Goal: Task Accomplishment & Management: Manage account settings

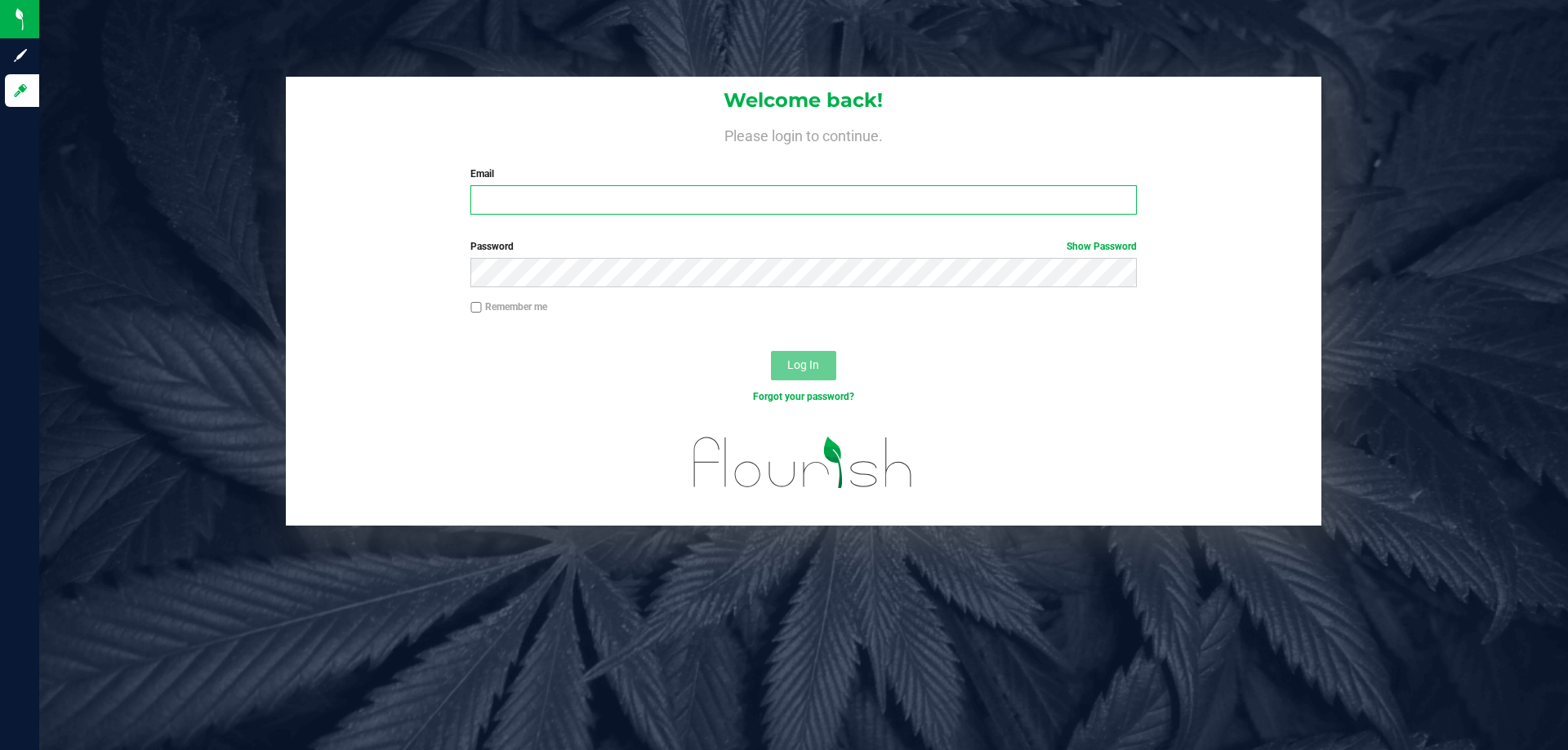
click at [554, 209] on input "Email" at bounding box center [803, 199] width 666 height 29
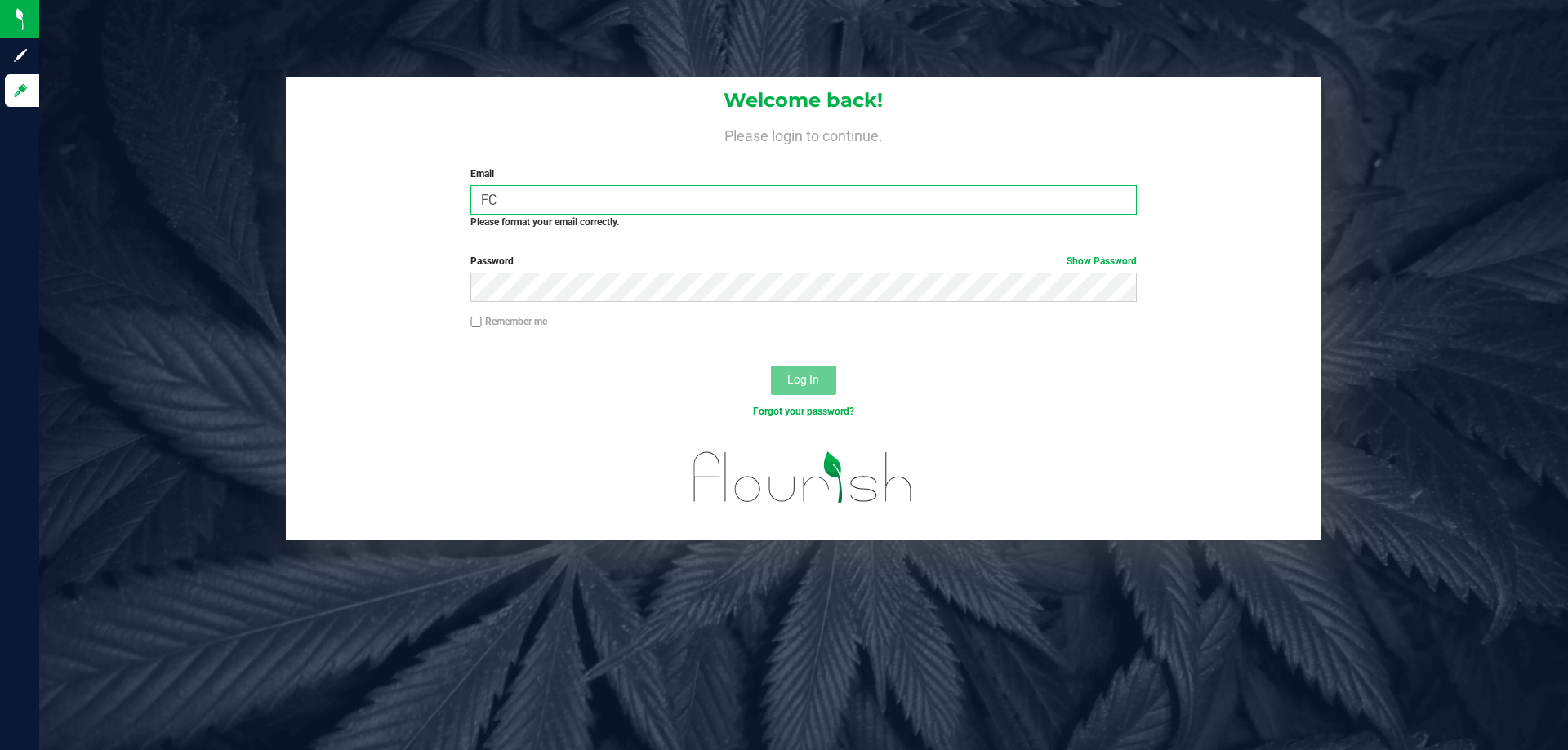
type input "F"
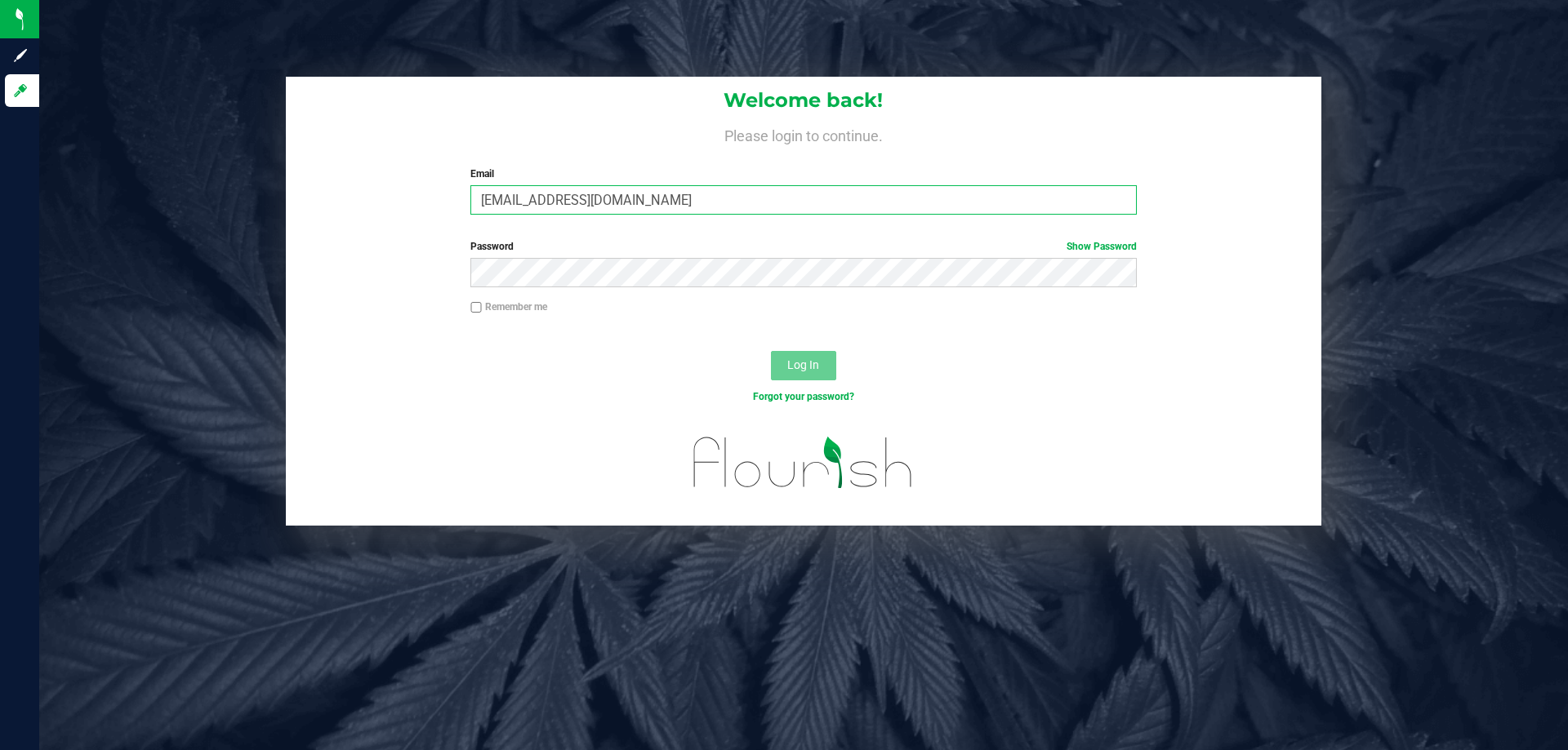
type input "[EMAIL_ADDRESS][DOMAIN_NAME]"
click at [771, 351] on button "Log In" at bounding box center [804, 365] width 66 height 29
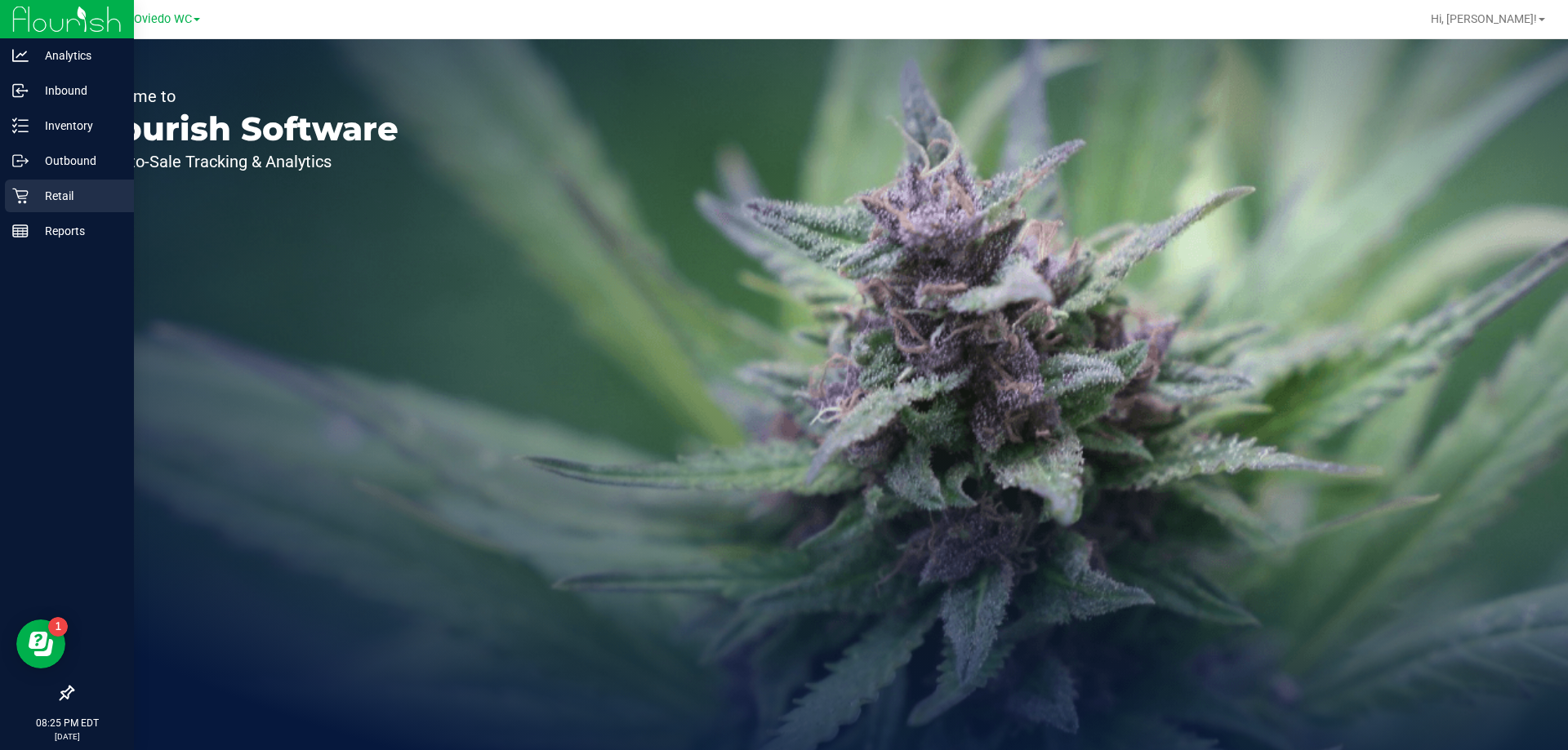
click at [48, 200] on p "Retail" at bounding box center [77, 195] width 98 height 20
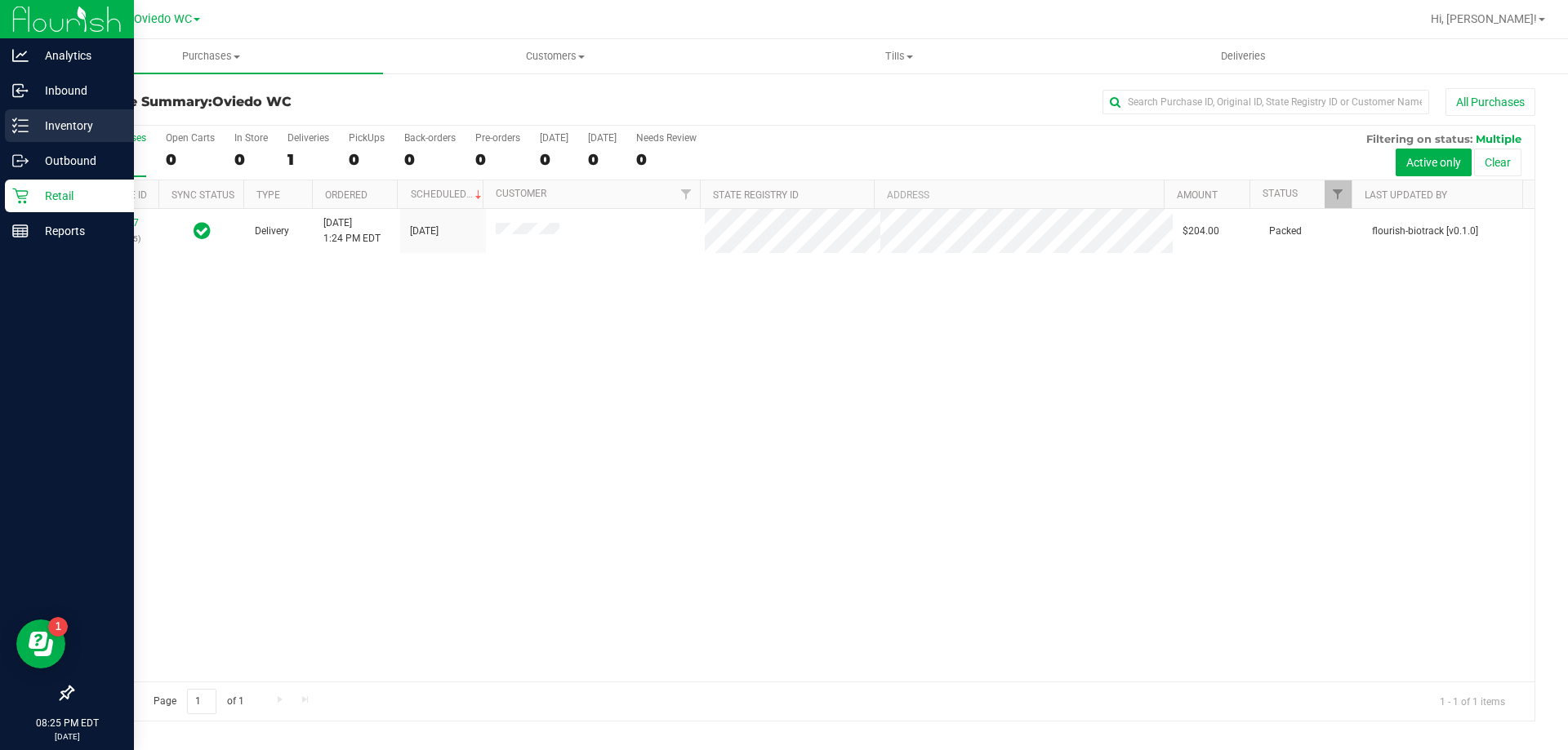
click at [35, 119] on p "Inventory" at bounding box center [77, 125] width 98 height 20
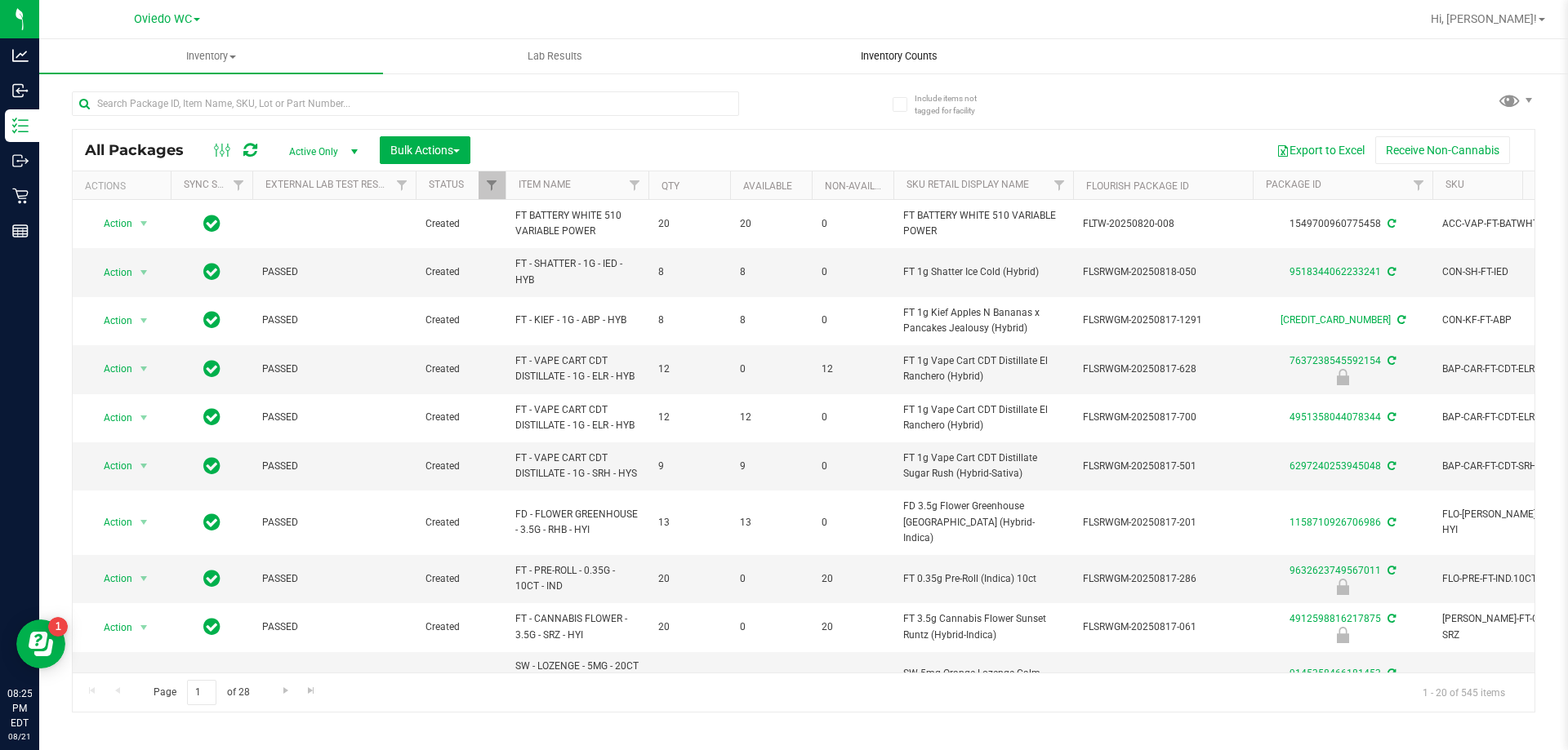
click at [890, 63] on span "Inventory Counts" at bounding box center [899, 56] width 121 height 15
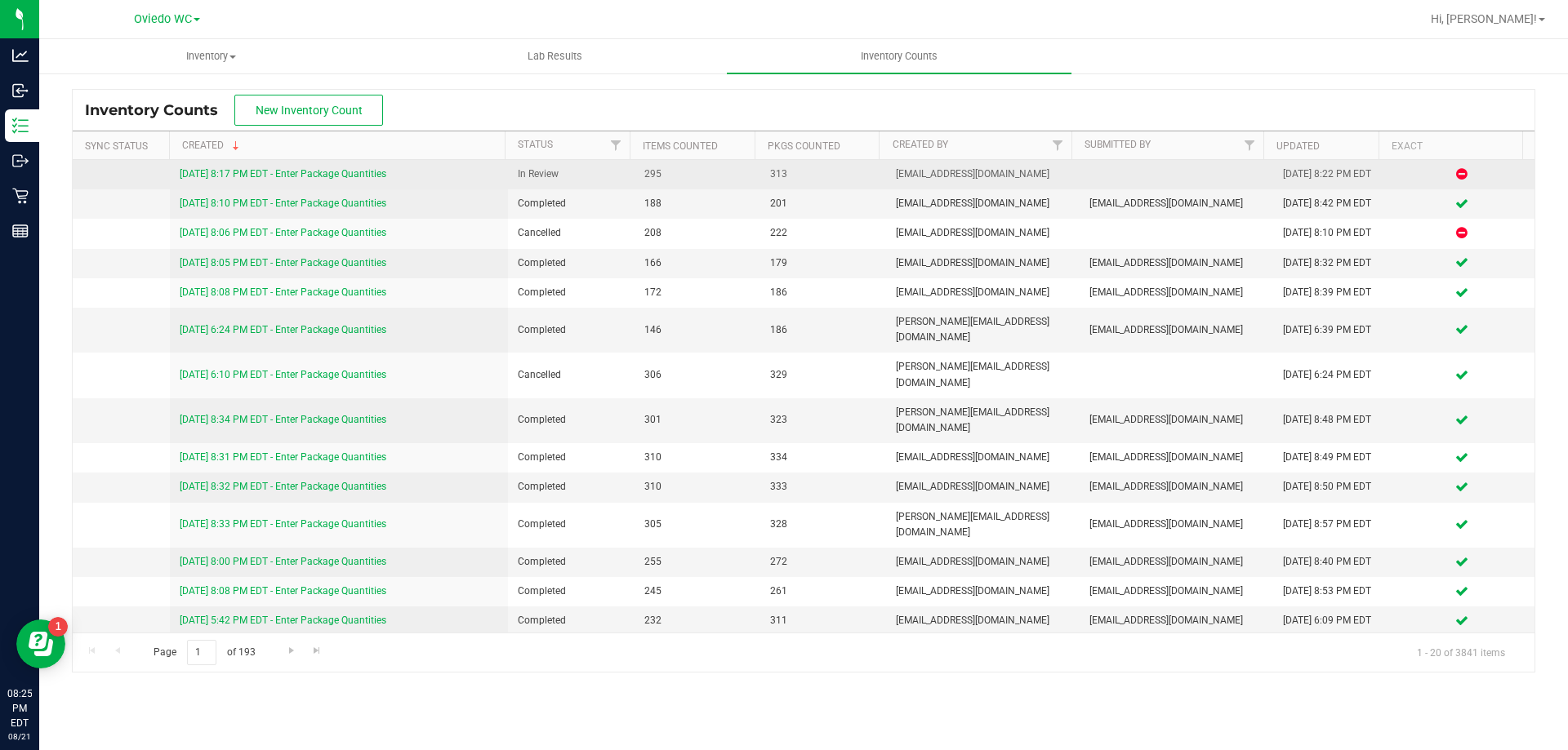
click at [316, 177] on link "8/21/25 8:17 PM EDT - Enter Package Quantities" at bounding box center [283, 174] width 207 height 11
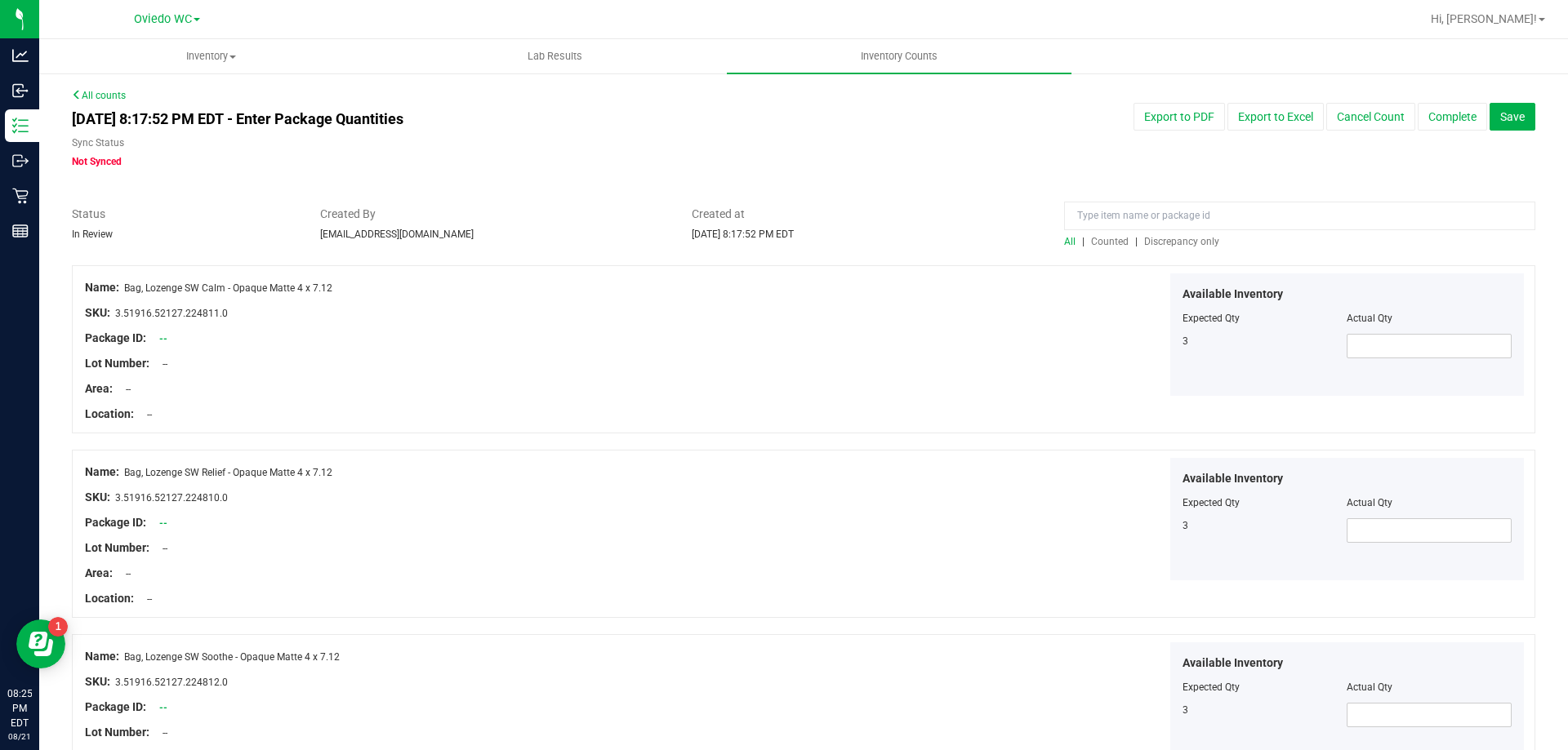
click at [887, 212] on span "Created at" at bounding box center [866, 214] width 347 height 17
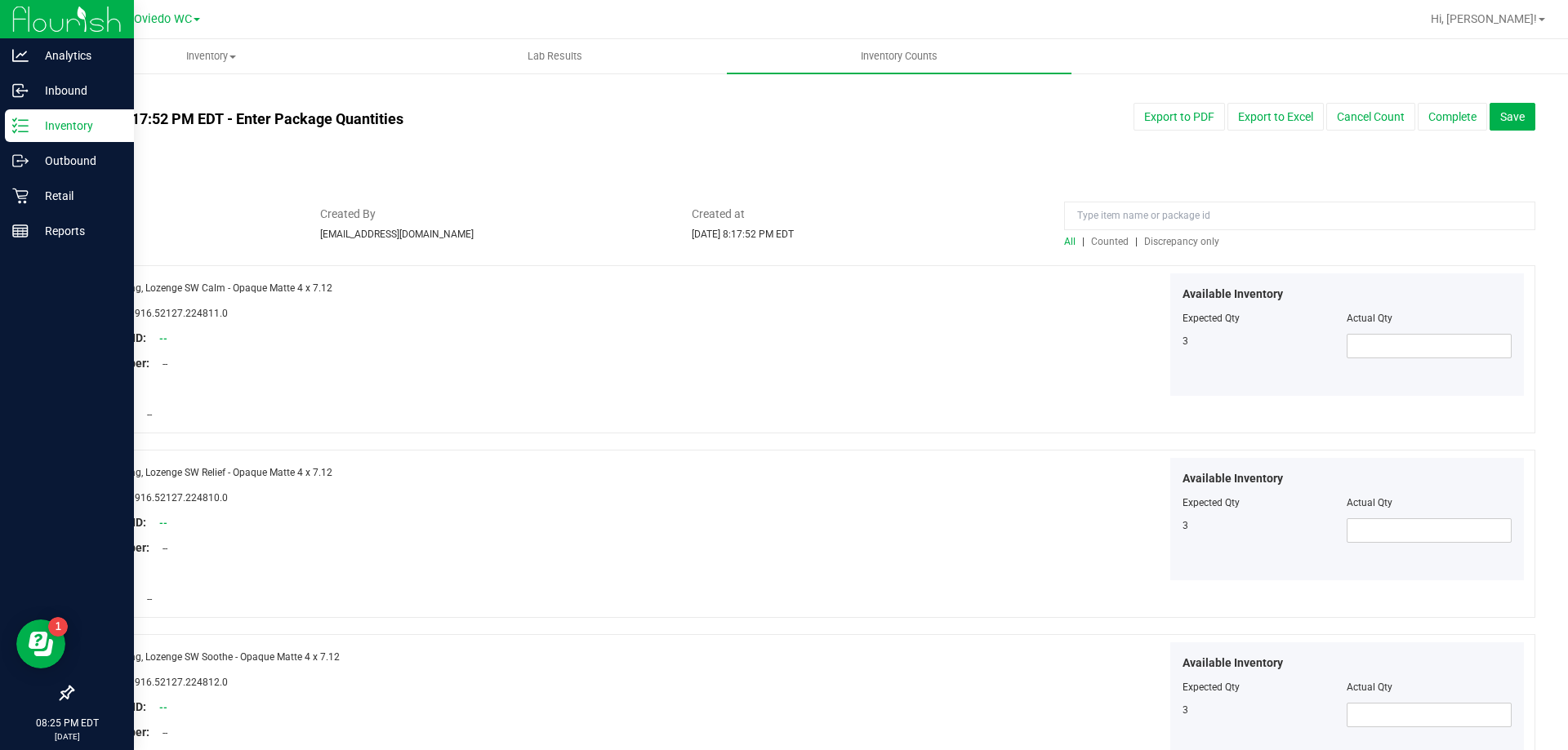
click at [45, 127] on p "Inventory" at bounding box center [77, 125] width 98 height 20
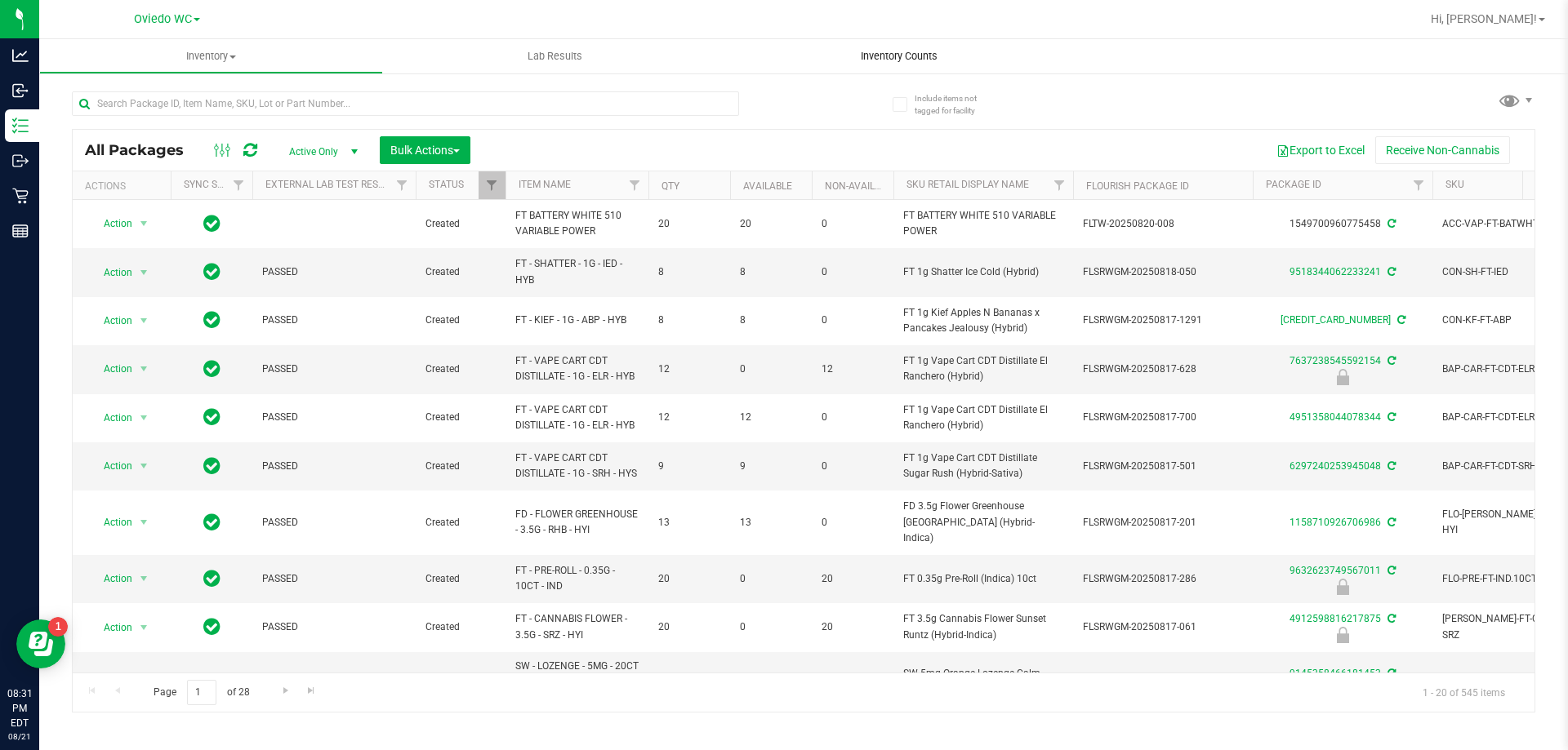
click at [900, 66] on uib-tab-heading "Inventory Counts" at bounding box center [899, 56] width 344 height 35
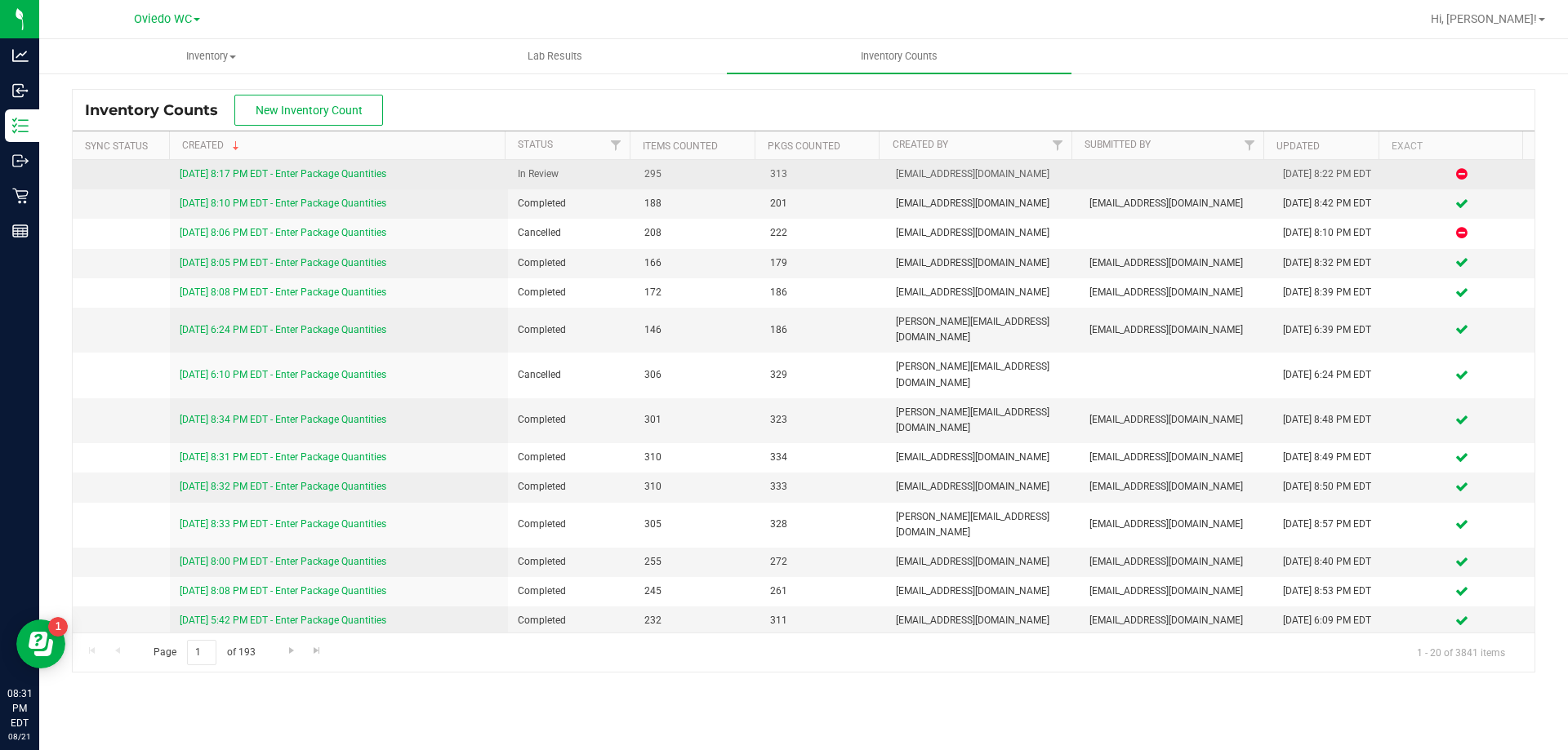
click at [344, 174] on link "8/21/25 8:17 PM EDT - Enter Package Quantities" at bounding box center [283, 174] width 207 height 11
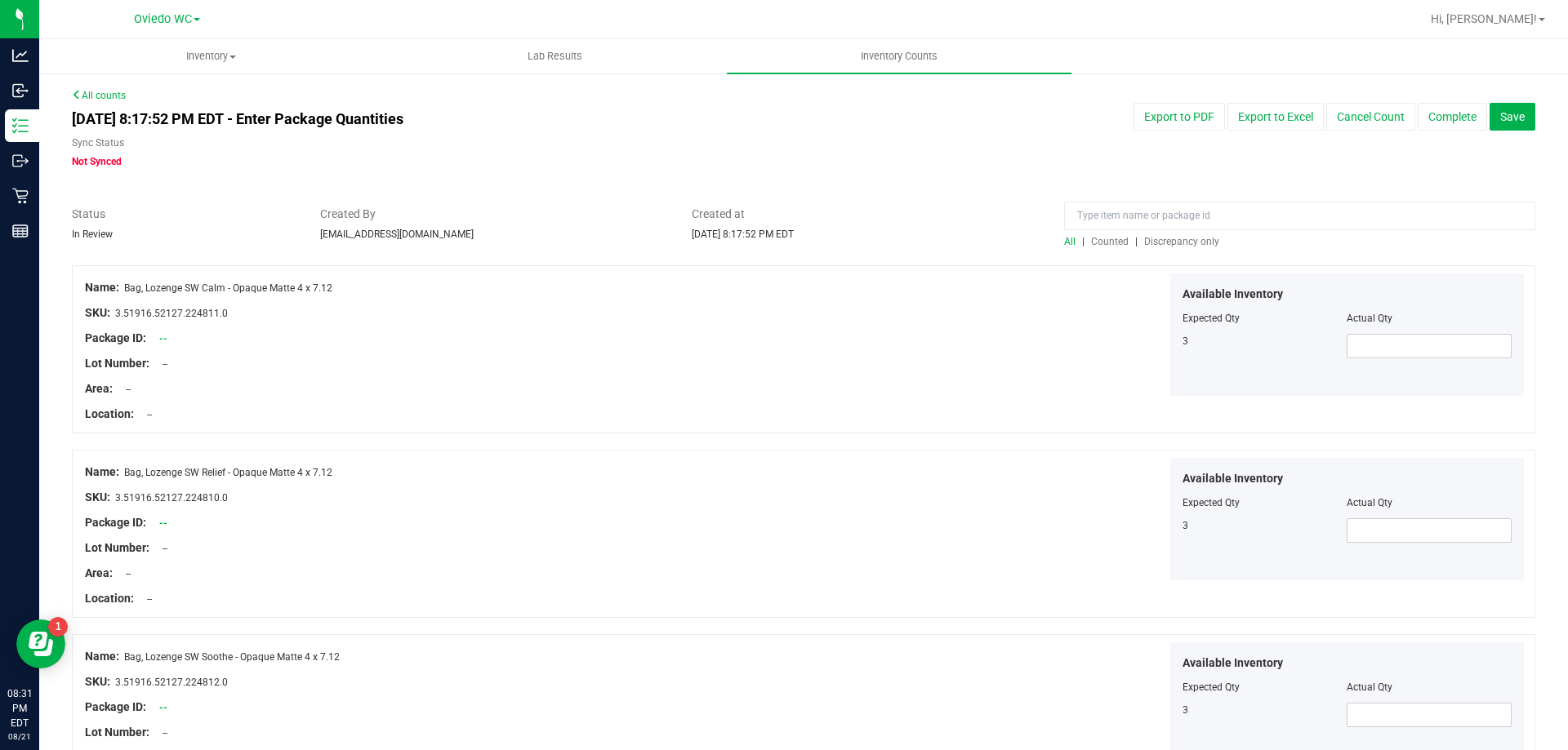
click at [1174, 241] on span "Discrepancy only" at bounding box center [1181, 241] width 75 height 11
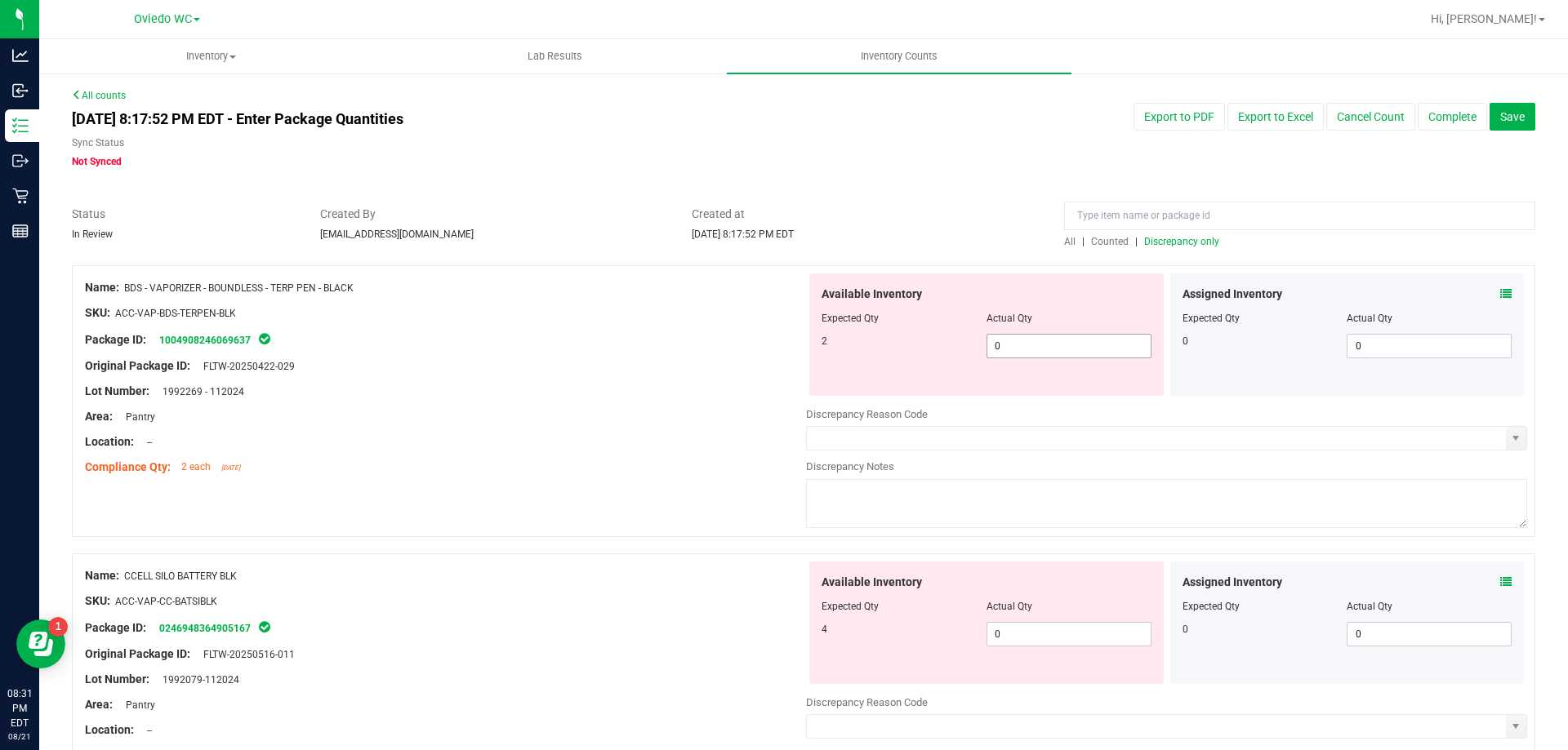
click at [1027, 344] on span "0 0" at bounding box center [1068, 346] width 165 height 24
type input "02"
type input "2"
click at [1002, 633] on div "Available Inventory Expected Qty Actual Qty 4 0 0" at bounding box center [986, 622] width 354 height 122
type input "04"
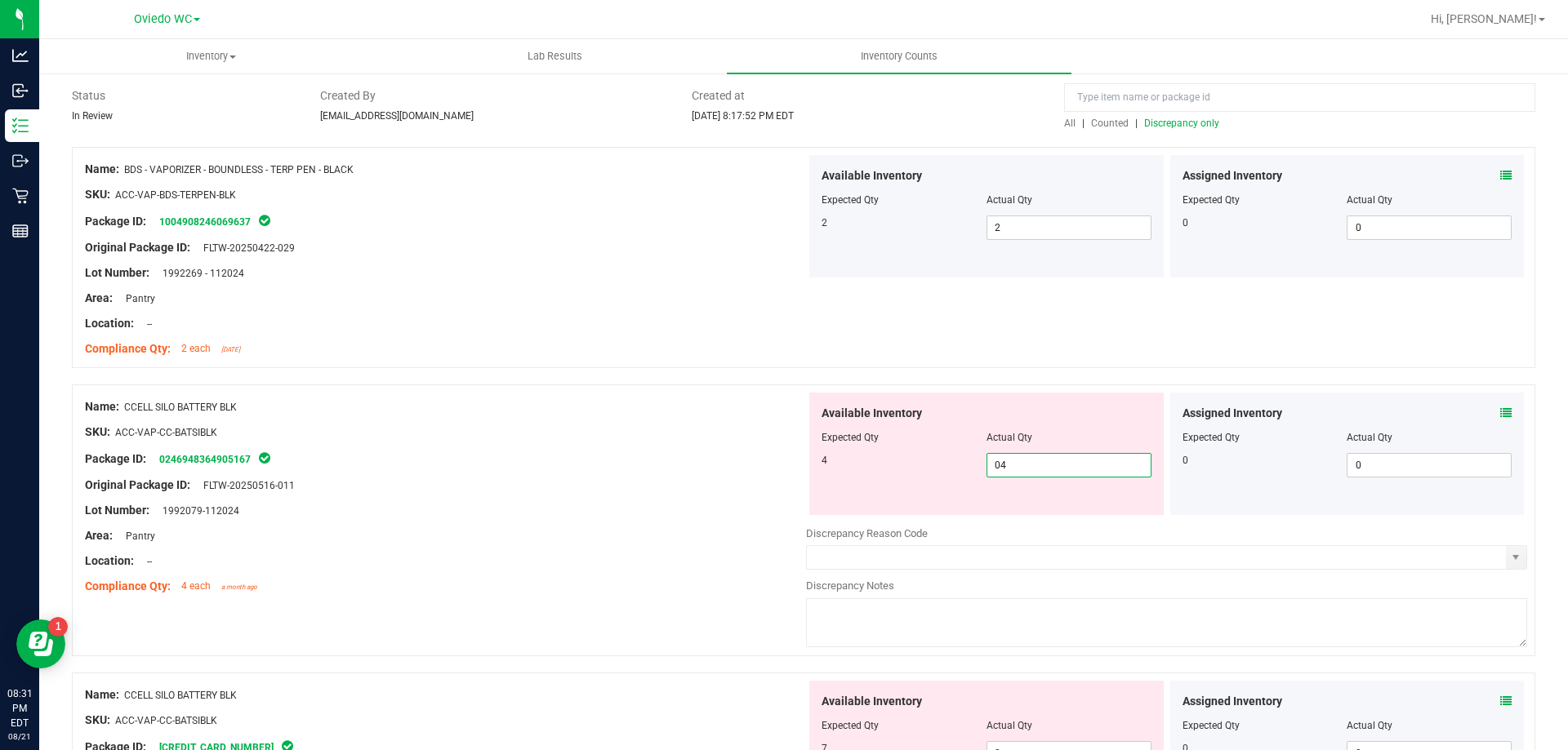
scroll to position [245, 0]
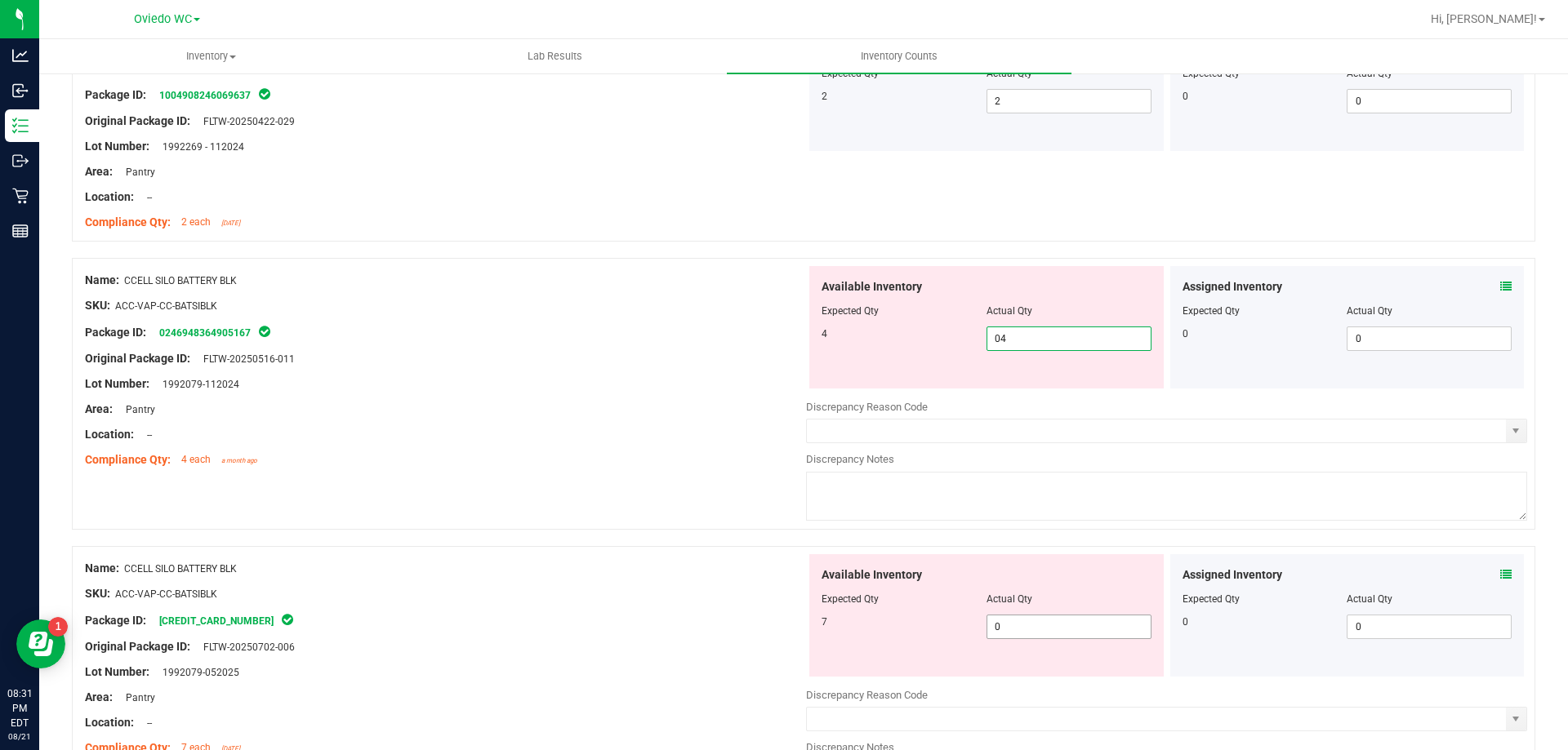
type input "4"
click at [1022, 628] on div "Available Inventory Expected Qty Actual Qty 7 0 0" at bounding box center [1166, 683] width 721 height 259
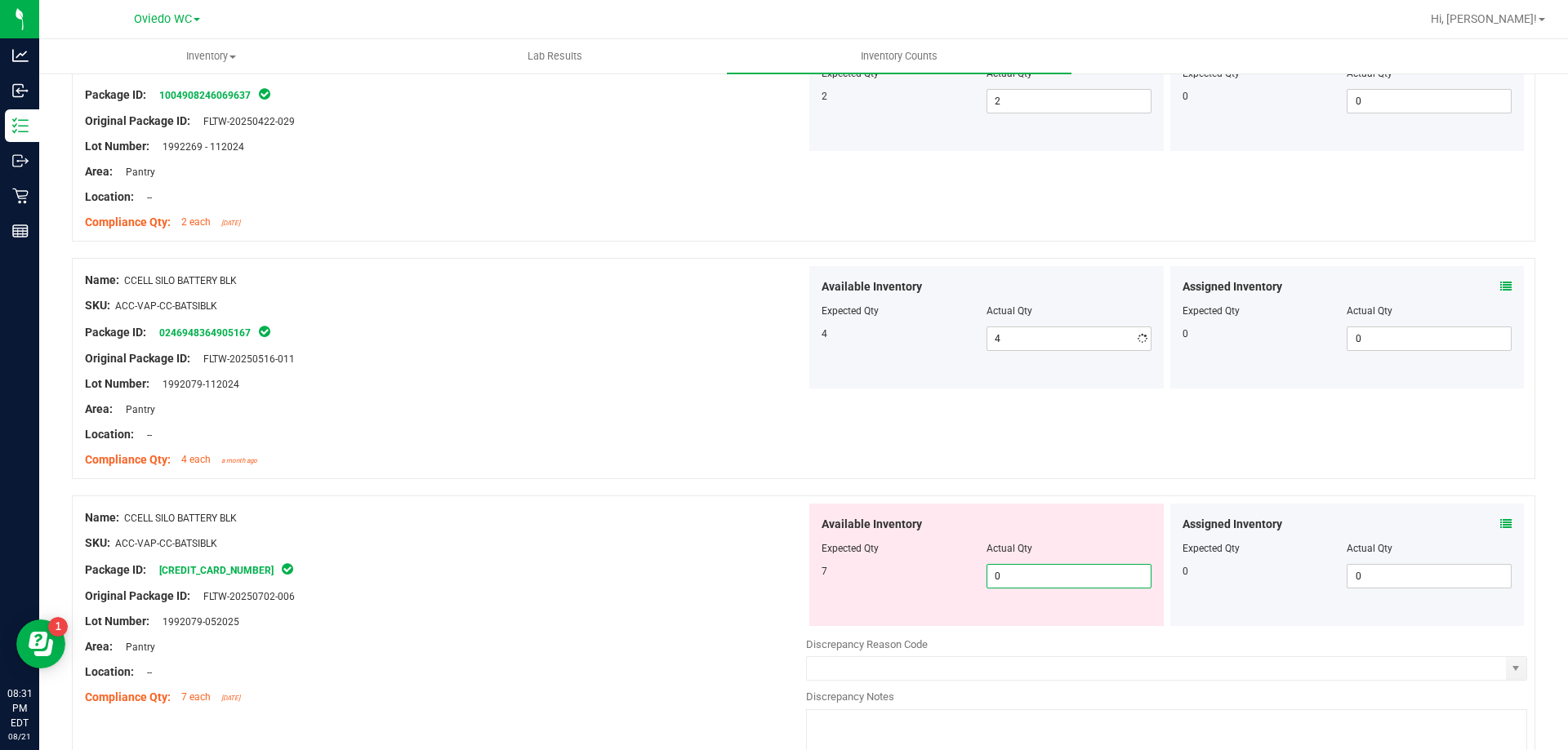
type input "07"
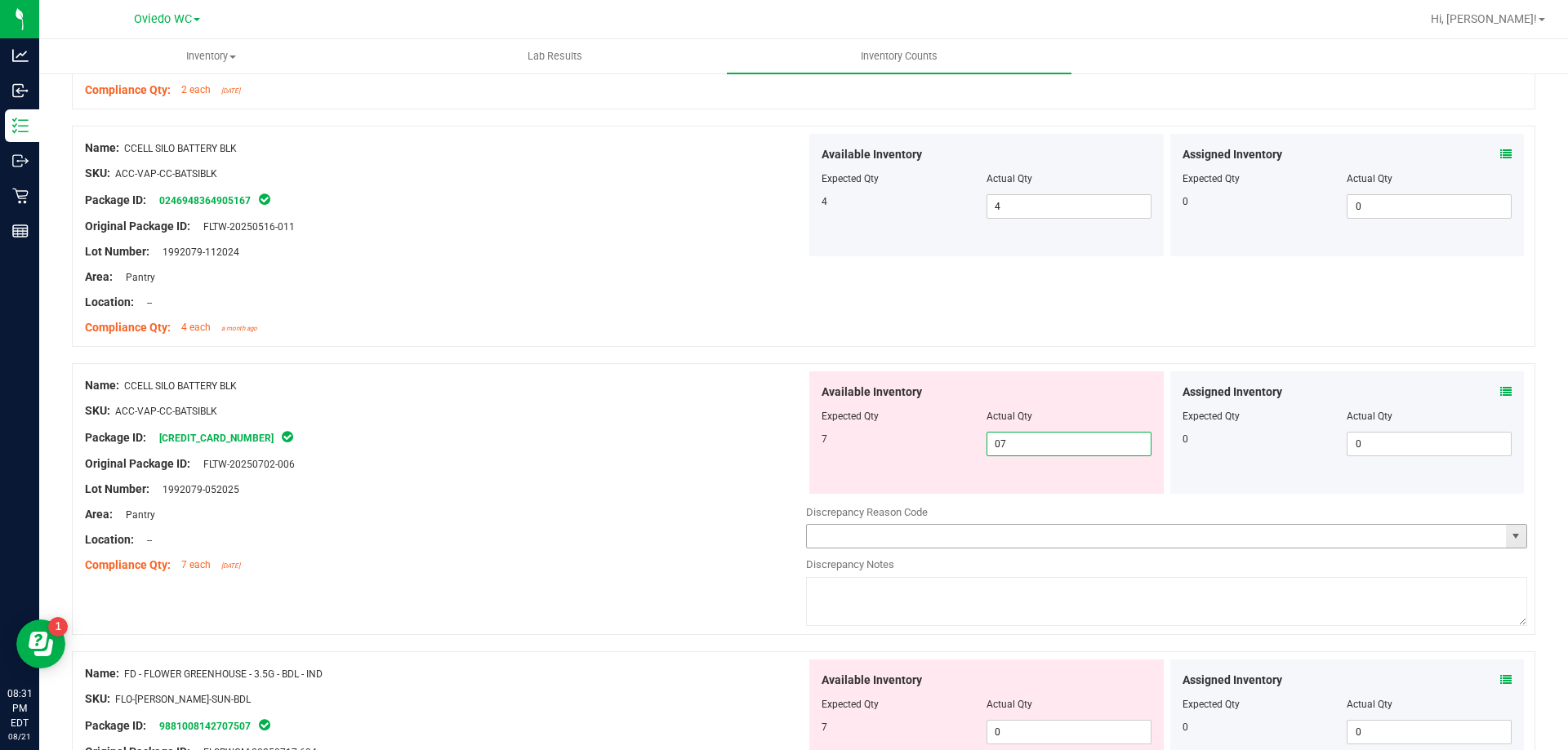
scroll to position [490, 0]
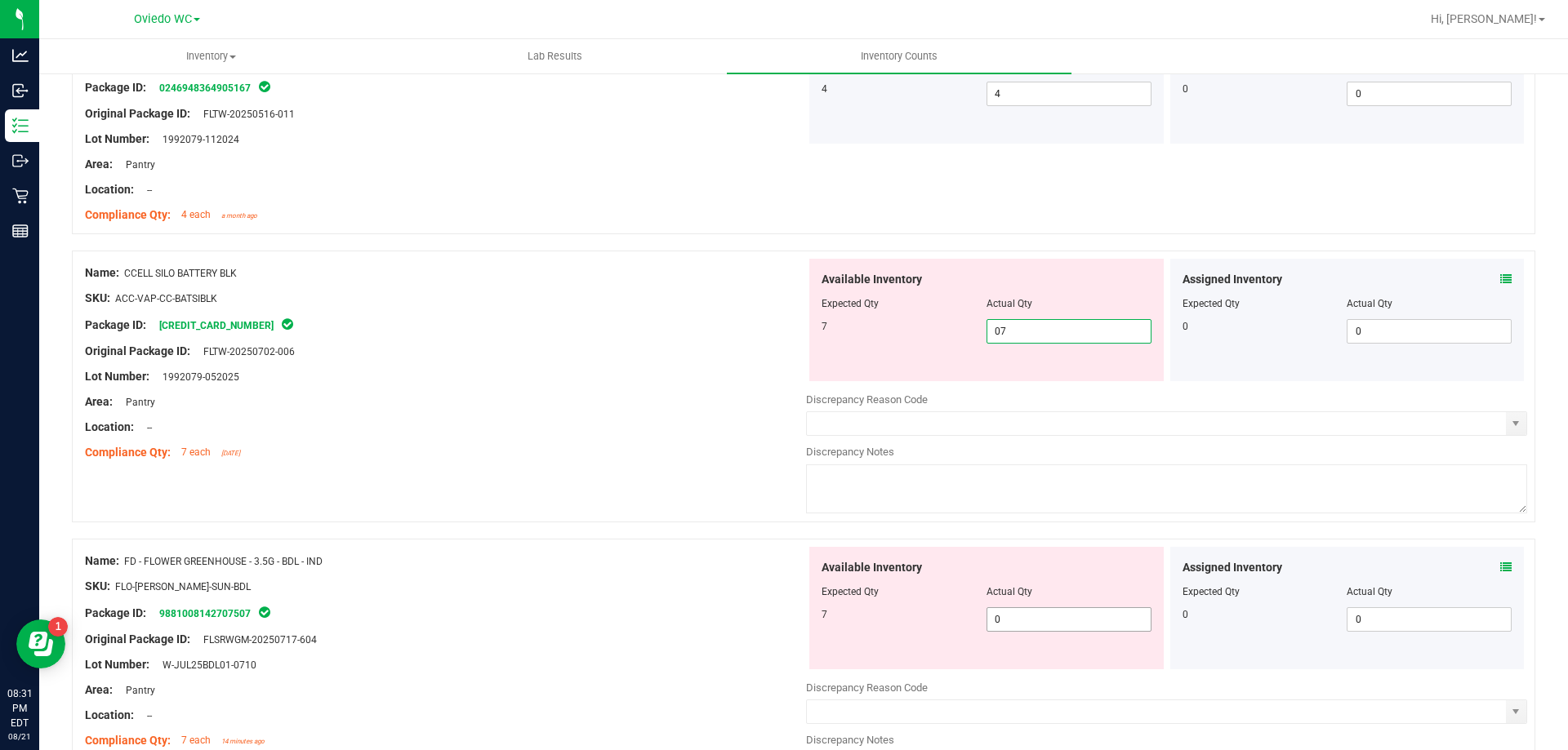
type input "7"
click at [1028, 623] on div "Available Inventory Expected Qty Actual Qty 7 0 0" at bounding box center [1166, 677] width 721 height 259
type input "07"
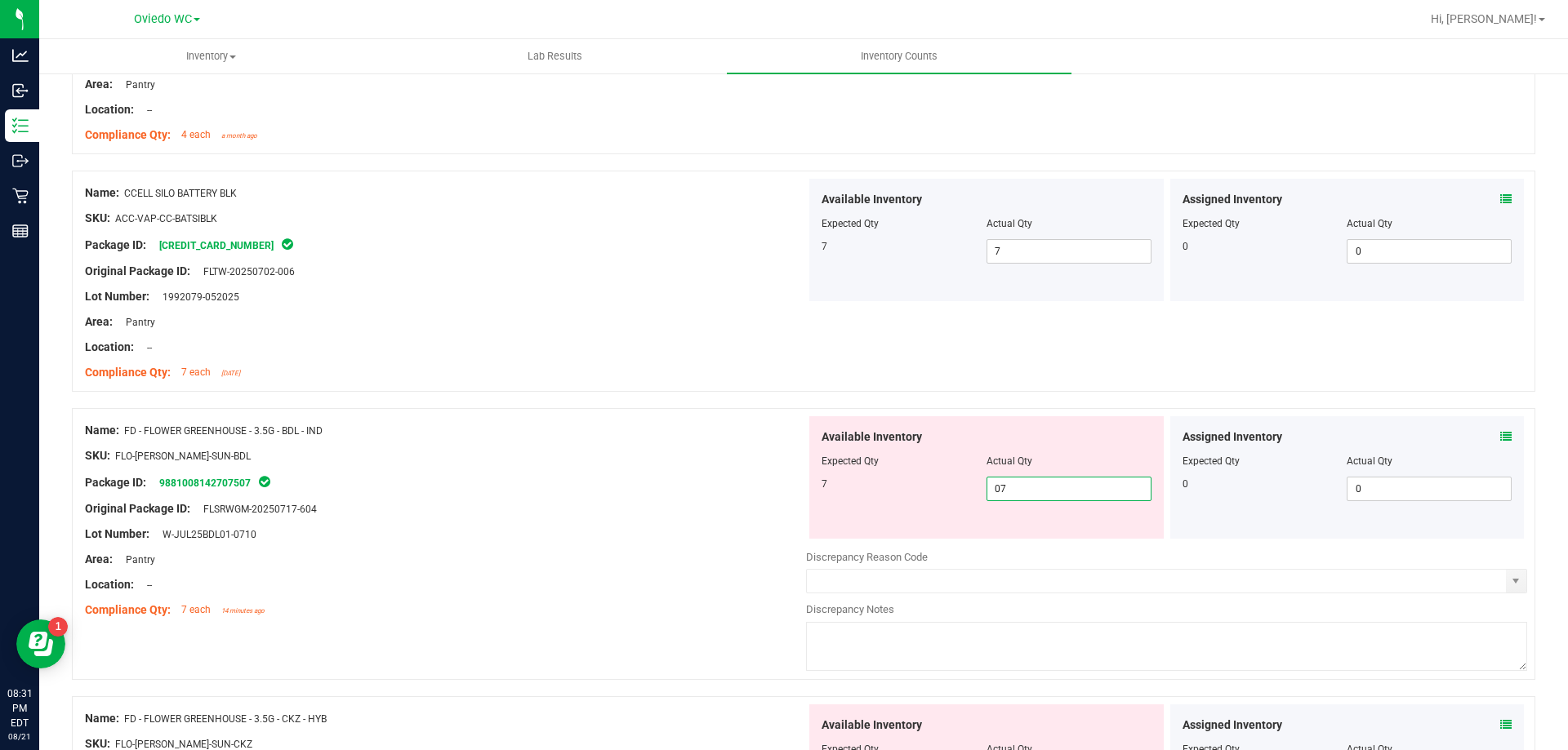
scroll to position [817, 0]
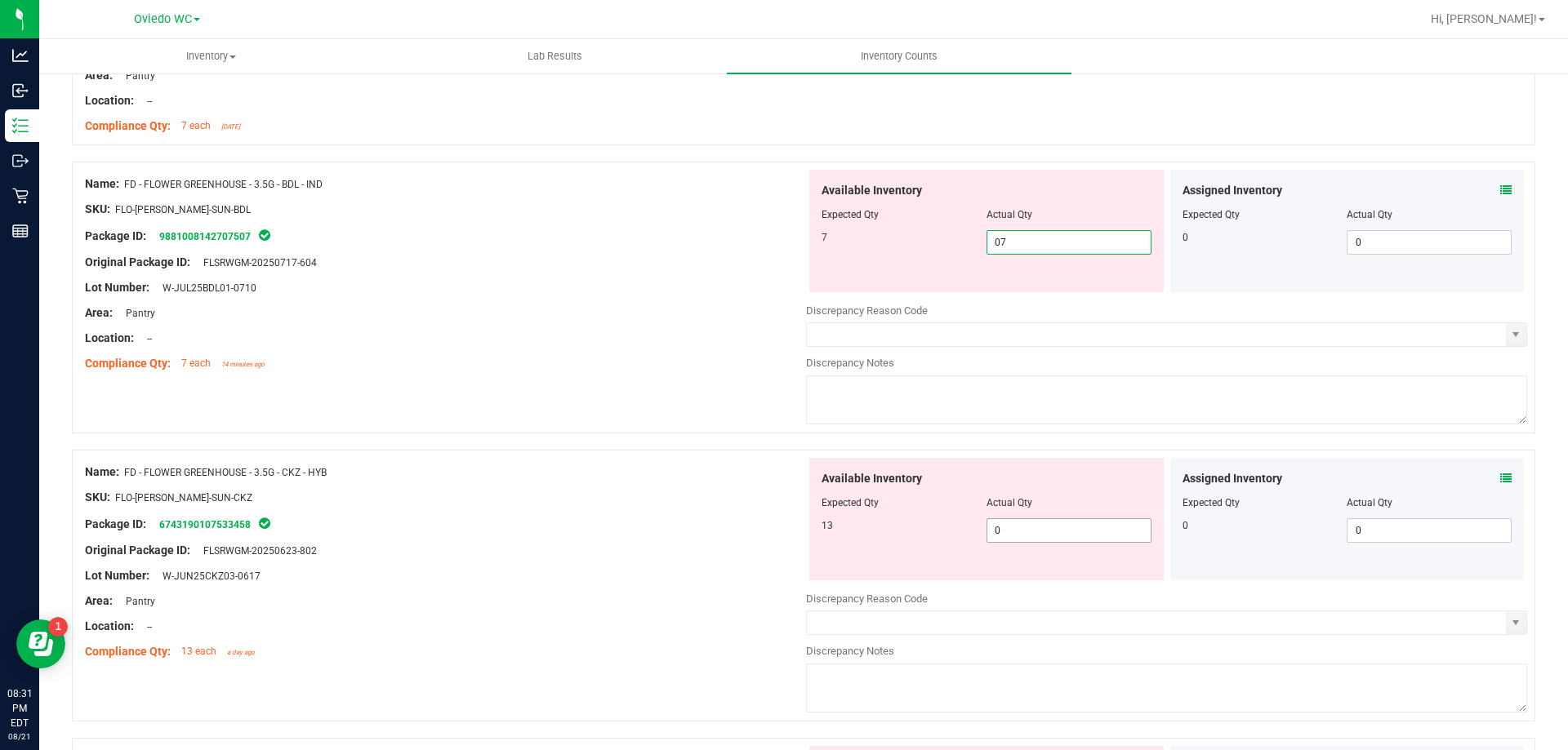
type input "7"
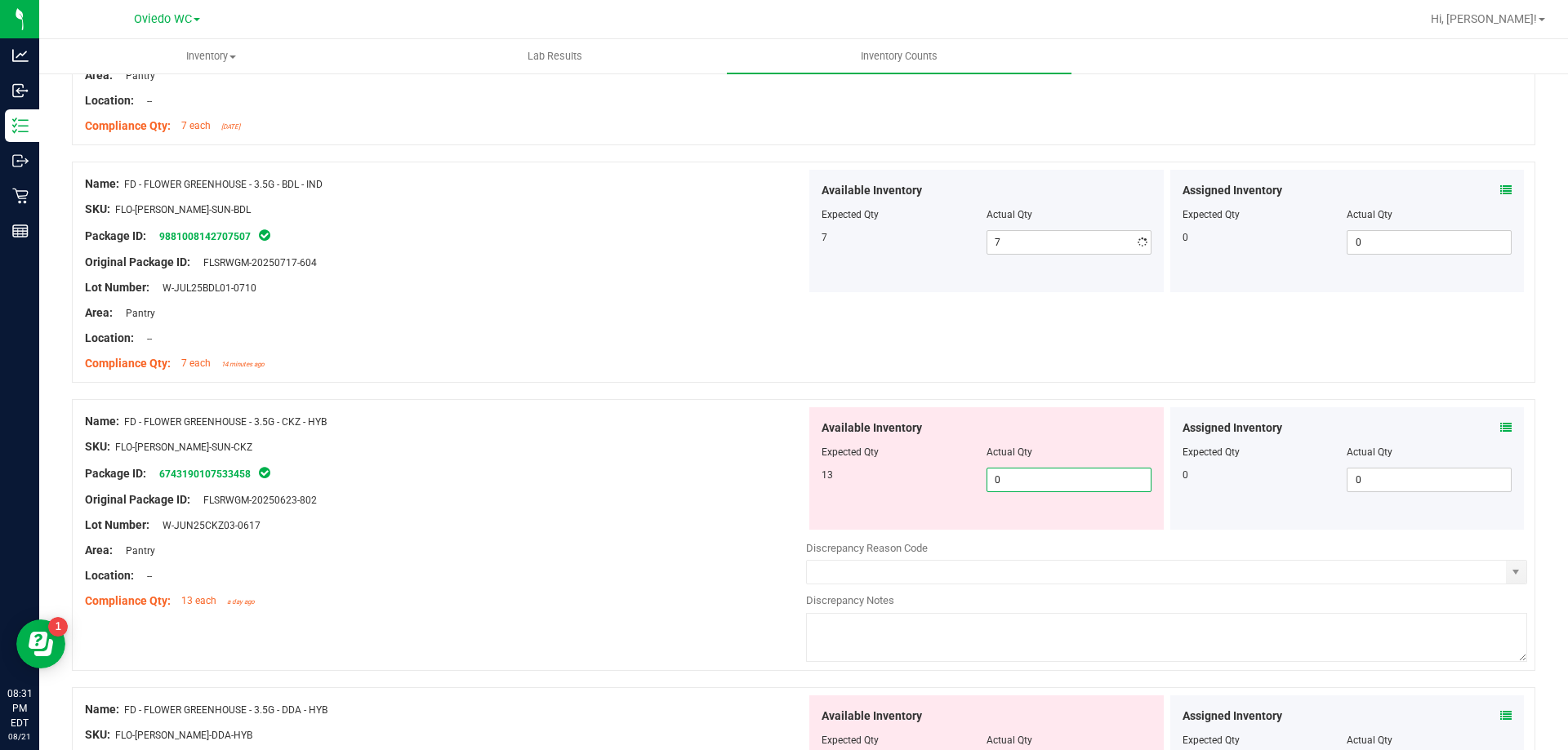
click at [1023, 538] on div "Available Inventory Expected Qty Actual Qty 13 0 0" at bounding box center [1166, 537] width 721 height 259
type input "013"
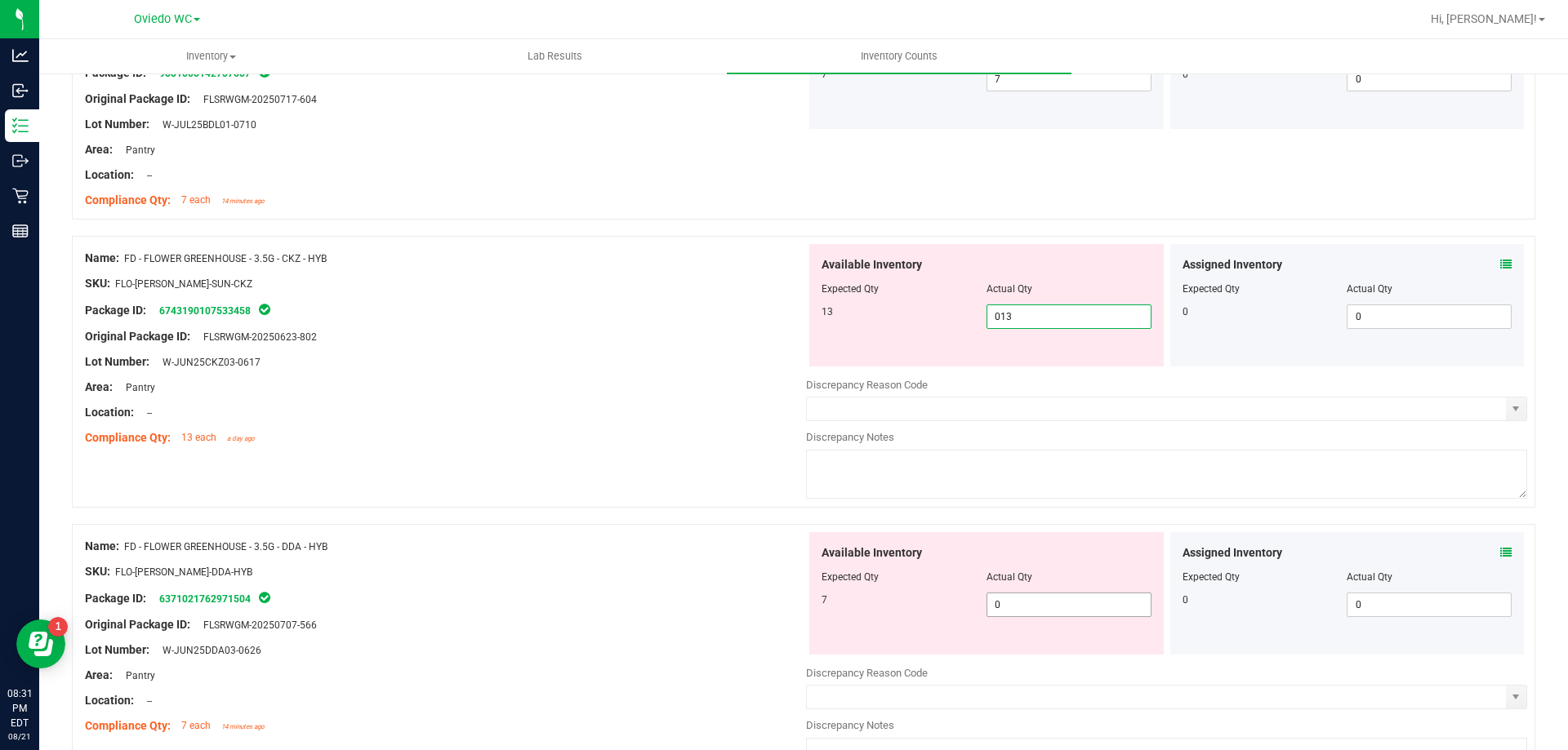
type input "13"
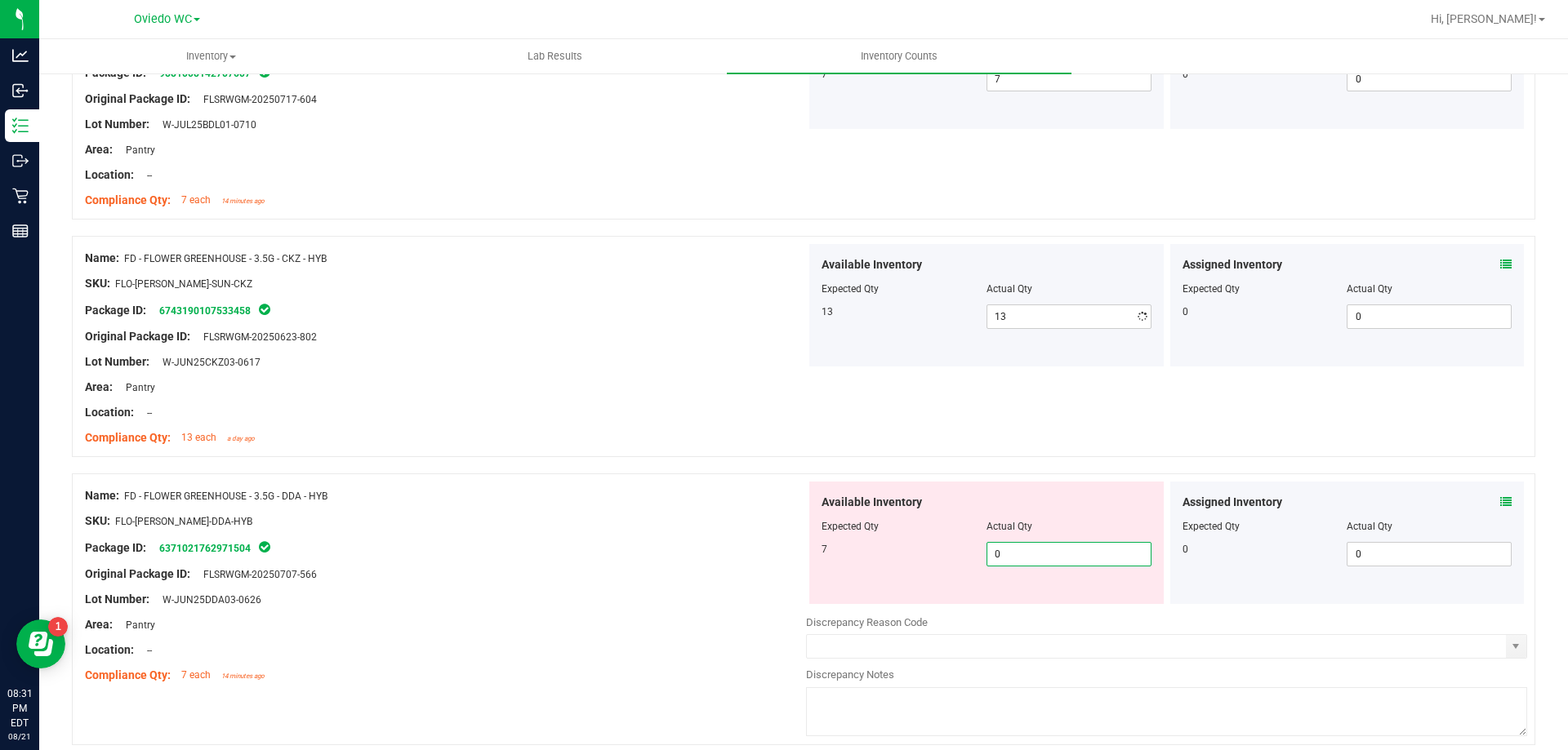
click at [1038, 604] on div "Available Inventory Expected Qty Actual Qty 7 0 0" at bounding box center [986, 543] width 354 height 122
type input "07"
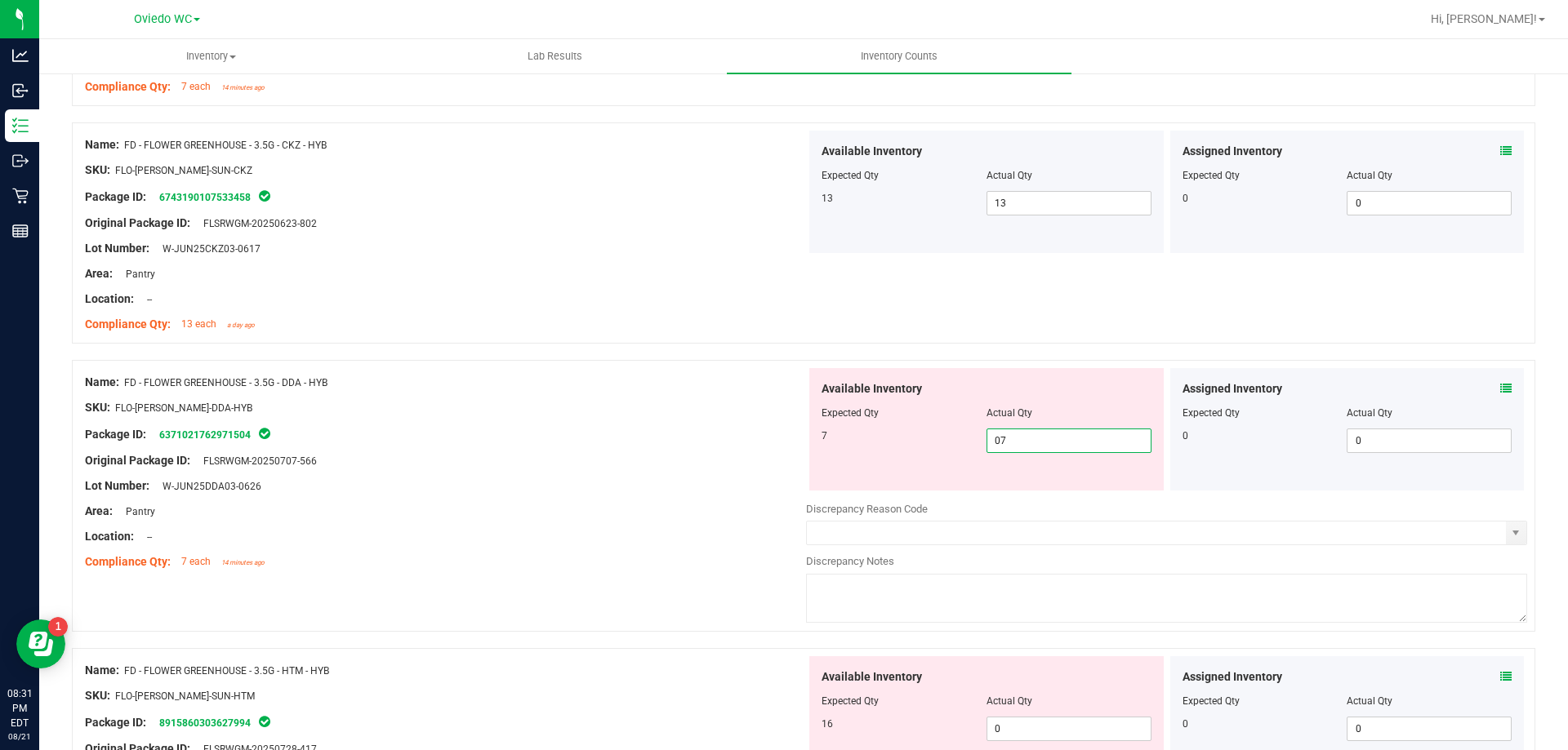
scroll to position [1224, 0]
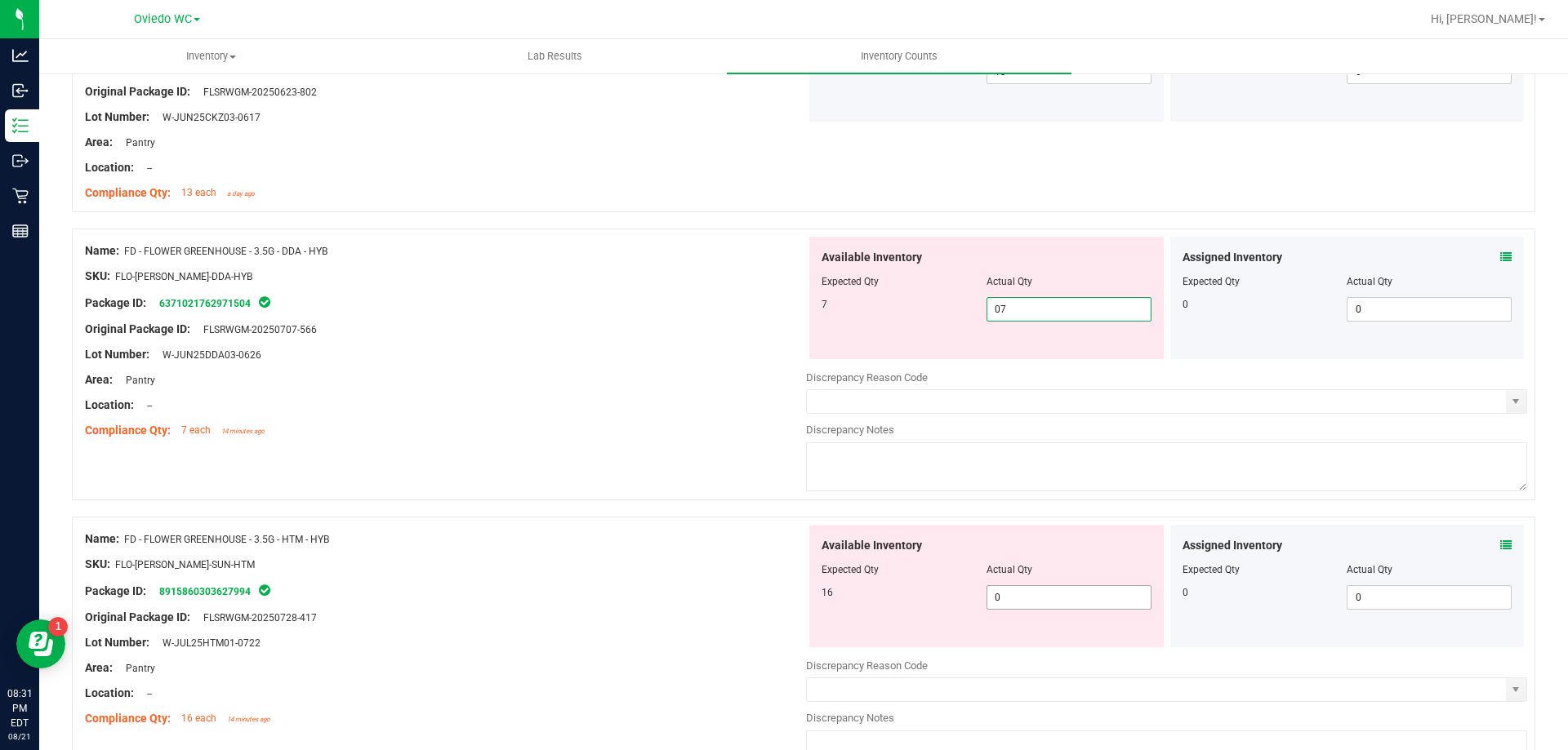
type input "7"
click at [1026, 601] on div "Available Inventory Expected Qty Actual Qty 16 0 0" at bounding box center [1166, 654] width 721 height 259
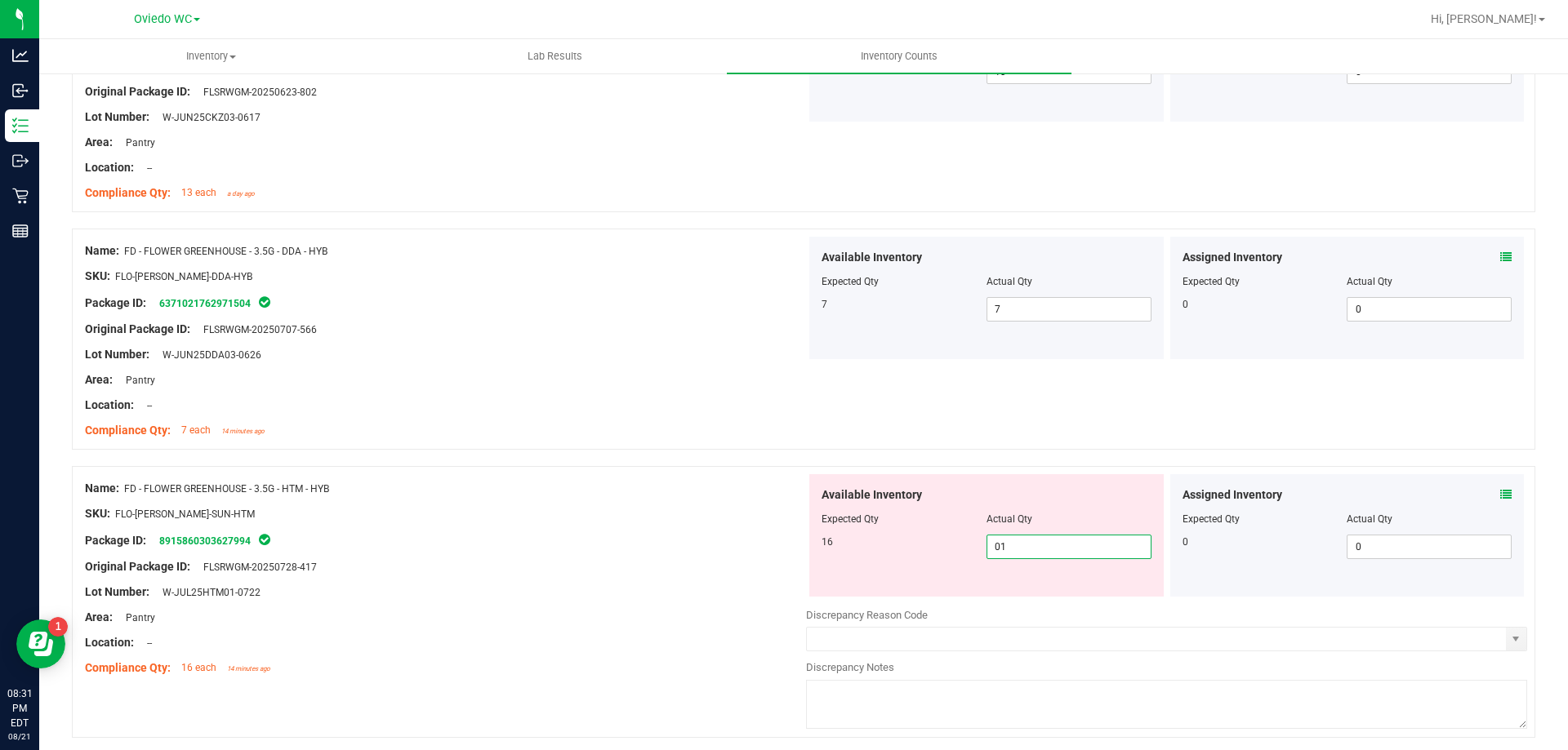
type input "016"
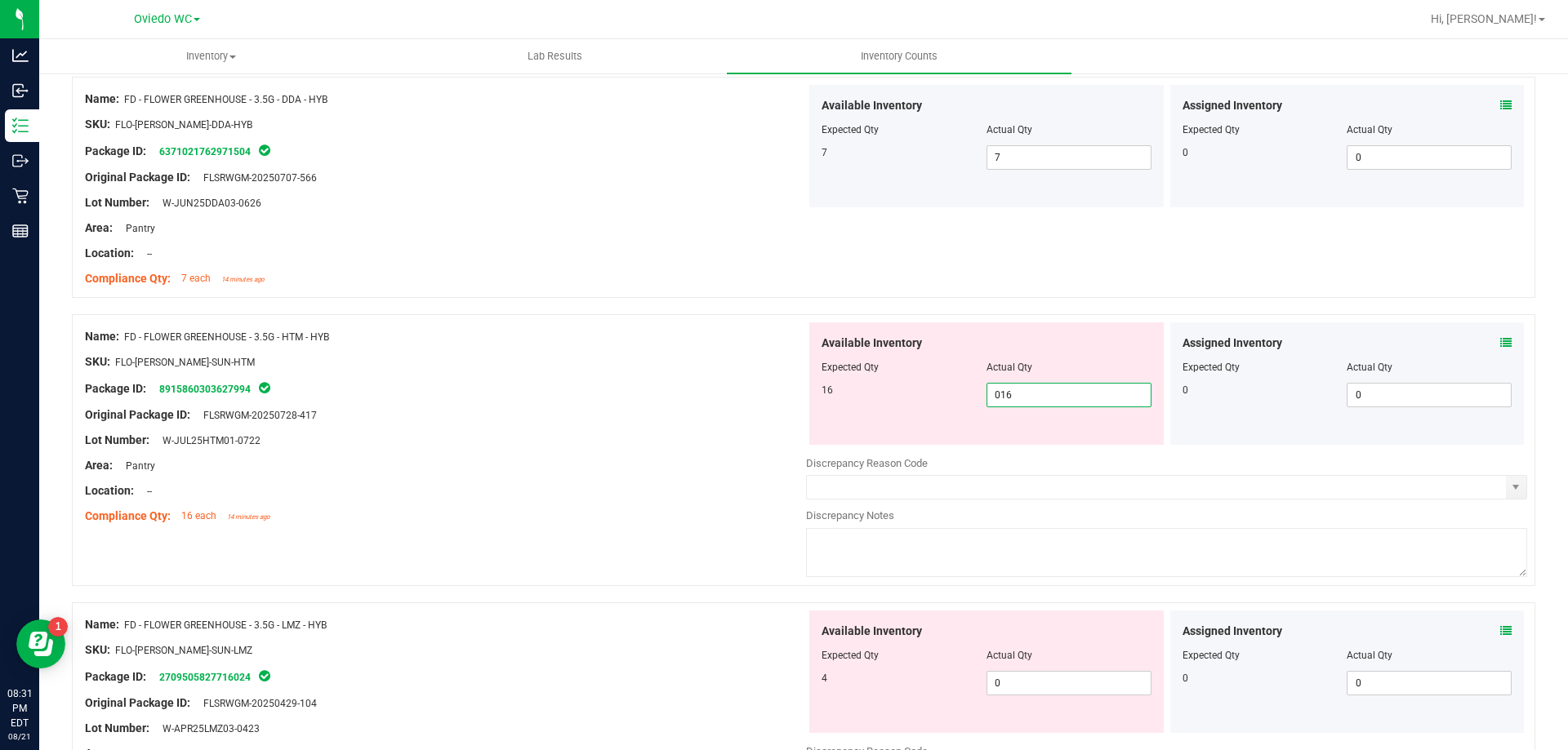
scroll to position [1632, 0]
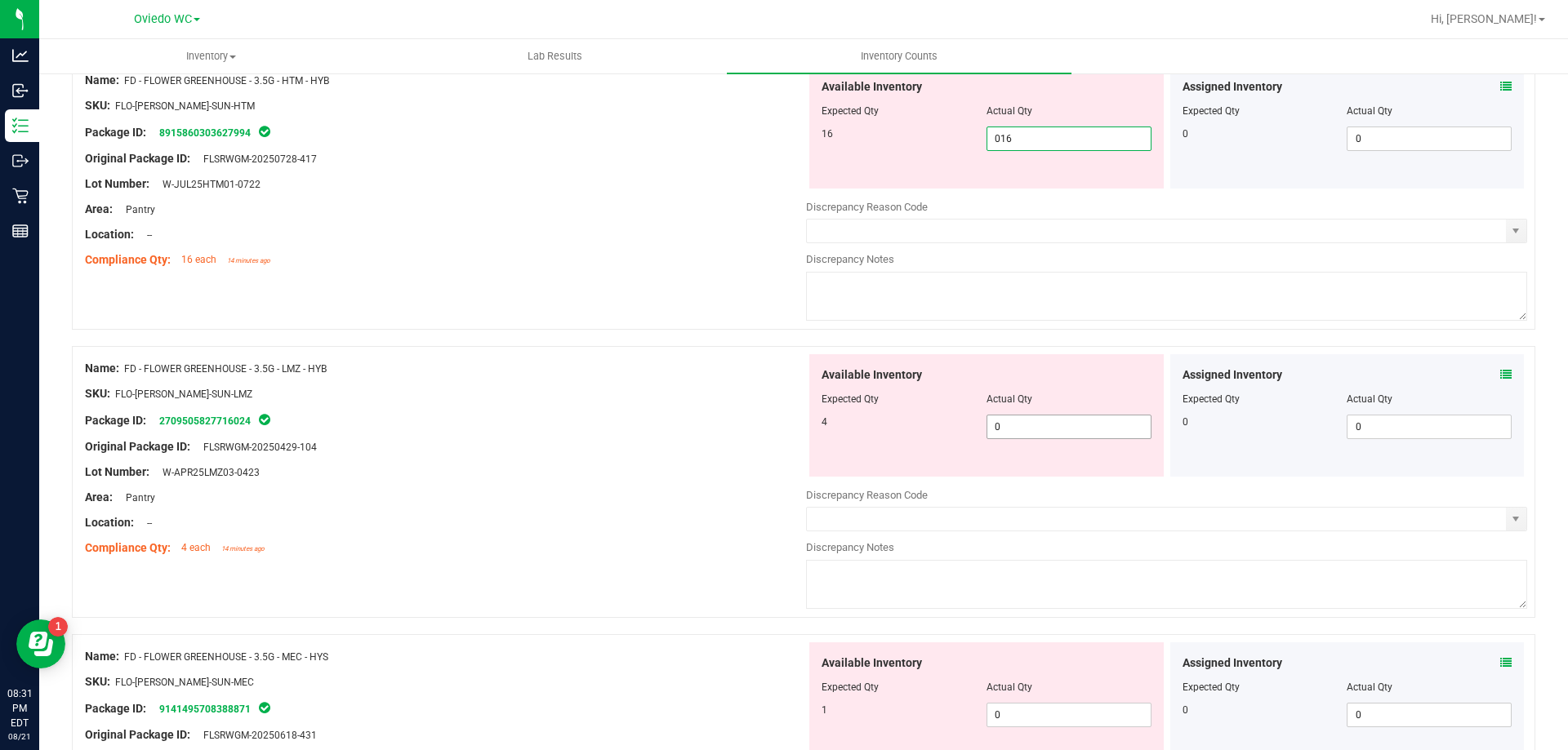
type input "16"
click at [1007, 436] on div "Available Inventory Expected Qty Actual Qty 4 0 0" at bounding box center [1166, 483] width 721 height 259
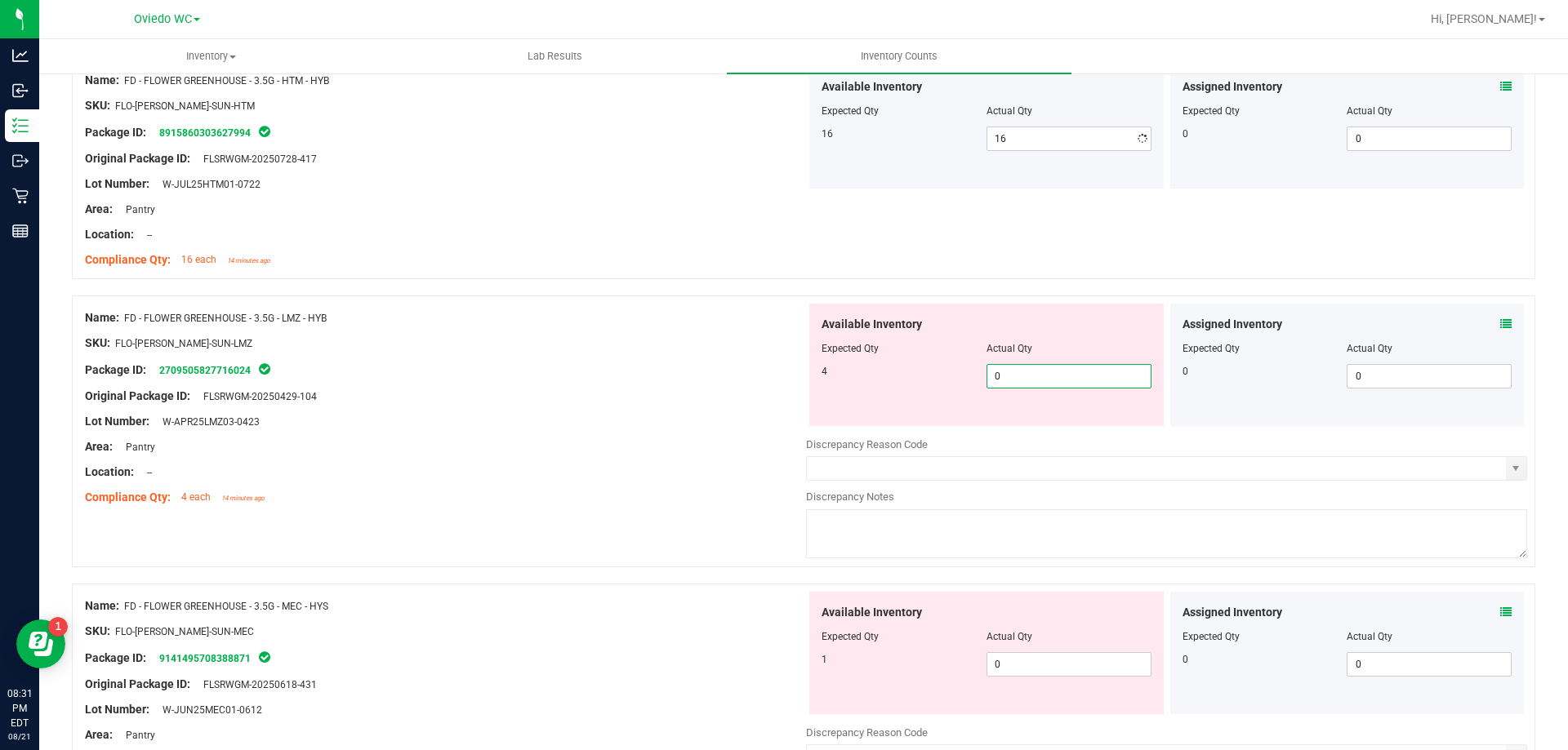
type input "04"
type input "4"
click at [1017, 673] on div "Available Inventory Expected Qty Actual Qty 1 0 0" at bounding box center [1166, 721] width 721 height 259
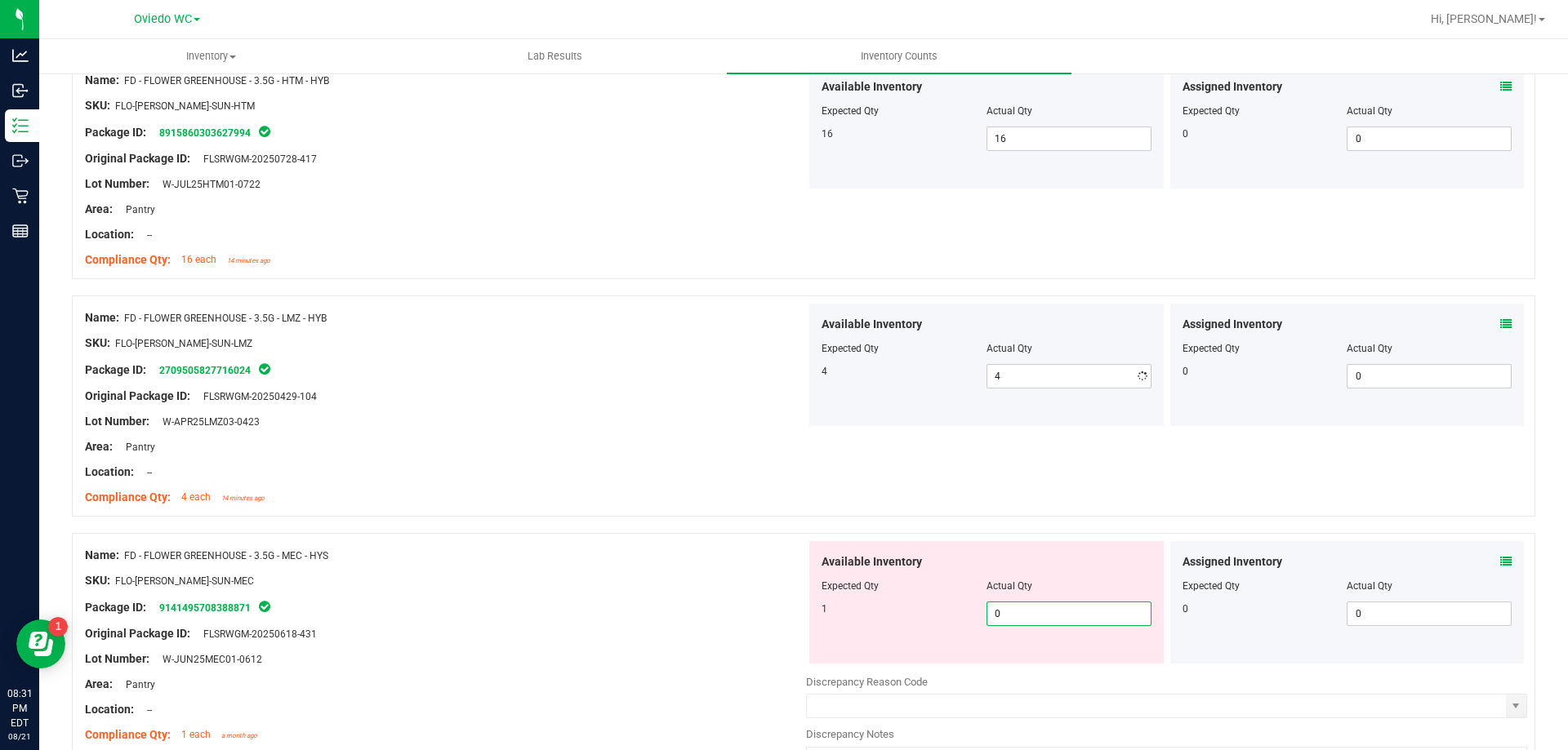
type input "01"
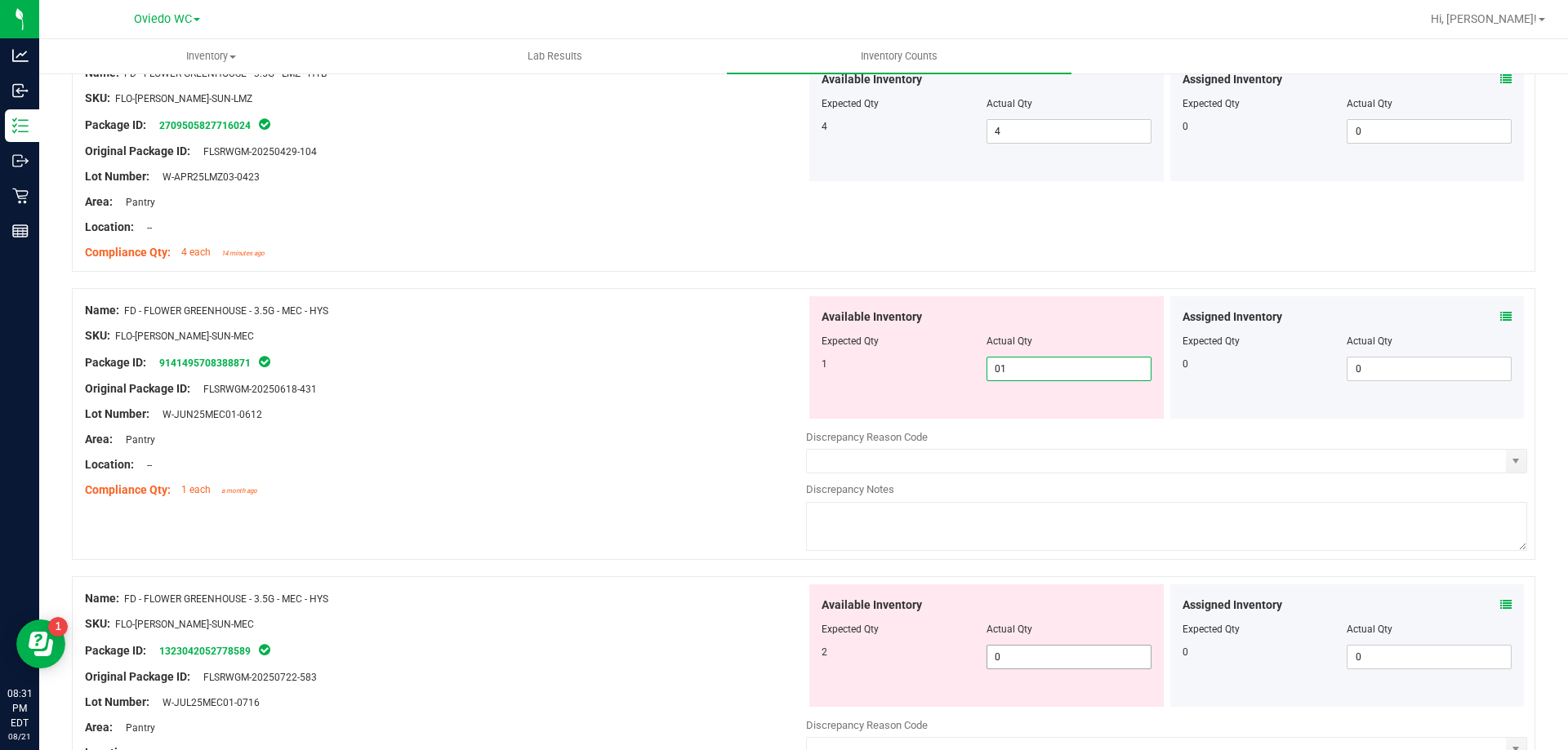
type input "1"
click at [1020, 654] on div "Available Inventory Expected Qty Actual Qty 2 0 0" at bounding box center [986, 646] width 354 height 122
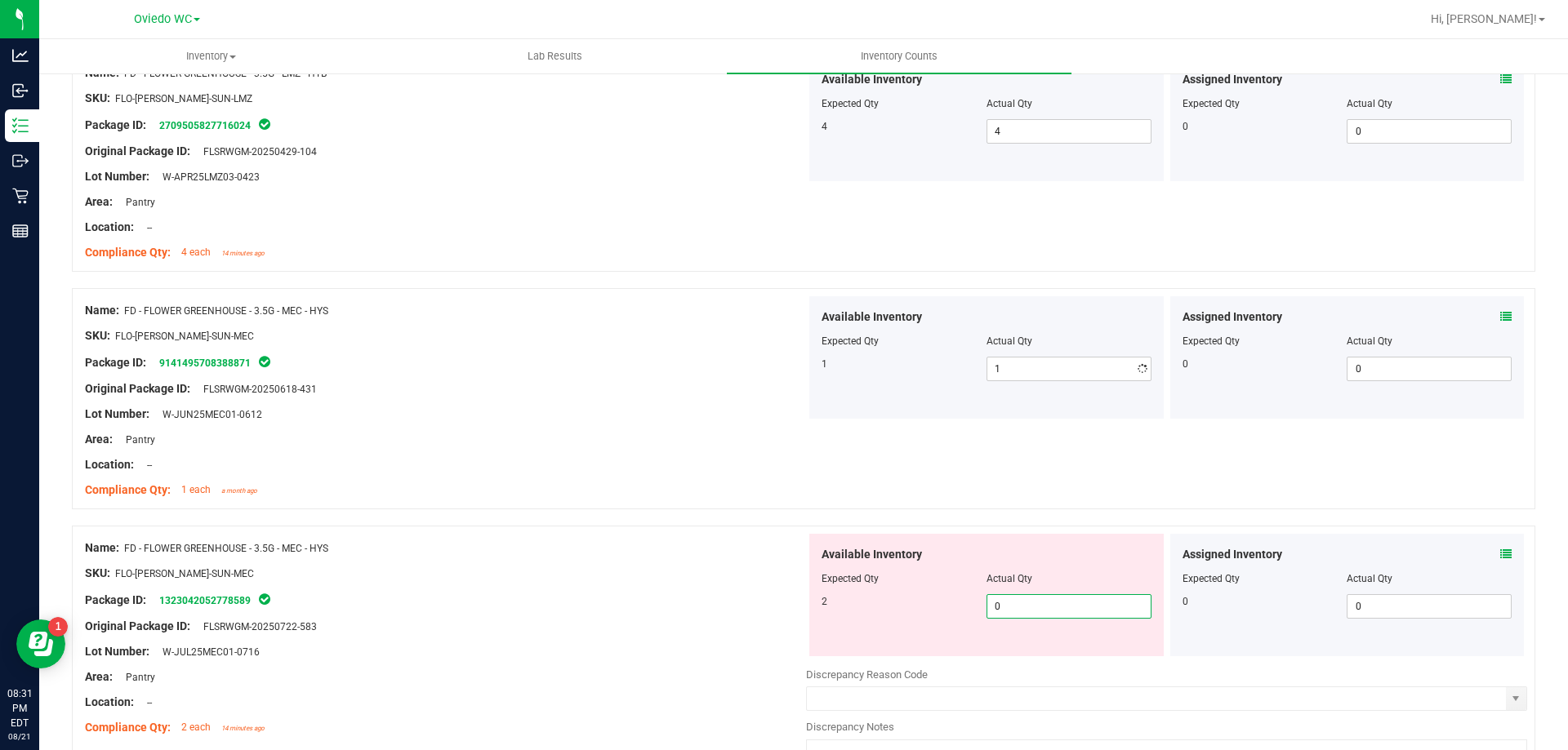
type input "02"
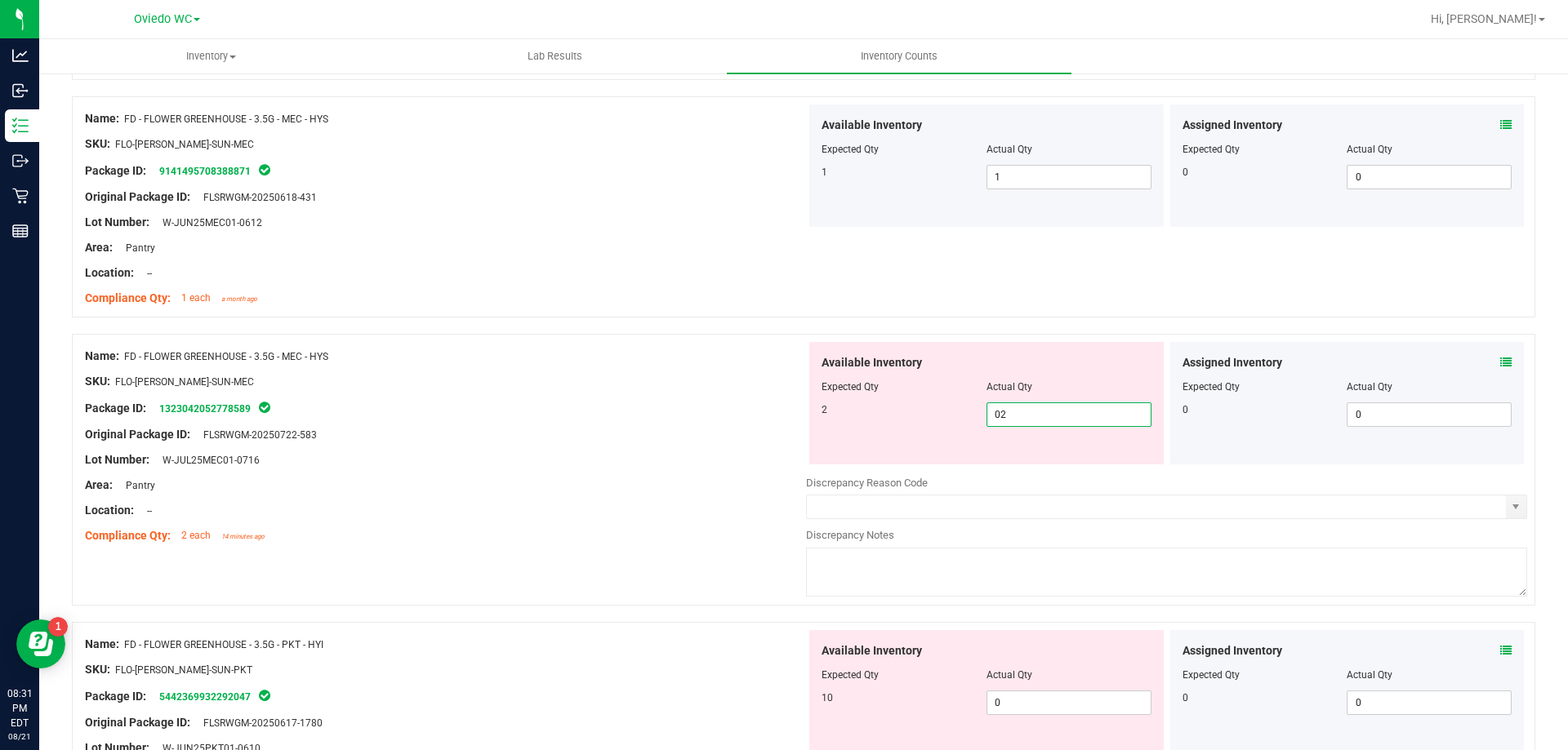
scroll to position [2204, 0]
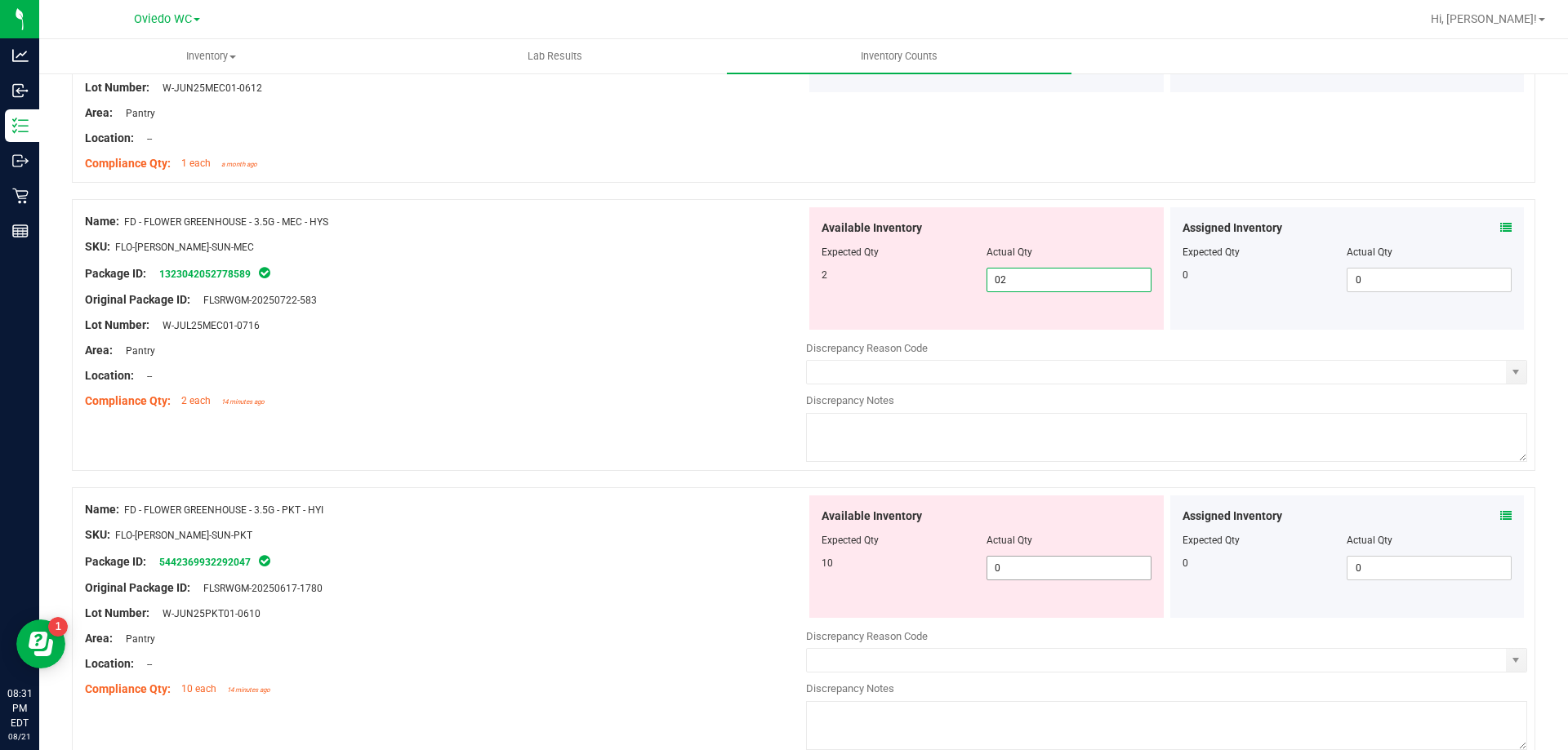
type input "2"
click at [1021, 575] on div "Available Inventory Expected Qty Actual Qty 10 0 0" at bounding box center [1166, 625] width 721 height 259
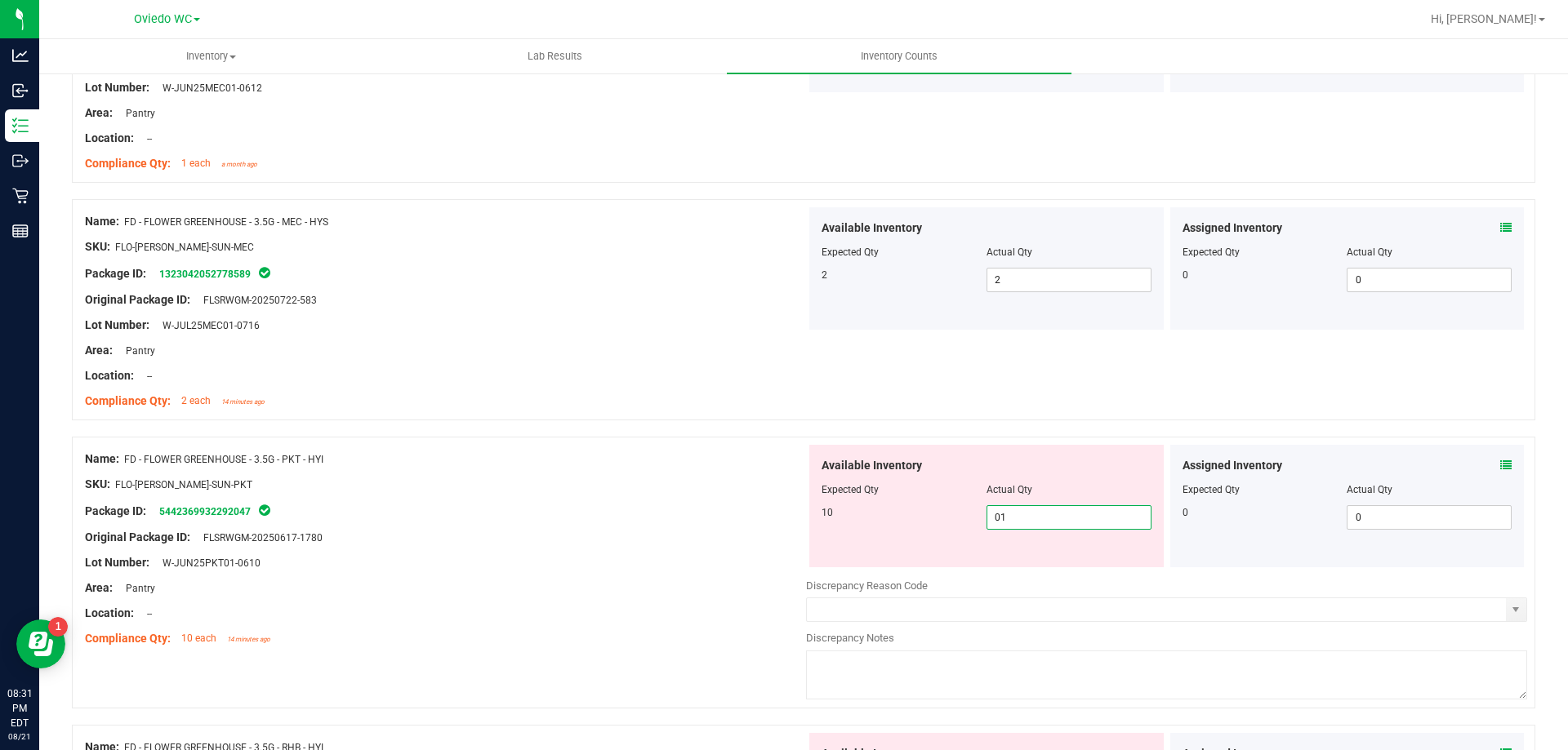
type input "010"
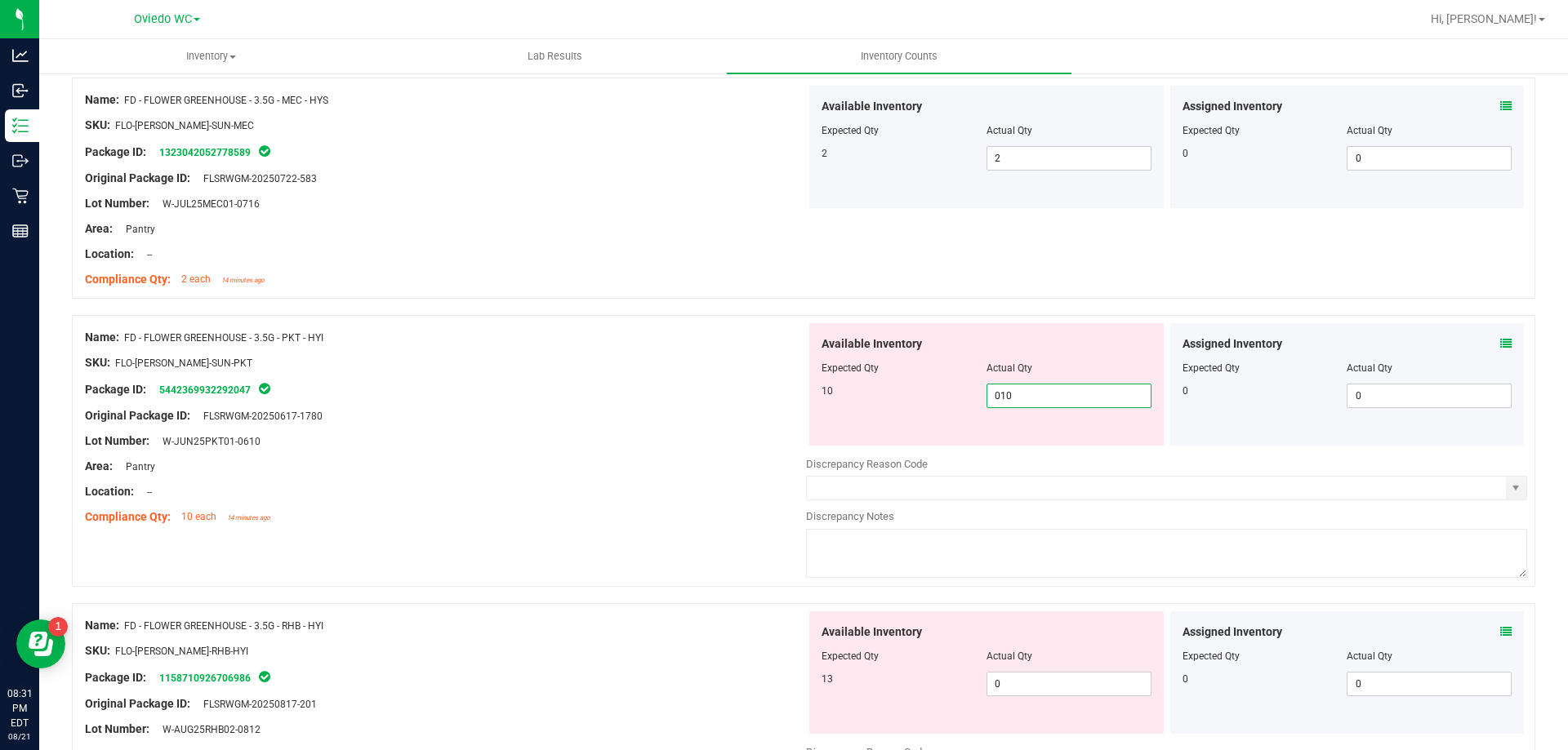
scroll to position [2449, 0]
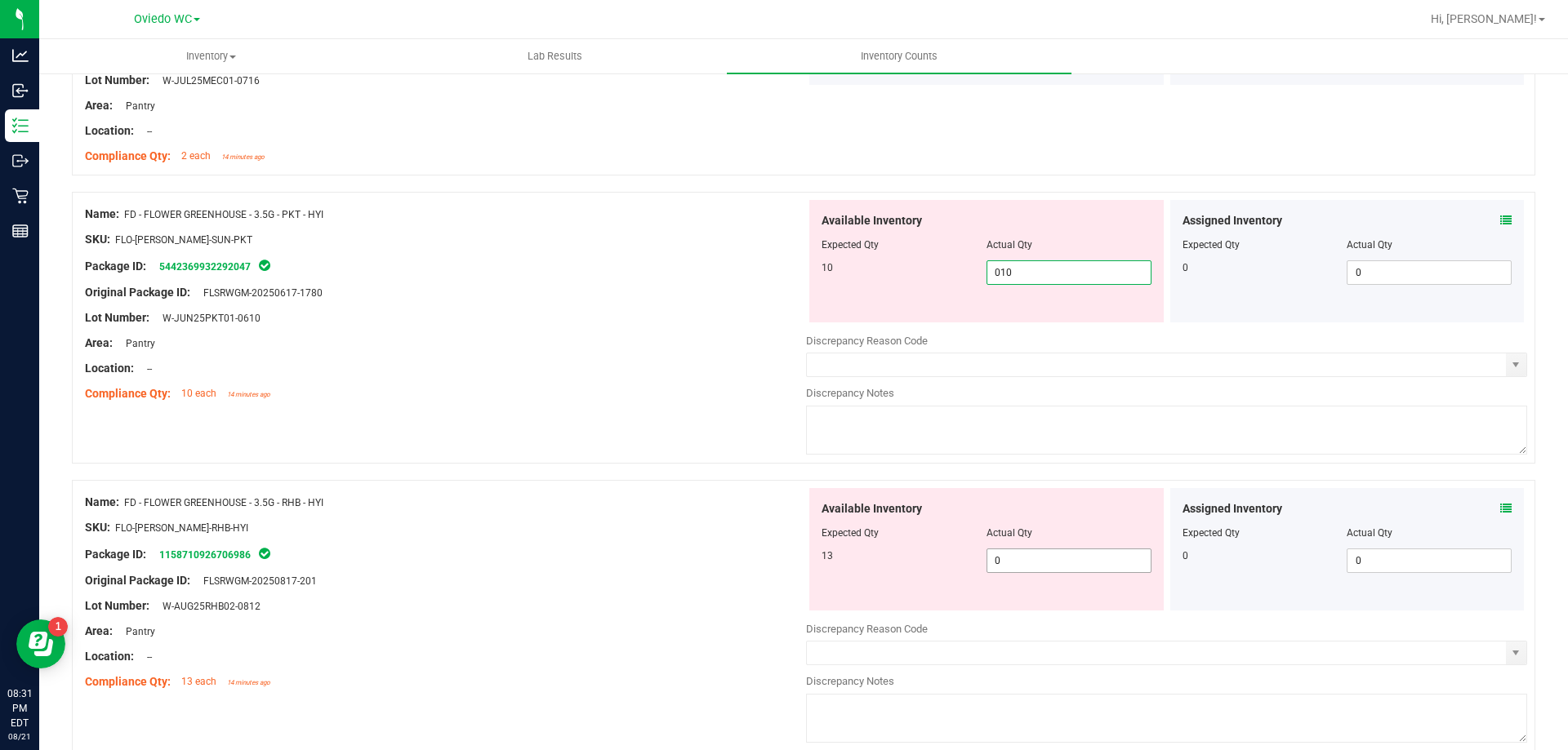
type input "10"
click at [1013, 566] on div "Available Inventory Expected Qty Actual Qty 13 0 0" at bounding box center [1166, 618] width 721 height 259
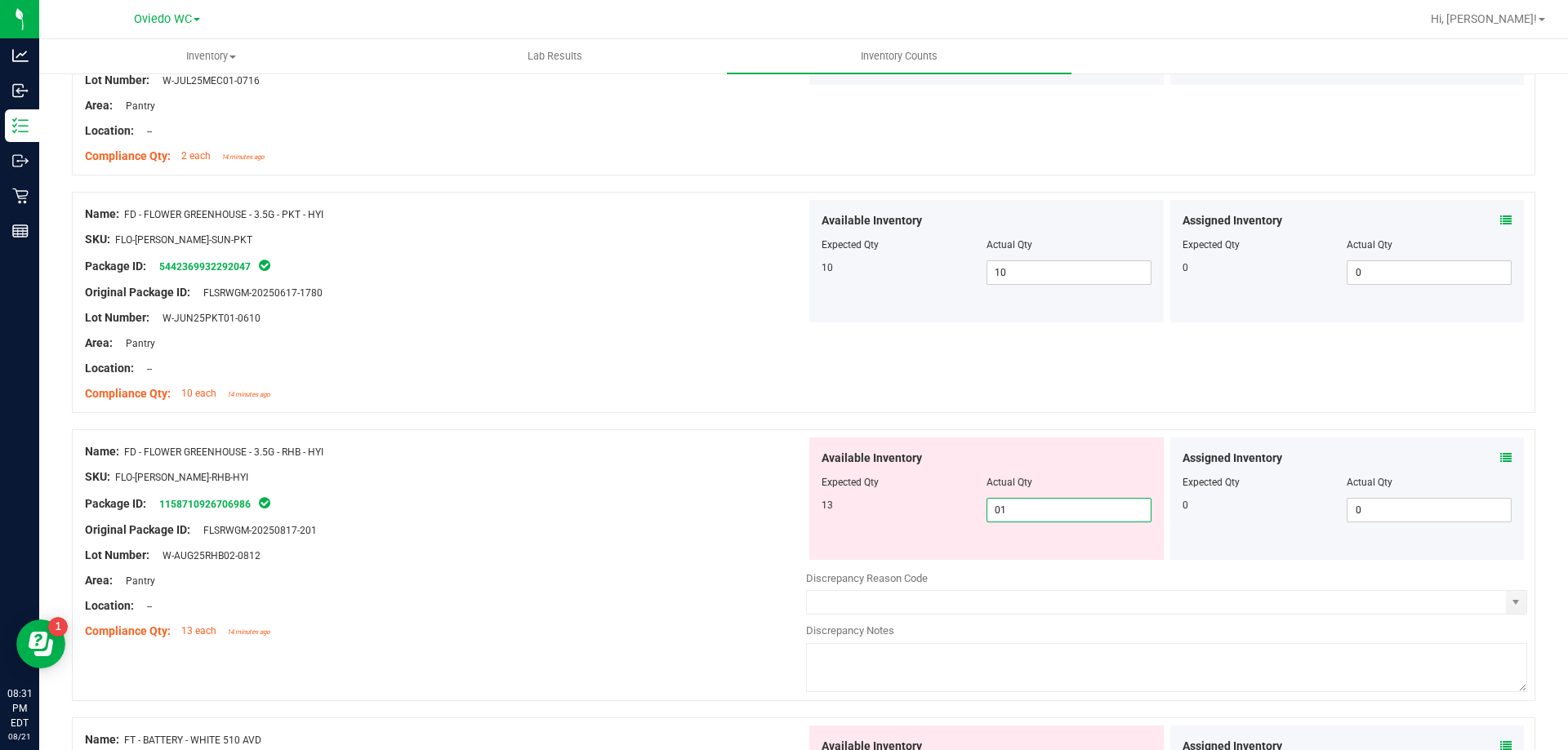
type input "013"
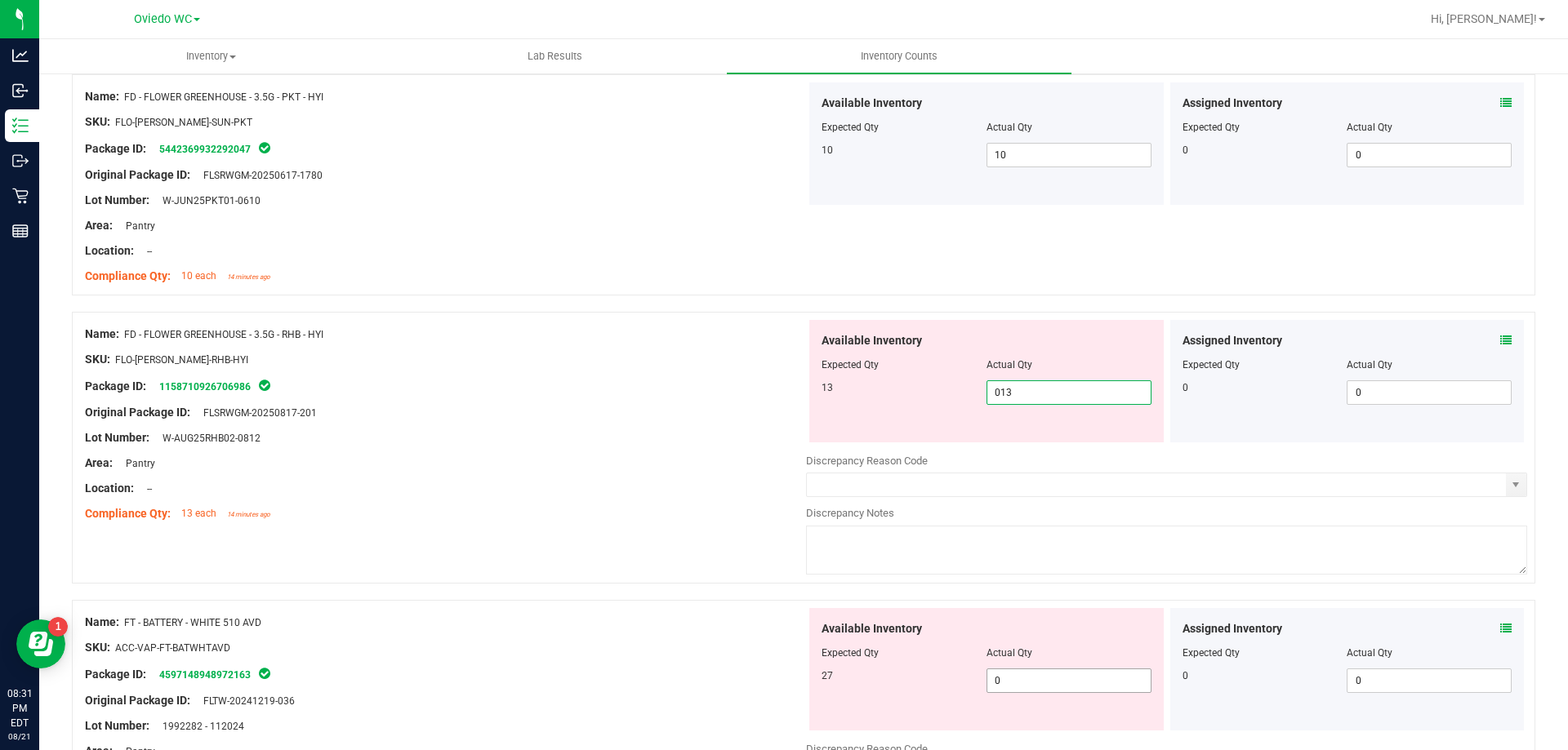
scroll to position [2694, 0]
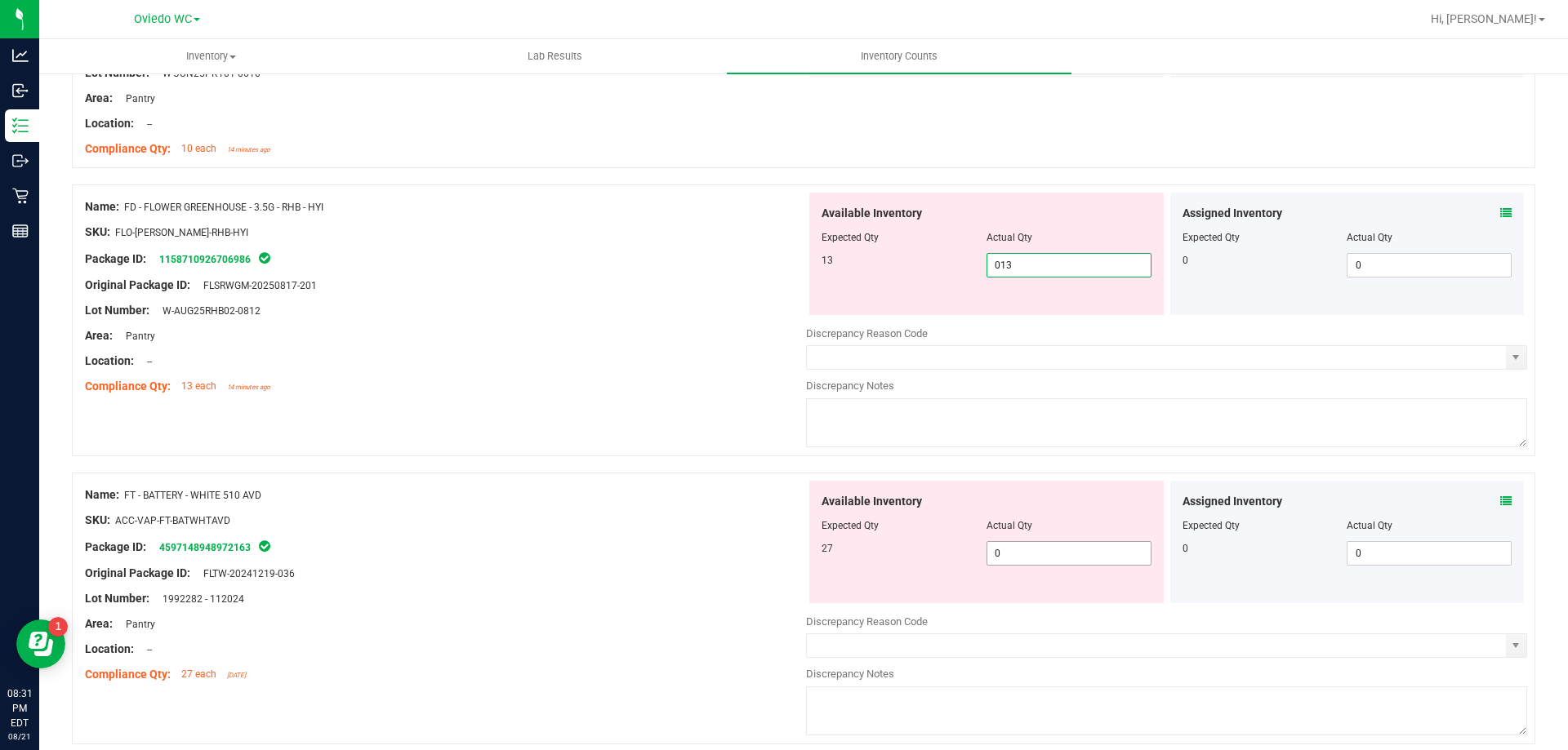
type input "13"
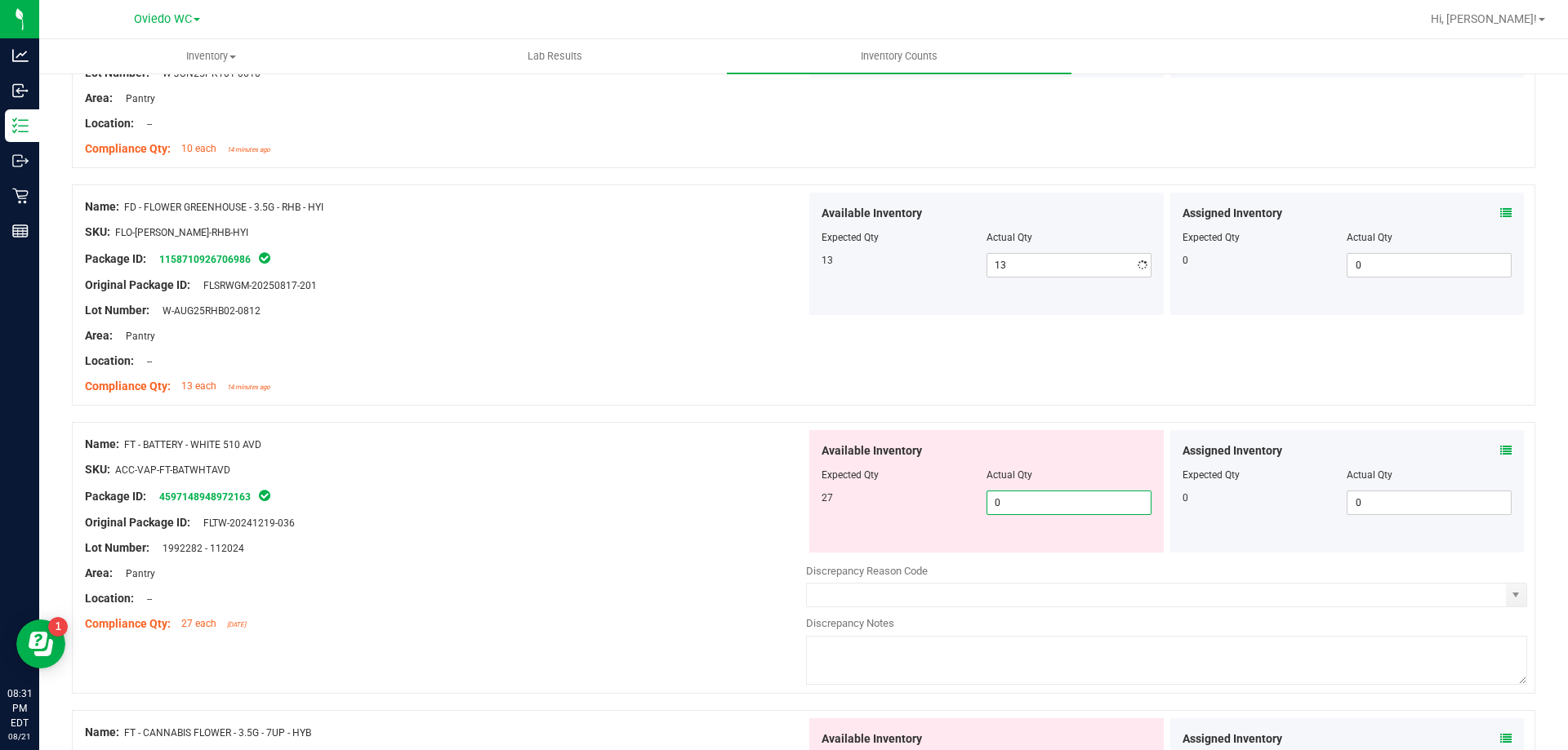
drag, startPoint x: 1006, startPoint y: 563, endPoint x: 1007, endPoint y: 555, distance: 8.1
click at [1007, 560] on div "Available Inventory Expected Qty Actual Qty 27 0 0" at bounding box center [1166, 559] width 721 height 259
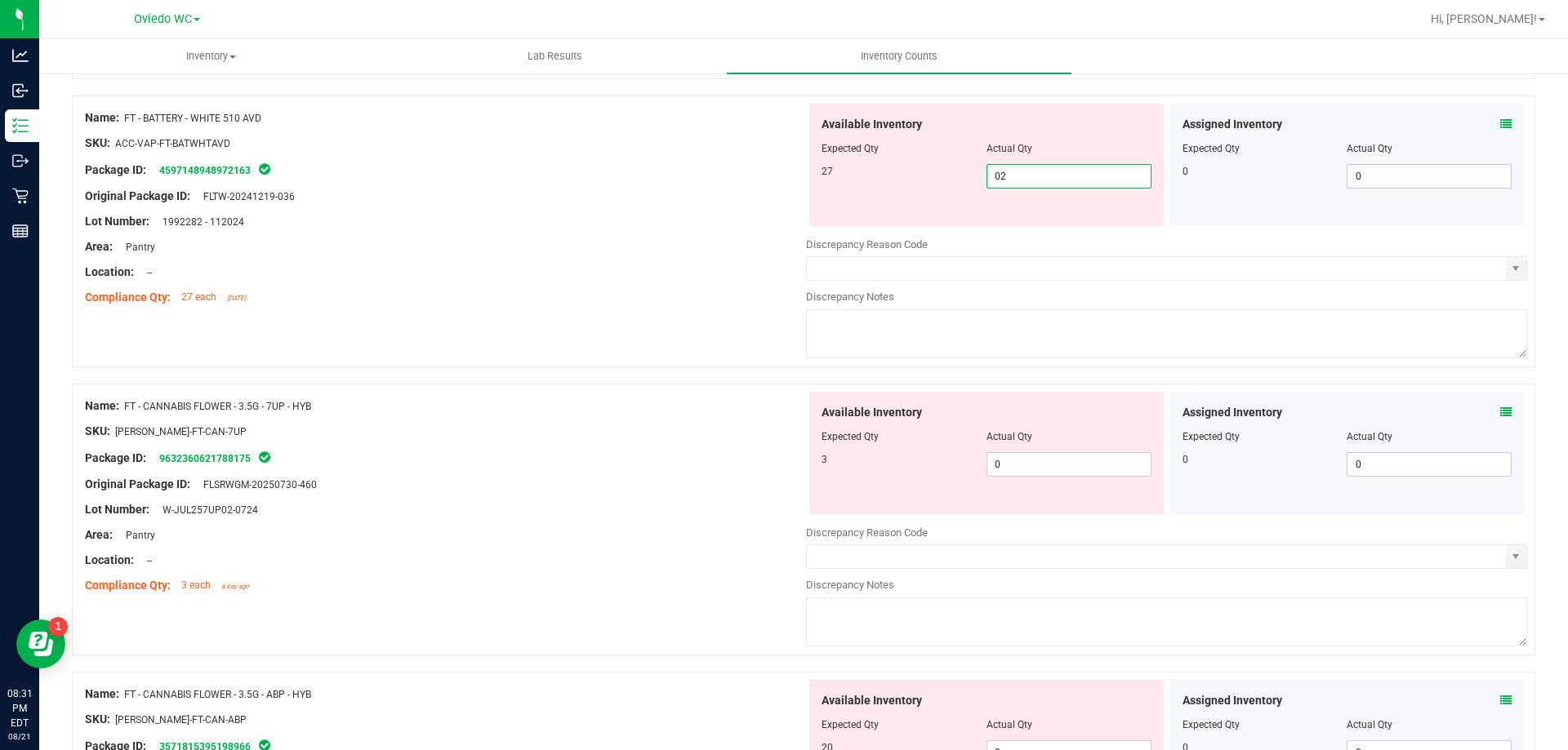
type input "027"
type input "27"
click at [1034, 461] on div "Available Inventory Expected Qty Actual Qty 3 0 0" at bounding box center [986, 452] width 354 height 122
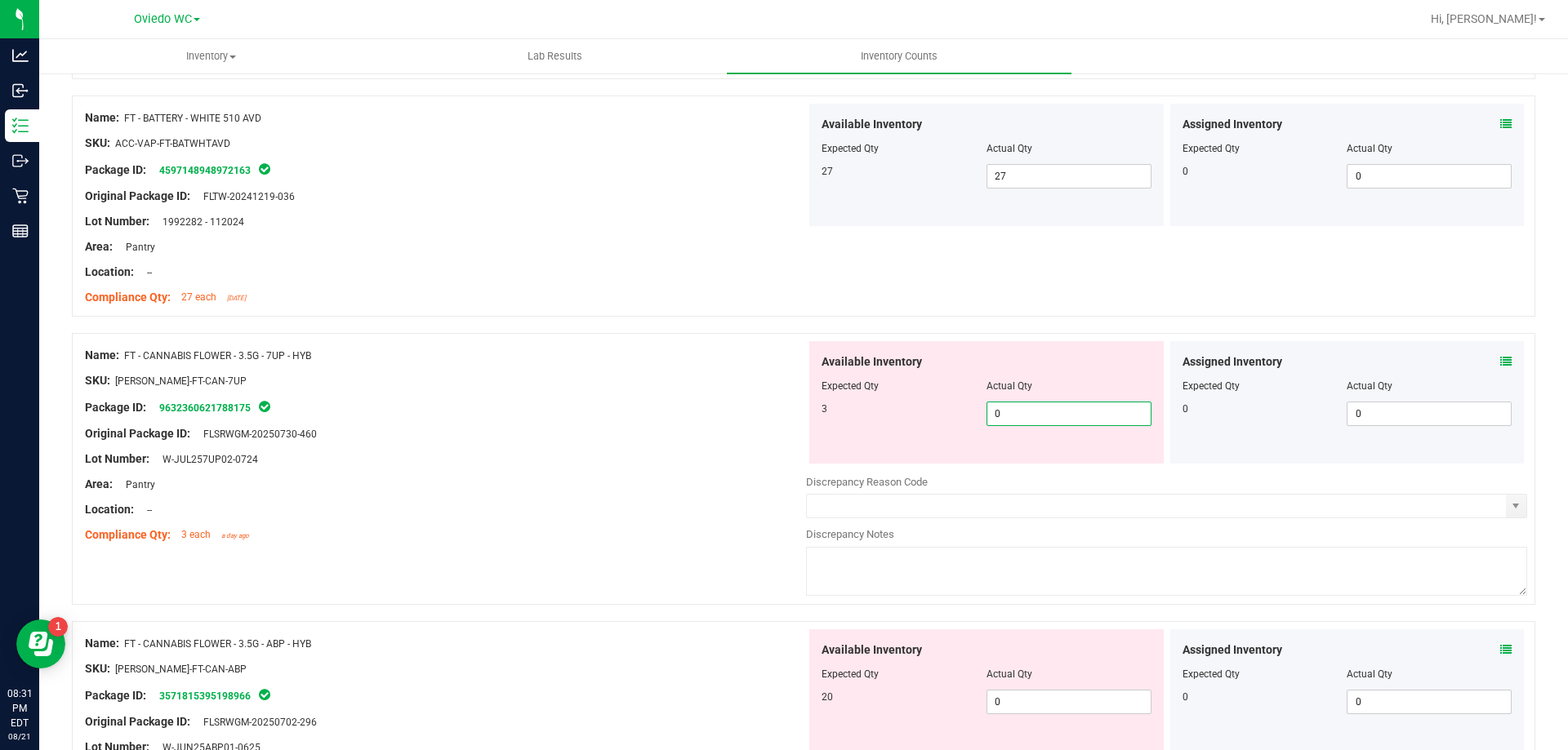
type input "03"
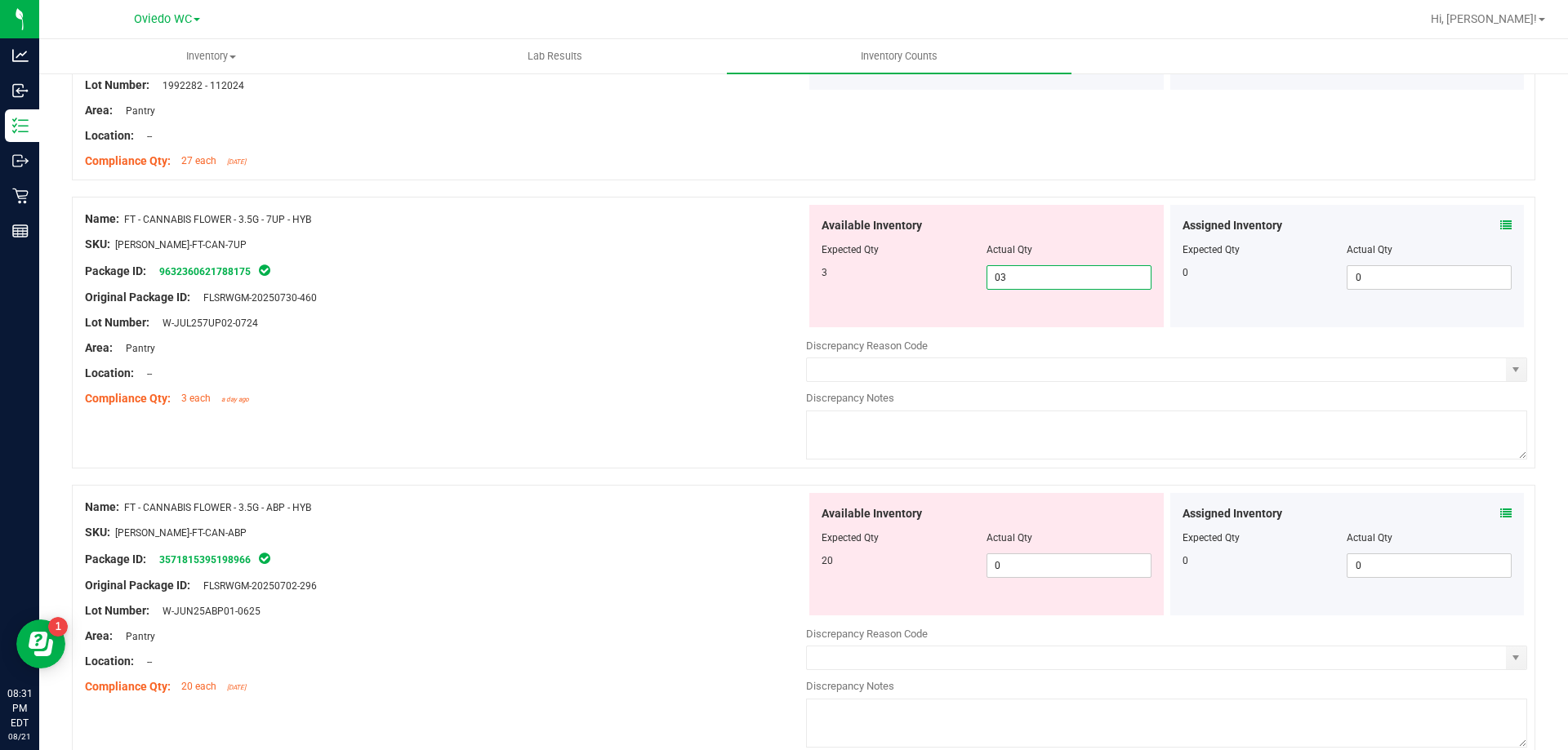
scroll to position [3265, 0]
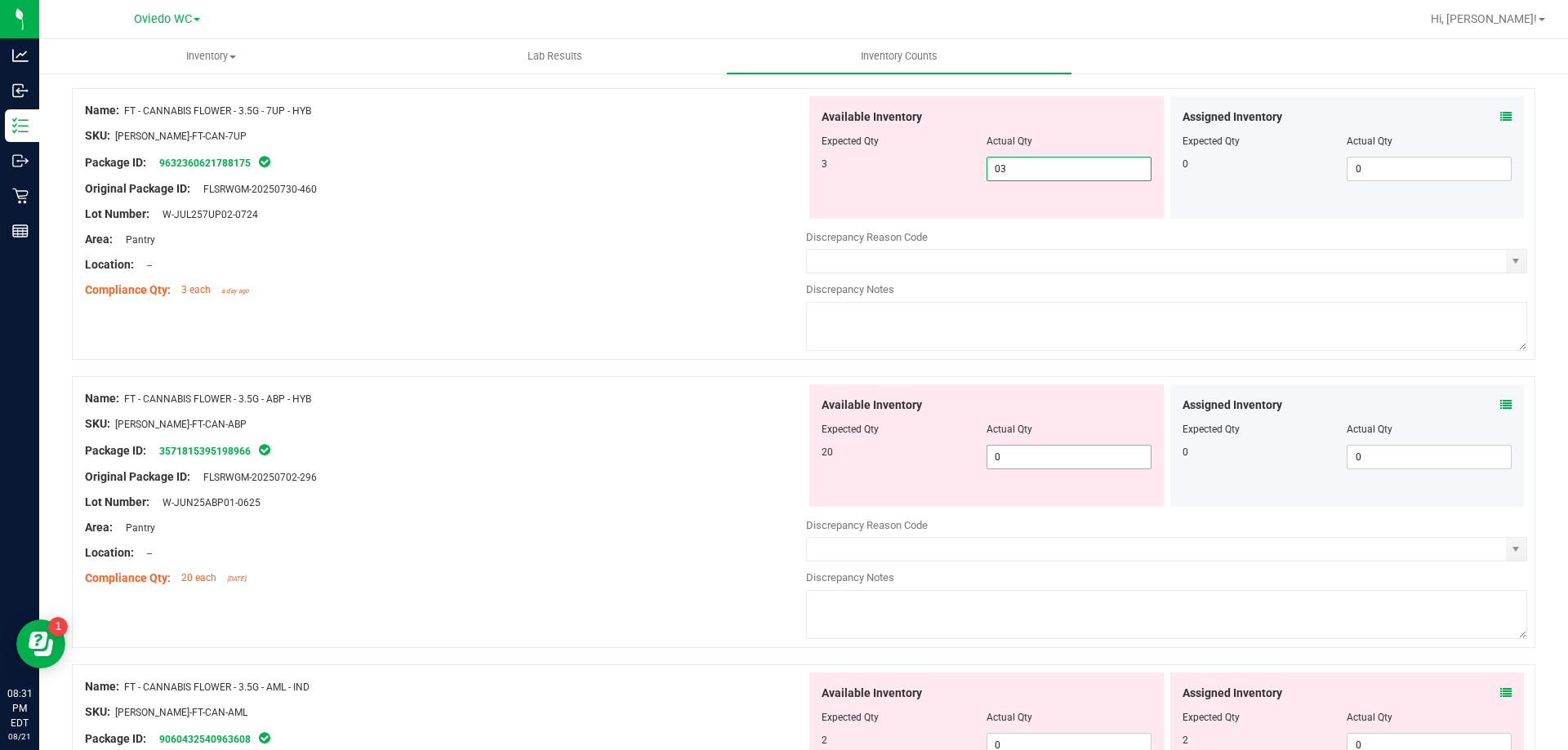
type input "3"
click at [1024, 459] on div "Available Inventory Expected Qty Actual Qty 20 0 0" at bounding box center [1166, 514] width 721 height 259
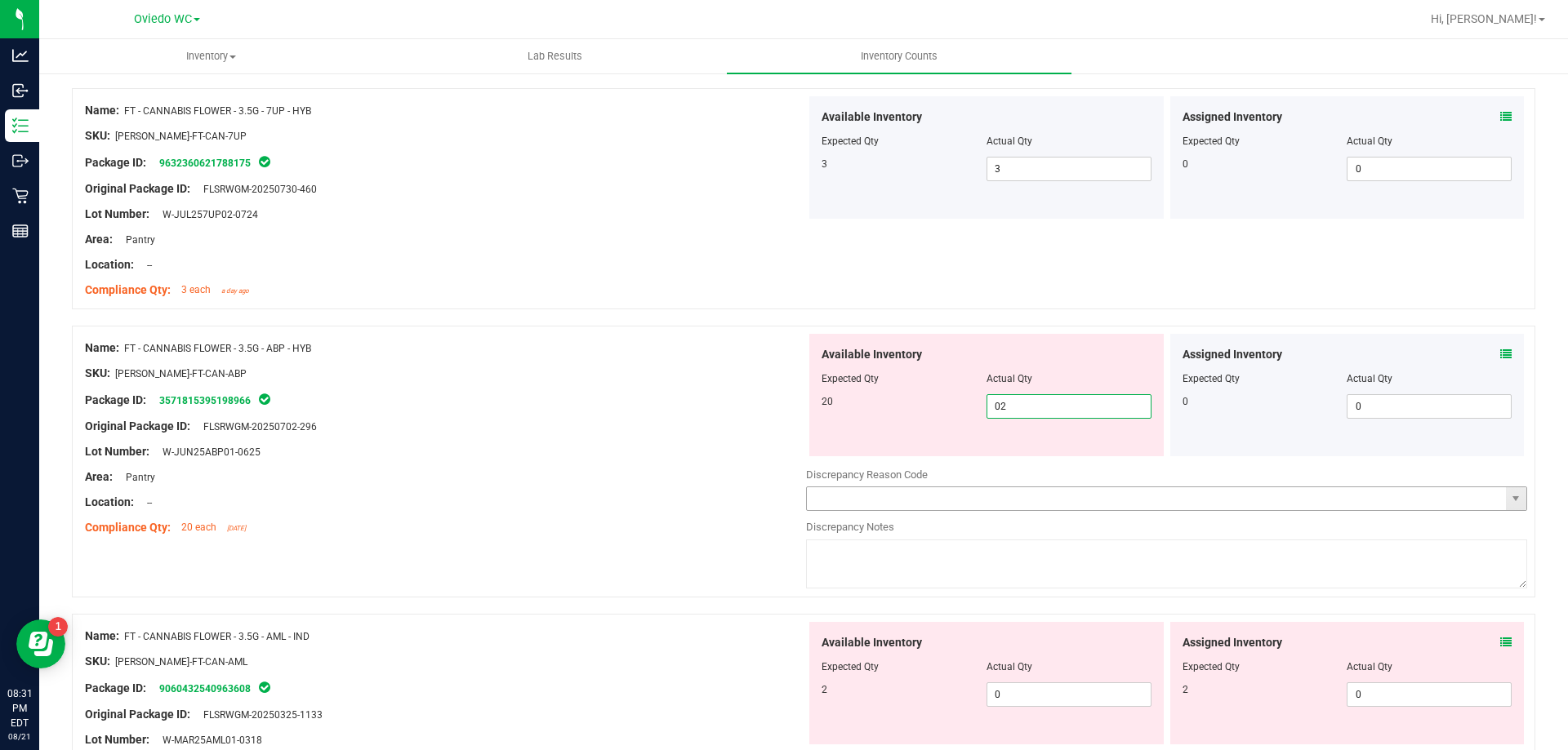
type input "020"
type input "20"
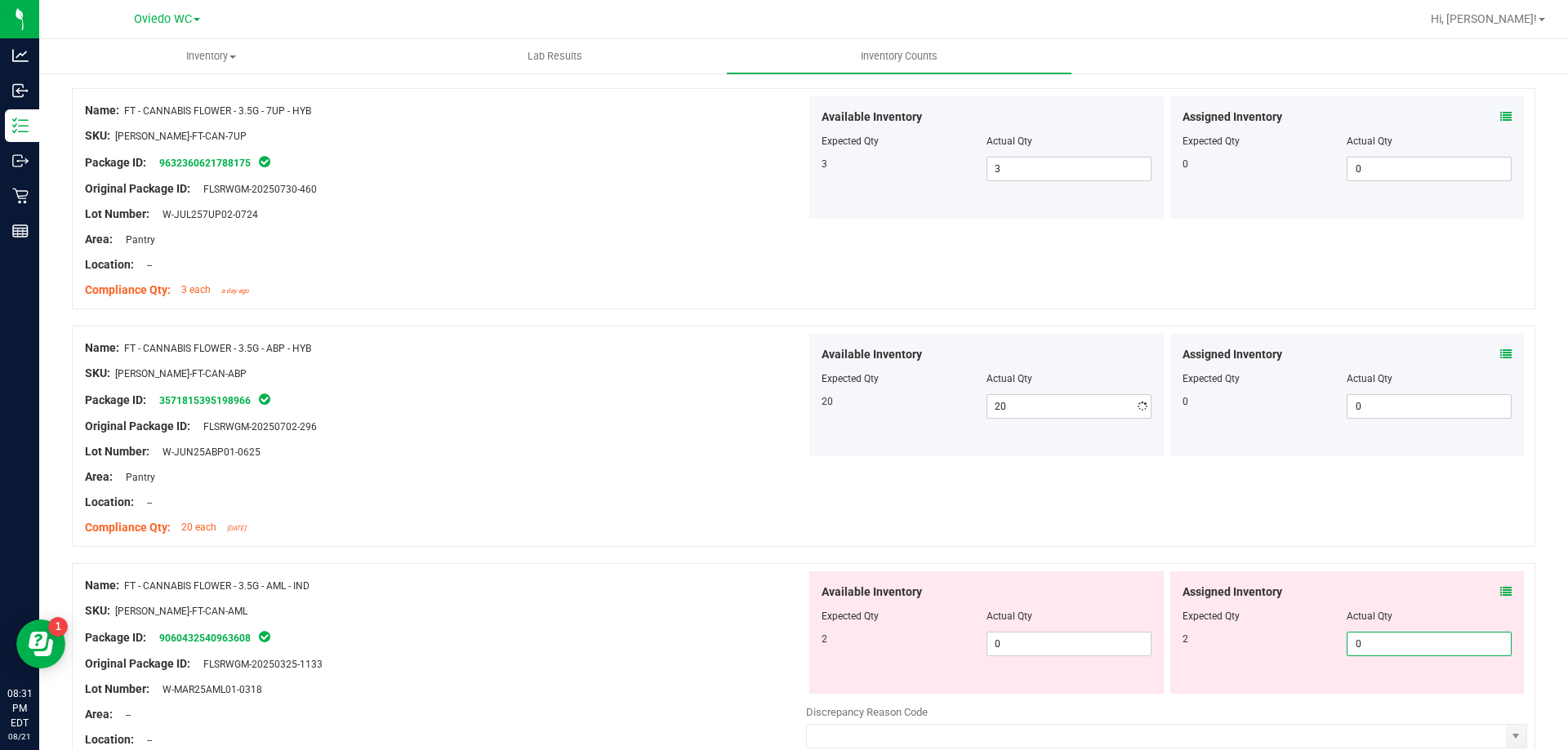
drag, startPoint x: 1399, startPoint y: 698, endPoint x: 1185, endPoint y: 674, distance: 215.3
click at [1399, 692] on div "Assigned Inventory Expected Qty Actual Qty 2 0 0" at bounding box center [1346, 633] width 354 height 122
type input "02"
type input "2"
drag, startPoint x: 1082, startPoint y: 639, endPoint x: 1104, endPoint y: 622, distance: 27.8
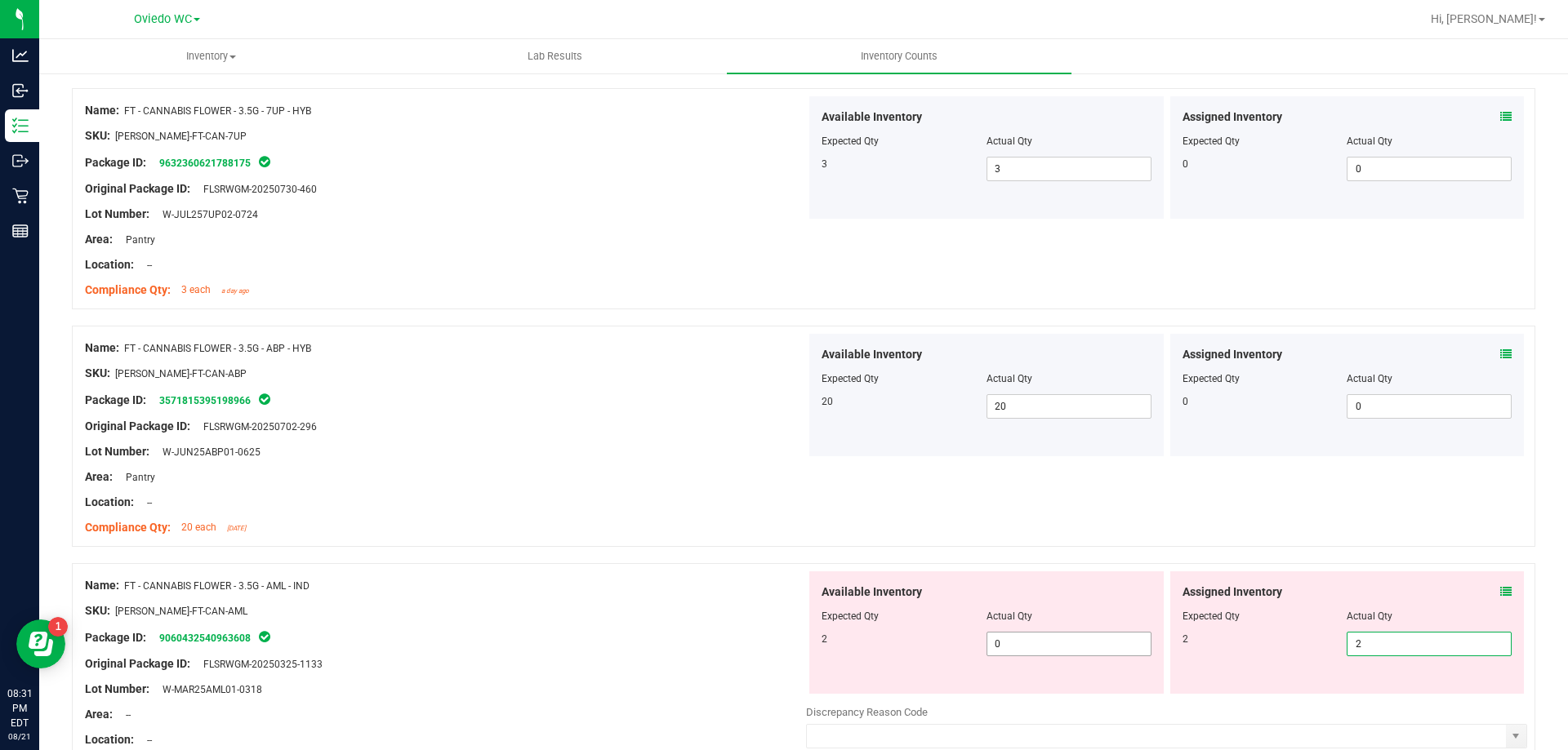
click at [1084, 639] on span "0 0" at bounding box center [1068, 644] width 165 height 24
type input "02"
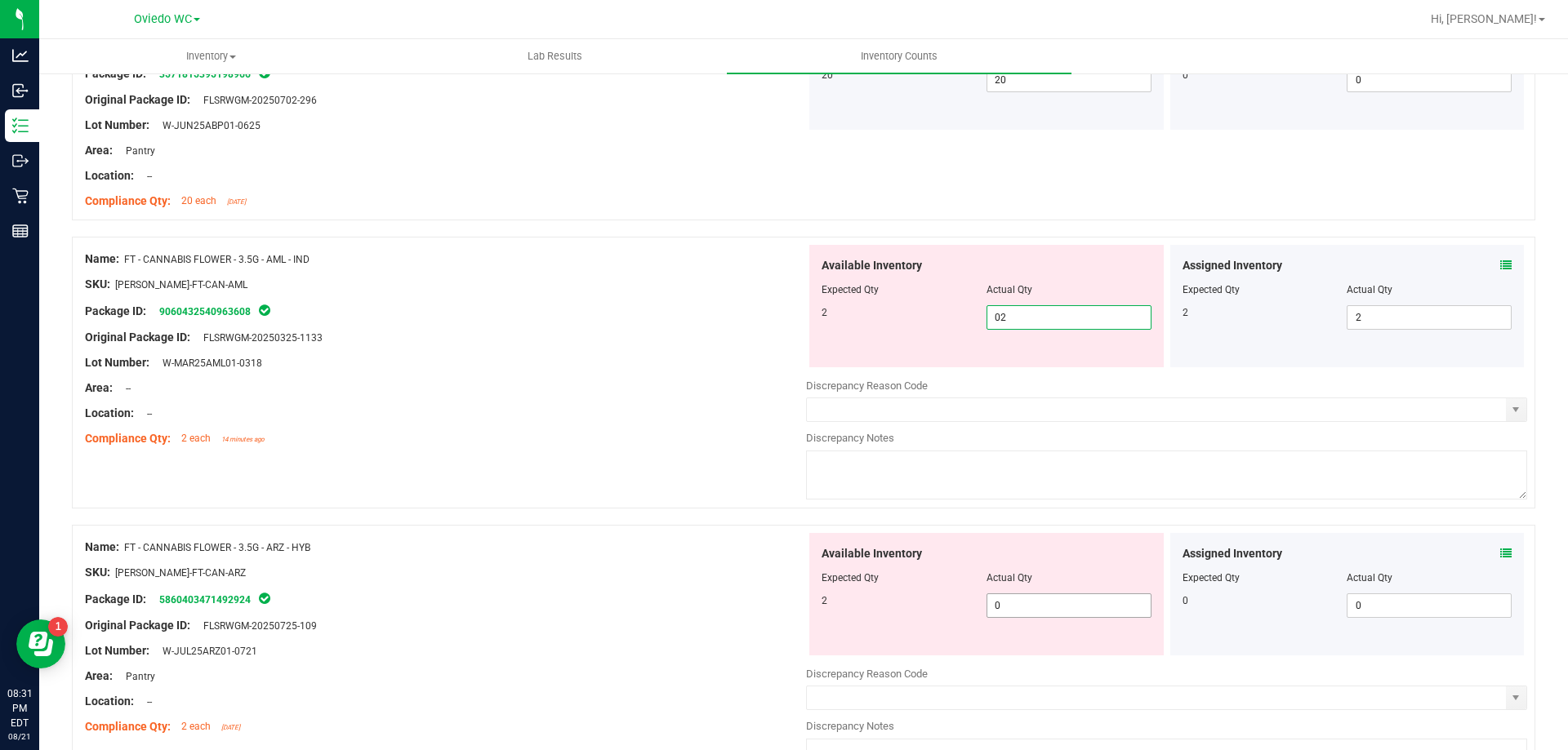
type input "2"
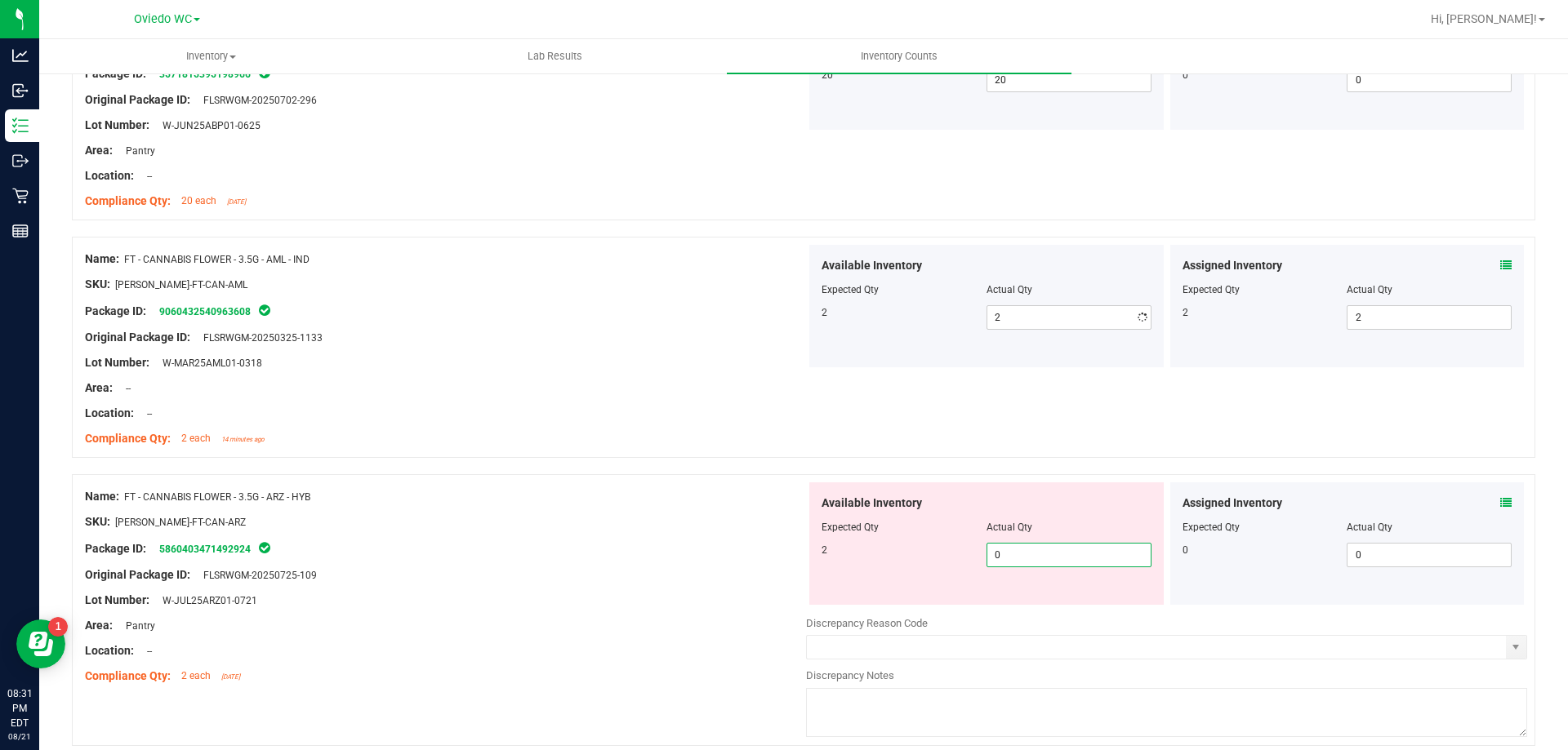
click at [1064, 605] on div "Available Inventory Expected Qty Actual Qty 2 0 0" at bounding box center [1166, 612] width 721 height 259
type input "02"
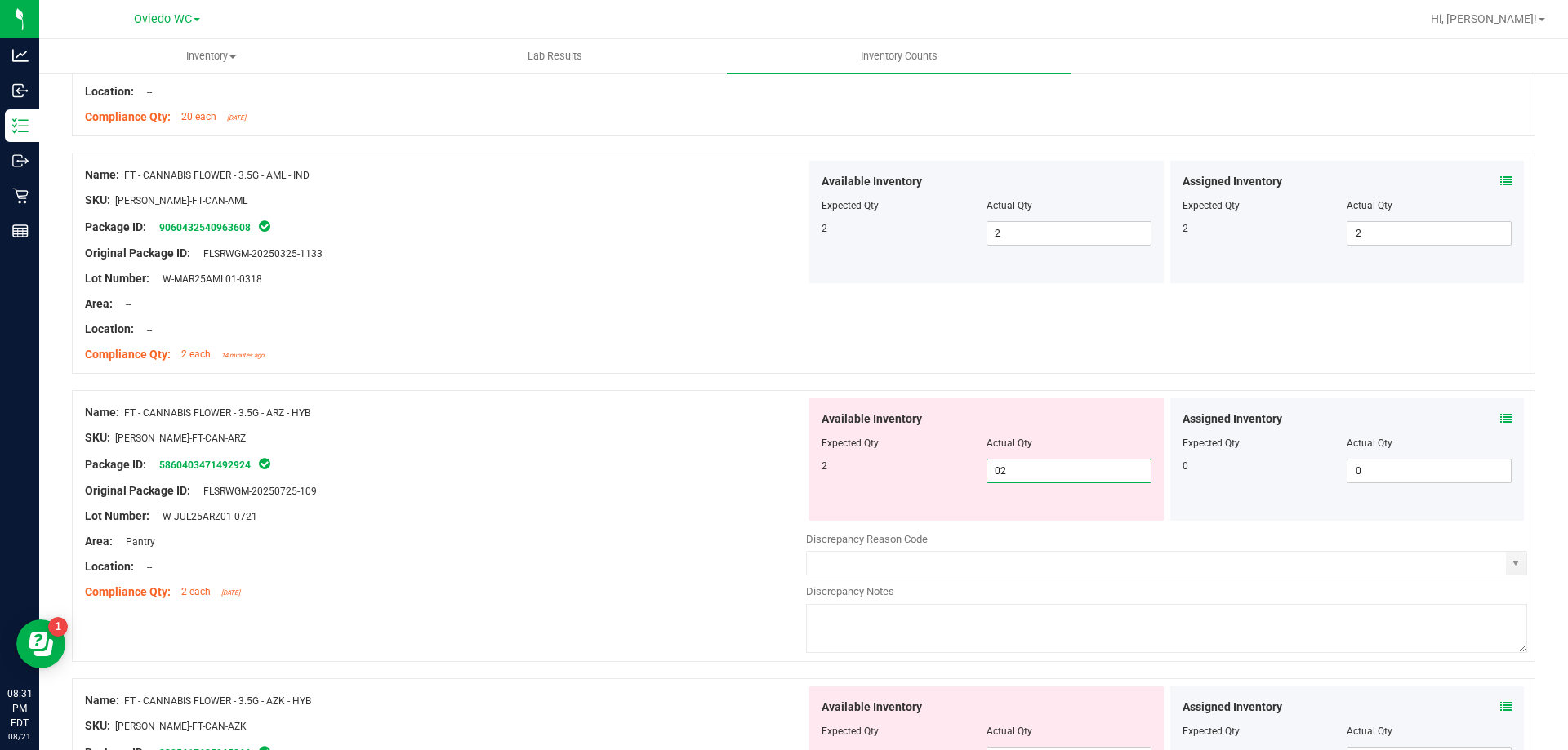
scroll to position [3755, 0]
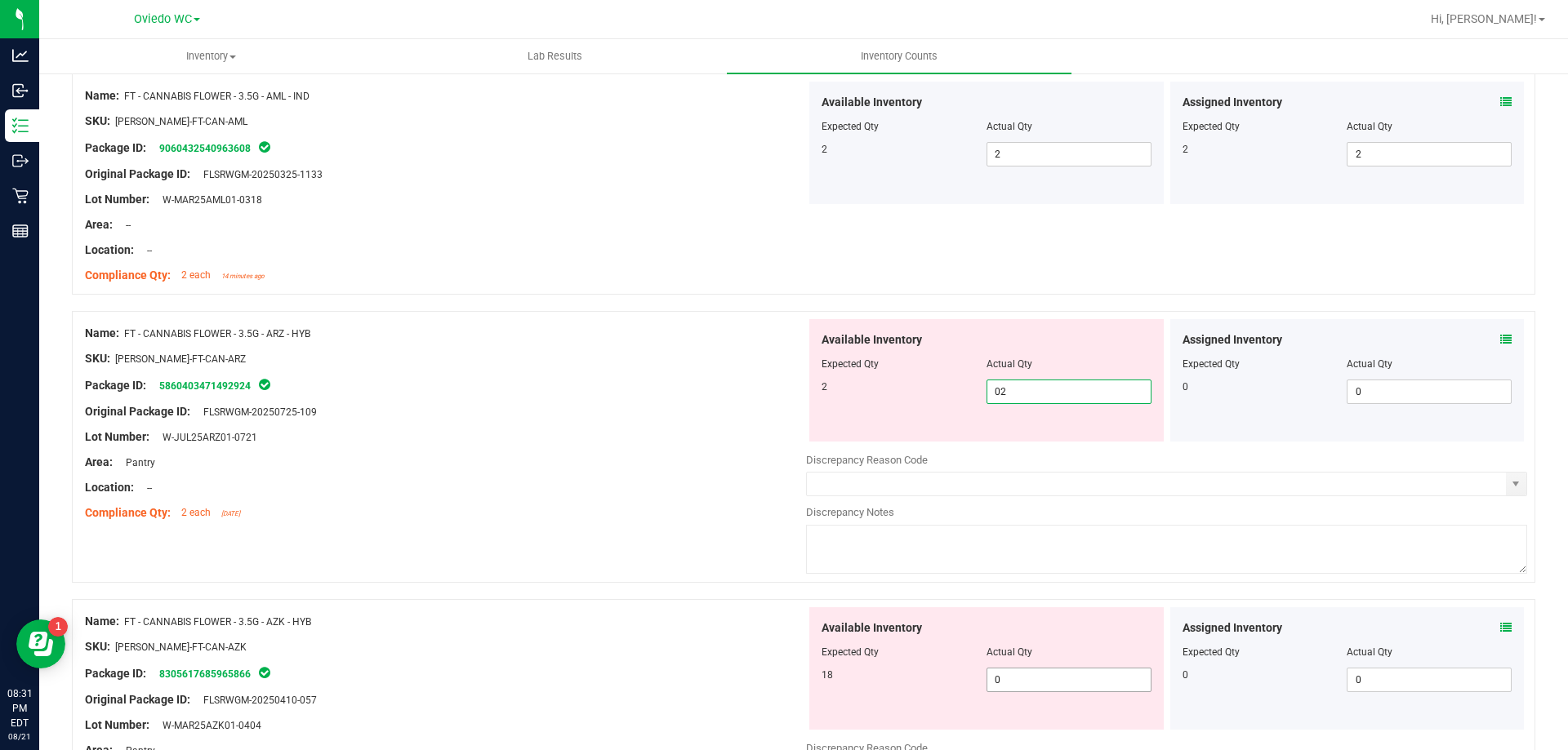
type input "2"
click at [1023, 679] on div "Available Inventory Expected Qty Actual Qty 18 0 0" at bounding box center [1166, 737] width 721 height 259
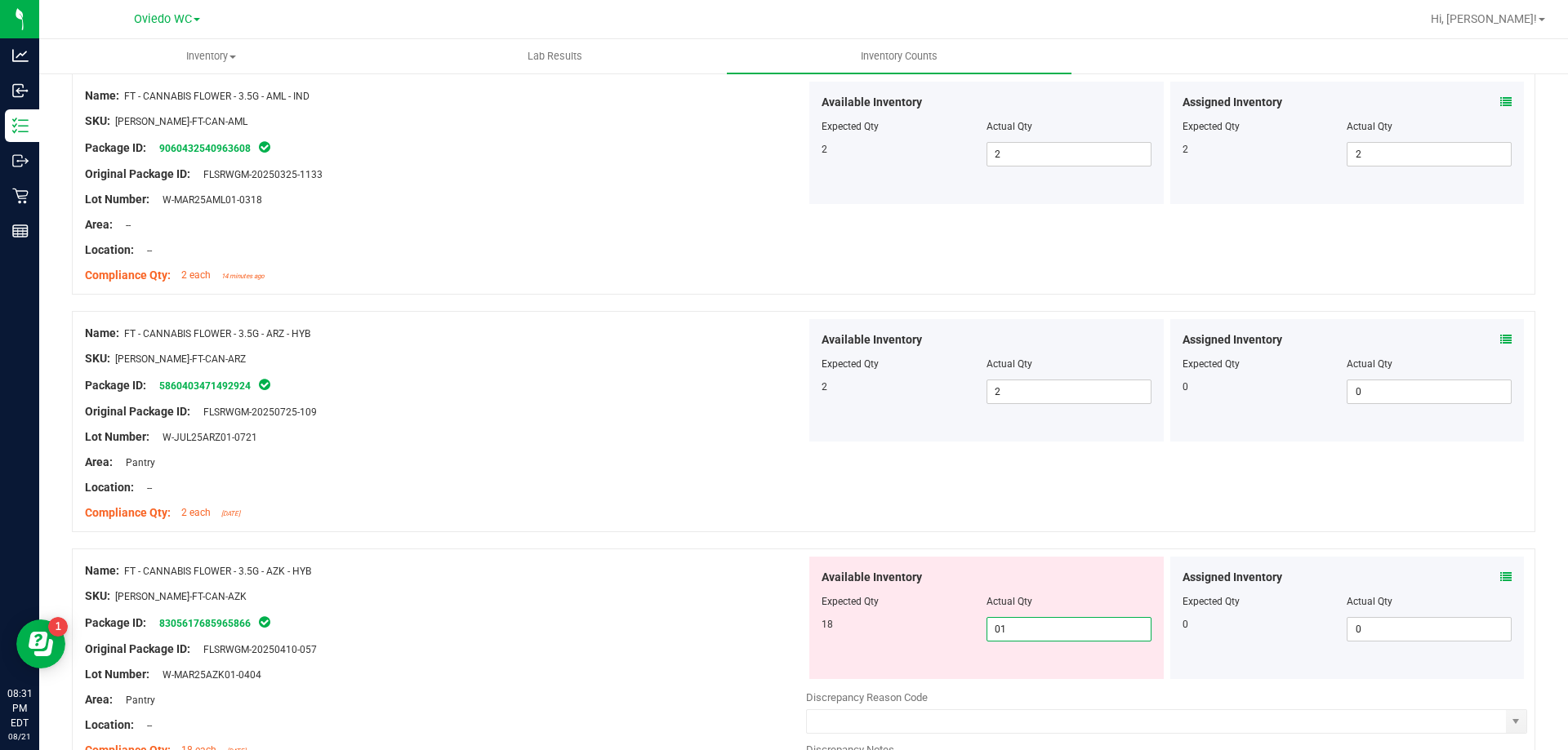
type input "018"
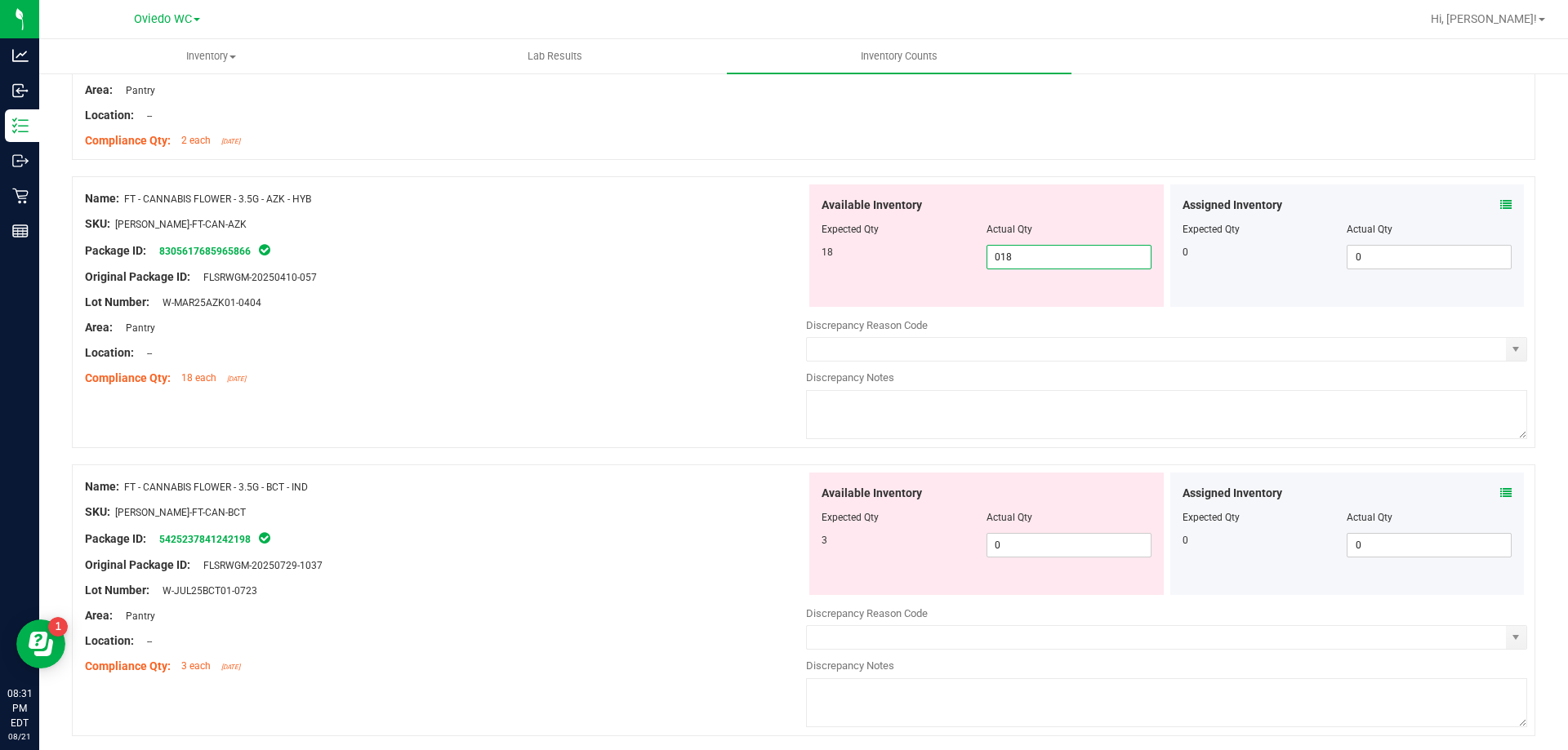
scroll to position [4245, 0]
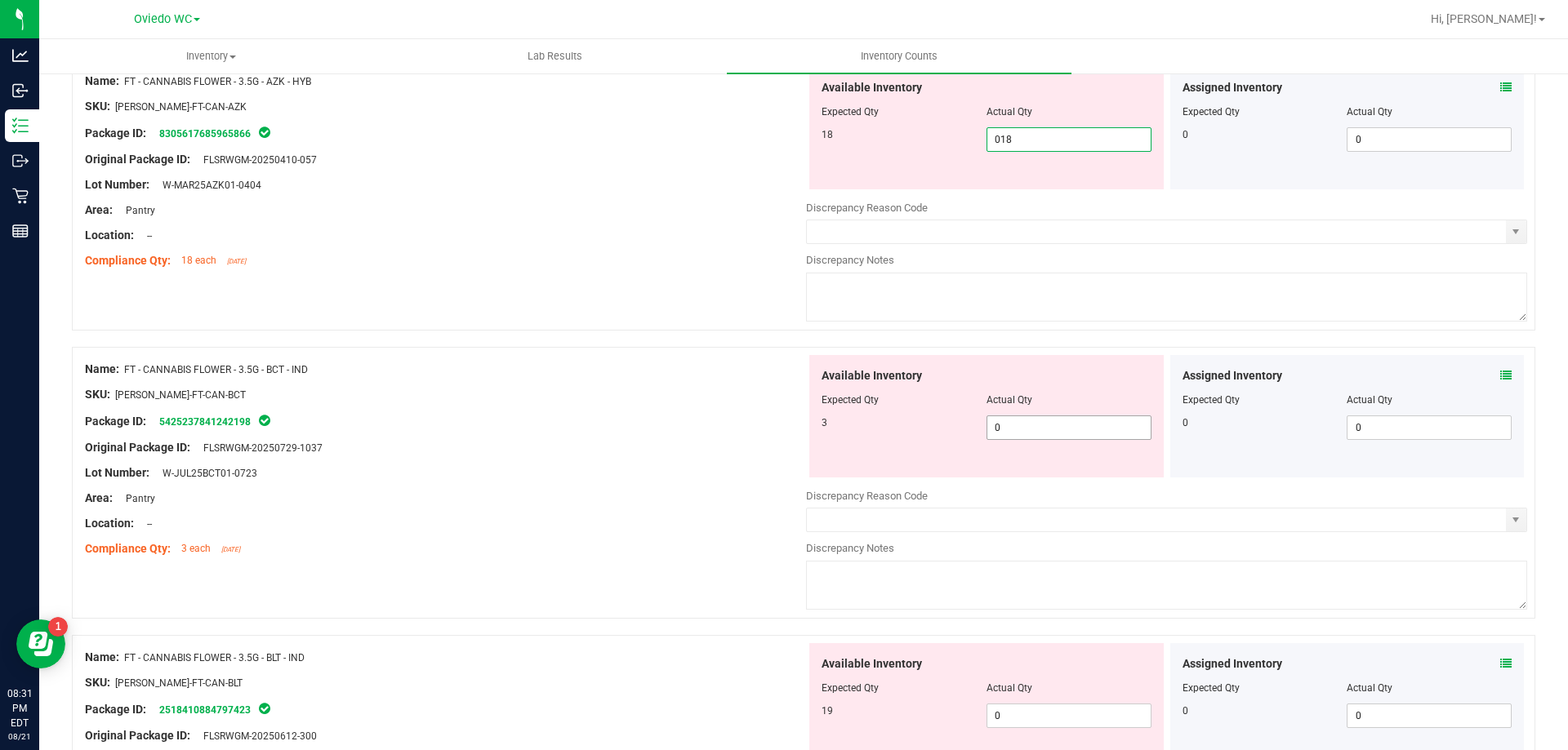
type input "18"
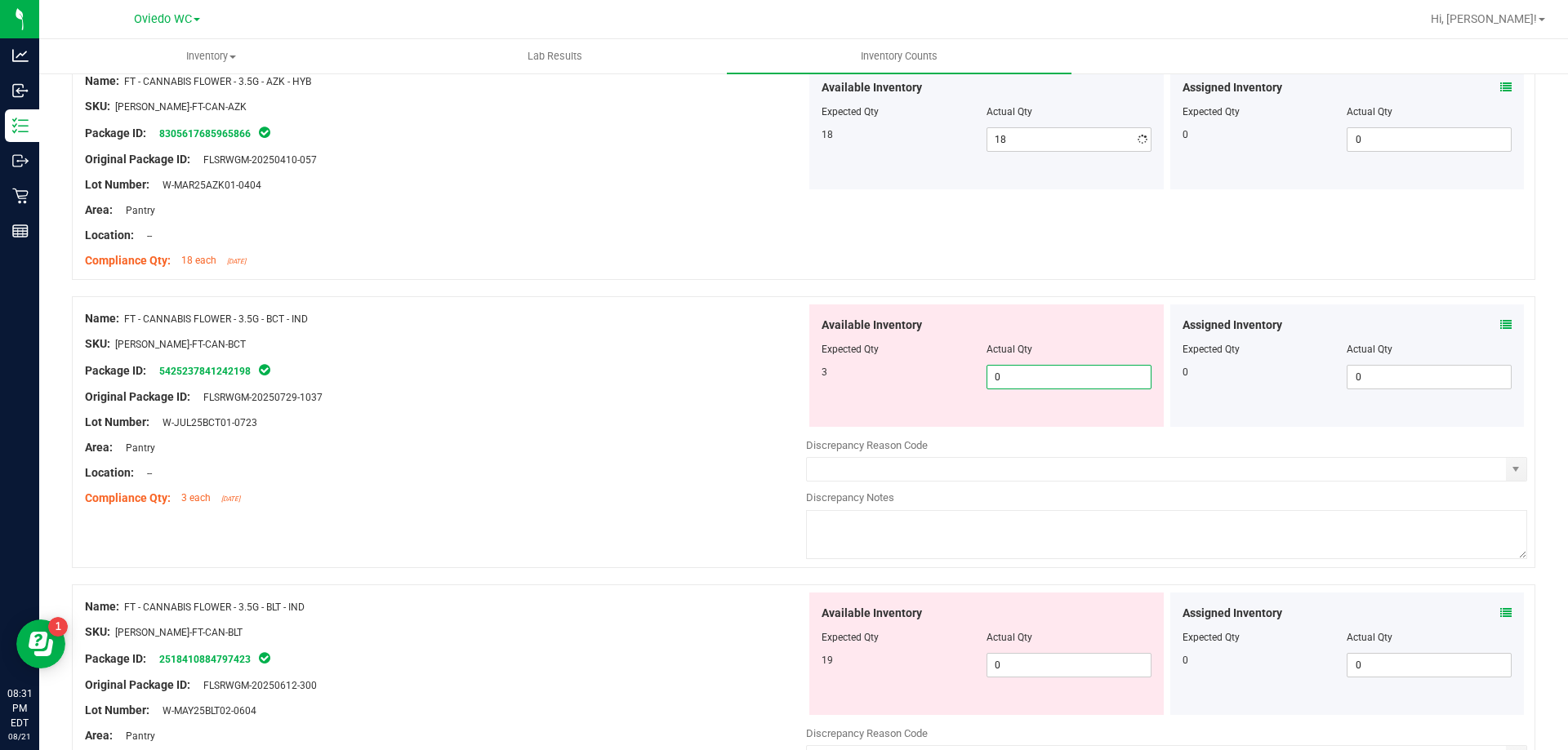
click at [1043, 429] on div "Available Inventory Expected Qty Actual Qty 3 0 0" at bounding box center [1166, 434] width 721 height 259
type input "03"
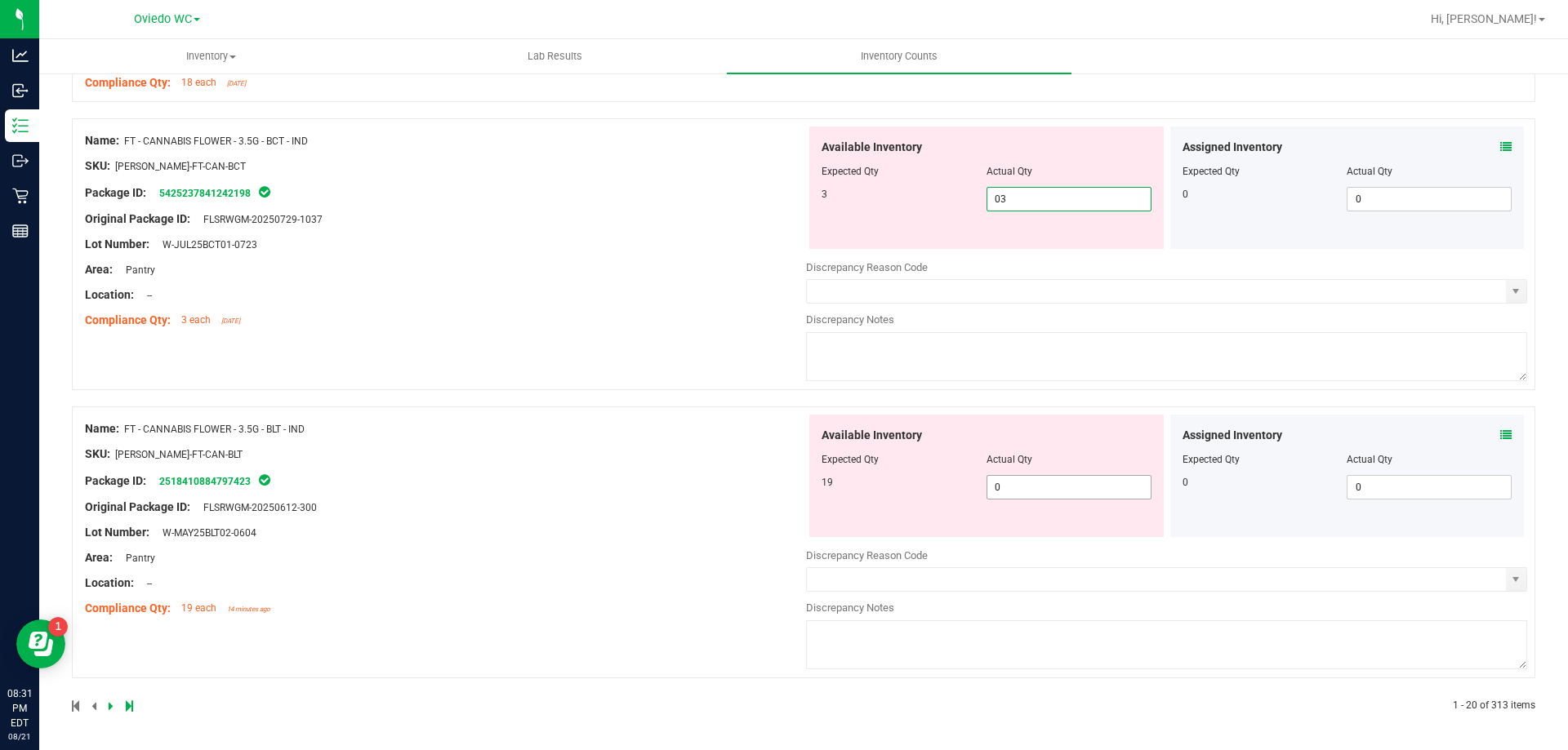
type input "3"
click at [1035, 485] on span "0 0" at bounding box center [1068, 487] width 165 height 24
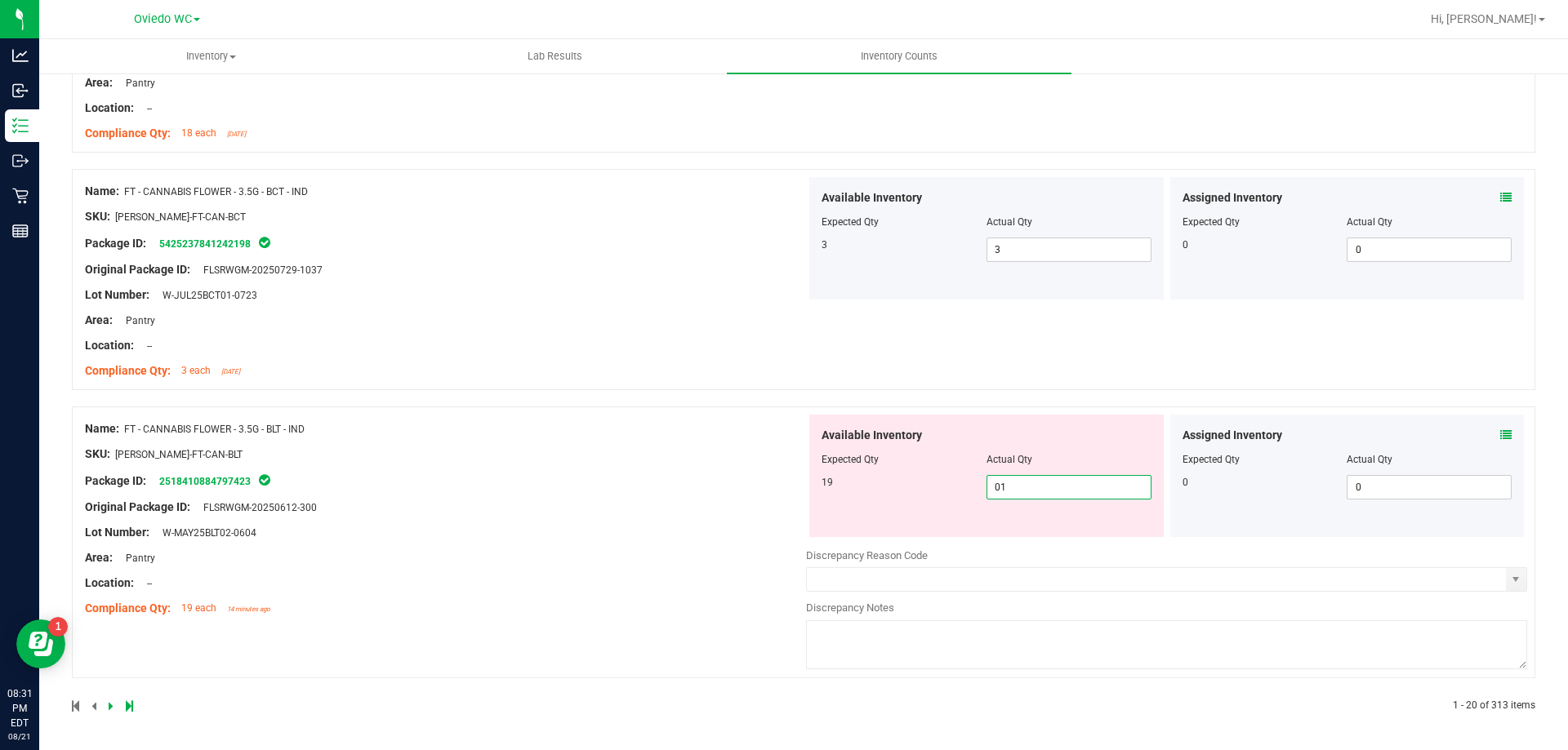
type input "019"
type input "19"
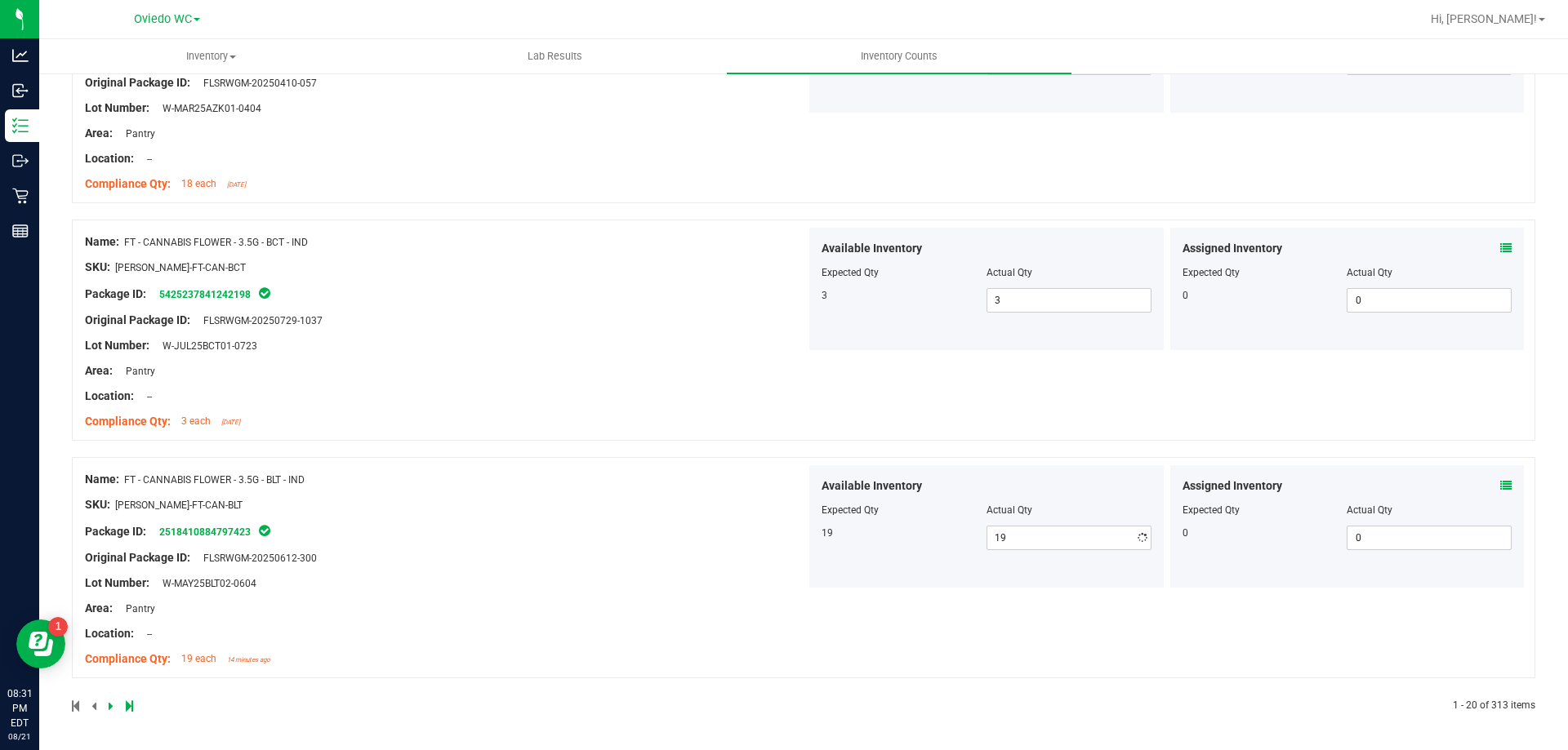
drag, startPoint x: 329, startPoint y: 702, endPoint x: 266, endPoint y: 663, distance: 74.1
drag, startPoint x: 452, startPoint y: 719, endPoint x: 237, endPoint y: 705, distance: 215.5
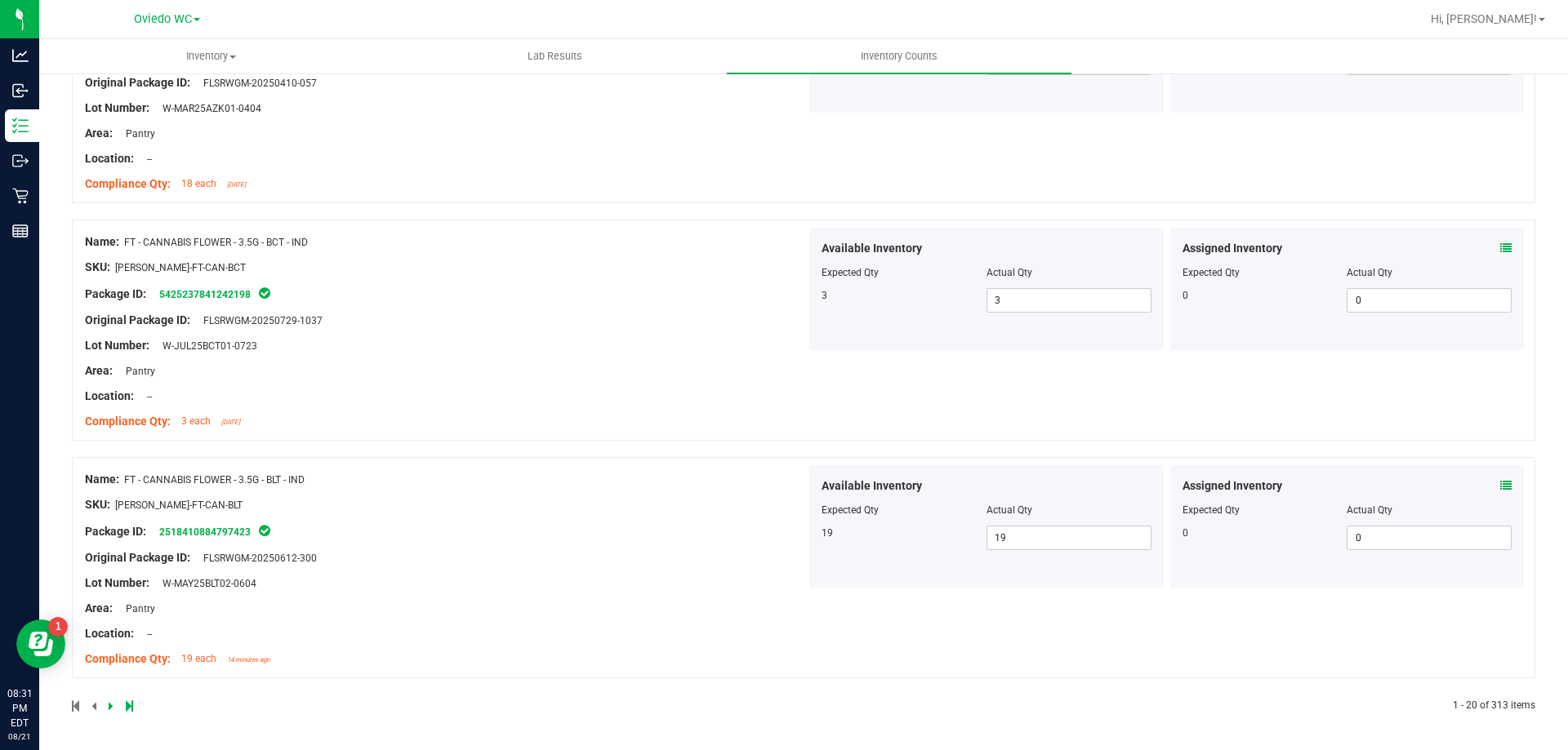
click at [115, 705] on link at bounding box center [113, 706] width 8 height 11
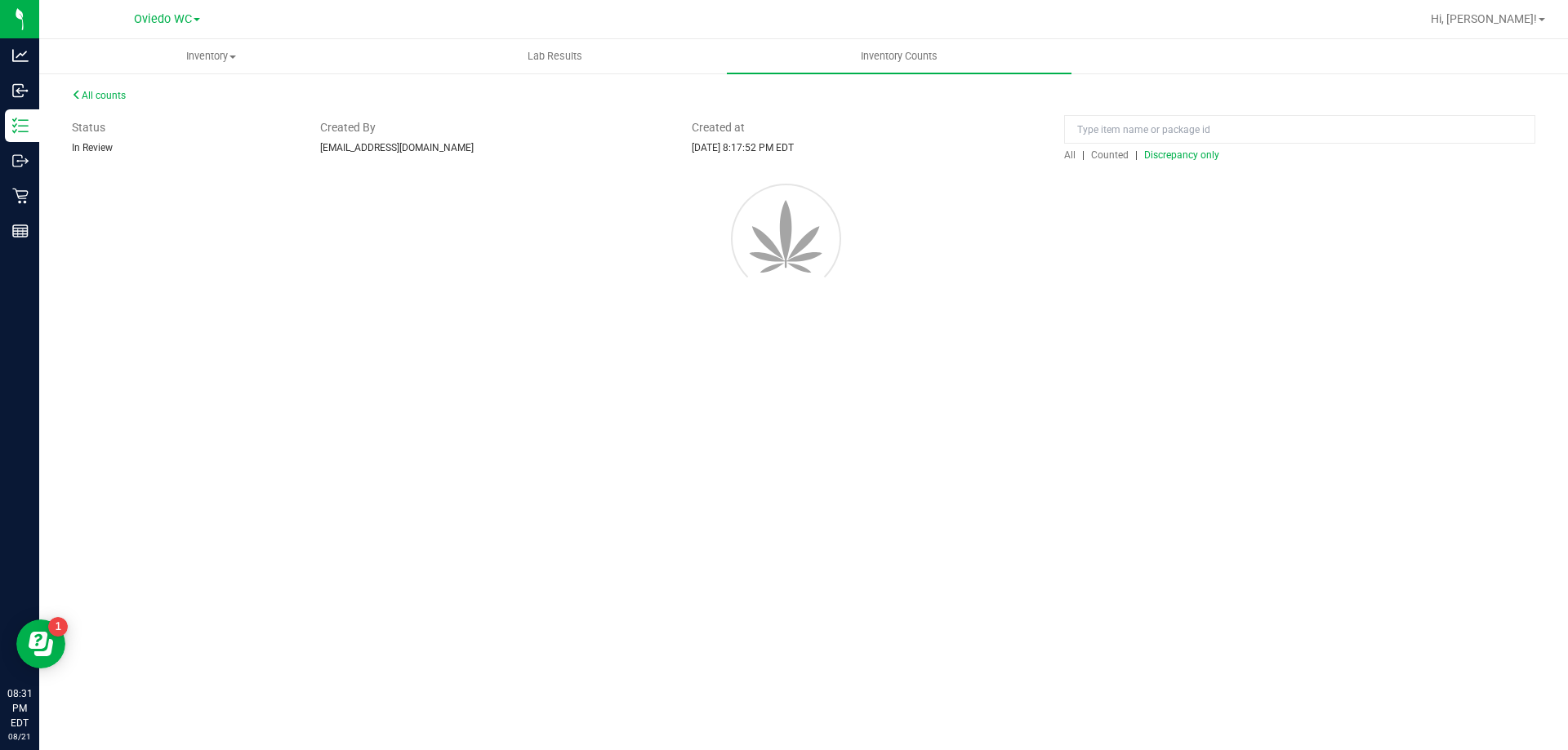
scroll to position [0, 0]
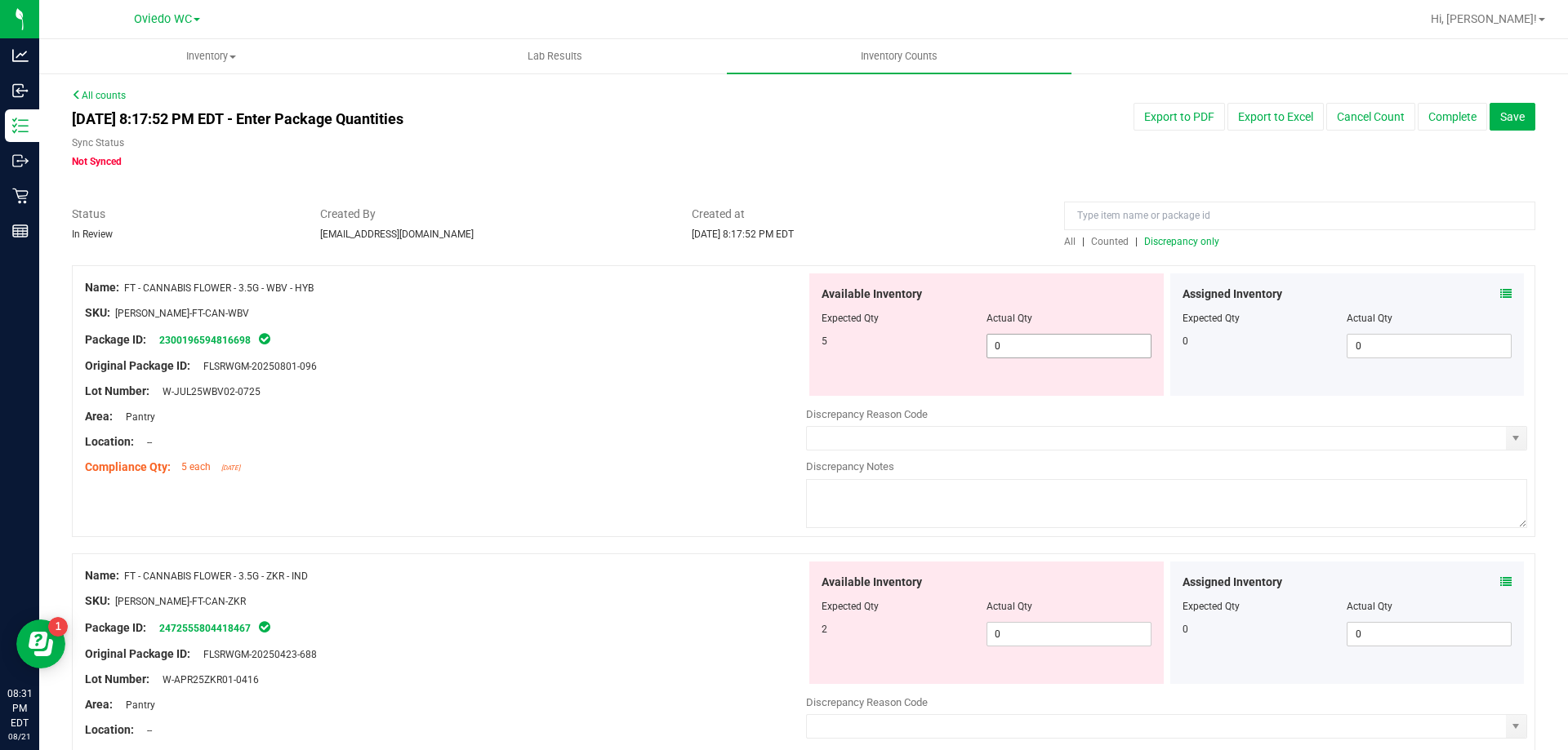
click at [1007, 335] on span "0 0" at bounding box center [1068, 346] width 165 height 24
click at [1011, 347] on span "0 0" at bounding box center [1068, 346] width 165 height 24
type input "05"
type input "5"
click at [1031, 629] on div "Available Inventory Expected Qty Actual Qty 2 0 0" at bounding box center [986, 622] width 354 height 122
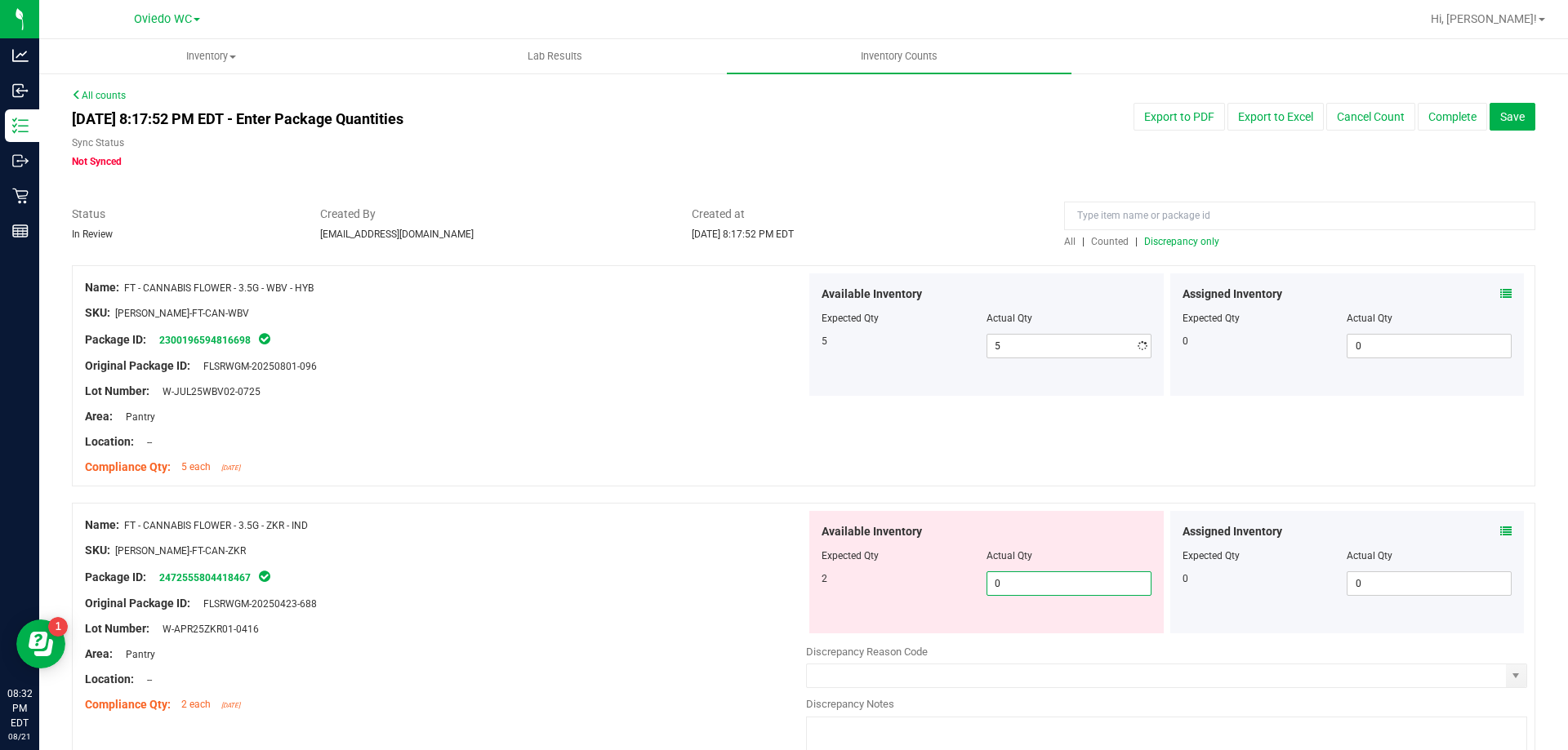
type input "02"
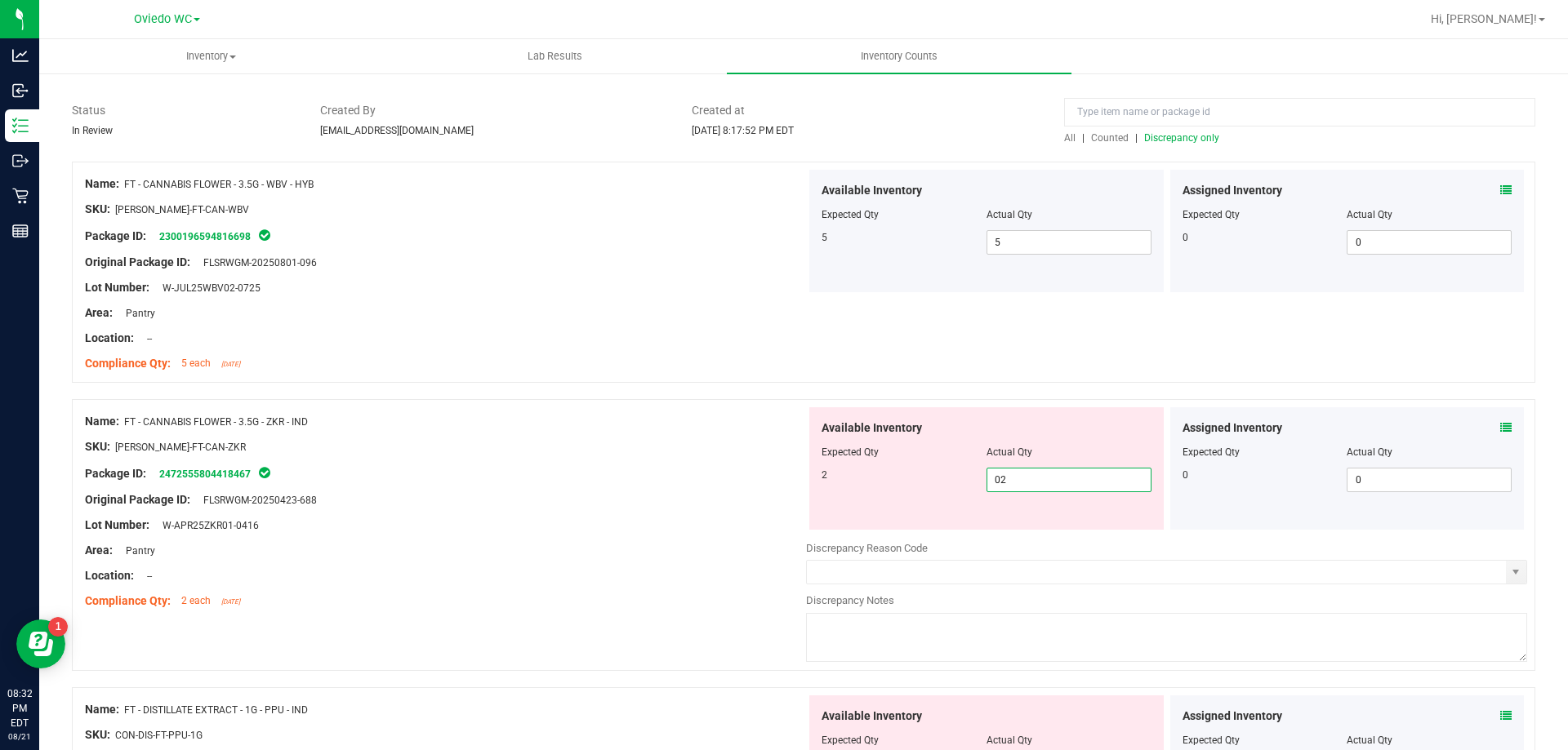
scroll to position [245, 0]
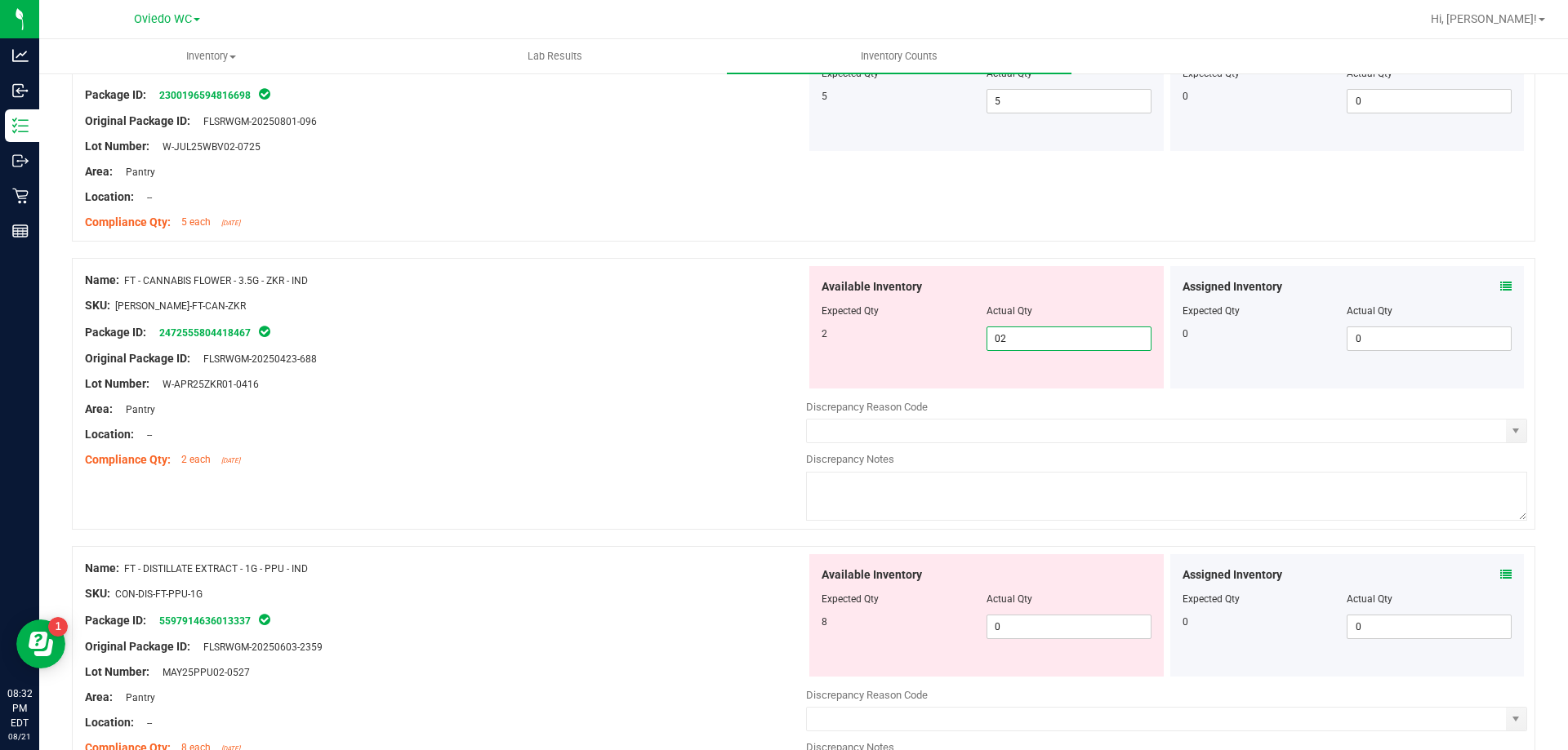
type input "2"
click at [1027, 624] on div "Available Inventory Expected Qty Actual Qty 8 0 0" at bounding box center [986, 615] width 354 height 122
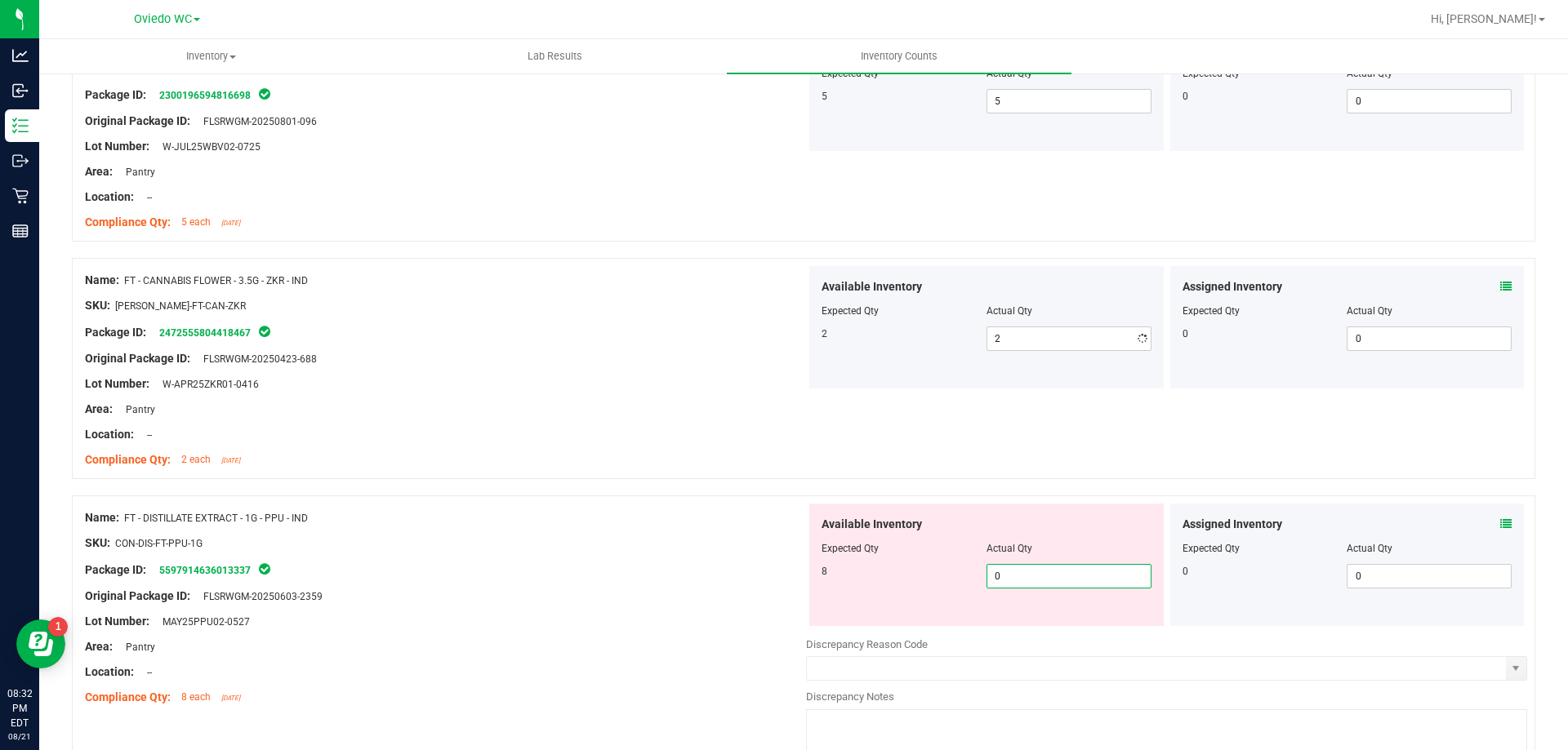
type input "08"
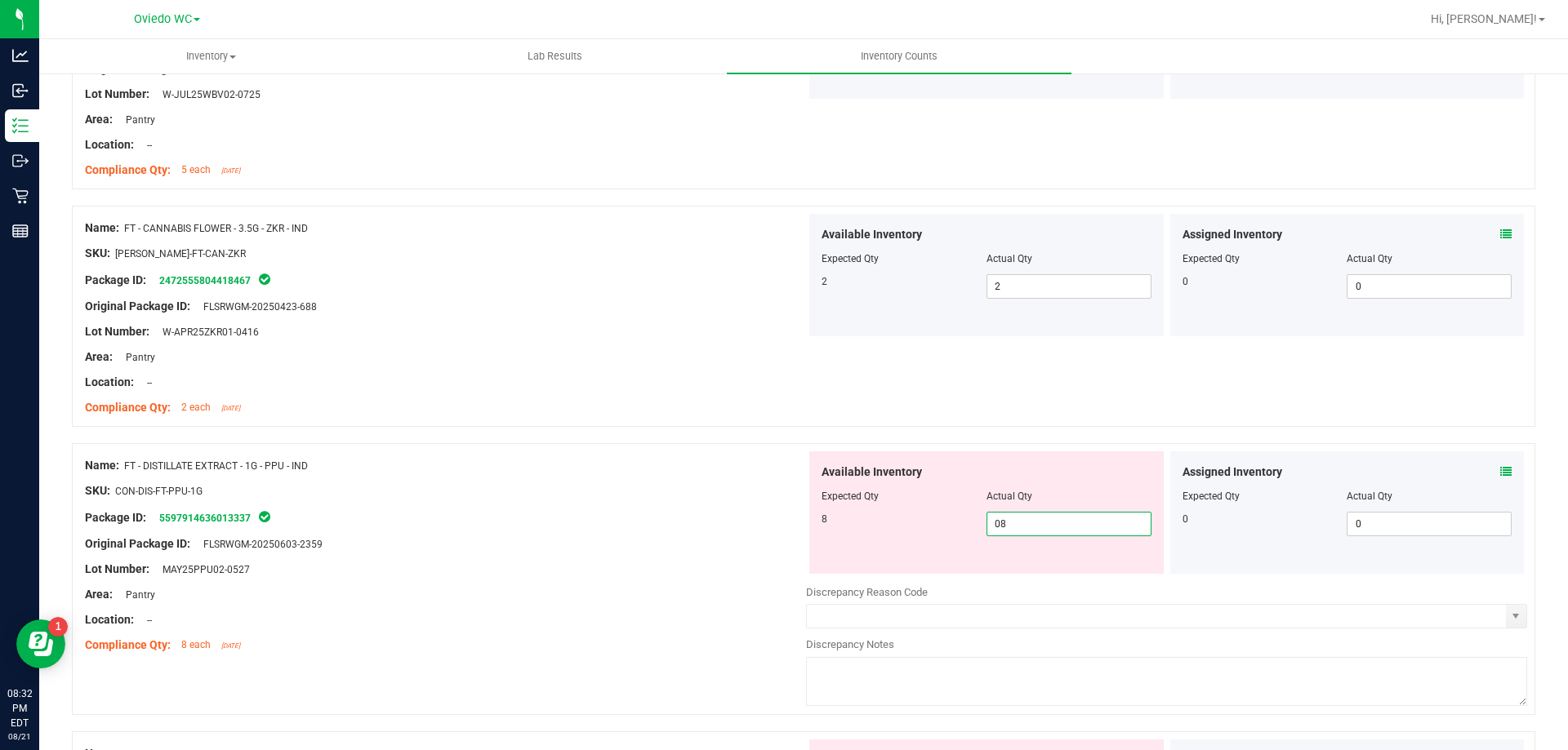
scroll to position [653, 0]
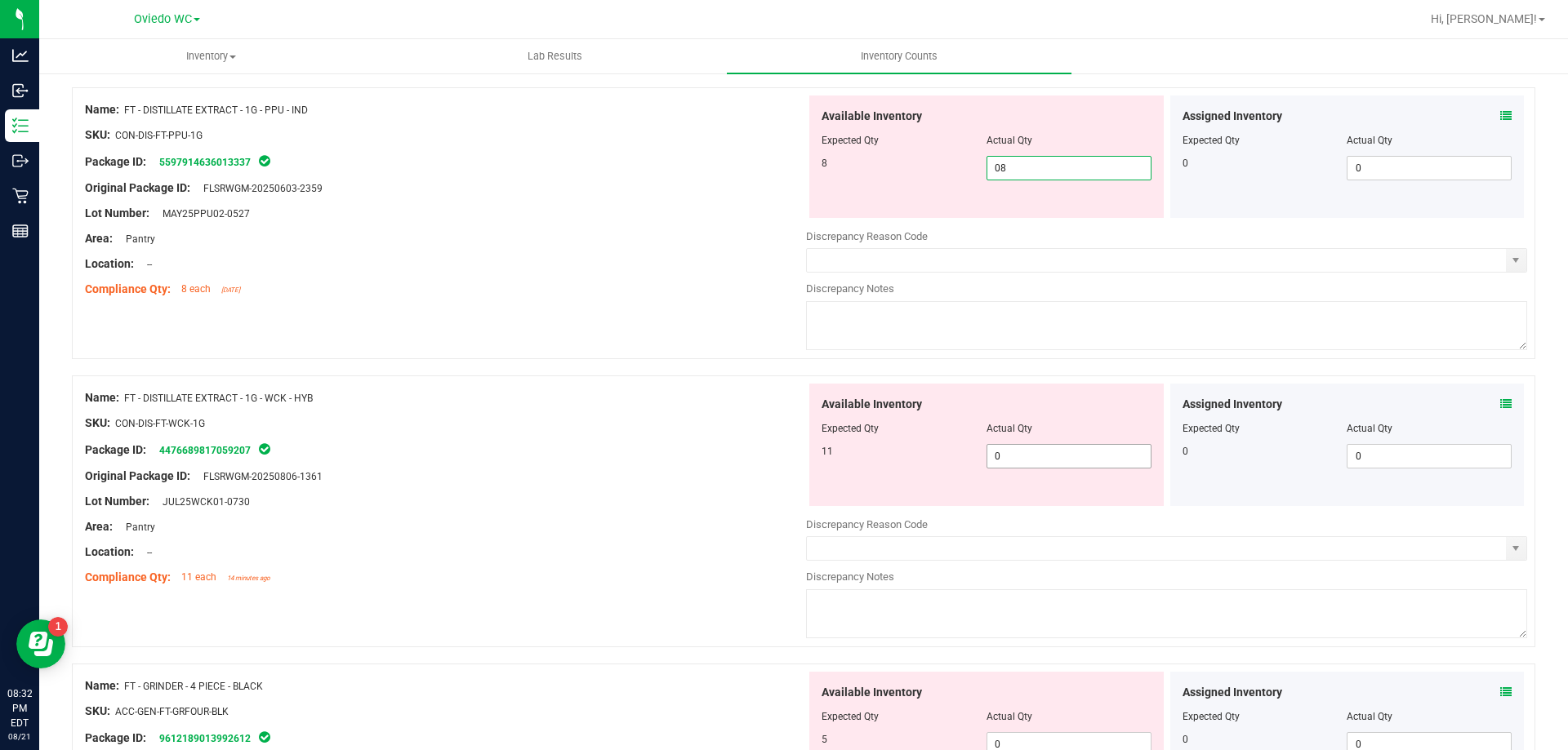
type input "8"
click at [1023, 453] on div "Available Inventory Expected Qty Actual Qty 11 0 0" at bounding box center [986, 445] width 354 height 122
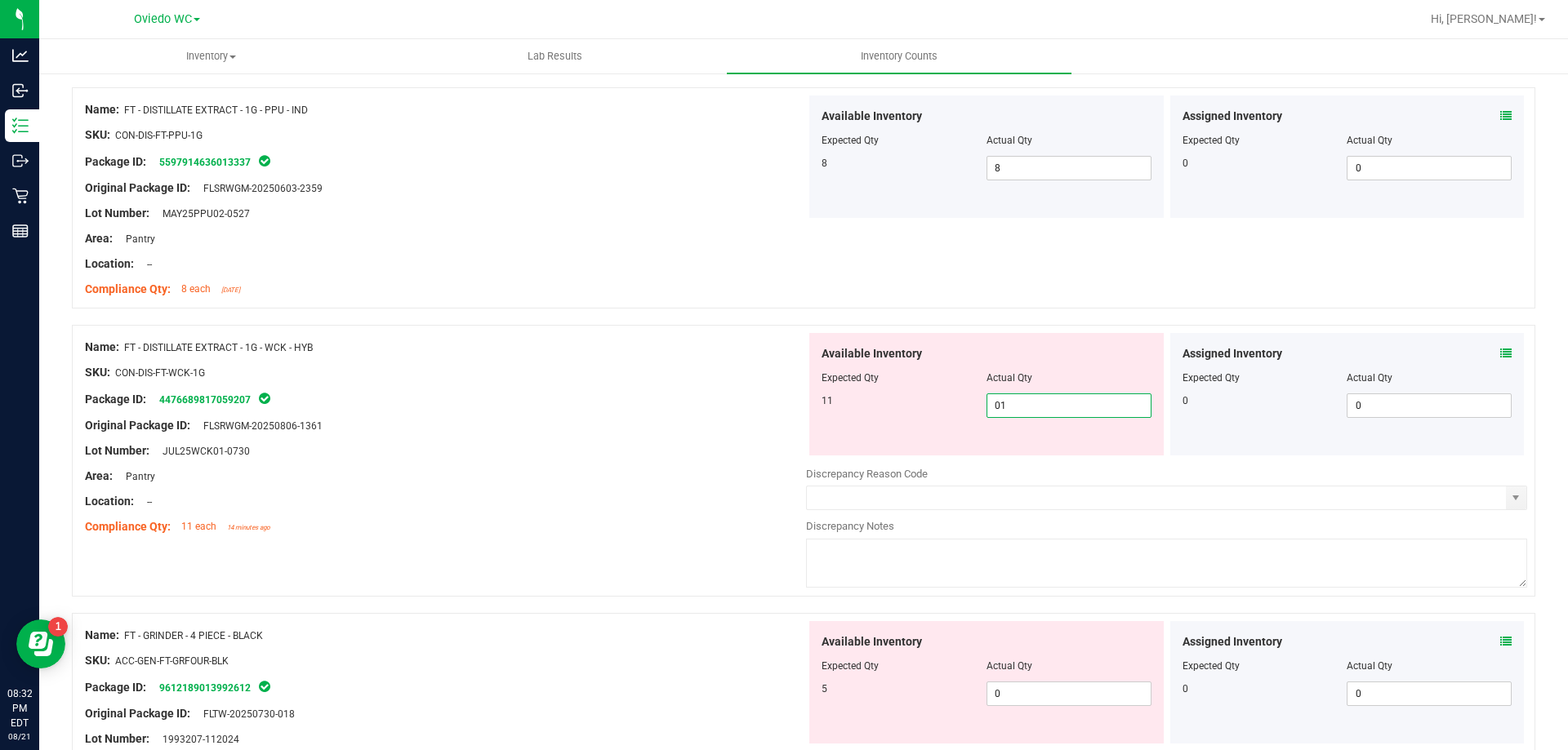
type input "011"
type input "11"
click at [1054, 688] on div "Available Inventory Expected Qty Actual Qty 5 0 0" at bounding box center [986, 682] width 354 height 122
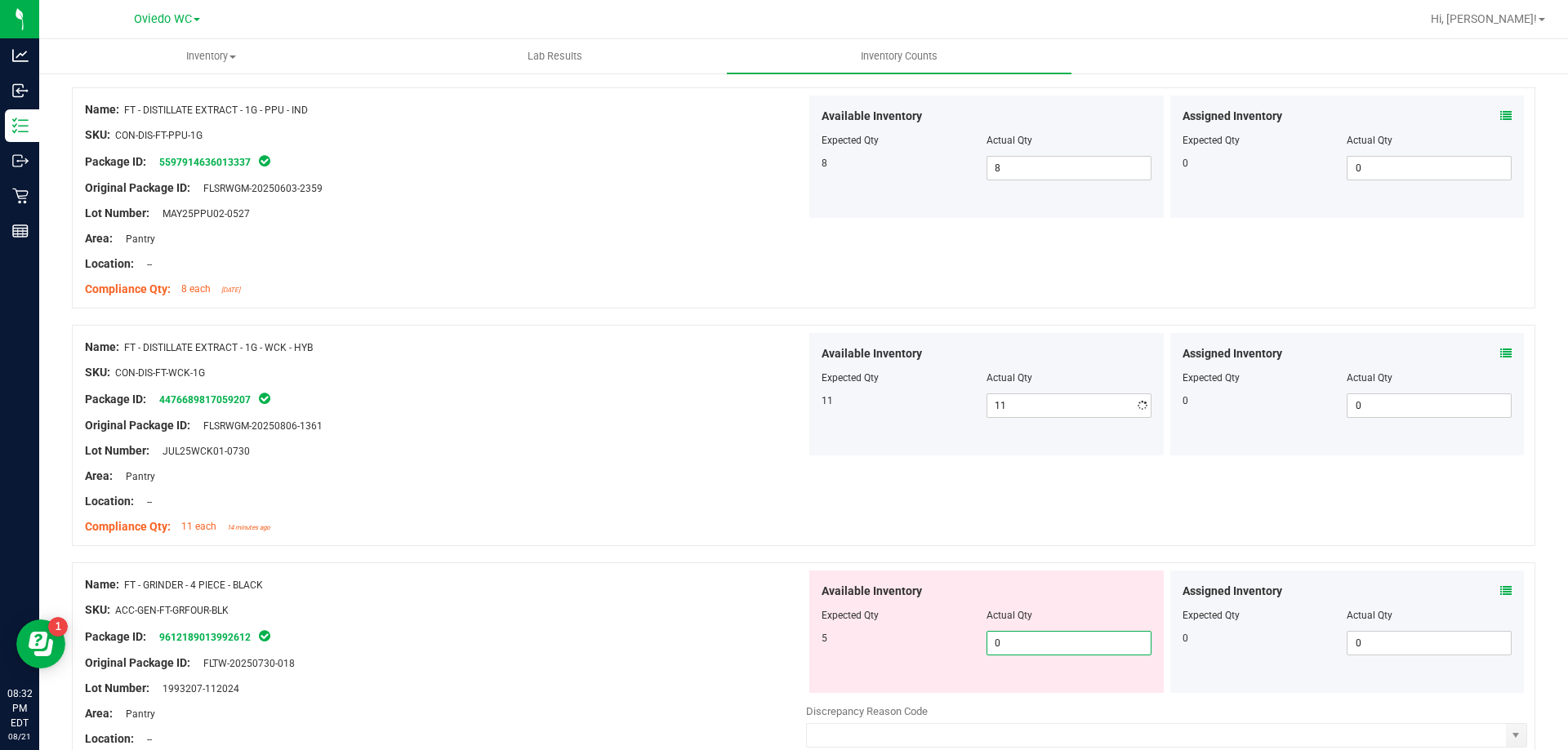
type input "05"
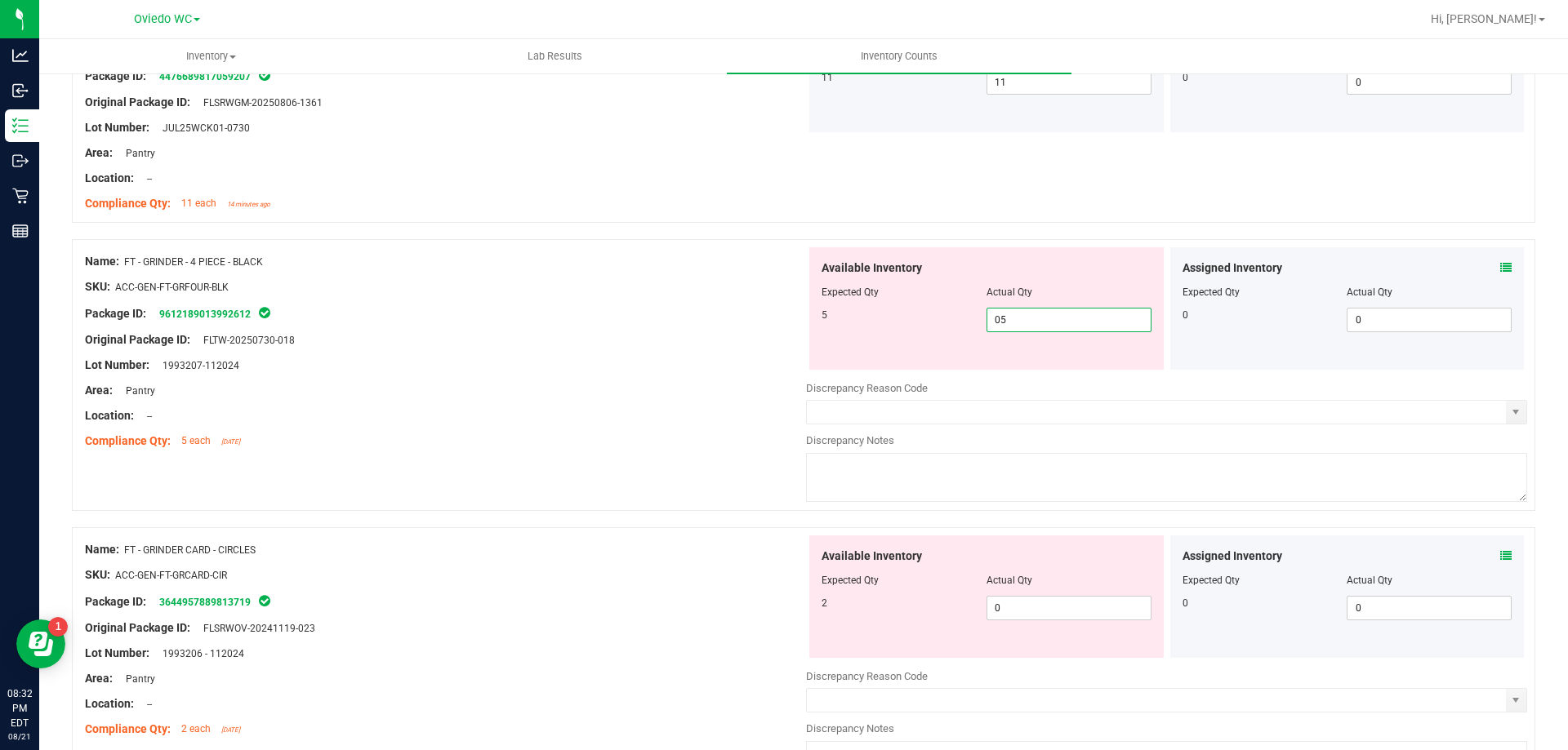
scroll to position [979, 0]
type input "5"
click at [1023, 627] on div "Available Inventory Expected Qty Actual Qty 2 0 0" at bounding box center [1166, 662] width 721 height 259
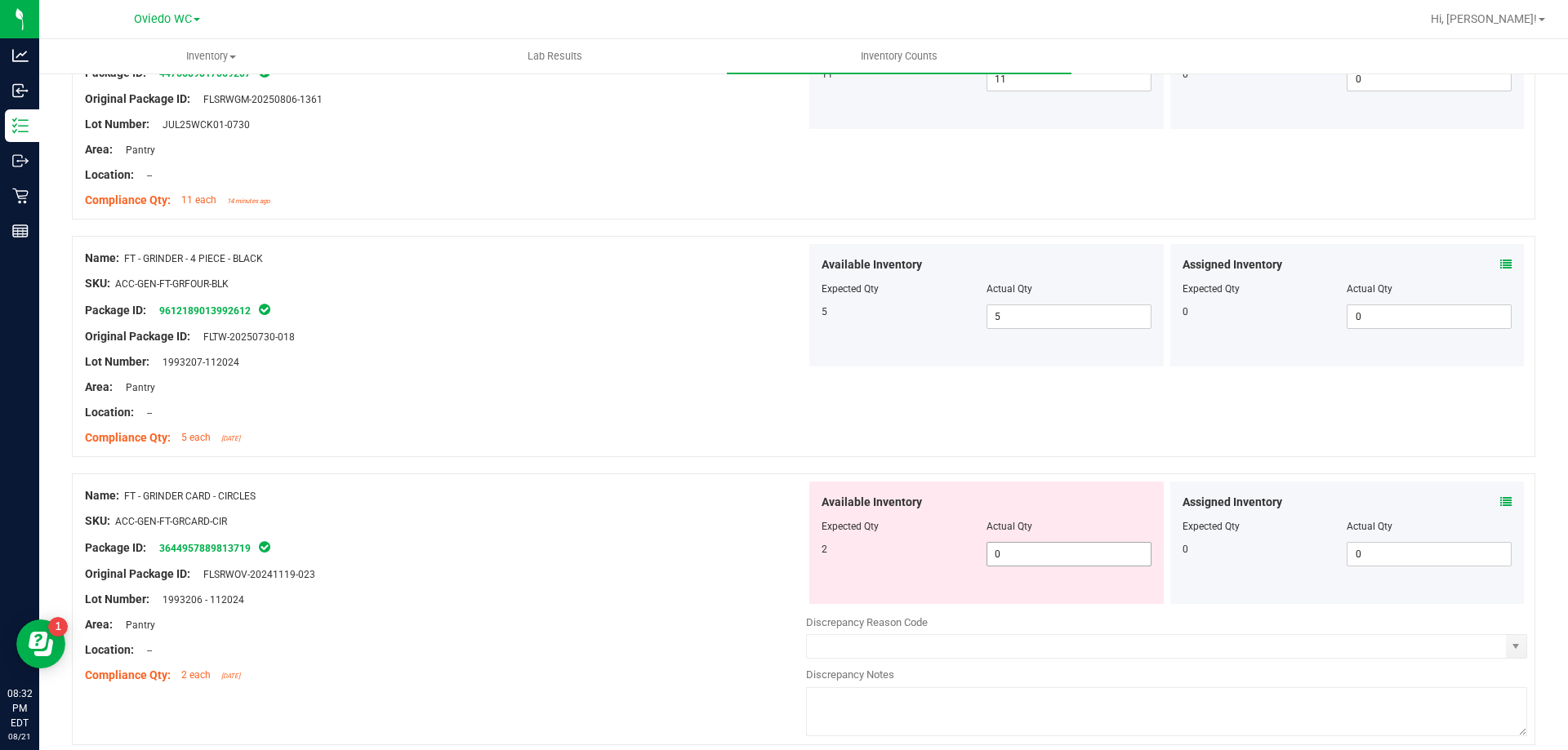
click at [1022, 554] on span "0 0" at bounding box center [1068, 554] width 165 height 24
type input "02"
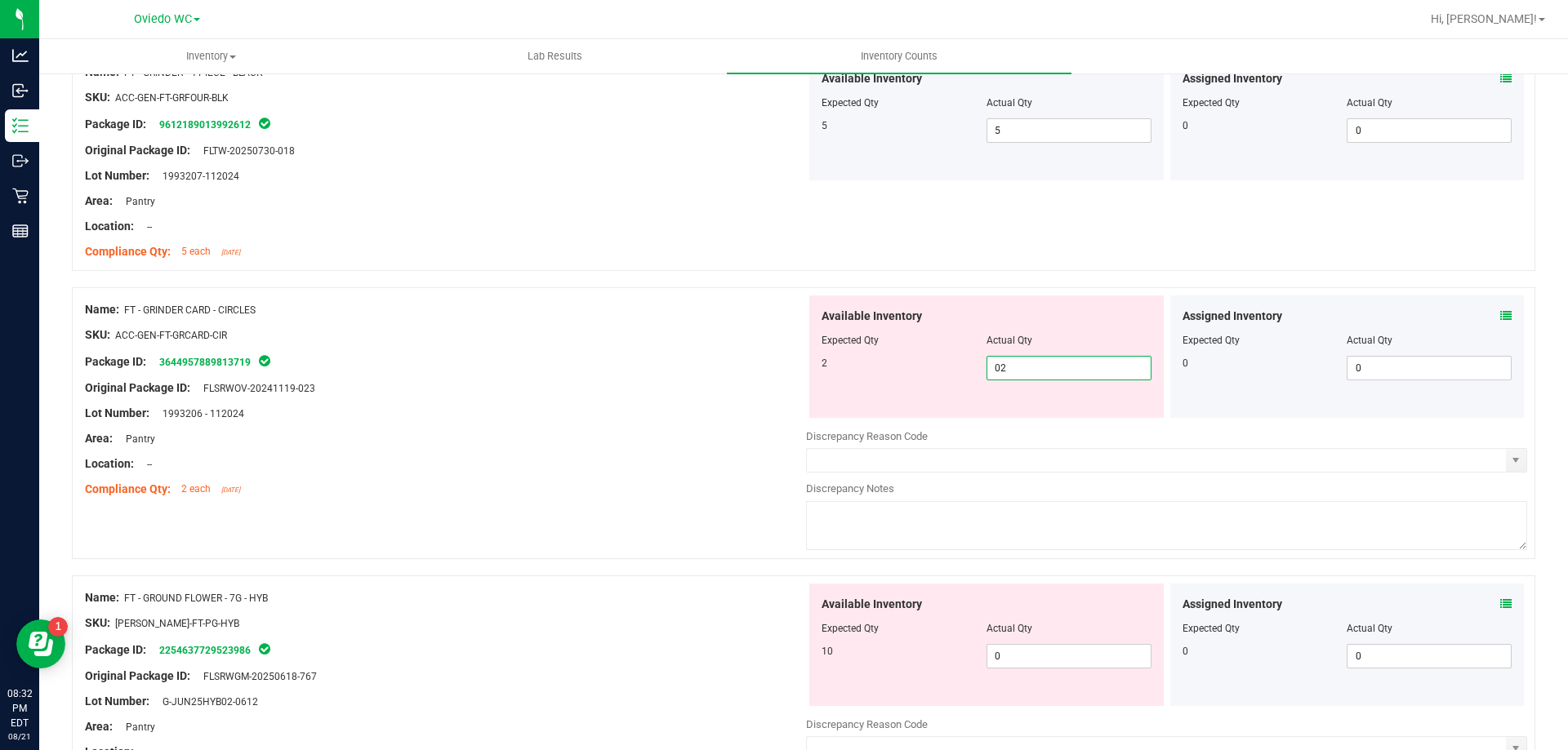
scroll to position [1306, 0]
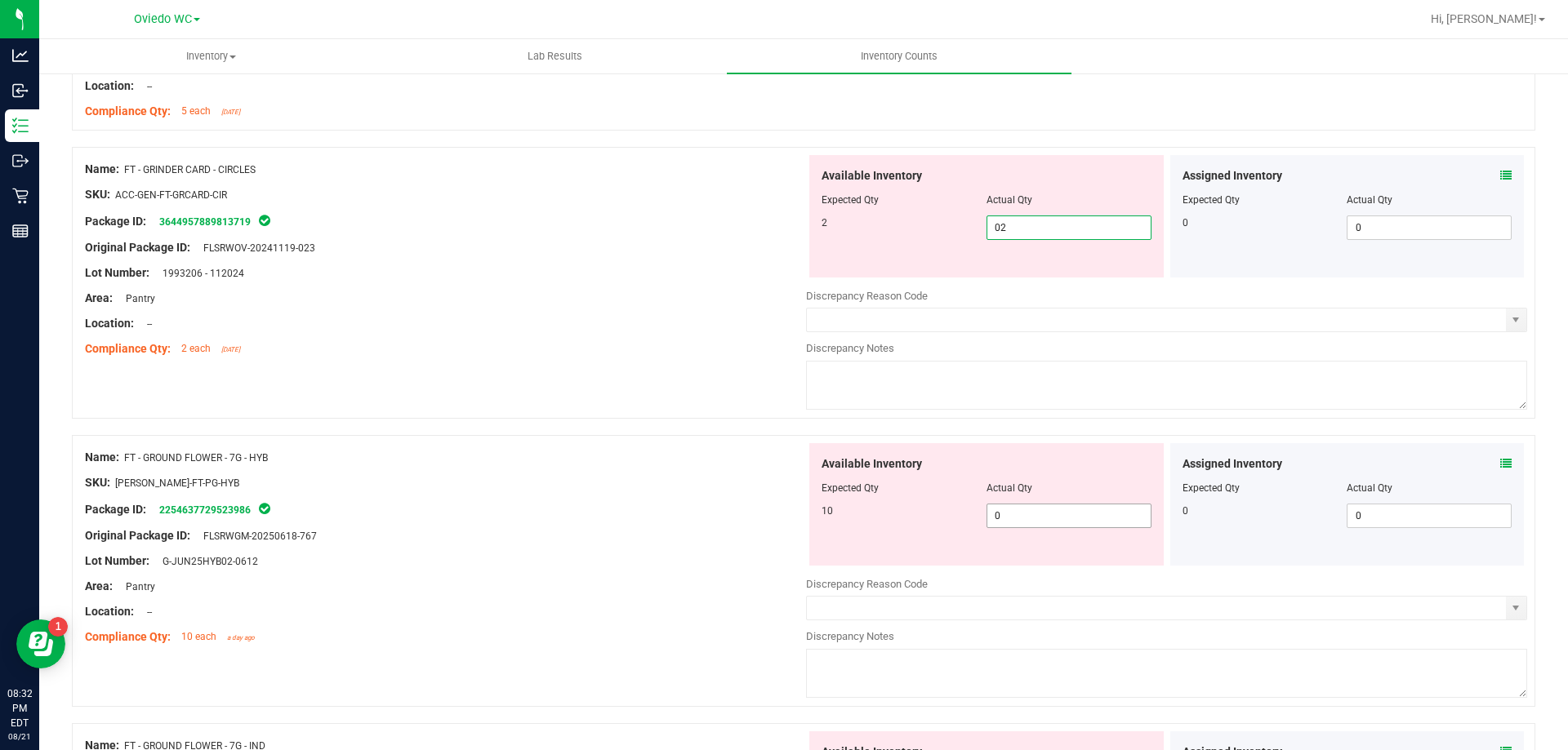
type input "2"
click at [1011, 516] on div "Available Inventory Expected Qty Actual Qty 10 0 0" at bounding box center [1166, 573] width 721 height 259
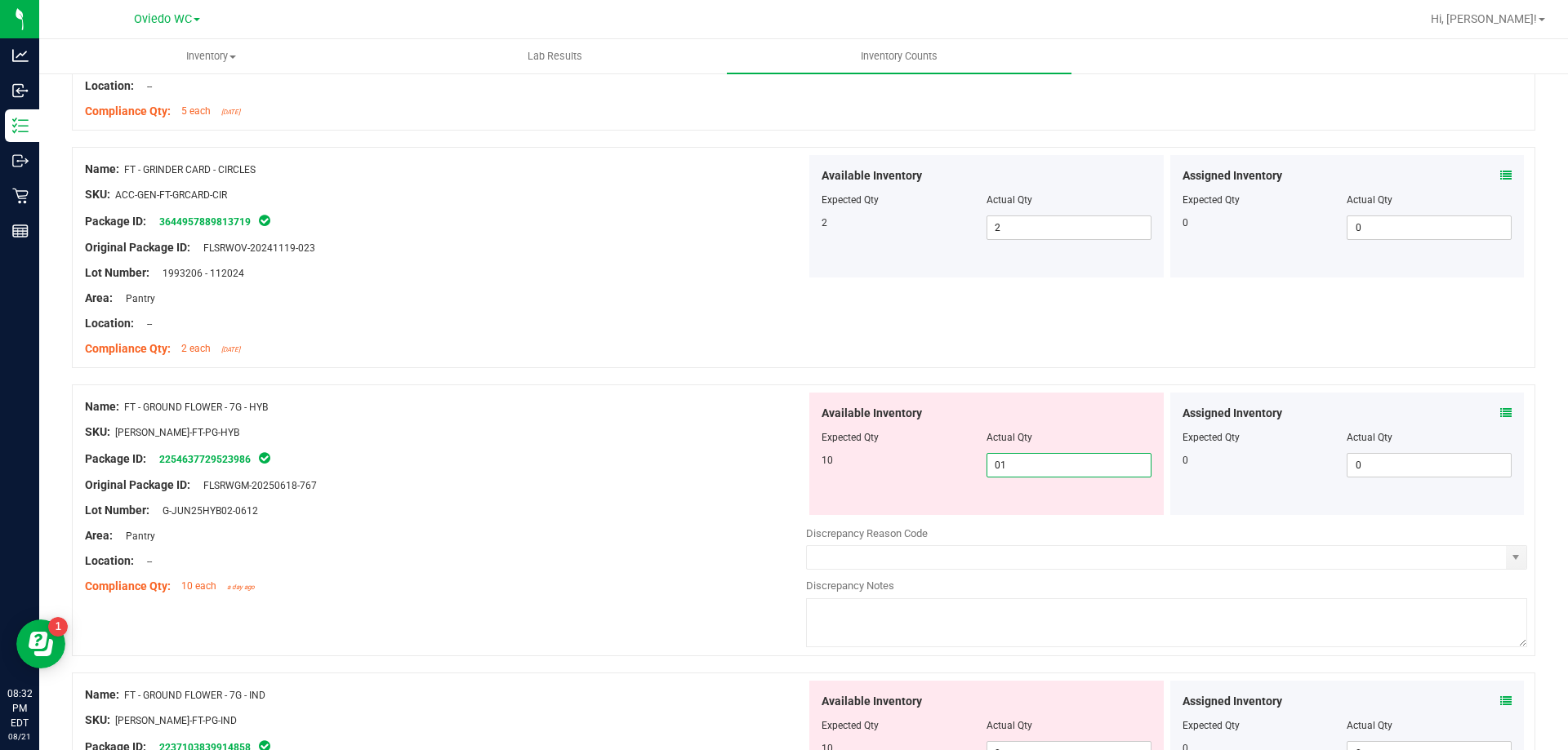
type input "010"
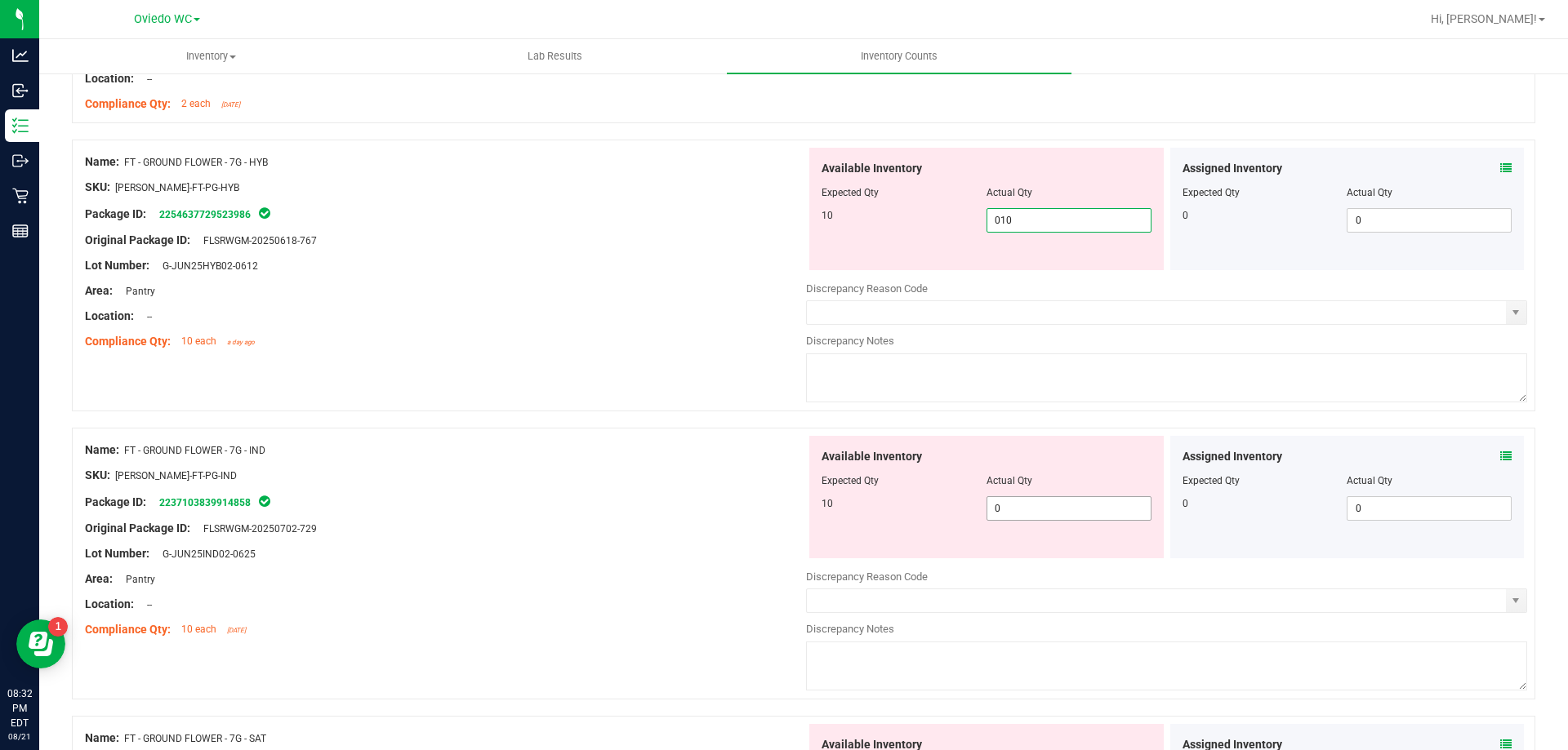
type input "10"
click at [1032, 513] on div "Available Inventory Expected Qty Actual Qty 10 0 0" at bounding box center [1166, 565] width 721 height 259
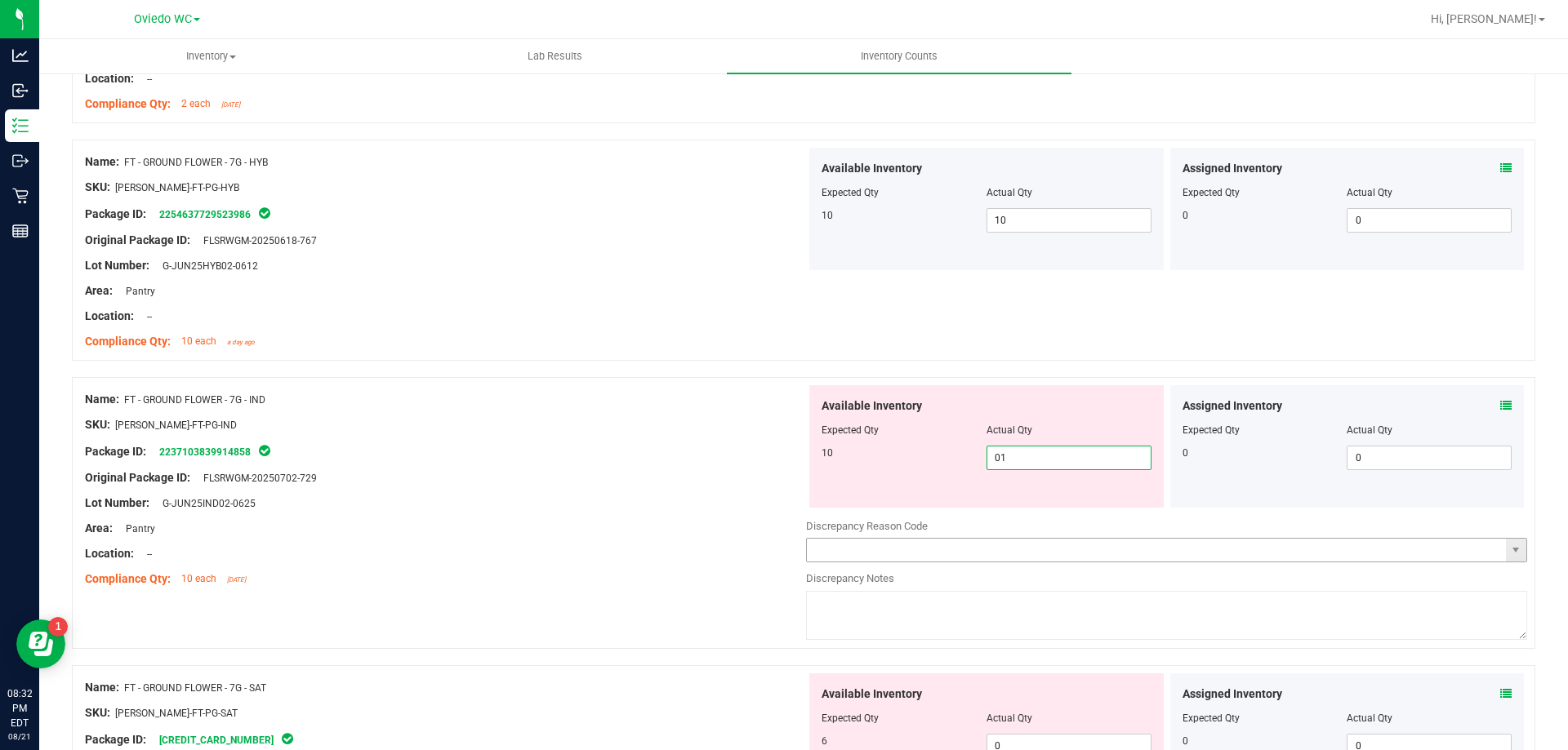
type input "010"
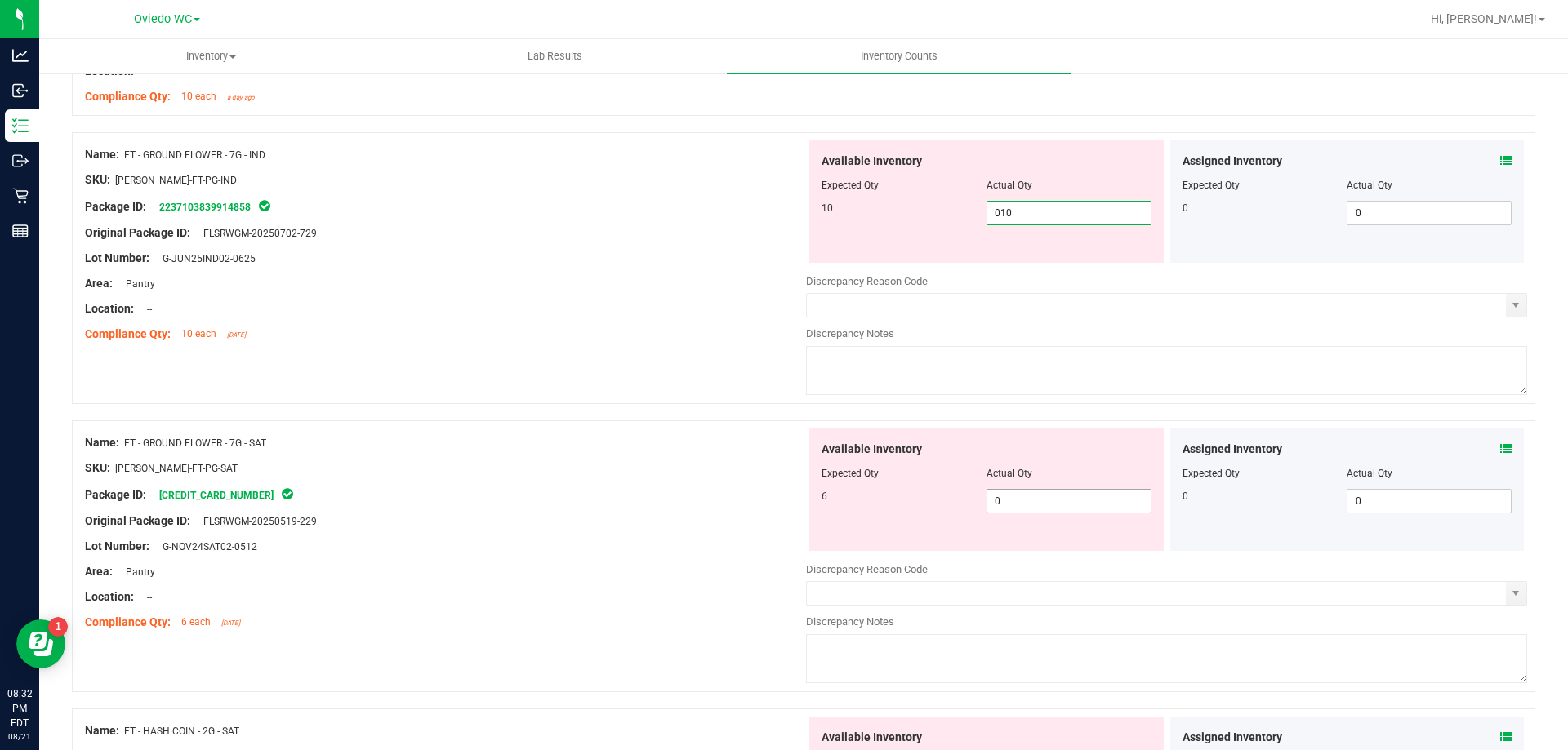
type input "10"
click at [1024, 505] on div "Available Inventory Expected Qty Actual Qty 6 0 0" at bounding box center [1166, 559] width 721 height 259
type input "06"
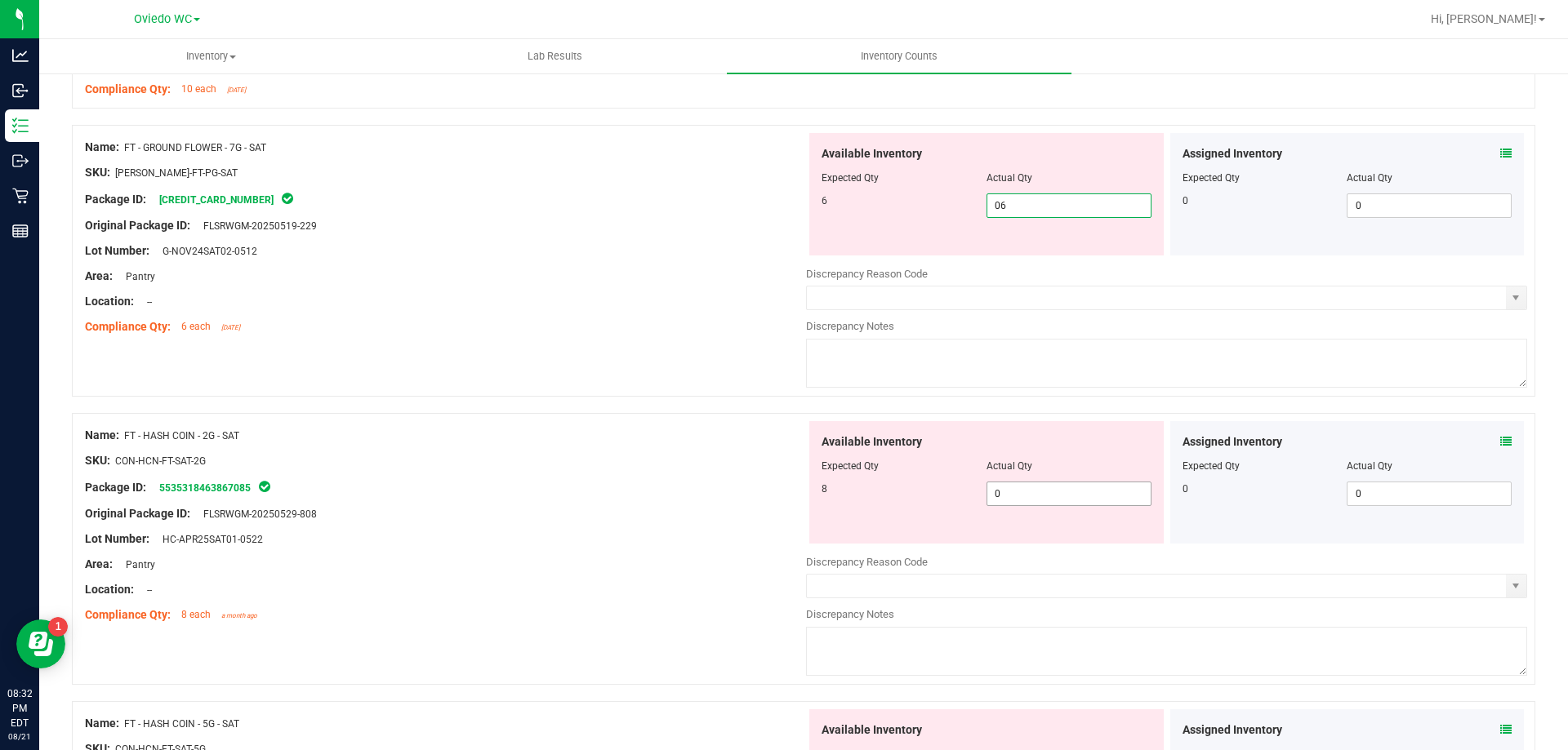
type input "6"
click at [1027, 493] on div "Available Inventory Expected Qty Actual Qty 8 0 0" at bounding box center [1166, 551] width 721 height 259
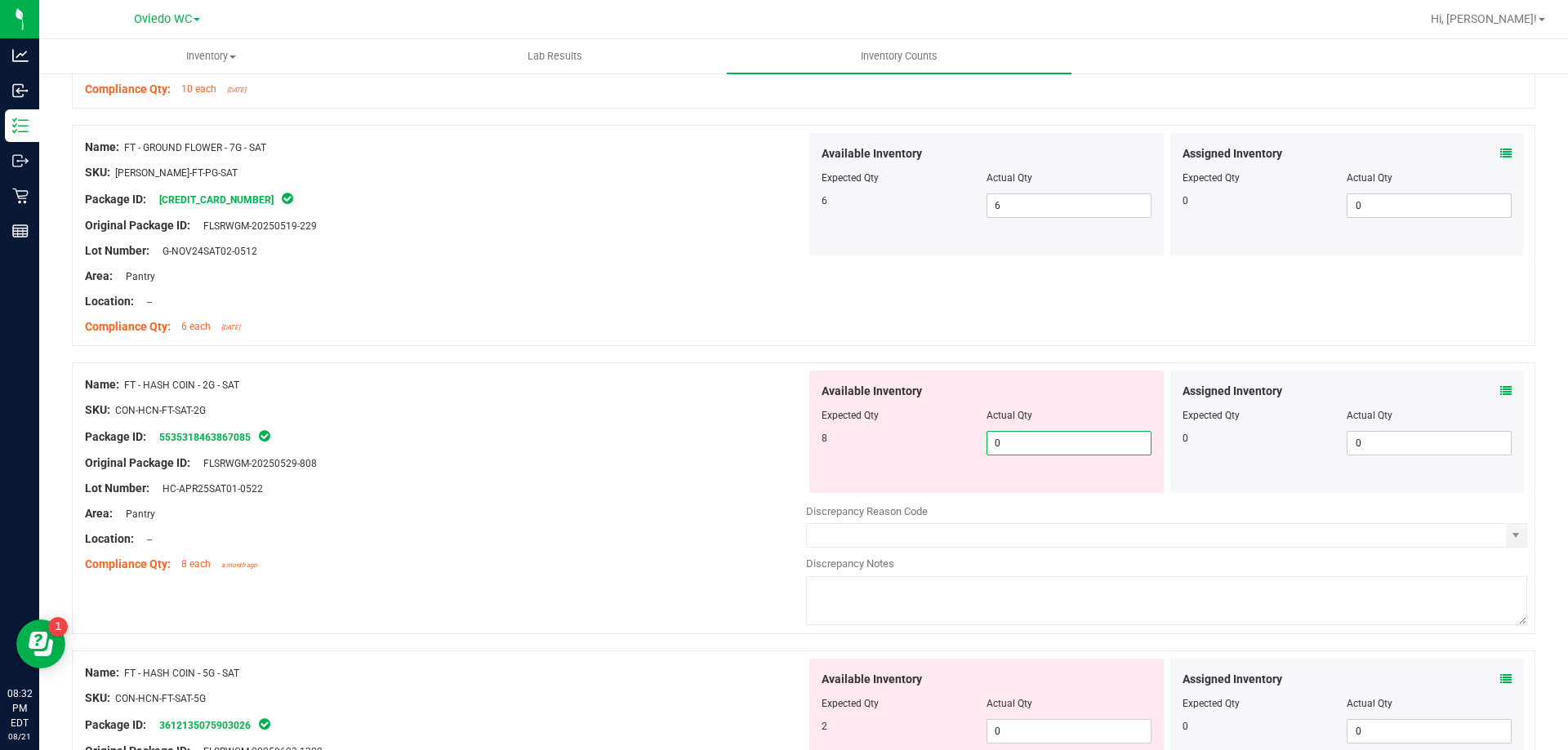
type input "08"
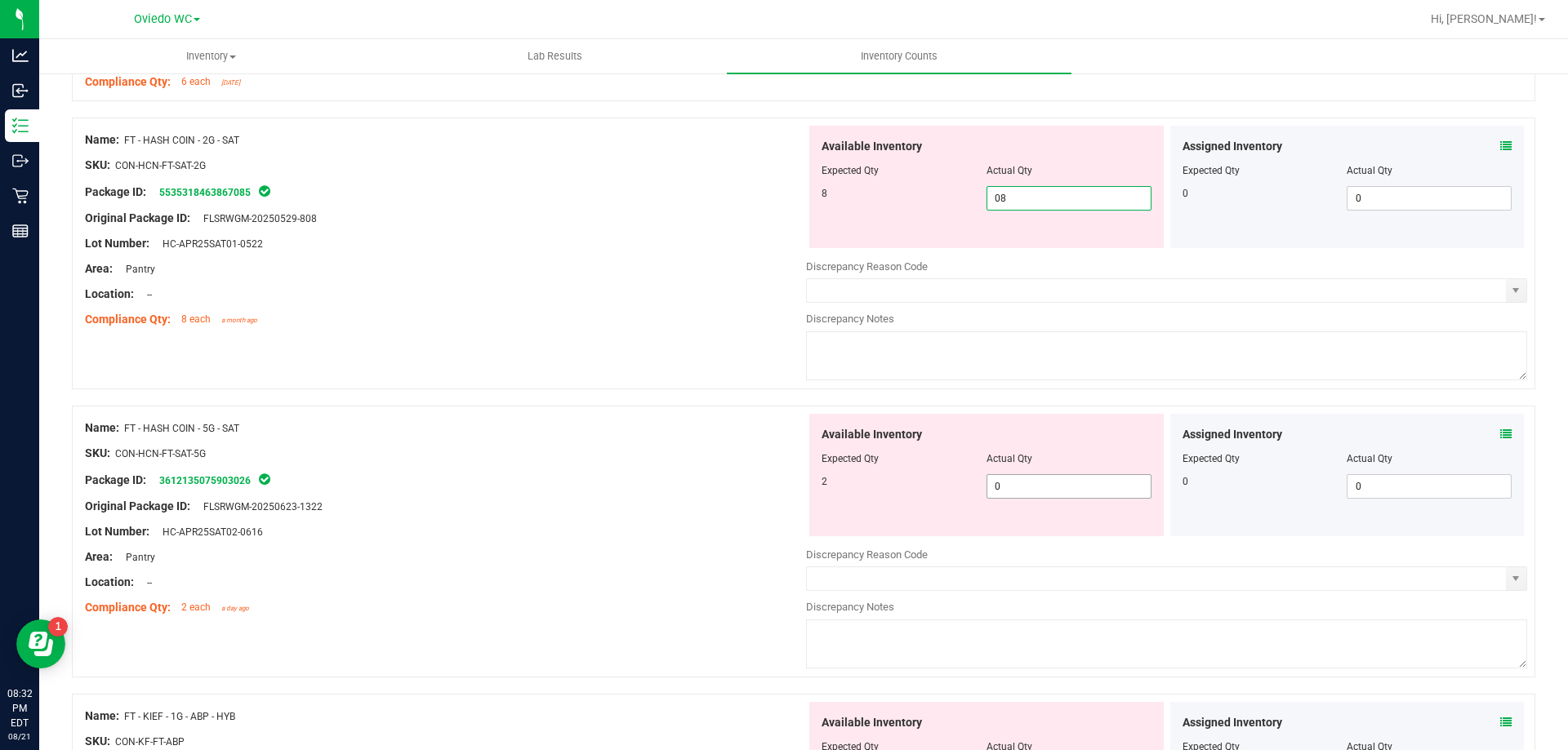
click at [1021, 484] on div "Available Inventory Expected Qty Actual Qty 2 0 0" at bounding box center [986, 475] width 354 height 122
type input "8"
type input "02"
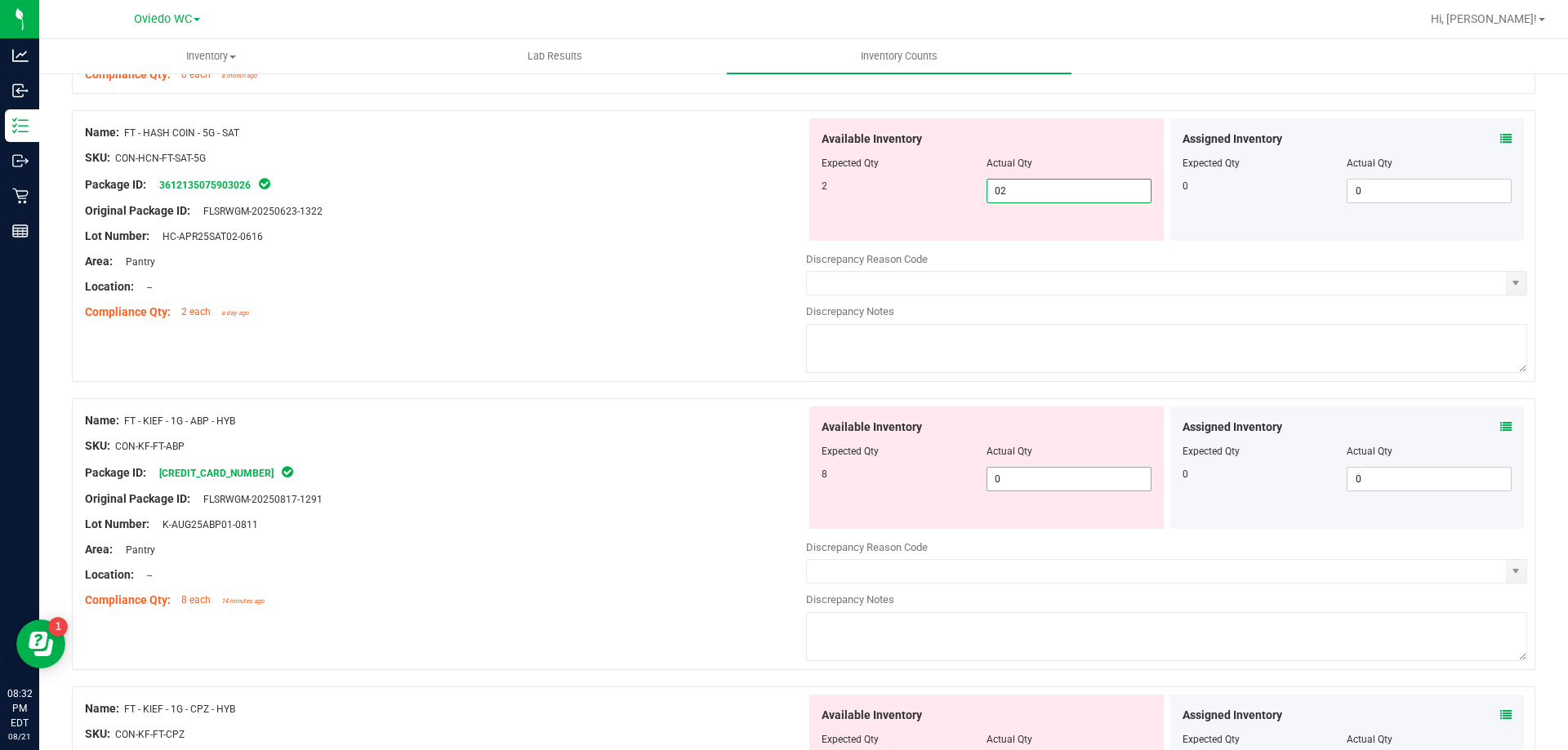
type input "2"
click at [1011, 484] on div "Available Inventory Expected Qty Actual Qty 8 0 0" at bounding box center [1166, 536] width 721 height 259
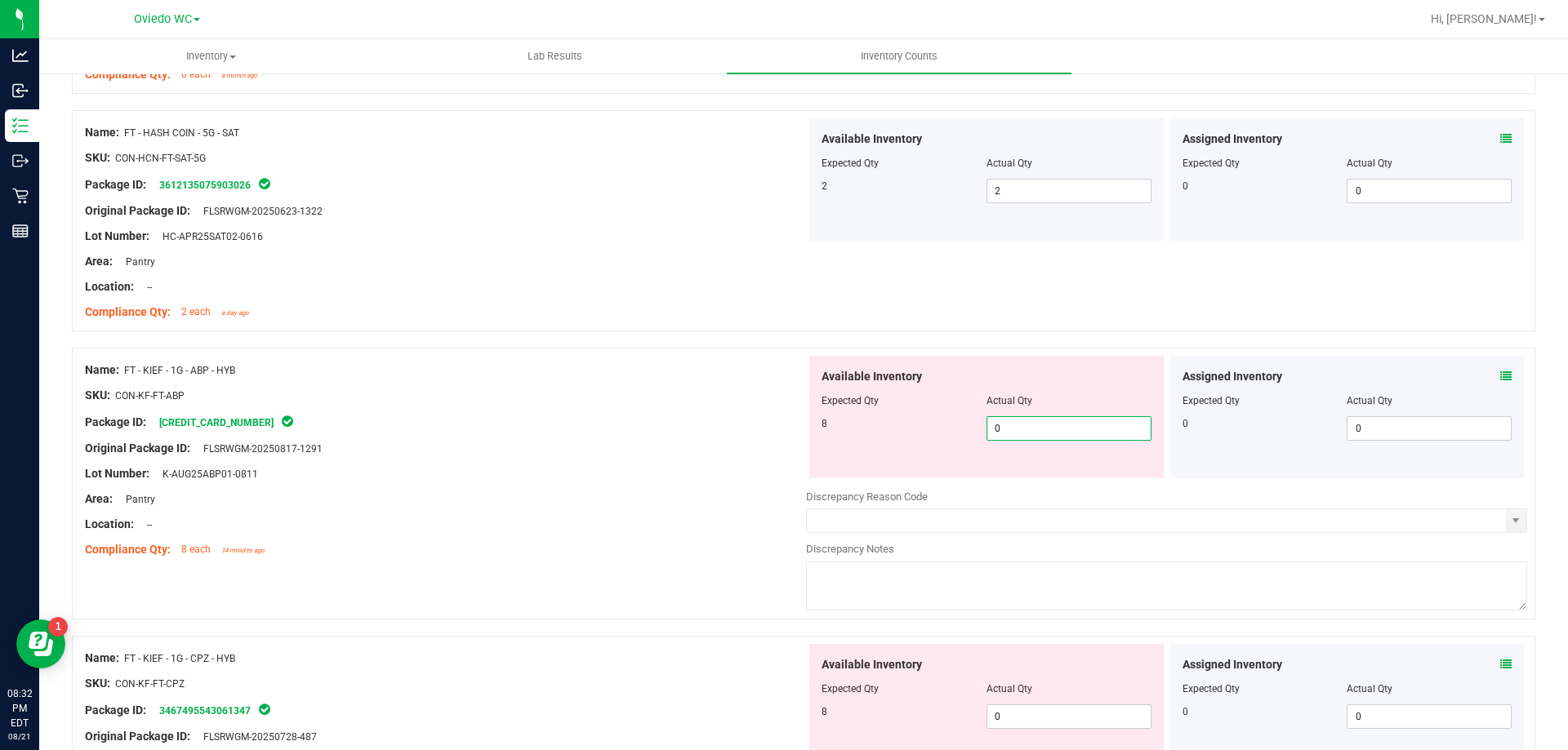
type input "08"
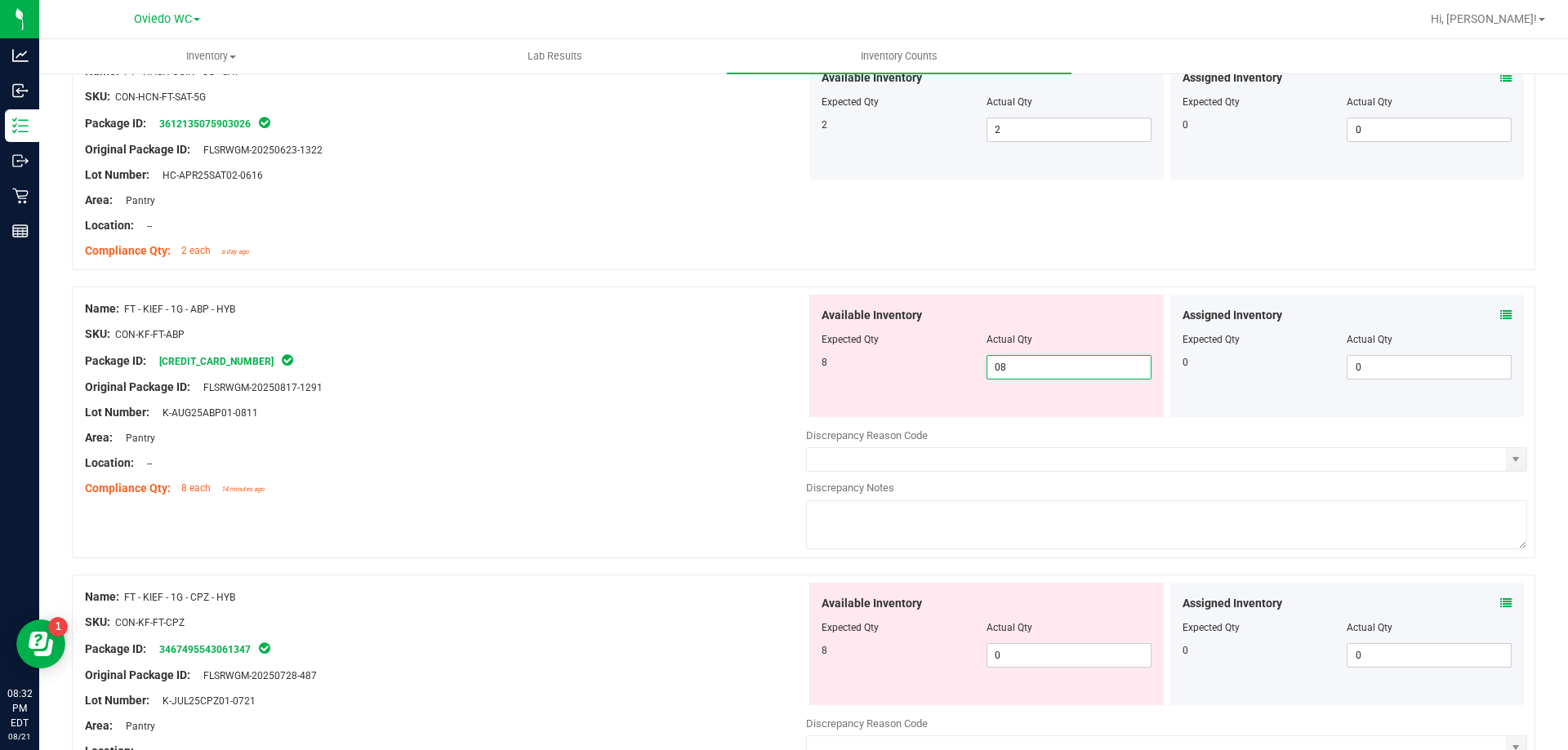
scroll to position [2694, 0]
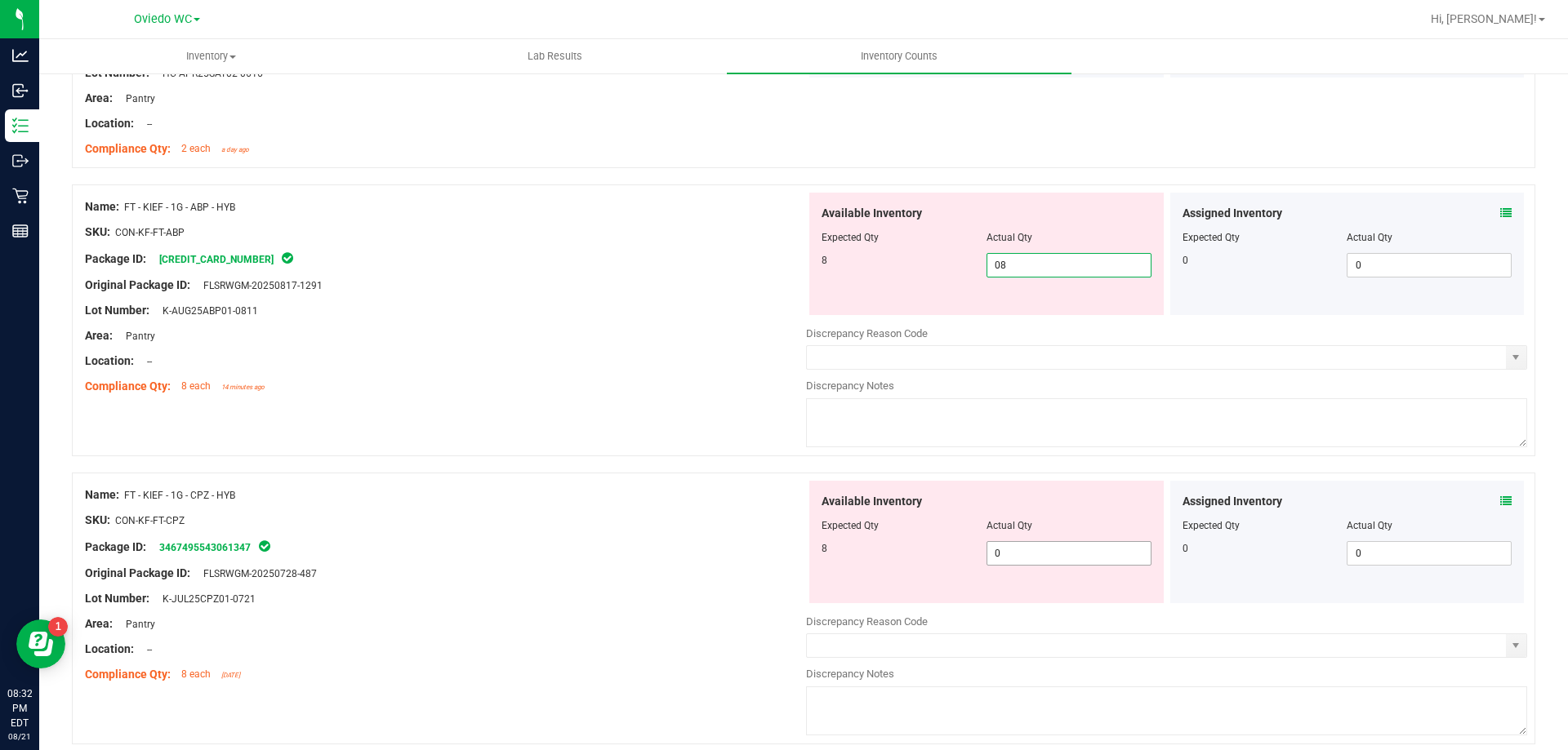
type input "8"
click at [1008, 542] on div "Available Inventory Expected Qty Actual Qty 8 0 0" at bounding box center [986, 542] width 354 height 122
type input "08"
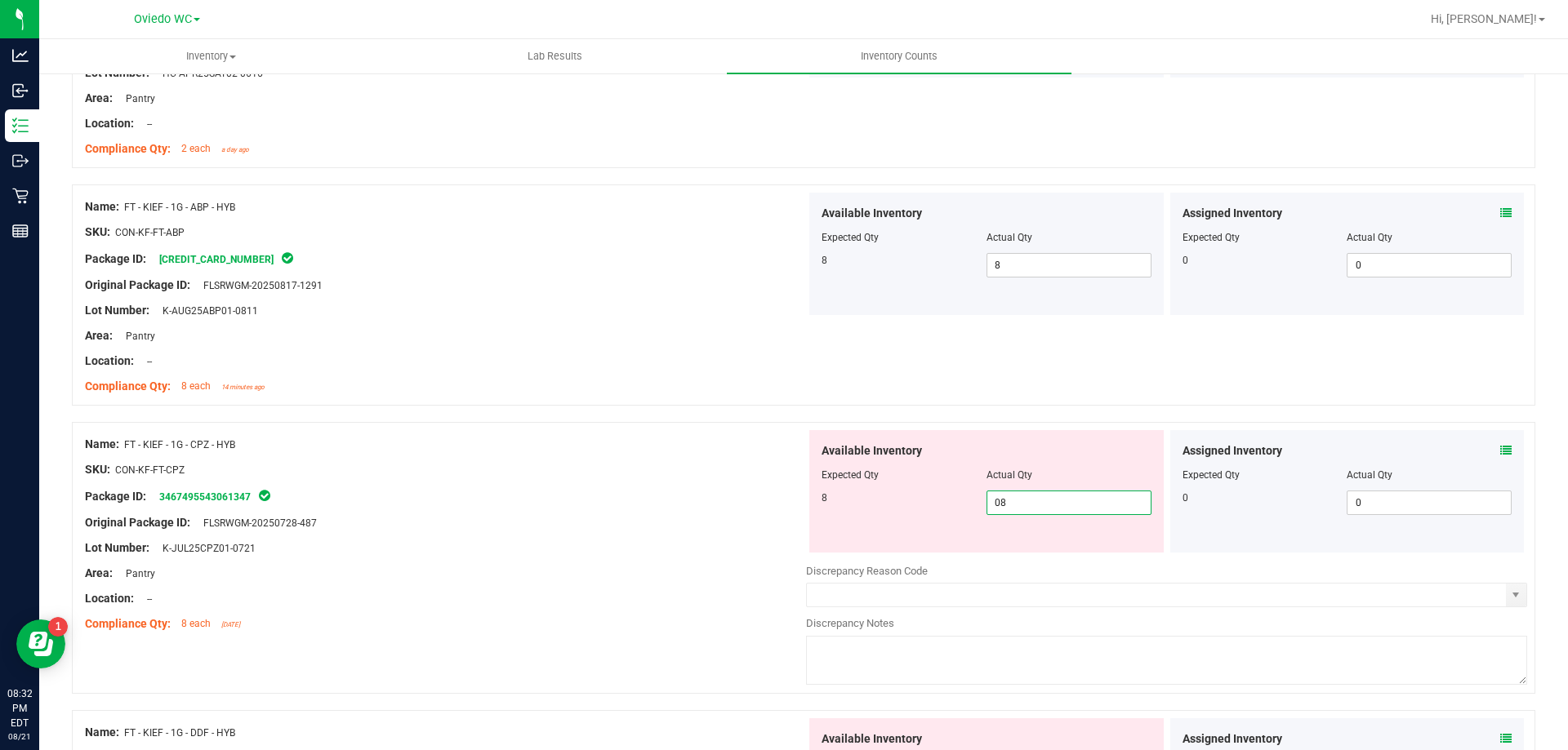
type input "8"
click at [814, 550] on div "Available Inventory Expected Qty Actual Qty 8 8 8" at bounding box center [986, 491] width 354 height 122
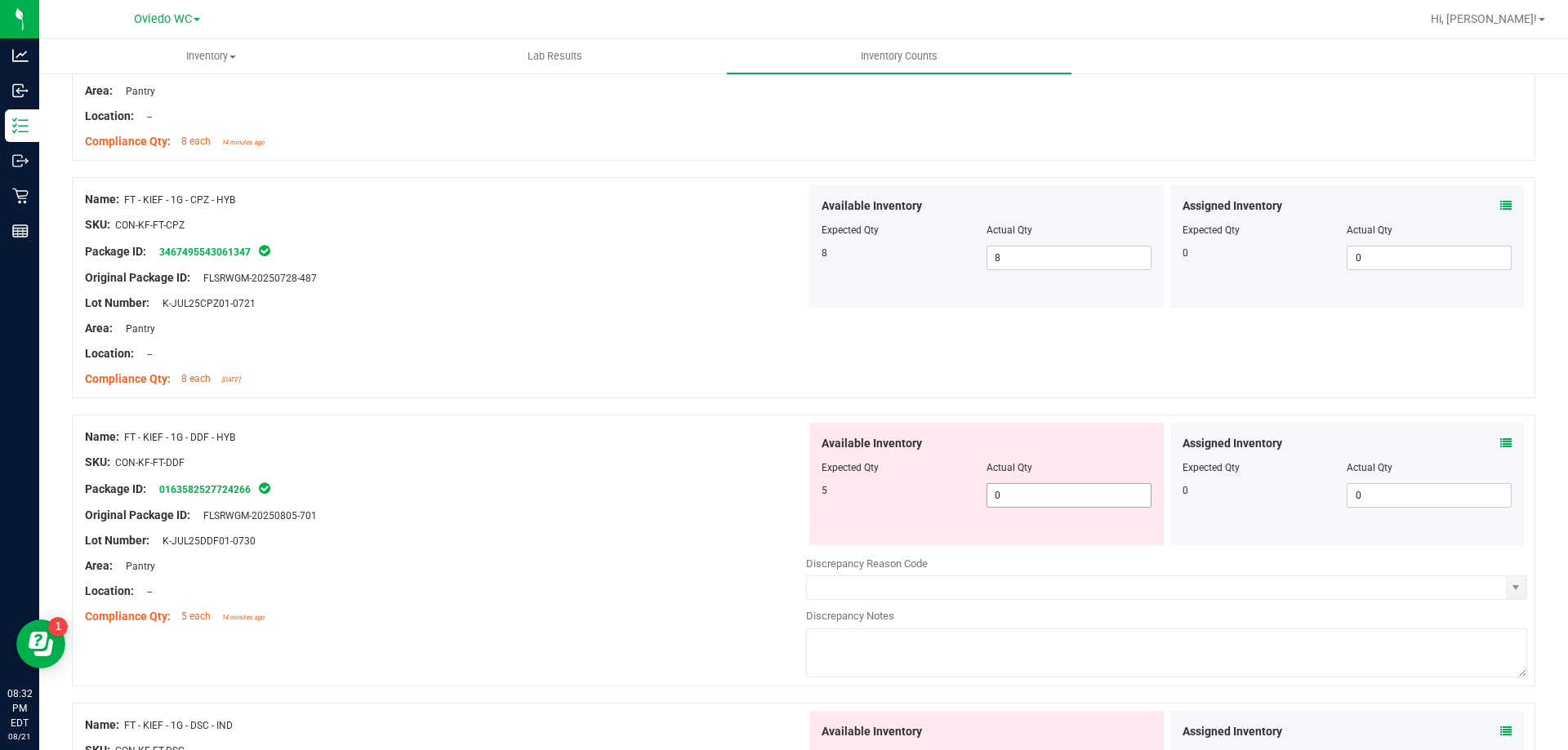
click at [1074, 497] on span "0 0" at bounding box center [1068, 496] width 165 height 24
type input "05"
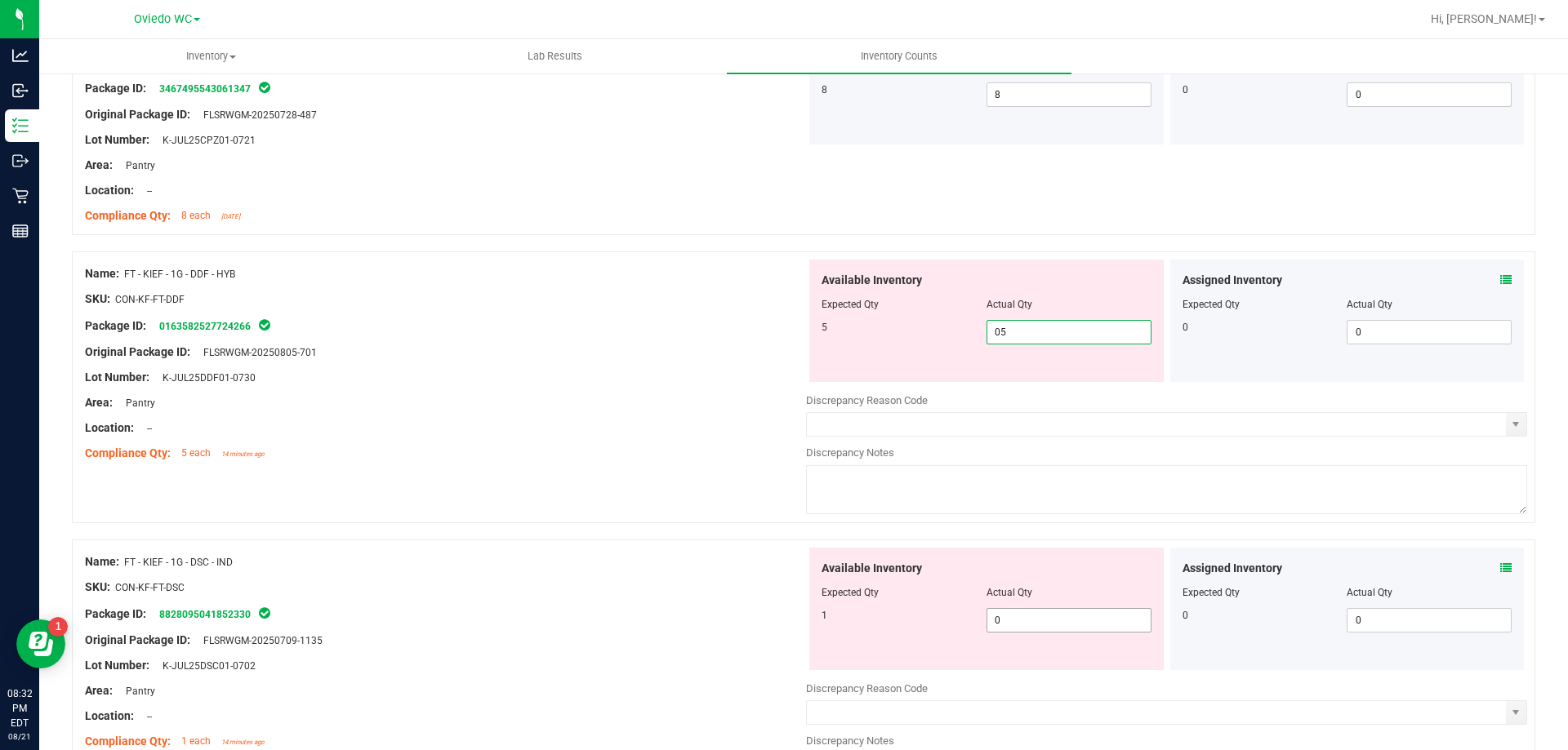
type input "5"
drag, startPoint x: 1014, startPoint y: 622, endPoint x: 1024, endPoint y: 608, distance: 17.2
click at [1017, 622] on div "Available Inventory Expected Qty Actual Qty 1 0 0" at bounding box center [1166, 677] width 721 height 259
type input "01"
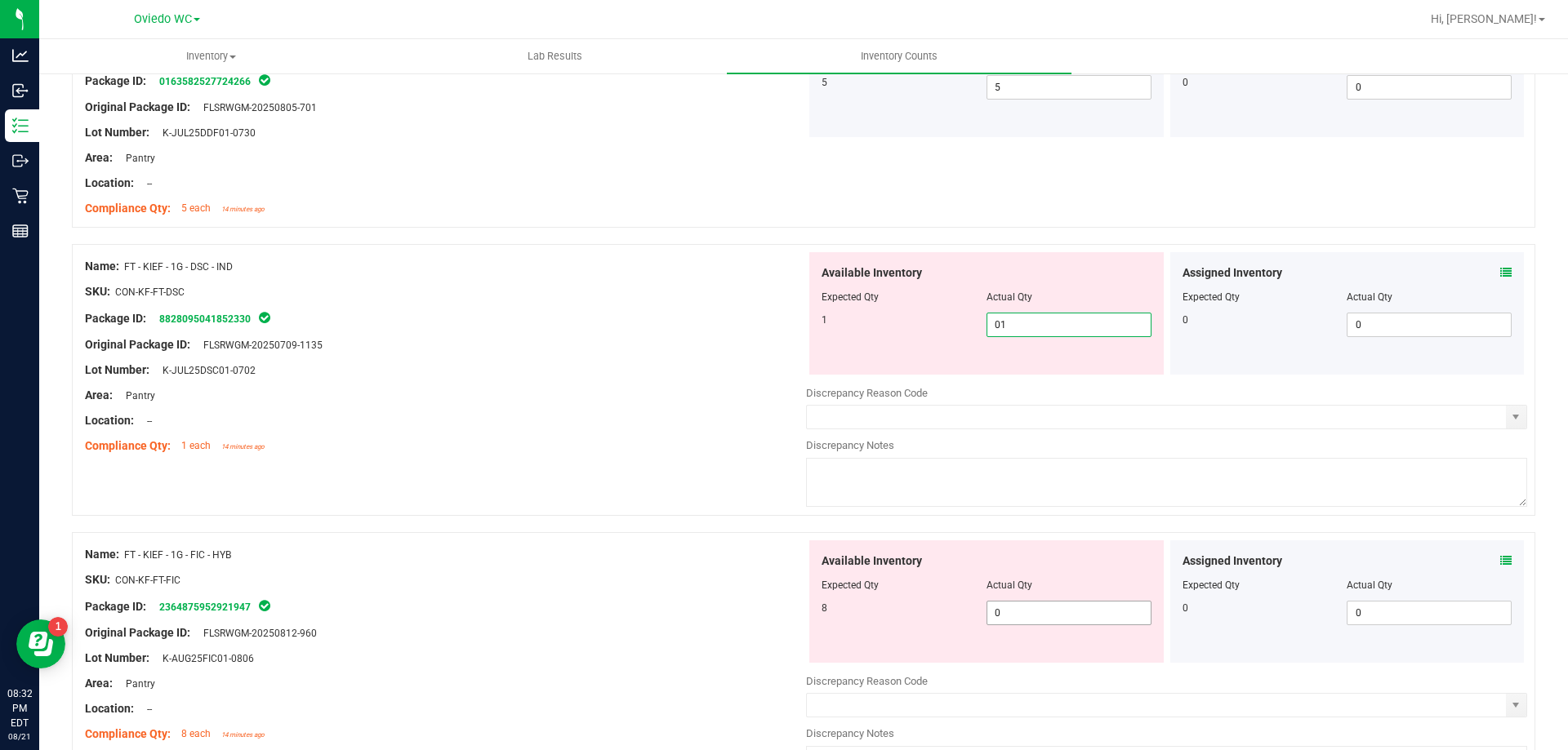
type input "1"
click at [1007, 618] on div "Available Inventory Expected Qty Actual Qty 8 0 0" at bounding box center [1166, 670] width 721 height 259
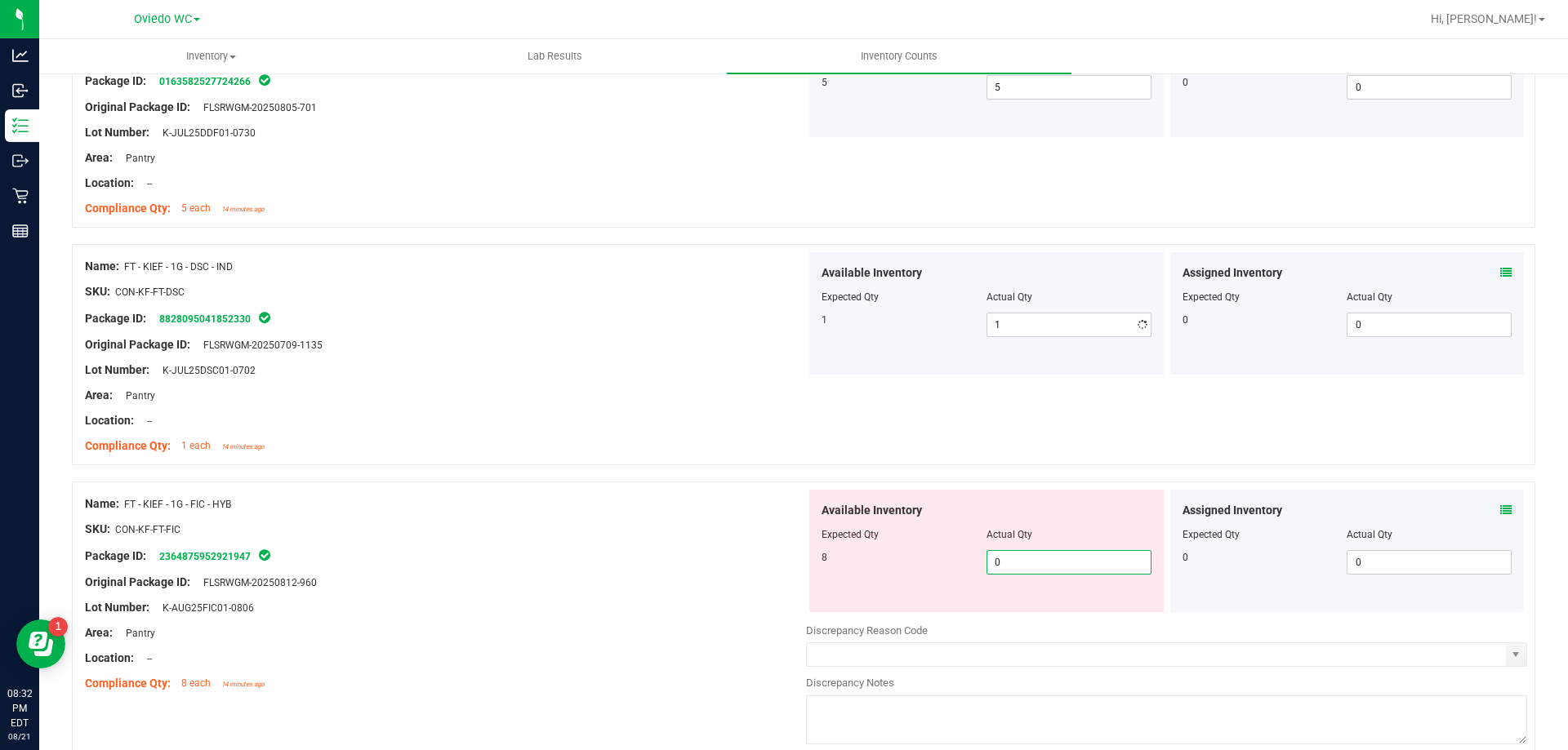
type input "08"
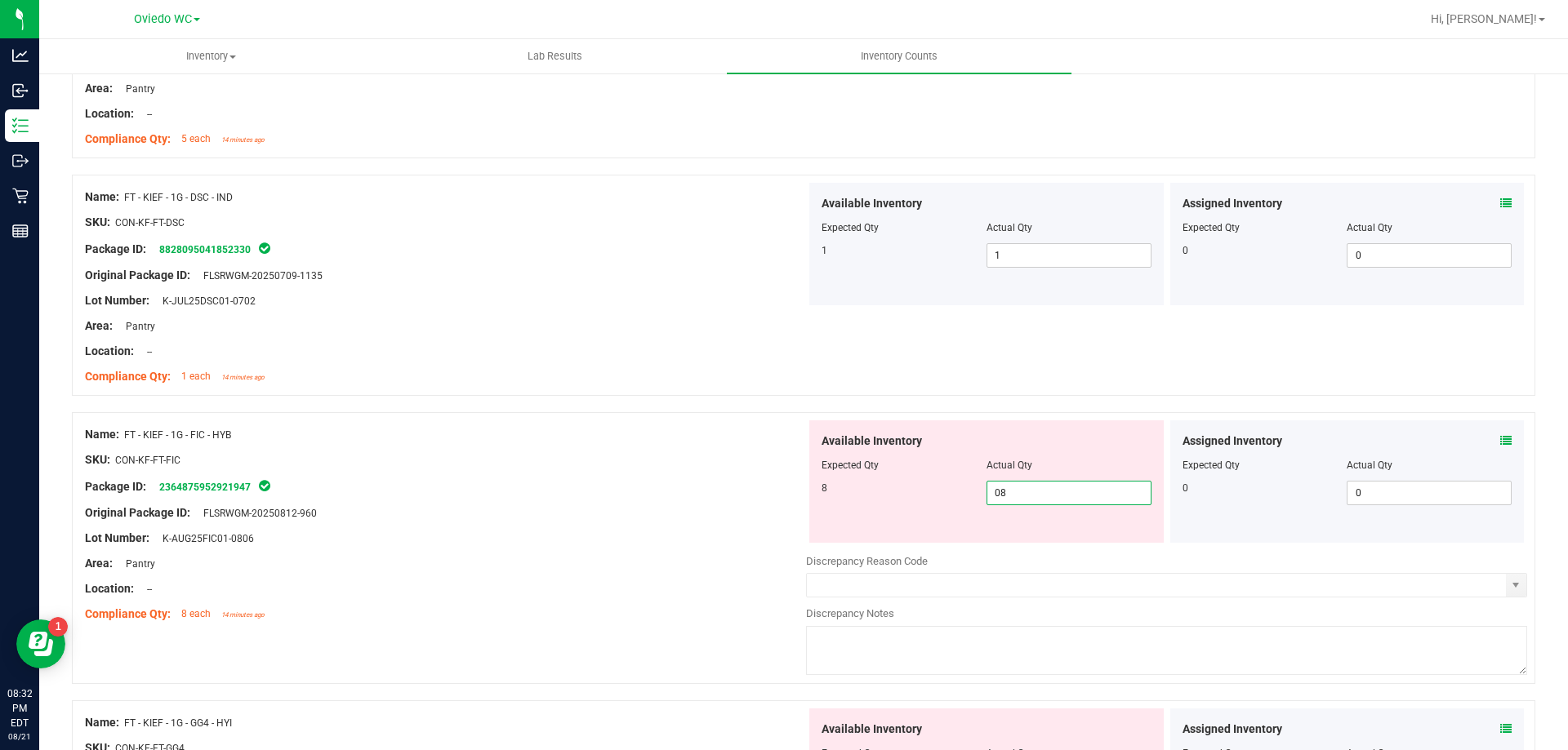
scroll to position [3510, 0]
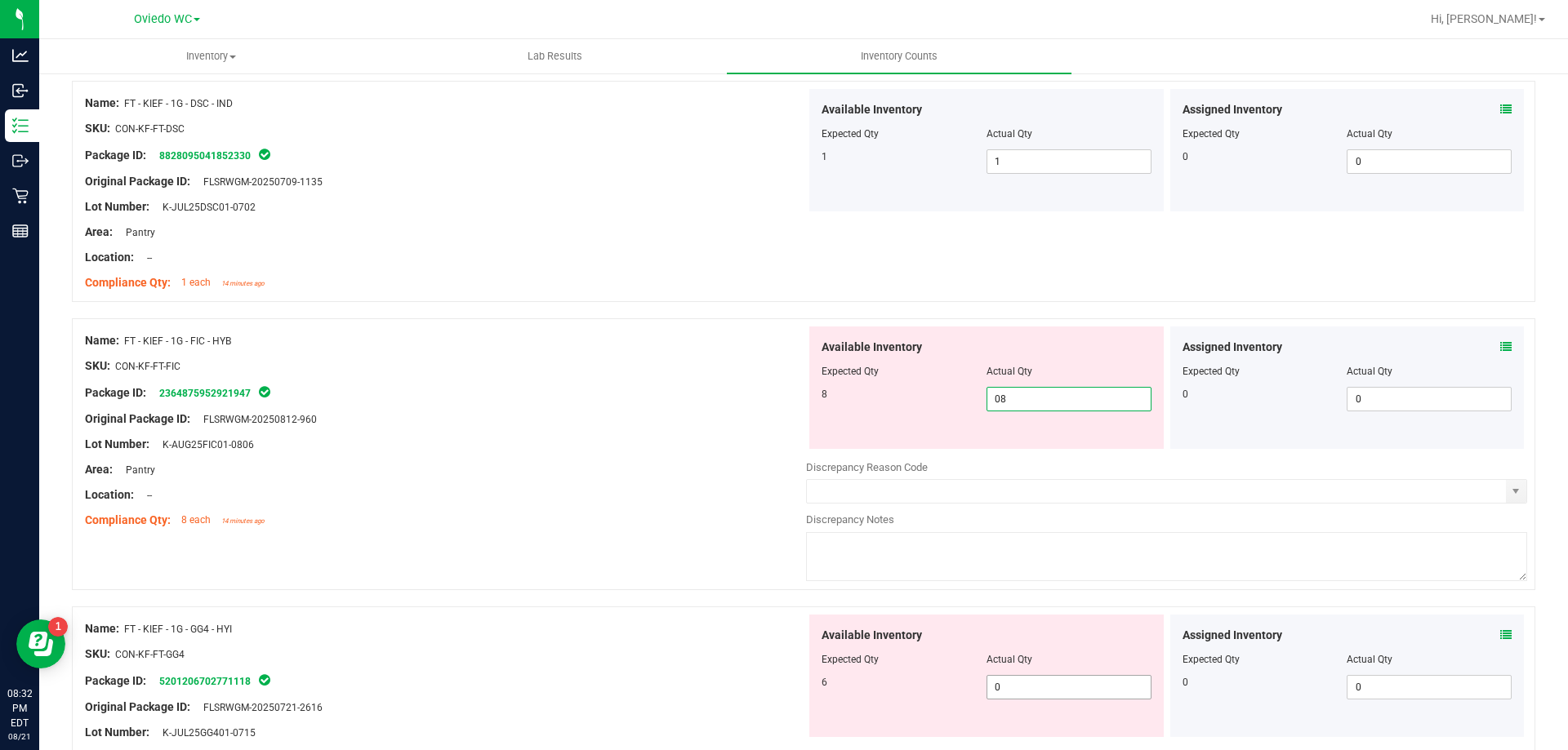
type input "8"
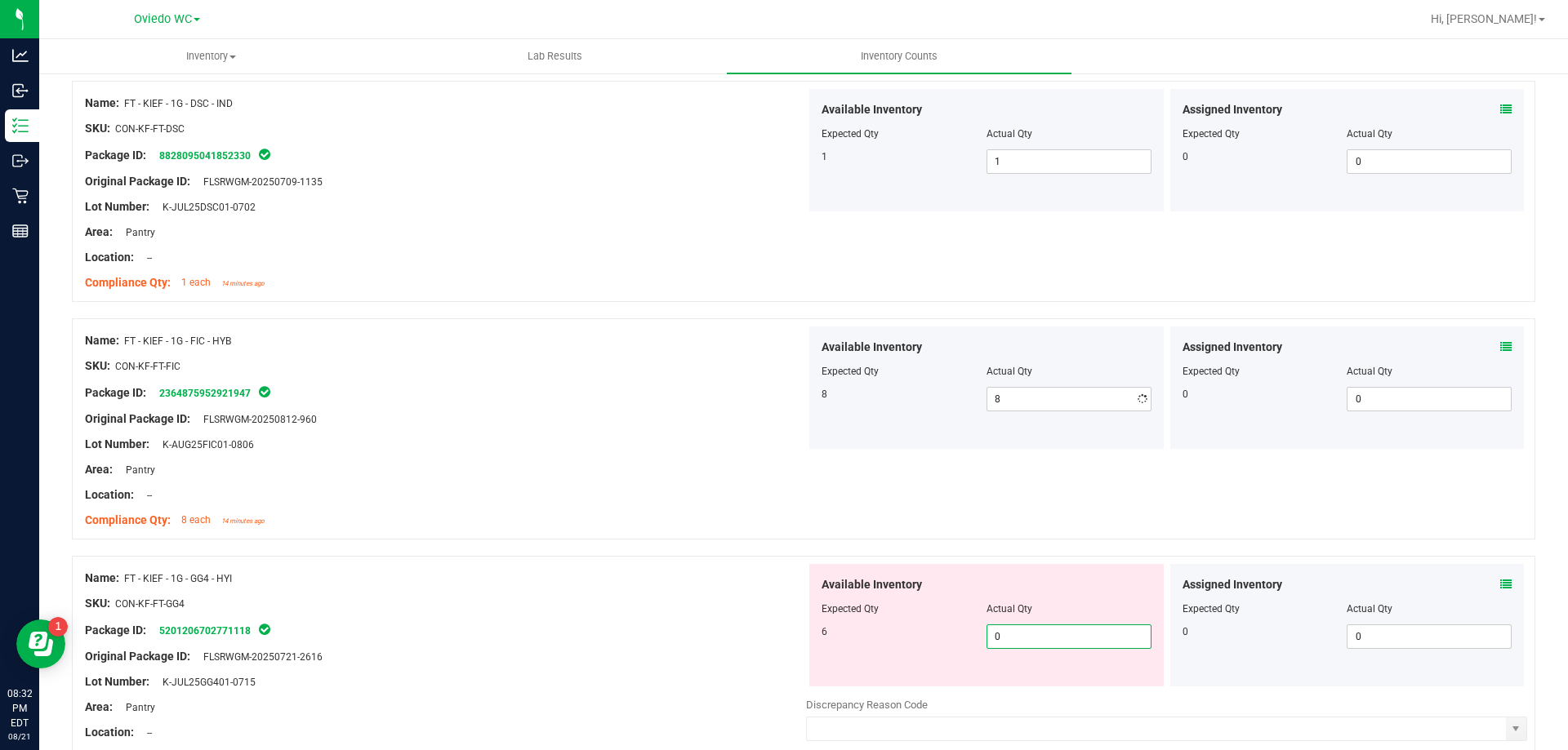
click at [1082, 681] on div "Available Inventory Expected Qty Actual Qty 6 0 0" at bounding box center [986, 625] width 354 height 122
type input "06"
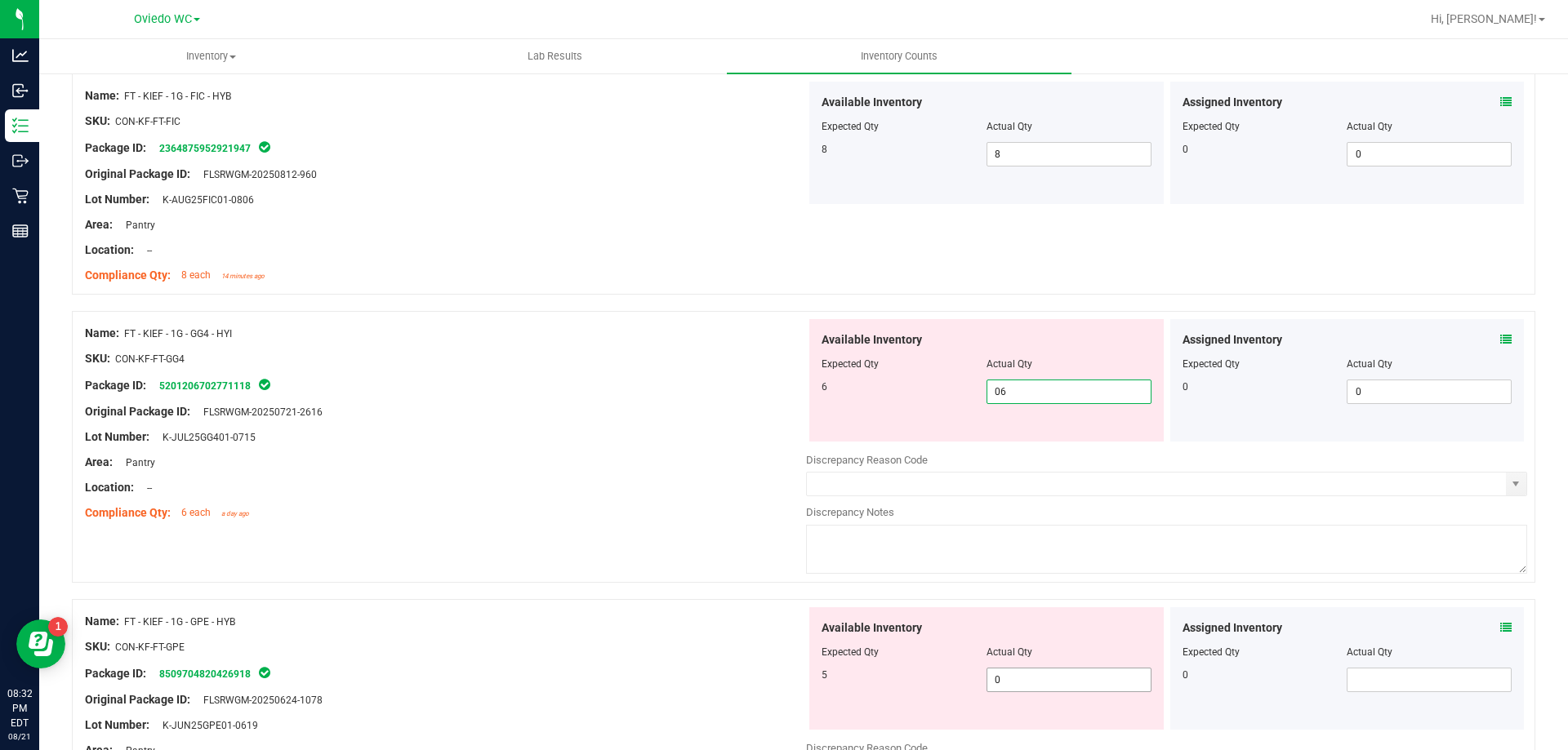
type input "6"
click at [1043, 673] on div "Available Inventory Expected Qty Actual Qty 5 0 0" at bounding box center [986, 668] width 354 height 122
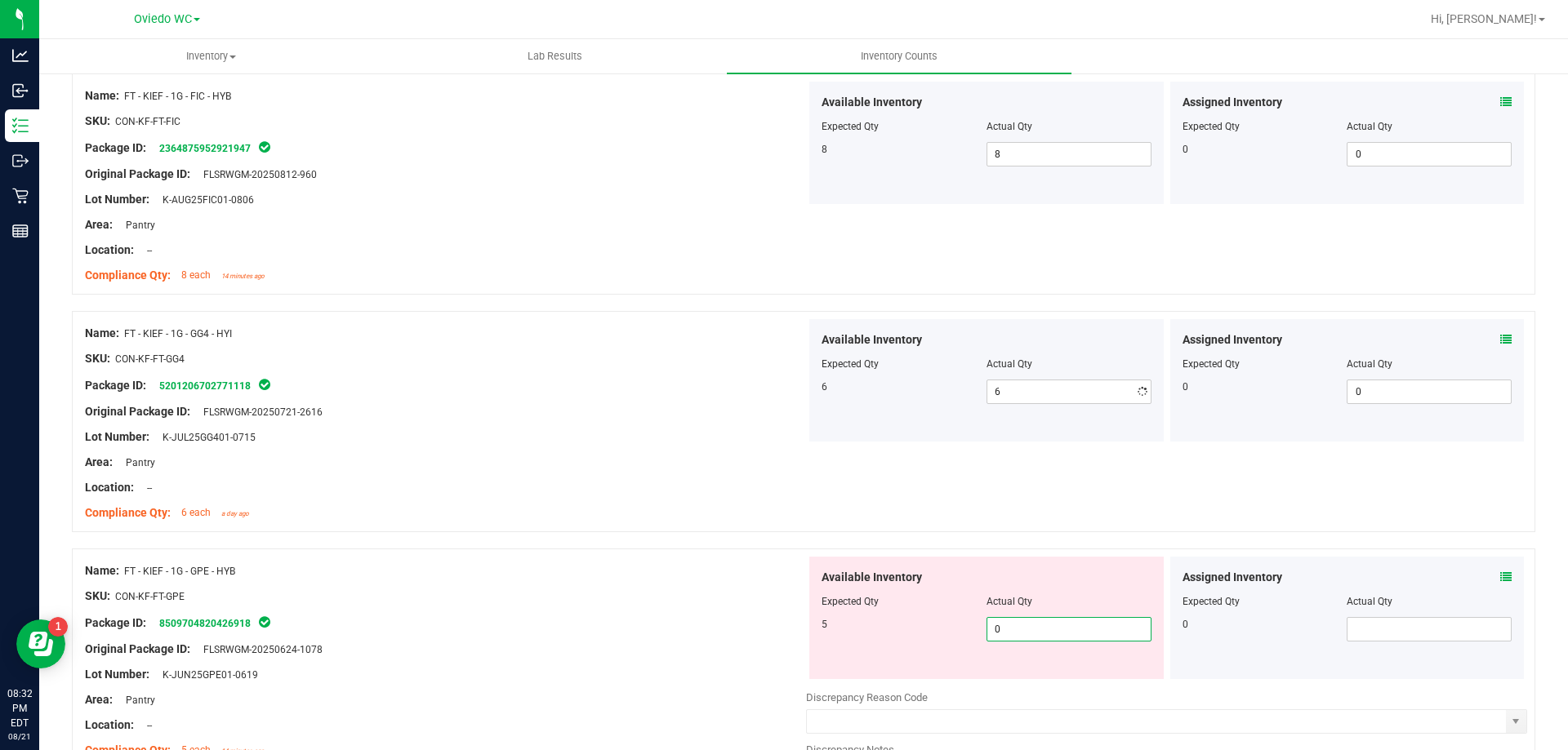
type input "05"
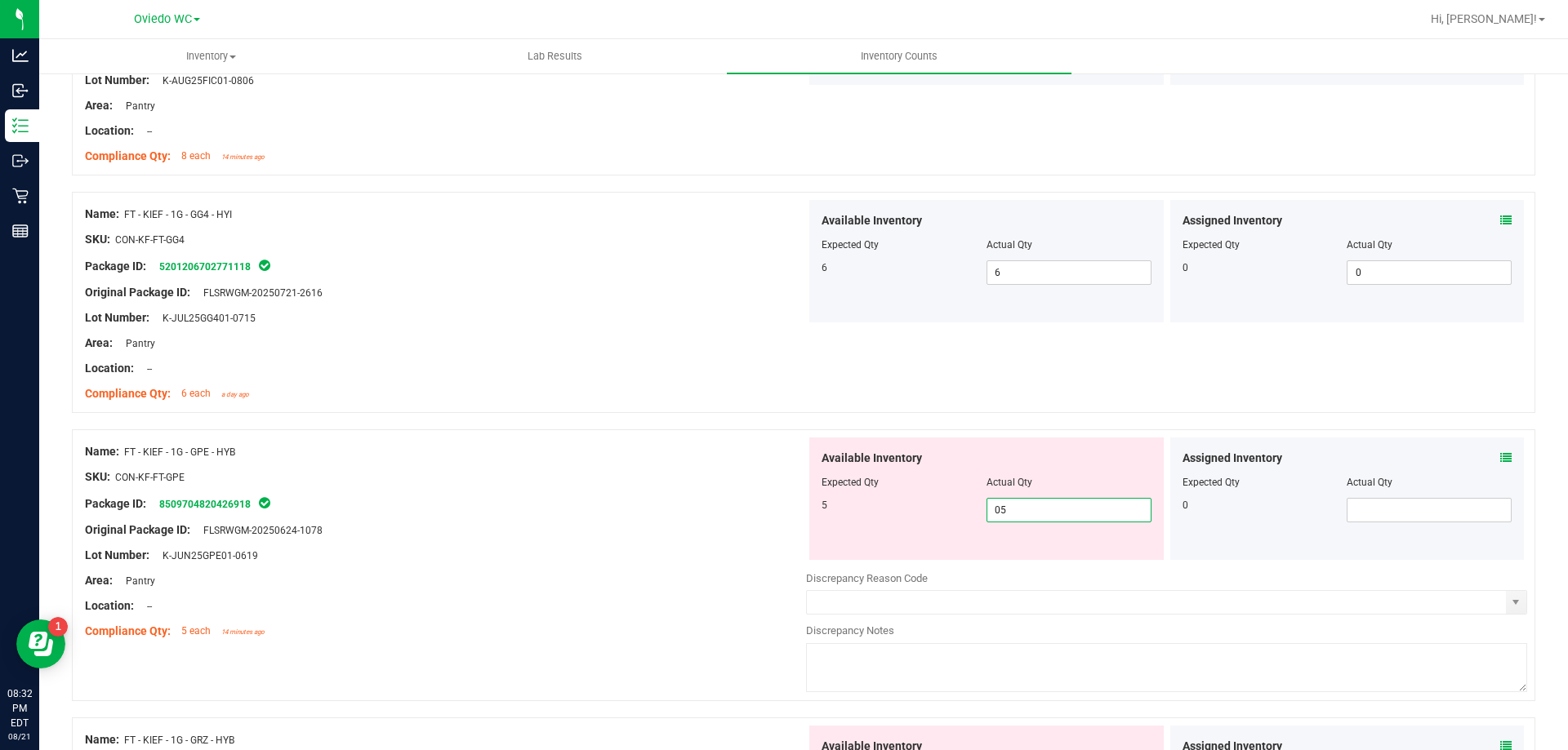
scroll to position [4000, 0]
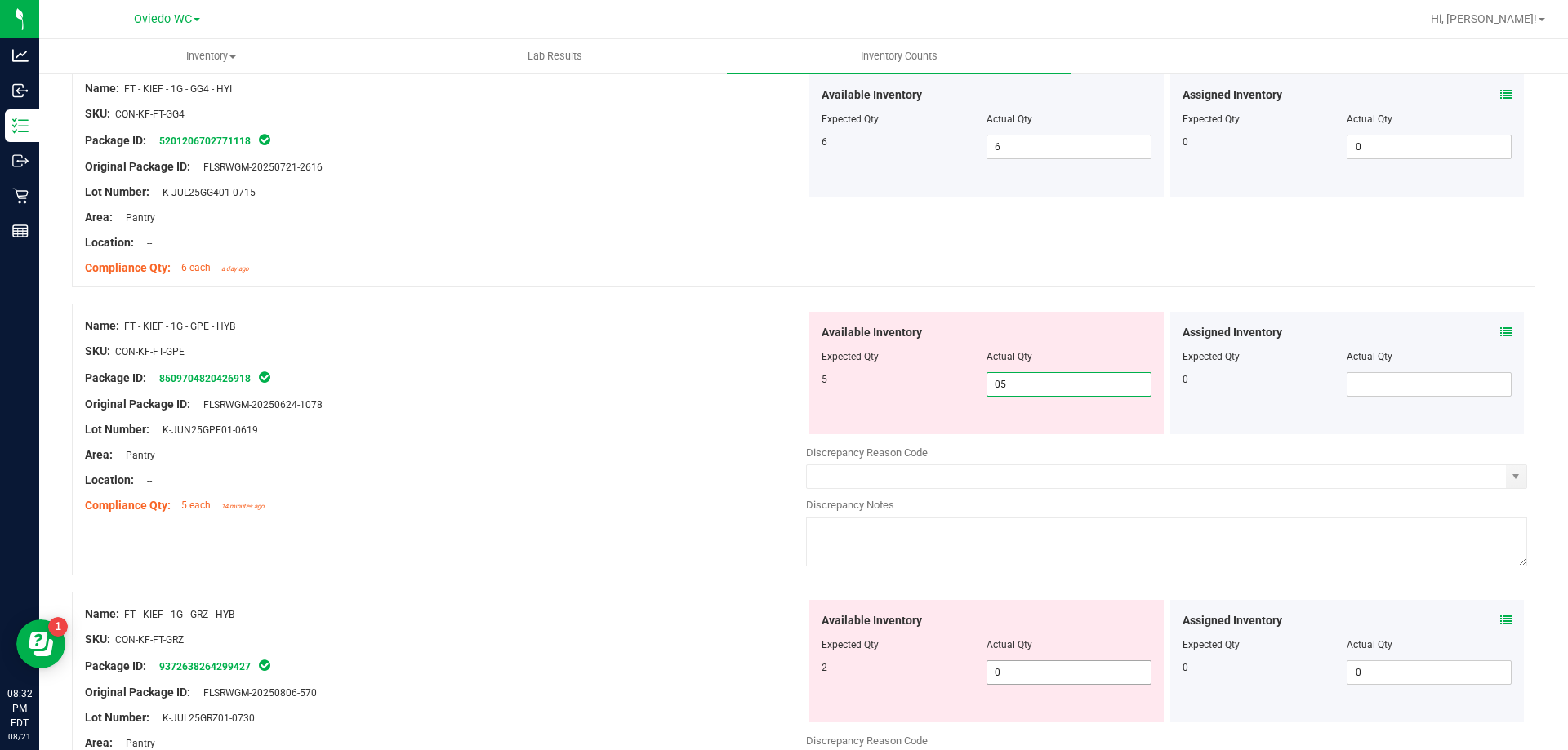
type input "5"
click at [1016, 666] on div "Available Inventory Expected Qty Actual Qty 2 0 0" at bounding box center [986, 661] width 354 height 122
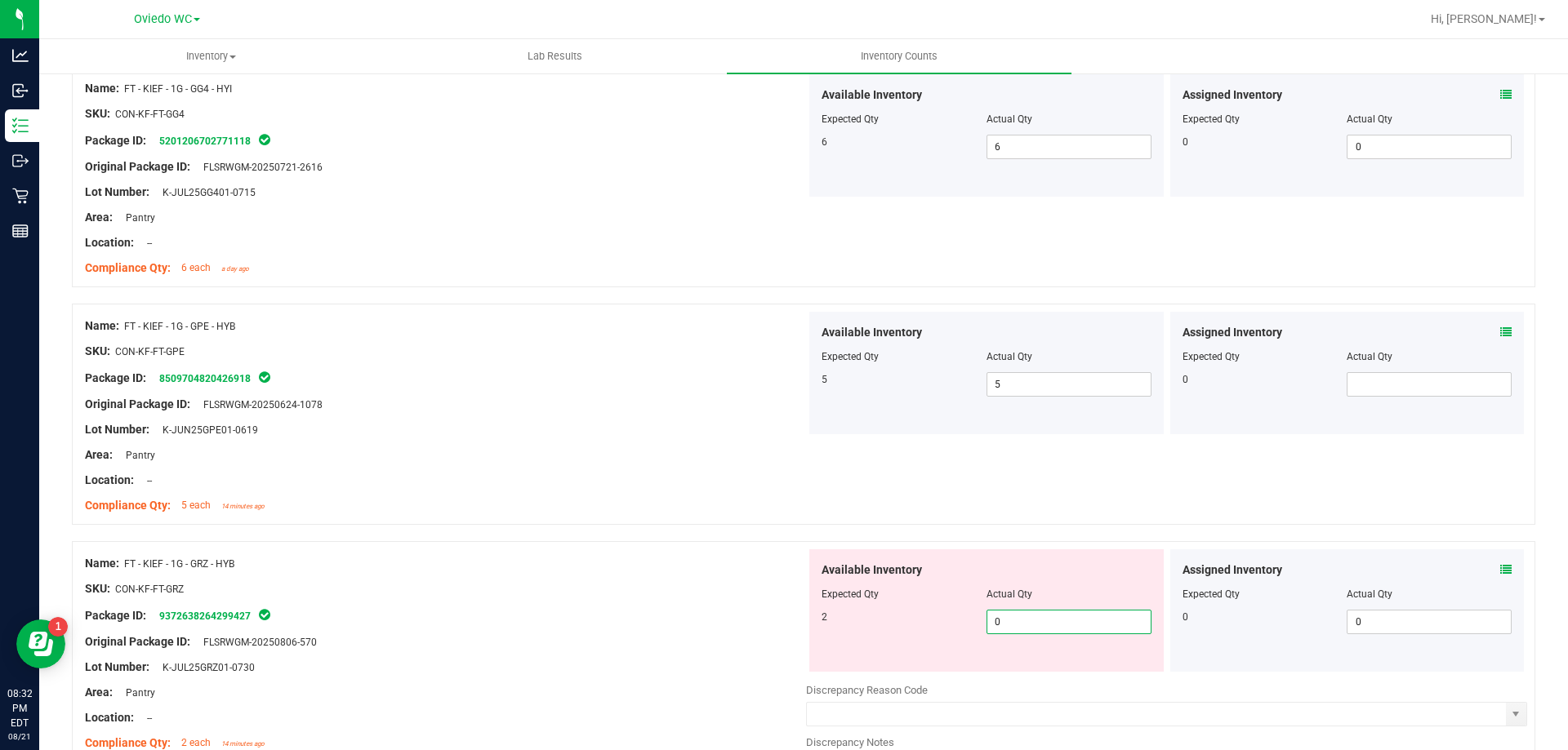
type input "02"
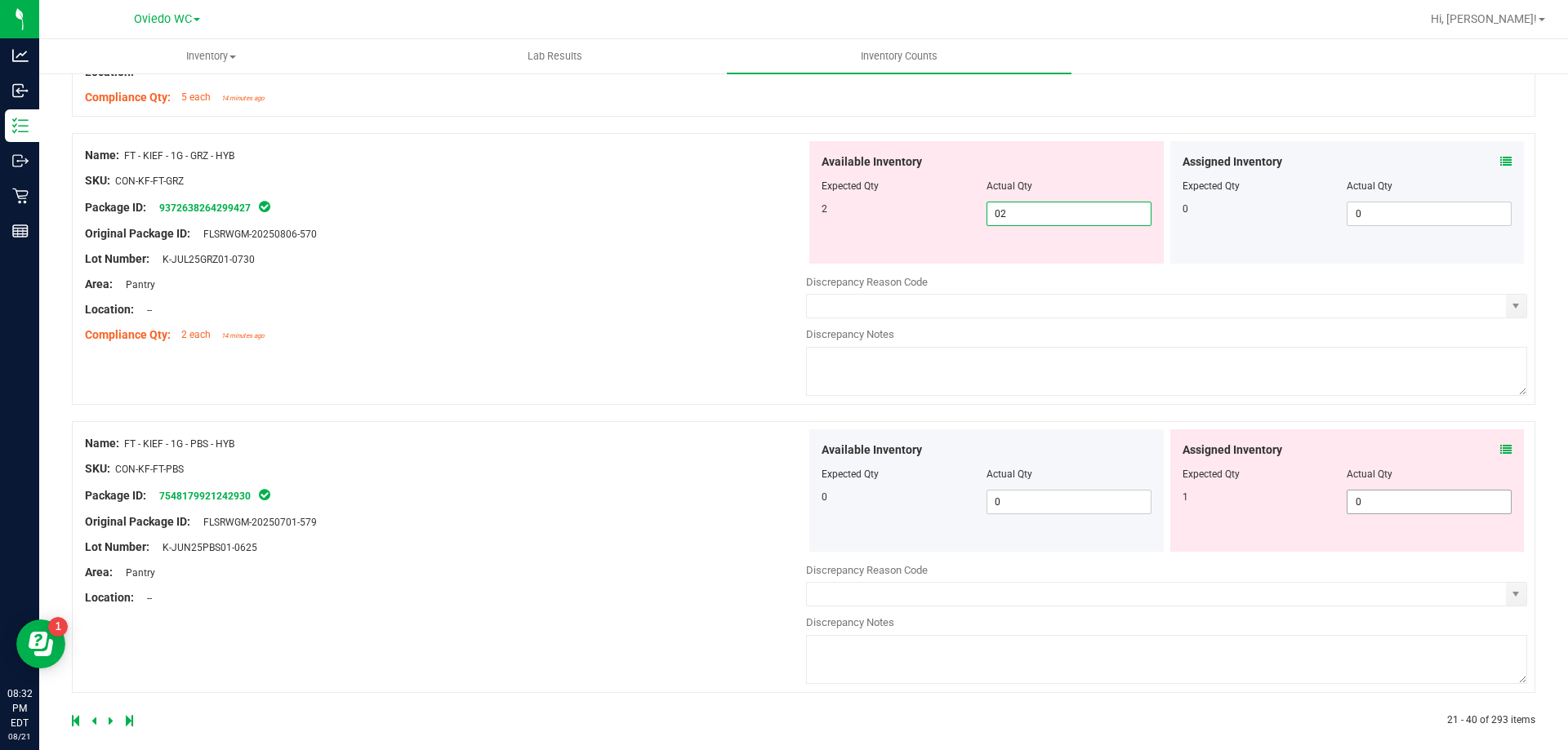
type input "2"
click at [1391, 497] on span "0 0" at bounding box center [1429, 502] width 165 height 24
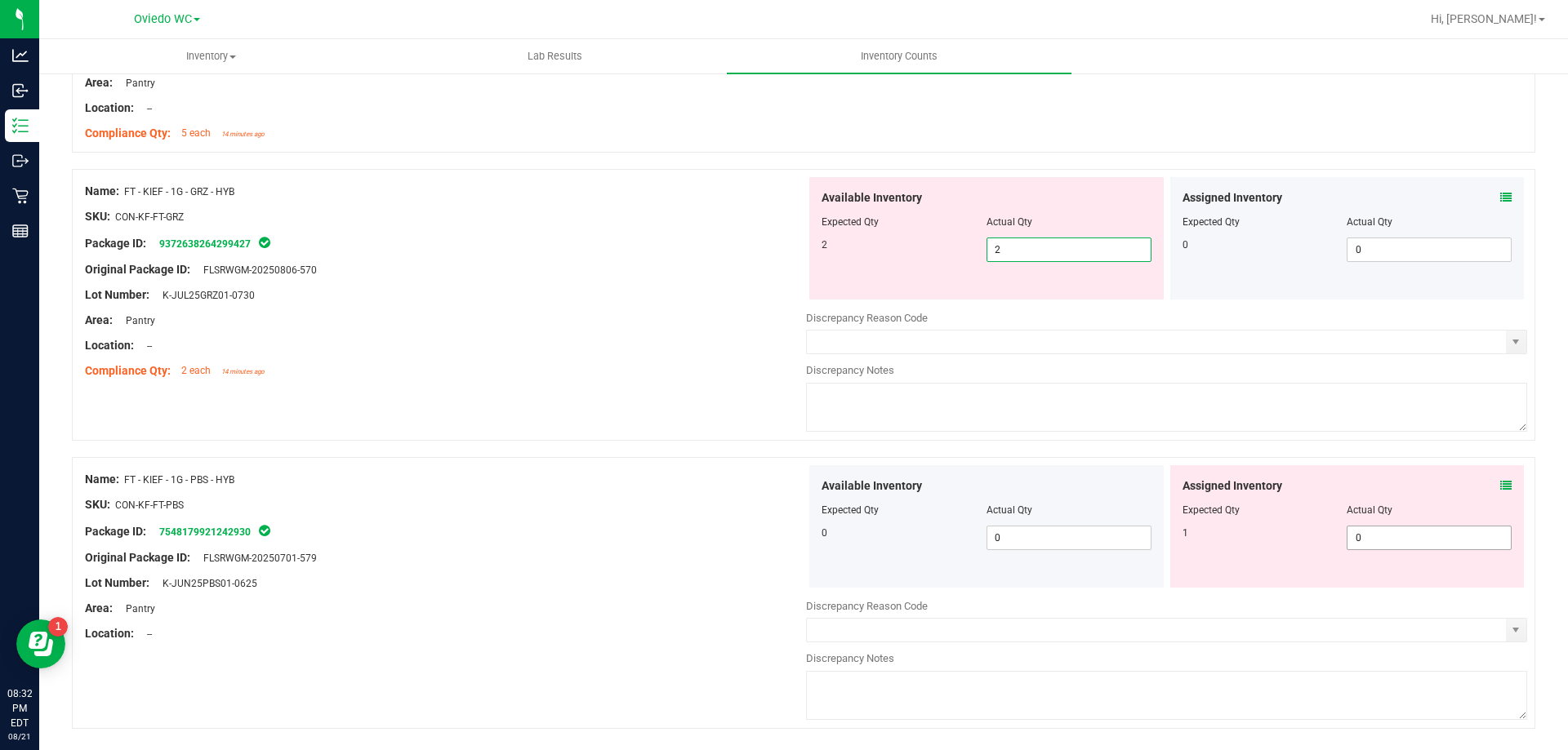
type input "01"
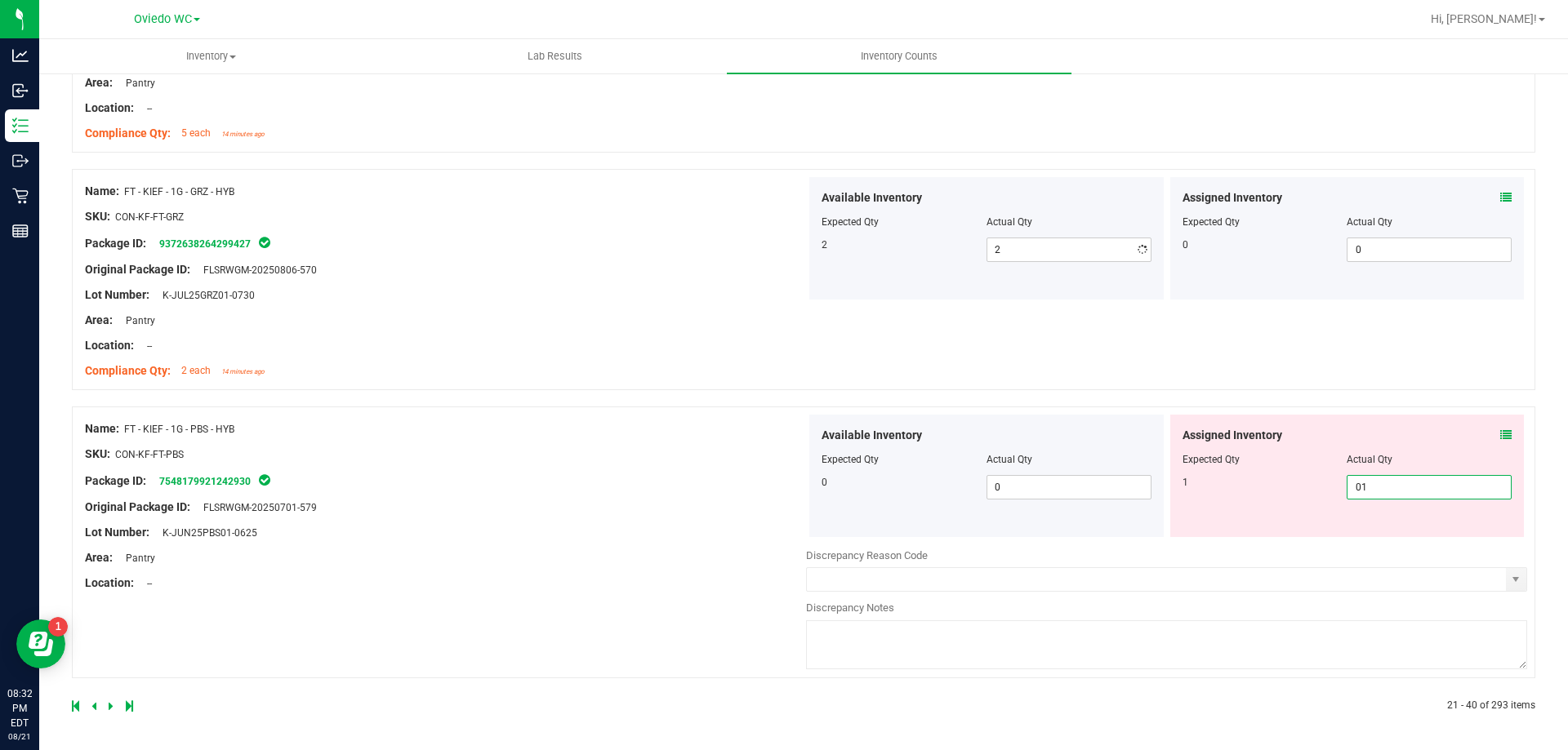
type input "1"
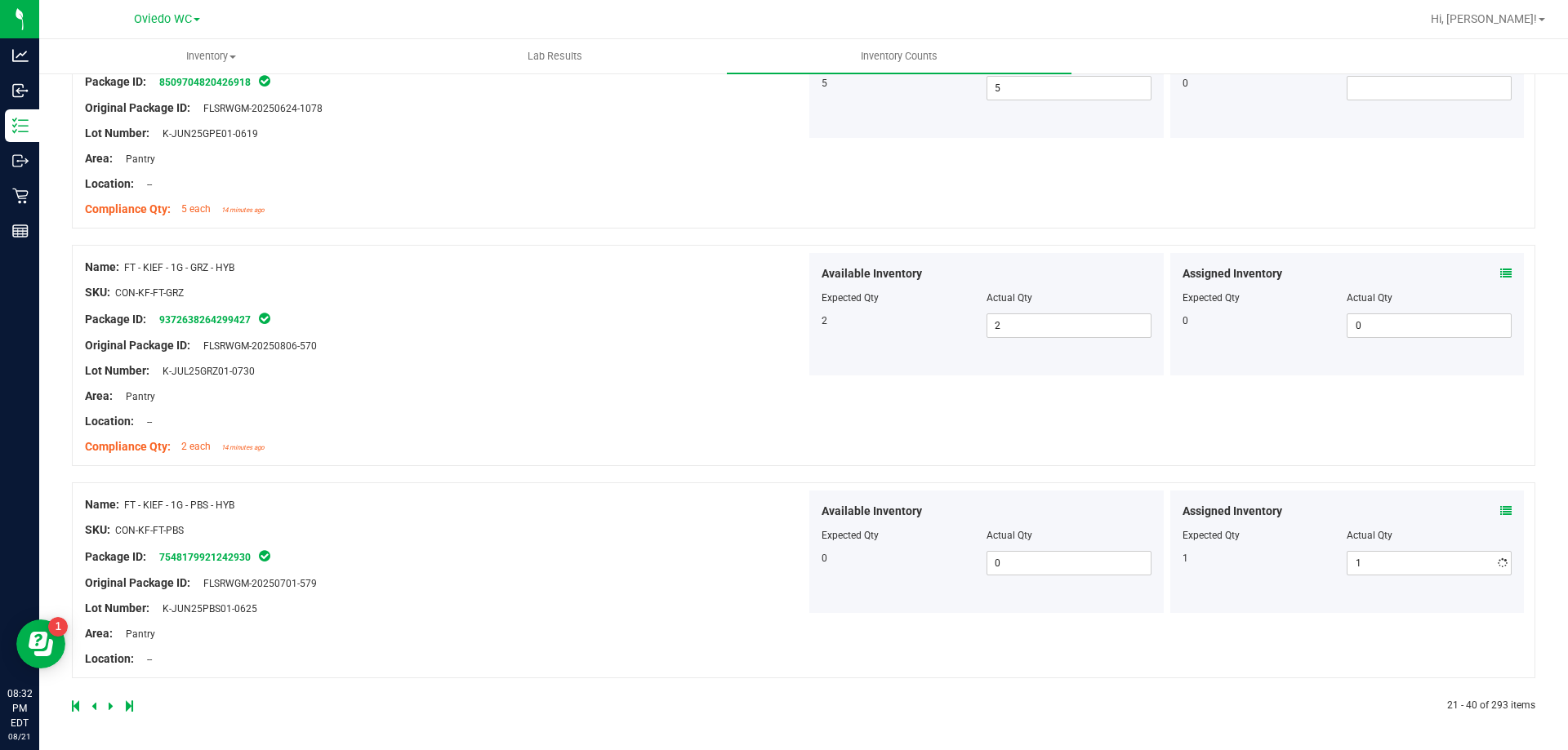
click at [608, 525] on div "Name: FT - KIEF - 1G - PBS - HYB SKU: CON-KF-FT-PBS Package ID: 754817992124293…" at bounding box center [445, 582] width 721 height 183
click at [110, 705] on icon at bounding box center [111, 706] width 5 height 9
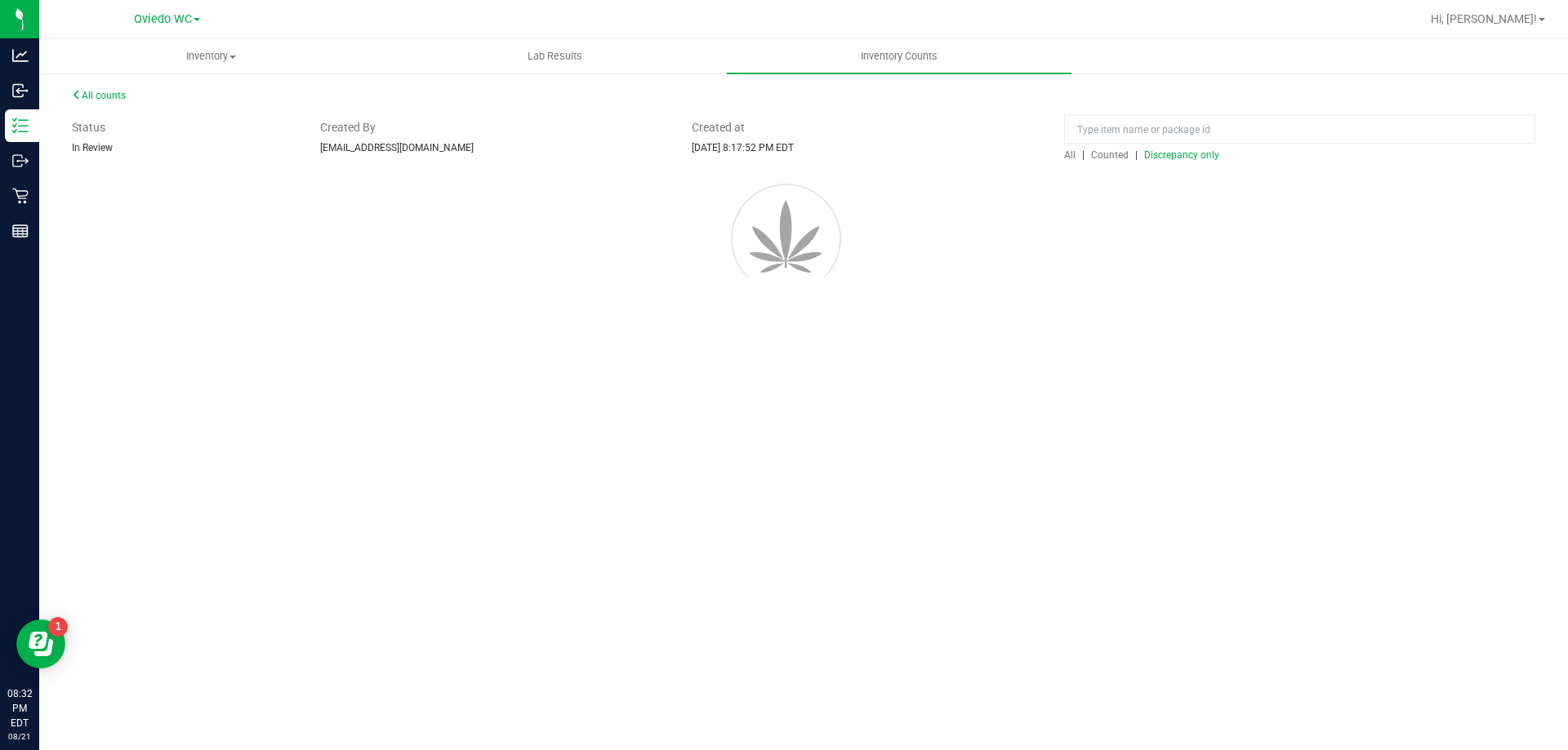
scroll to position [0, 0]
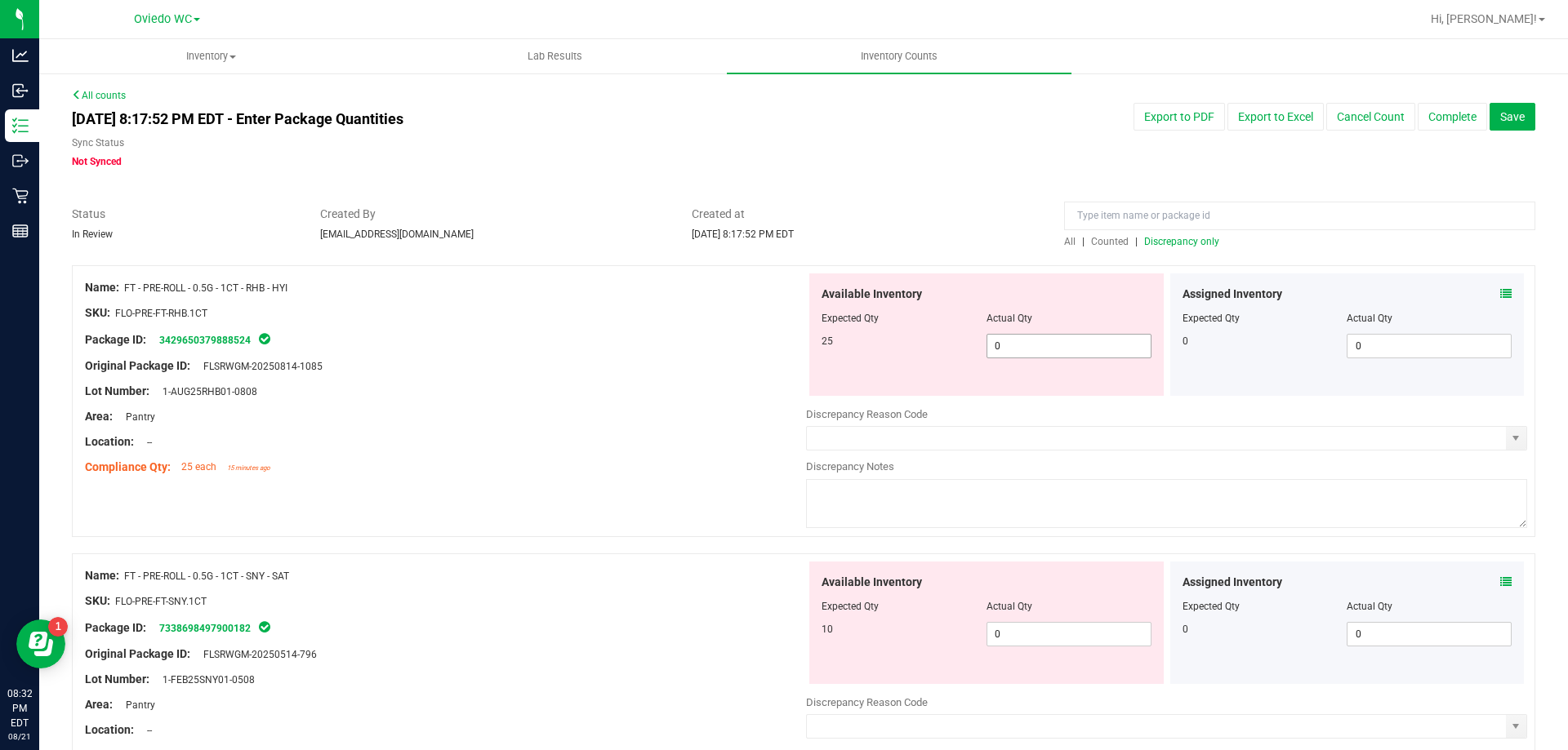
click at [1024, 349] on span "0 0" at bounding box center [1068, 346] width 165 height 24
type input "025"
drag, startPoint x: 990, startPoint y: 647, endPoint x: 1007, endPoint y: 635, distance: 20.8
click at [1000, 639] on div "Available Inventory Expected Qty Actual Qty 10 0 0" at bounding box center [1166, 691] width 721 height 259
type input "25"
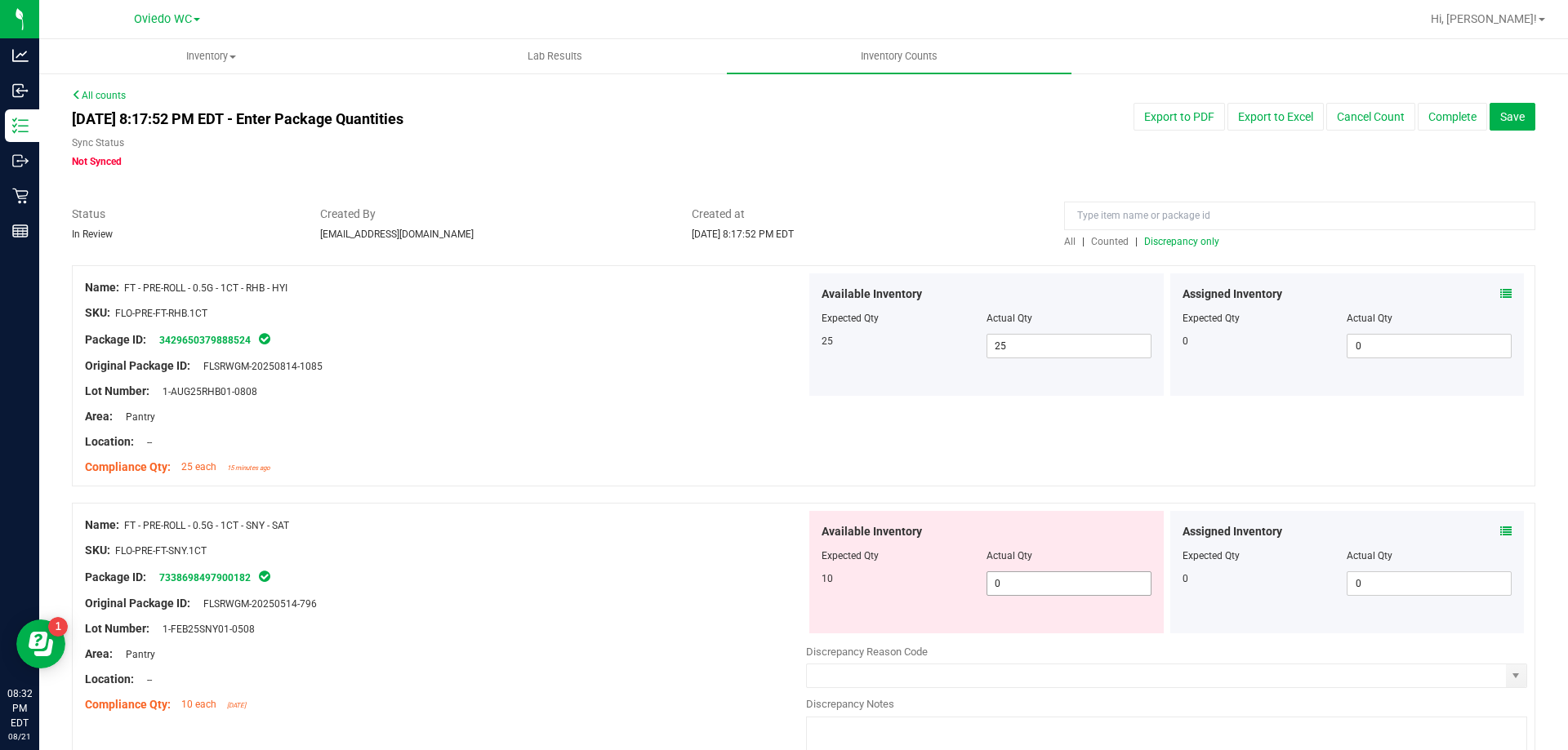
click at [1010, 584] on span "0 0" at bounding box center [1068, 584] width 165 height 24
type input "010"
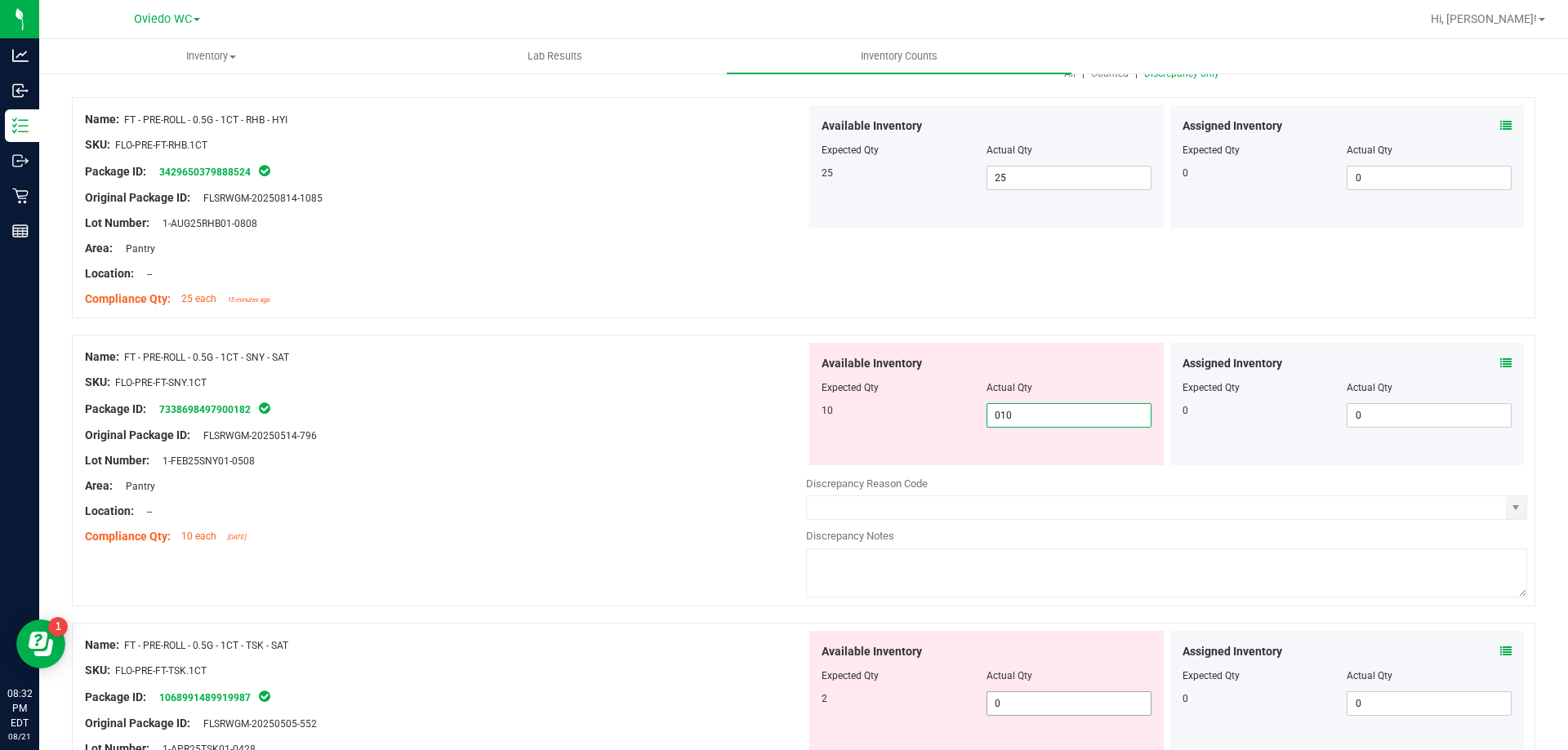
scroll to position [327, 0]
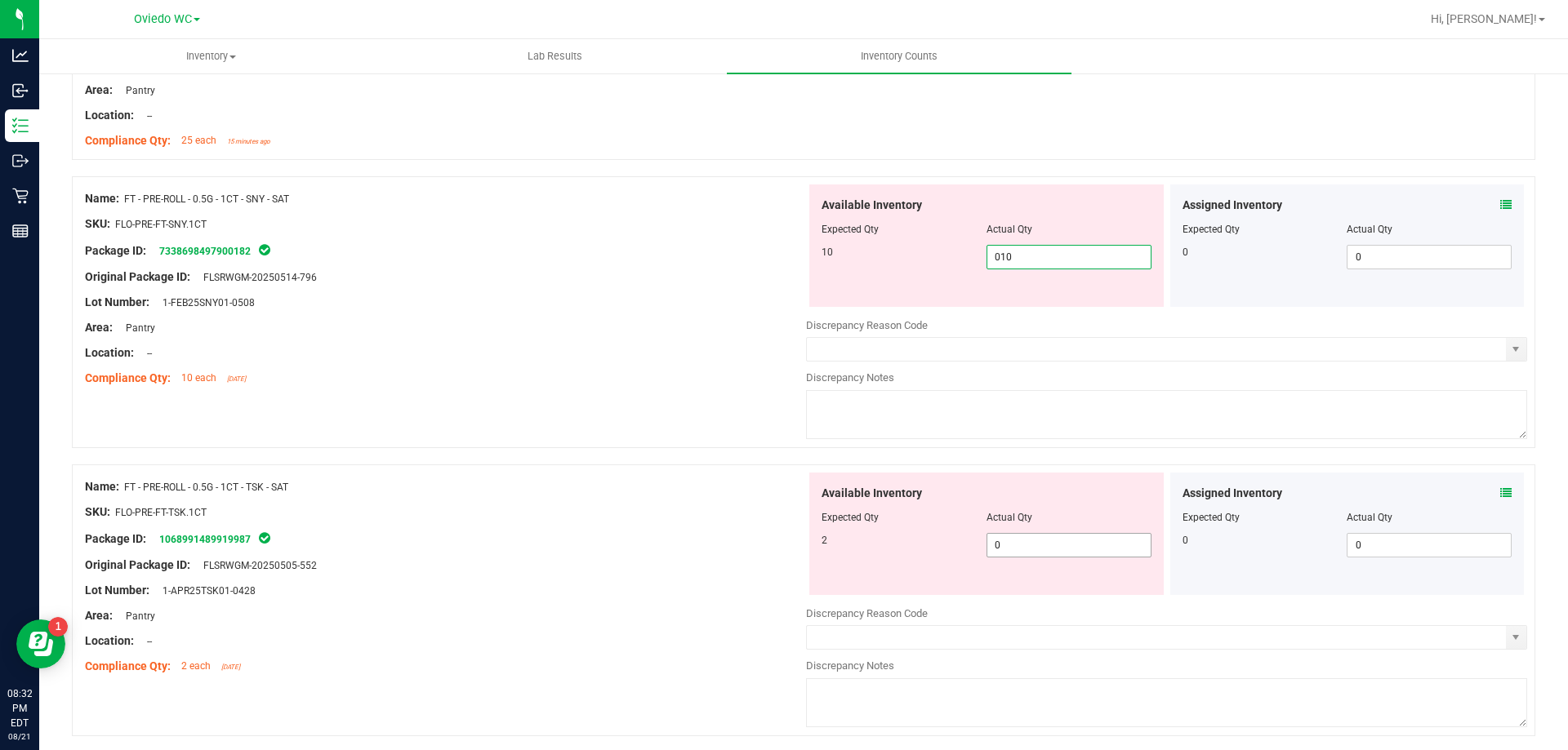
type input "10"
click at [1016, 557] on div "Available Inventory Expected Qty Actual Qty 2 0 0" at bounding box center [1166, 602] width 721 height 259
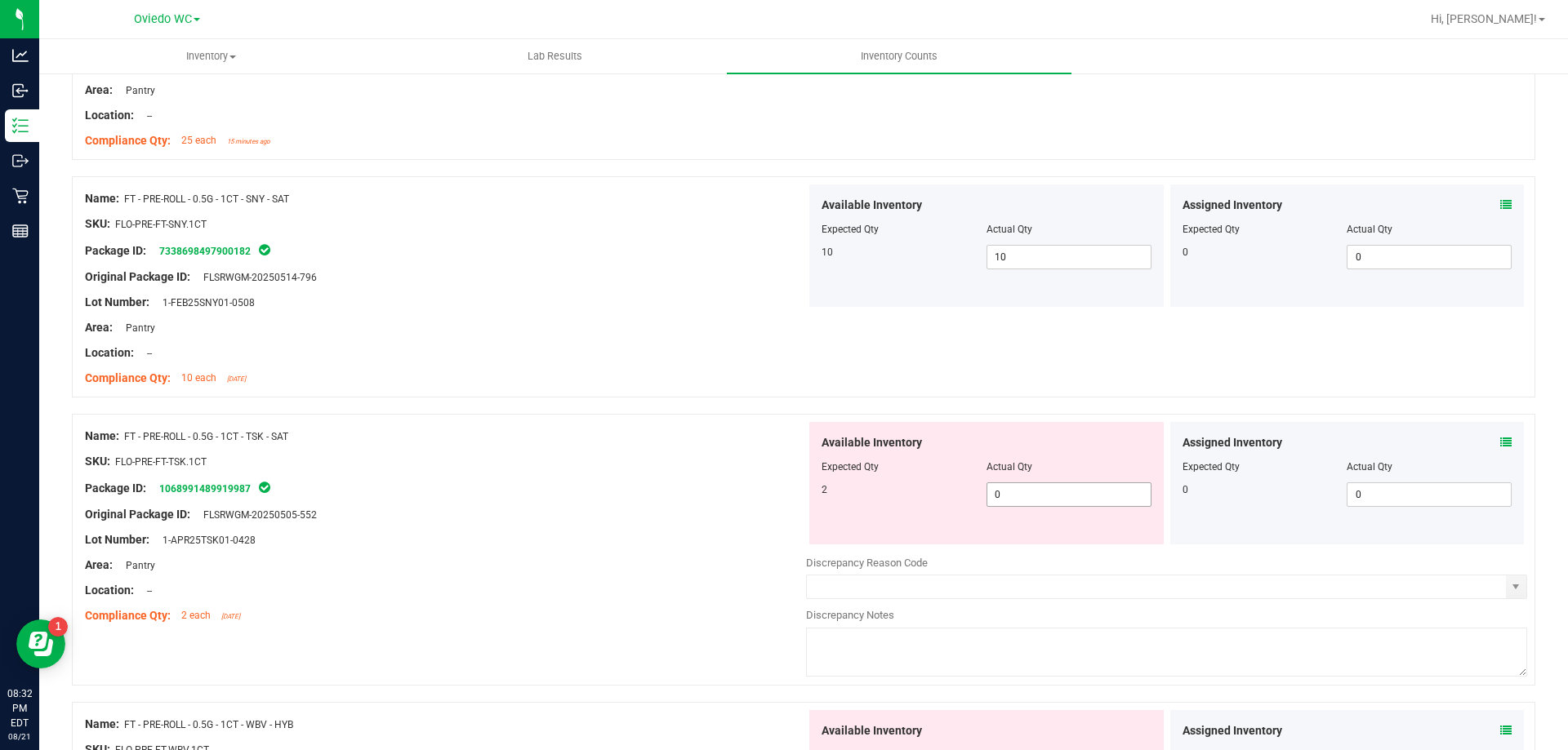
click at [1028, 494] on span "0 0" at bounding box center [1068, 495] width 165 height 24
type input "02"
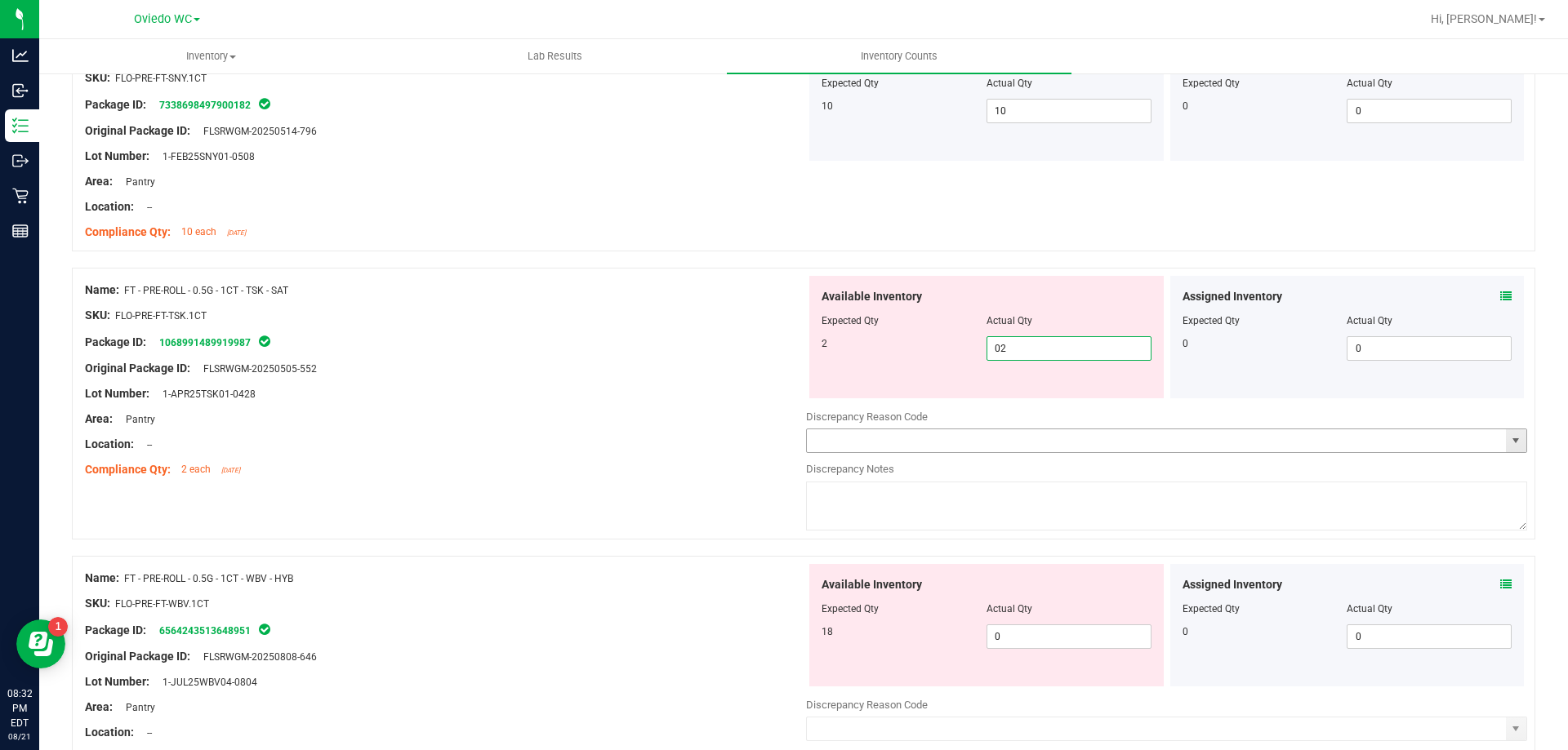
scroll to position [572, 0]
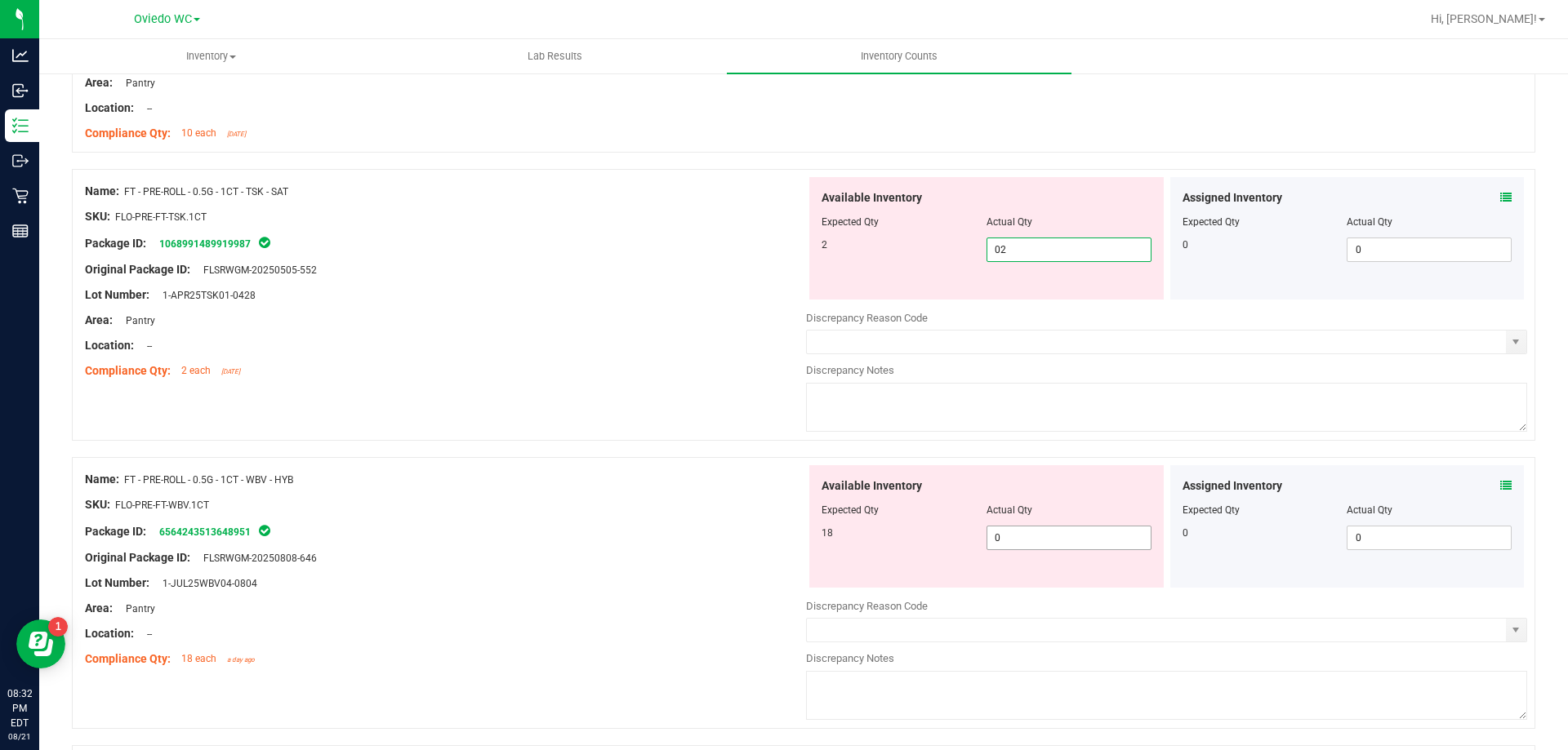
type input "2"
click at [1018, 529] on div "Available Inventory Expected Qty Actual Qty 18 0 0" at bounding box center [986, 527] width 354 height 122
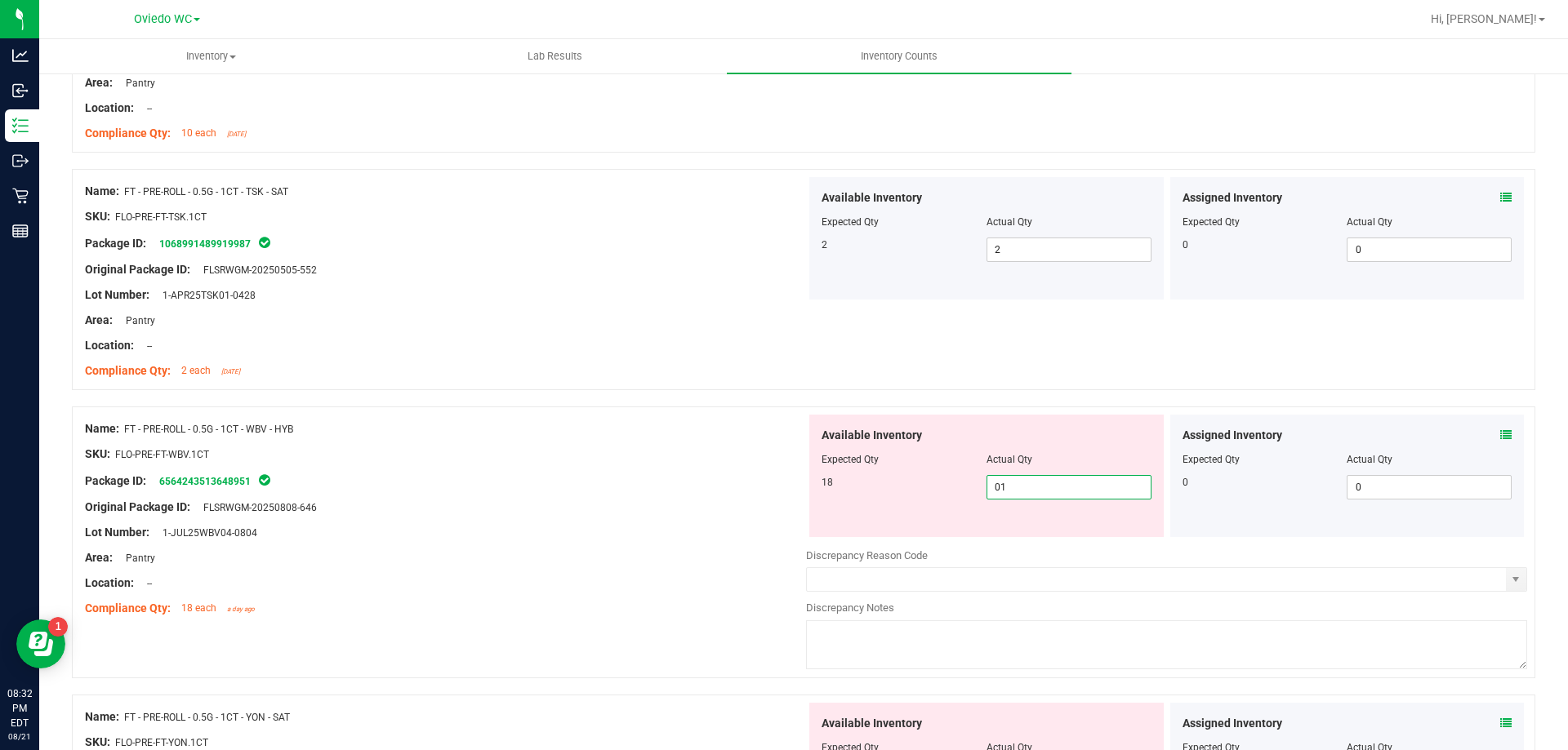
type input "018"
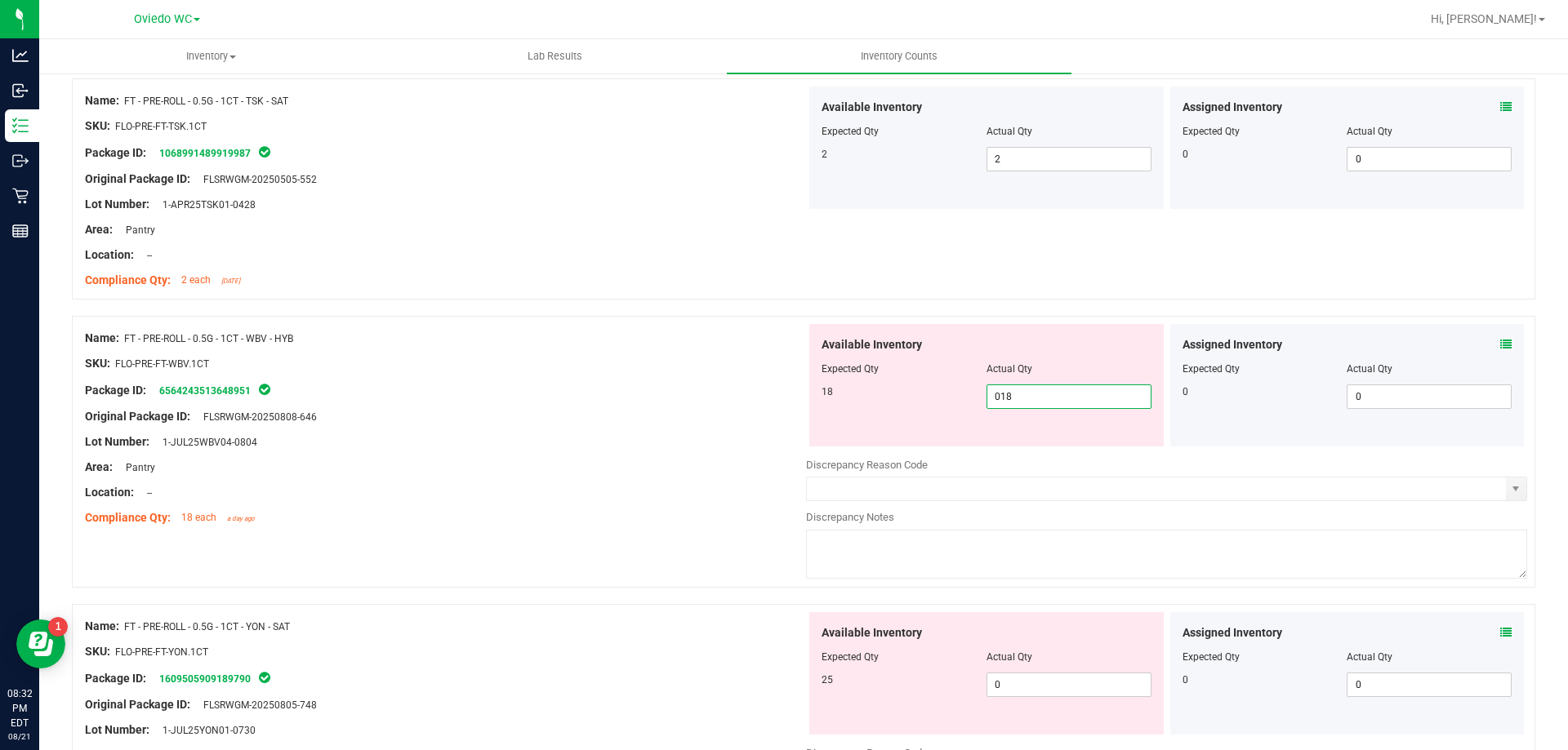
scroll to position [898, 0]
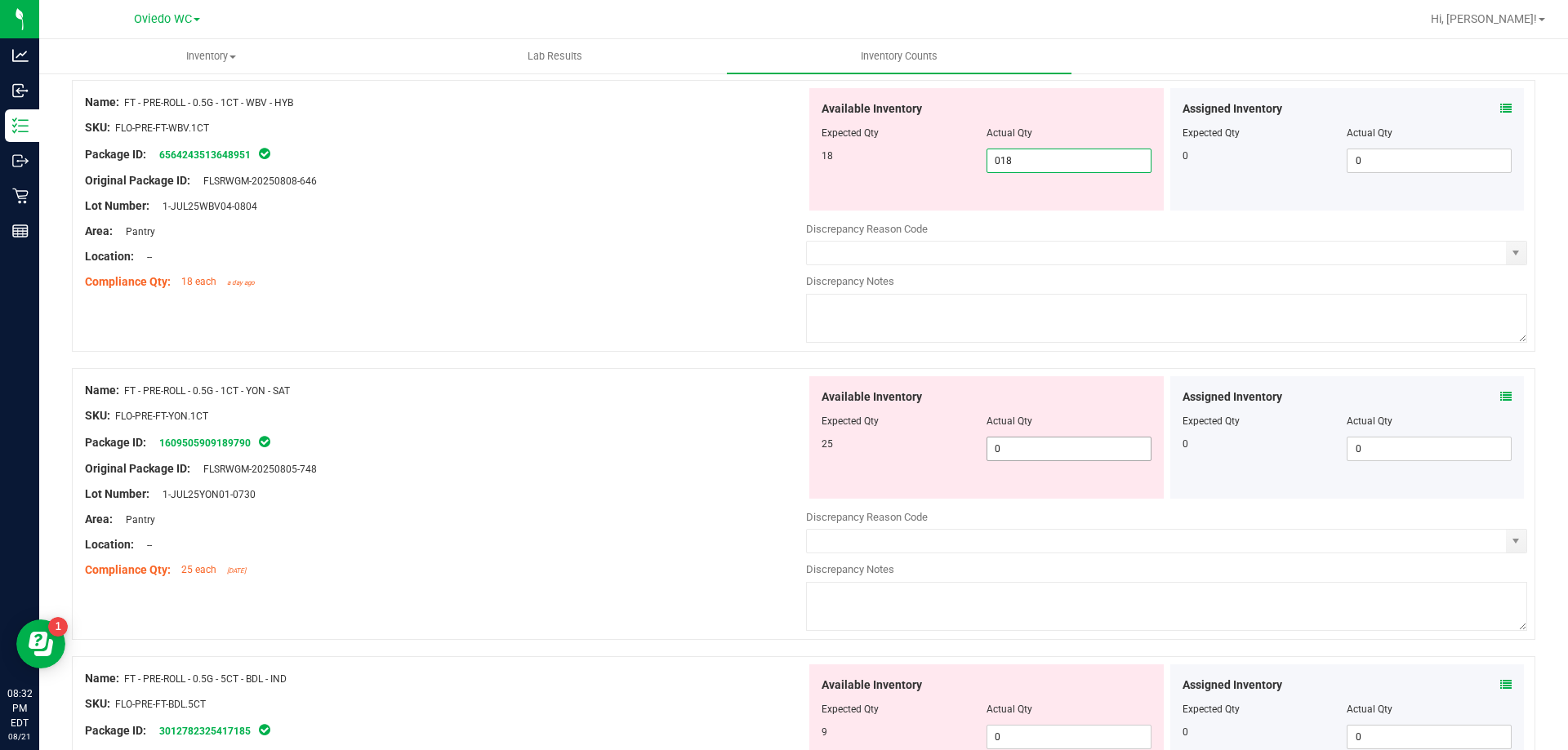
type input "18"
click at [1031, 452] on div "Available Inventory Expected Qty Actual Qty 25 0 0" at bounding box center [1166, 506] width 721 height 259
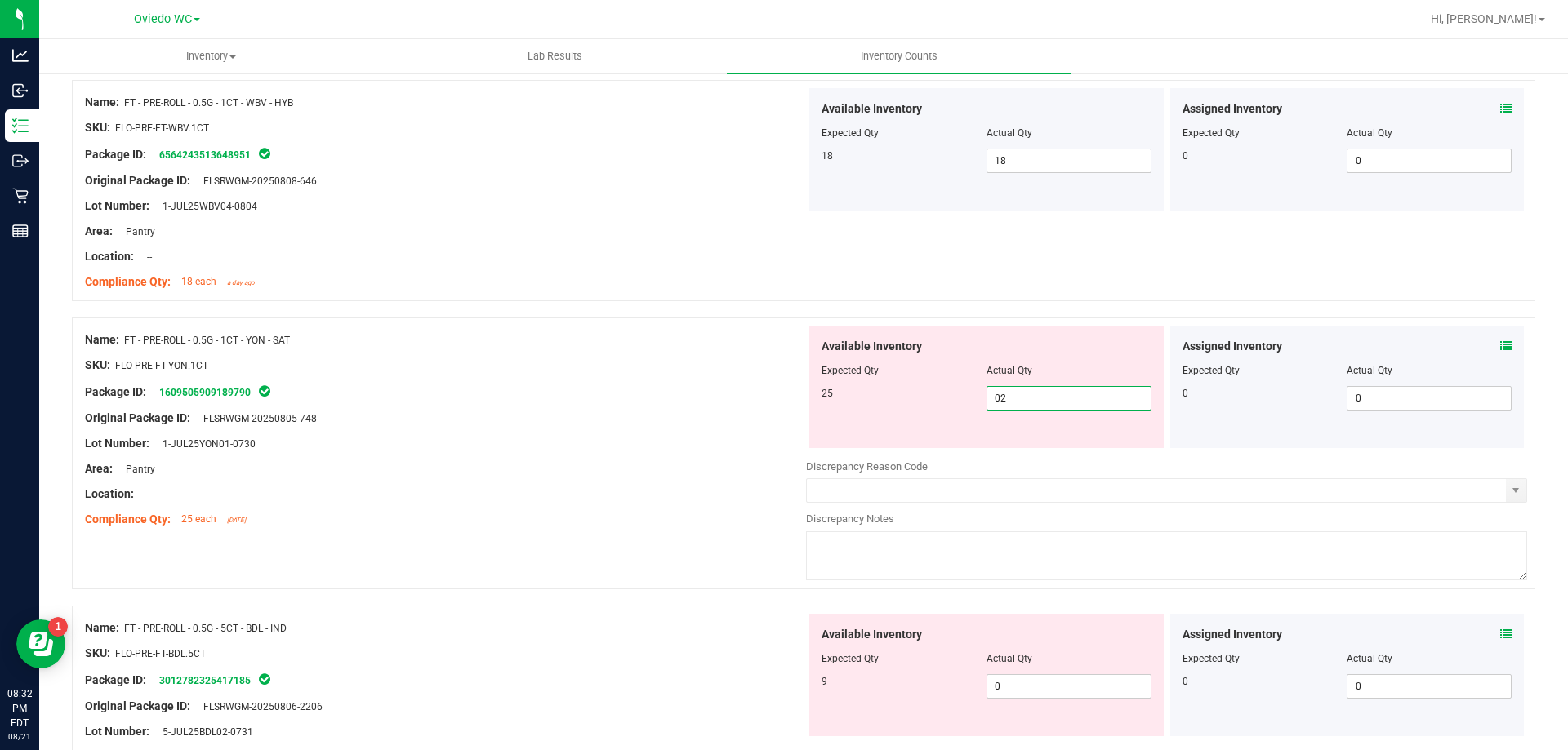
type input "025"
type input "25"
drag, startPoint x: 1017, startPoint y: 694, endPoint x: 1019, endPoint y: 685, distance: 9.2
click at [1019, 694] on div "Available Inventory Expected Qty Actual Qty 9 0 0" at bounding box center [1166, 743] width 721 height 259
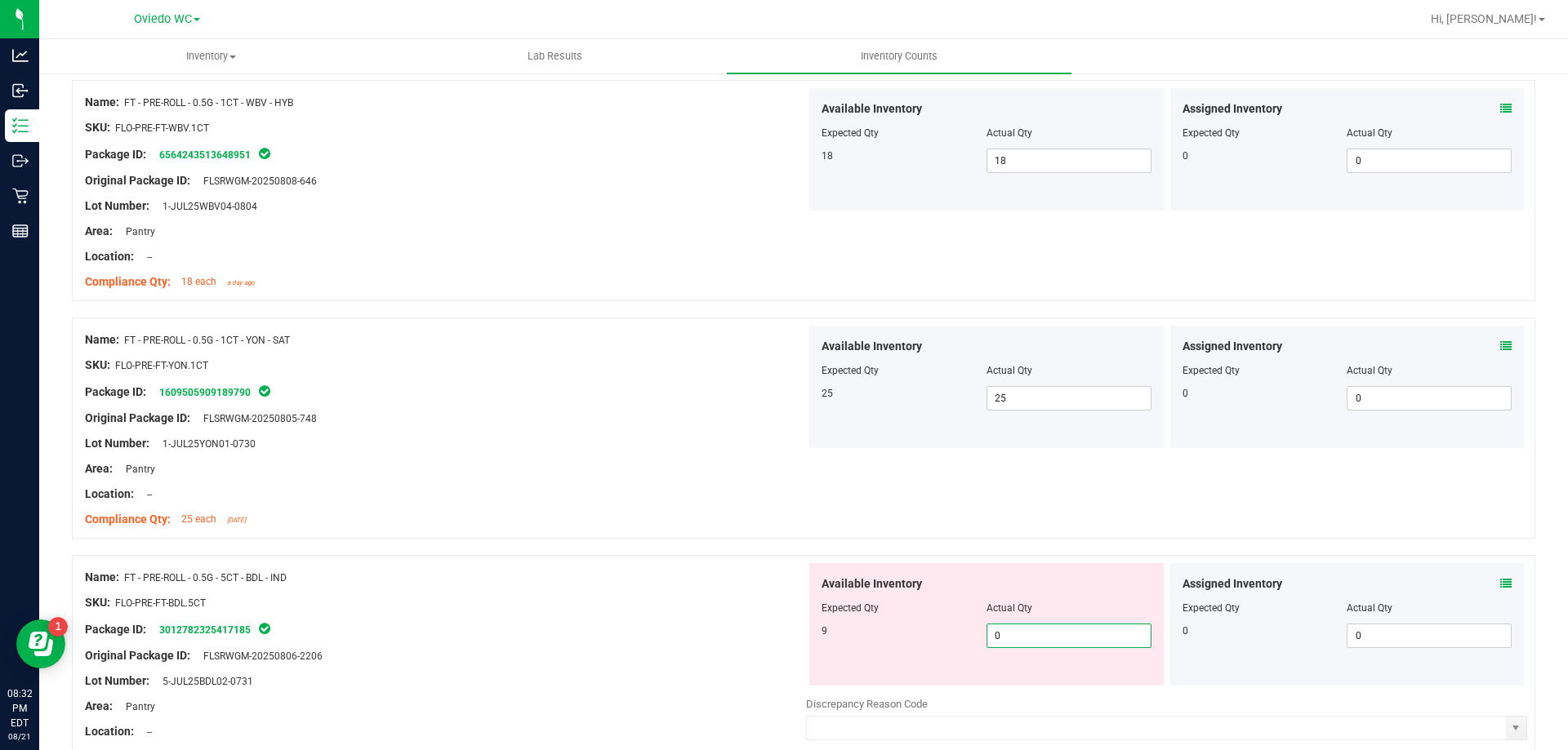
type input "09"
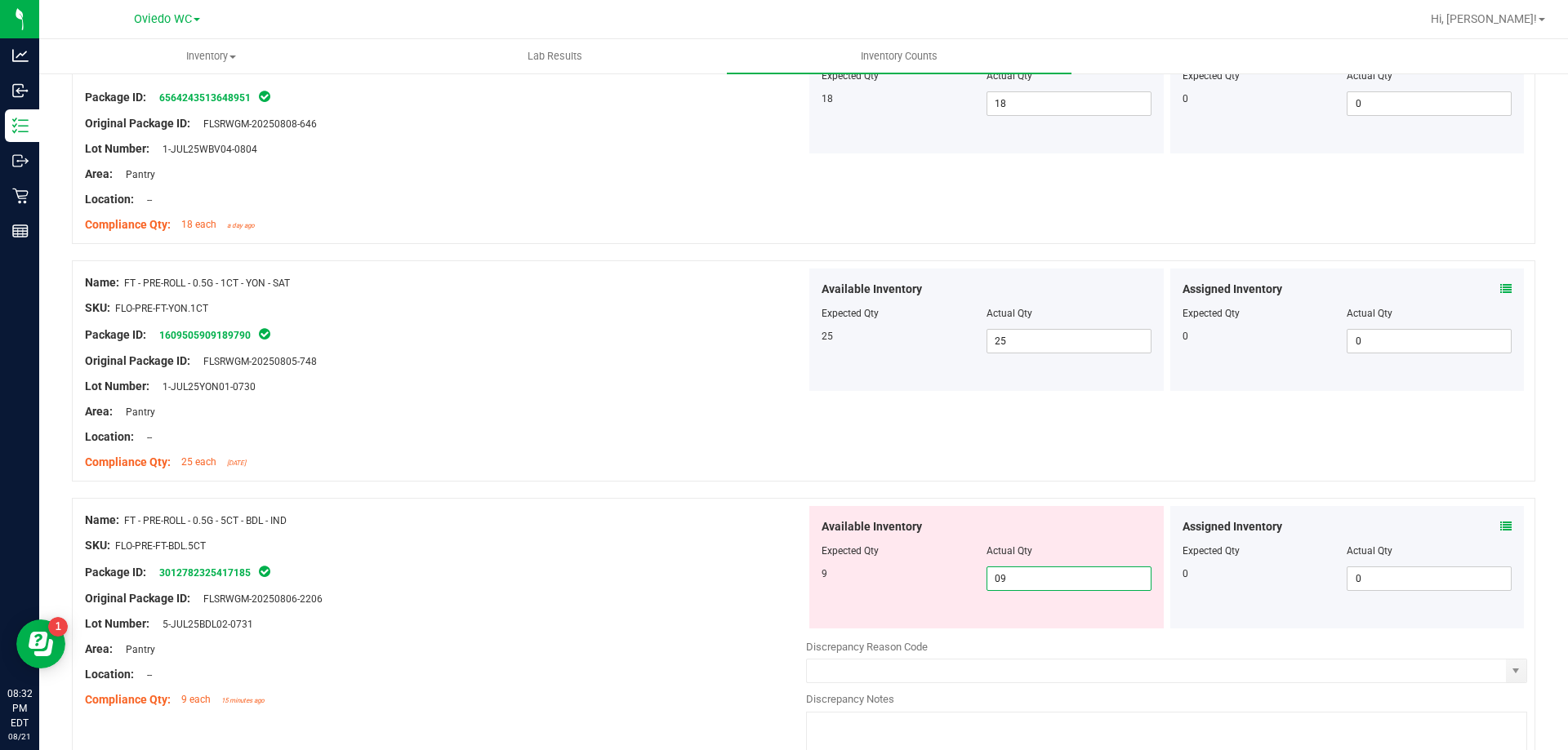
scroll to position [1224, 0]
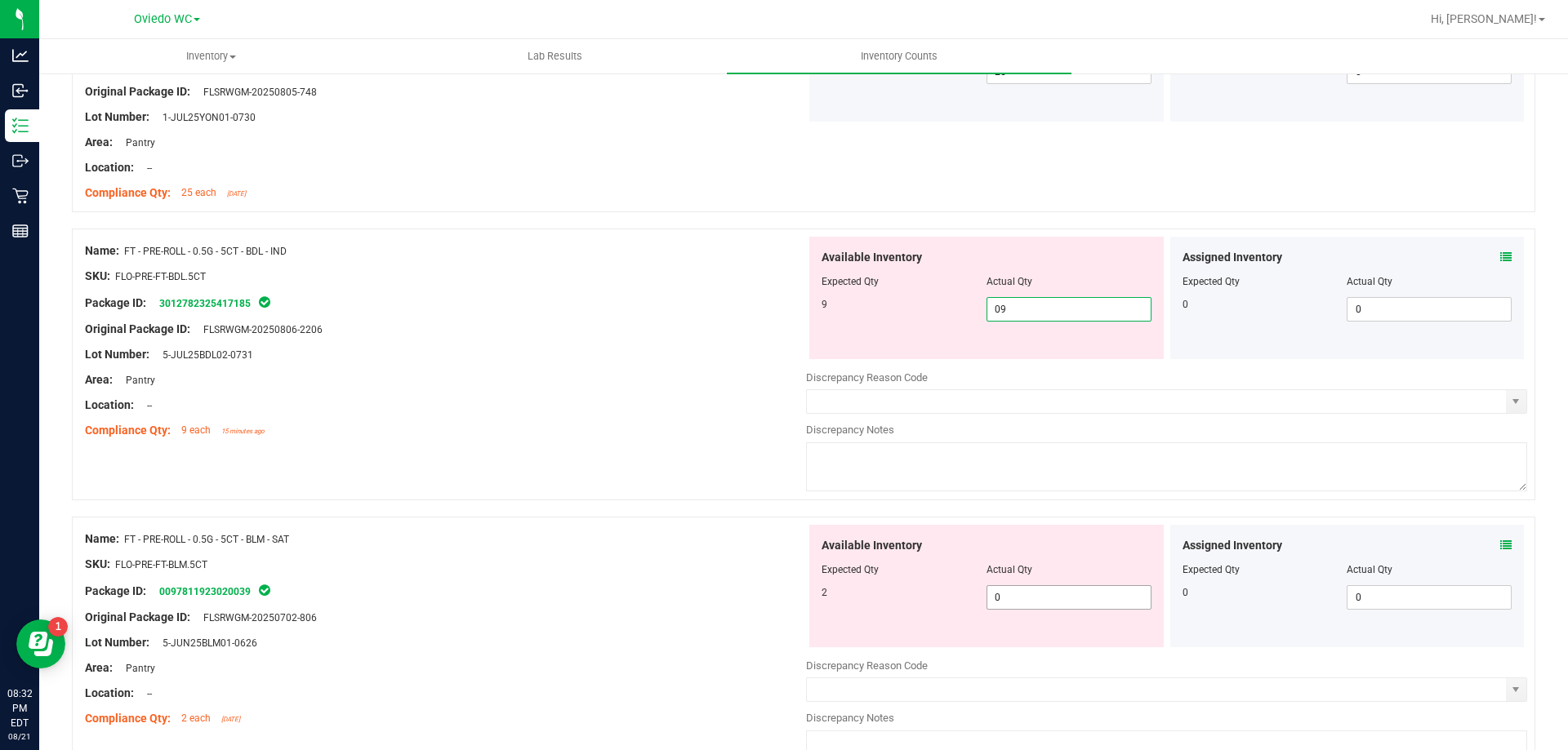
type input "9"
drag, startPoint x: 1013, startPoint y: 599, endPoint x: 1033, endPoint y: 573, distance: 32.8
click at [1017, 594] on div "Available Inventory Expected Qty Actual Qty 2 0 0" at bounding box center [986, 586] width 354 height 122
type input "02"
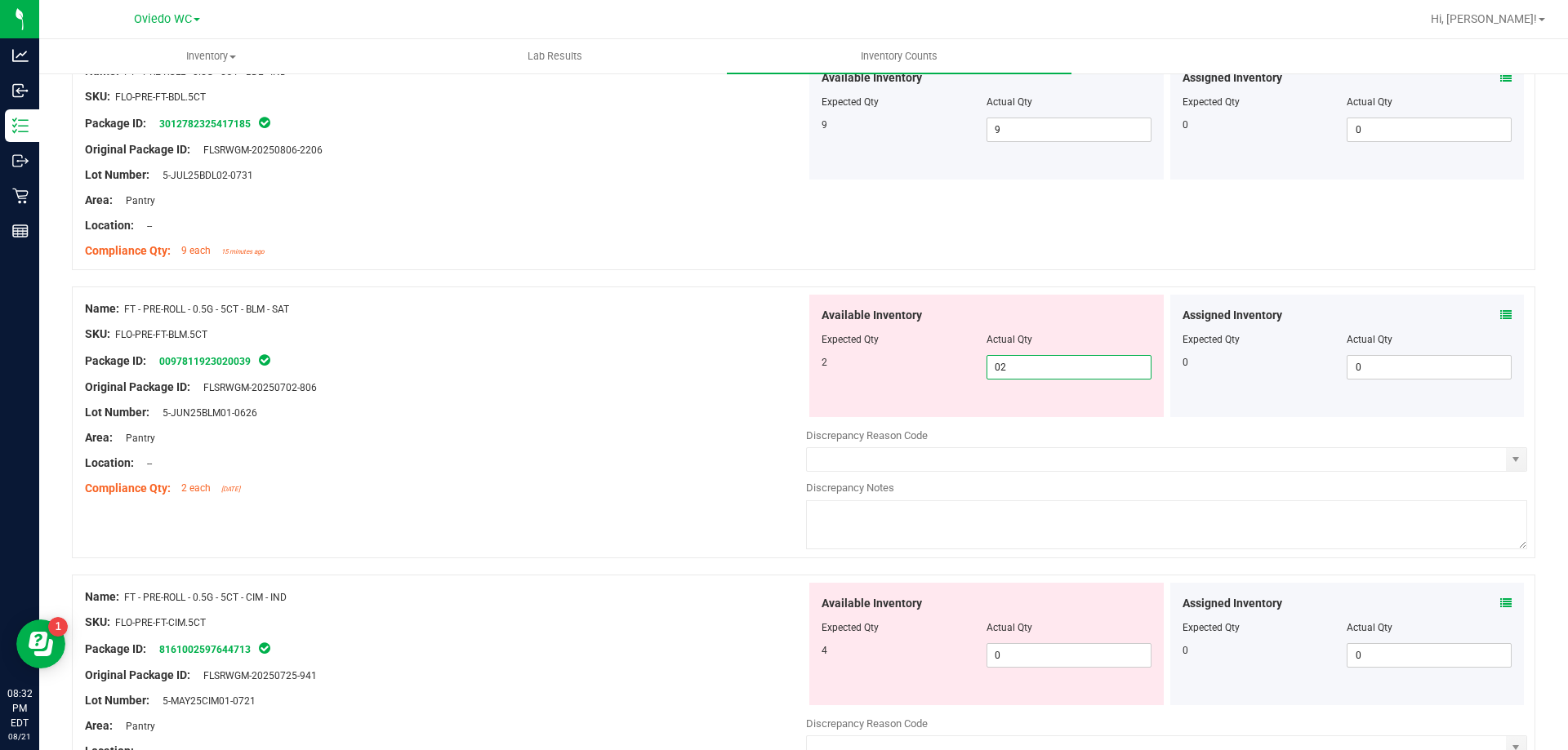
scroll to position [1551, 0]
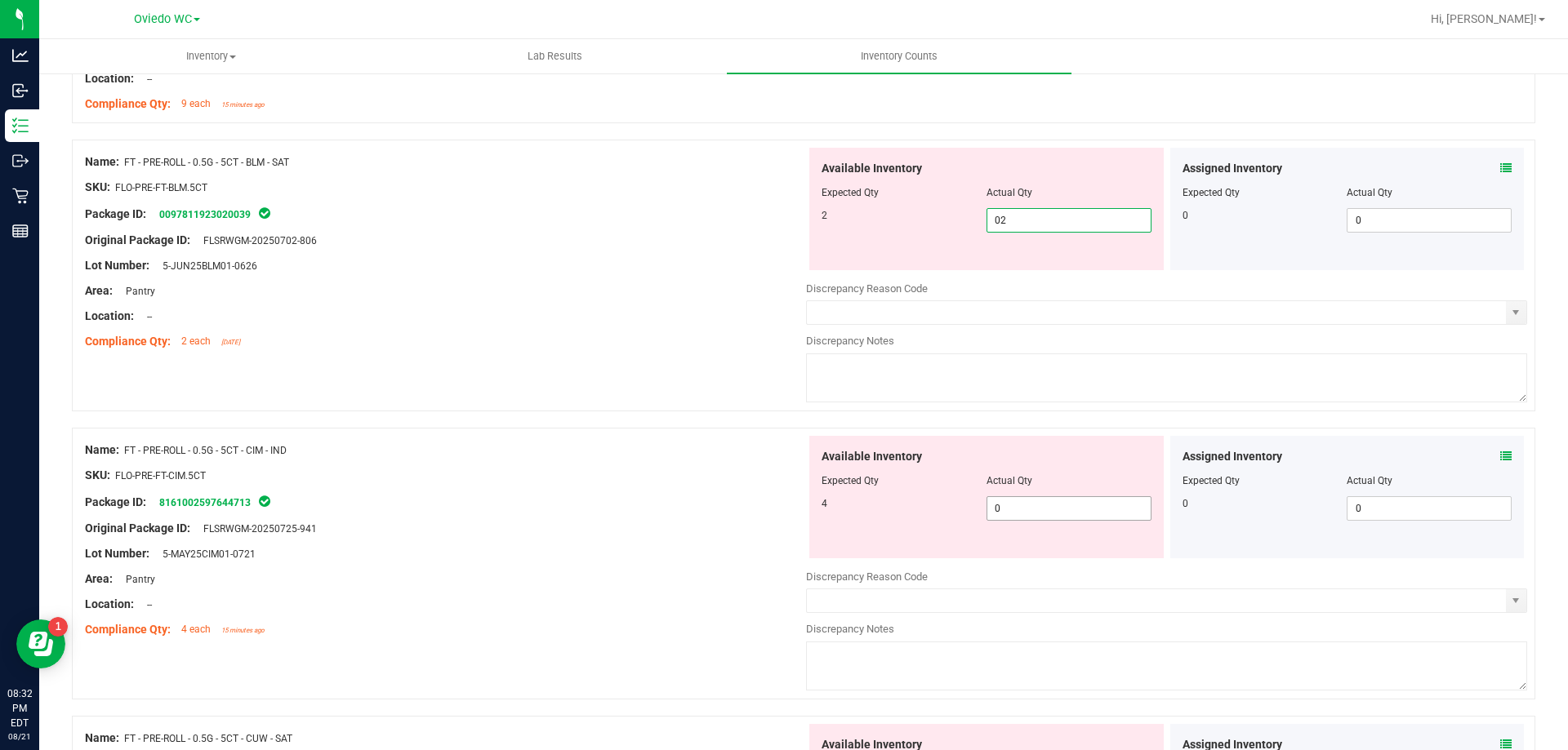
type input "2"
click at [1035, 511] on div "Available Inventory Expected Qty Actual Qty 4 0 0" at bounding box center [1166, 565] width 721 height 259
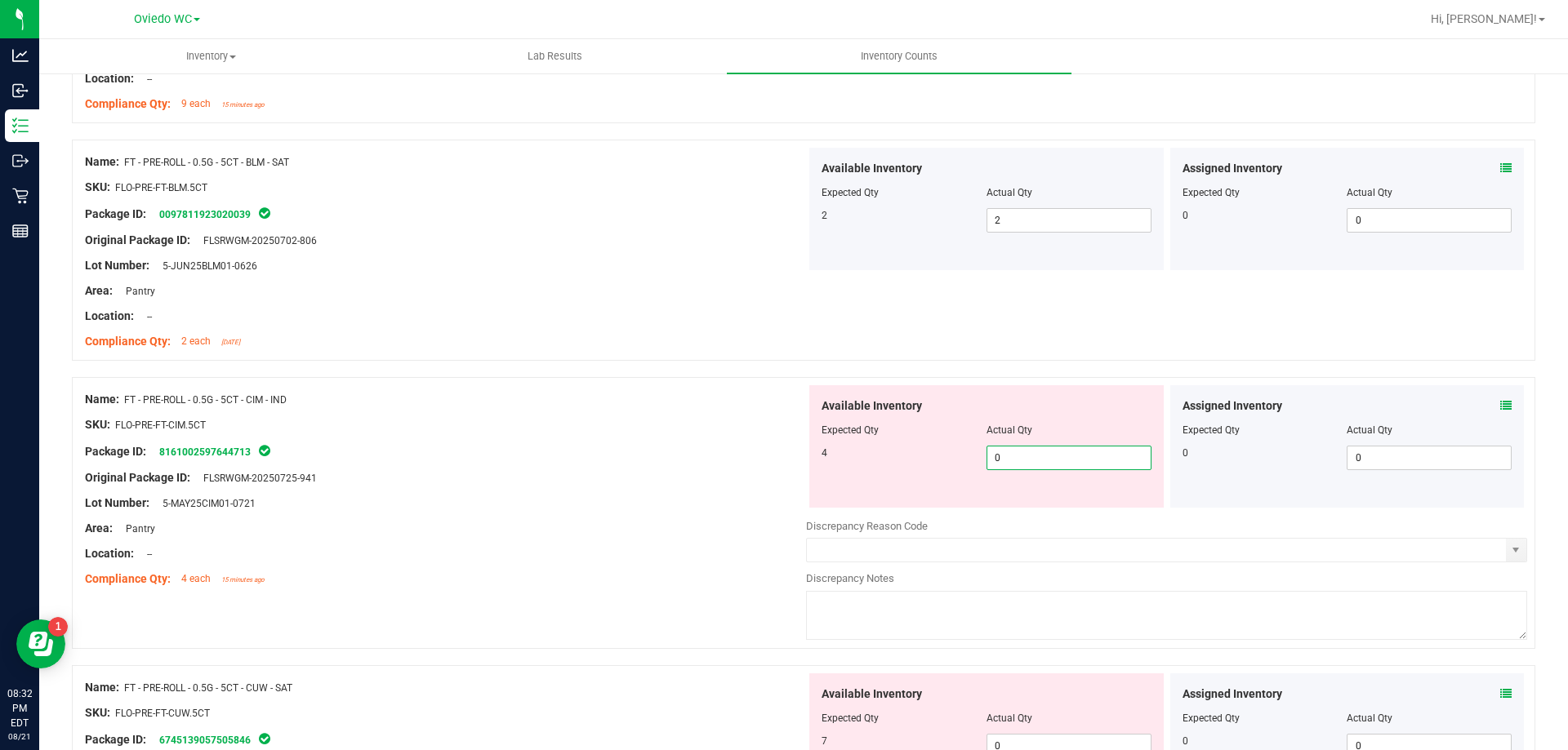
type input "04"
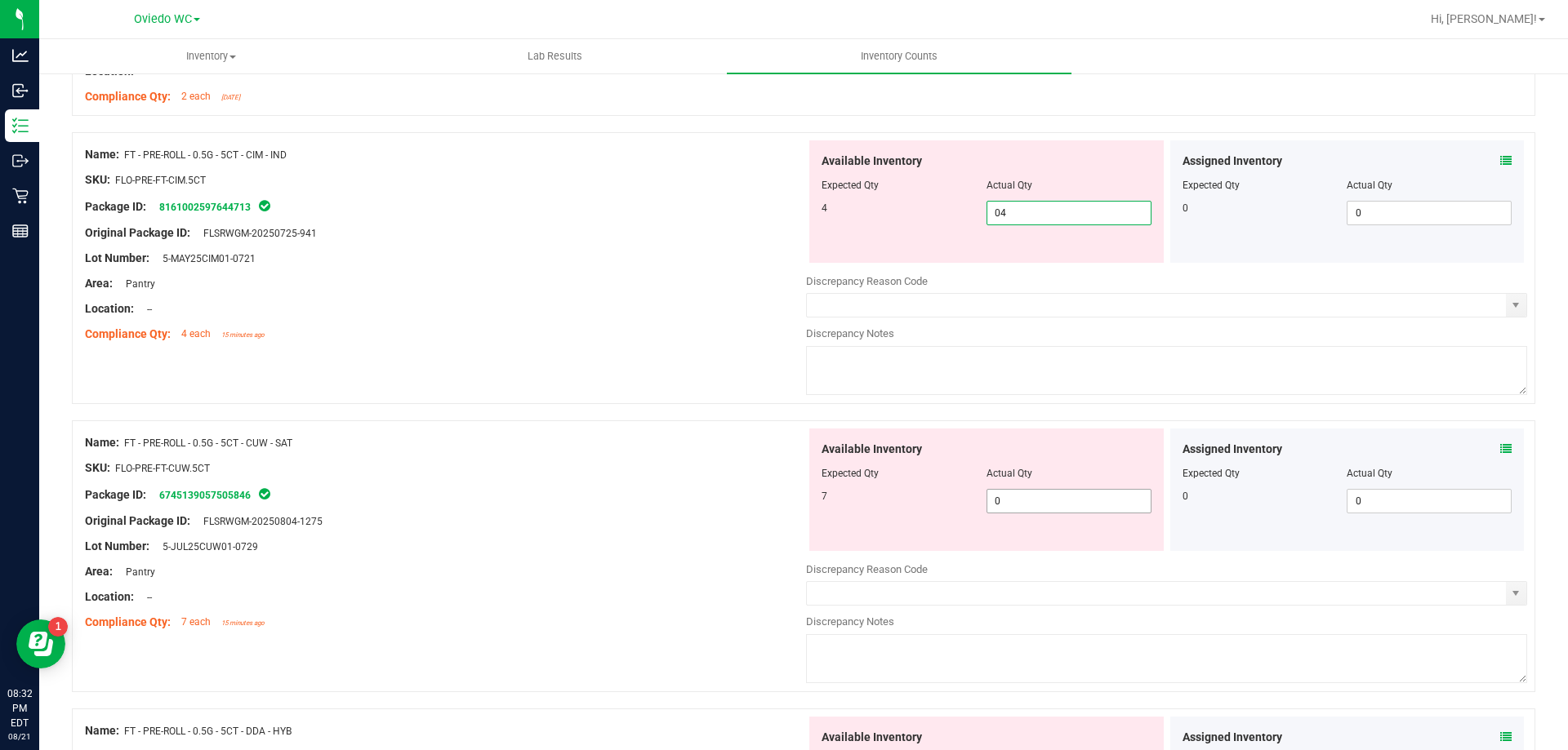
type input "4"
click at [1032, 498] on div "Available Inventory Expected Qty Actual Qty 7 0 0" at bounding box center [986, 490] width 354 height 122
type input "07"
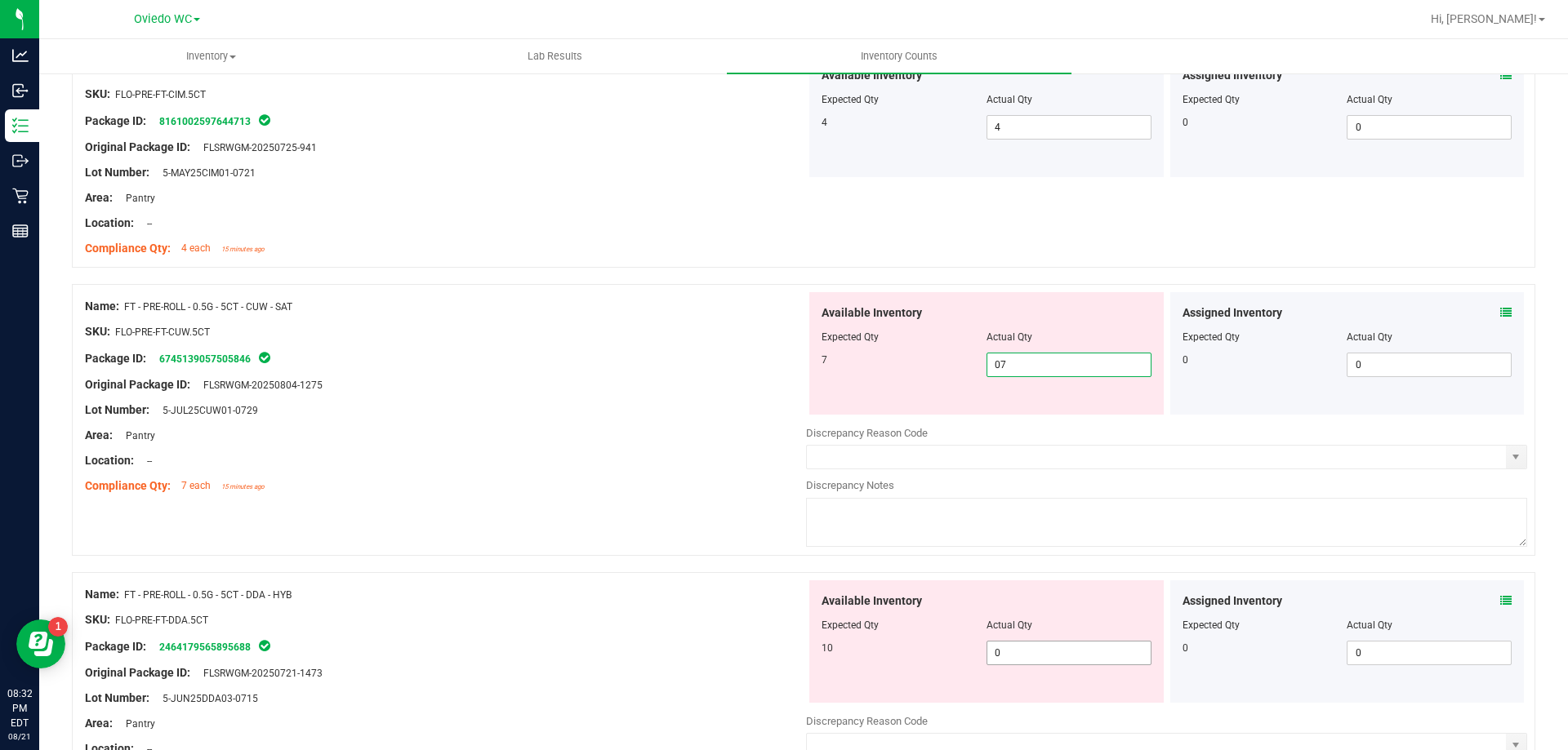
scroll to position [2041, 0]
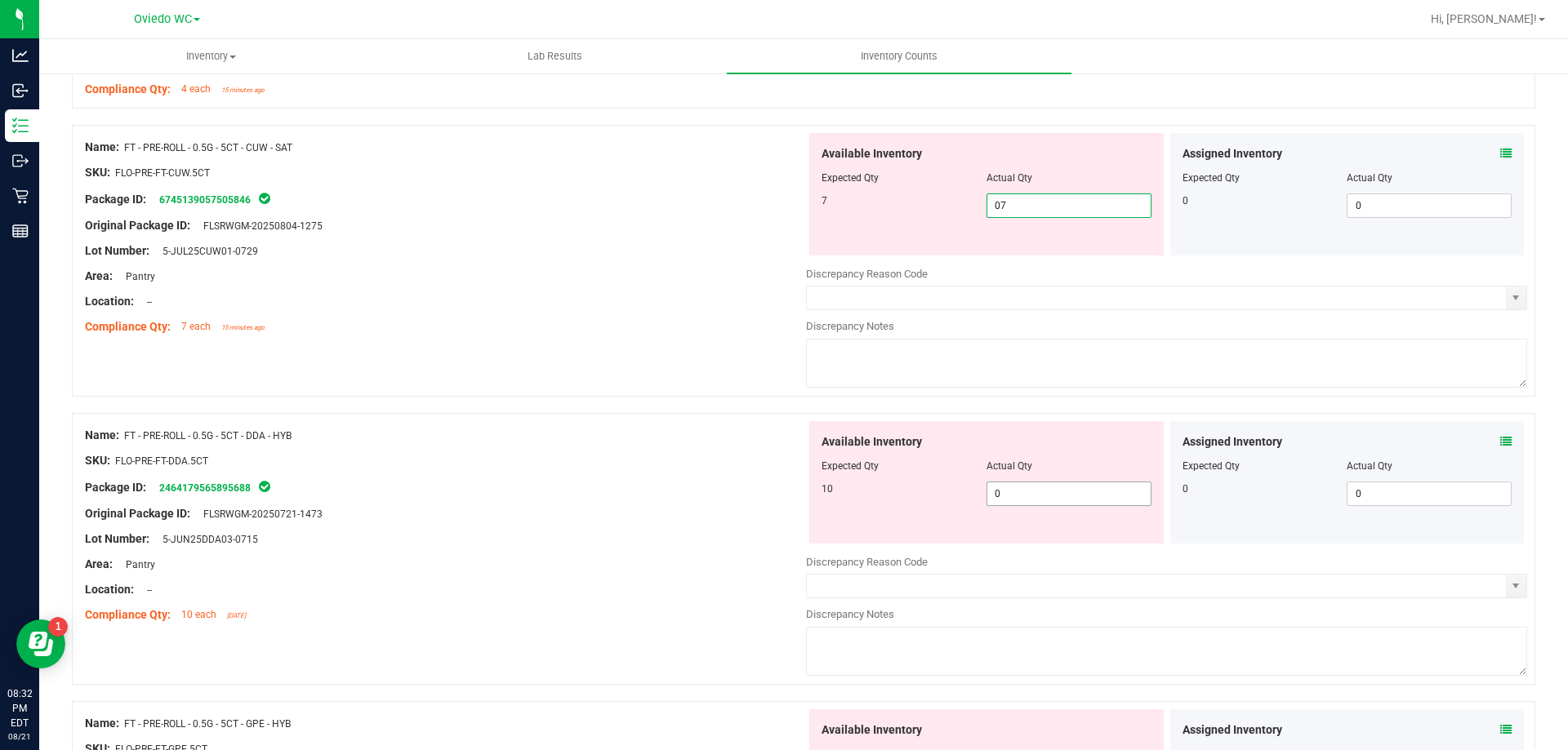
type input "7"
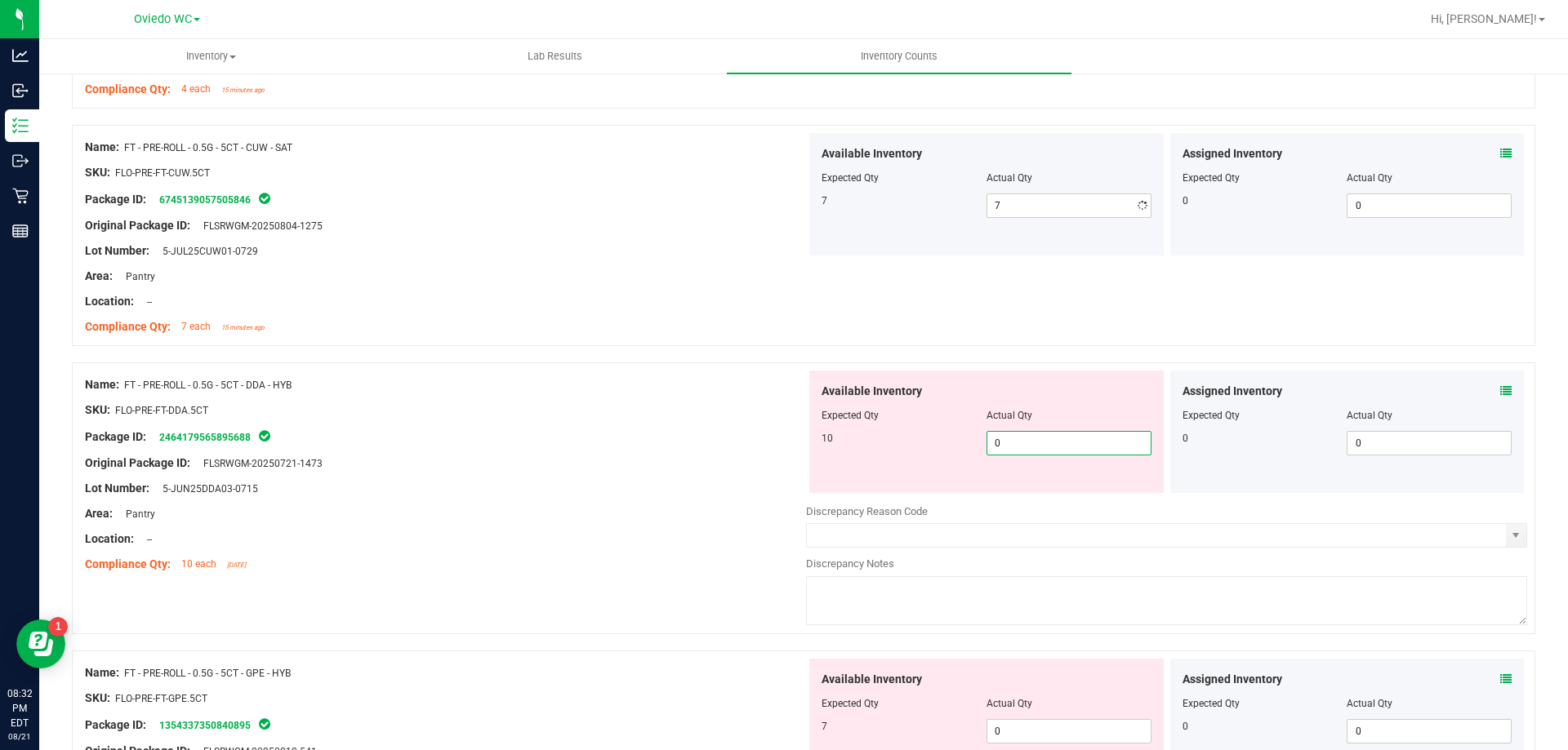
click at [1030, 497] on div "Available Inventory Expected Qty Actual Qty 10 0 0" at bounding box center [1166, 500] width 721 height 259
type input "010"
type input "10"
click at [1025, 727] on div "Available Inventory Expected Qty Actual Qty 7 0 0" at bounding box center [986, 720] width 354 height 122
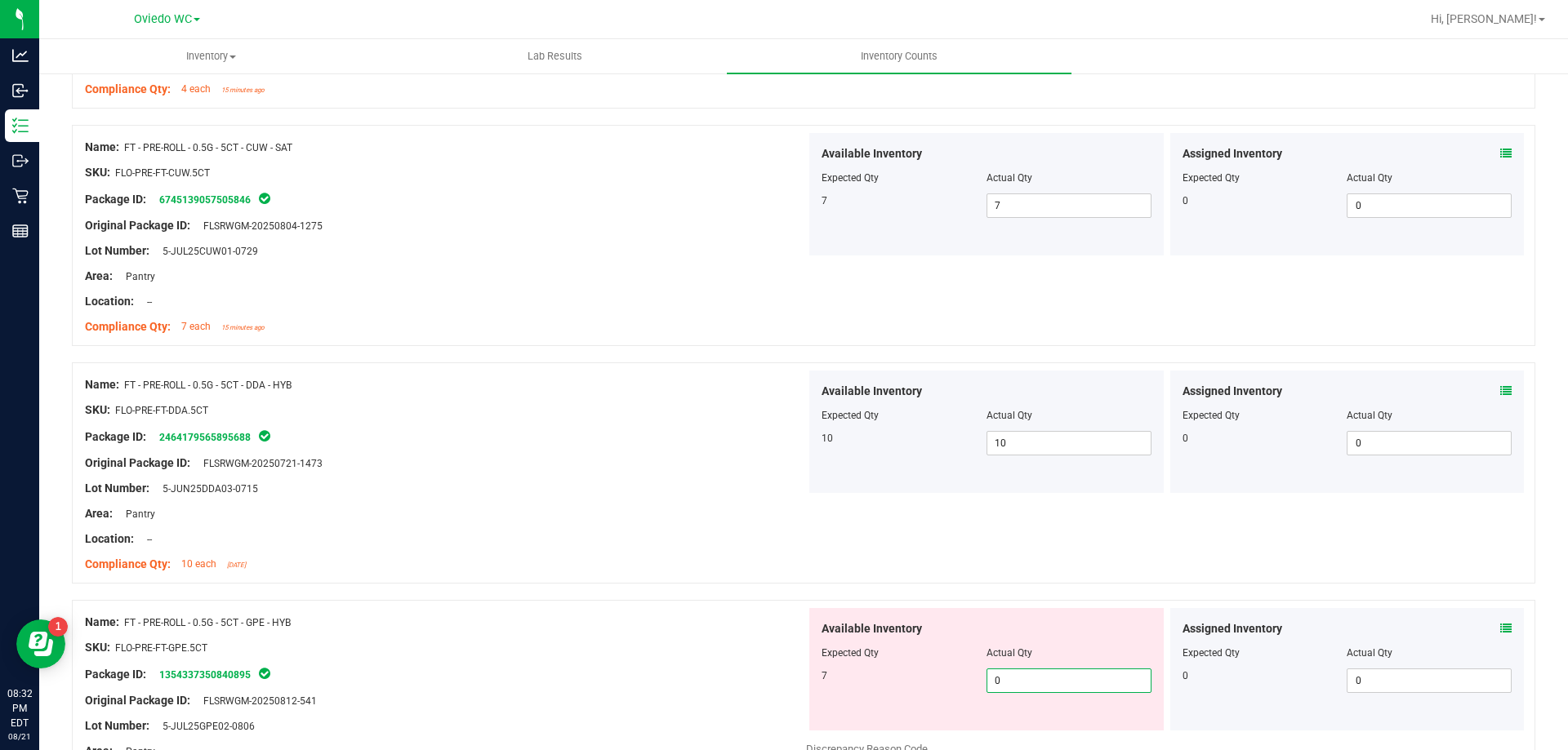
type input "07"
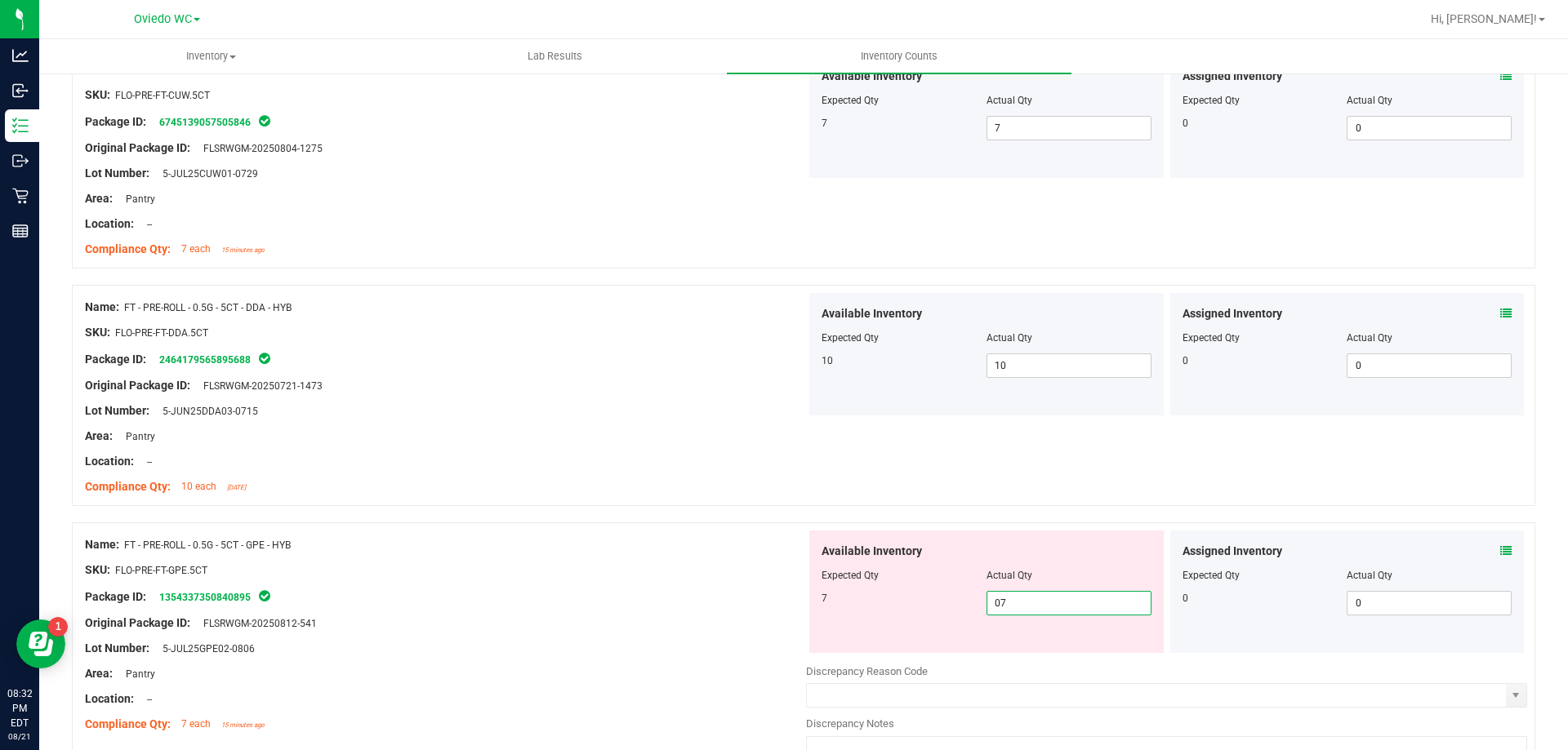
scroll to position [2286, 0]
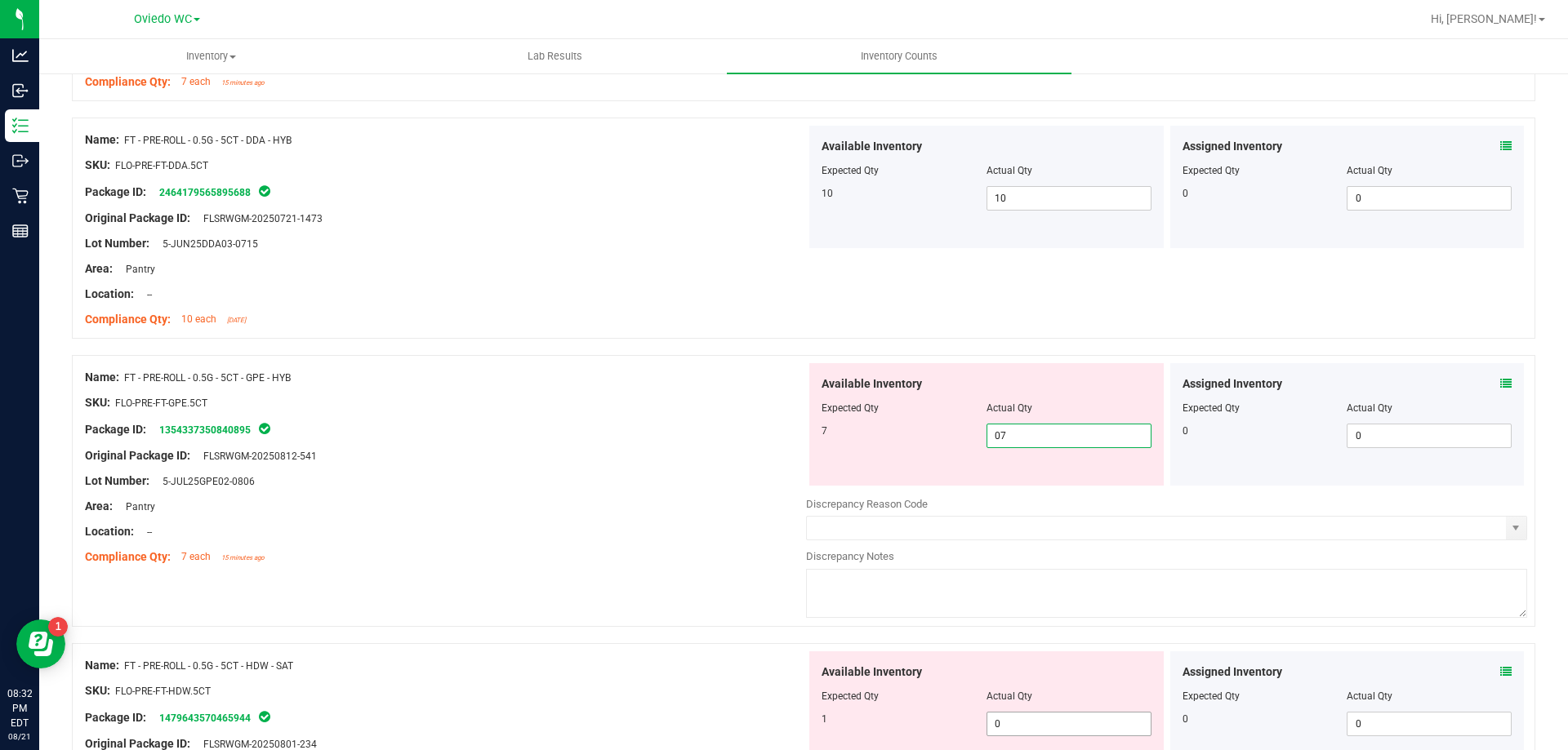
type input "7"
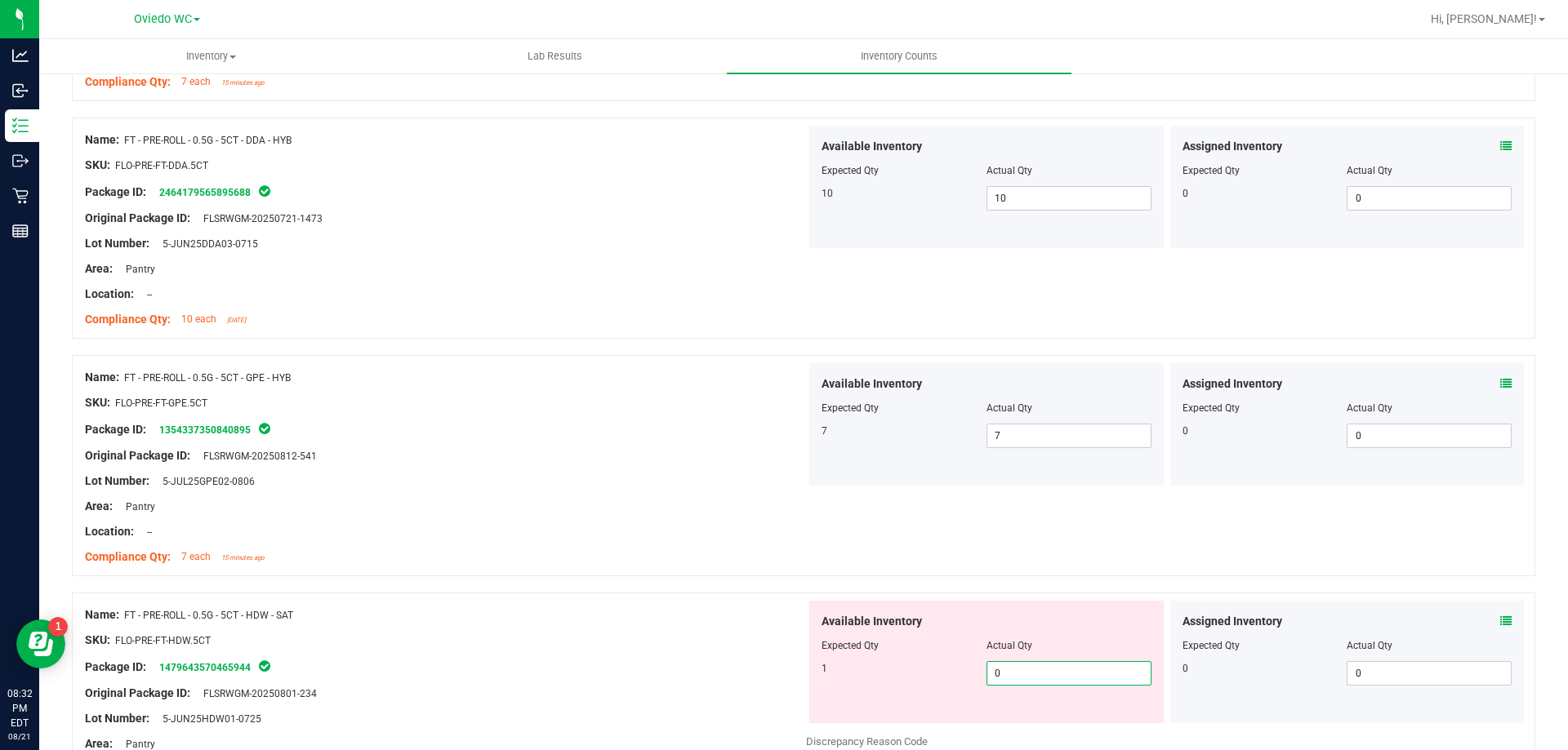
type input "01"
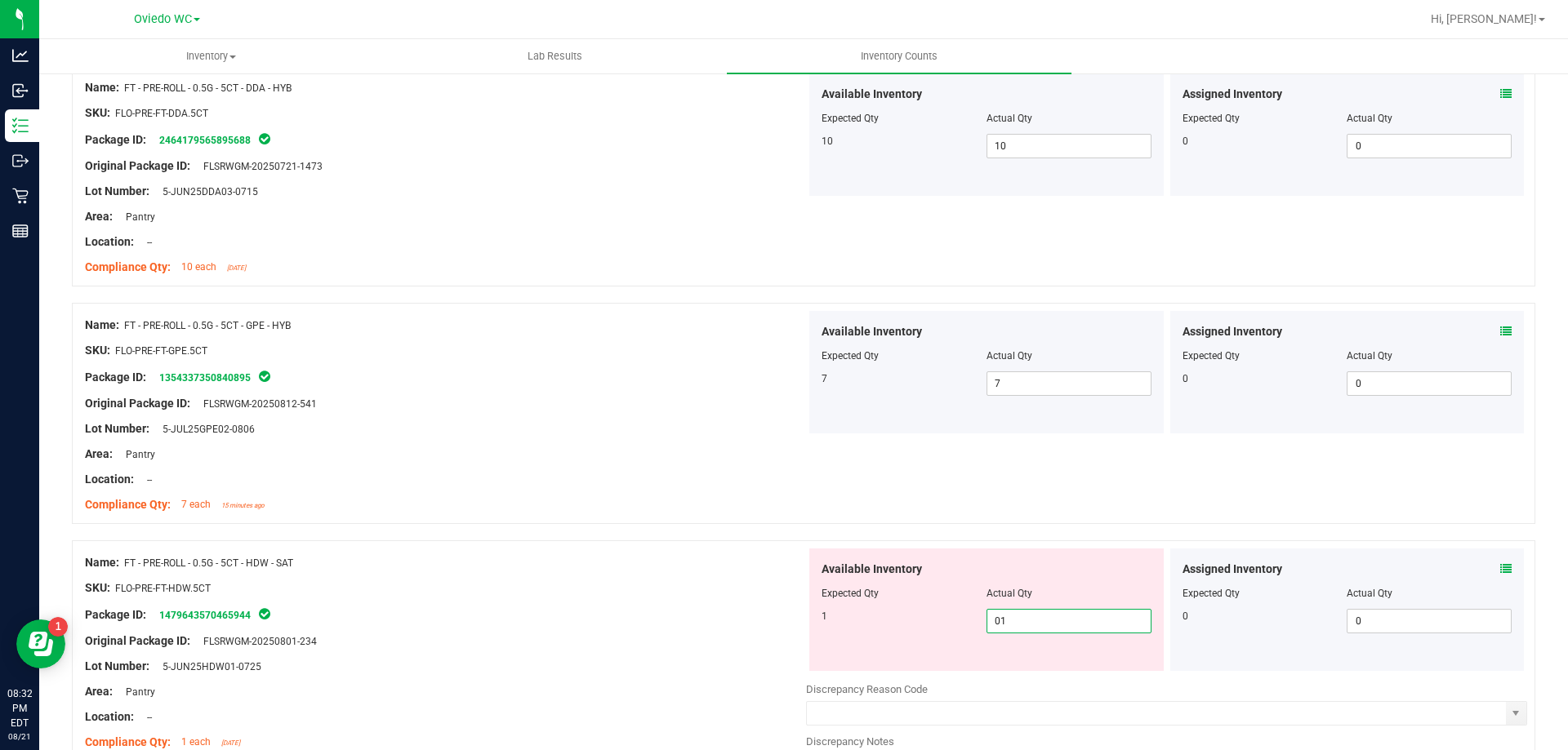
scroll to position [2531, 0]
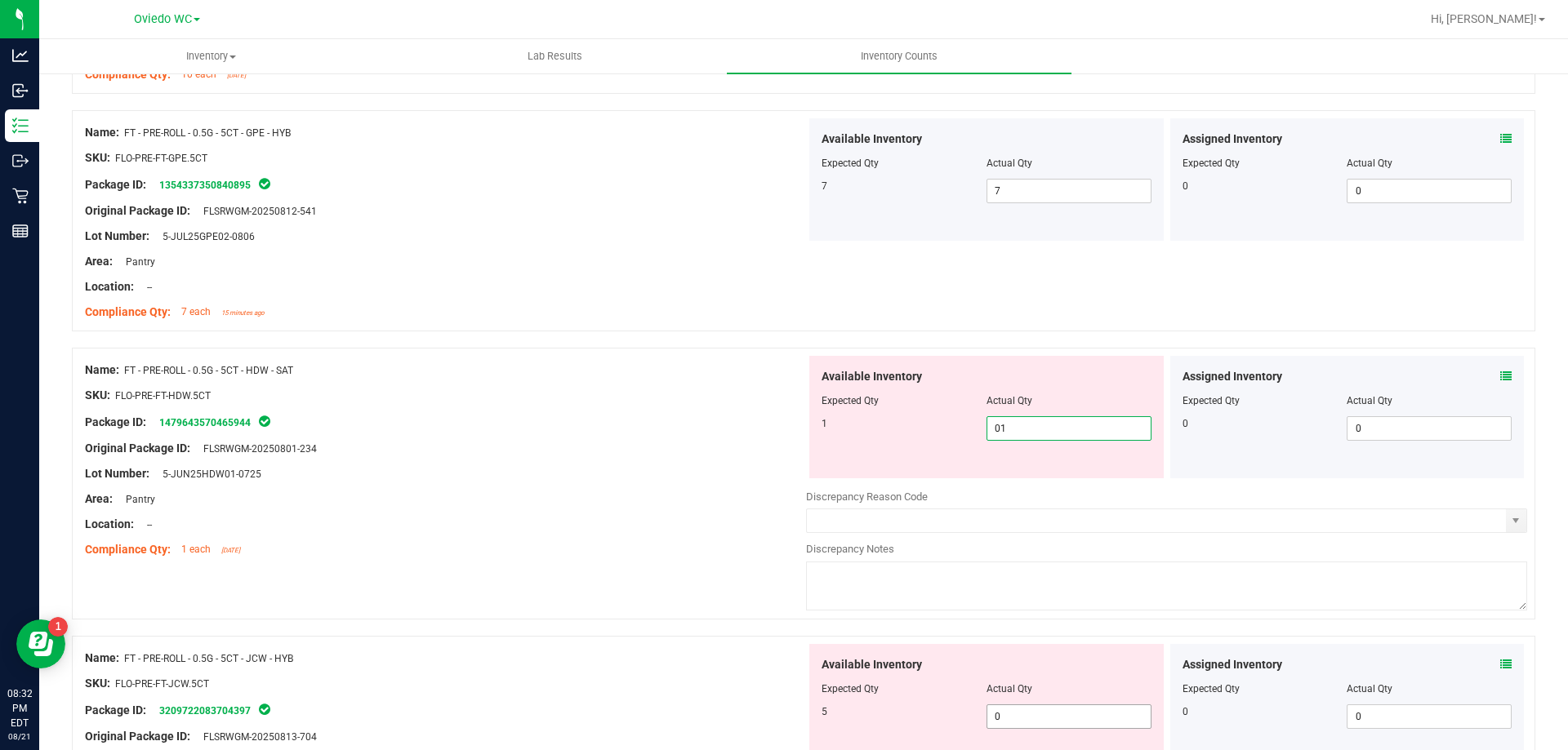
type input "1"
click at [1019, 706] on div "Available Inventory Expected Qty Actual Qty 5 0 0" at bounding box center [986, 705] width 354 height 122
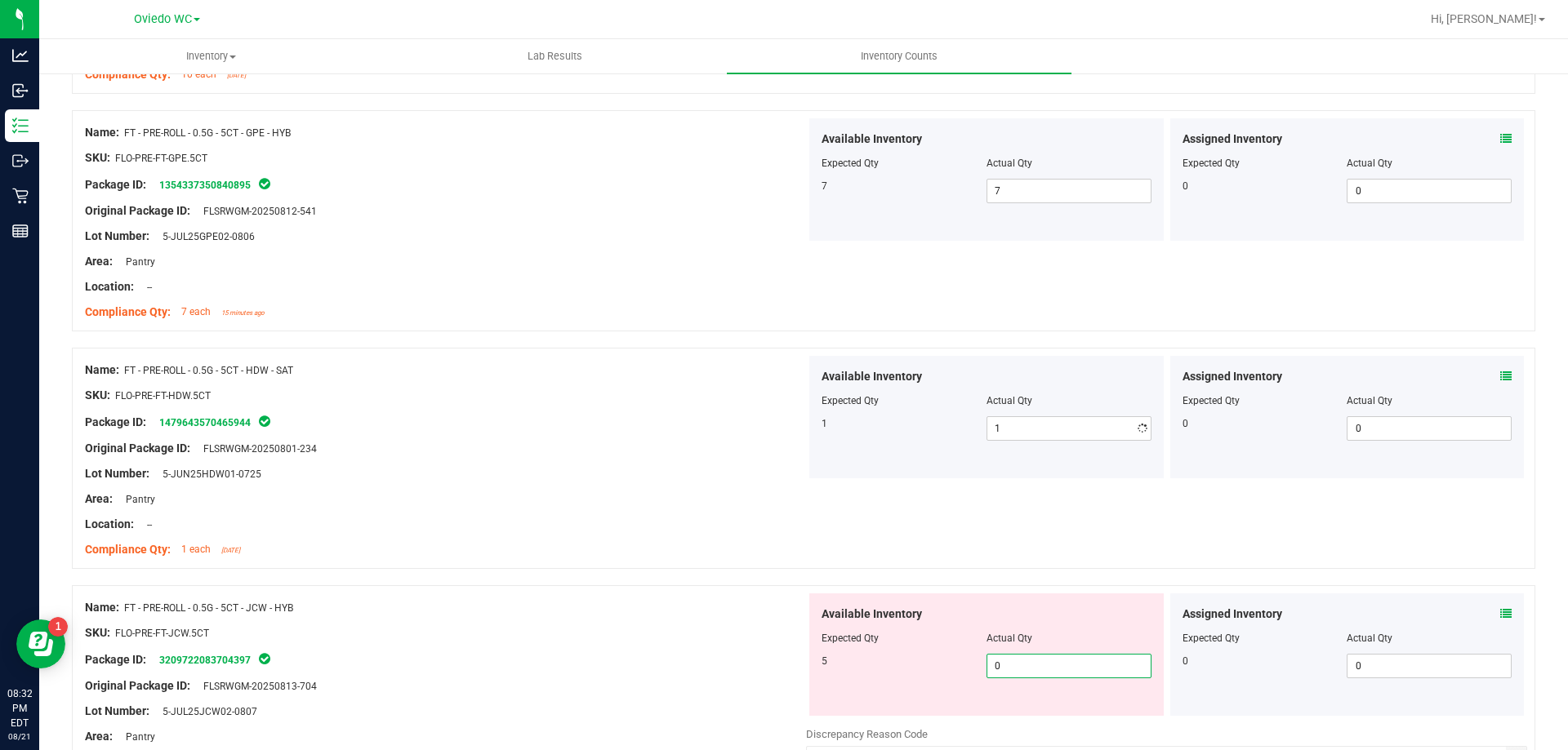
type input "05"
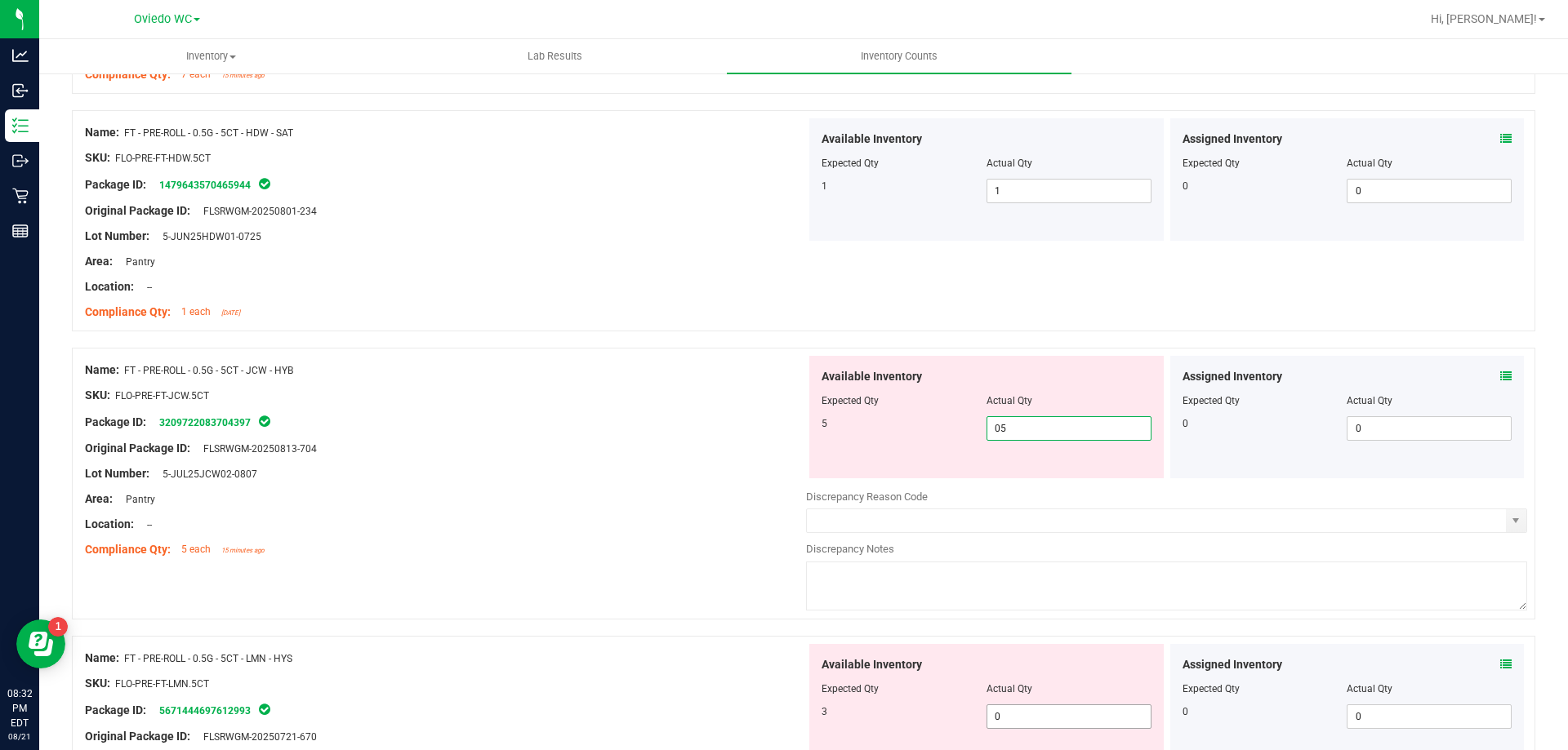
scroll to position [2938, 0]
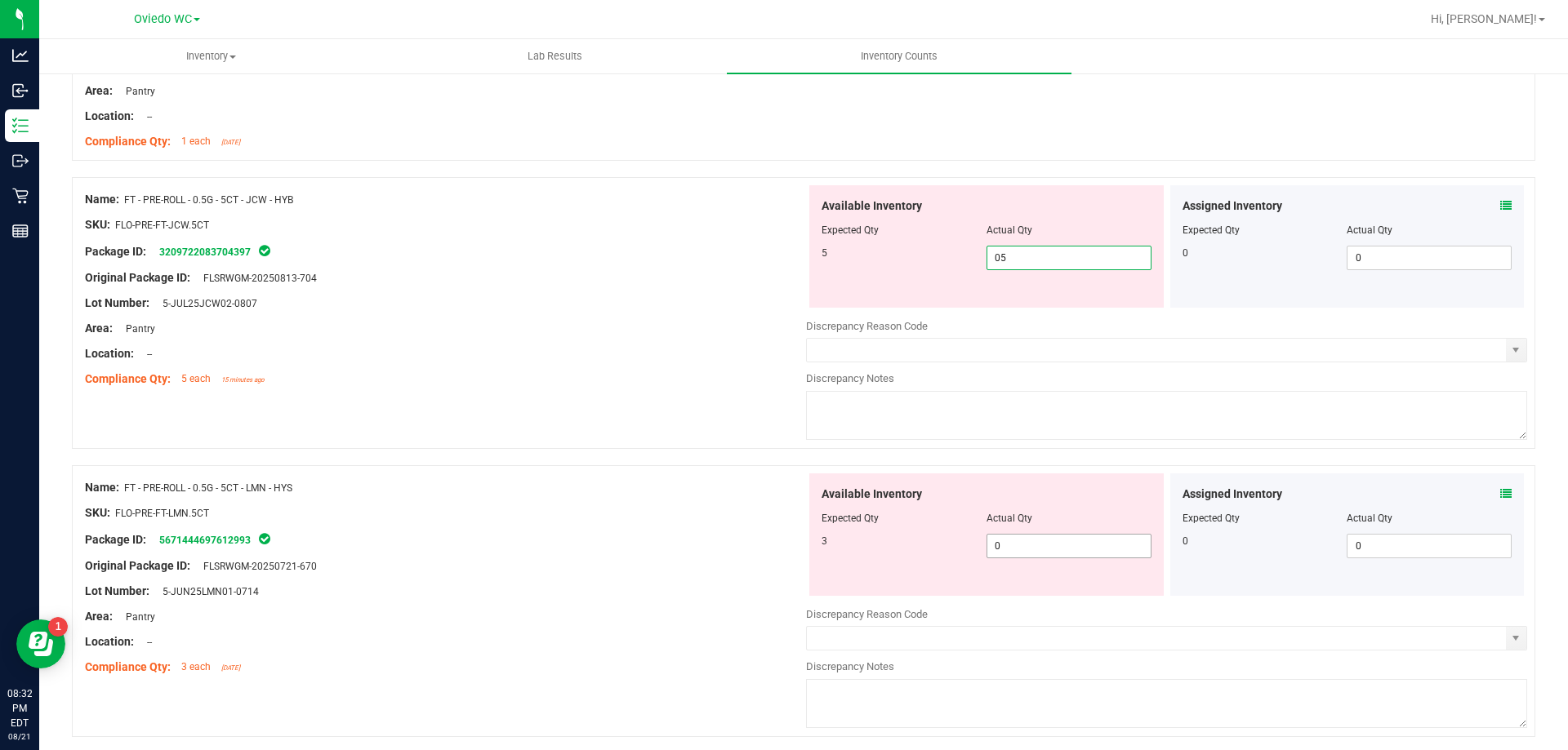
type input "5"
click at [1013, 543] on div "Available Inventory Expected Qty Actual Qty 3 0 0" at bounding box center [986, 534] width 354 height 122
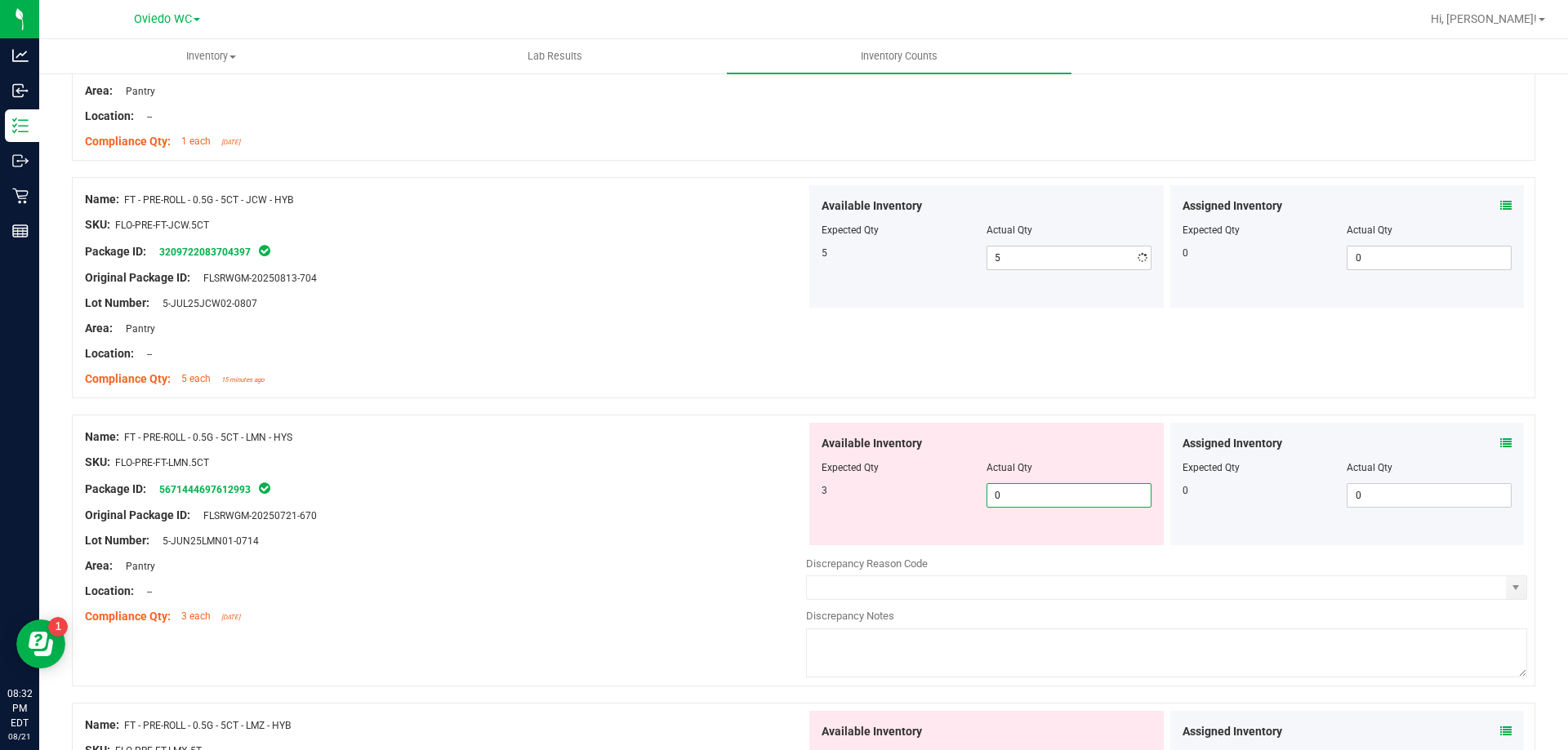
type input "03"
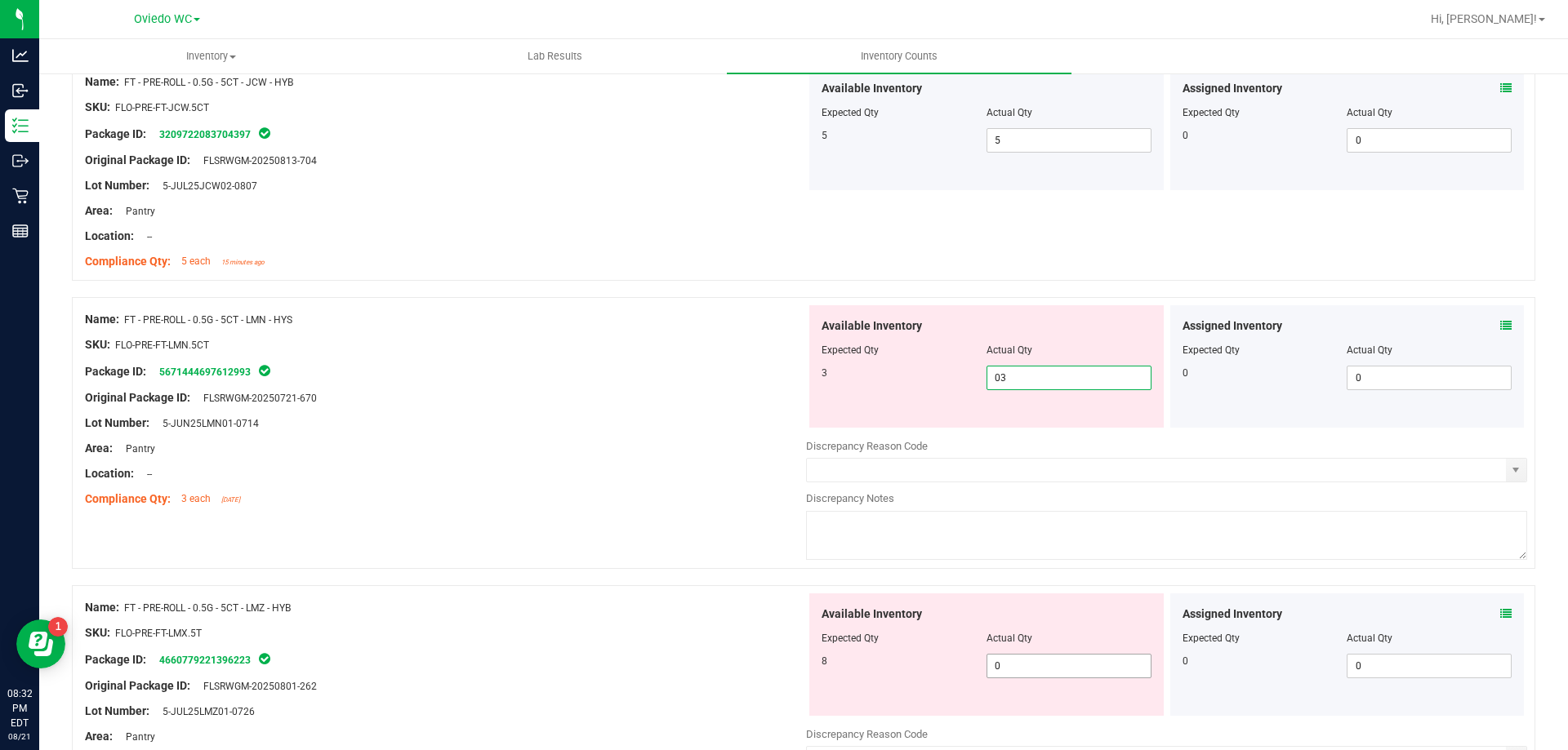
scroll to position [3183, 0]
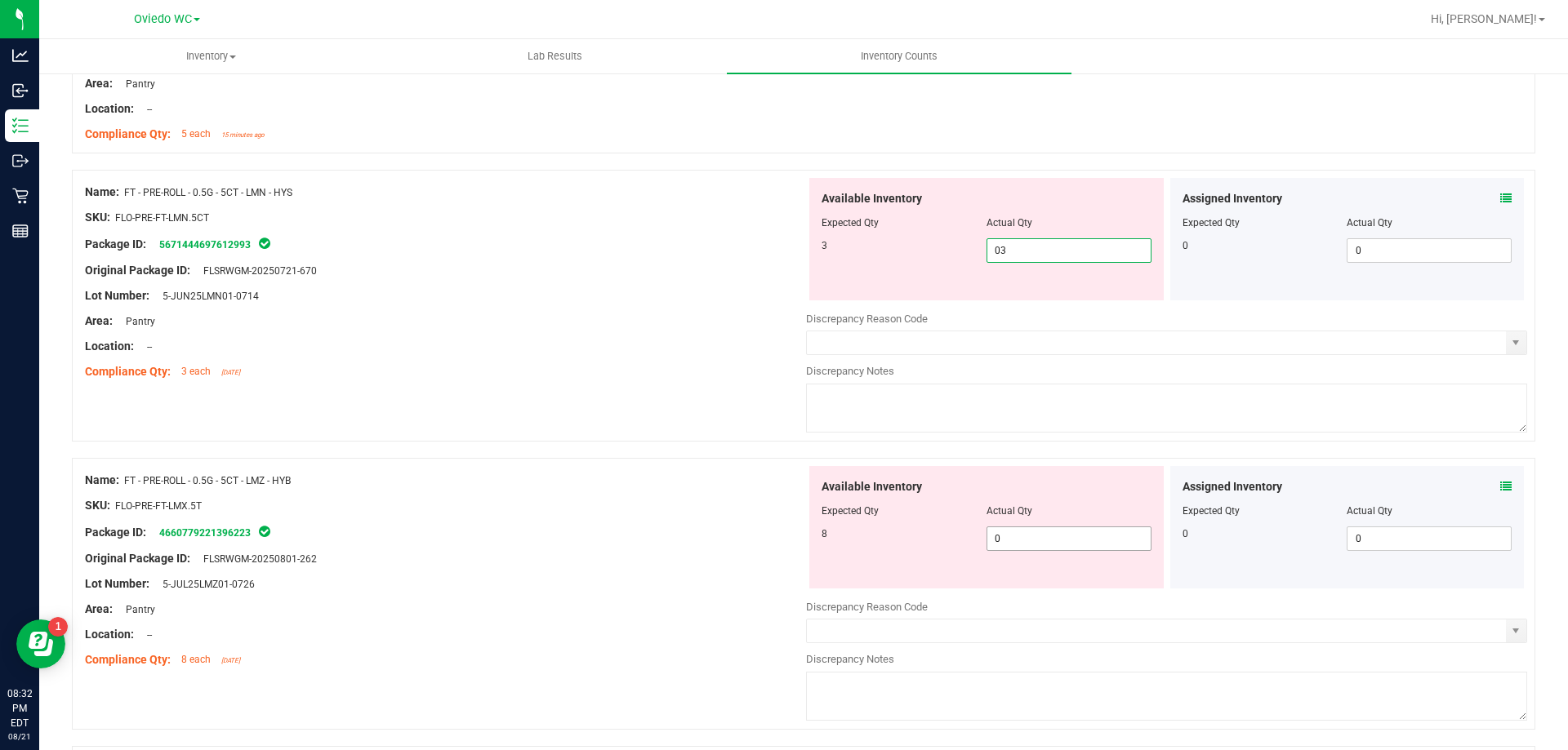
type input "3"
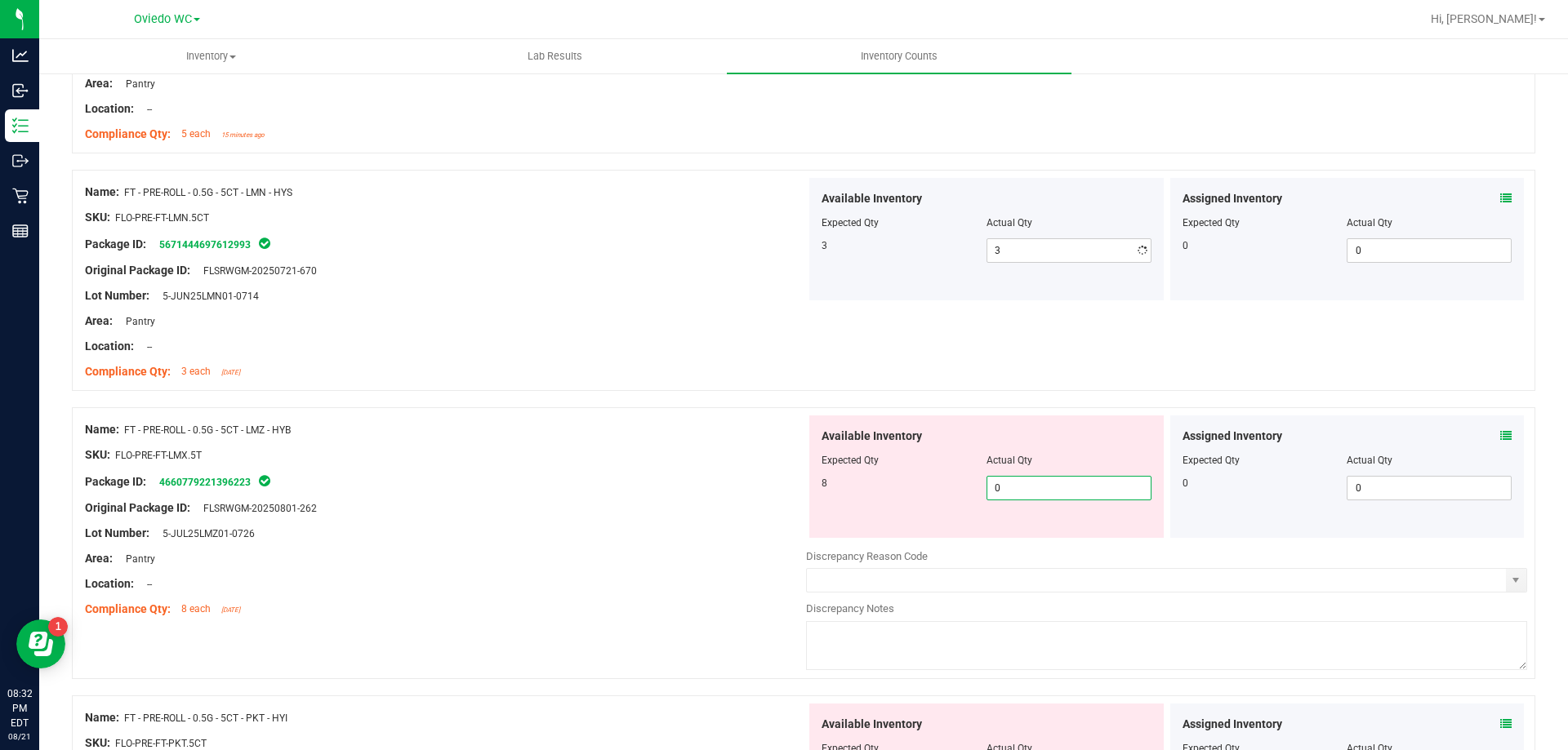
click at [1033, 548] on div "Available Inventory Expected Qty Actual Qty 8 0 0" at bounding box center [1166, 545] width 721 height 259
type input "08"
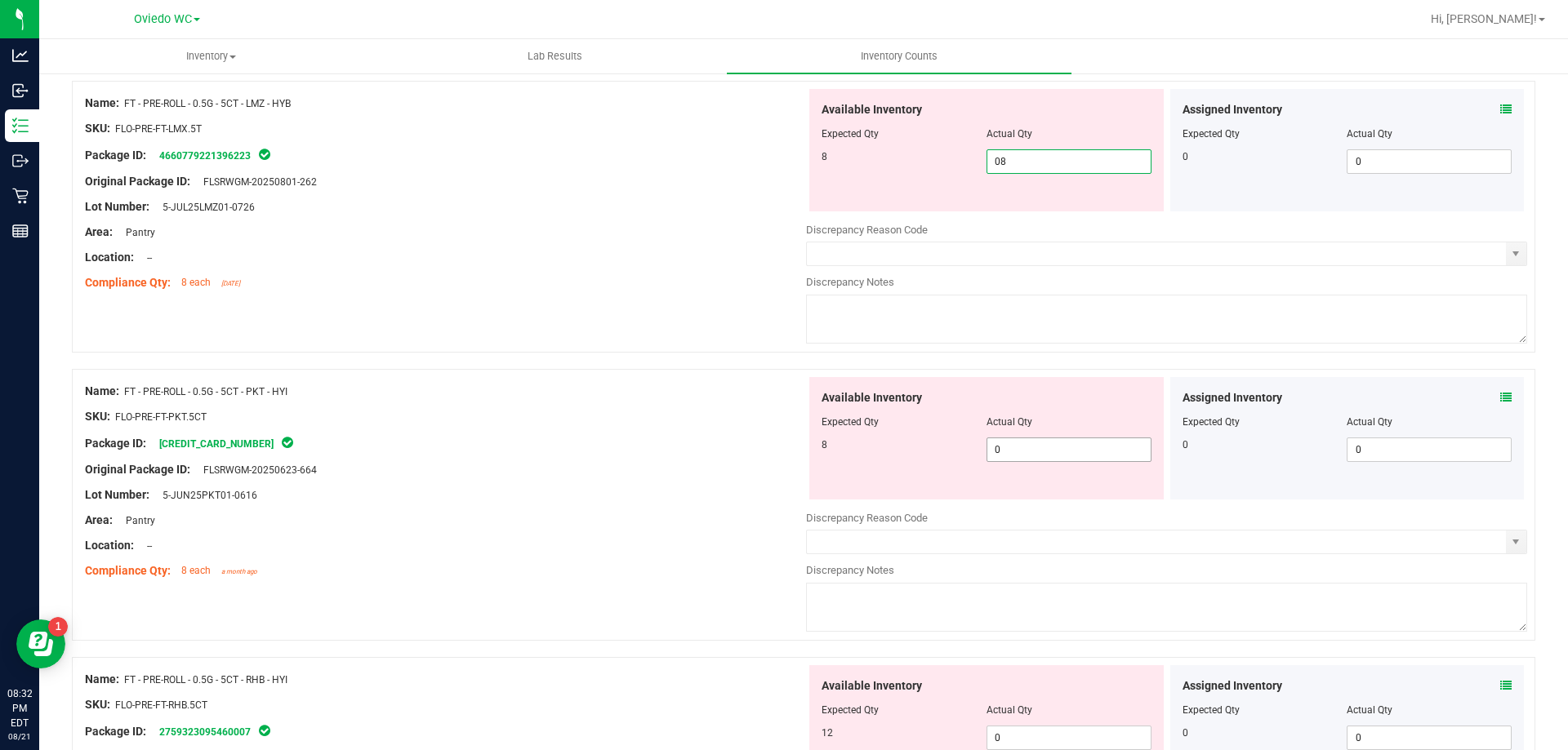
click at [1045, 453] on div "Available Inventory Expected Qty Actual Qty 8 0 0" at bounding box center [1166, 507] width 721 height 259
type input "8"
type input "08"
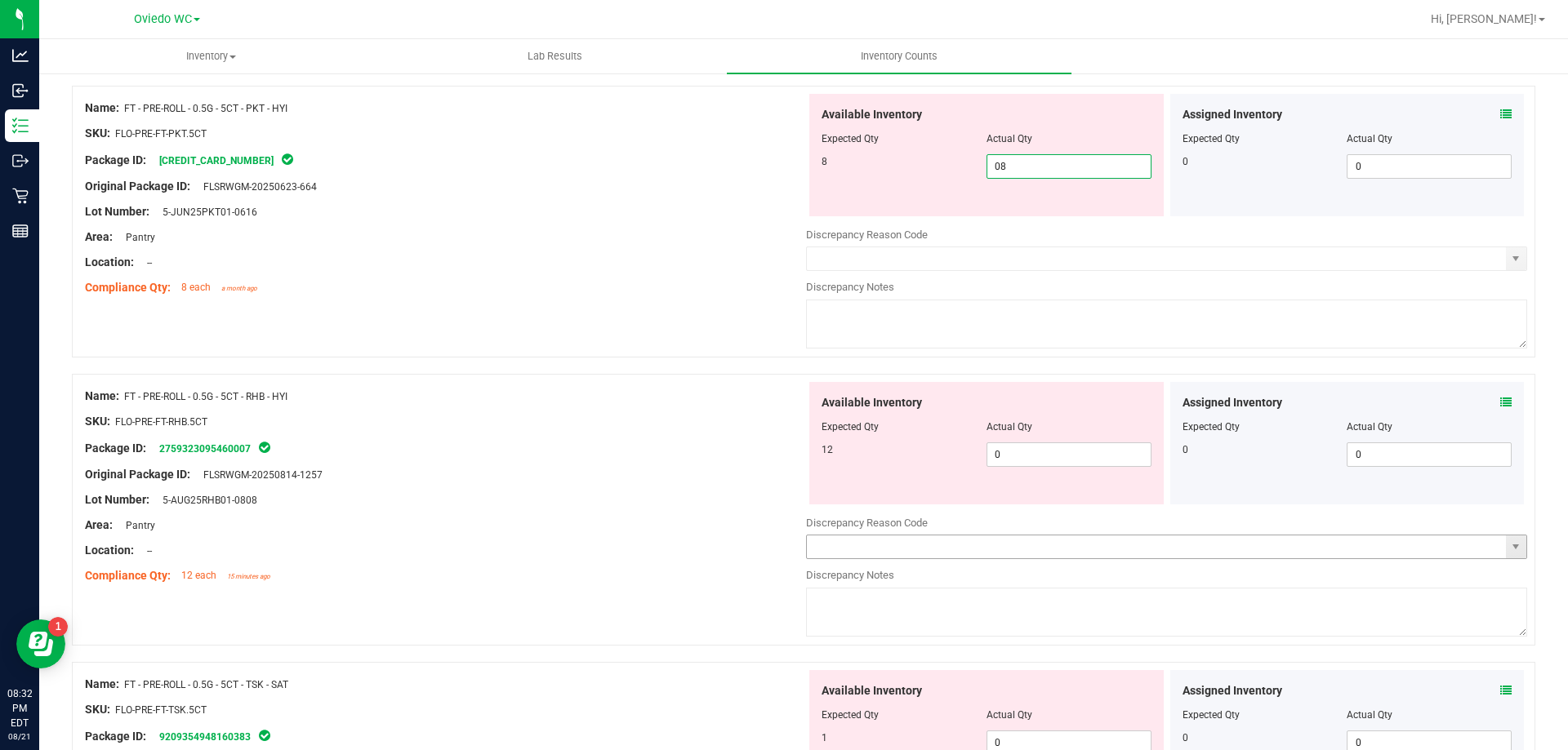
scroll to position [3836, 0]
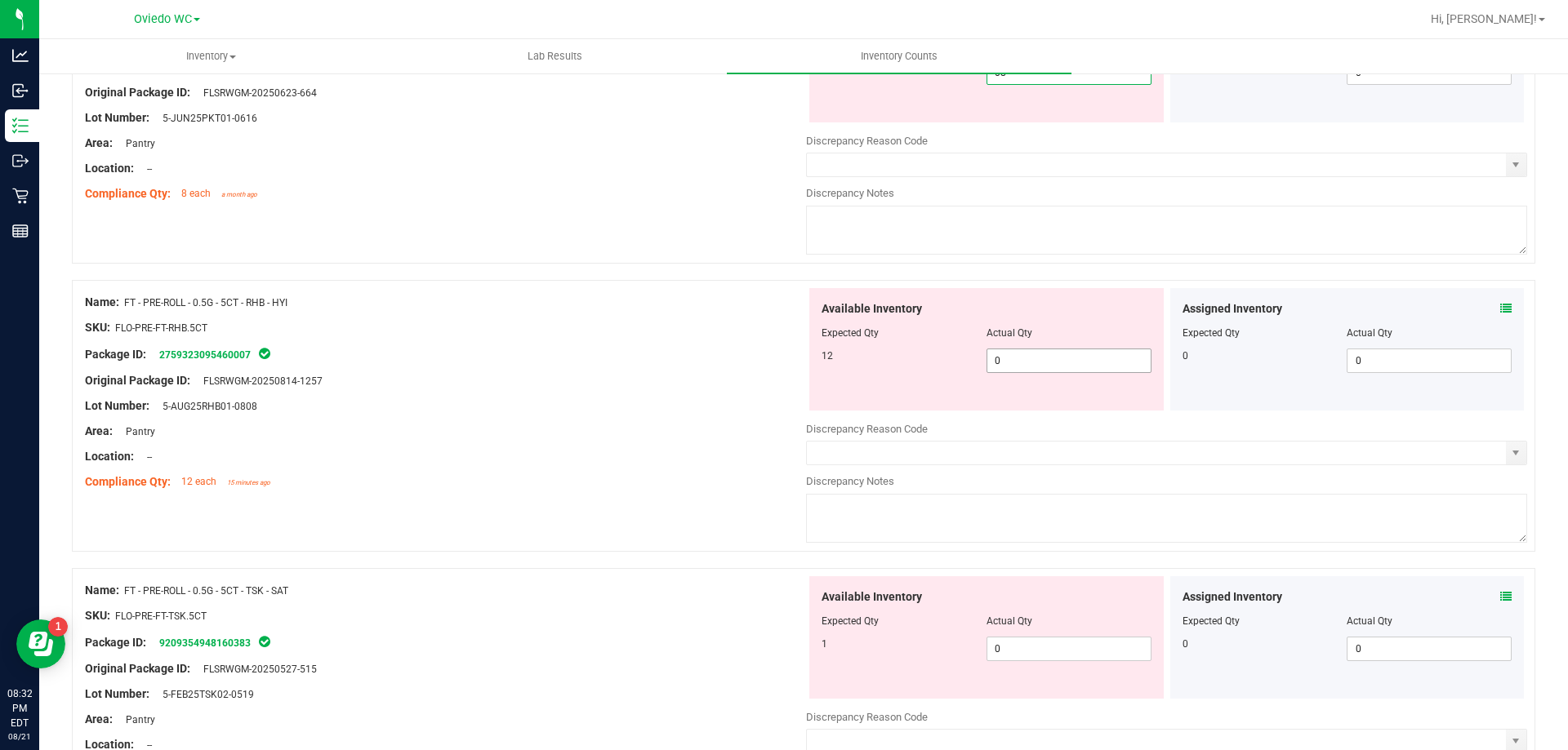
type input "8"
click at [1022, 356] on div "Available Inventory Expected Qty Actual Qty 12 0 0" at bounding box center [986, 349] width 354 height 122
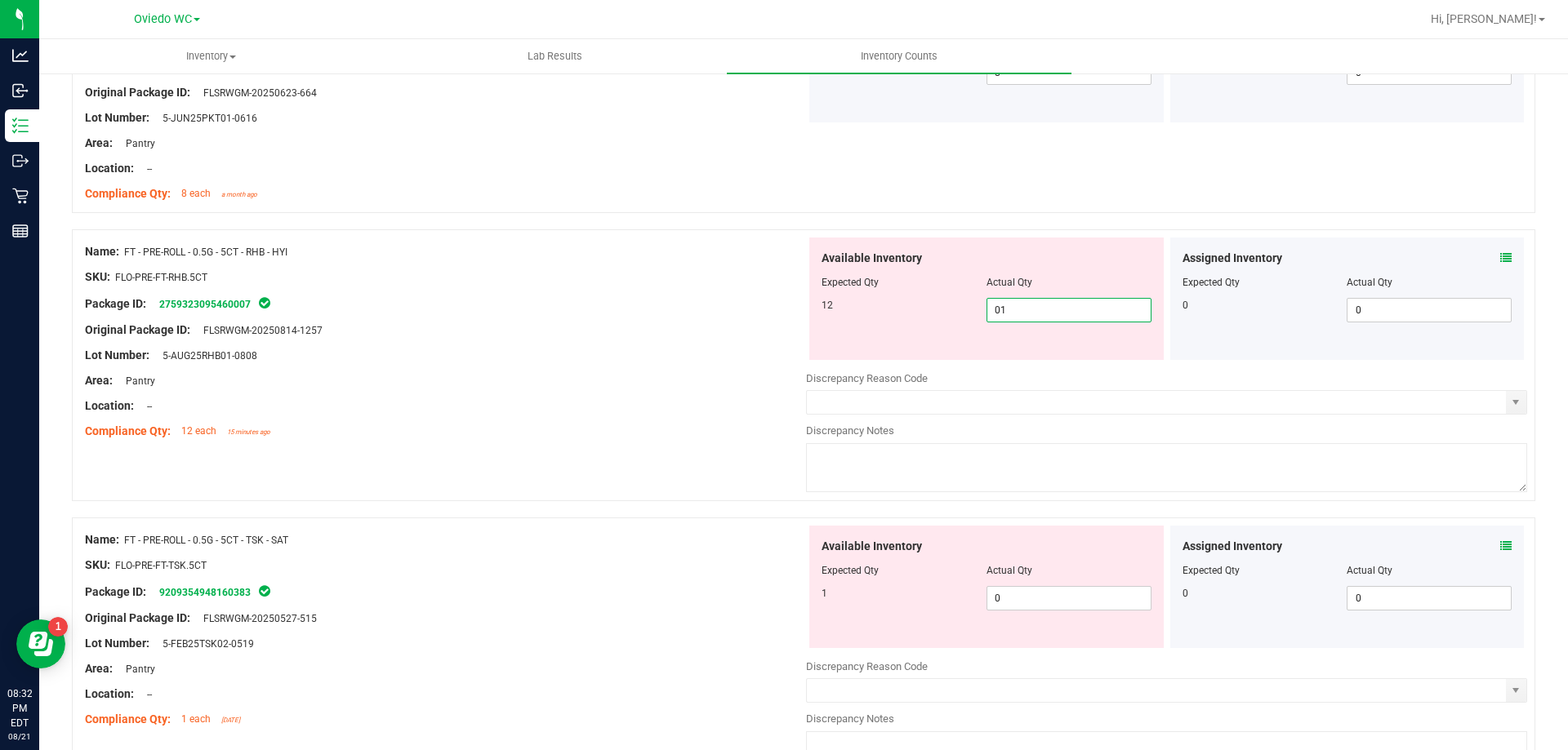
type input "012"
type input "12"
click at [1010, 611] on div "Available Inventory Expected Qty Actual Qty 1 0 0" at bounding box center [1166, 655] width 721 height 259
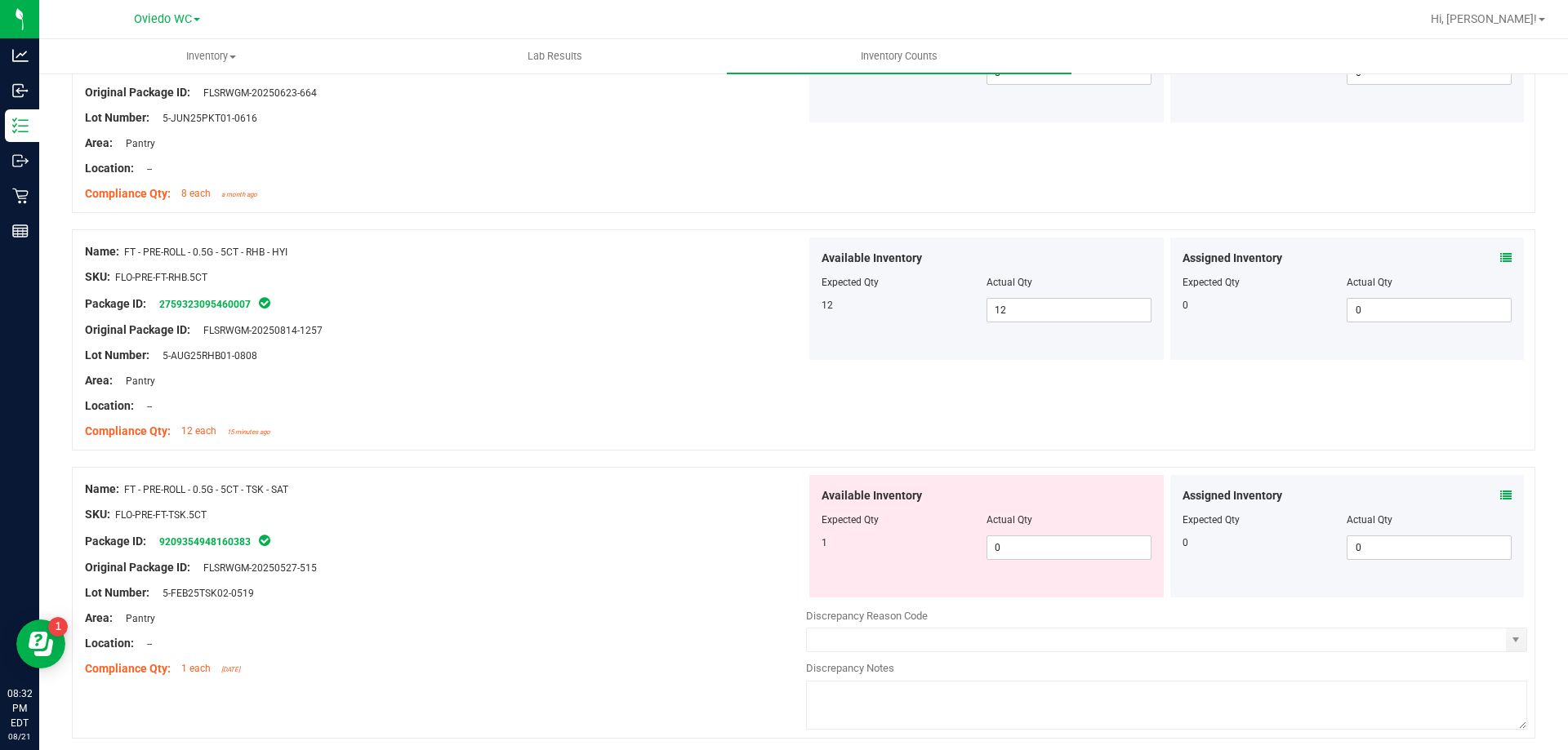
click at [1019, 560] on div "Available Inventory Expected Qty Actual Qty 1 0 0" at bounding box center [986, 536] width 354 height 122
click at [1018, 537] on span "0 0" at bounding box center [1068, 547] width 165 height 24
type input "01"
type input "1"
drag, startPoint x: 254, startPoint y: 522, endPoint x: 332, endPoint y: 503, distance: 80.3
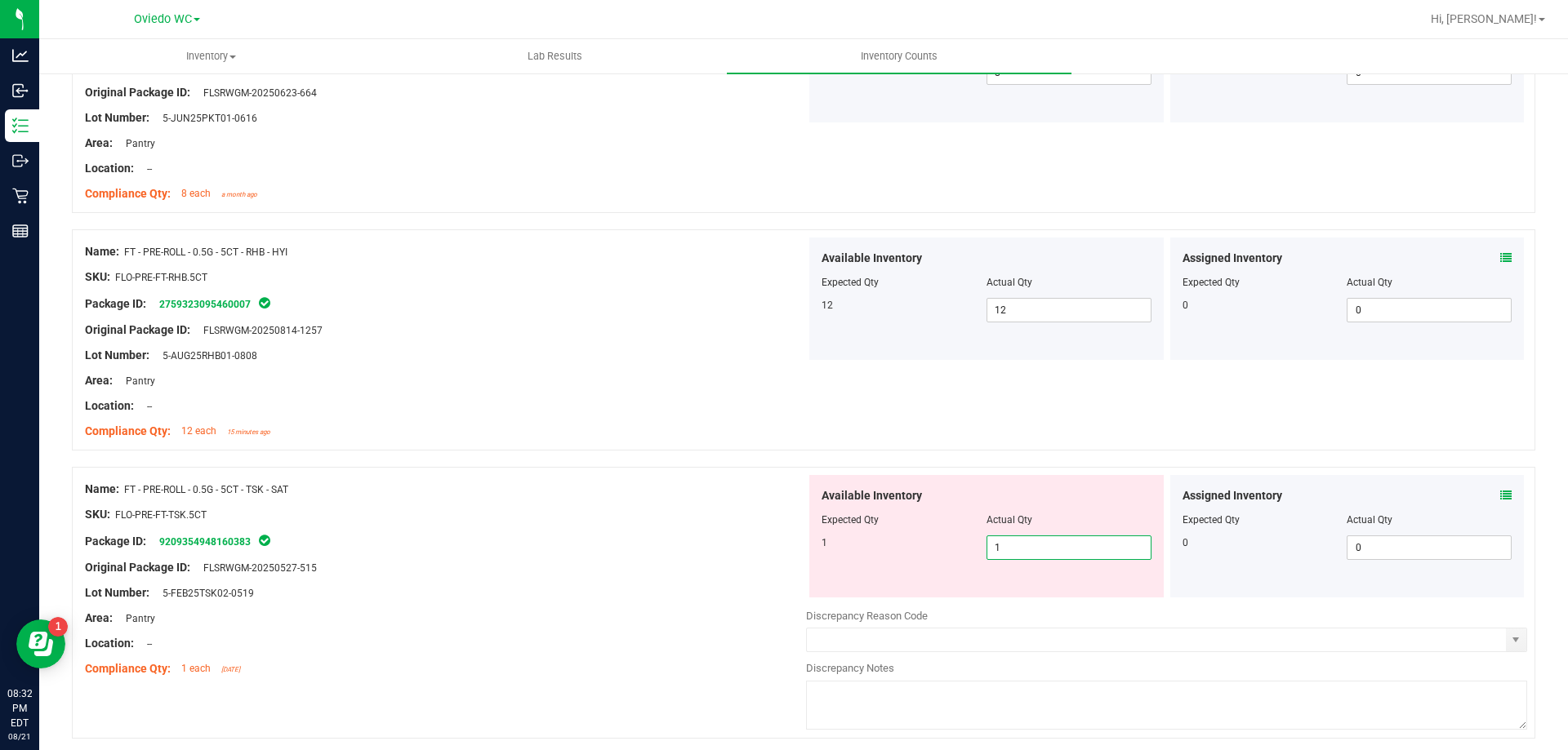
click at [285, 516] on div "SKU: FLO-PRE-FT-TSK.5CT" at bounding box center [445, 514] width 721 height 17
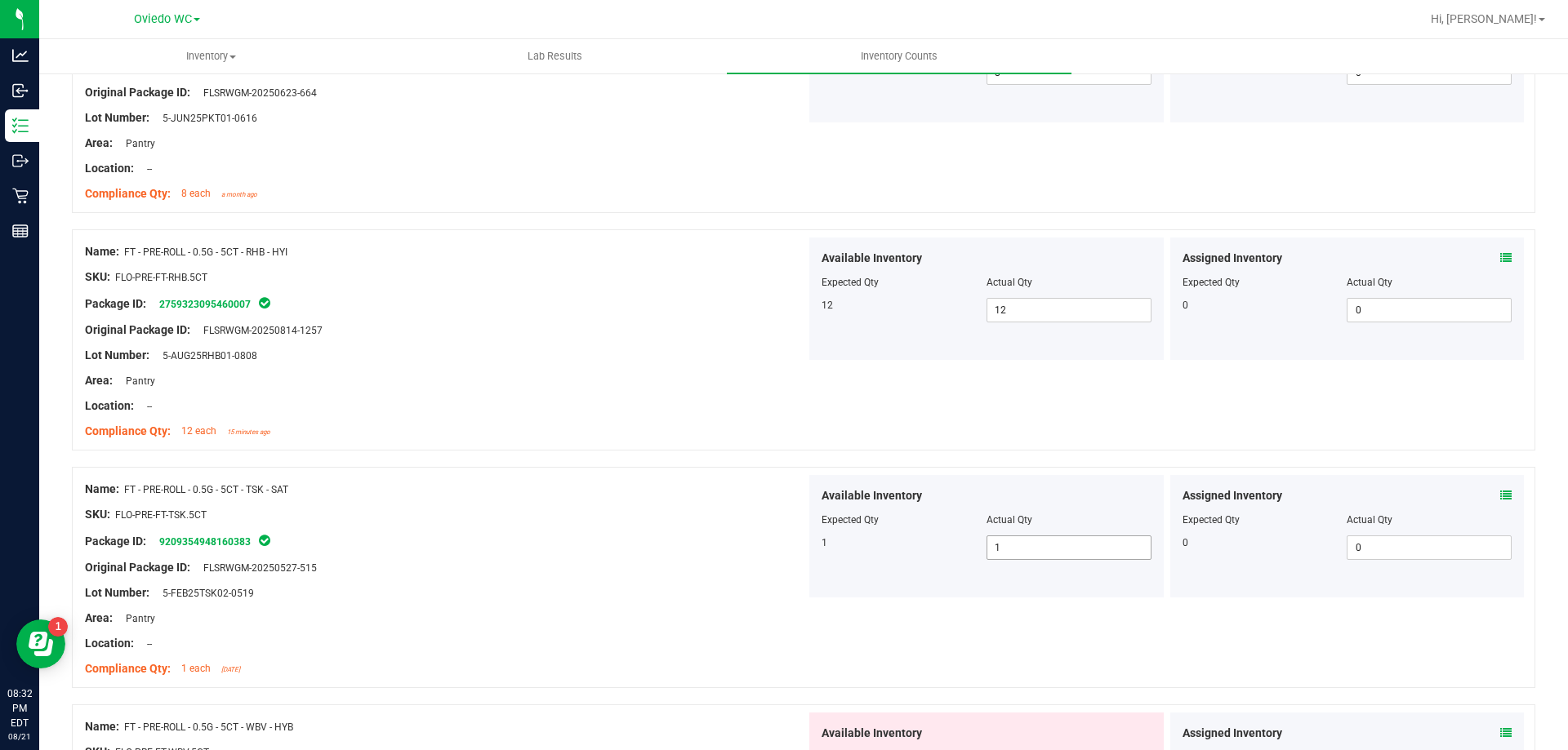
scroll to position [4163, 0]
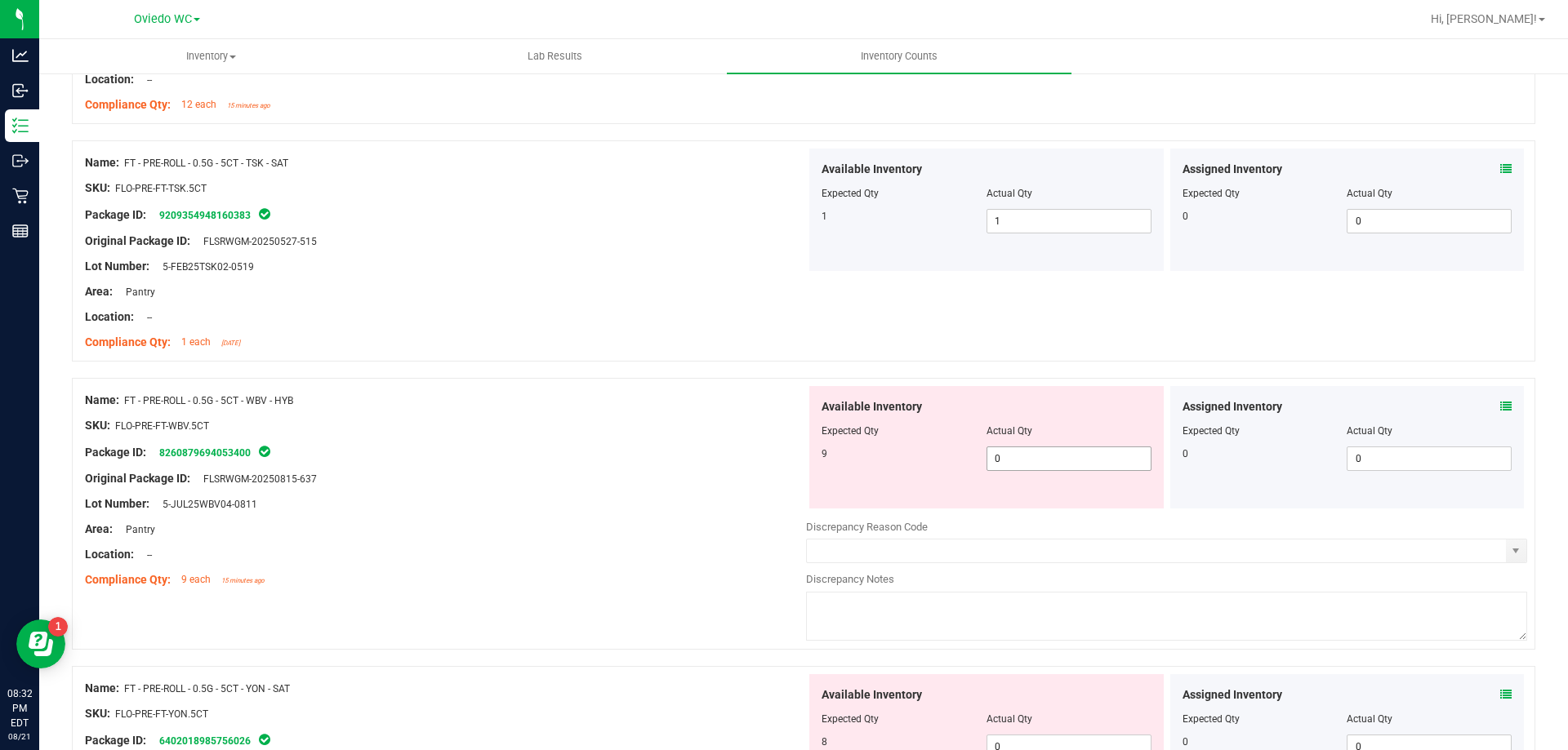
click at [1058, 456] on span "0 0" at bounding box center [1068, 459] width 165 height 24
type input "09"
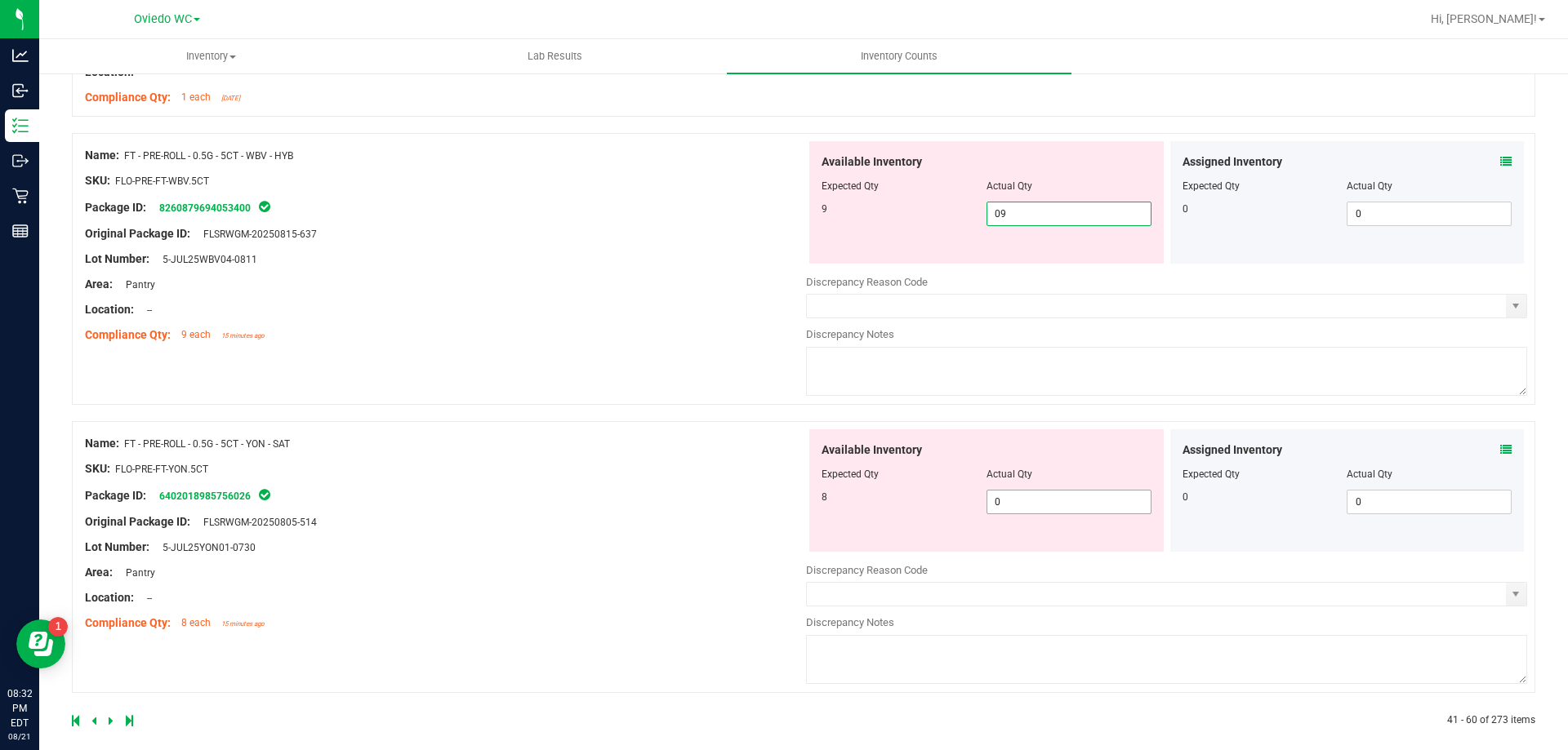
type input "9"
click at [1031, 491] on span "0 0" at bounding box center [1068, 502] width 165 height 24
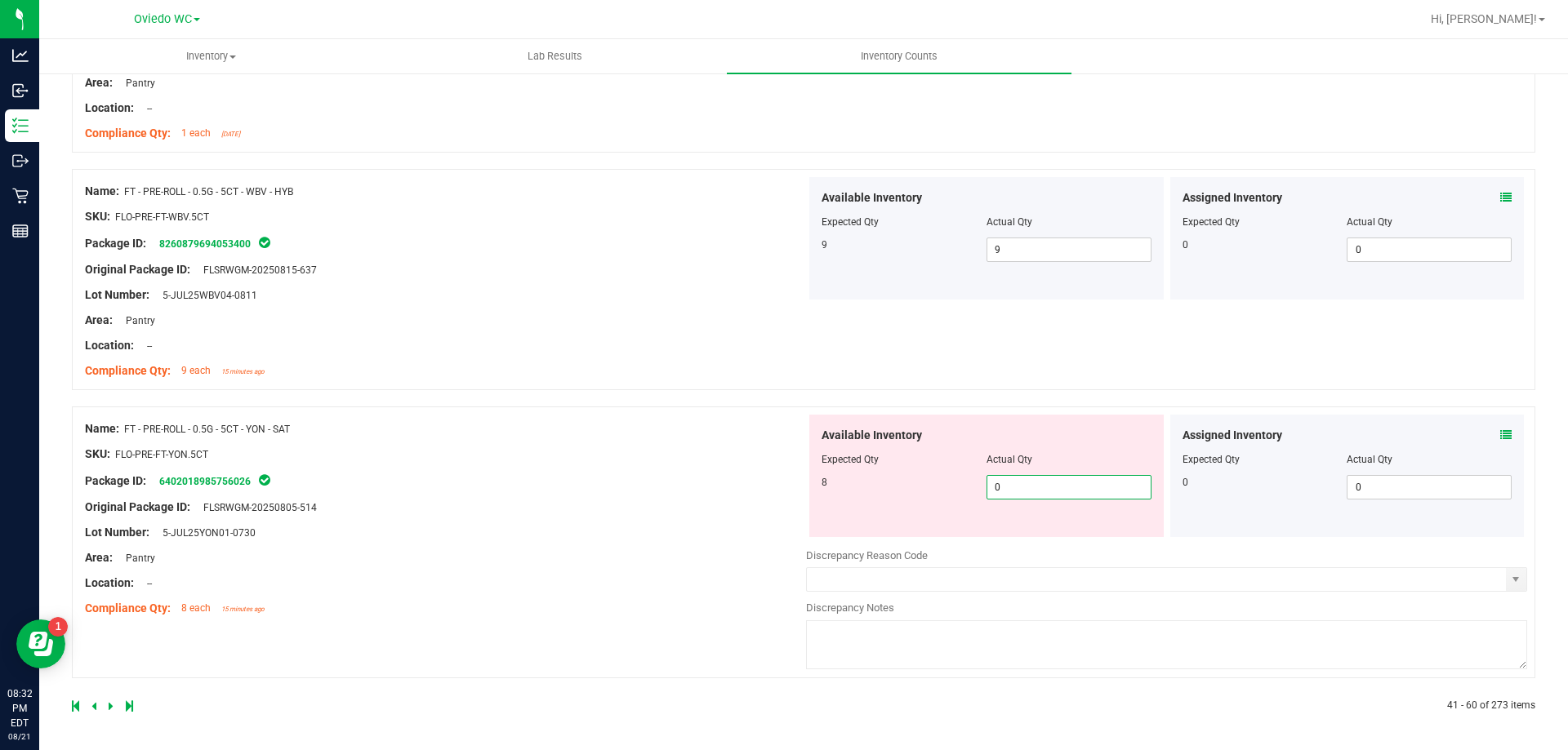
type input "08"
type input "8"
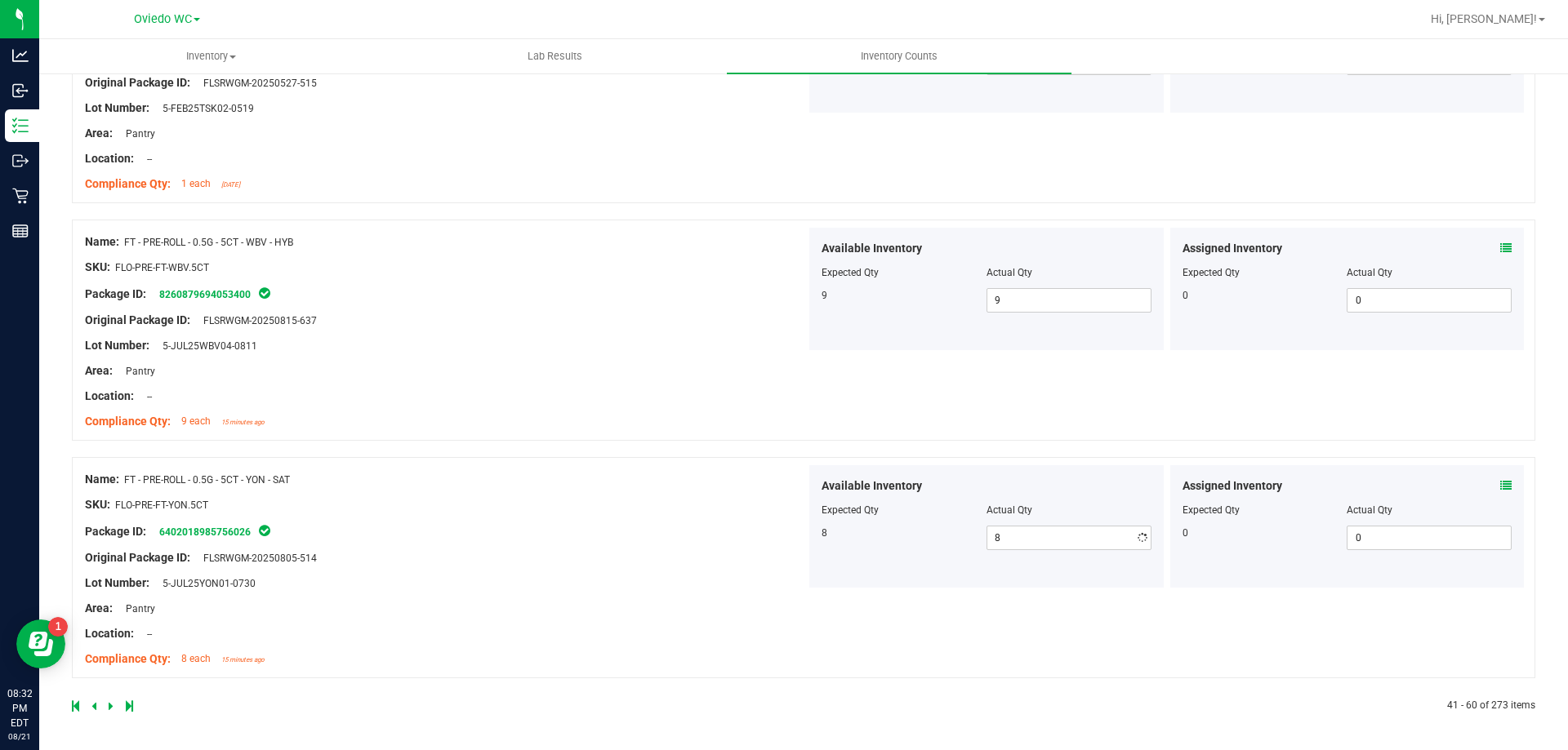
click at [724, 539] on div "Name: FT - PRE-ROLL - 0.5G - 5CT - YON - SAT SKU: FLO-PRE-FT-YON.5CT Package ID…" at bounding box center [445, 570] width 721 height 208
click at [117, 705] on div at bounding box center [438, 706] width 731 height 15
click at [109, 705] on icon at bounding box center [111, 706] width 5 height 9
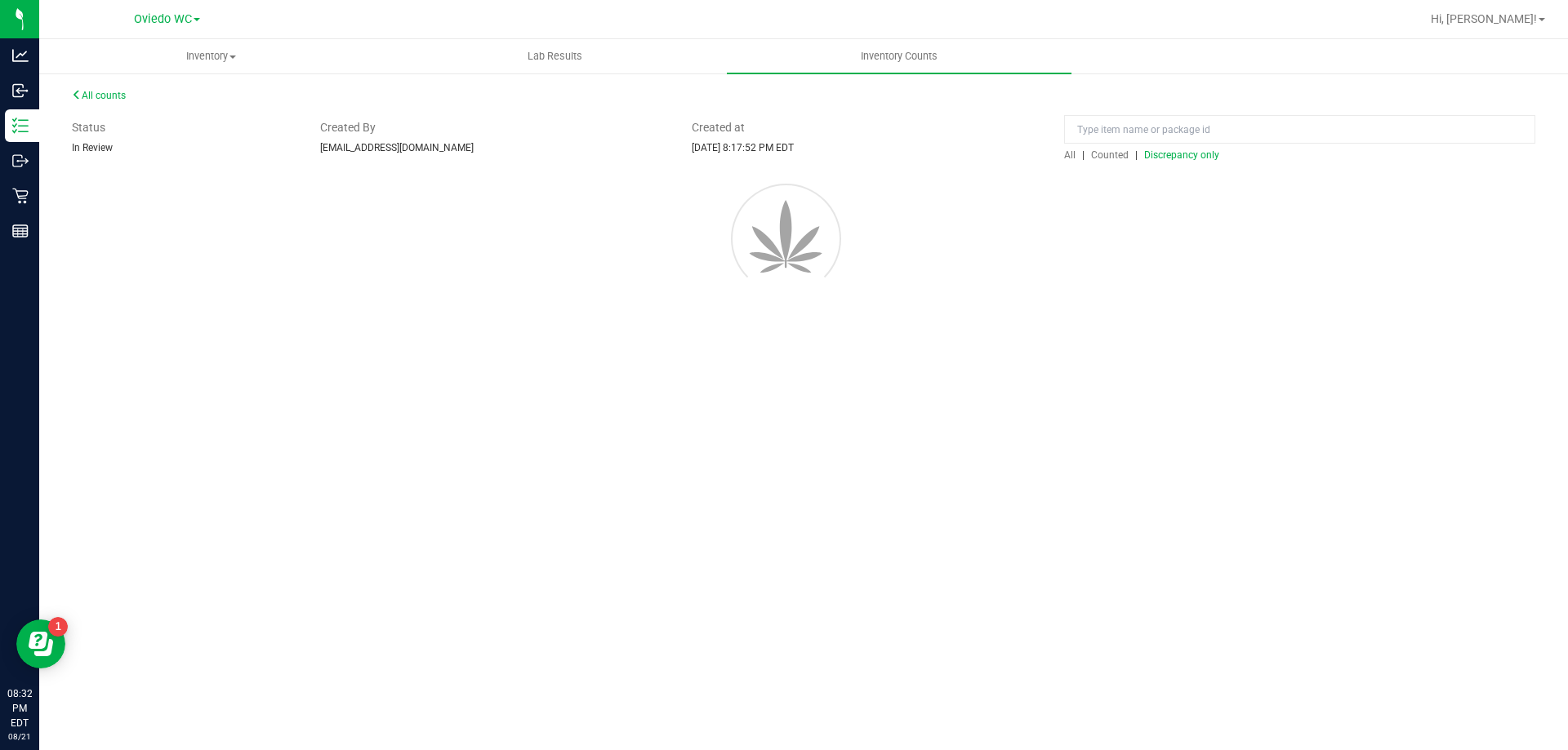
scroll to position [0, 0]
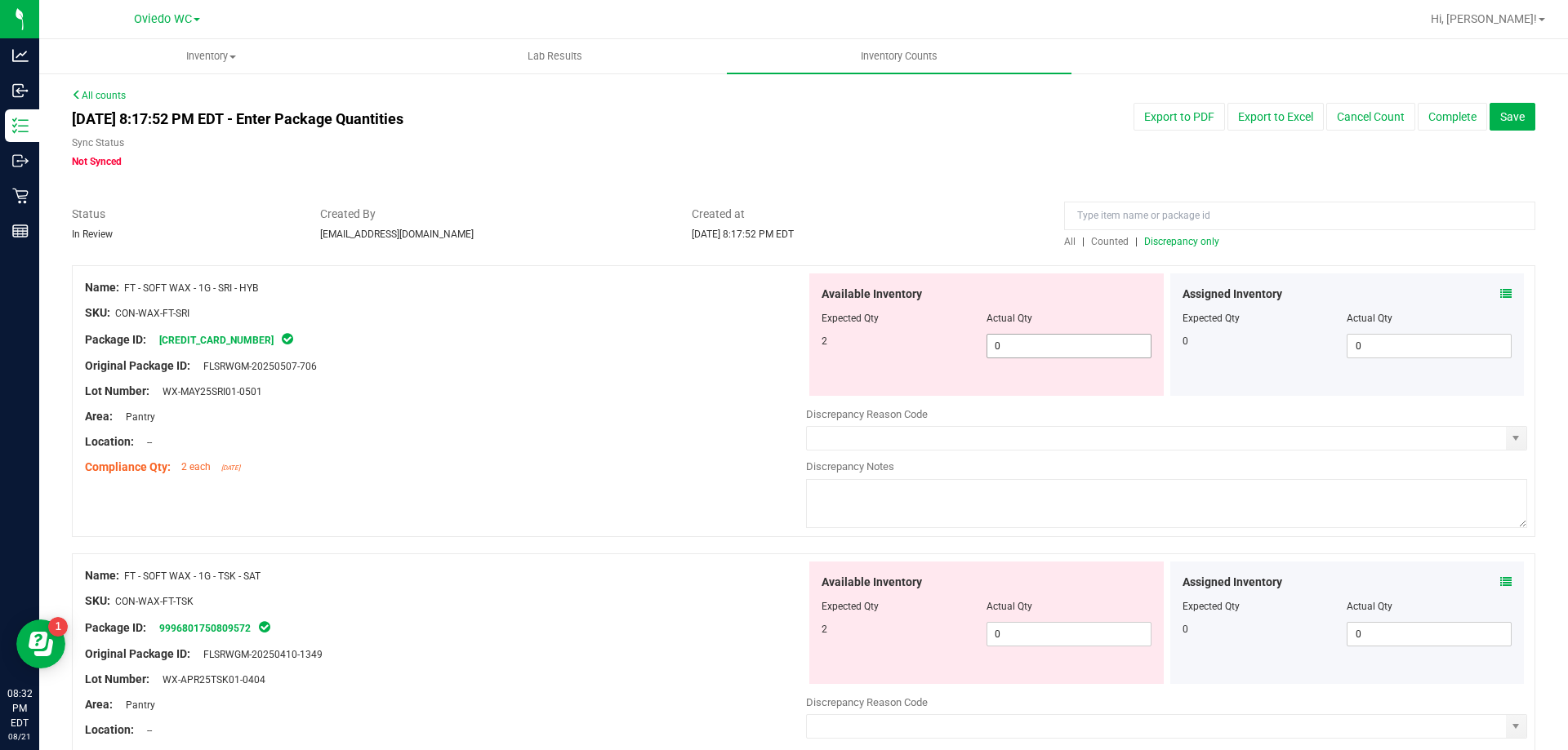
click at [1035, 346] on span "0 0" at bounding box center [1068, 346] width 165 height 24
type input "02"
type input "2"
click at [1007, 635] on div "Available Inventory Expected Qty Actual Qty 2 0 0" at bounding box center [1166, 691] width 721 height 259
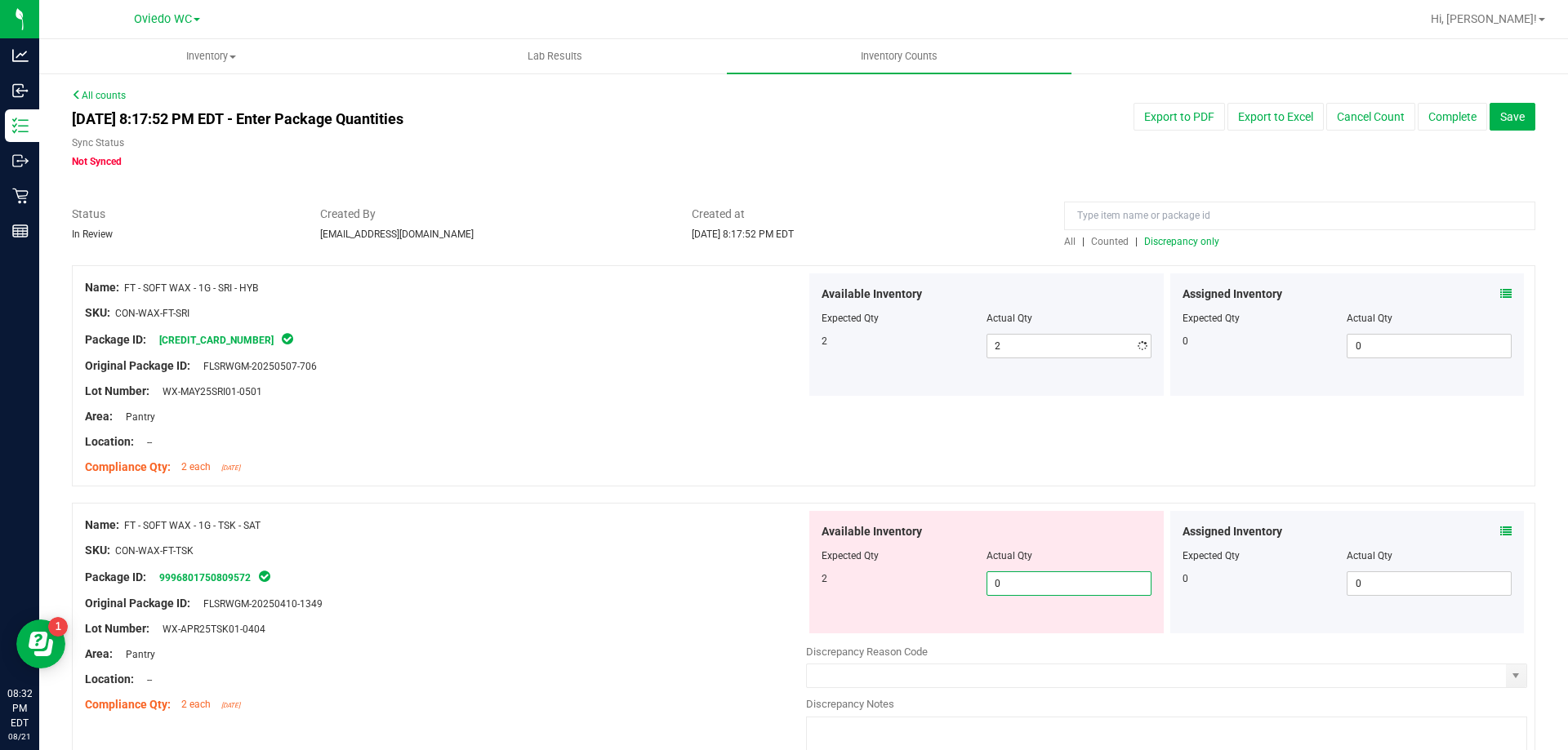
type input "02"
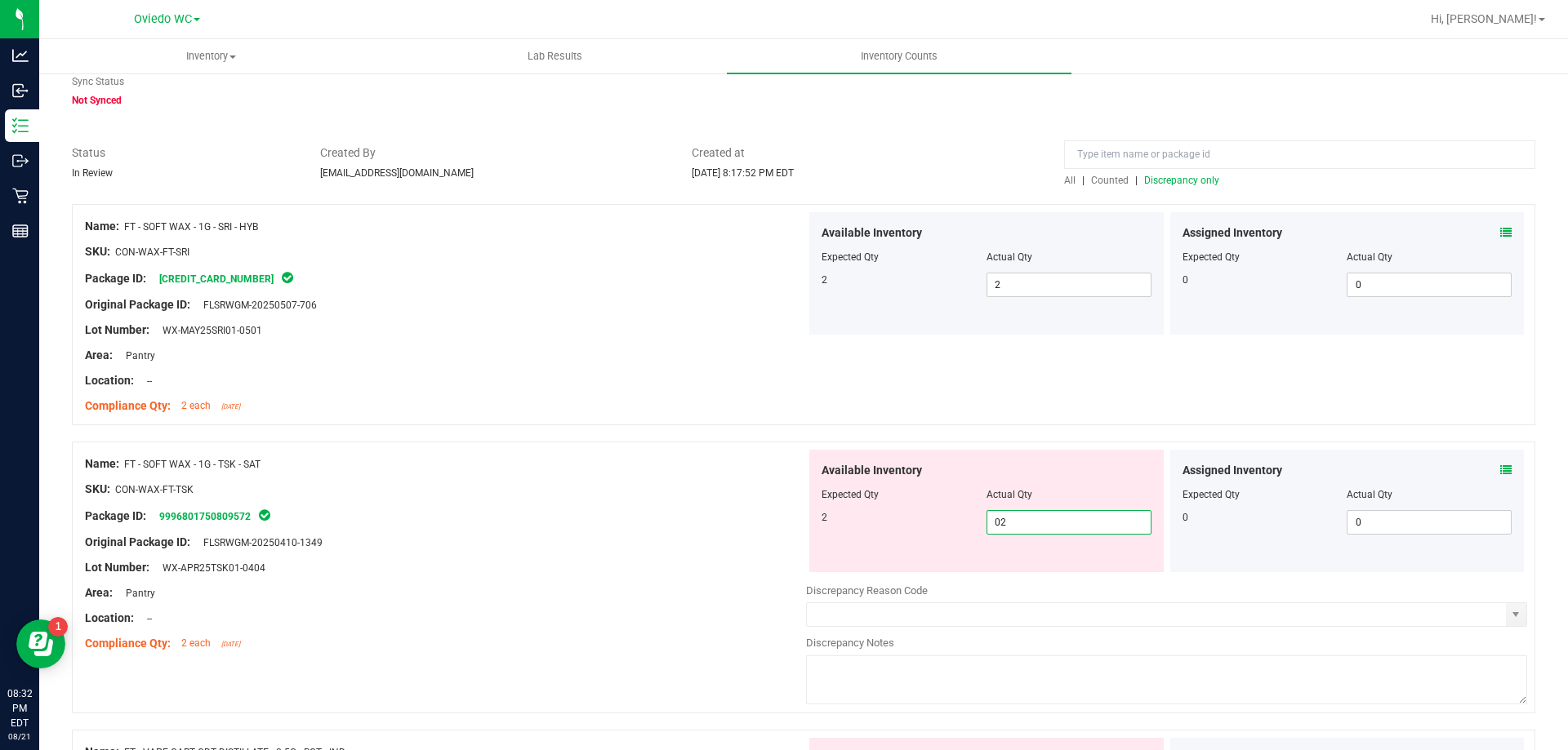
scroll to position [327, 0]
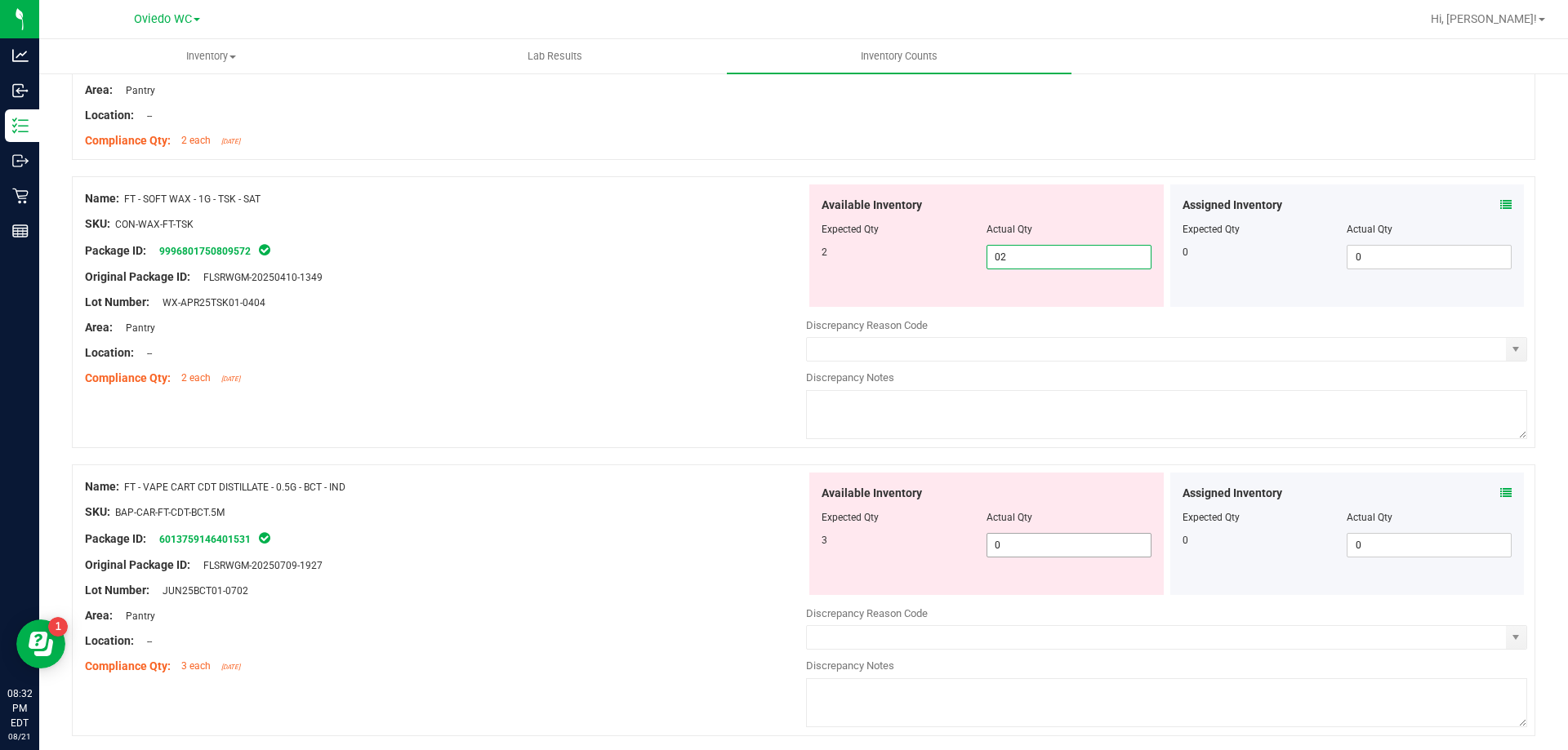
type input "2"
click at [1054, 542] on div "Available Inventory Expected Qty Actual Qty 3 0 0" at bounding box center [986, 533] width 354 height 122
type input "03"
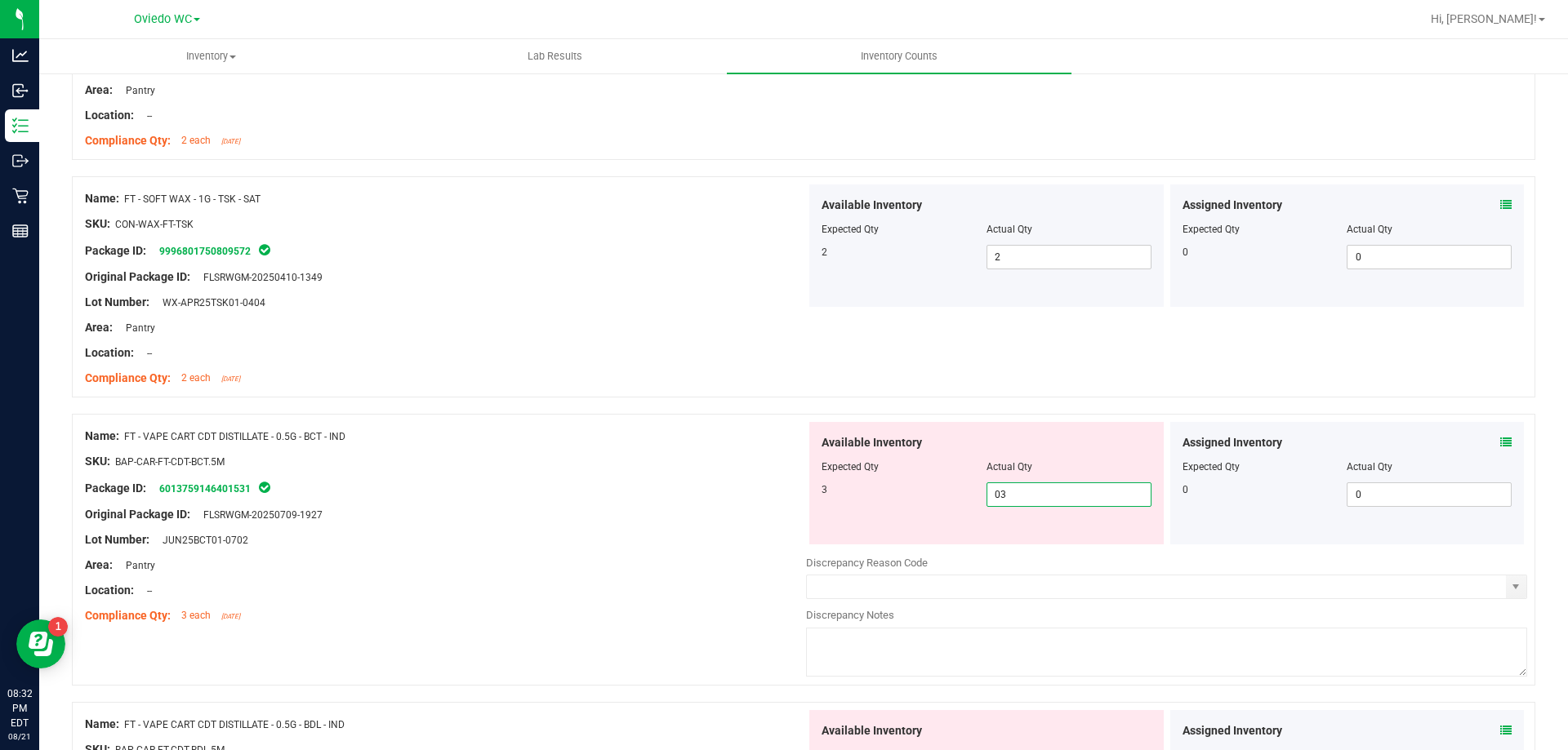
scroll to position [572, 0]
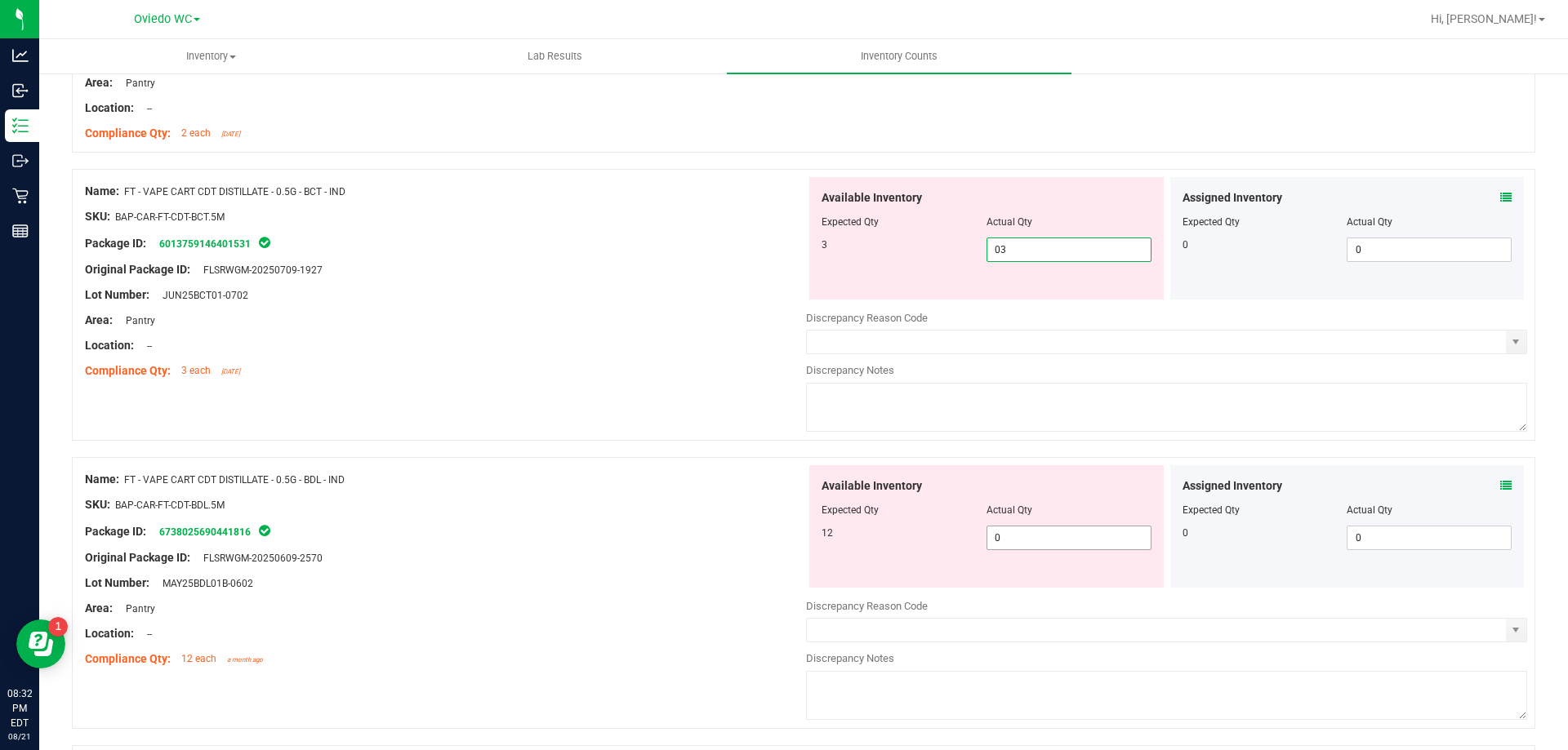
type input "3"
click at [1015, 544] on div "Available Inventory Expected Qty Actual Qty 12 0 0" at bounding box center [1166, 595] width 721 height 259
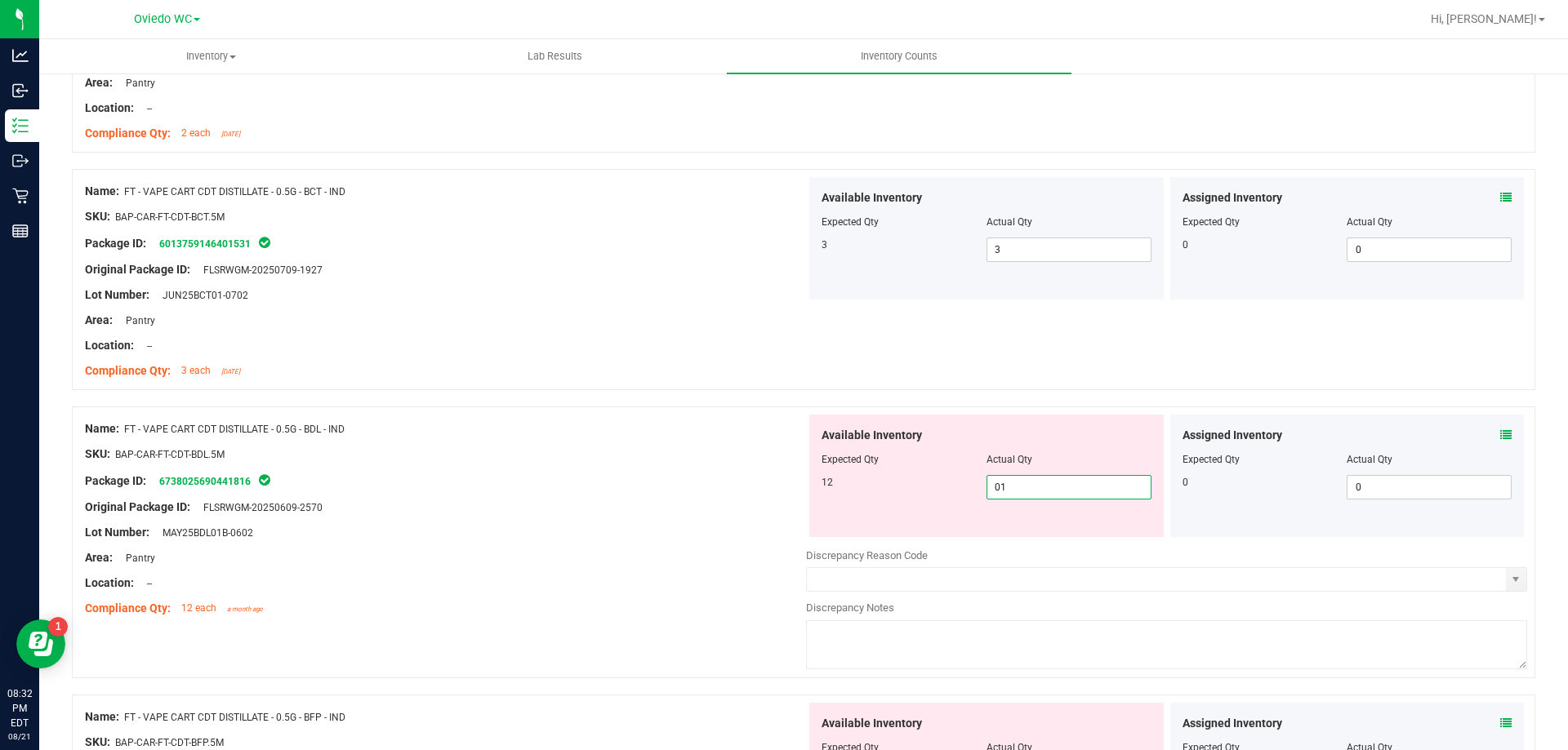
type input "012"
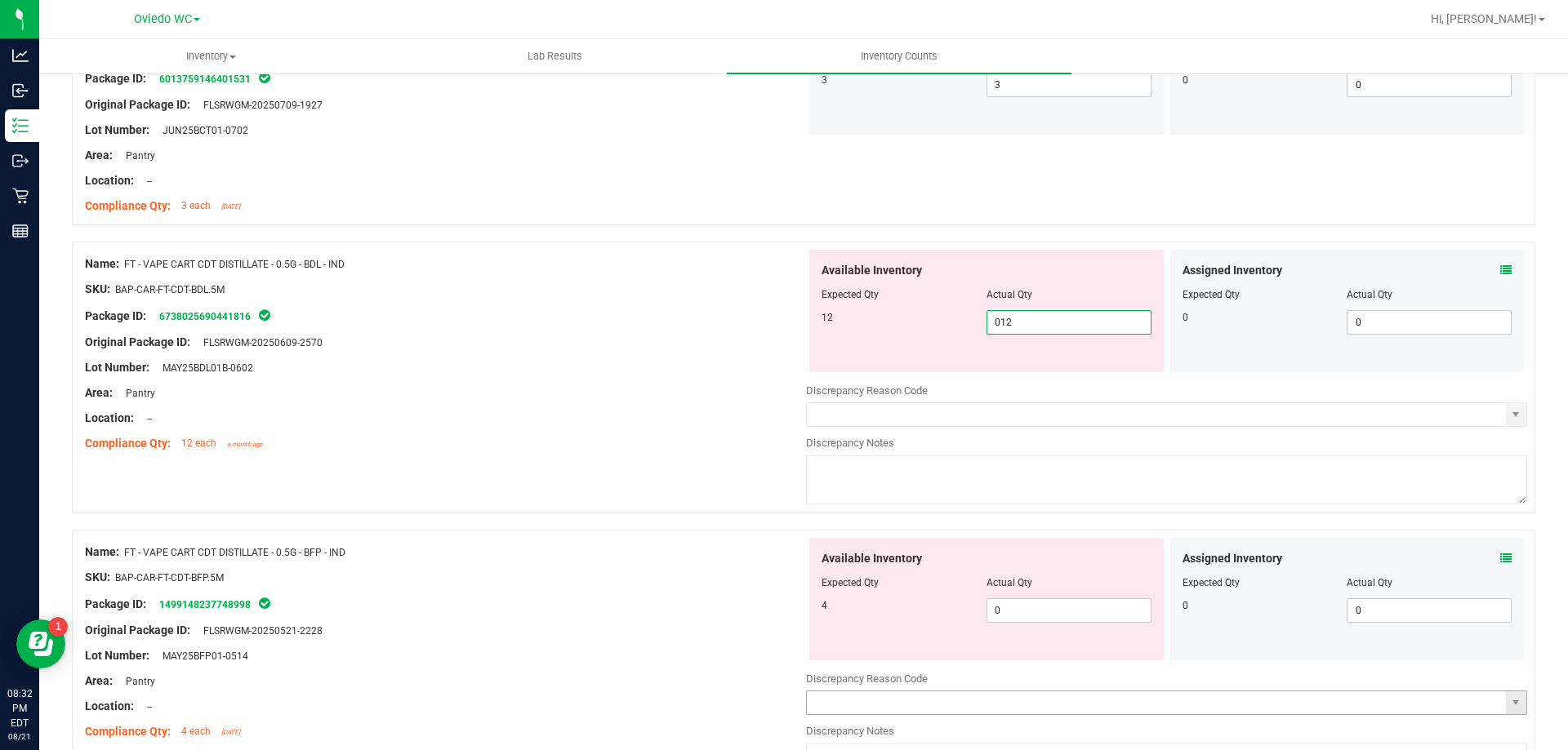
scroll to position [898, 0]
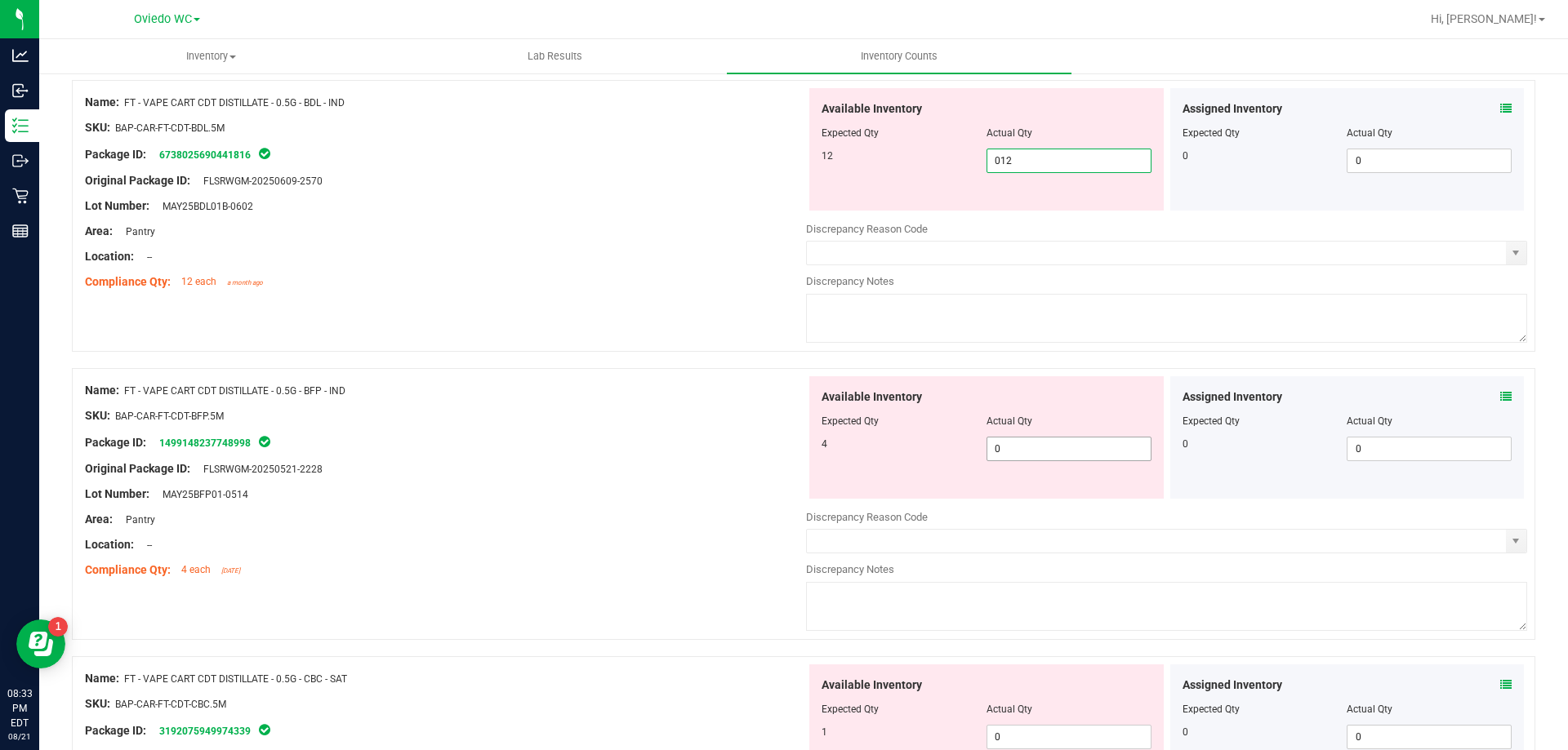
type input "12"
click at [1047, 455] on div "Available Inventory Expected Qty Actual Qty 4 0 0" at bounding box center [1166, 506] width 721 height 259
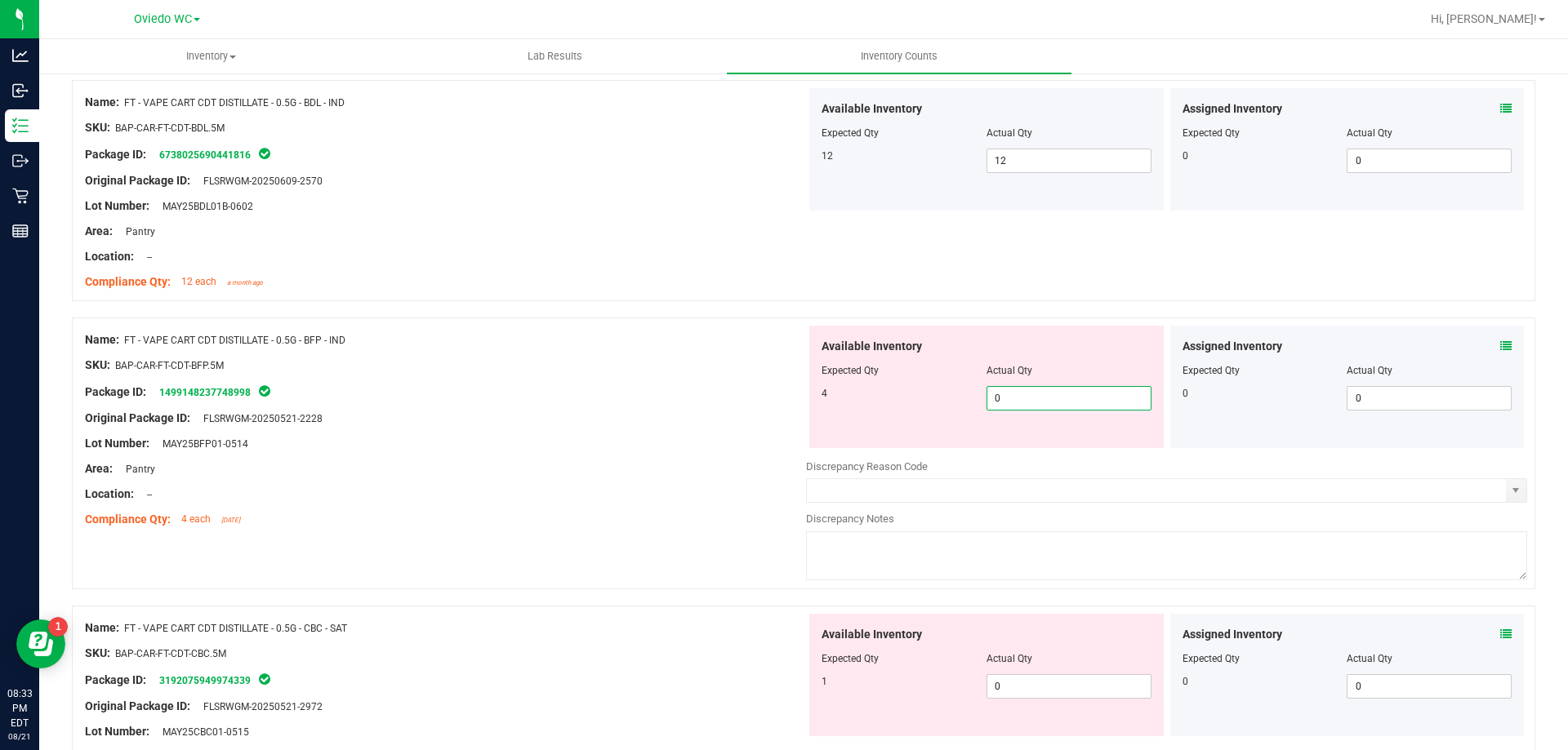
type input "04"
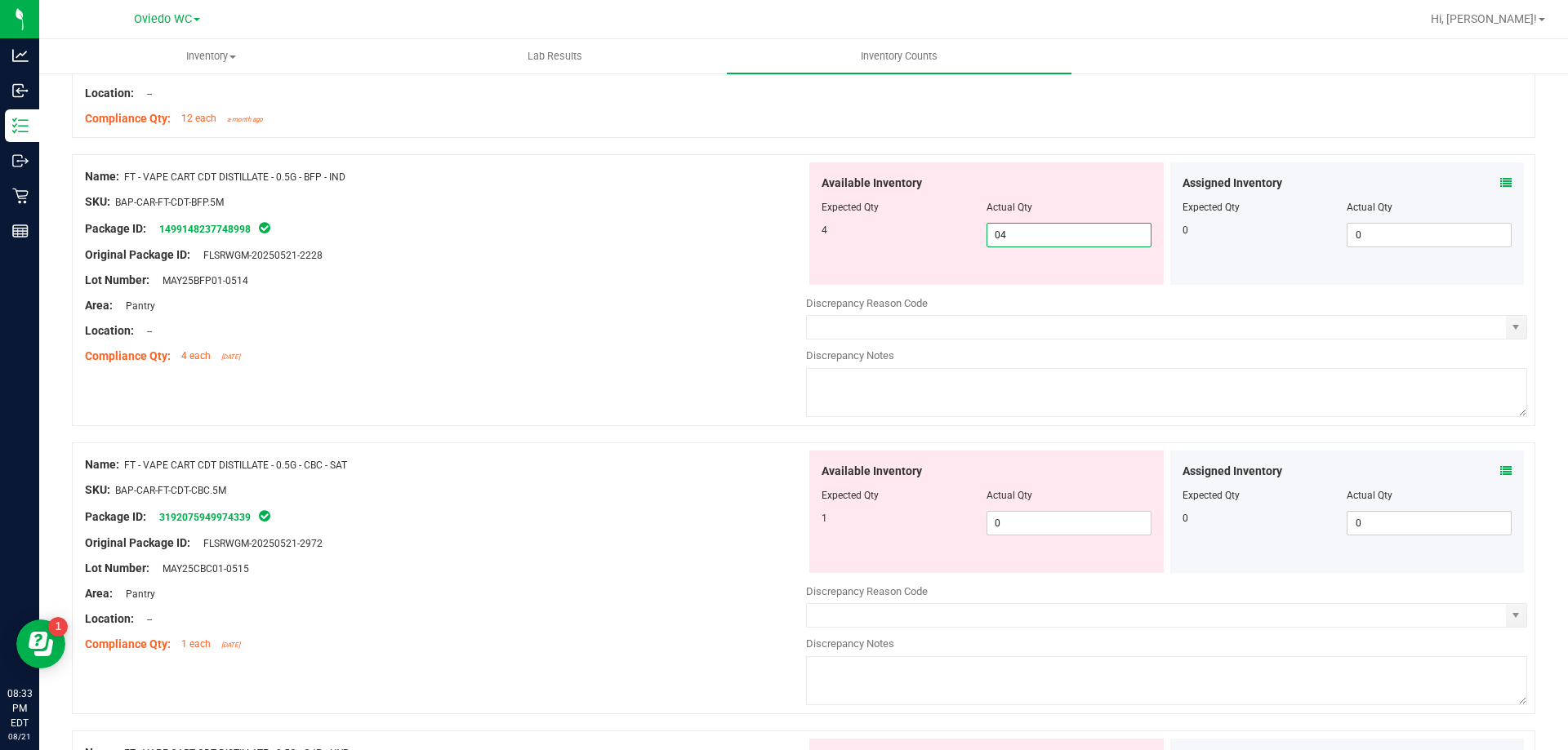
type input "4"
click at [1035, 522] on div "Available Inventory Expected Qty Actual Qty 1 0 0" at bounding box center [986, 512] width 354 height 122
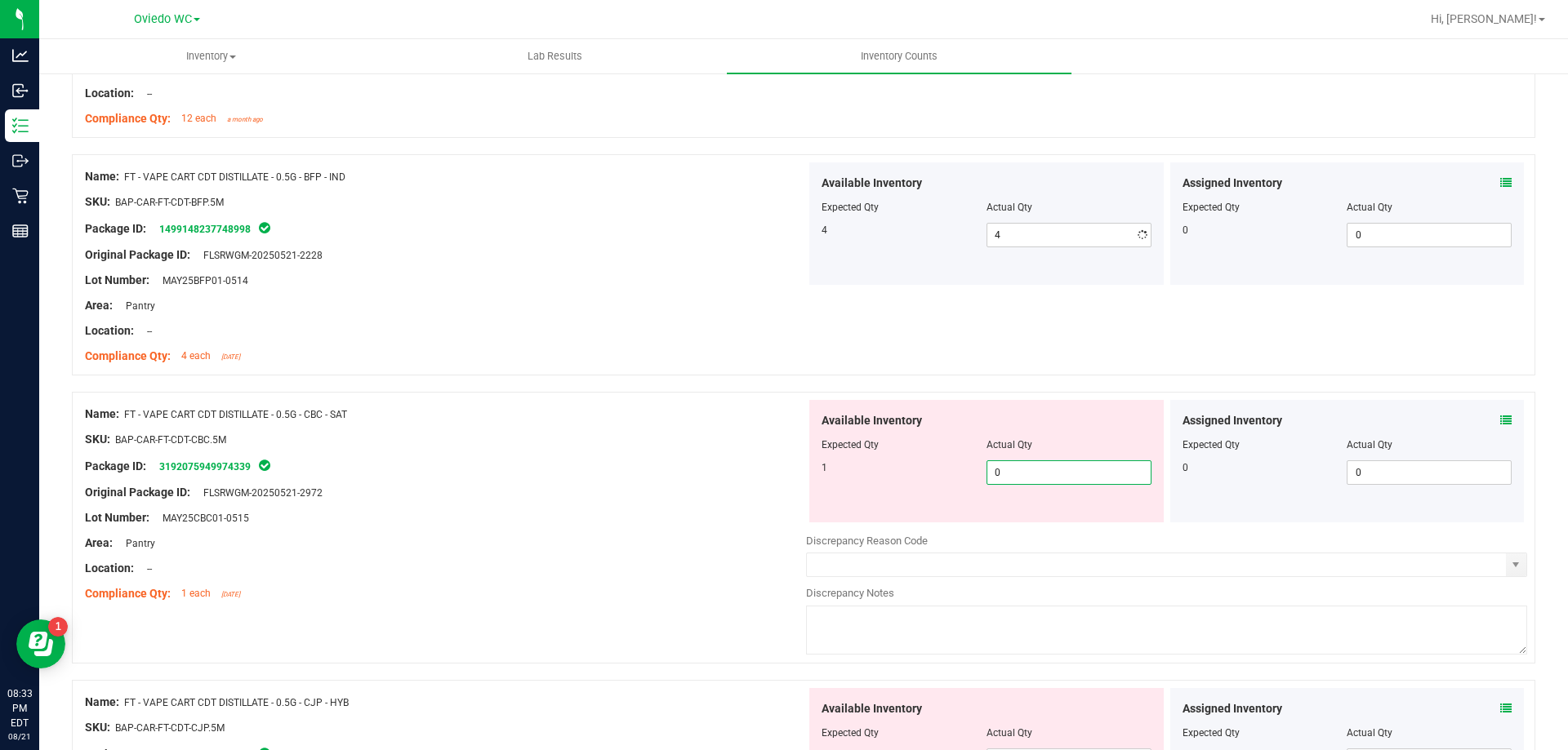
type input "01"
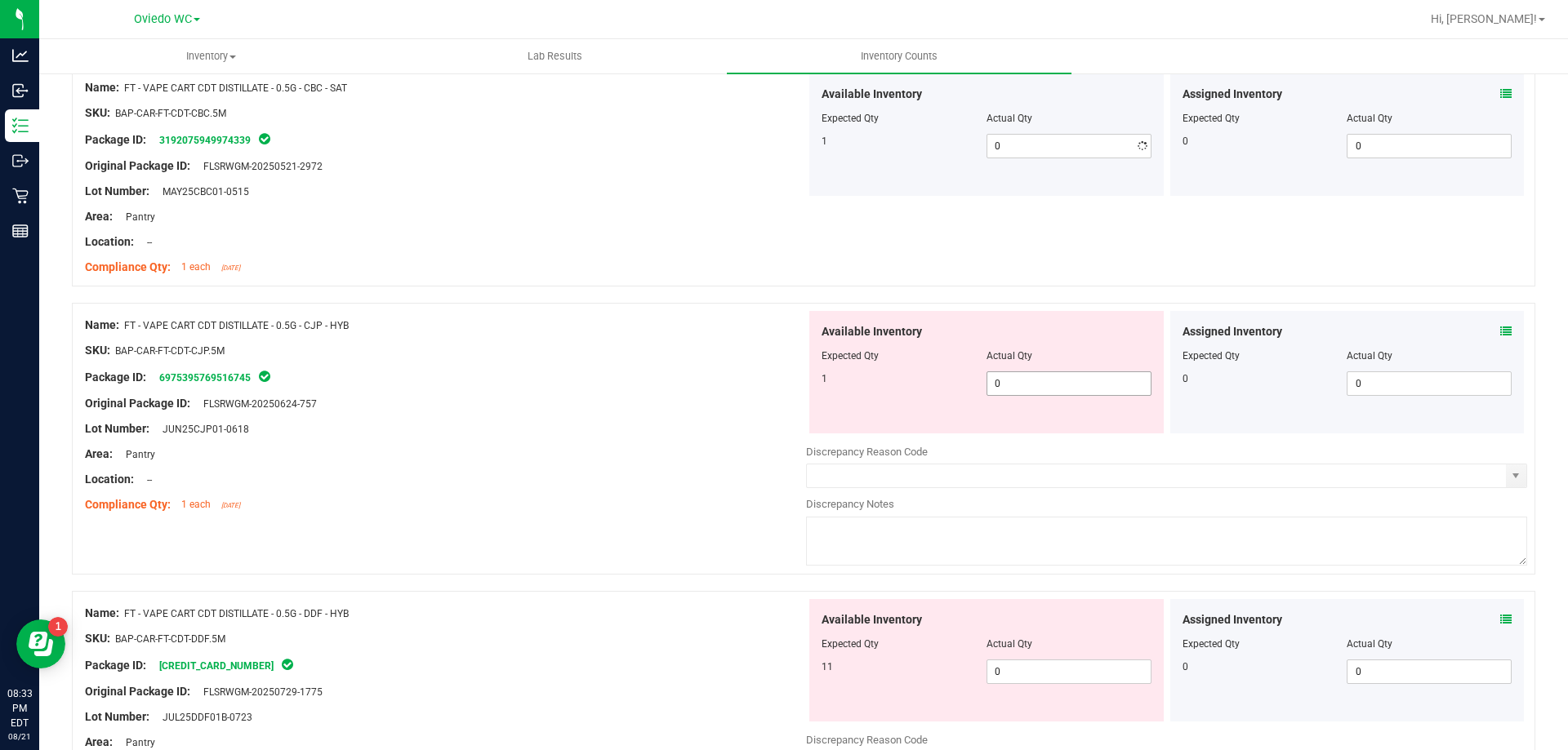
type input "1"
click at [1043, 433] on div "Available Inventory Expected Qty Actual Qty 1 0 0" at bounding box center [986, 372] width 354 height 122
type input "01"
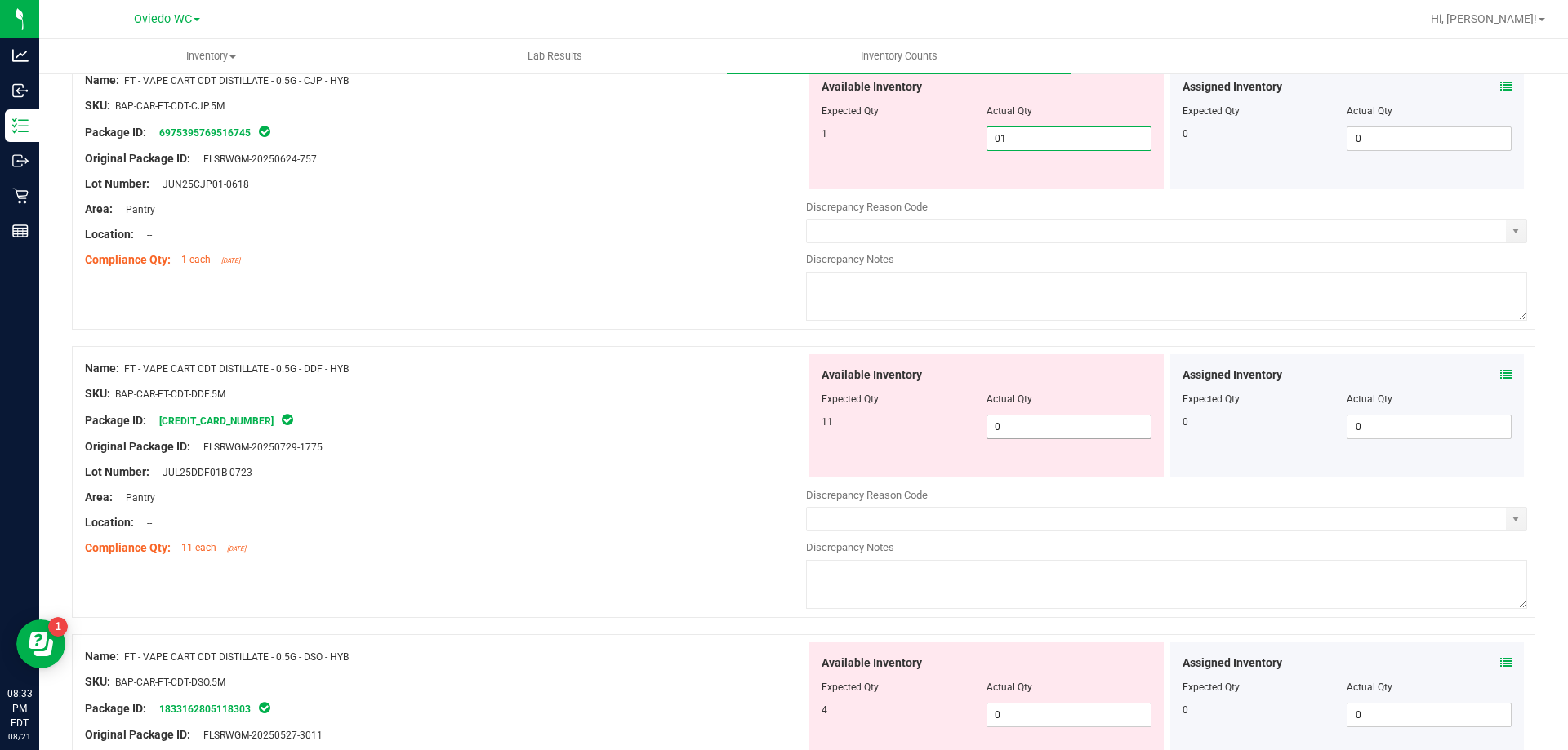
type input "1"
click at [1037, 428] on div "Available Inventory Expected Qty Actual Qty 11 0 0" at bounding box center [1166, 483] width 721 height 259
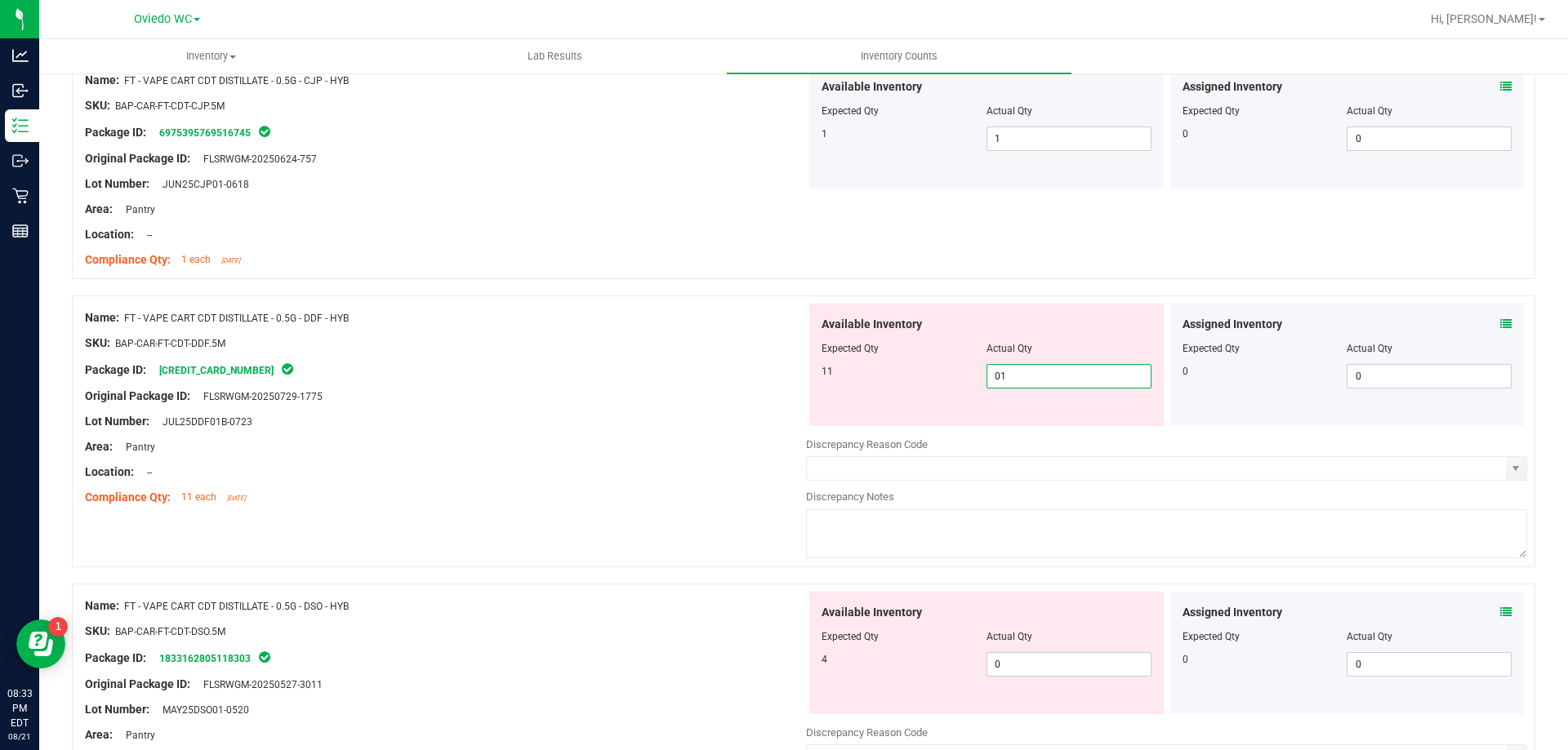
type input "011"
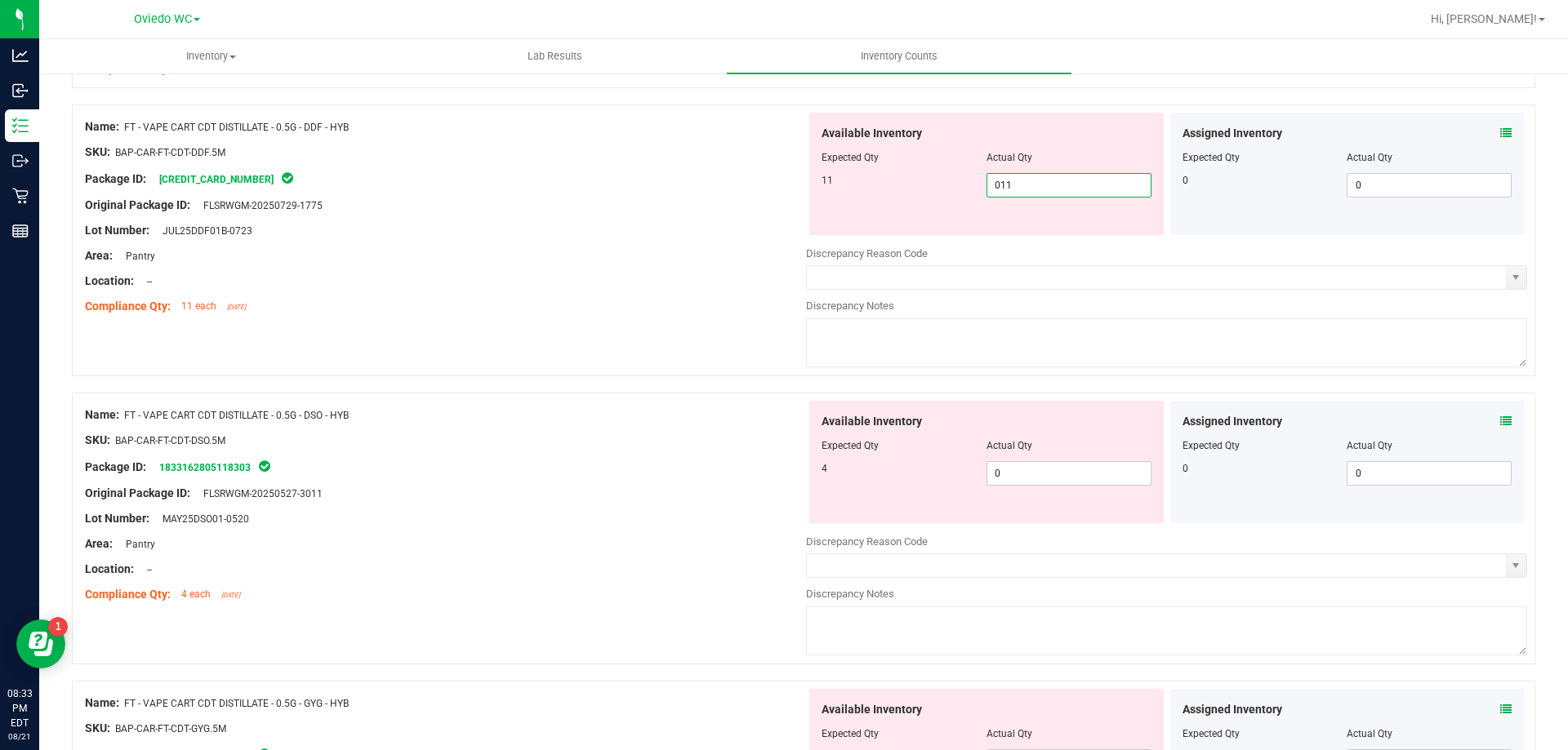
scroll to position [2041, 0]
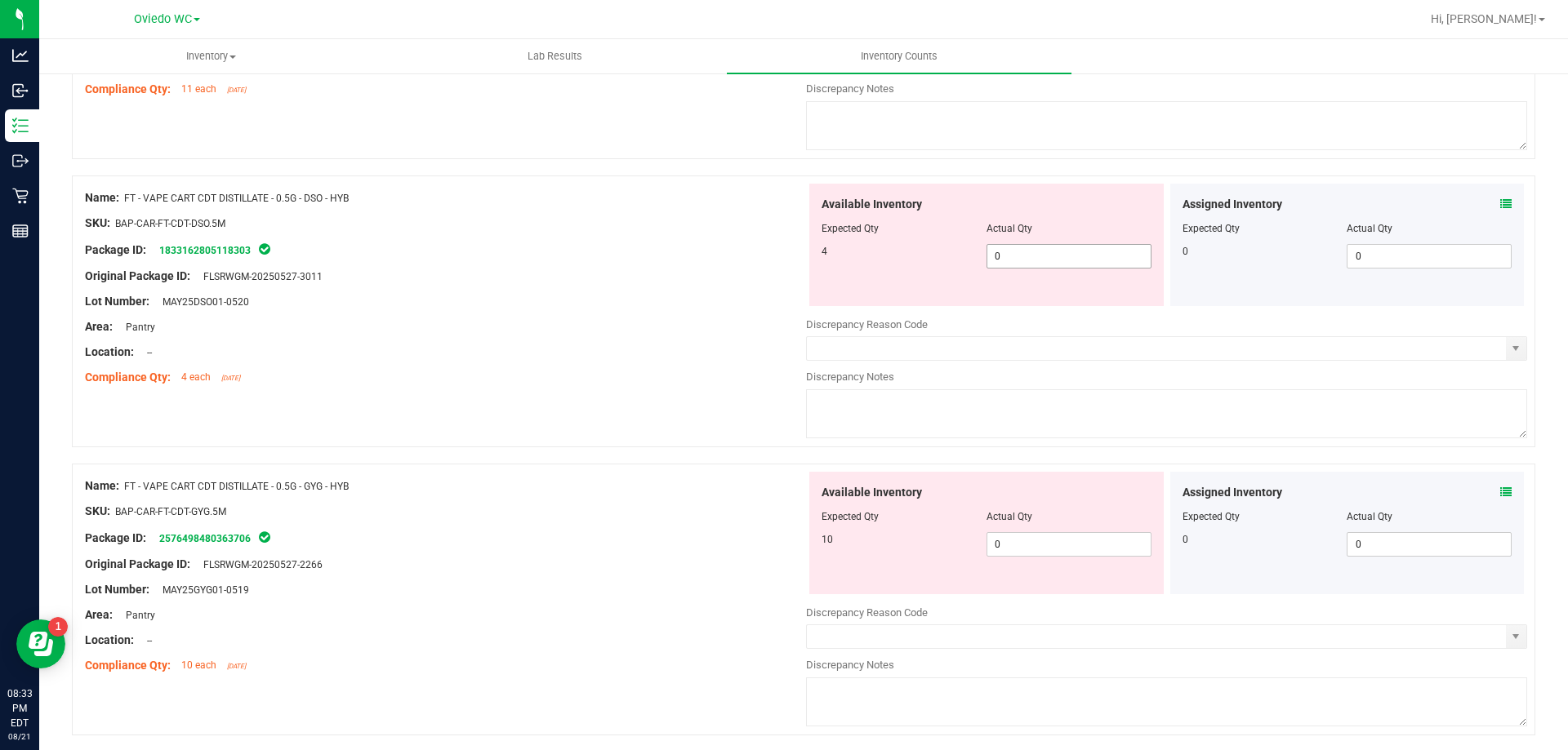
type input "11"
click at [1003, 254] on div "Available Inventory Expected Qty Actual Qty 4 0 0" at bounding box center [986, 245] width 354 height 122
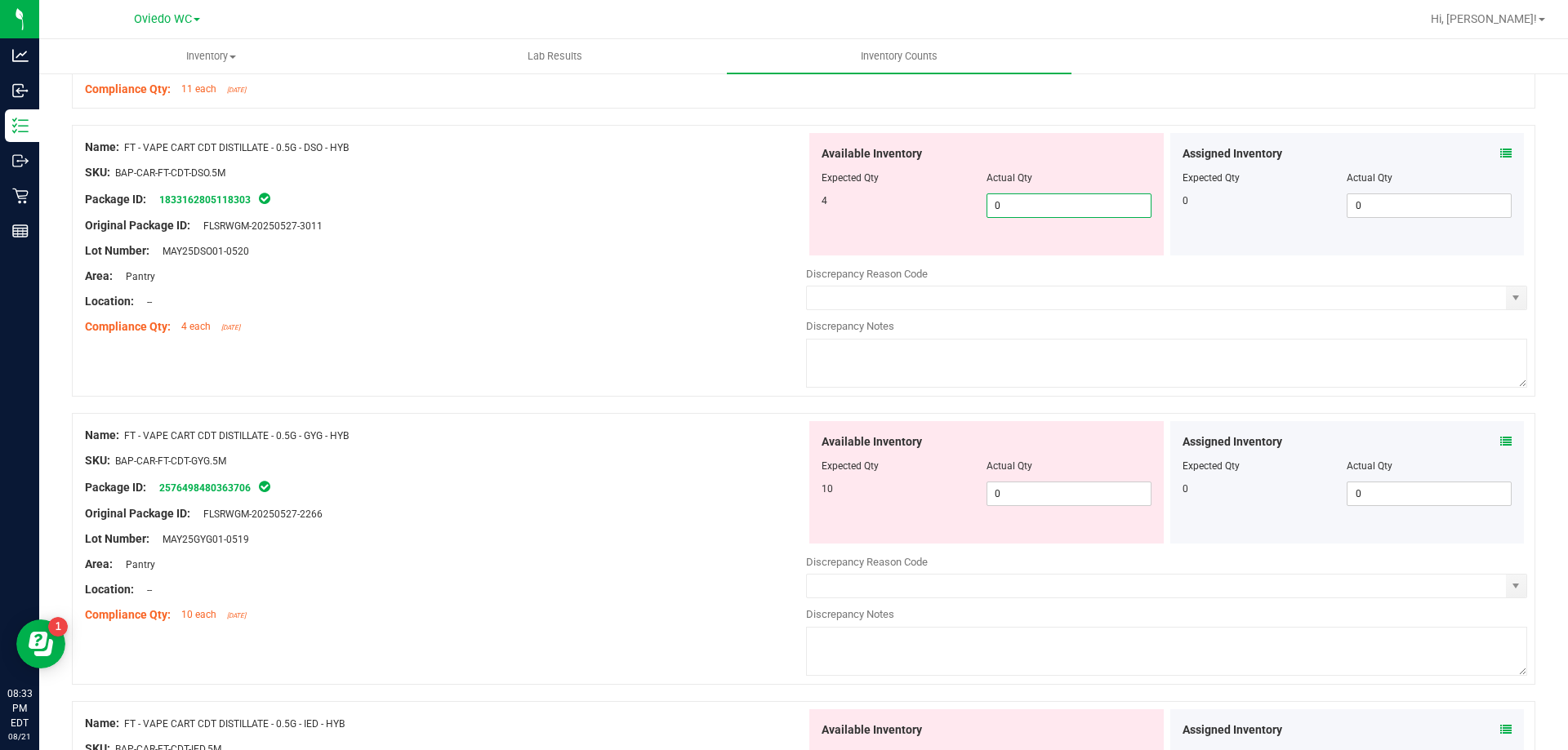
type input "04"
type input "4"
click at [1047, 488] on div "Available Inventory Expected Qty Actual Qty 10 0 0" at bounding box center [986, 482] width 354 height 122
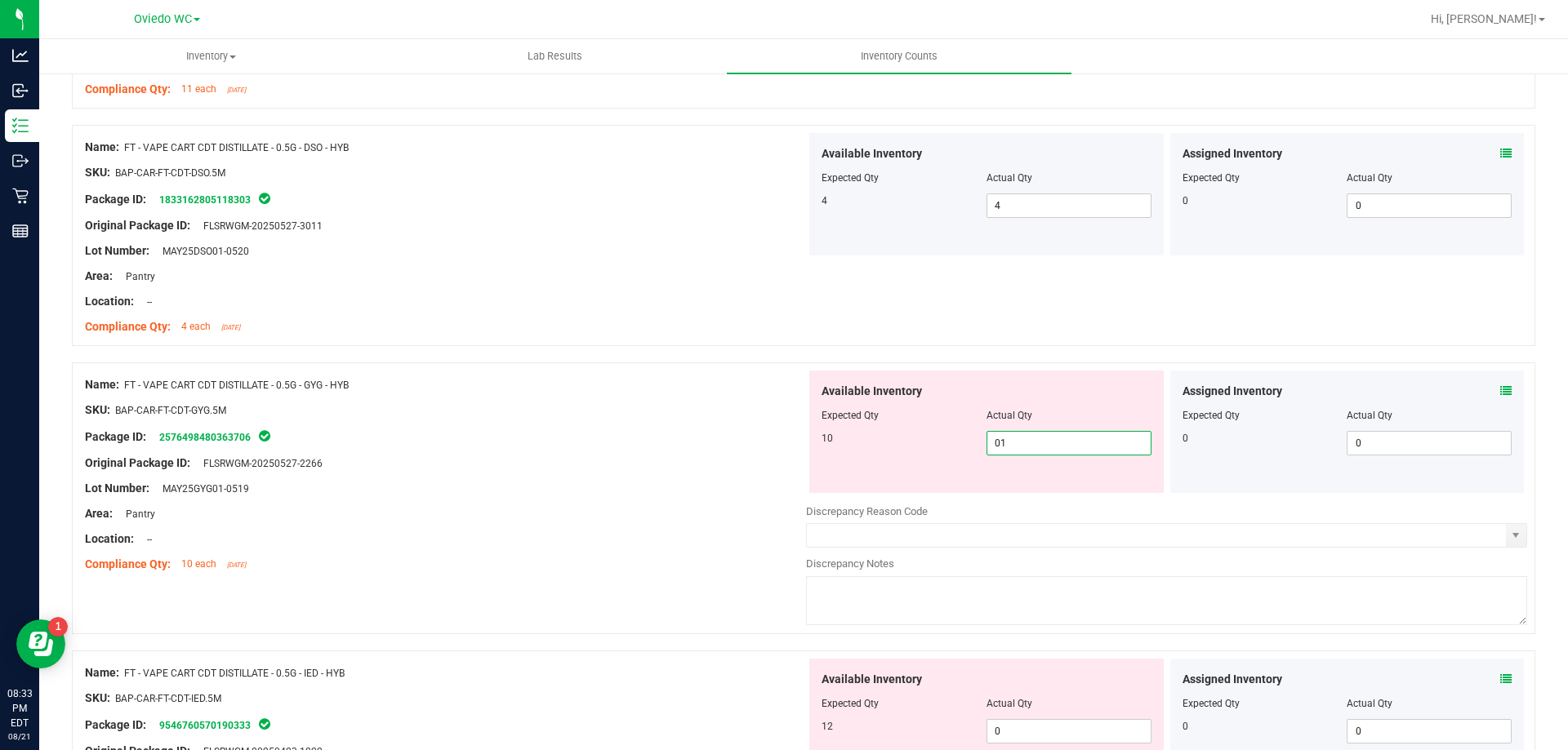
type input "010"
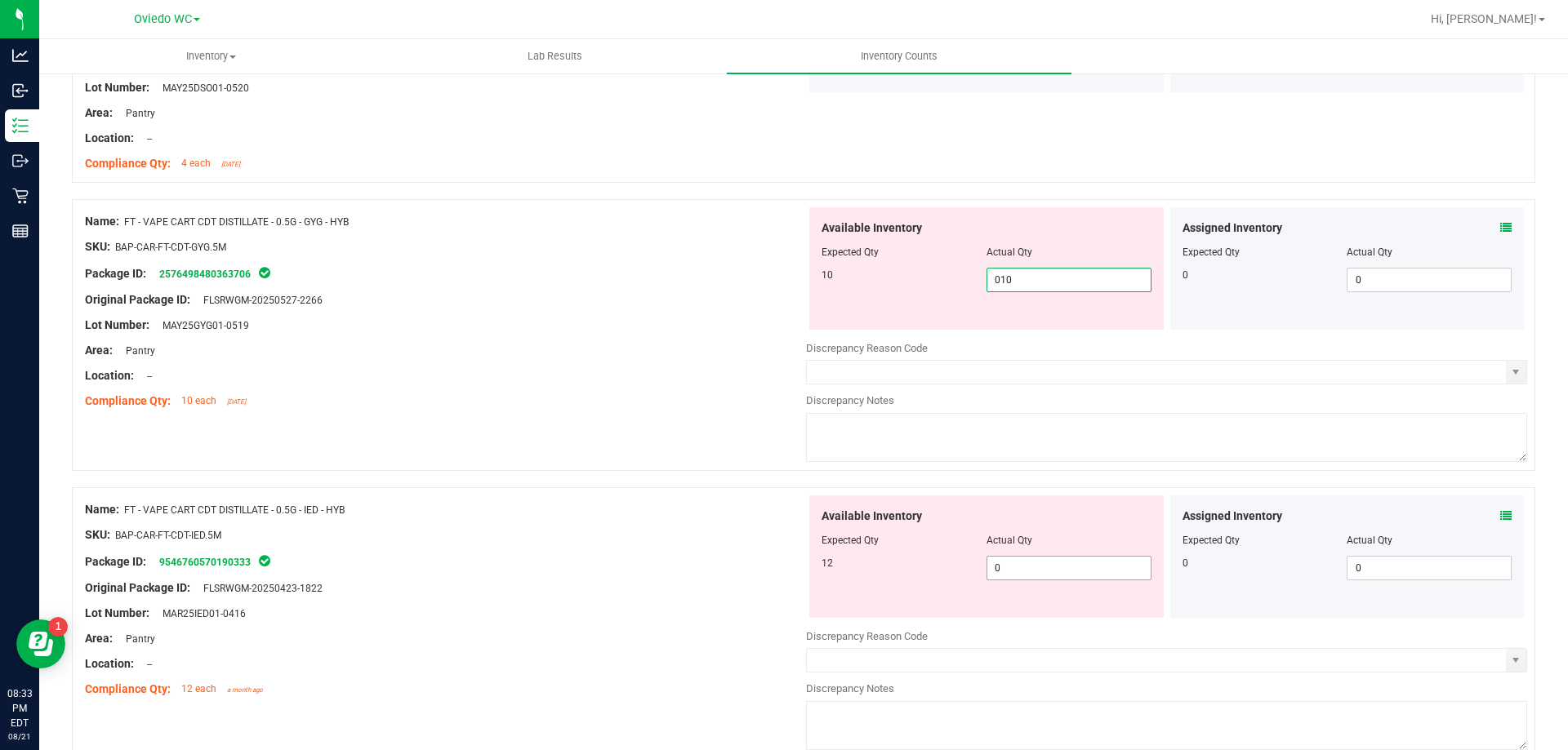
type input "10"
click at [1018, 566] on div "Available Inventory Expected Qty Actual Qty 12 0 0" at bounding box center [986, 557] width 354 height 122
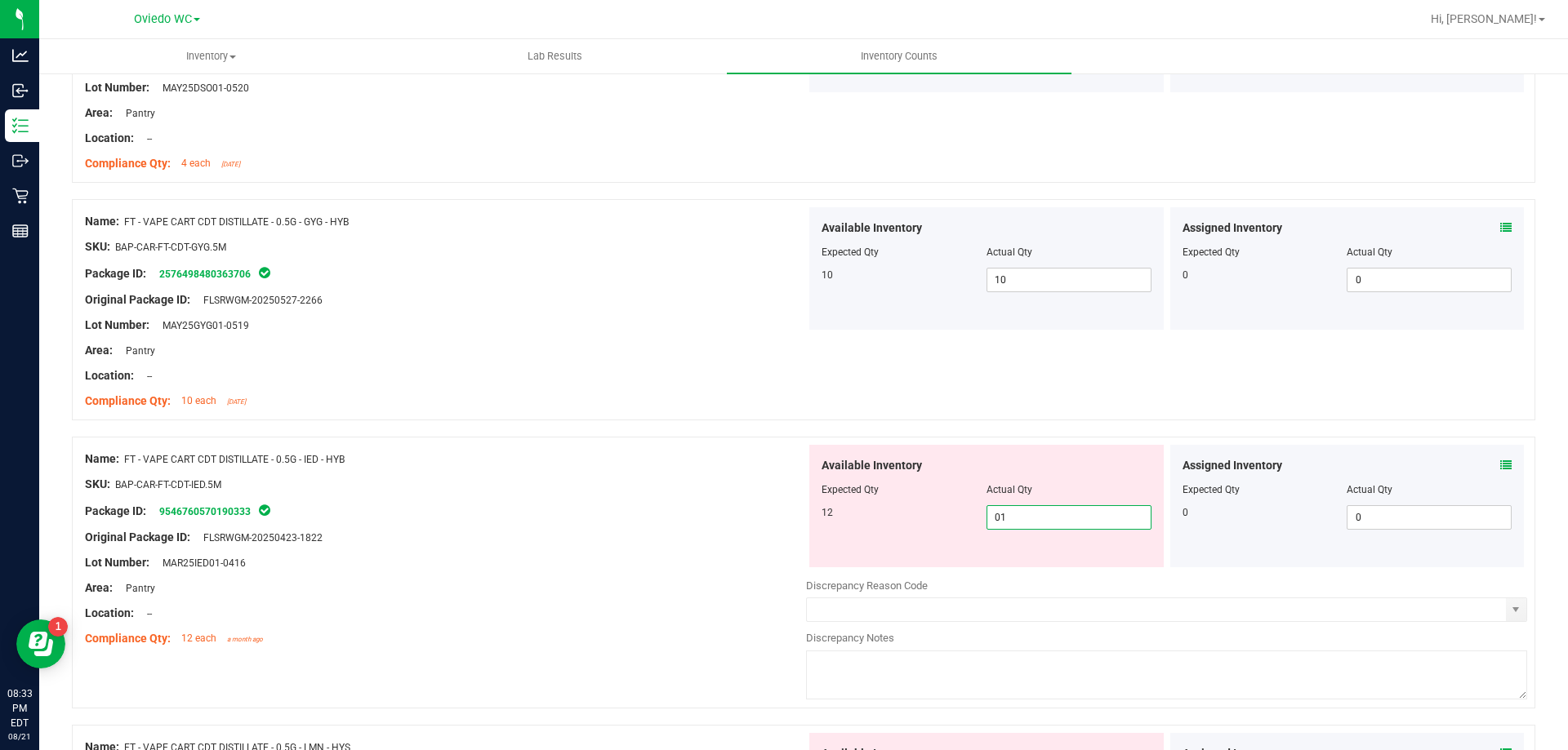
type input "012"
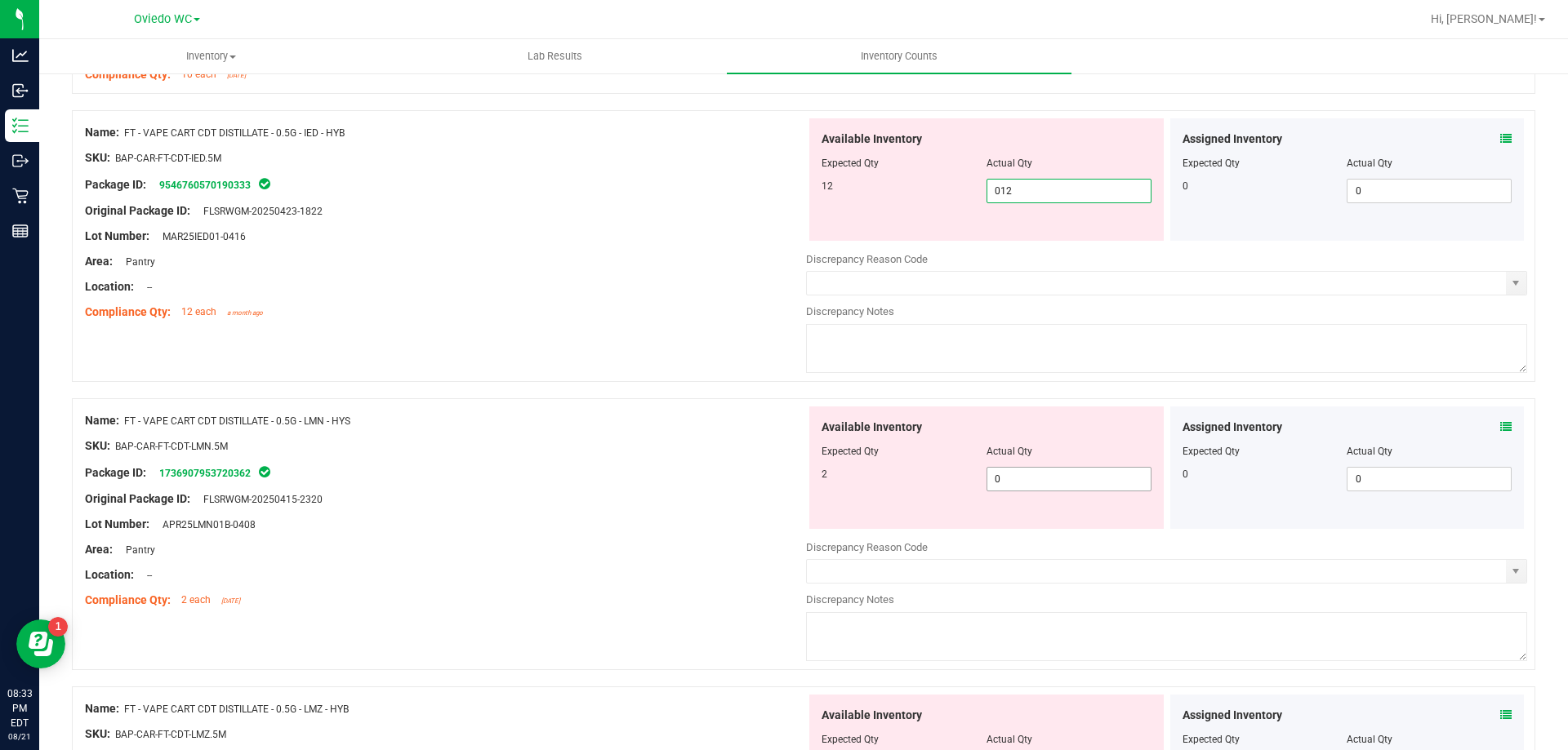
type input "12"
click at [1065, 480] on div "Available Inventory Expected Qty Actual Qty 2 0 0" at bounding box center [1166, 536] width 721 height 259
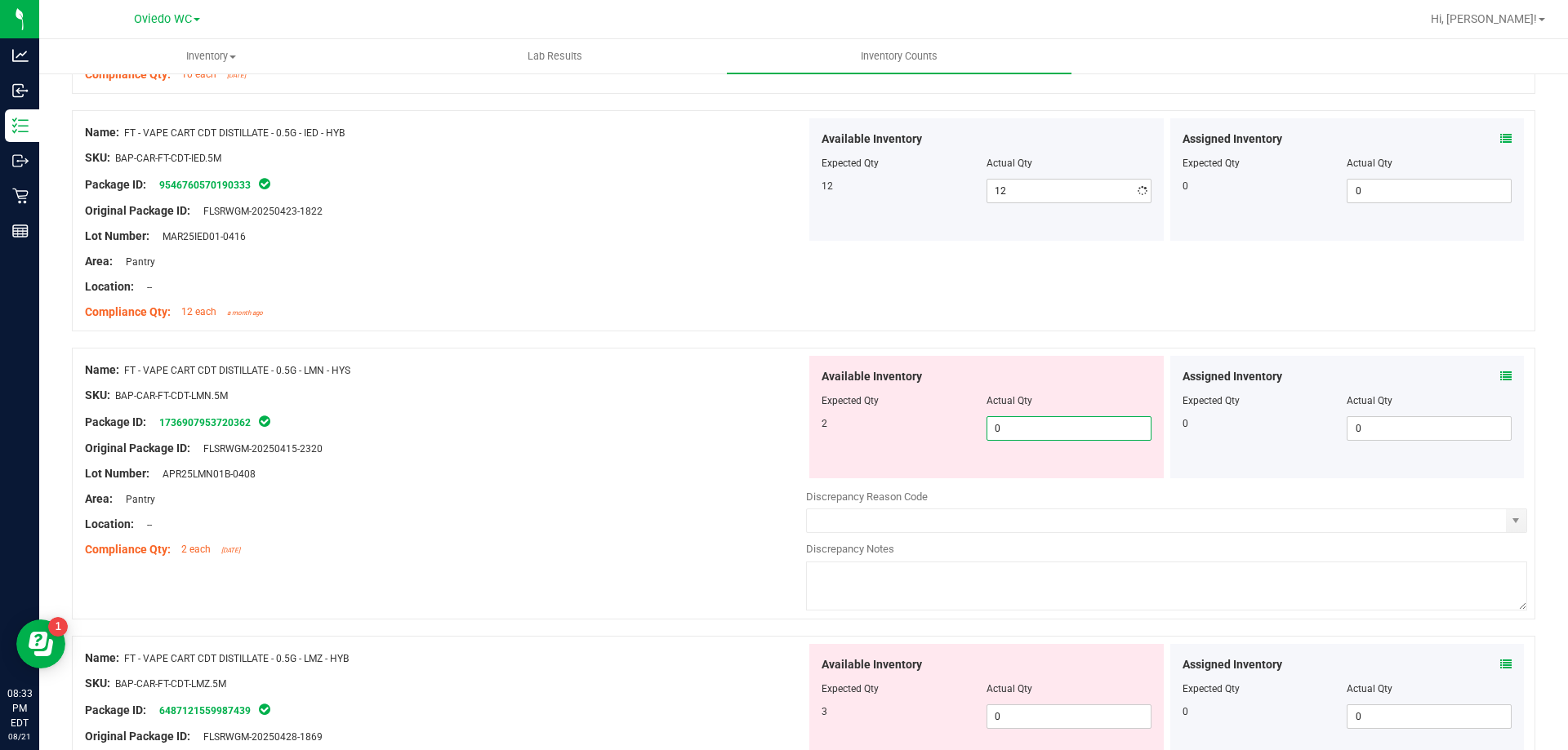
type input "02"
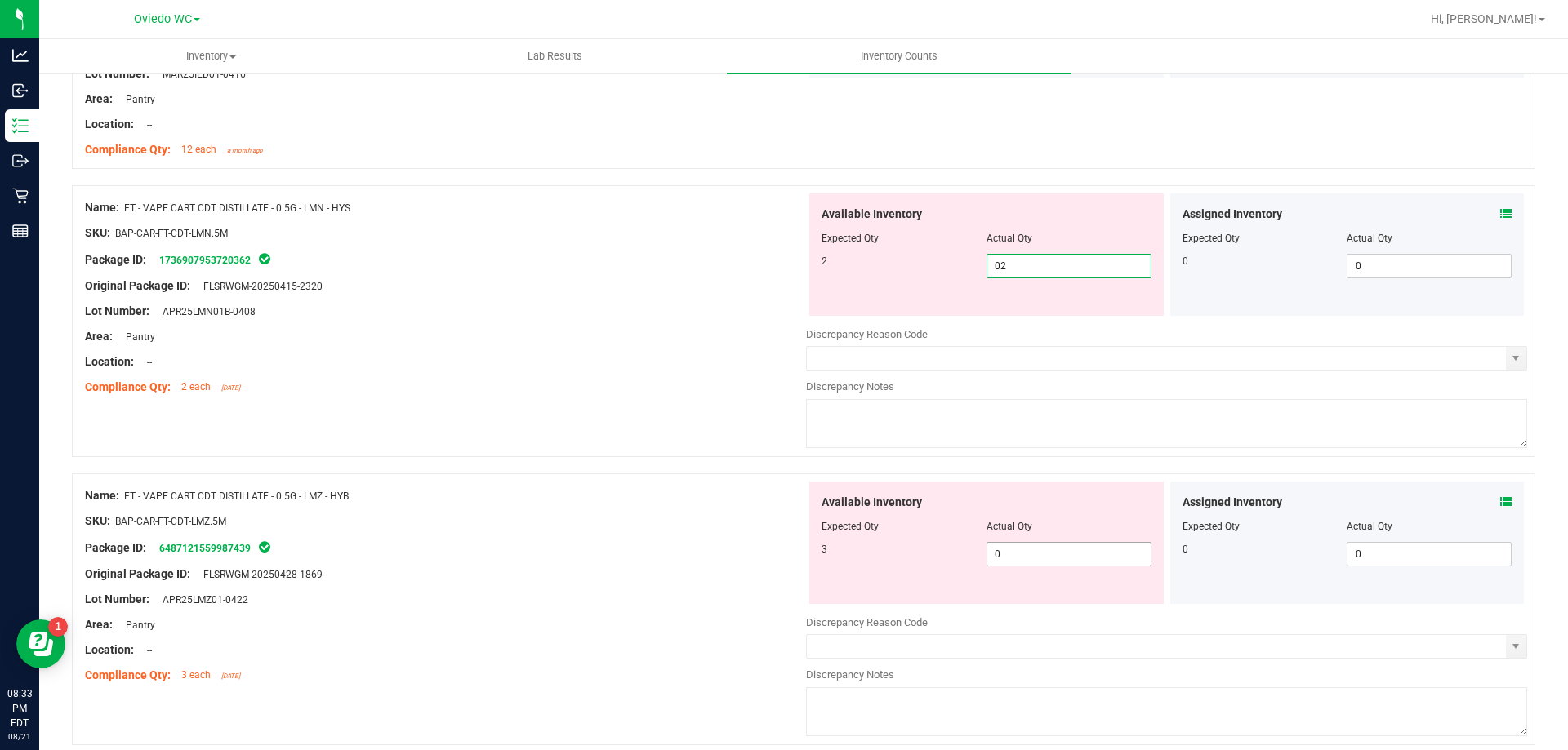
scroll to position [2694, 0]
type input "2"
click at [1013, 570] on div "Available Inventory Expected Qty Actual Qty 3 0 0" at bounding box center [1166, 610] width 721 height 259
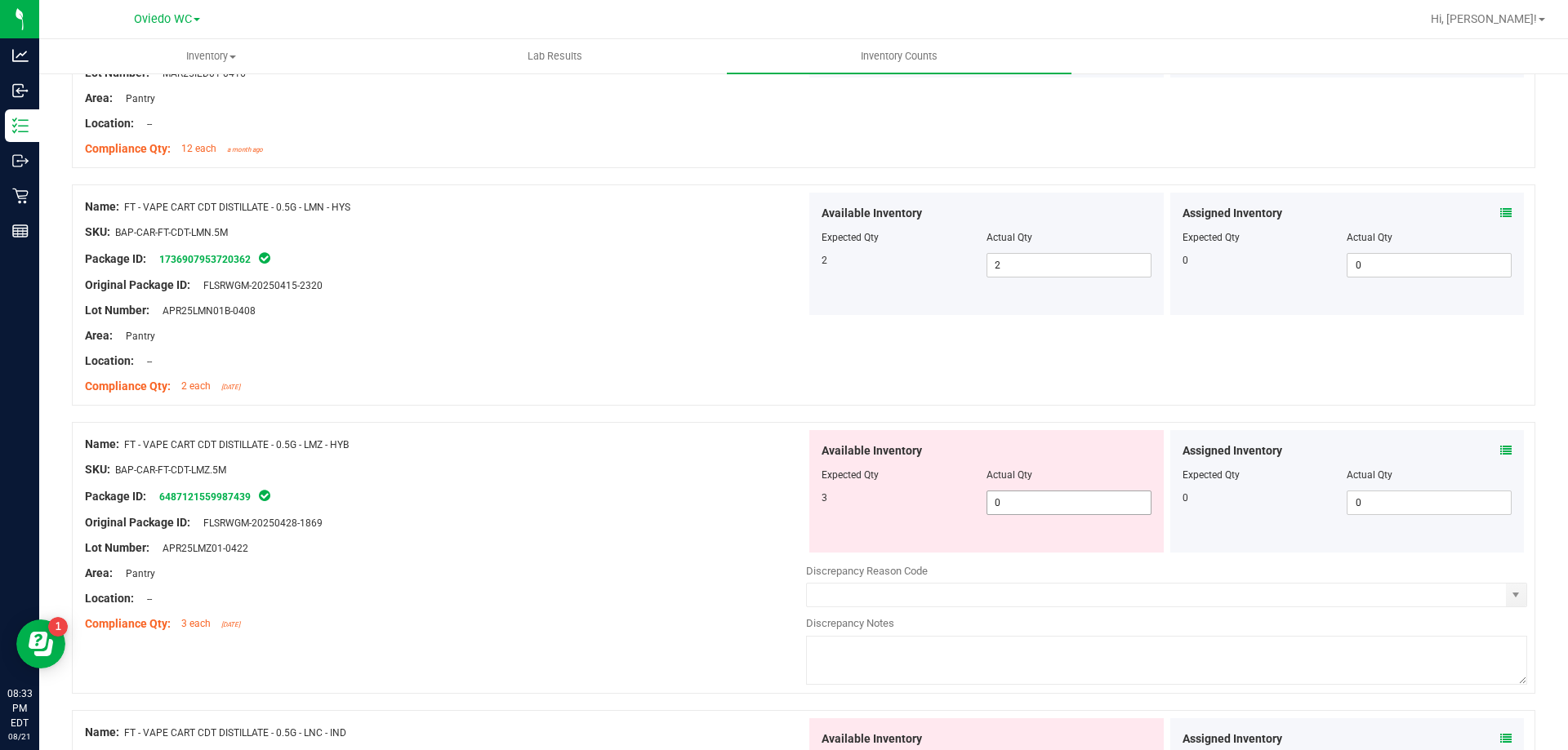
click at [1047, 502] on span "0 0" at bounding box center [1068, 503] width 165 height 24
type input "03"
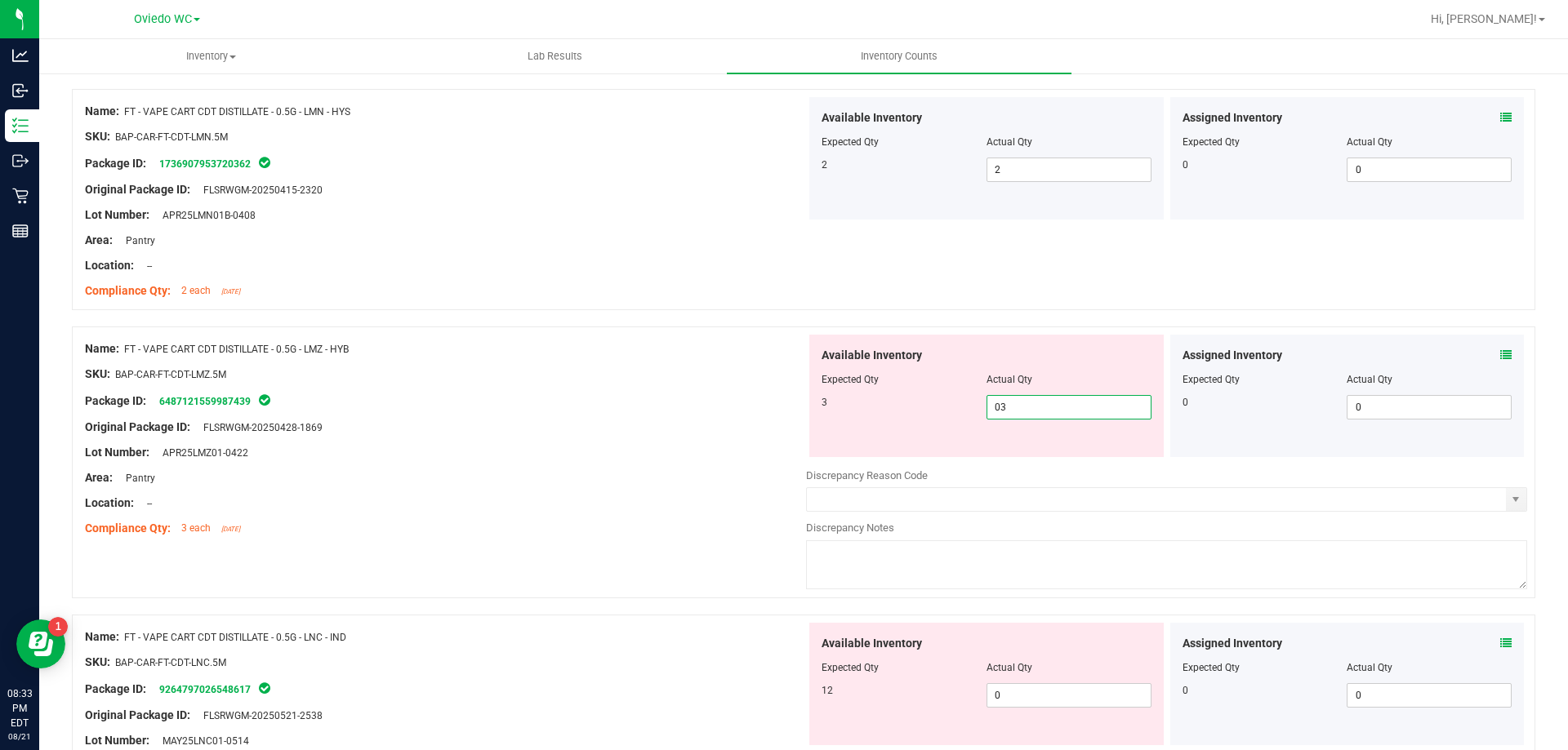
scroll to position [2938, 0]
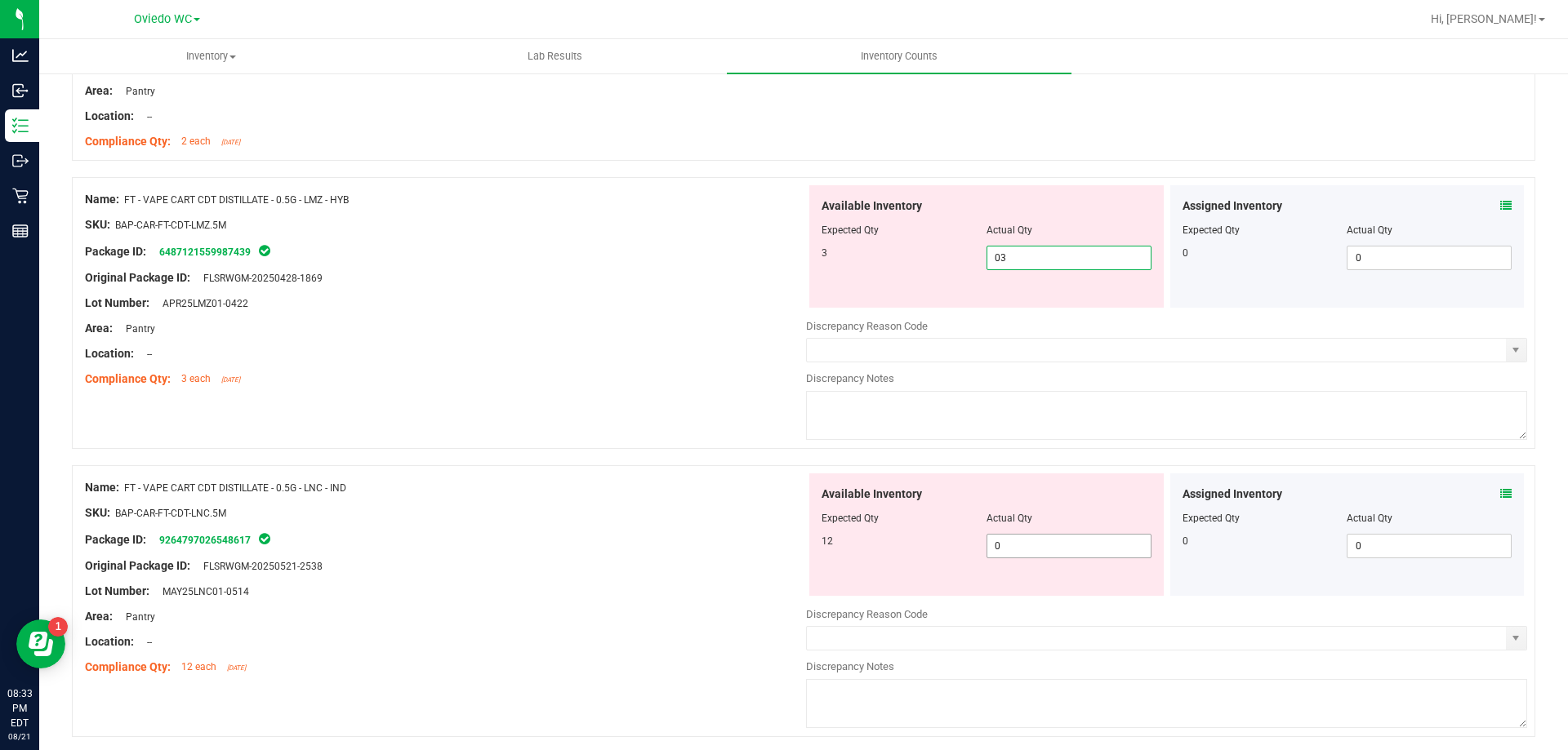
type input "3"
click at [1022, 544] on div "Available Inventory Expected Qty Actual Qty 12 0 0" at bounding box center [986, 534] width 354 height 122
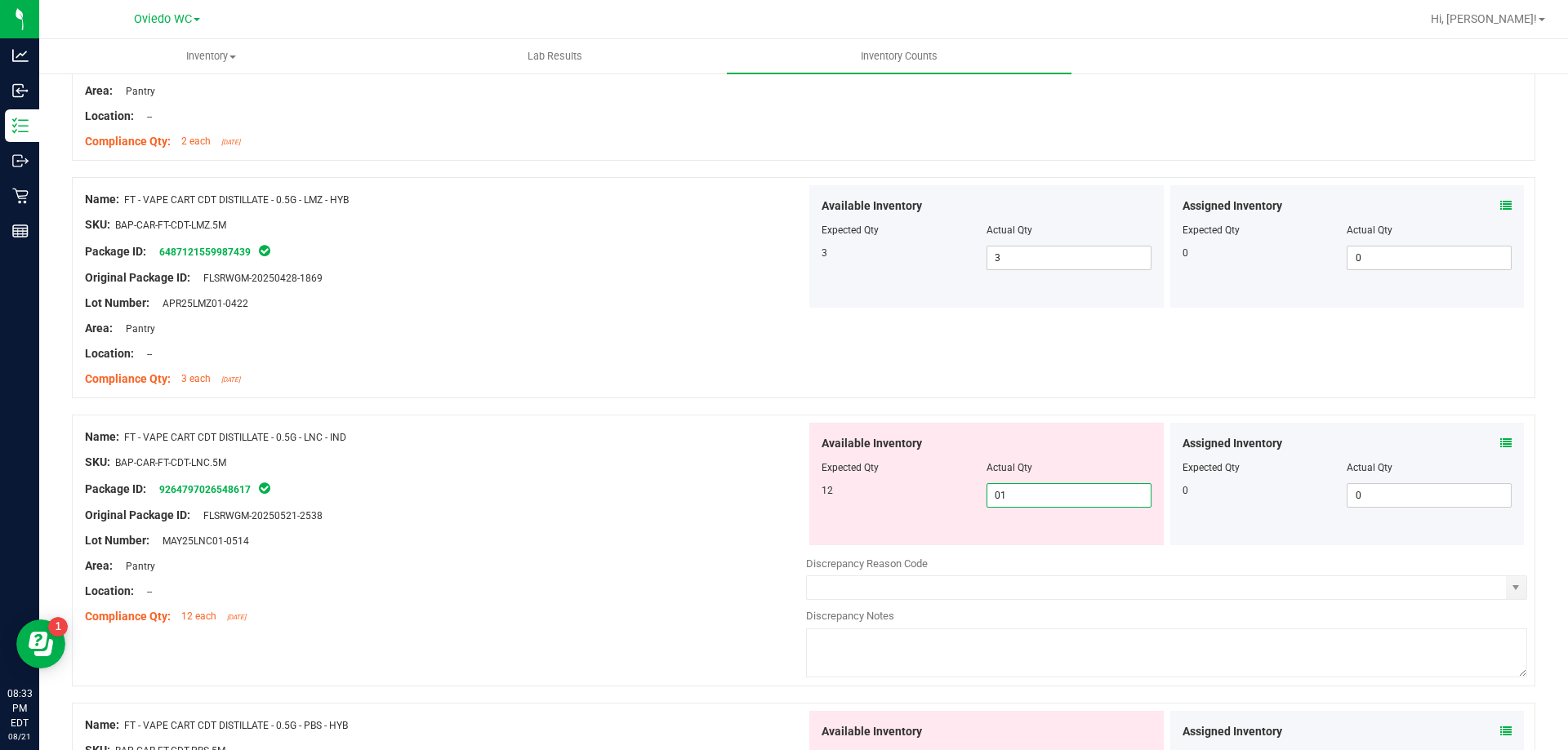
type input "012"
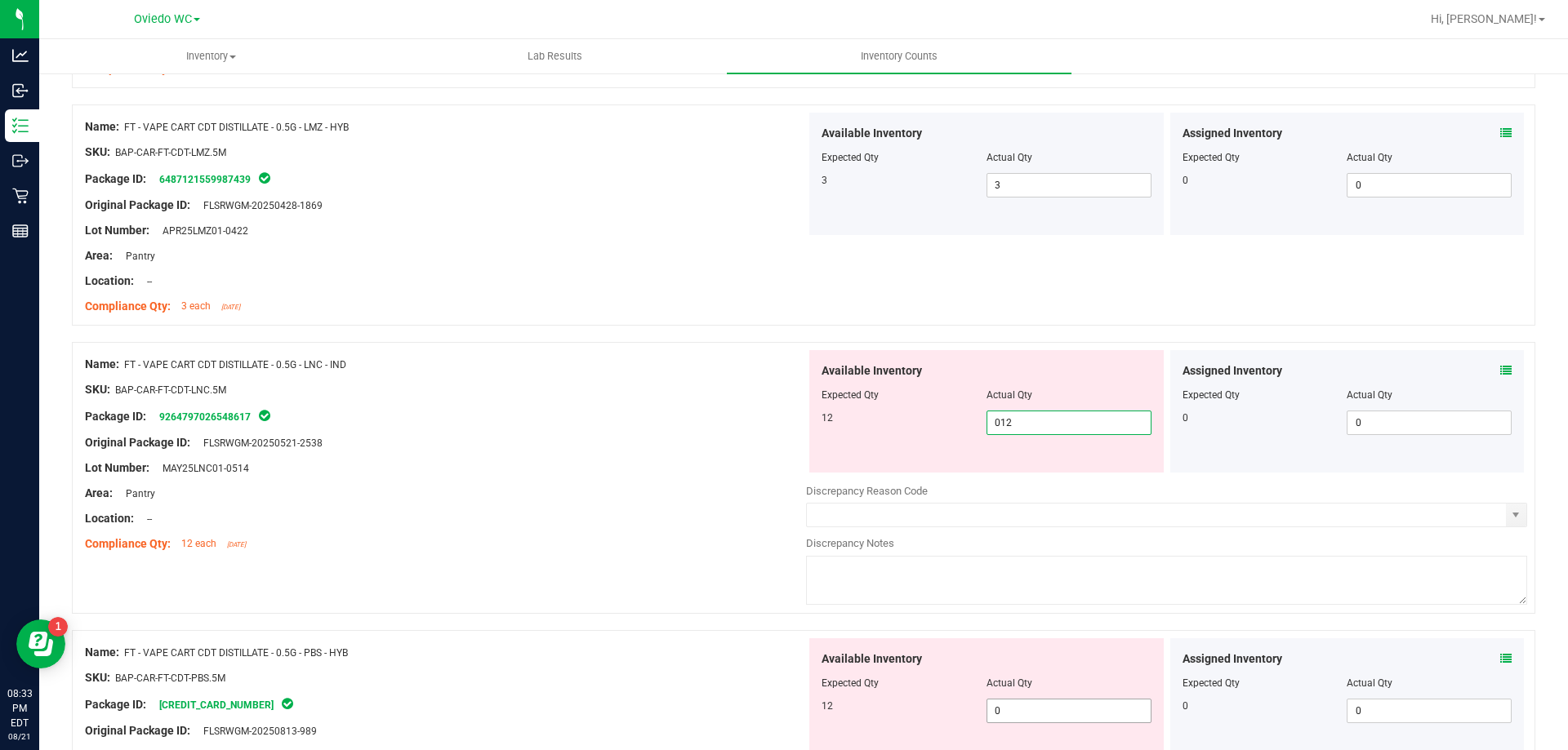
scroll to position [3183, 0]
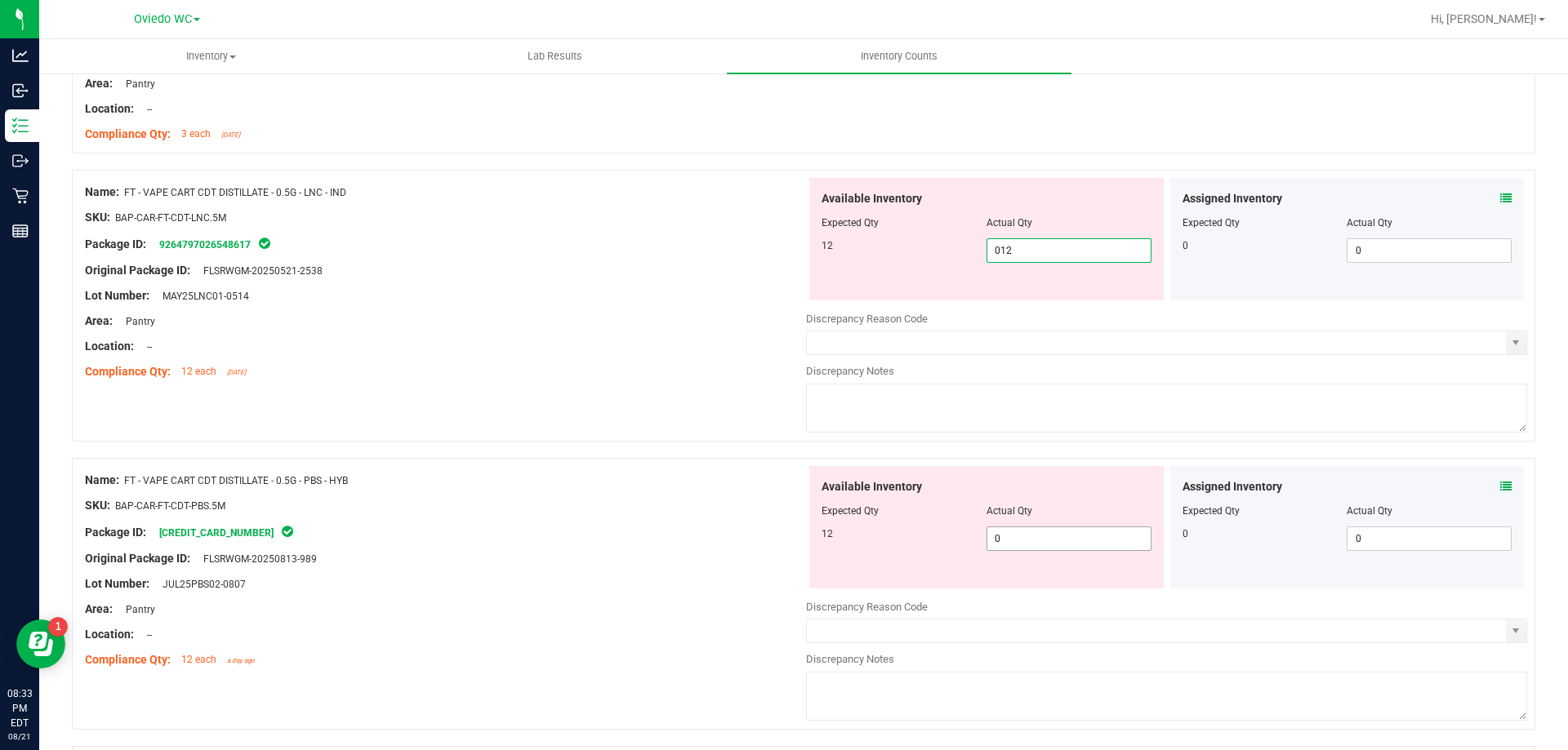
type input "12"
click at [1022, 535] on div "Available Inventory Expected Qty Actual Qty 12 0 0" at bounding box center [986, 528] width 354 height 122
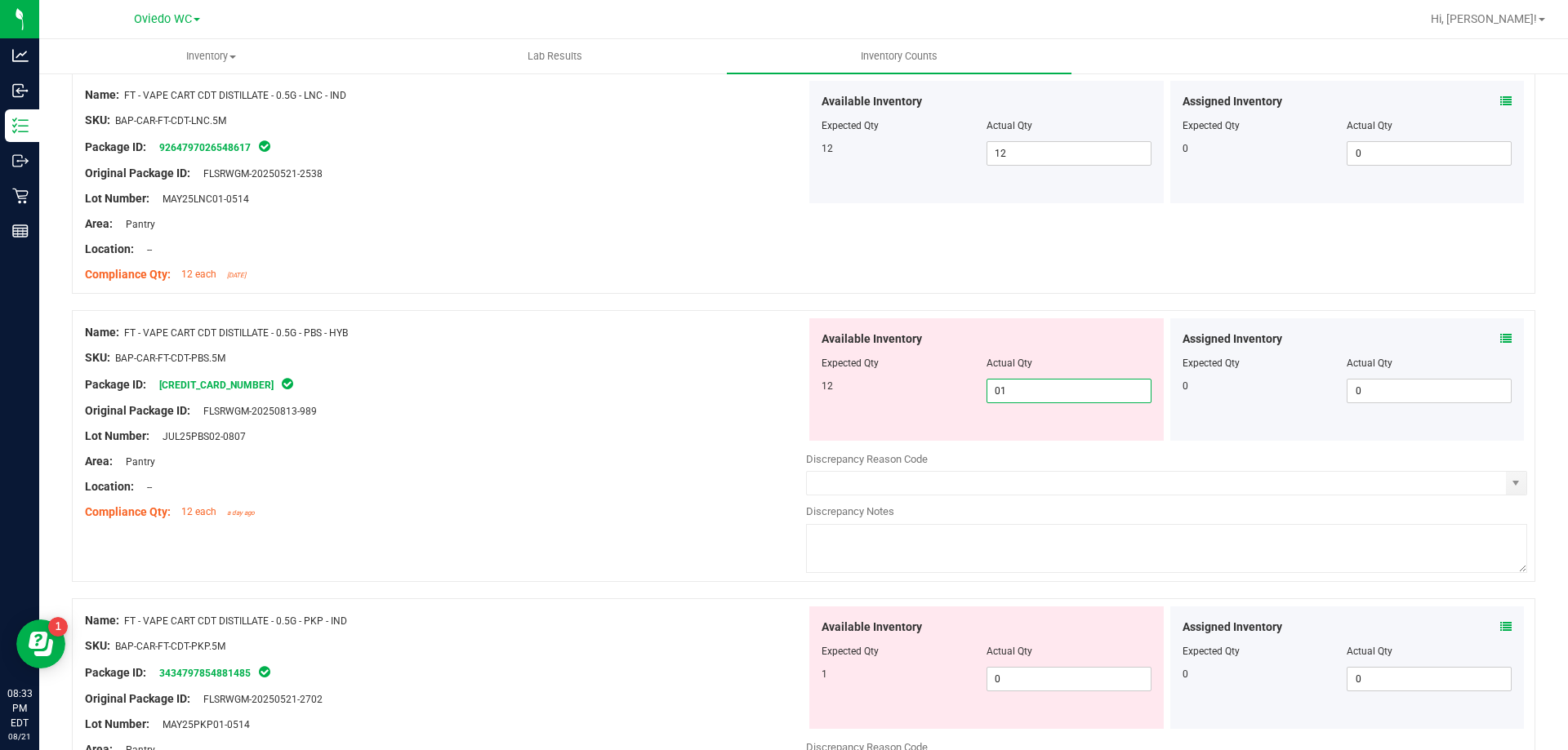
type input "012"
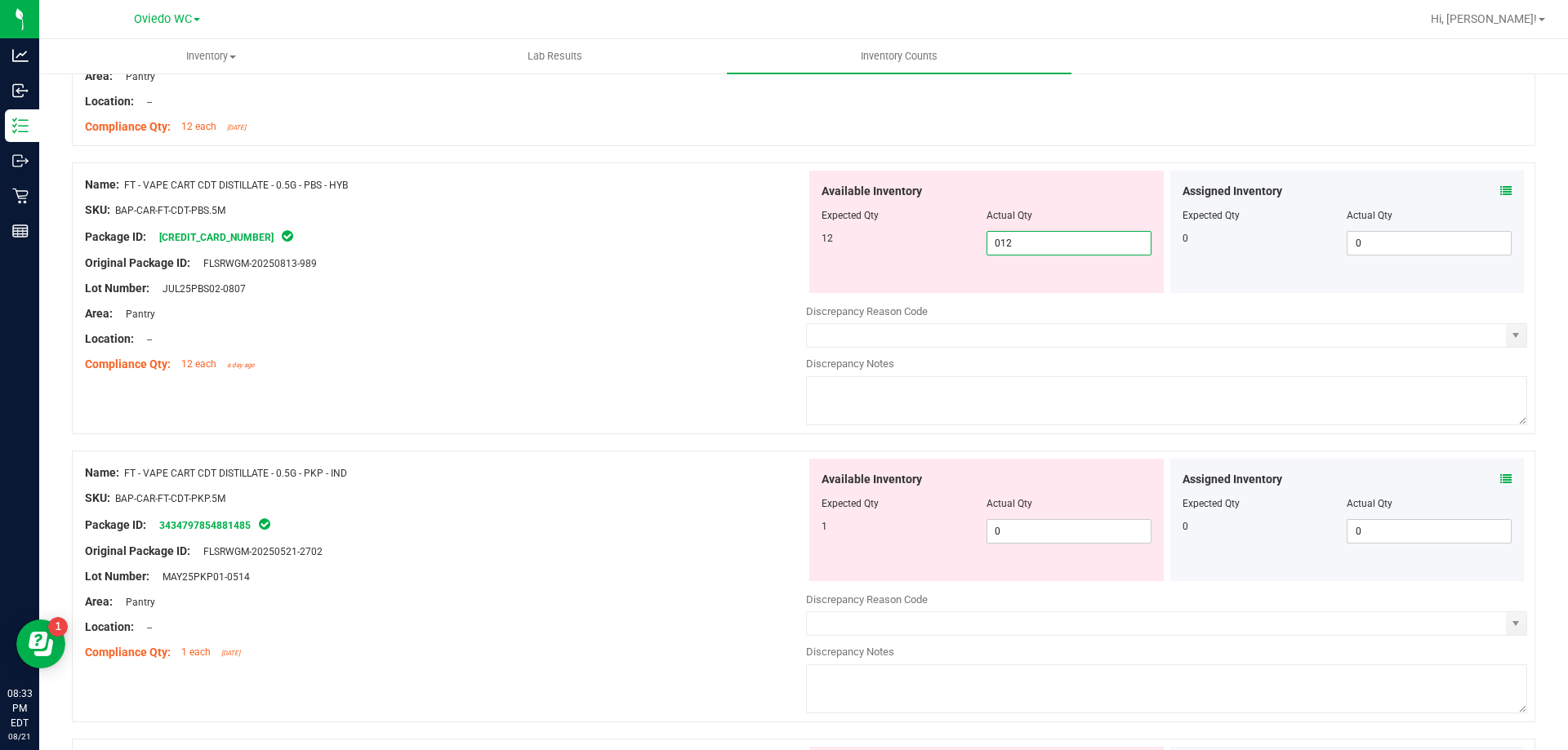
type input "12"
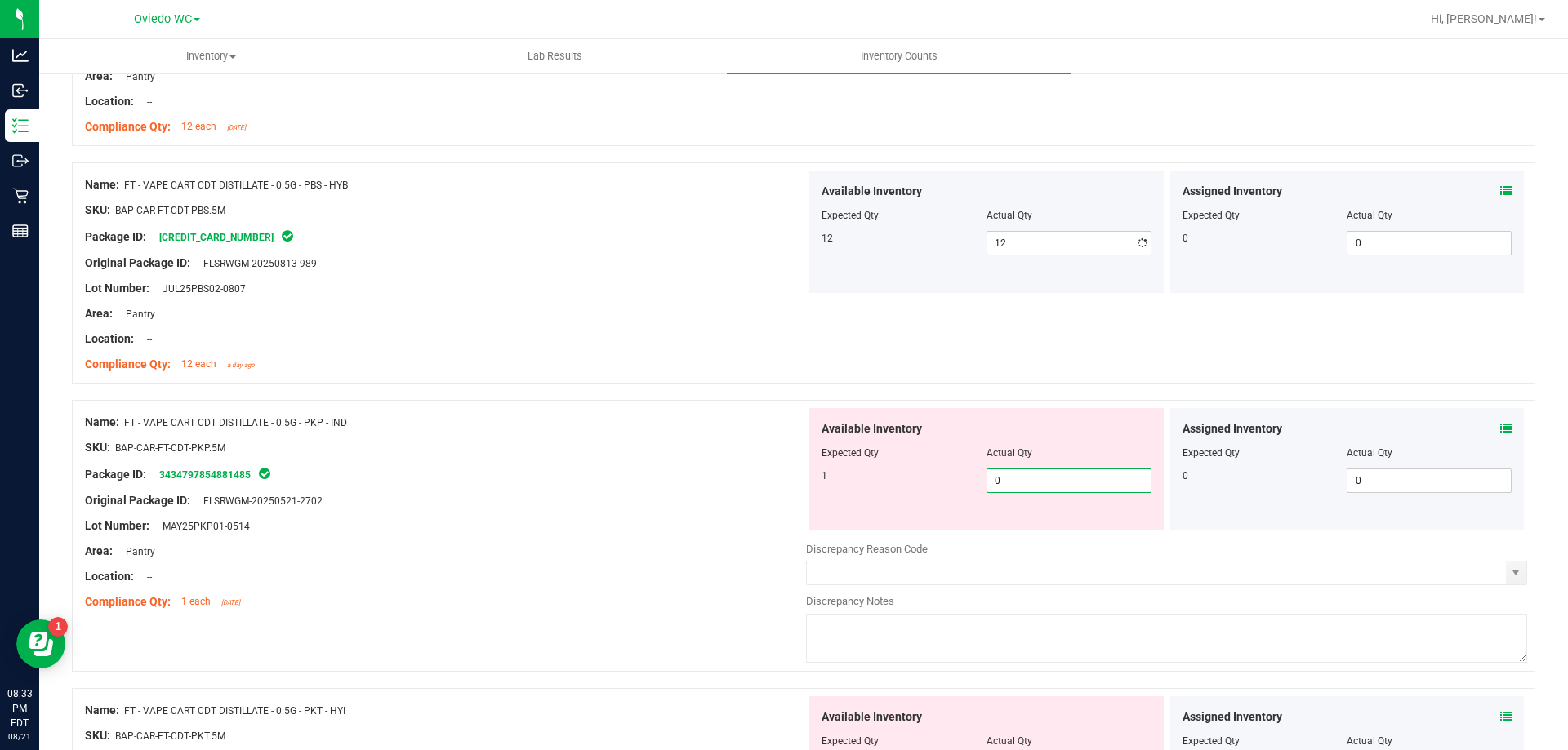
click at [1036, 523] on div "Available Inventory Expected Qty Actual Qty 1 0 0" at bounding box center [986, 469] width 354 height 122
type input "01"
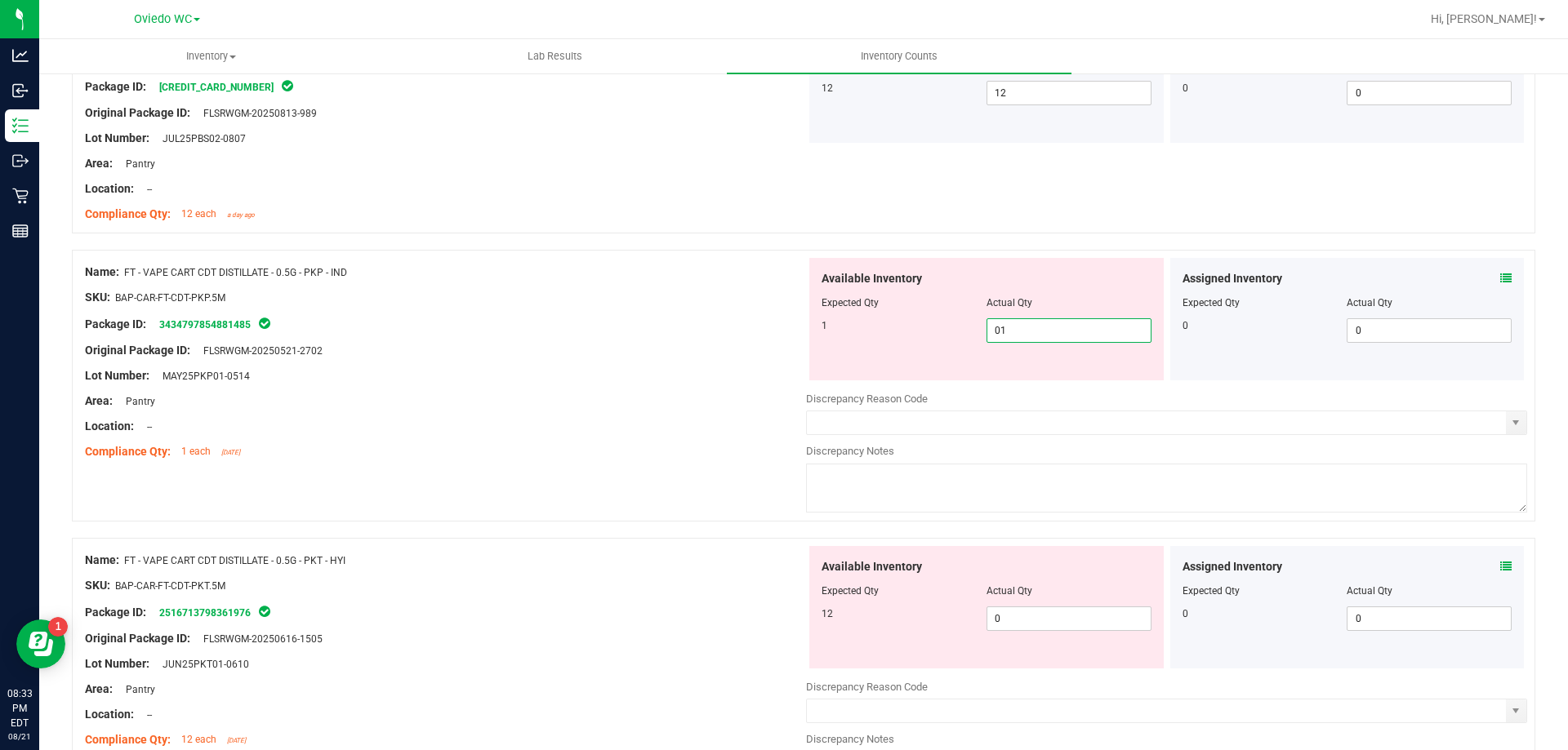
scroll to position [3755, 0]
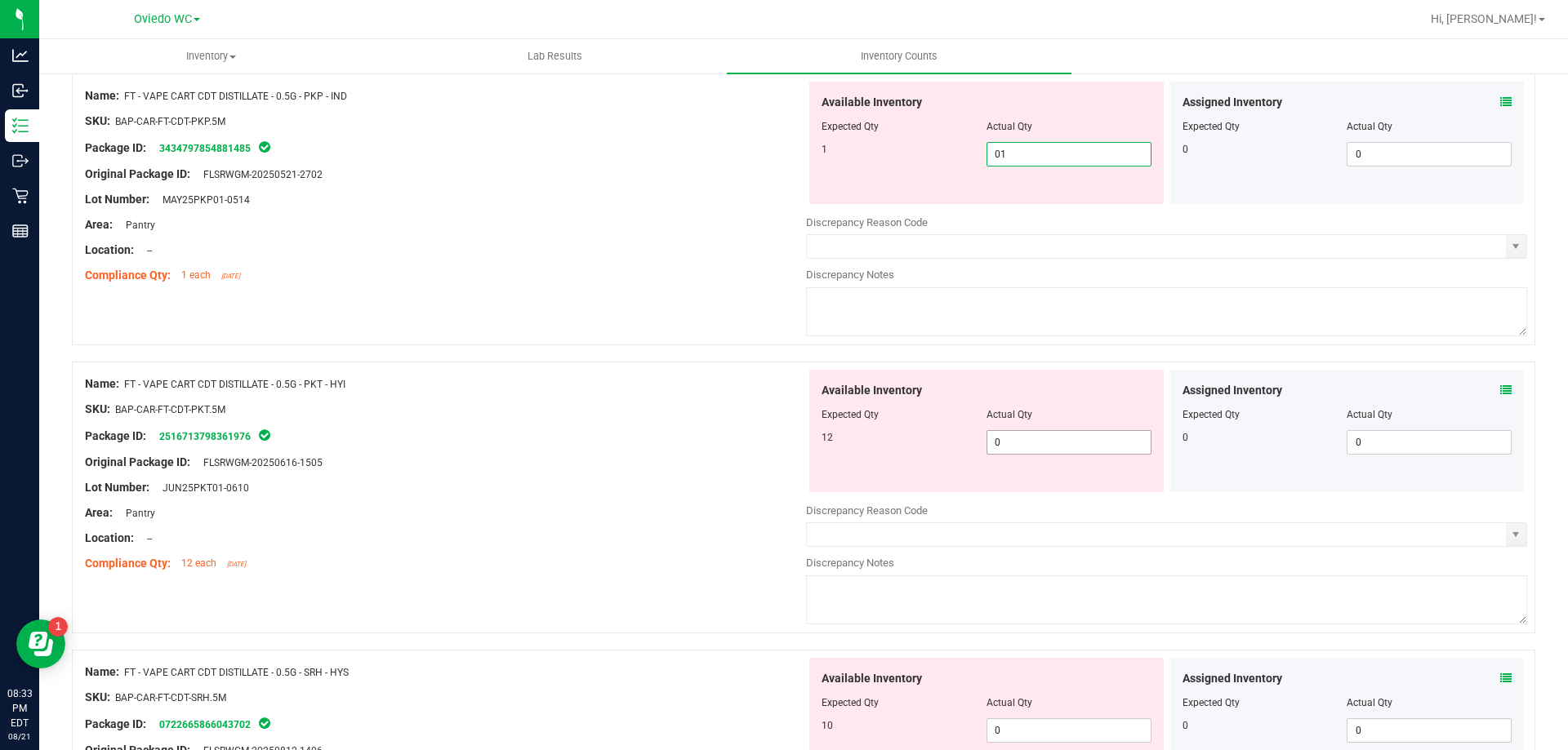
type input "1"
click at [1076, 436] on div "Available Inventory Expected Qty Actual Qty 12 0 0" at bounding box center [986, 431] width 354 height 122
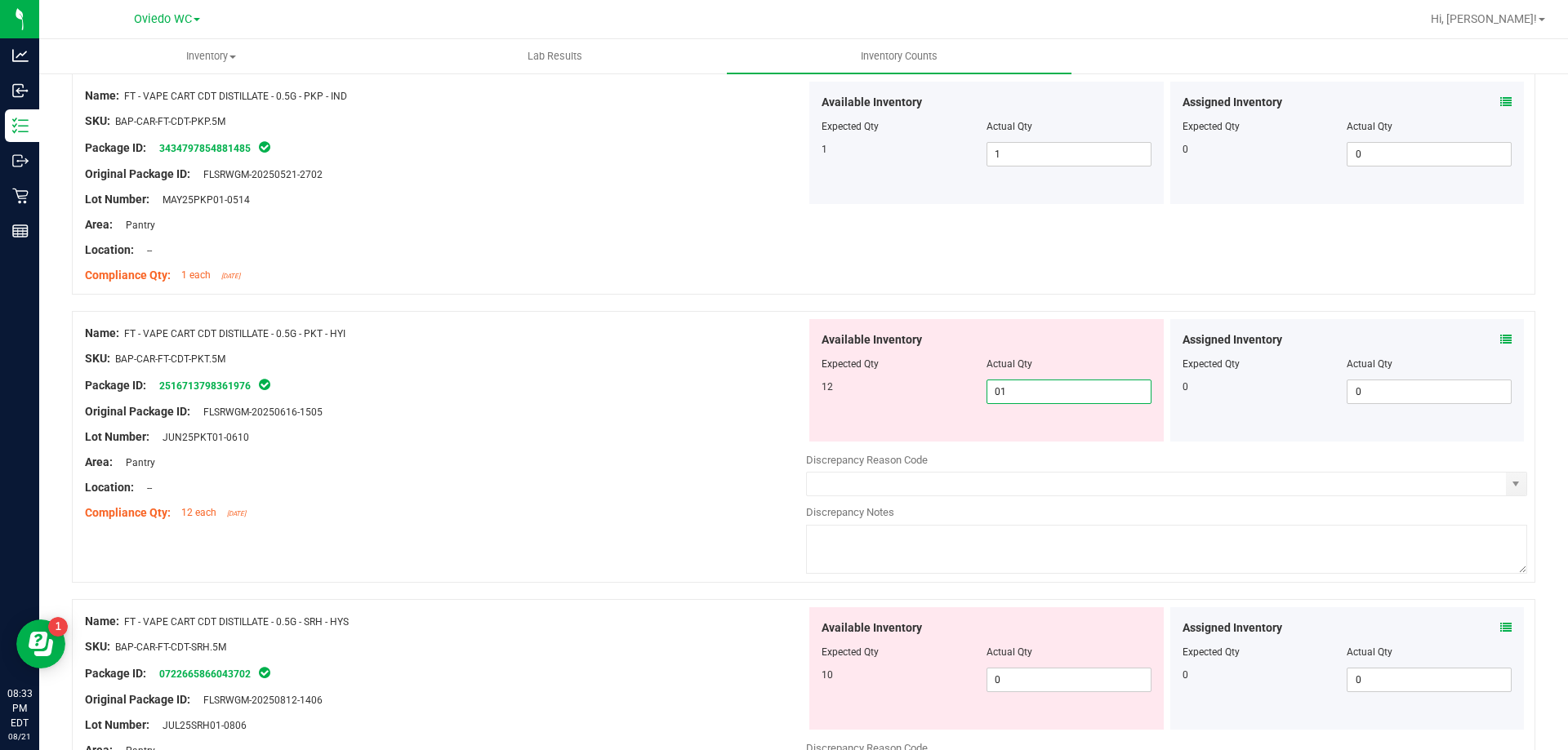
type input "012"
type input "12"
click at [1030, 682] on div "Available Inventory Expected Qty Actual Qty 10 0 0" at bounding box center [1166, 737] width 721 height 259
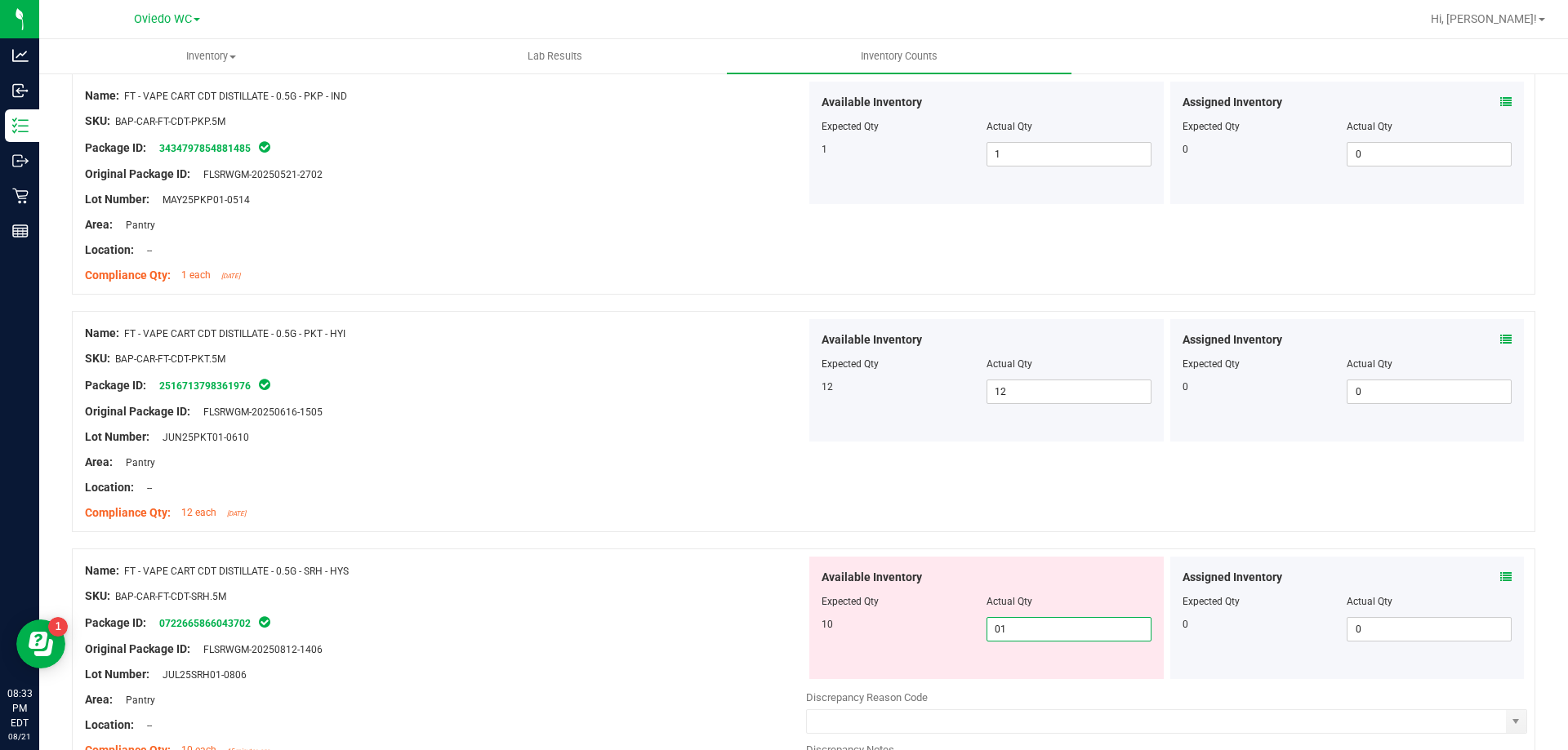
type input "010"
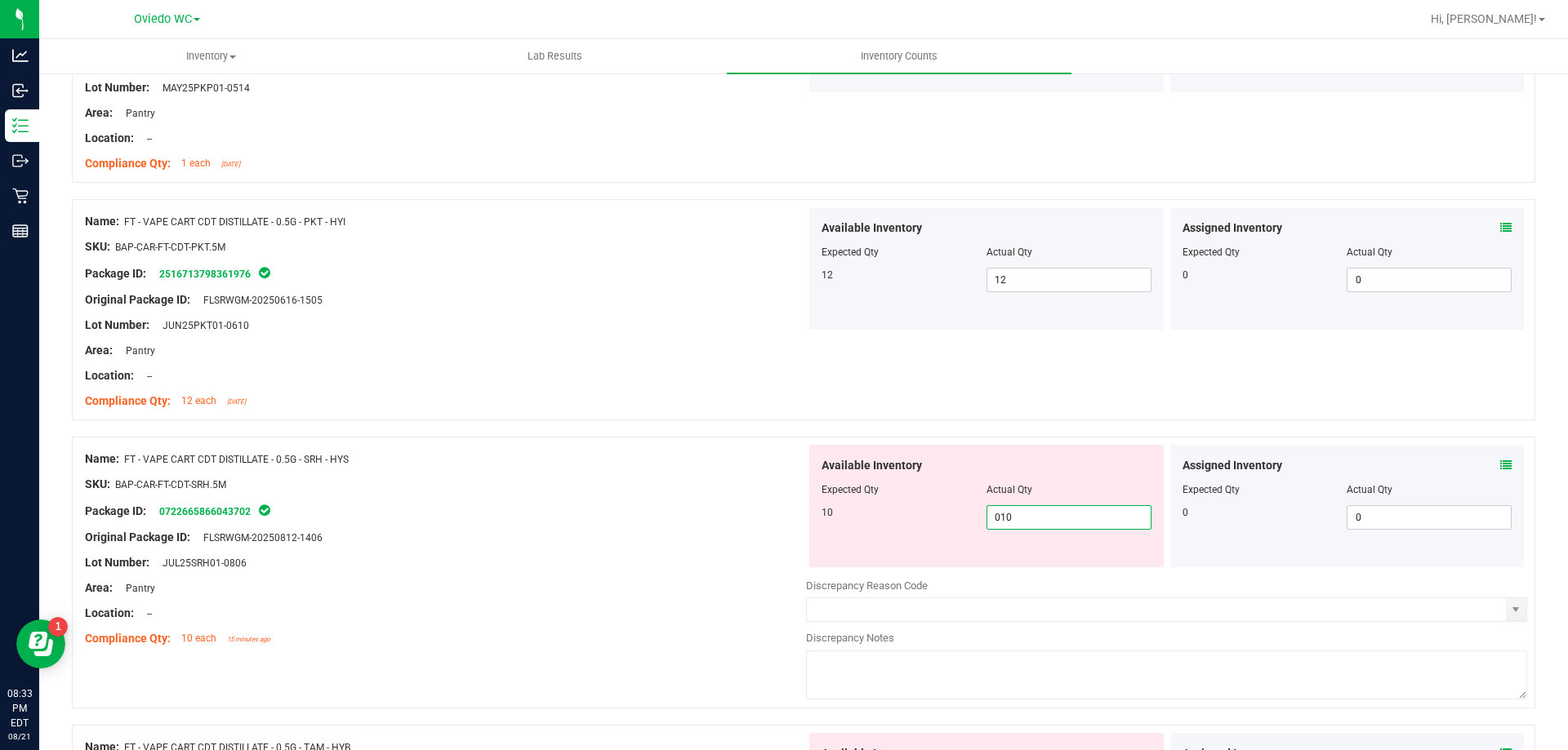
scroll to position [4000, 0]
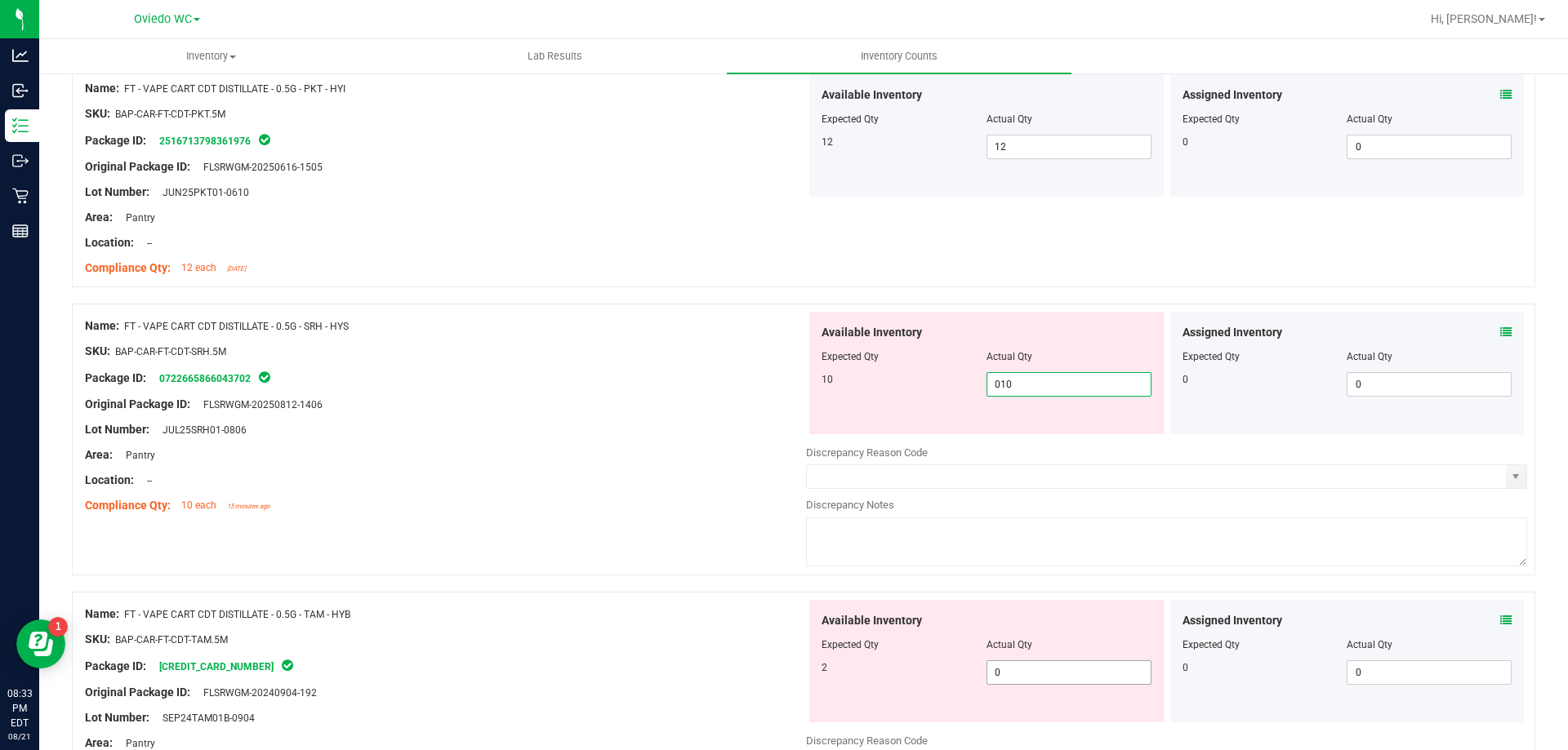
type input "10"
click at [1014, 661] on div "Available Inventory Expected Qty Actual Qty 2 0 0" at bounding box center [986, 661] width 354 height 122
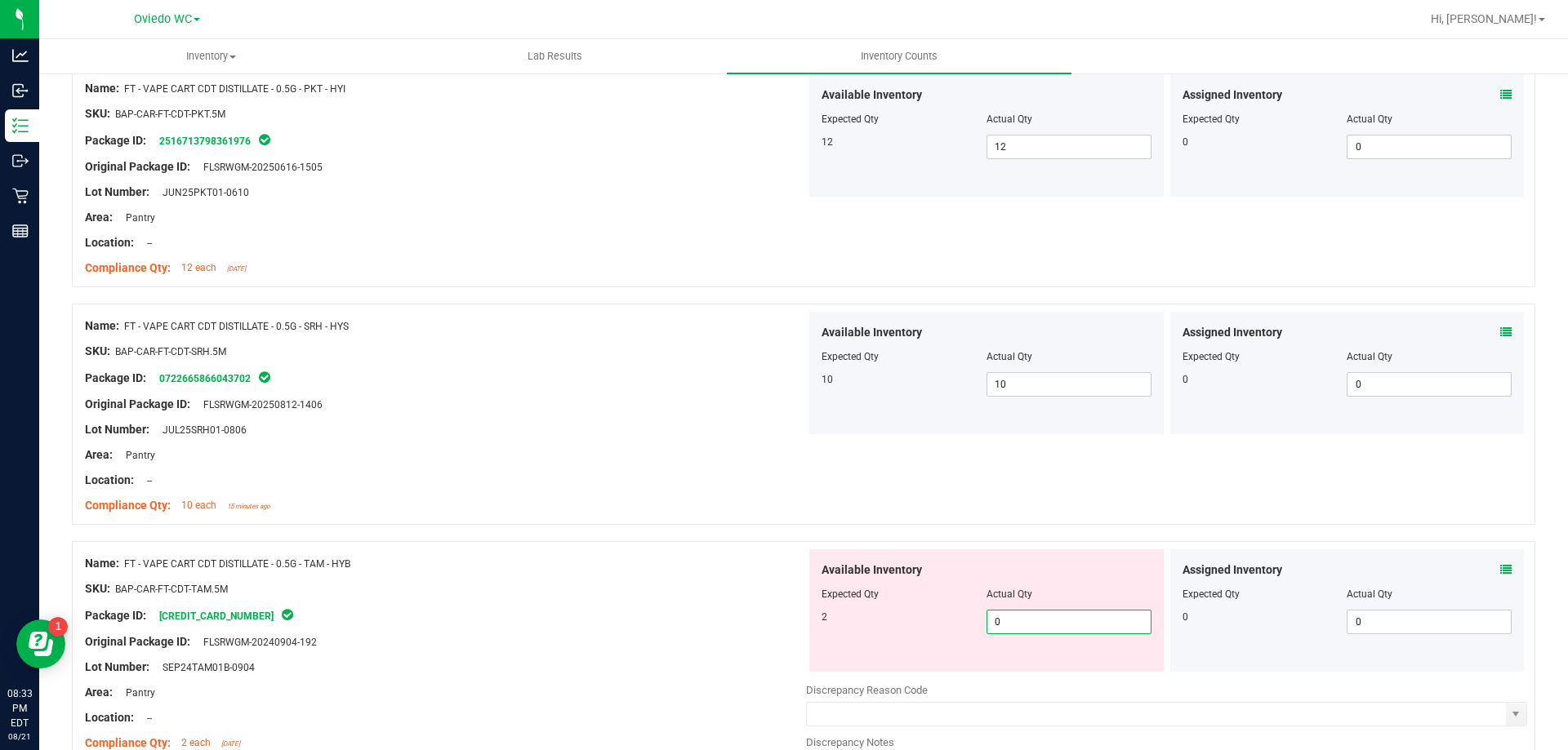
type input "02"
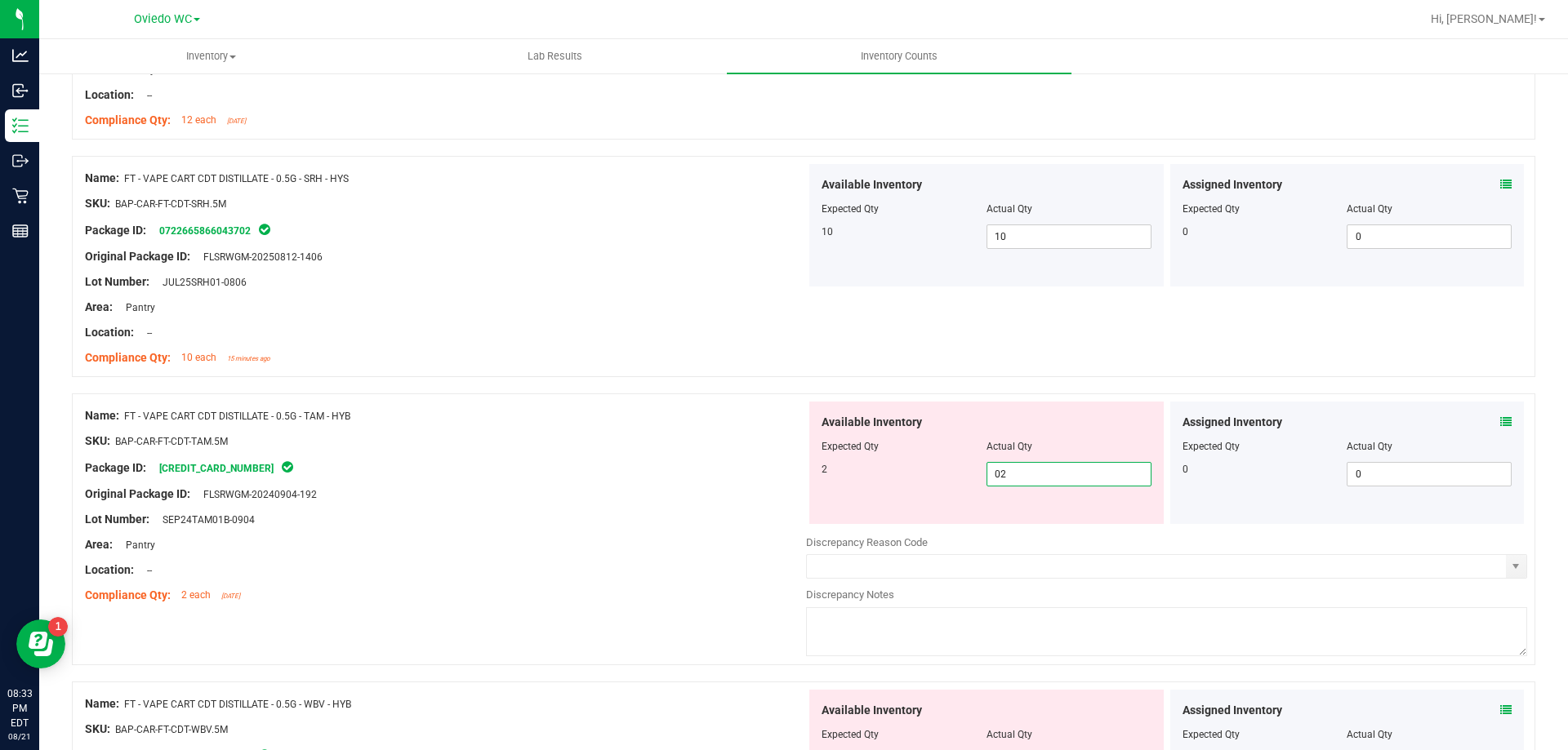
scroll to position [4326, 0]
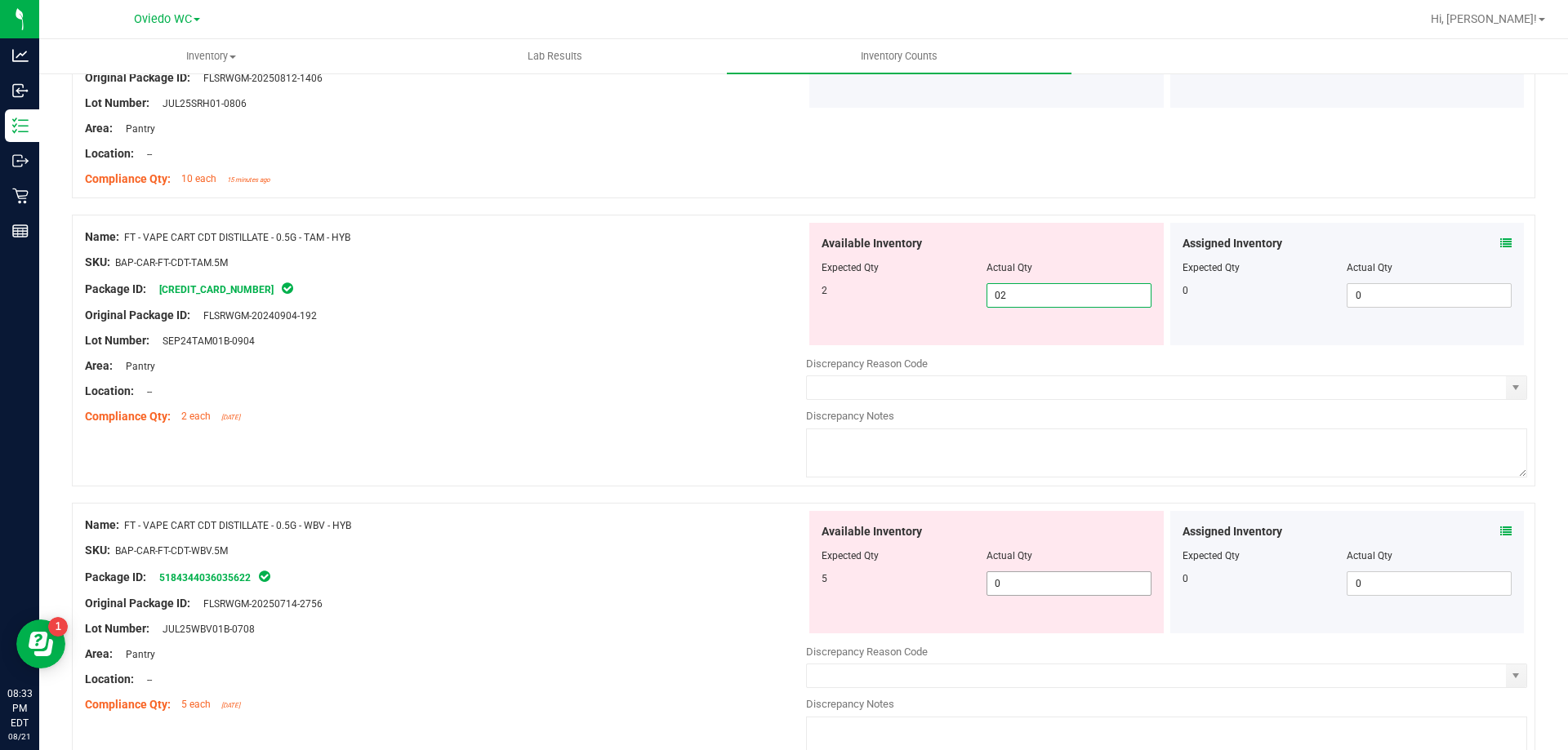
type input "2"
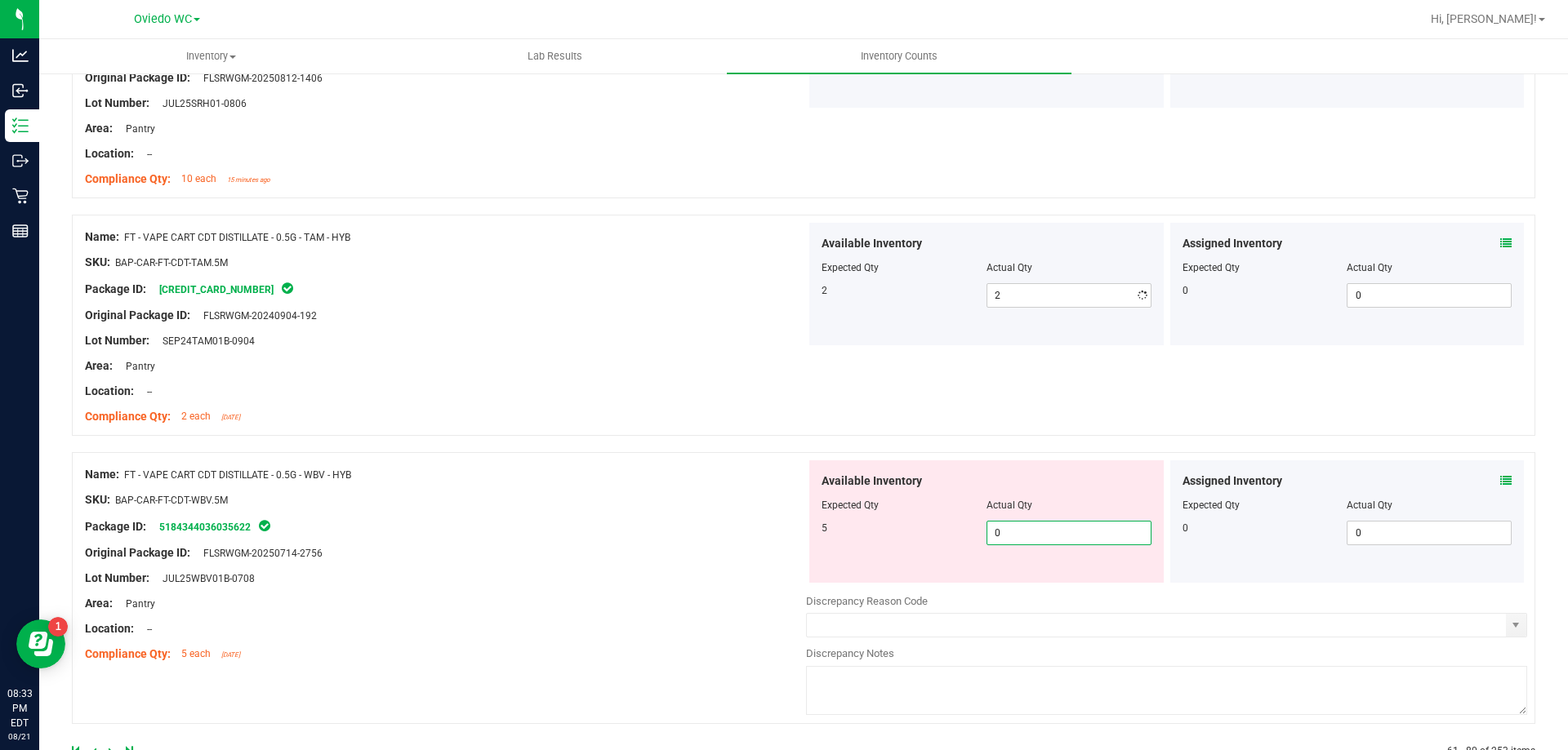
click at [1032, 586] on div "Available Inventory Expected Qty Actual Qty 5 0 0" at bounding box center [1166, 589] width 721 height 259
type input "05"
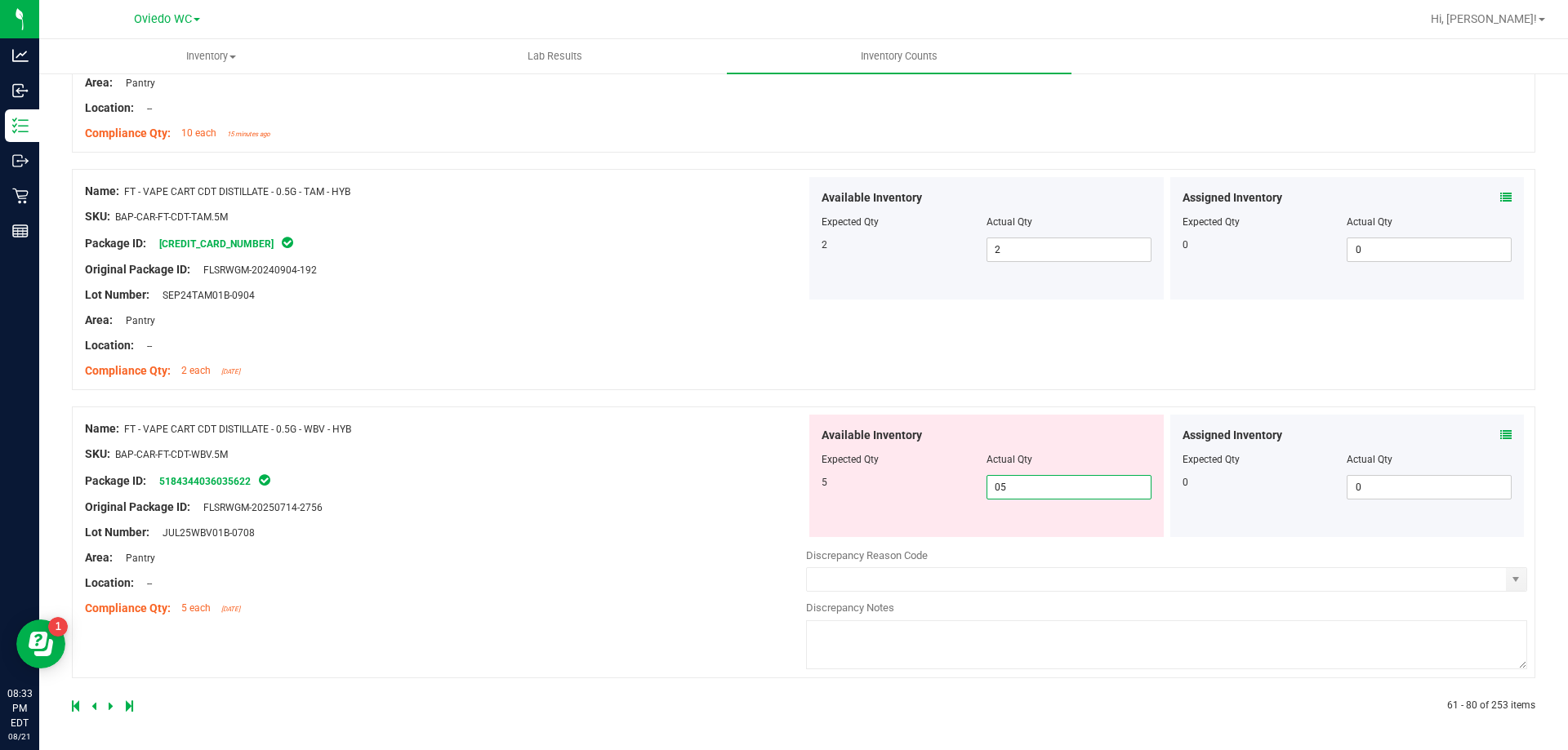
type input "5"
click at [689, 614] on div "Name: FT - VAPE CART CDT DISTILLATE - 0.5G - WBV - HYB SKU: BAP-CAR-FT-CDT-WBV.…" at bounding box center [445, 519] width 721 height 208
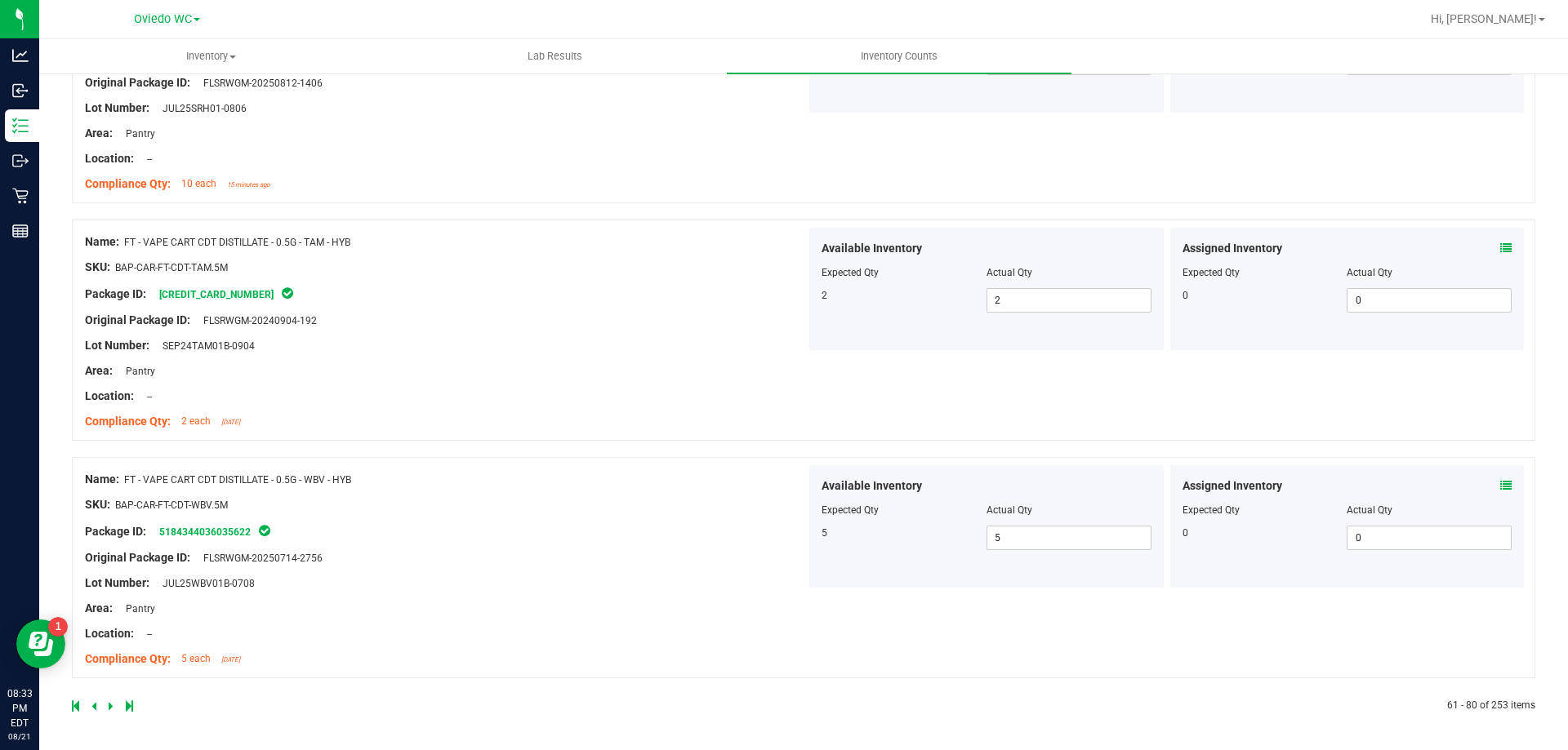
click at [110, 702] on icon at bounding box center [111, 706] width 5 height 9
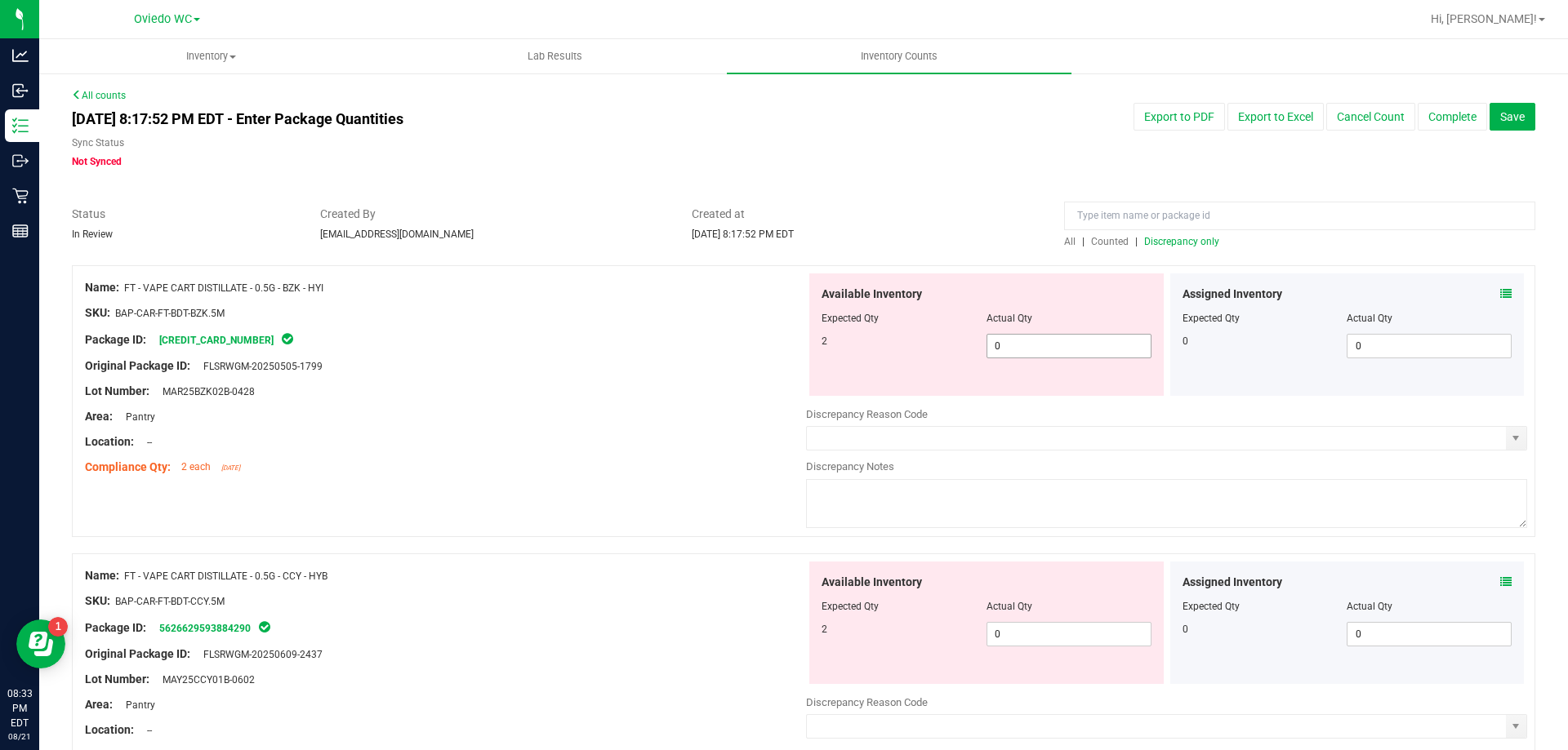
click at [1019, 347] on span "0 0" at bounding box center [1068, 346] width 165 height 24
type input "02"
type input "2"
click at [1067, 622] on div "Available Inventory Expected Qty Actual Qty 2 0 0" at bounding box center [986, 622] width 354 height 122
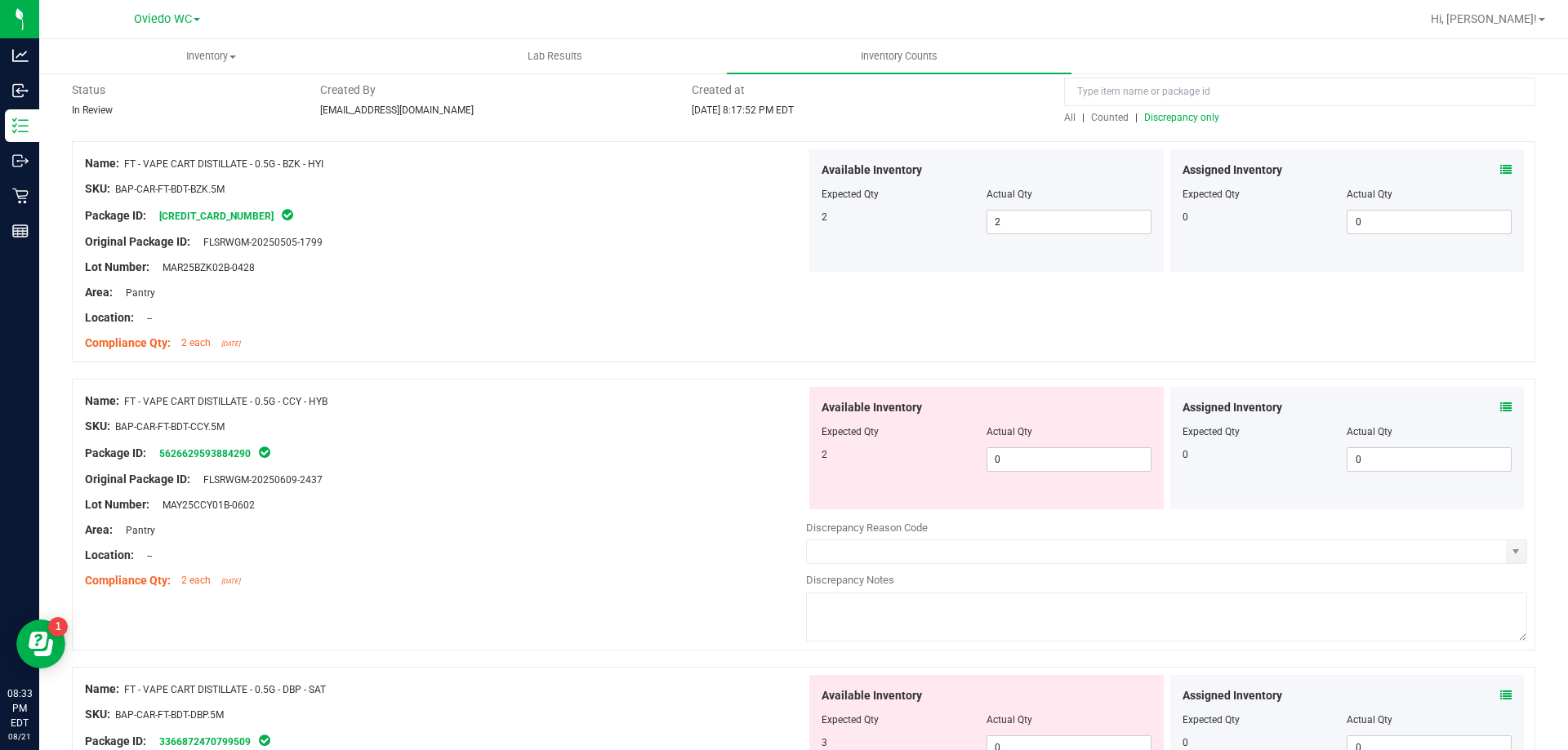
scroll to position [245, 0]
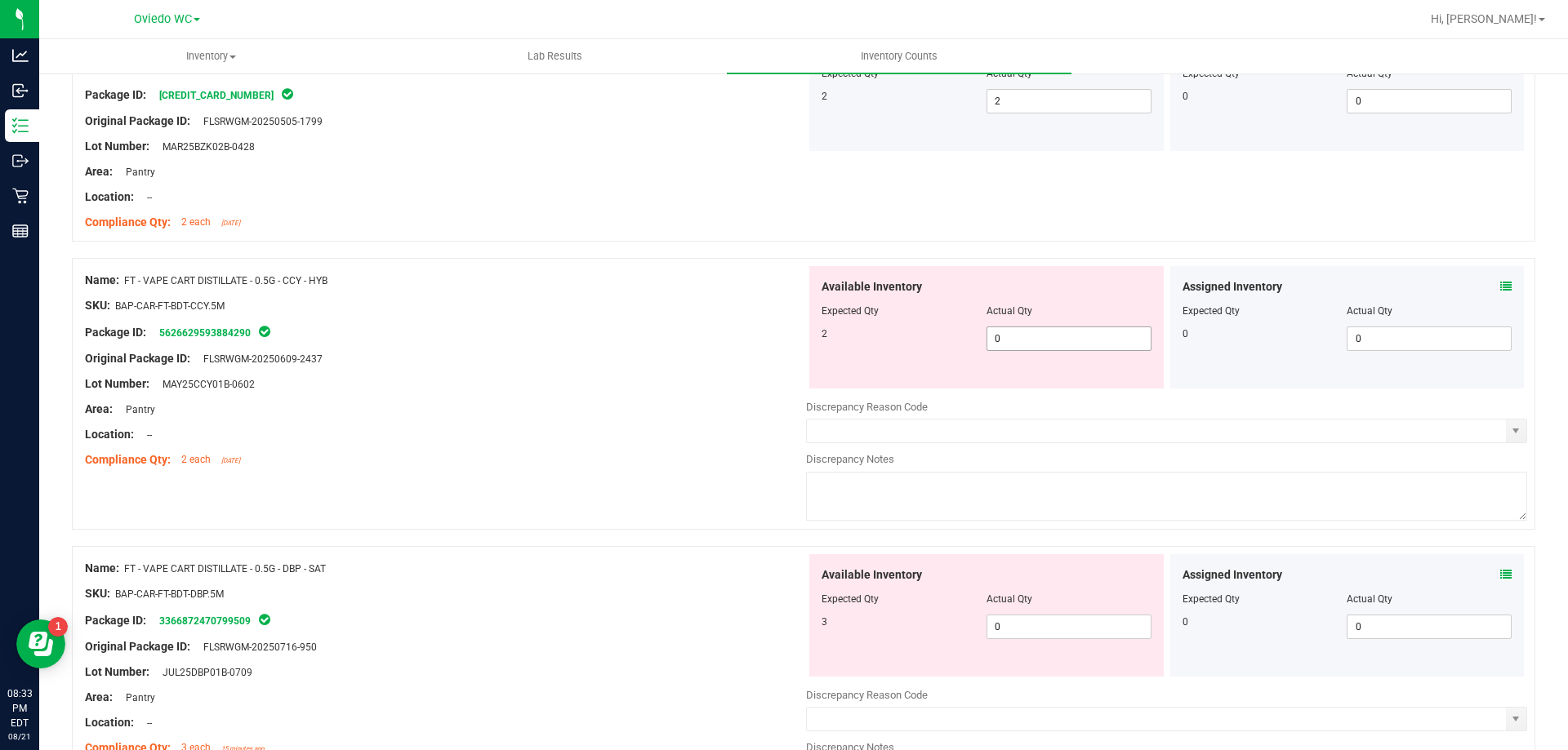
drag, startPoint x: 1047, startPoint y: 340, endPoint x: 1055, endPoint y: 391, distance: 51.6
click at [1047, 341] on span "0 0" at bounding box center [1068, 339] width 165 height 24
type input "02"
type input "2"
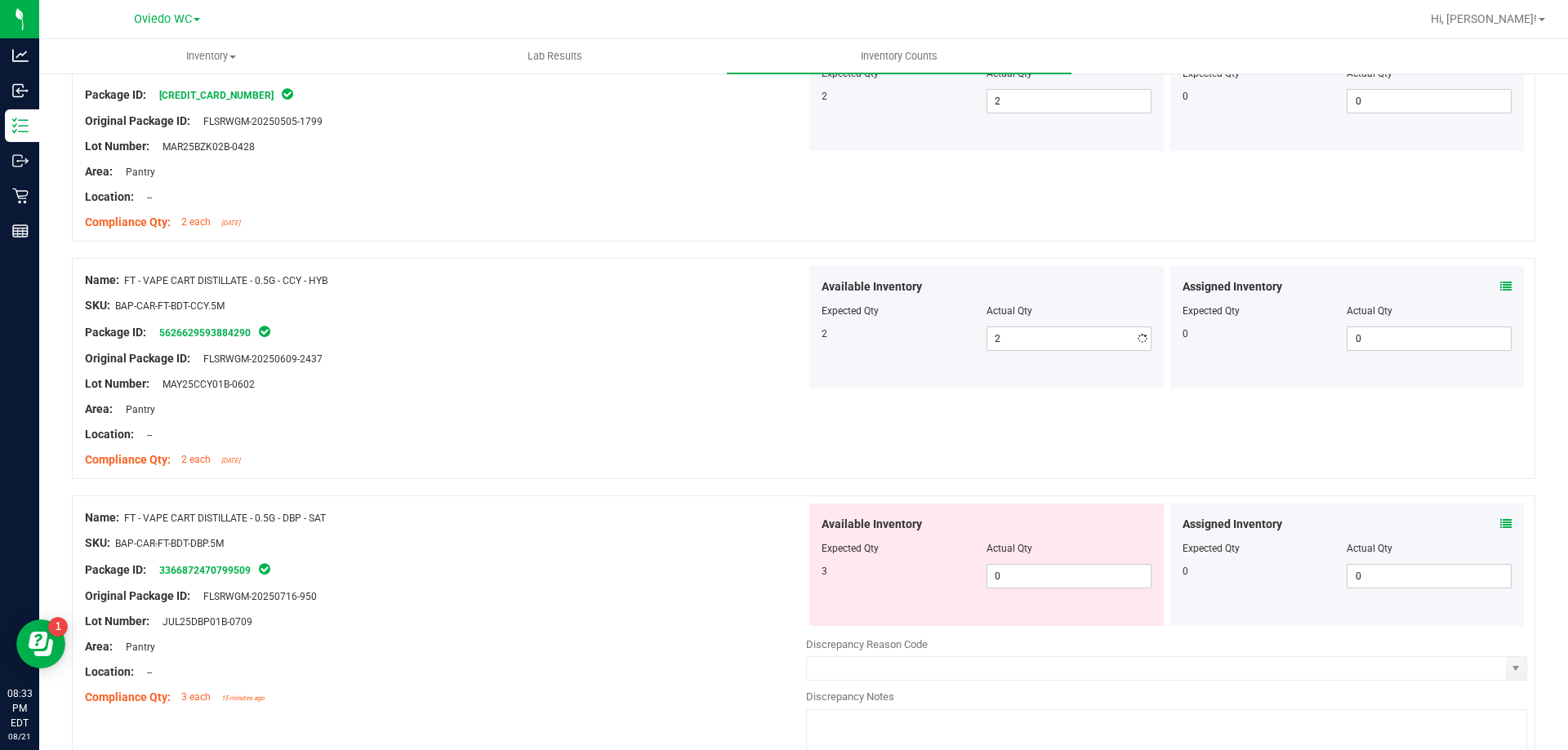
click at [1046, 615] on div "Available Inventory Expected Qty Actual Qty 3 0 0" at bounding box center [986, 565] width 354 height 122
click at [1053, 566] on span "0 0" at bounding box center [1068, 576] width 165 height 24
type input "03"
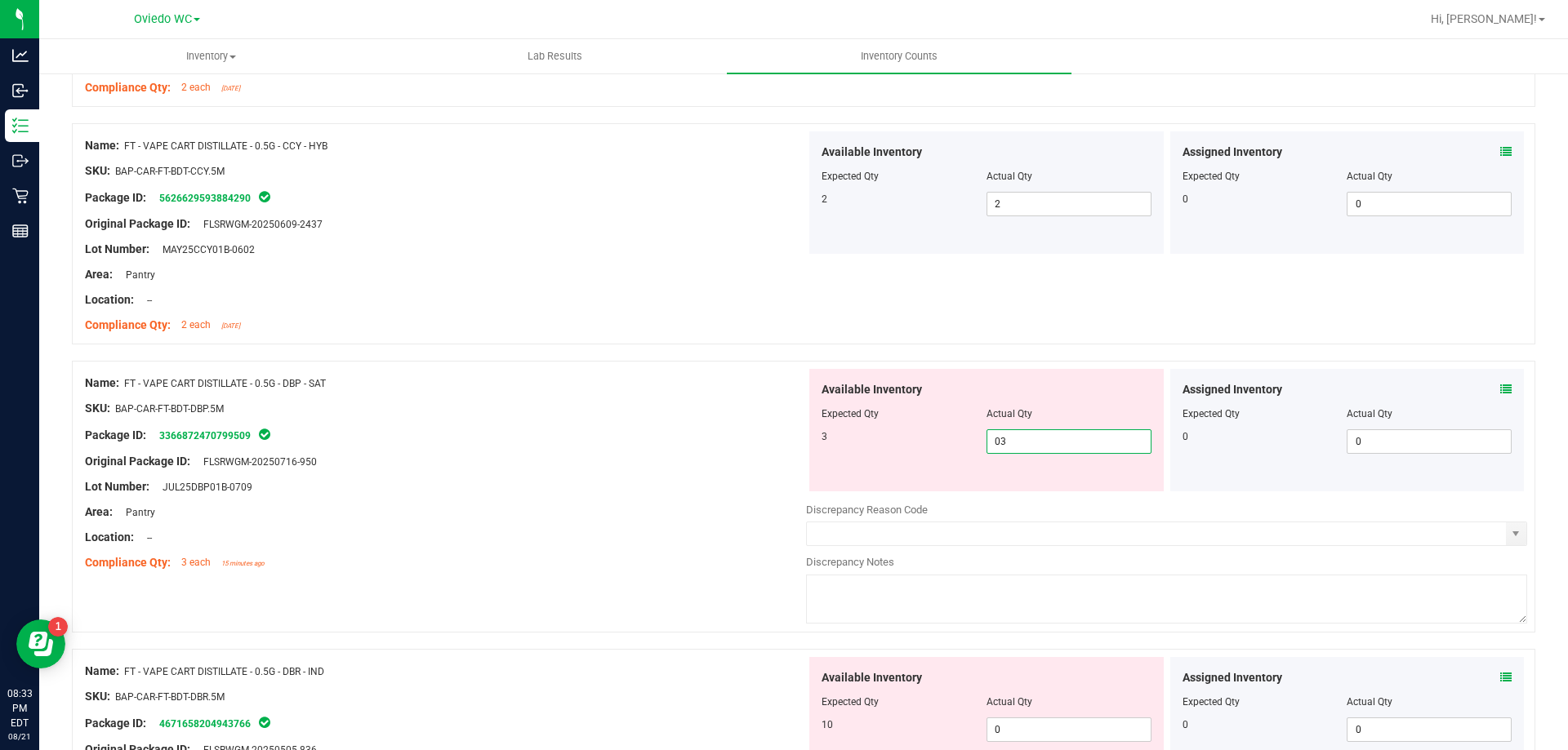
scroll to position [490, 0]
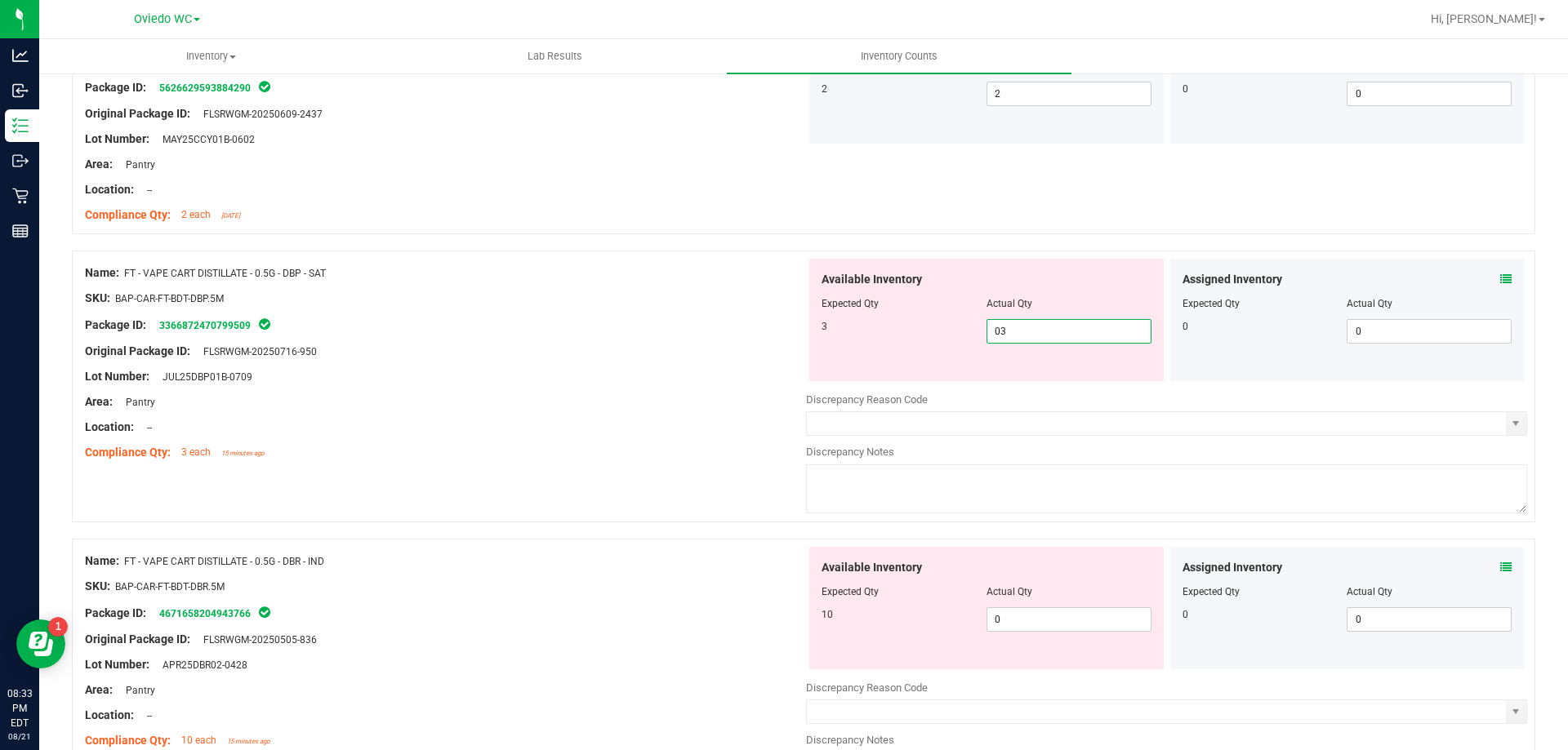
type input "3"
click at [1044, 605] on div "Available Inventory Expected Qty Actual Qty 10 0 0" at bounding box center [986, 608] width 354 height 122
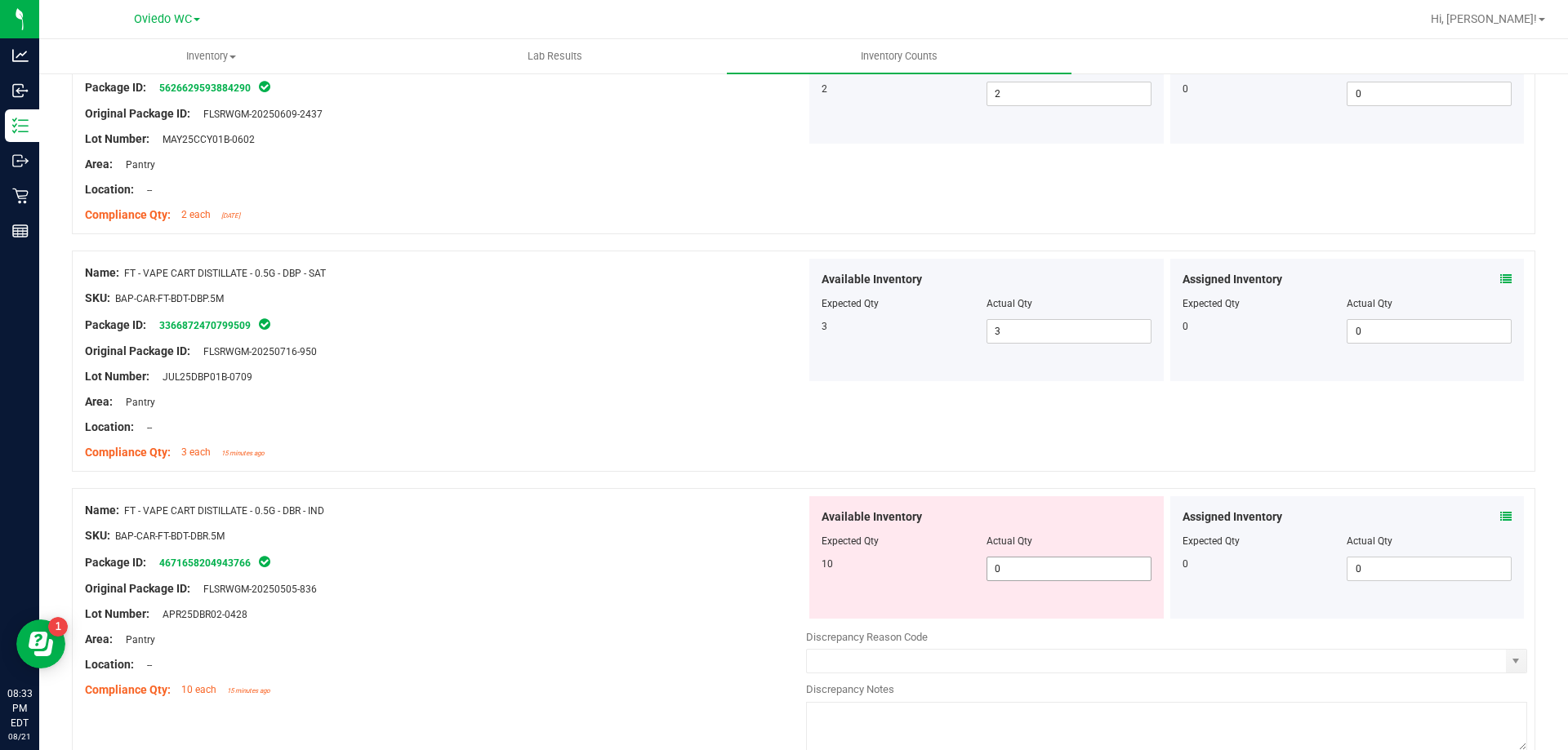
click at [1044, 574] on span "0 0" at bounding box center [1068, 569] width 165 height 24
type input "010"
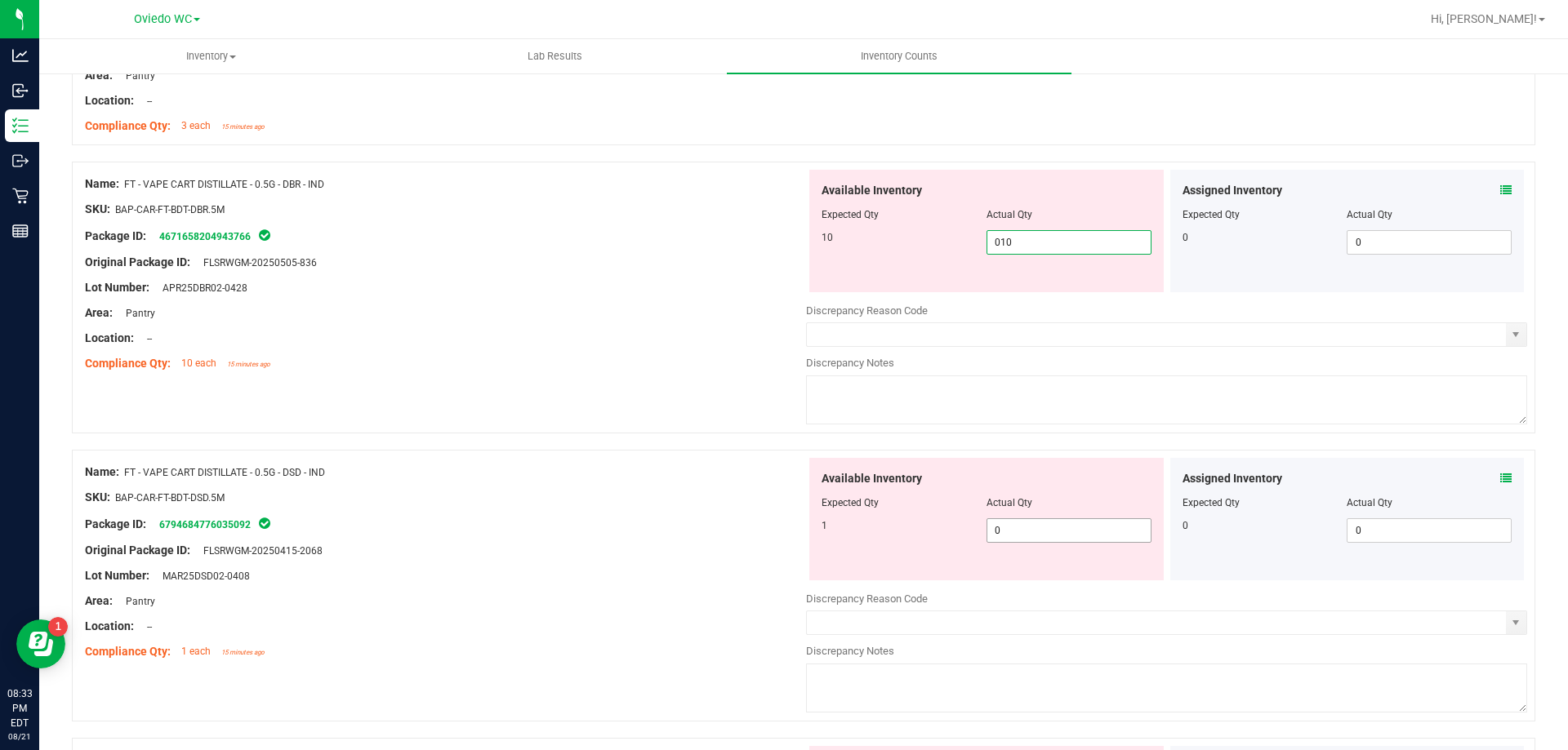
type input "10"
click at [1043, 526] on div "Available Inventory Expected Qty Actual Qty 1 0 0" at bounding box center [986, 519] width 354 height 122
type input "01"
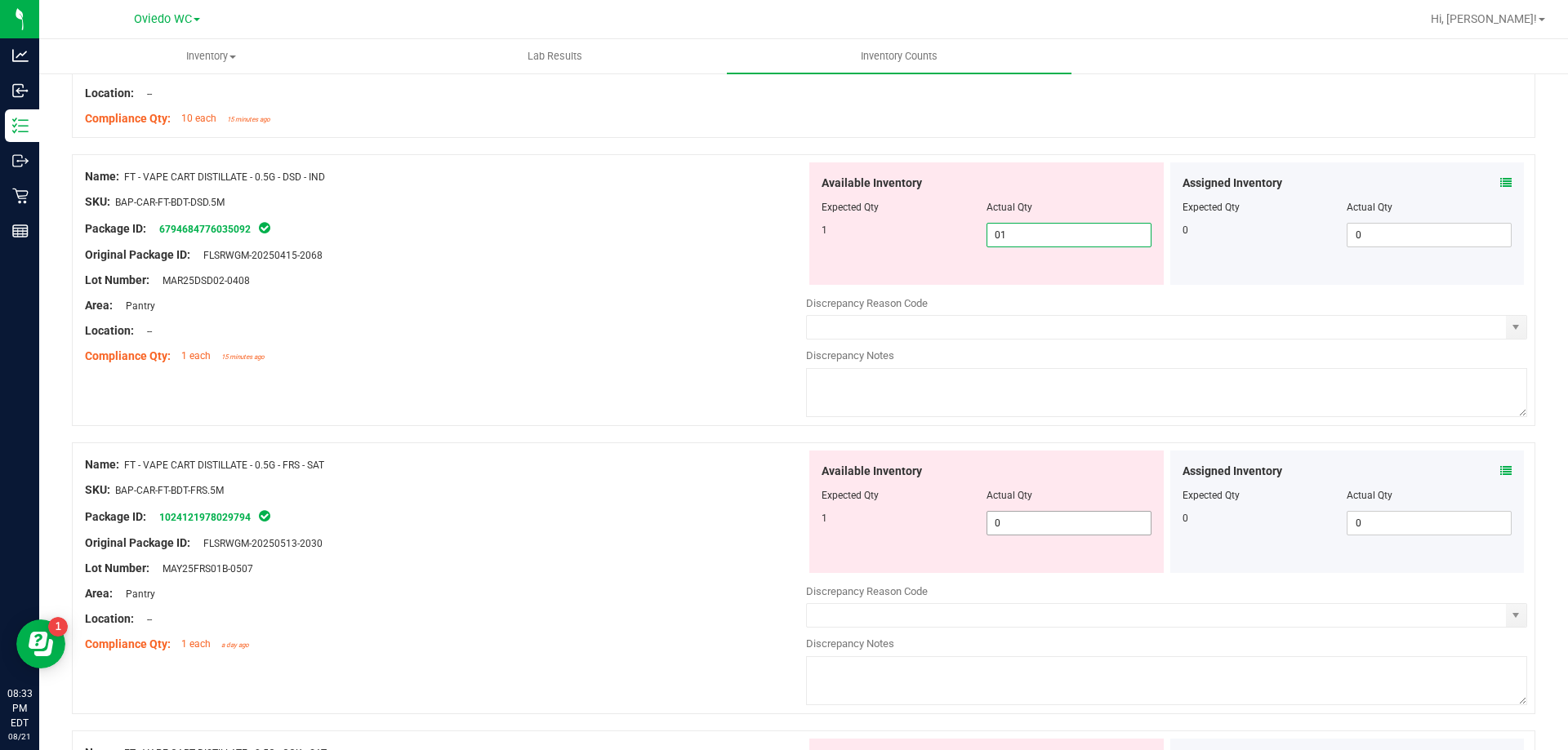
type input "1"
click at [1025, 522] on div "Available Inventory Expected Qty Actual Qty 1 0 0" at bounding box center [986, 512] width 354 height 122
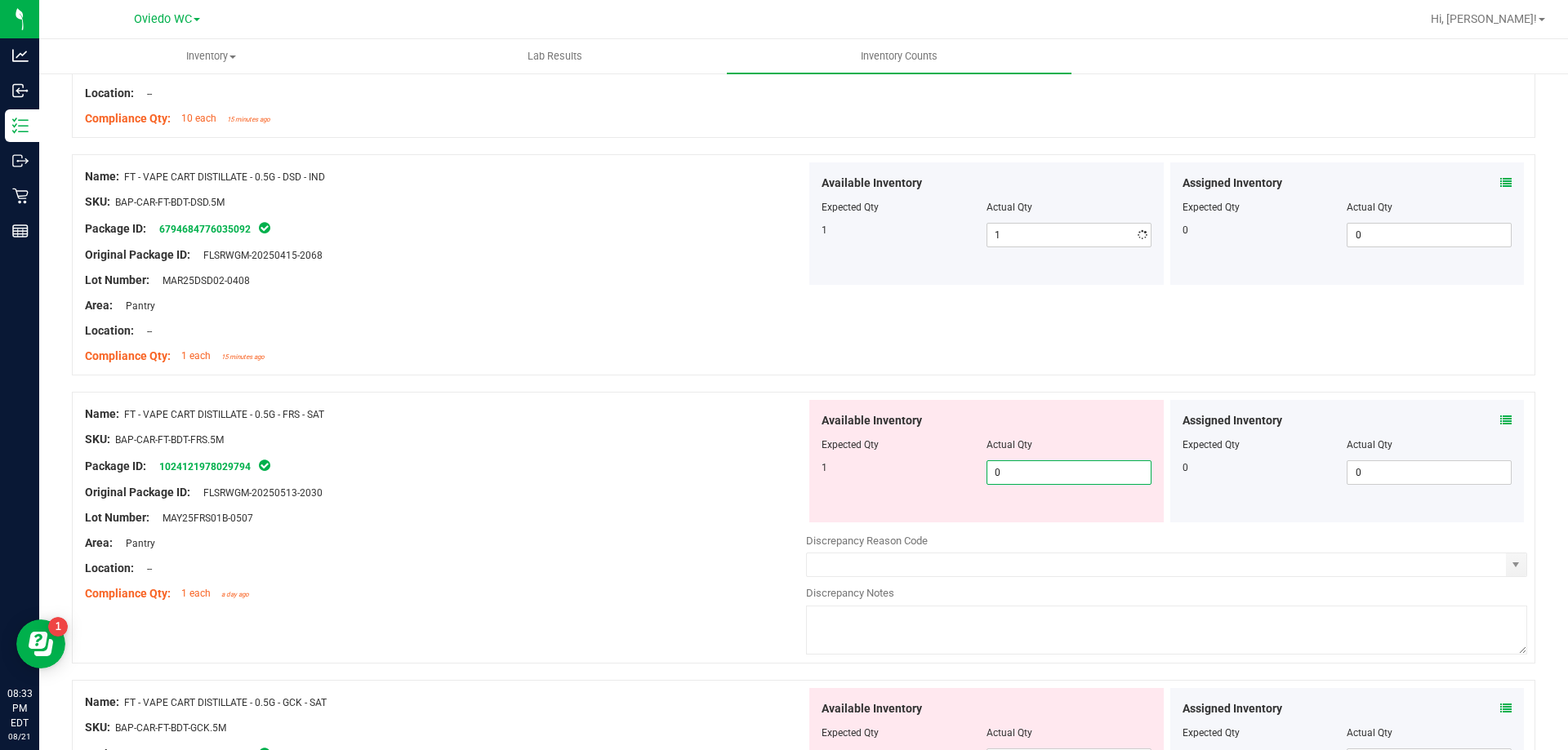
type input "01"
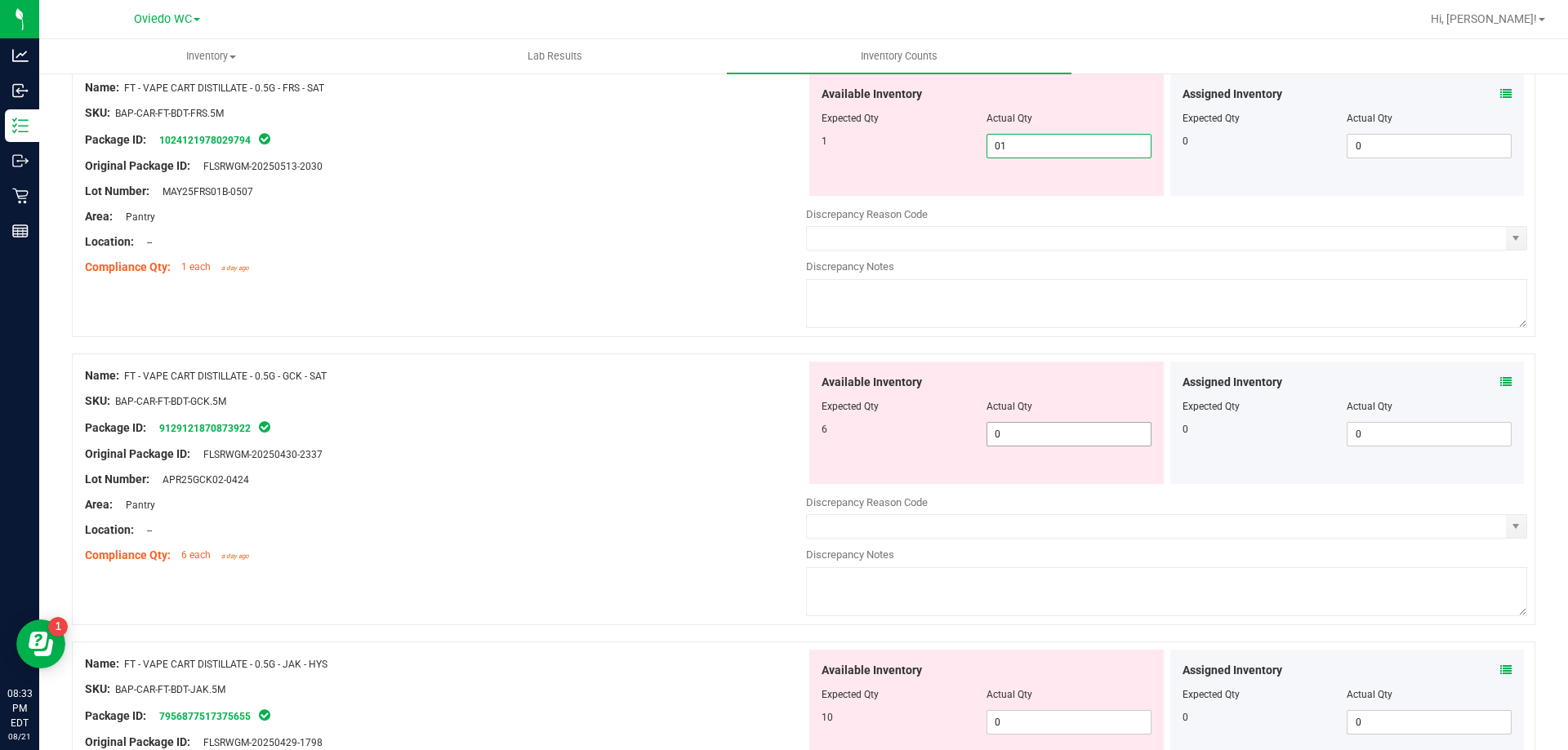
type input "1"
click at [1047, 441] on div "Available Inventory Expected Qty Actual Qty 6 0 0" at bounding box center [1166, 491] width 721 height 259
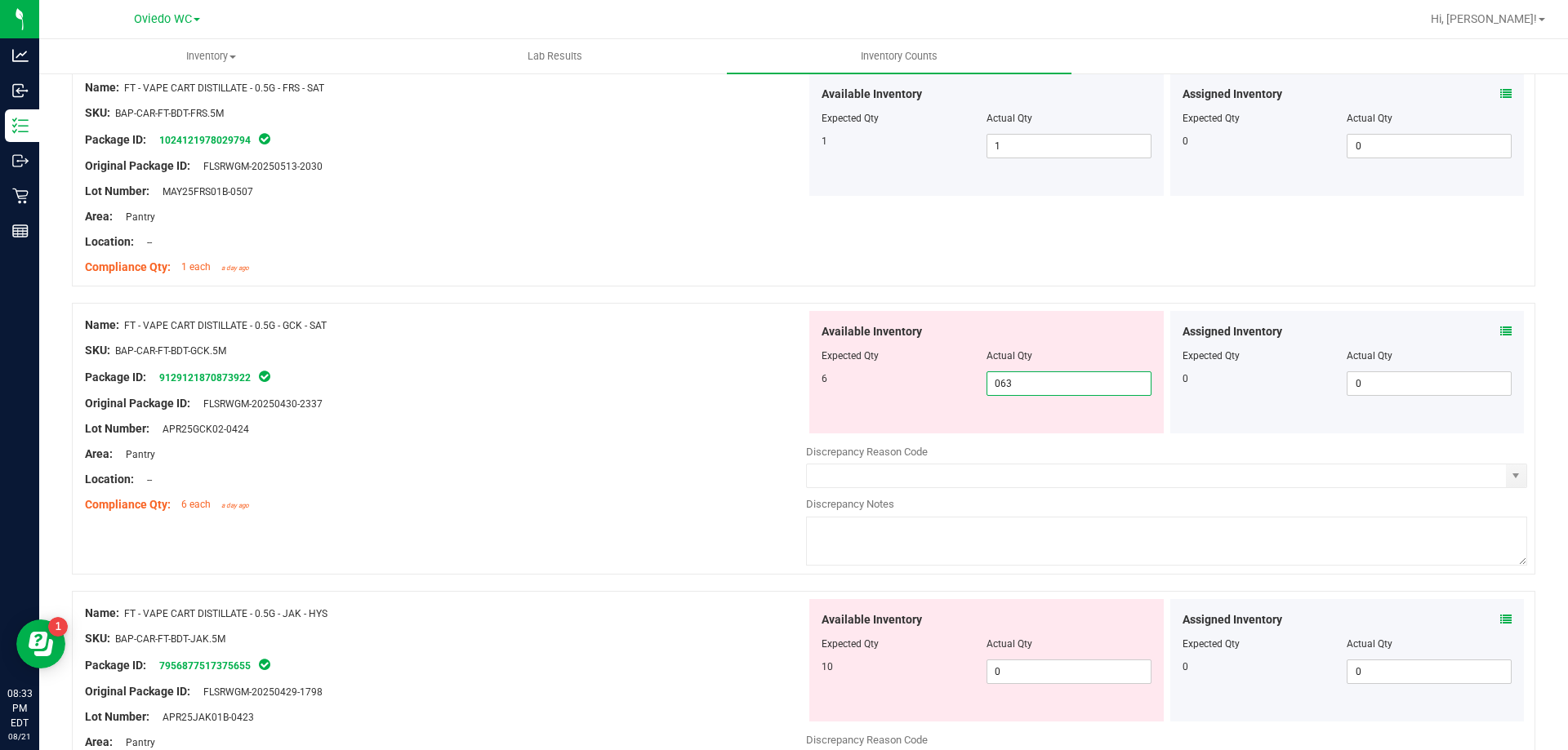
type input "06"
type input "6"
click at [1009, 674] on div "Available Inventory Expected Qty Actual Qty 10 0 0" at bounding box center [1166, 728] width 721 height 259
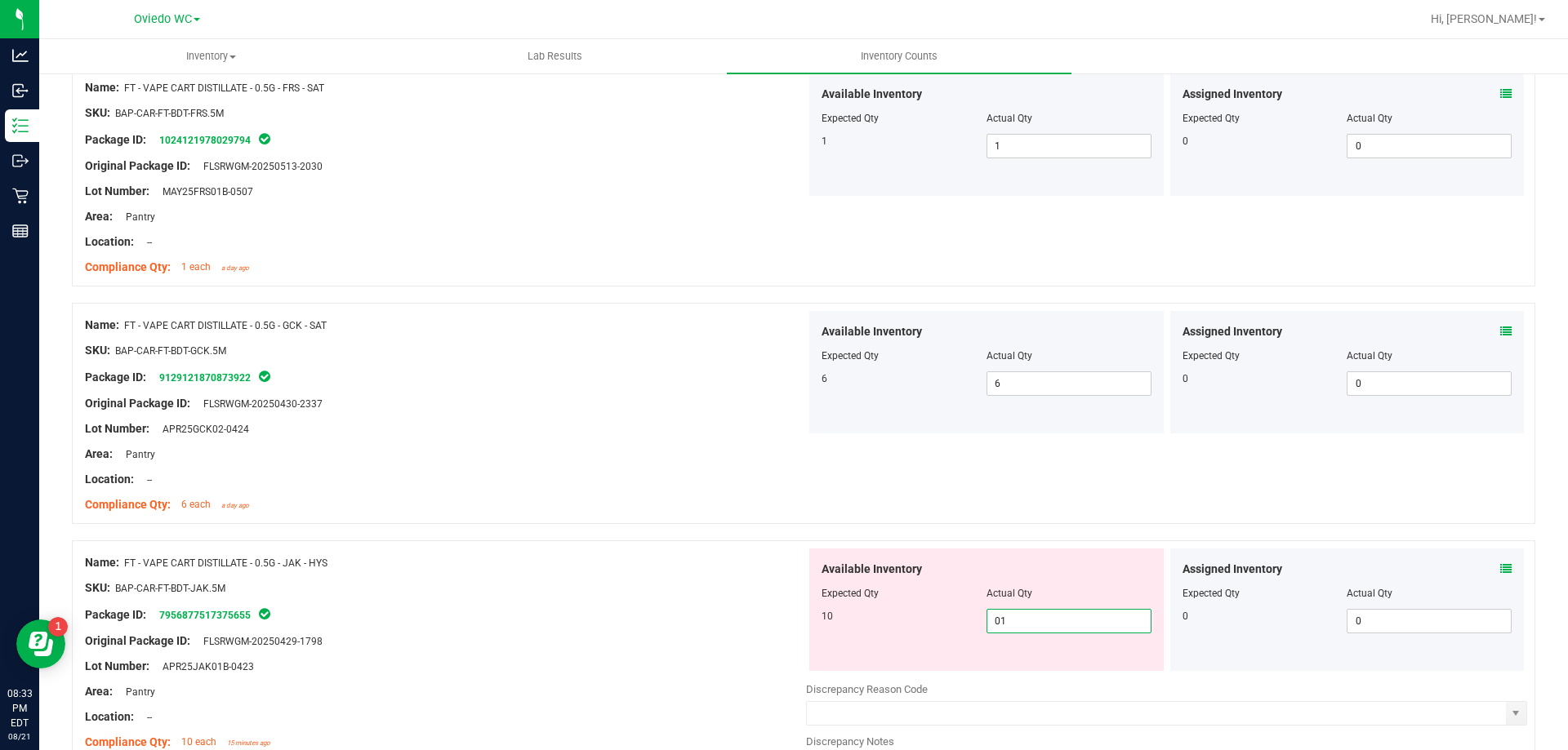
type input "010"
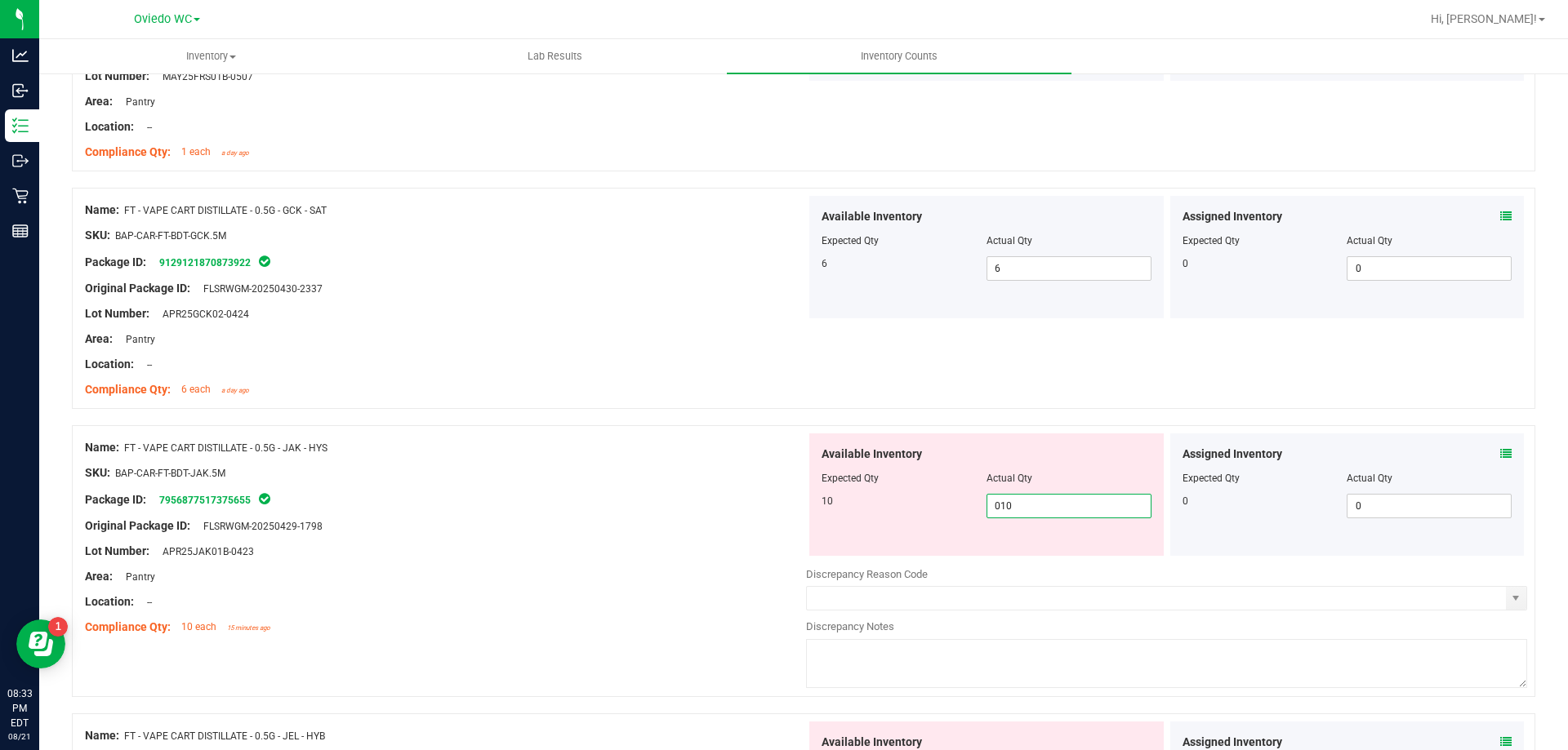
scroll to position [1632, 0]
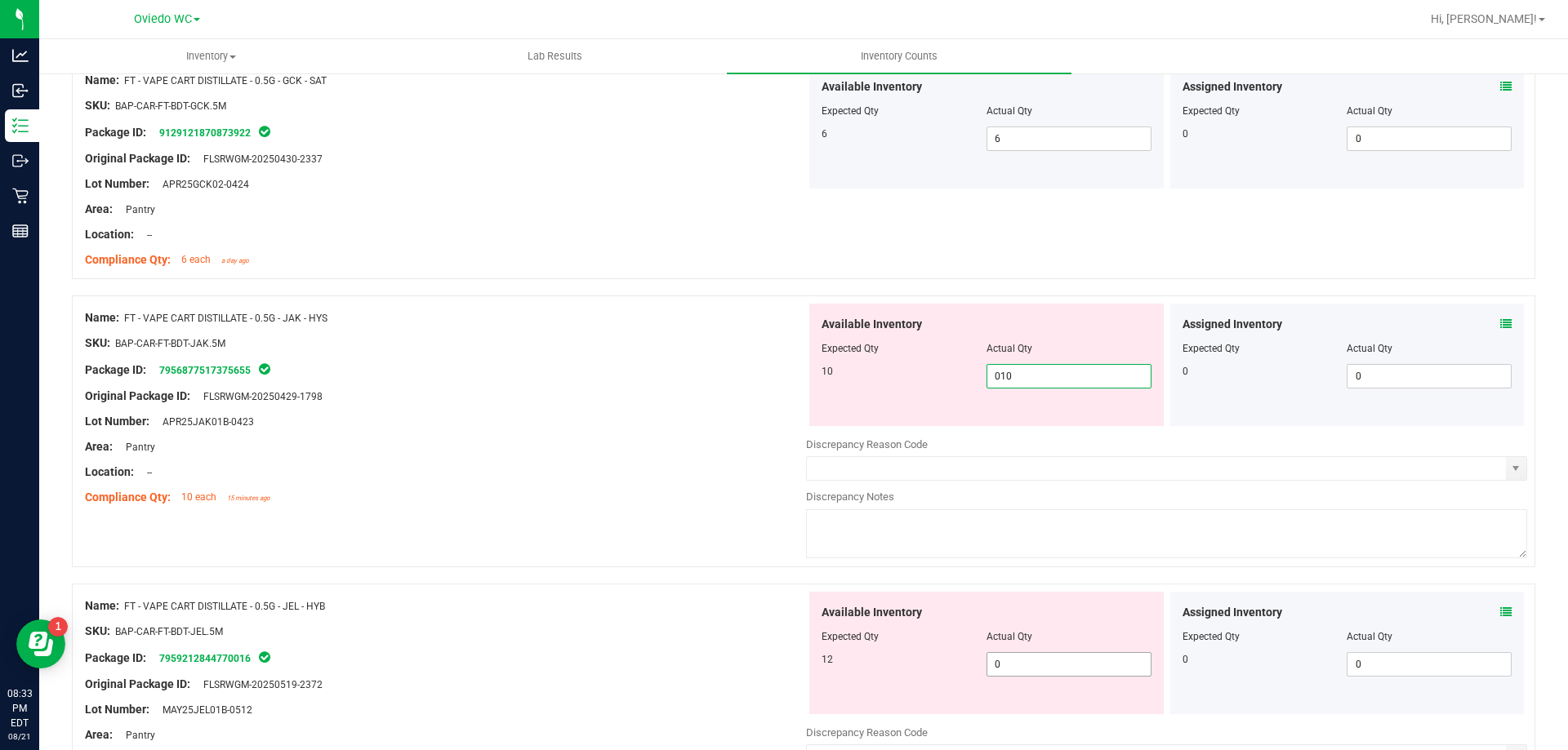
type input "10"
click at [1022, 657] on div "Available Inventory Expected Qty Actual Qty 12 0 0" at bounding box center [986, 652] width 354 height 122
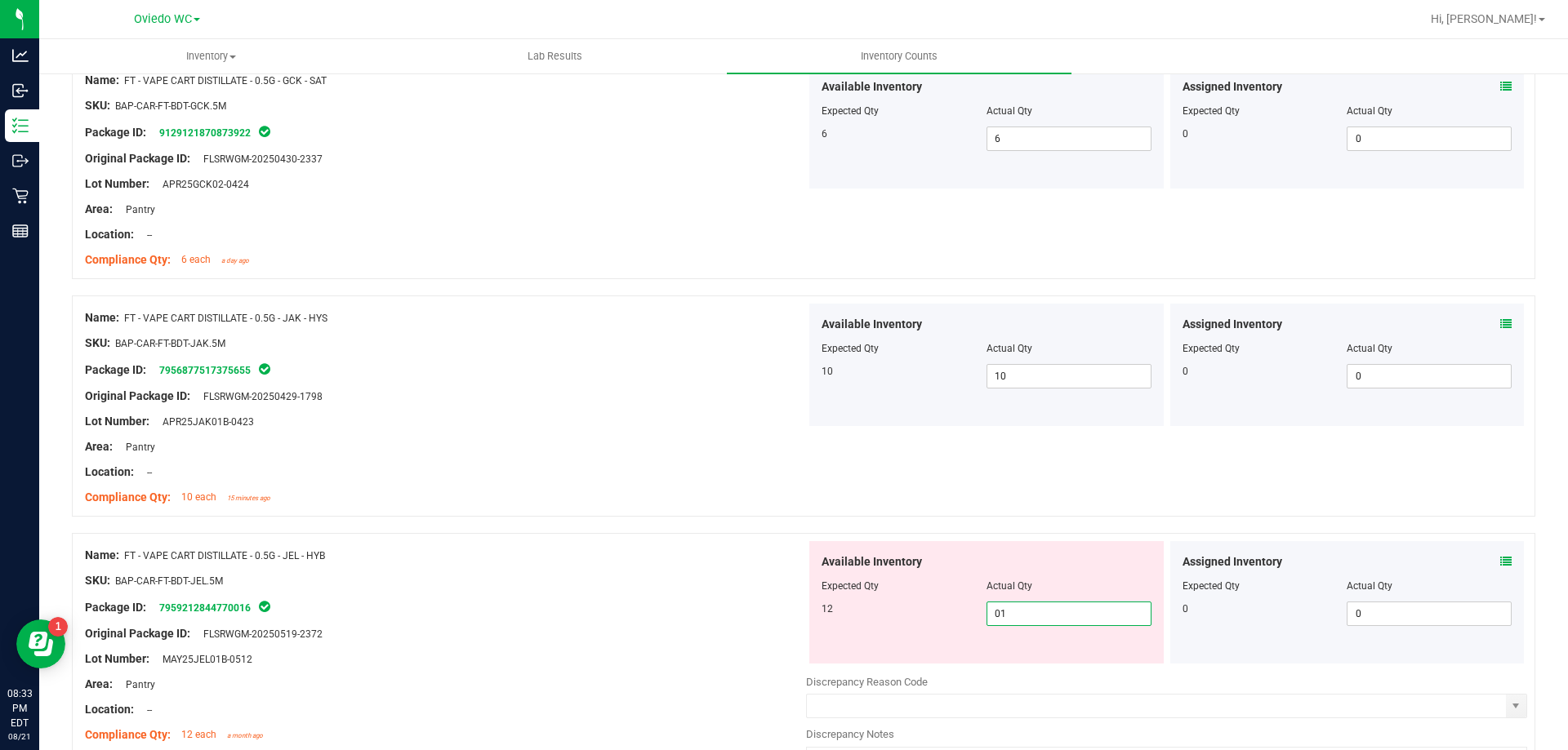
type input "012"
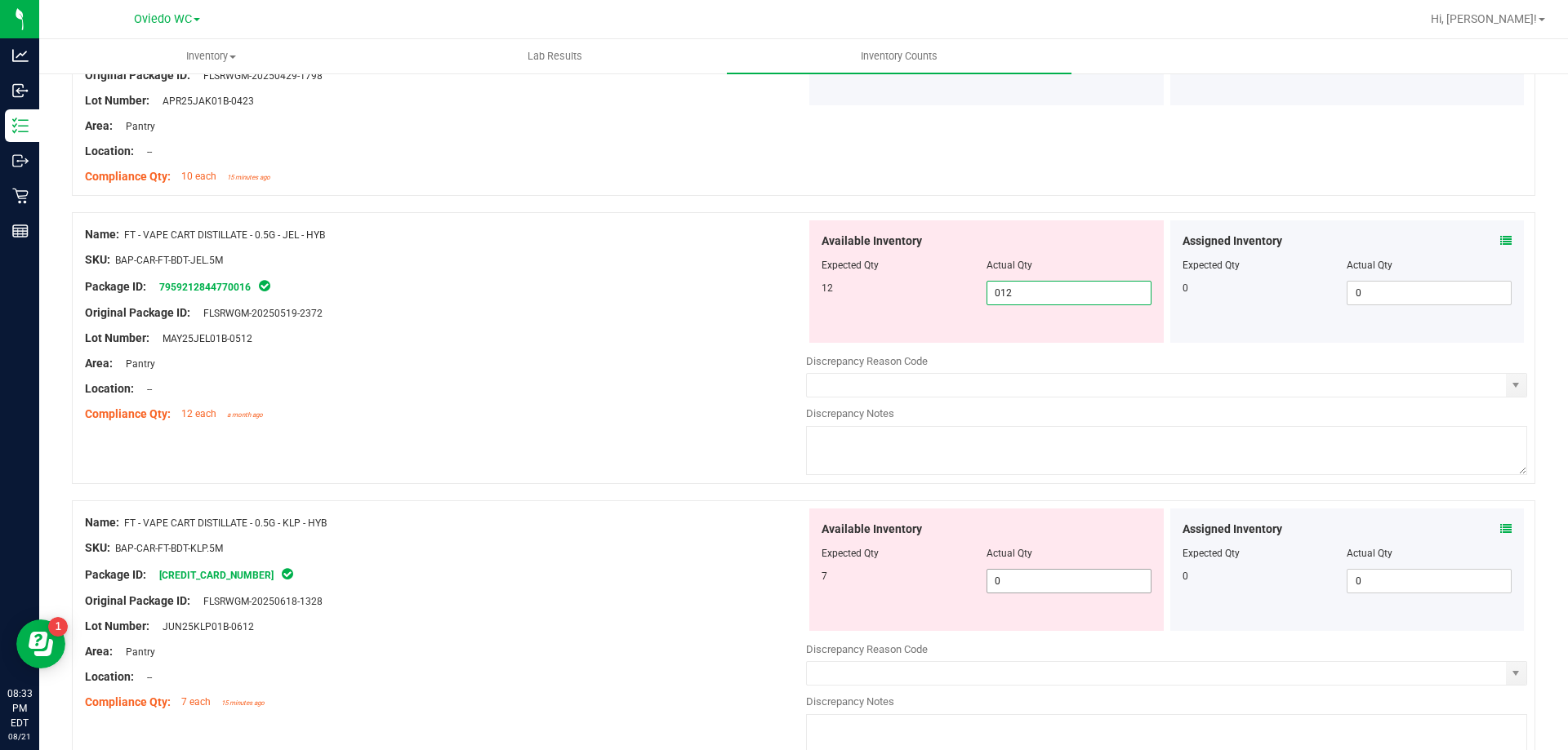
scroll to position [1959, 0]
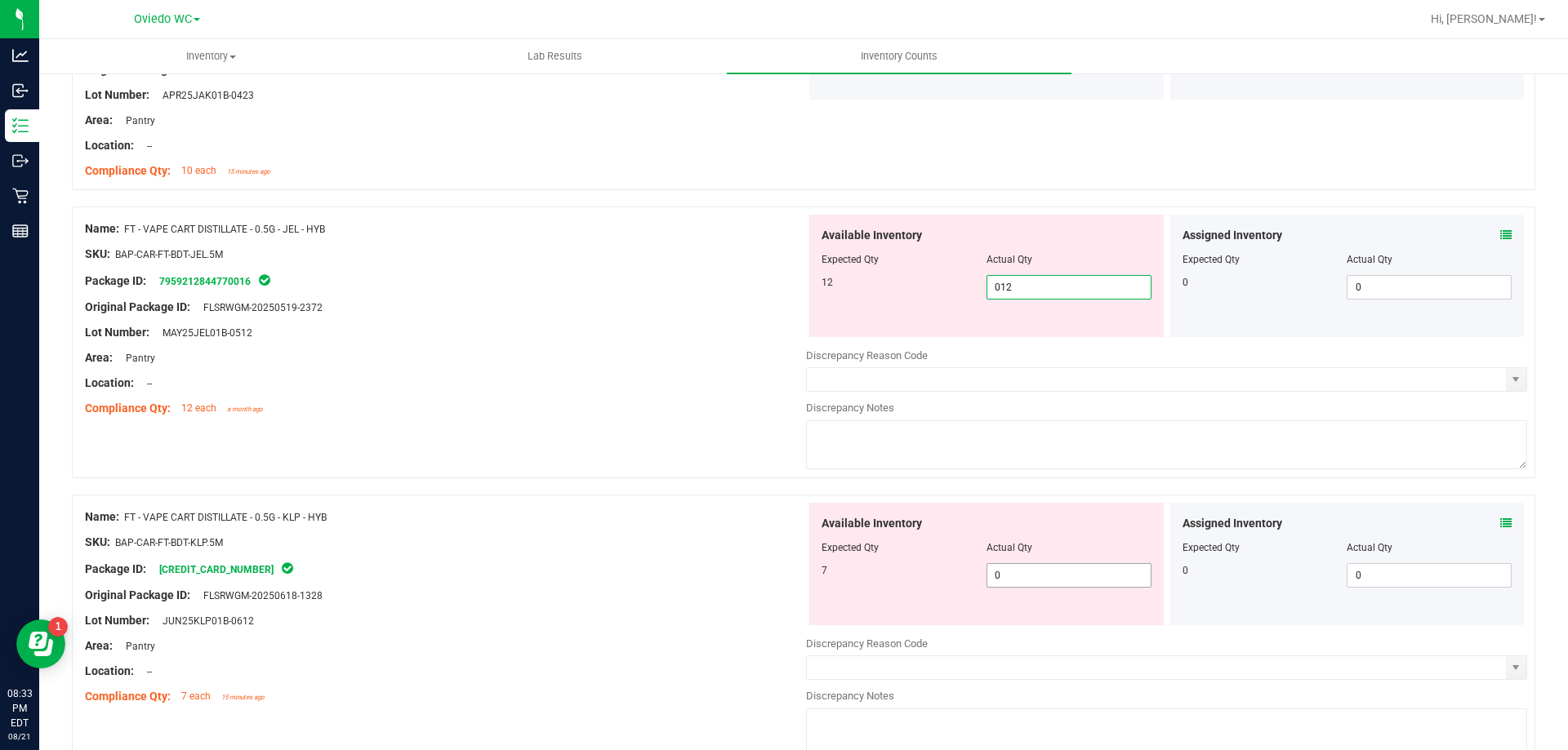
type input "12"
click at [1029, 582] on div "Available Inventory Expected Qty Actual Qty 7 0 0" at bounding box center [1166, 633] width 721 height 259
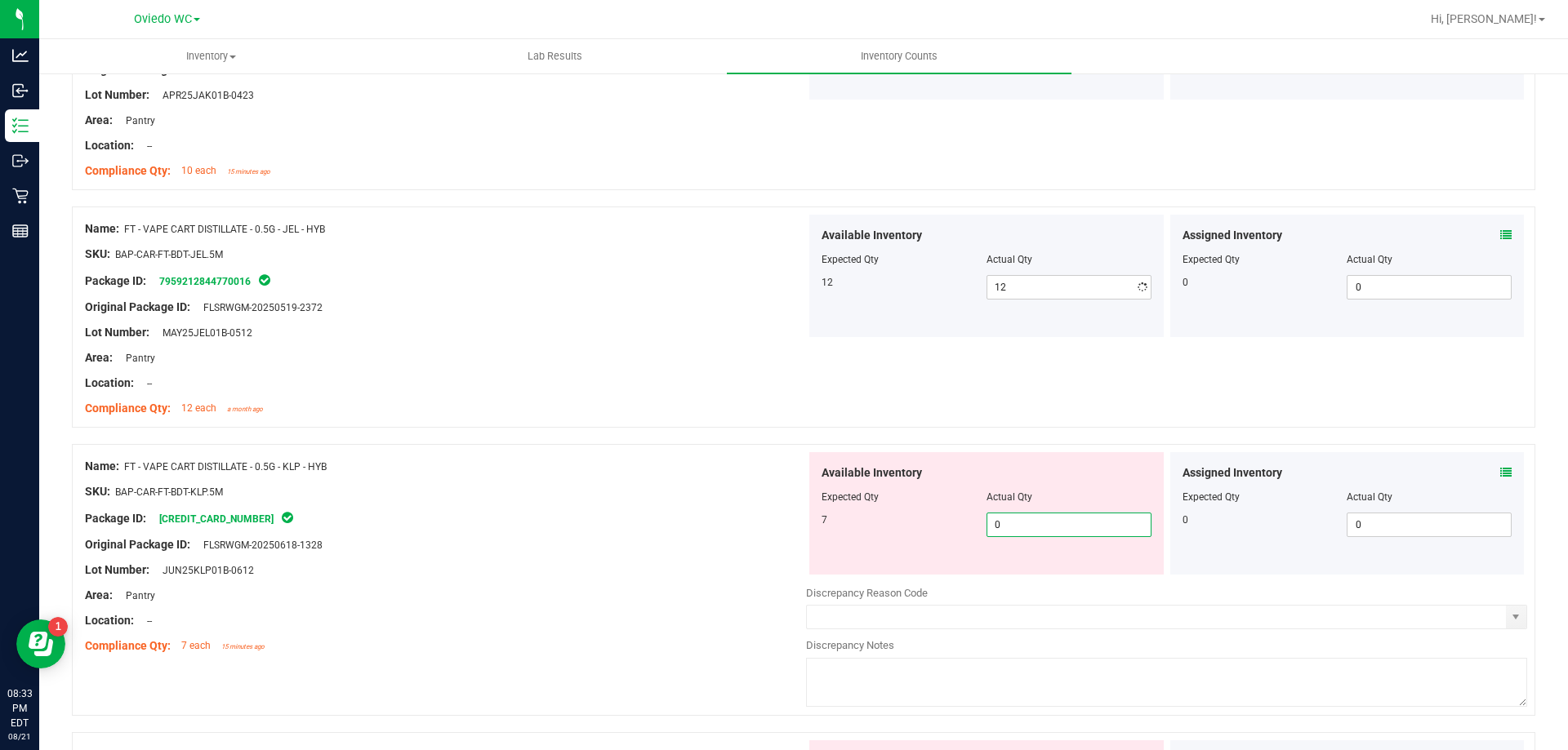
type input "07"
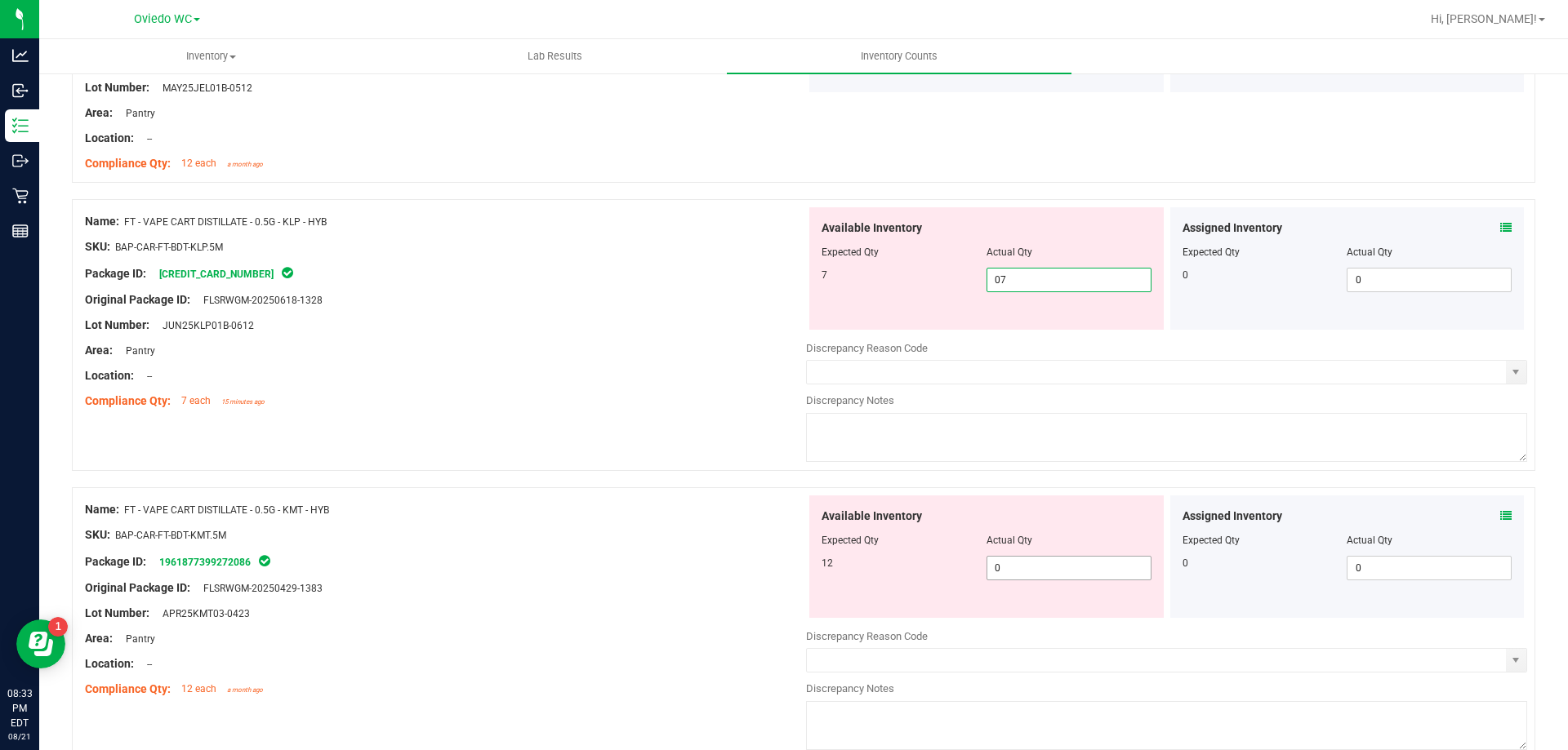
type input "7"
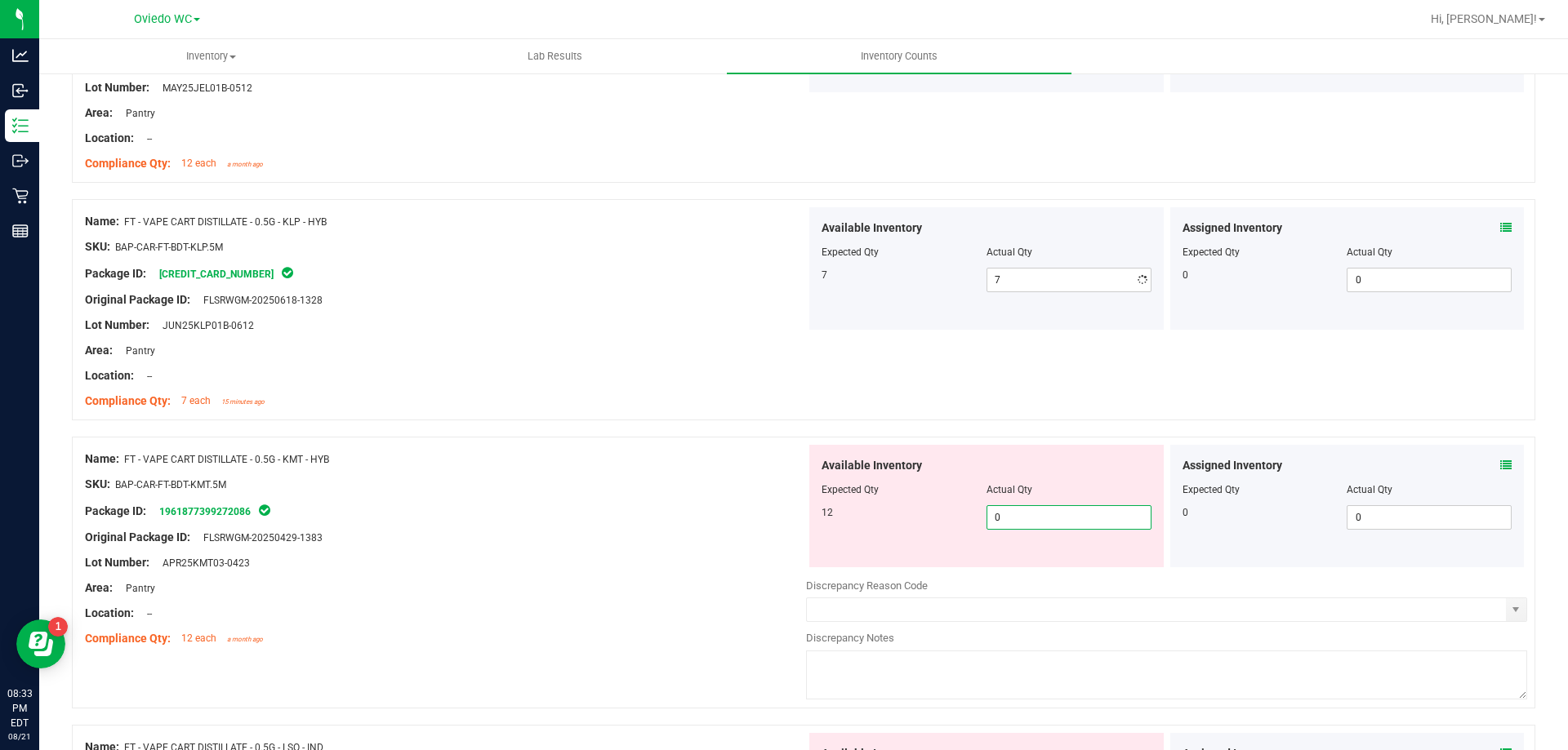
click at [1025, 559] on div "Available Inventory Expected Qty Actual Qty 12 0 0" at bounding box center [986, 506] width 354 height 122
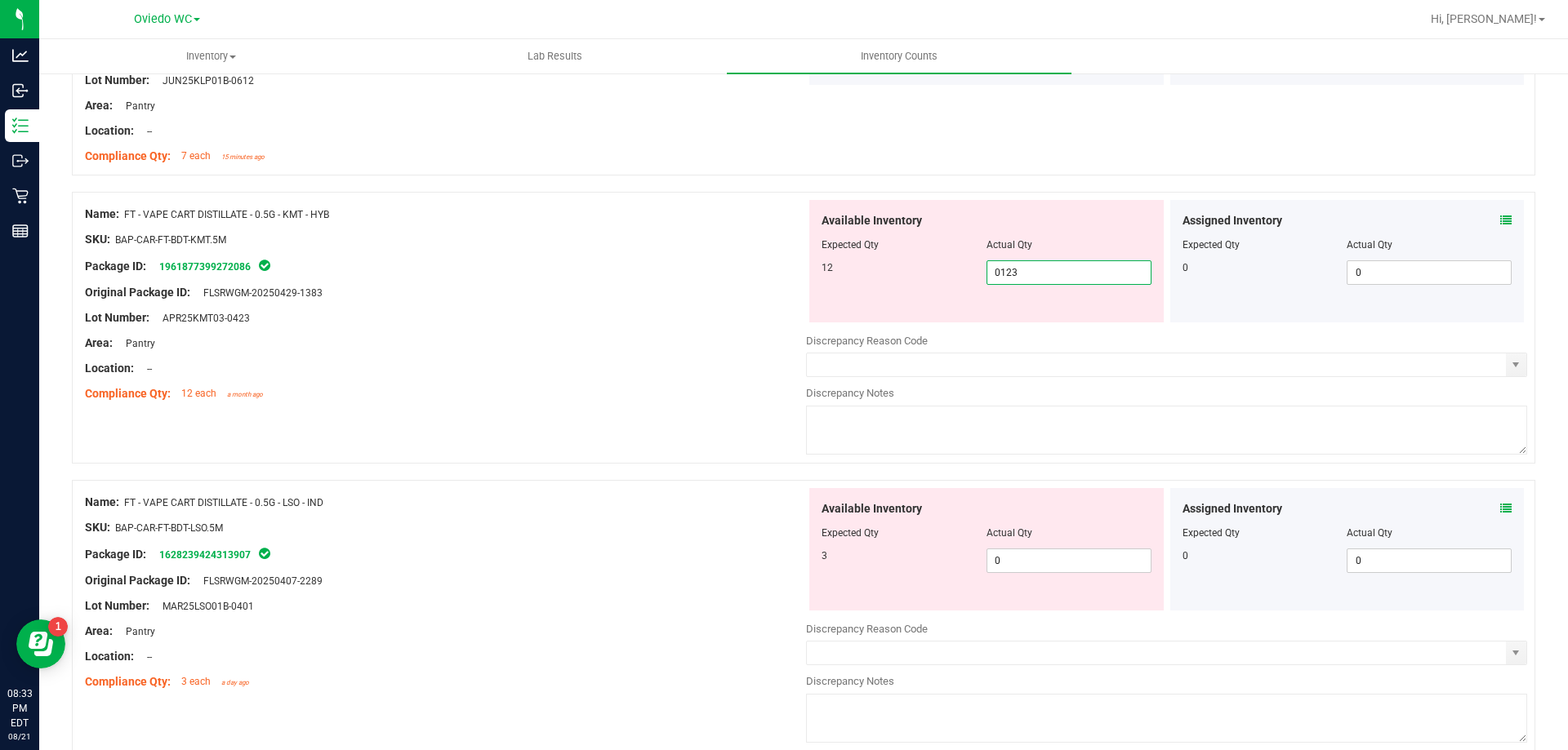
type input "012"
type input "12"
click at [1007, 547] on div "Available Inventory Expected Qty Actual Qty 3 0 0" at bounding box center [986, 549] width 354 height 122
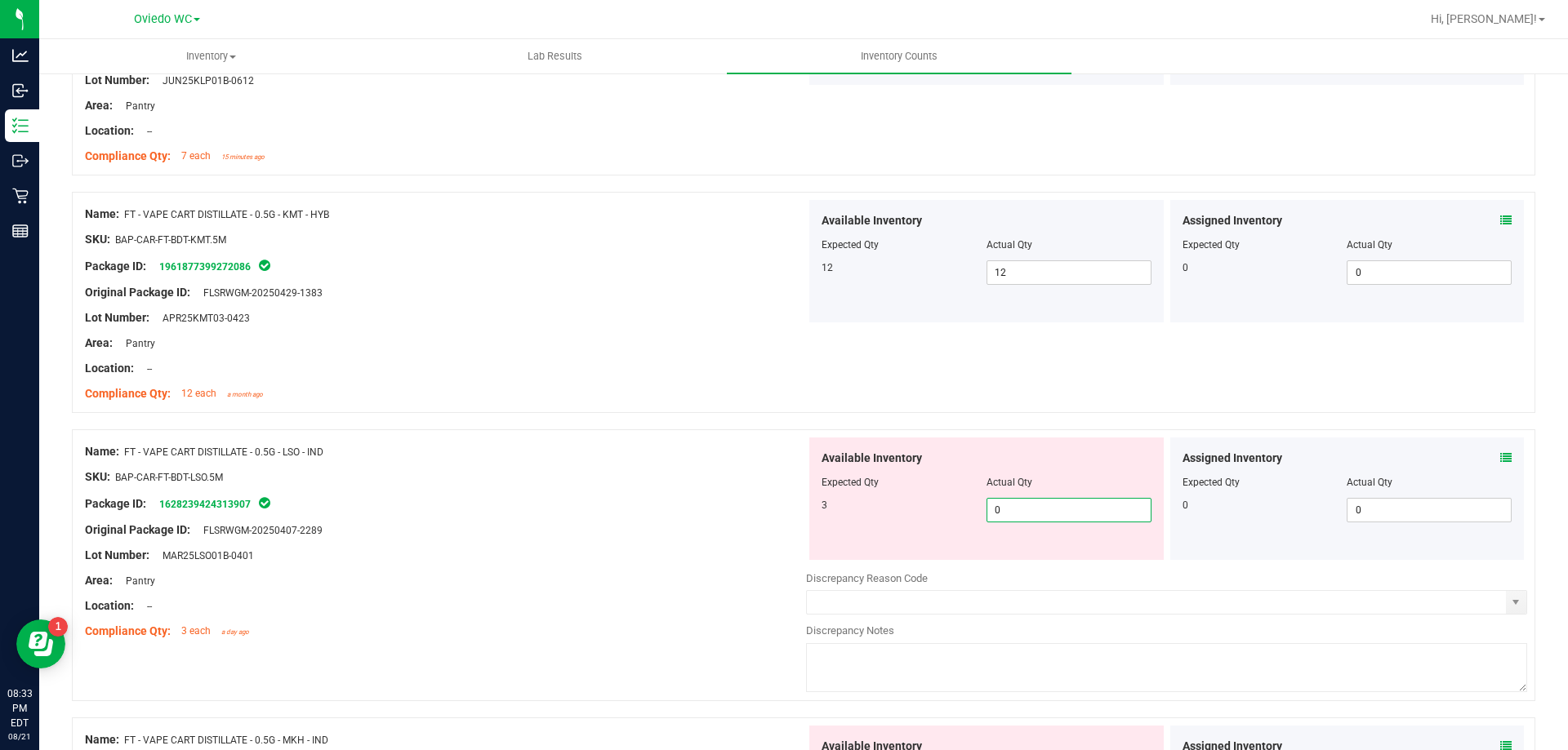
click at [1023, 520] on span "0 0" at bounding box center [1068, 510] width 165 height 24
type input "03"
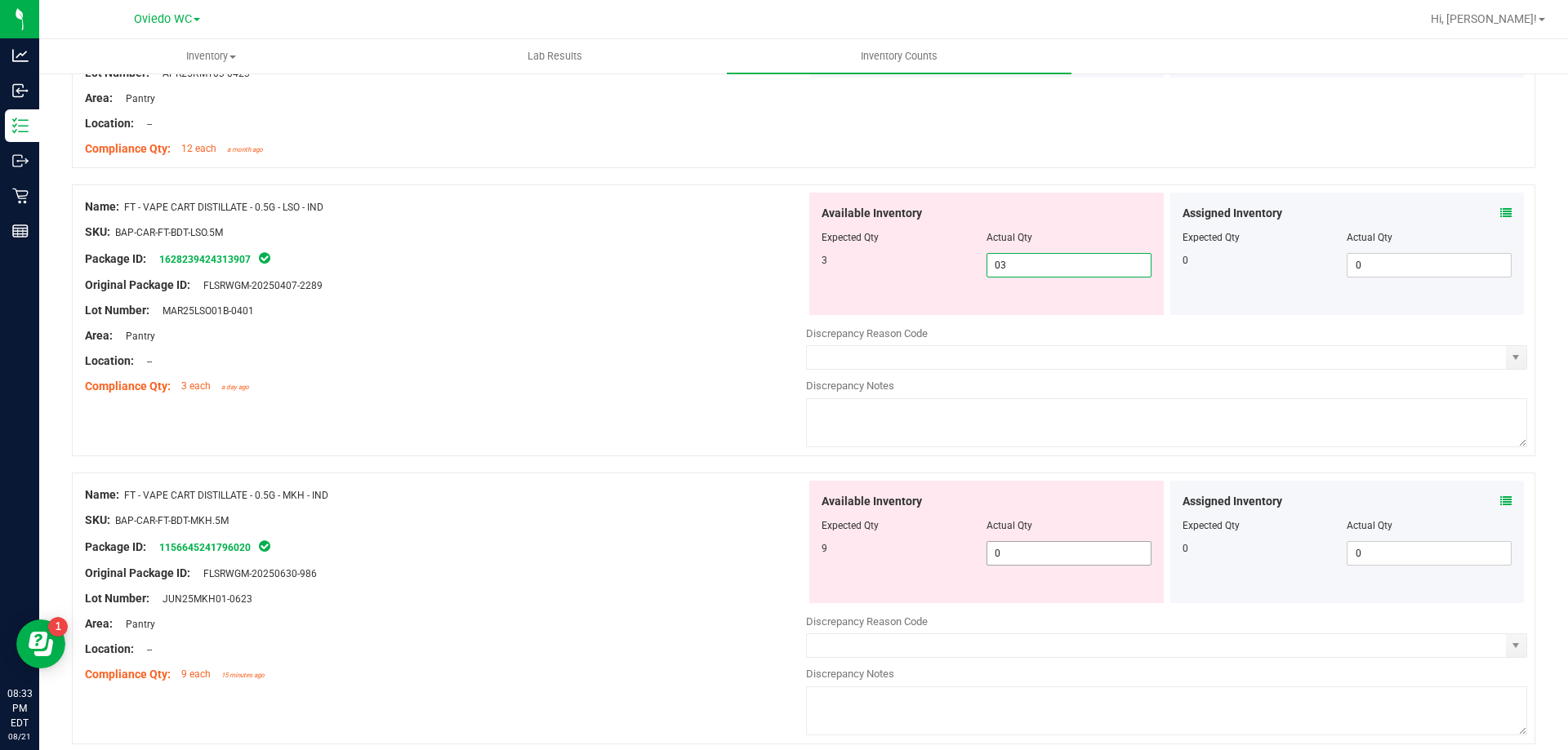
type input "3"
click at [1012, 555] on div "Available Inventory Expected Qty Actual Qty 9 0 0" at bounding box center [1166, 610] width 721 height 259
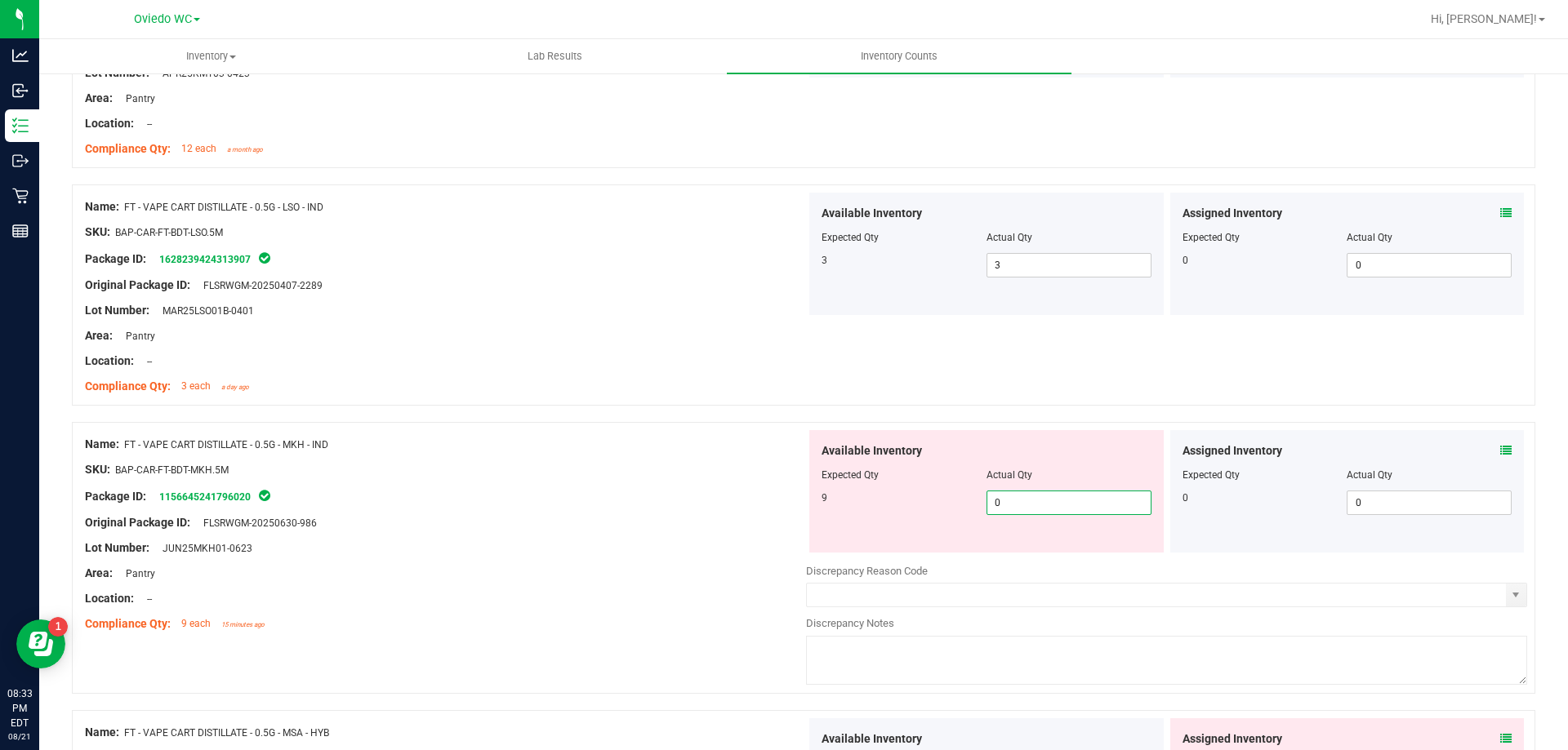
type input "09"
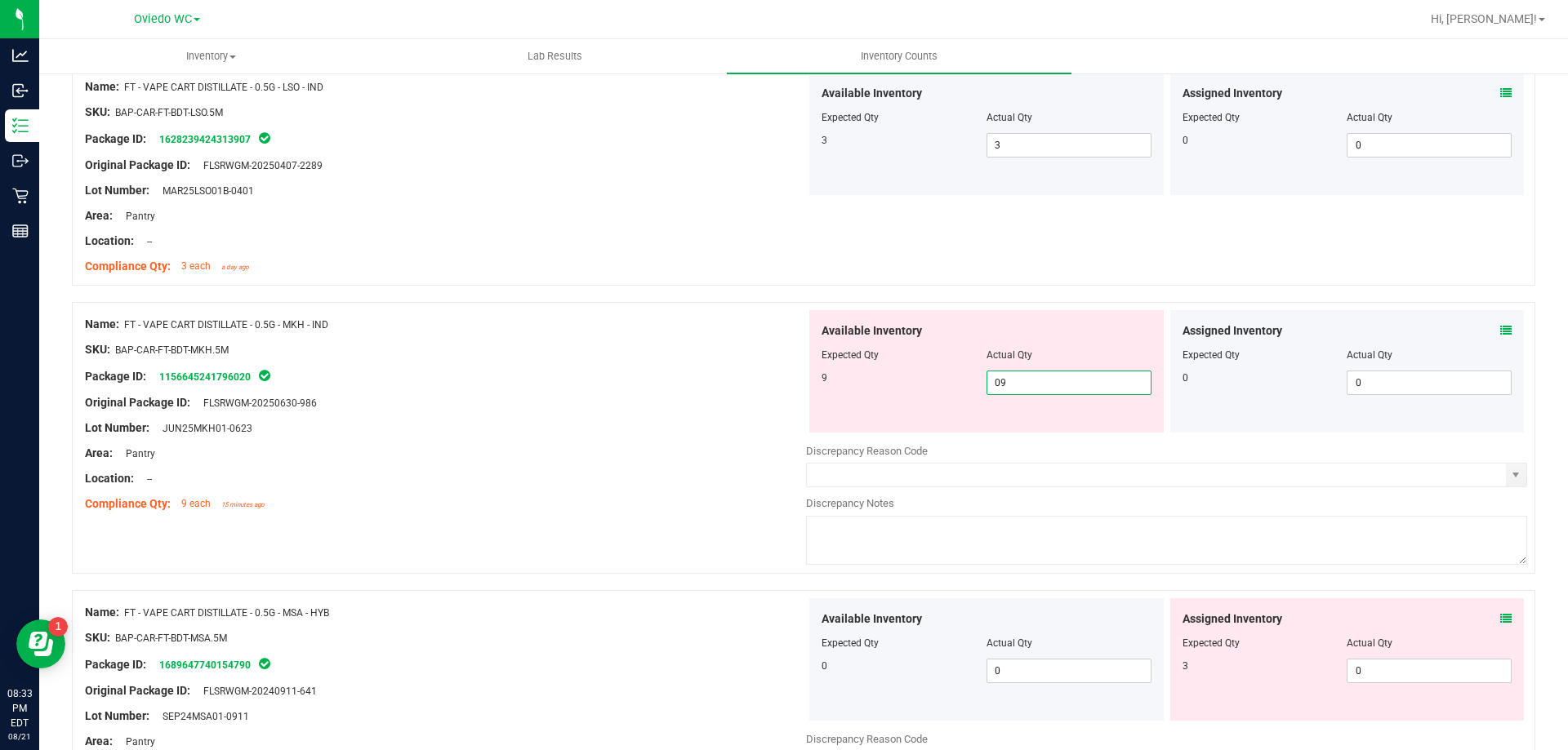
scroll to position [3020, 0]
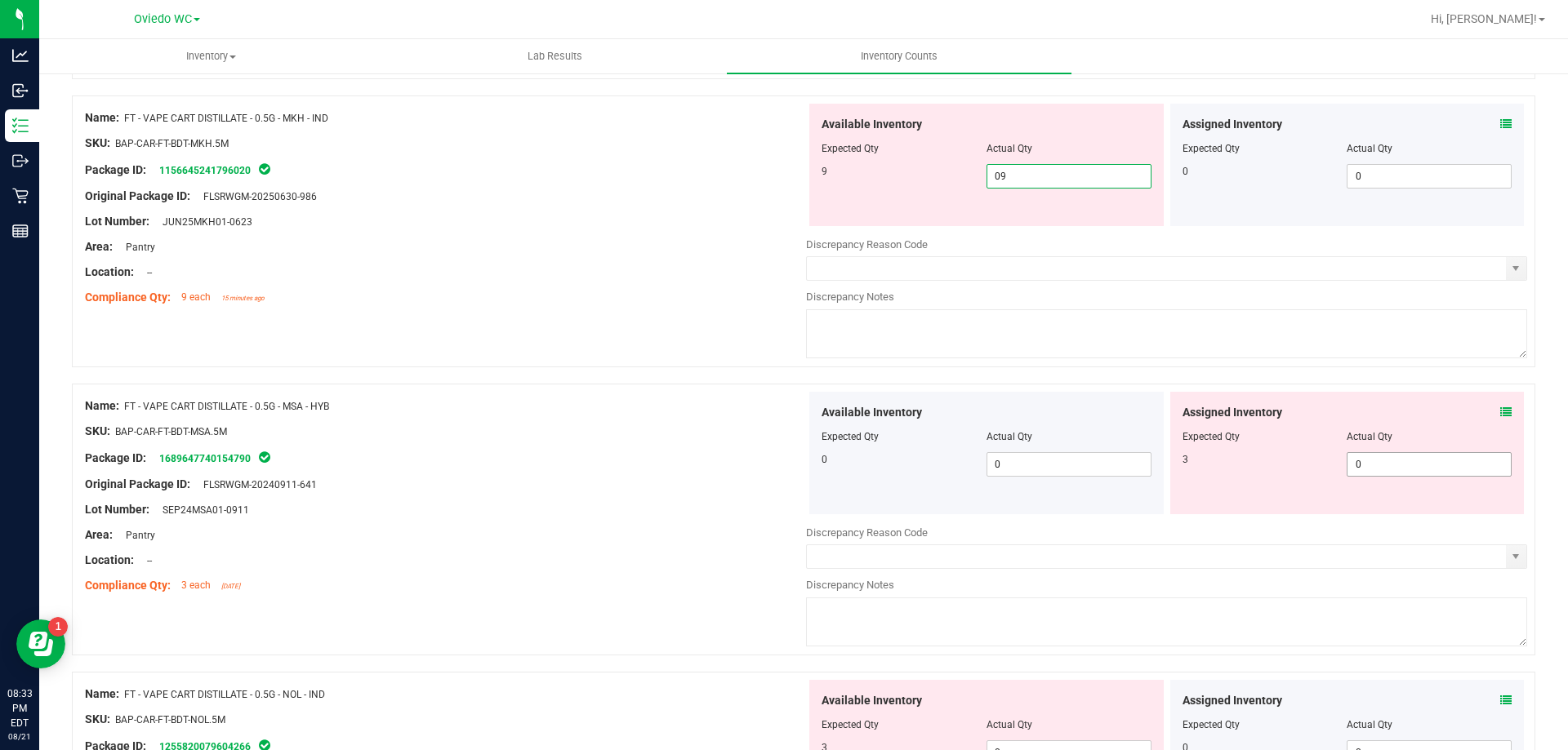
type input "9"
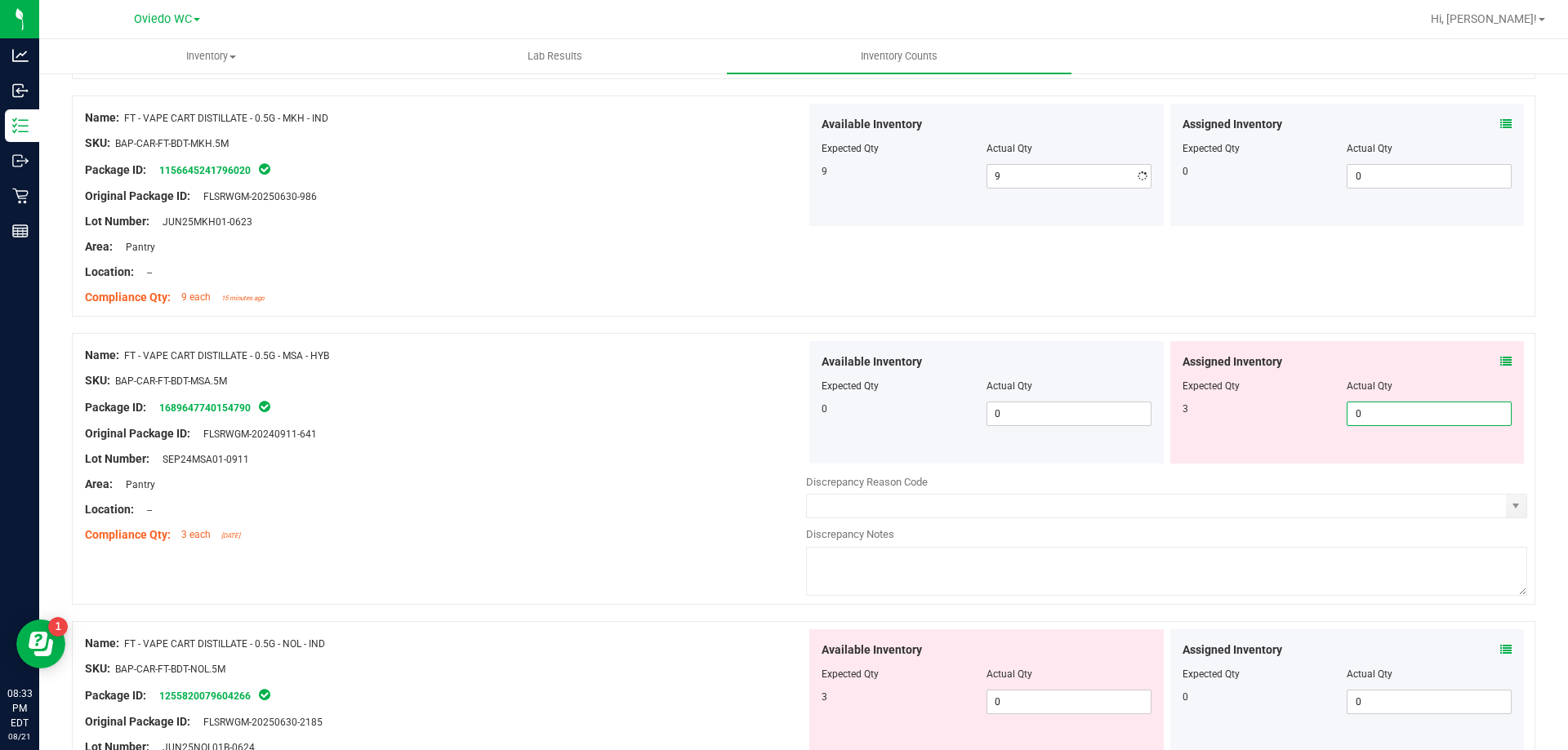
type input "03"
click at [1368, 453] on div "Assigned Inventory Expected Qty Actual Qty 3 0 03" at bounding box center [1346, 402] width 354 height 122
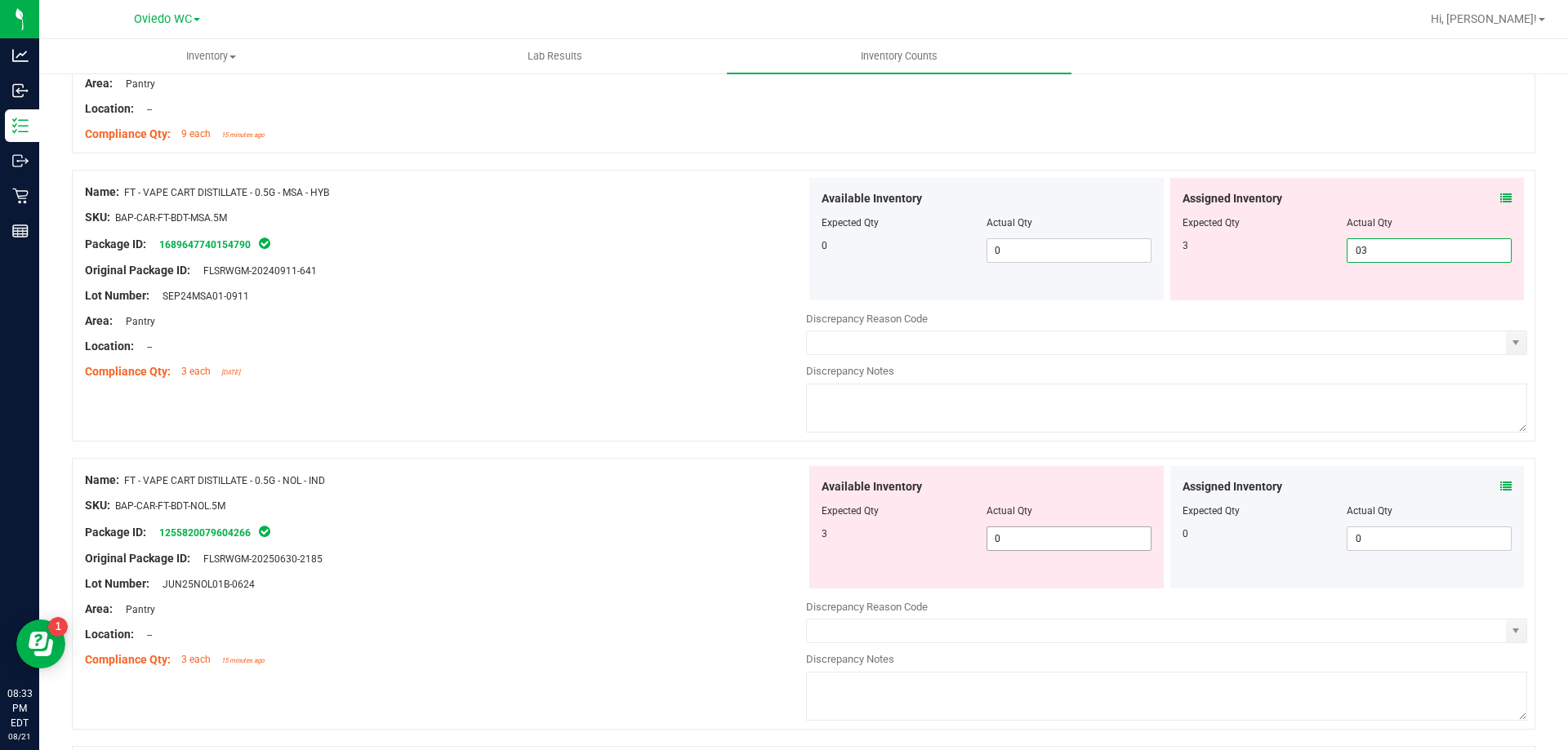
type input "3"
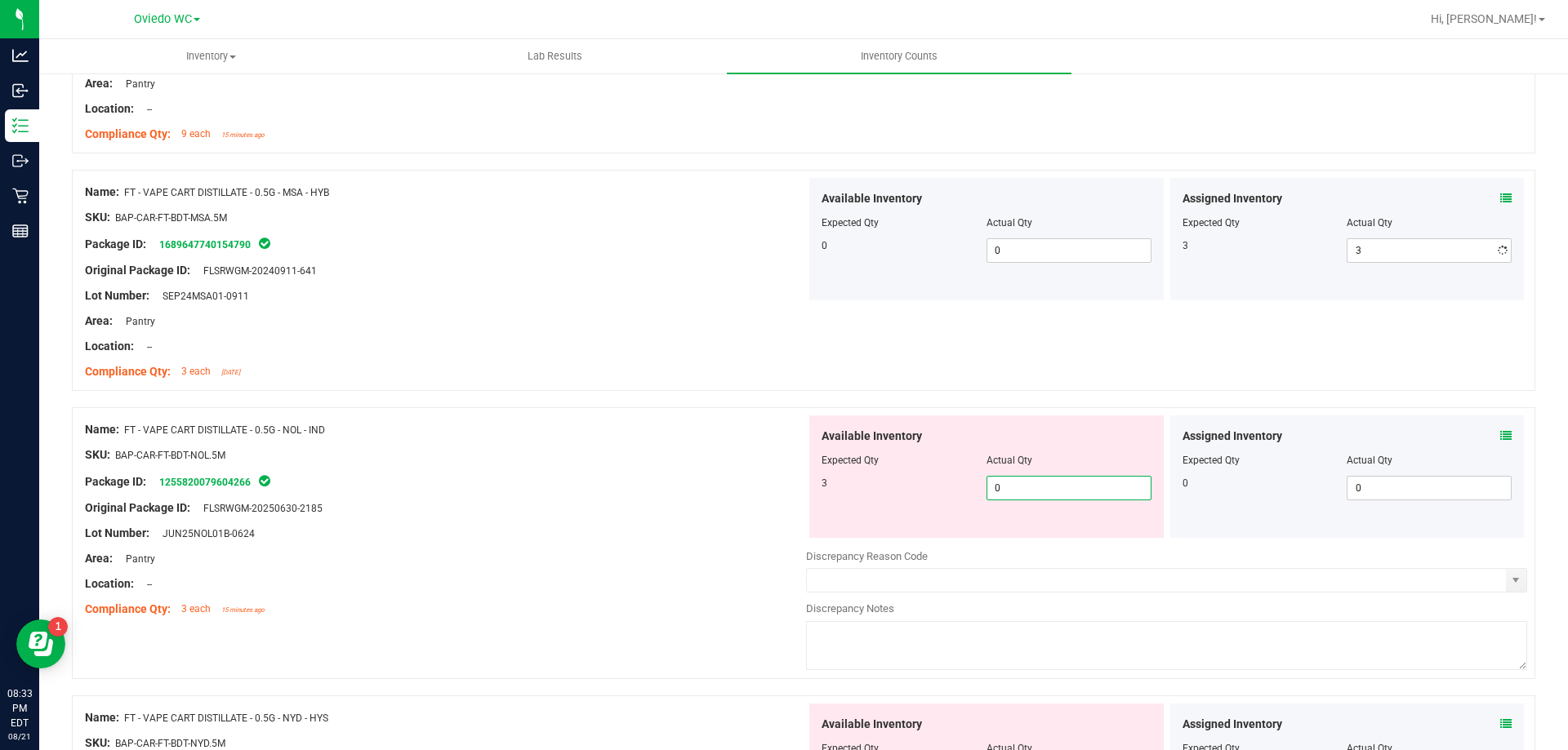
click at [1065, 531] on div "Available Inventory Expected Qty Actual Qty 3 0 0" at bounding box center [986, 477] width 354 height 122
type input "03"
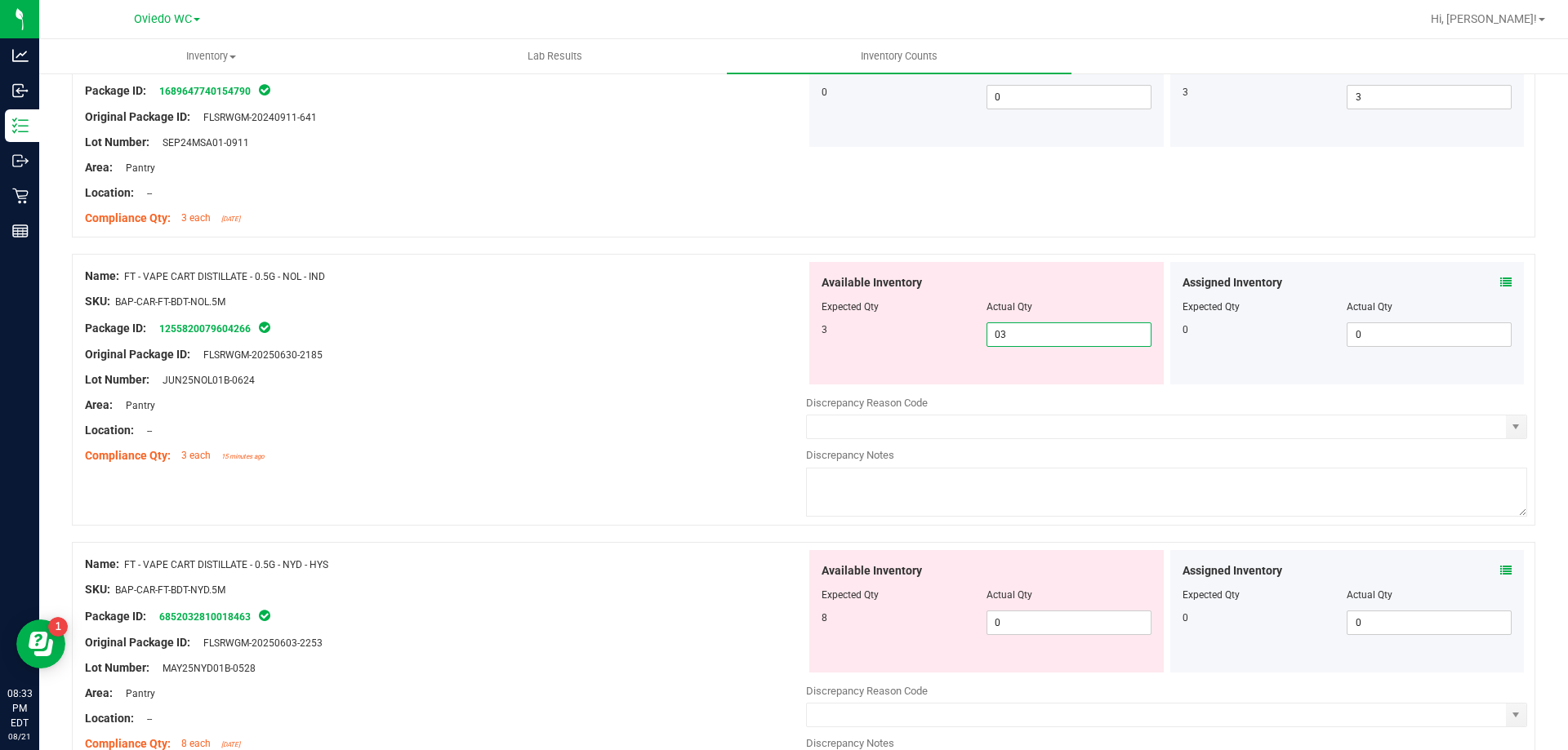
scroll to position [3346, 0]
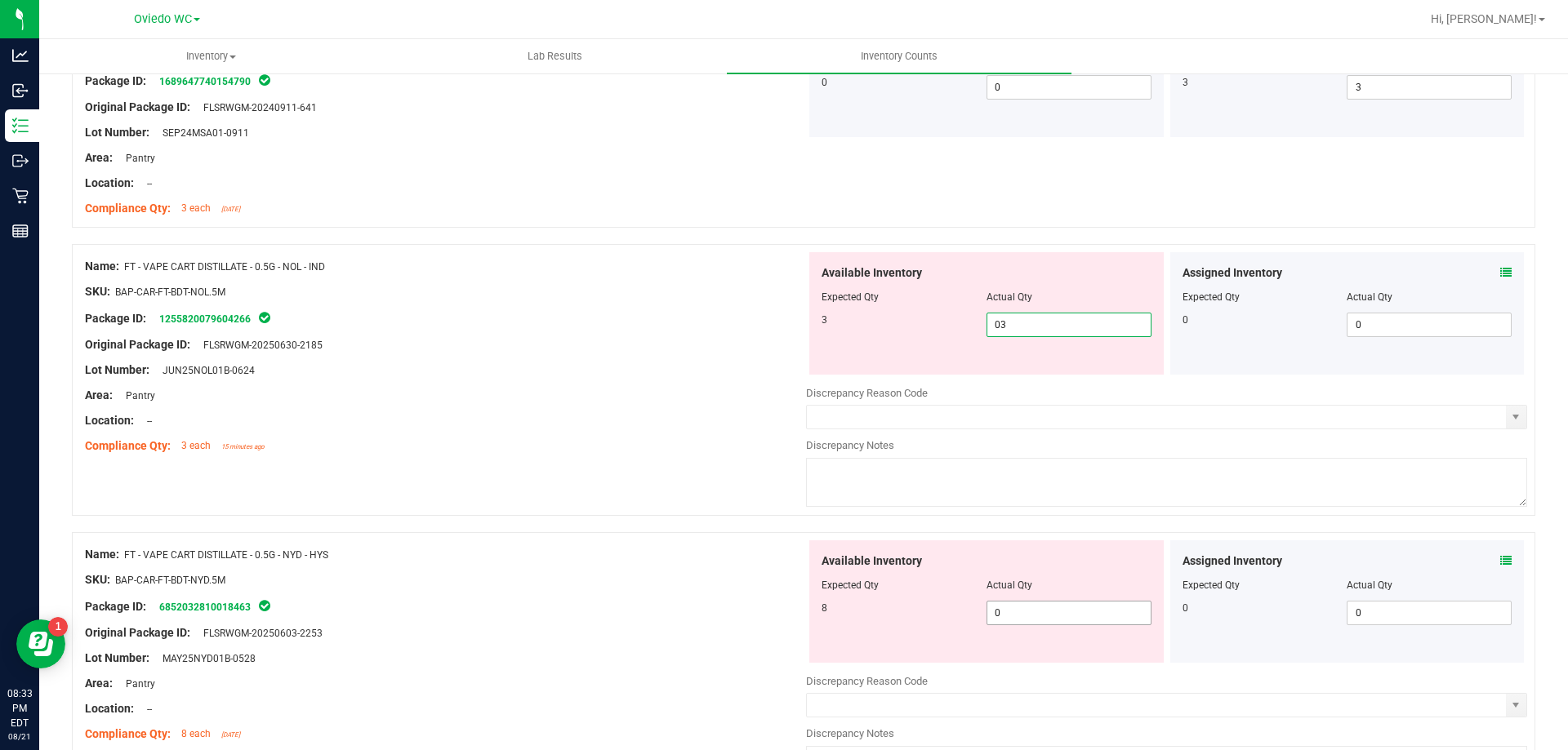
type input "3"
click at [1033, 615] on div "Available Inventory Expected Qty Actual Qty 8 0 0" at bounding box center [1166, 670] width 721 height 259
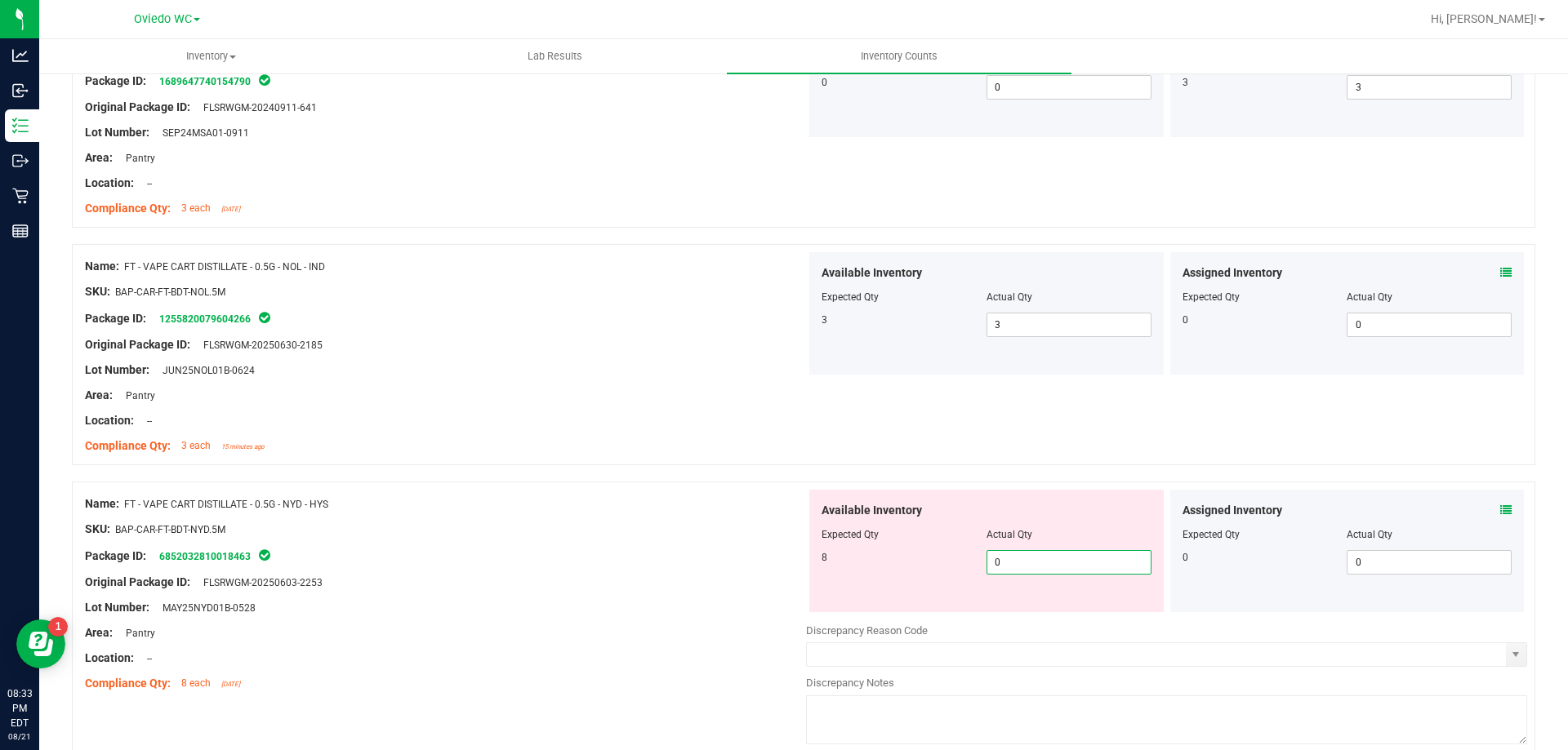
type input "08"
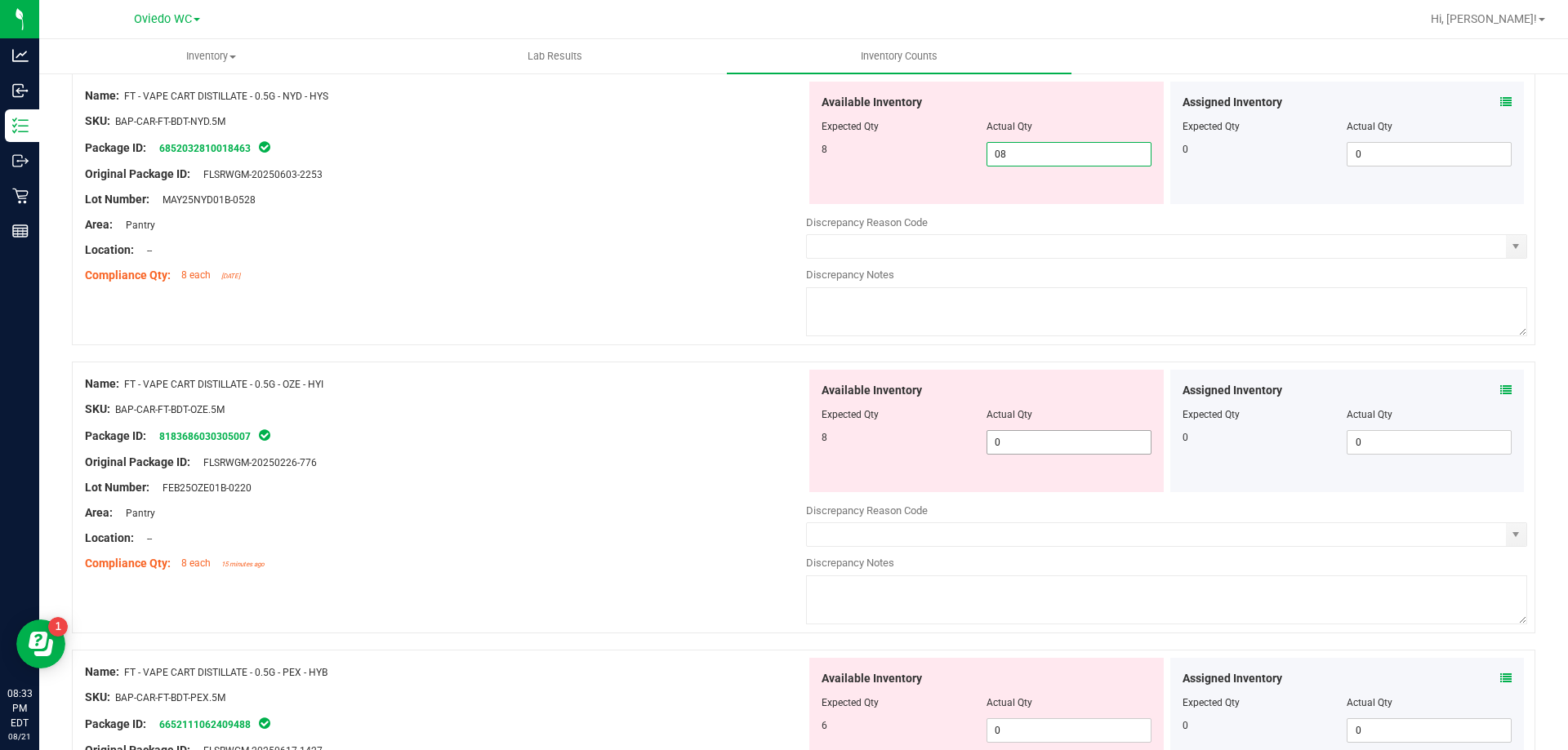
type input "8"
click at [1033, 435] on div "Available Inventory Expected Qty Actual Qty 8 0 0" at bounding box center [986, 431] width 354 height 122
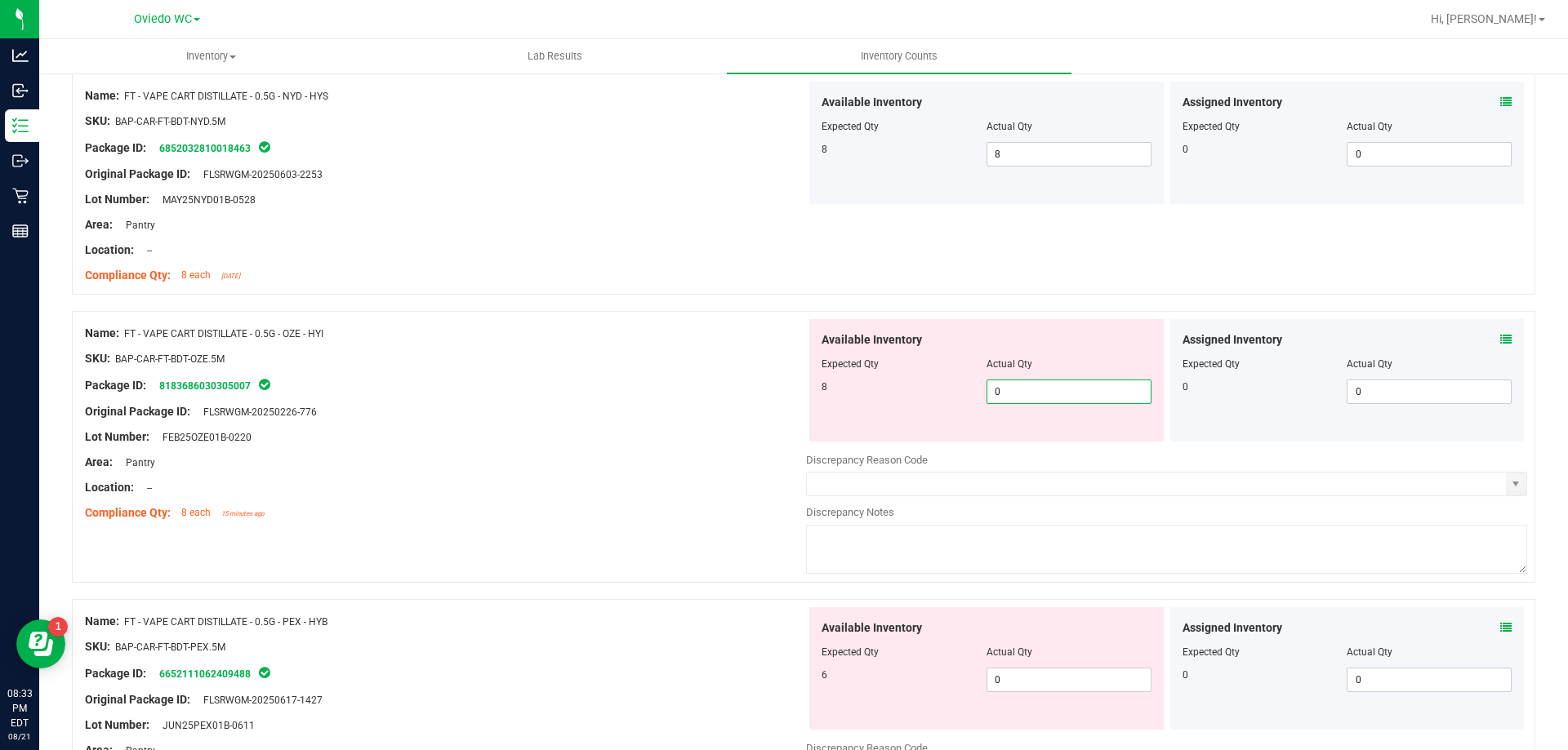
type input "08"
type input "8"
click at [1021, 680] on div "Available Inventory Expected Qty Actual Qty 6 0 0" at bounding box center [1166, 737] width 721 height 259
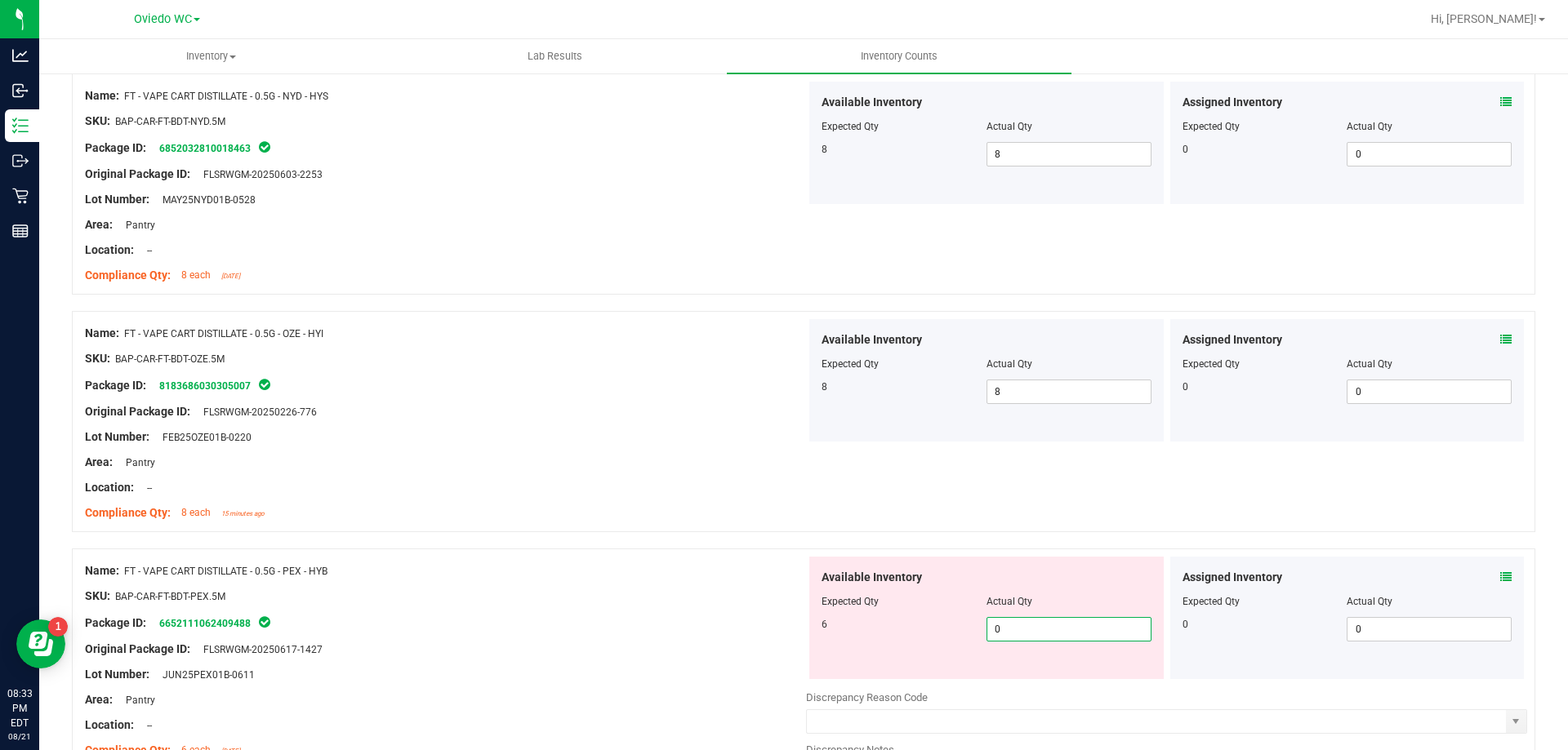
type input "06"
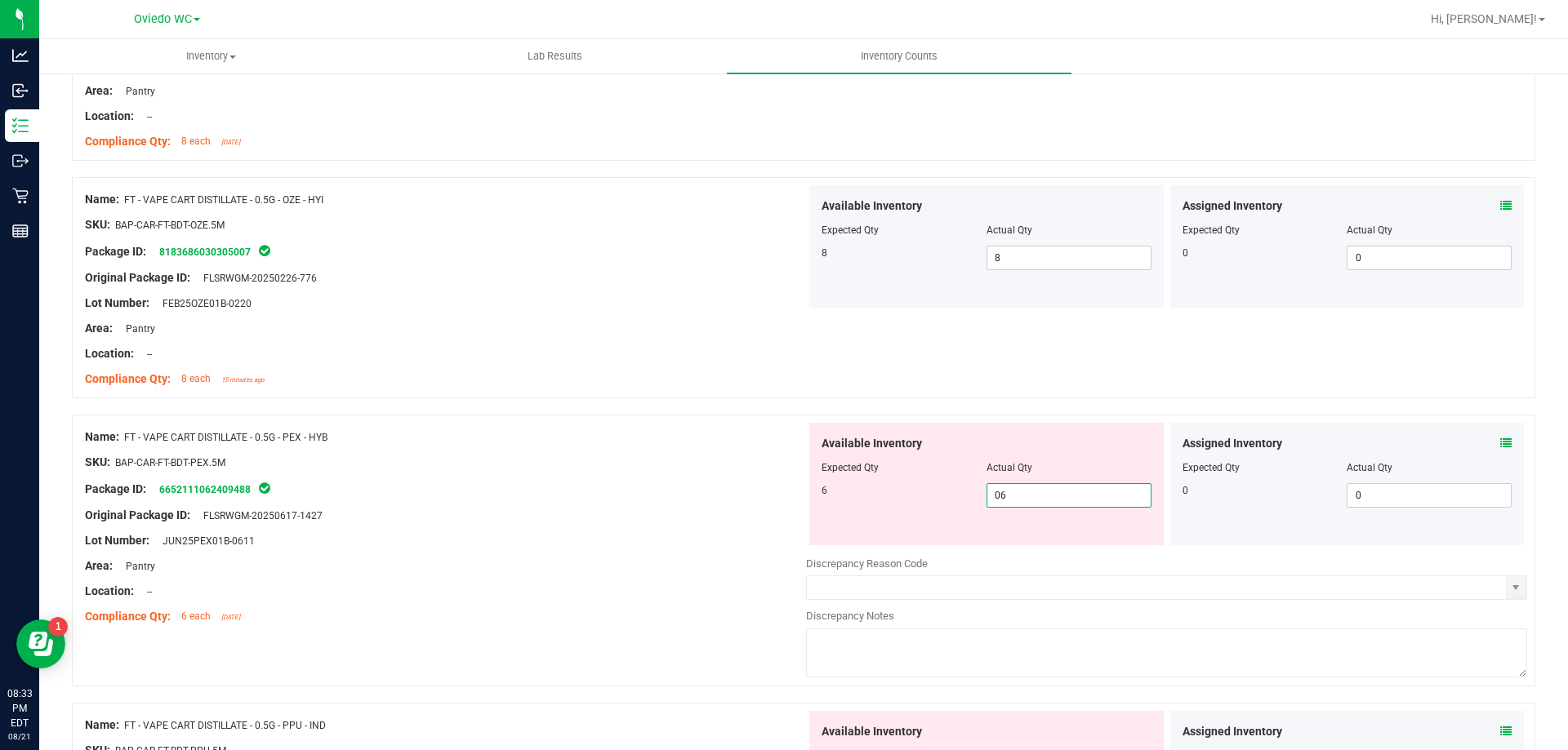
scroll to position [4081, 0]
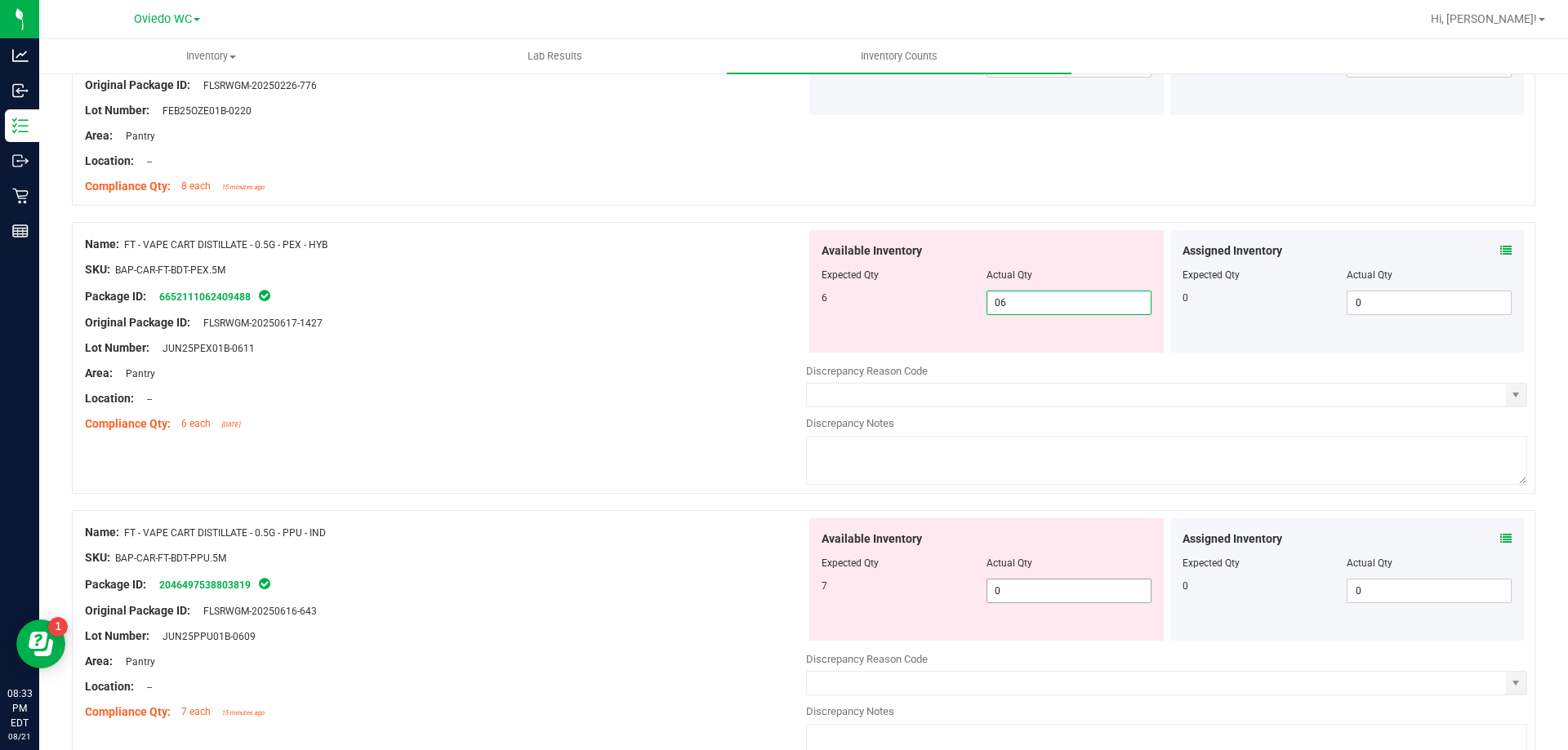
type input "6"
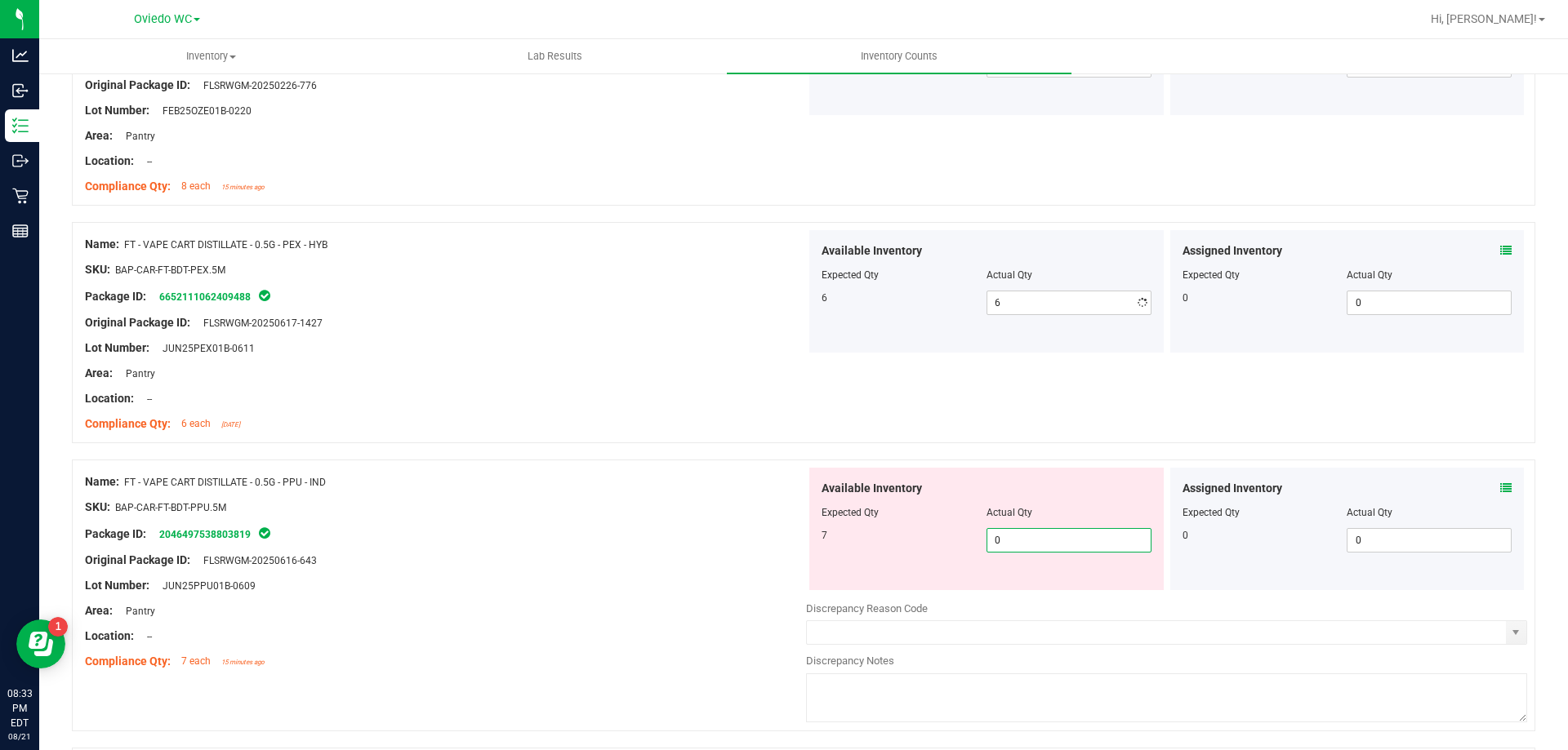
click at [1056, 601] on div "Available Inventory Expected Qty Actual Qty 7 0 0" at bounding box center [1166, 597] width 721 height 259
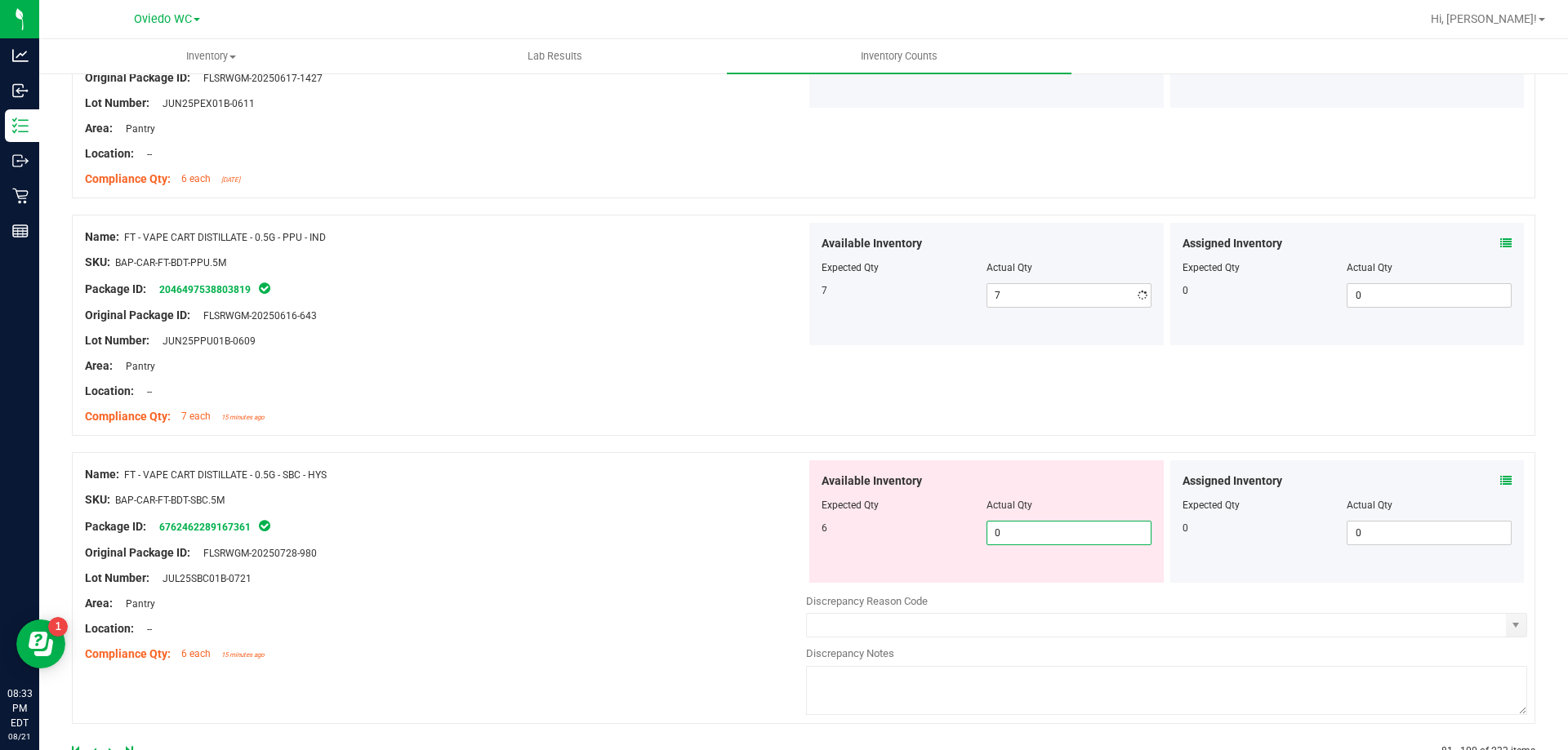
click at [1061, 584] on div "Available Inventory Expected Qty Actual Qty 6 0 0" at bounding box center [1166, 589] width 721 height 259
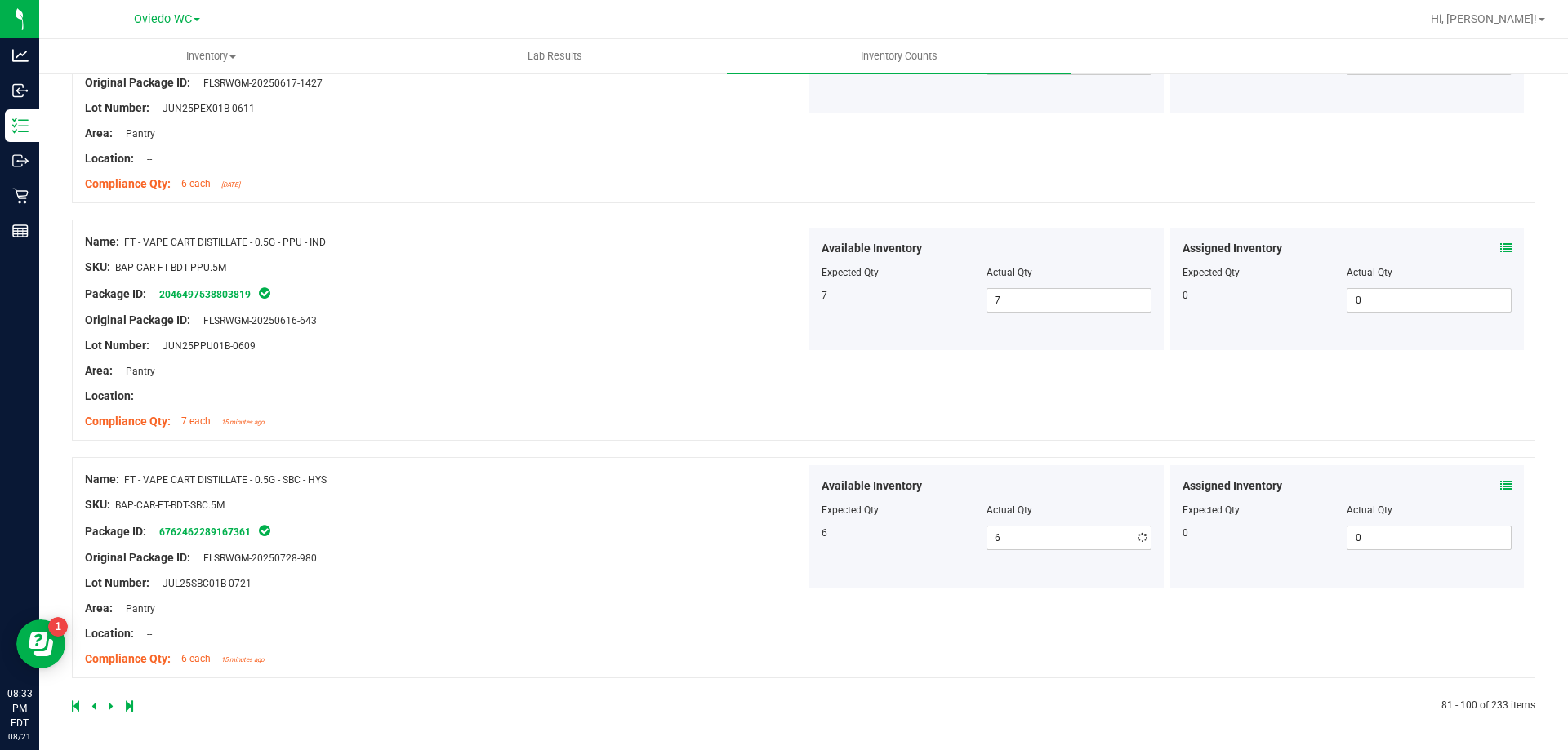
drag, startPoint x: 660, startPoint y: 566, endPoint x: 516, endPoint y: 568, distance: 144.0
click at [650, 568] on div "Name: FT - VAPE CART DISTILLATE - 0.5G - SBC - HYS SKU: BAP-CAR-FT-BDT-SBC.5M P…" at bounding box center [445, 570] width 721 height 208
click at [111, 704] on icon at bounding box center [111, 706] width 5 height 9
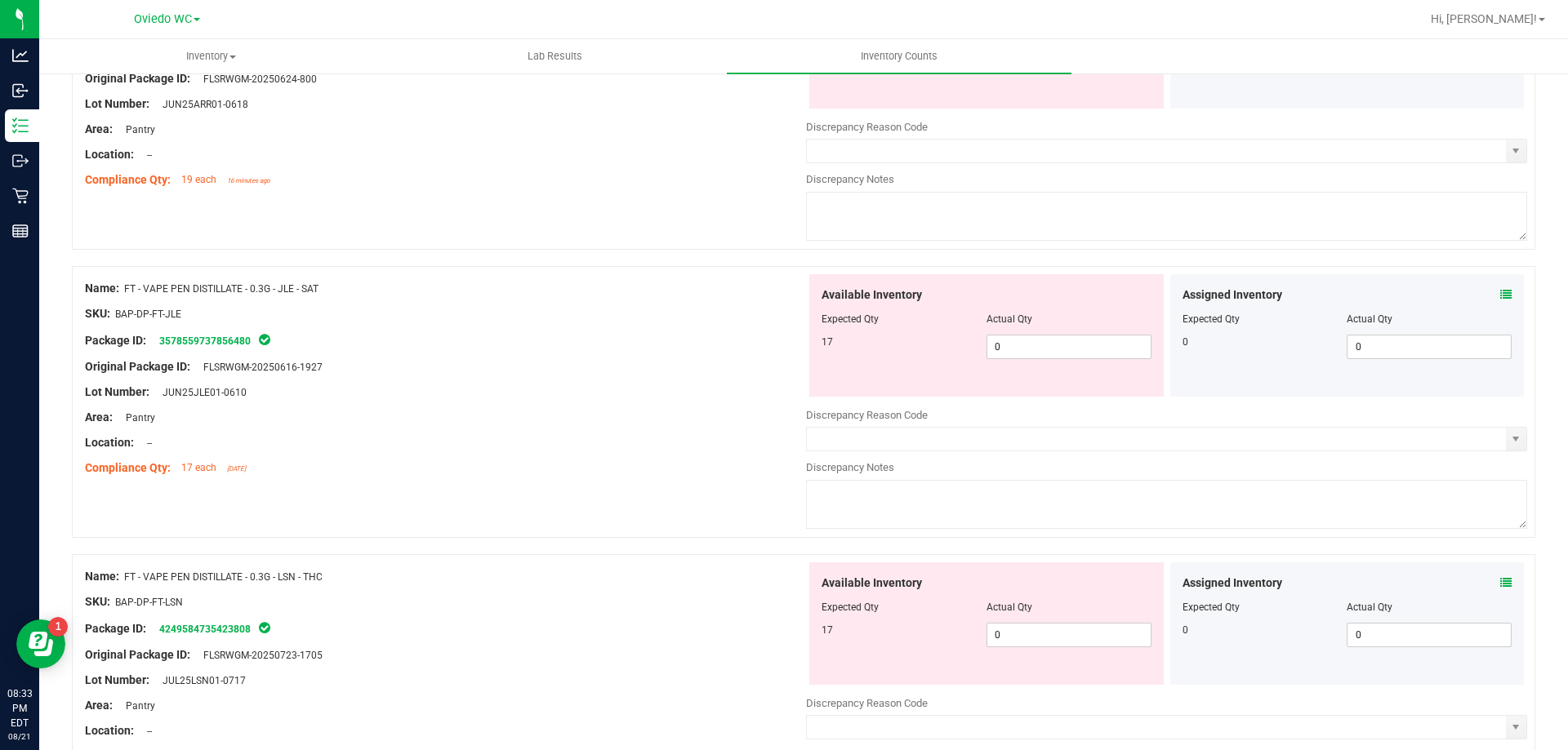
scroll to position [0, 0]
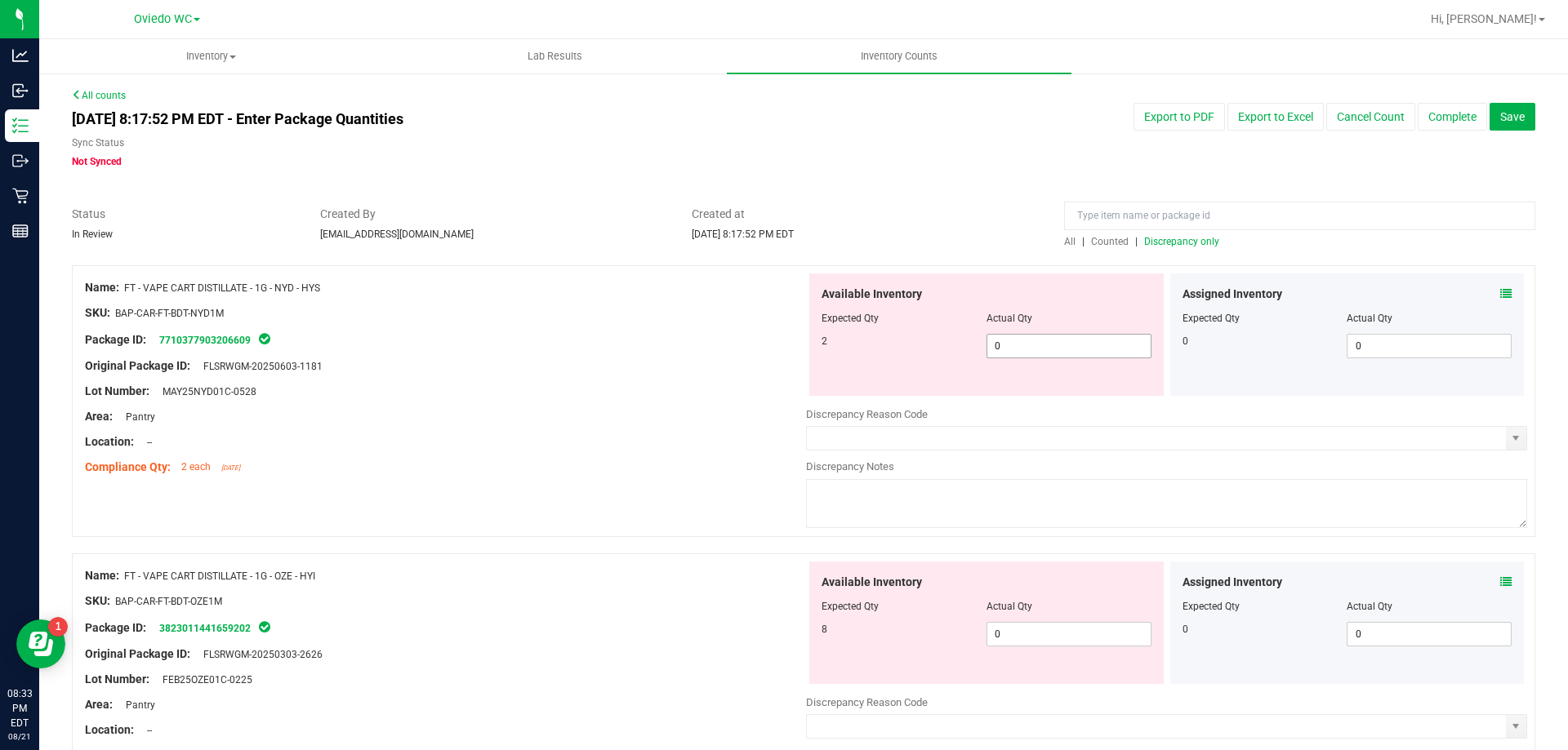
click at [1023, 340] on span "0 0" at bounding box center [1068, 346] width 165 height 24
click at [1041, 632] on div "Available Inventory Expected Qty Actual Qty 8 0 0" at bounding box center [986, 622] width 354 height 122
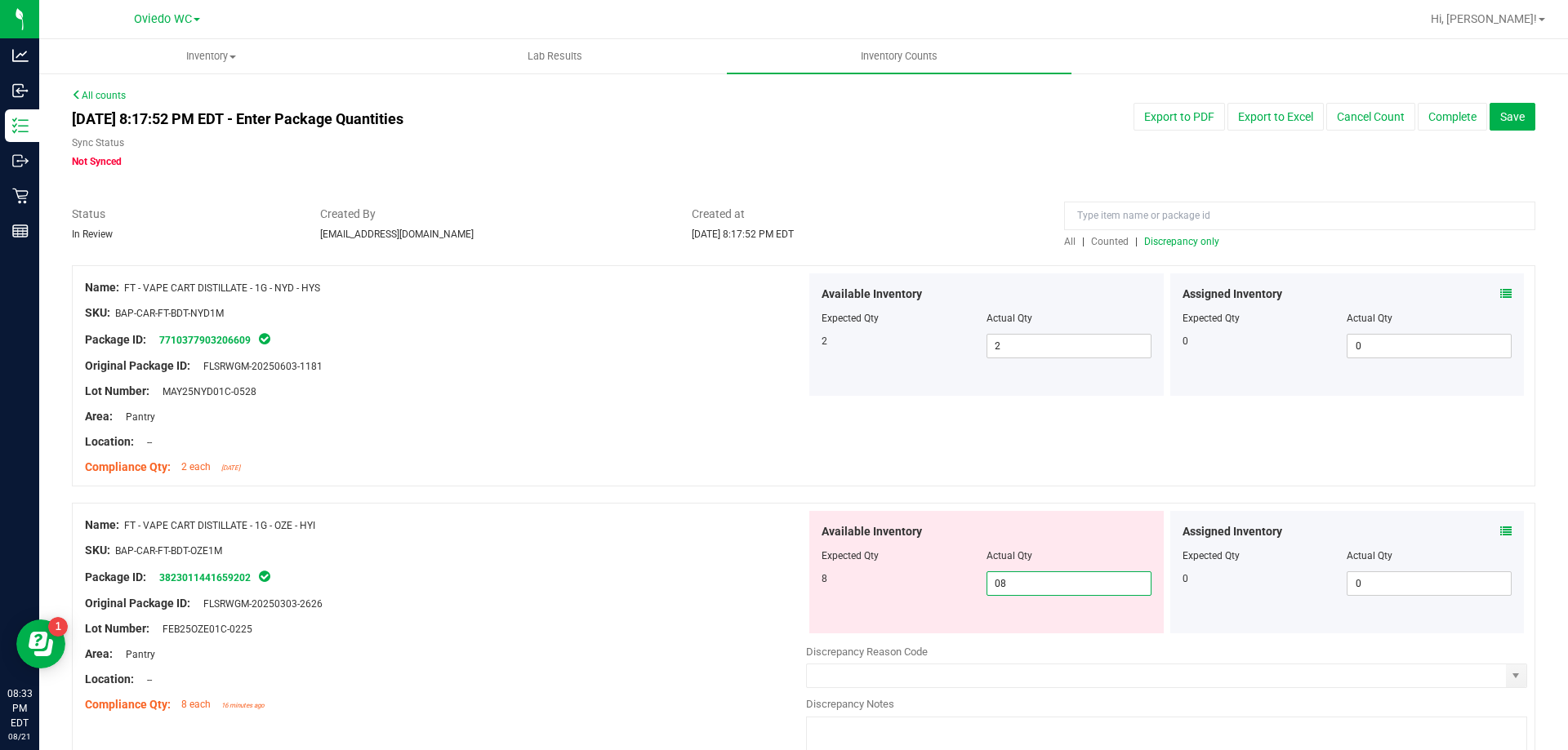
scroll to position [327, 0]
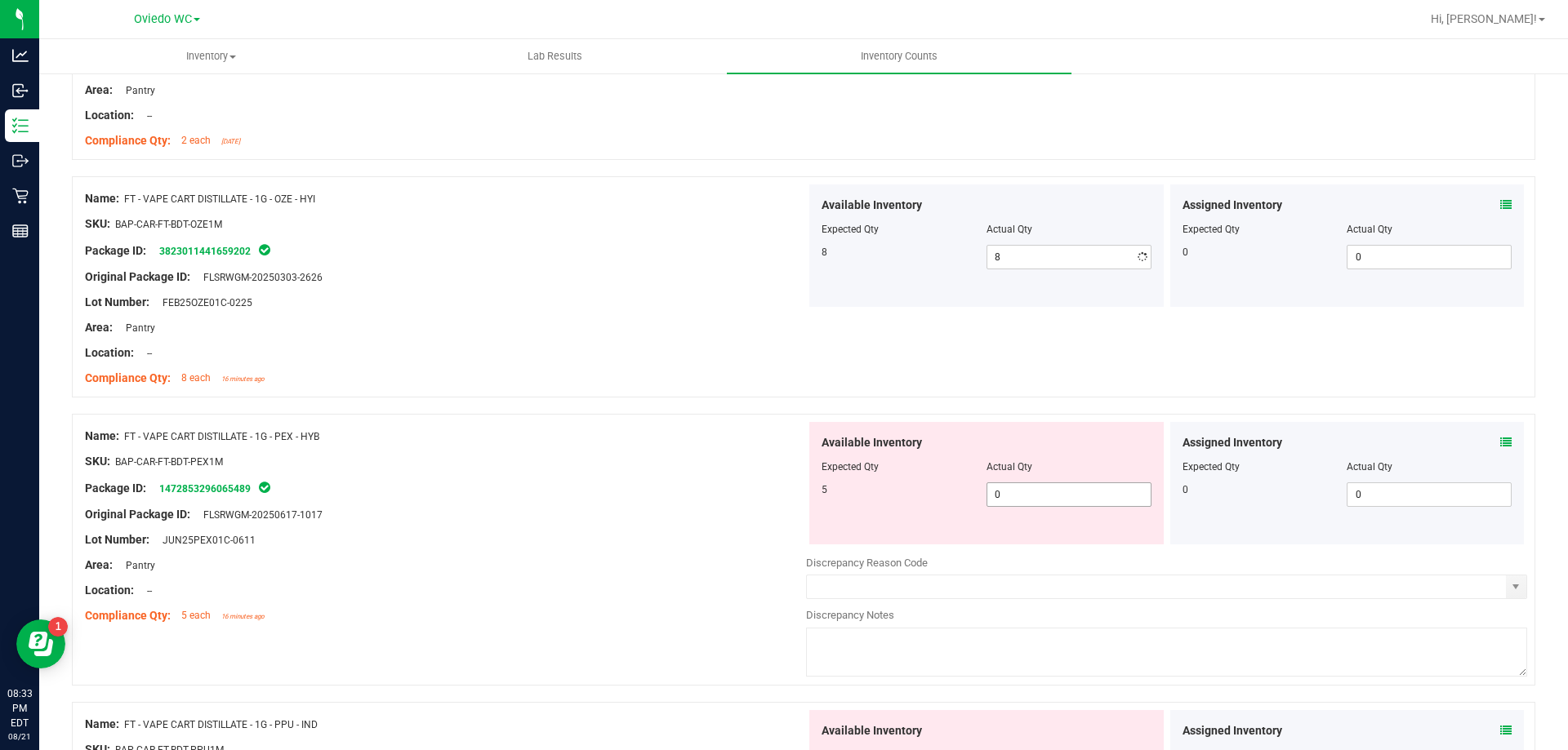
click at [1025, 557] on div "Available Inventory Expected Qty Actual Qty 5 0 0" at bounding box center [1166, 552] width 721 height 259
click at [1049, 484] on div "Available Inventory Expected Qty Actual Qty 5 0 0" at bounding box center [986, 483] width 354 height 122
click at [1047, 485] on span "0 0" at bounding box center [1068, 495] width 165 height 24
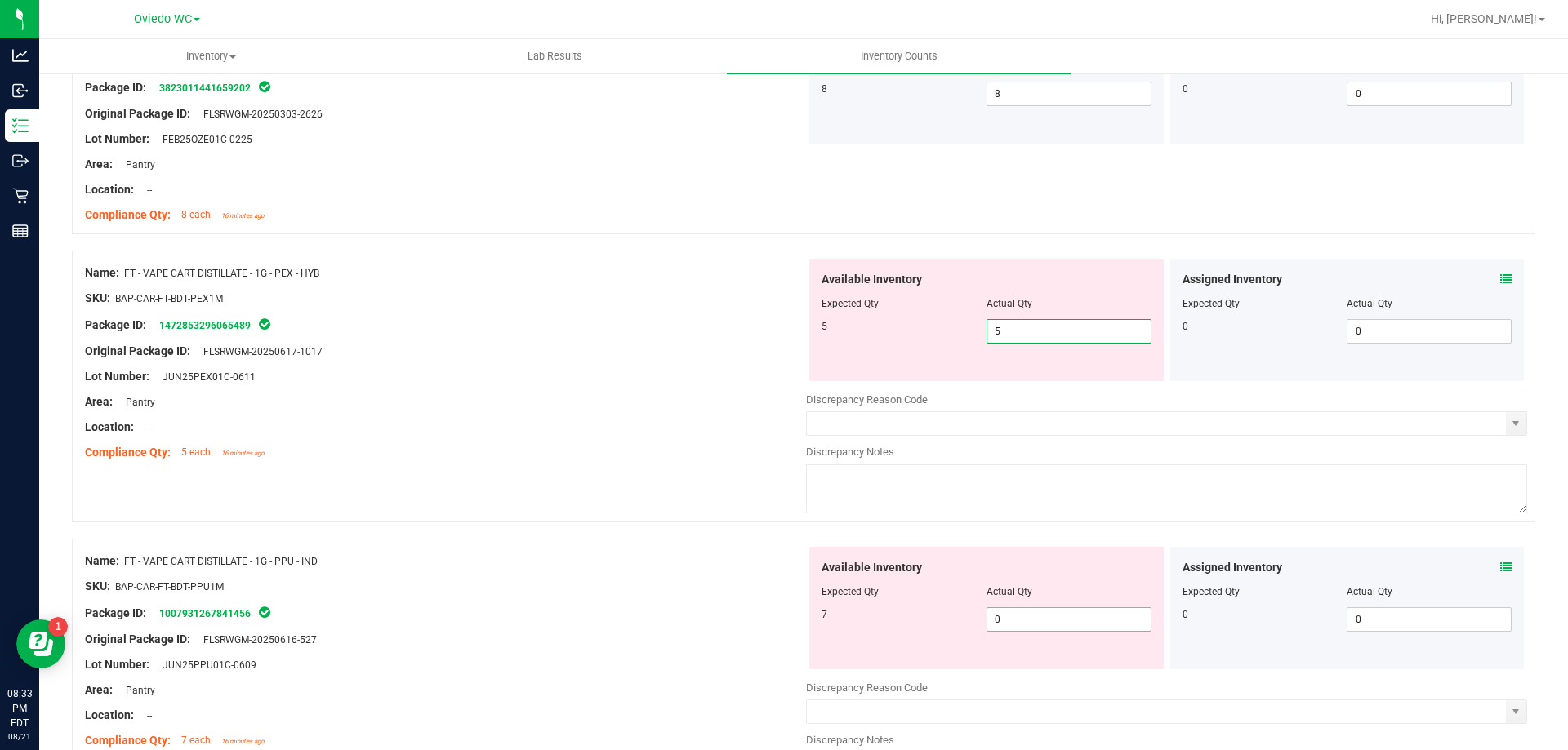
click at [1023, 618] on div "Available Inventory Expected Qty Actual Qty 7 0 0" at bounding box center [986, 608] width 354 height 122
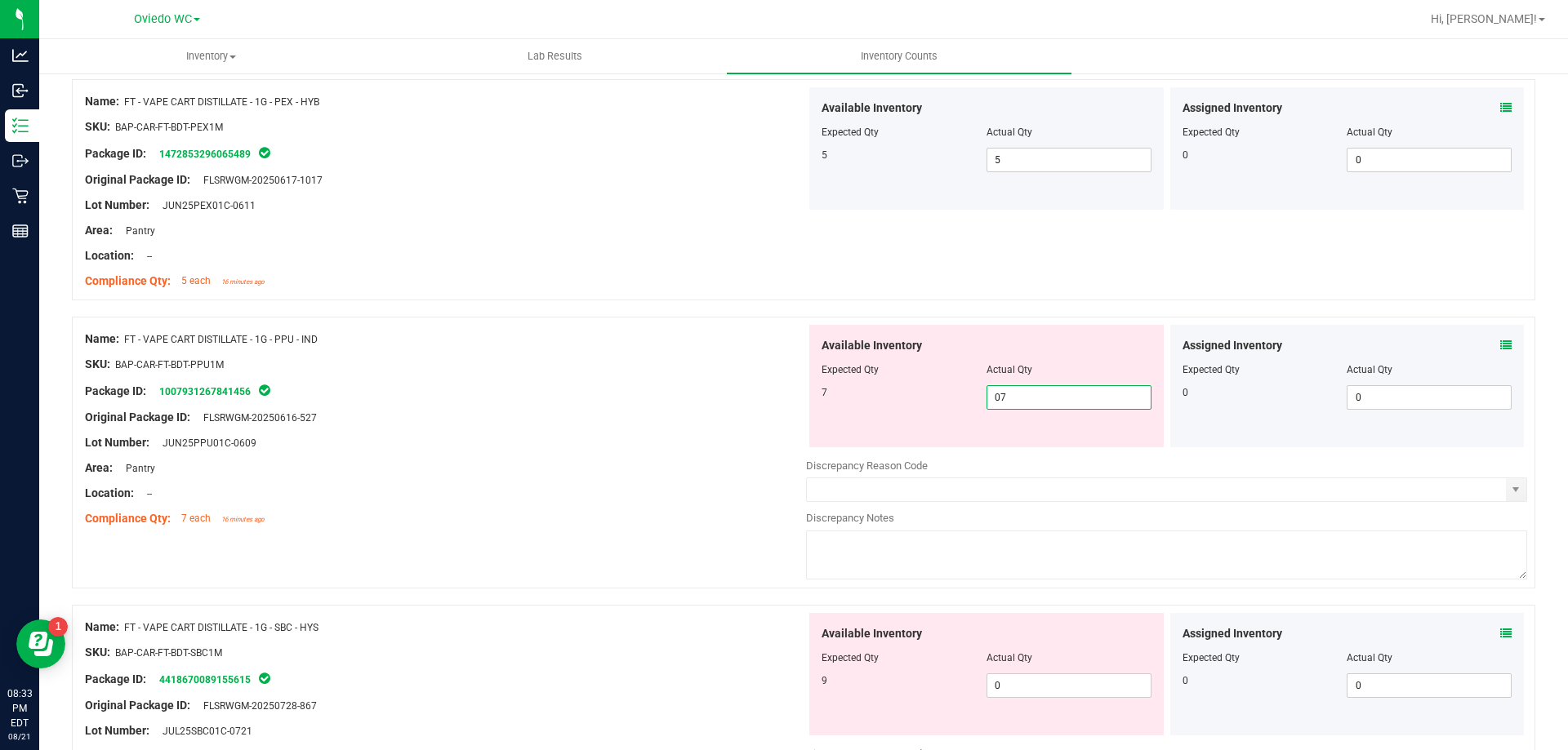
scroll to position [898, 0]
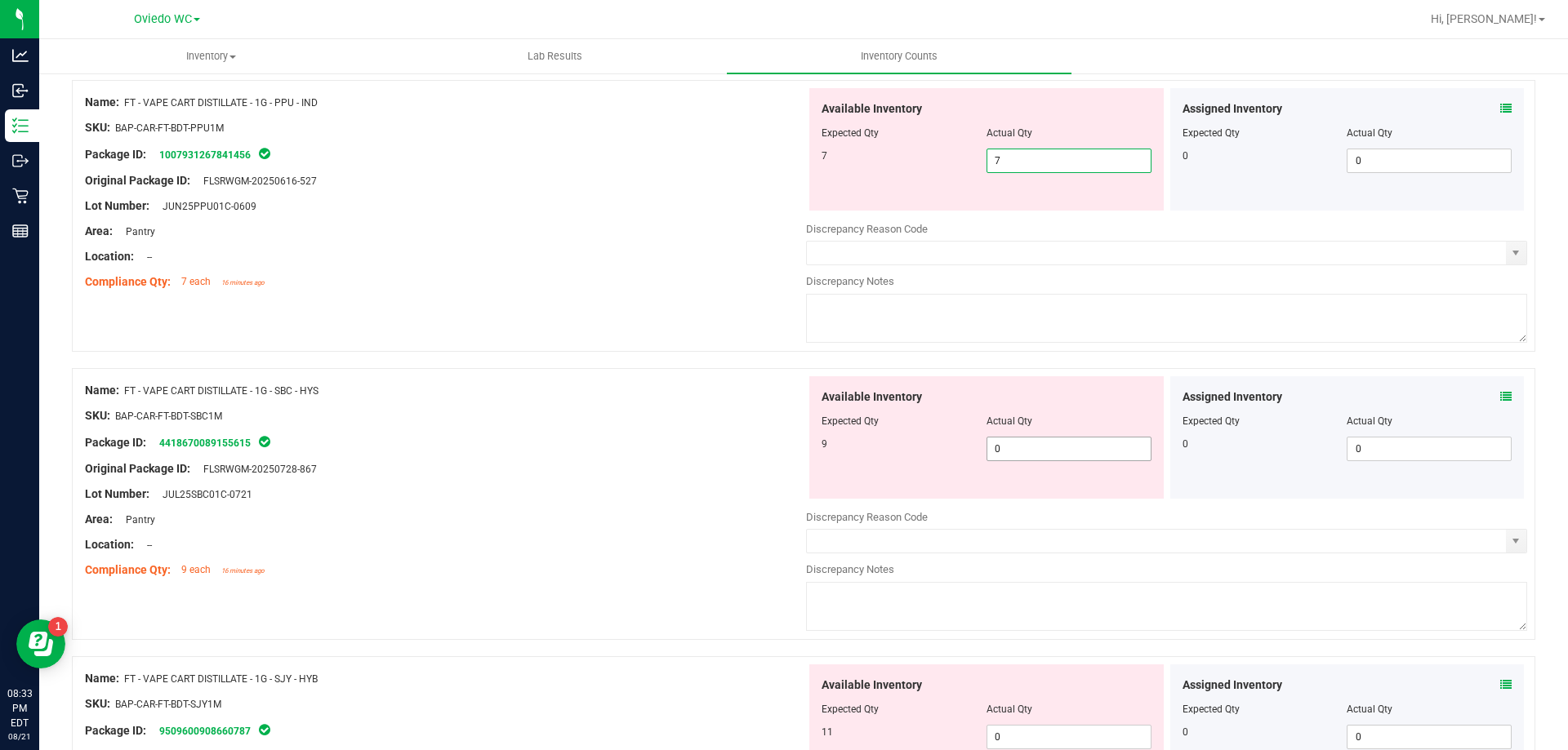
click at [1062, 456] on div "Available Inventory Expected Qty Actual Qty 9 0 0" at bounding box center [1166, 506] width 721 height 259
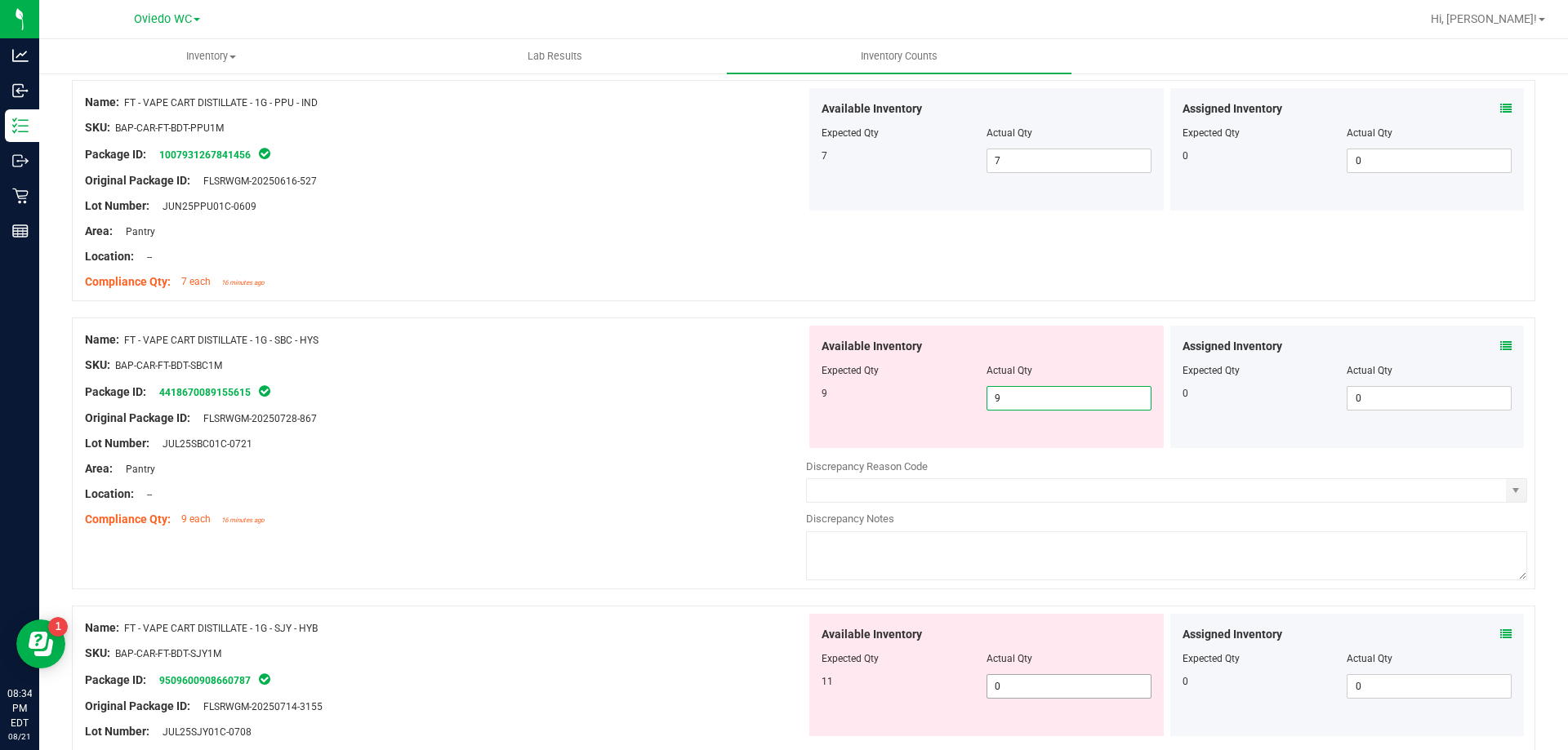
click at [1012, 676] on div "Available Inventory Expected Qty Actual Qty 11 0 0" at bounding box center [986, 675] width 354 height 122
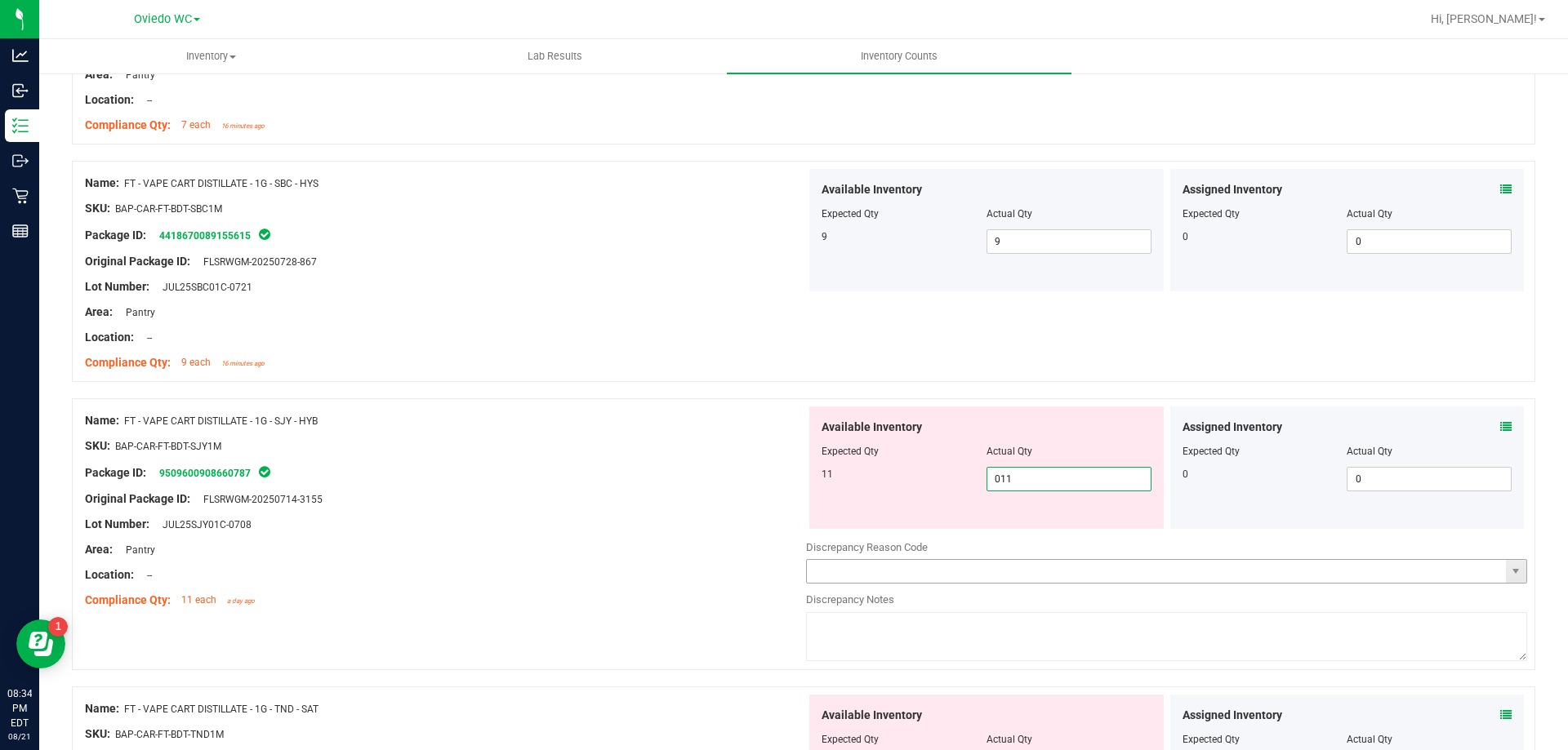
scroll to position [1142, 0]
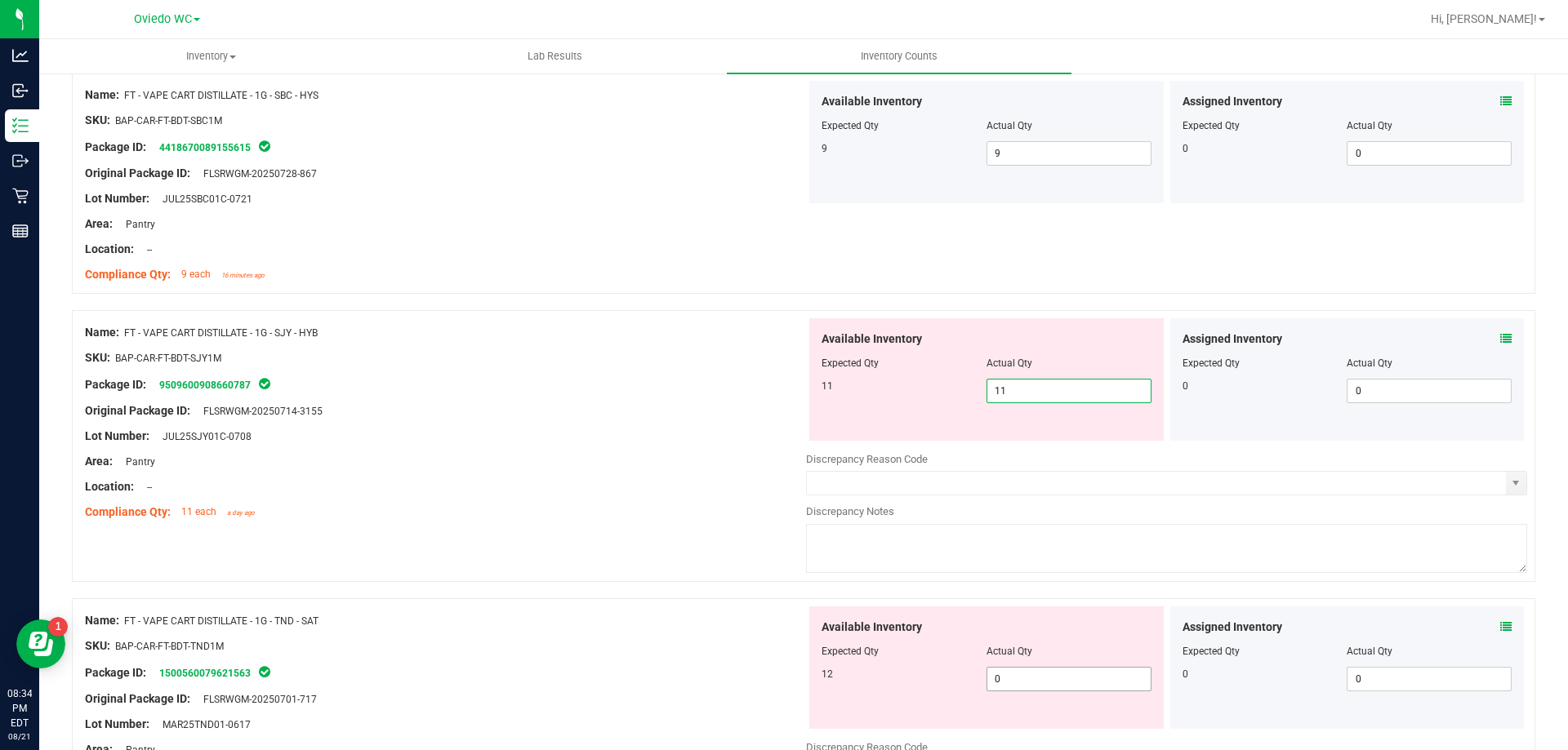
click at [1084, 674] on div "Available Inventory Expected Qty Actual Qty 12 0 0" at bounding box center [986, 667] width 354 height 122
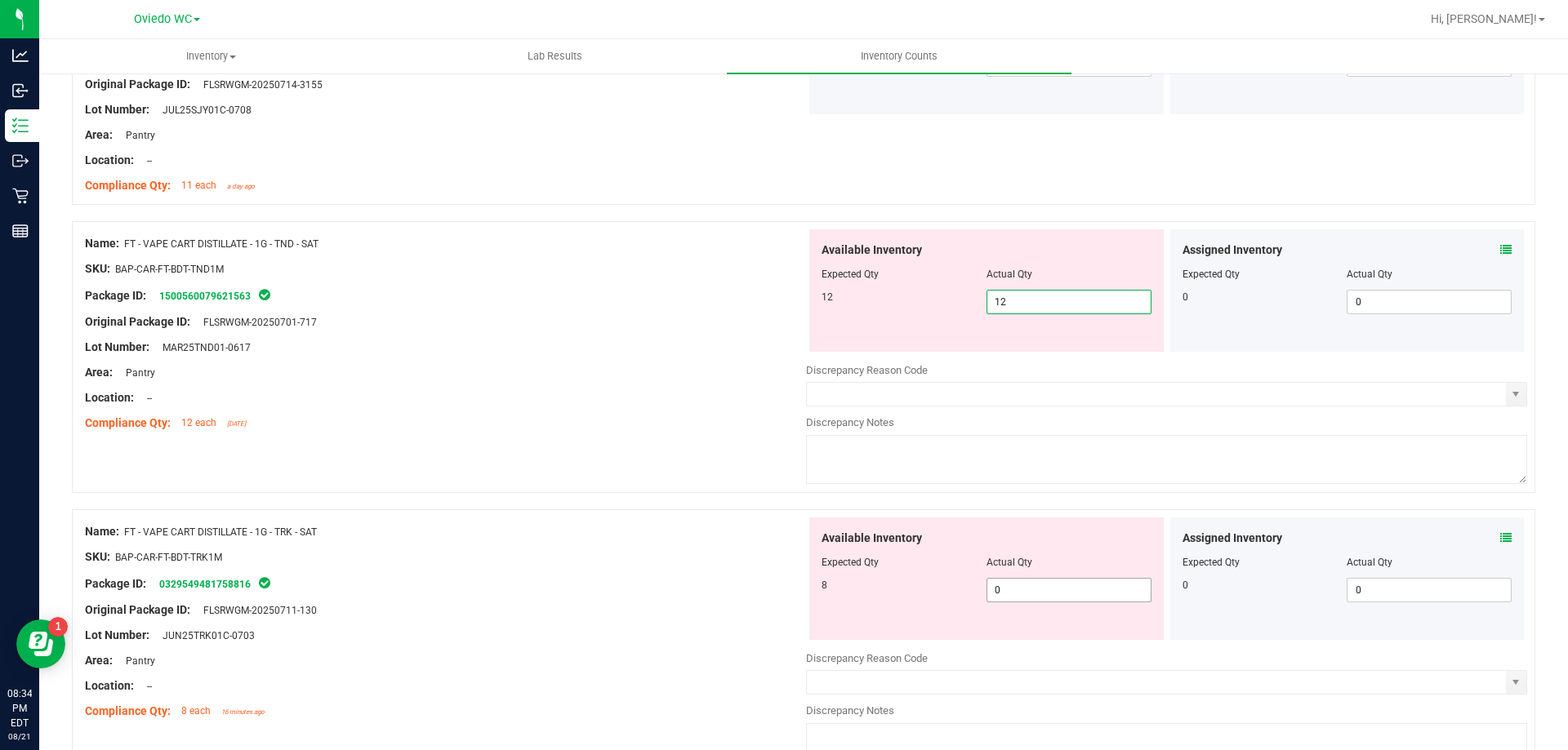
click at [1038, 599] on div "Available Inventory Expected Qty Actual Qty 8 0 0" at bounding box center [1166, 647] width 721 height 259
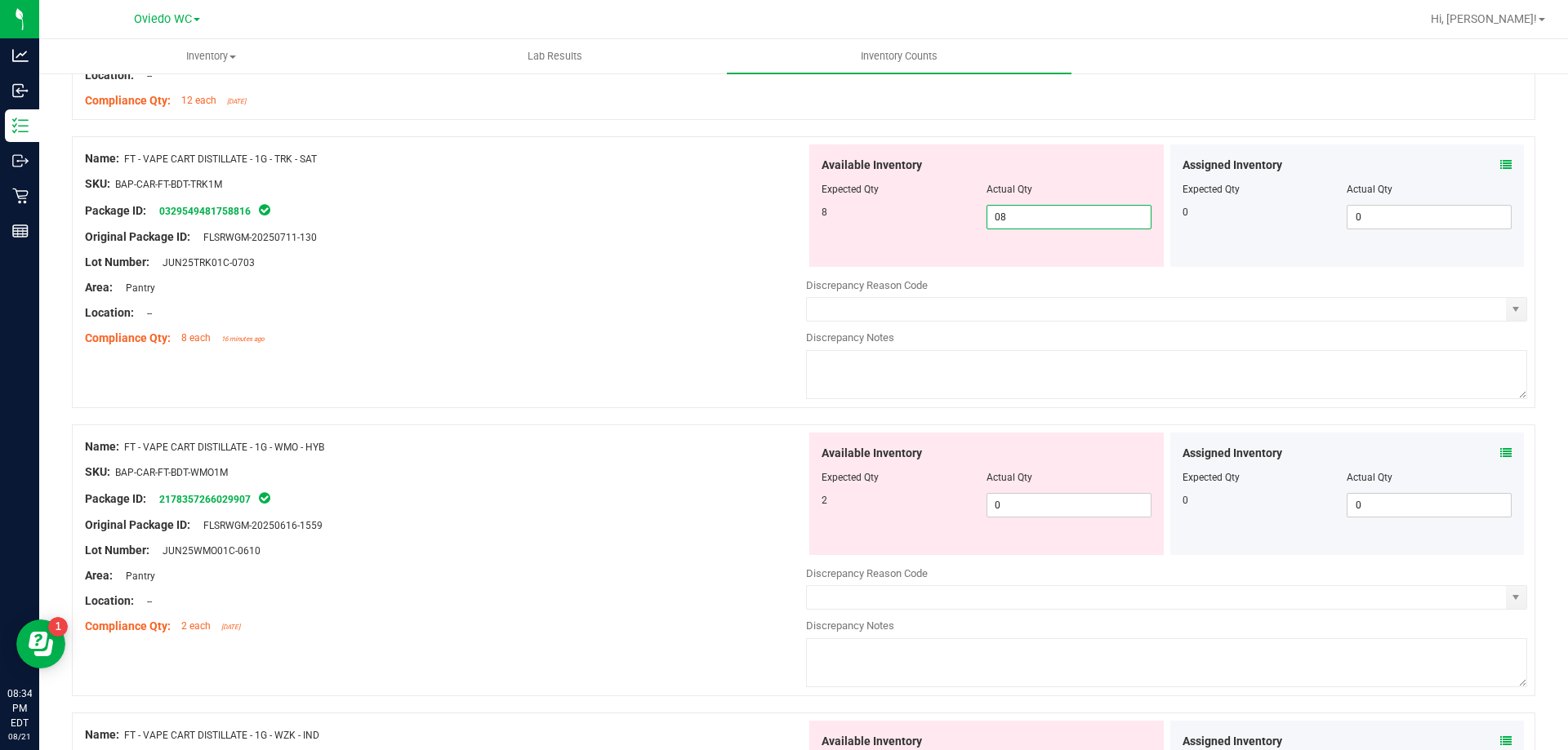
scroll to position [1959, 0]
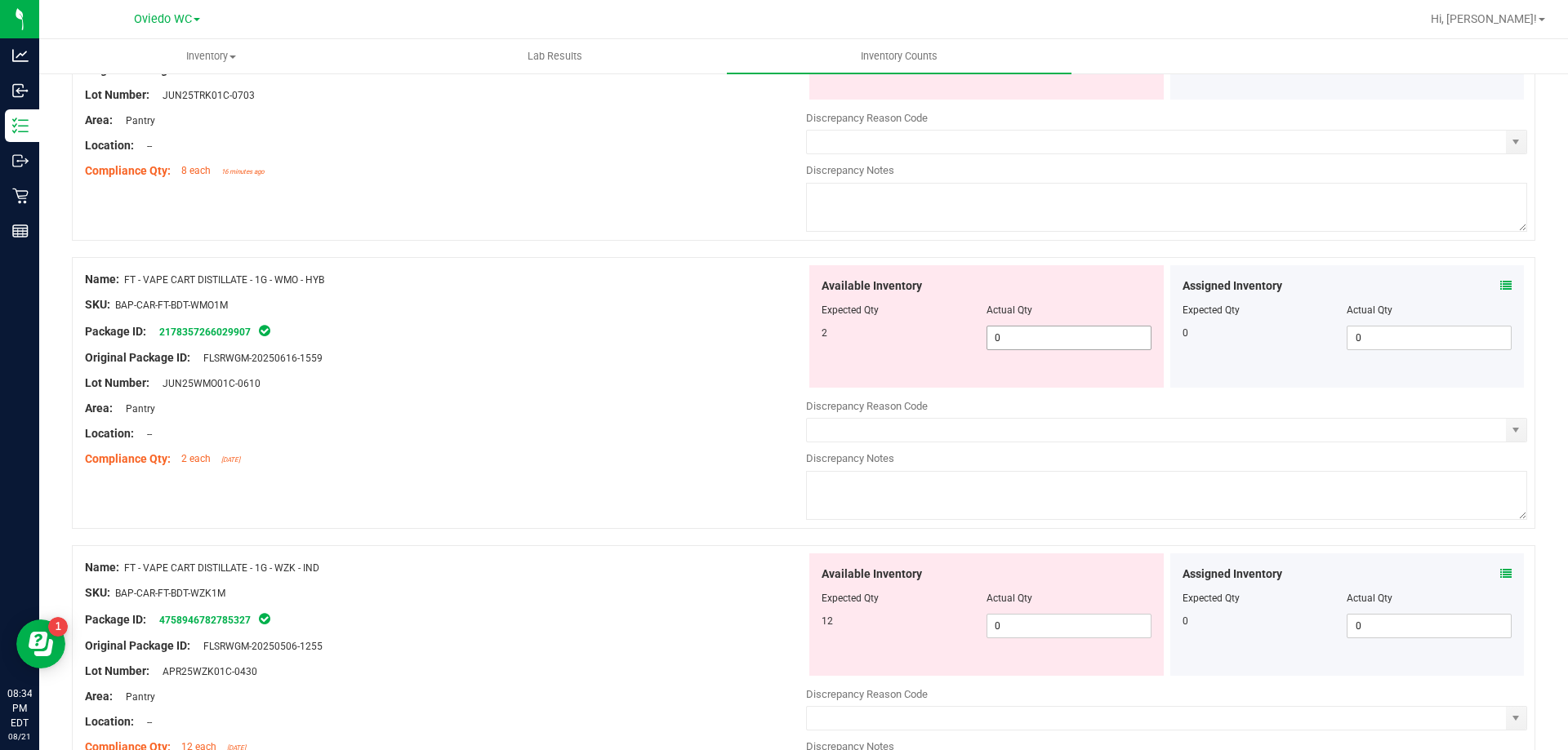
click at [1046, 343] on div "Available Inventory Expected Qty Actual Qty 2 0 0" at bounding box center [1166, 395] width 721 height 259
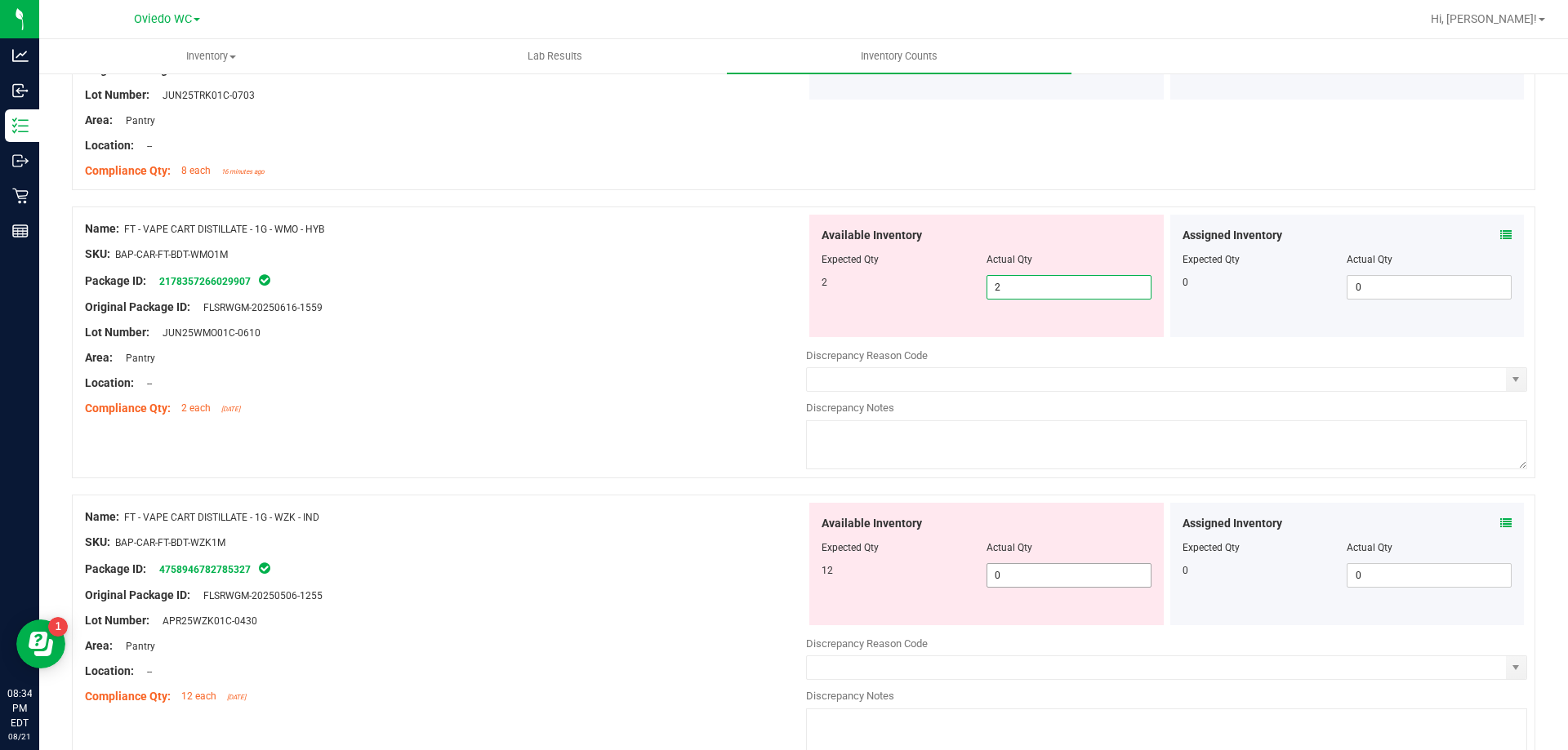
click at [1041, 568] on div "Available Inventory Expected Qty Actual Qty 12 0 0" at bounding box center [986, 564] width 354 height 122
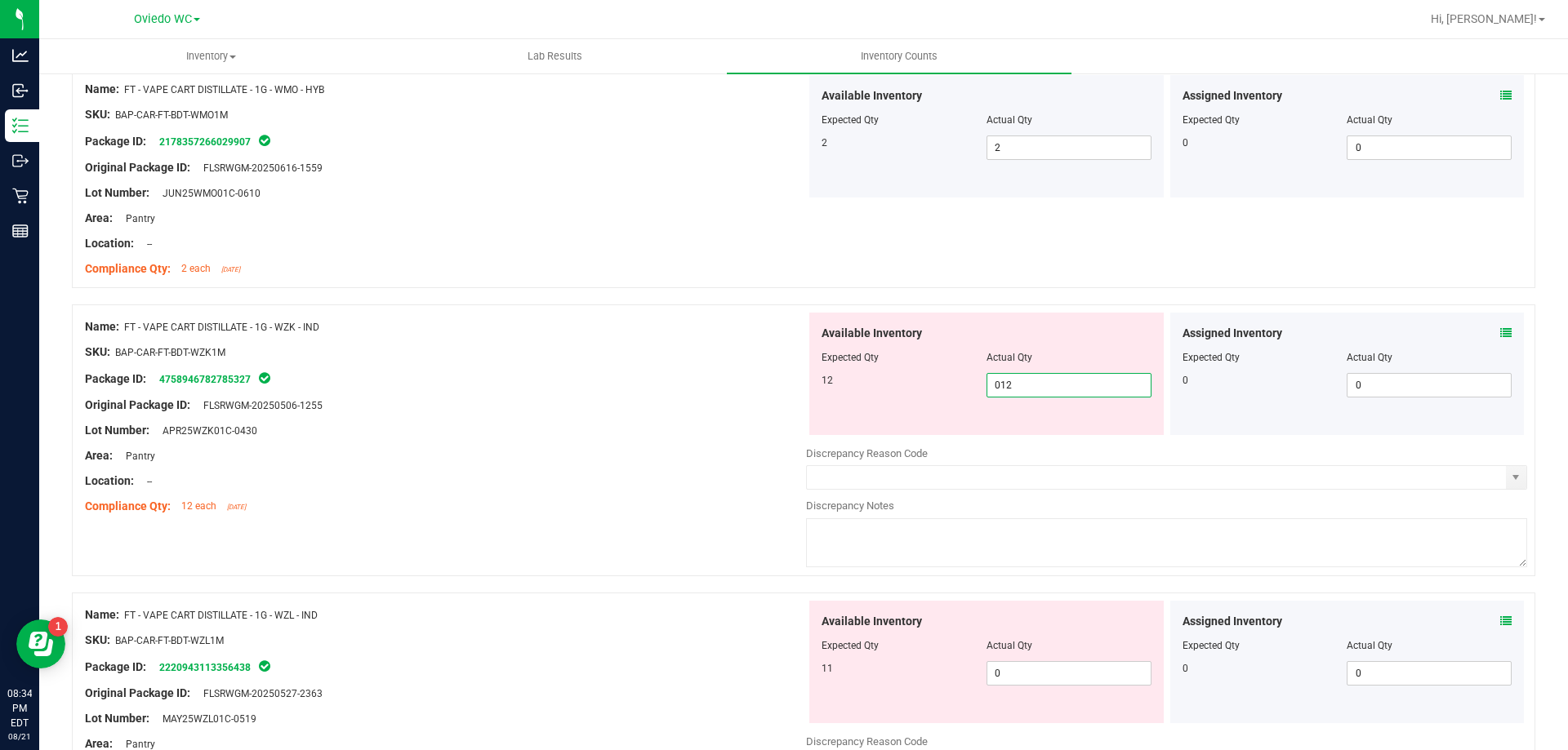
scroll to position [2204, 0]
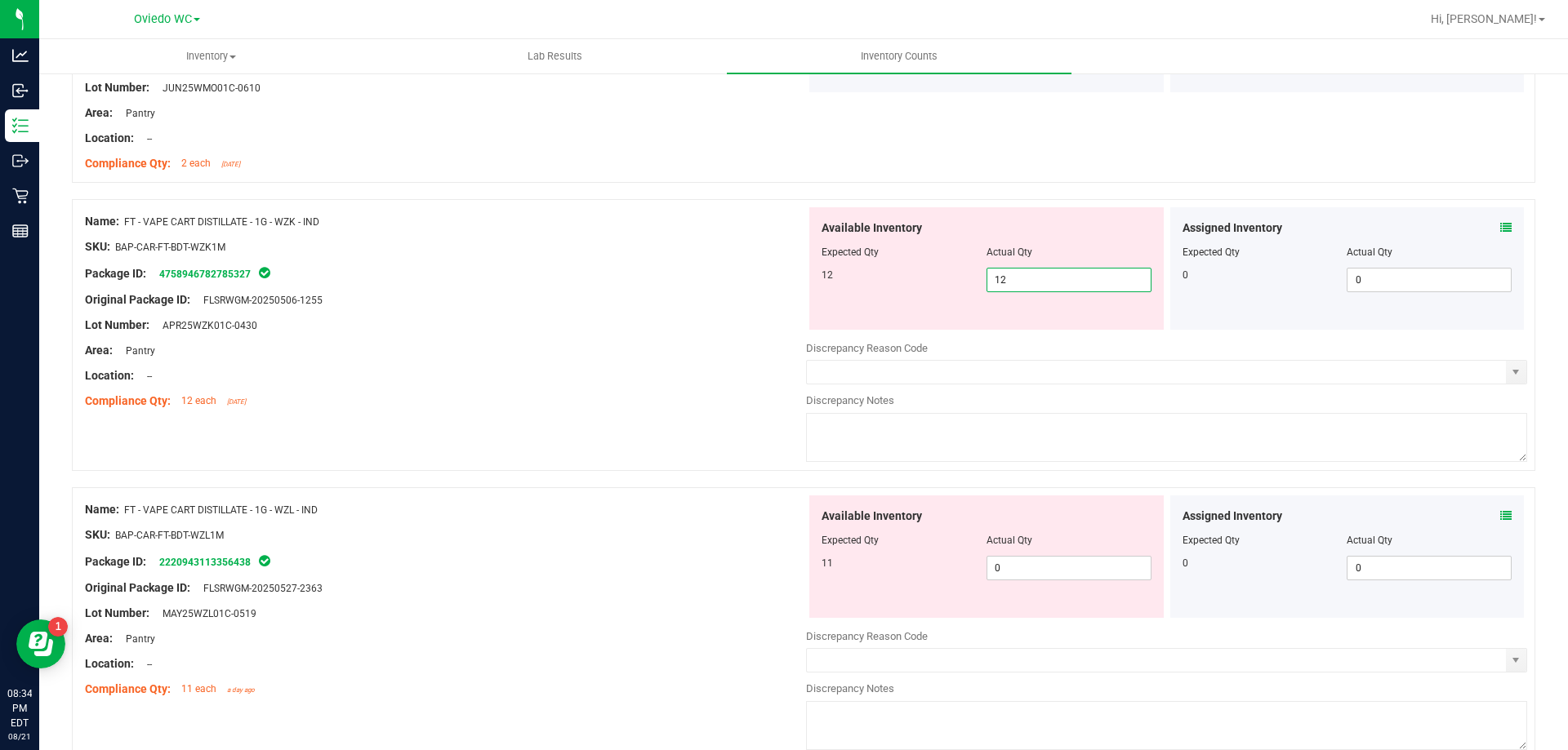
click at [1095, 583] on div "Available Inventory Expected Qty Actual Qty 11 0 0" at bounding box center [1166, 625] width 721 height 259
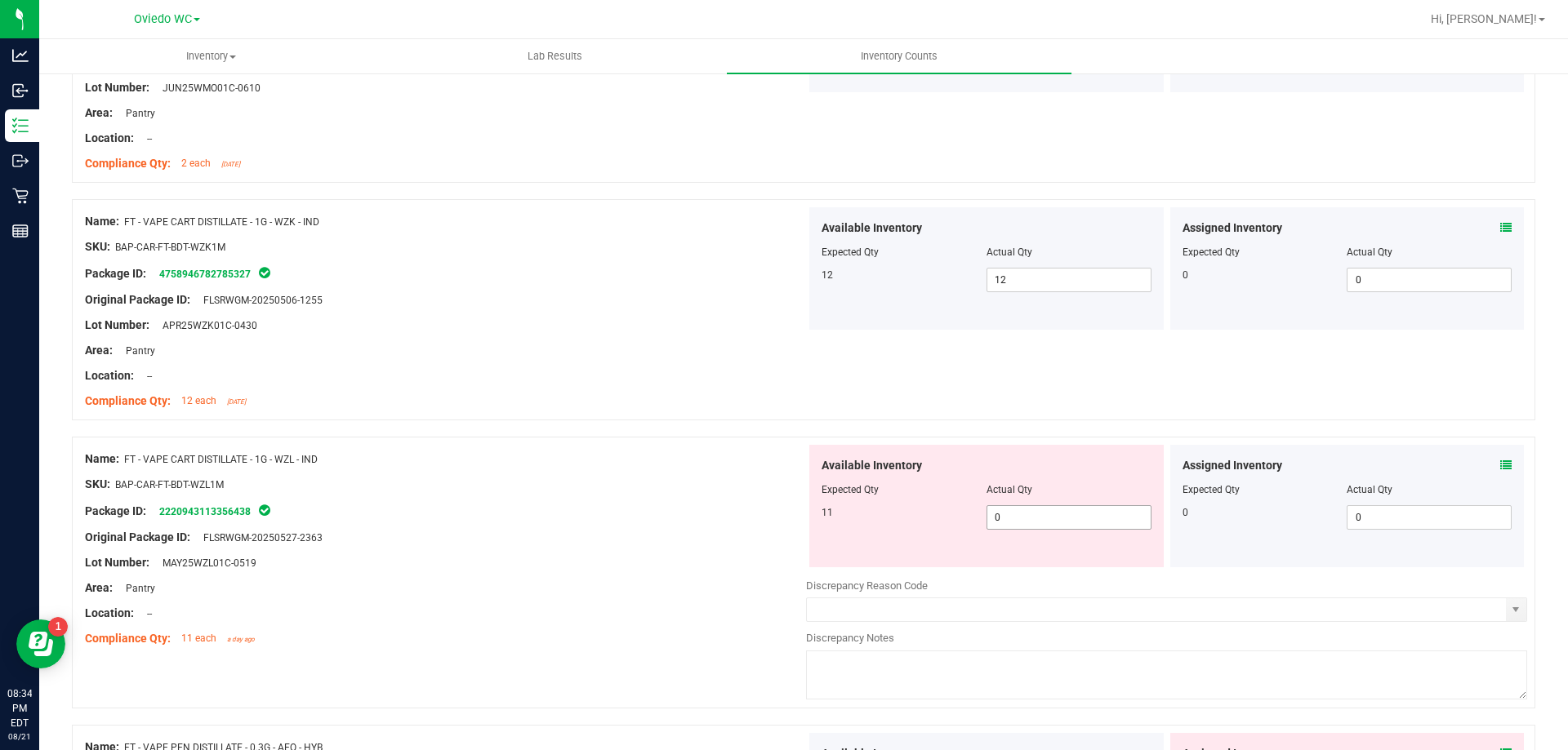
click at [1074, 528] on span "0 0" at bounding box center [1068, 517] width 165 height 24
click at [1073, 516] on span "0 0" at bounding box center [1068, 517] width 165 height 24
click at [624, 560] on div "Lot Number: MAY25WZL01C-0519" at bounding box center [445, 562] width 721 height 17
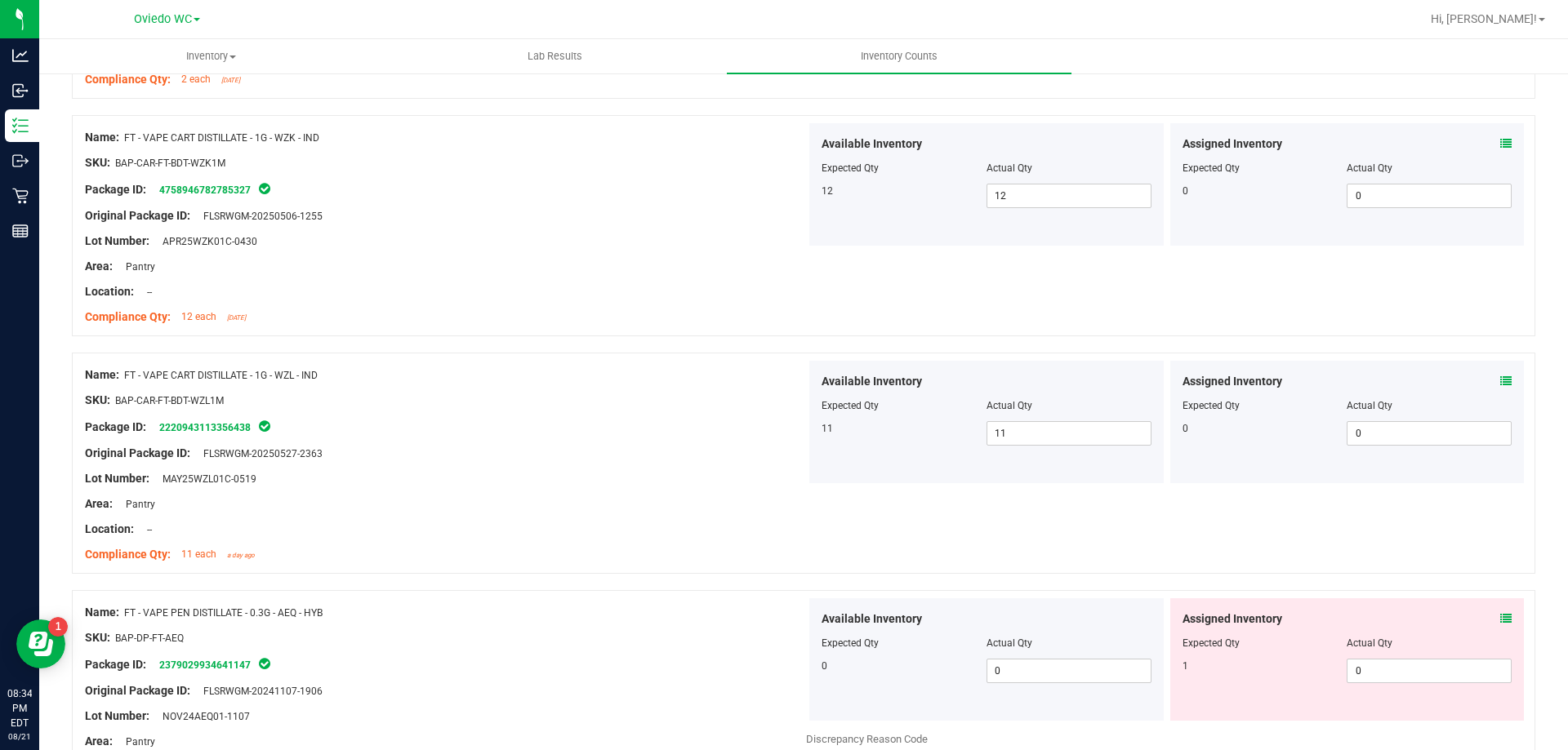
scroll to position [2367, 0]
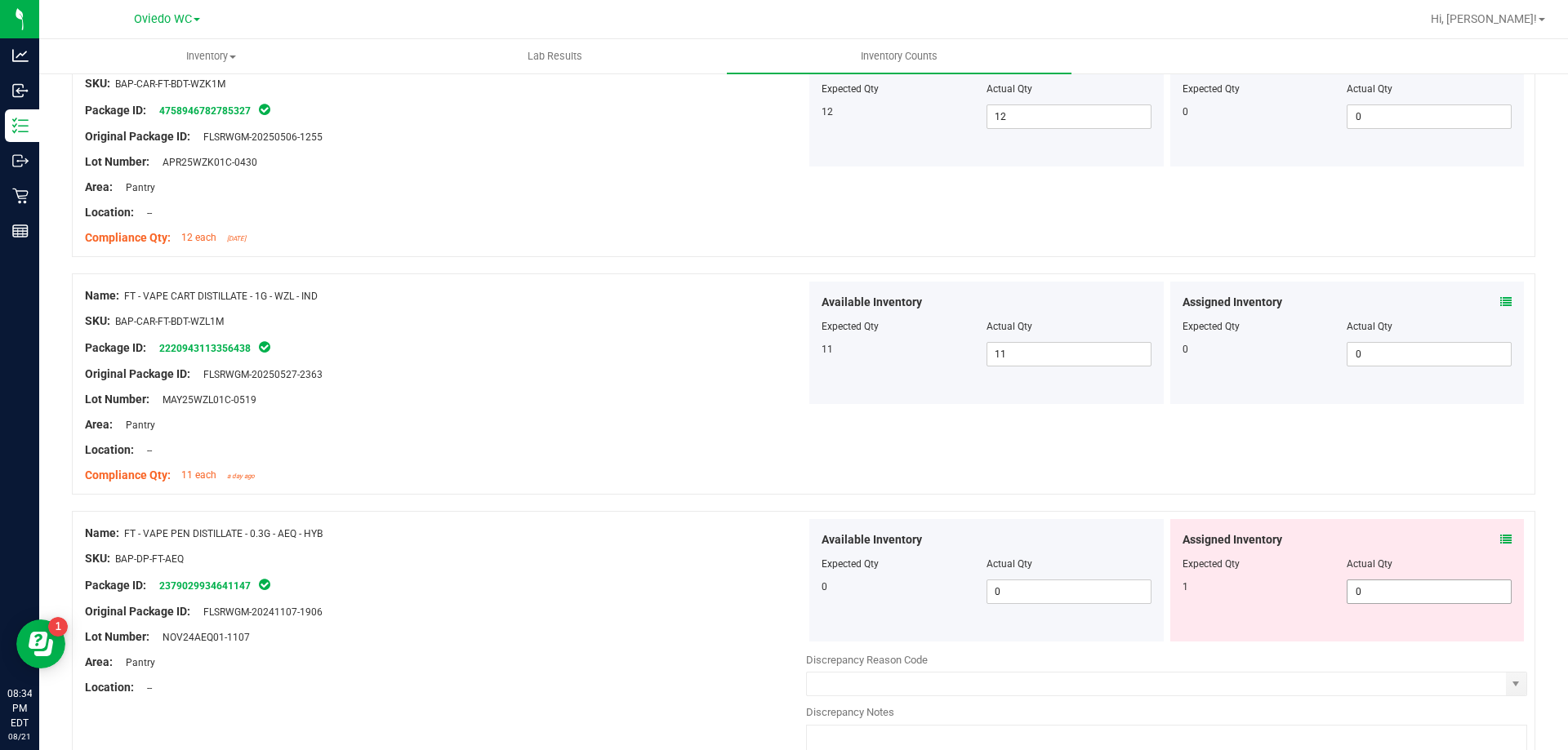
click at [1453, 598] on span "0 0" at bounding box center [1429, 591] width 165 height 24
click at [554, 463] on div at bounding box center [445, 463] width 721 height 8
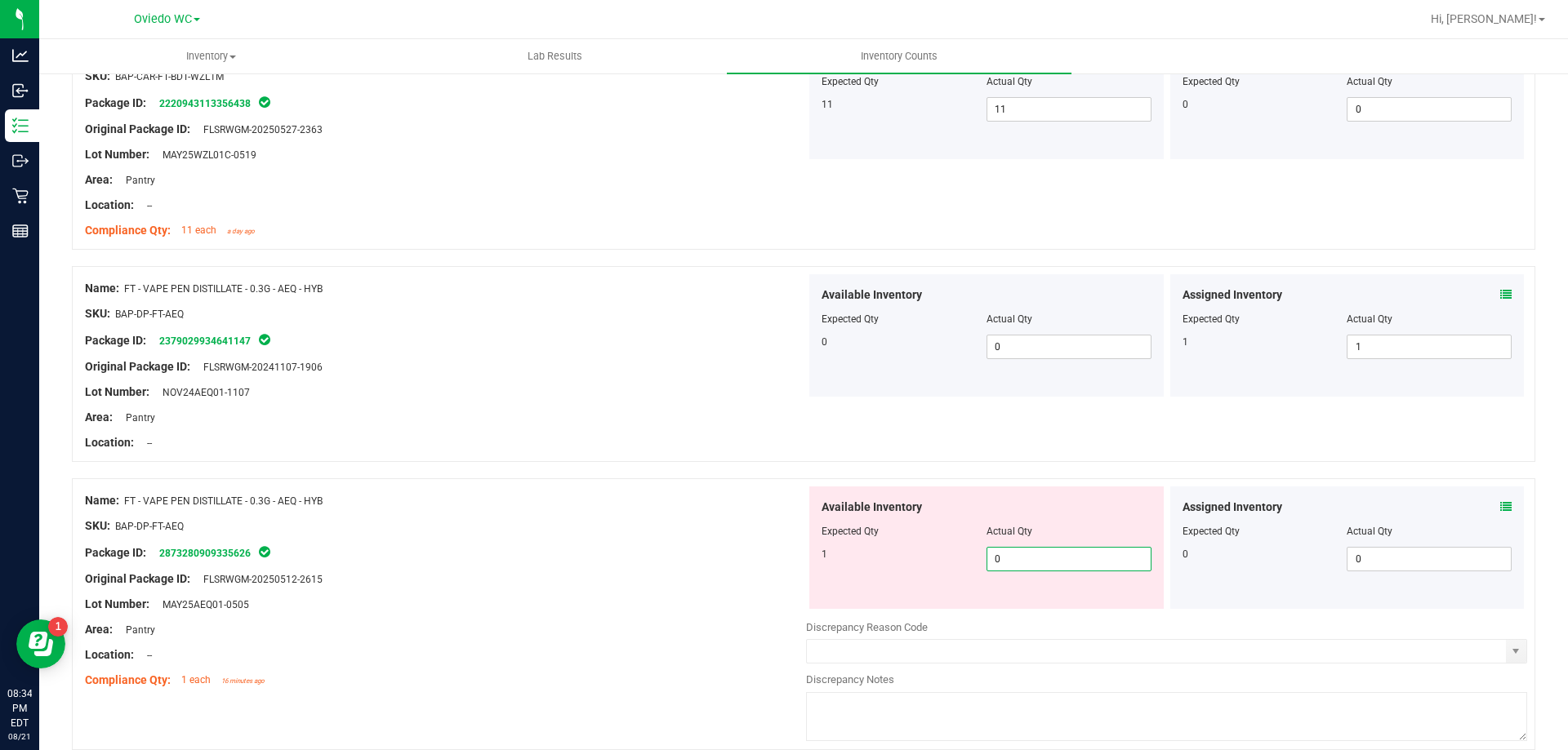
click at [1039, 554] on span "0 0" at bounding box center [1068, 559] width 165 height 24
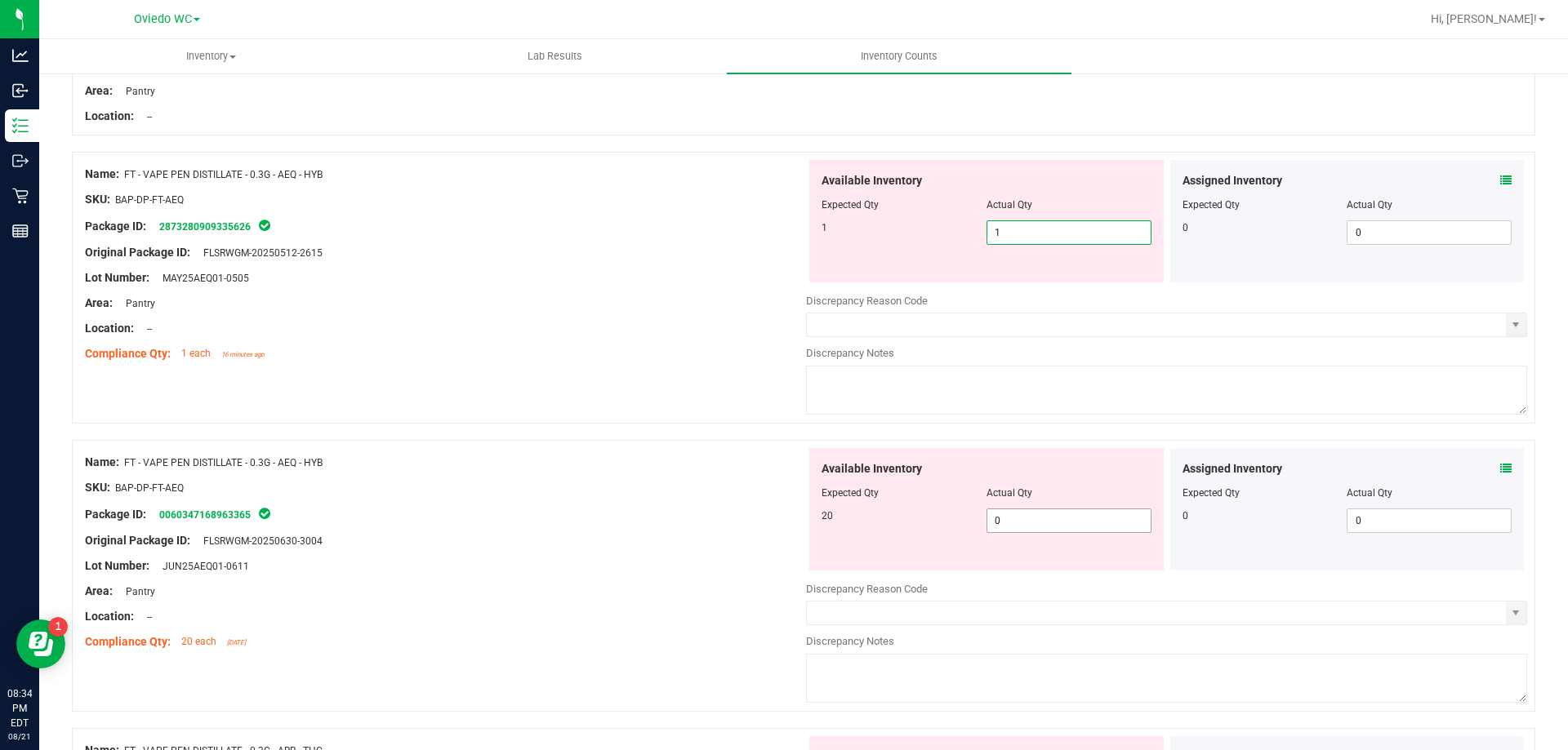
click at [1036, 532] on div "Available Inventory Expected Qty Actual Qty 20 0 0" at bounding box center [1166, 577] width 721 height 259
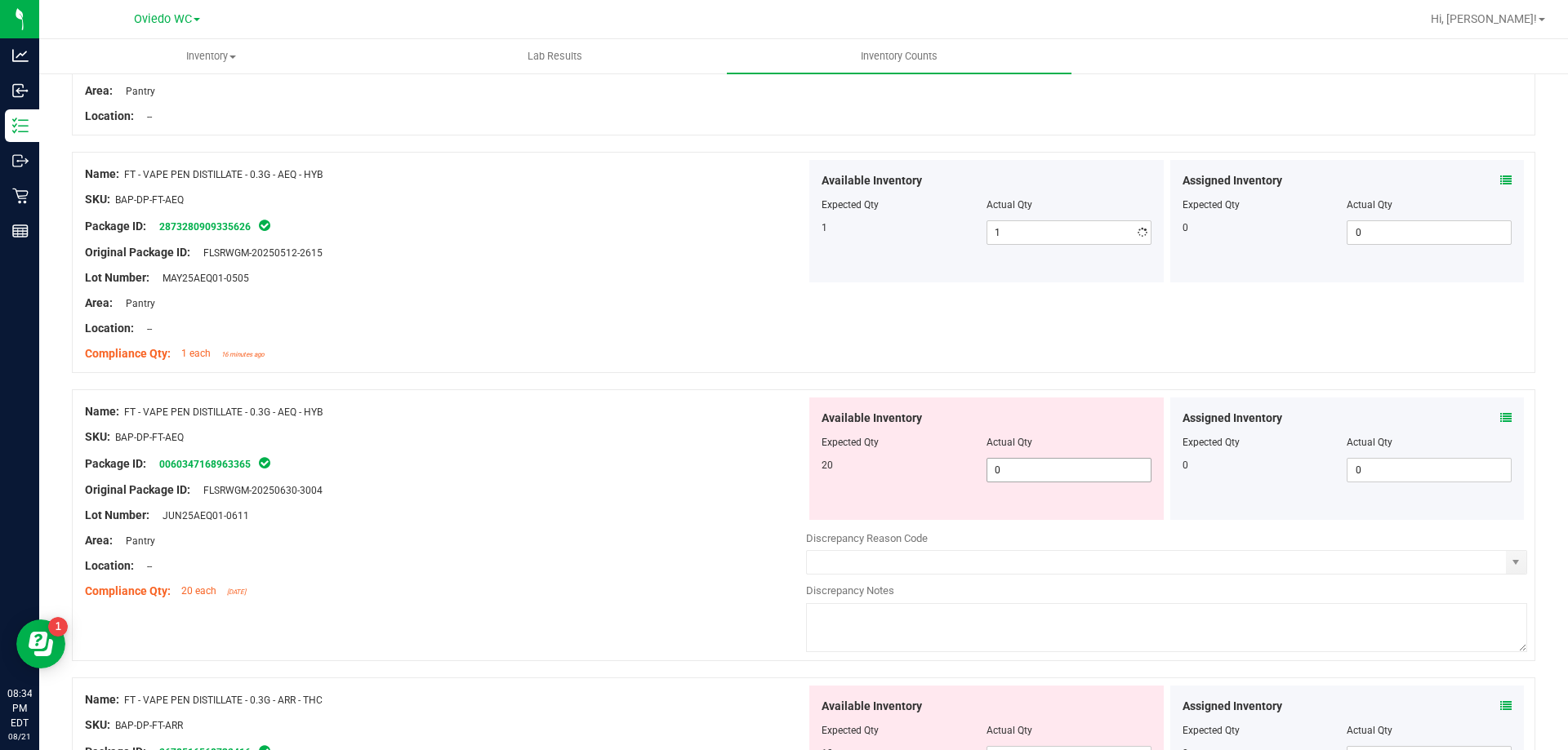
click at [1035, 462] on span "0 0" at bounding box center [1068, 470] width 165 height 24
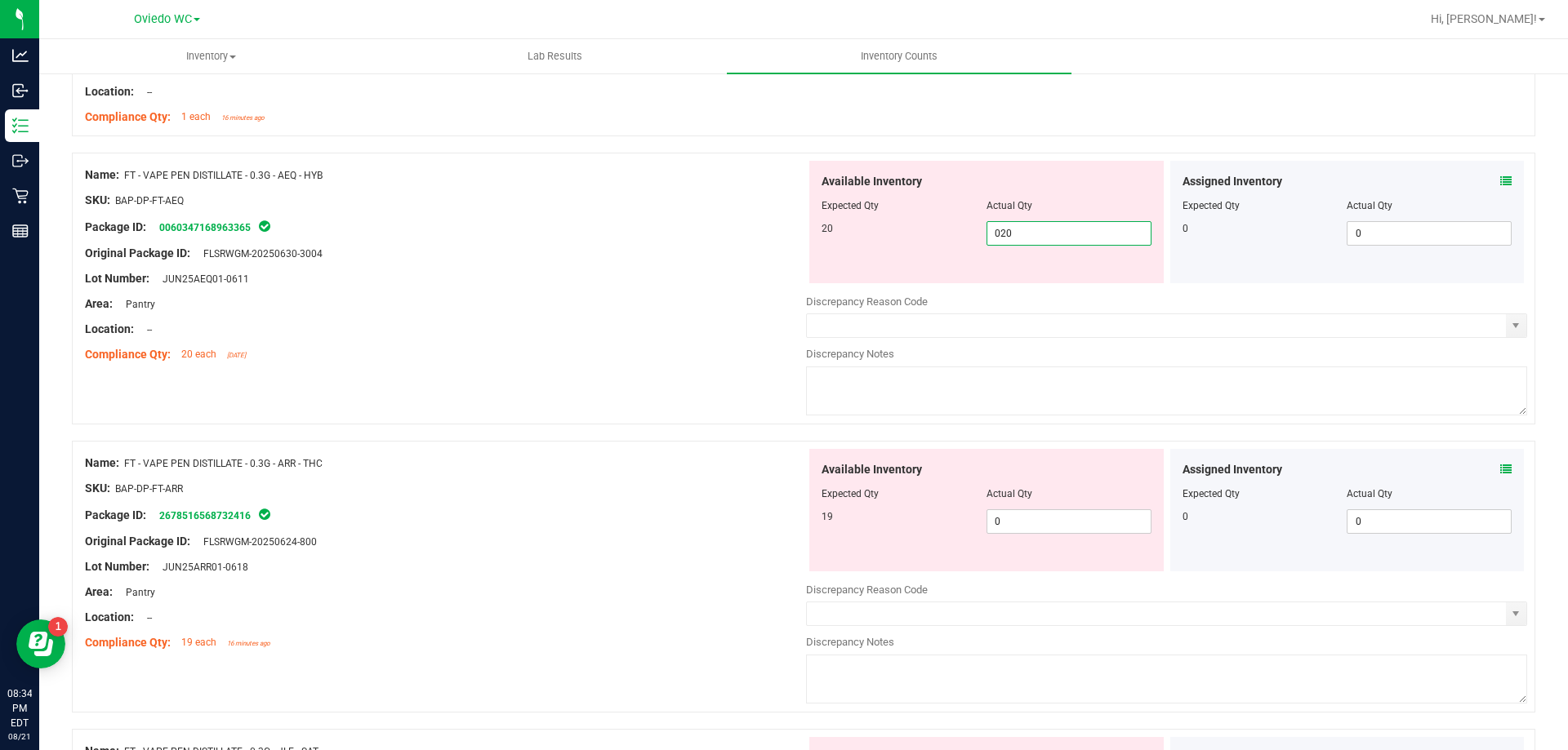
scroll to position [3183, 0]
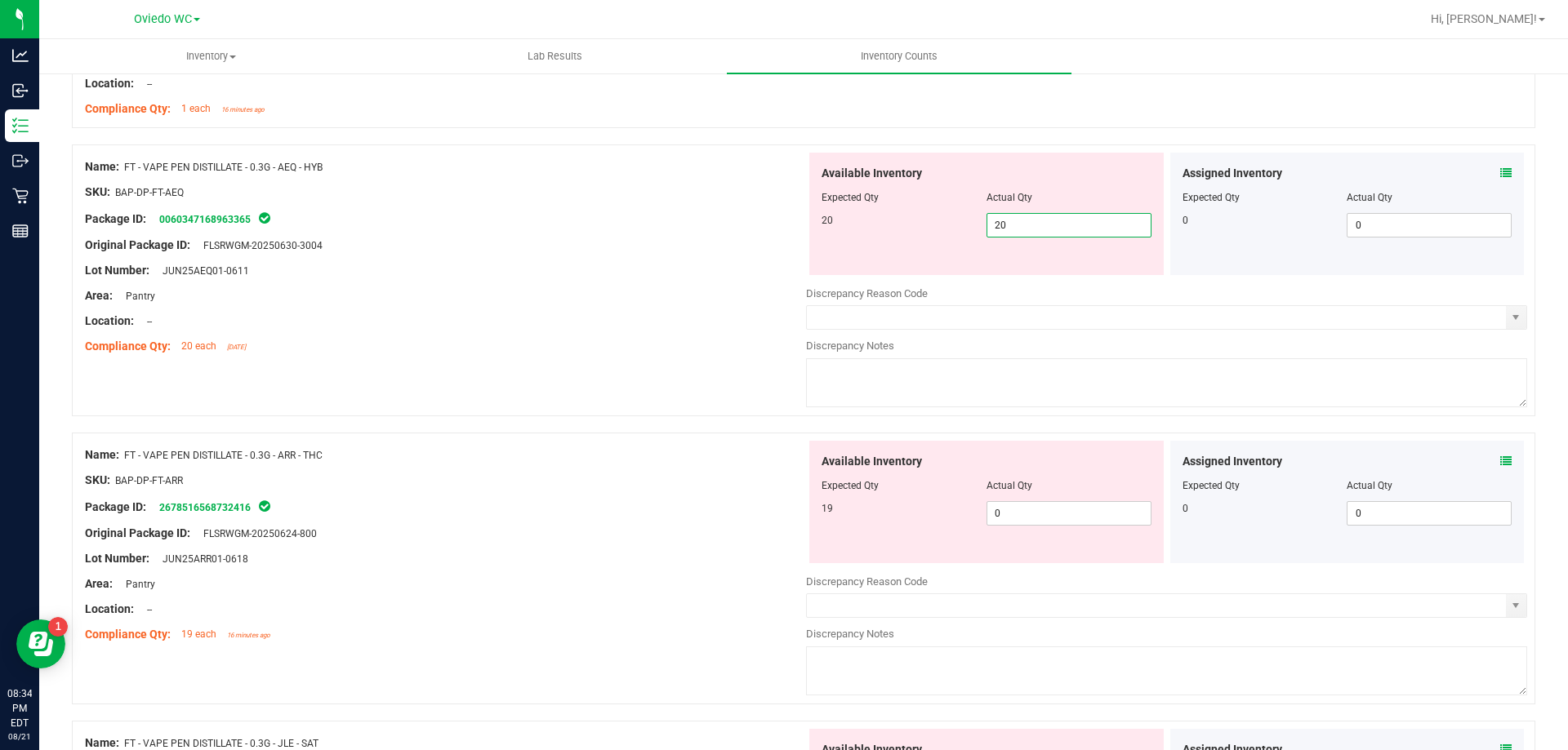
click at [1036, 511] on div "Available Inventory Expected Qty Actual Qty 19 0 0" at bounding box center [986, 502] width 354 height 122
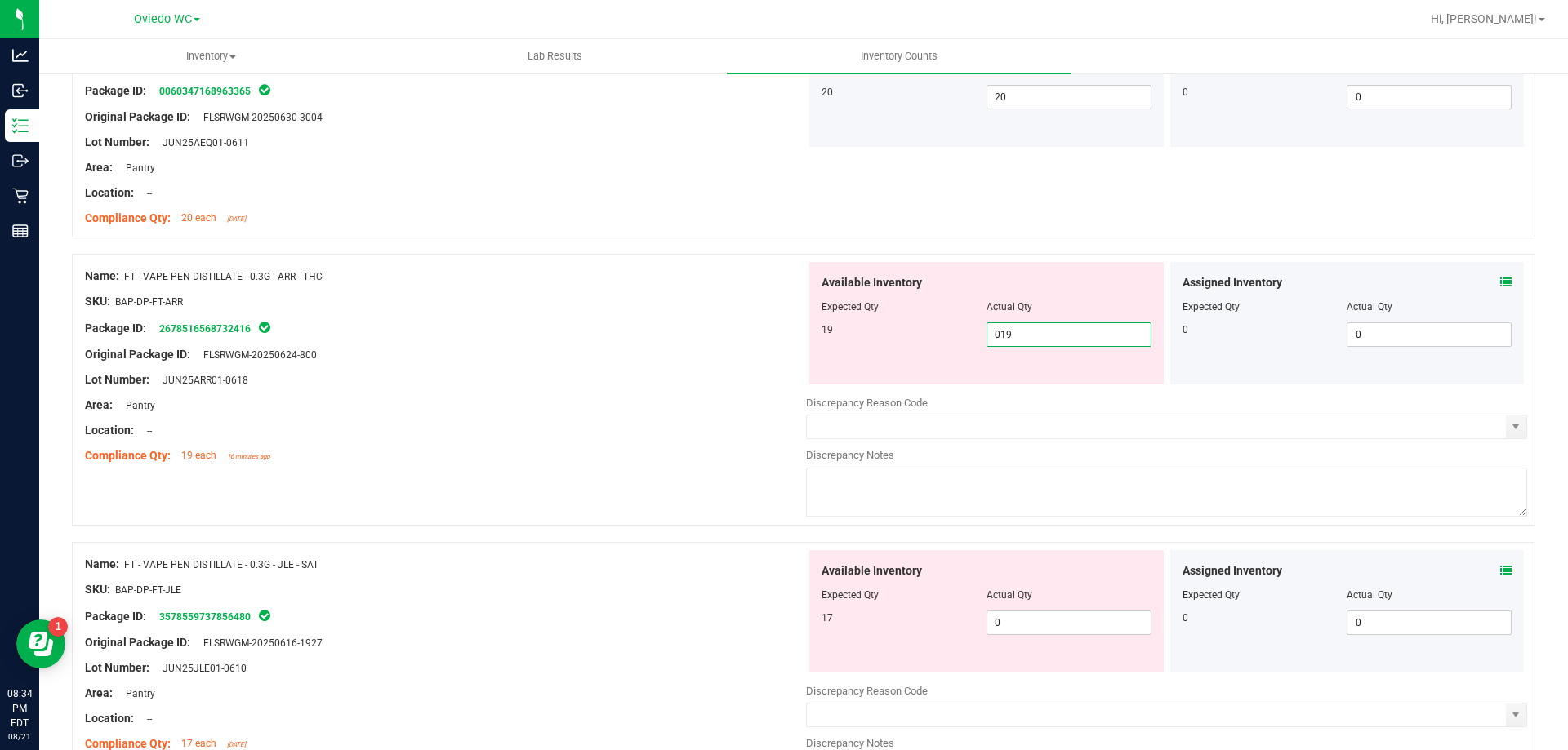
scroll to position [3510, 0]
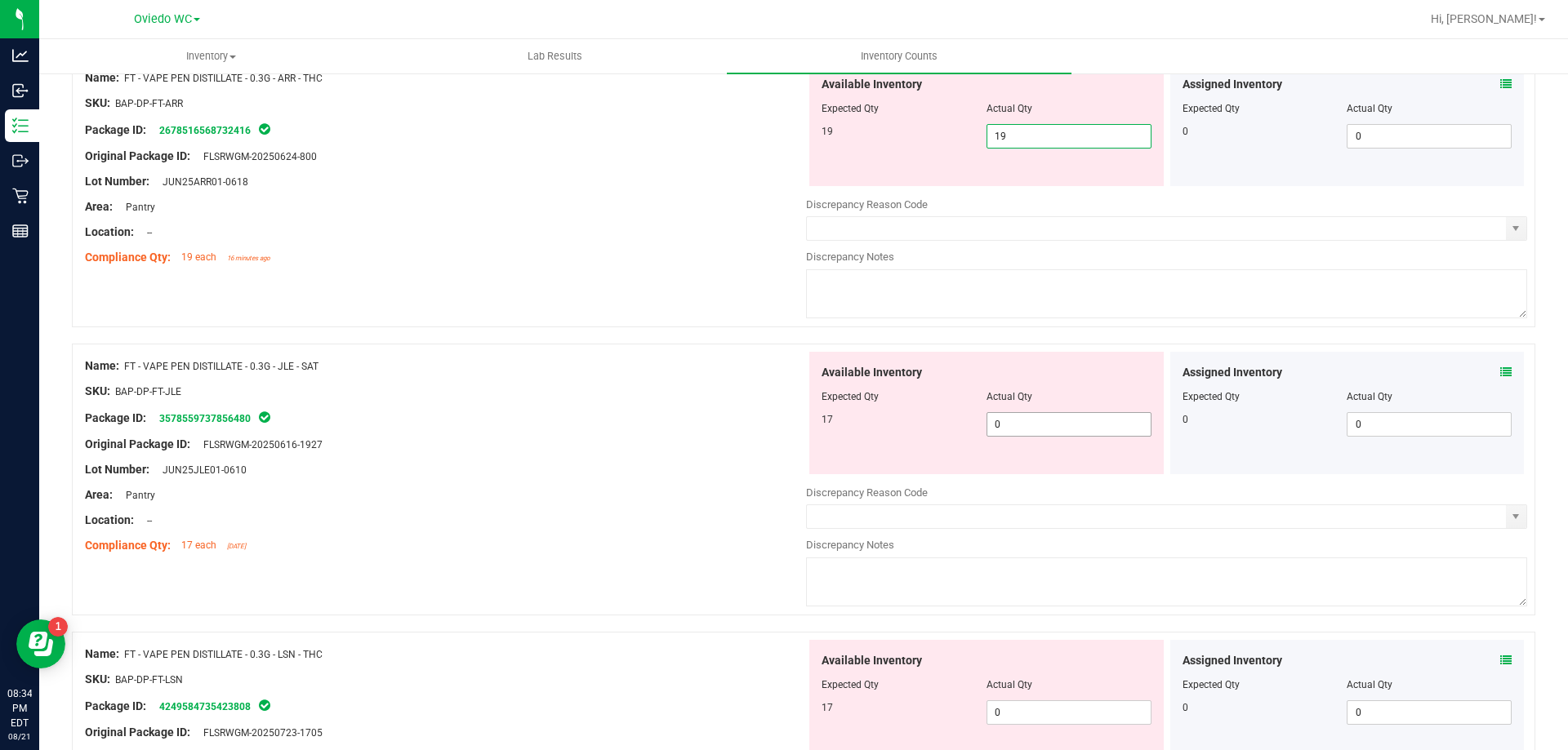
click at [1036, 421] on div "Available Inventory Expected Qty Actual Qty 17 0 0" at bounding box center [986, 413] width 354 height 122
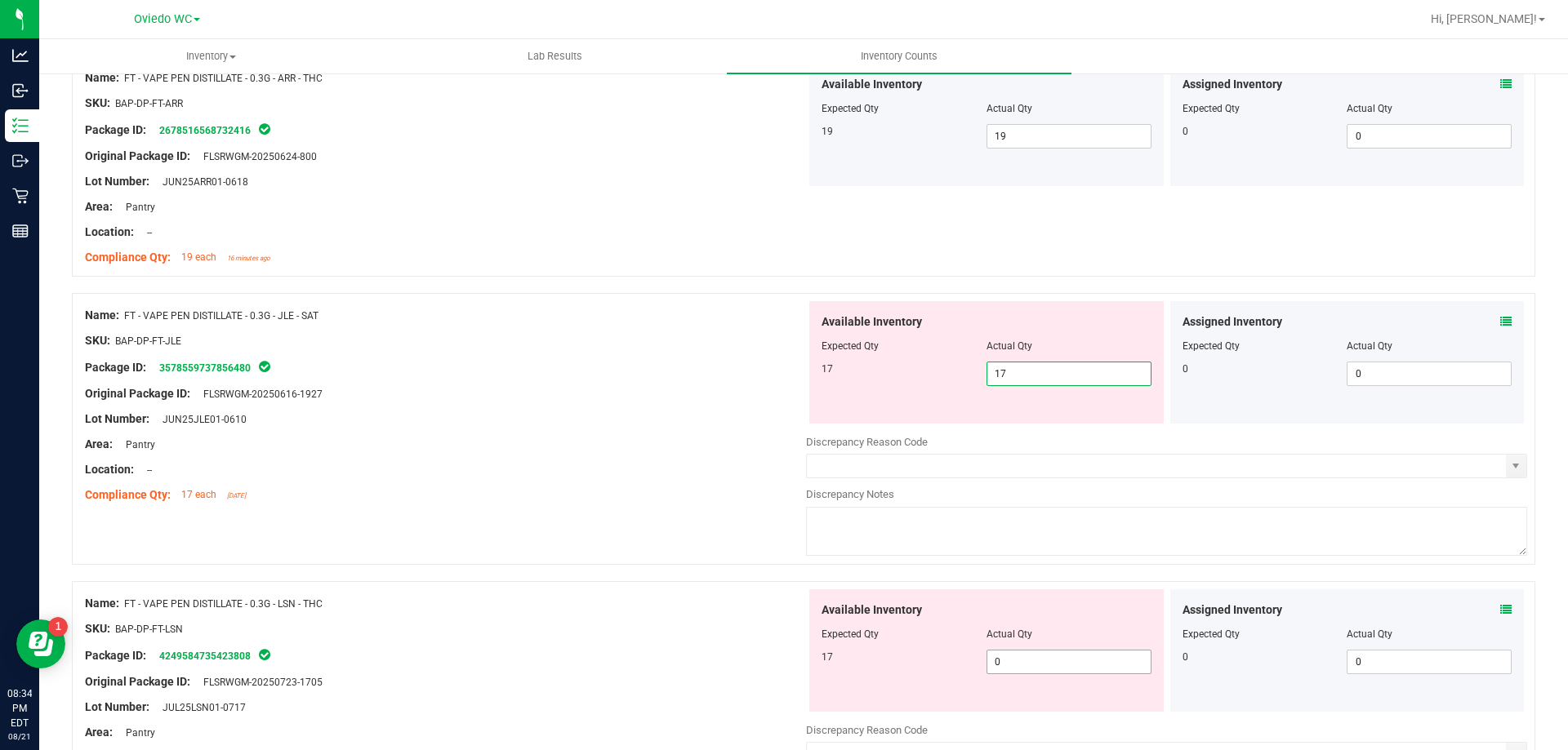
click at [1020, 669] on div "Available Inventory Expected Qty Actual Qty 17 0 0" at bounding box center [1166, 719] width 721 height 259
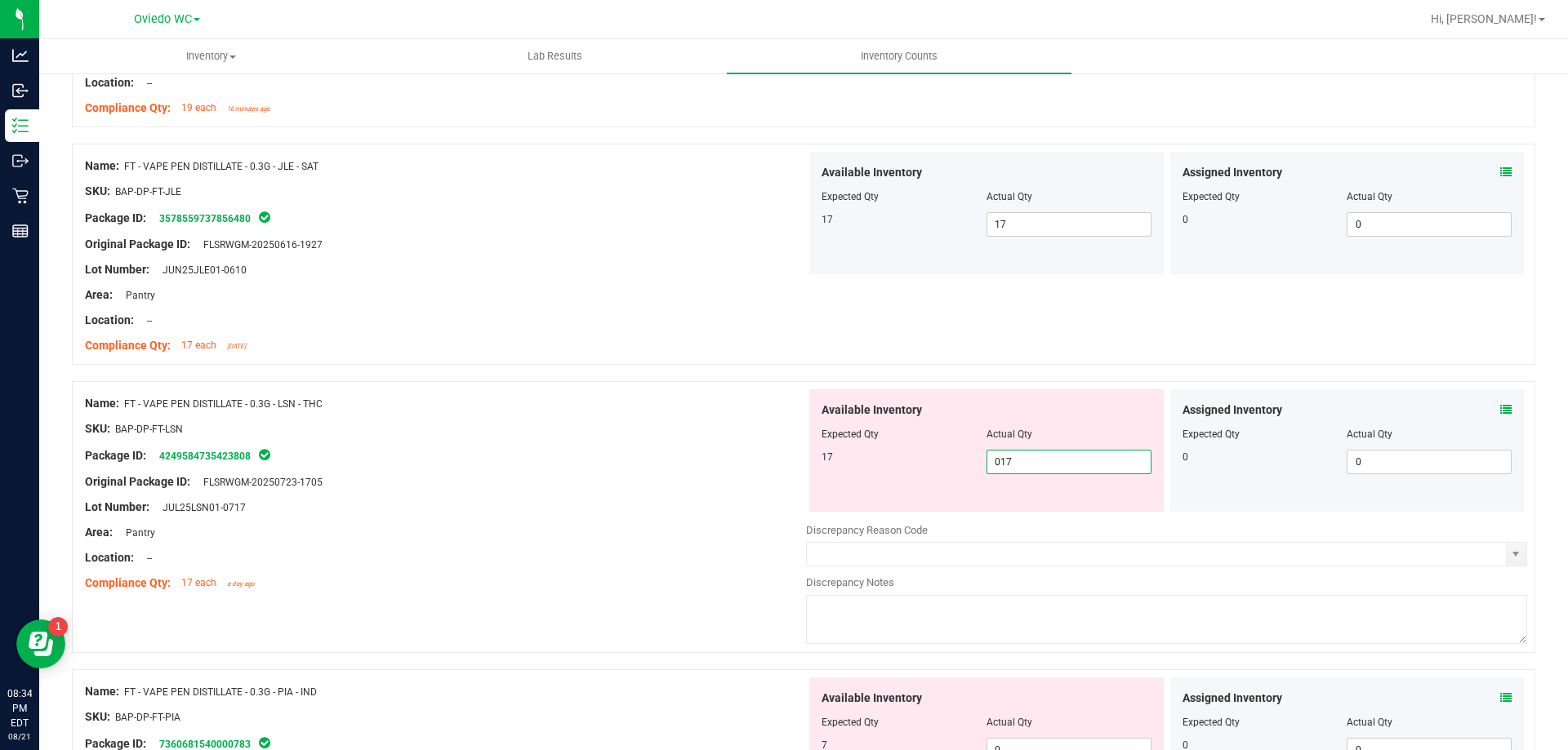
scroll to position [3918, 0]
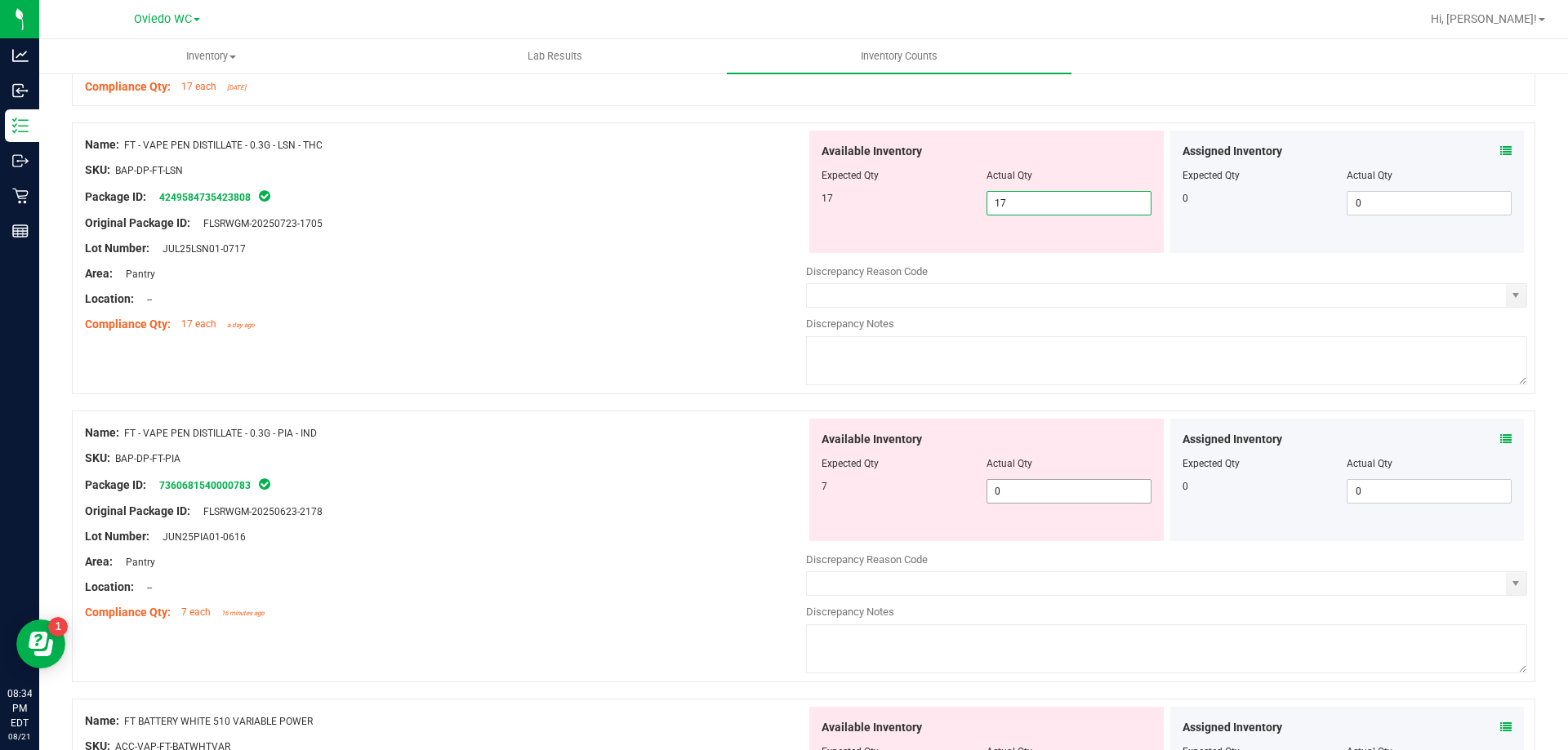
click at [1043, 490] on div "Available Inventory Expected Qty Actual Qty 7 0 0" at bounding box center [986, 480] width 354 height 122
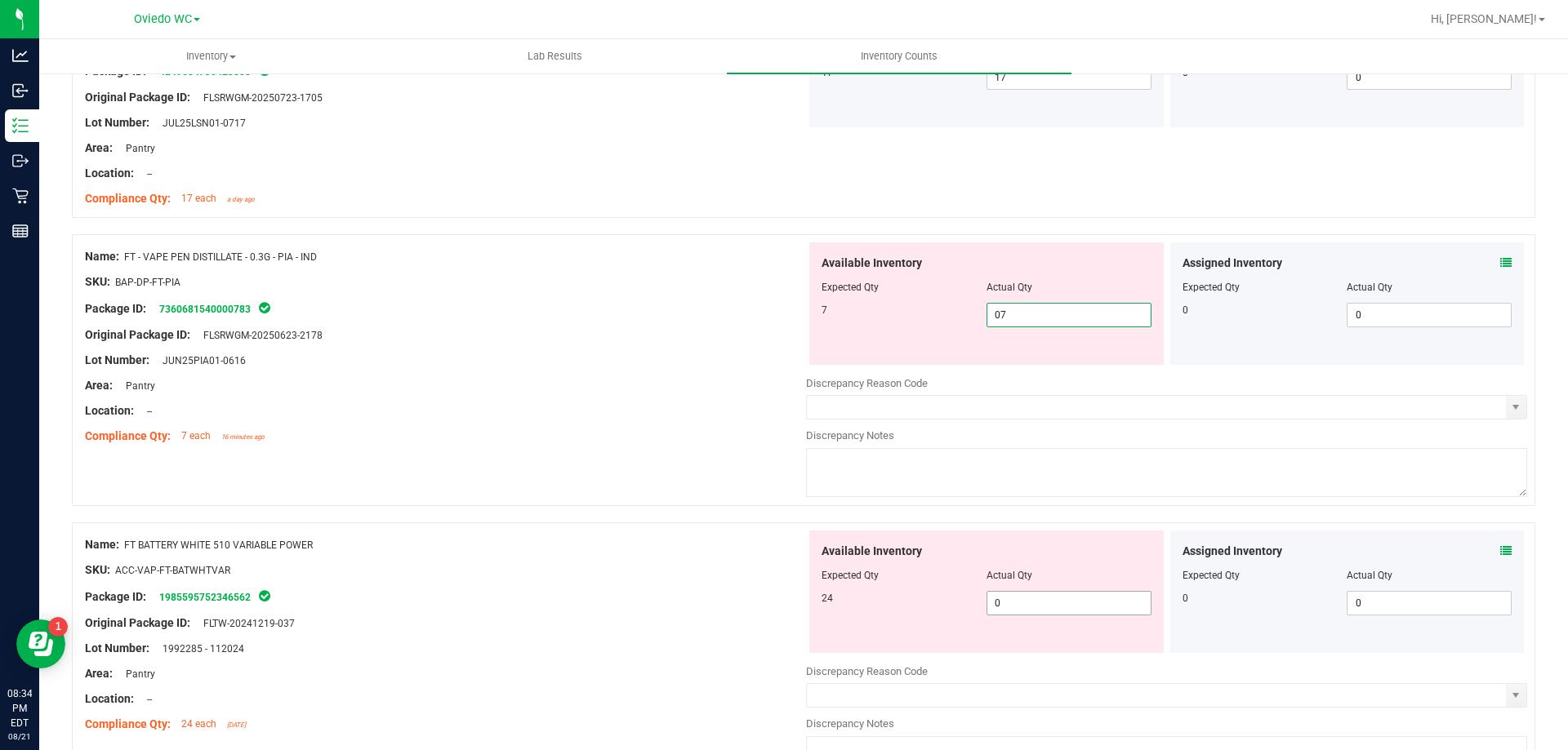
scroll to position [4163, 0]
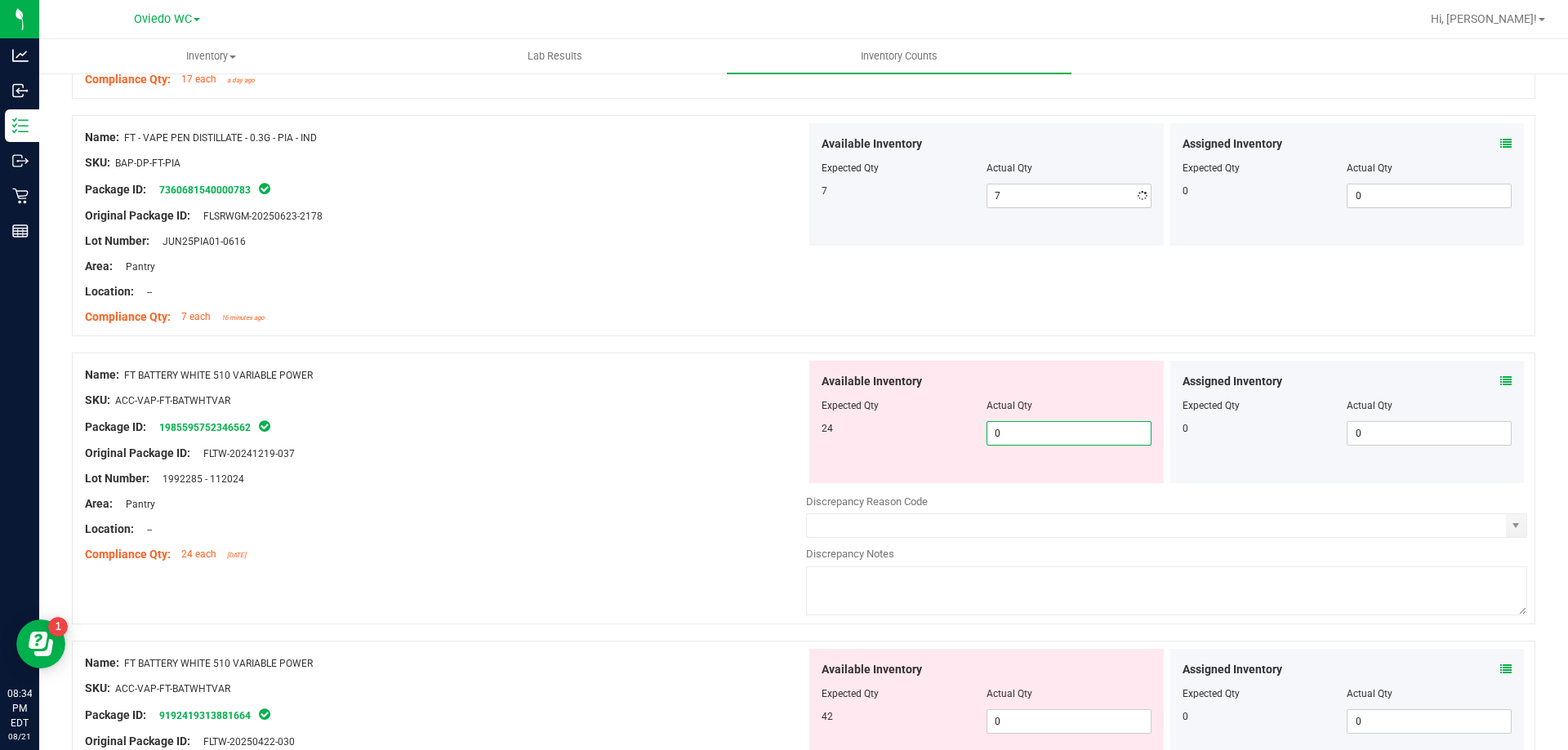
click at [1012, 493] on div "Available Inventory Expected Qty Actual Qty 24 0 0" at bounding box center [1166, 490] width 721 height 259
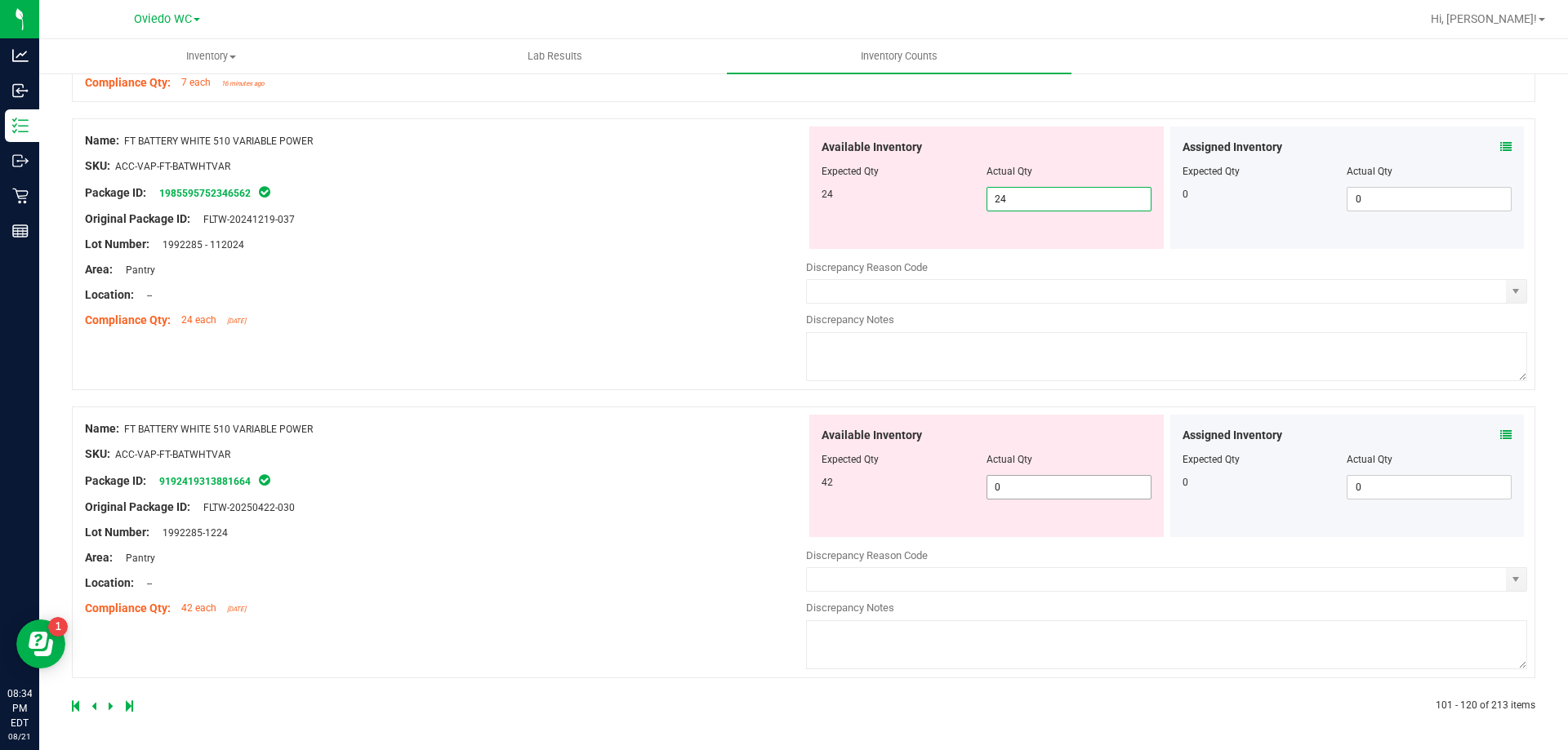
click at [1023, 492] on span "0 0" at bounding box center [1068, 487] width 165 height 24
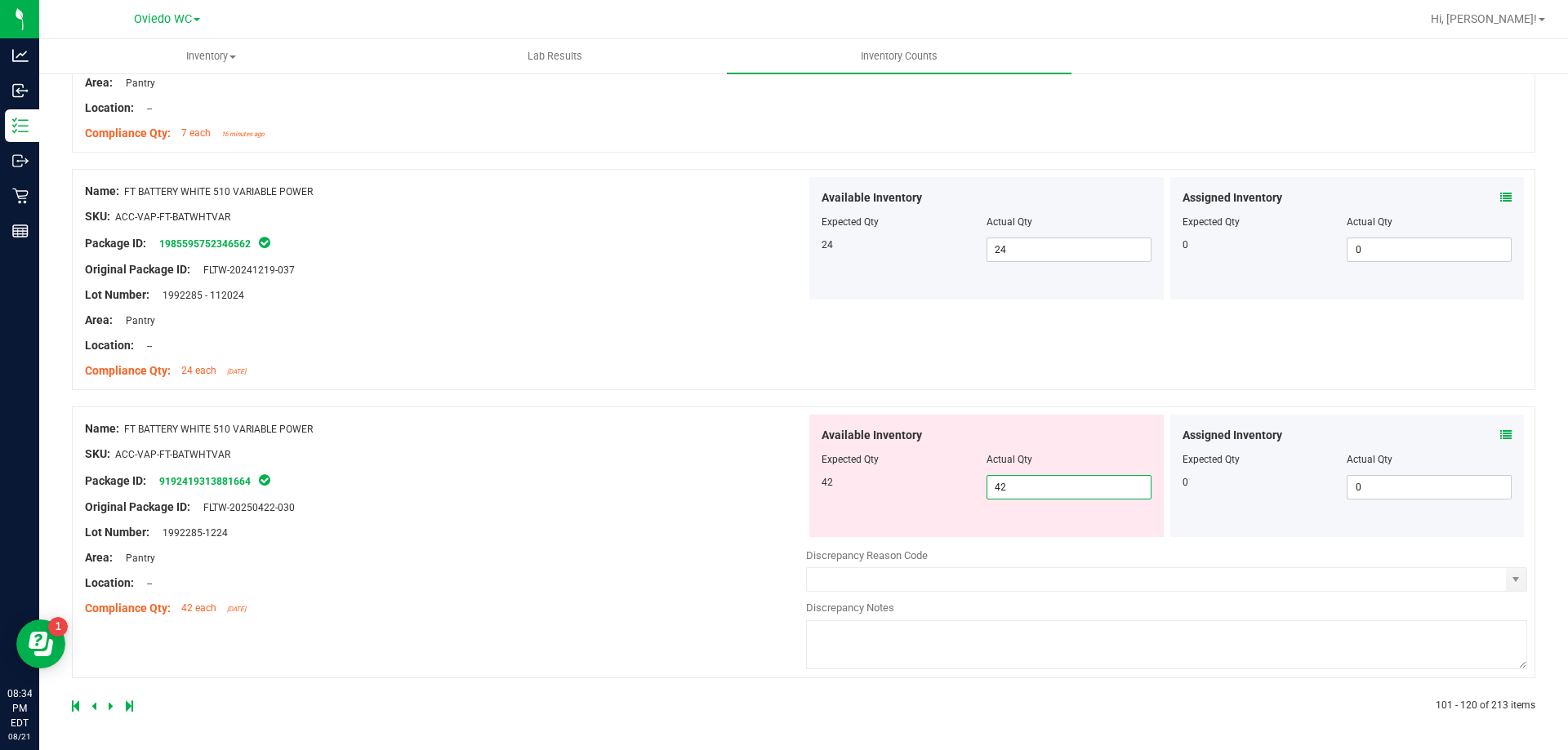
click at [650, 572] on div "Name: FT BATTERY WHITE 510 VARIABLE POWER SKU: ACC-VAP-FT-BATWHTVAR Package ID:…" at bounding box center [445, 519] width 721 height 208
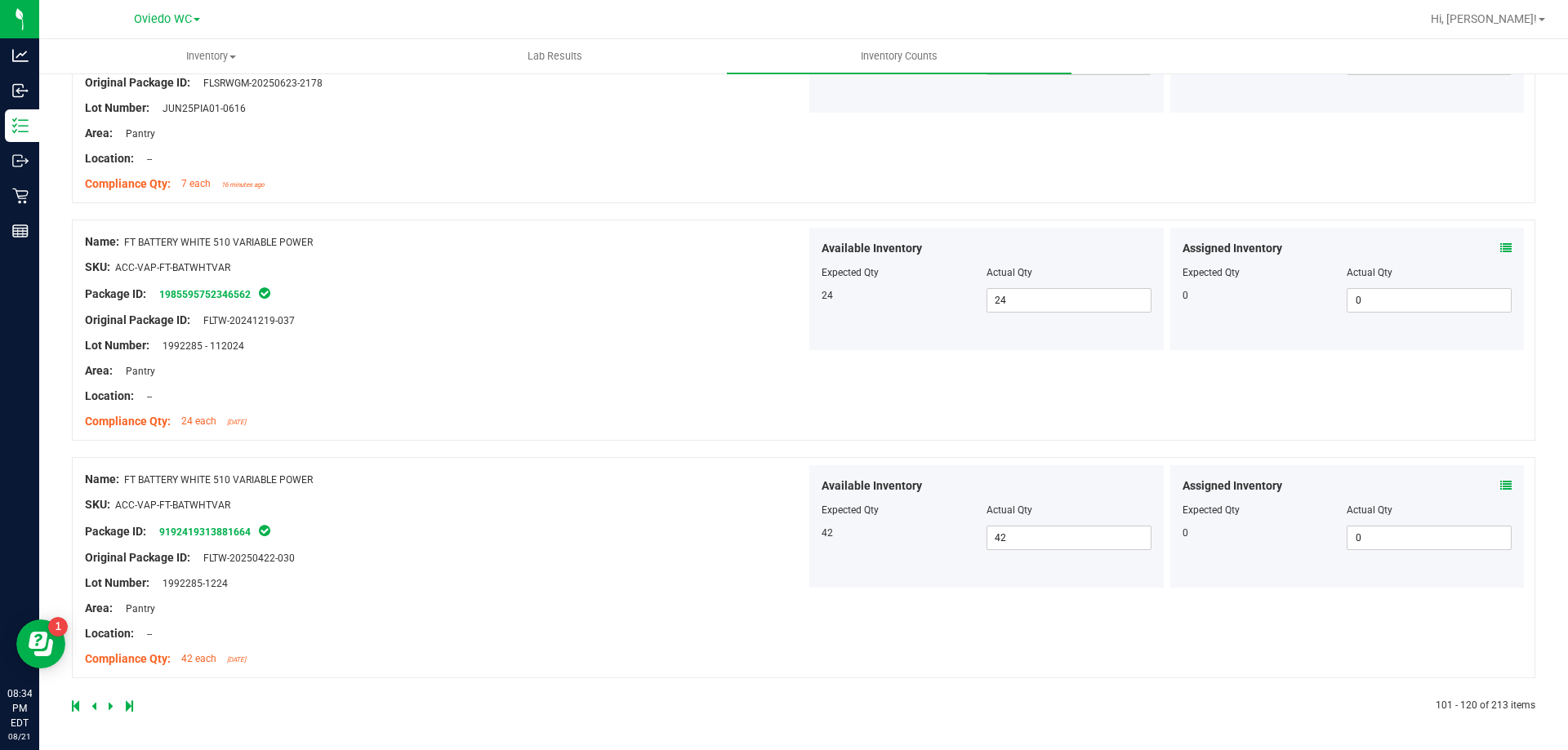
click at [110, 704] on icon at bounding box center [111, 706] width 5 height 9
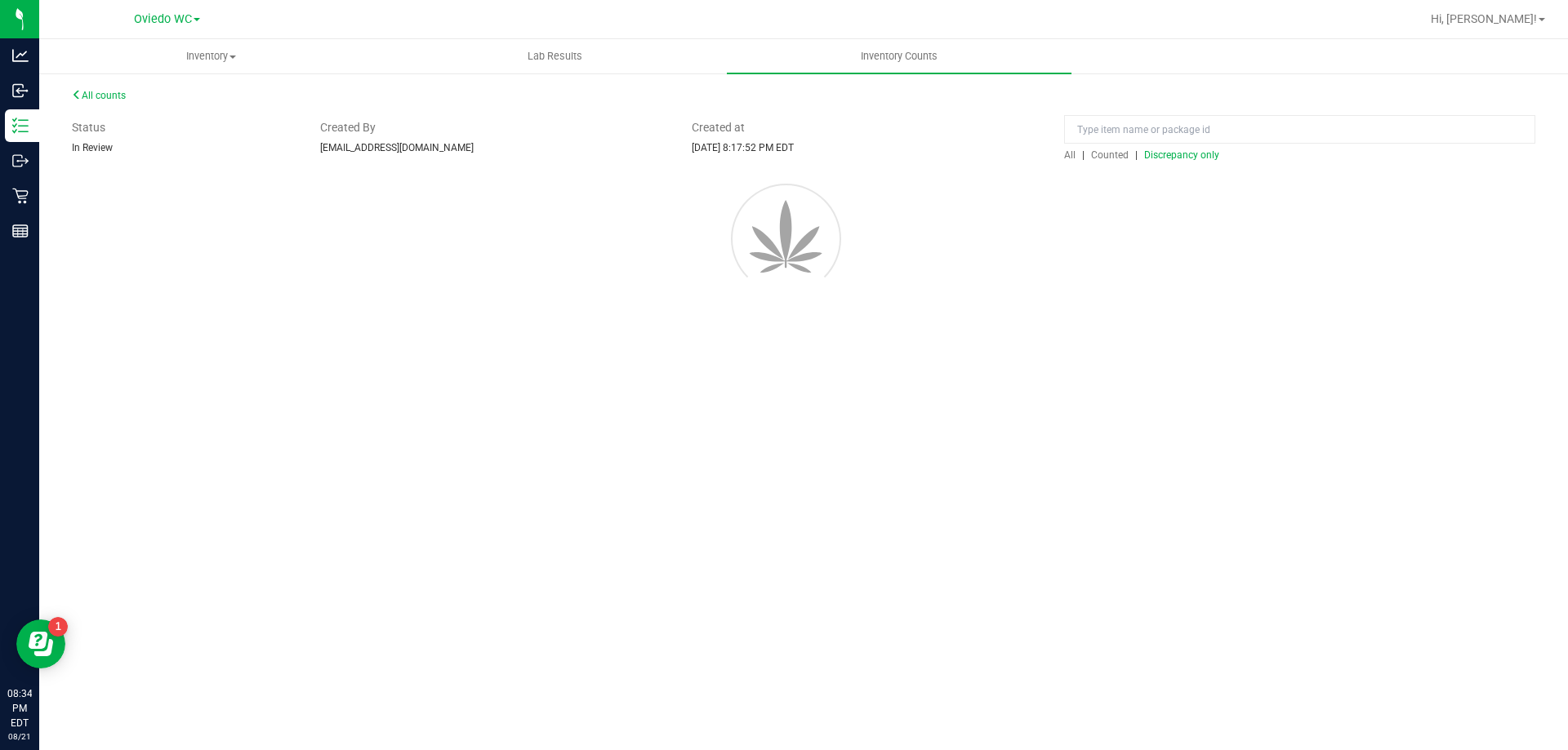
scroll to position [0, 0]
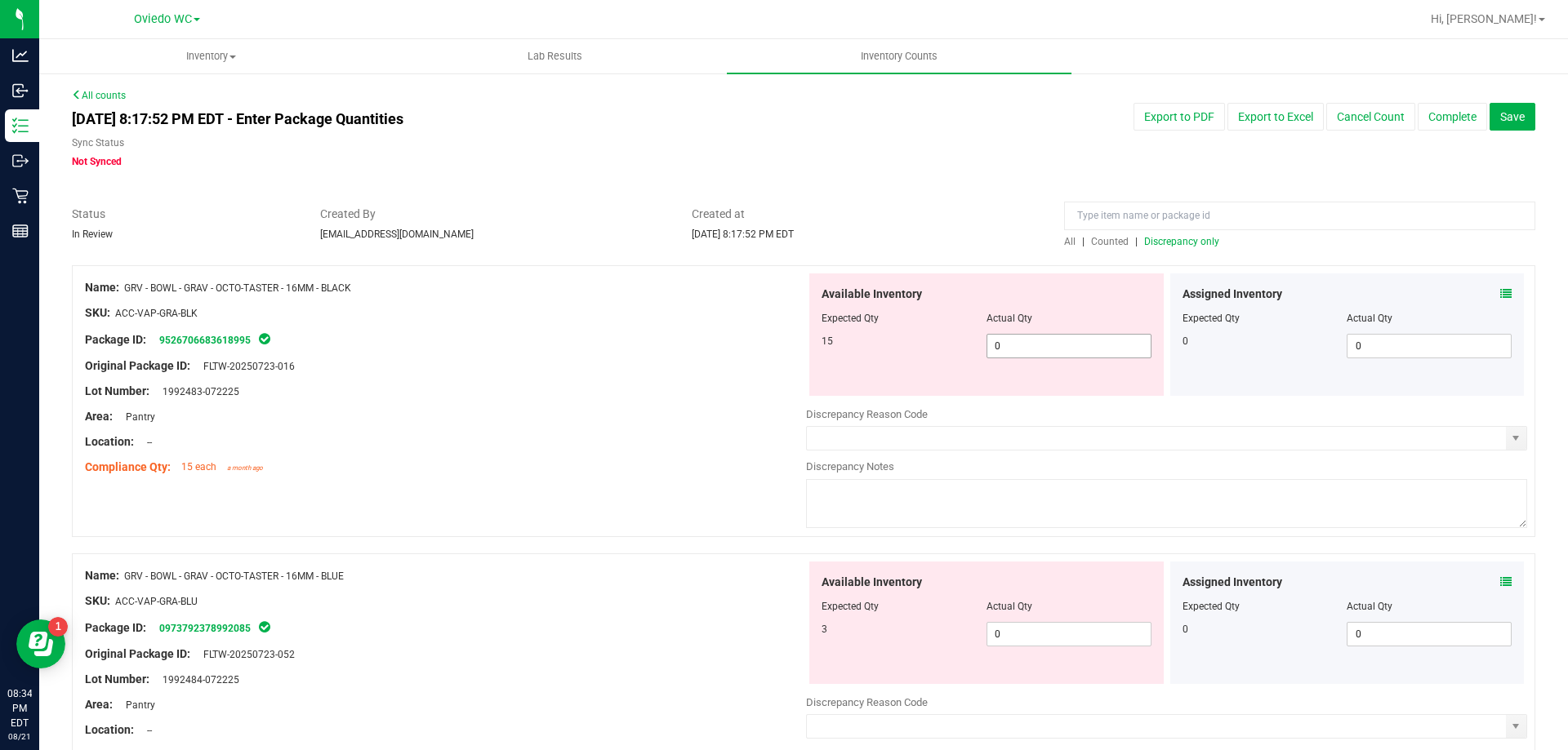
click at [1017, 344] on span "0 0" at bounding box center [1068, 346] width 165 height 24
drag, startPoint x: 1084, startPoint y: 636, endPoint x: 1088, endPoint y: 621, distance: 15.5
click at [1084, 635] on div "Available Inventory Expected Qty Actual Qty 3 0 0" at bounding box center [1166, 691] width 721 height 259
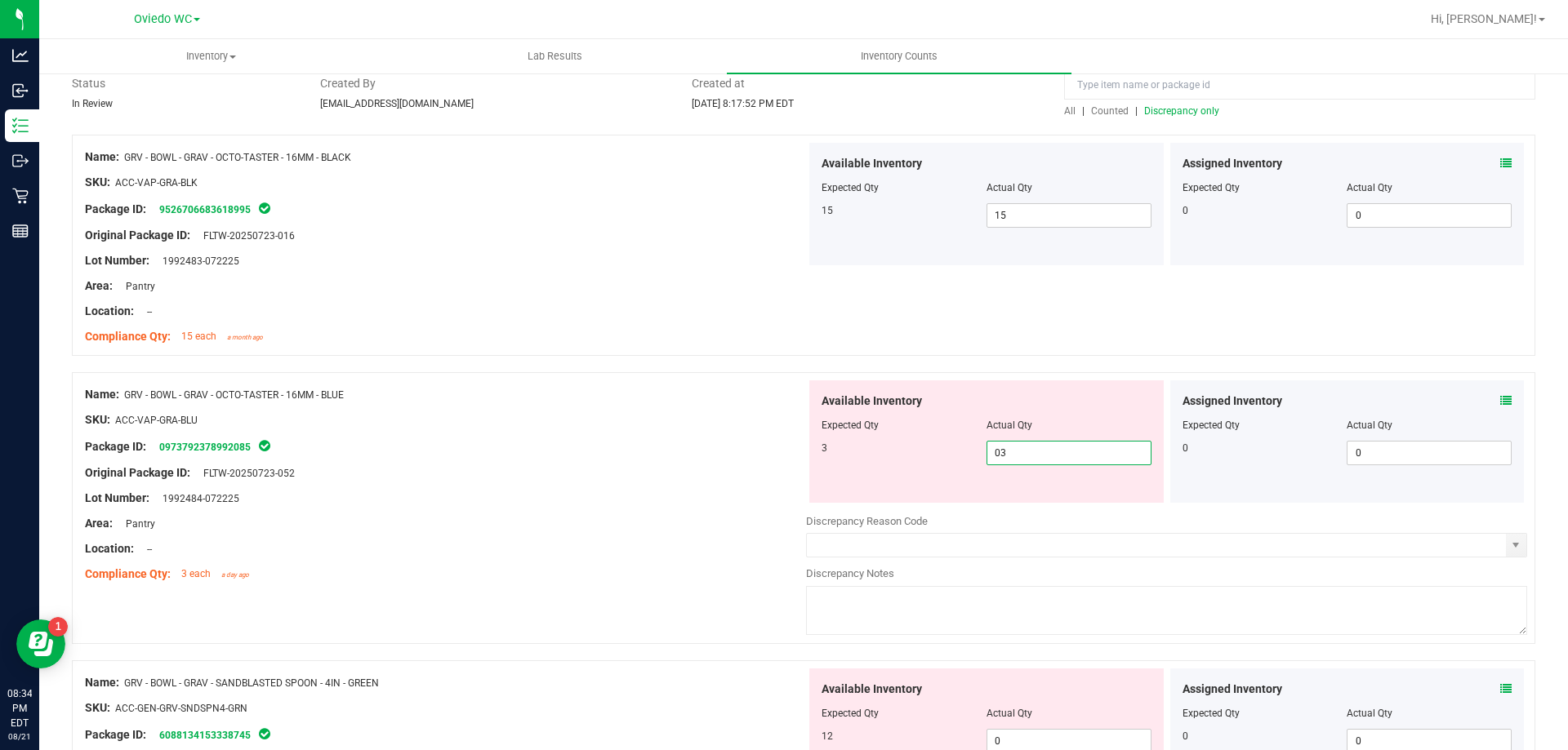
scroll to position [408, 0]
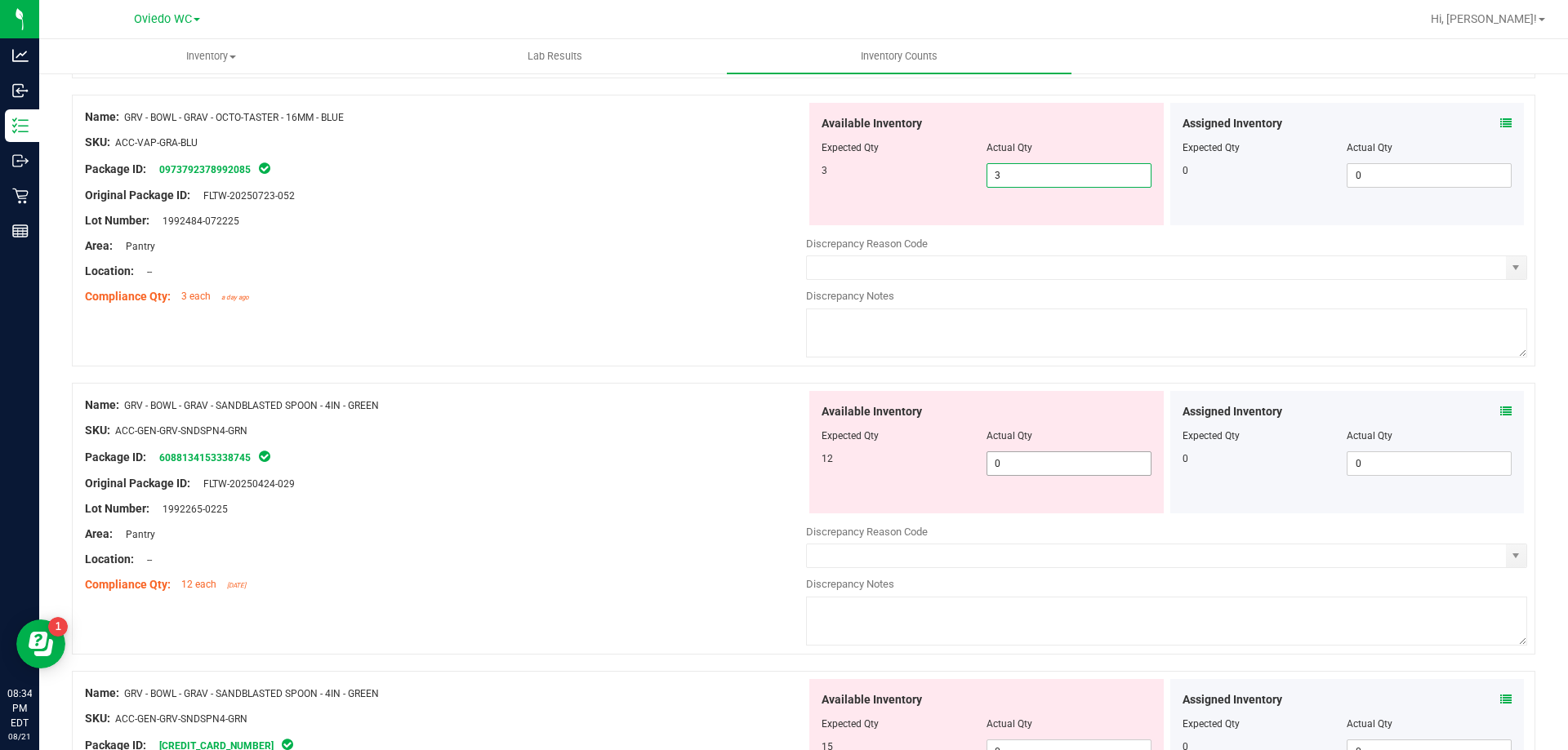
click at [1074, 452] on div "Available Inventory Expected Qty Actual Qty 12 0 0" at bounding box center [986, 452] width 354 height 122
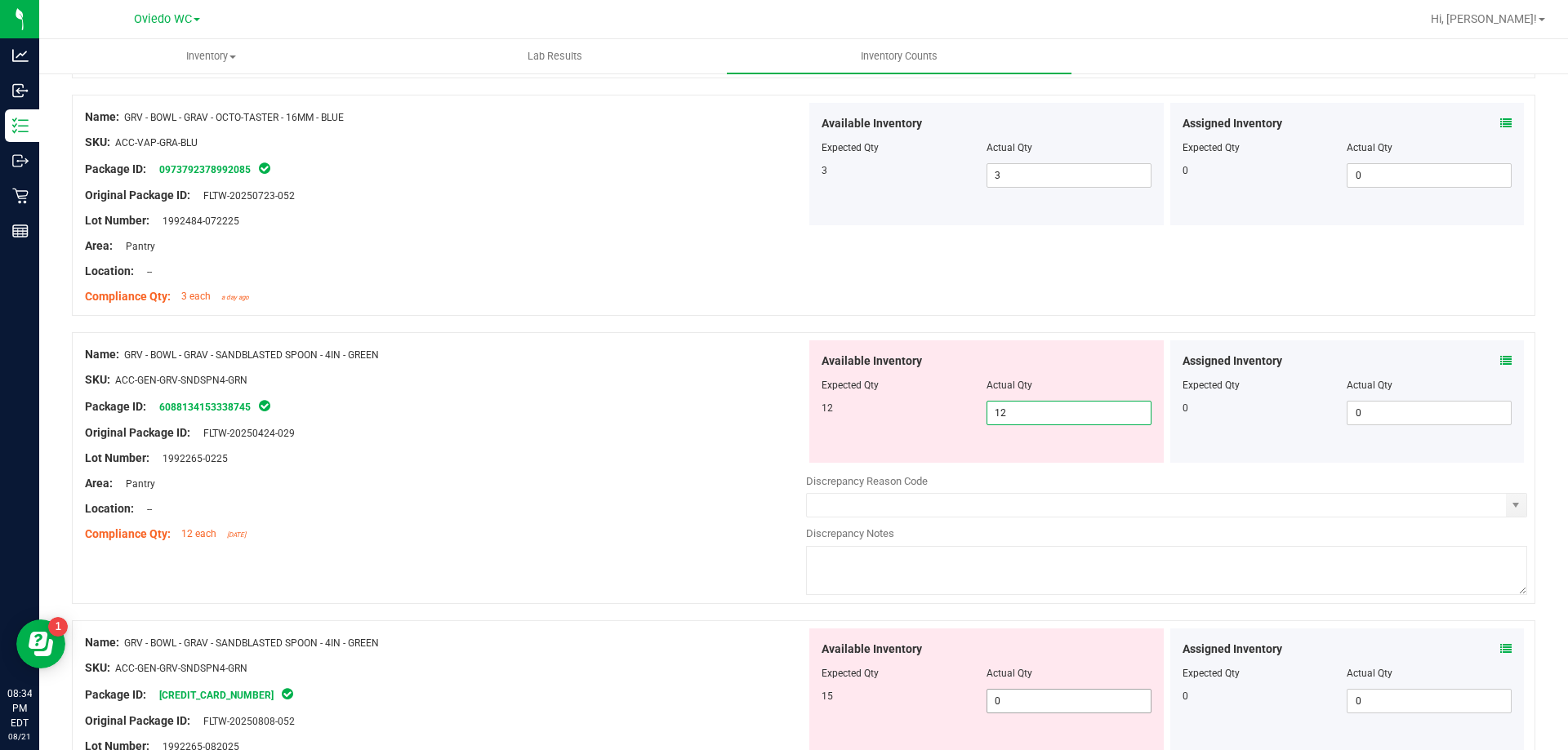
click at [1028, 690] on div "Available Inventory Expected Qty Actual Qty 15 0 0" at bounding box center [986, 690] width 354 height 122
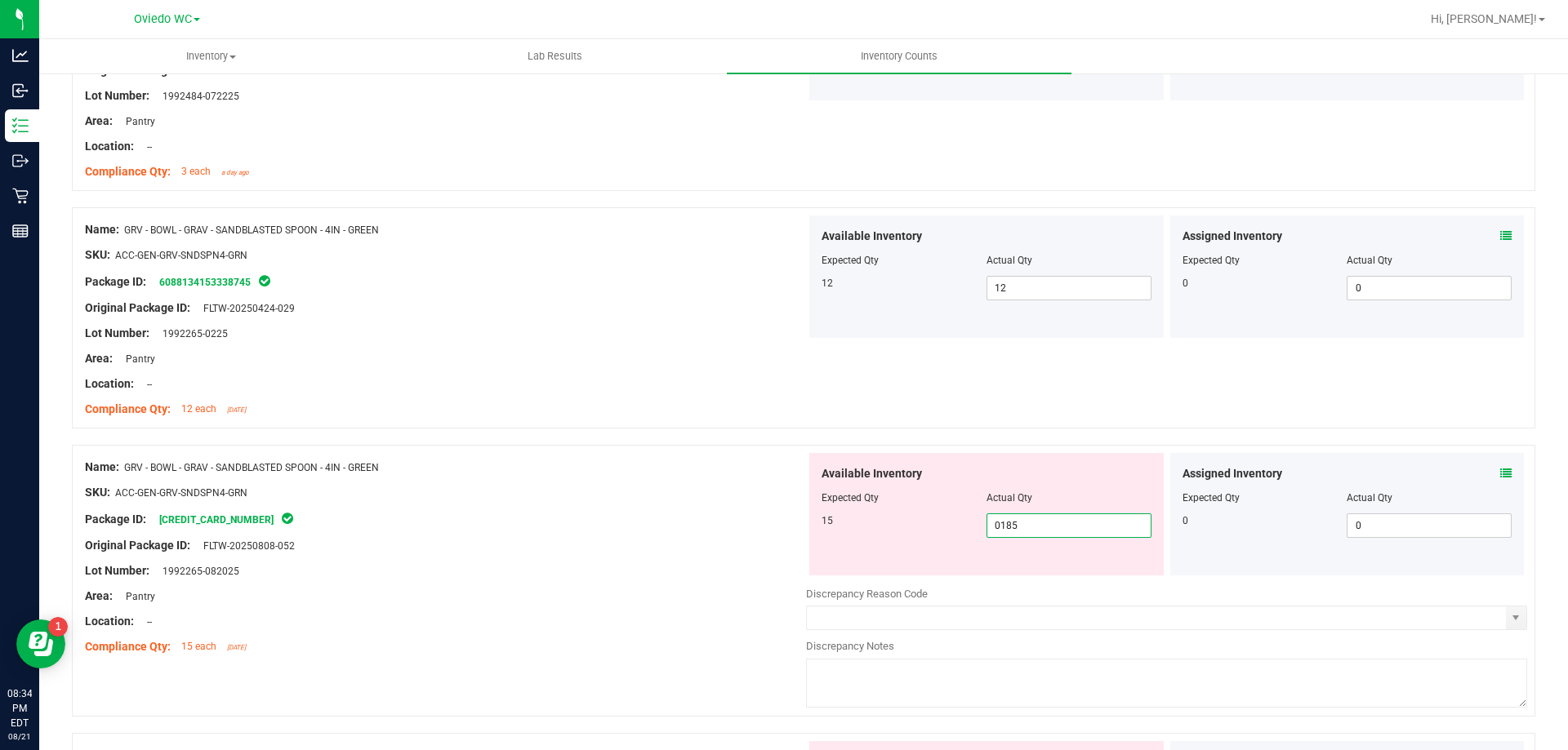
scroll to position [653, 0]
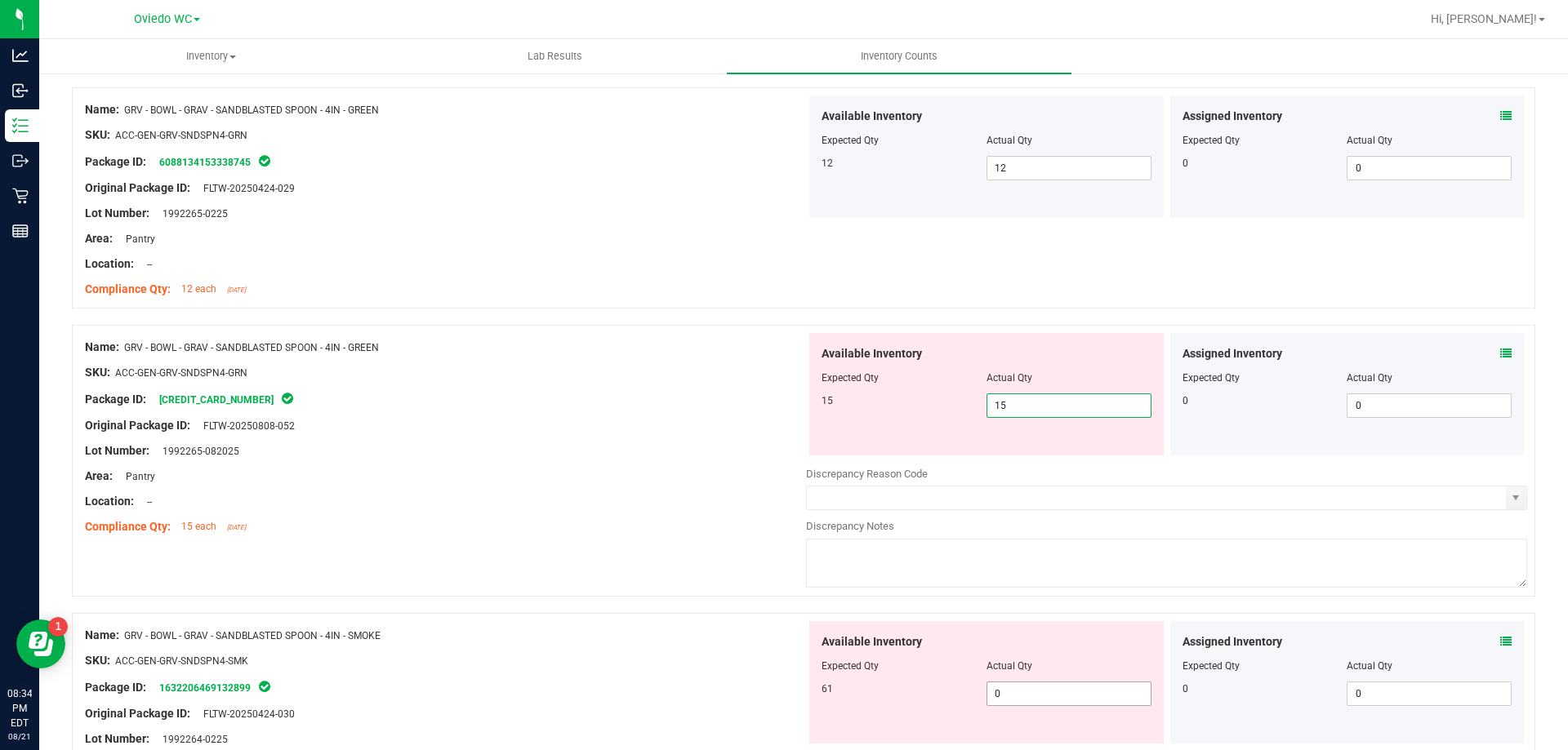
click at [1047, 688] on div "Available Inventory Expected Qty Actual Qty 61 0 0" at bounding box center [986, 682] width 354 height 122
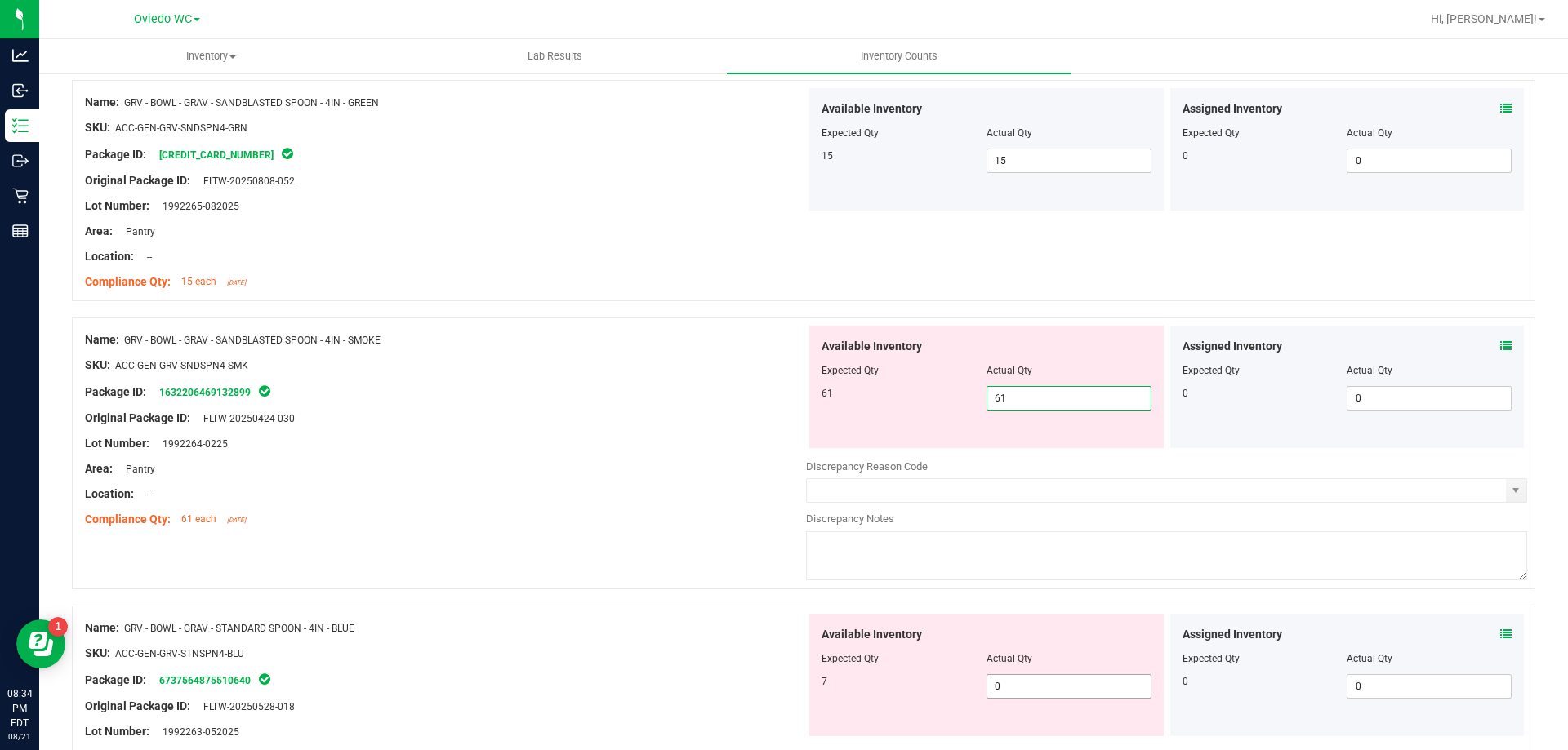
drag, startPoint x: 1015, startPoint y: 680, endPoint x: 1025, endPoint y: 669, distance: 14.9
click at [1015, 679] on div "Available Inventory Expected Qty Actual Qty 7 0 0" at bounding box center [986, 675] width 354 height 122
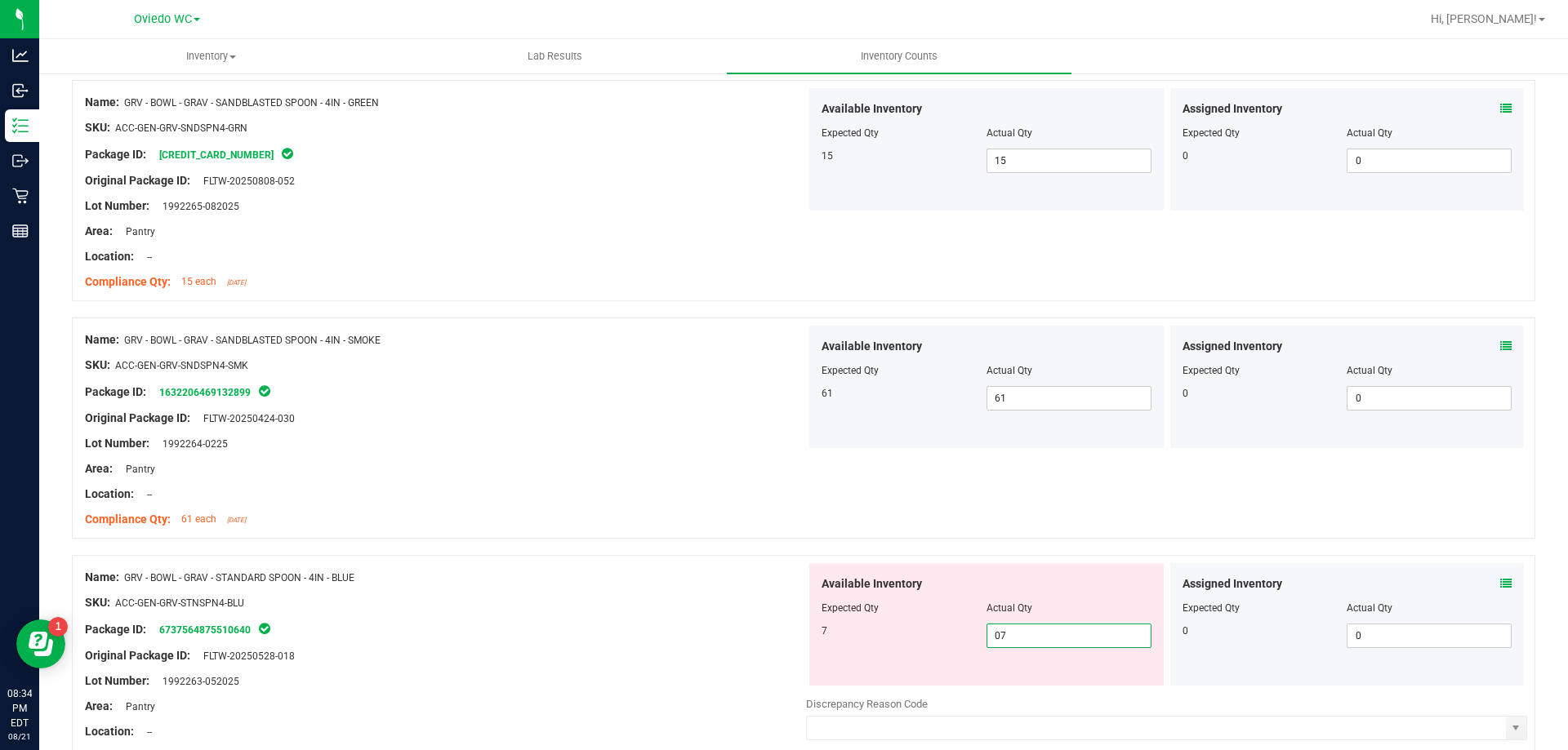
scroll to position [1224, 0]
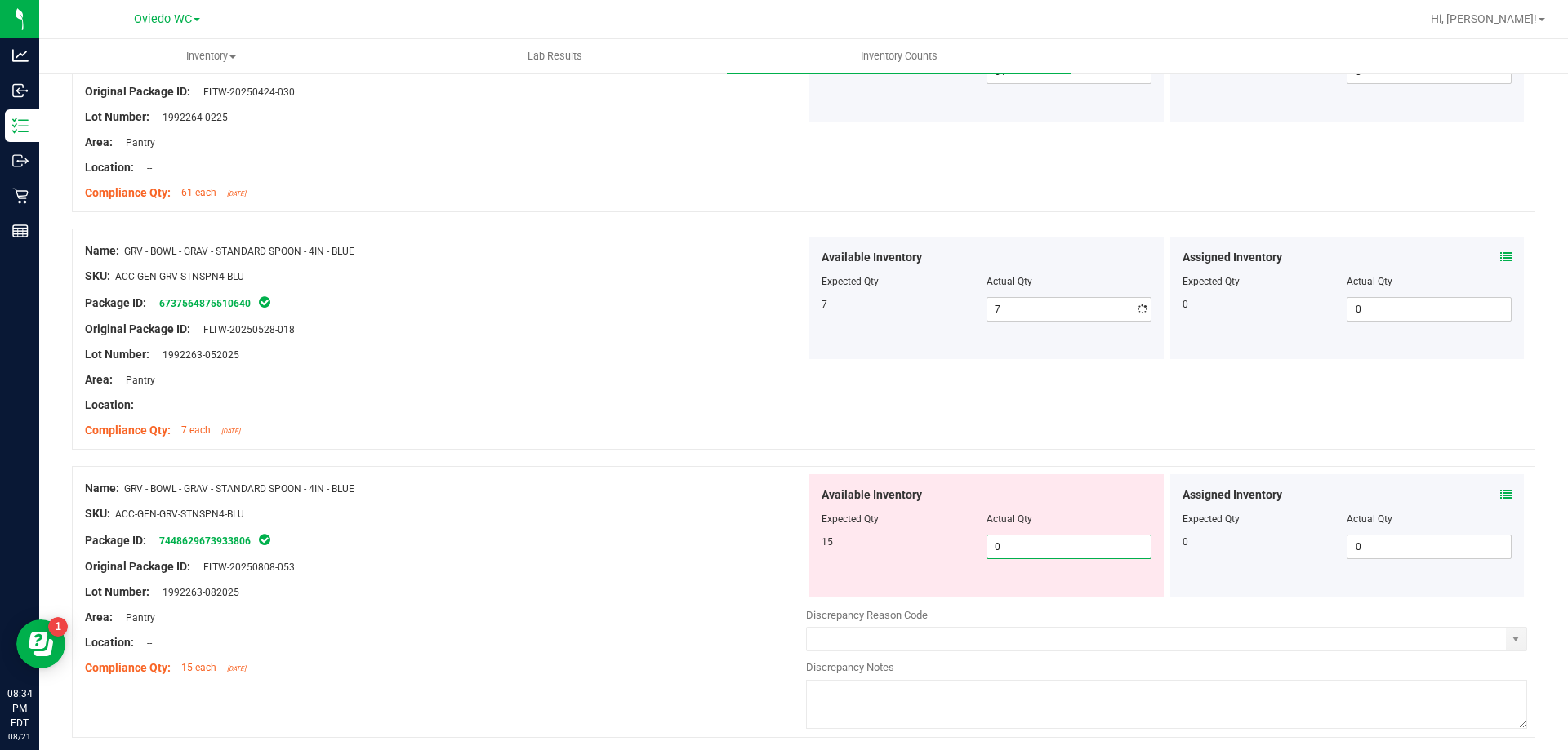
click at [1041, 594] on div "Available Inventory Expected Qty Actual Qty 15 0 0" at bounding box center [986, 535] width 354 height 122
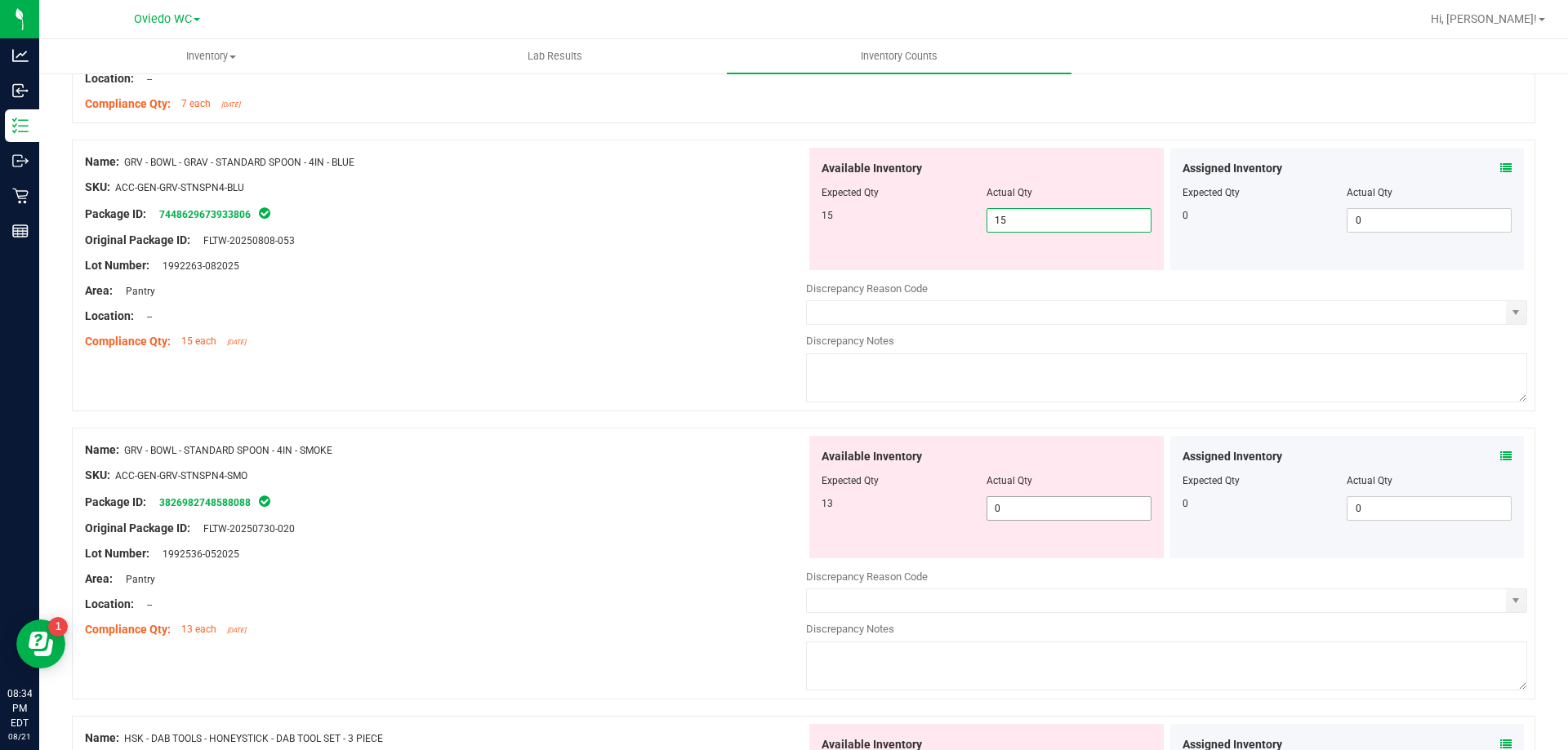
click at [1020, 513] on div "Available Inventory Expected Qty Actual Qty 13 0 0" at bounding box center [1166, 565] width 721 height 259
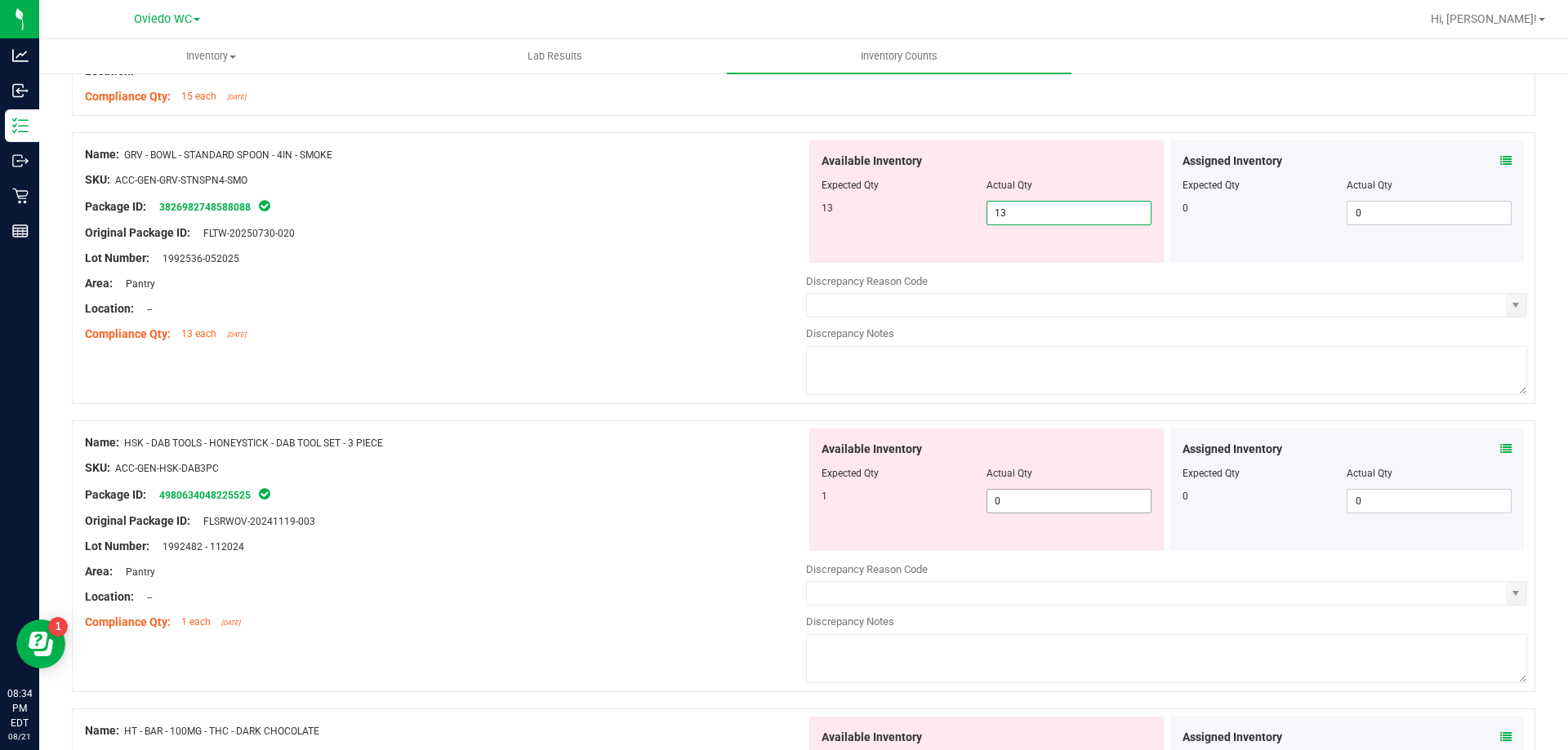
click at [1038, 493] on div "Available Inventory Expected Qty Actual Qty 1 0 0" at bounding box center [986, 490] width 354 height 122
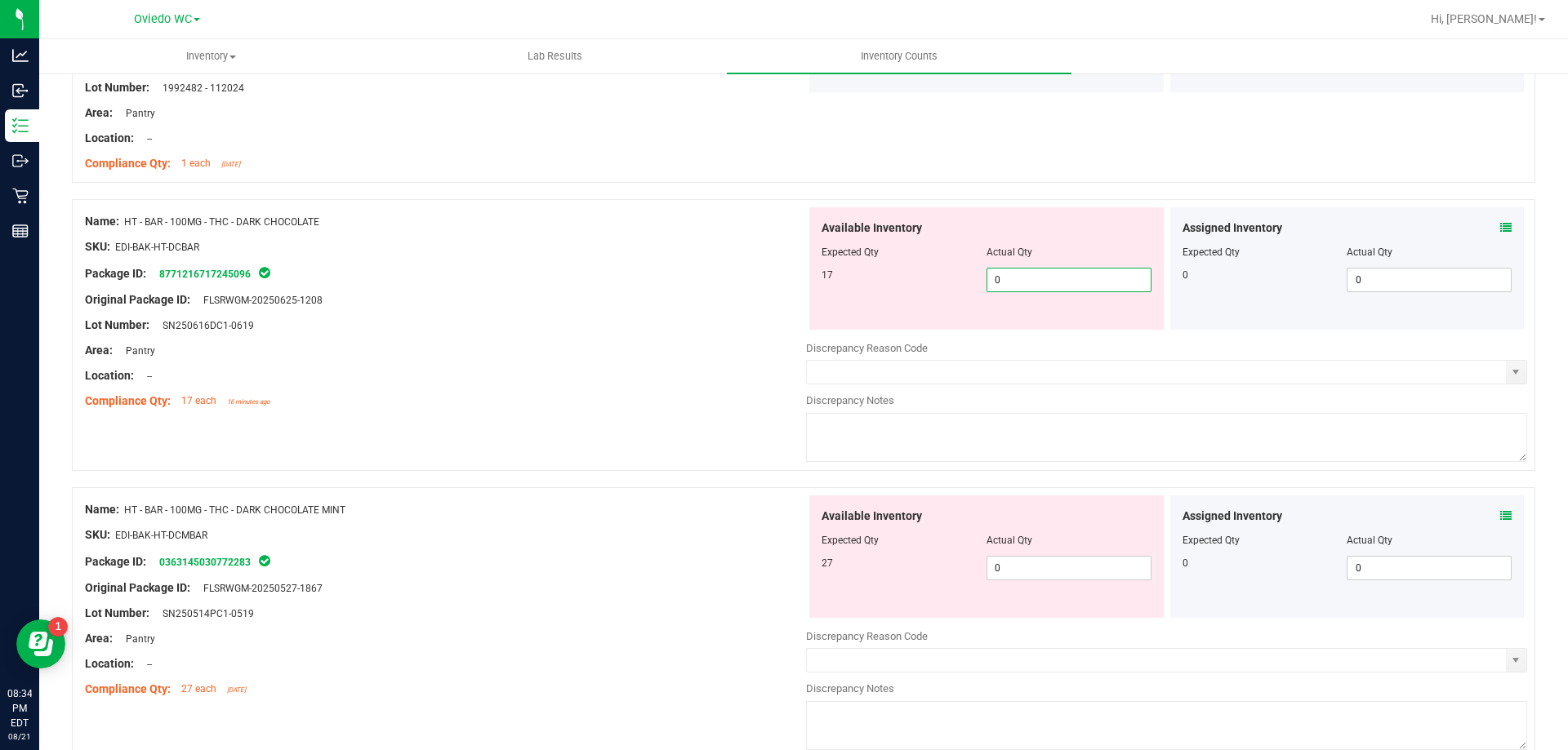
click at [1047, 330] on div "Available Inventory Expected Qty Actual Qty 17 0 0" at bounding box center [1166, 337] width 721 height 259
click at [1007, 560] on div "Available Inventory Expected Qty Actual Qty 27 0 0" at bounding box center [986, 557] width 354 height 122
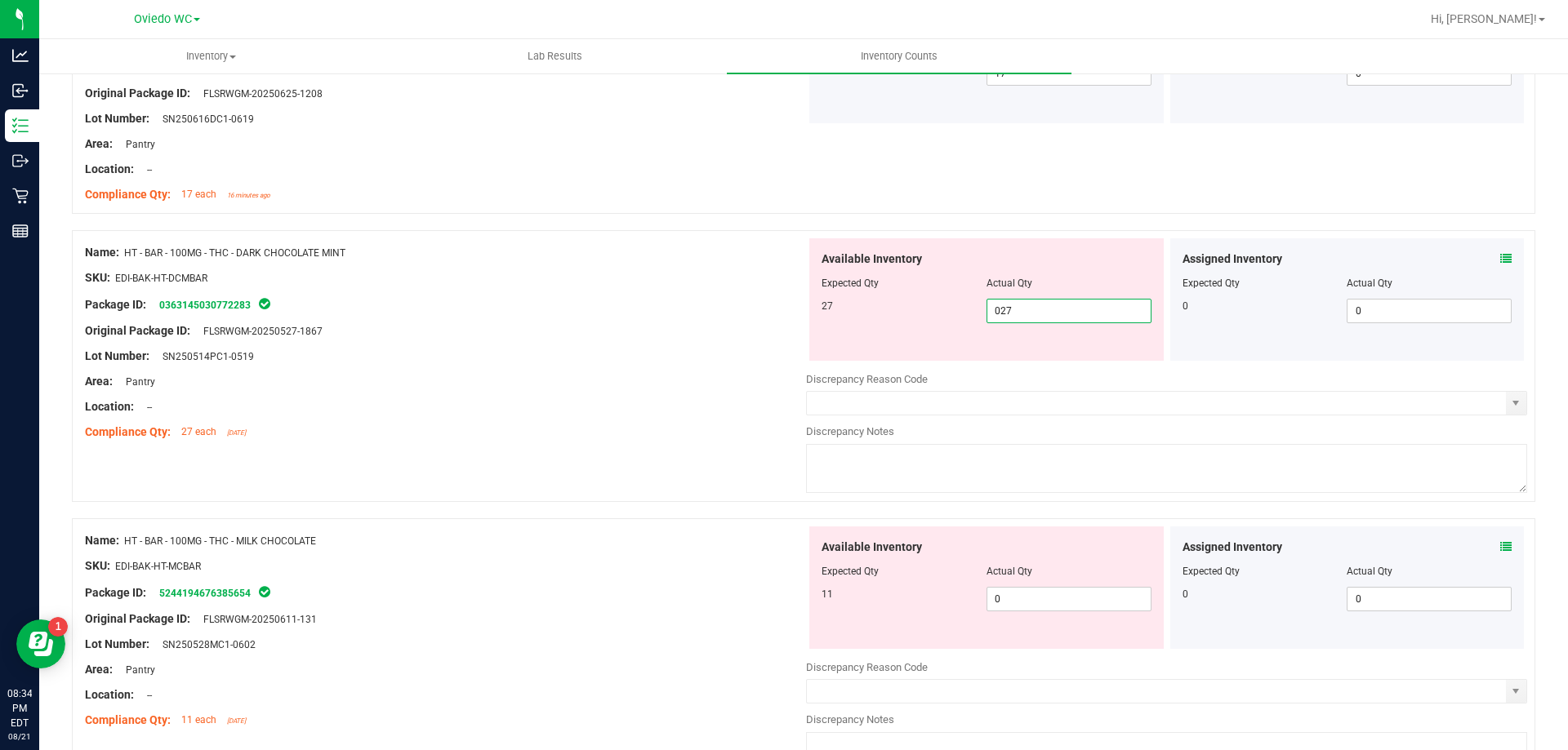
scroll to position [2531, 0]
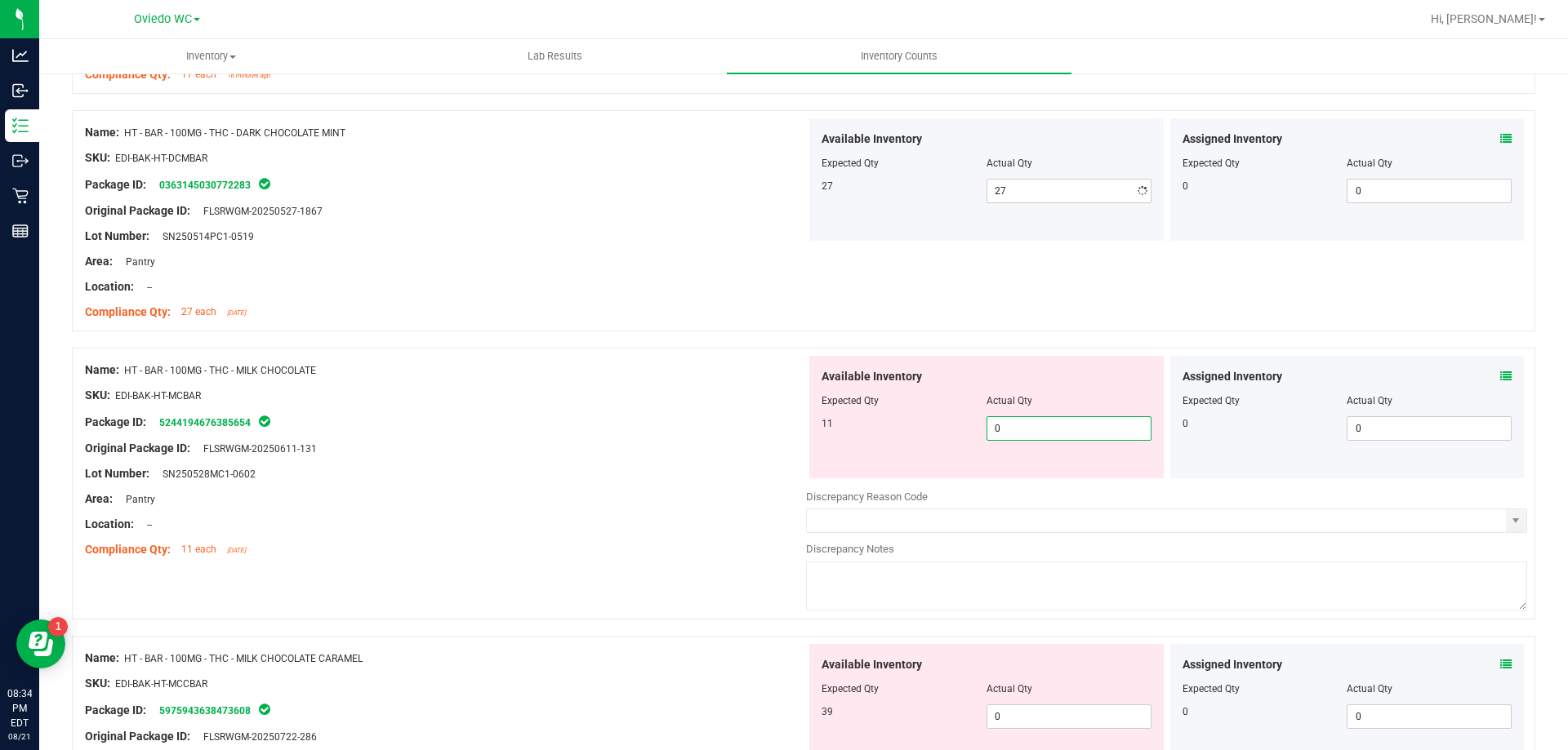
click at [1013, 475] on div "Available Inventory Expected Qty Actual Qty 11 0 0" at bounding box center [986, 417] width 354 height 122
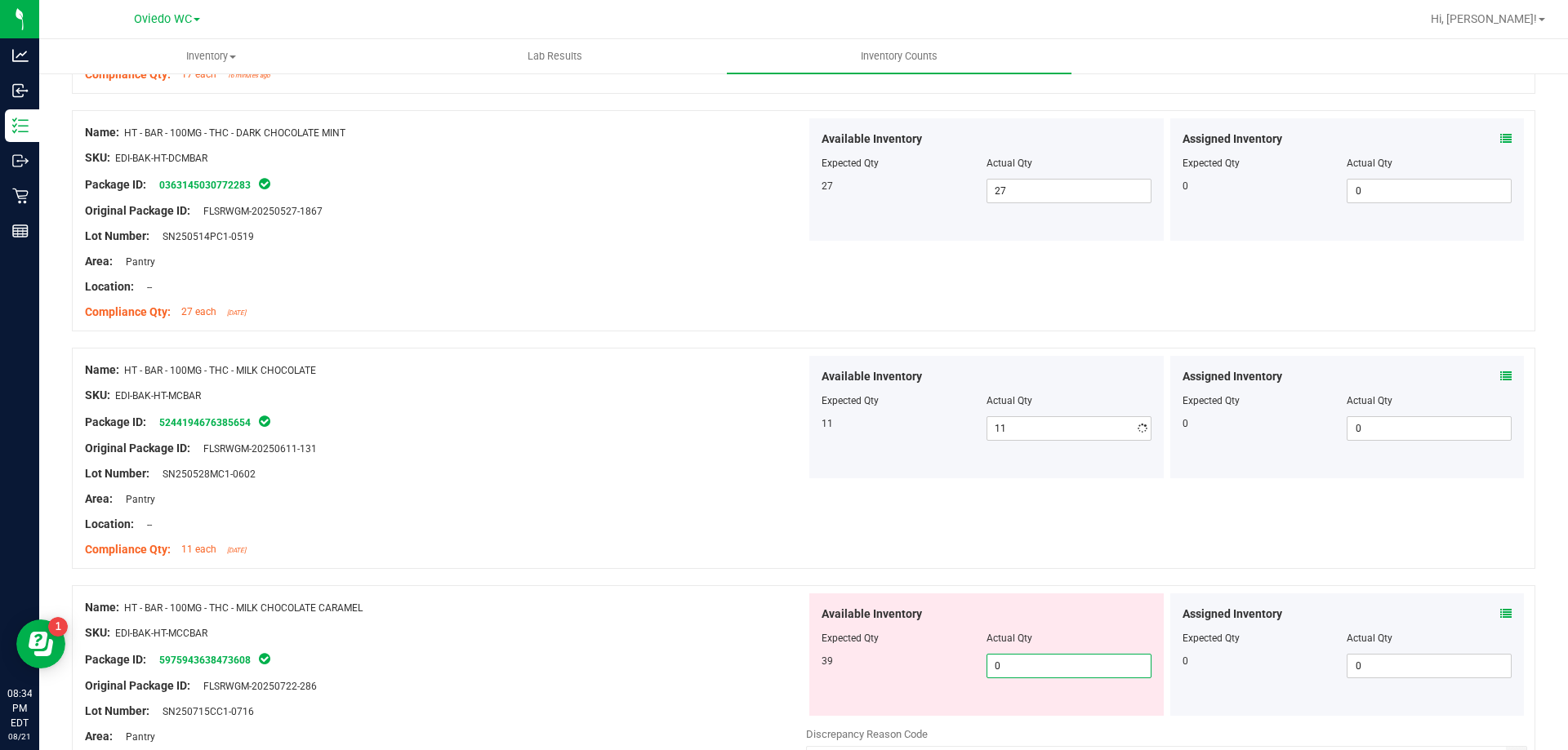
click at [1021, 706] on div "Available Inventory Expected Qty Actual Qty 39 0 0" at bounding box center [986, 654] width 354 height 122
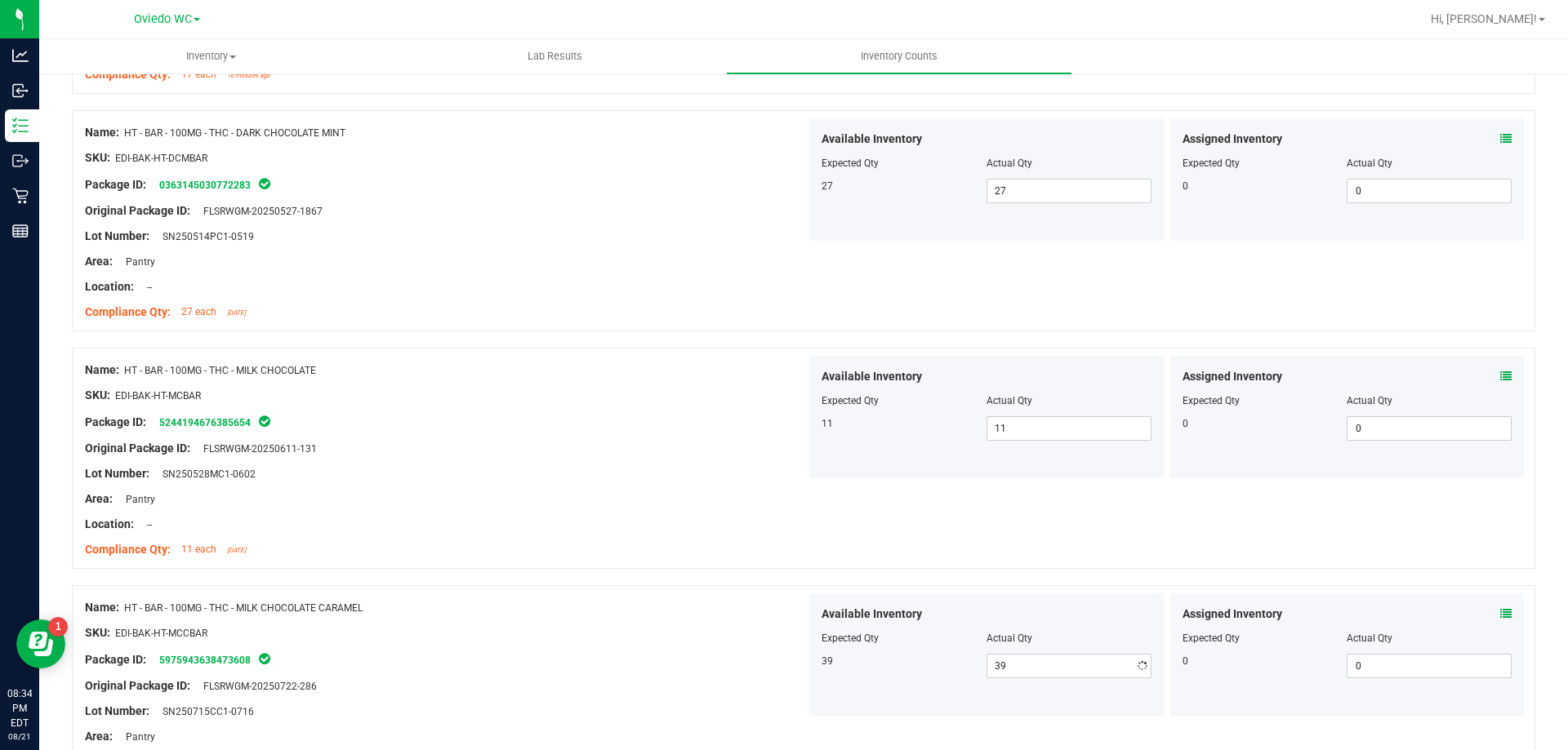
drag, startPoint x: 646, startPoint y: 503, endPoint x: 659, endPoint y: 496, distance: 14.8
click at [652, 499] on div "Area: Pantry" at bounding box center [445, 499] width 721 height 17
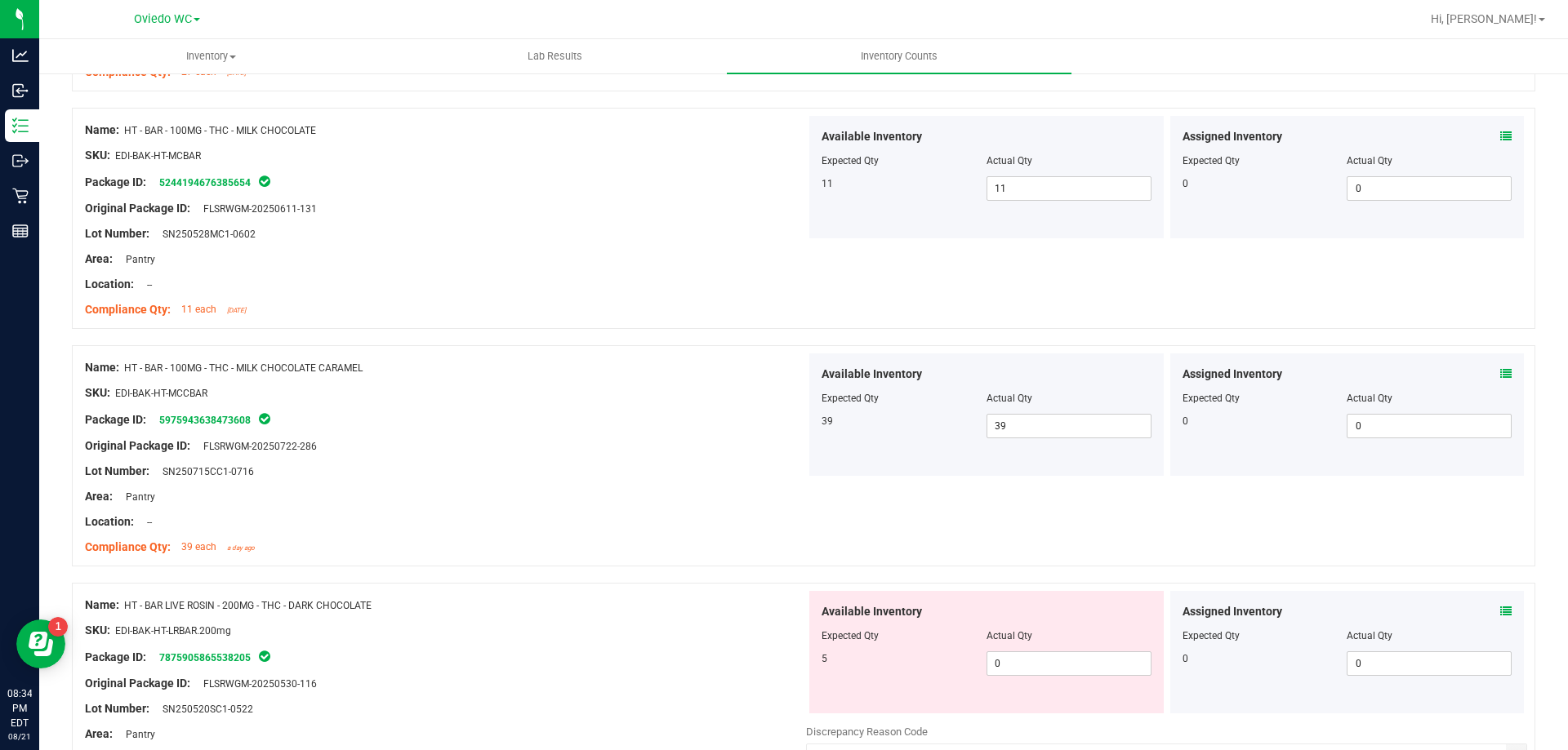
scroll to position [2938, 0]
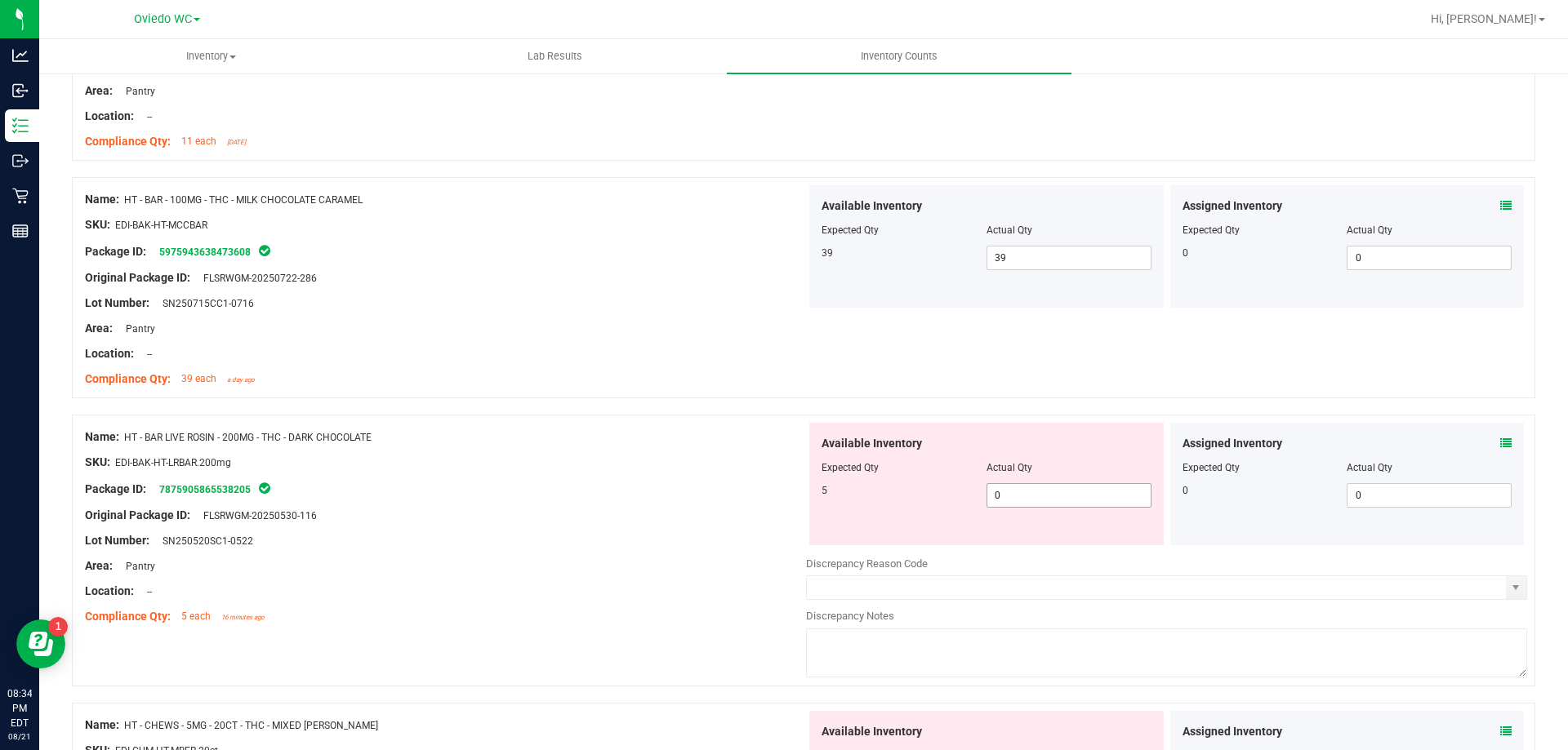
click at [1012, 486] on span "0 0" at bounding box center [1068, 496] width 165 height 24
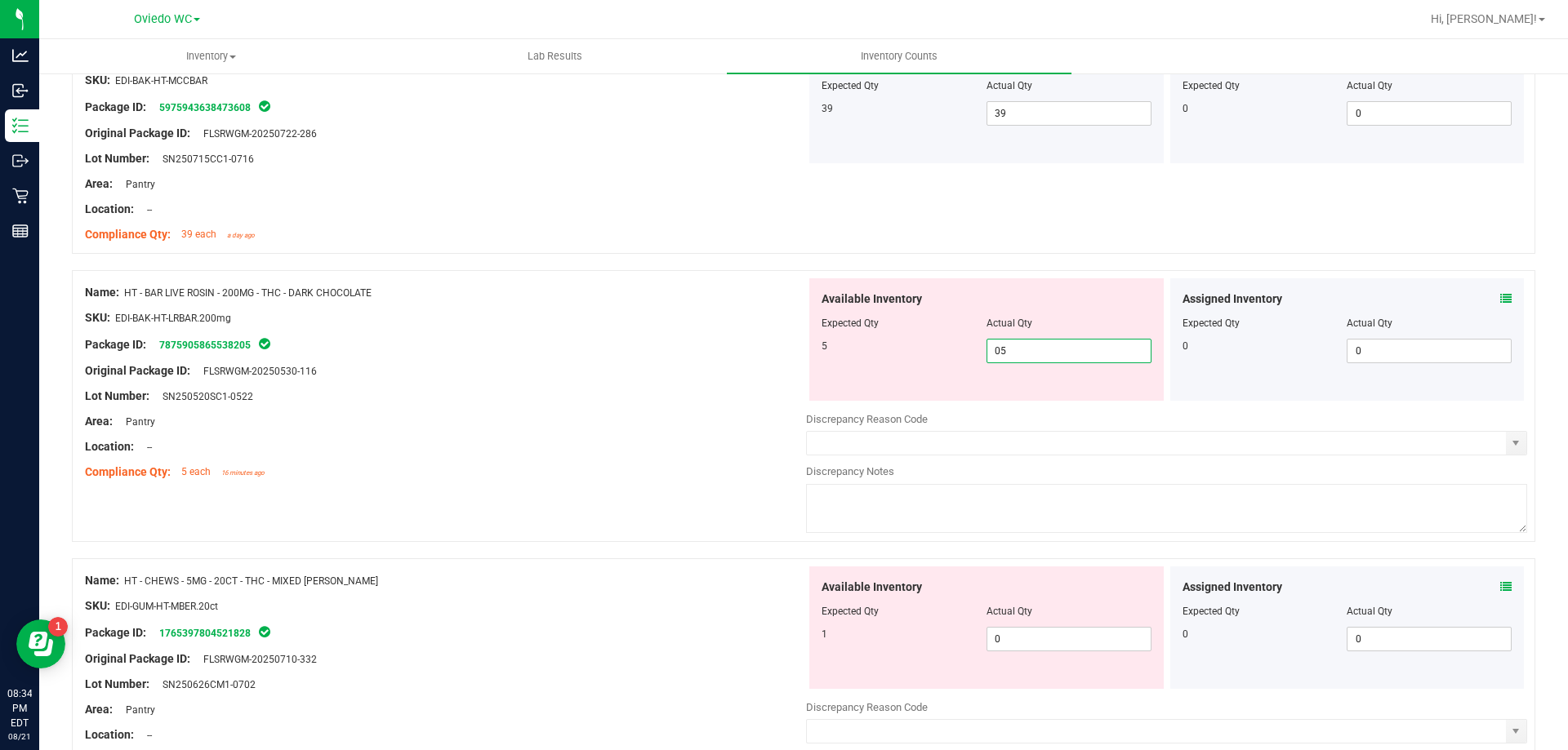
scroll to position [3265, 0]
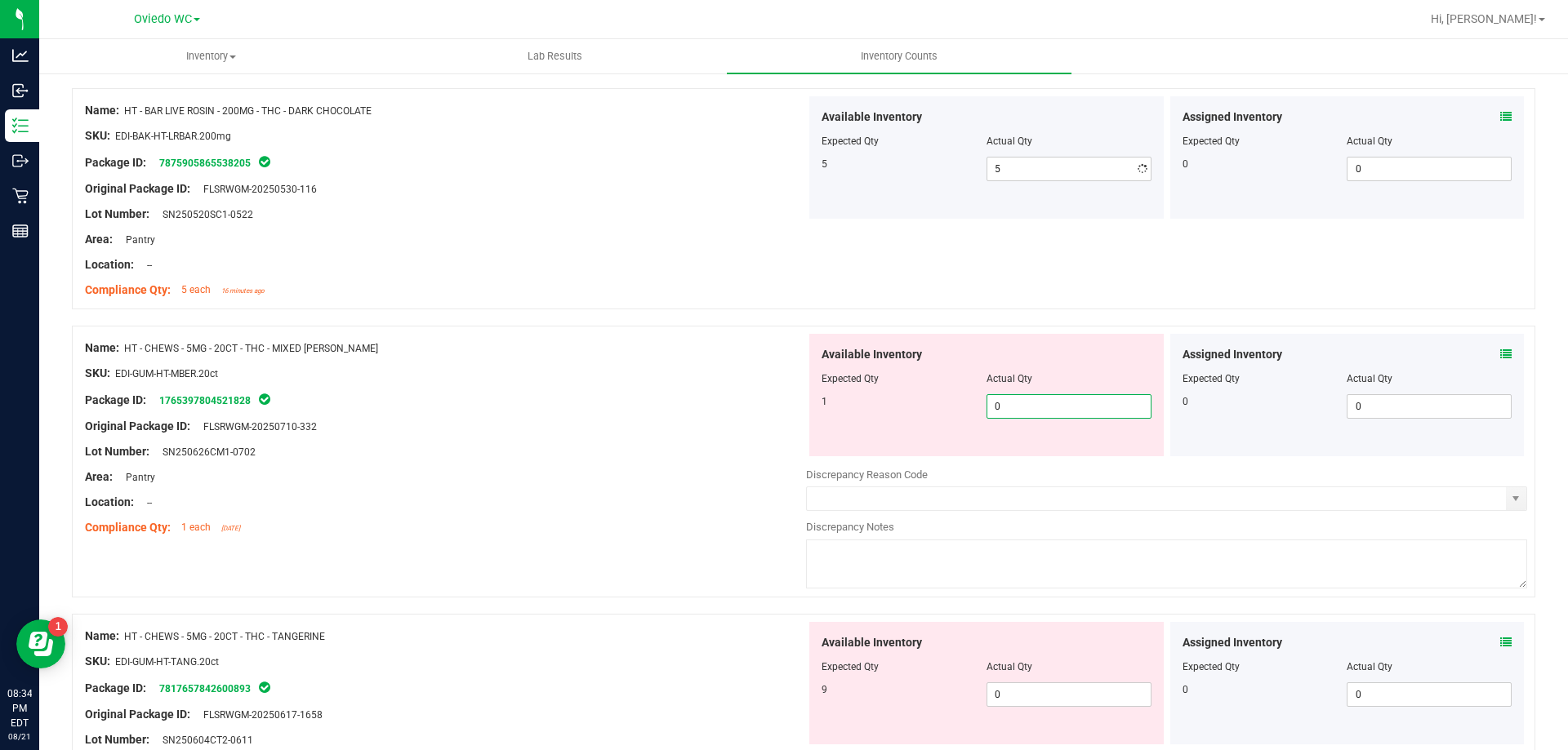
click at [1038, 454] on div "Available Inventory Expected Qty Actual Qty 1 0 0" at bounding box center [986, 395] width 354 height 122
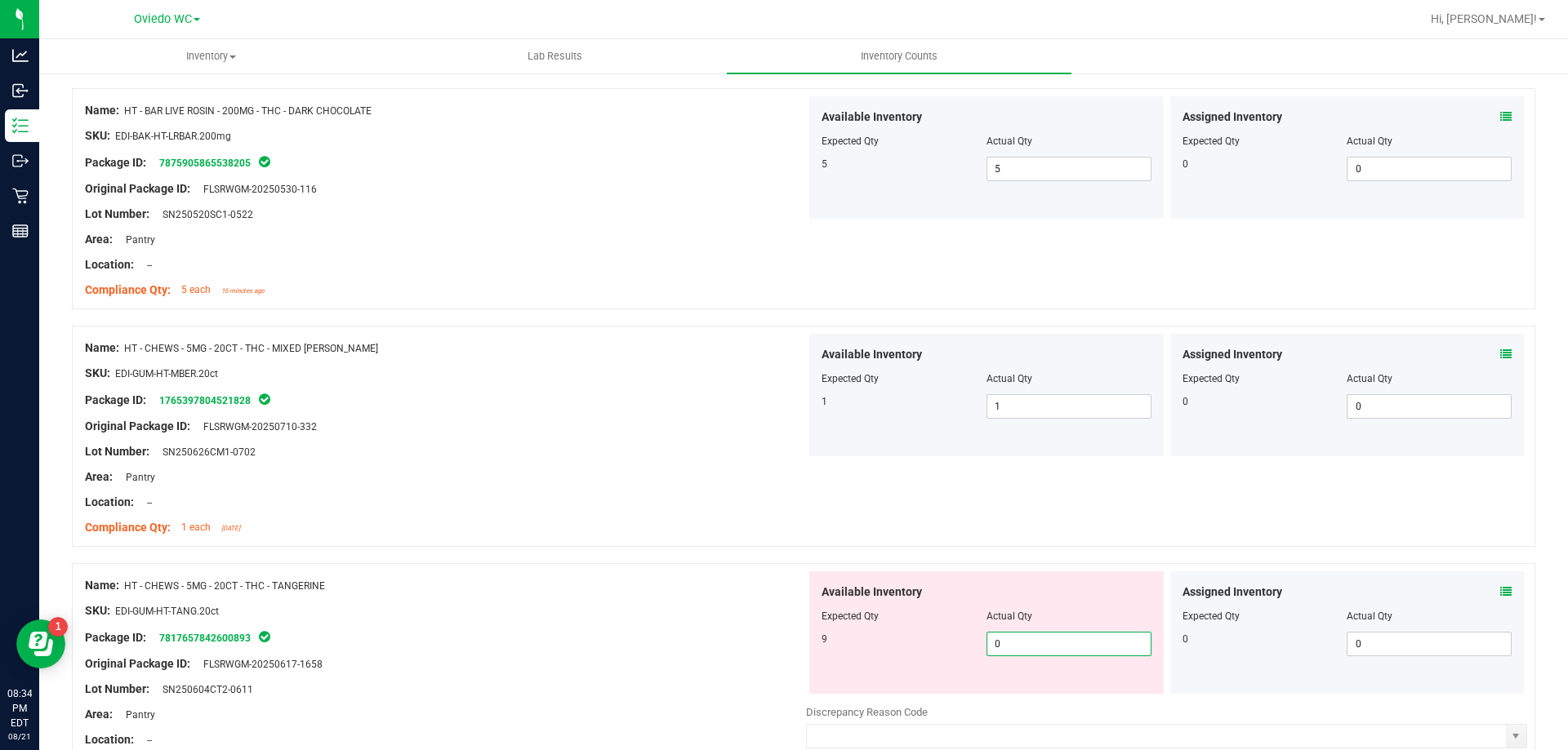
click at [1051, 643] on span "0 0" at bounding box center [1068, 644] width 165 height 24
drag, startPoint x: 729, startPoint y: 524, endPoint x: 1092, endPoint y: 505, distance: 363.5
click at [732, 524] on div "Compliance Qty: 1 each 2 days ago" at bounding box center [445, 528] width 721 height 17
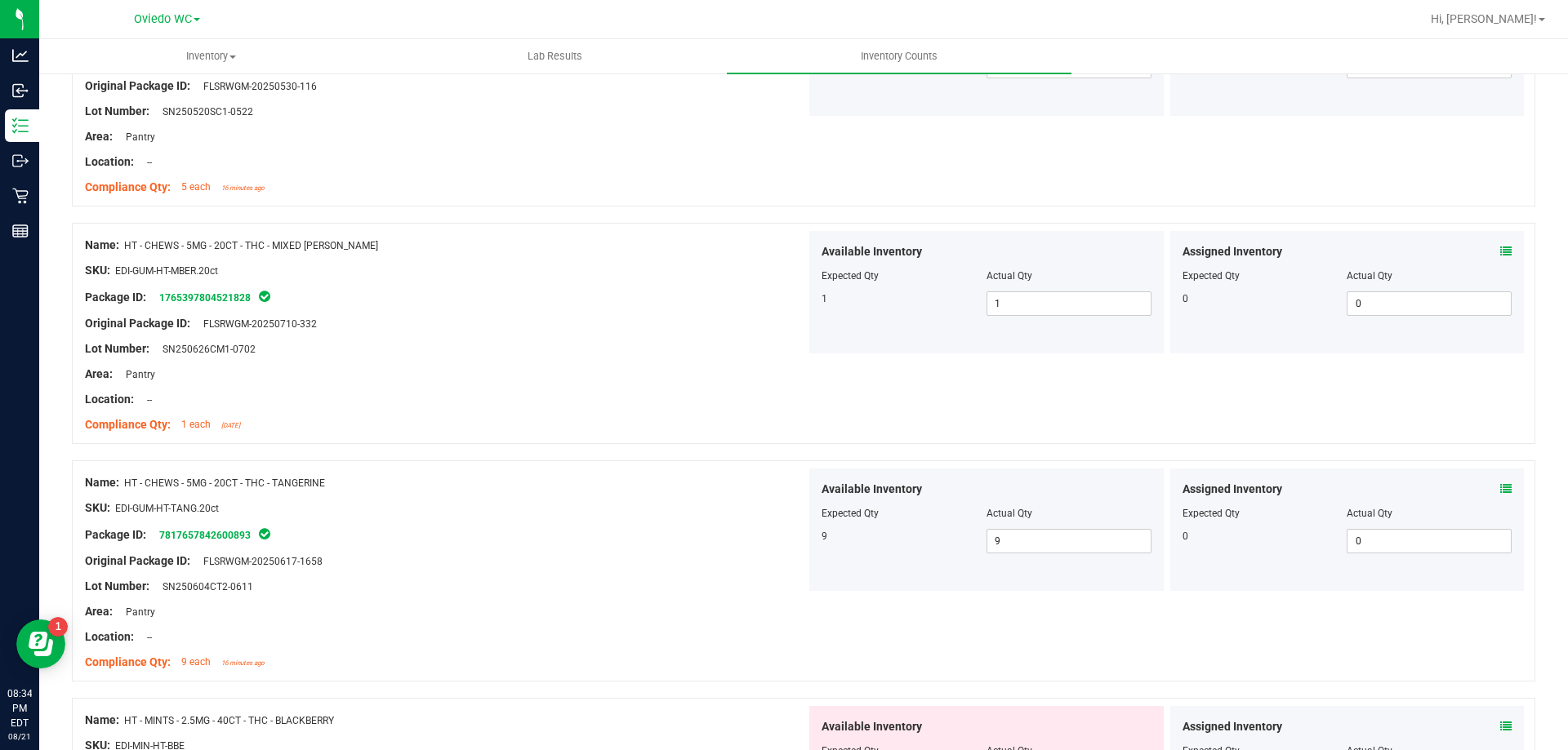
scroll to position [3510, 0]
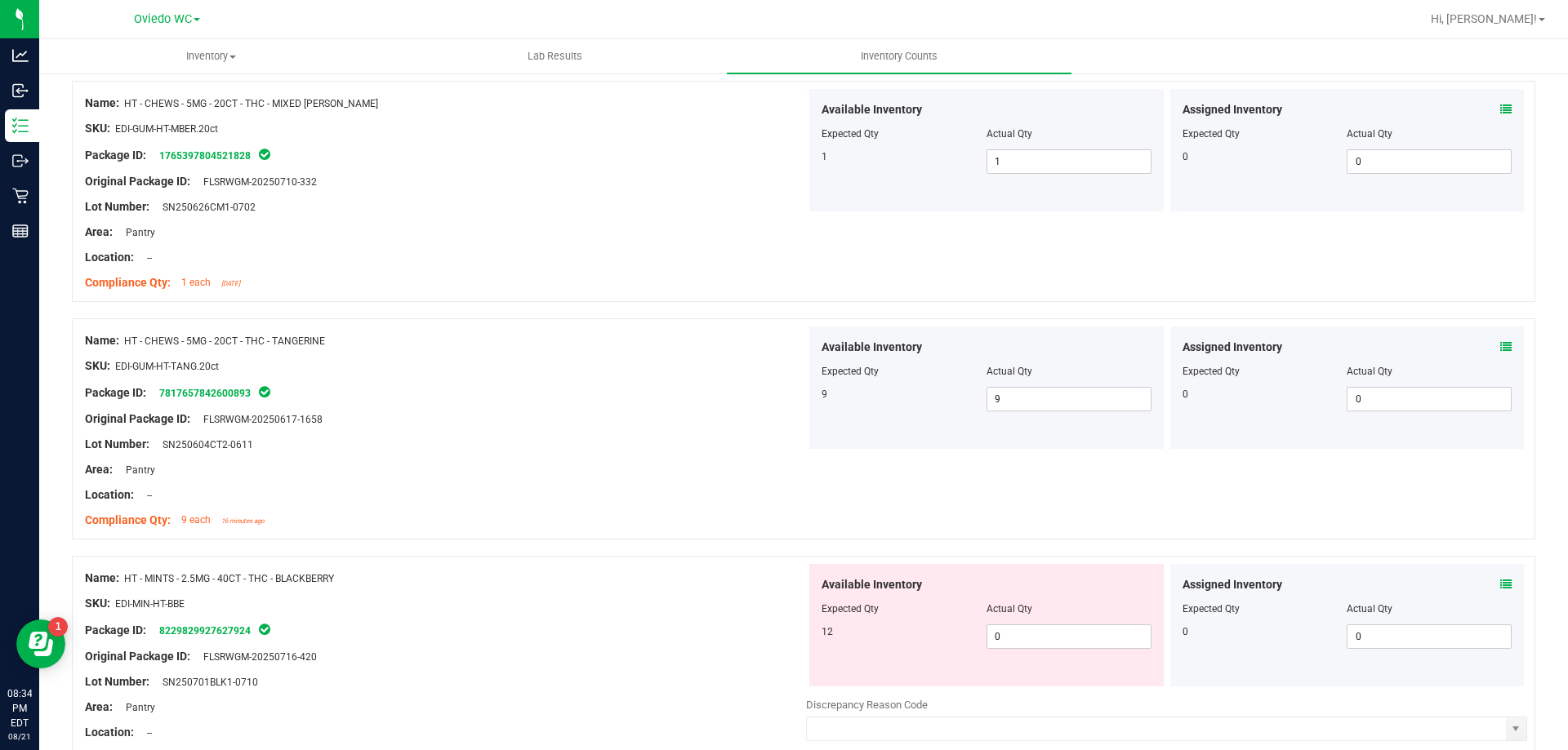
click at [1021, 655] on div "Available Inventory Expected Qty Actual Qty 12 0 0" at bounding box center [986, 625] width 354 height 122
click at [1023, 629] on span "0 0" at bounding box center [1068, 636] width 165 height 24
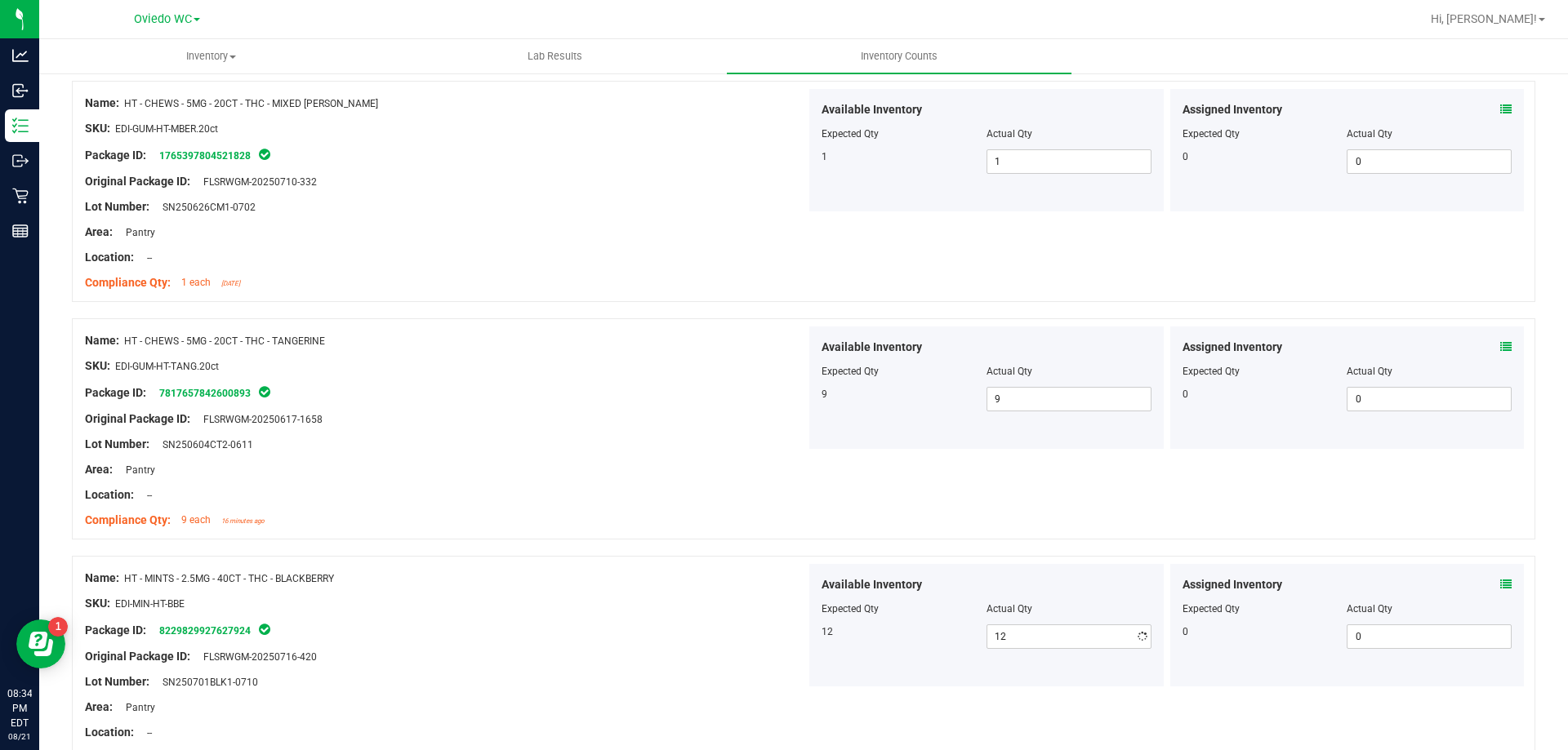
drag, startPoint x: 854, startPoint y: 603, endPoint x: 897, endPoint y: 594, distance: 43.9
click at [878, 596] on div "Available Inventory Expected Qty Actual Qty 12 12 12" at bounding box center [986, 625] width 354 height 122
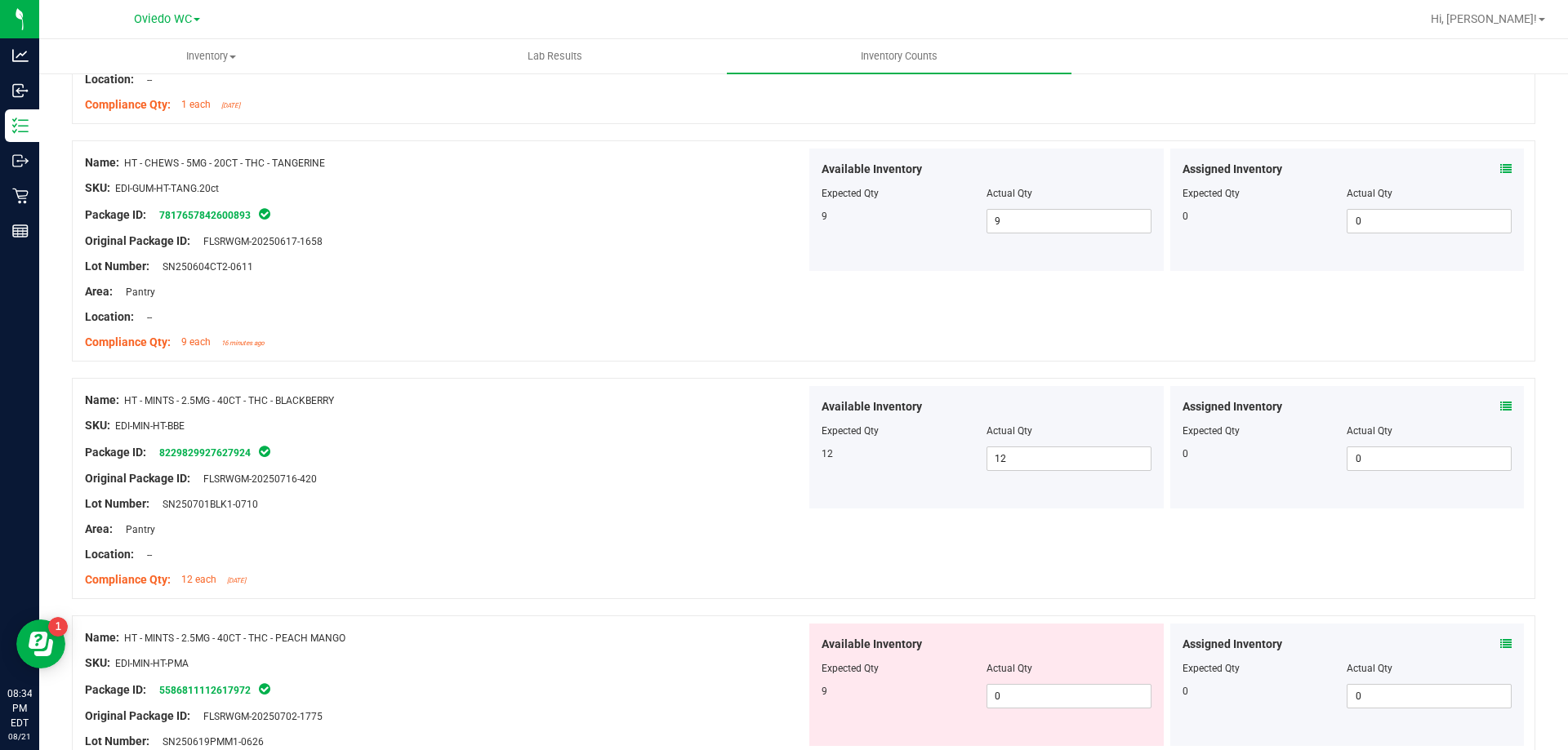
scroll to position [3836, 0]
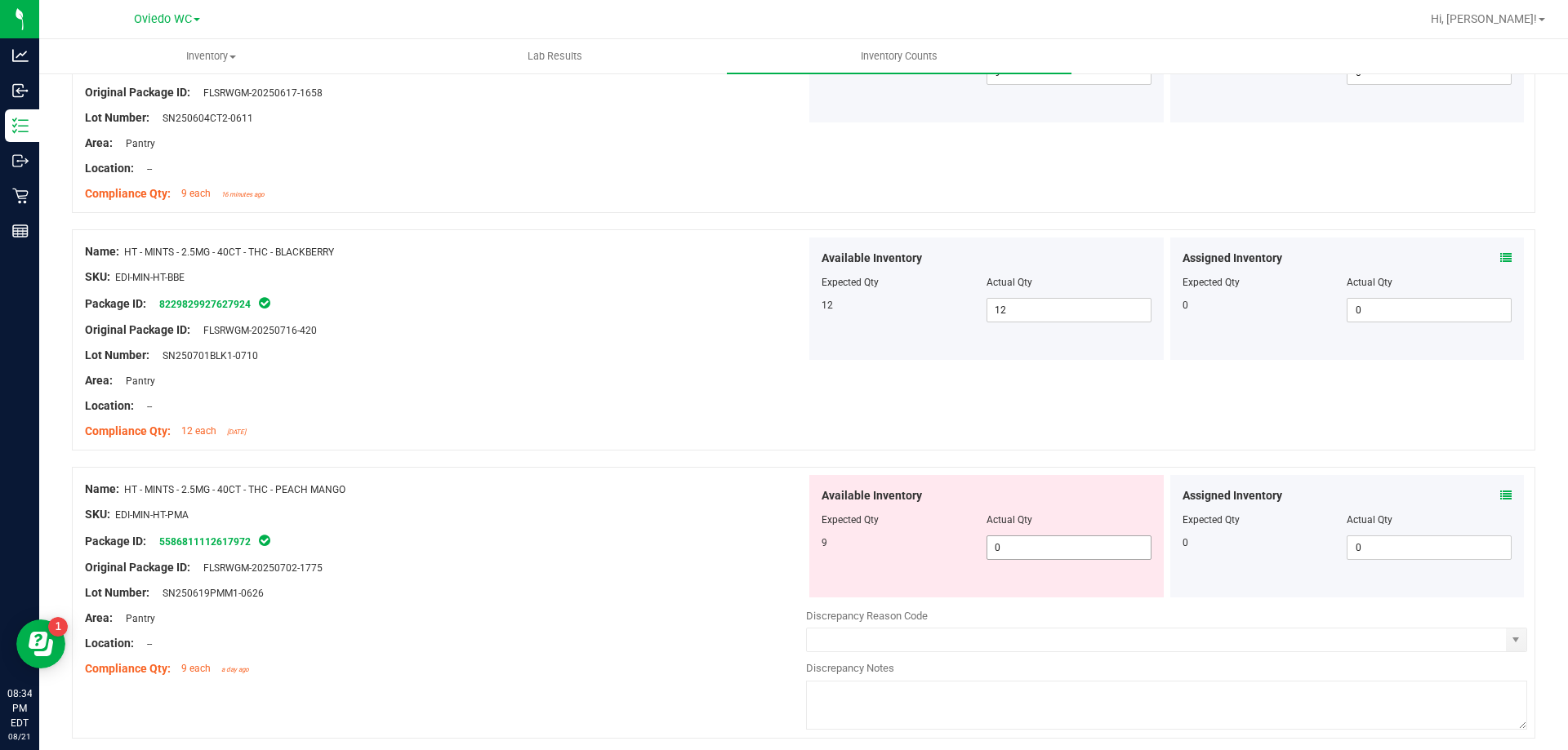
click at [1017, 553] on span "0 0" at bounding box center [1068, 547] width 165 height 24
click at [718, 564] on div "Original Package ID: FLSRWGM-20250702-1775" at bounding box center [445, 568] width 721 height 17
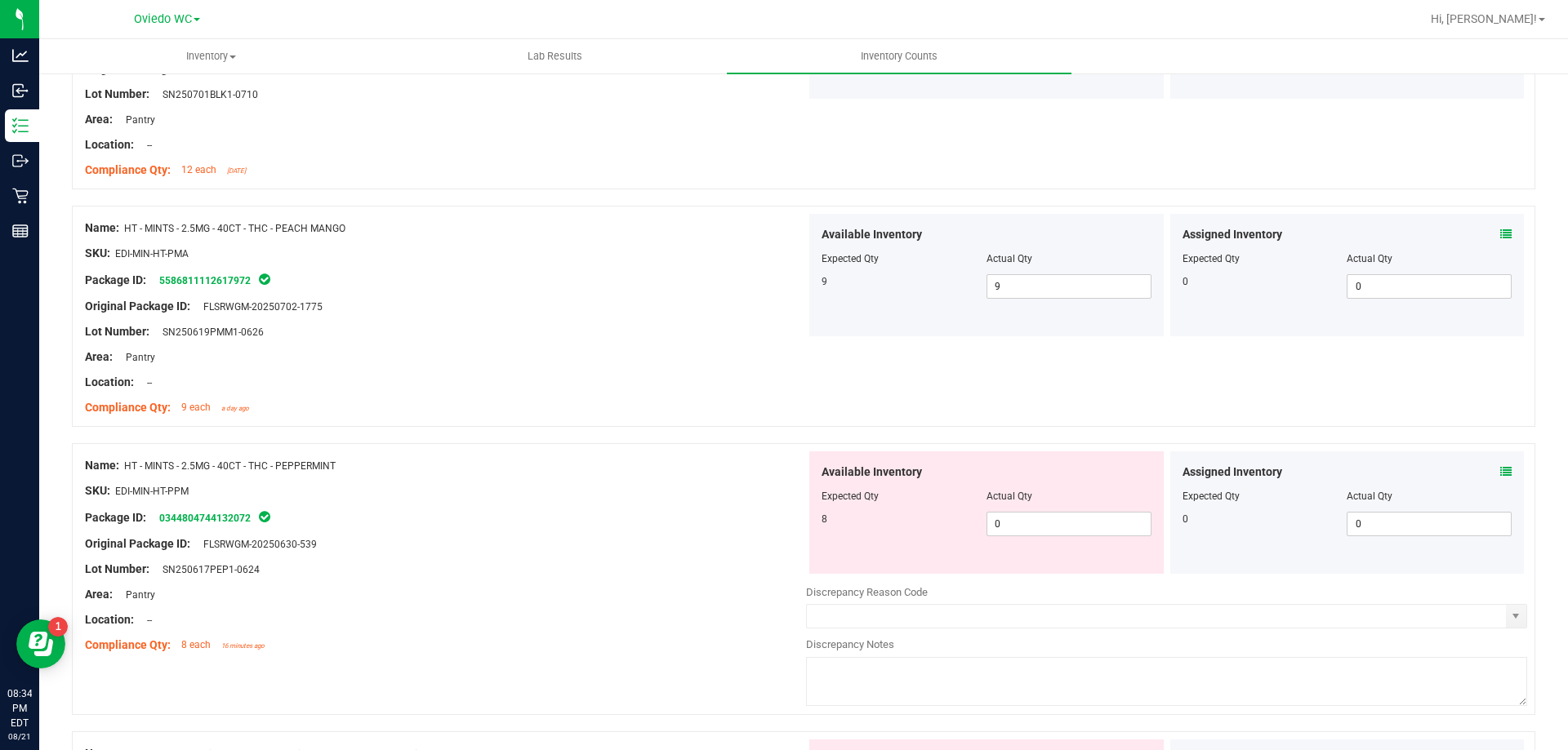
scroll to position [4163, 0]
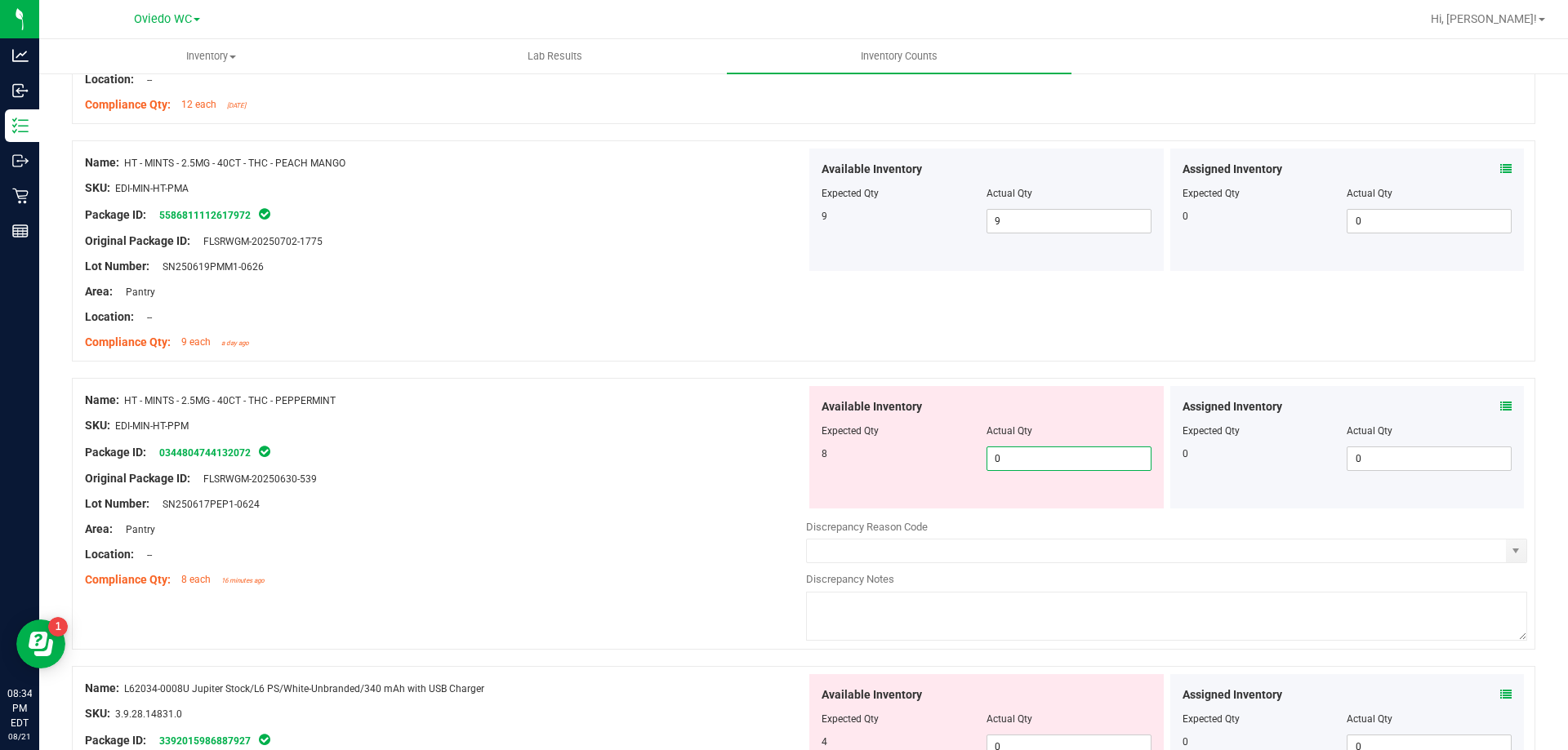
click at [1038, 454] on span "0 0" at bounding box center [1068, 459] width 165 height 24
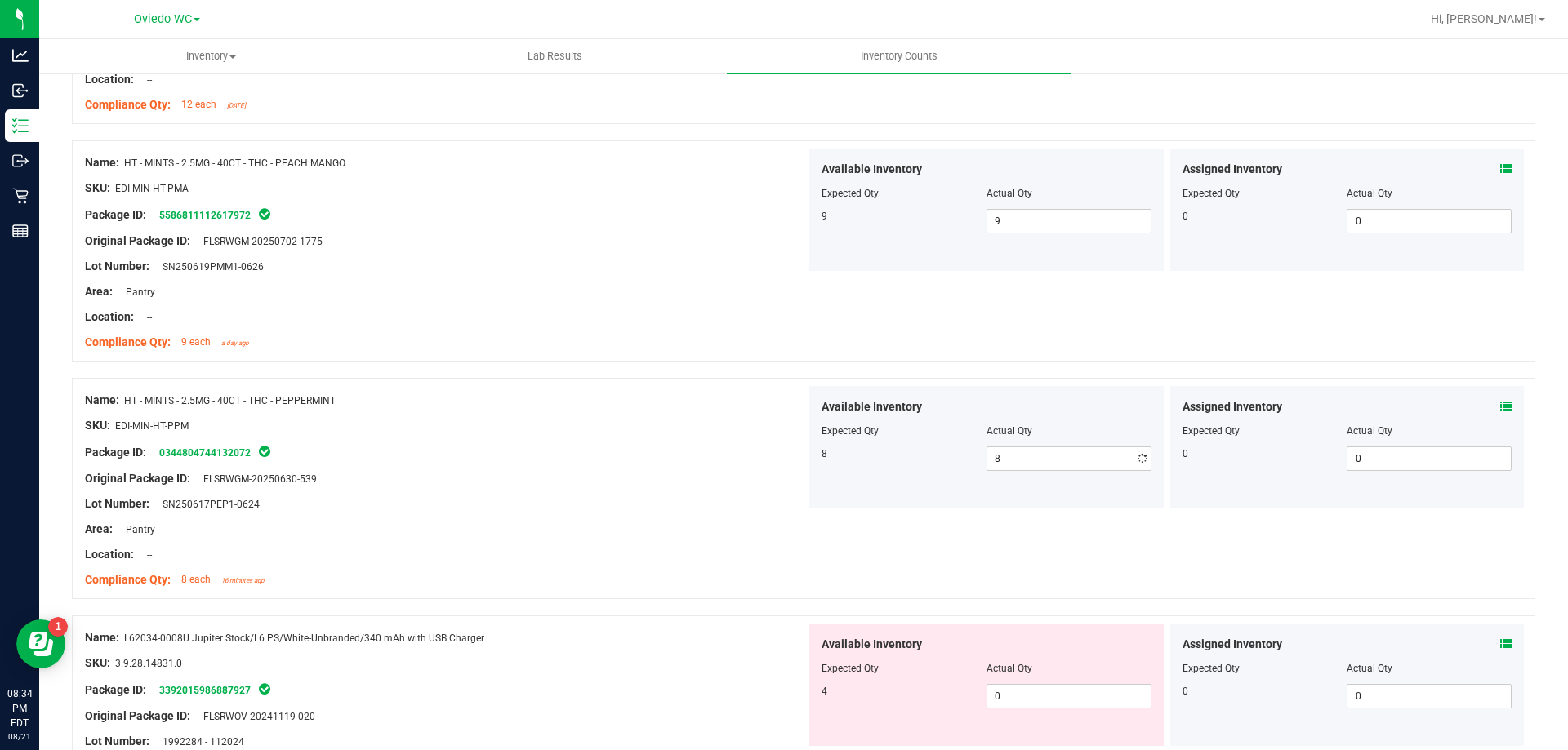
drag, startPoint x: 369, startPoint y: 434, endPoint x: 700, endPoint y: 437, distance: 331.0
click at [385, 435] on ng-container "SKU: EDI-MIN-HT-PPM" at bounding box center [445, 429] width 721 height 25
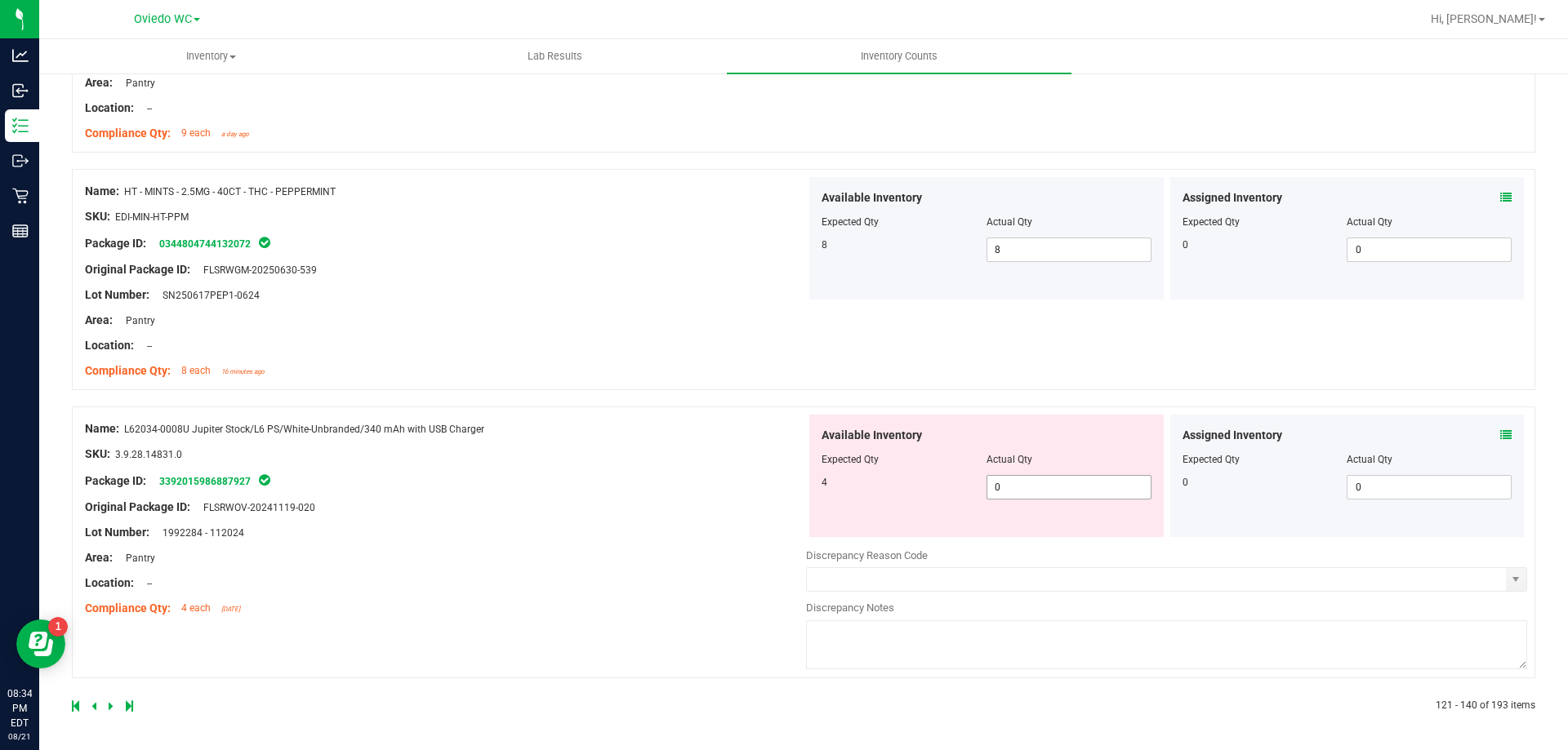
click at [1008, 483] on span "0 0" at bounding box center [1068, 487] width 165 height 24
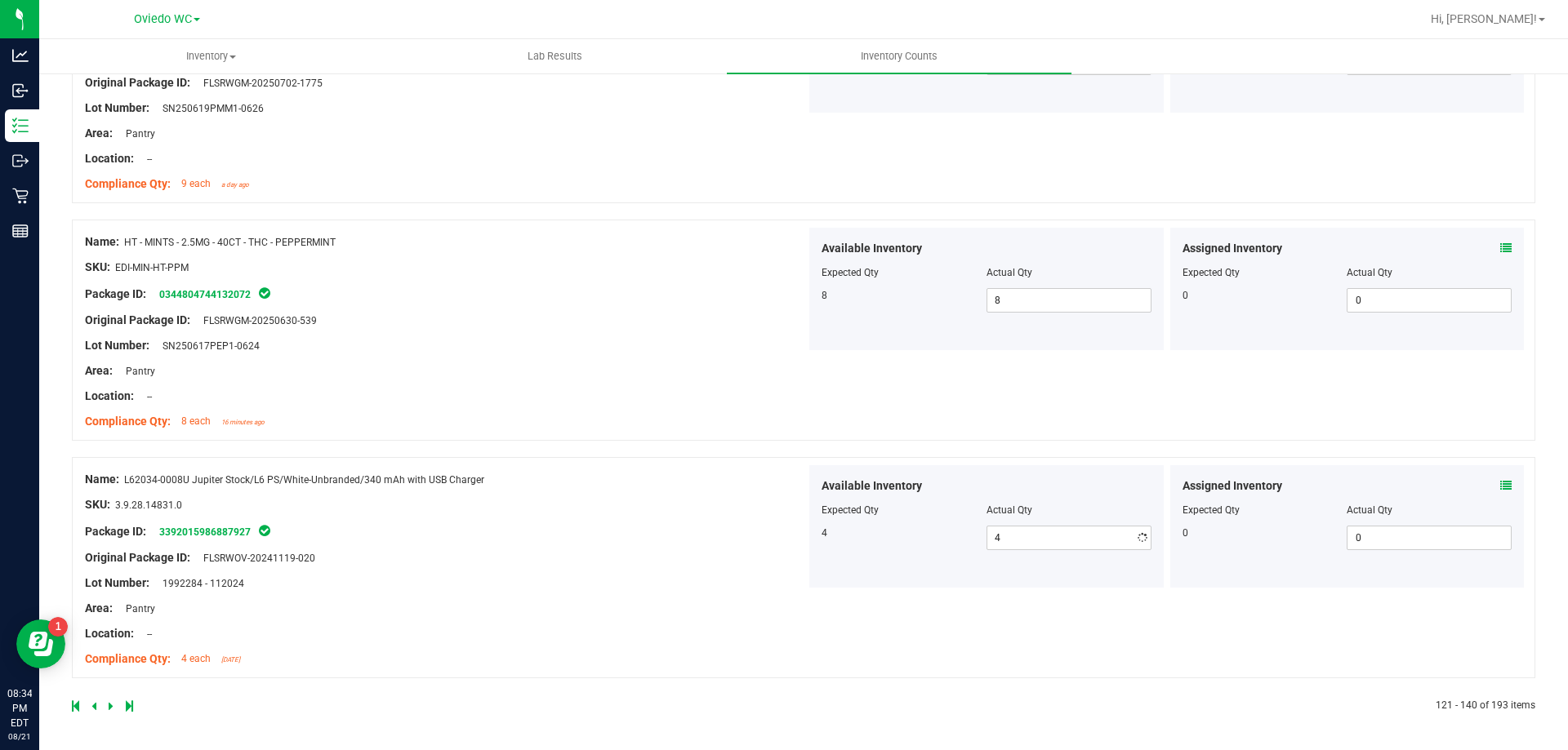
click at [576, 491] on div "Name: L62034-0008U Jupiter Stock/L6 PS/White-Unbranded/340 mAh with USB Charger…" at bounding box center [445, 570] width 721 height 208
click at [110, 707] on icon at bounding box center [111, 706] width 5 height 9
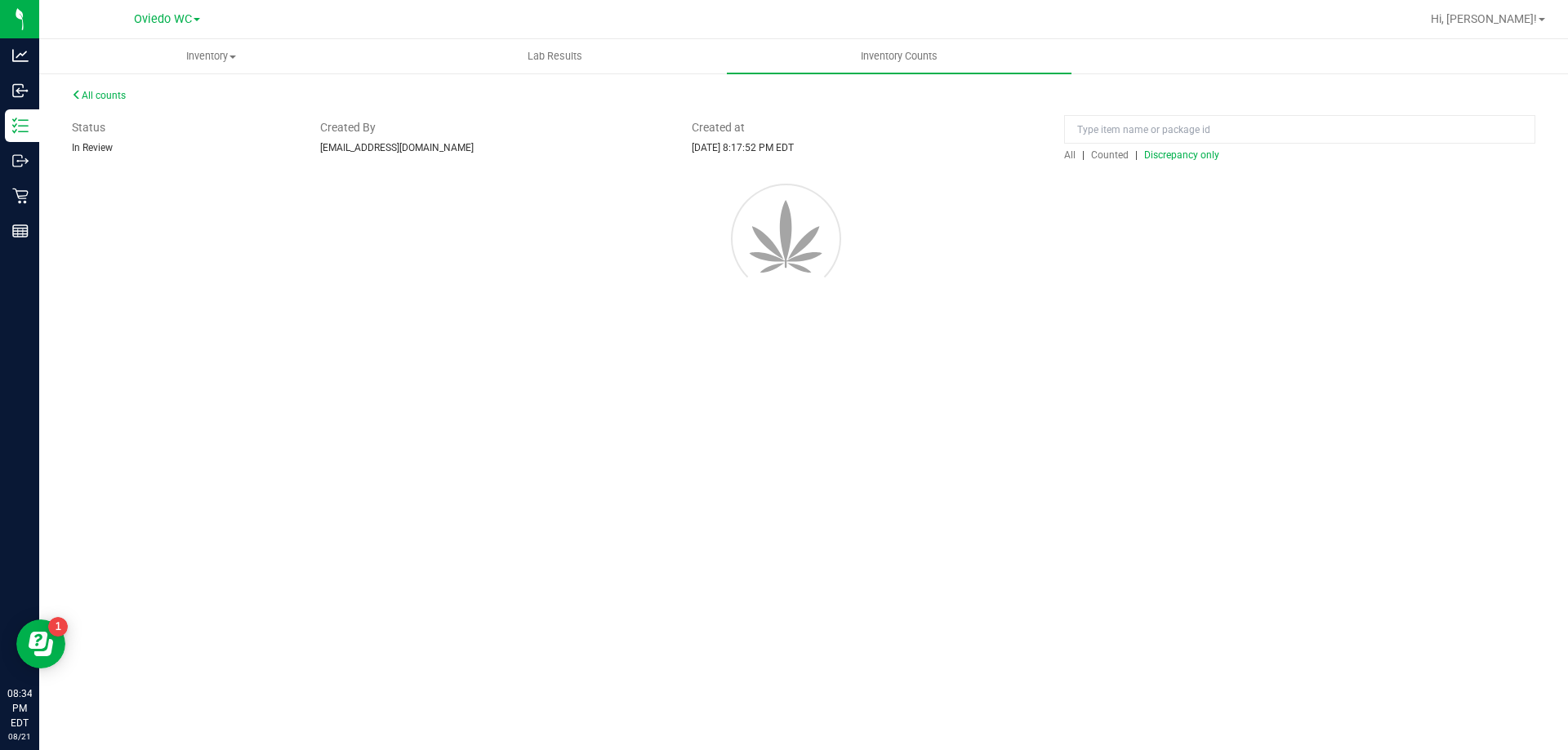
scroll to position [0, 0]
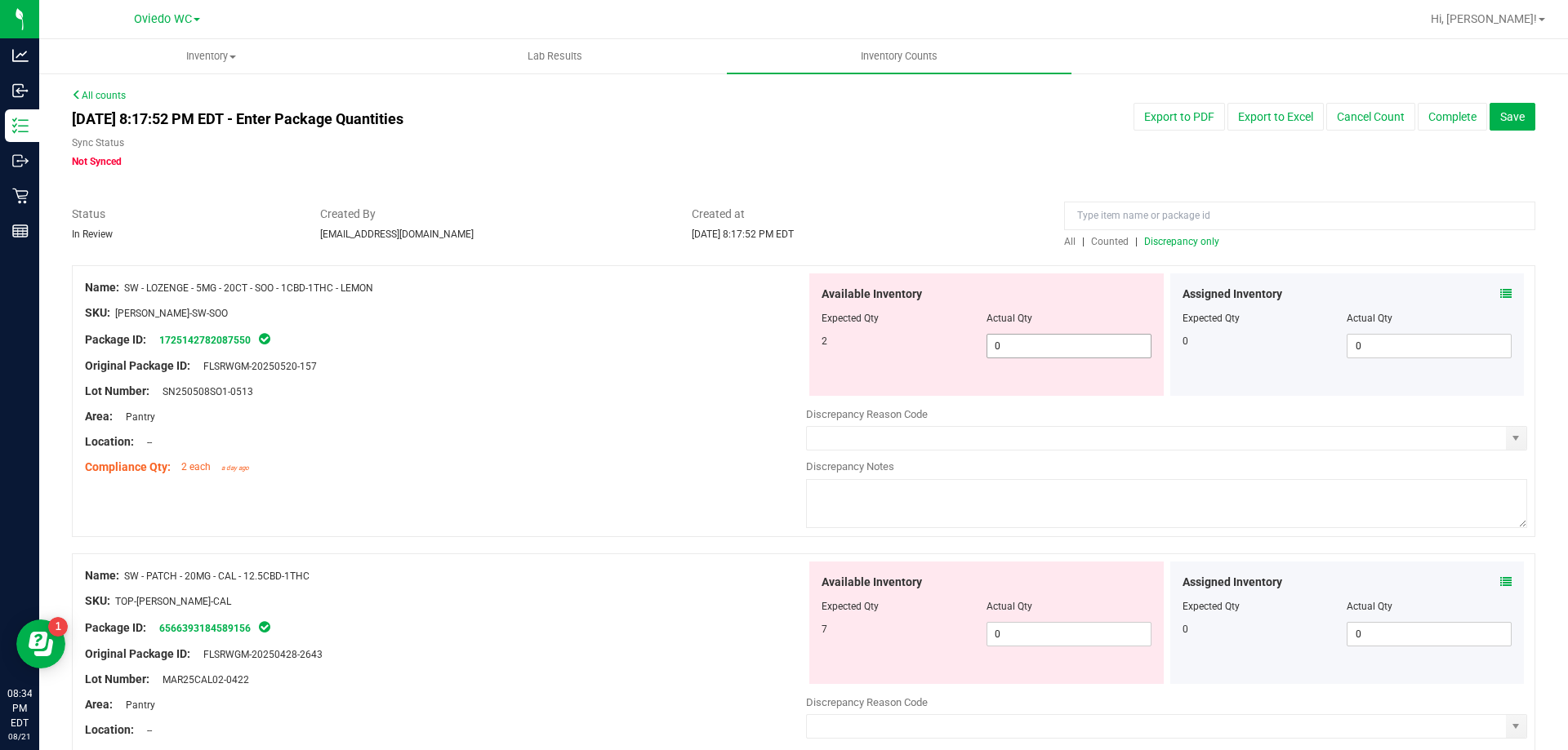
click at [1061, 335] on span "0 0" at bounding box center [1068, 346] width 165 height 24
click at [1009, 645] on div "Available Inventory Expected Qty Actual Qty 7 0 0" at bounding box center [1166, 691] width 721 height 259
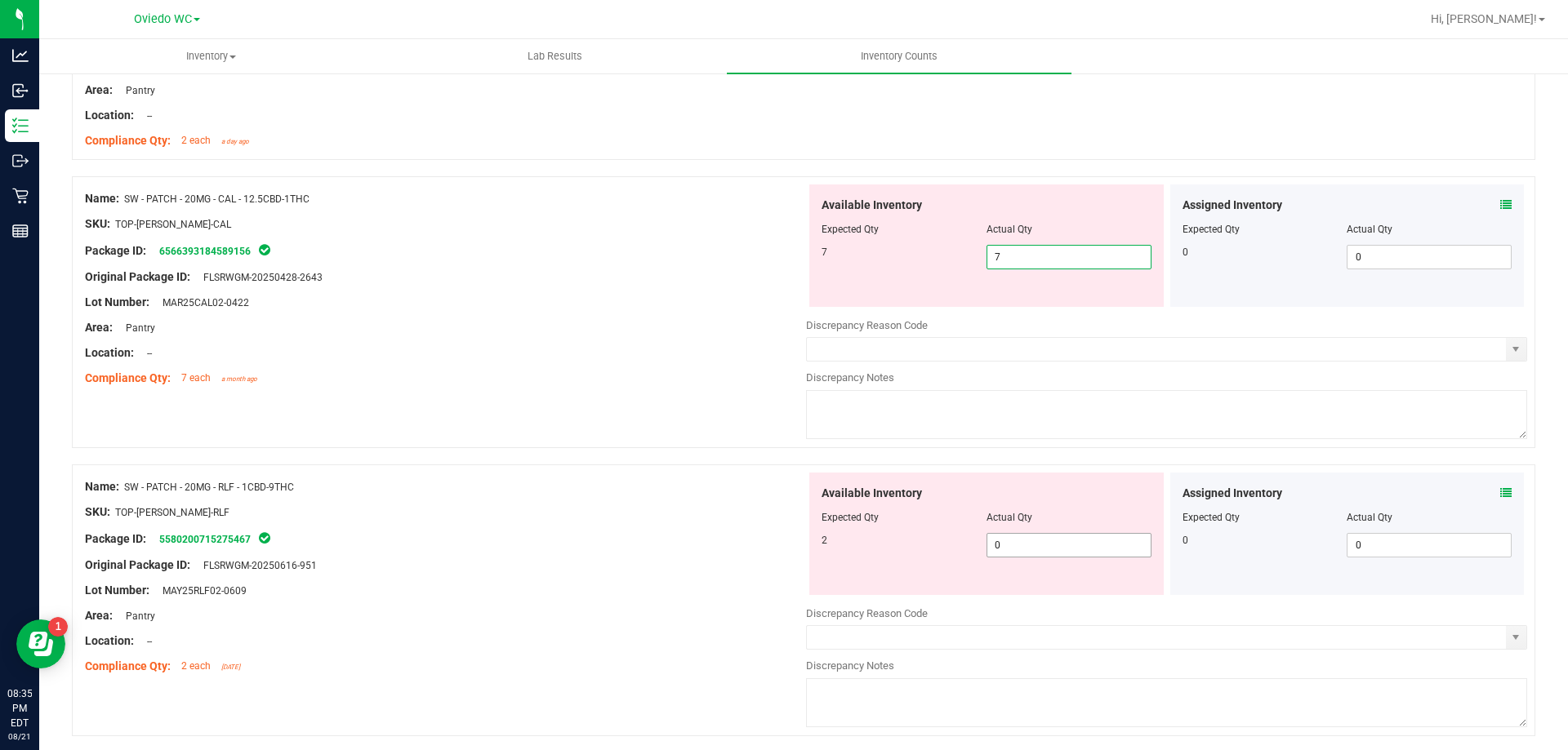
click at [1011, 545] on div "Available Inventory Expected Qty Actual Qty 2 0 0" at bounding box center [1166, 602] width 721 height 259
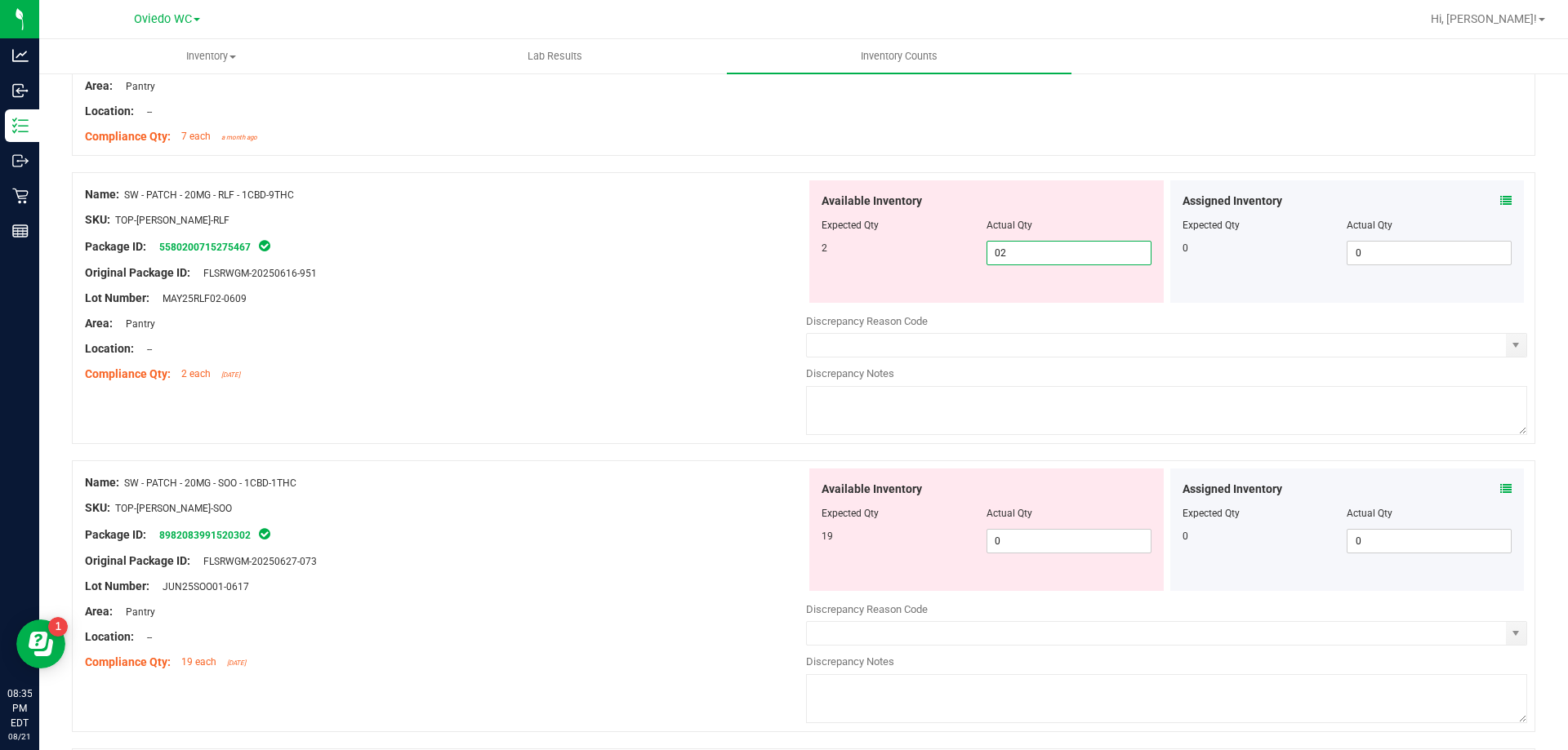
scroll to position [572, 0]
click at [1023, 545] on div "Available Inventory Expected Qty Actual Qty 19 0 0" at bounding box center [1166, 595] width 721 height 259
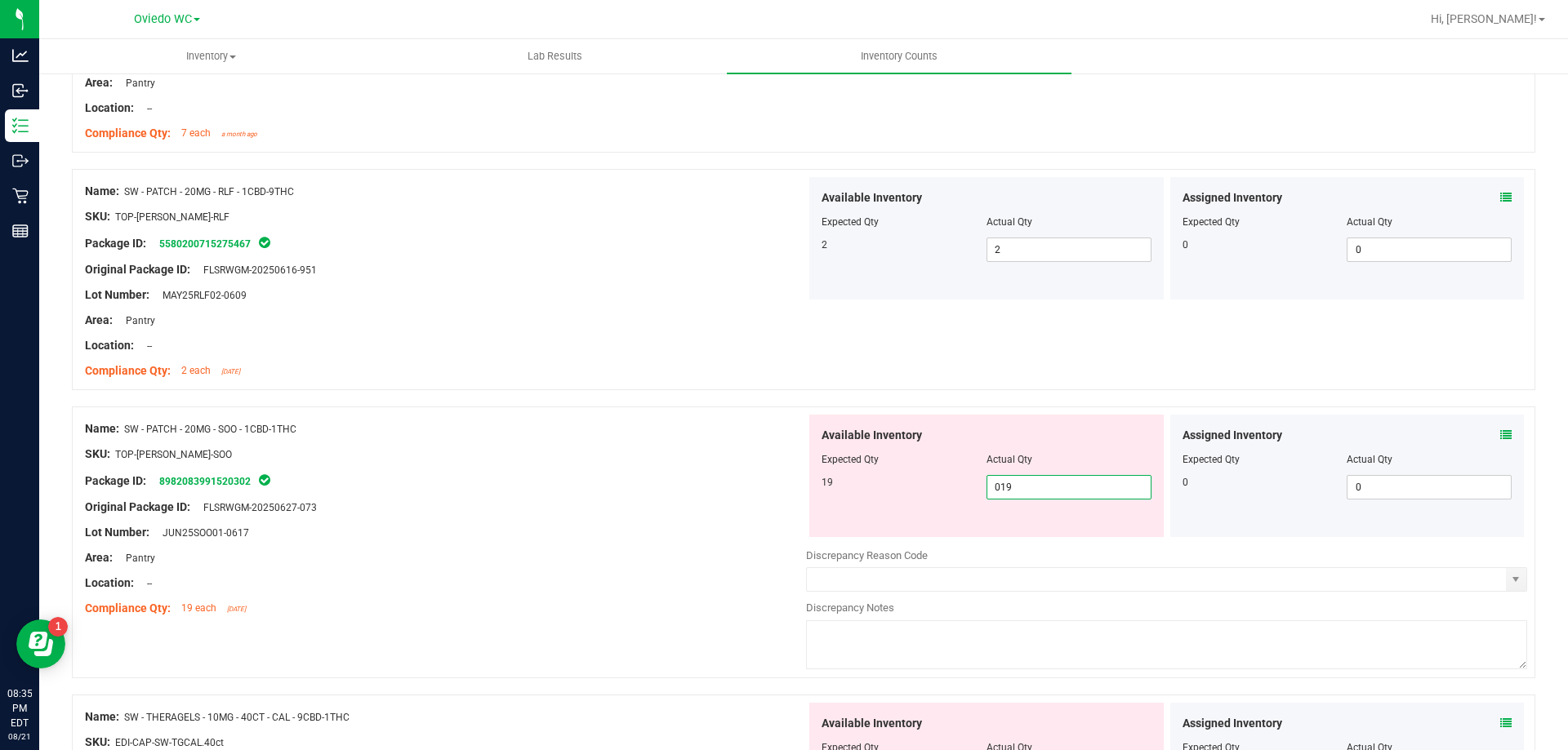
click at [740, 416] on div "Name: SW - PATCH - 20MG - SOO - 1CBD-1THC SKU: TOP-PAT-SW-SOO Package ID: 89820…" at bounding box center [445, 519] width 721 height 208
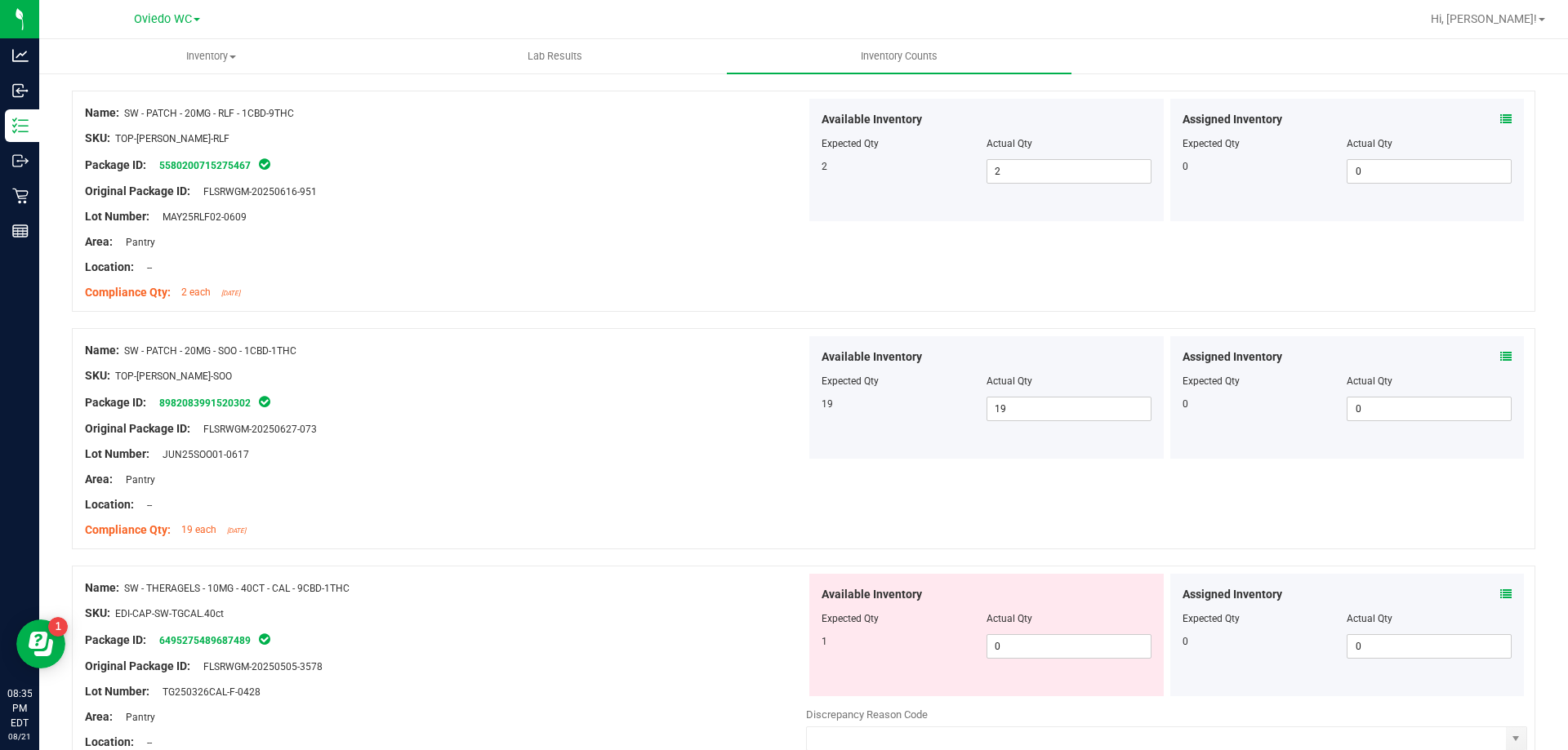
scroll to position [735, 0]
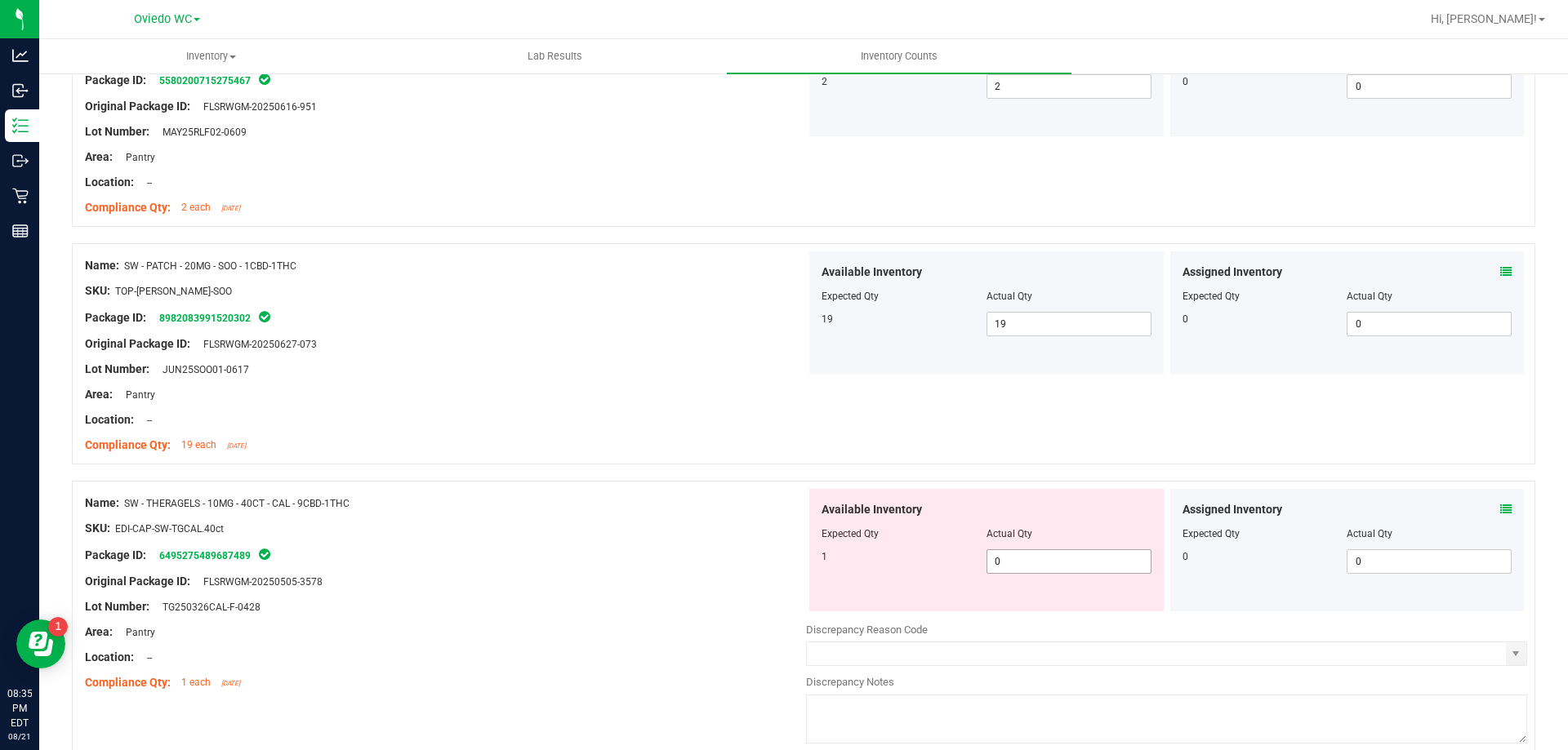
click at [1092, 562] on span "0 0" at bounding box center [1068, 561] width 165 height 24
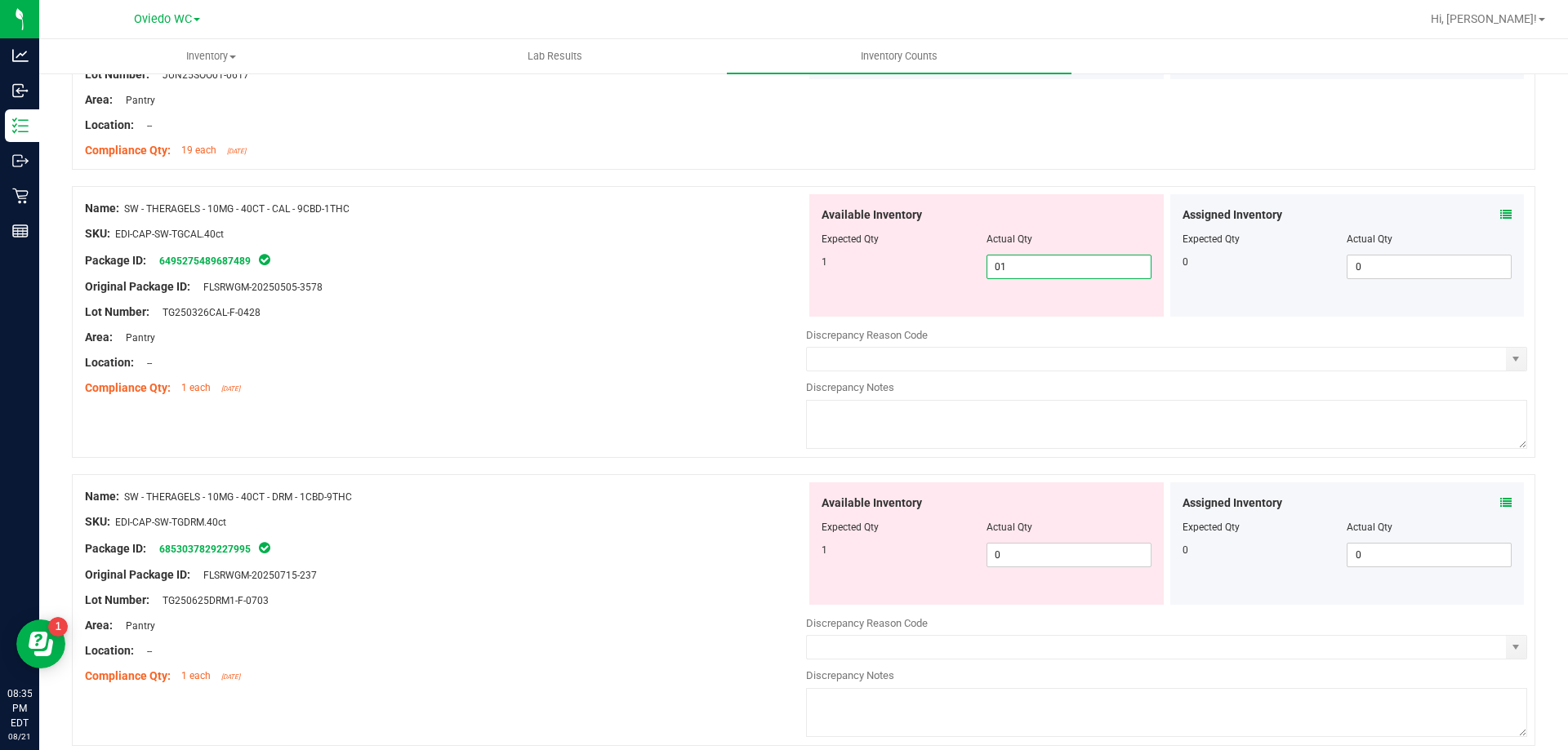
scroll to position [1061, 0]
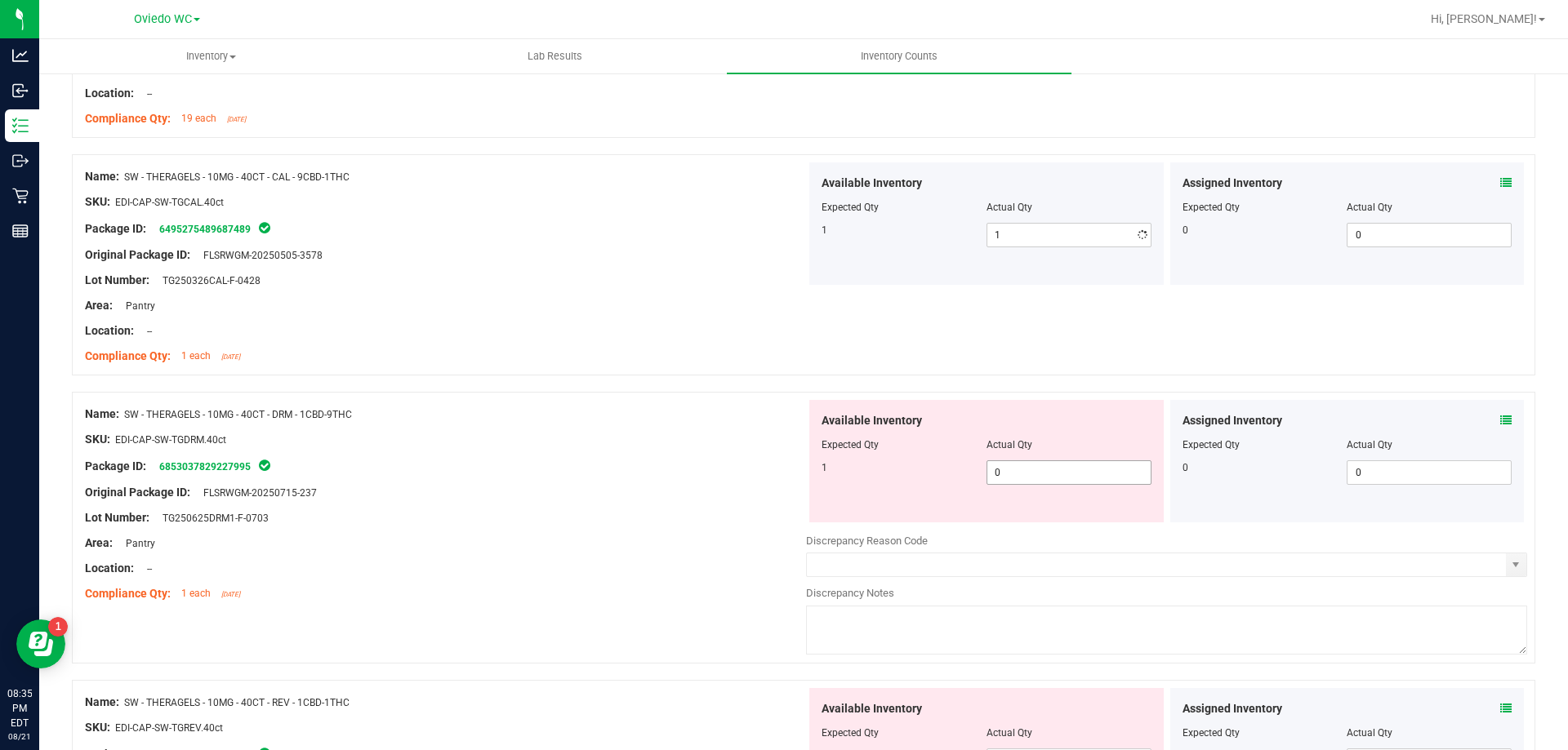
click at [1034, 524] on div "Available Inventory Expected Qty Actual Qty 1 0 0" at bounding box center [1166, 529] width 721 height 259
click at [435, 436] on div "SKU: EDI-CAP-SW-TGDRM.40ct" at bounding box center [445, 439] width 721 height 17
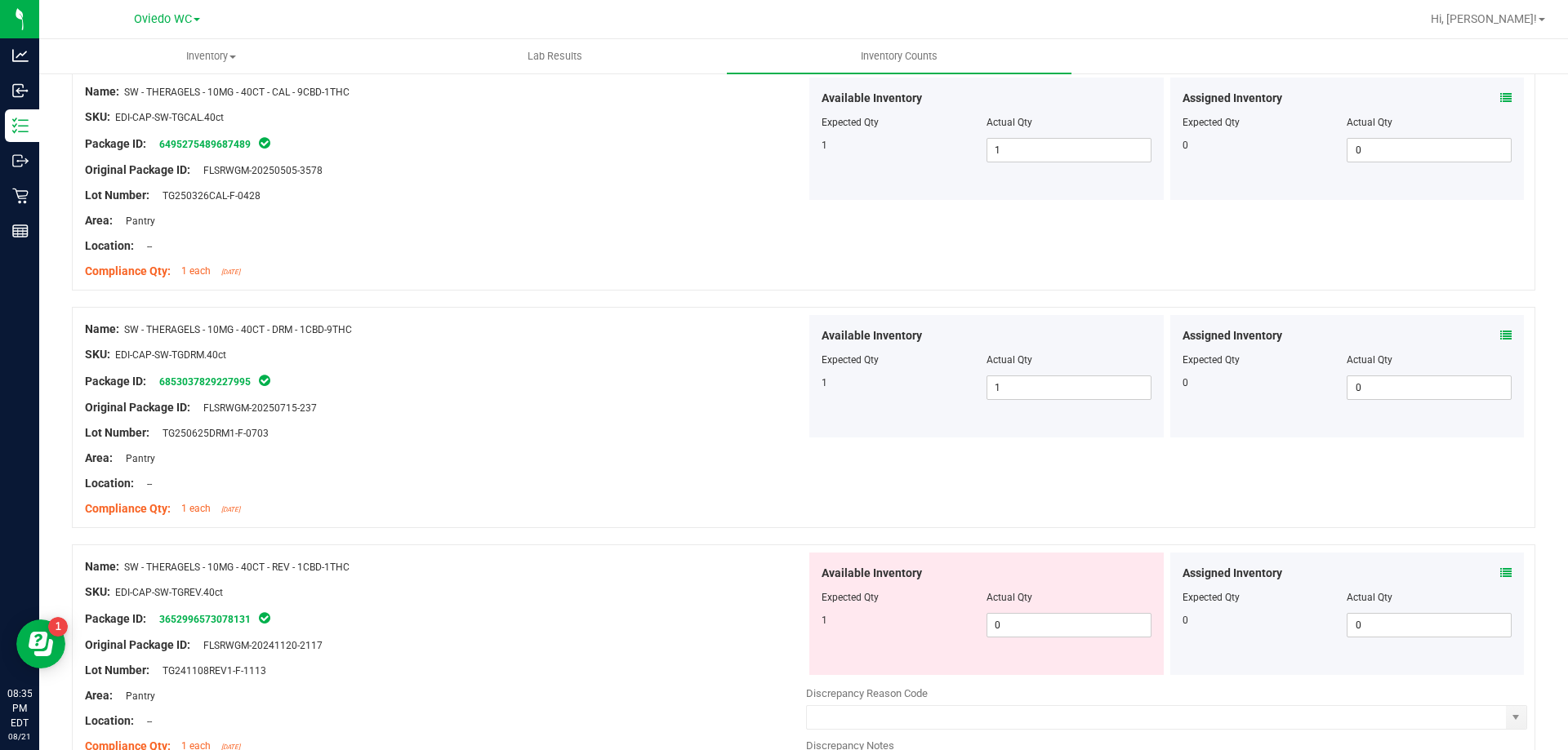
scroll to position [1224, 0]
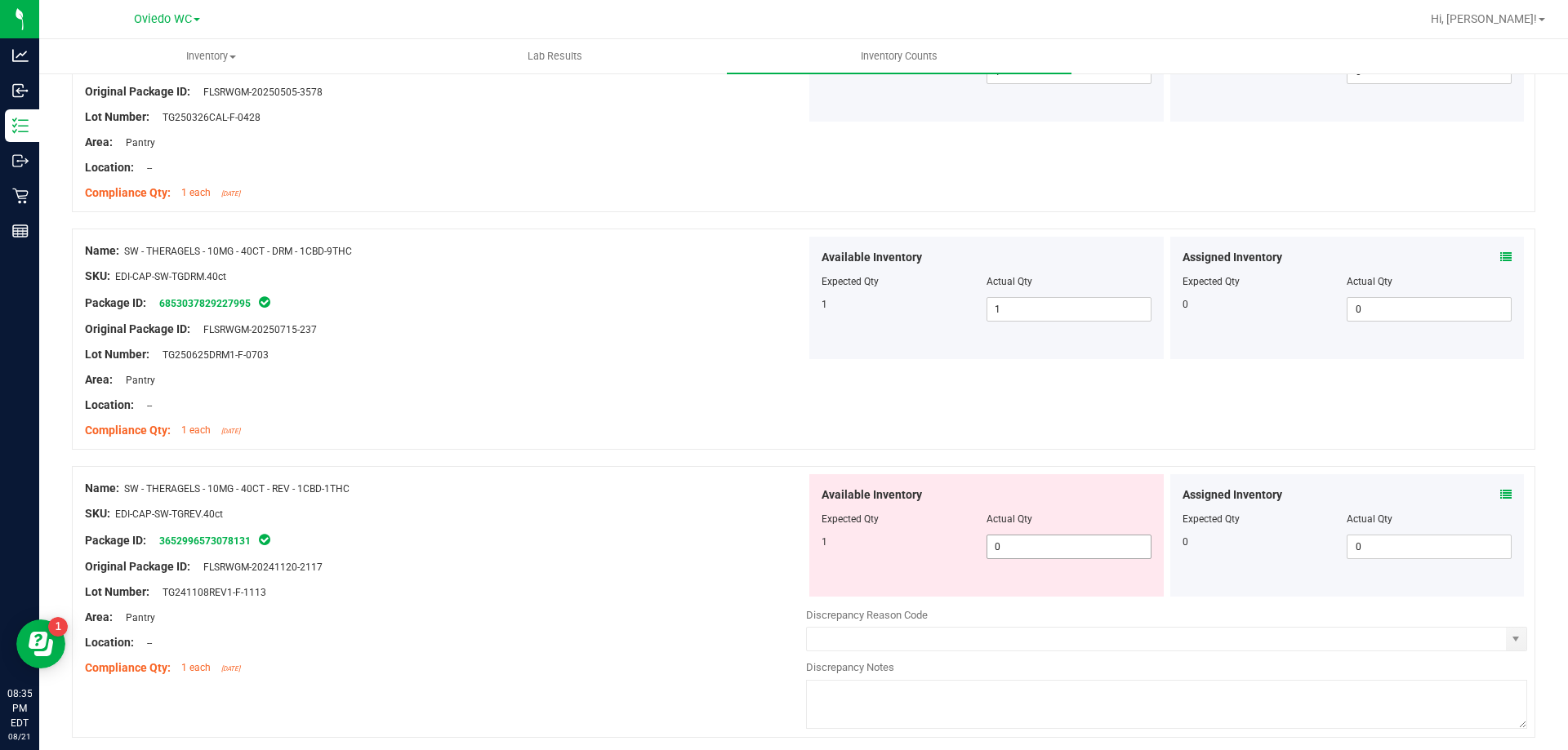
click at [1061, 555] on span "0 0" at bounding box center [1068, 547] width 165 height 24
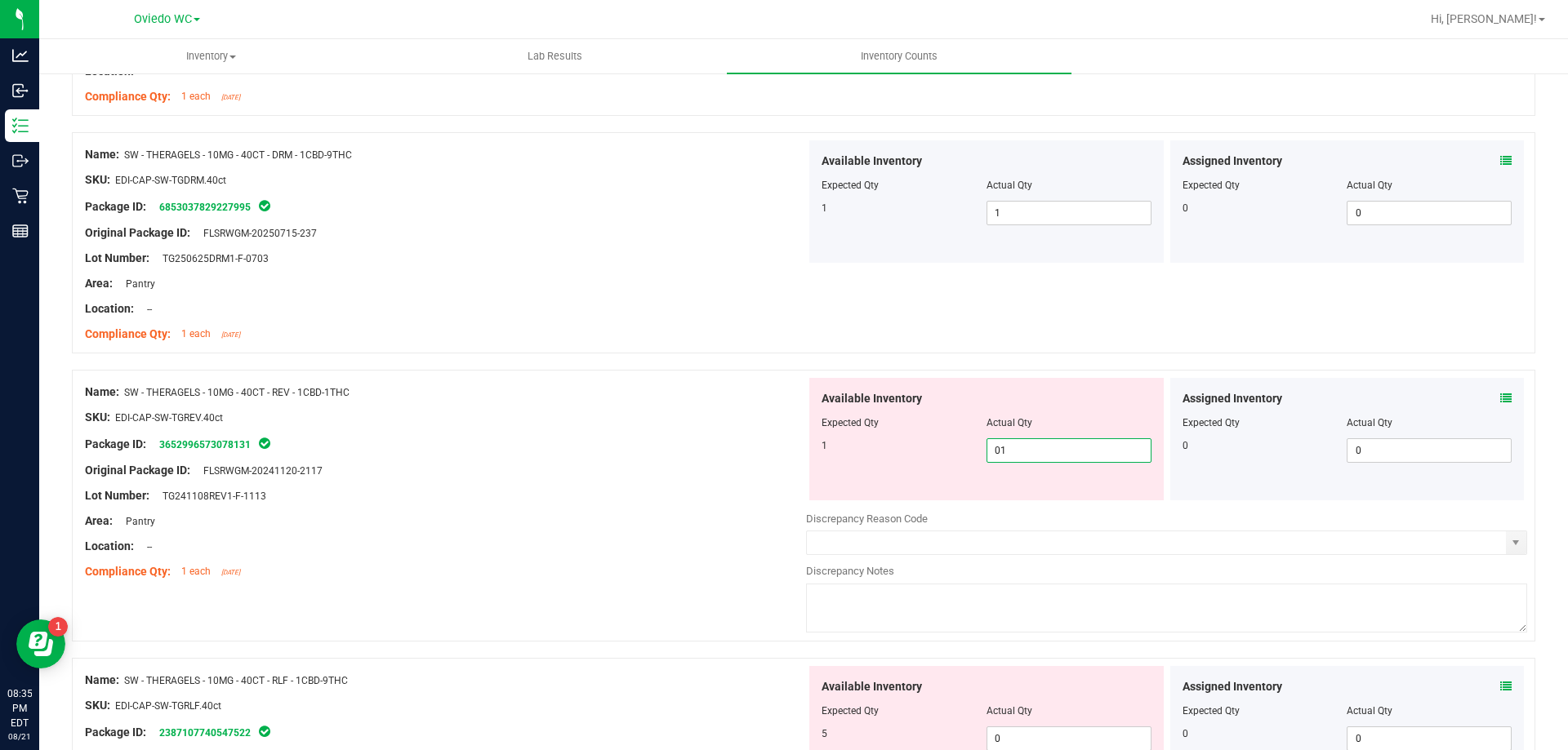
scroll to position [1469, 0]
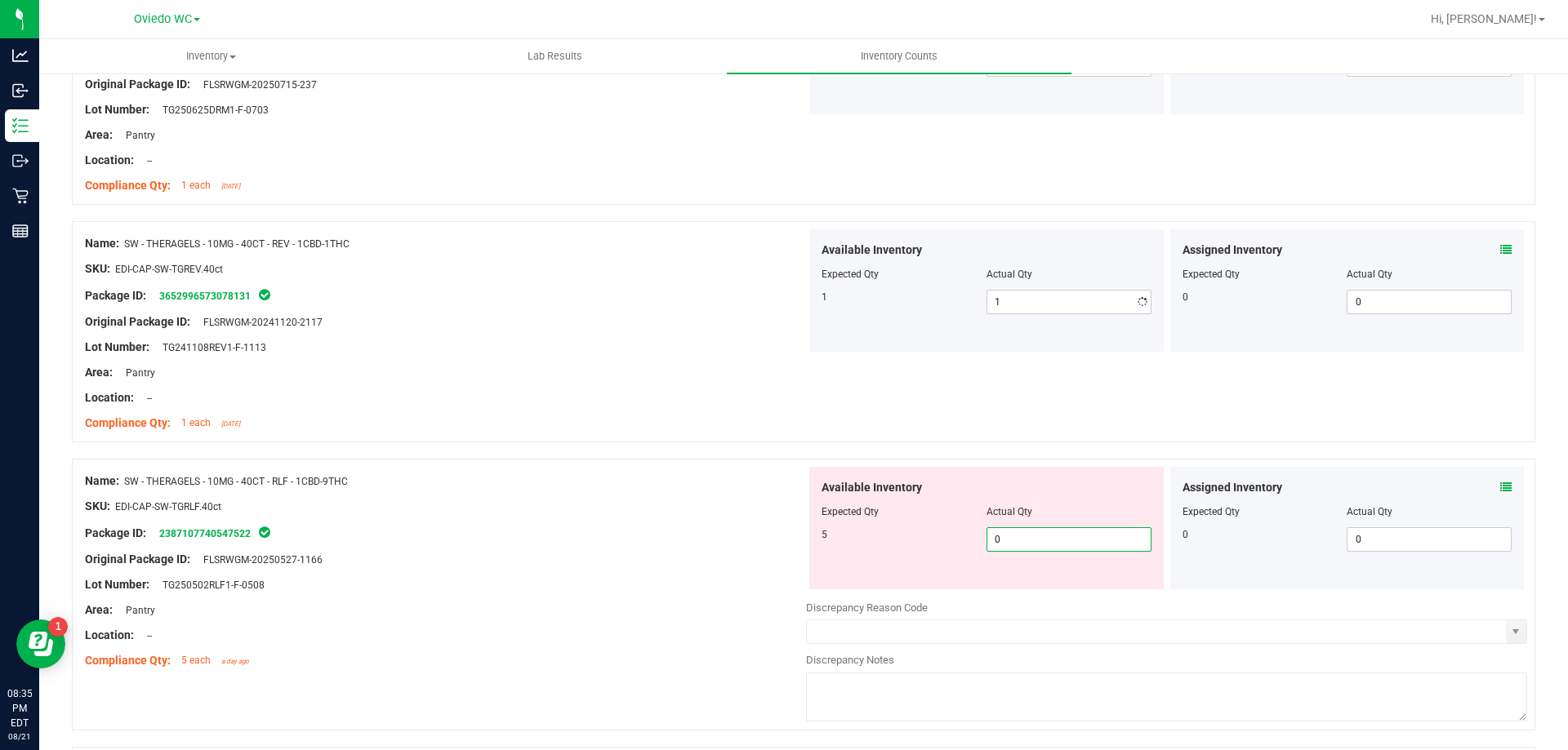
click at [1021, 589] on div "Available Inventory Expected Qty Actual Qty 5 0 0" at bounding box center [1166, 596] width 721 height 259
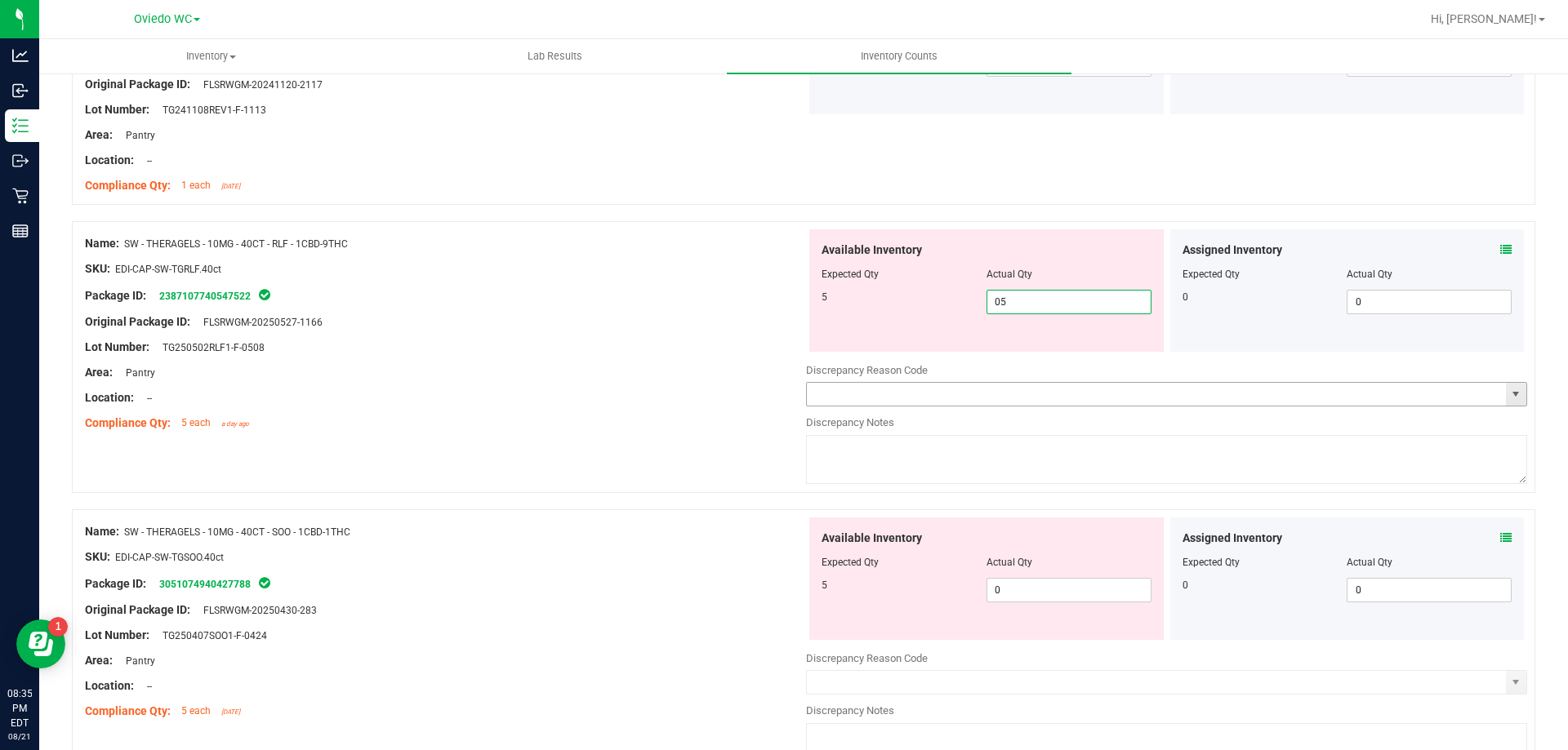
scroll to position [1714, 0]
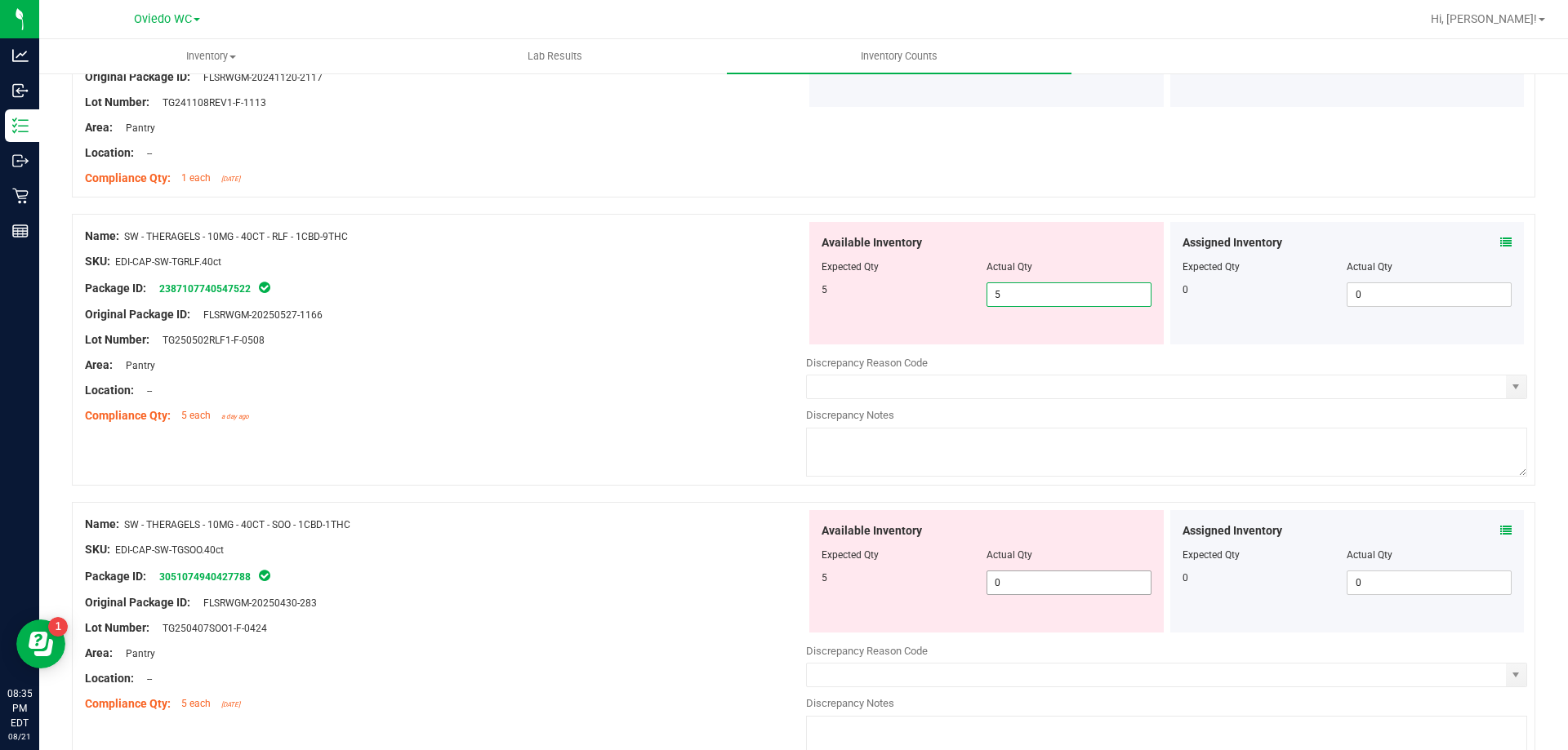
click at [1031, 581] on div "Available Inventory Expected Qty Actual Qty 5 0 0" at bounding box center [986, 571] width 354 height 122
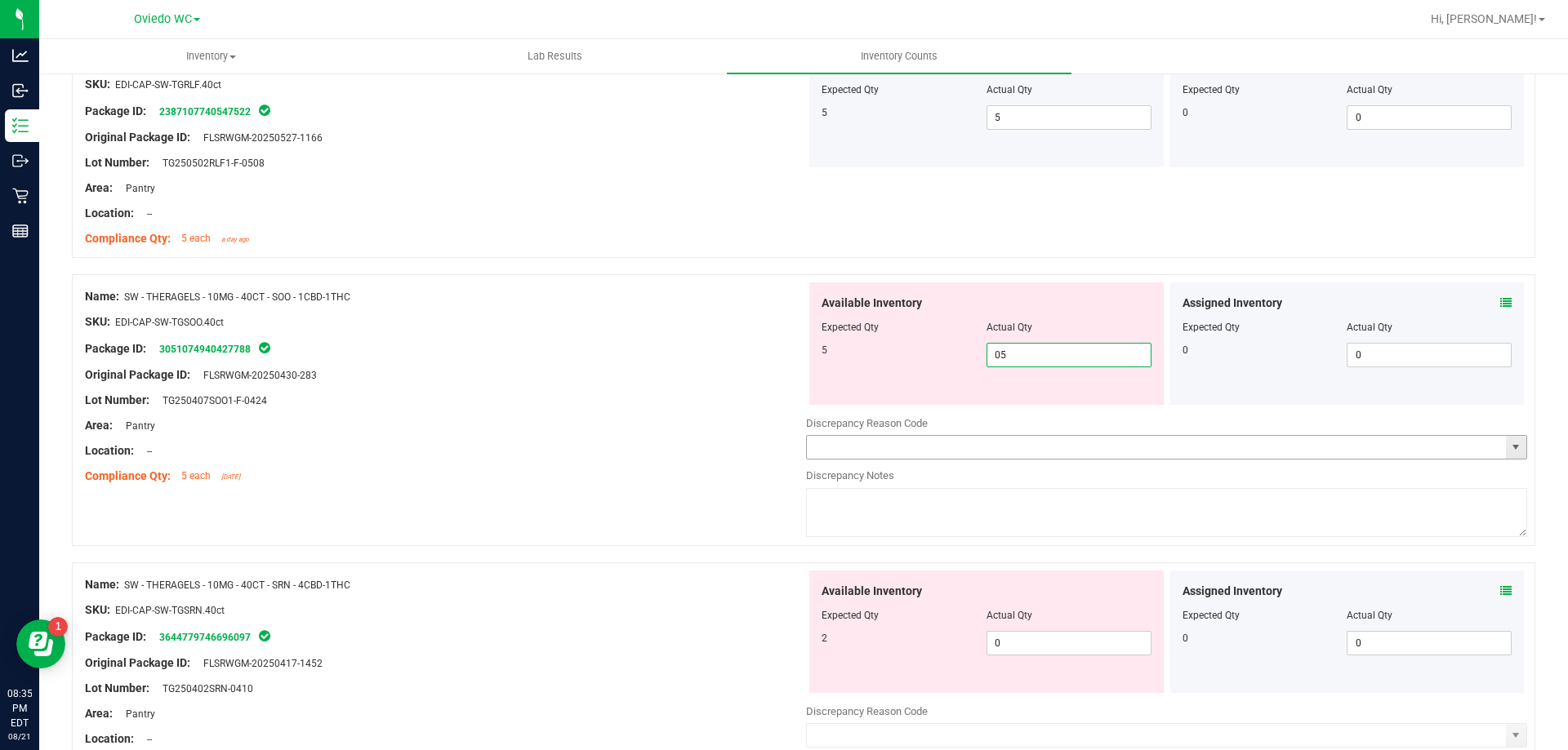
scroll to position [2041, 0]
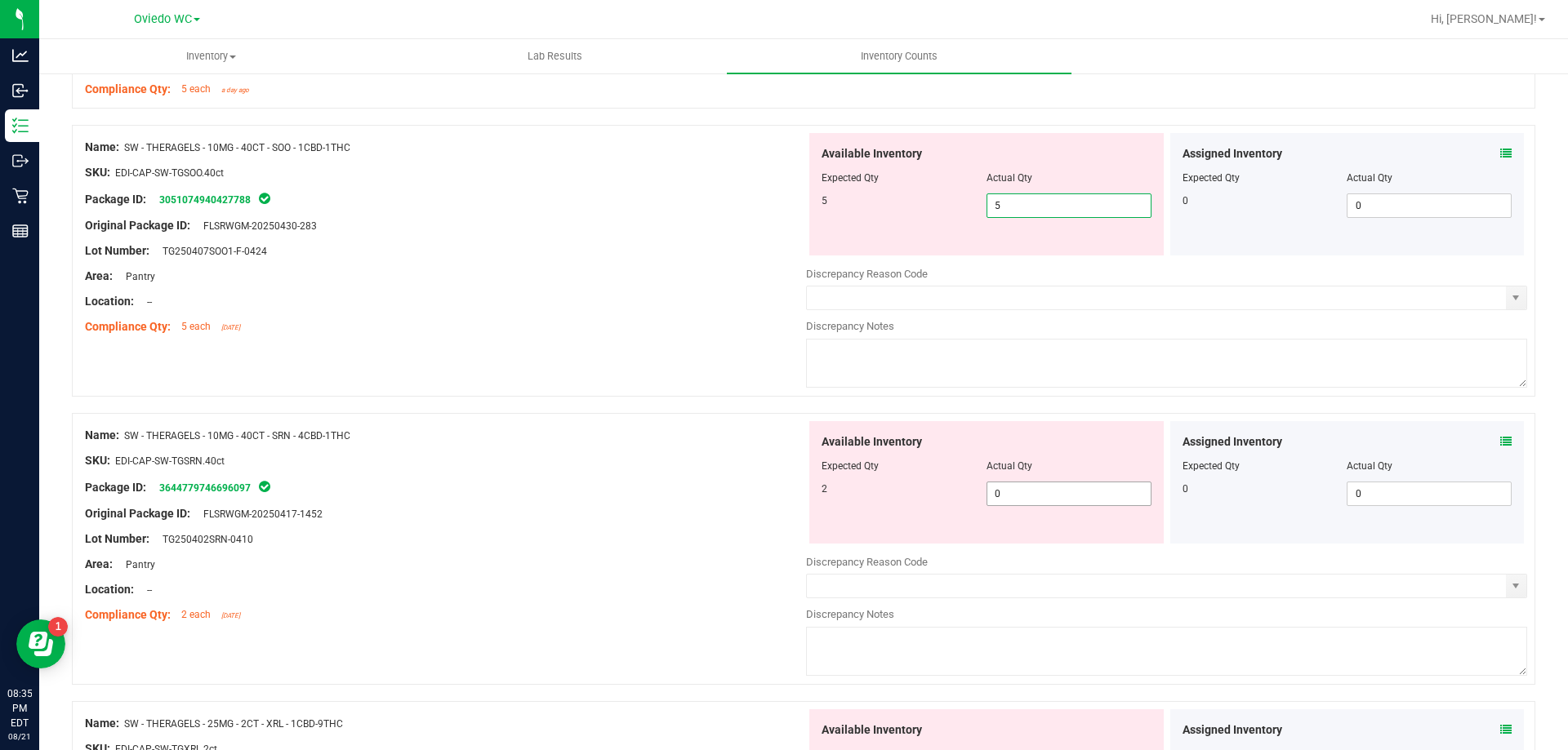
click at [1050, 479] on div "Available Inventory Expected Qty Actual Qty 2 0 0" at bounding box center [986, 482] width 354 height 122
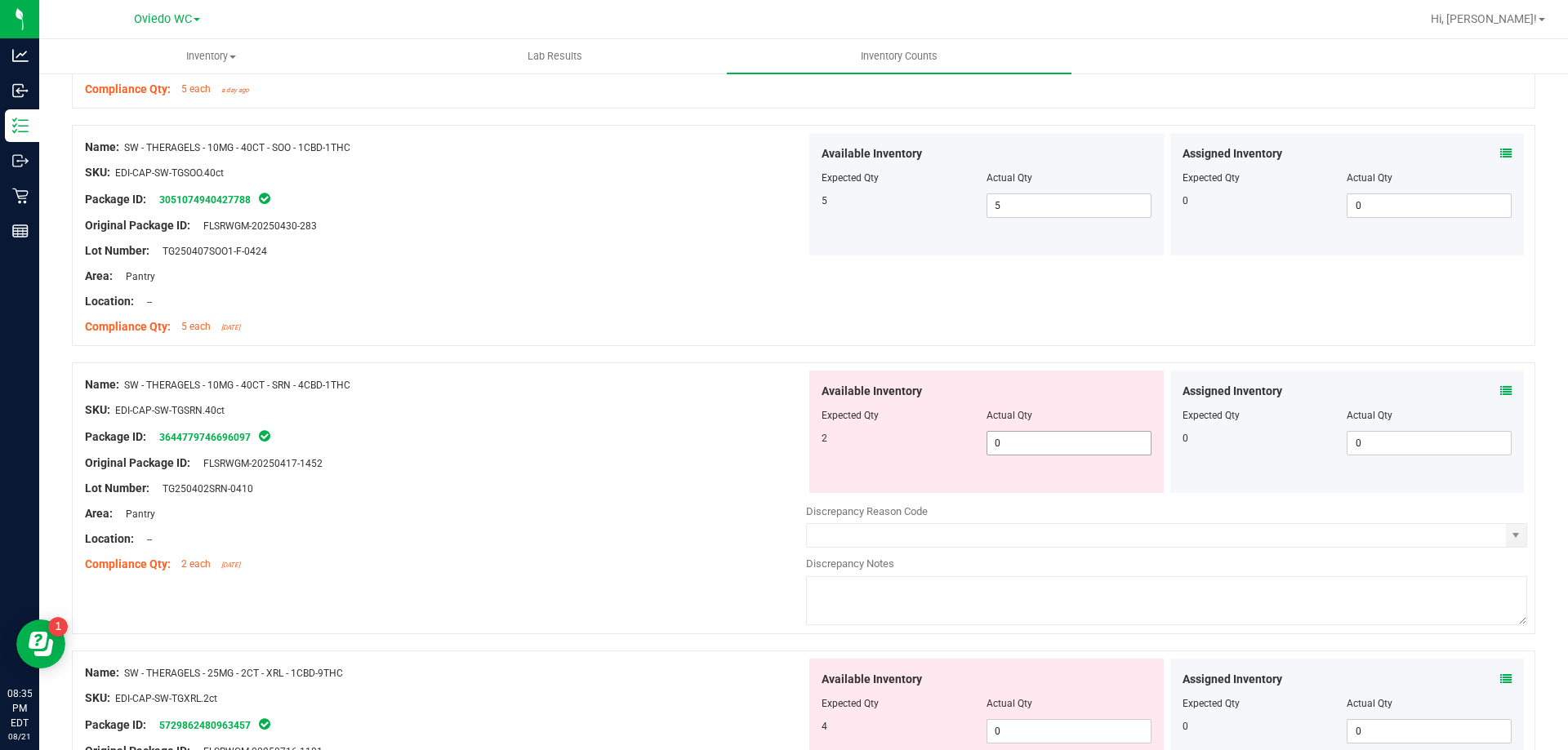
click at [1049, 429] on div at bounding box center [986, 426] width 330 height 8
click at [1046, 438] on span "0 0" at bounding box center [1068, 443] width 165 height 24
click at [1025, 727] on div "Available Inventory Expected Qty Actual Qty 4 0 0" at bounding box center [986, 720] width 354 height 122
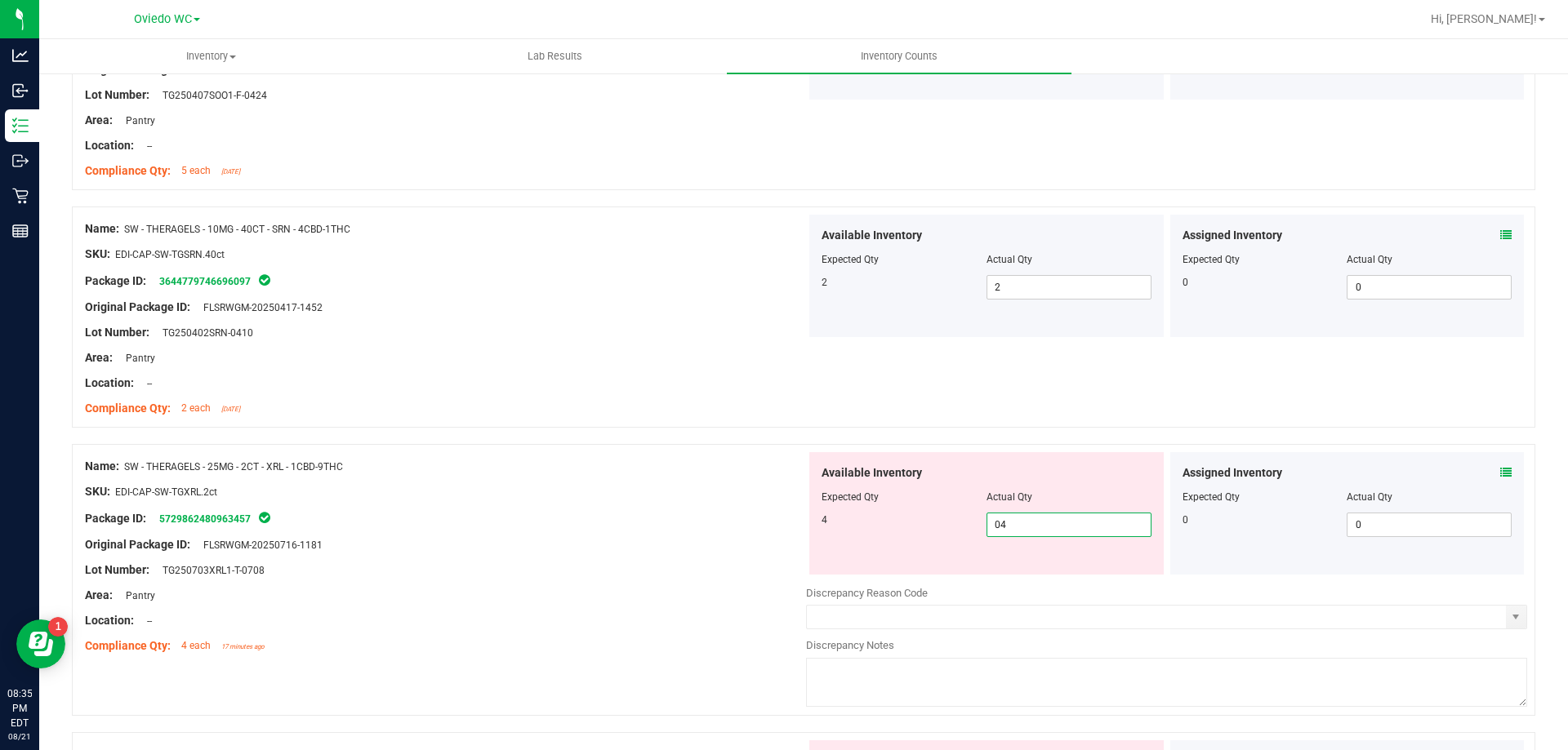
scroll to position [2286, 0]
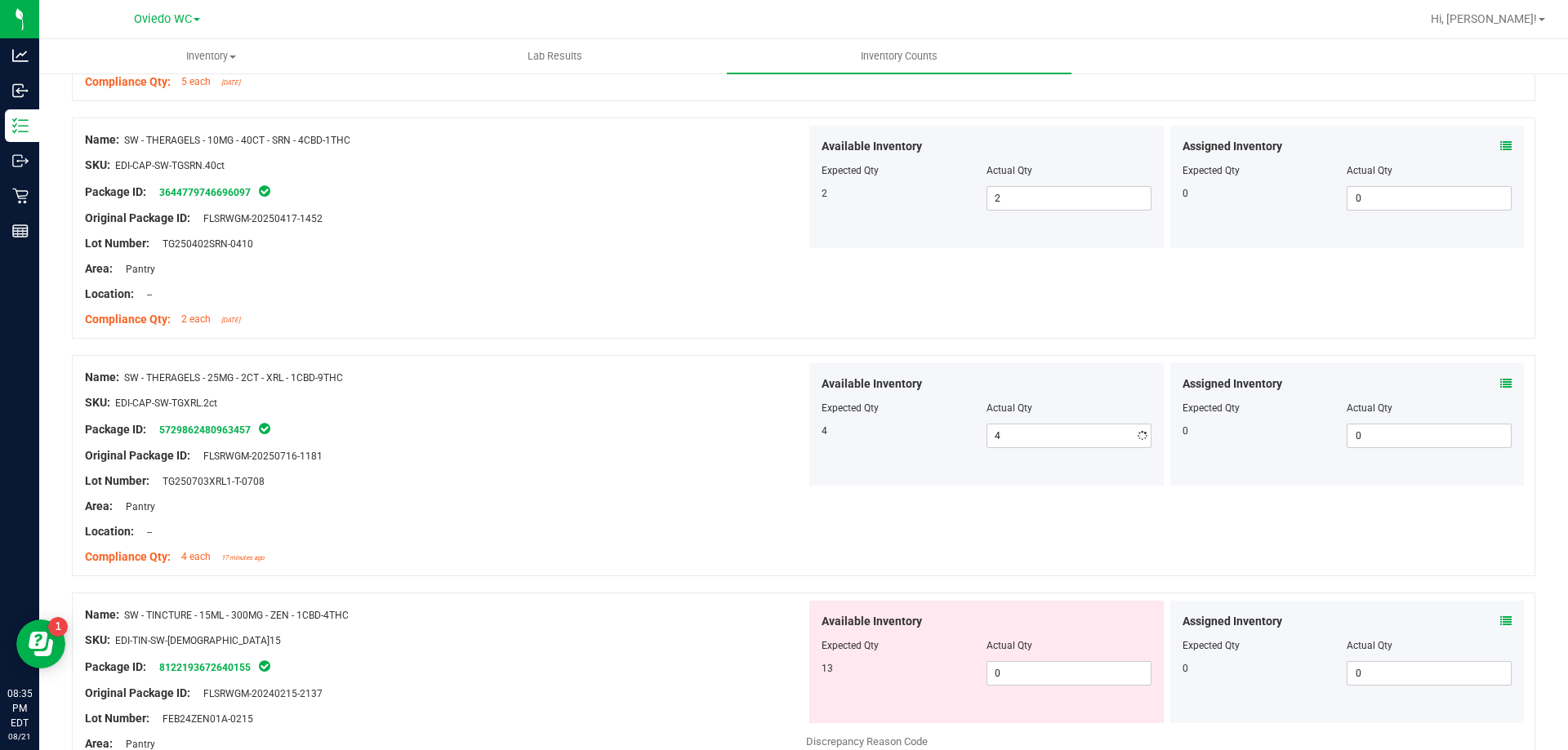
drag, startPoint x: 1022, startPoint y: 737, endPoint x: 1036, endPoint y: 726, distance: 17.8
click at [1023, 738] on div "Available Inventory Expected Qty Actual Qty 13 0 0" at bounding box center [1166, 730] width 721 height 259
click at [1041, 670] on span "0 0" at bounding box center [1068, 673] width 165 height 24
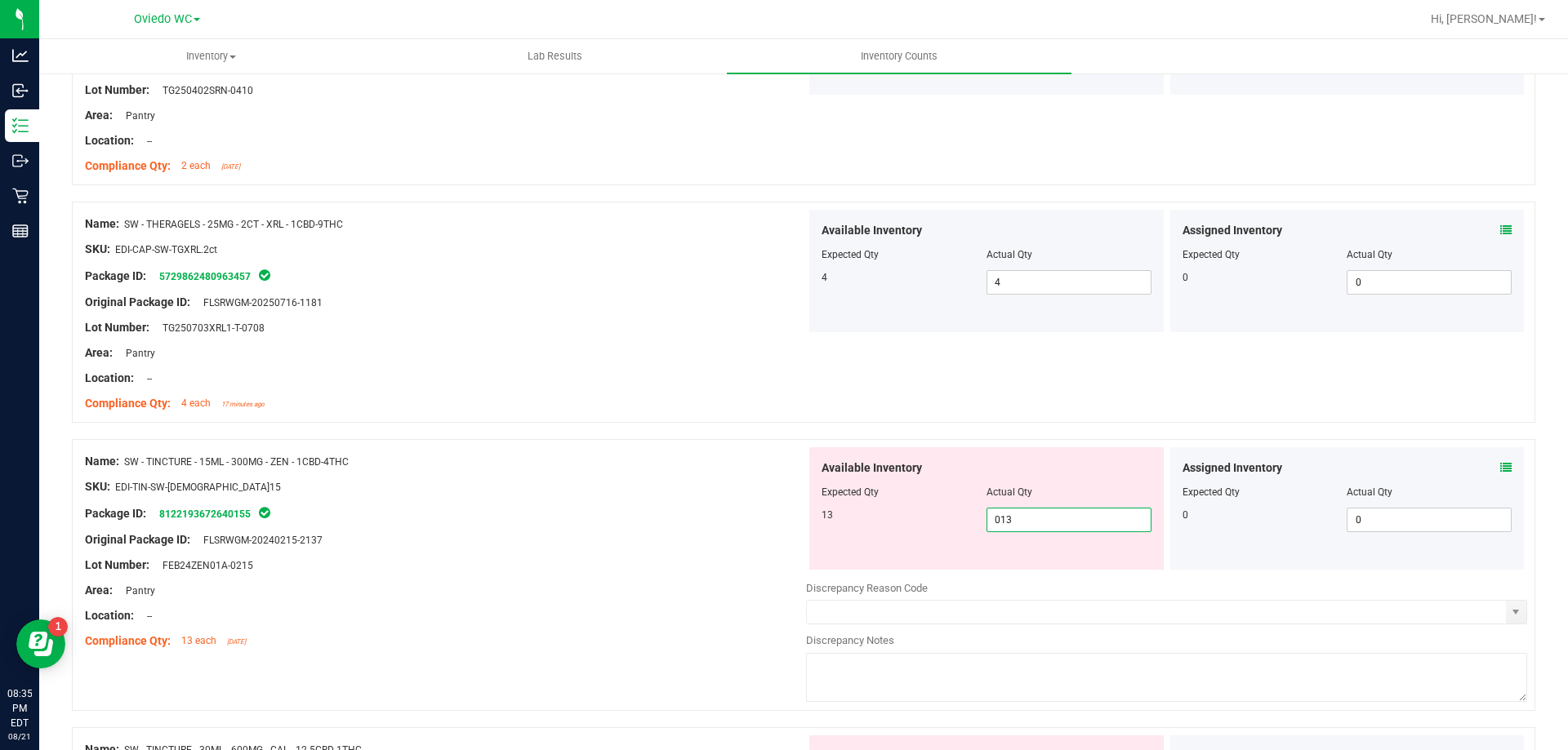
scroll to position [2531, 0]
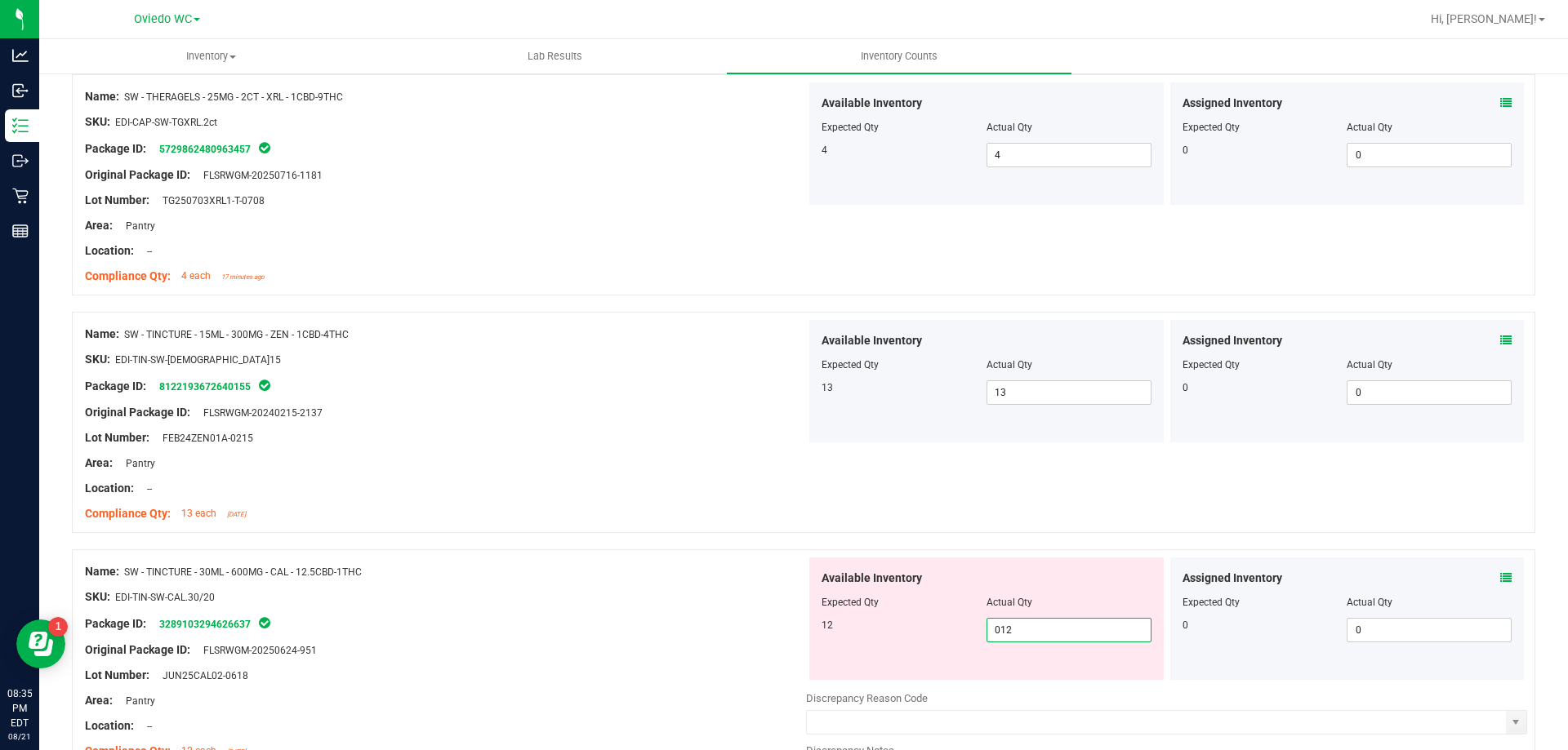
scroll to position [2856, 0]
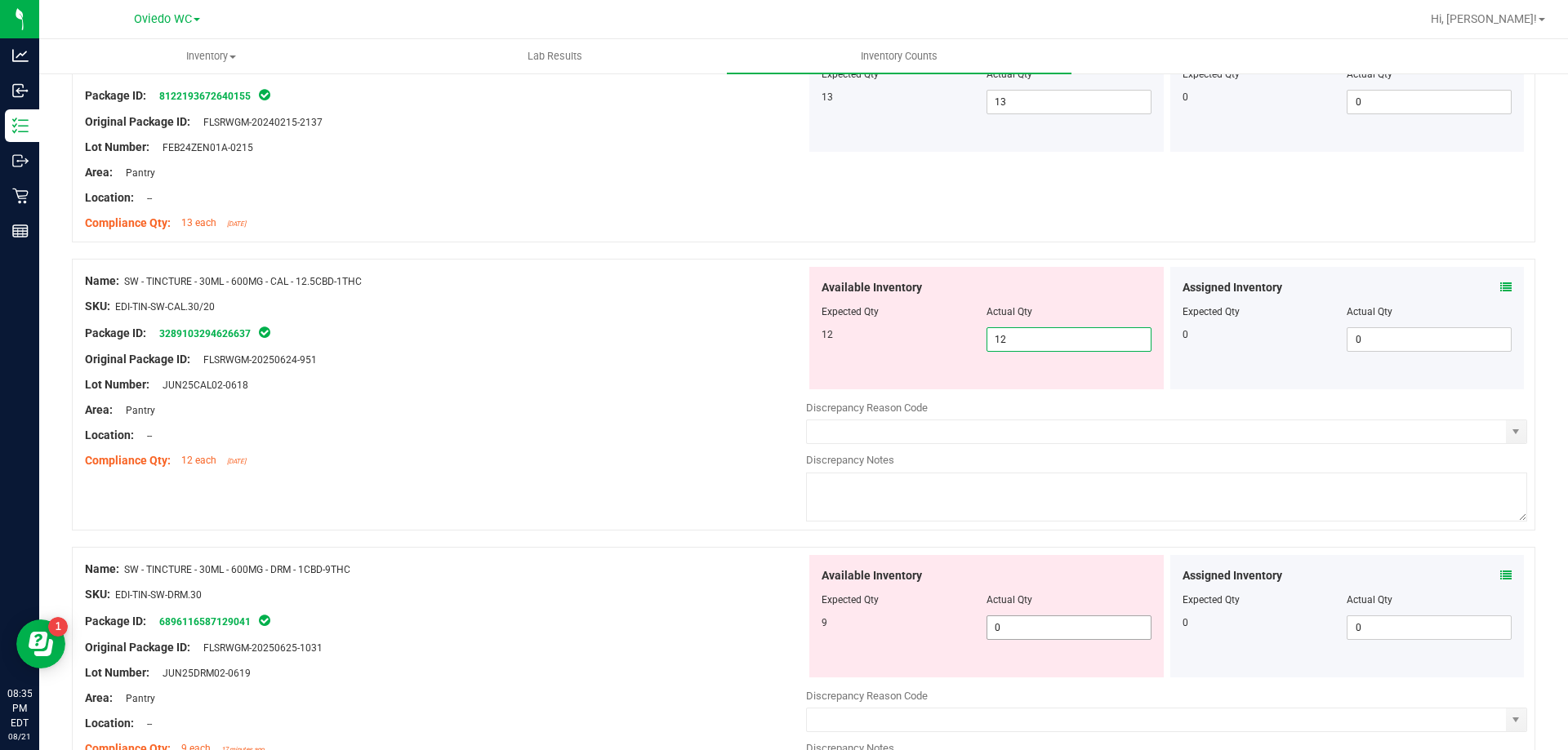
click at [1060, 625] on div "Available Inventory Expected Qty Actual Qty 9 0 0" at bounding box center [986, 616] width 354 height 122
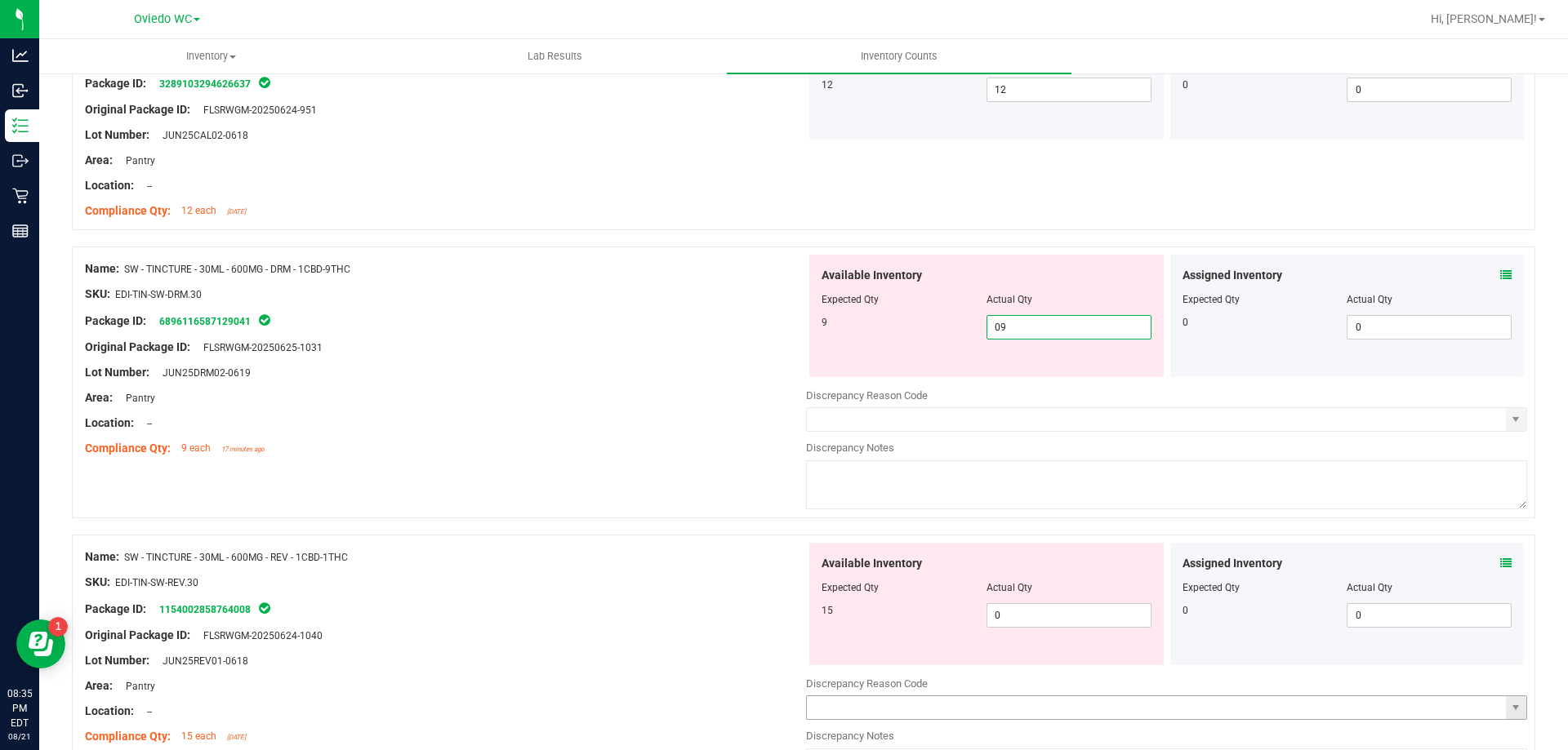
scroll to position [3265, 0]
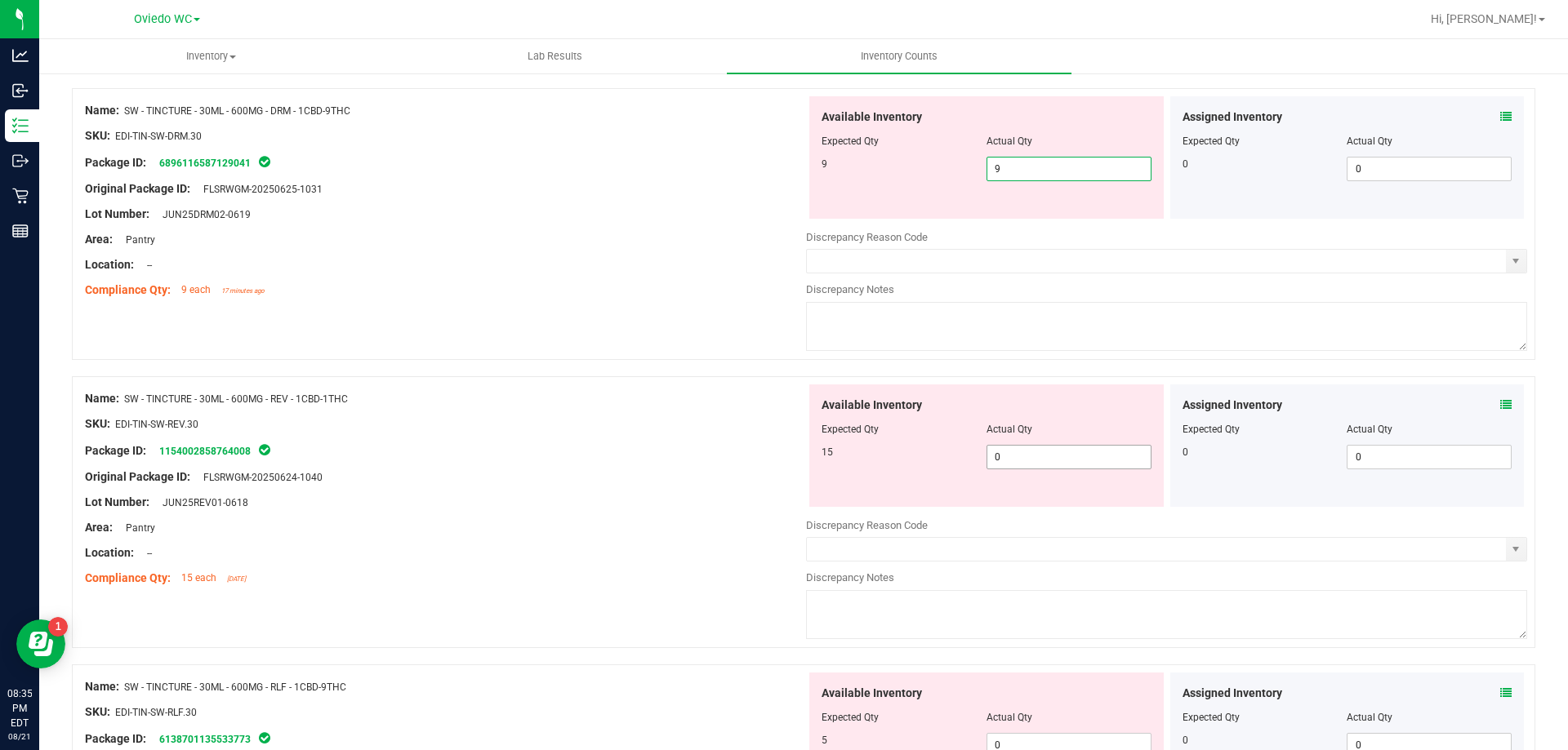
click at [1011, 458] on div "Available Inventory Expected Qty Actual Qty 15 0 0" at bounding box center [1166, 514] width 721 height 259
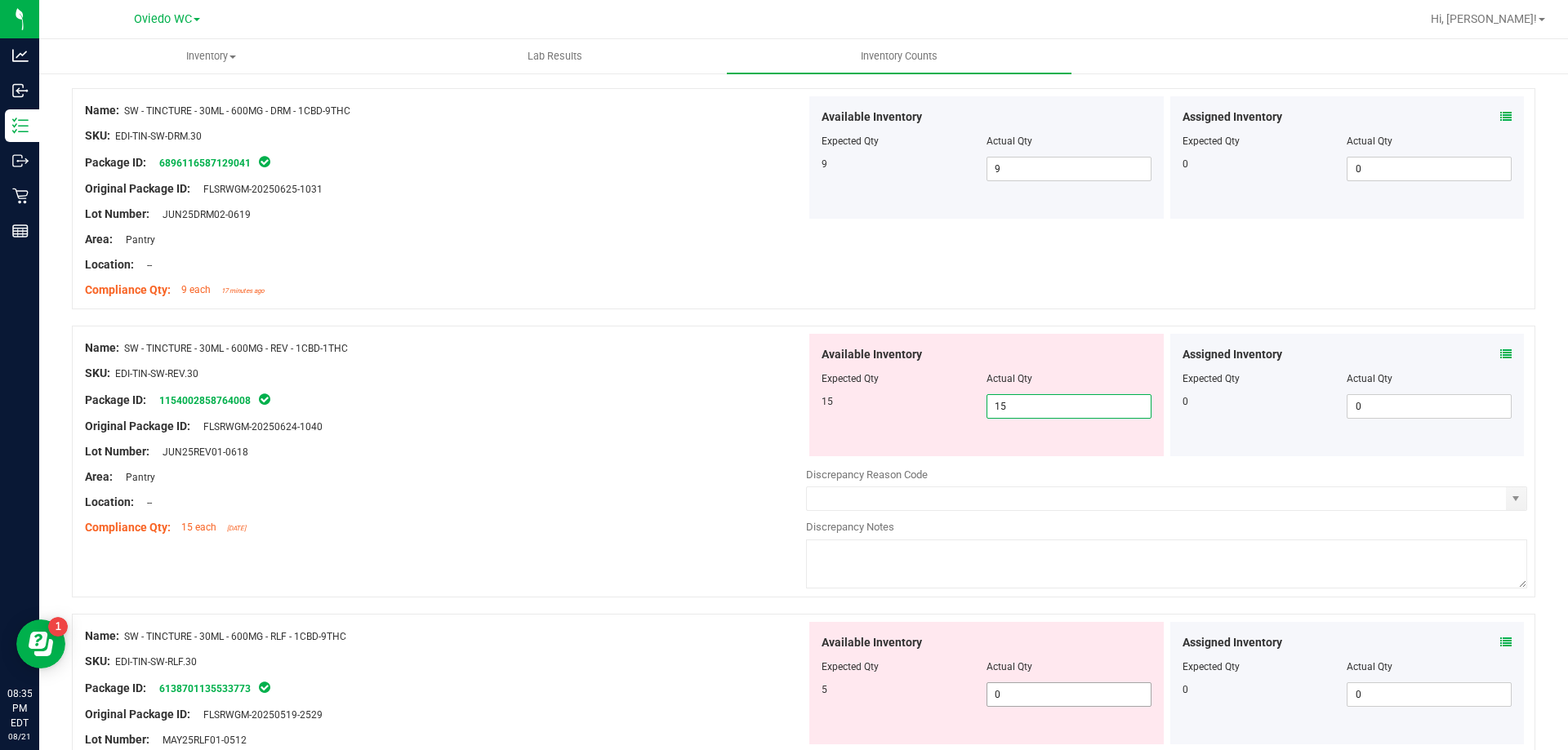
click at [1045, 682] on div "Available Inventory Expected Qty Actual Qty 5 0 0" at bounding box center [986, 683] width 354 height 122
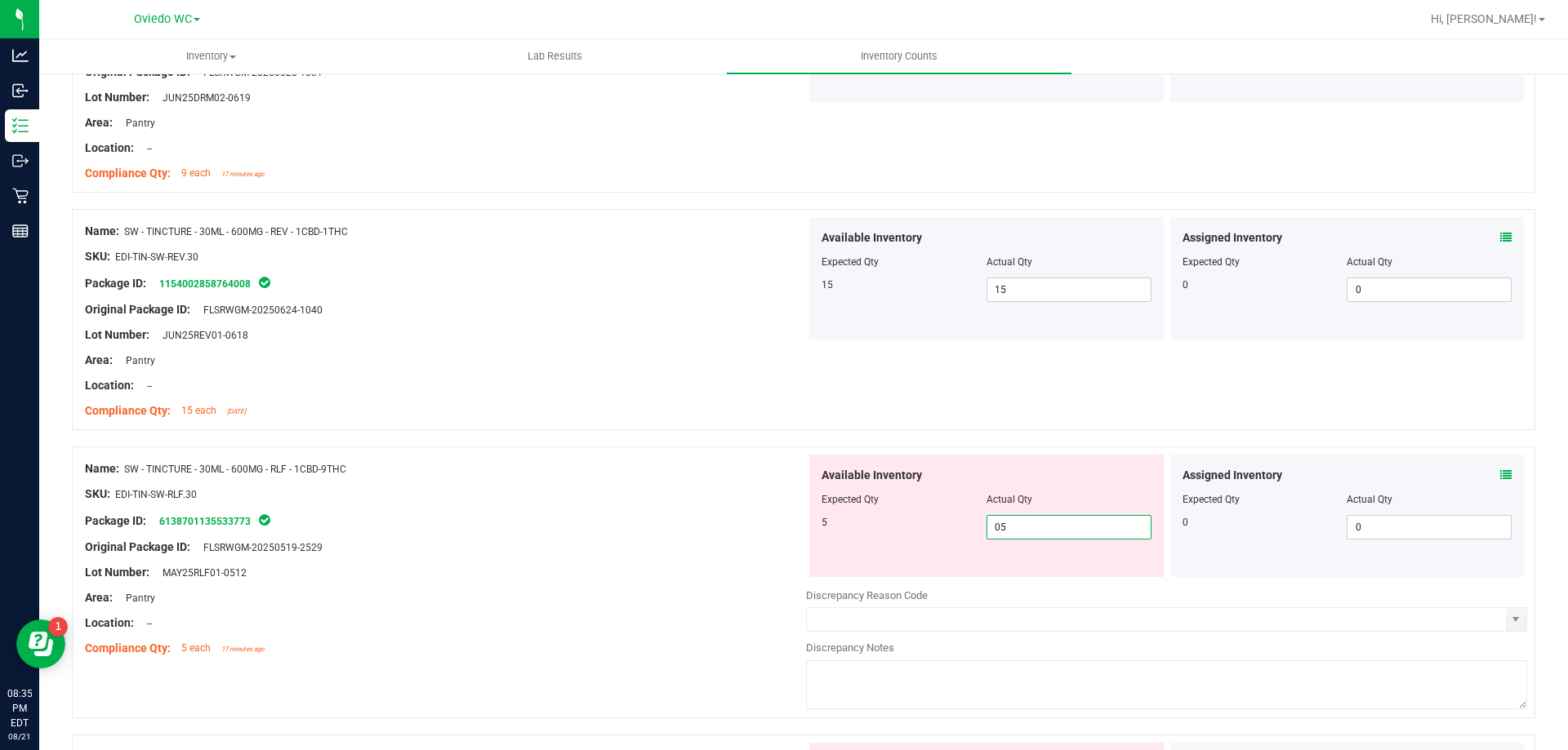
scroll to position [3510, 0]
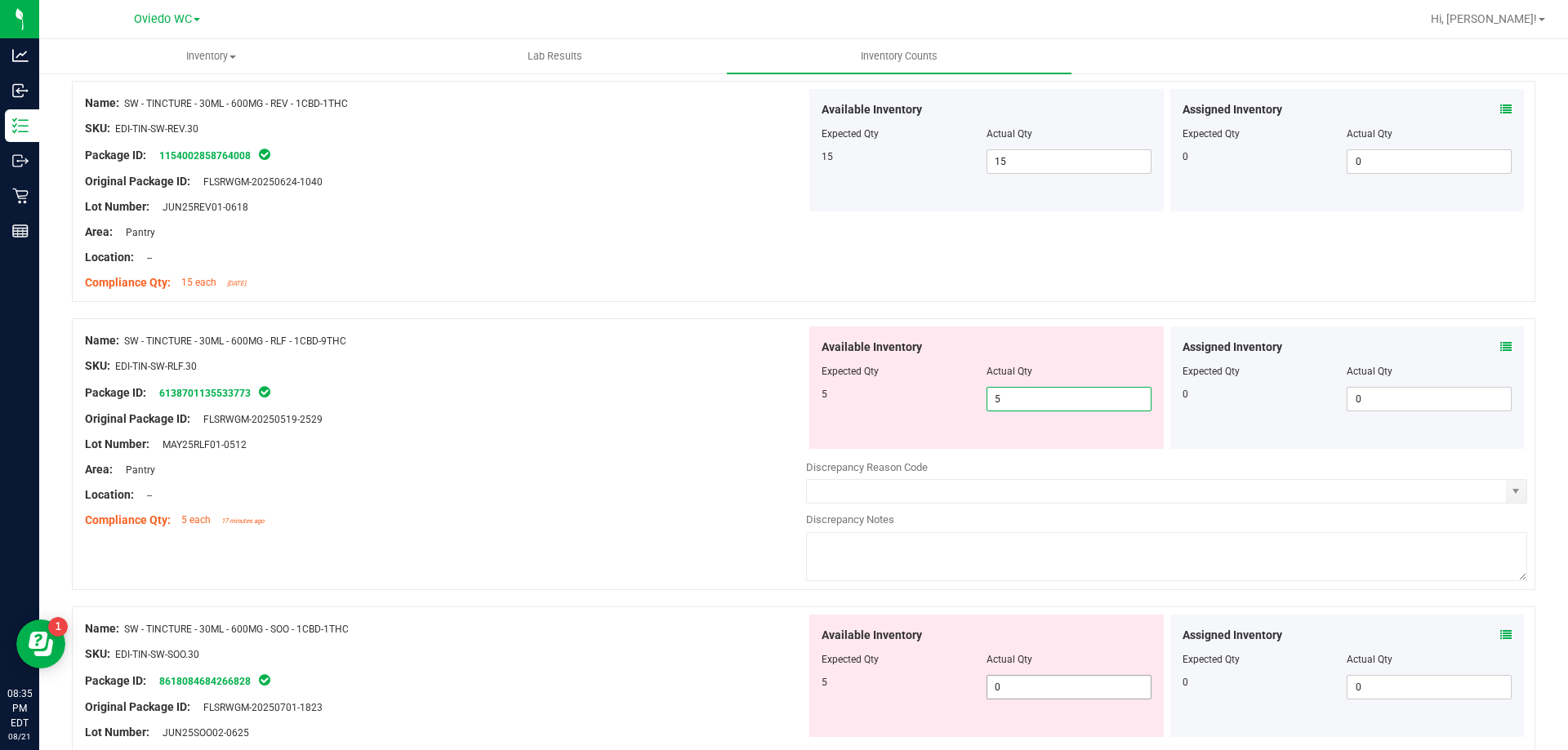
click at [1024, 693] on div "Available Inventory Expected Qty Actual Qty 5 0 0" at bounding box center [1166, 744] width 721 height 259
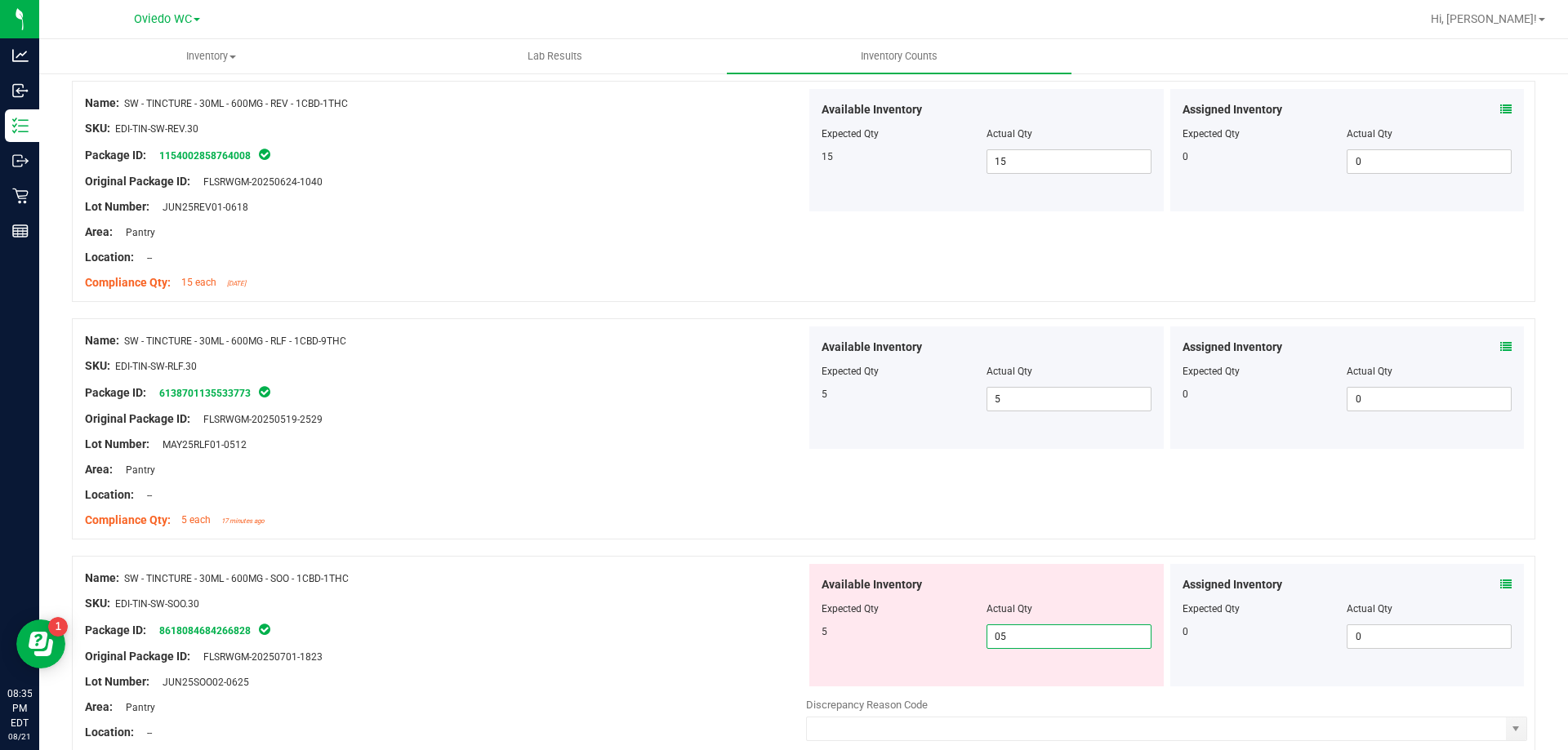
scroll to position [3836, 0]
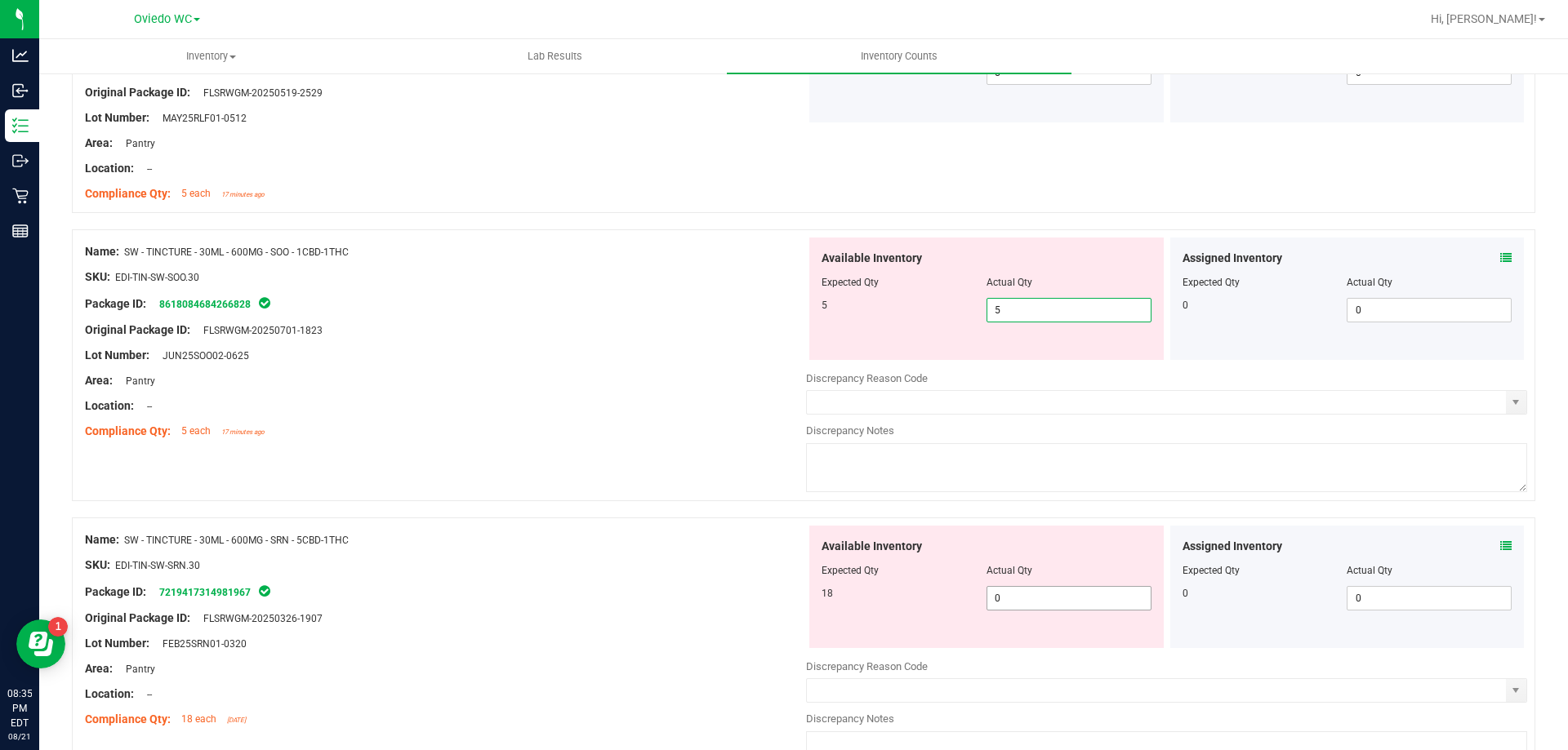
click at [1022, 595] on div "Available Inventory Expected Qty Actual Qty 18 0 0" at bounding box center [986, 587] width 354 height 122
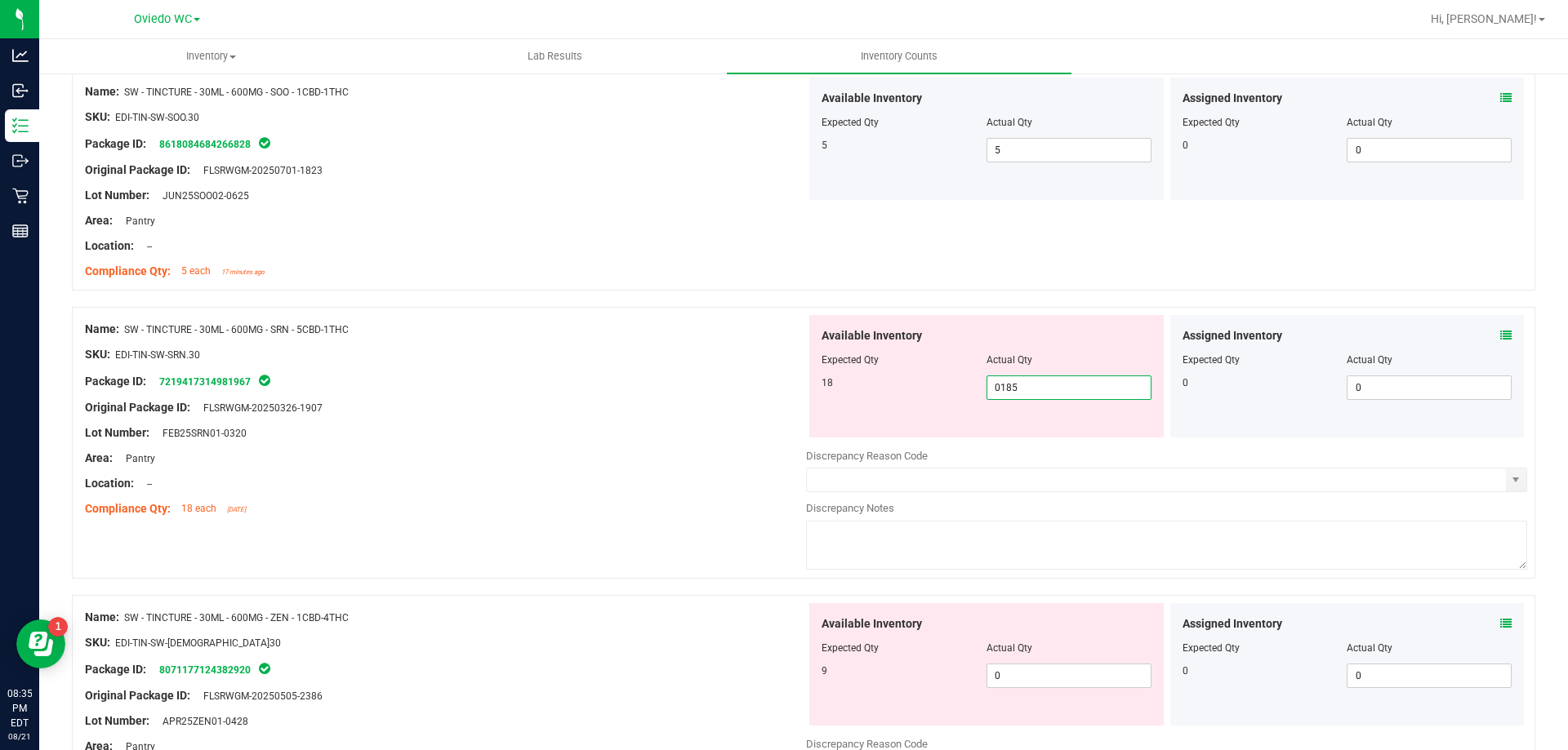
scroll to position [4163, 0]
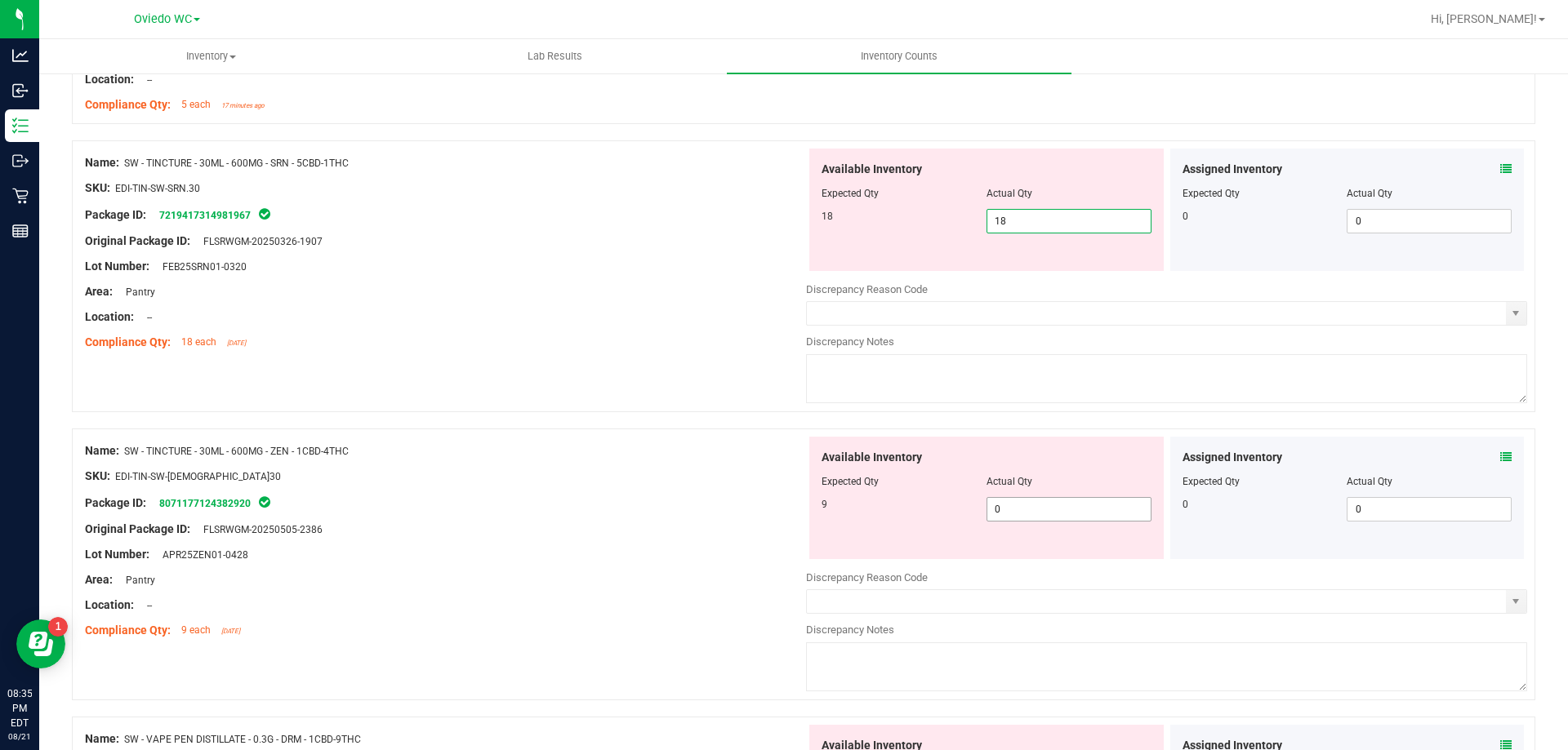
click at [1021, 513] on div "Available Inventory Expected Qty Actual Qty 9 0 0" at bounding box center [1166, 566] width 721 height 259
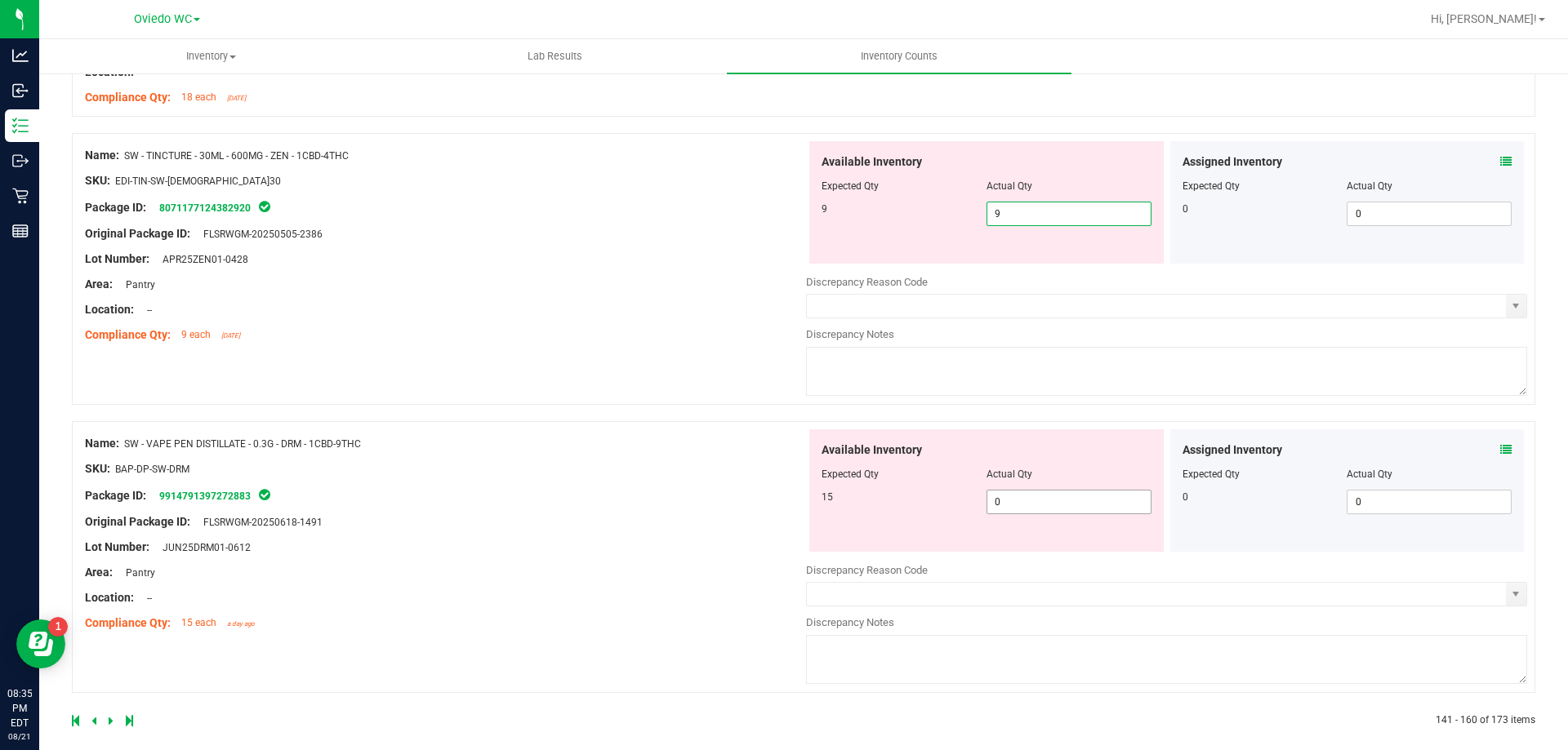
click at [1044, 503] on div "Available Inventory Expected Qty Actual Qty 15 0 0" at bounding box center [986, 490] width 354 height 122
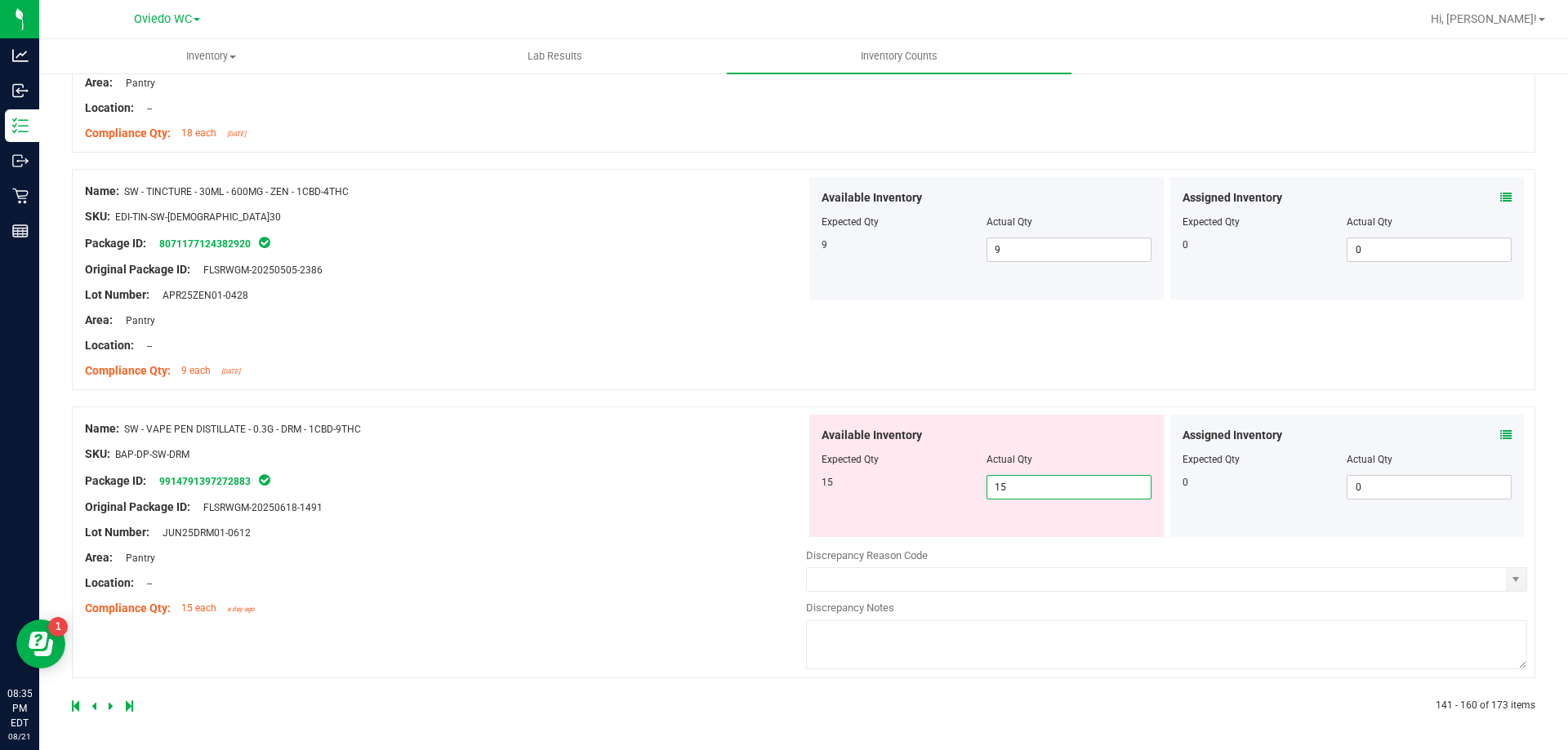
drag, startPoint x: 600, startPoint y: 634, endPoint x: 45, endPoint y: 702, distance: 559.2
click at [593, 634] on div "Name: SW - VAPE PEN DISTILLATE - 0.3G - DRM - 1CBD-9THC SKU: BAP-DP-SW-DRM Pack…" at bounding box center [804, 543] width 1463 height 272
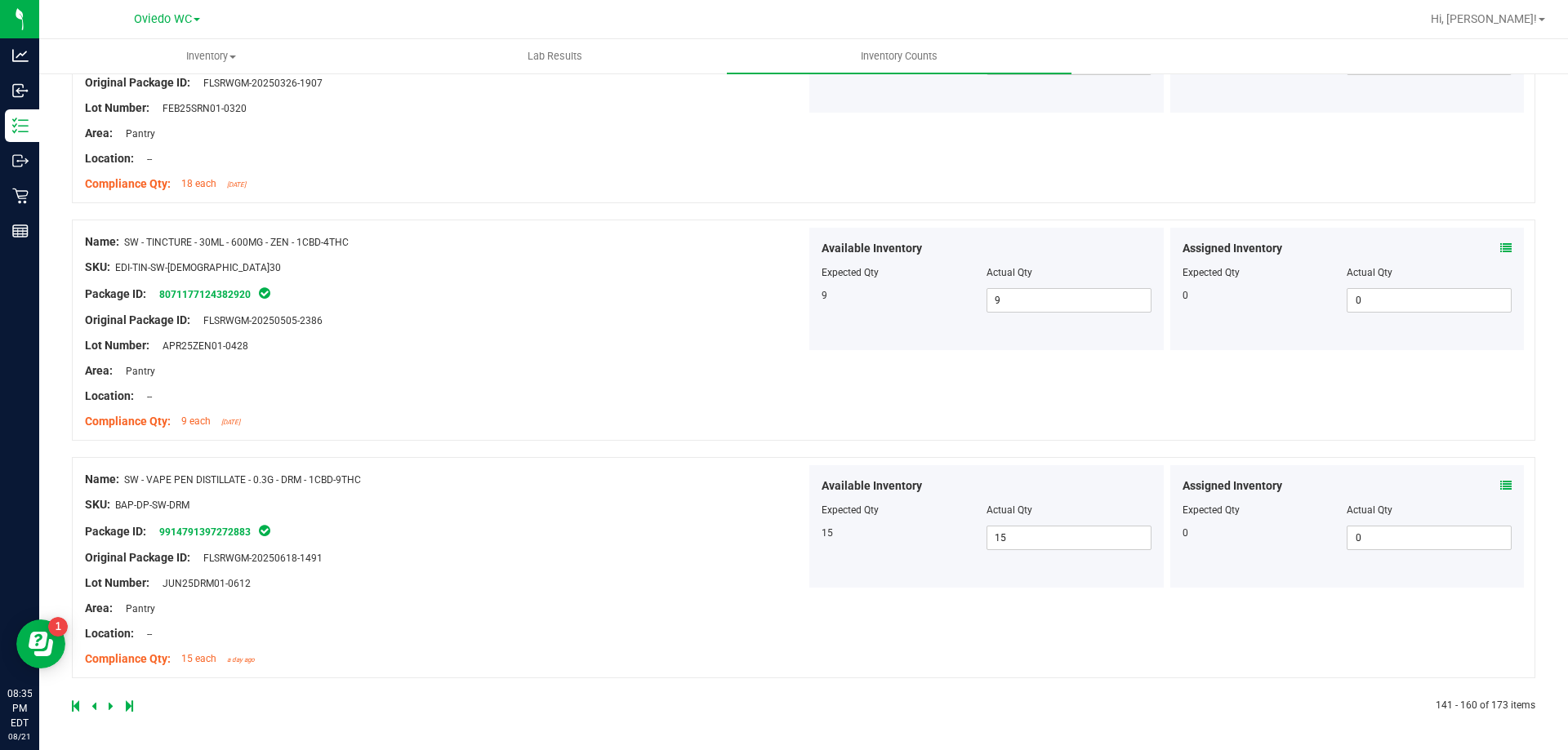
click at [114, 707] on link at bounding box center [113, 706] width 8 height 11
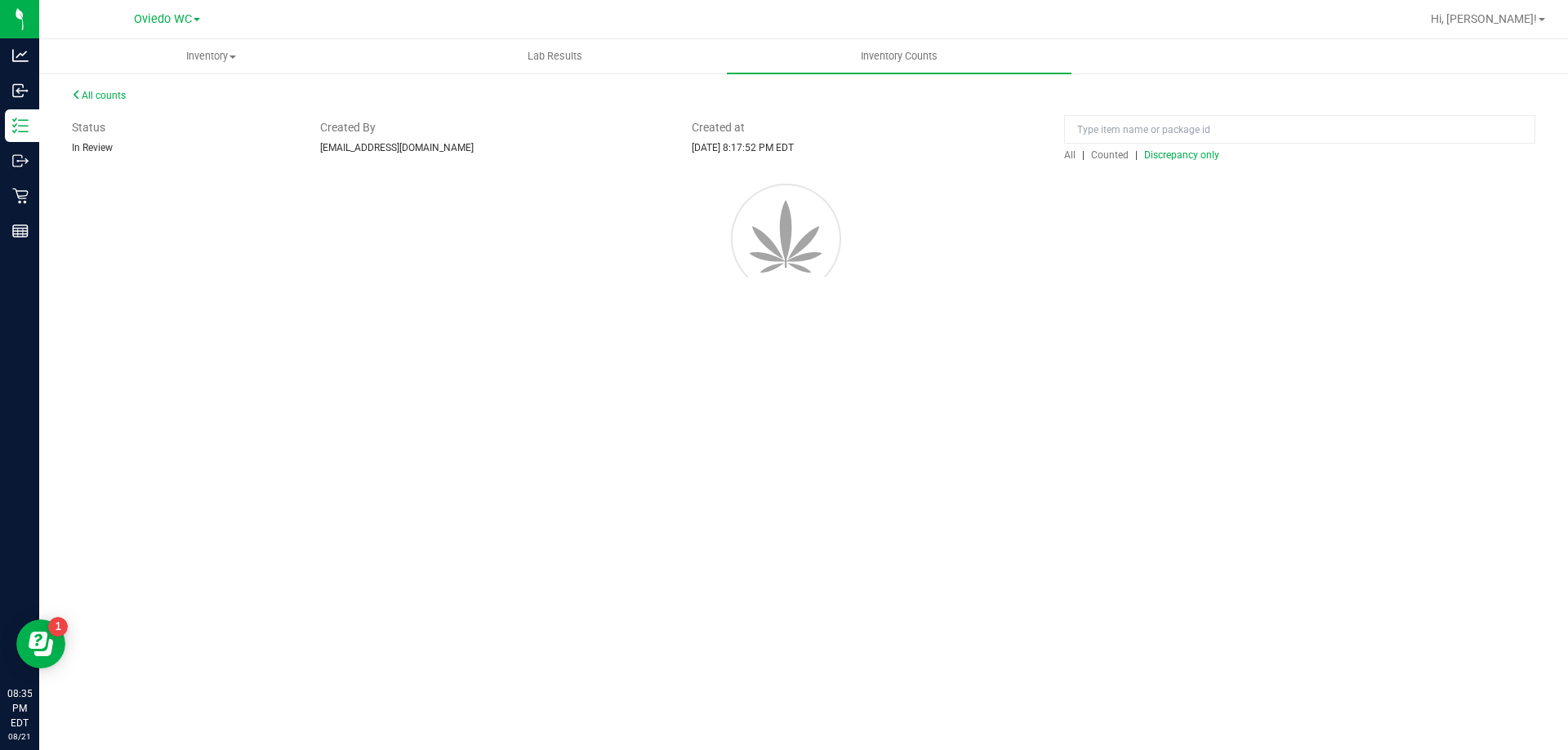
scroll to position [0, 0]
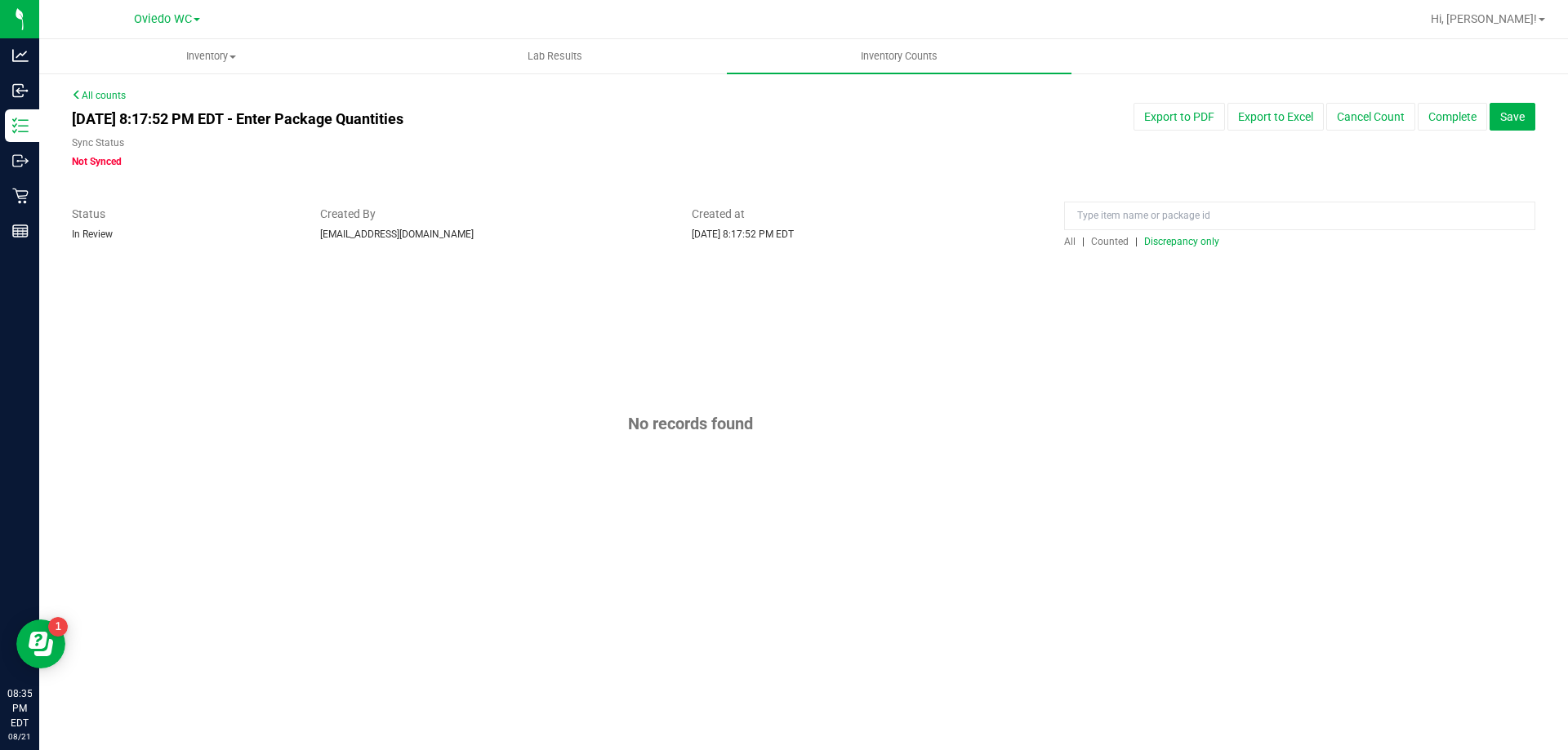
click at [1064, 242] on span "All" at bounding box center [1069, 241] width 11 height 11
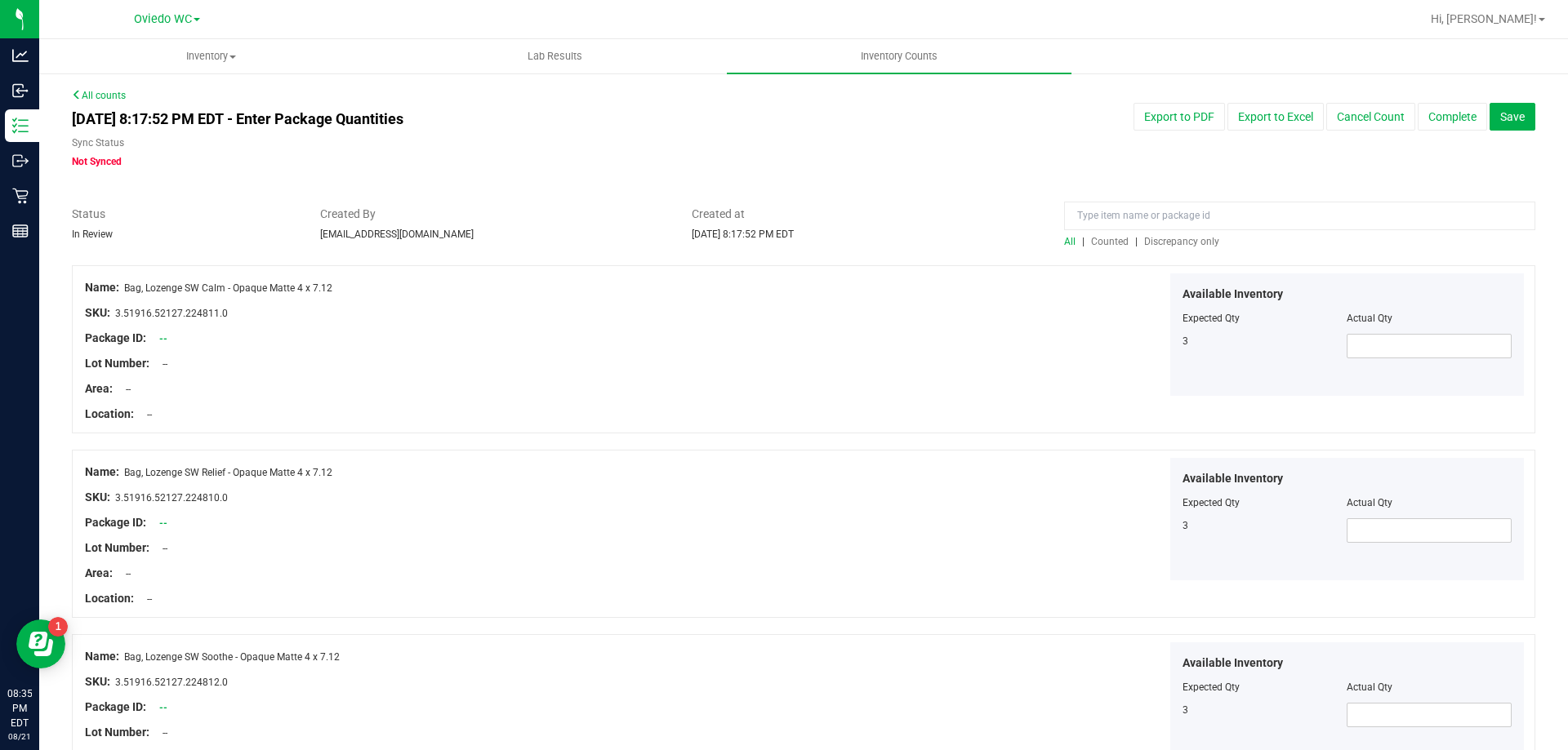
click at [1159, 236] on span "Discrepancy only" at bounding box center [1181, 241] width 75 height 11
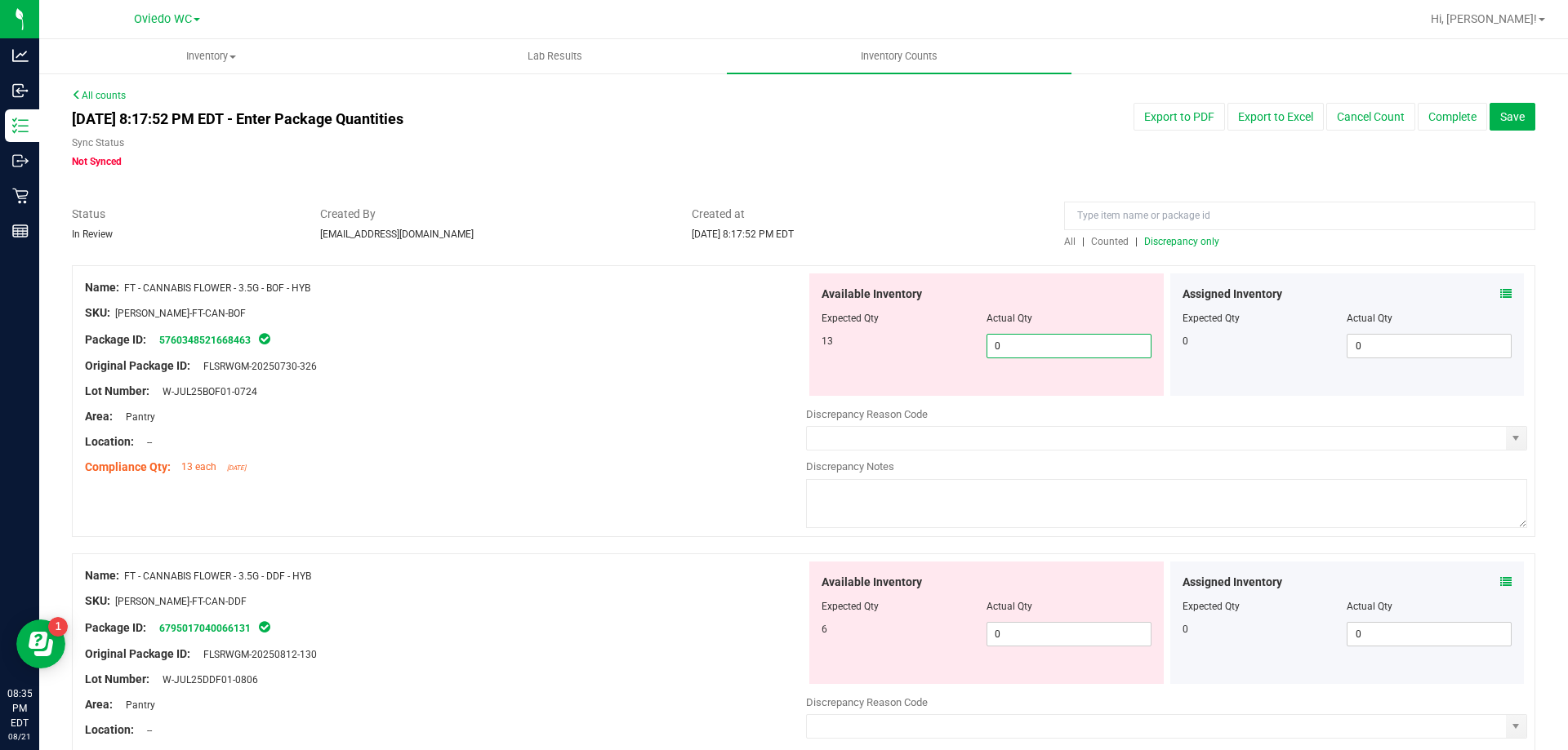
click at [1020, 336] on span "0 0" at bounding box center [1068, 346] width 165 height 24
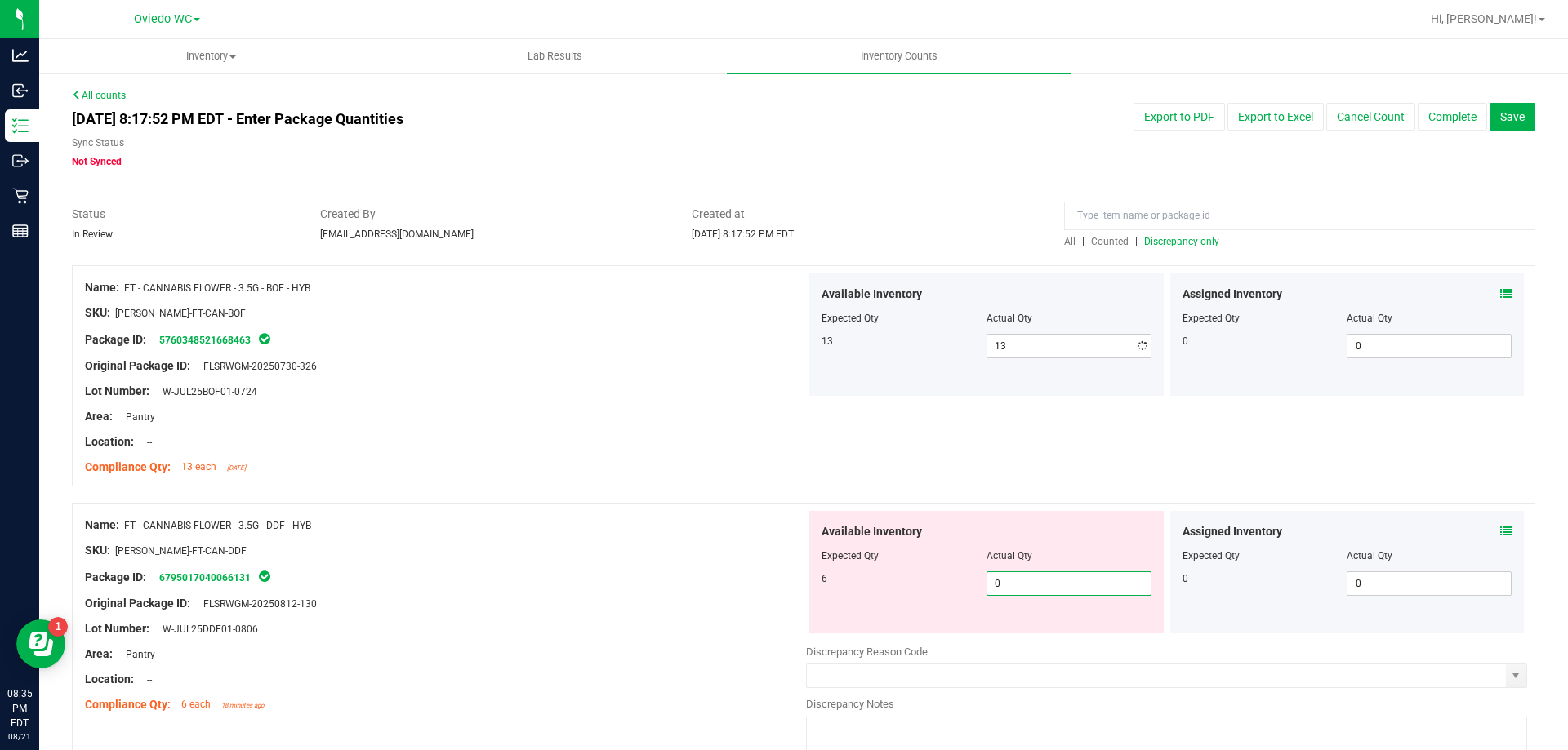
click at [1020, 632] on div "Available Inventory Expected Qty Actual Qty 6 0 0" at bounding box center [986, 572] width 354 height 122
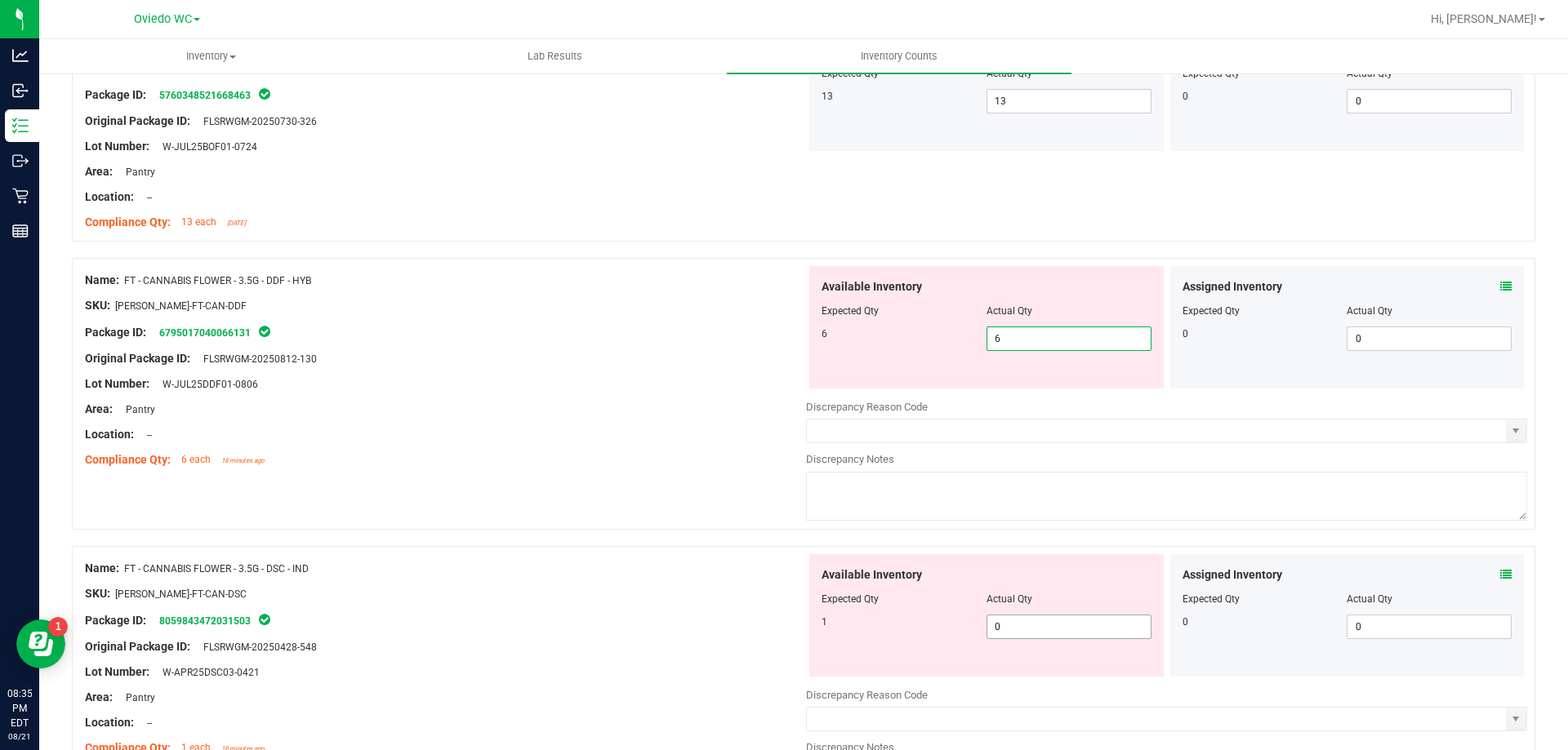
click at [1023, 631] on div "Available Inventory Expected Qty Actual Qty 1 0 0" at bounding box center [1166, 683] width 721 height 259
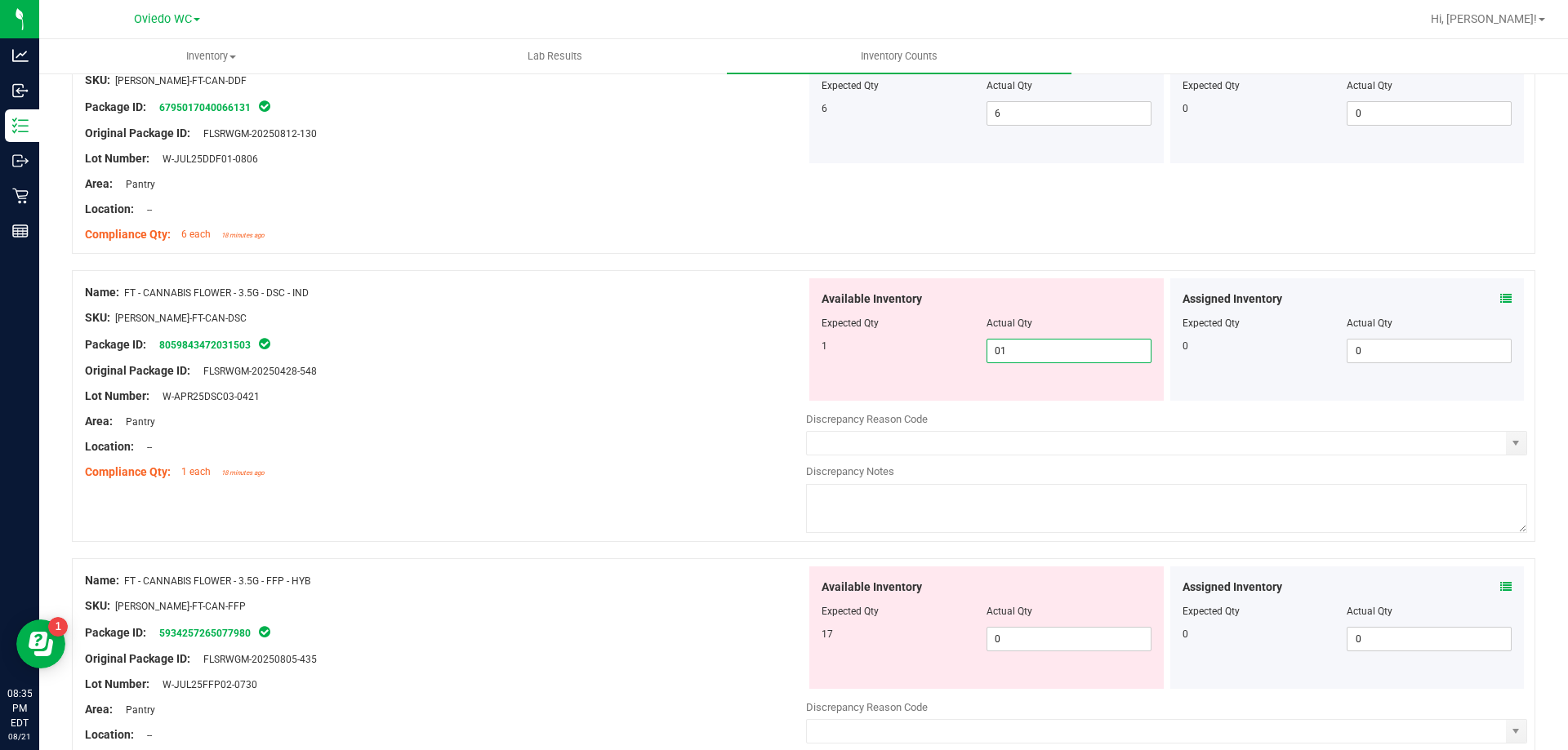
scroll to position [653, 0]
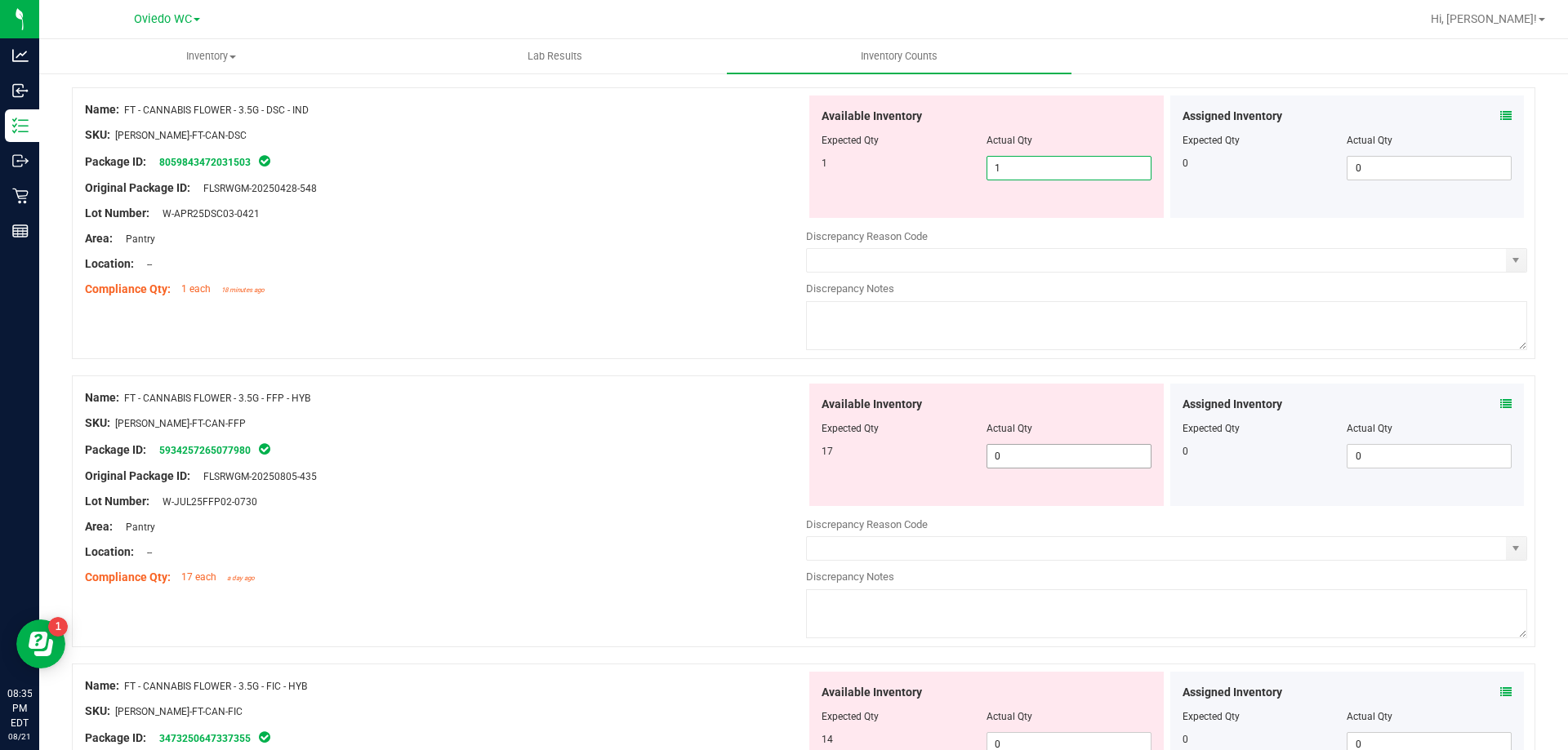
click at [1022, 457] on div "Available Inventory Expected Qty Actual Qty 17 0 0" at bounding box center [1166, 513] width 721 height 259
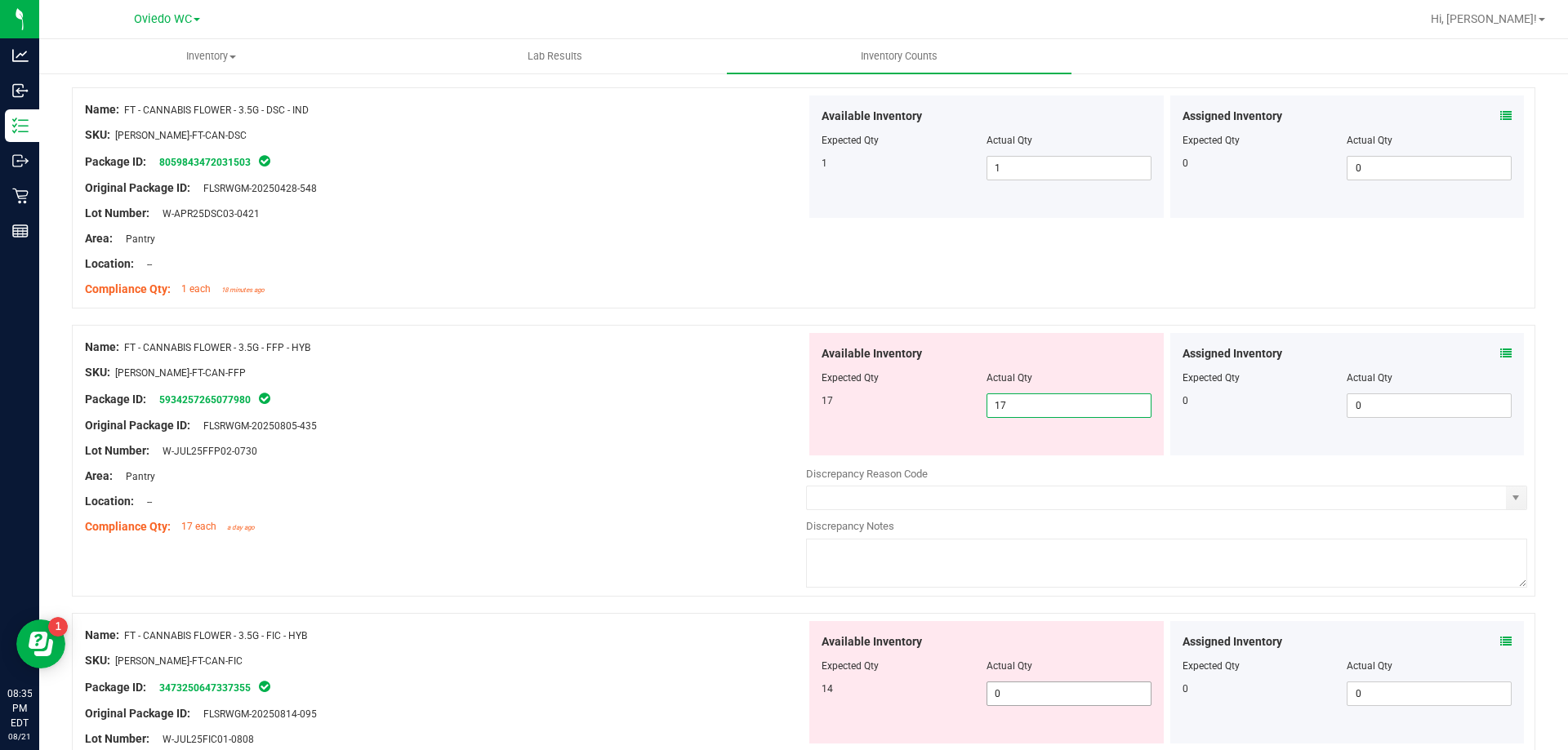
click at [1016, 701] on div "Available Inventory Expected Qty Actual Qty 14 0 0" at bounding box center [1166, 751] width 721 height 259
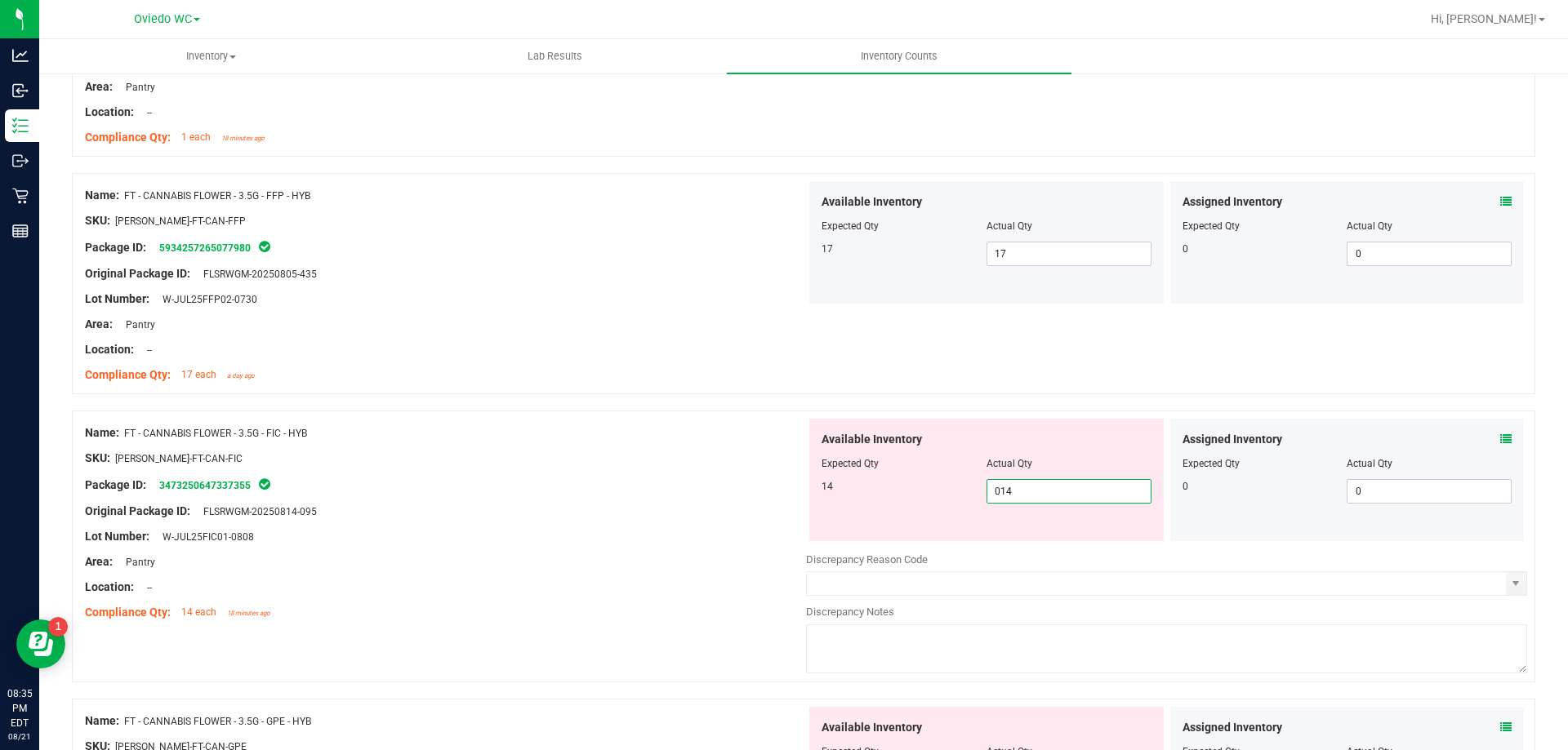
scroll to position [979, 0]
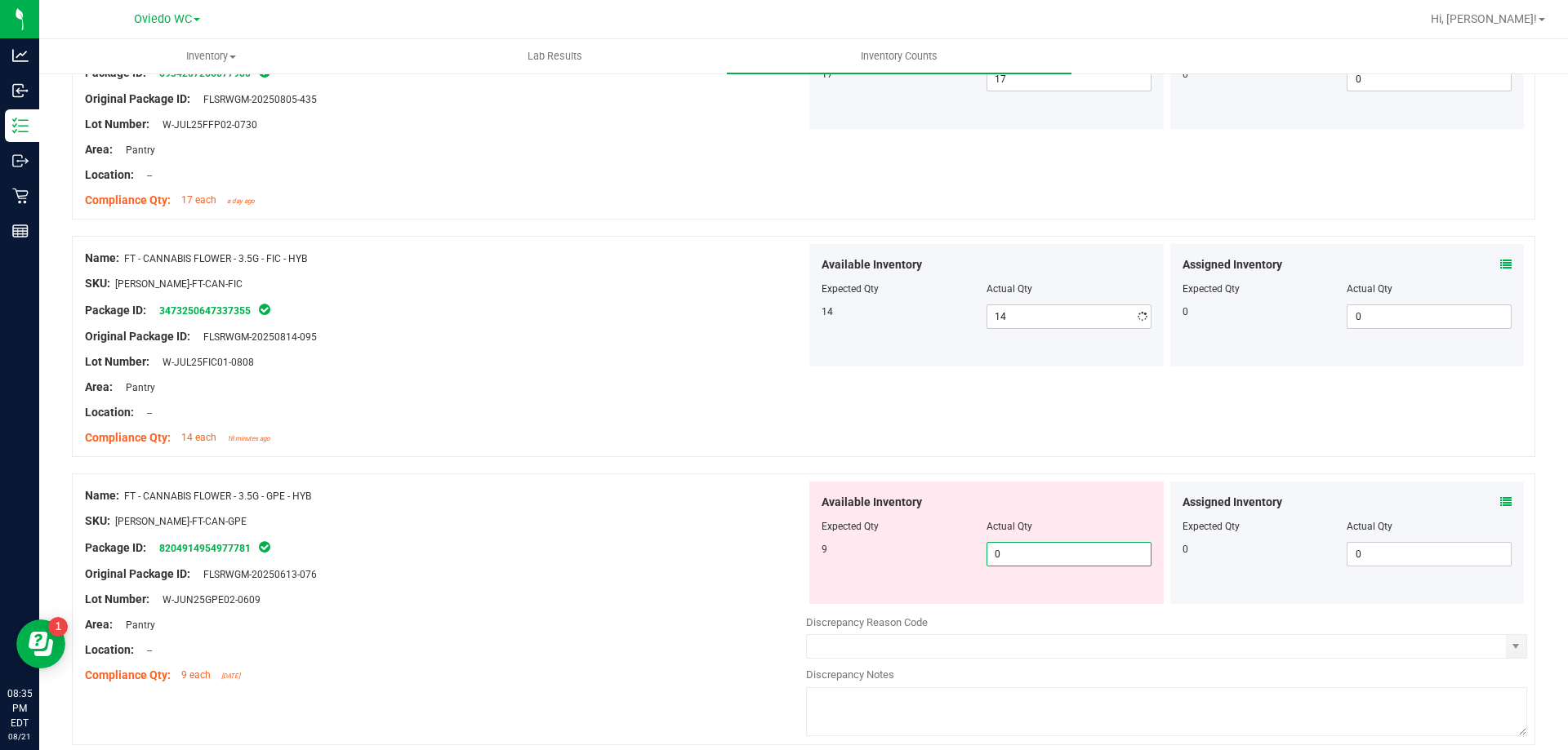
click at [1016, 603] on div "Available Inventory Expected Qty Actual Qty 9 0 0" at bounding box center [986, 543] width 354 height 122
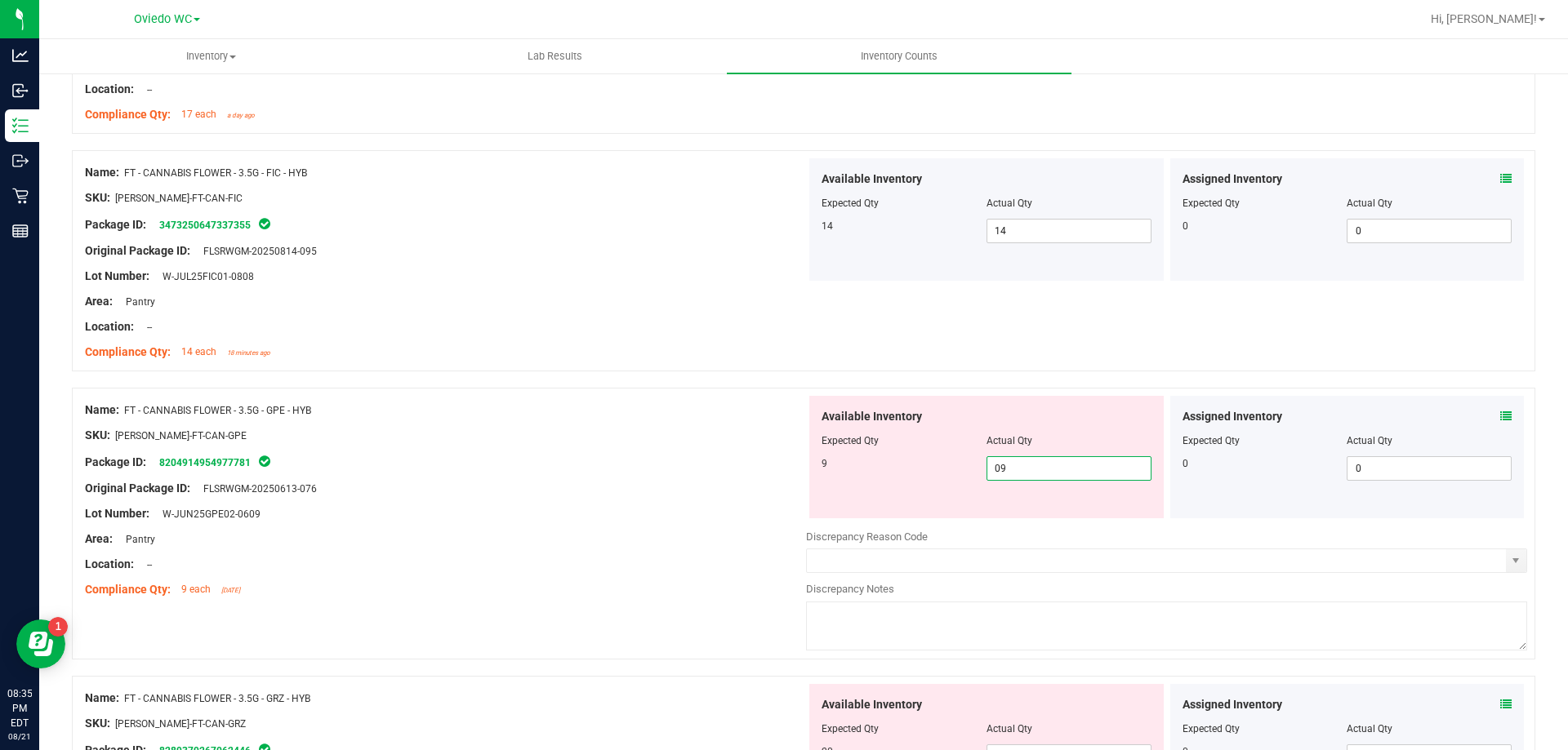
scroll to position [1306, 0]
click at [1022, 513] on div "Available Inventory Expected Qty Actual Qty 20 0 0" at bounding box center [986, 453] width 354 height 122
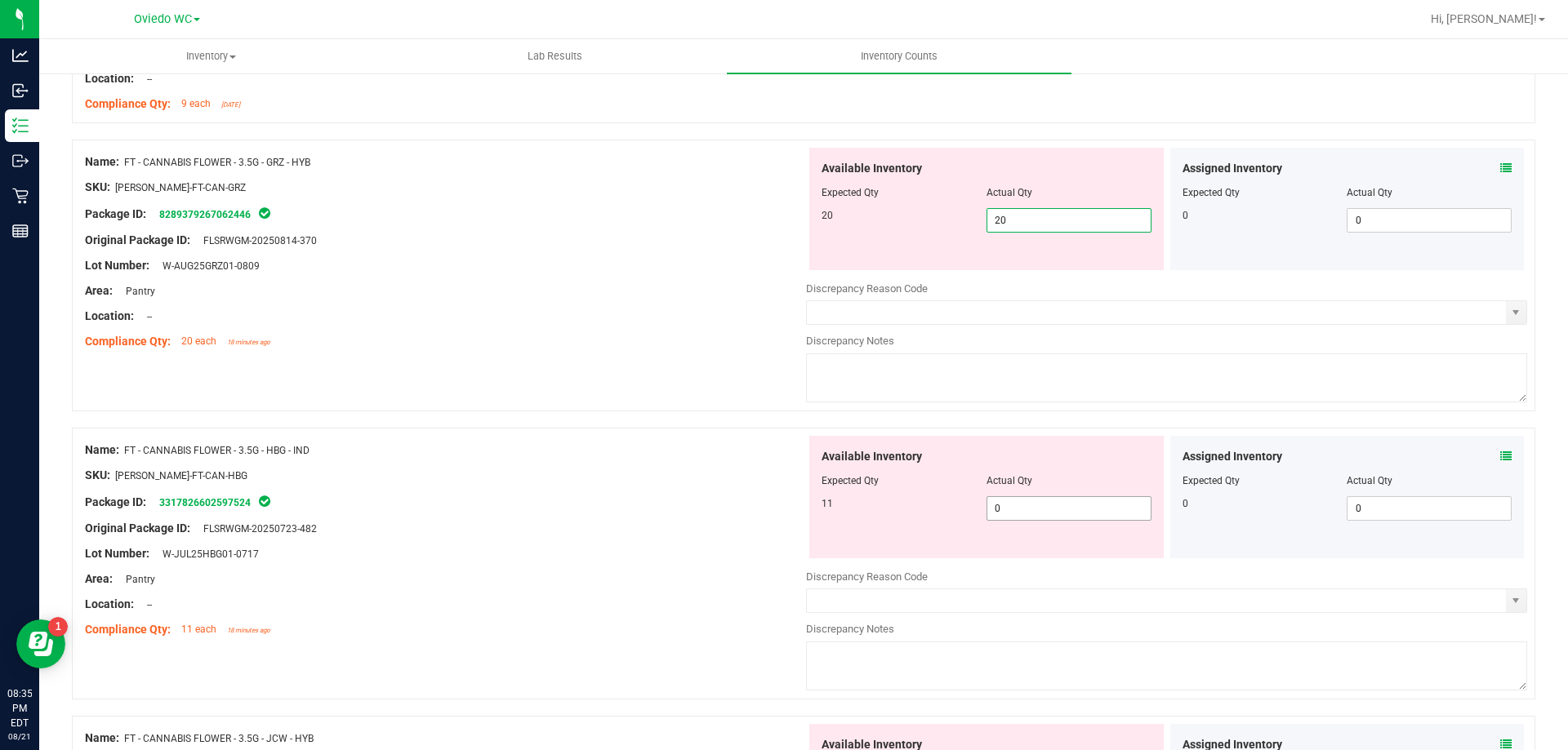
click at [1041, 515] on div "Available Inventory Expected Qty Actual Qty 11 0 0" at bounding box center [1166, 565] width 721 height 259
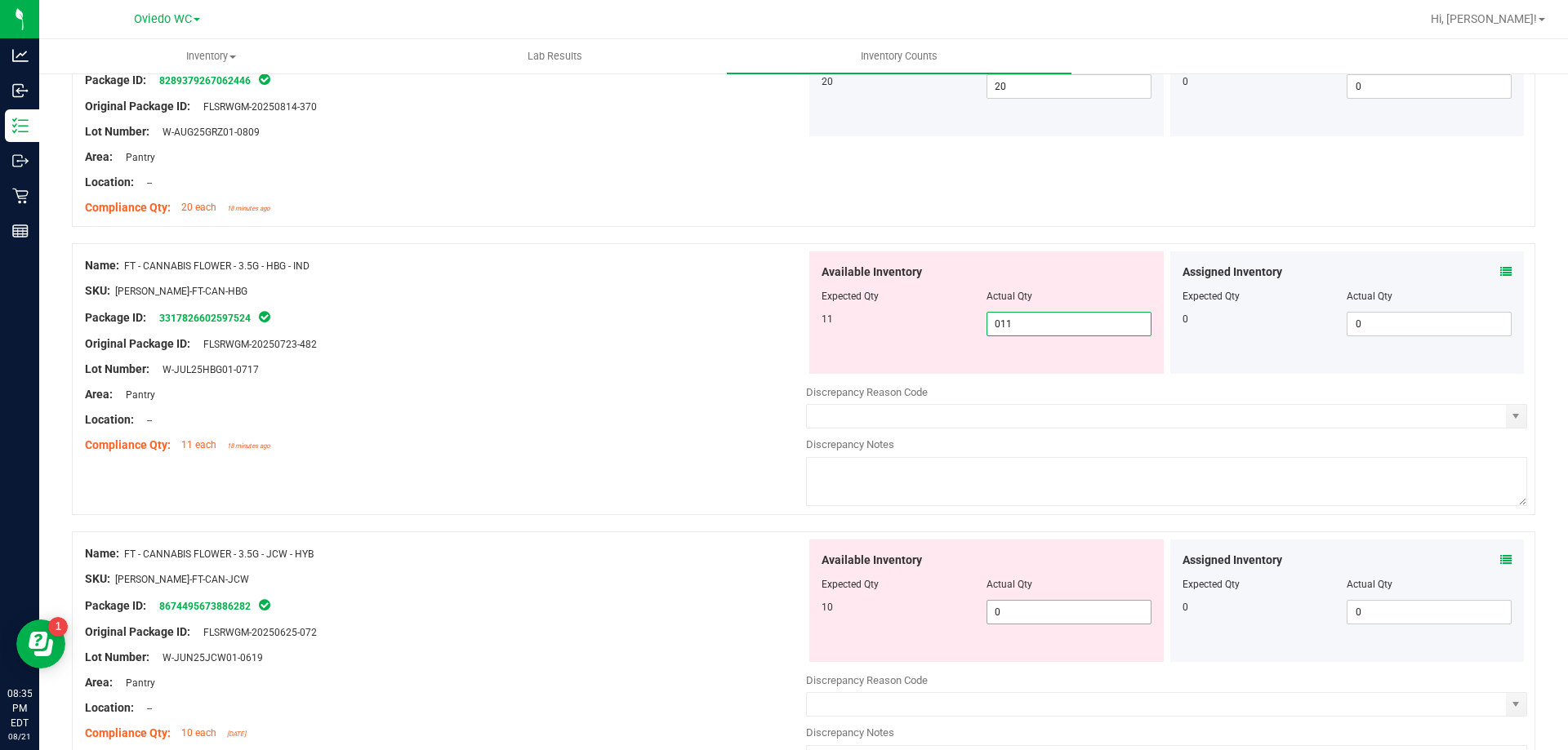
scroll to position [1714, 0]
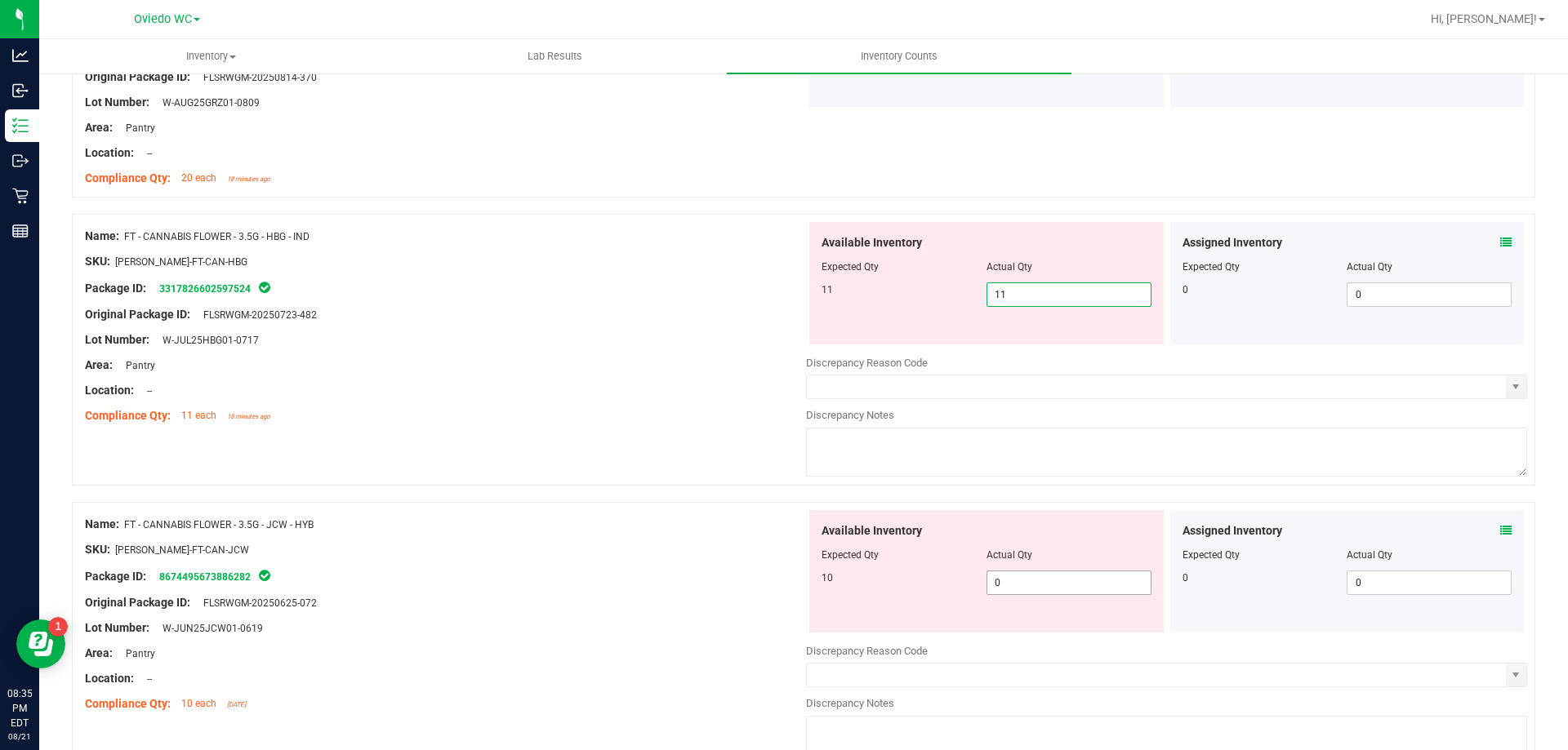
click at [1023, 582] on div "Available Inventory Expected Qty Actual Qty 10 0 0" at bounding box center [1166, 639] width 721 height 259
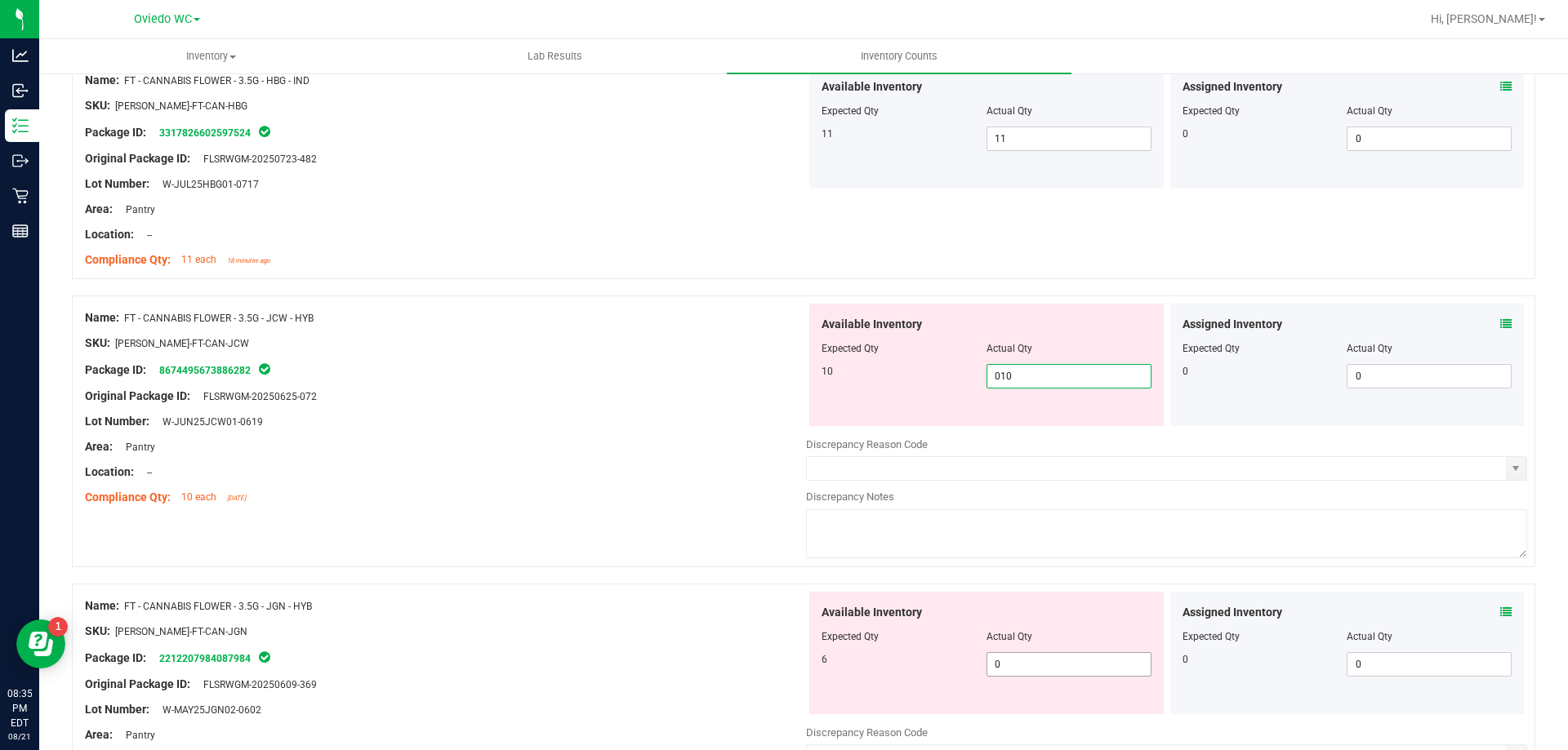
scroll to position [1959, 0]
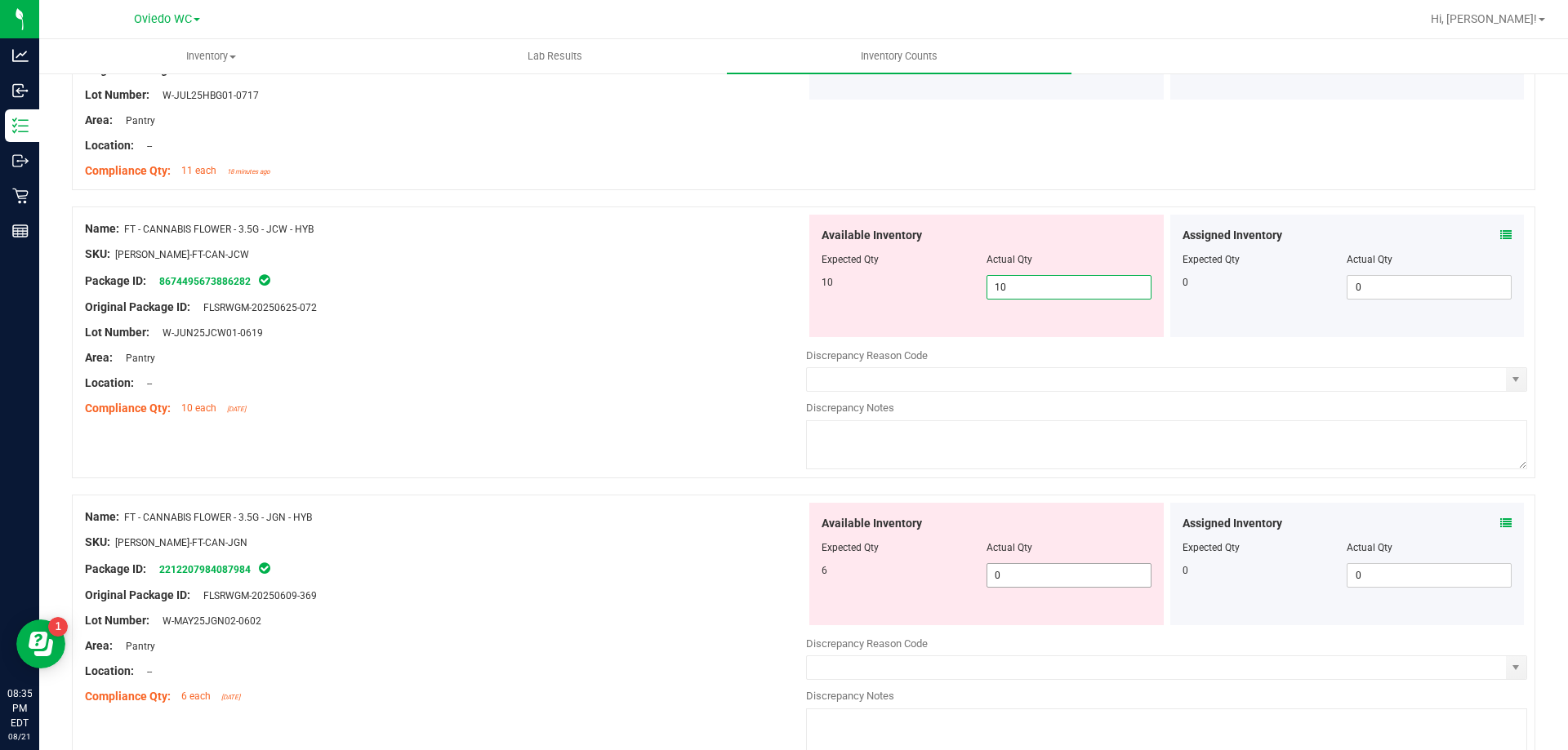
click at [1013, 586] on div "Available Inventory Expected Qty Actual Qty 6 0 0" at bounding box center [1166, 633] width 721 height 259
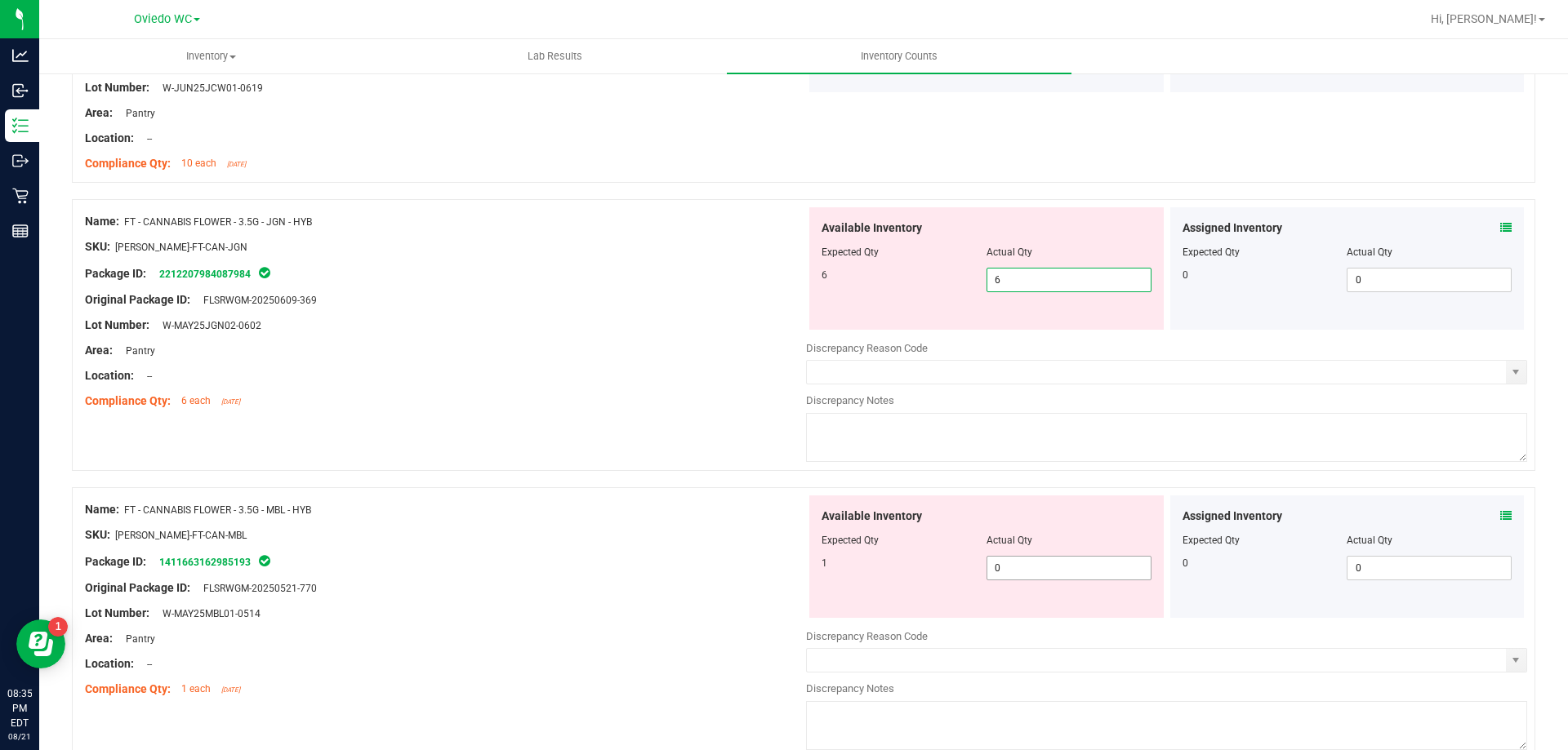
click at [1061, 562] on div "Available Inventory Expected Qty Actual Qty 1 0 0" at bounding box center [986, 557] width 354 height 122
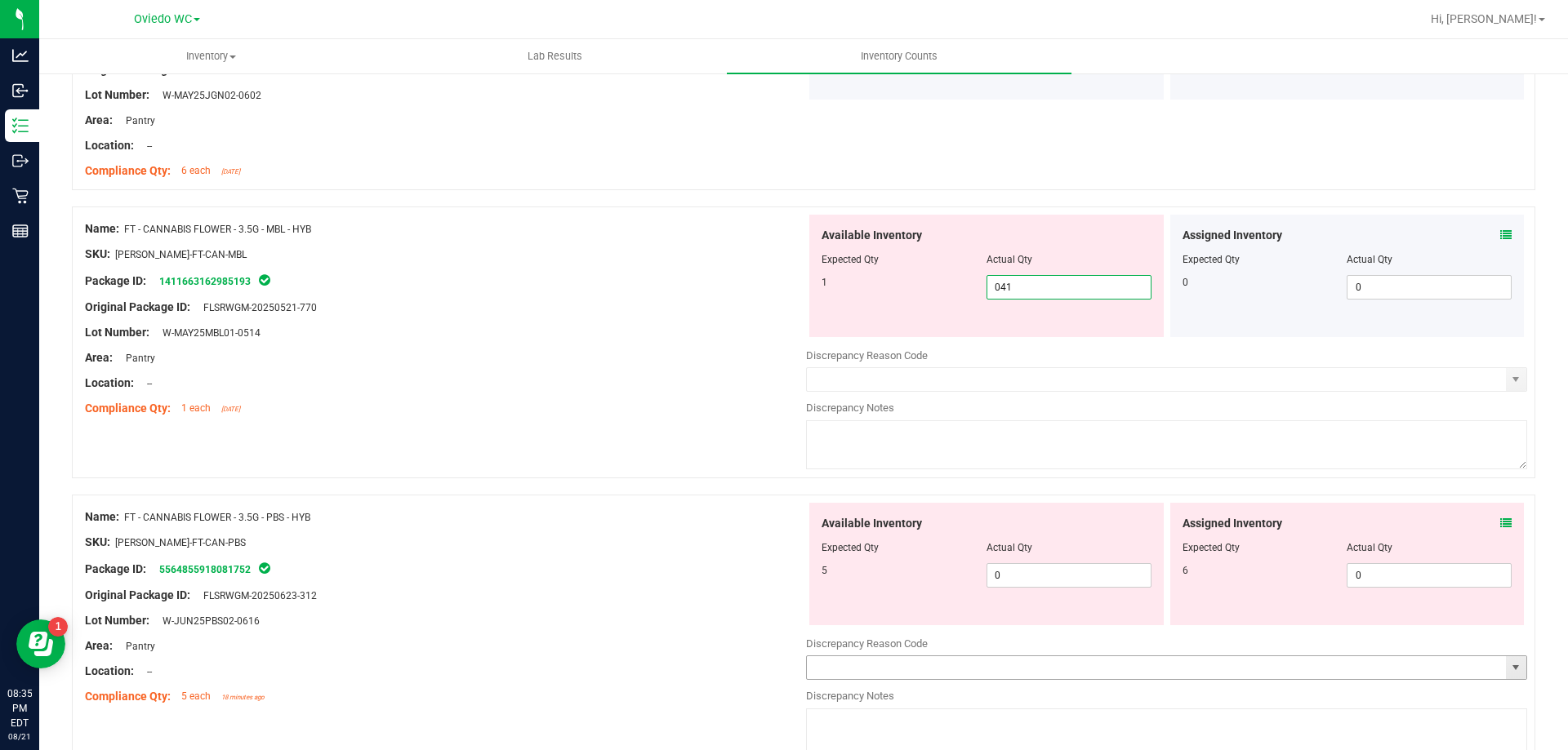
scroll to position [2612, 0]
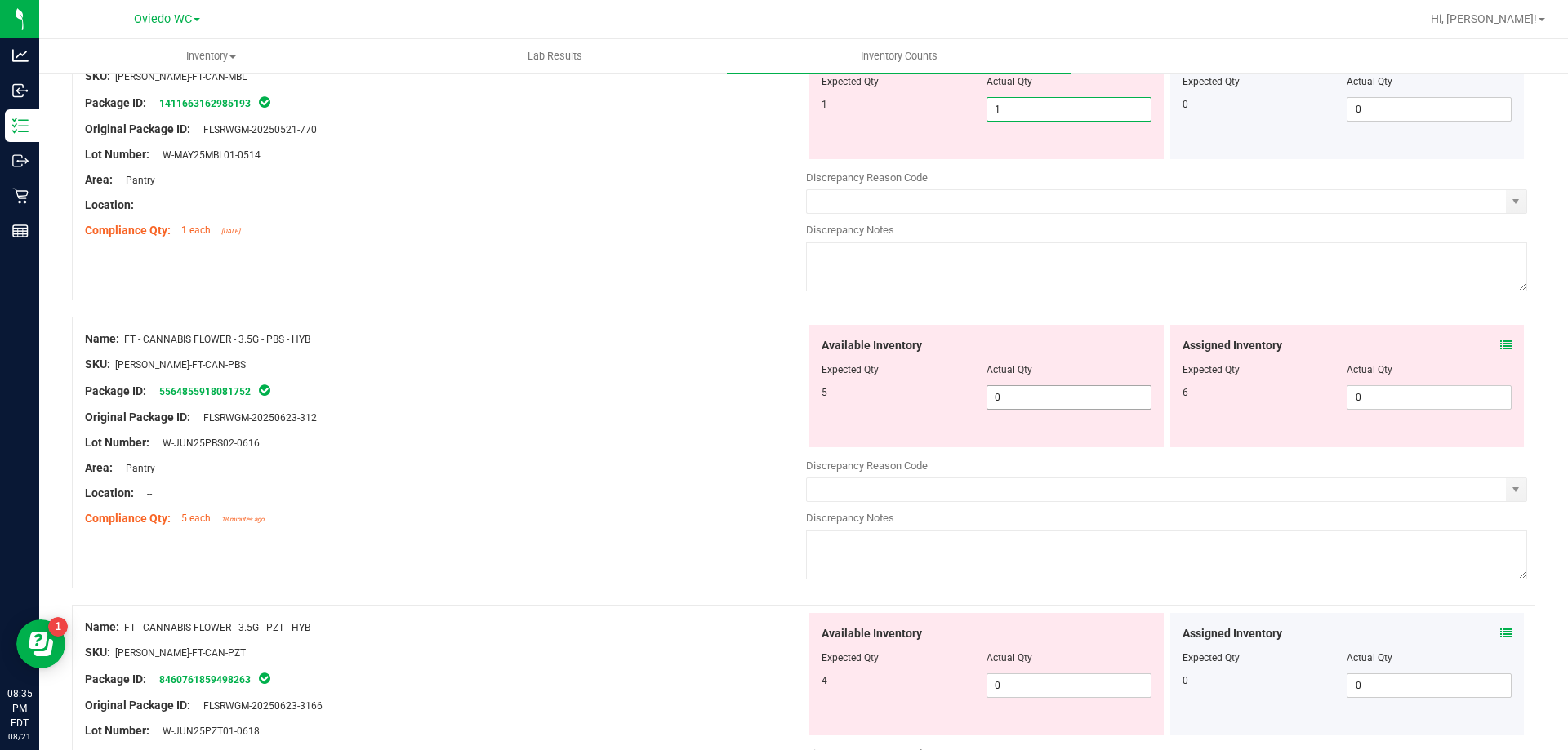
click at [1055, 387] on div "Available Inventory Expected Qty Actual Qty 5 0 0" at bounding box center [986, 386] width 354 height 122
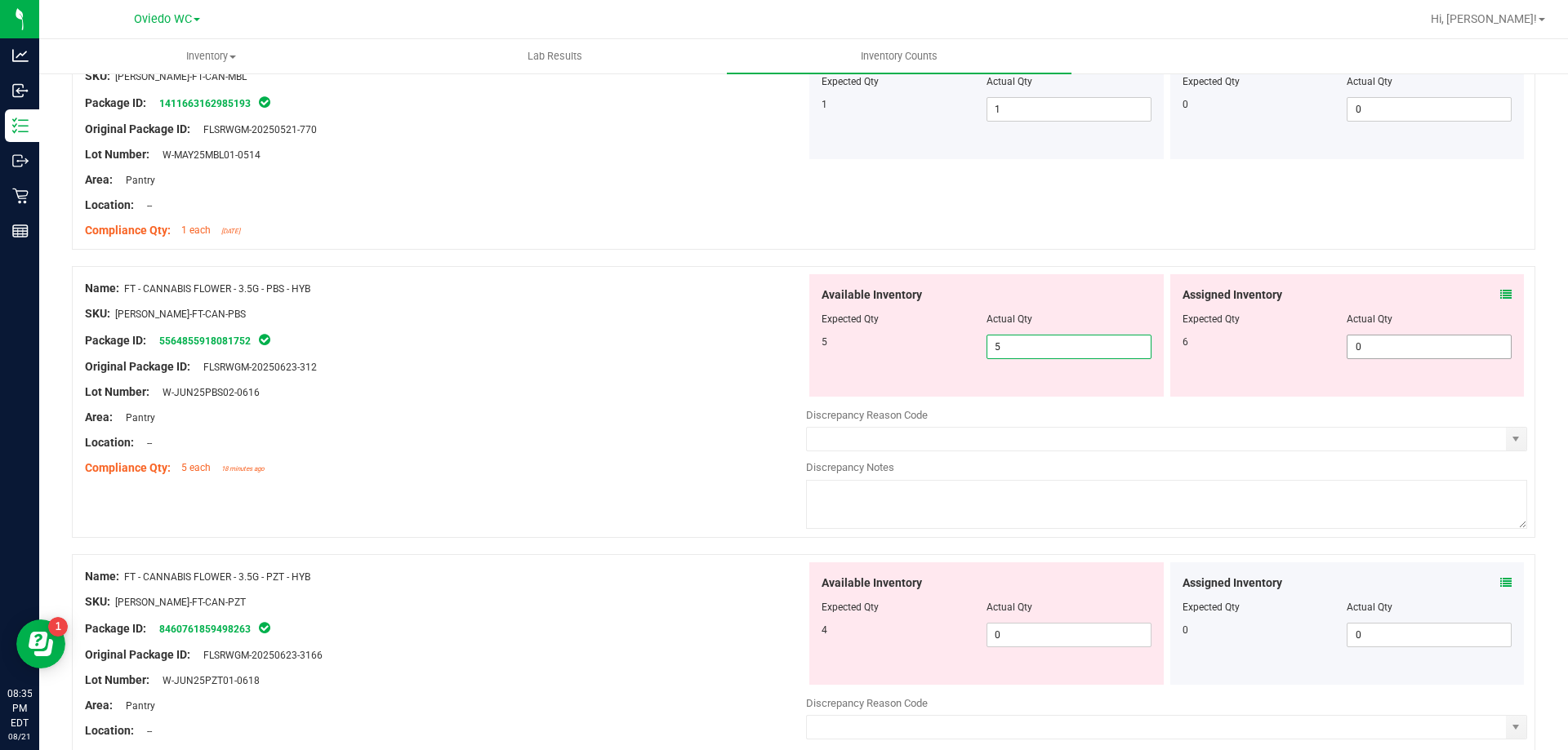
click at [1360, 346] on span "0 0" at bounding box center [1429, 347] width 165 height 24
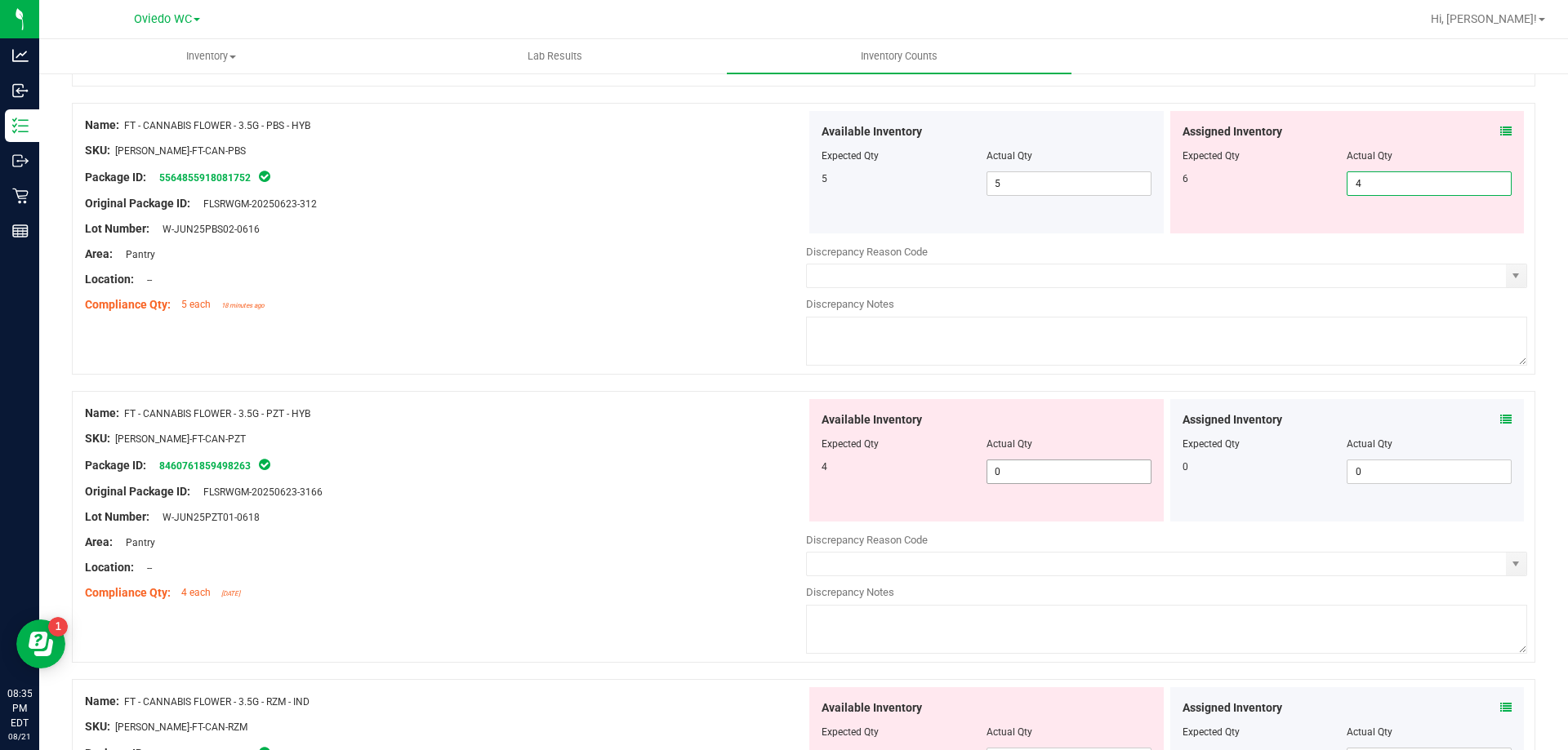
click at [1059, 466] on span "0 0" at bounding box center [1068, 472] width 165 height 24
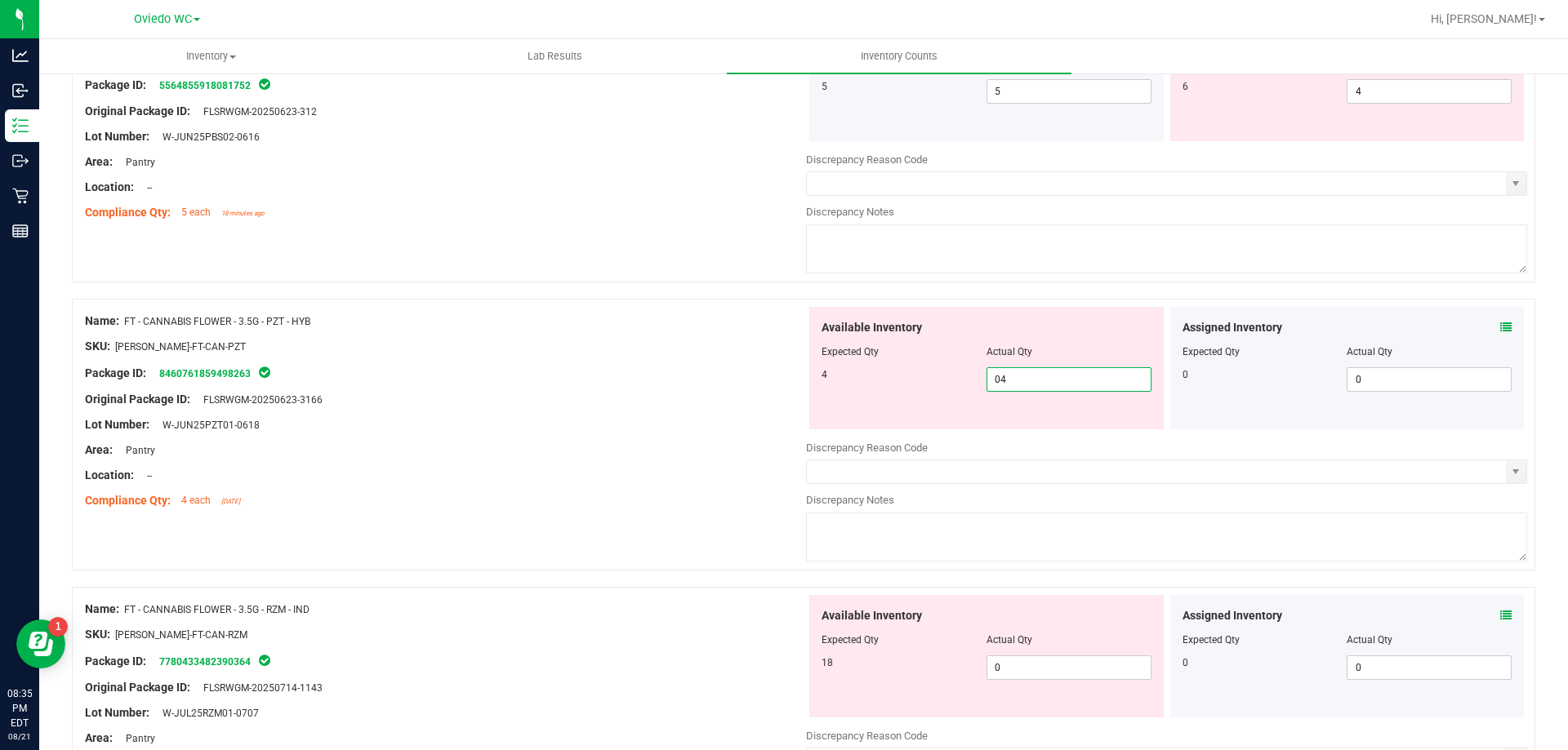
scroll to position [2938, 0]
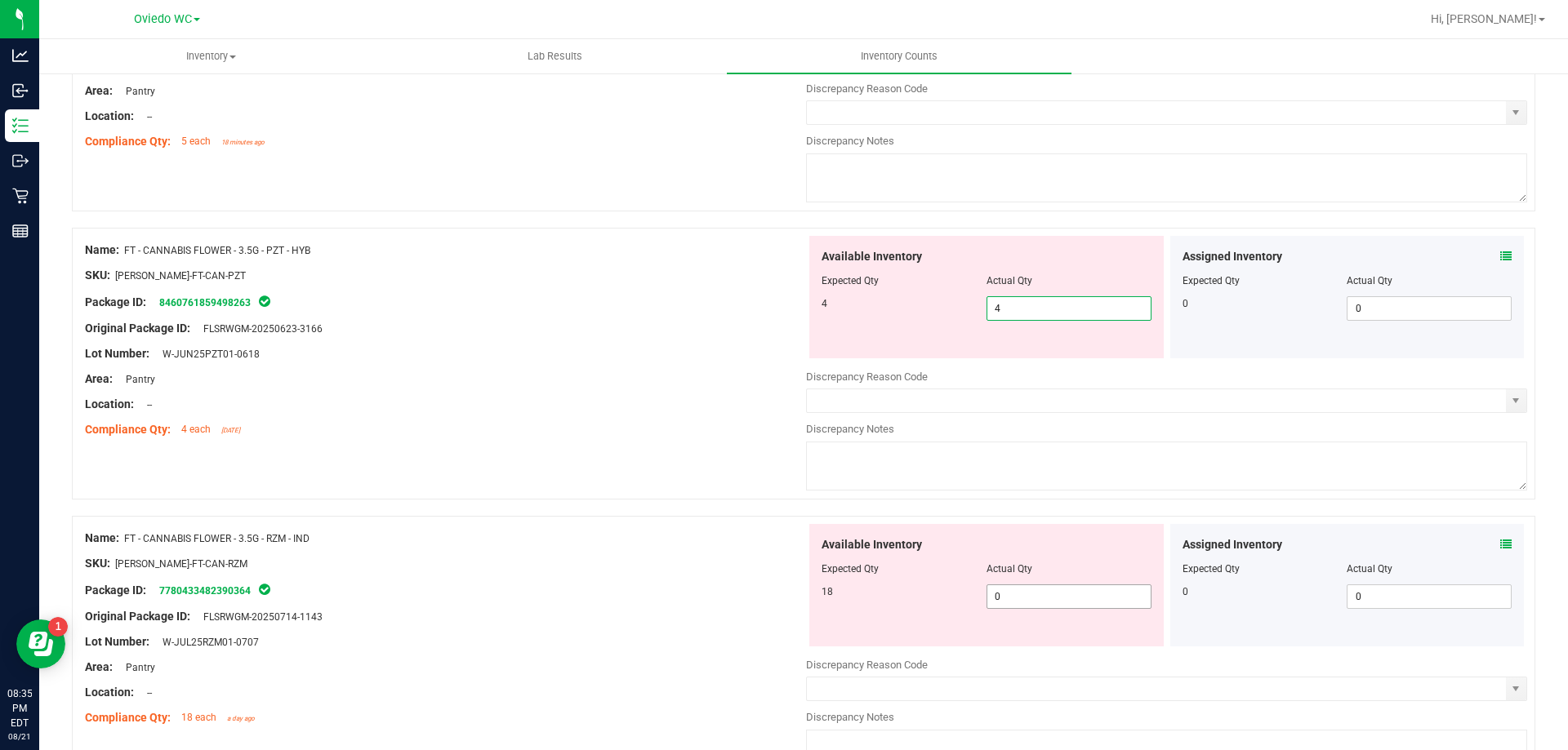
click at [1018, 600] on div "Available Inventory Expected Qty Actual Qty 18 0 0" at bounding box center [1166, 653] width 721 height 259
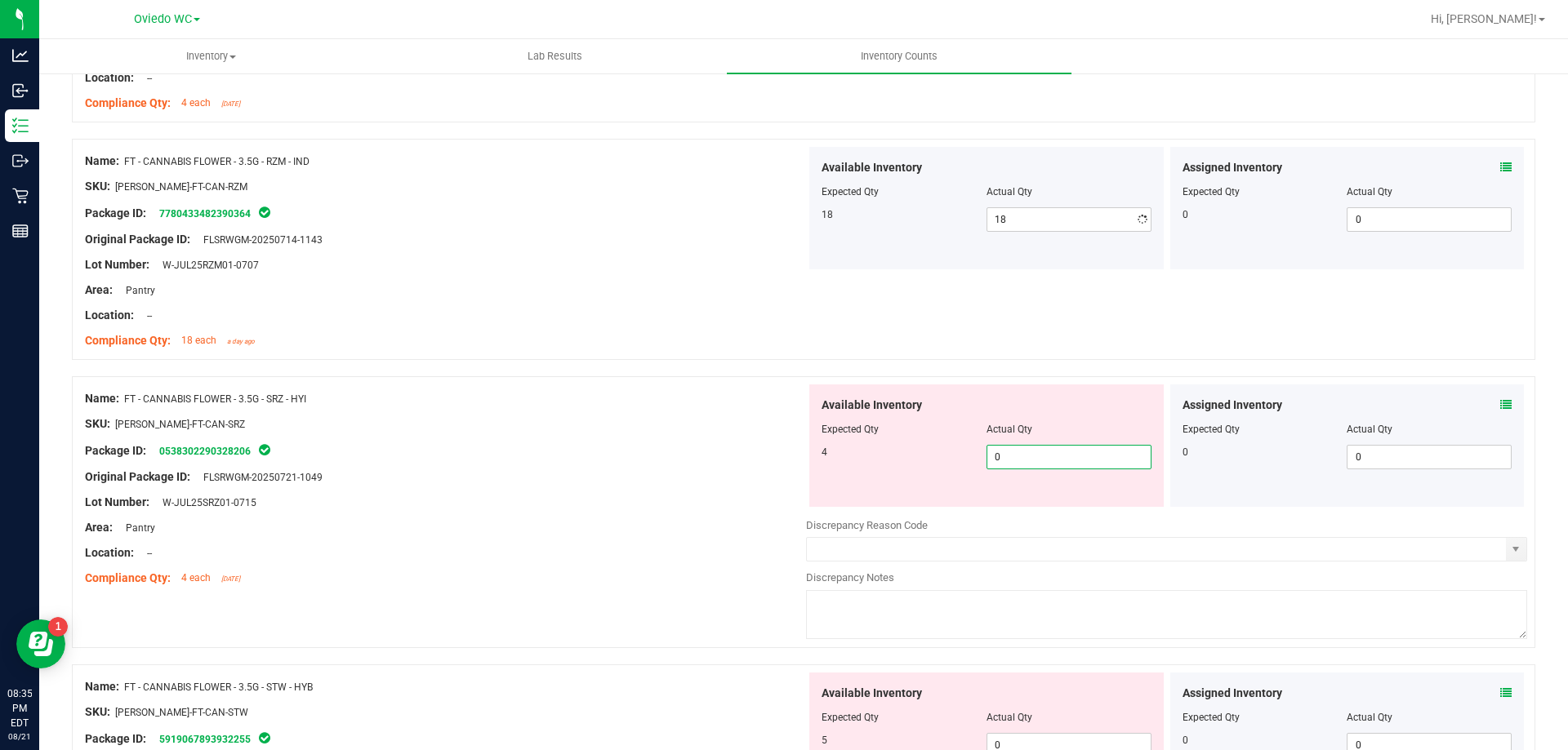
click at [1024, 507] on div "Available Inventory Expected Qty Actual Qty 4 0 0" at bounding box center [1166, 514] width 721 height 259
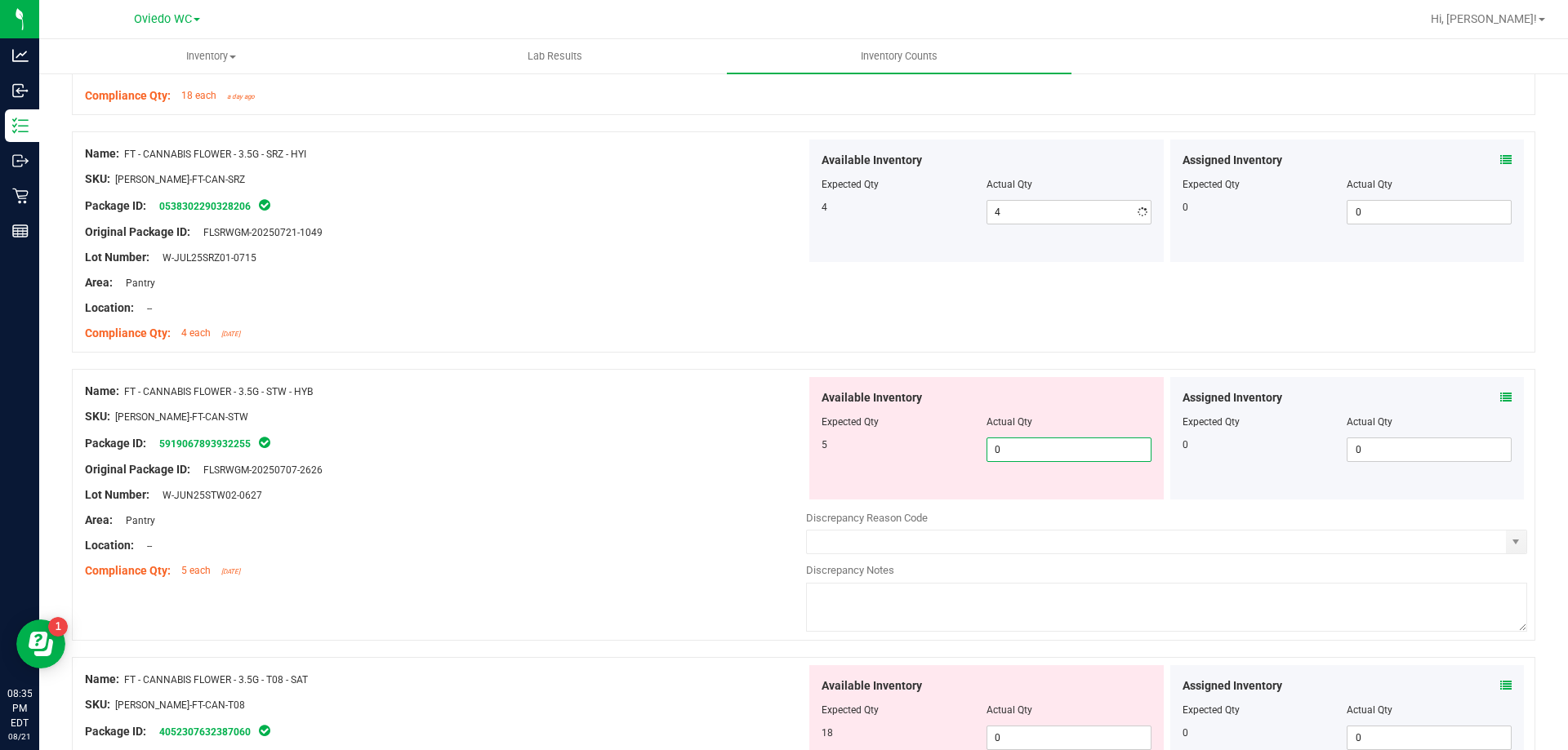
click at [1023, 500] on div "Available Inventory Expected Qty Actual Qty 5 0 0" at bounding box center [1166, 507] width 721 height 259
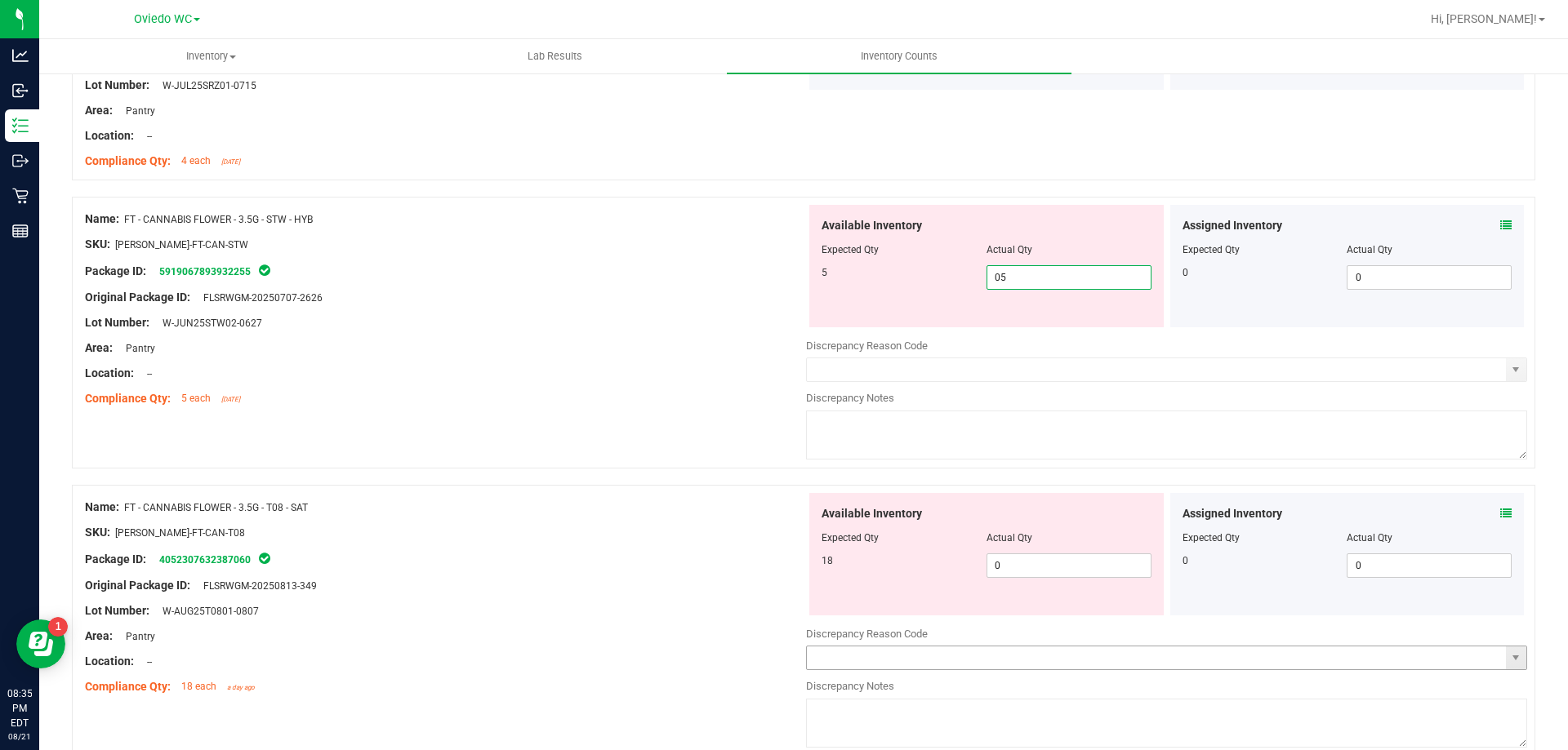
scroll to position [3836, 0]
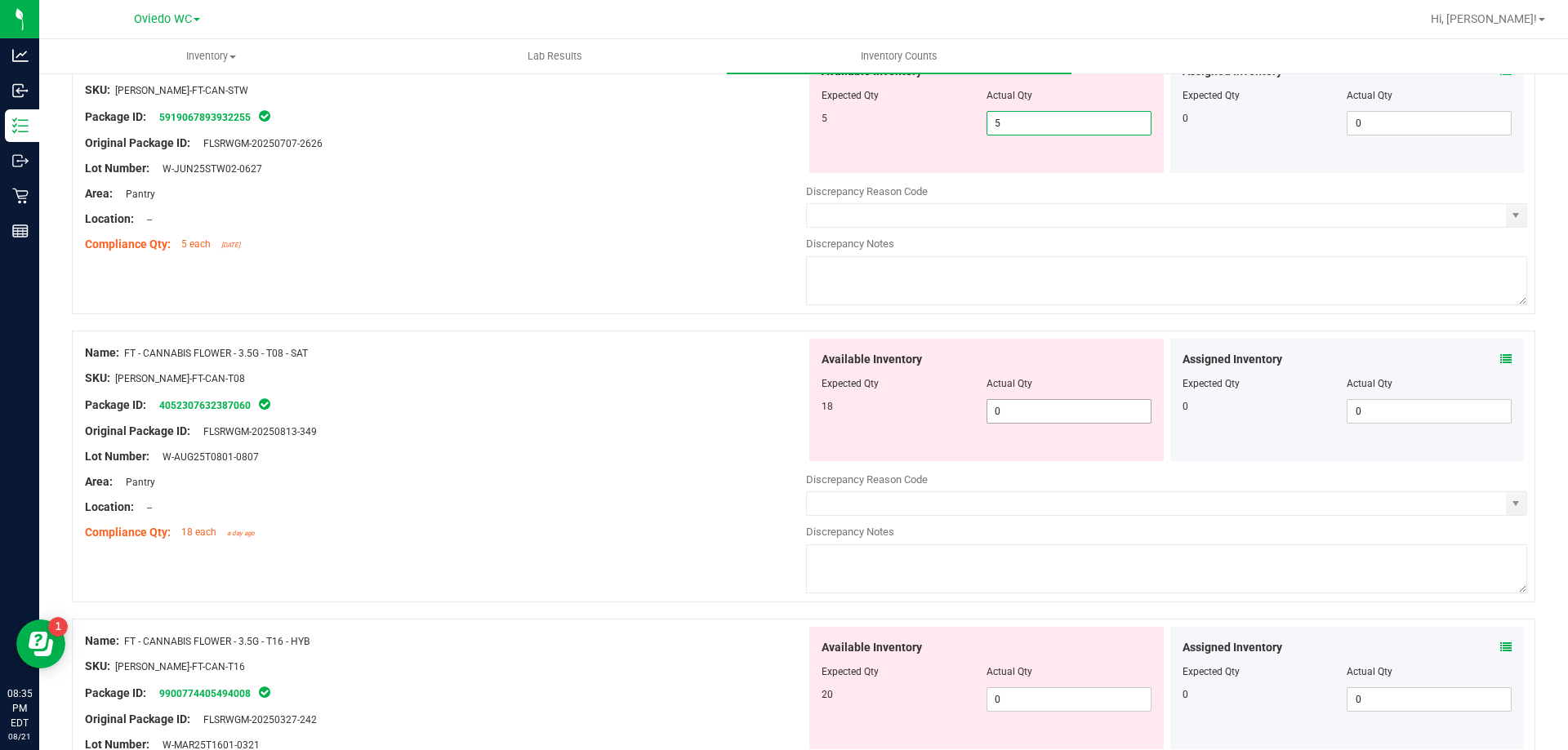
click at [1069, 402] on div "Available Inventory Expected Qty Actual Qty 18 0 0" at bounding box center [986, 400] width 354 height 122
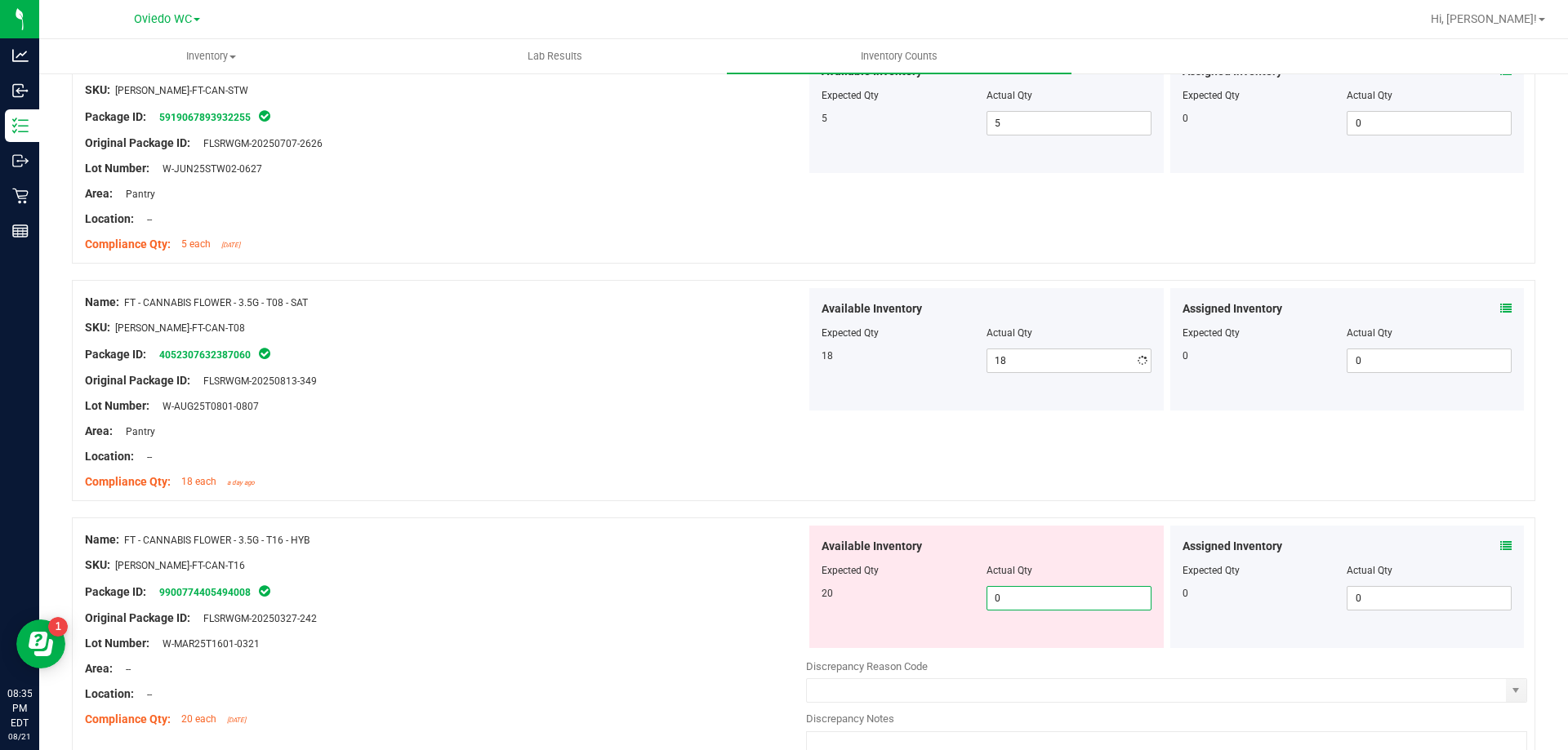
click at [1035, 648] on div "Available Inventory Expected Qty Actual Qty 20 0 0" at bounding box center [1166, 655] width 721 height 259
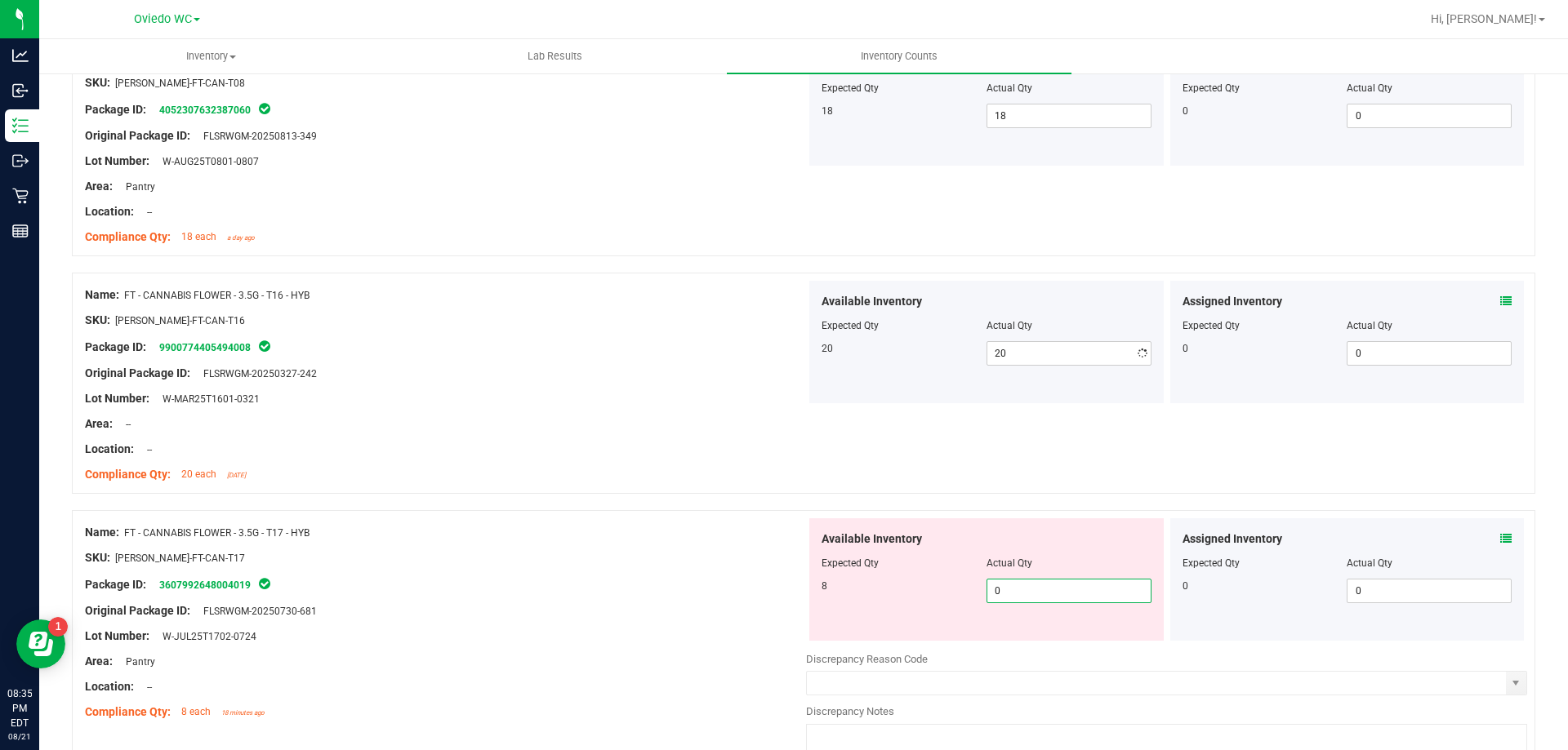
click at [1007, 644] on div "Available Inventory Expected Qty Actual Qty 8 0 0" at bounding box center [1166, 648] width 721 height 259
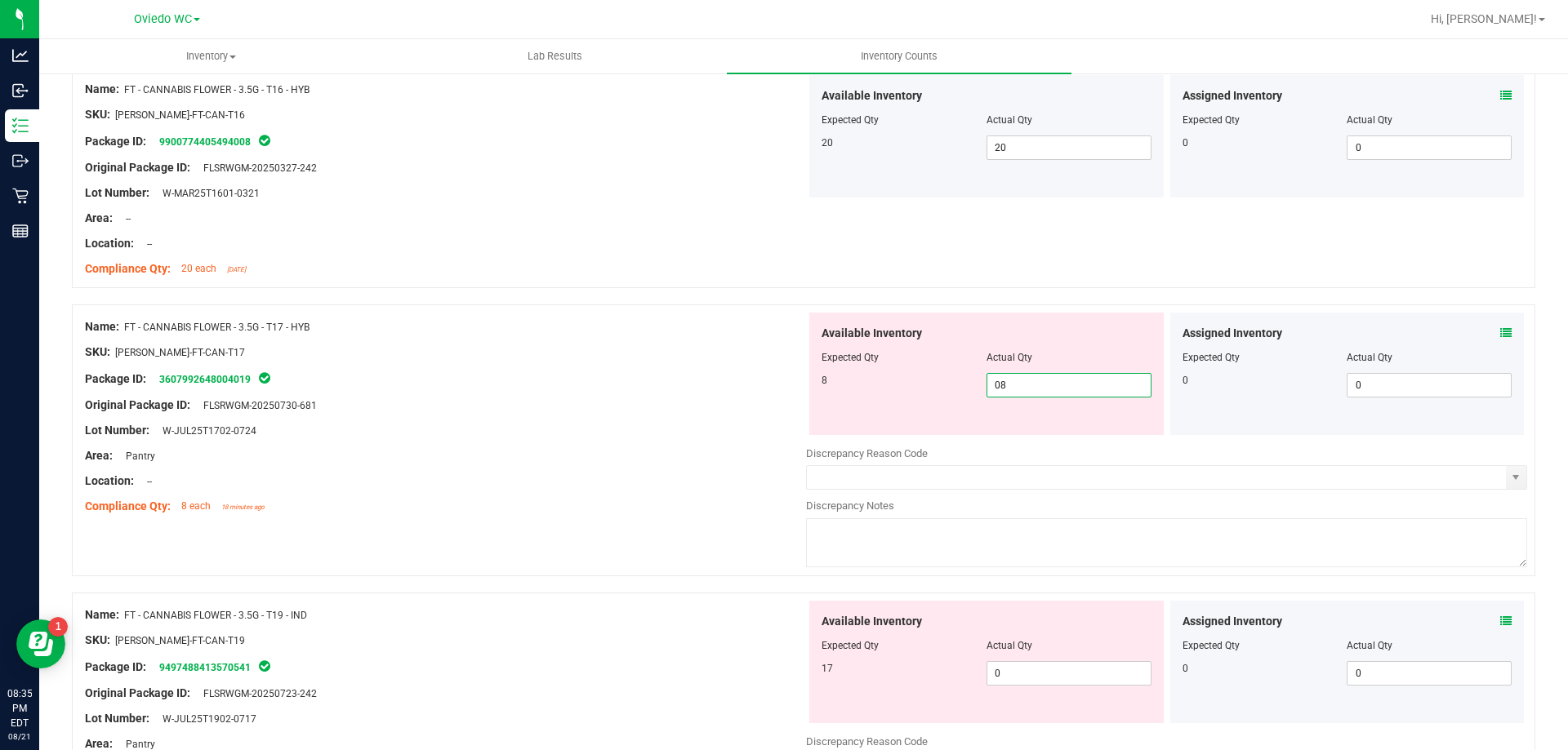
scroll to position [4408, 0]
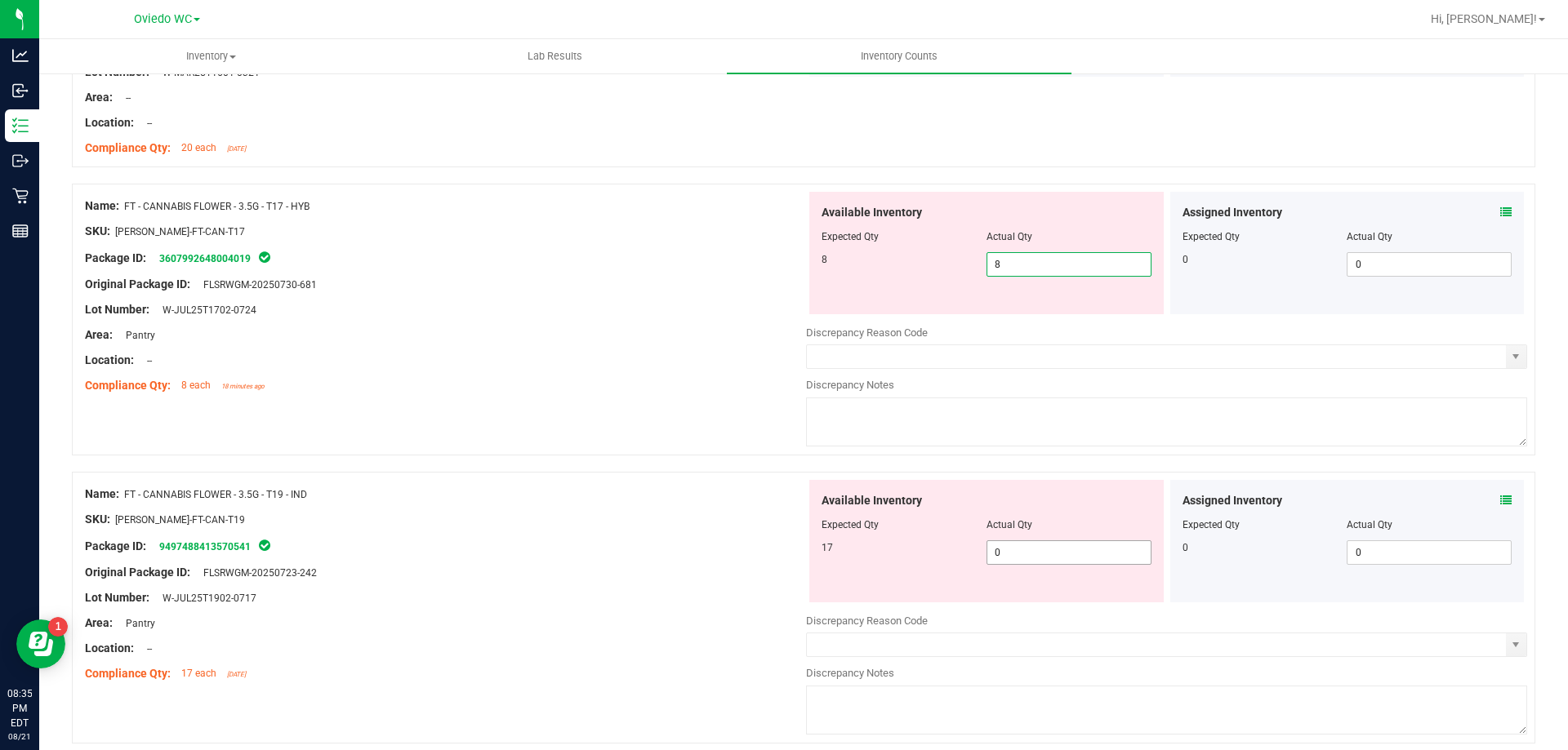
click at [1026, 554] on div "Available Inventory Expected Qty Actual Qty 17 0 0" at bounding box center [1166, 609] width 721 height 259
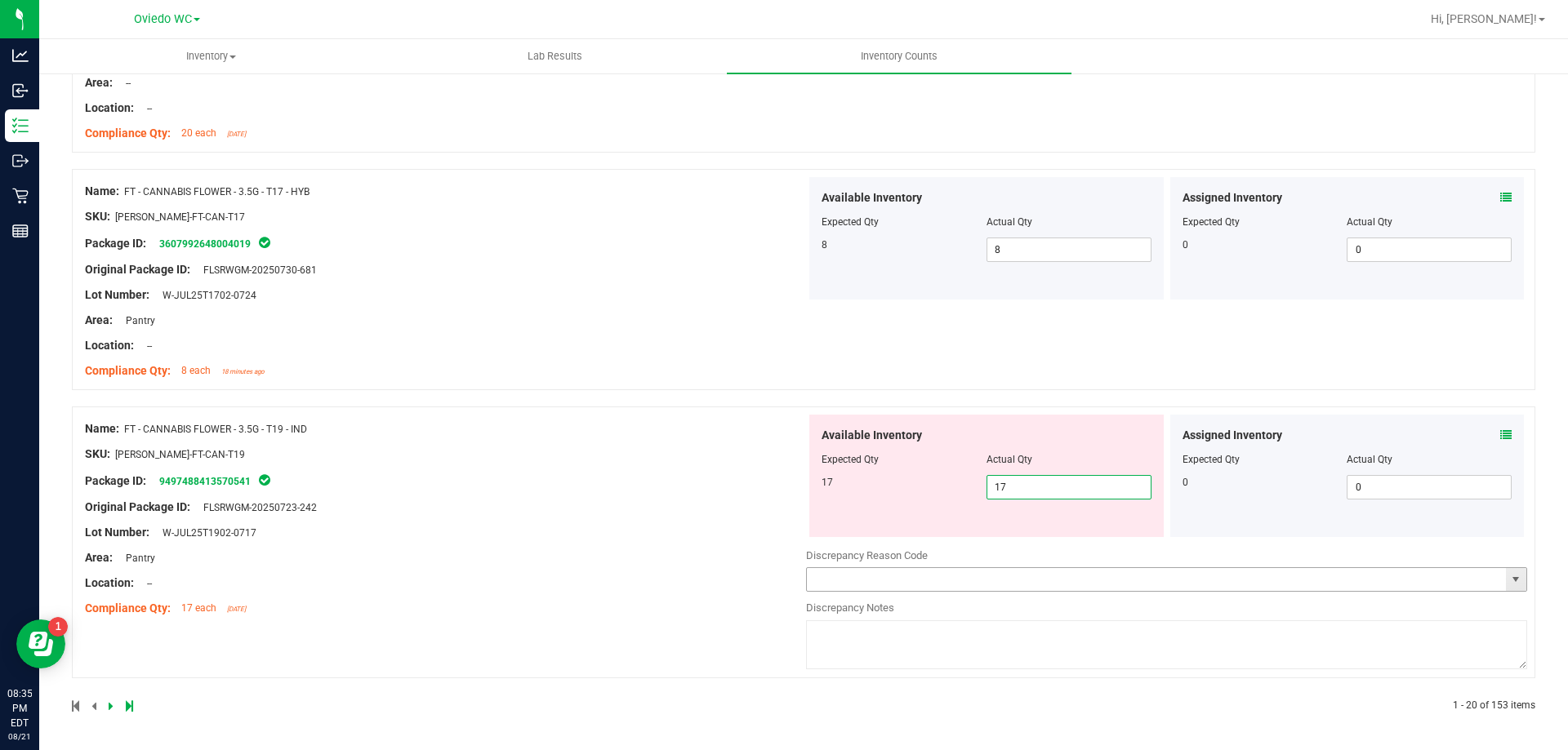
click at [465, 587] on div "Name: FT - CANNABIS FLOWER - 3.5G - T19 - IND SKU: FLO-BUD-FT-CAN-T19 Package I…" at bounding box center [445, 519] width 721 height 208
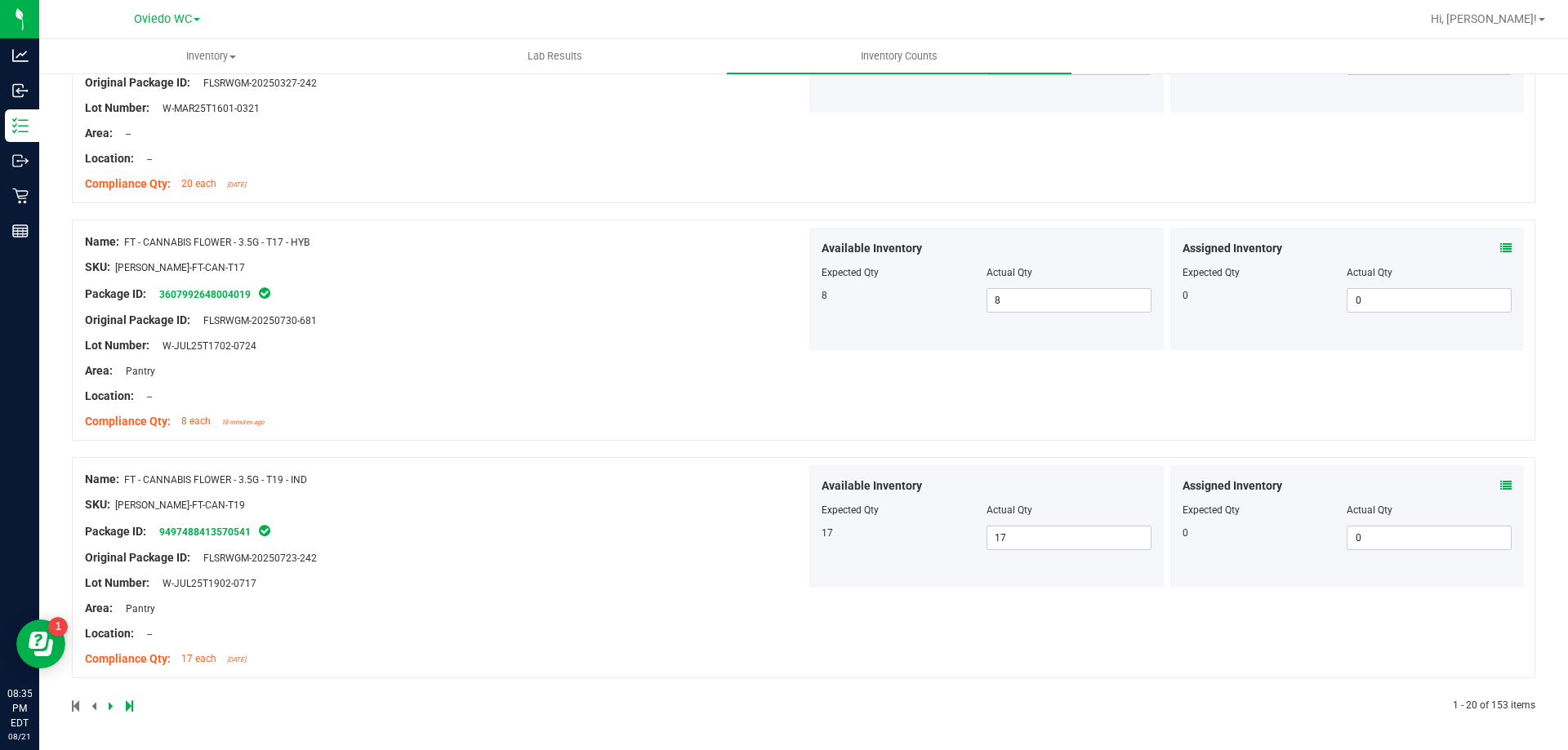
click at [109, 701] on icon at bounding box center [111, 706] width 5 height 9
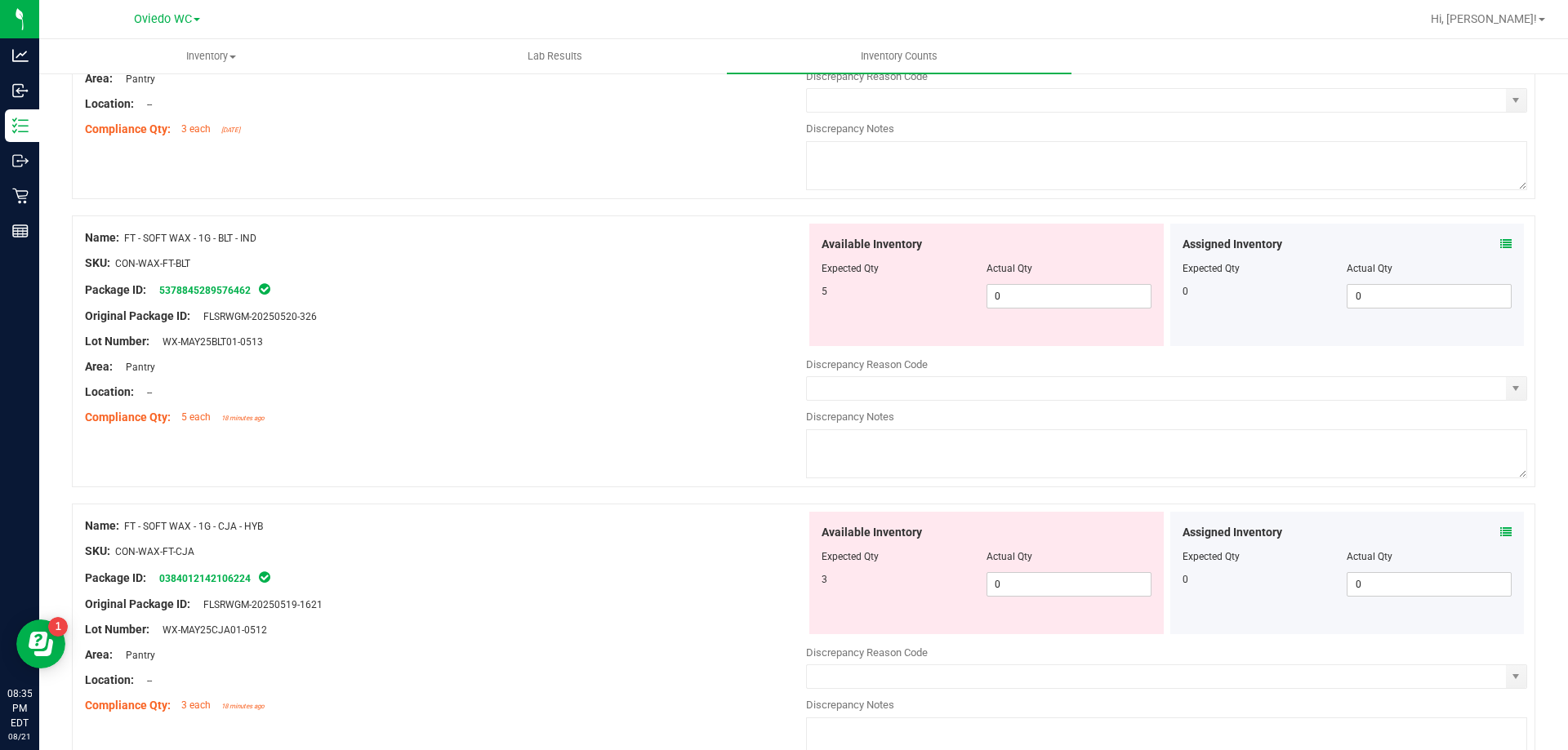
scroll to position [0, 0]
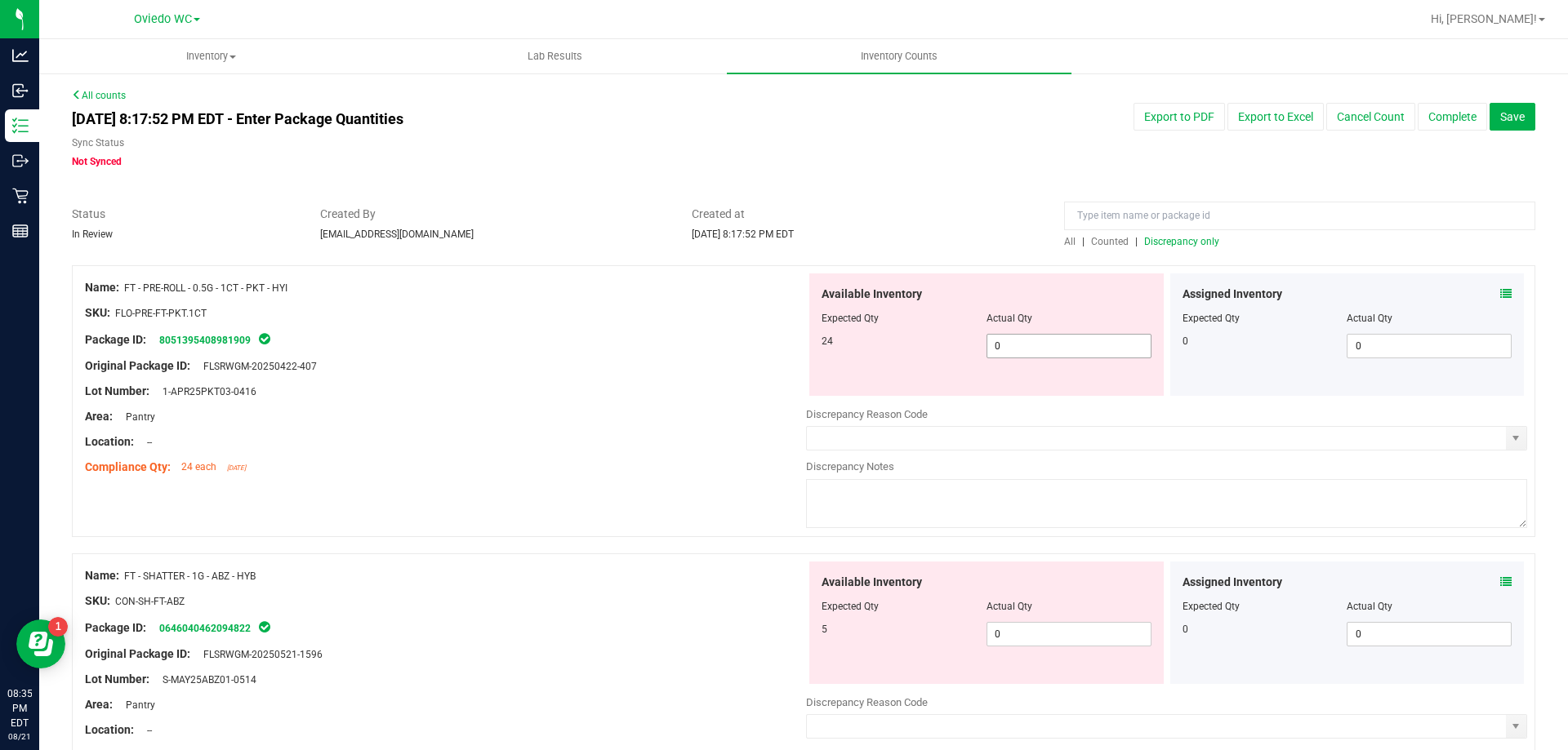
click at [1022, 354] on span "0 0" at bounding box center [1068, 346] width 165 height 24
click at [1036, 668] on div "Available Inventory Expected Qty Actual Qty 5 0 0" at bounding box center [1166, 691] width 721 height 259
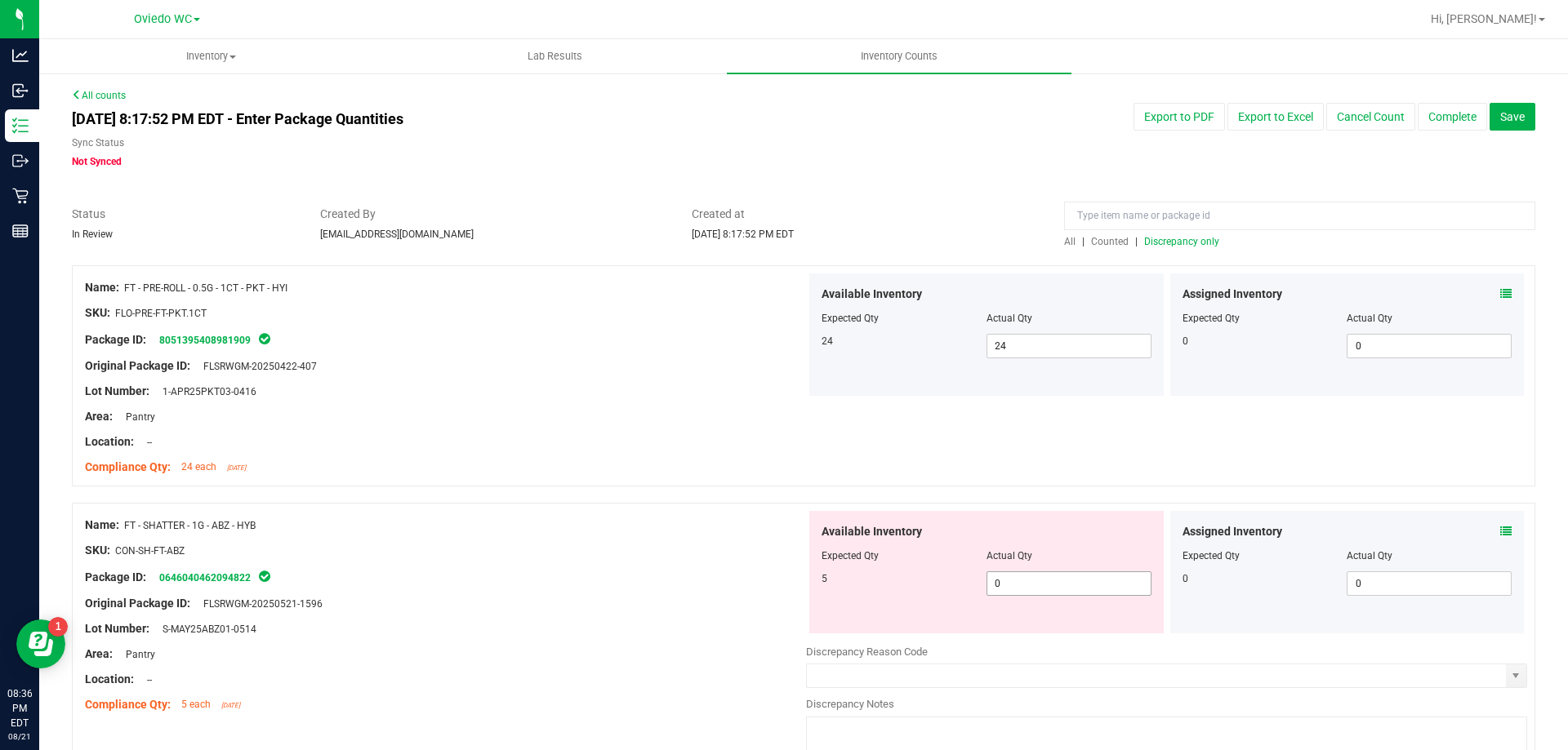
click at [1042, 589] on span "0 0" at bounding box center [1068, 584] width 165 height 24
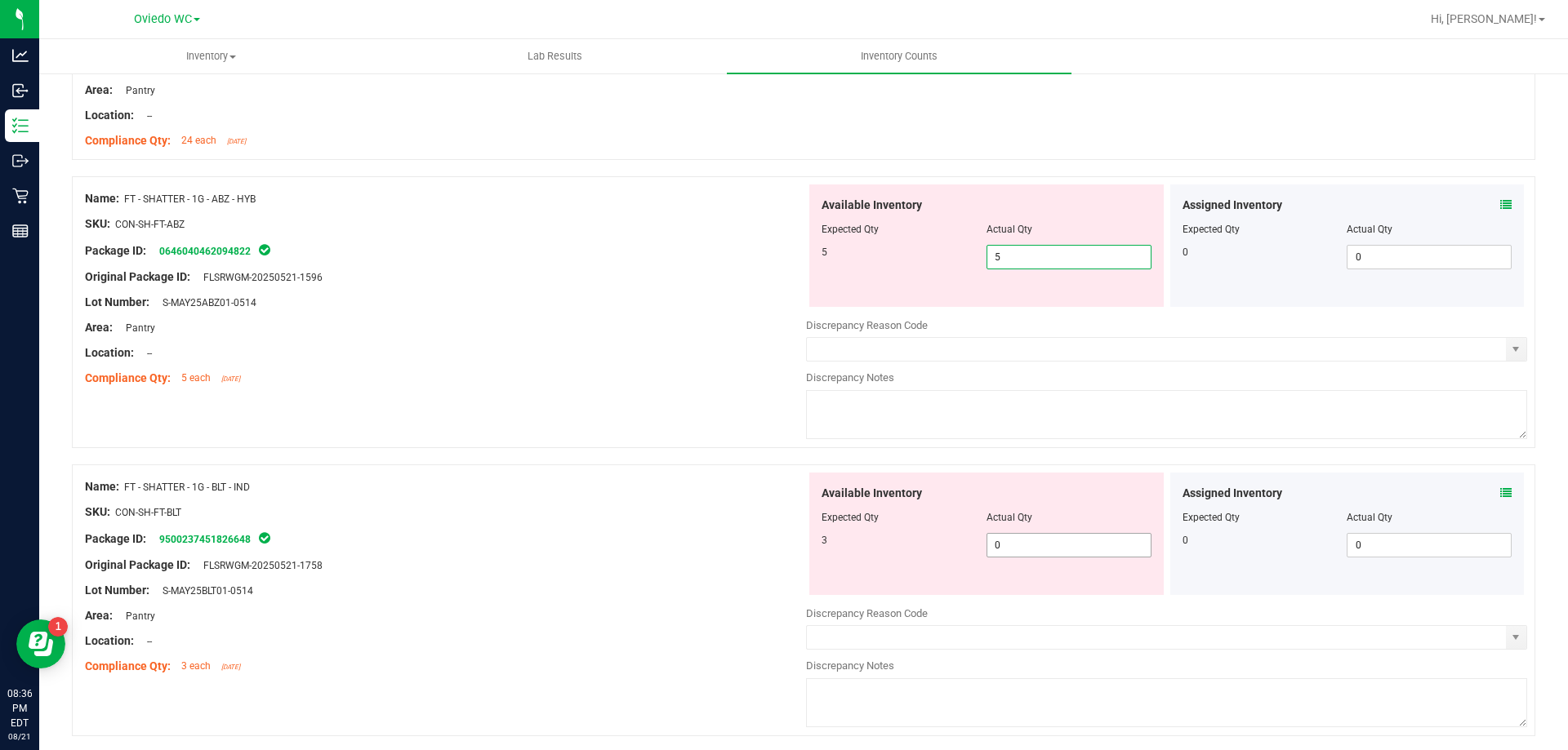
click at [1029, 540] on div "Available Inventory Expected Qty Actual Qty 3 0 0" at bounding box center [986, 533] width 354 height 122
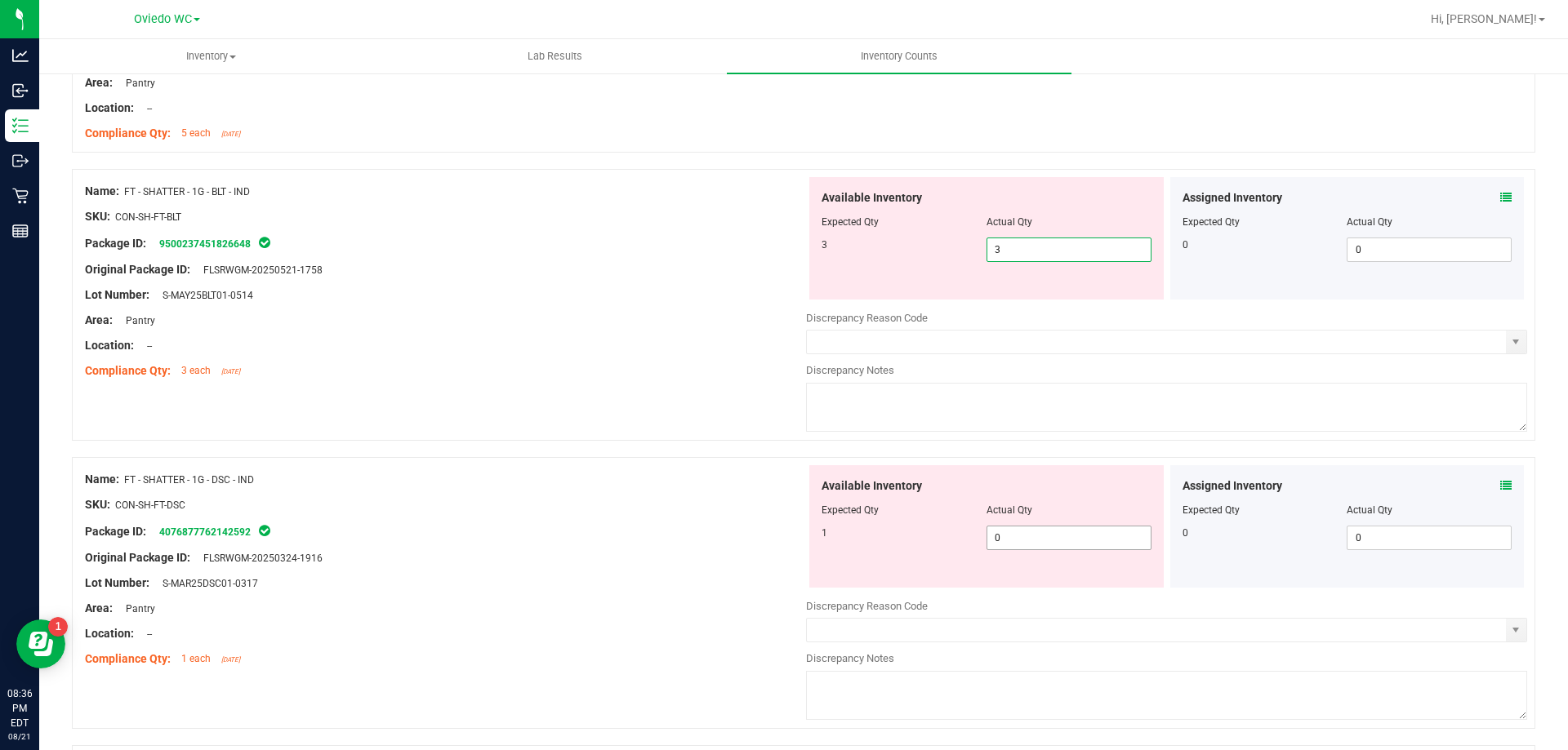
click at [1038, 540] on div "Available Inventory Expected Qty Actual Qty 1 0 0" at bounding box center [1166, 595] width 721 height 259
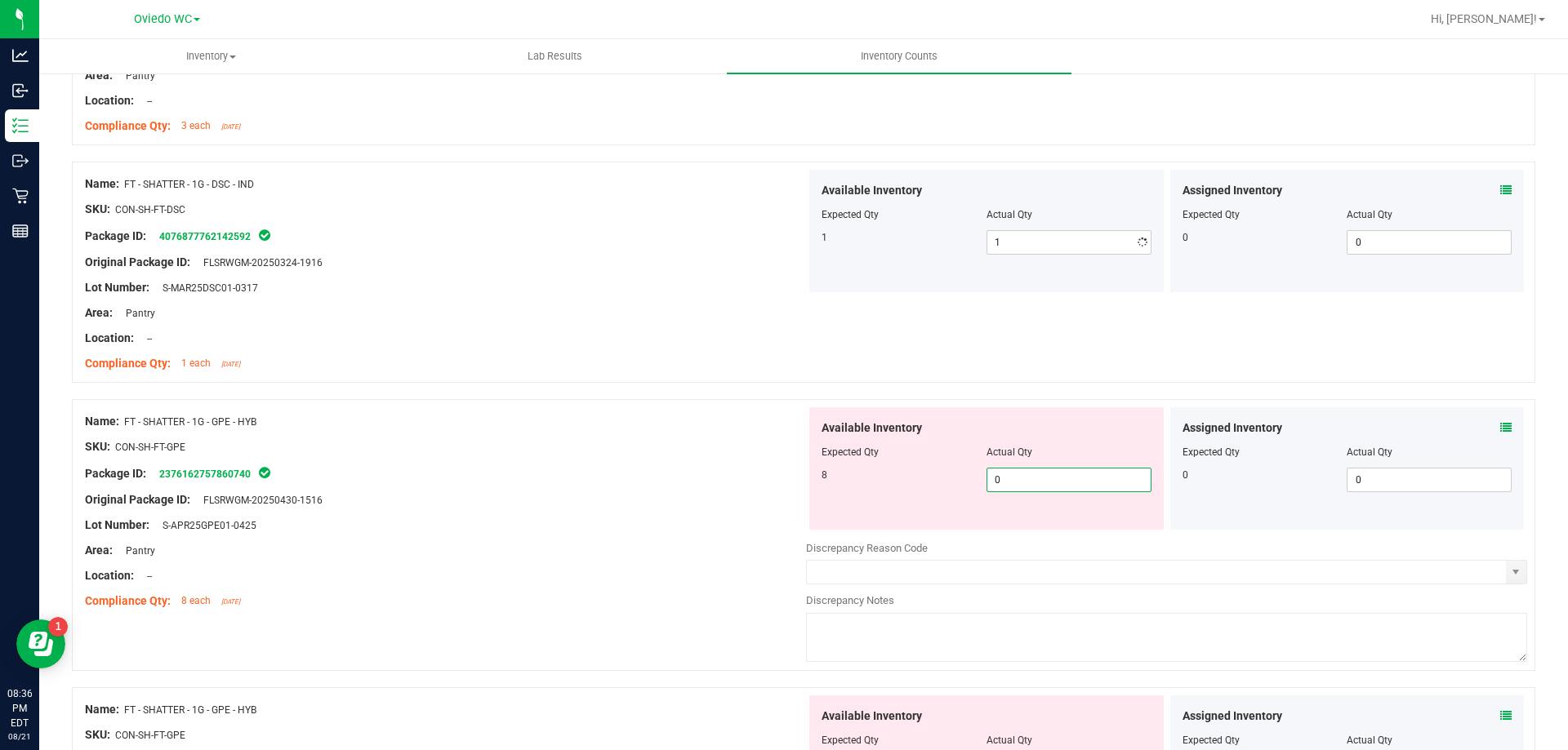
click at [1046, 537] on div "Available Inventory Expected Qty Actual Qty 8 0 0" at bounding box center [1166, 537] width 721 height 259
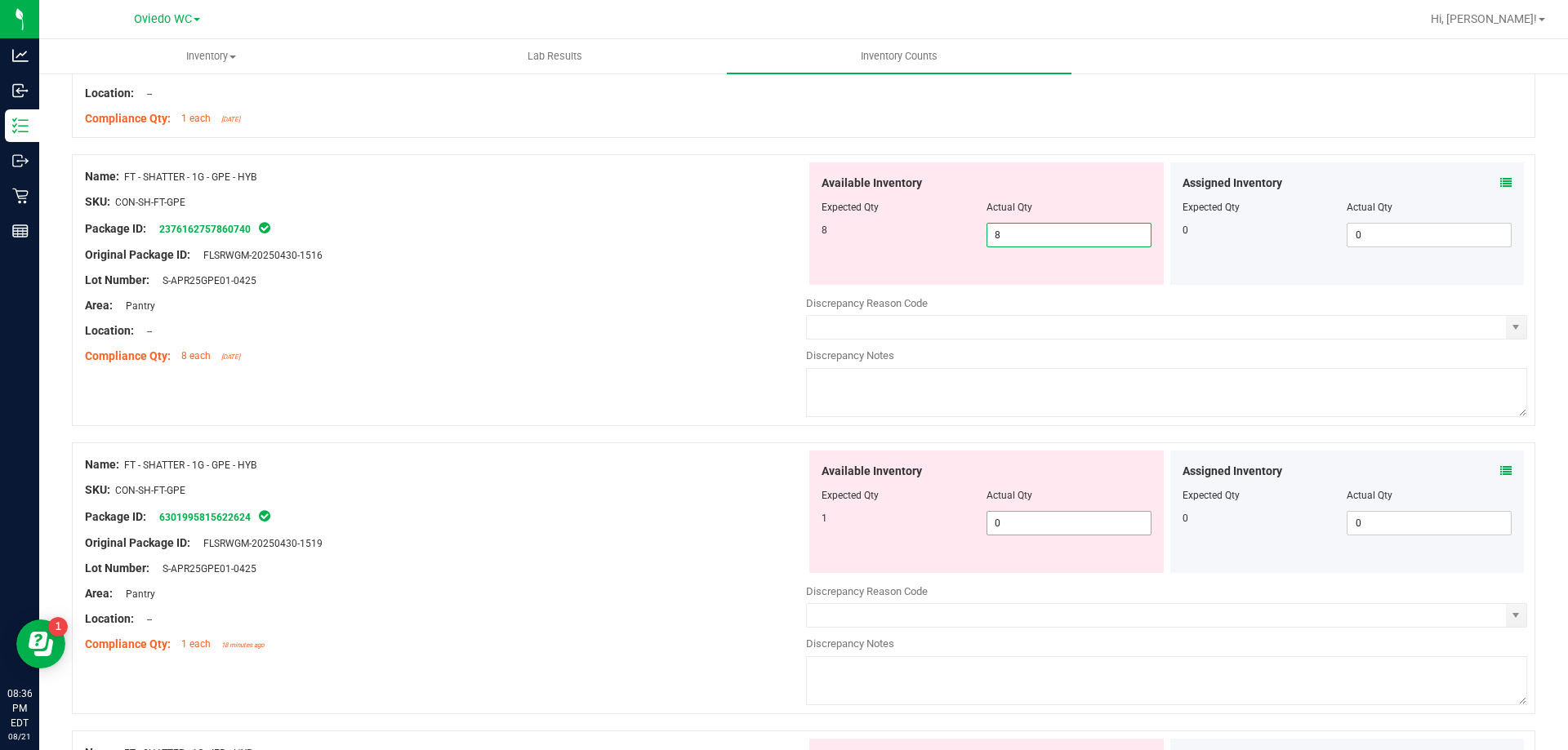
click at [1057, 518] on div "Available Inventory Expected Qty Actual Qty 1 0 0" at bounding box center [986, 512] width 354 height 122
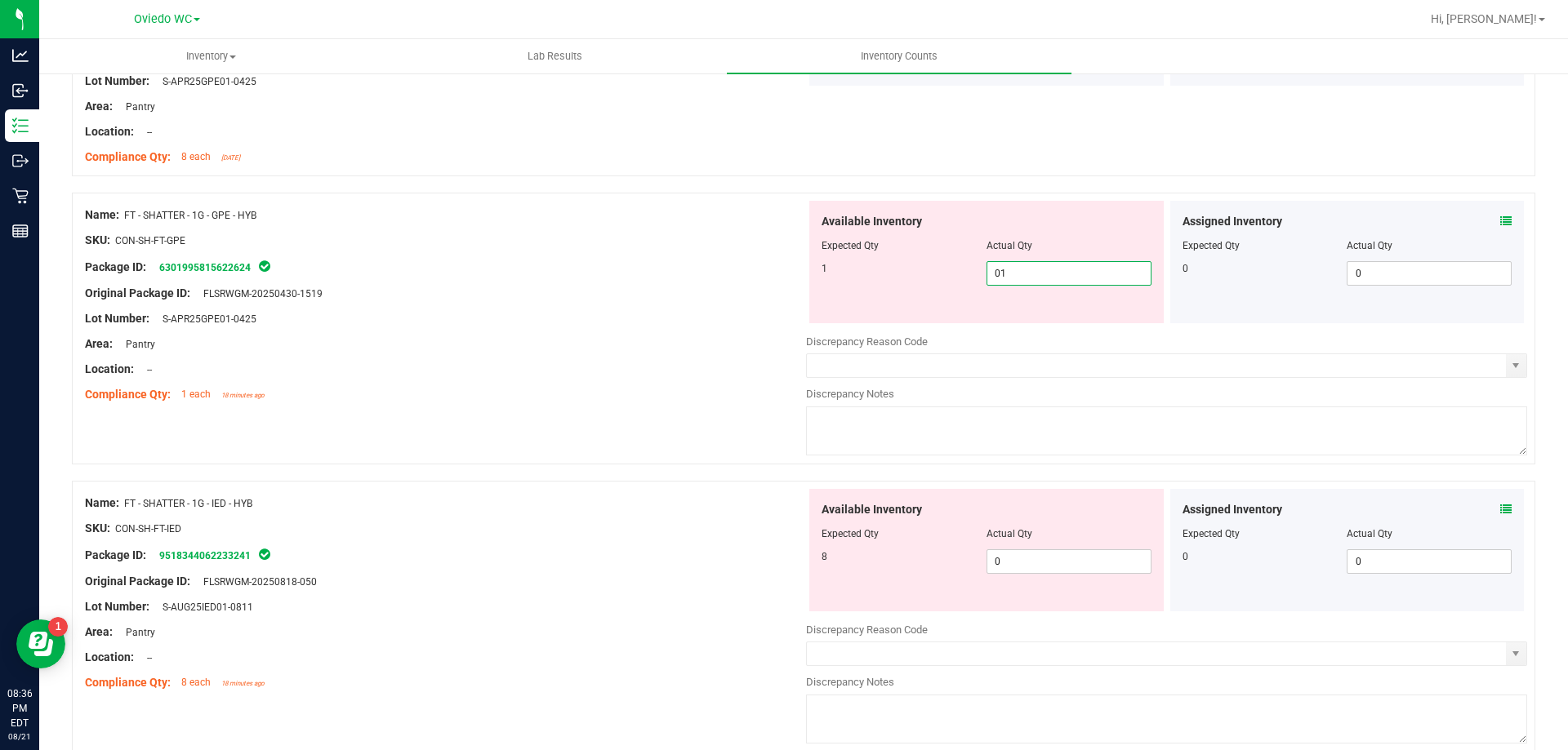
scroll to position [1469, 0]
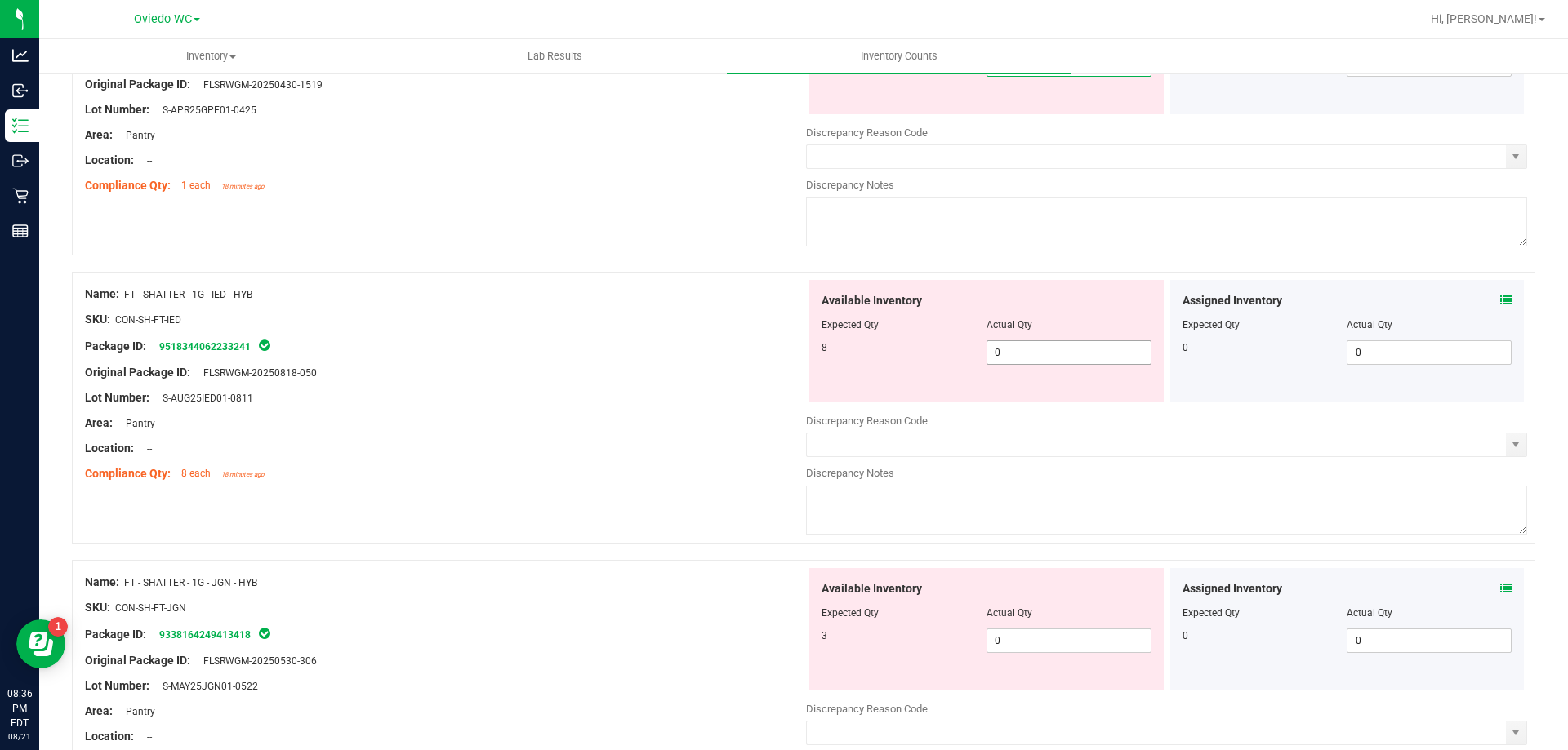
click at [1028, 343] on div "Available Inventory Expected Qty Actual Qty 8 0 0" at bounding box center [986, 341] width 354 height 122
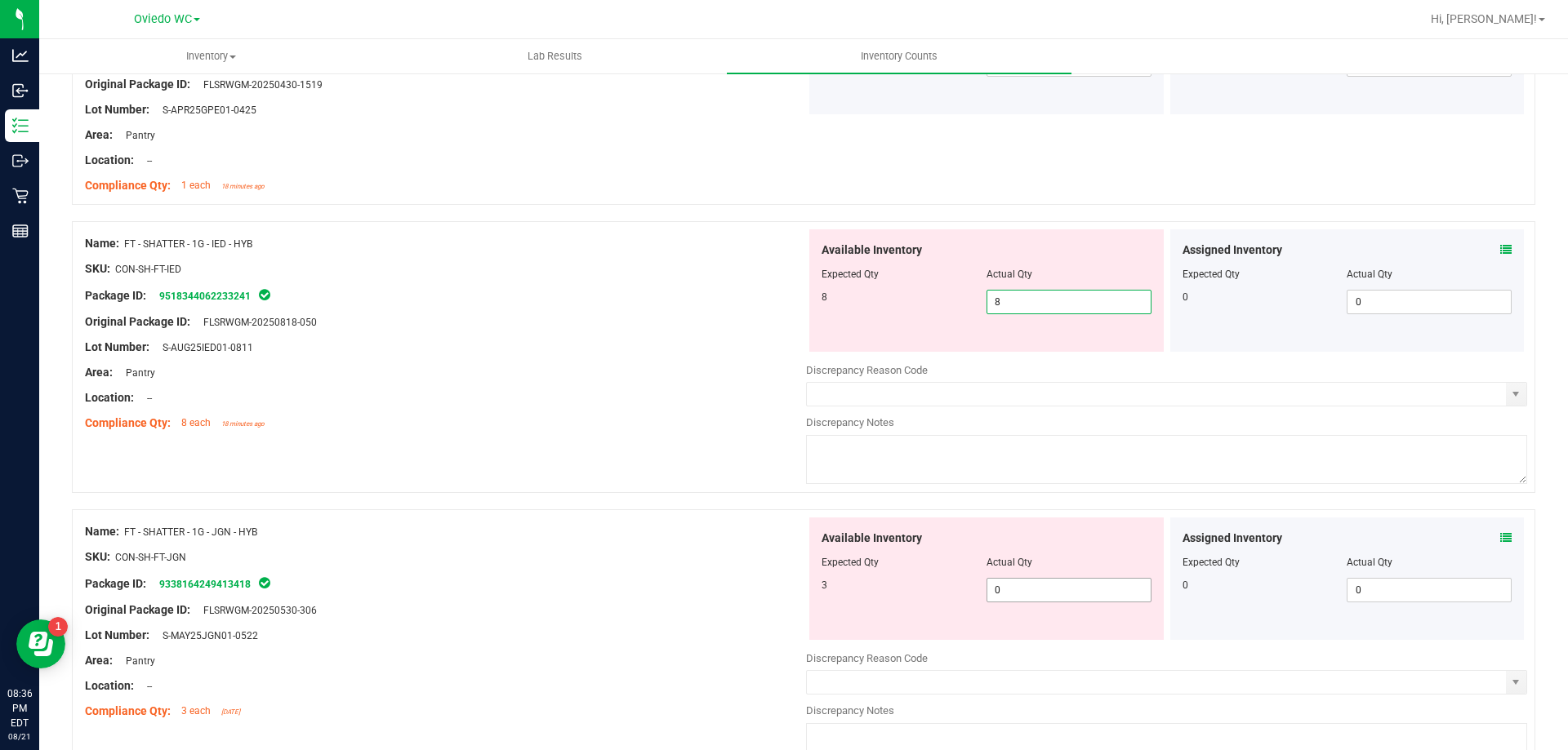
click at [1020, 591] on div "Available Inventory Expected Qty Actual Qty 3 0 0" at bounding box center [1166, 647] width 721 height 259
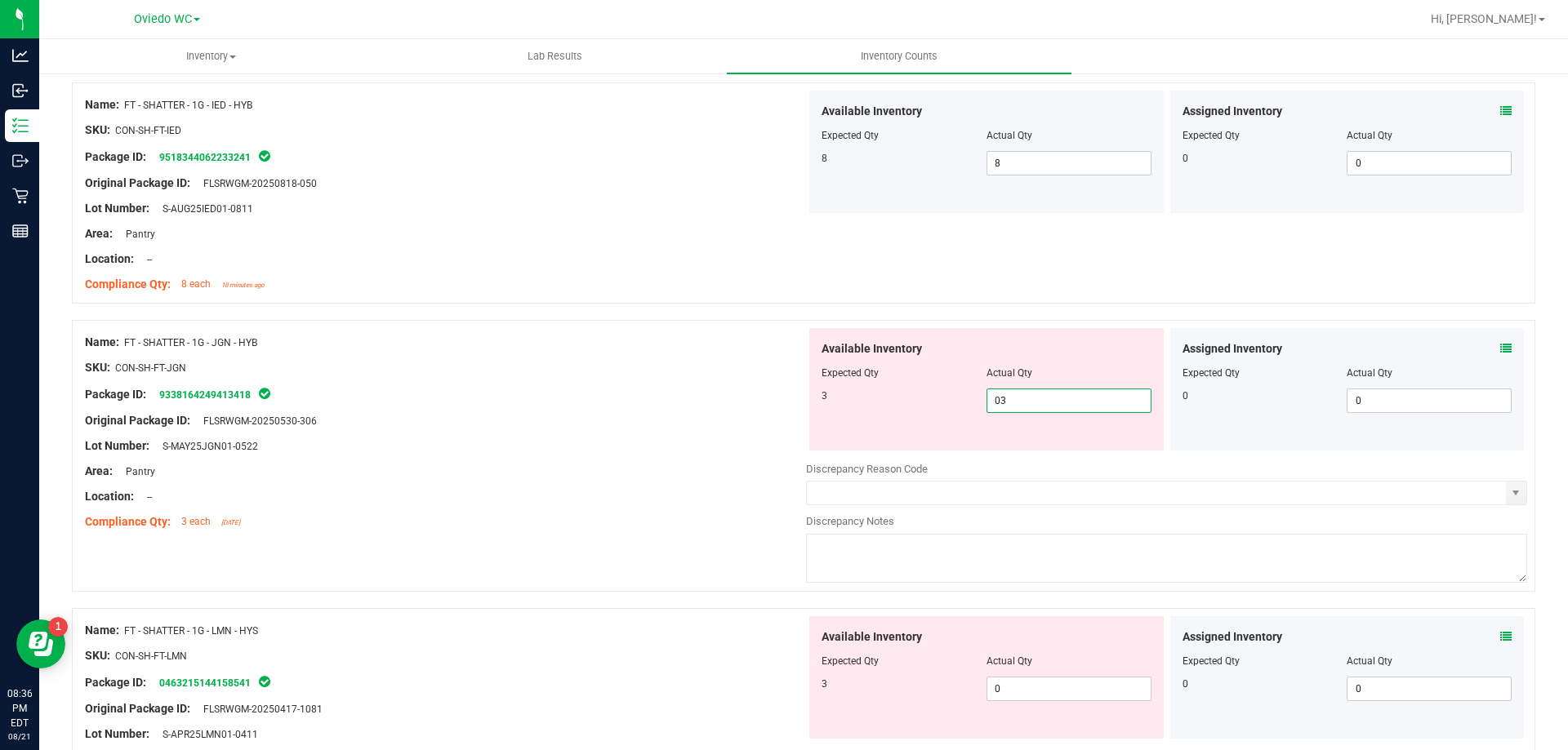
scroll to position [1877, 0]
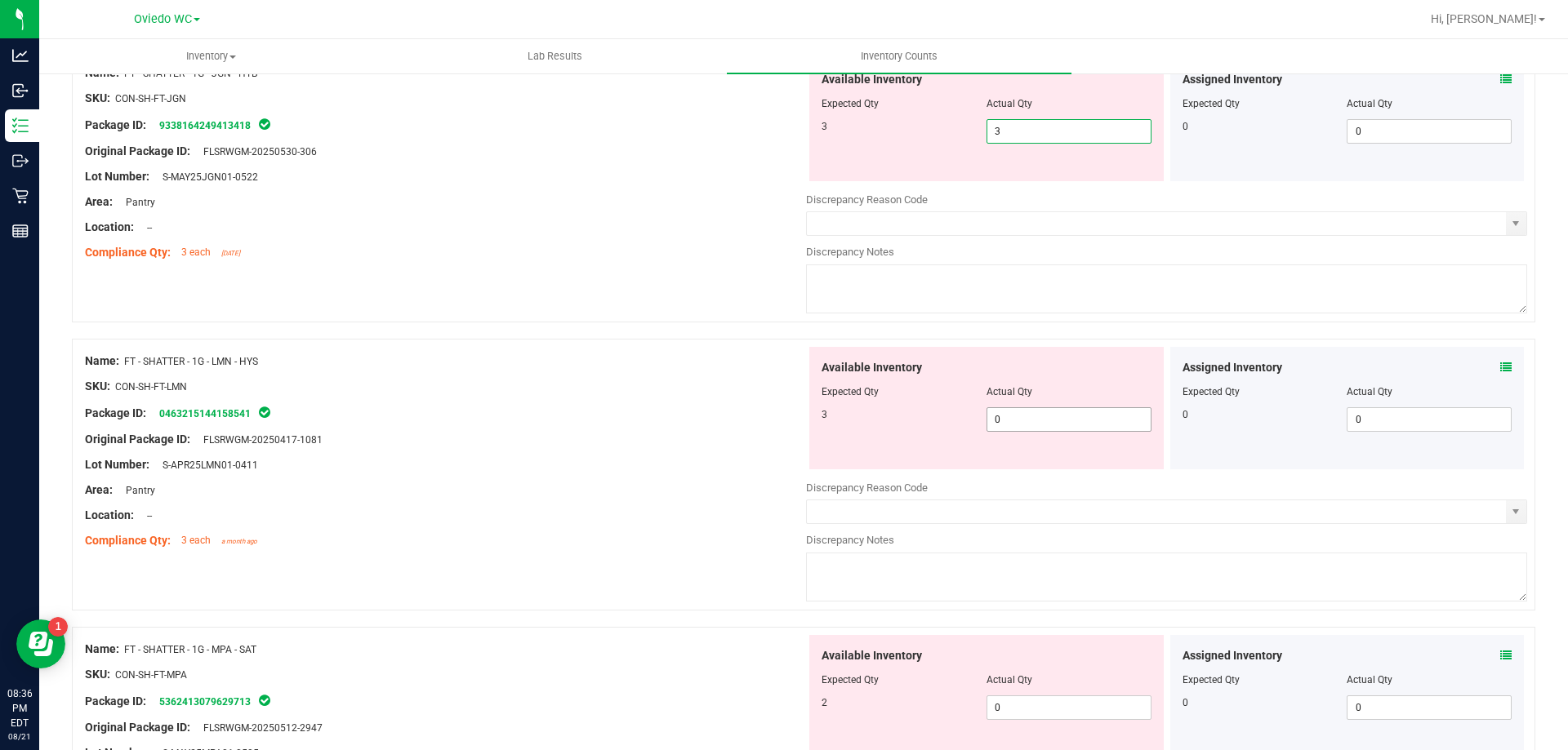
click at [1036, 428] on div "Available Inventory Expected Qty Actual Qty 3 0 0" at bounding box center [1166, 477] width 721 height 259
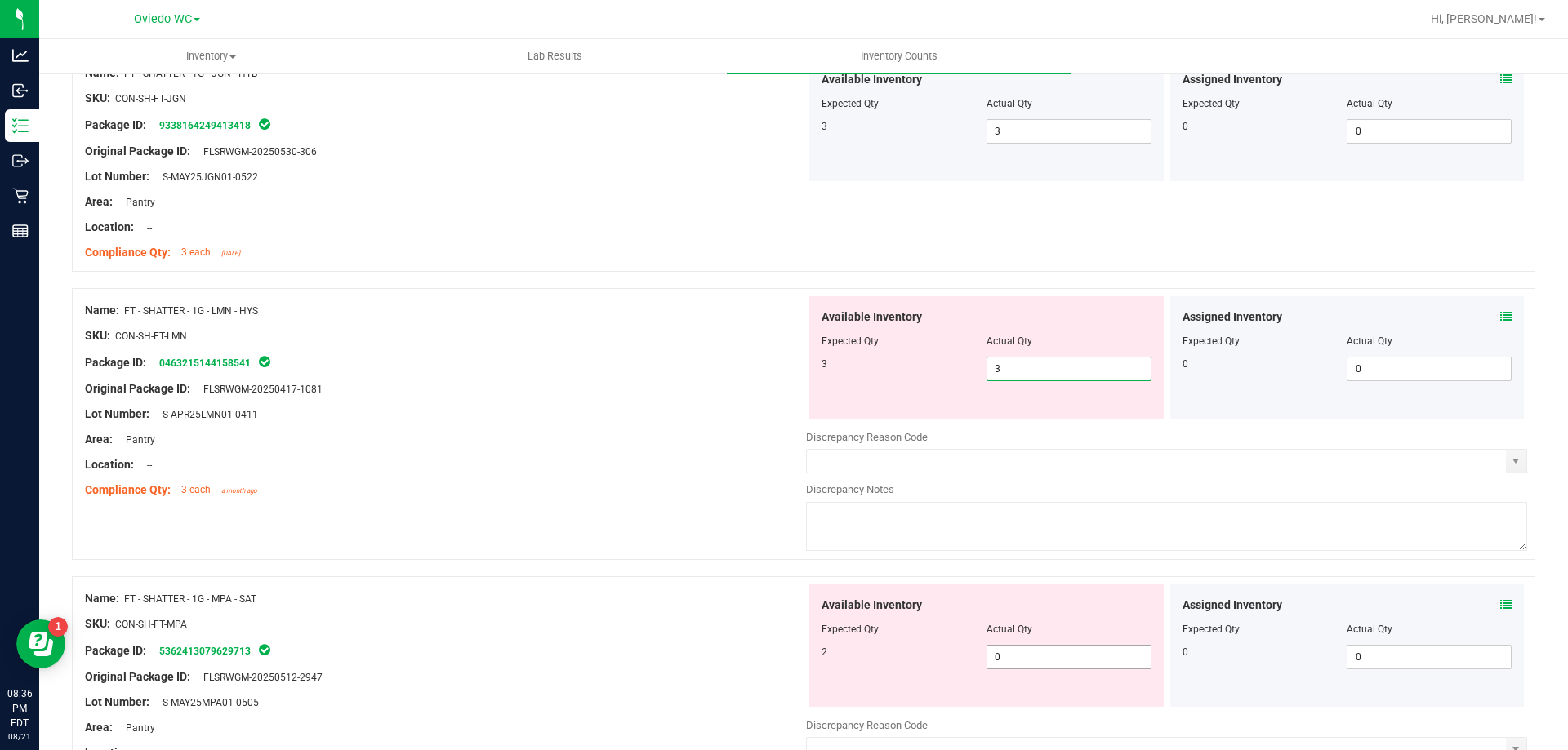
click at [1026, 657] on div "Available Inventory Expected Qty Actual Qty 2 0 0" at bounding box center [1166, 714] width 721 height 259
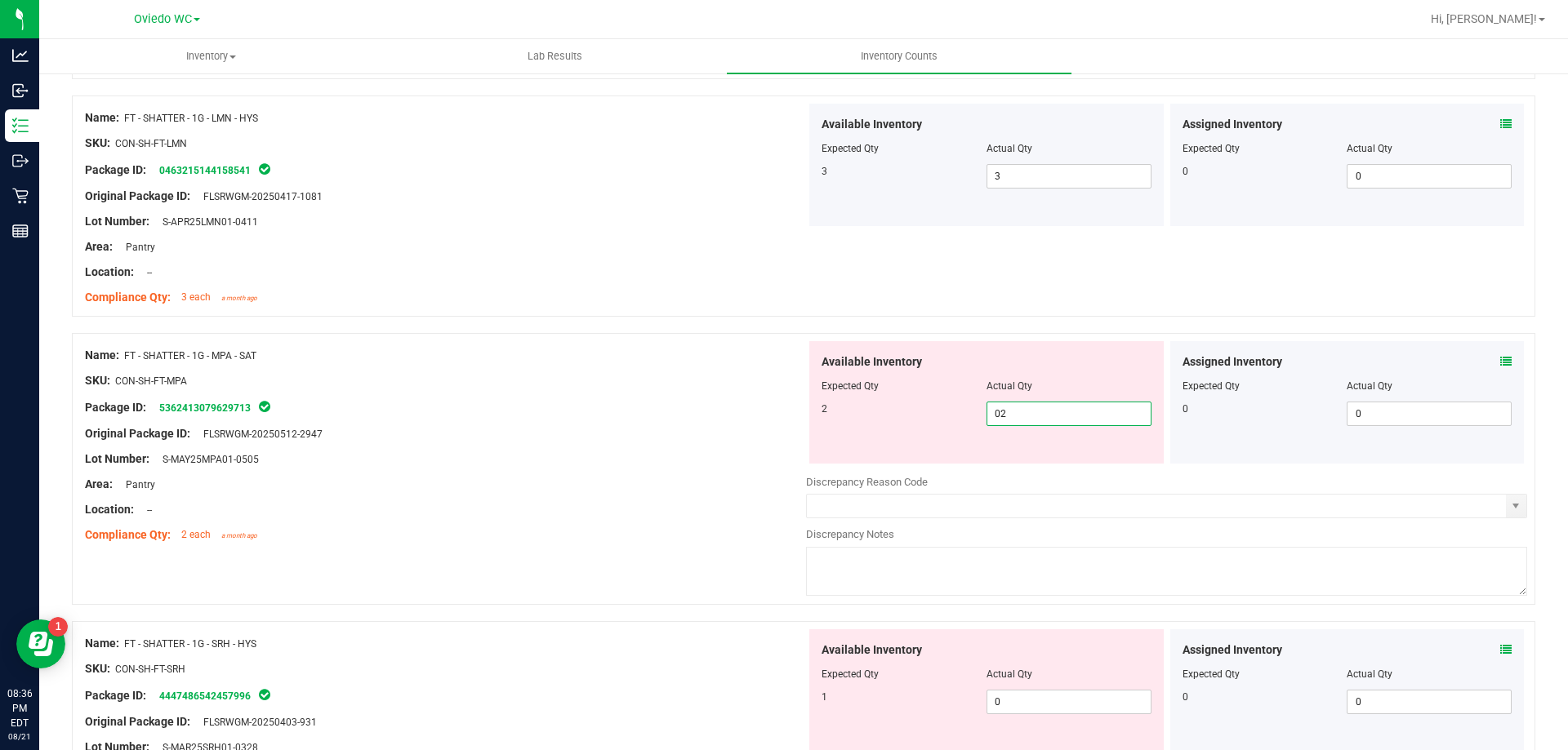
scroll to position [2367, 0]
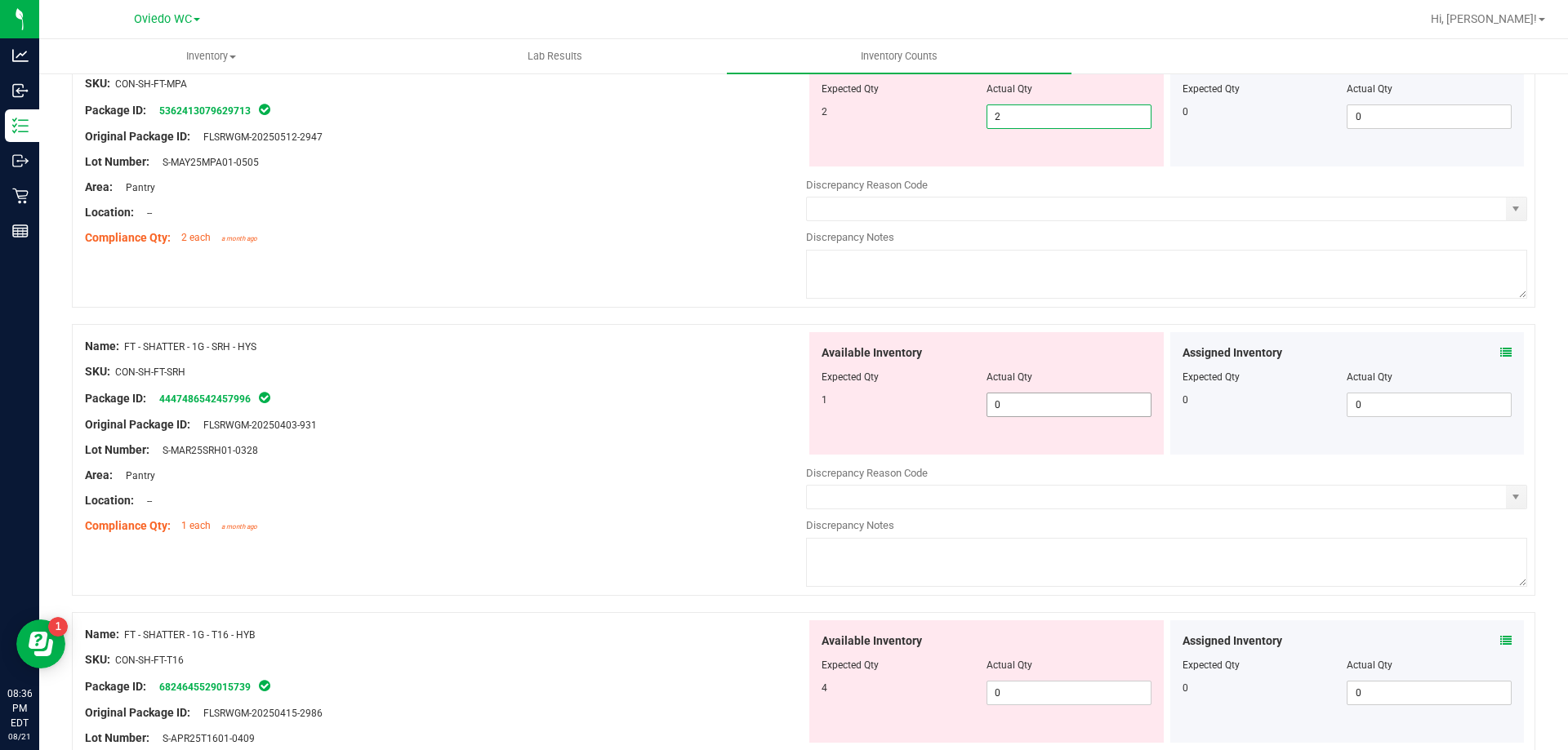
click at [1003, 403] on div "Available Inventory Expected Qty Actual Qty 1 0 0" at bounding box center [986, 393] width 354 height 122
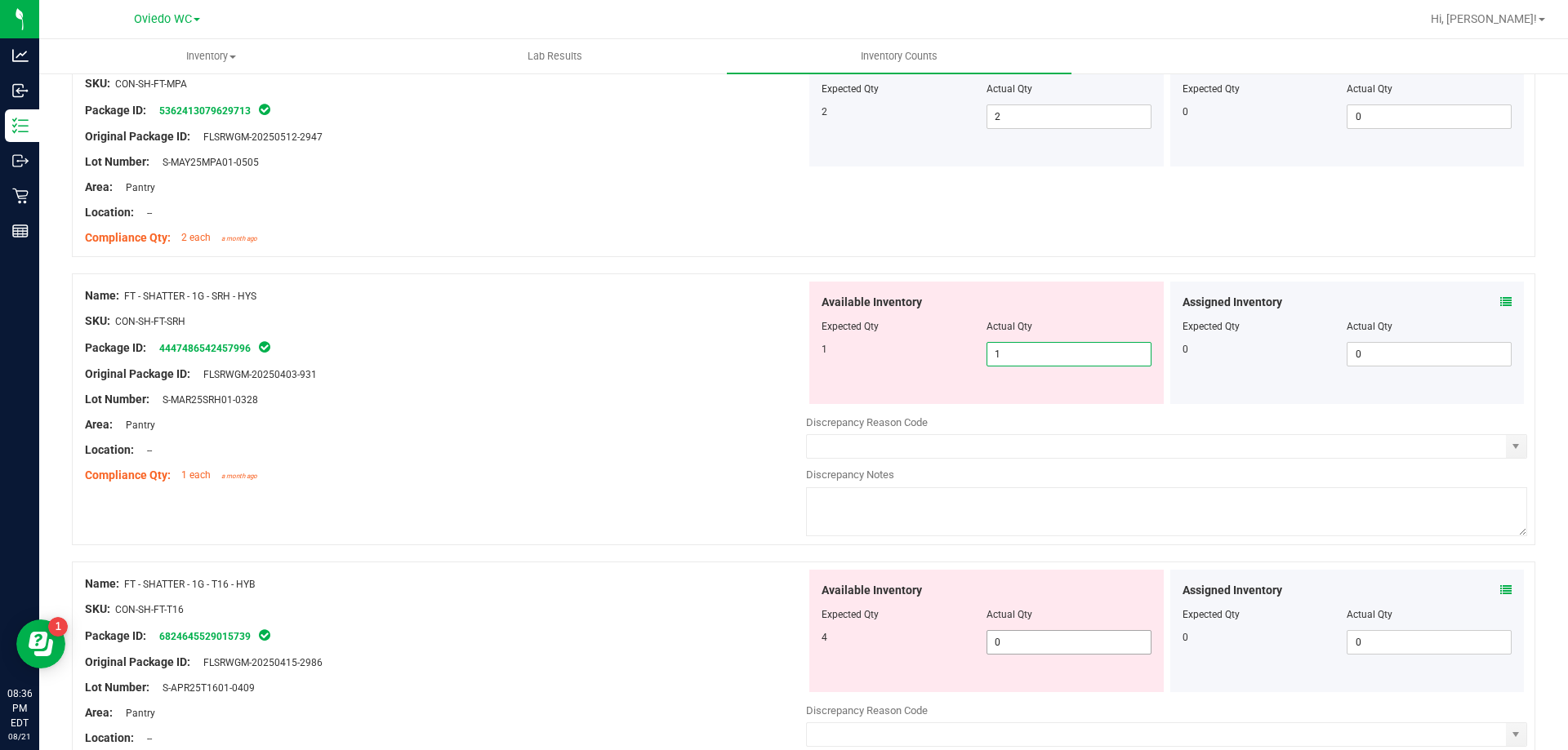
click at [1024, 635] on div "Available Inventory Expected Qty Actual Qty 4 0 0" at bounding box center [986, 631] width 354 height 122
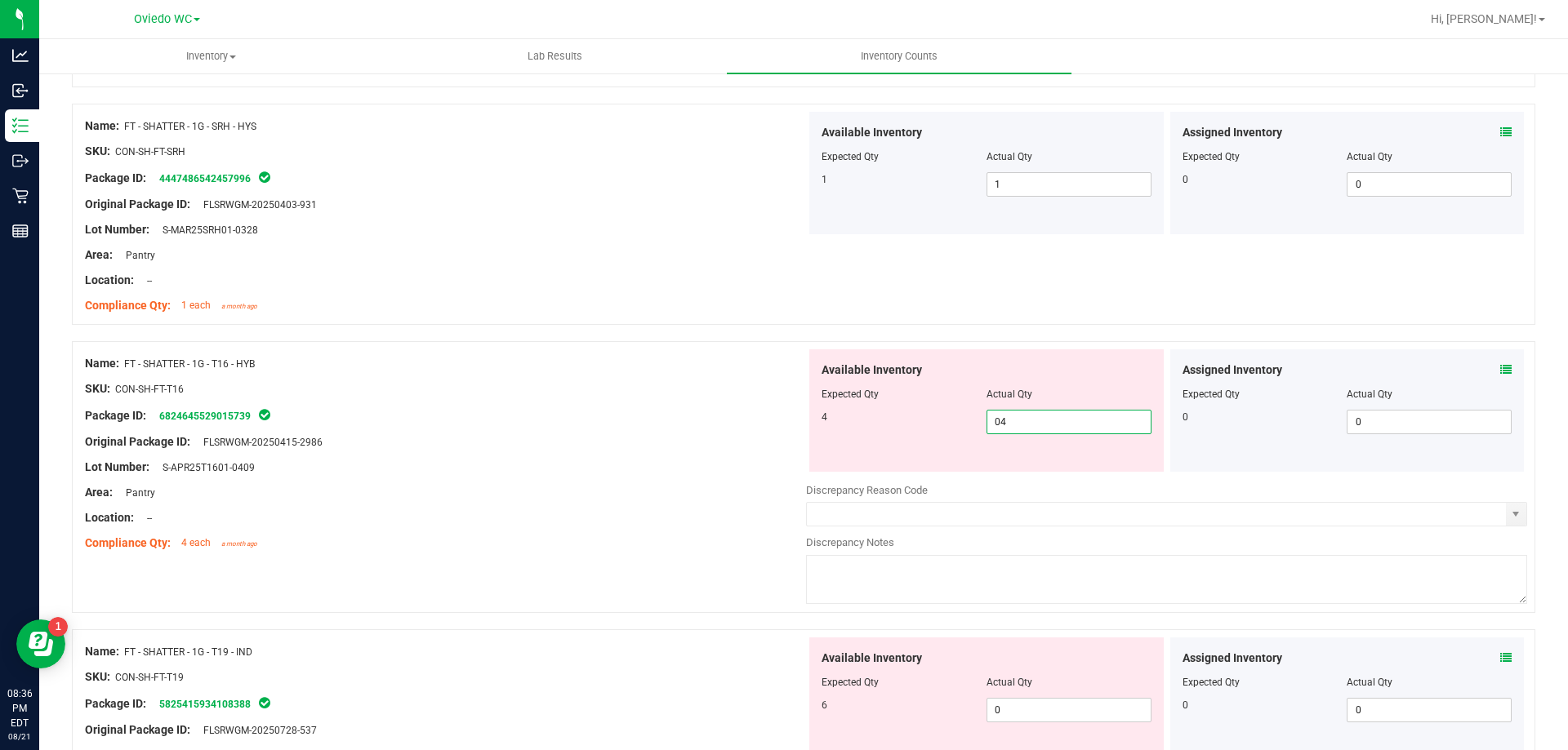
scroll to position [2612, 0]
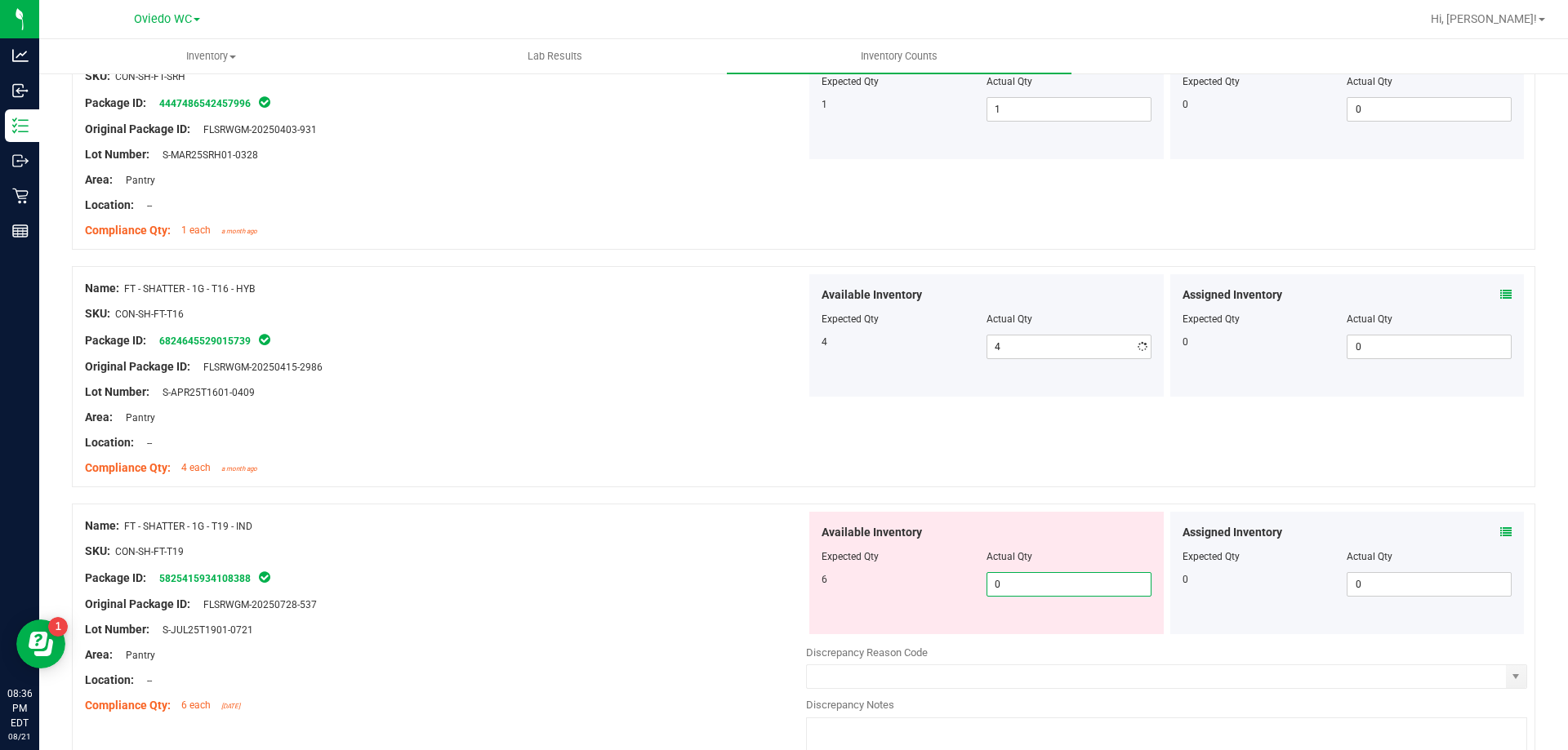
click at [1011, 646] on div "Available Inventory Expected Qty Actual Qty 6 0 0" at bounding box center [1166, 641] width 721 height 259
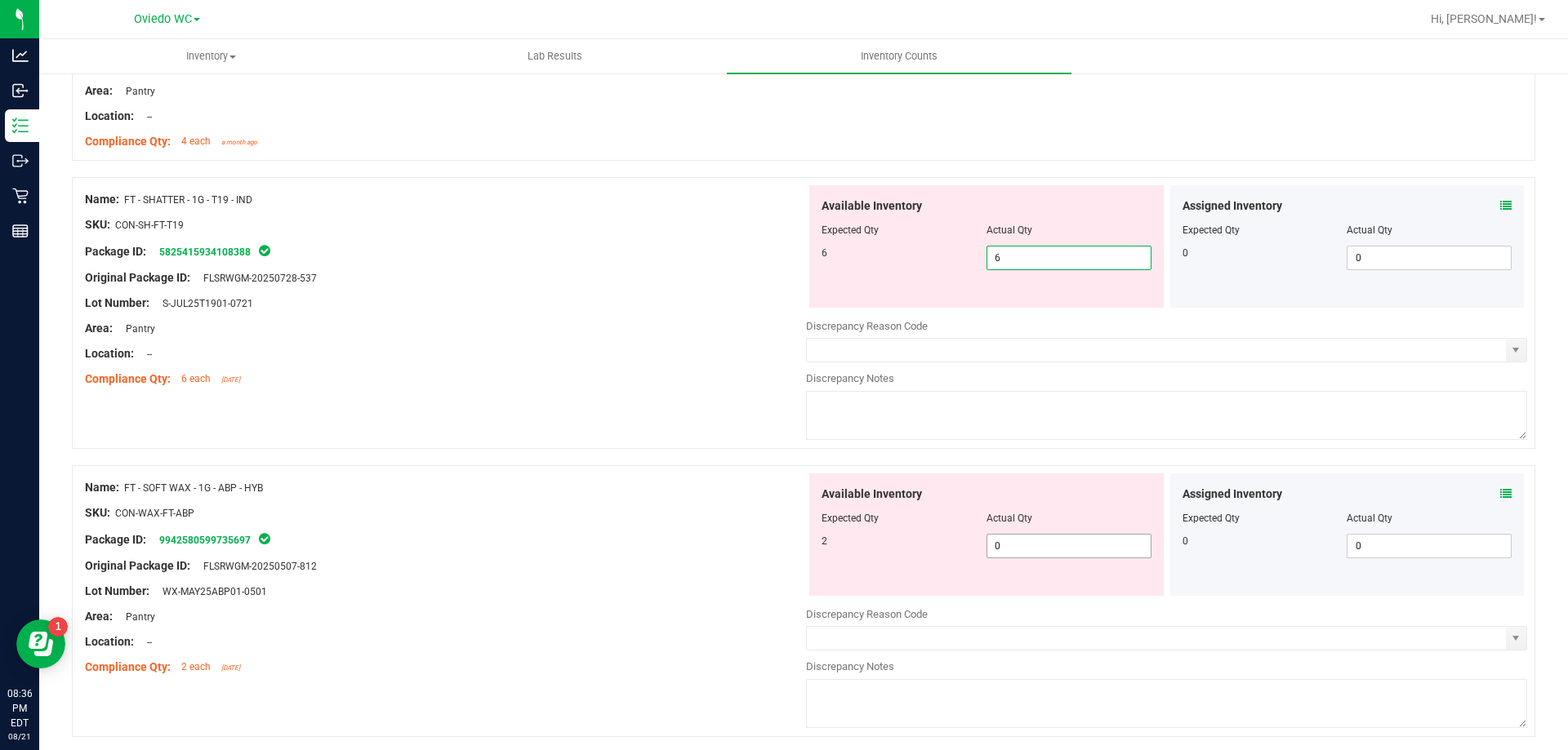
click at [1057, 547] on div "Available Inventory Expected Qty Actual Qty 2 0 0" at bounding box center [1166, 603] width 721 height 259
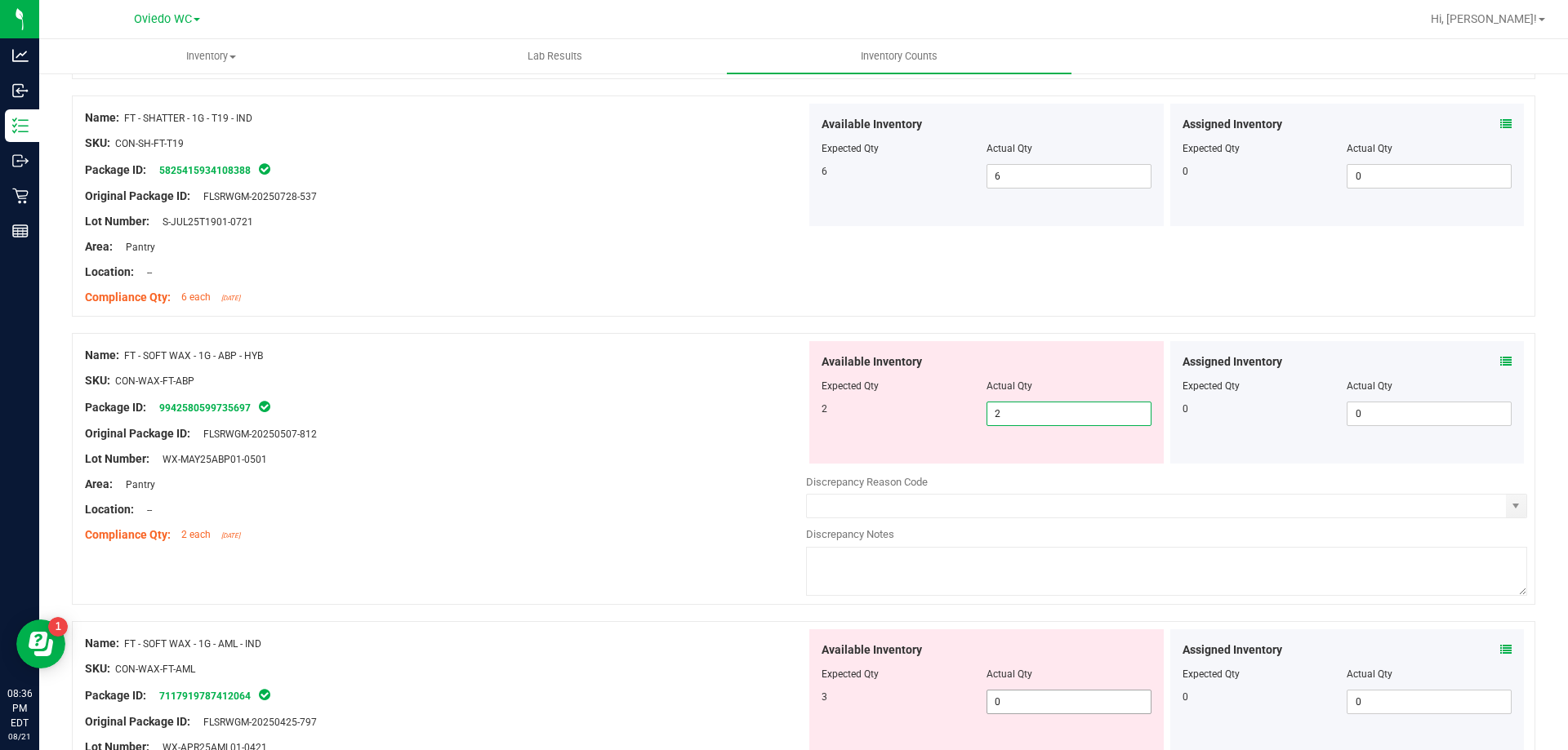
click at [1034, 700] on div "Available Inventory Expected Qty Actual Qty 3 0 0" at bounding box center [986, 690] width 354 height 122
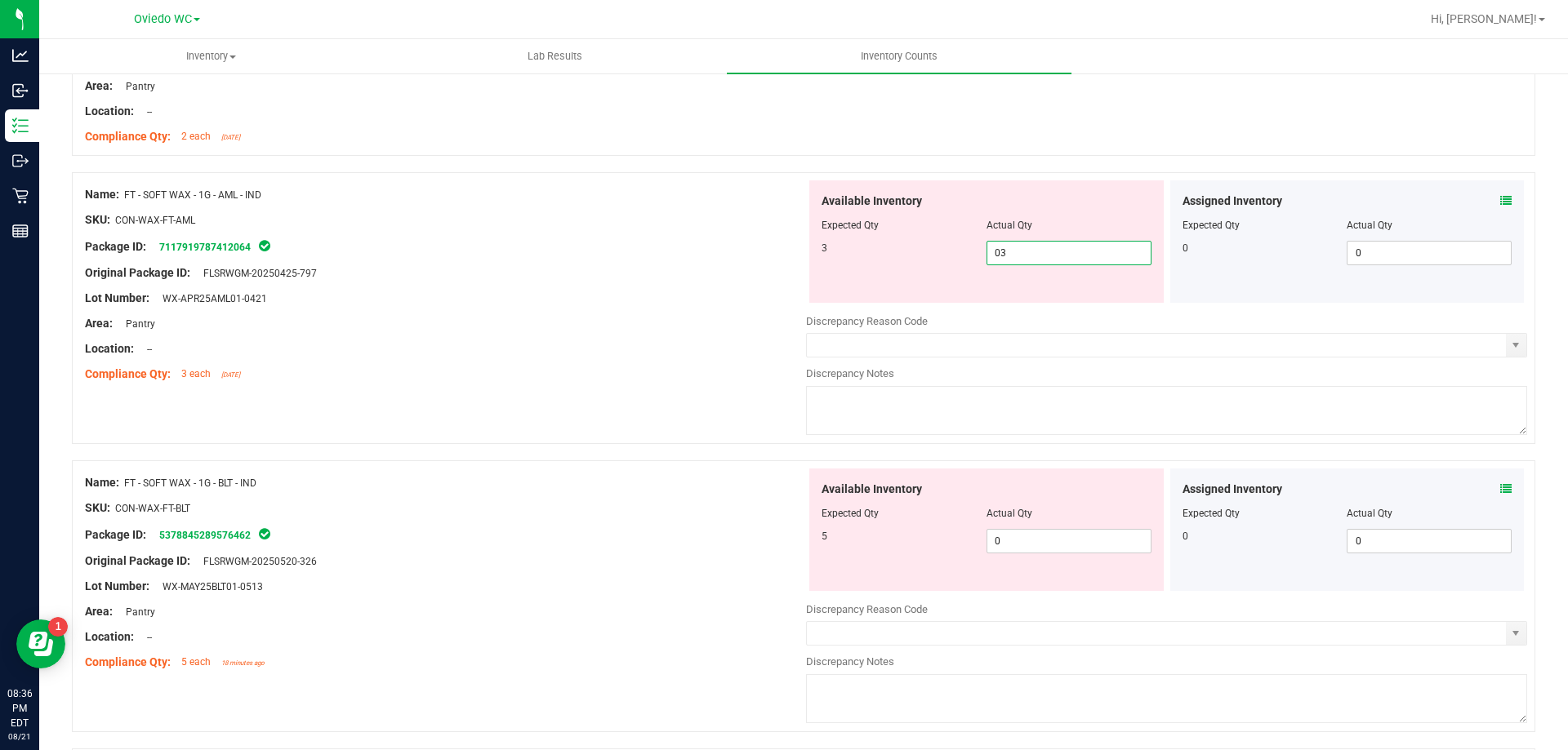
scroll to position [3591, 0]
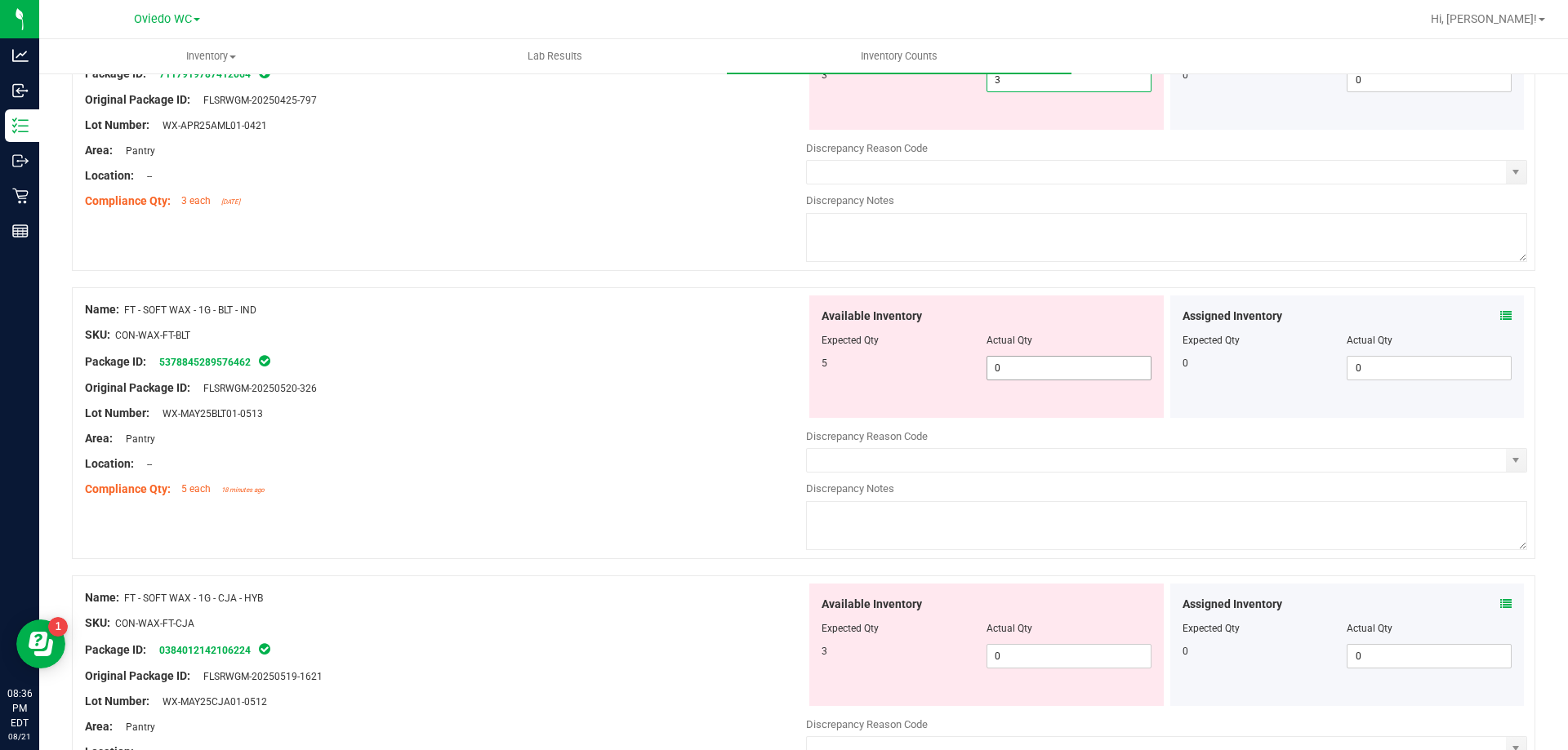
click at [1032, 360] on div "Available Inventory Expected Qty Actual Qty 5 0 0" at bounding box center [986, 357] width 354 height 122
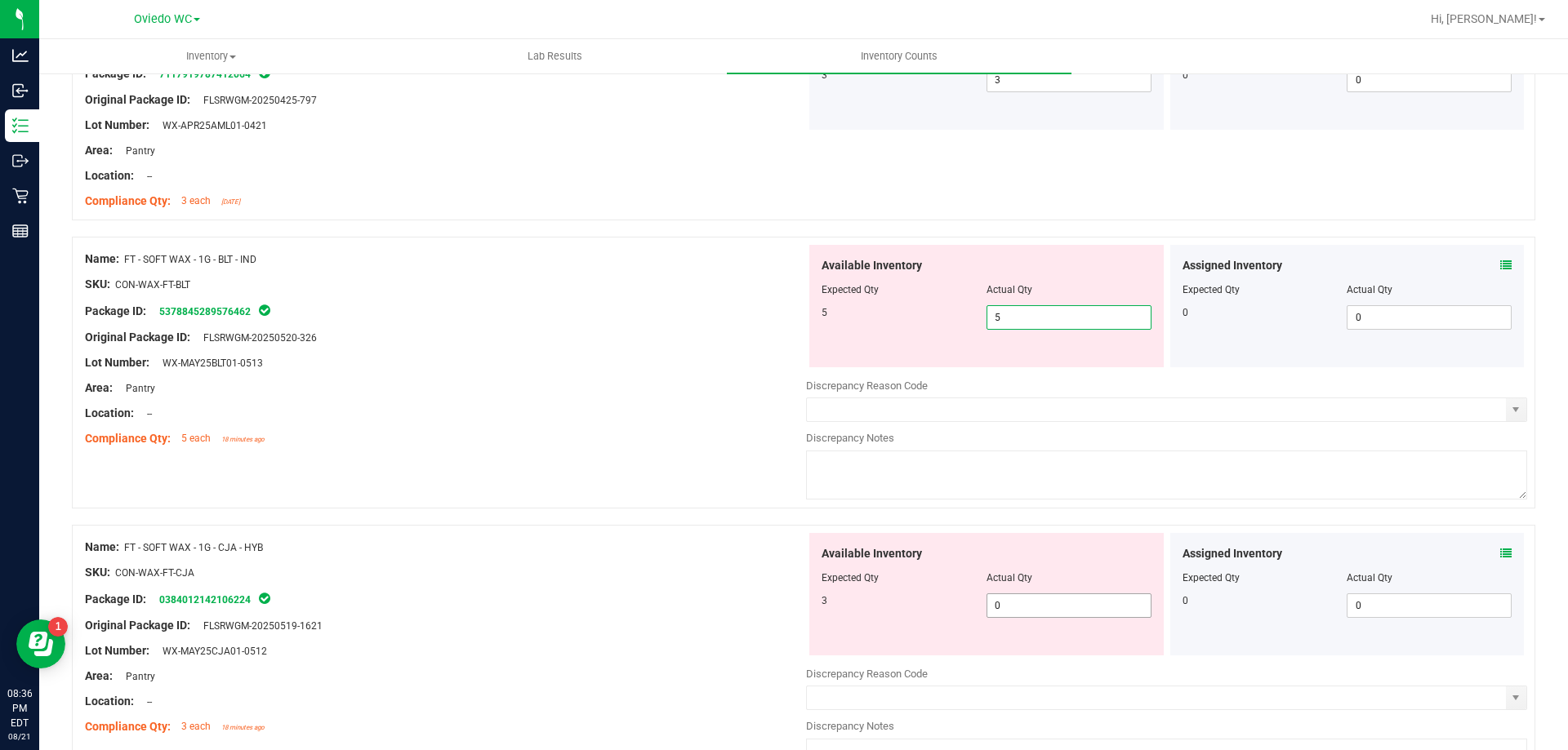
click at [1094, 598] on div "Available Inventory Expected Qty Actual Qty 3 0 0" at bounding box center [986, 594] width 354 height 122
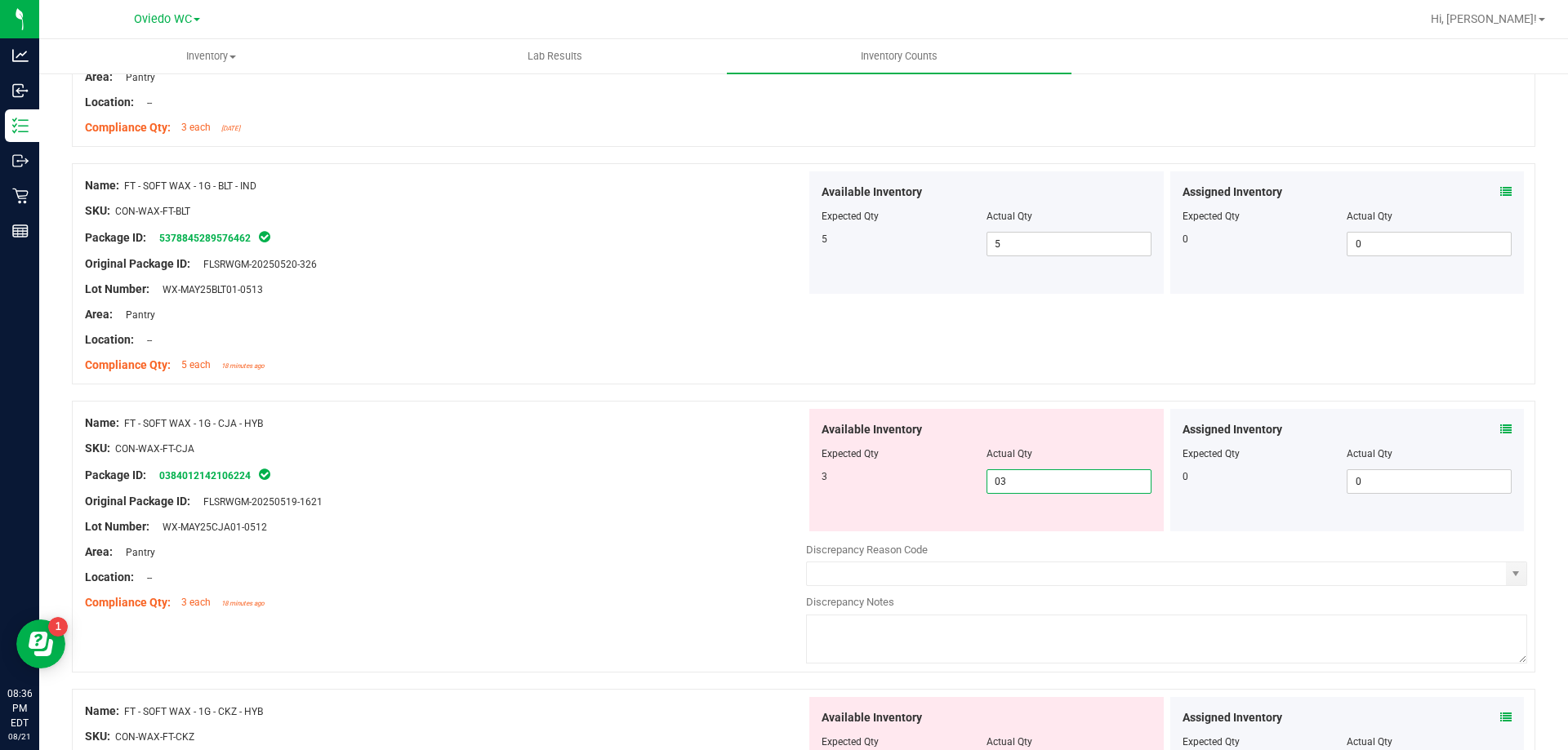
scroll to position [3836, 0]
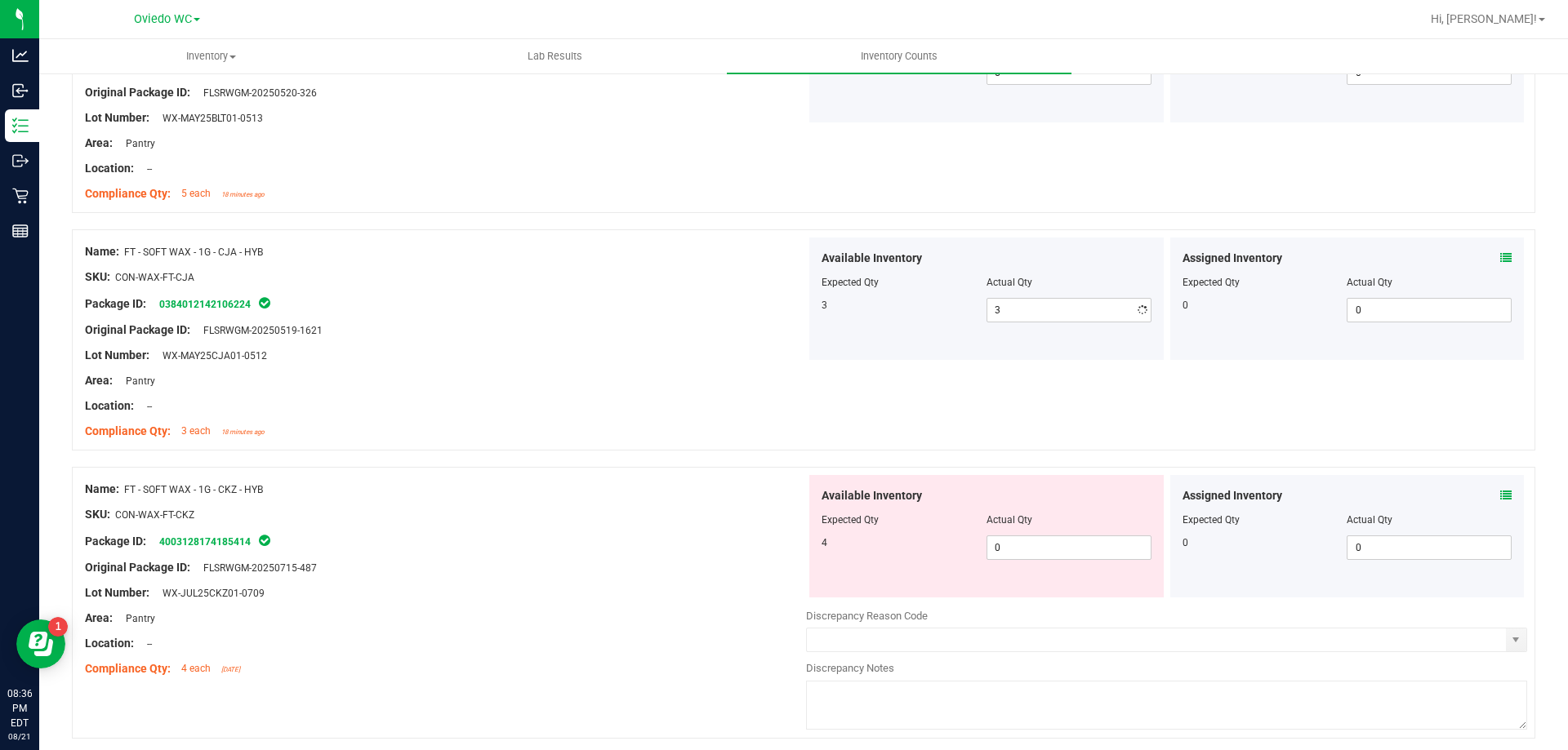
click at [998, 582] on div "Available Inventory Expected Qty Actual Qty 4 0 0" at bounding box center [986, 536] width 354 height 122
click at [1040, 533] on div at bounding box center [986, 531] width 330 height 8
click at [1034, 558] on span "0 0" at bounding box center [1068, 547] width 165 height 24
click at [616, 630] on div at bounding box center [445, 631] width 721 height 8
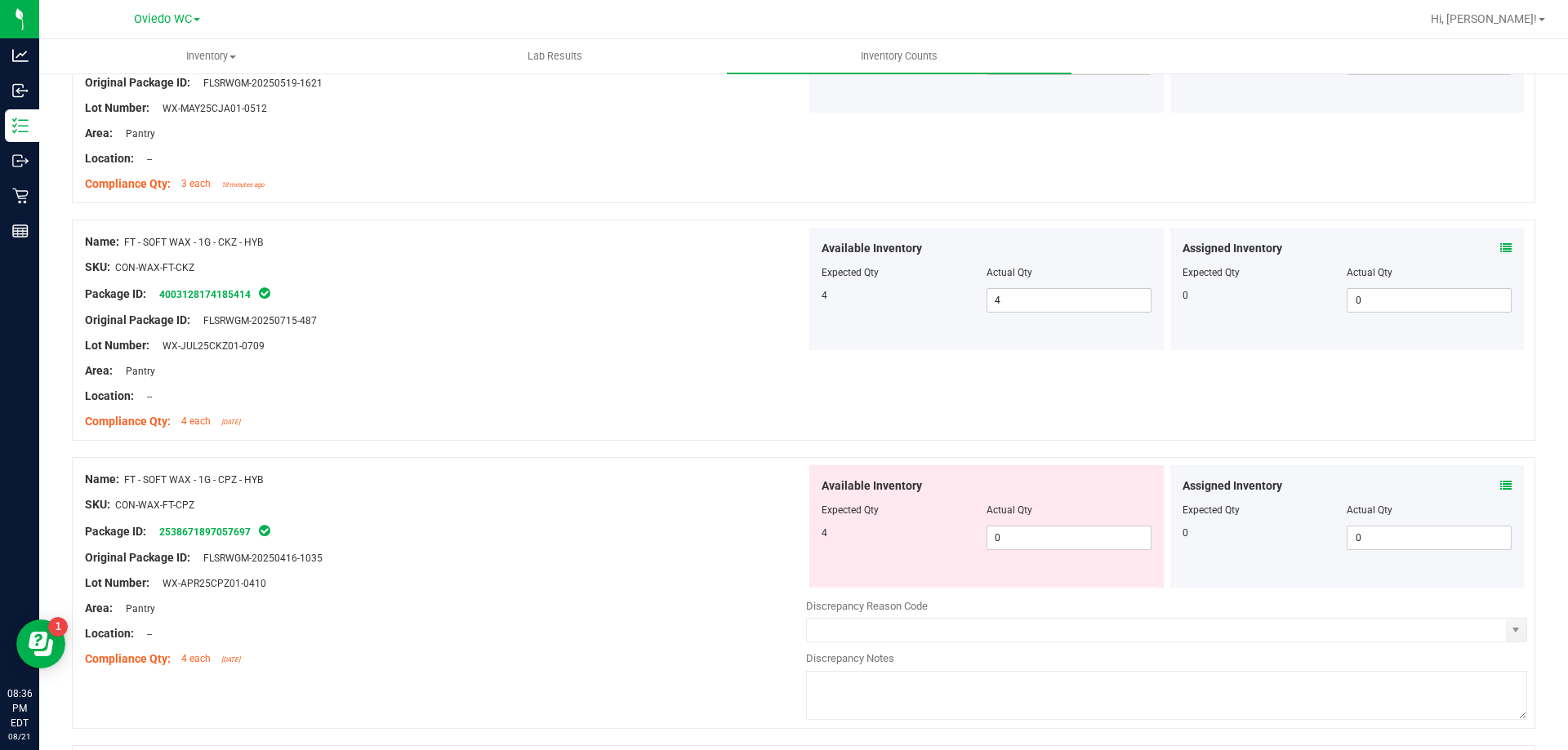
scroll to position [4245, 0]
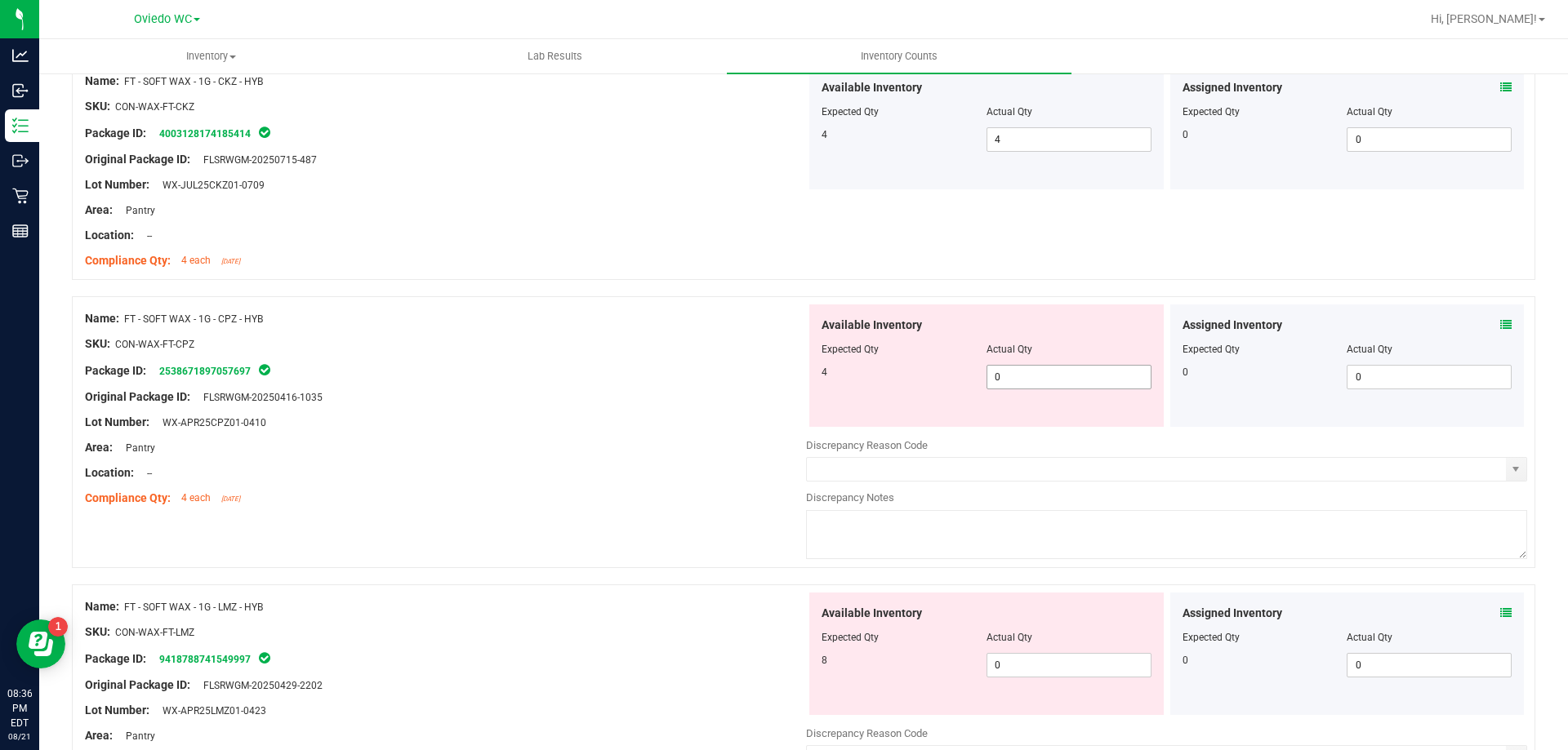
click at [1036, 373] on span "0 0" at bounding box center [1068, 377] width 165 height 24
click at [1053, 668] on div "Available Inventory Expected Qty Actual Qty 8 0 0" at bounding box center [1166, 722] width 721 height 259
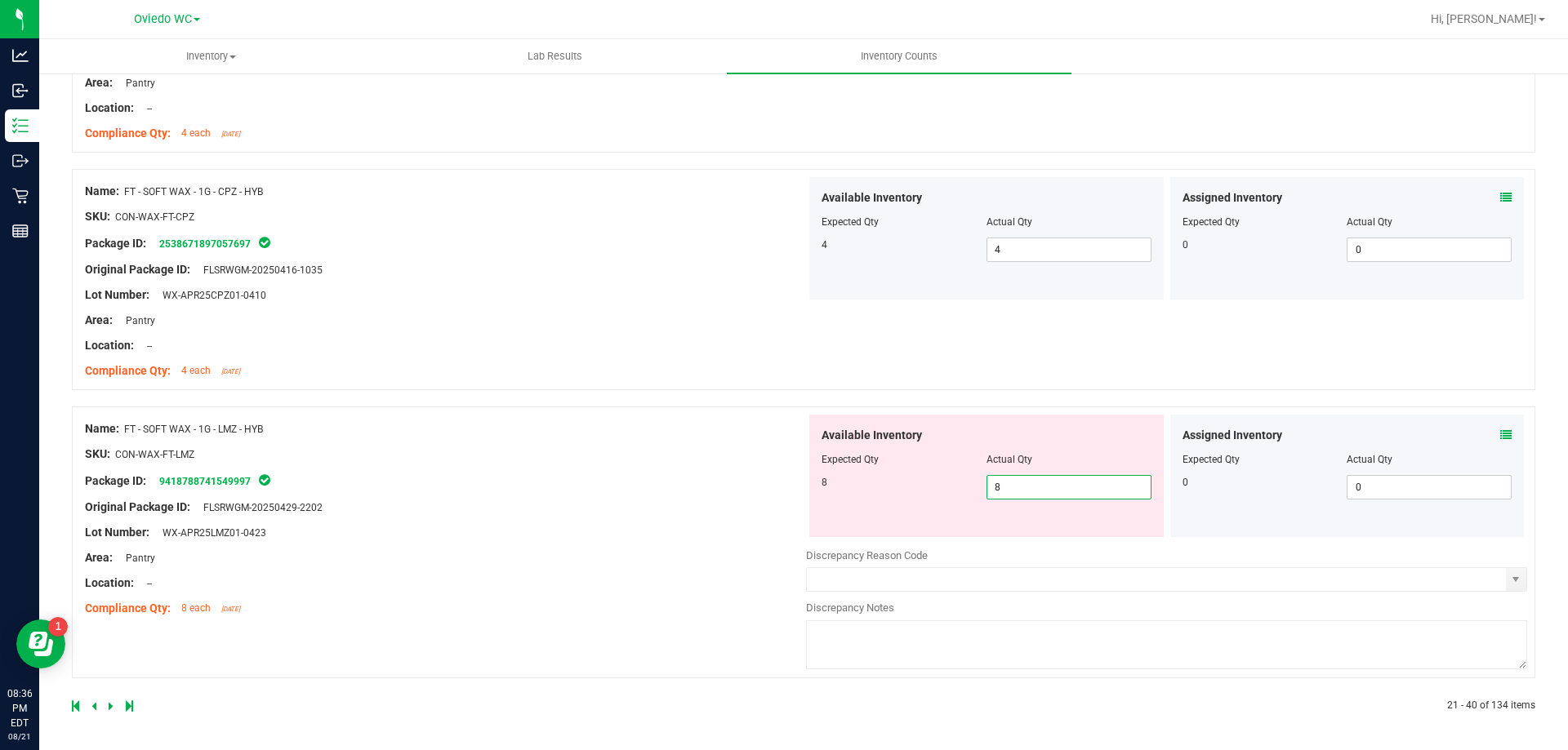
drag, startPoint x: 504, startPoint y: 554, endPoint x: 485, endPoint y: 555, distance: 19.0
click at [502, 554] on div "Name: FT - SOFT WAX - 1G - LMZ - HYB SKU: CON-WAX-FT-LMZ Package ID: 9418788741…" at bounding box center [445, 519] width 721 height 208
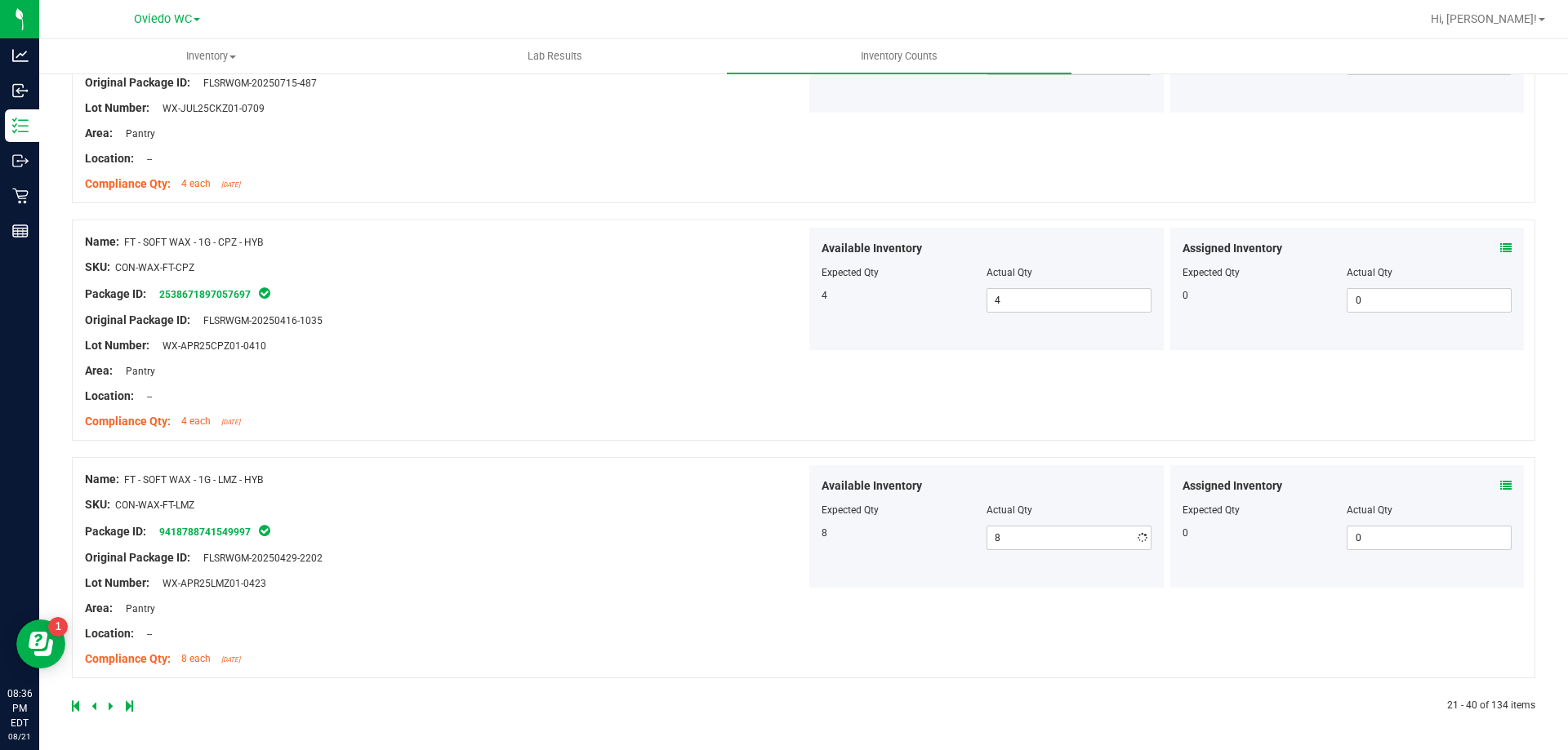
scroll to position [4321, 0]
click at [107, 703] on div at bounding box center [438, 706] width 731 height 15
click at [110, 703] on icon at bounding box center [111, 706] width 5 height 9
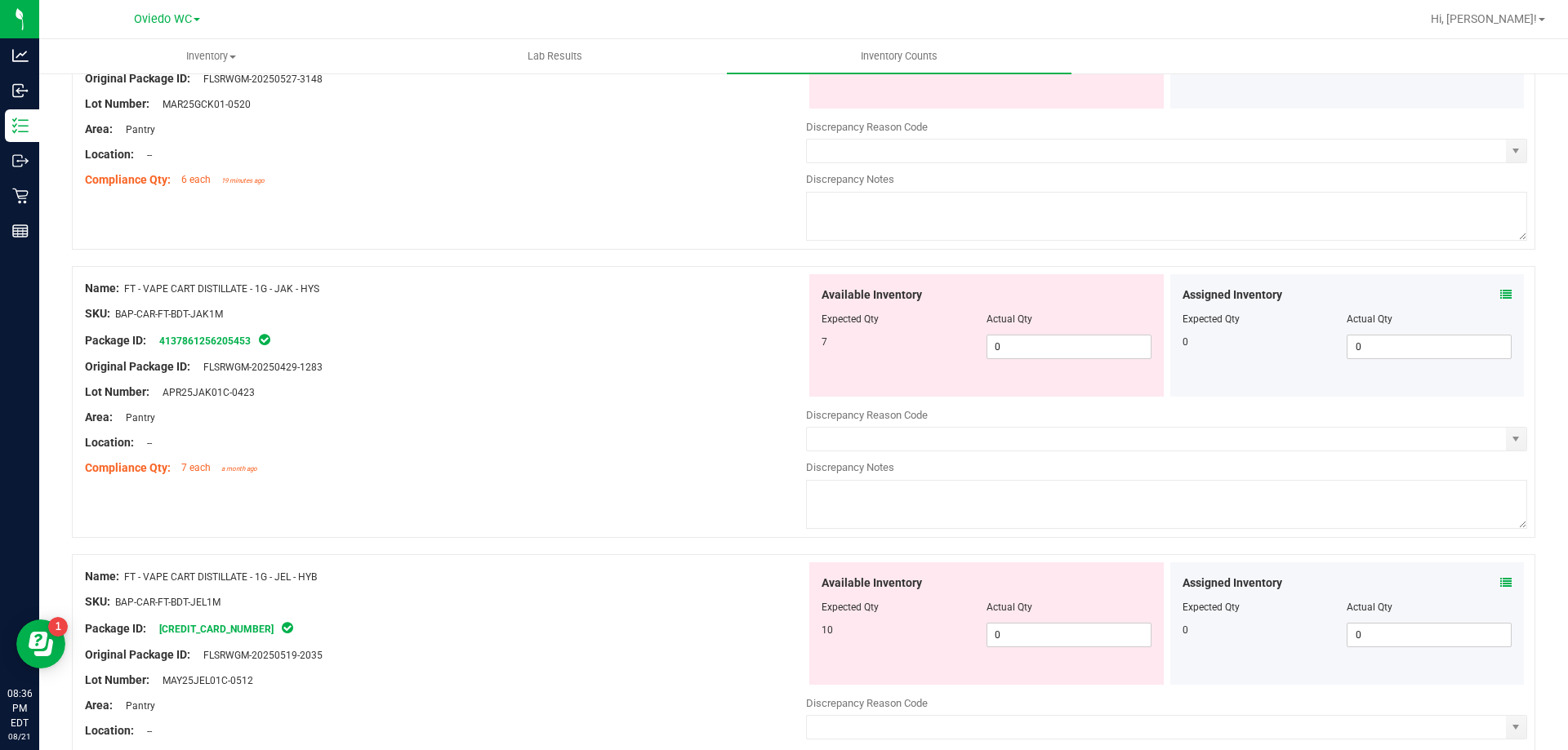
scroll to position [0, 0]
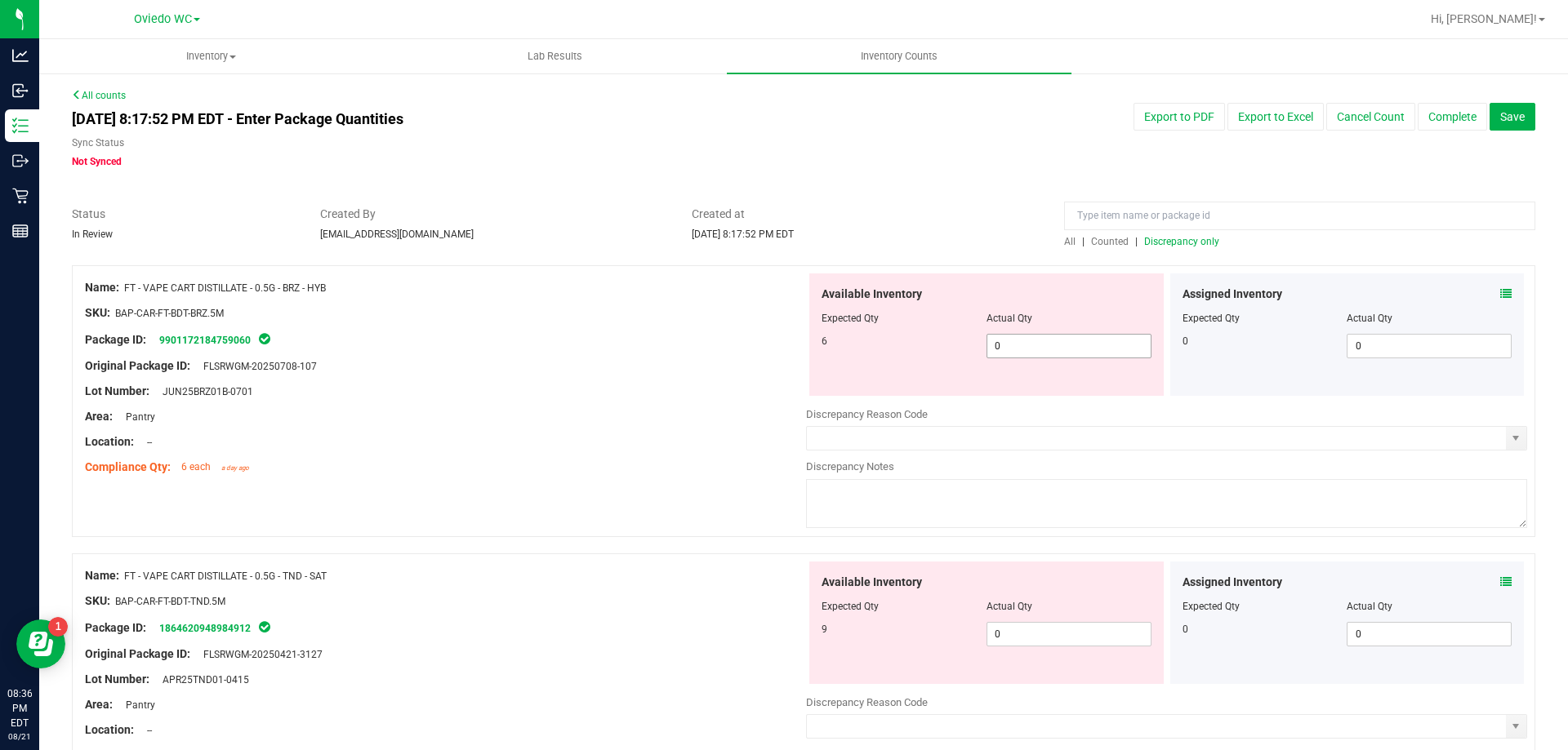
click at [1025, 346] on span "0 0" at bounding box center [1068, 346] width 165 height 24
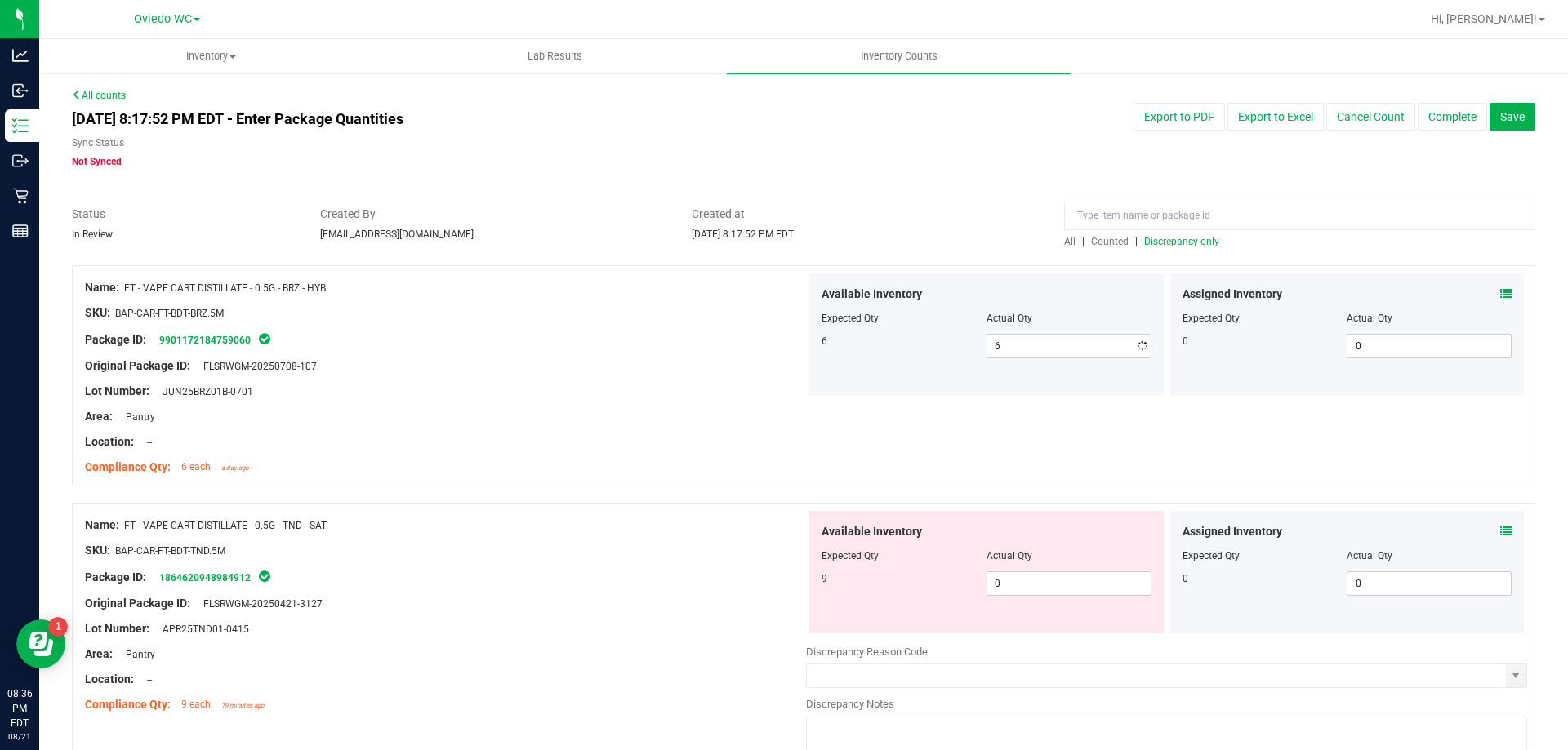
click at [1022, 620] on div "Available Inventory Expected Qty Actual Qty 9 0 0" at bounding box center [986, 572] width 354 height 122
click at [1019, 591] on span "0 0" at bounding box center [1068, 584] width 165 height 24
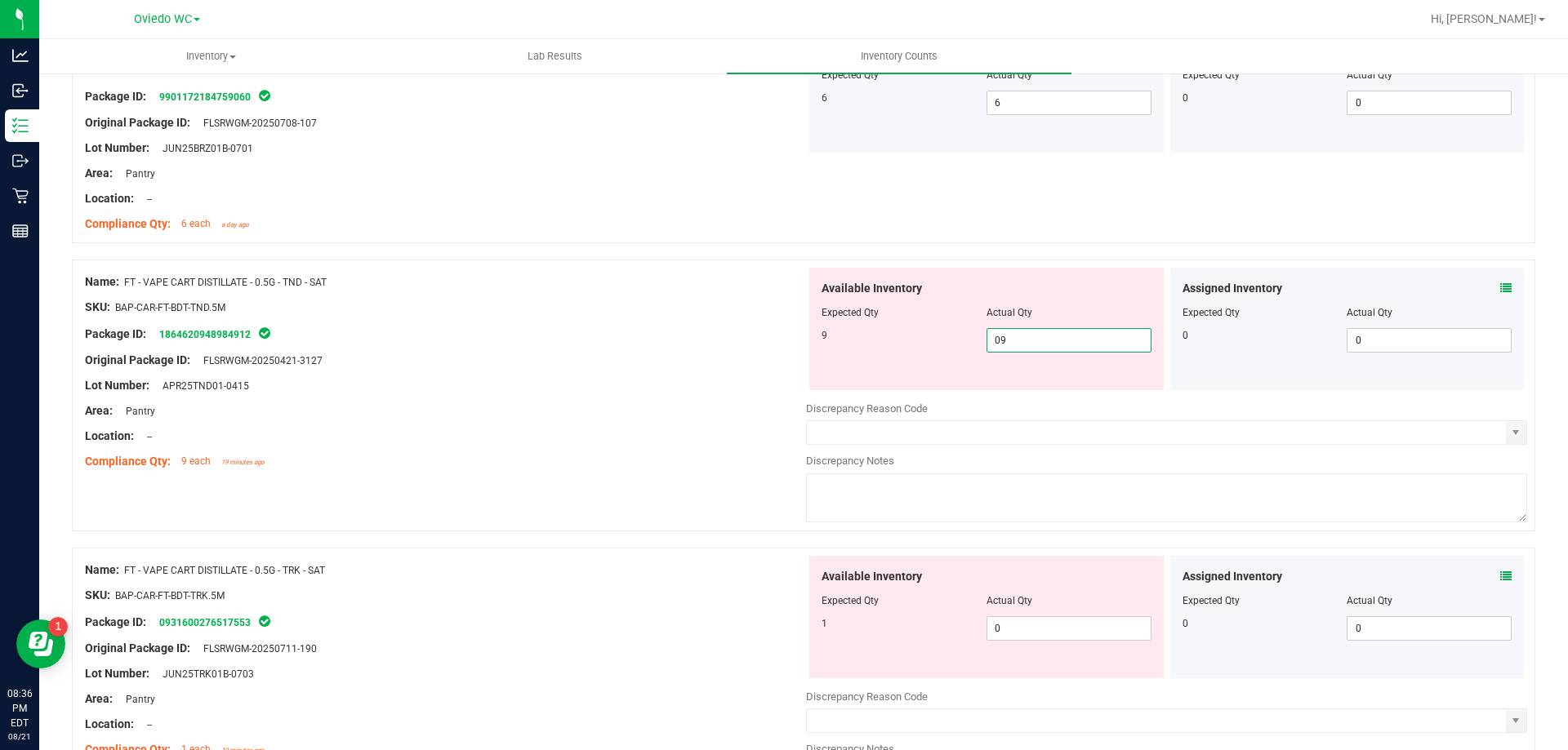
scroll to position [408, 0]
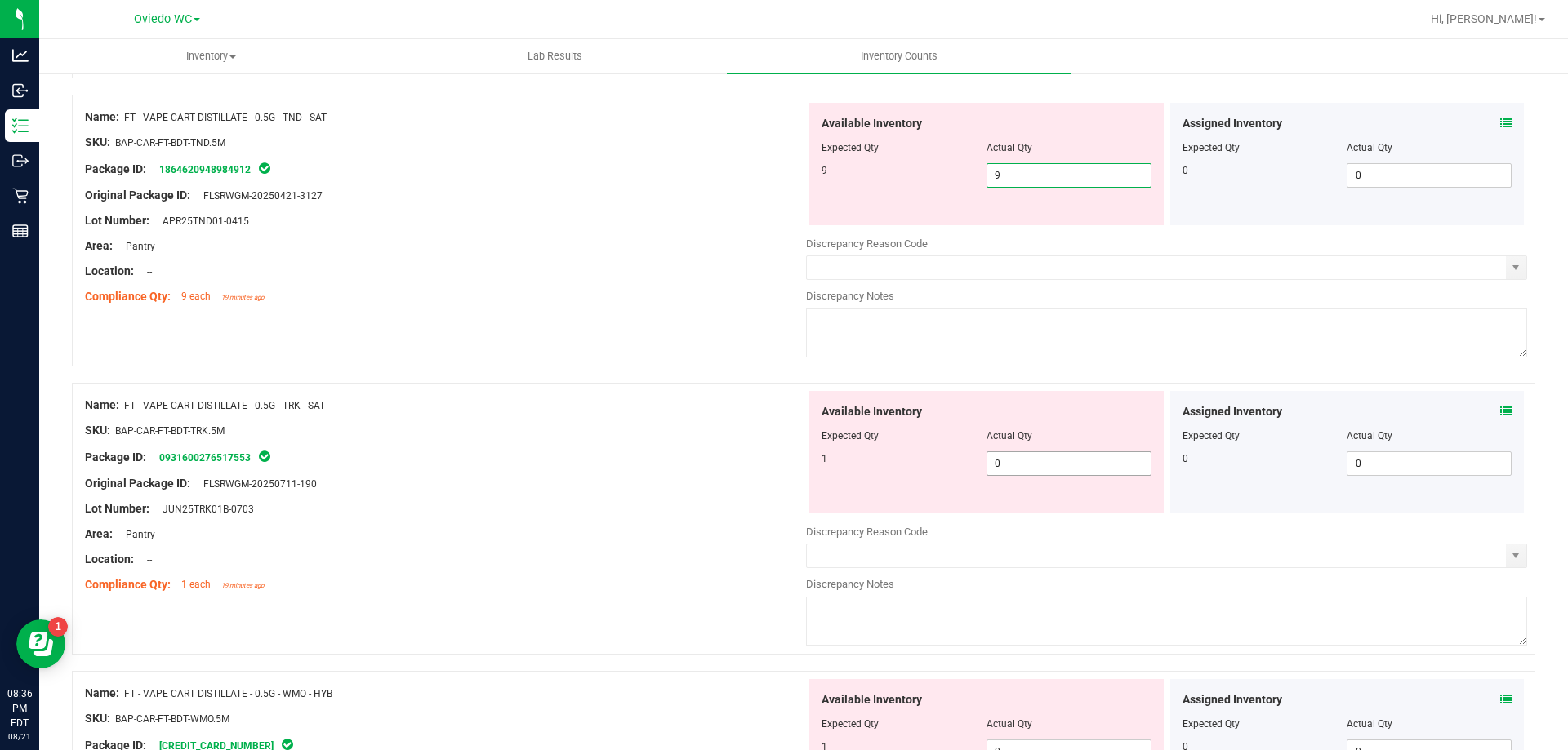
click at [1019, 465] on div "Available Inventory Expected Qty Actual Qty 1 0 0" at bounding box center [1166, 521] width 721 height 259
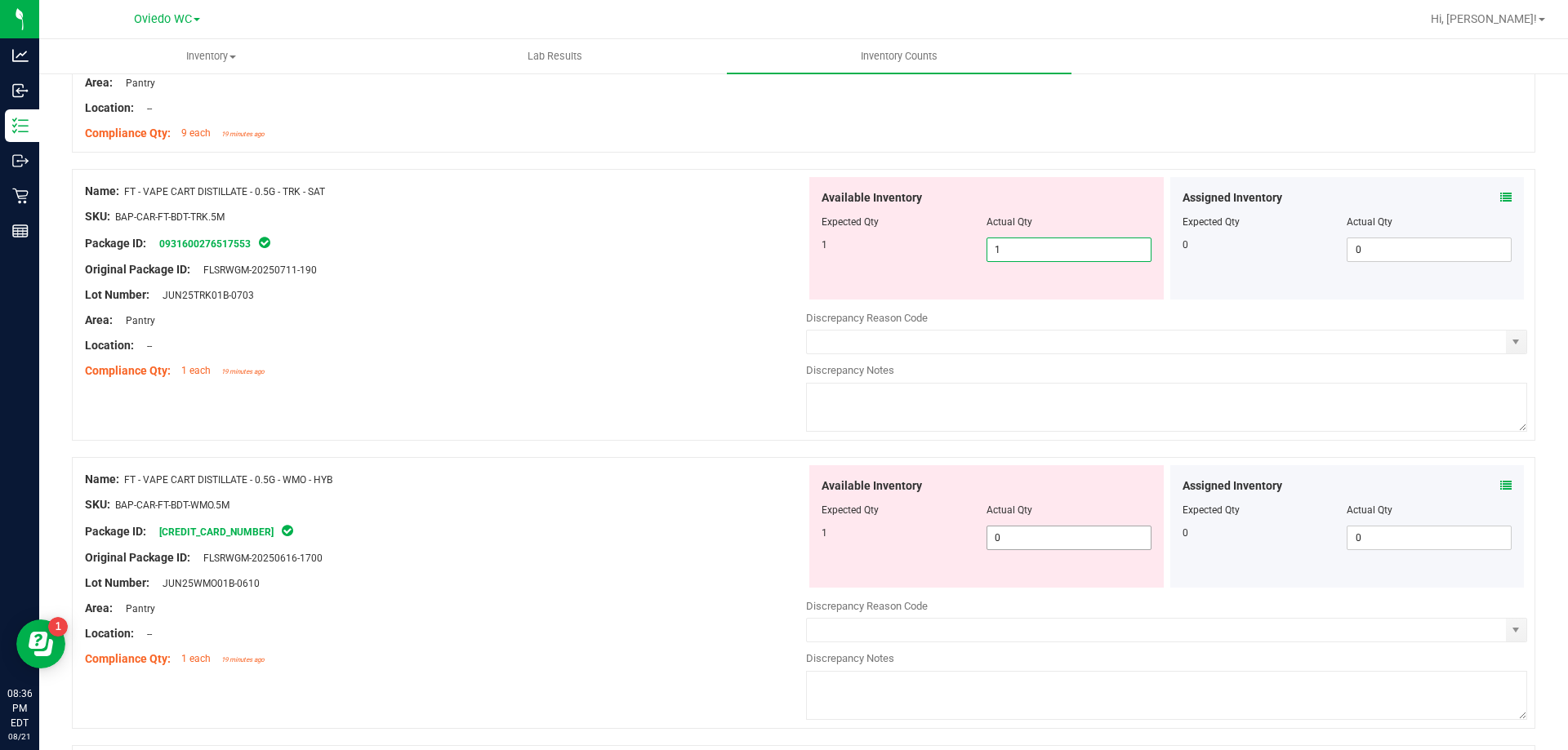
click at [1032, 535] on div "Available Inventory Expected Qty Actual Qty 1 0 0" at bounding box center [986, 527] width 354 height 122
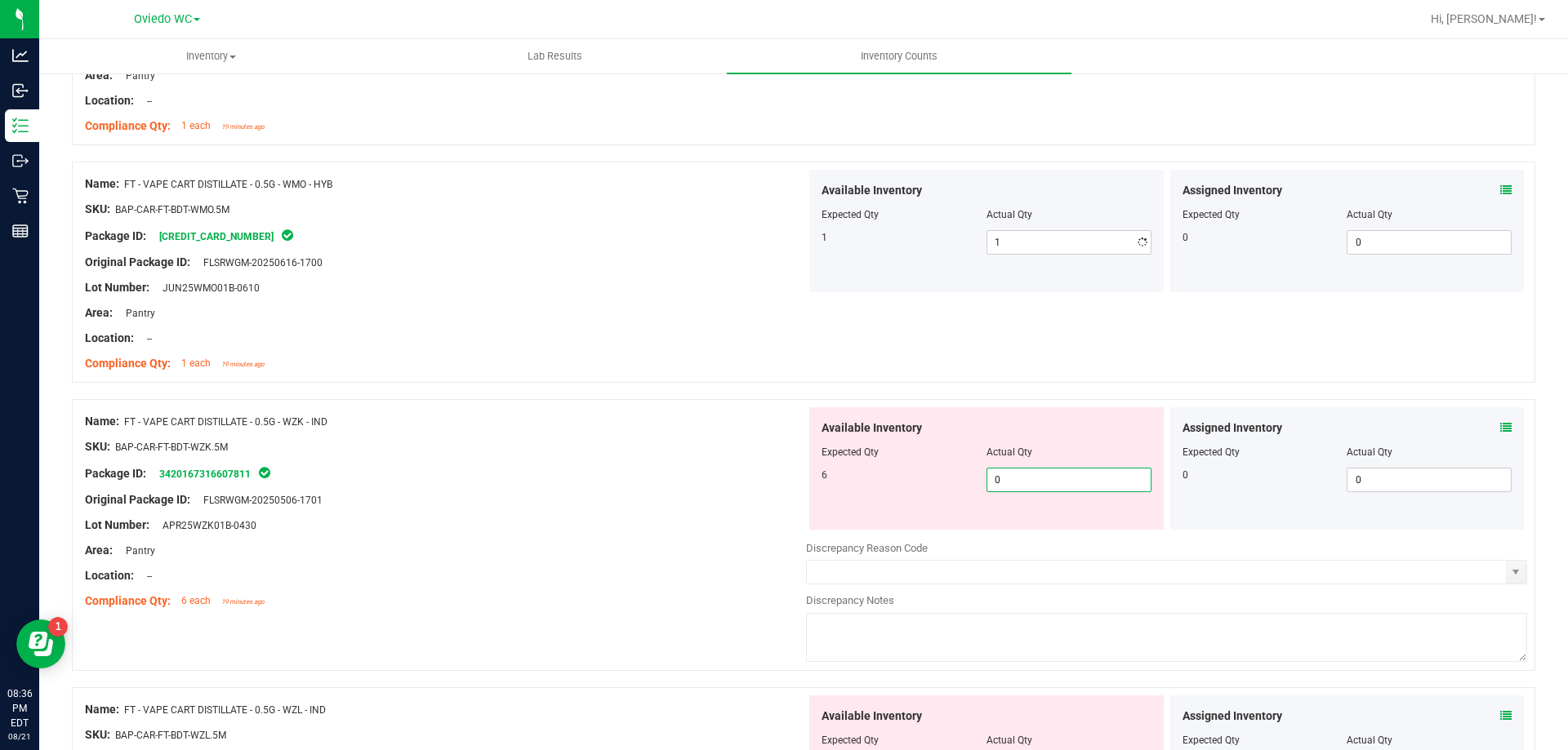
click at [1012, 529] on div "Available Inventory Expected Qty Actual Qty 6 0 0" at bounding box center [1166, 537] width 721 height 259
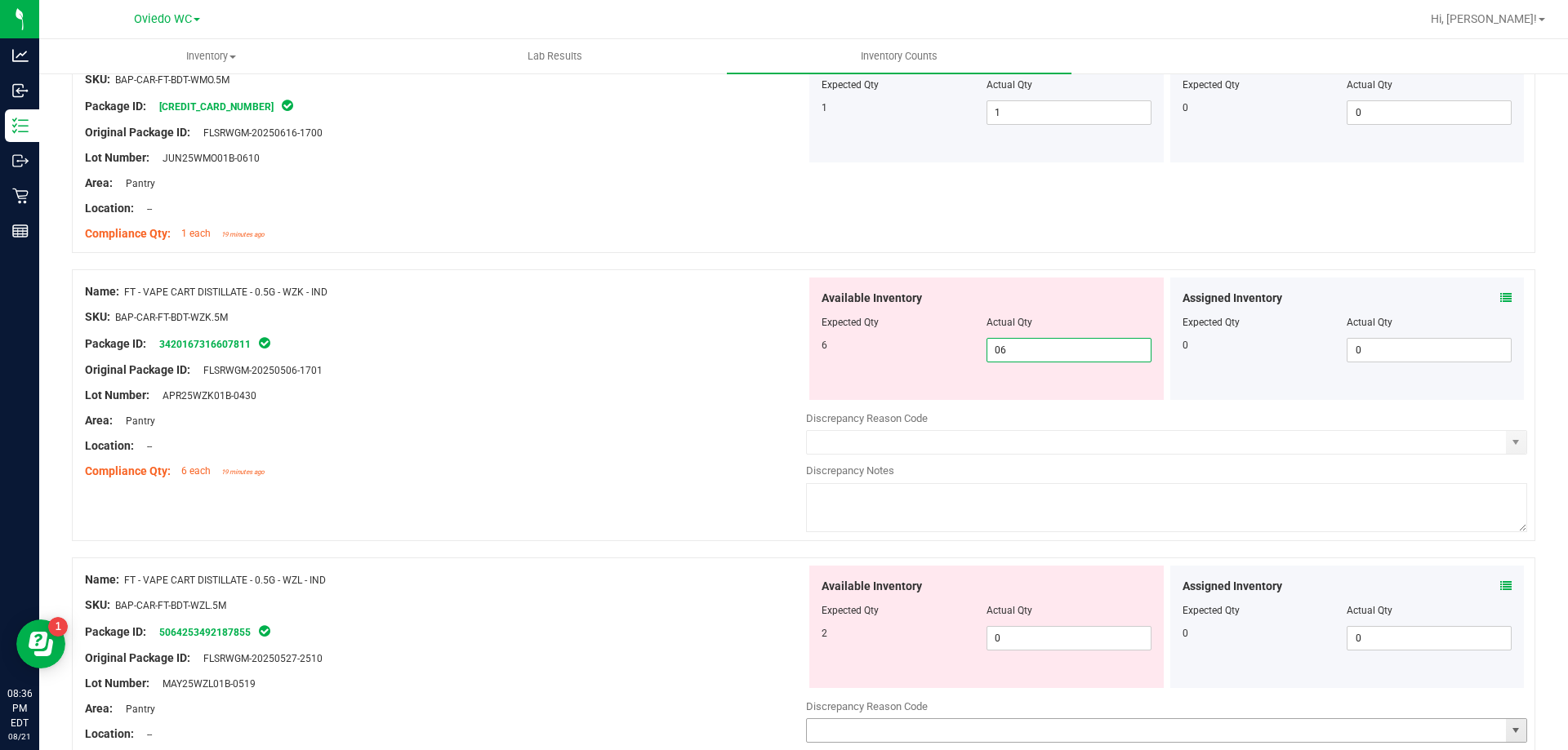
scroll to position [1142, 0]
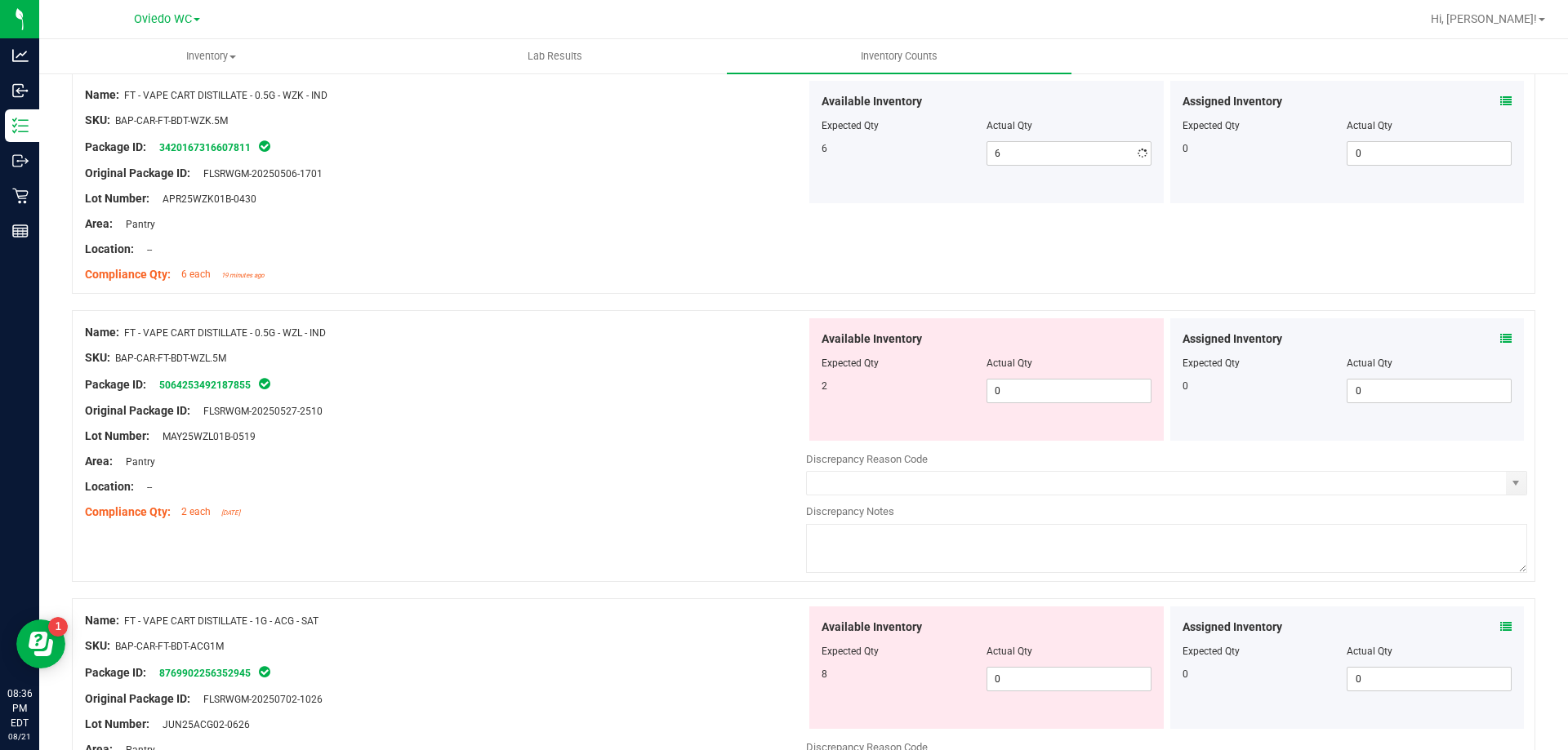
click at [1048, 454] on div "Available Inventory Expected Qty Actual Qty 2 0 0" at bounding box center [1166, 448] width 721 height 259
click at [1058, 389] on span "0 0" at bounding box center [1068, 390] width 165 height 24
click at [1031, 679] on div "Available Inventory Expected Qty Actual Qty 8 0 0" at bounding box center [1166, 736] width 721 height 259
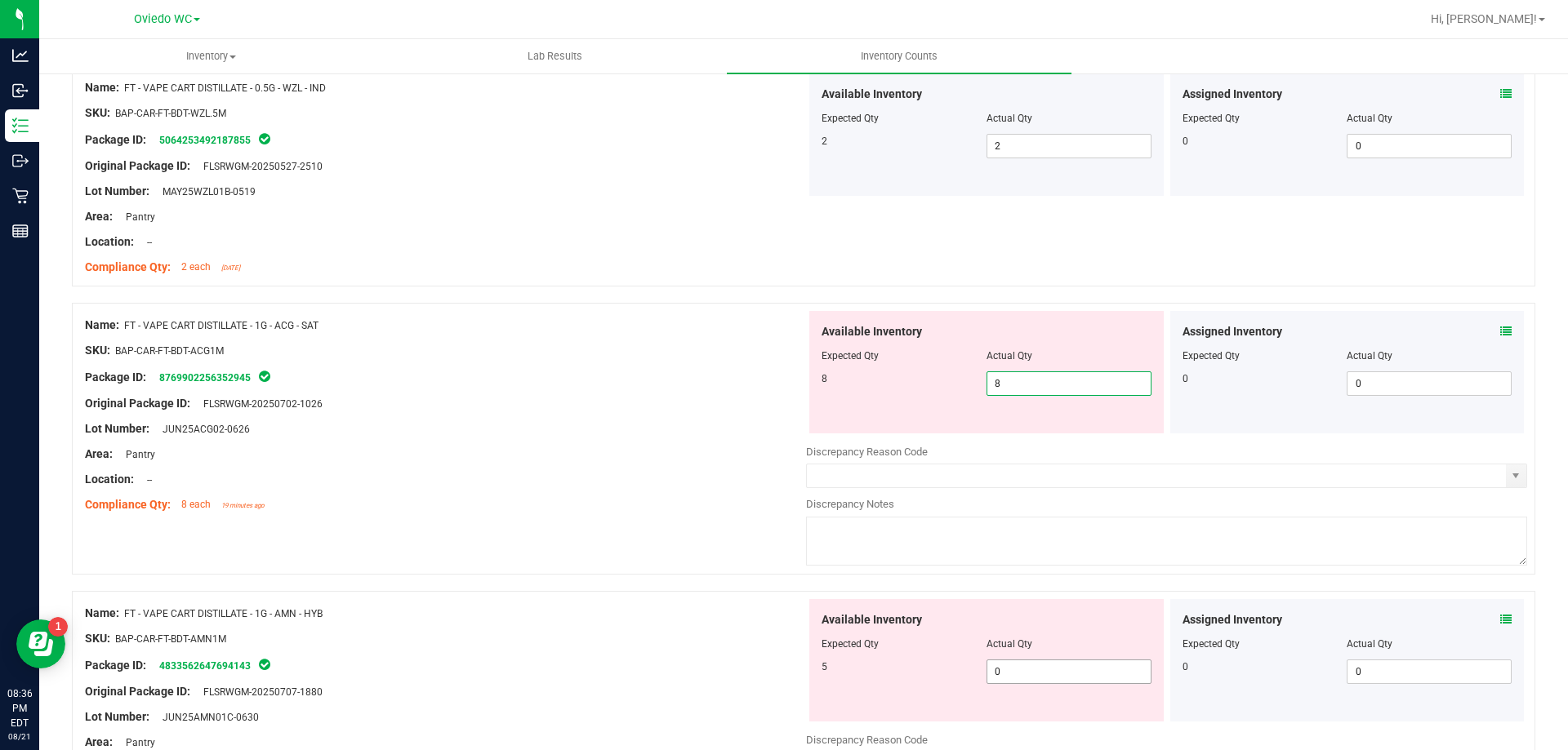
click at [1018, 677] on div "Available Inventory Expected Qty Actual Qty 5 0 0" at bounding box center [1166, 728] width 721 height 259
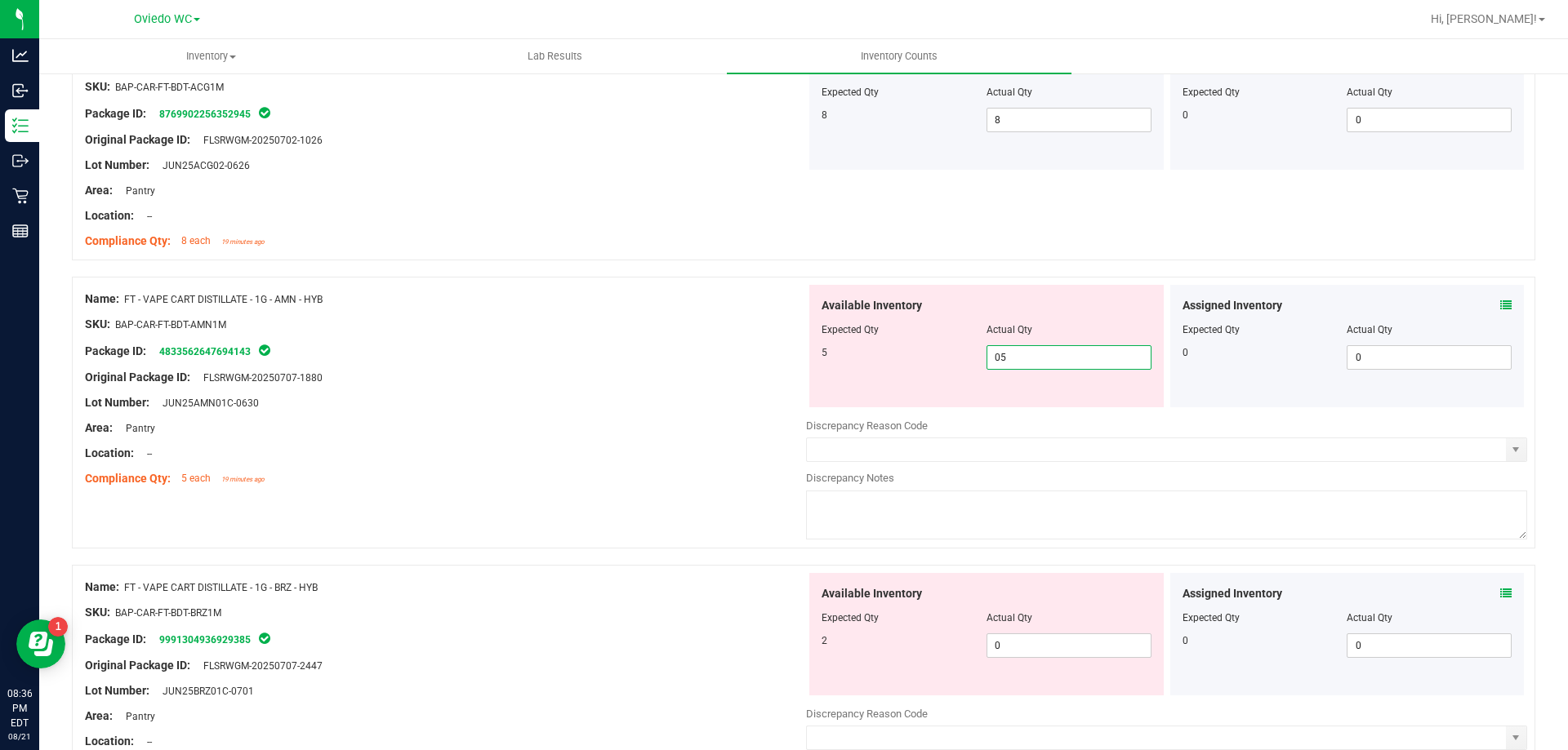
scroll to position [1796, 0]
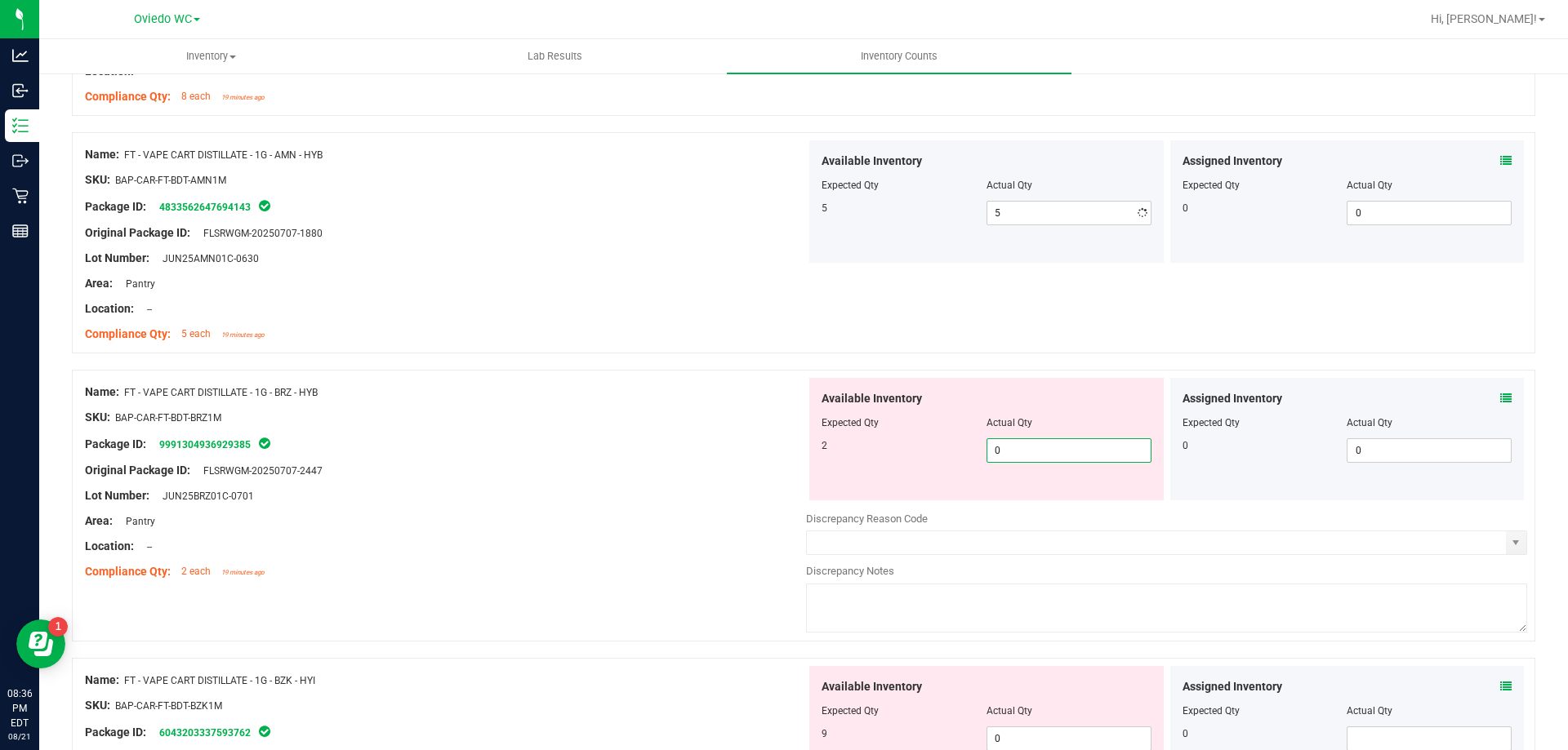
click at [1033, 510] on div "Available Inventory Expected Qty Actual Qty 2 0 0" at bounding box center [1166, 508] width 721 height 259
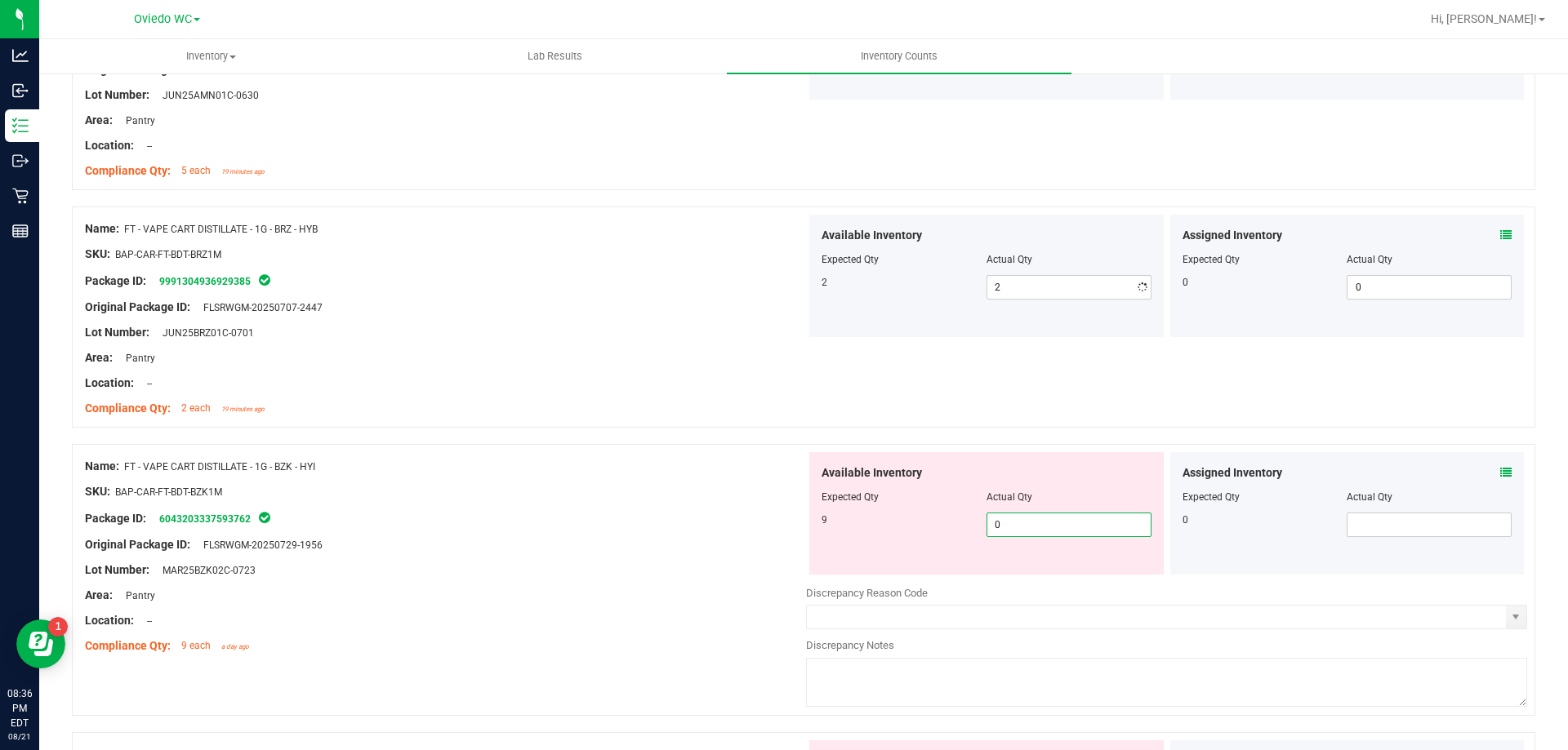
click at [1040, 573] on div "Available Inventory Expected Qty Actual Qty 9 0 0" at bounding box center [986, 513] width 354 height 122
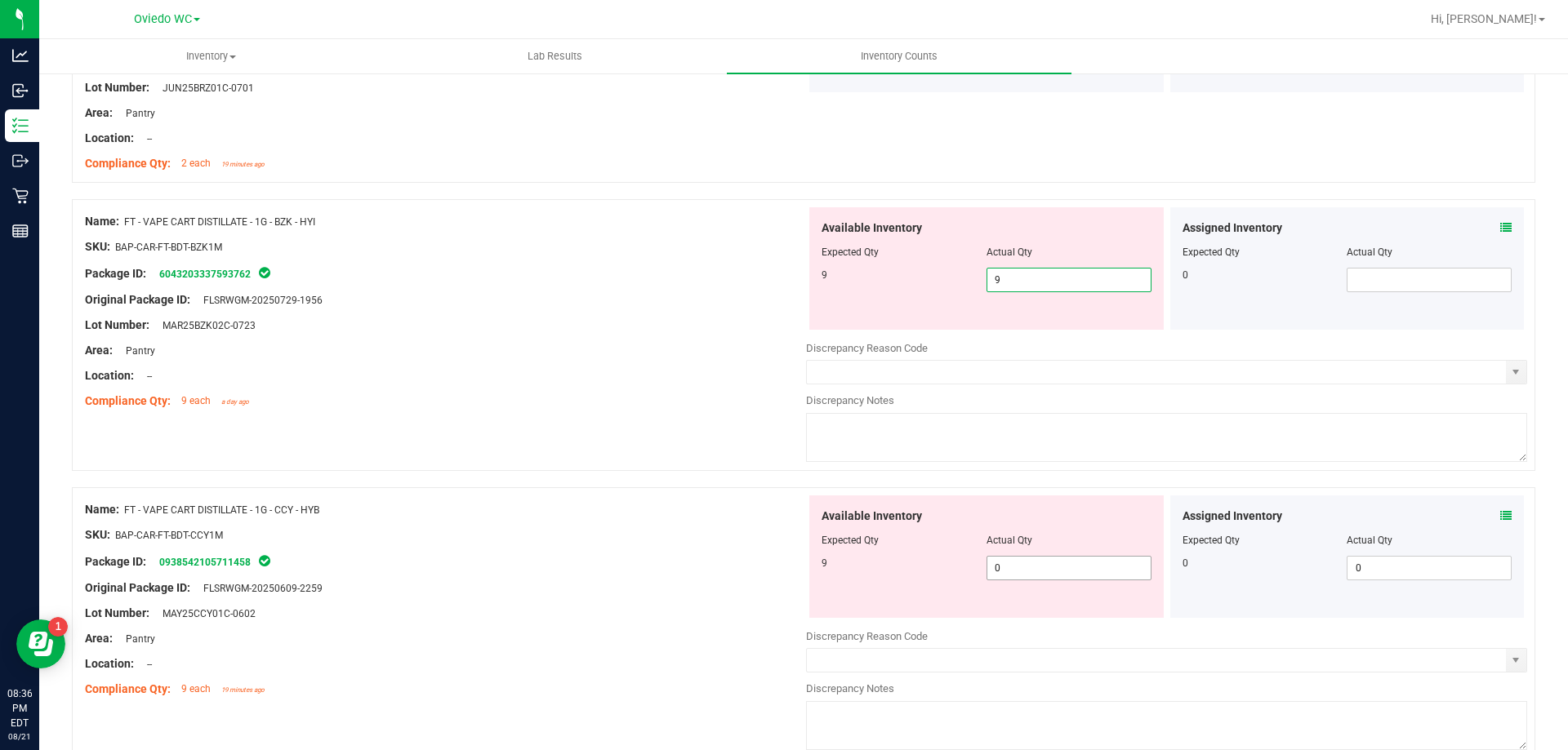
click at [1023, 572] on div "Available Inventory Expected Qty Actual Qty 9 0 0" at bounding box center [1166, 625] width 721 height 259
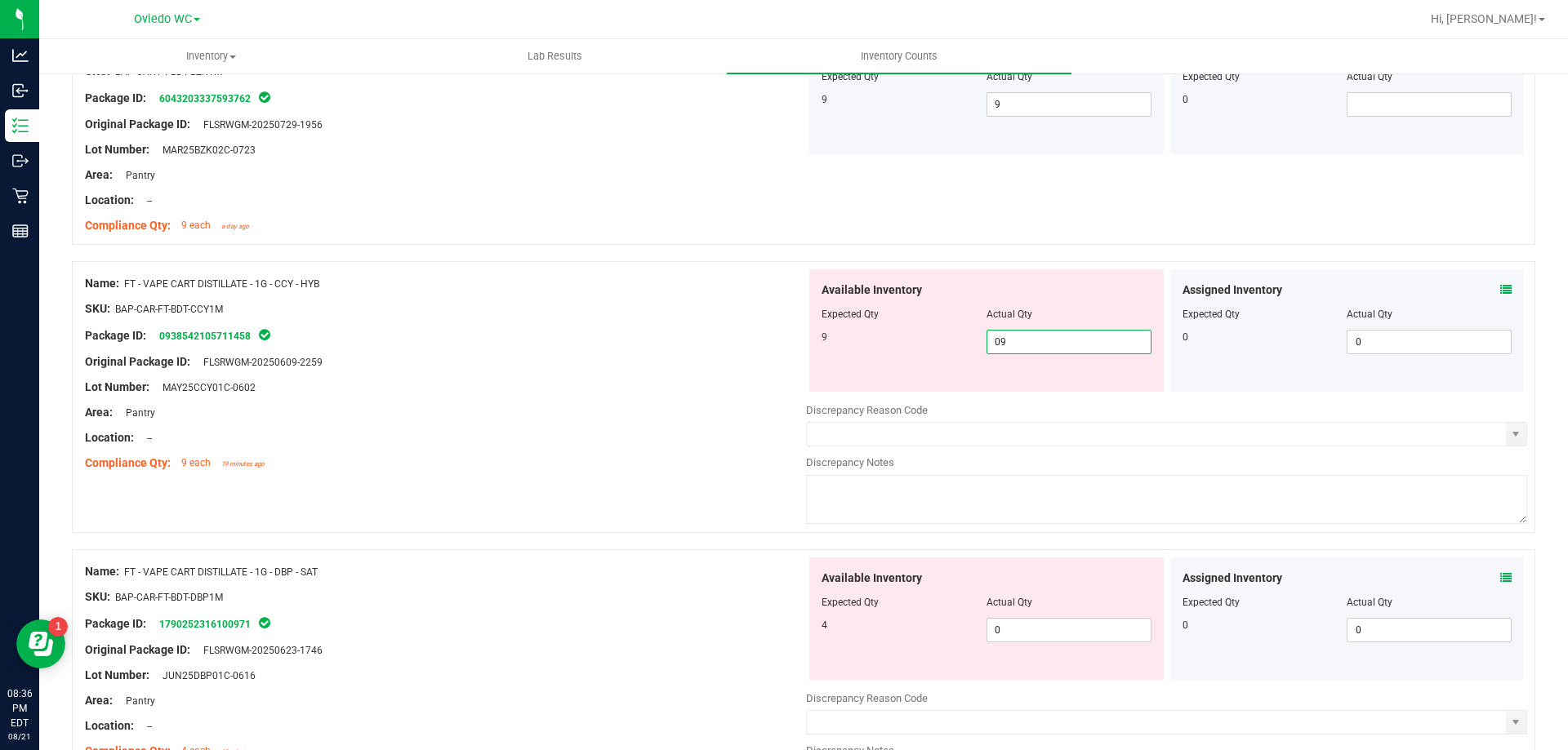
scroll to position [2612, 0]
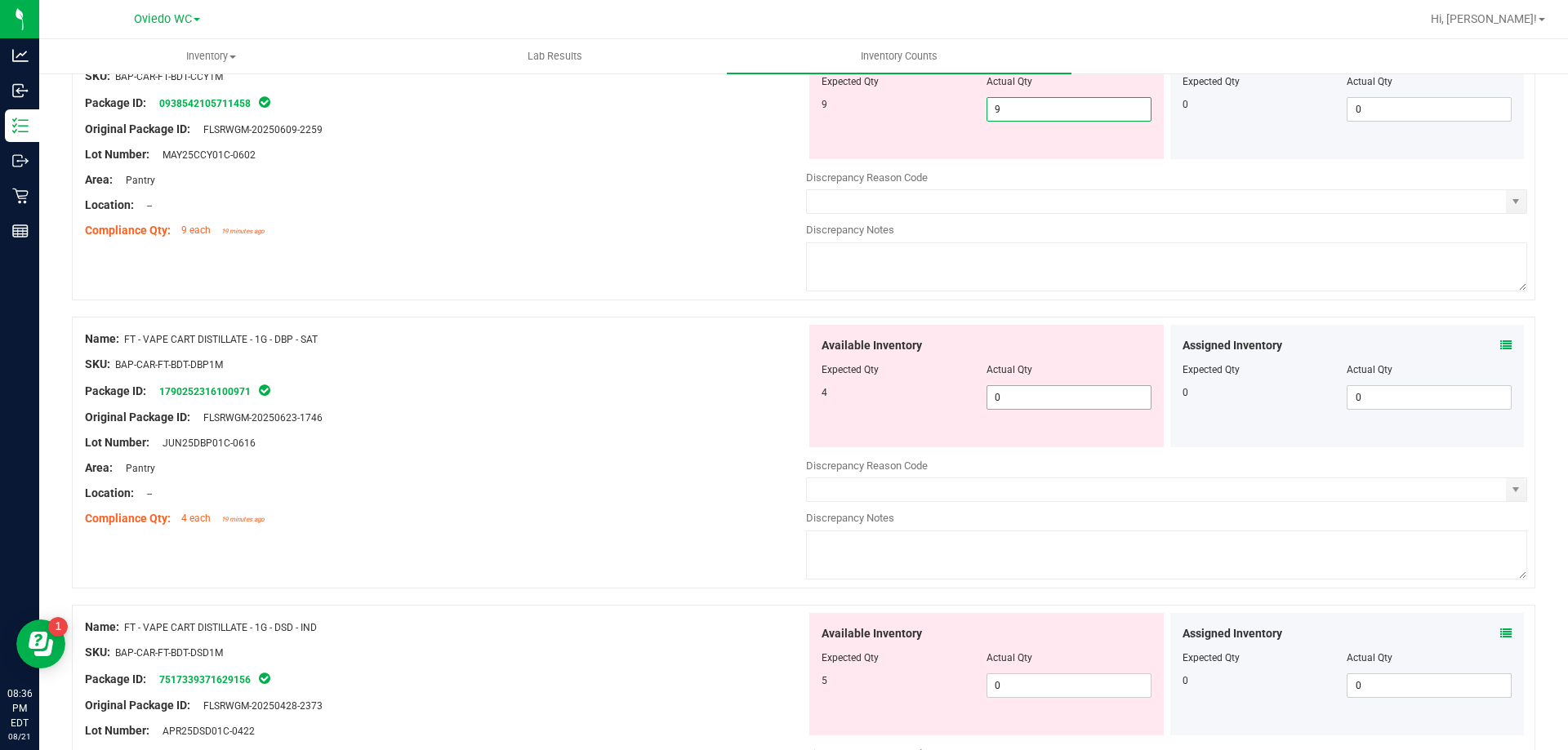
click at [1072, 387] on div "Available Inventory Expected Qty Actual Qty 4 0 0" at bounding box center [986, 386] width 354 height 122
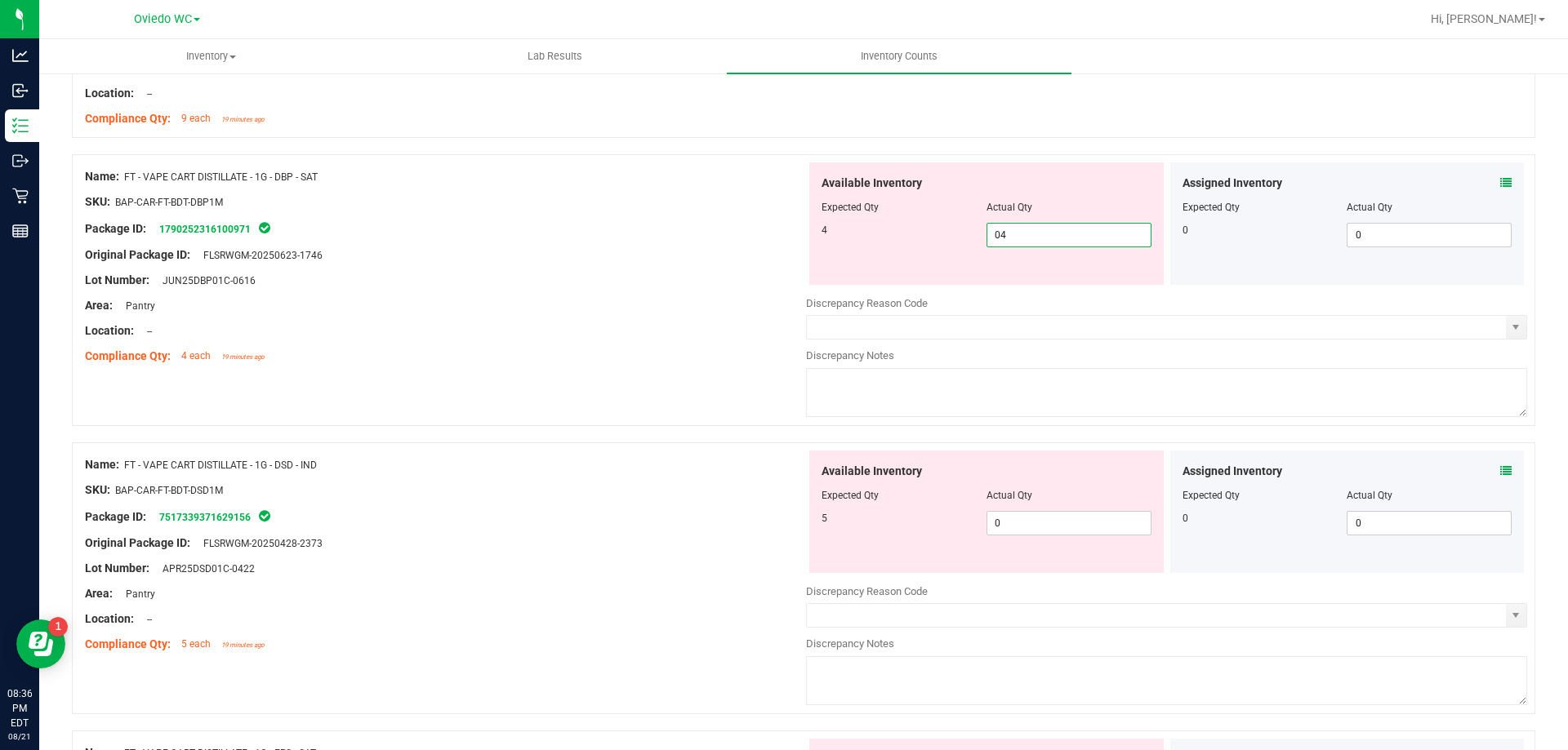
scroll to position [2938, 0]
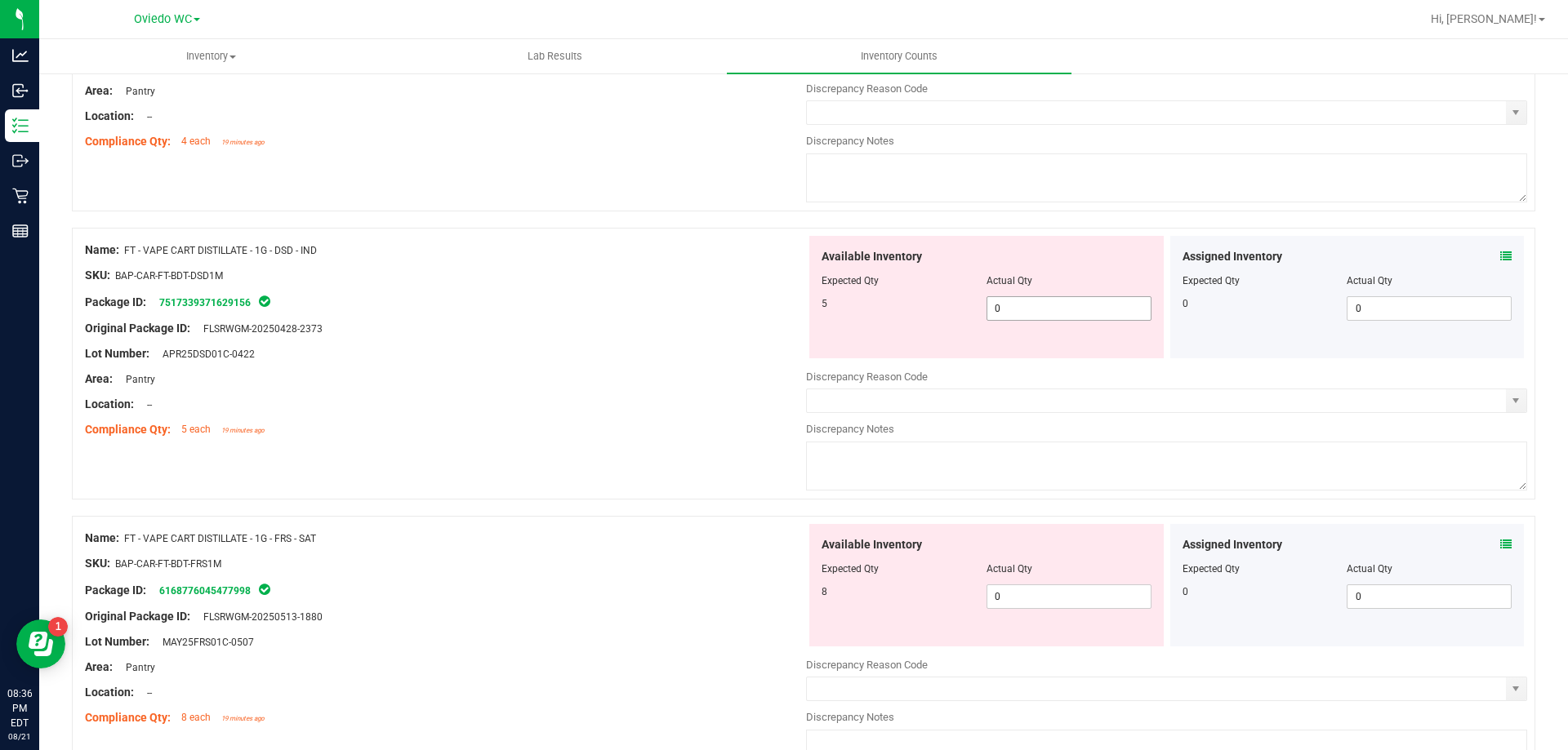
click at [1024, 308] on div "Available Inventory Expected Qty Actual Qty 5 0 0" at bounding box center [1166, 365] width 721 height 259
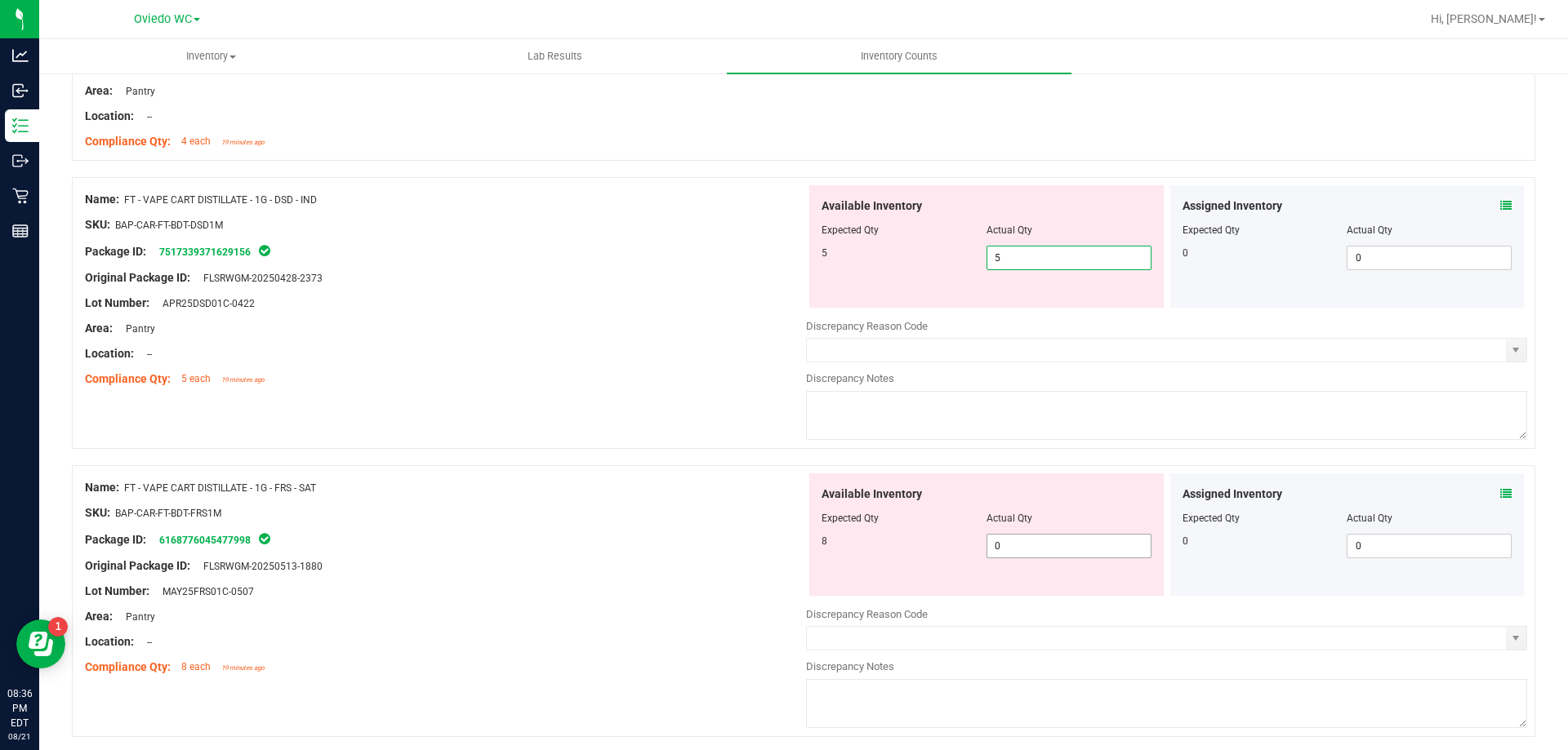
click at [1020, 549] on div "Available Inventory Expected Qty Actual Qty 8 0 0" at bounding box center [1166, 603] width 721 height 259
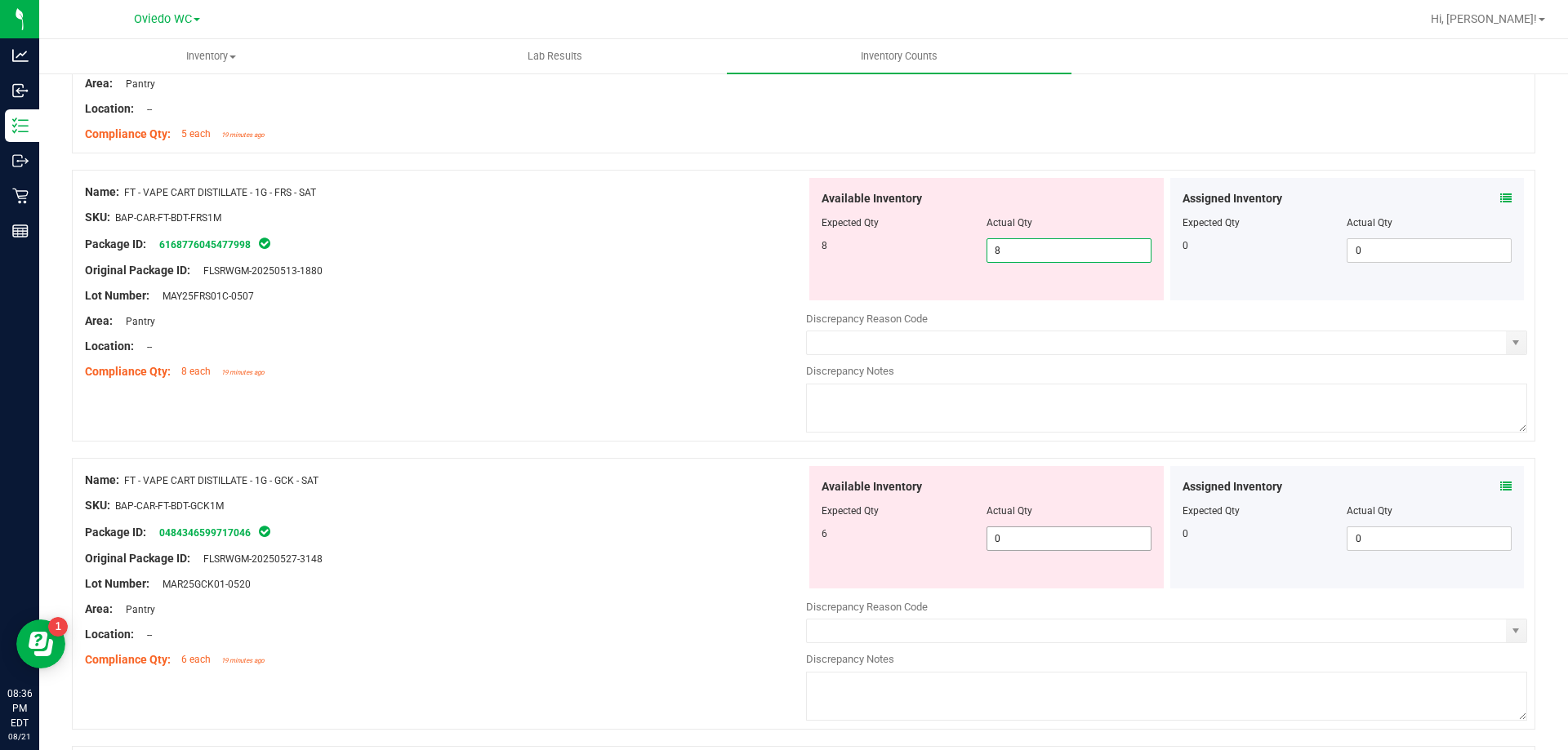
click at [1002, 528] on div "Available Inventory Expected Qty Actual Qty 6 0 0" at bounding box center [986, 528] width 354 height 122
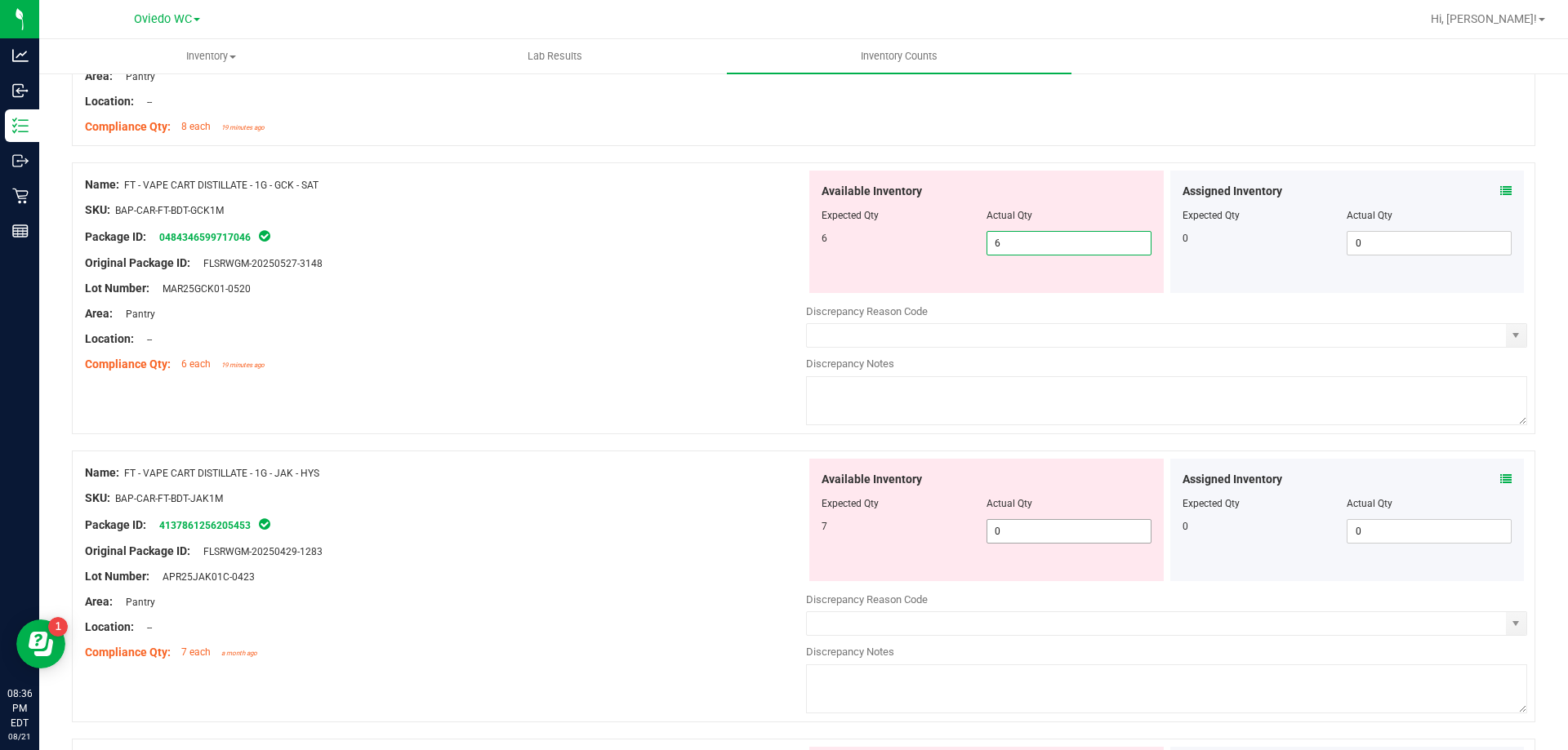
click at [998, 522] on div "Available Inventory Expected Qty Actual Qty 7 0 0" at bounding box center [986, 520] width 354 height 122
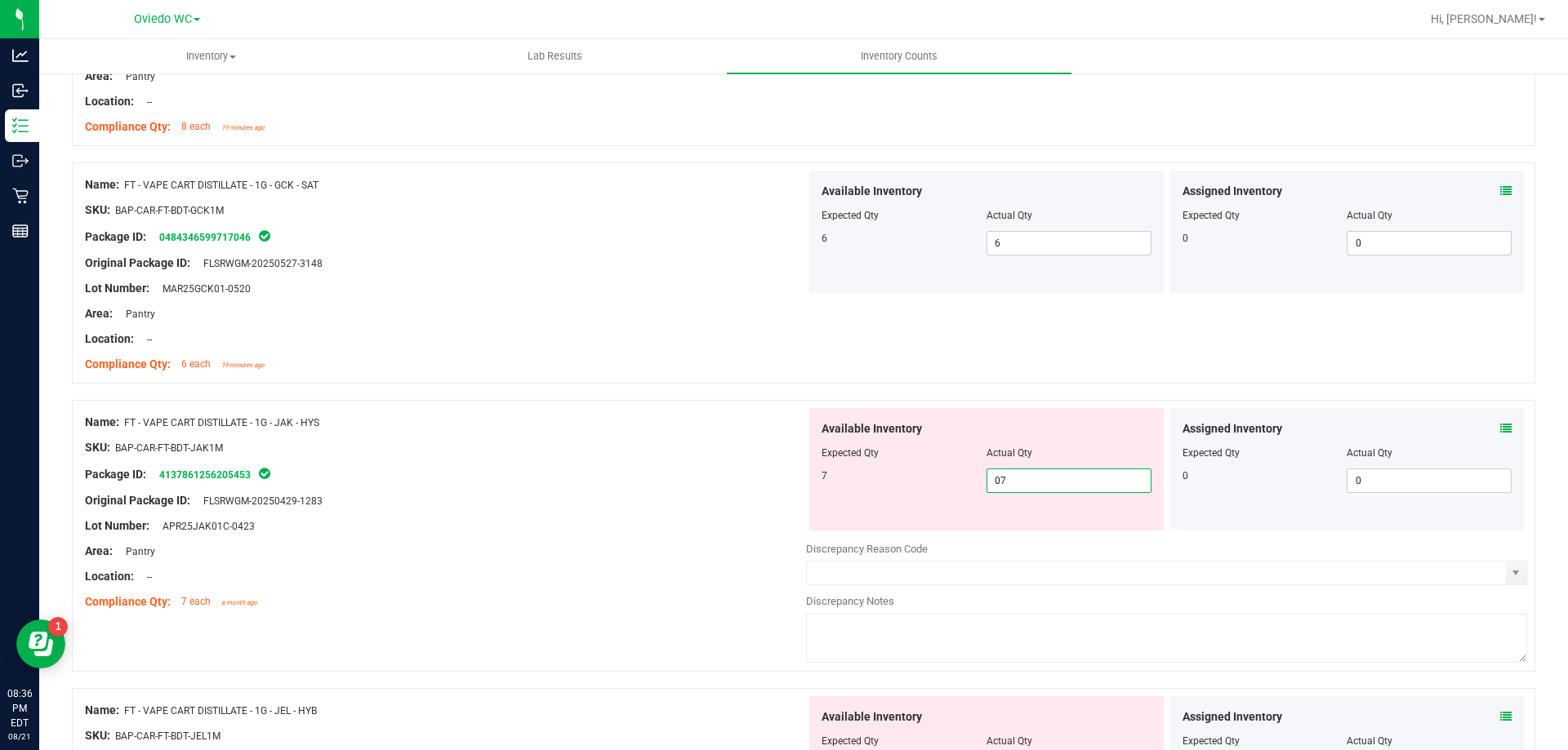
scroll to position [3673, 0]
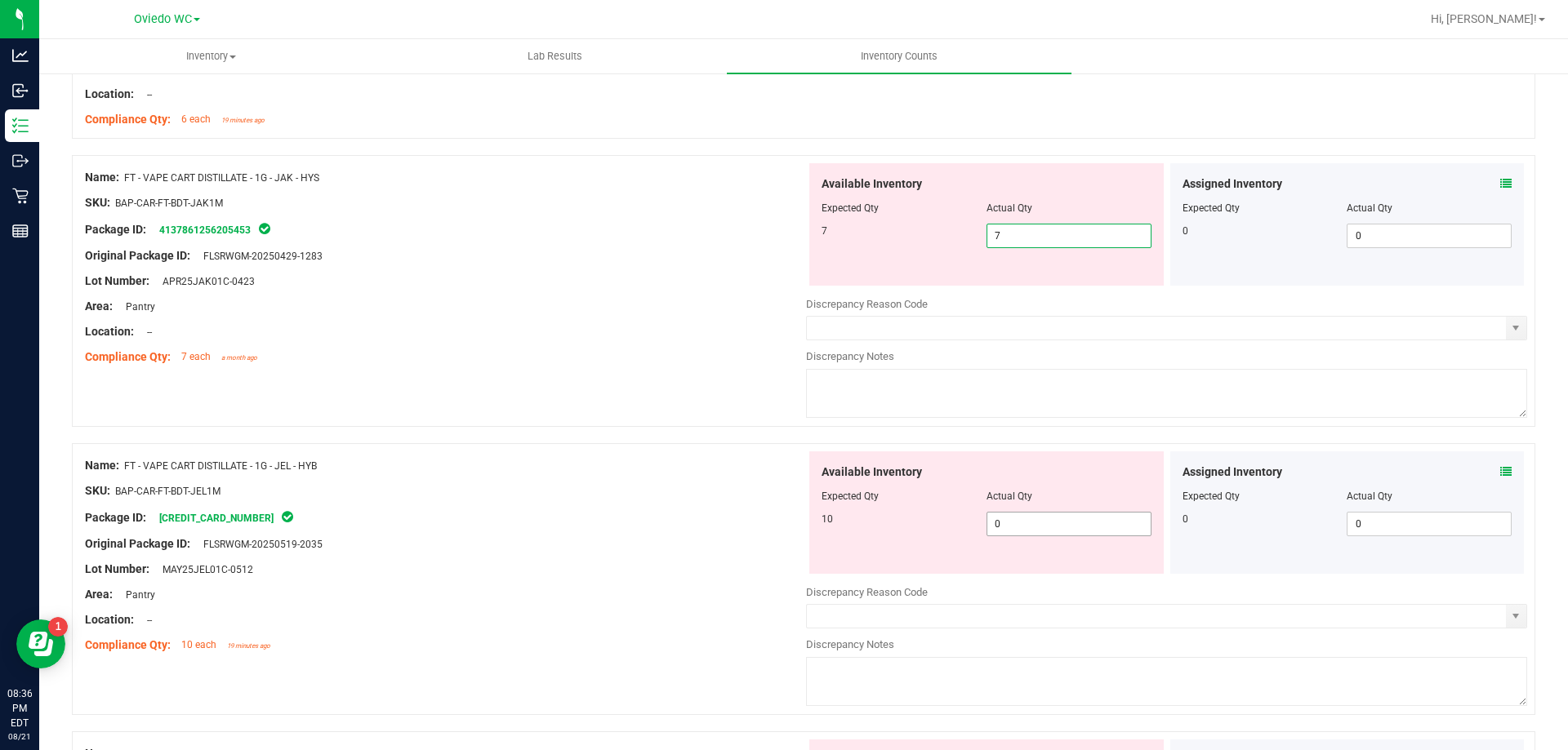
click at [1030, 523] on div "Available Inventory Expected Qty Actual Qty 10 0 0" at bounding box center [1166, 581] width 721 height 259
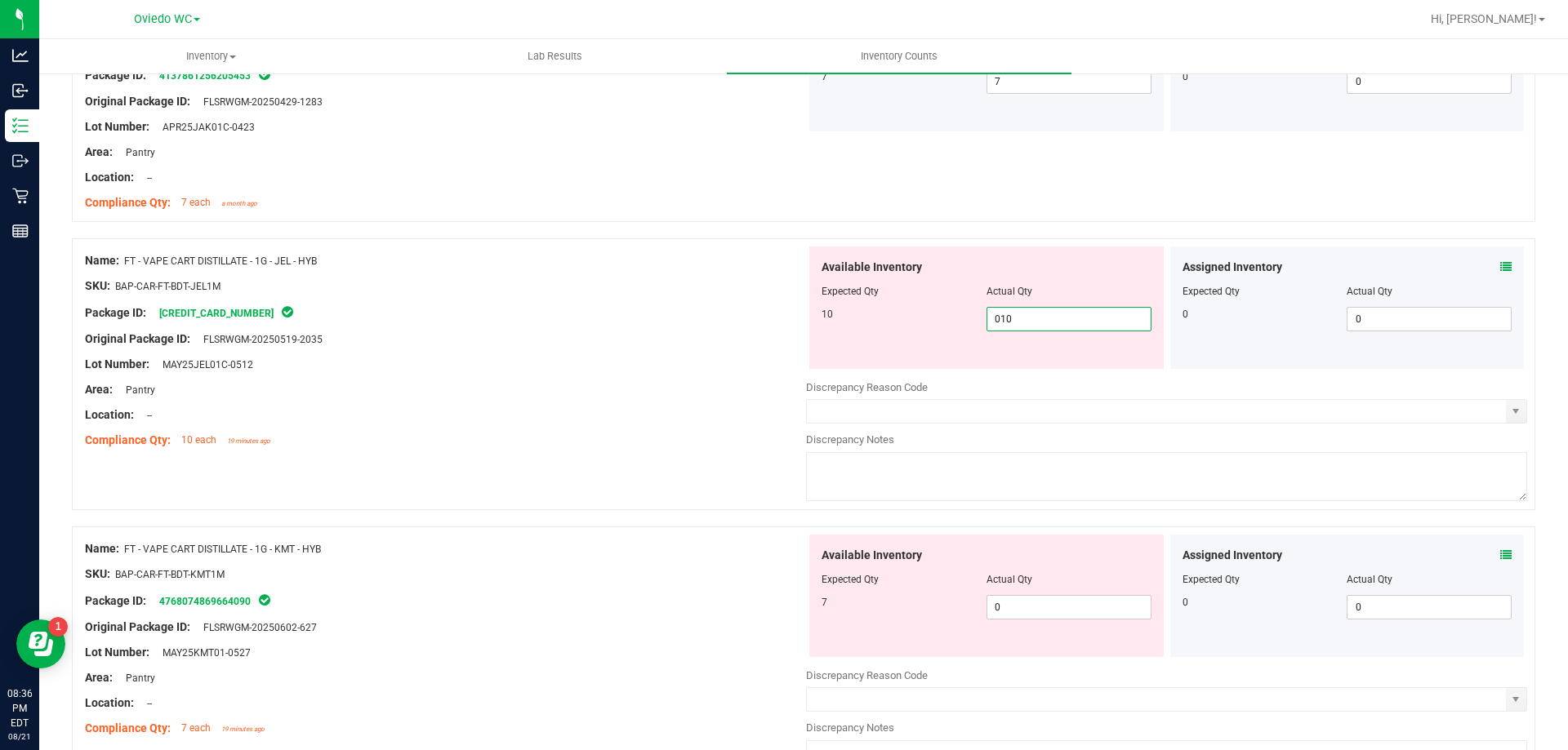
scroll to position [3918, 0]
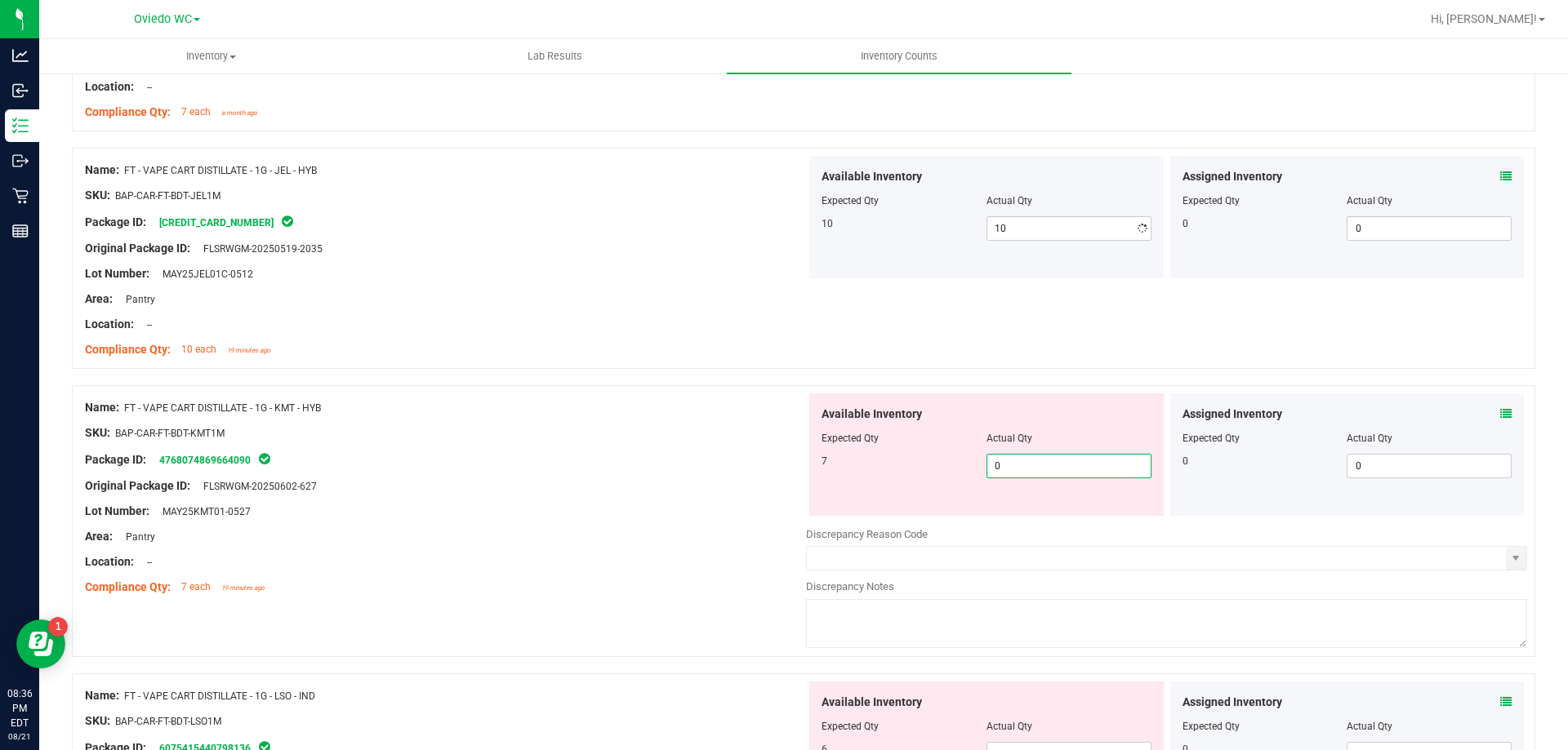
click at [1041, 519] on div "Available Inventory Expected Qty Actual Qty 7 0 0" at bounding box center [1166, 523] width 721 height 259
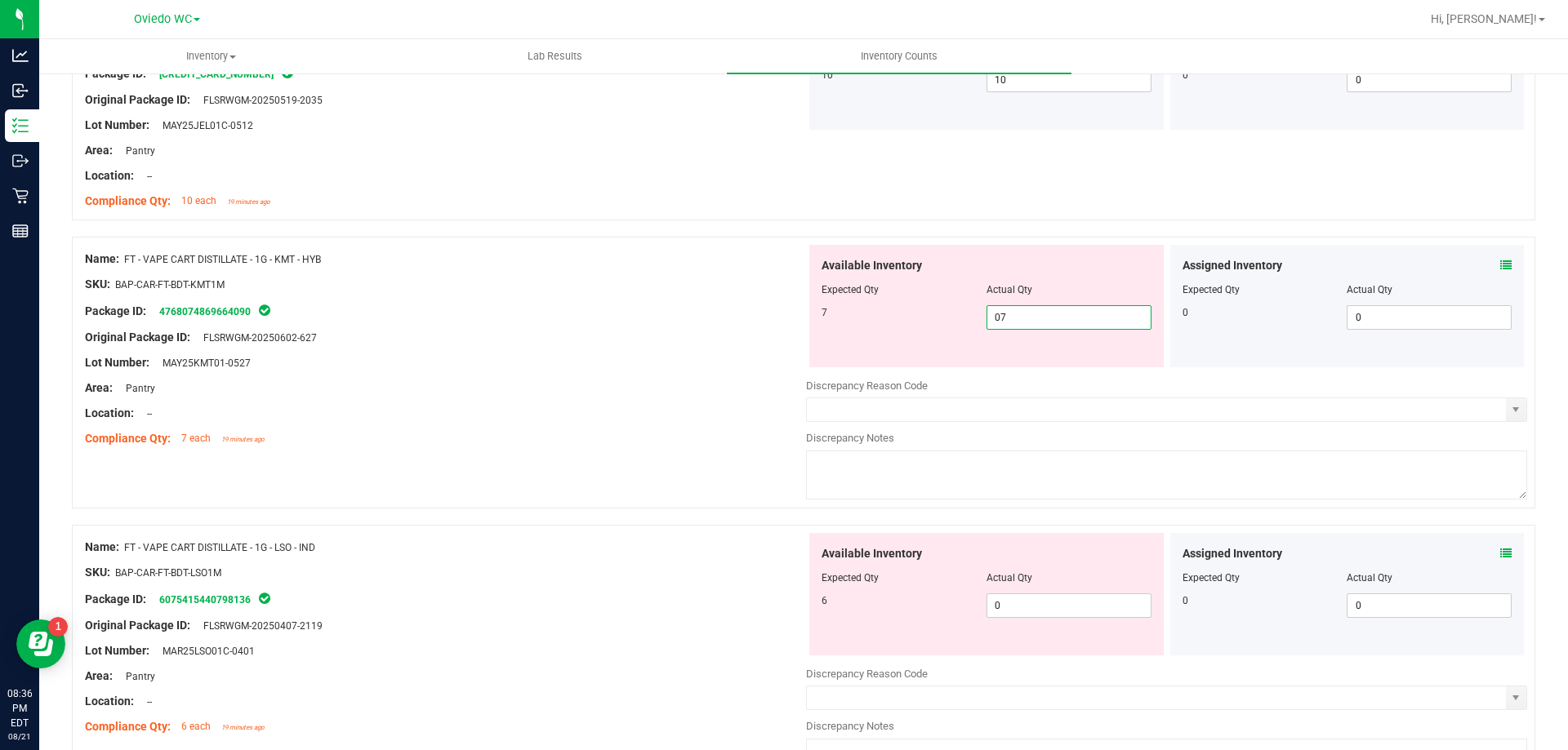
scroll to position [4081, 0]
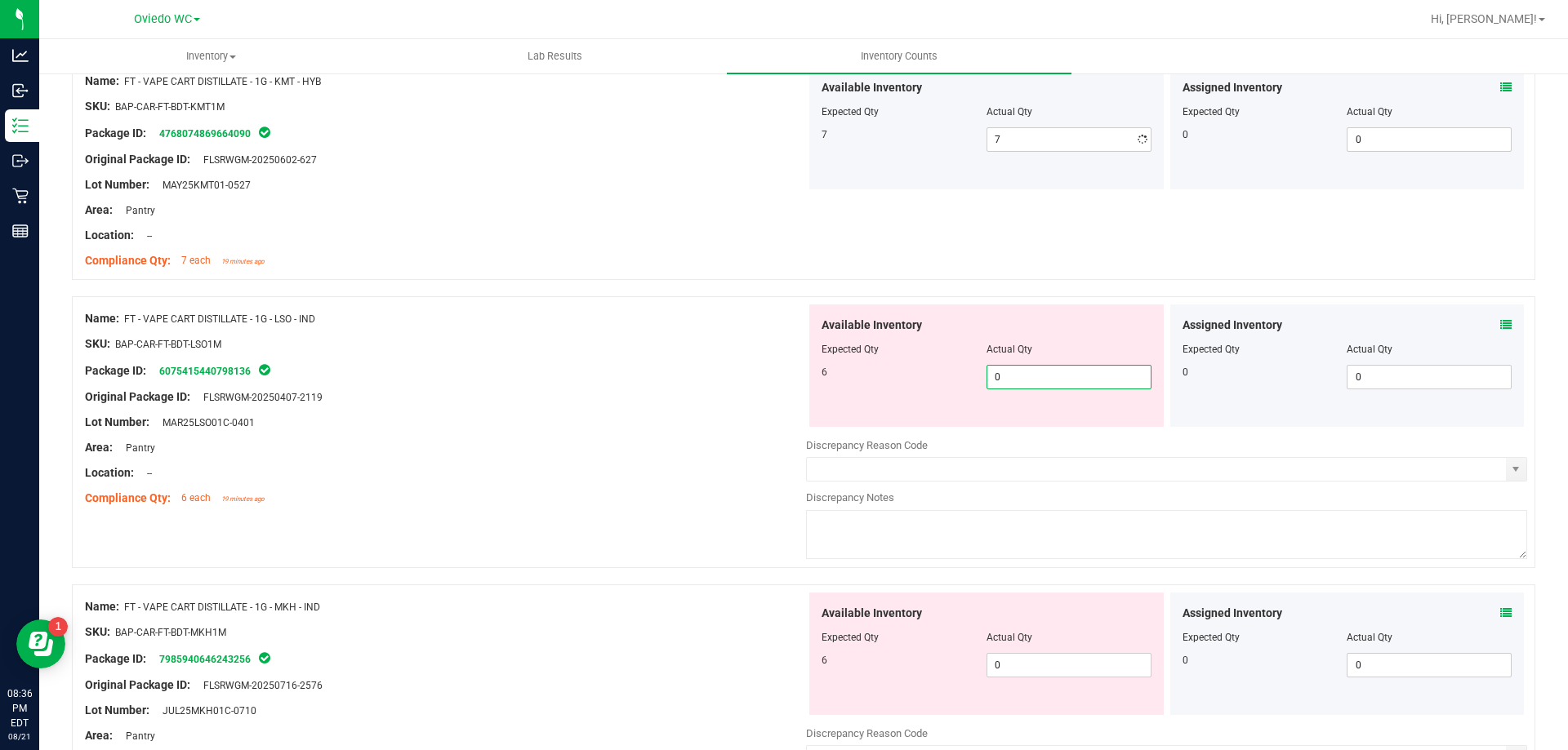
click at [1056, 428] on div "Available Inventory Expected Qty Actual Qty 6 0 0" at bounding box center [1166, 434] width 721 height 259
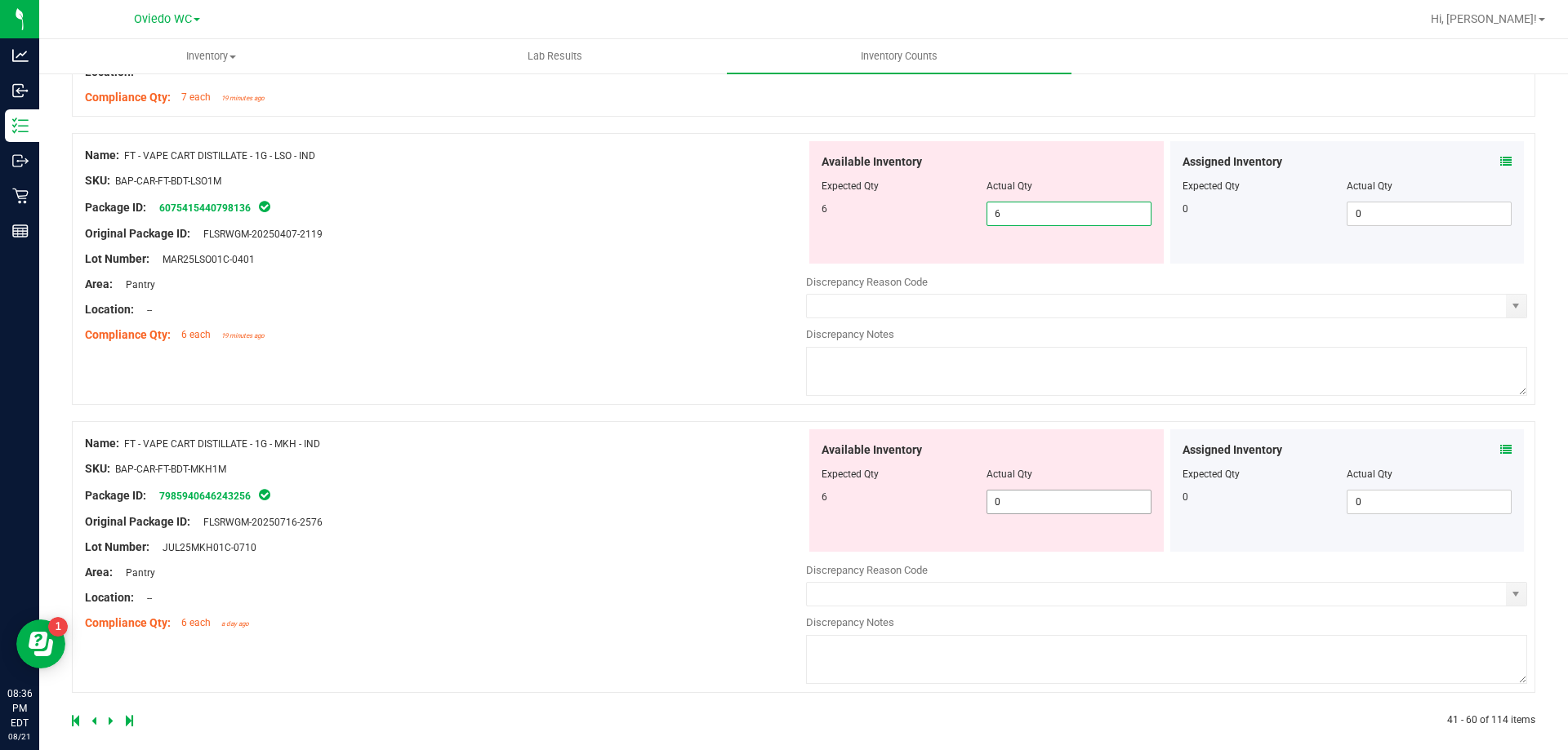
click at [1035, 501] on div "Available Inventory Expected Qty Actual Qty 6 0 0" at bounding box center [986, 490] width 354 height 122
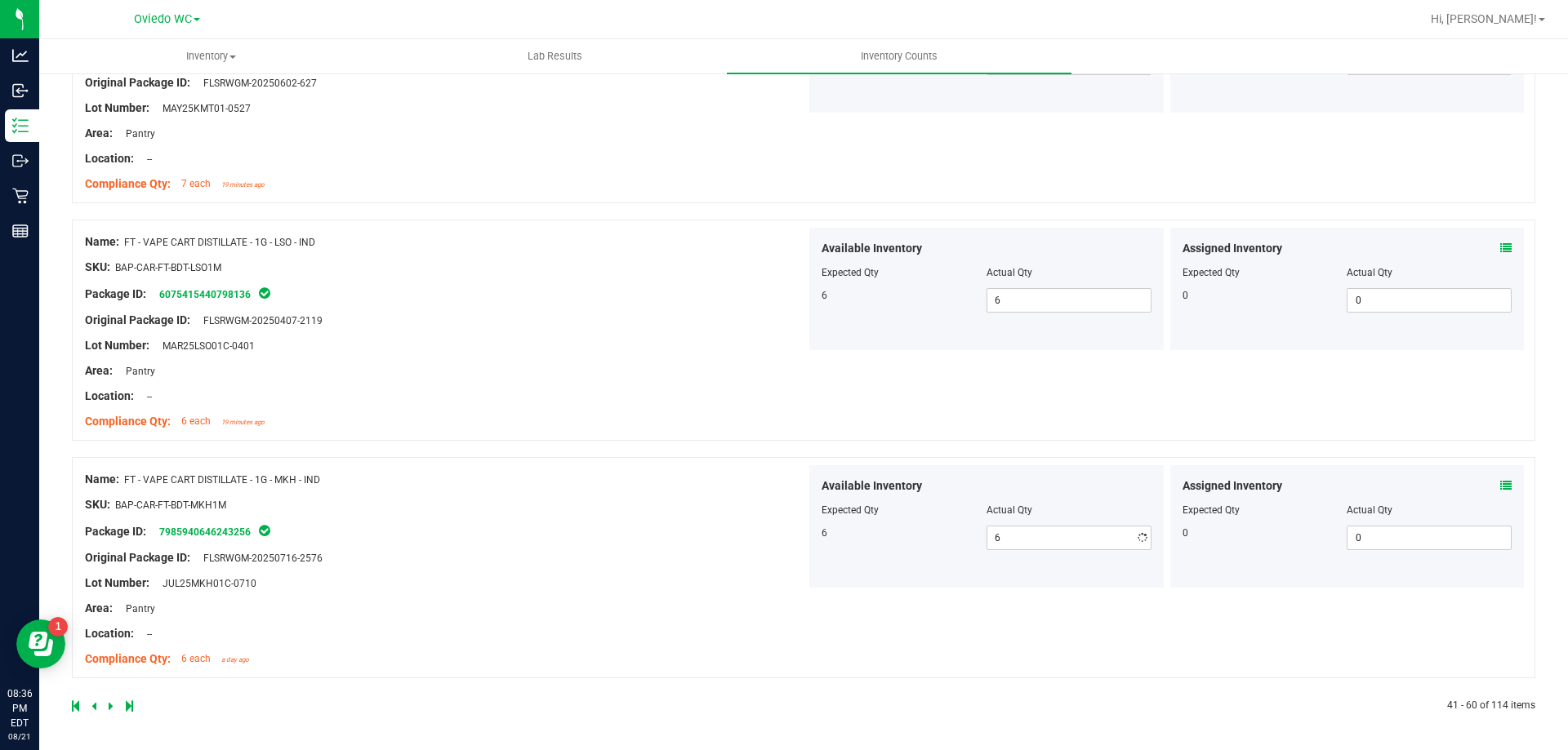
click at [750, 578] on div "Name: FT - VAPE CART DISTILLATE - 1G - MKH - IND SKU: BAP-CAR-FT-BDT-MKH1M Pack…" at bounding box center [445, 570] width 721 height 208
click at [107, 706] on div at bounding box center [438, 706] width 731 height 15
click at [114, 700] on link at bounding box center [113, 706] width 8 height 11
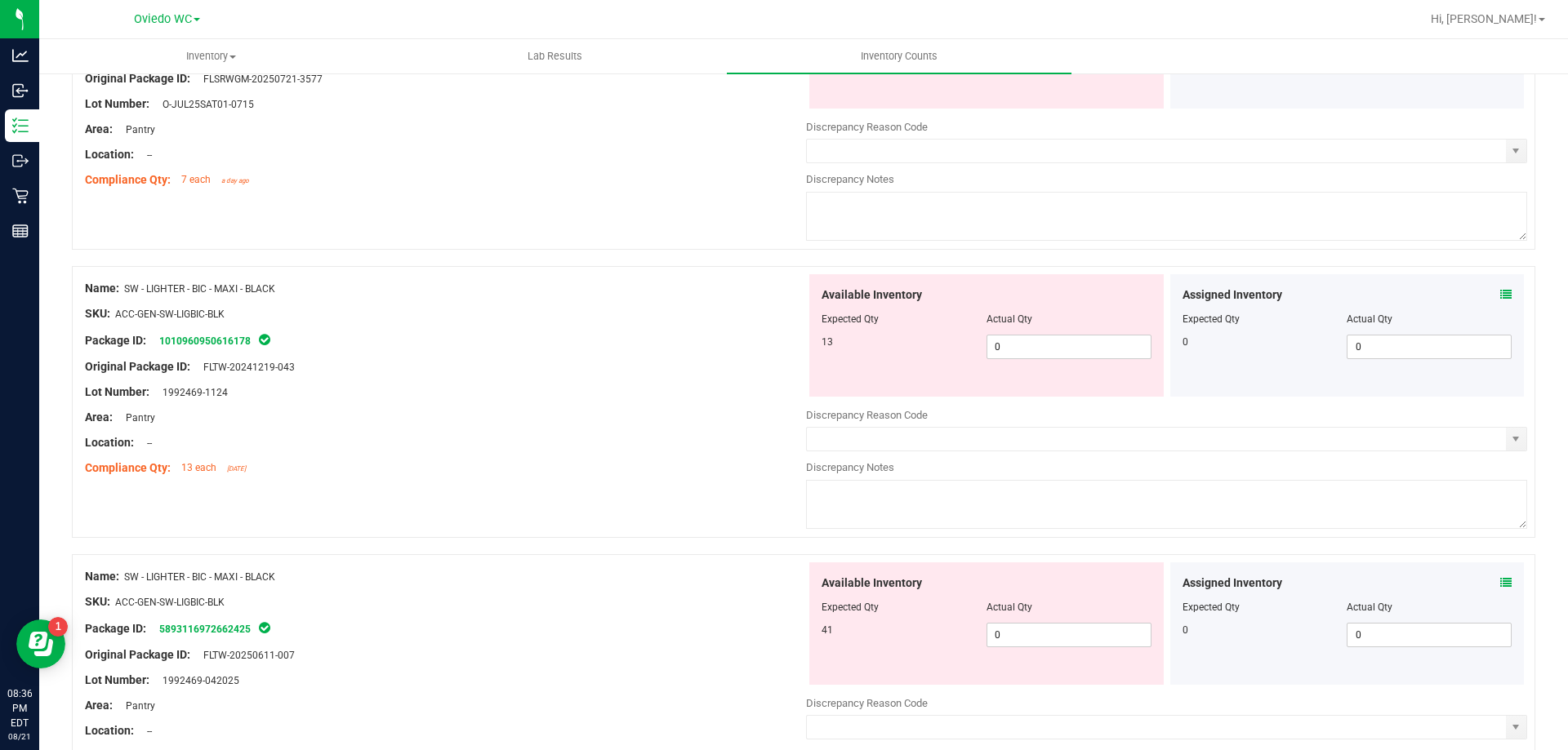
scroll to position [0, 0]
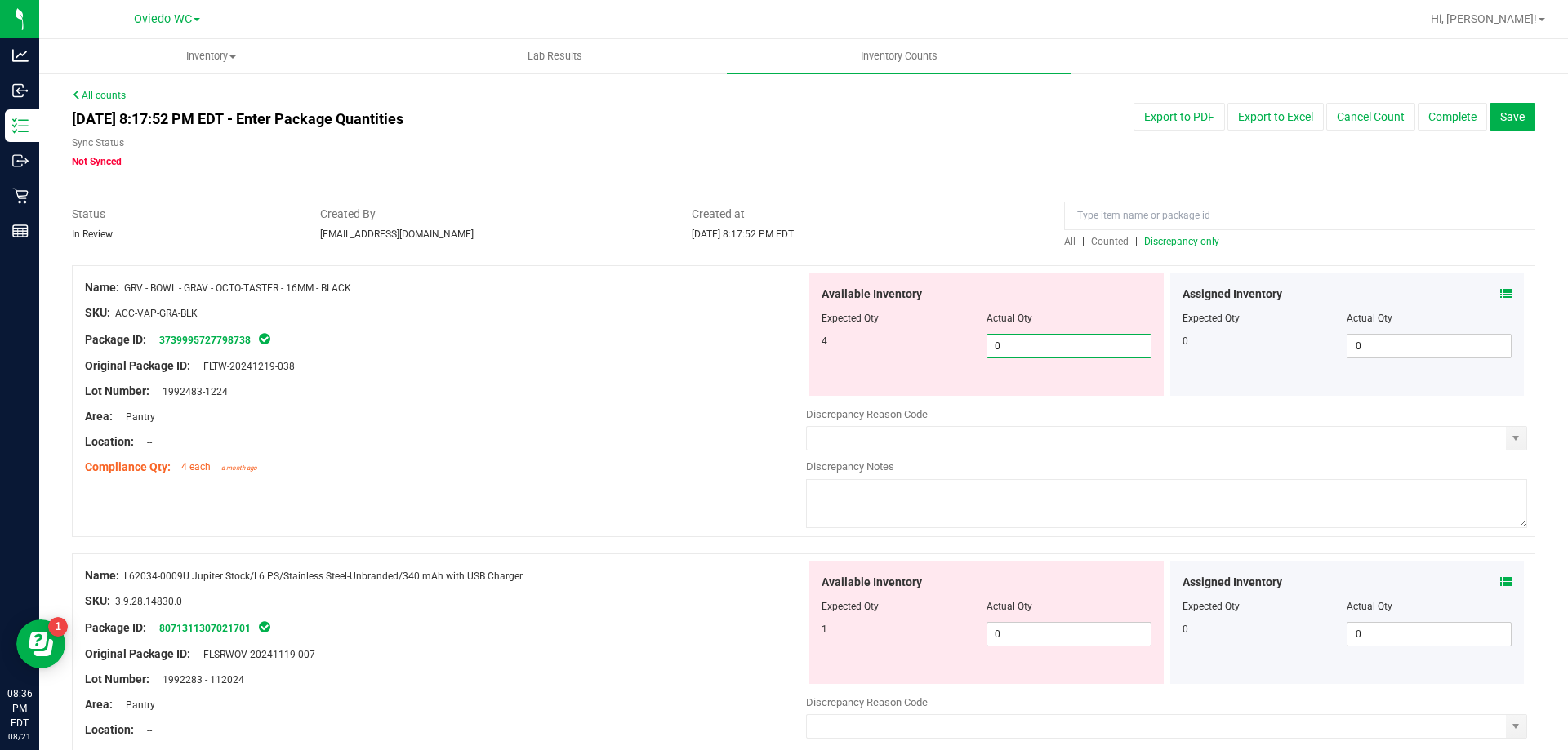
click at [1014, 343] on span "0 0" at bounding box center [1068, 346] width 165 height 24
click at [1017, 640] on div "Available Inventory Expected Qty Actual Qty 1 0 0" at bounding box center [1166, 691] width 721 height 259
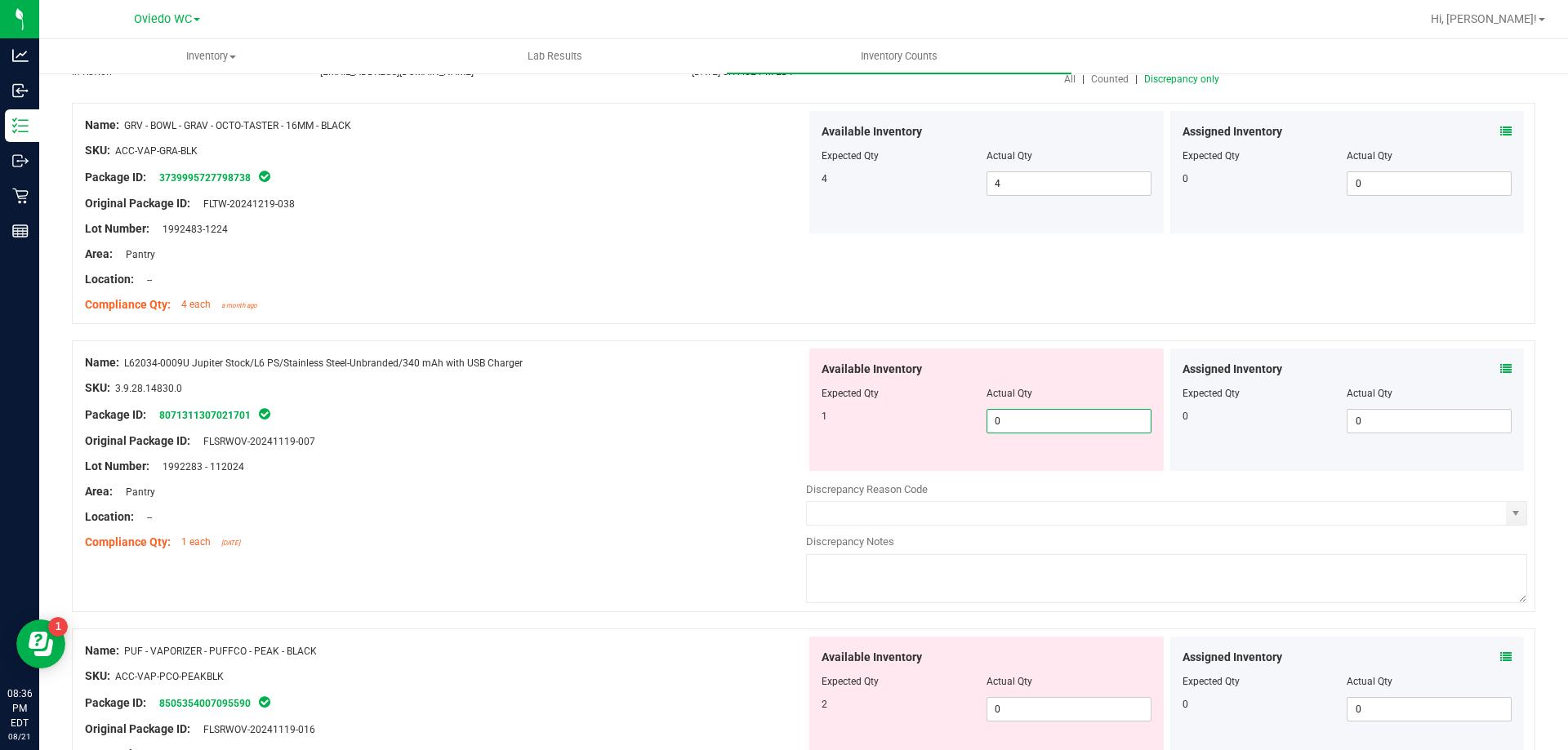
scroll to position [163, 0]
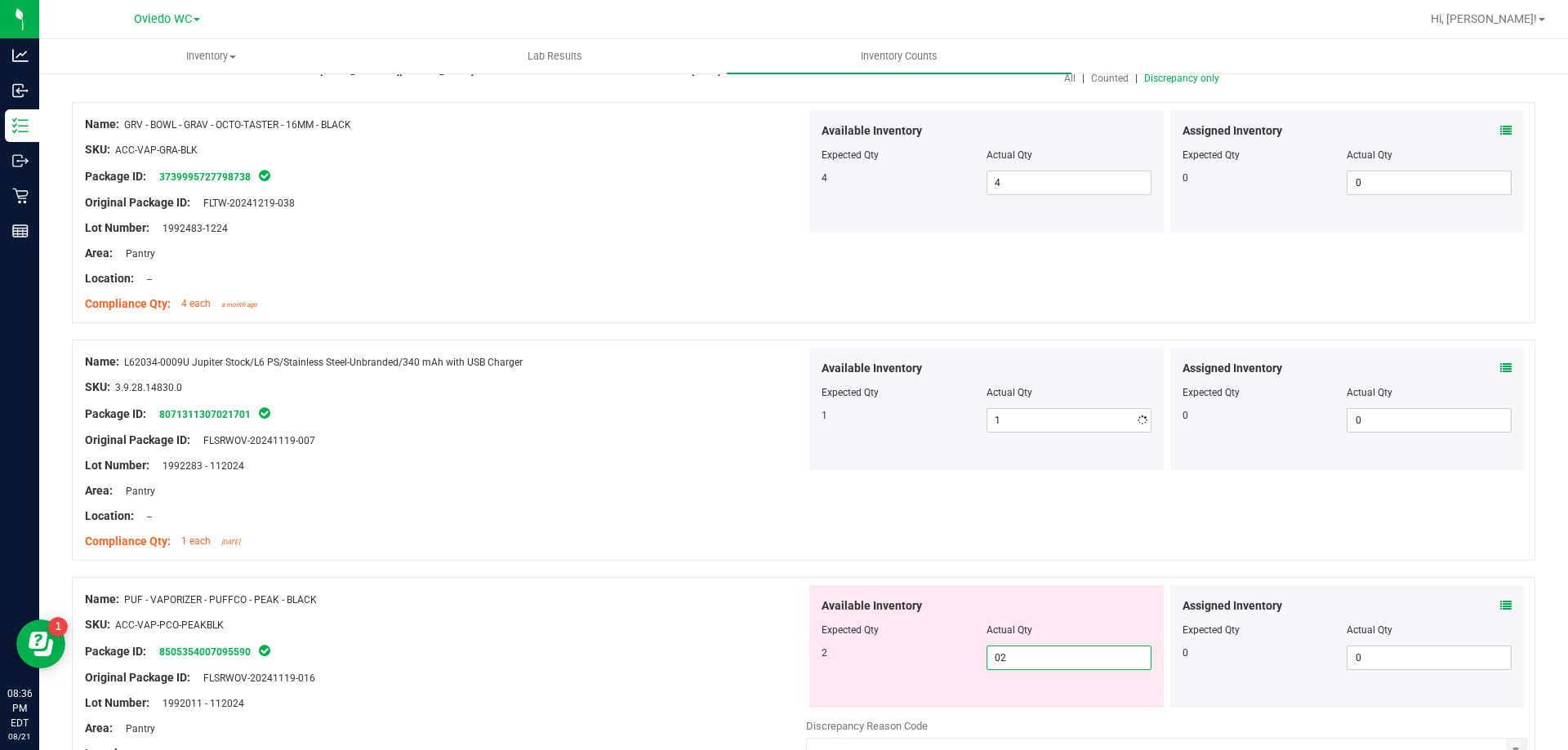
drag, startPoint x: 1009, startPoint y: 712, endPoint x: 1021, endPoint y: 706, distance: 13.4
click at [1015, 700] on div "Available Inventory Expected Qty Actual Qty 2 0 02" at bounding box center [986, 646] width 354 height 122
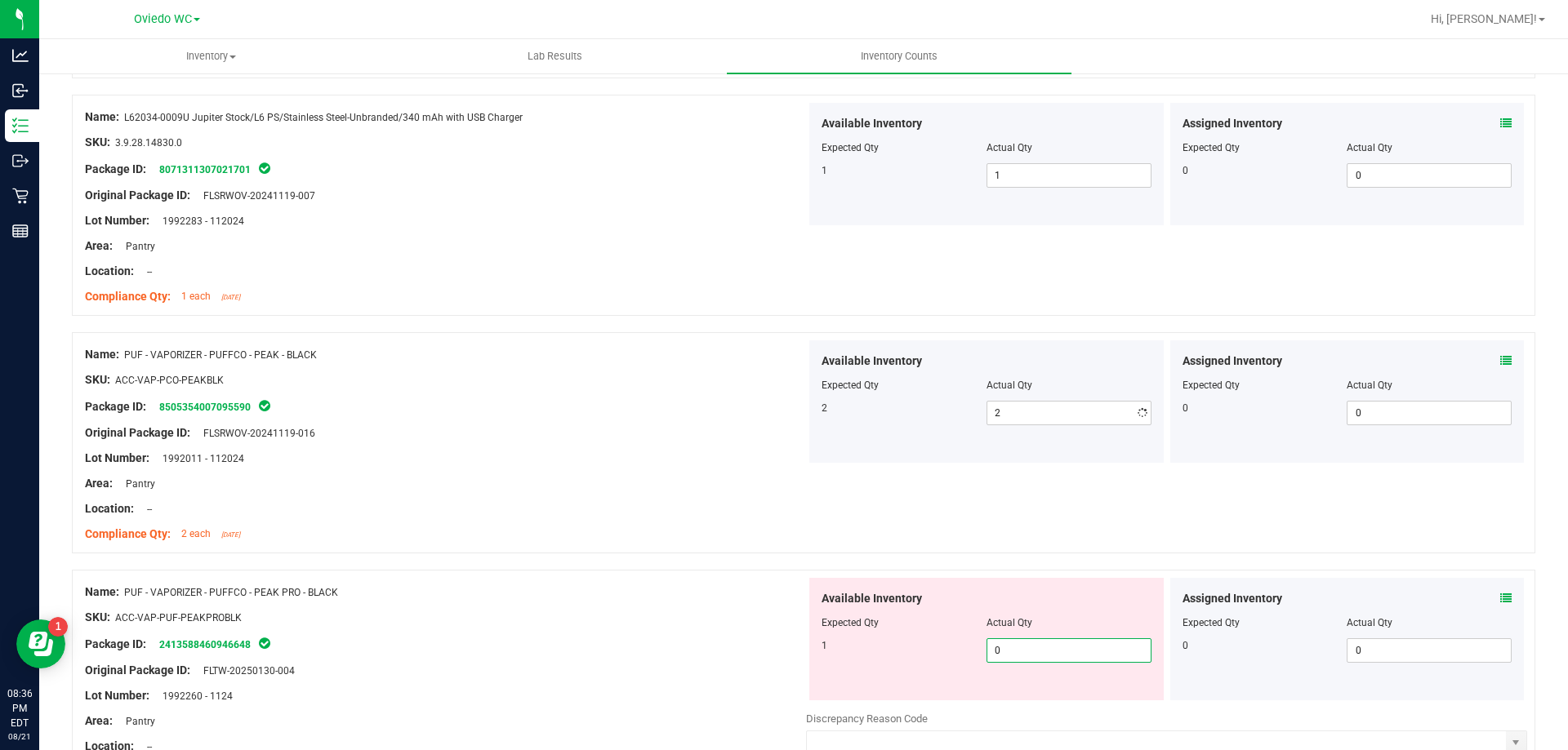
click at [1018, 706] on div "Available Inventory Expected Qty Actual Qty 1 0 0" at bounding box center [1166, 708] width 721 height 259
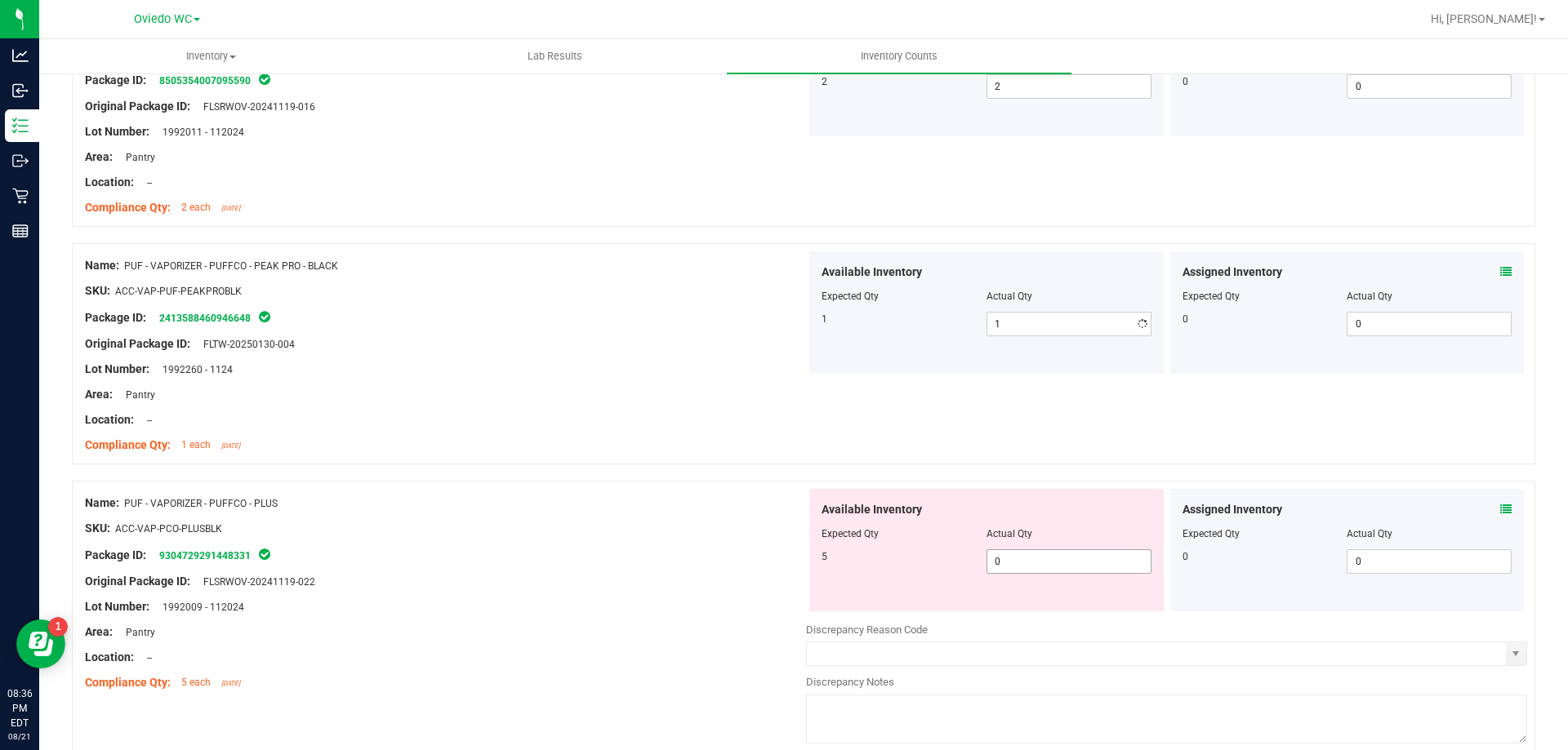
click at [1014, 612] on div "Available Inventory Expected Qty Actual Qty 5 0 0" at bounding box center [1166, 619] width 721 height 259
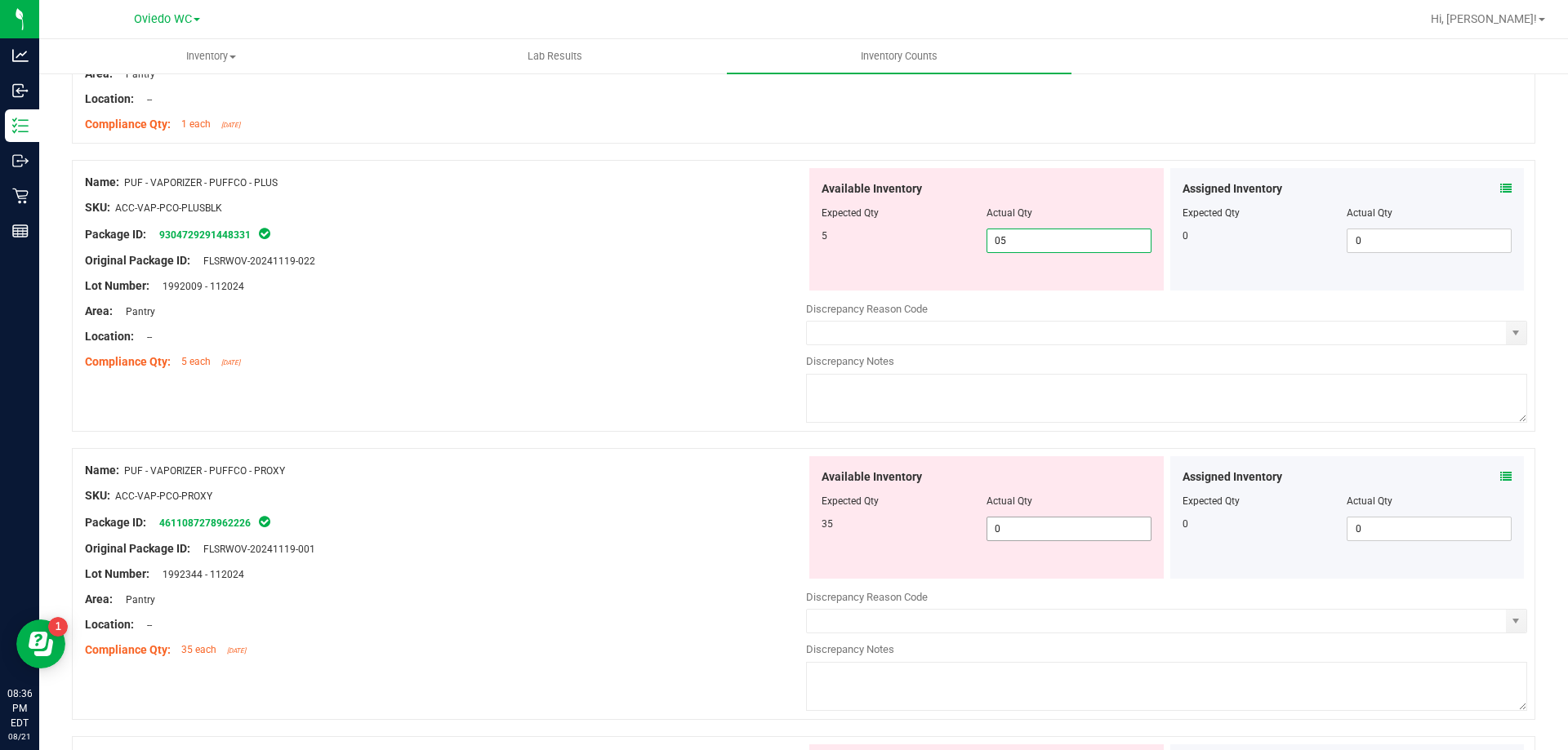
scroll to position [1061, 0]
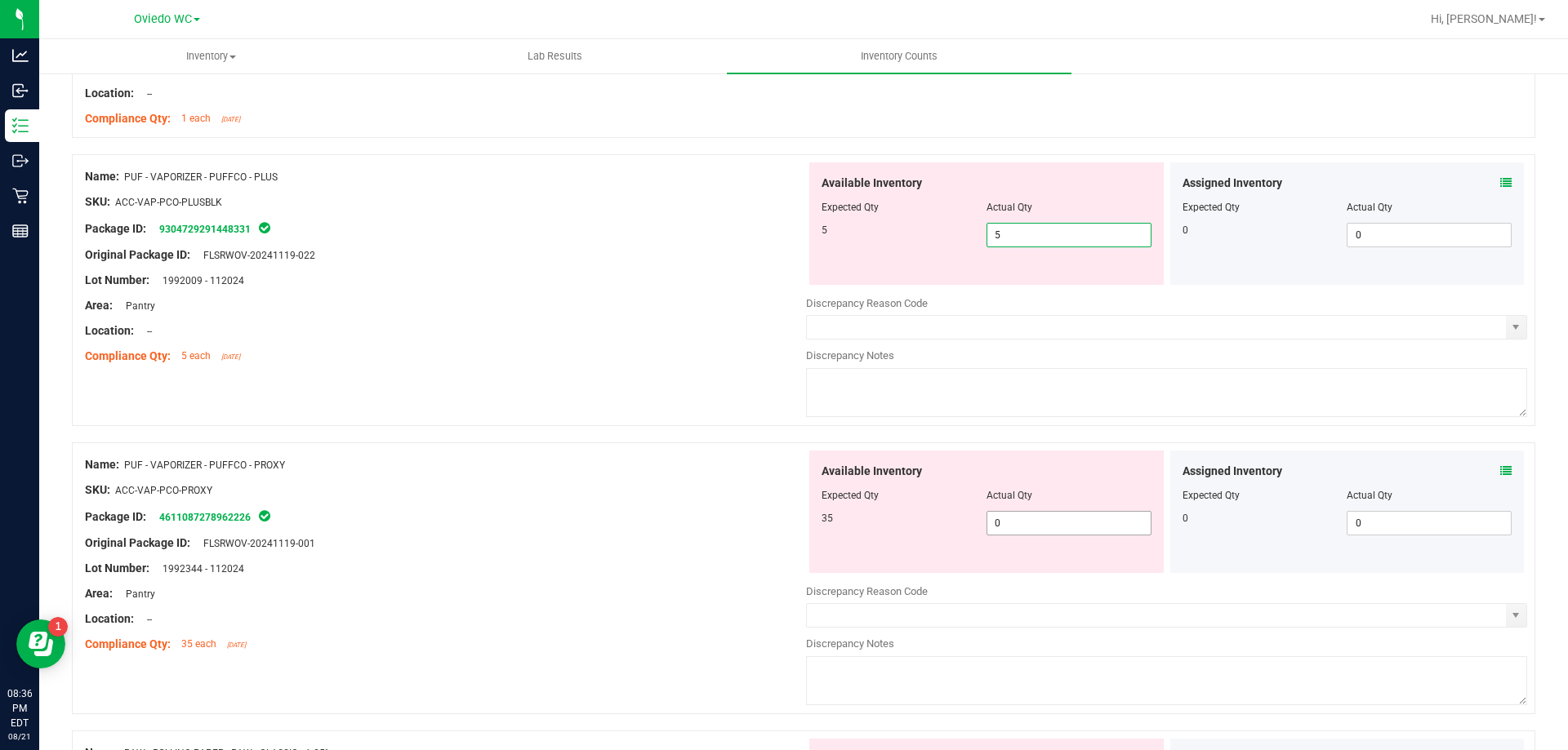
click at [1035, 527] on div "Available Inventory Expected Qty Actual Qty 35 0 0" at bounding box center [1166, 580] width 721 height 259
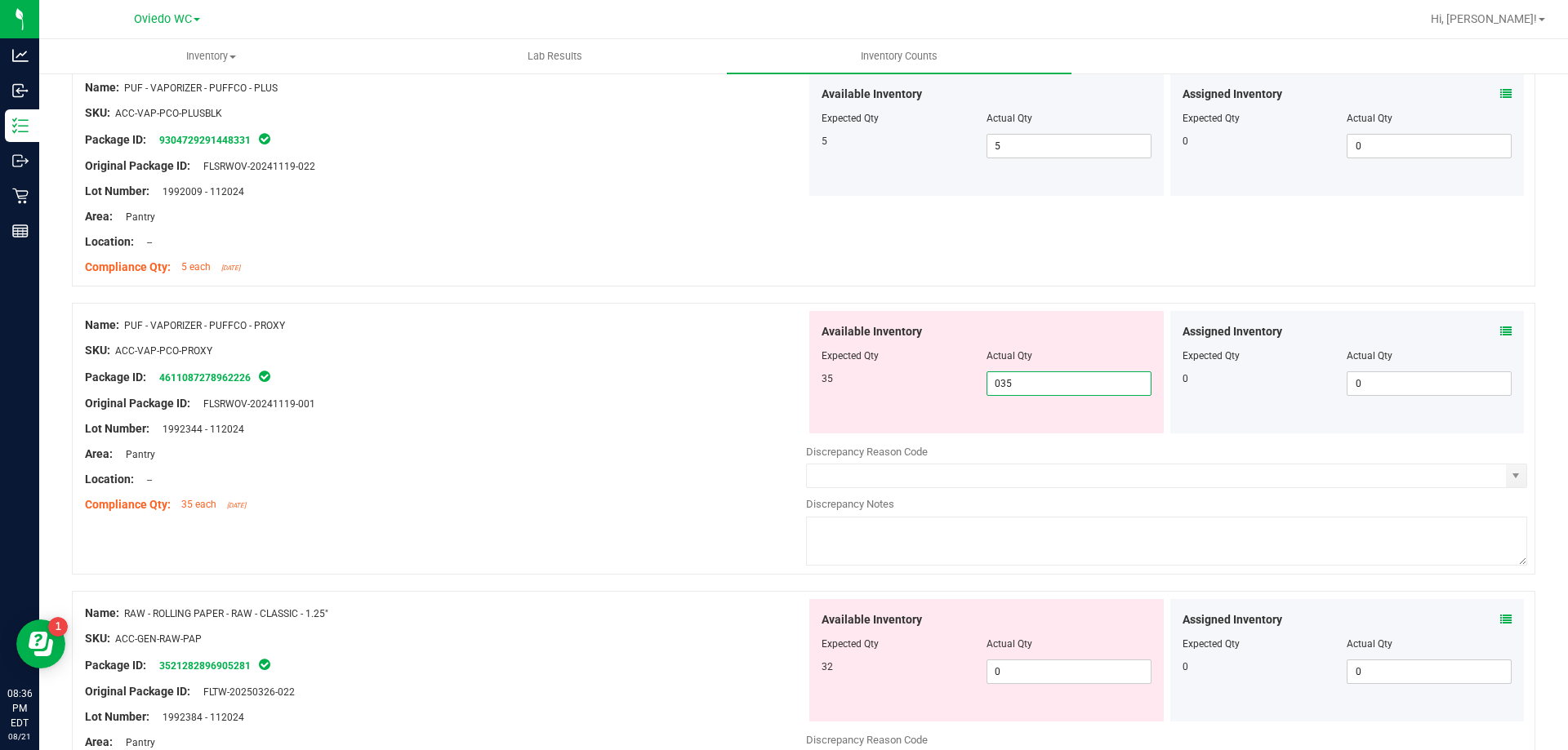
scroll to position [1224, 0]
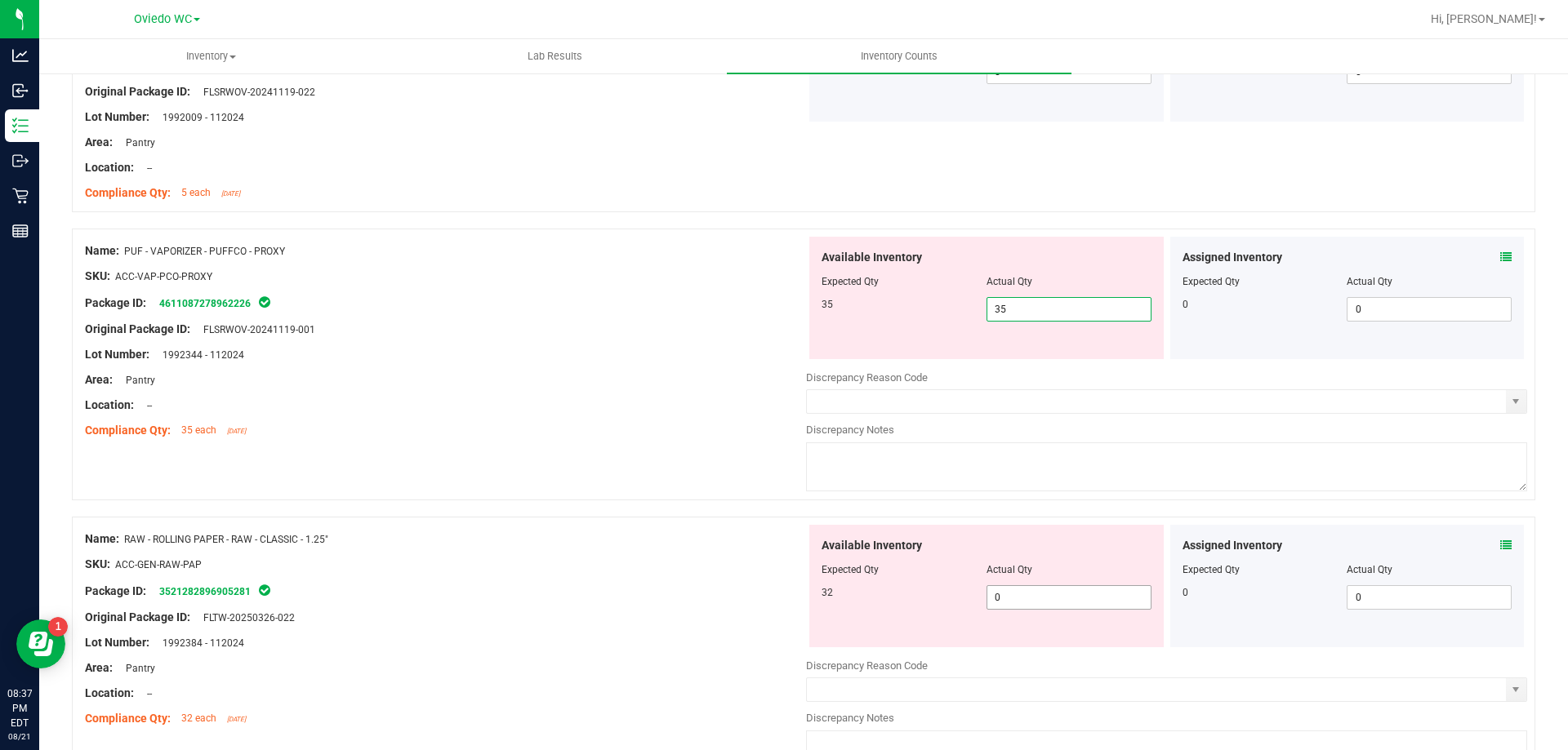
click at [1023, 591] on div "Available Inventory Expected Qty Actual Qty 32 0 0" at bounding box center [986, 586] width 354 height 122
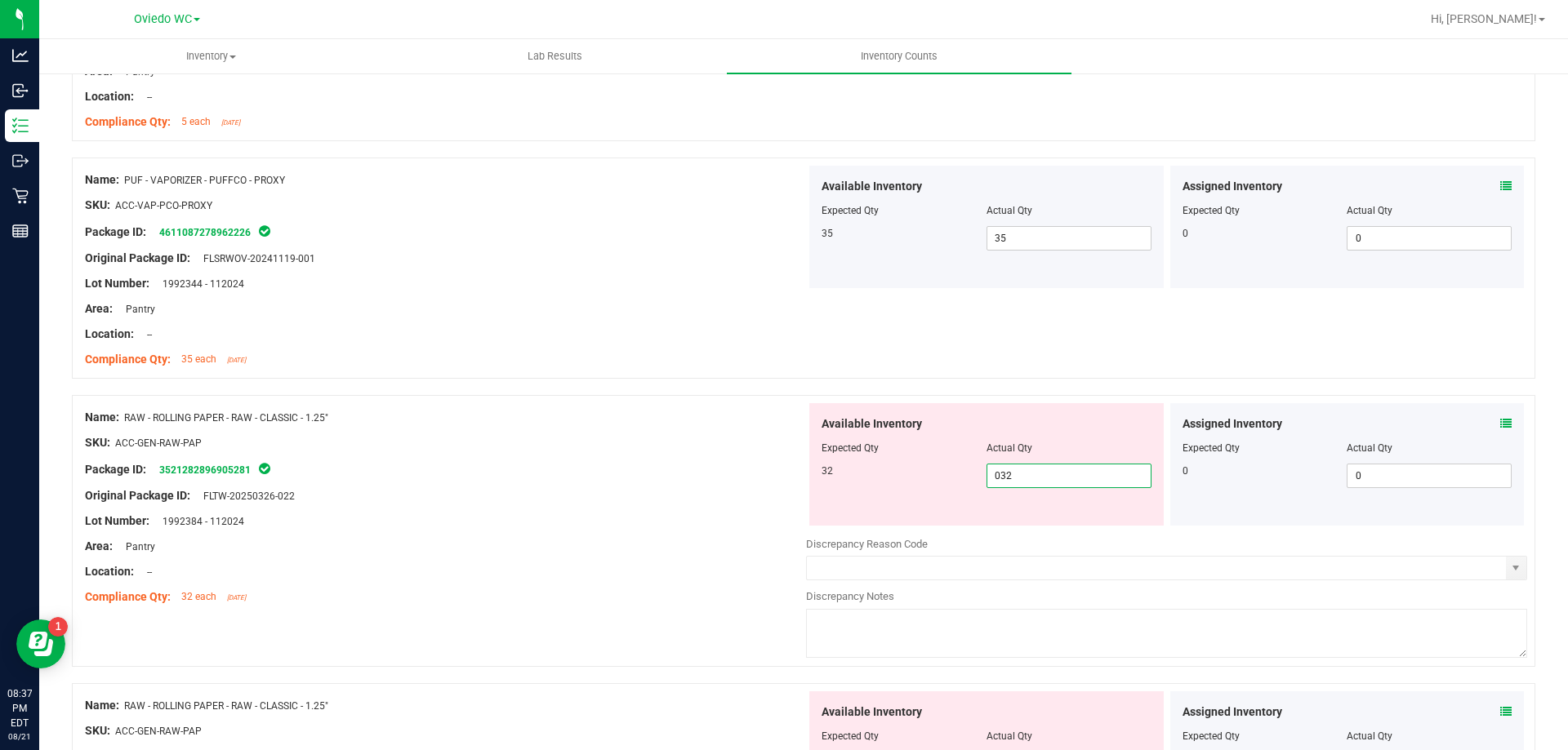
scroll to position [1551, 0]
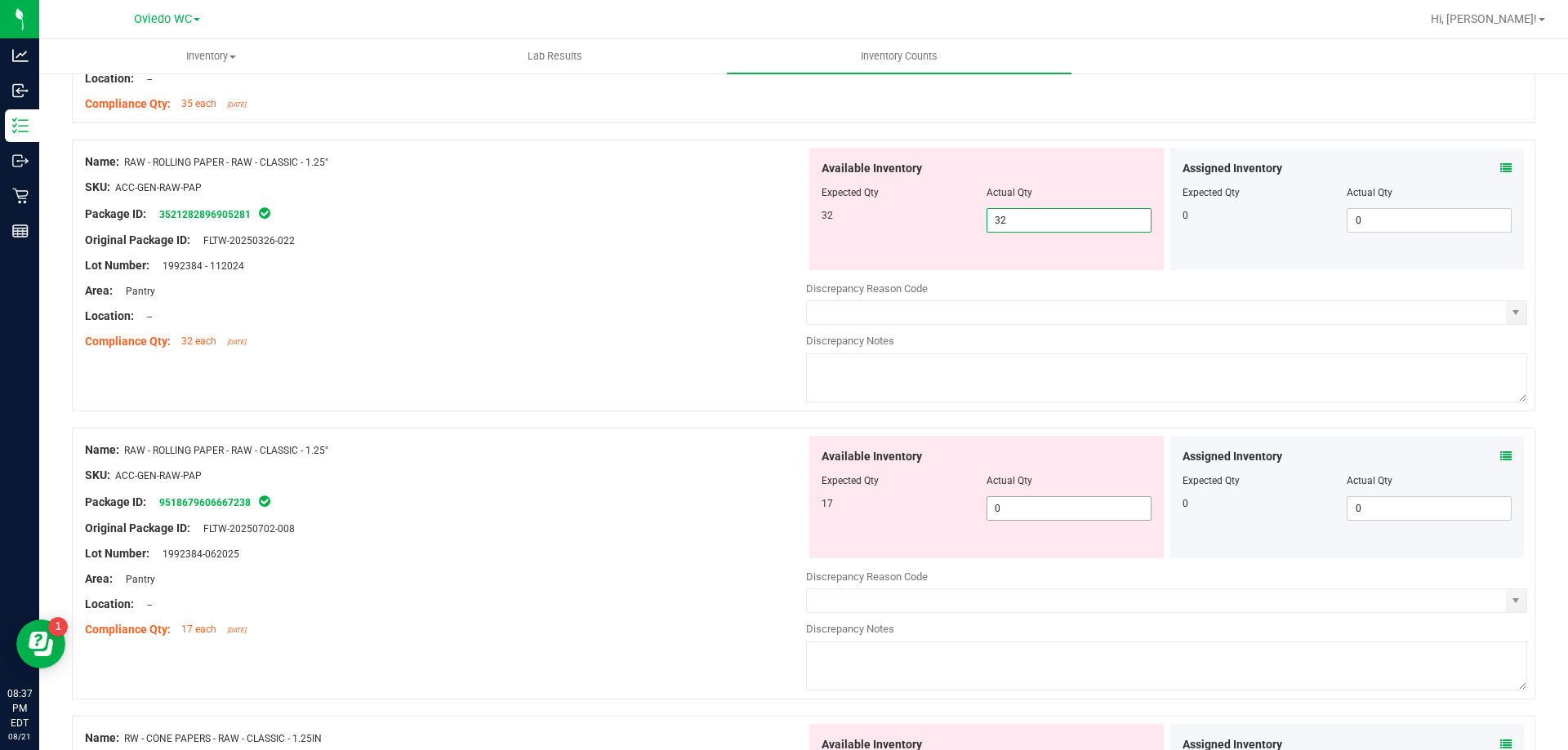
click at [1050, 511] on div "Available Inventory Expected Qty Actual Qty 17 0 0" at bounding box center [1166, 565] width 721 height 259
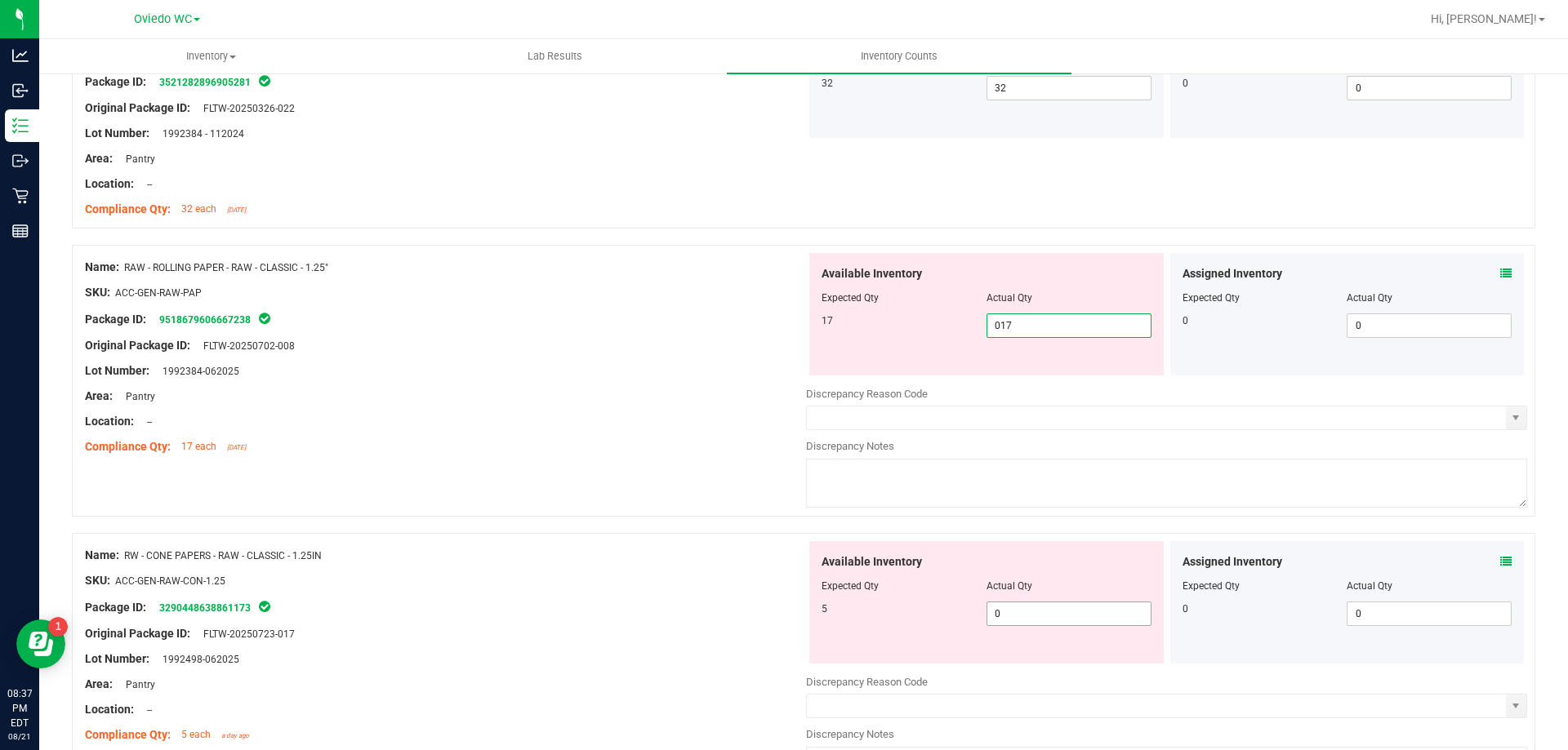
scroll to position [1796, 0]
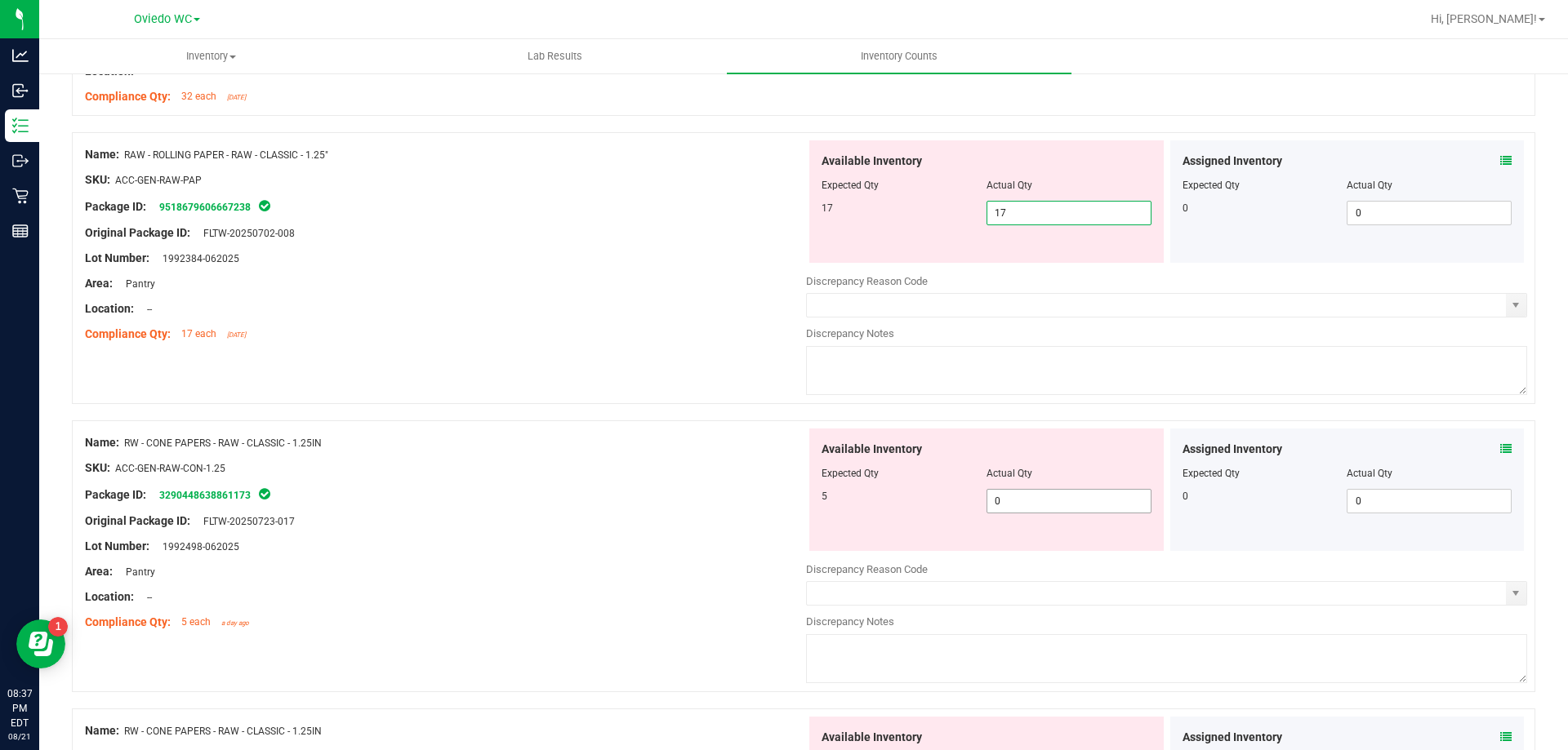
click at [1017, 512] on div "Available Inventory Expected Qty Actual Qty 5 0 0" at bounding box center [1166, 559] width 721 height 259
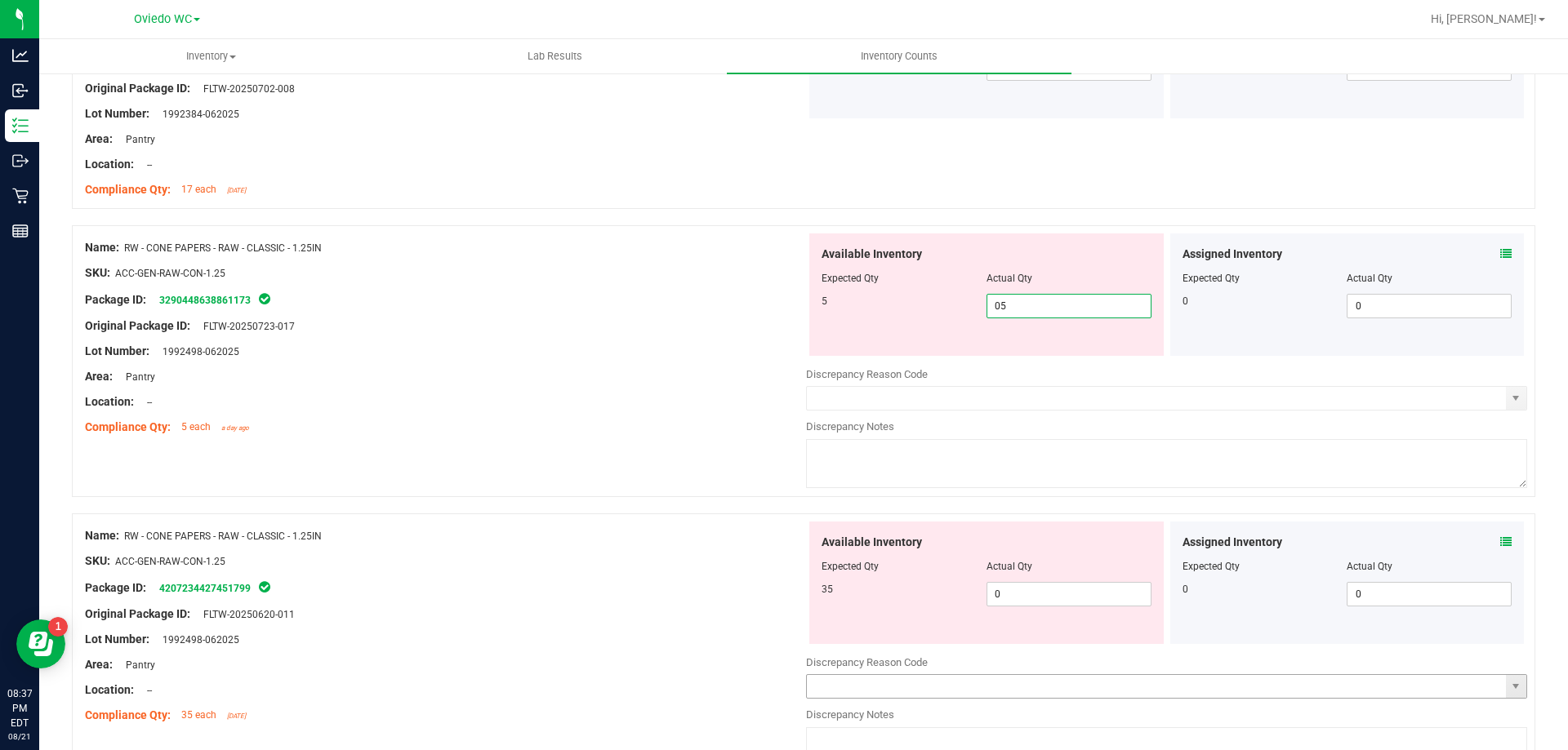
scroll to position [2122, 0]
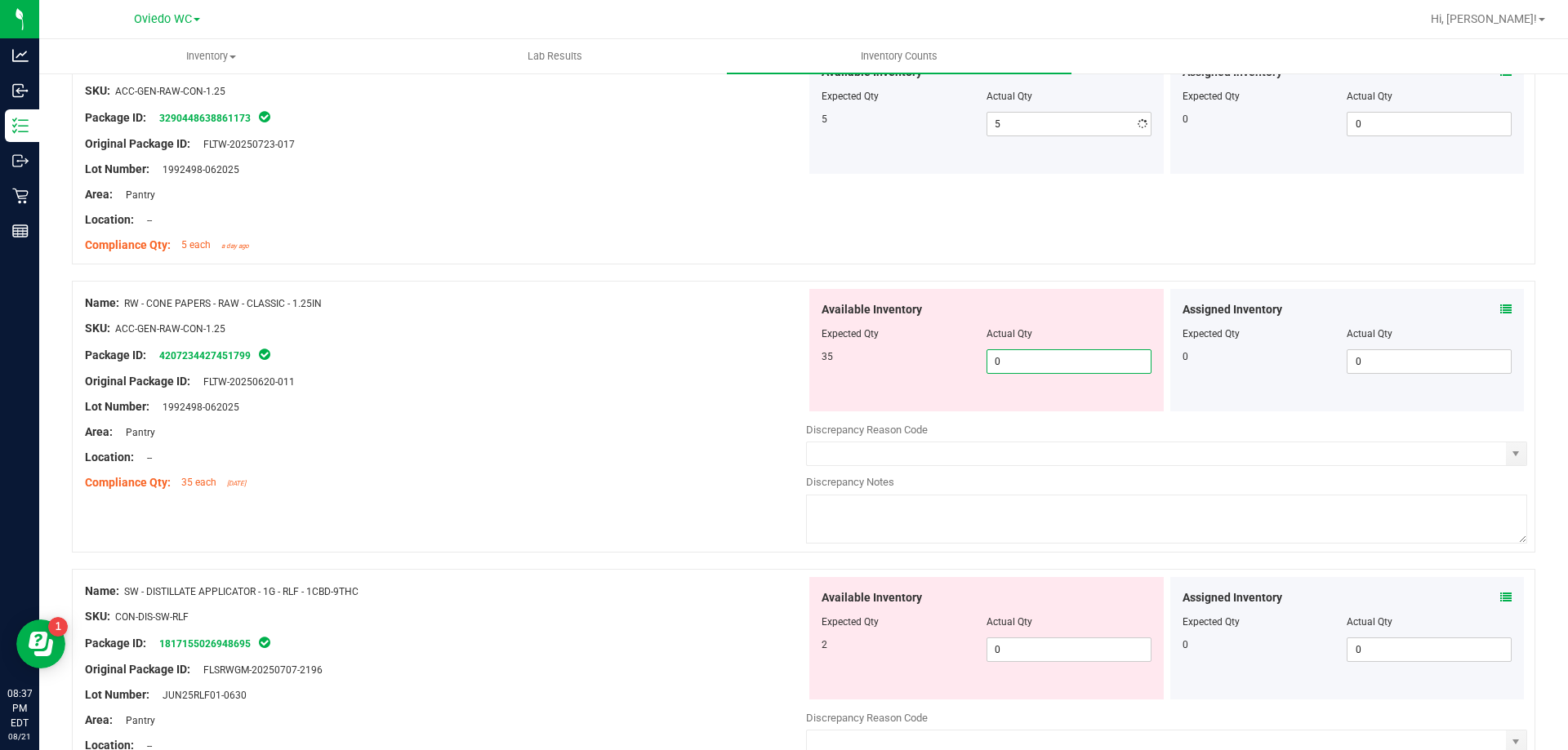
click at [1016, 406] on div "Available Inventory Expected Qty Actual Qty 35 0 0" at bounding box center [986, 350] width 354 height 122
click at [1022, 642] on div "Available Inventory Expected Qty Actual Qty 2 0 0" at bounding box center [986, 638] width 354 height 122
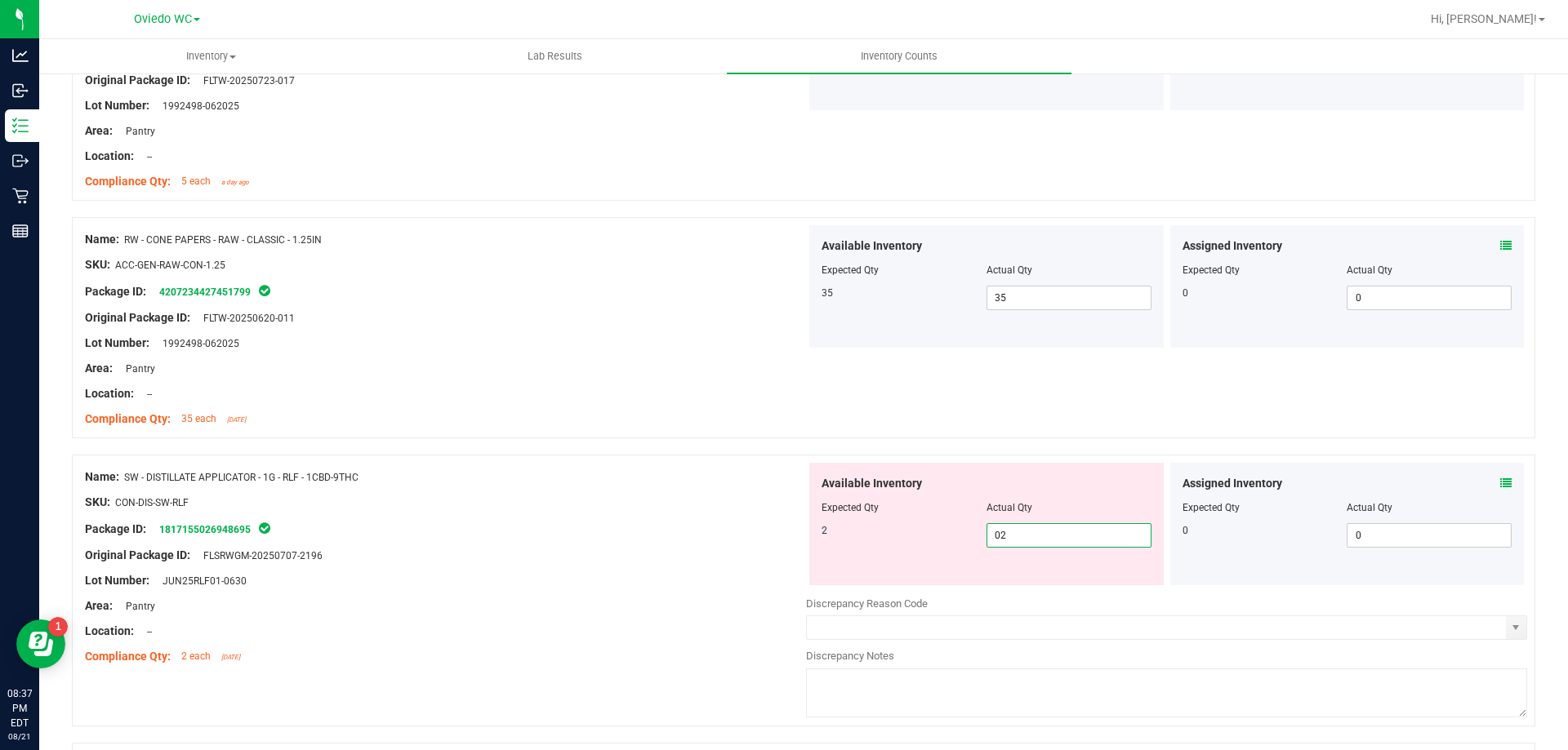
scroll to position [2449, 0]
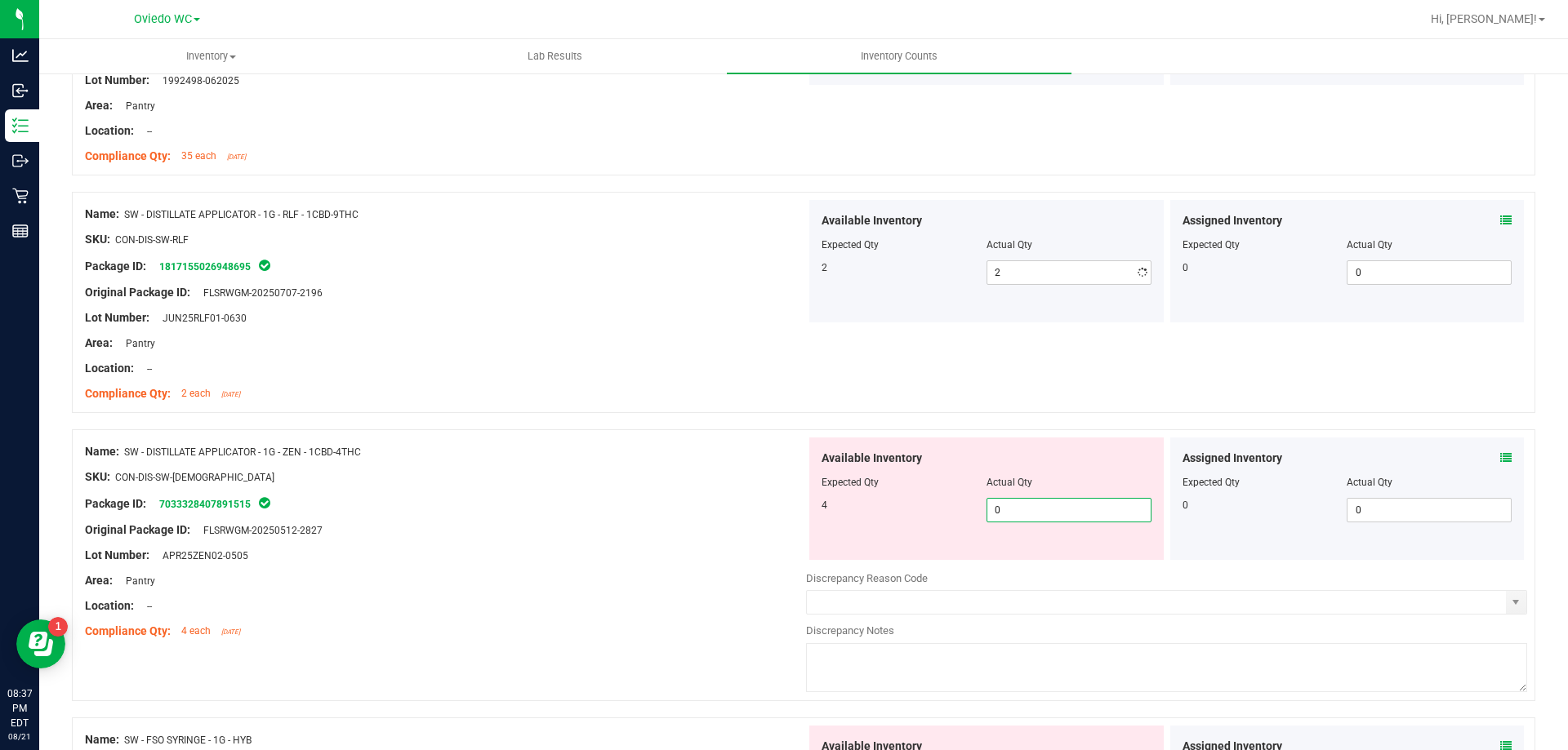
click at [1020, 569] on div "Available Inventory Expected Qty Actual Qty 4 0 0" at bounding box center [1166, 567] width 721 height 259
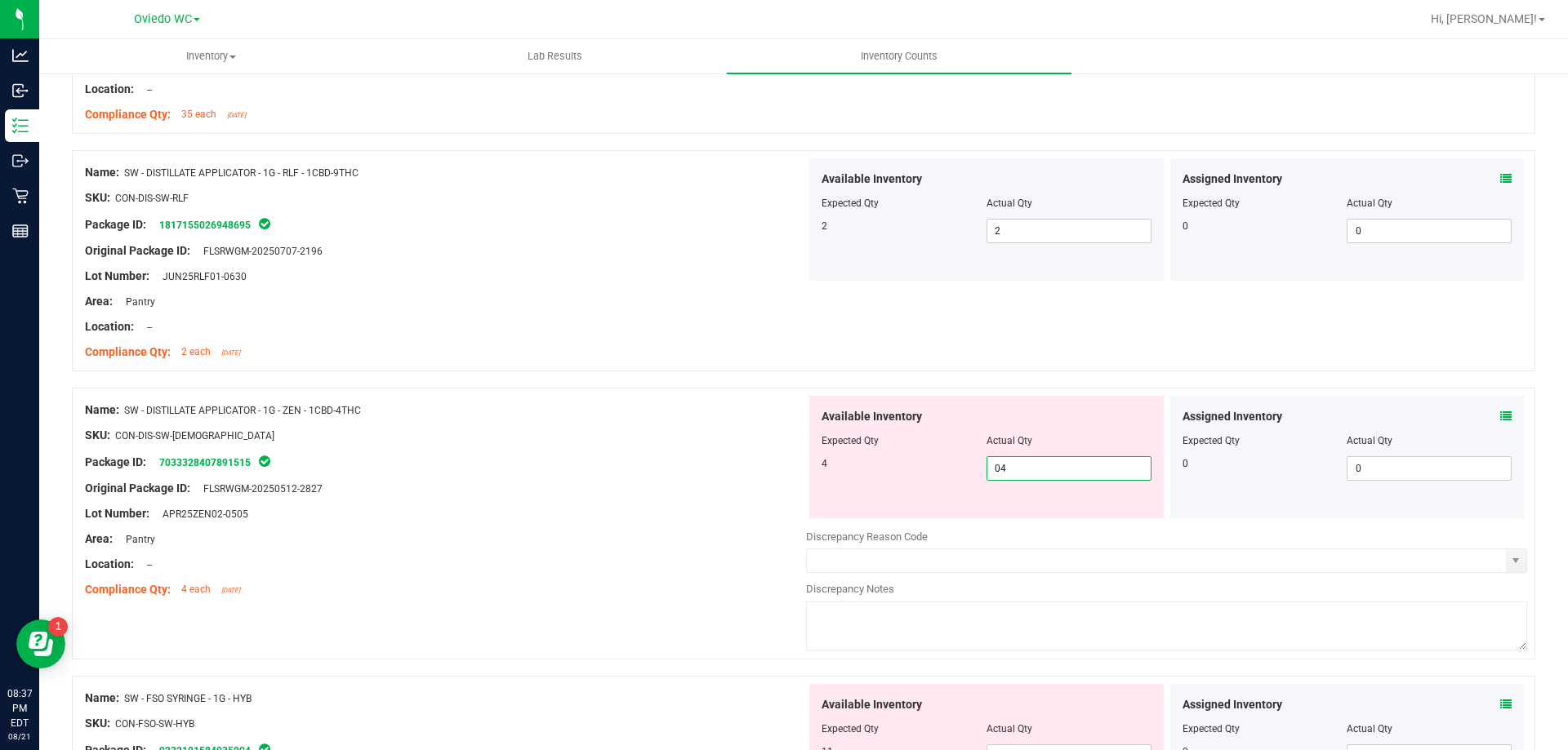
scroll to position [2776, 0]
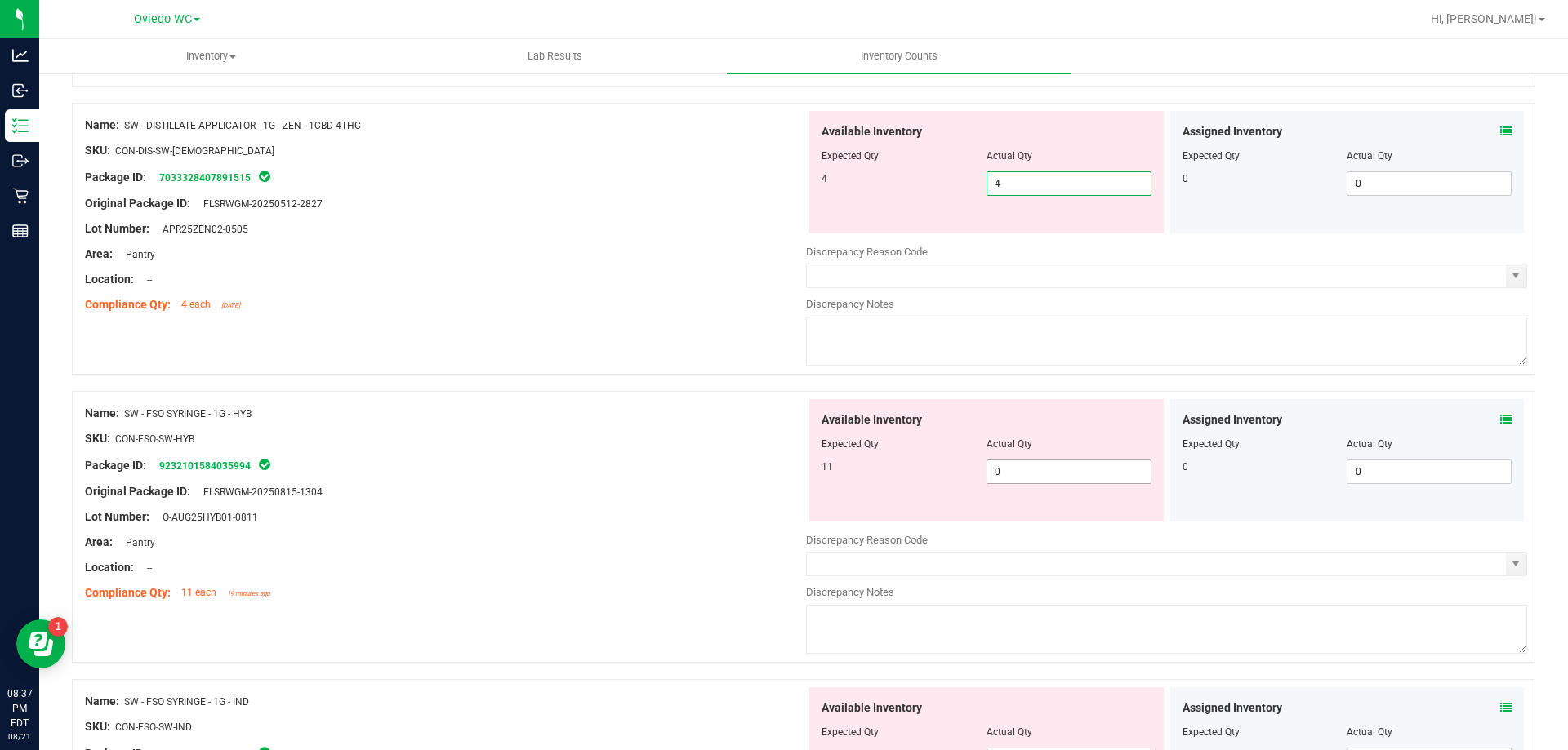
click at [1053, 474] on div "Available Inventory Expected Qty Actual Qty 11 0 0" at bounding box center [1166, 528] width 721 height 259
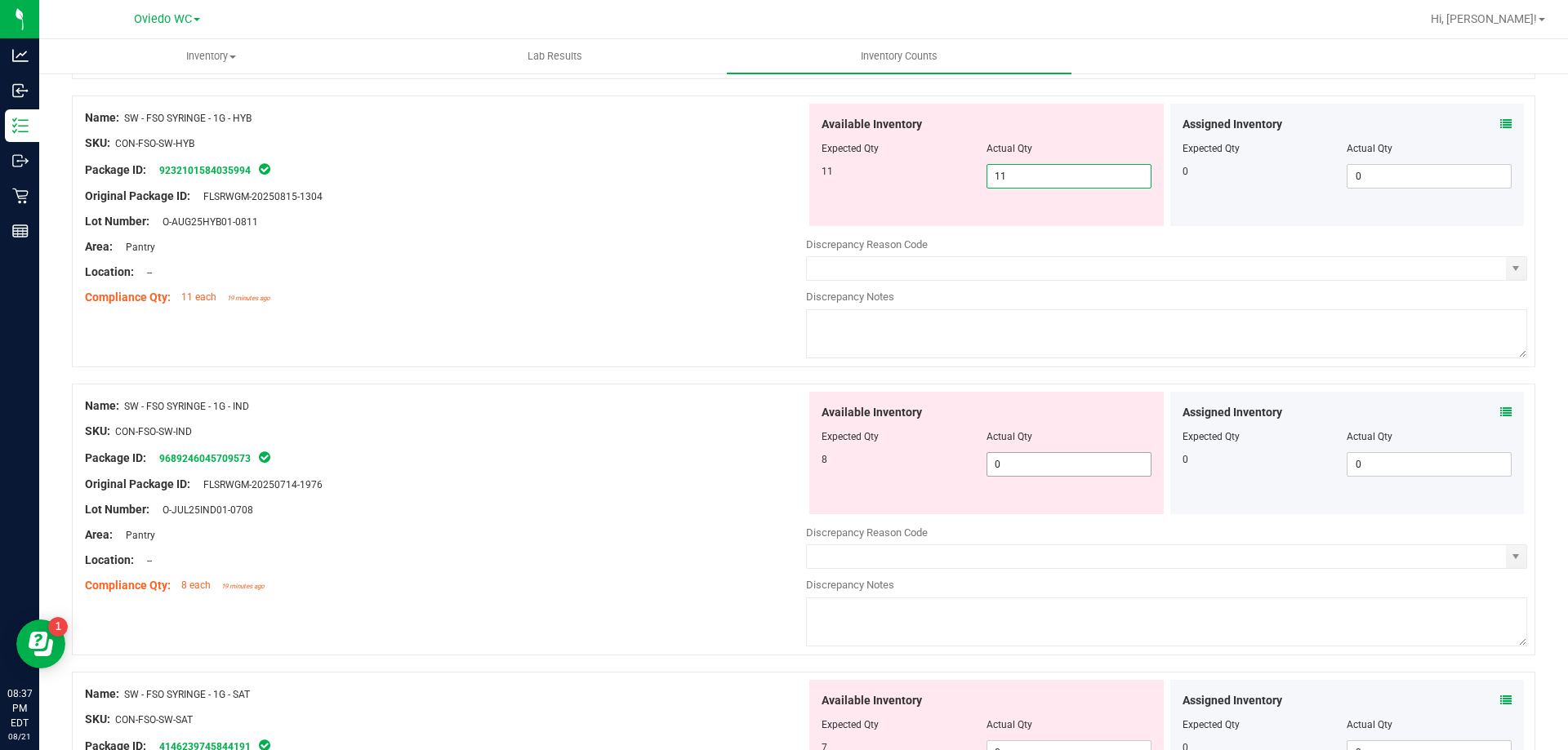
click at [1050, 467] on div "Available Inventory Expected Qty Actual Qty 8 0 0" at bounding box center [1166, 521] width 721 height 259
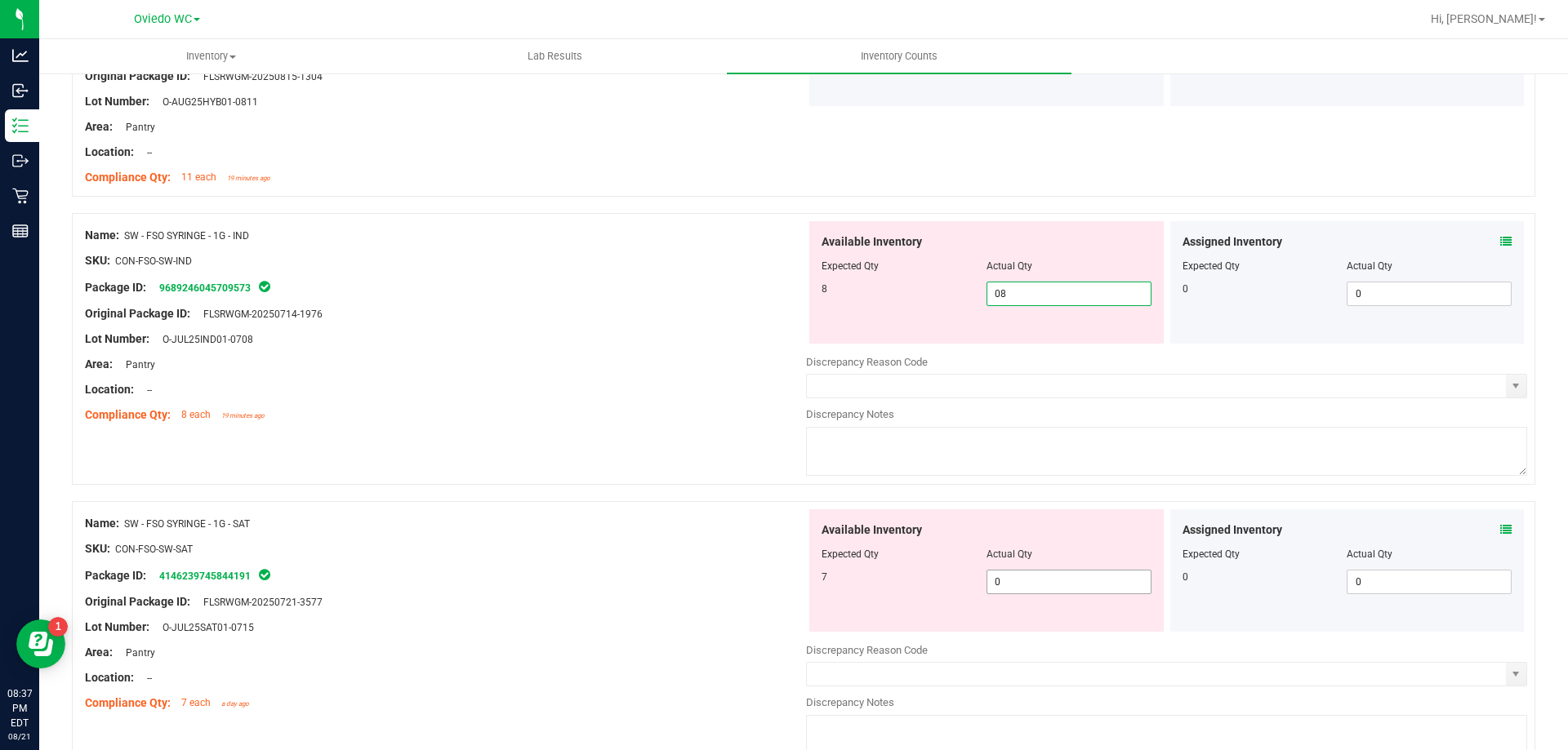
scroll to position [3265, 0]
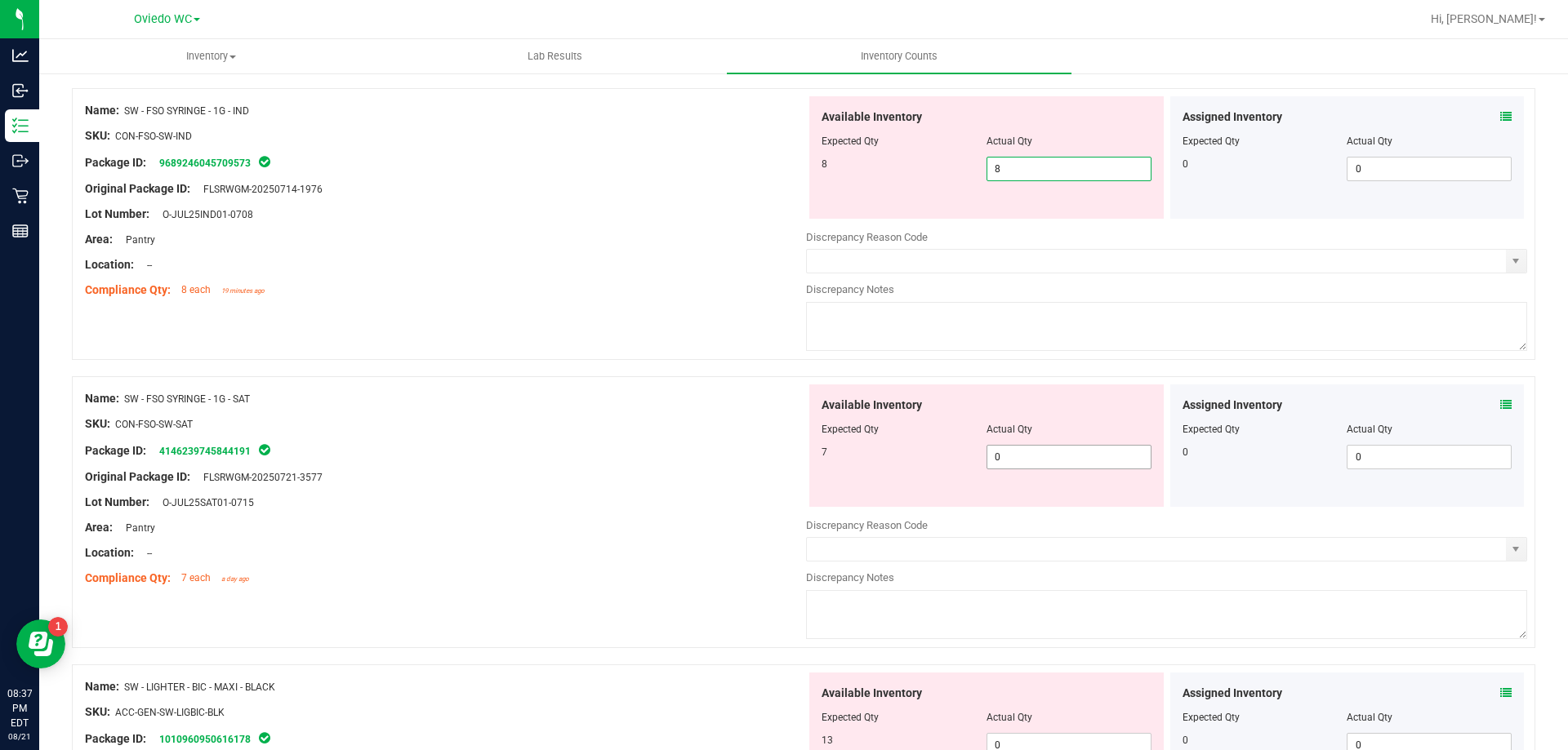
click at [1037, 450] on div "Available Inventory Expected Qty Actual Qty 7 0 0" at bounding box center [986, 446] width 354 height 122
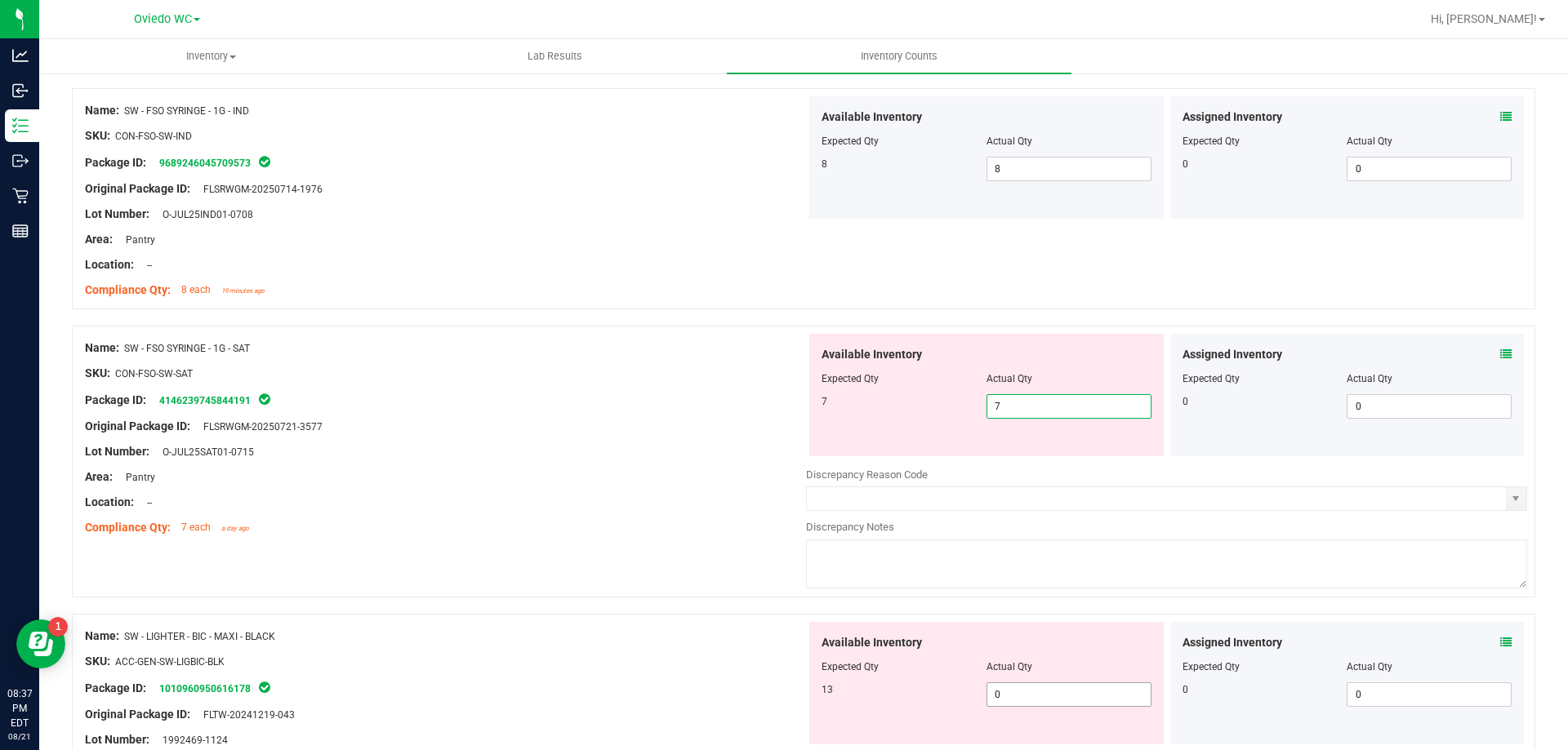
click at [1062, 693] on div "Available Inventory Expected Qty Actual Qty 13 0 0" at bounding box center [986, 683] width 354 height 122
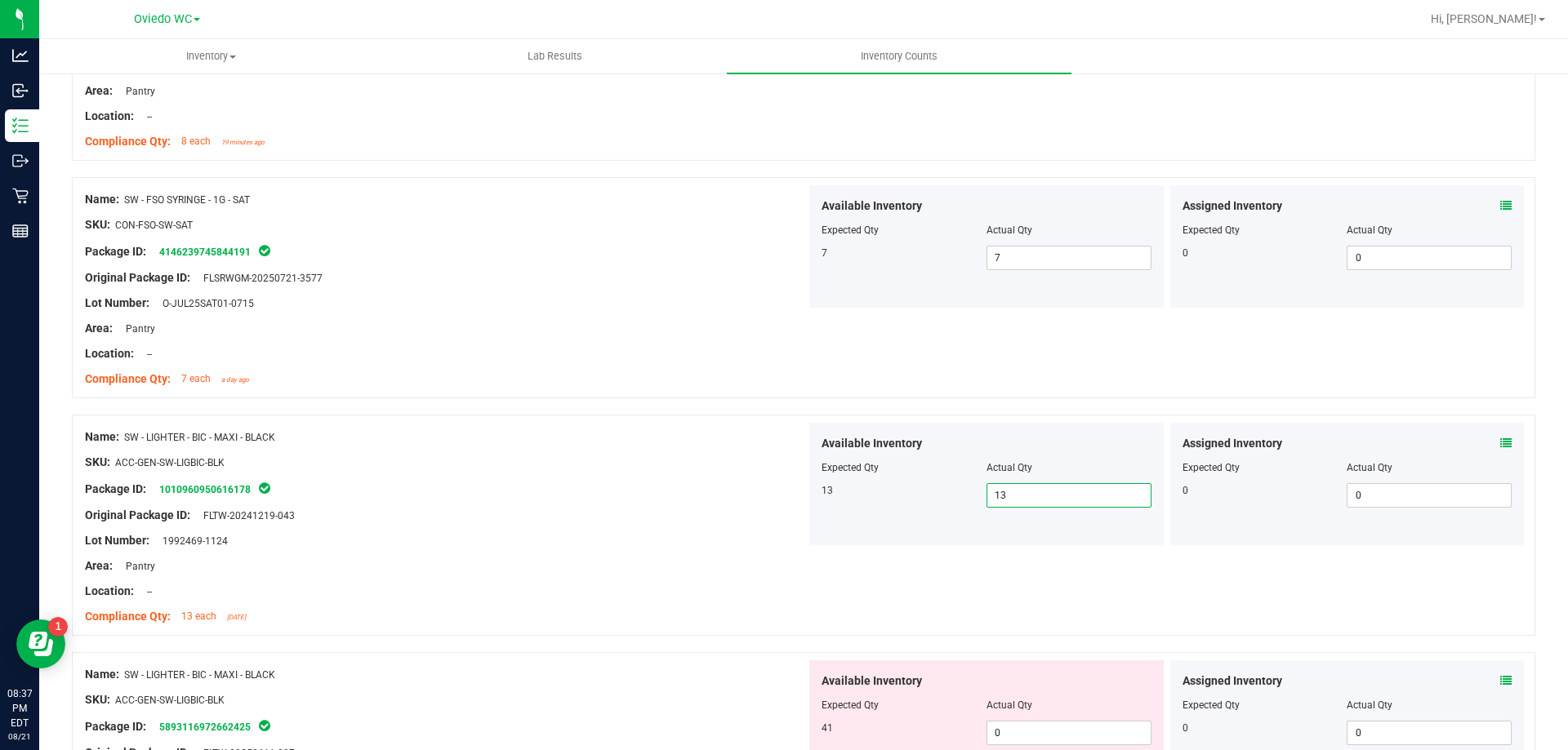
scroll to position [3591, 0]
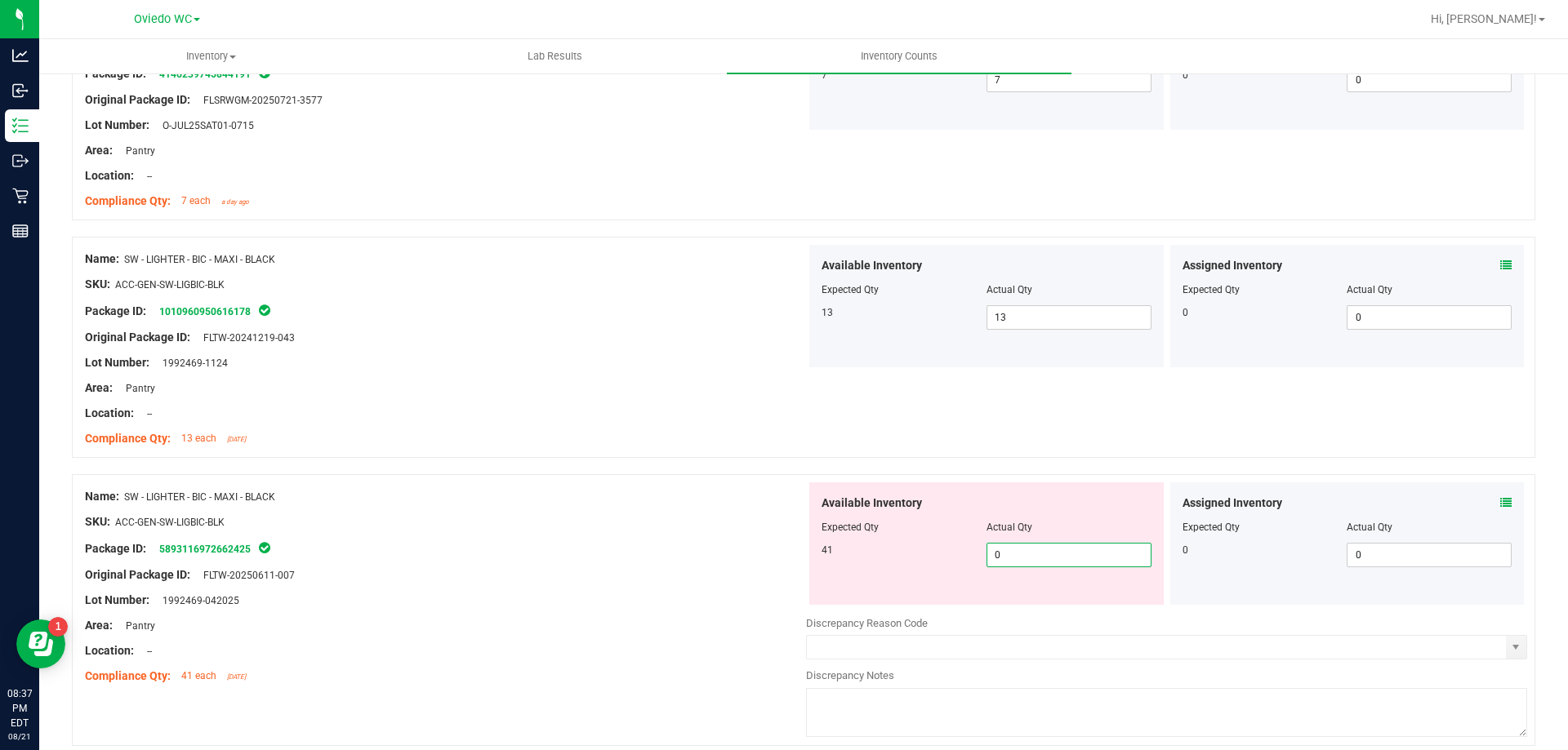
click at [1039, 548] on span "0 0" at bounding box center [1068, 555] width 165 height 24
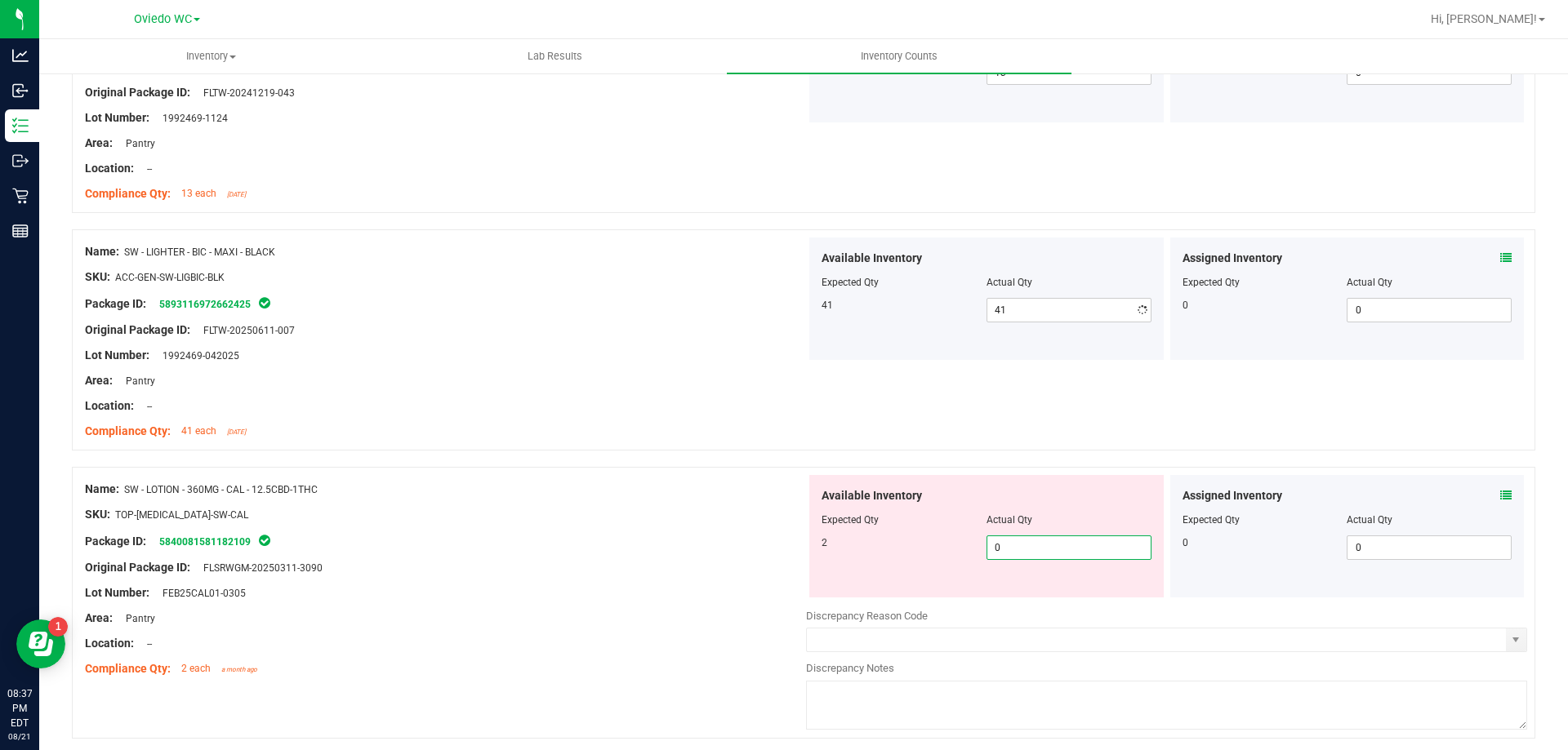
click at [1022, 606] on div "Available Inventory Expected Qty Actual Qty 2 0 0" at bounding box center [1166, 605] width 721 height 259
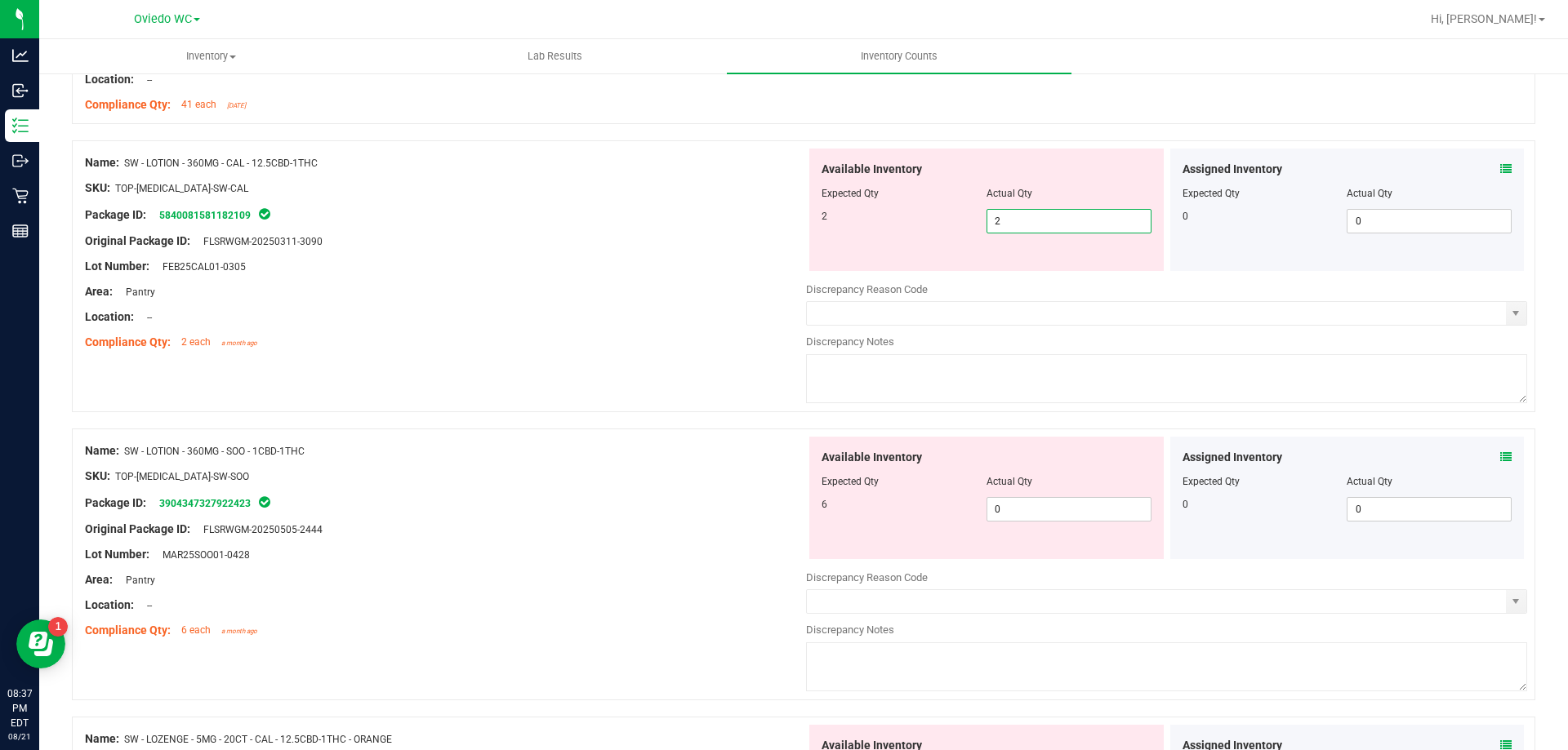
click at [1102, 492] on div "Available Inventory Expected Qty Actual Qty 6 0 0" at bounding box center [986, 497] width 354 height 122
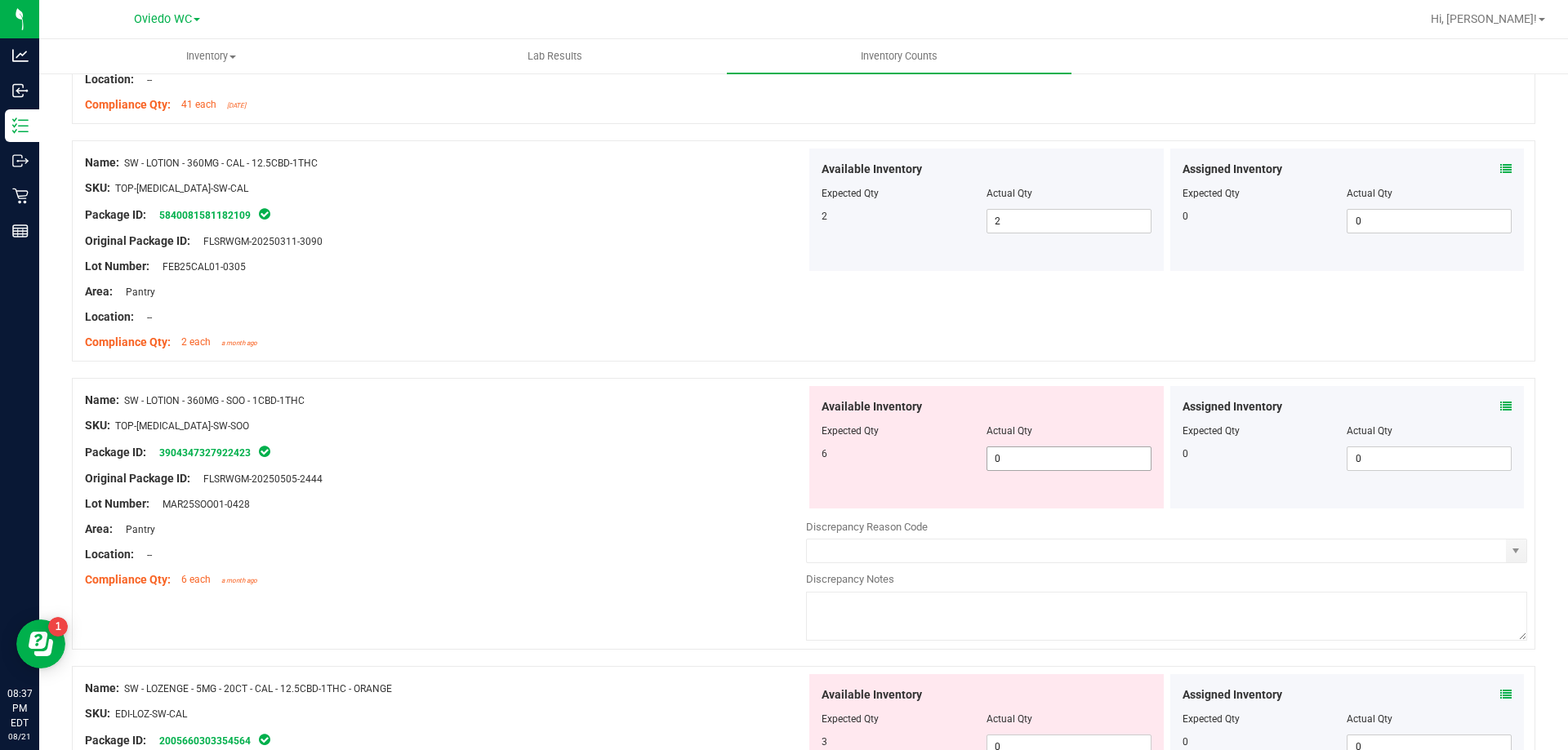
click at [1095, 458] on span "0 0" at bounding box center [1068, 459] width 165 height 24
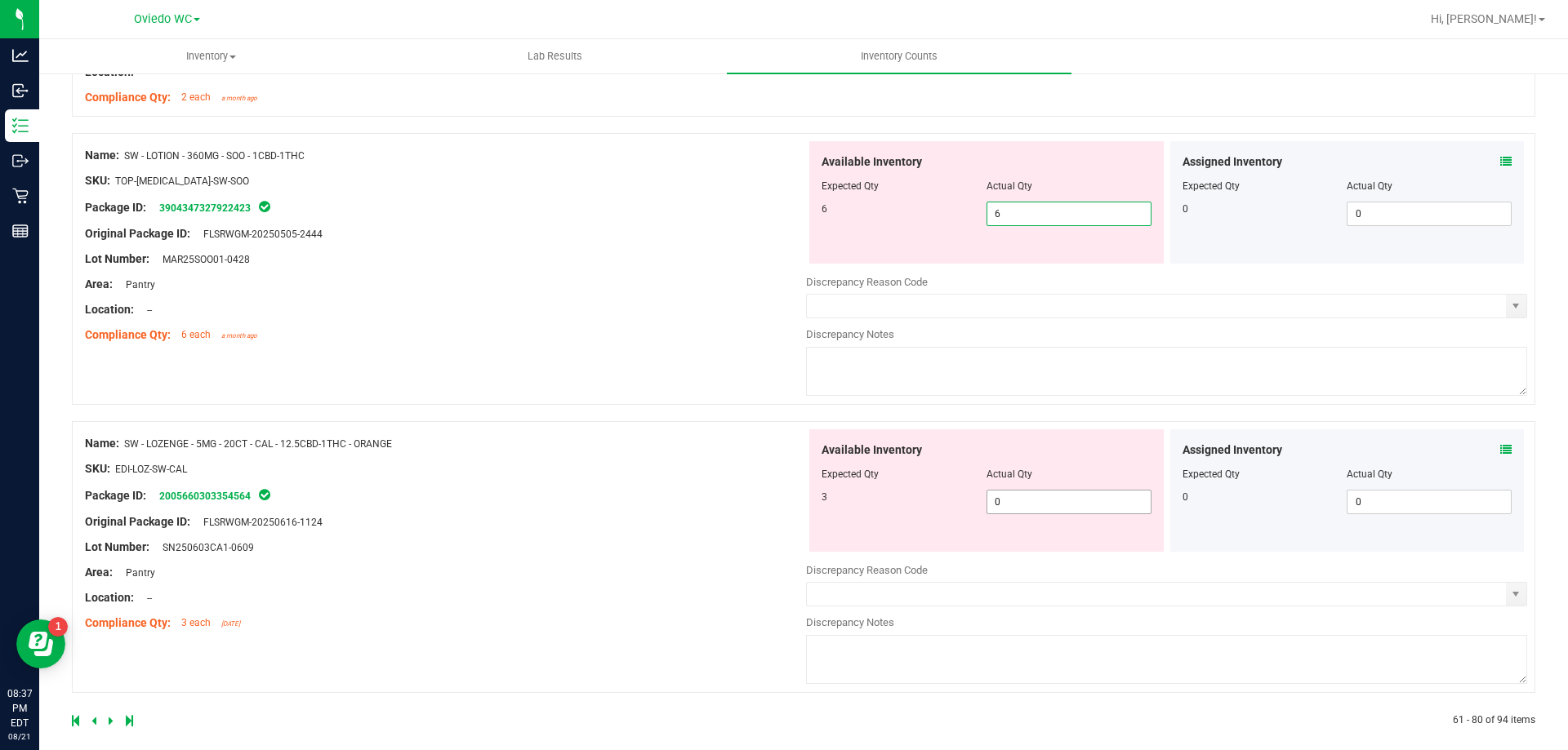
click at [1047, 501] on div "Available Inventory Expected Qty Actual Qty 3 0 0" at bounding box center [986, 490] width 354 height 122
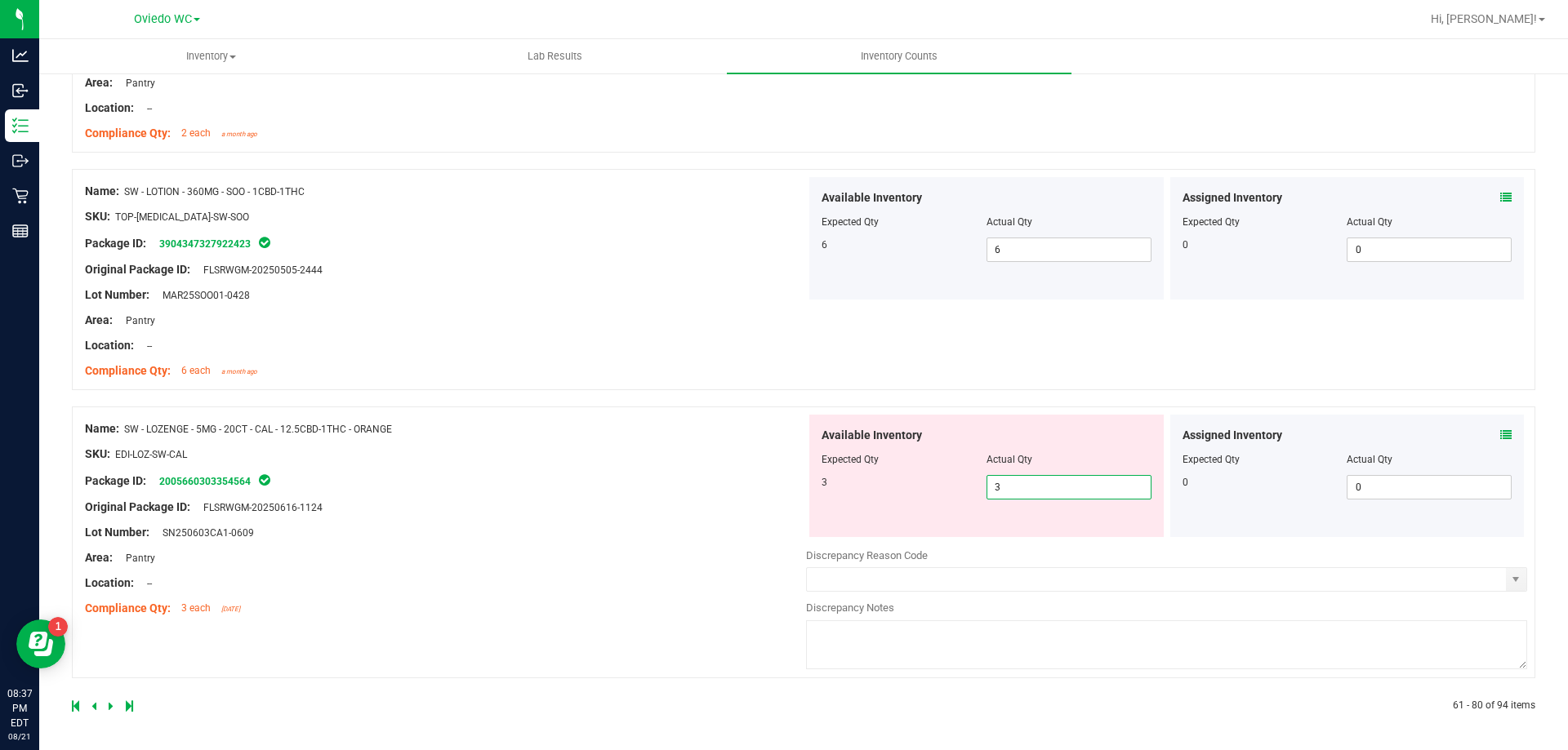
click at [591, 630] on div "Name: SW - LOZENGE - 5MG - 20CT - CAL - 12.5CBD-1THC - ORANGE SKU: EDI-LOZ-SW-C…" at bounding box center [804, 543] width 1463 height 272
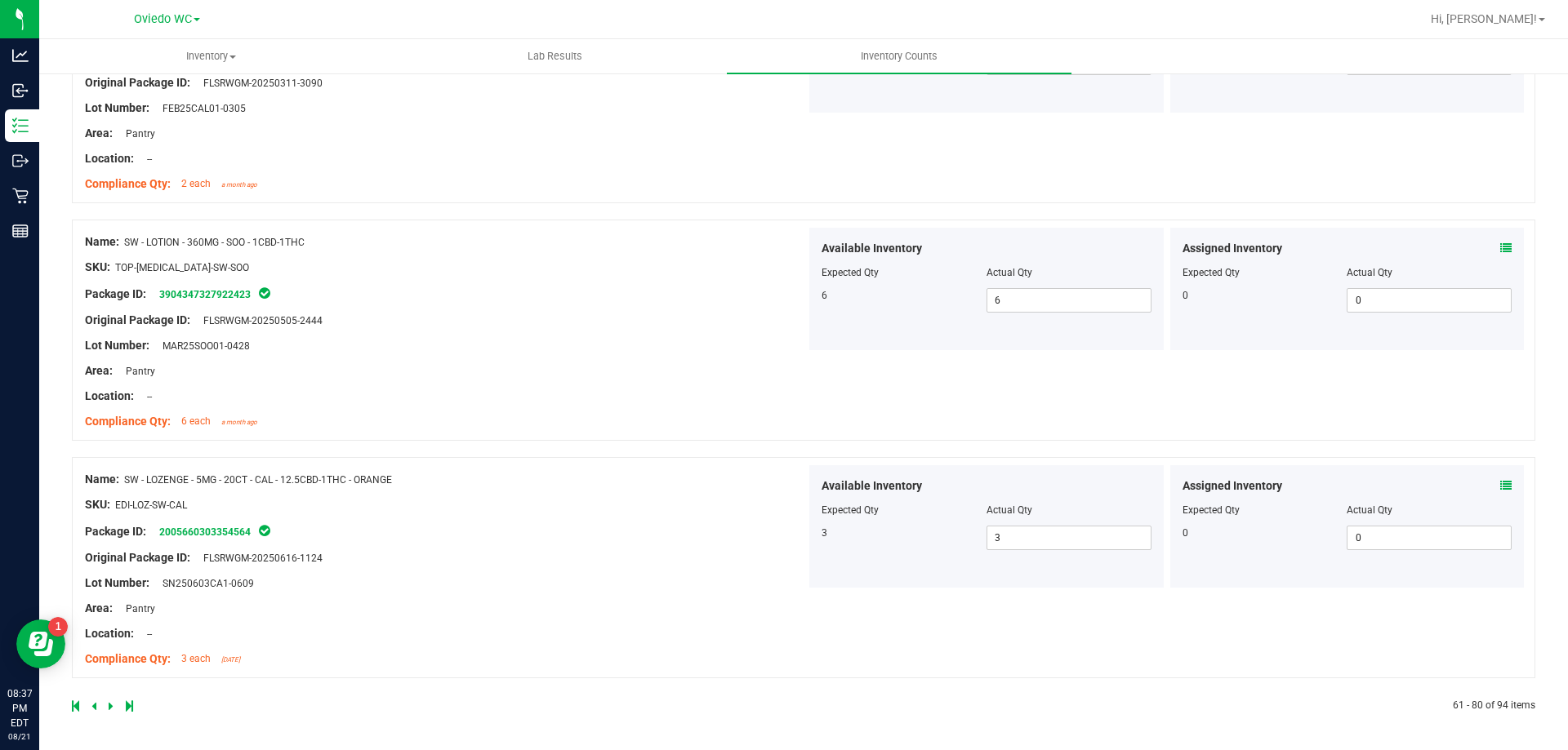
click at [110, 705] on icon at bounding box center [111, 706] width 5 height 9
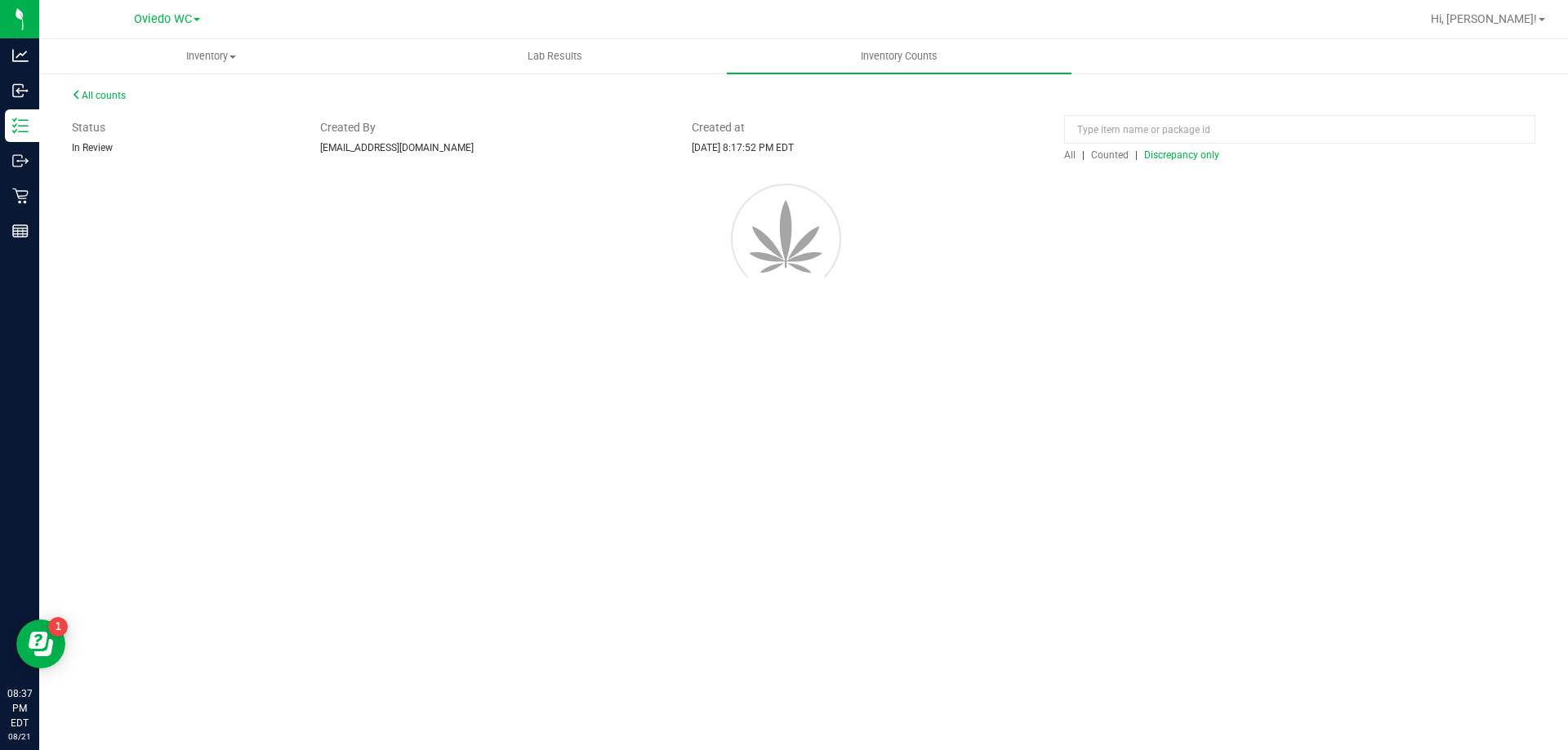
scroll to position [0, 0]
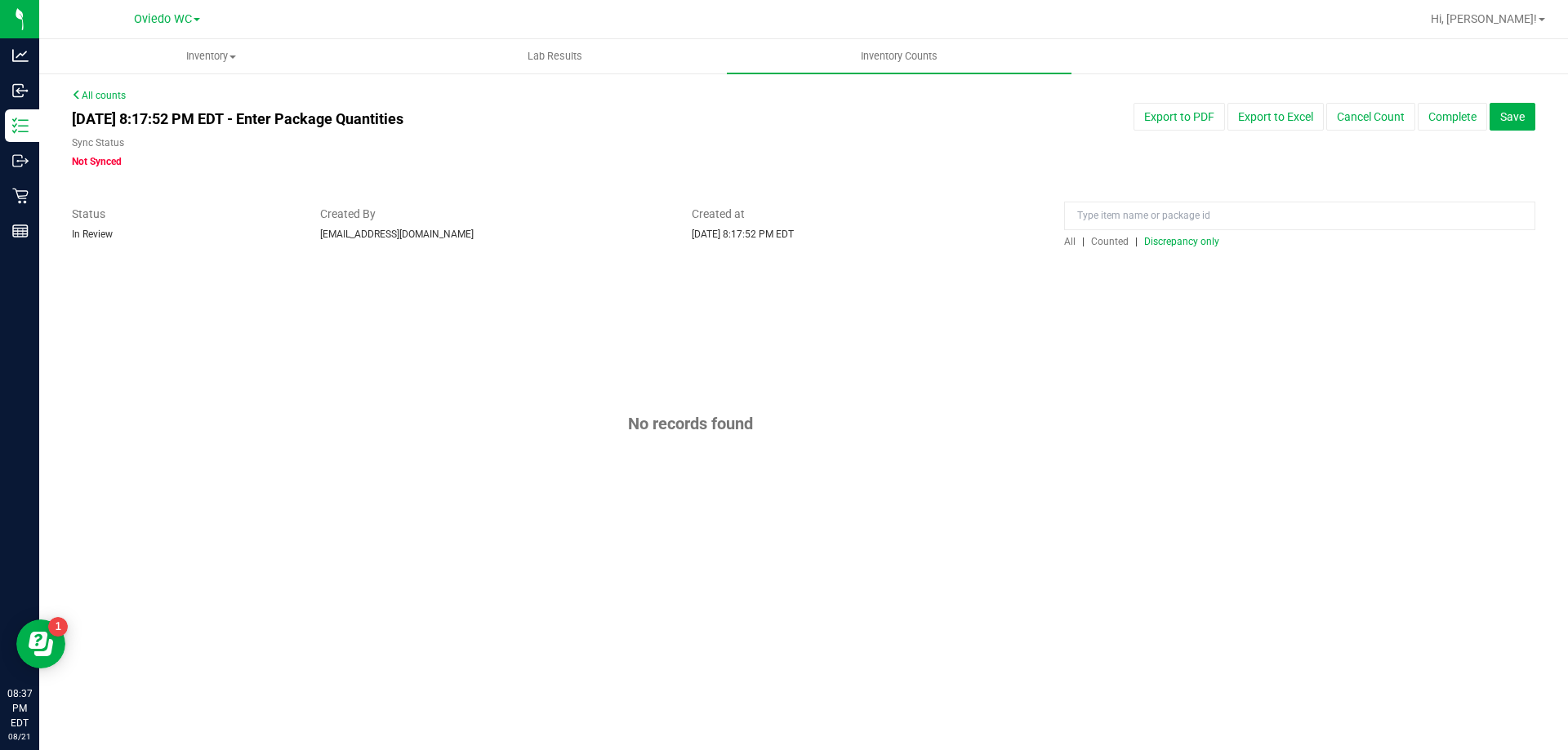
click at [1068, 242] on span "All" at bounding box center [1069, 241] width 11 height 11
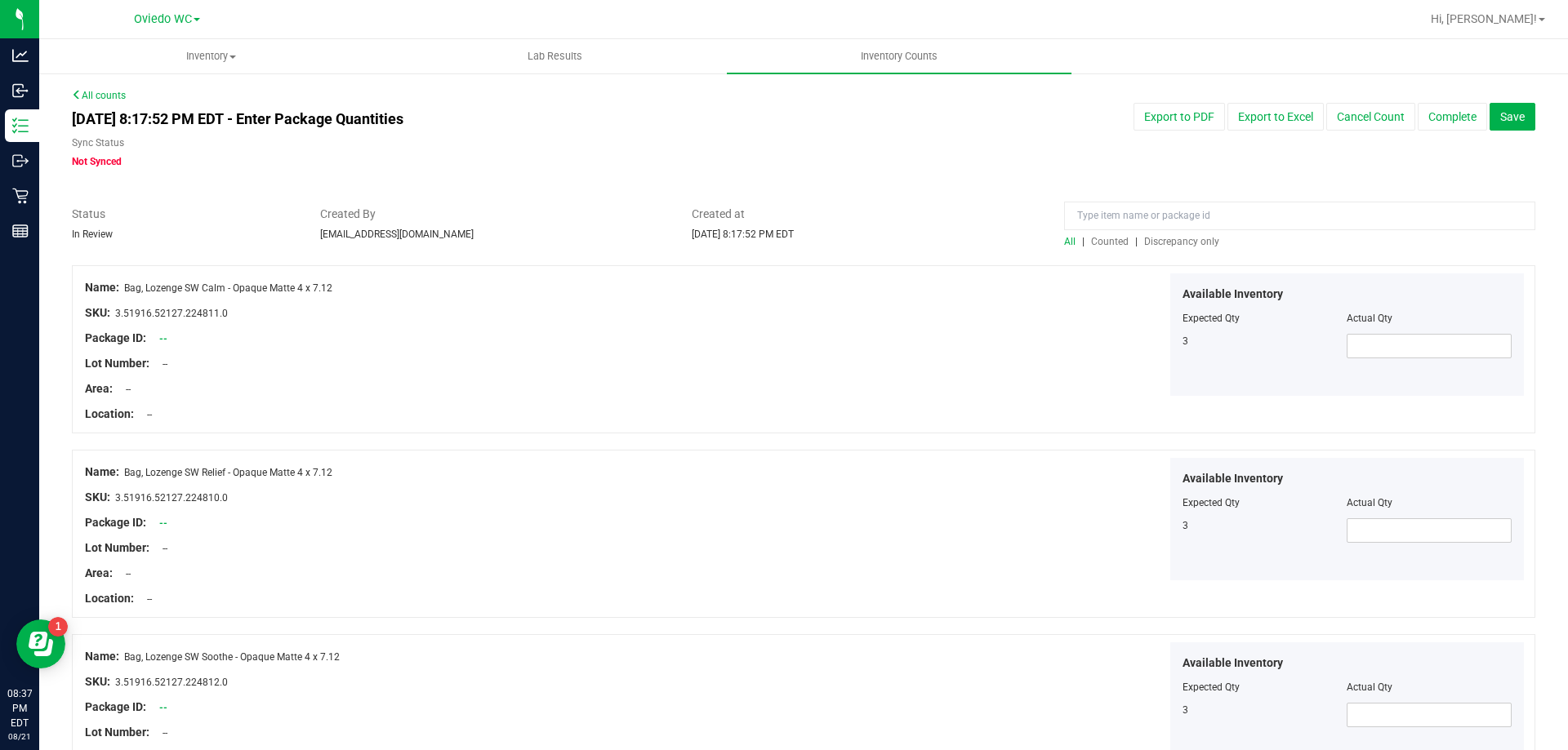
click at [1158, 241] on span "Discrepancy only" at bounding box center [1181, 241] width 75 height 11
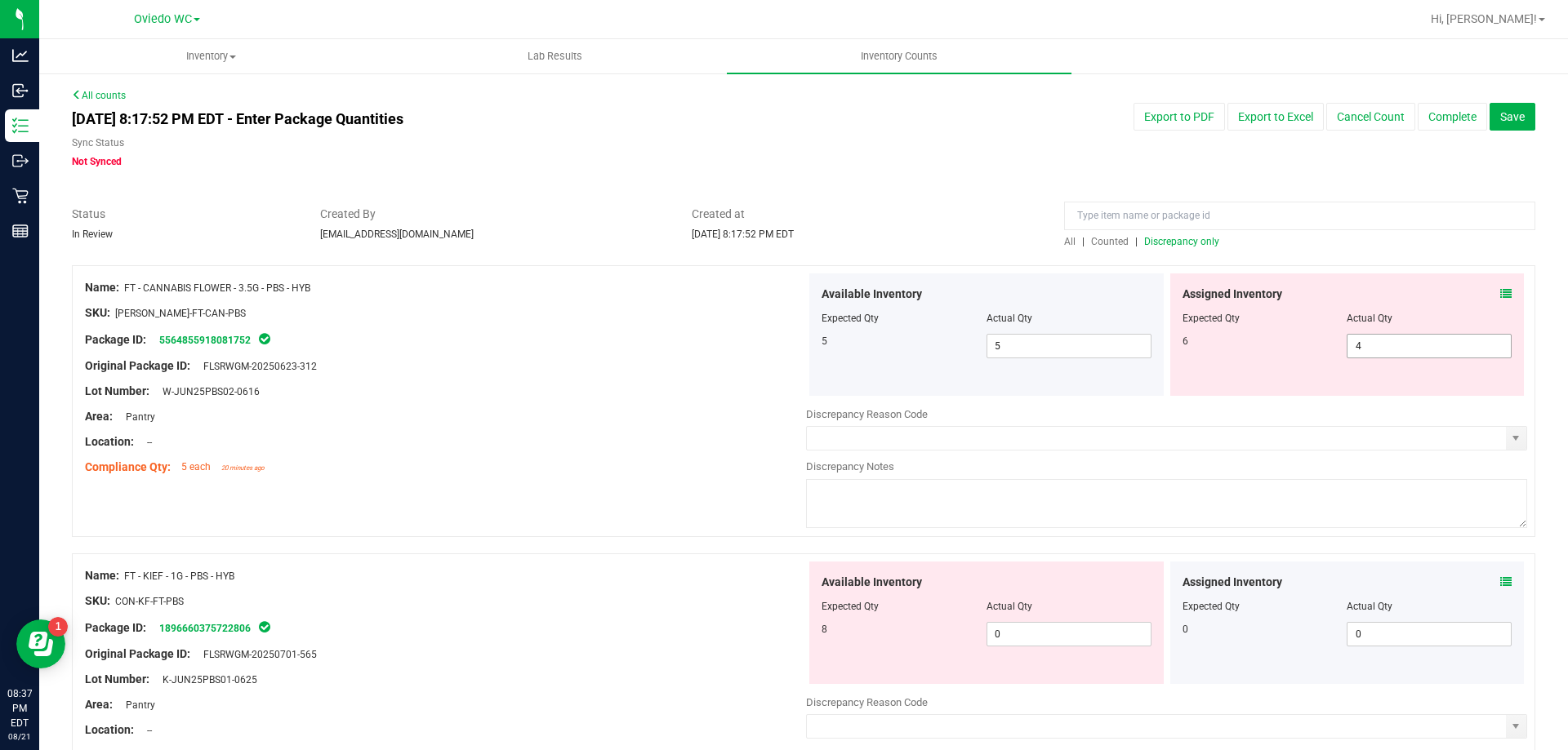
click at [1368, 343] on span "4 4" at bounding box center [1429, 346] width 165 height 24
click at [1368, 343] on input "4" at bounding box center [1429, 346] width 163 height 23
click at [1027, 629] on div "Available Inventory Expected Qty Actual Qty 8 0 0" at bounding box center [986, 622] width 354 height 122
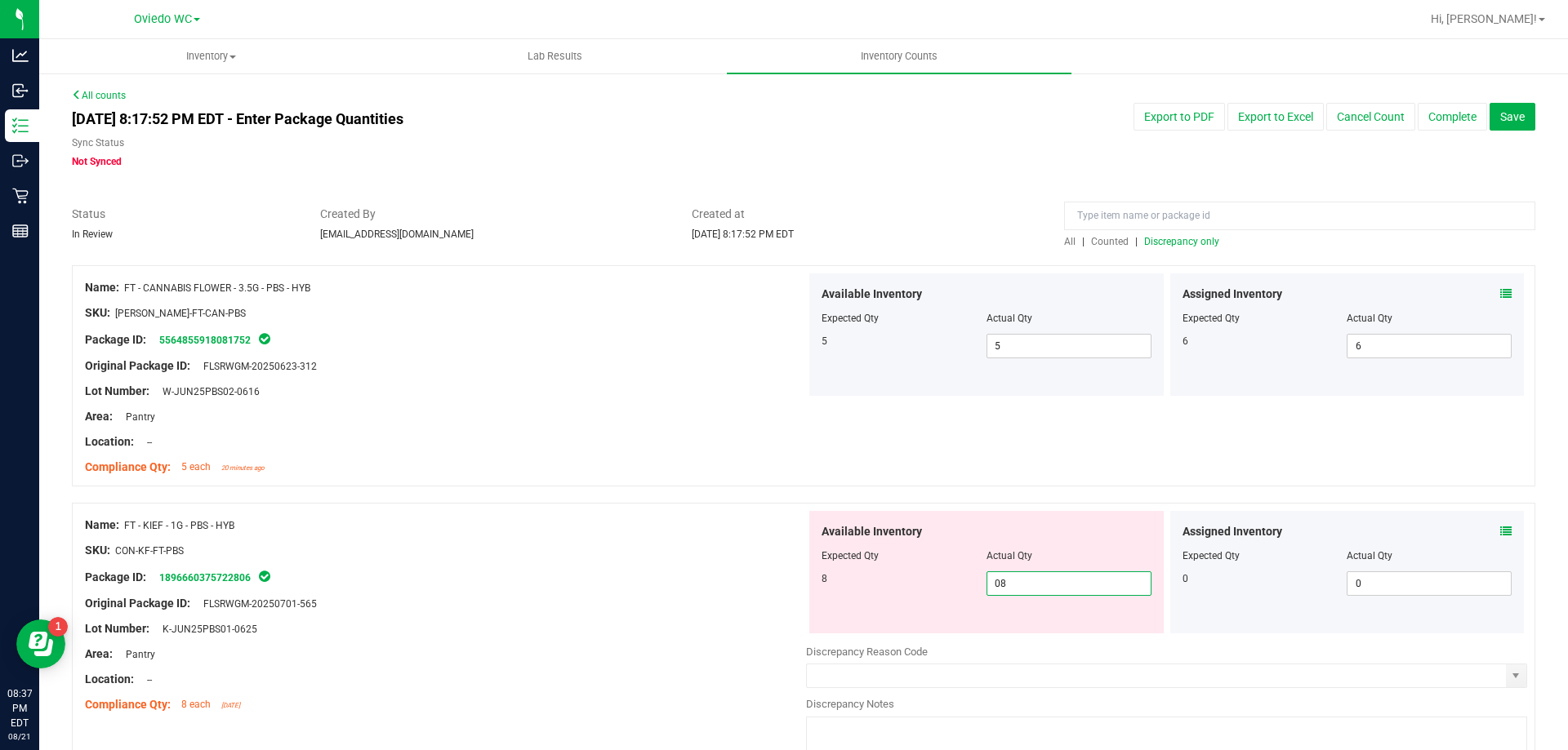
scroll to position [245, 0]
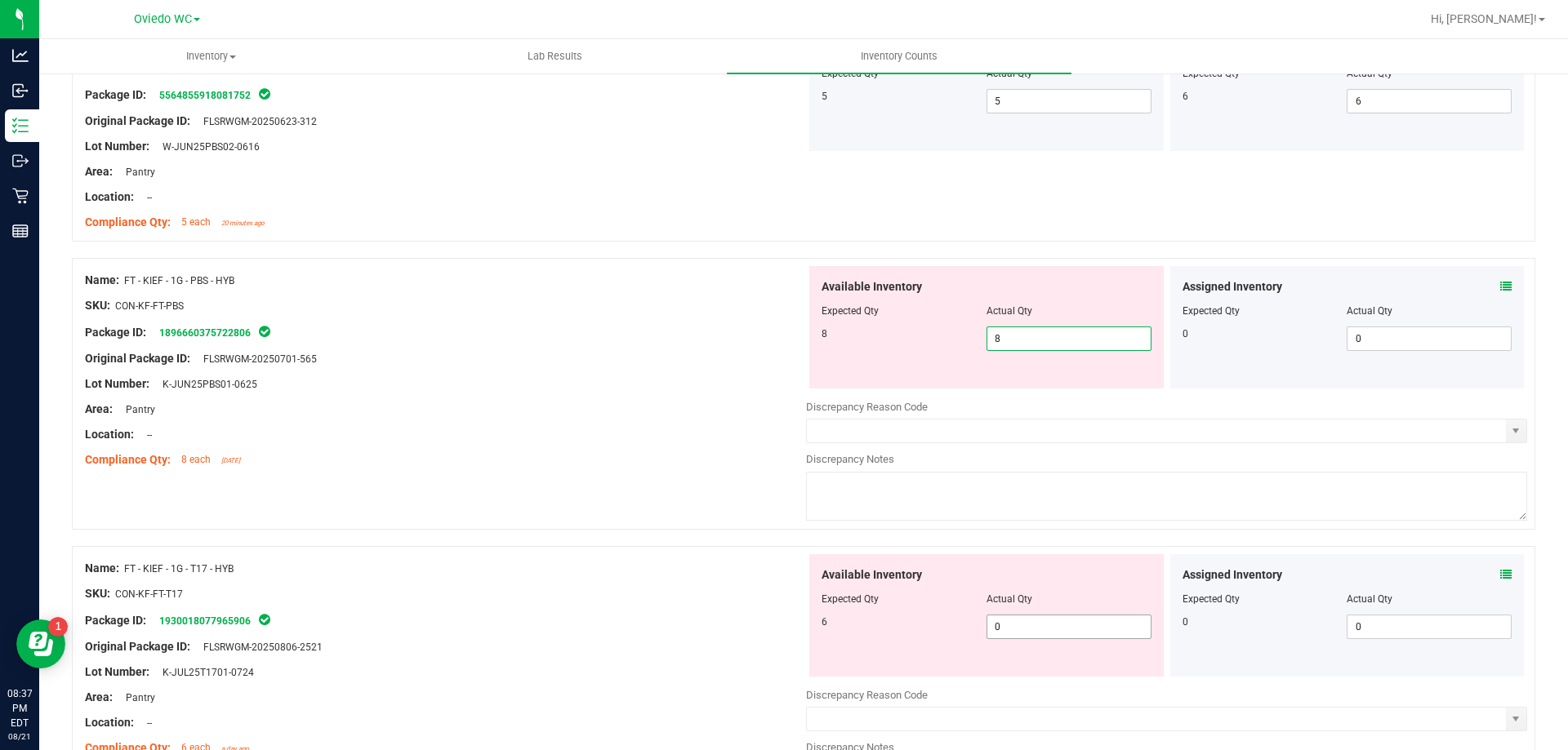
click at [1025, 624] on div "Available Inventory Expected Qty Actual Qty 6 0 0" at bounding box center [986, 615] width 354 height 122
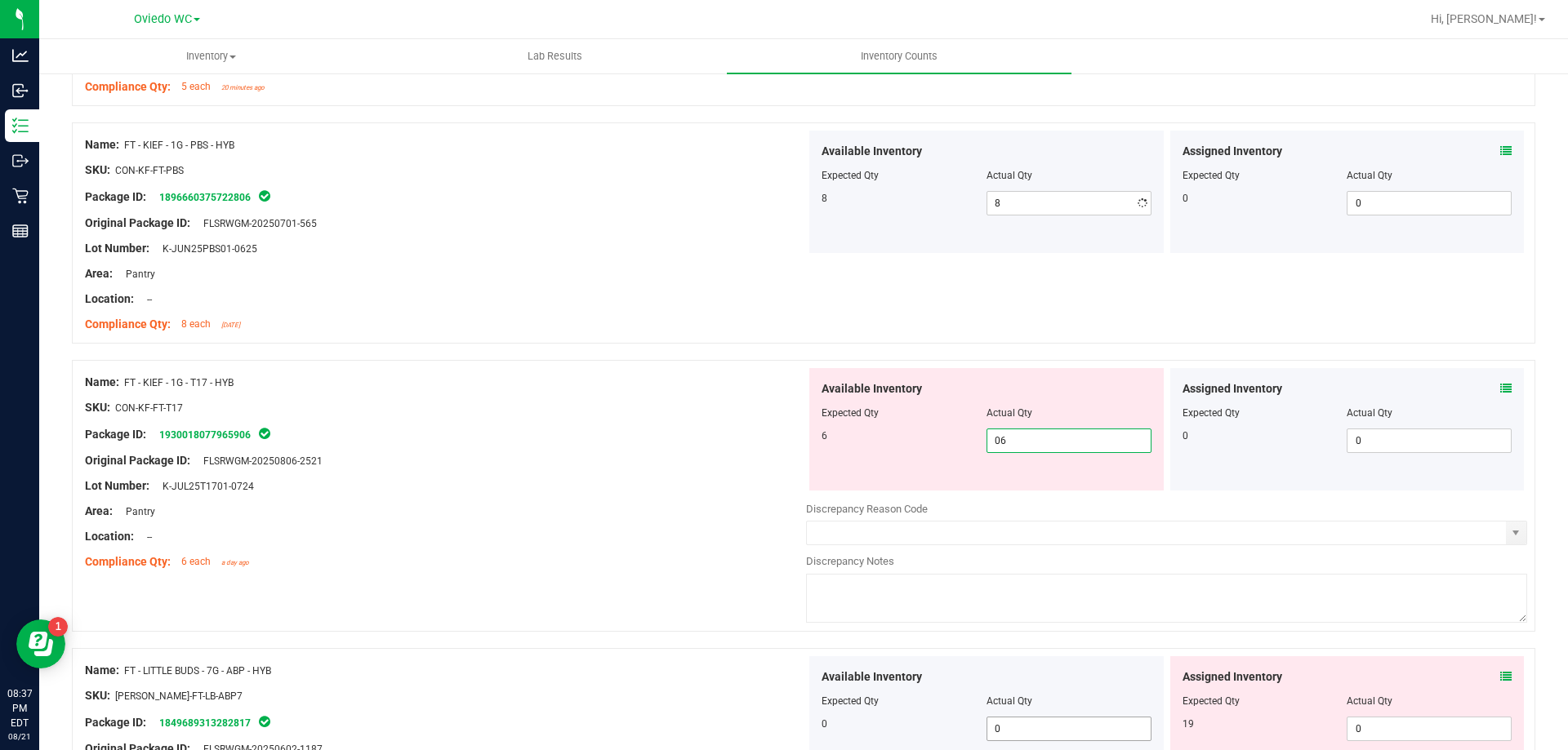
scroll to position [572, 0]
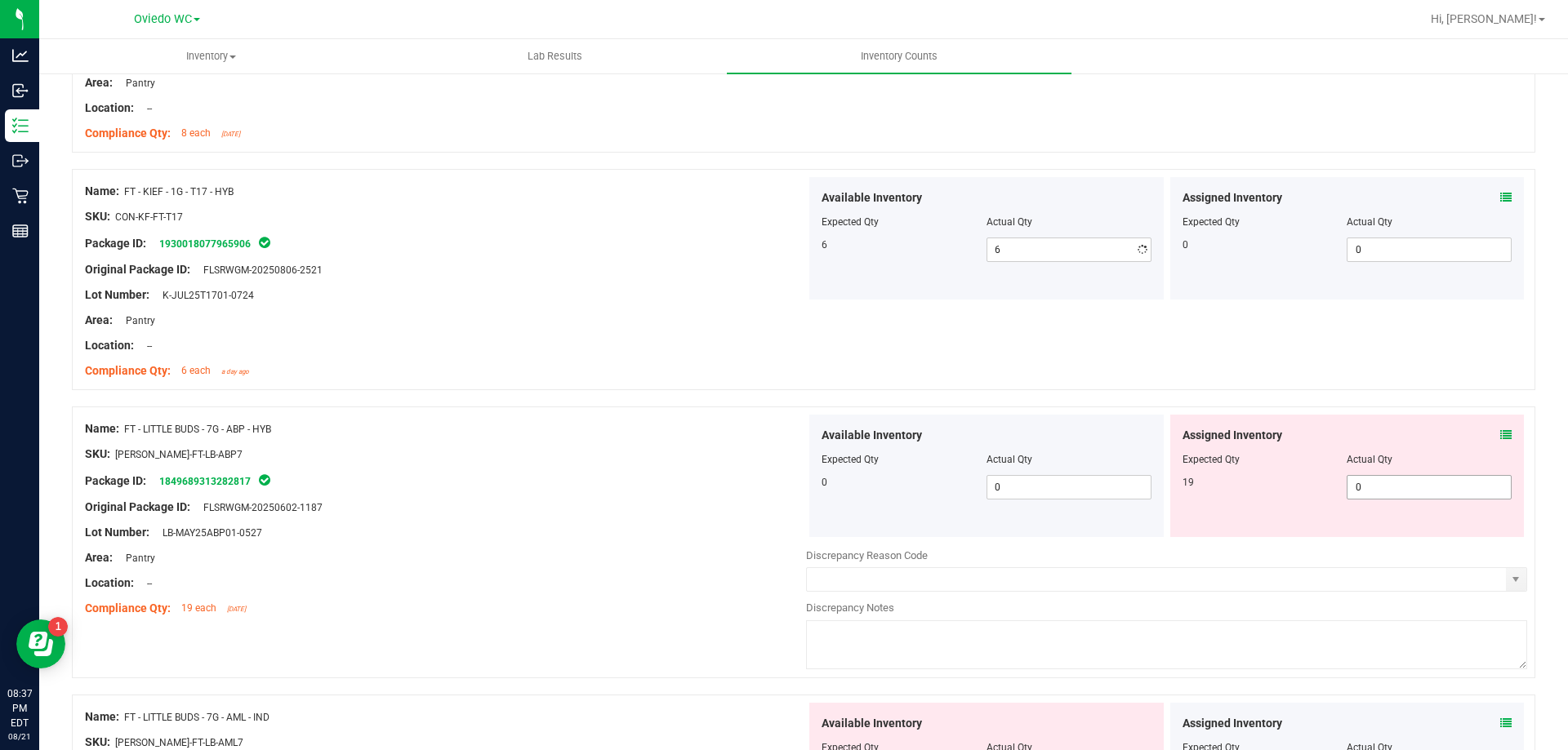
click at [1406, 533] on div "Assigned Inventory Expected Qty Actual Qty 19 0 0" at bounding box center [1346, 476] width 354 height 122
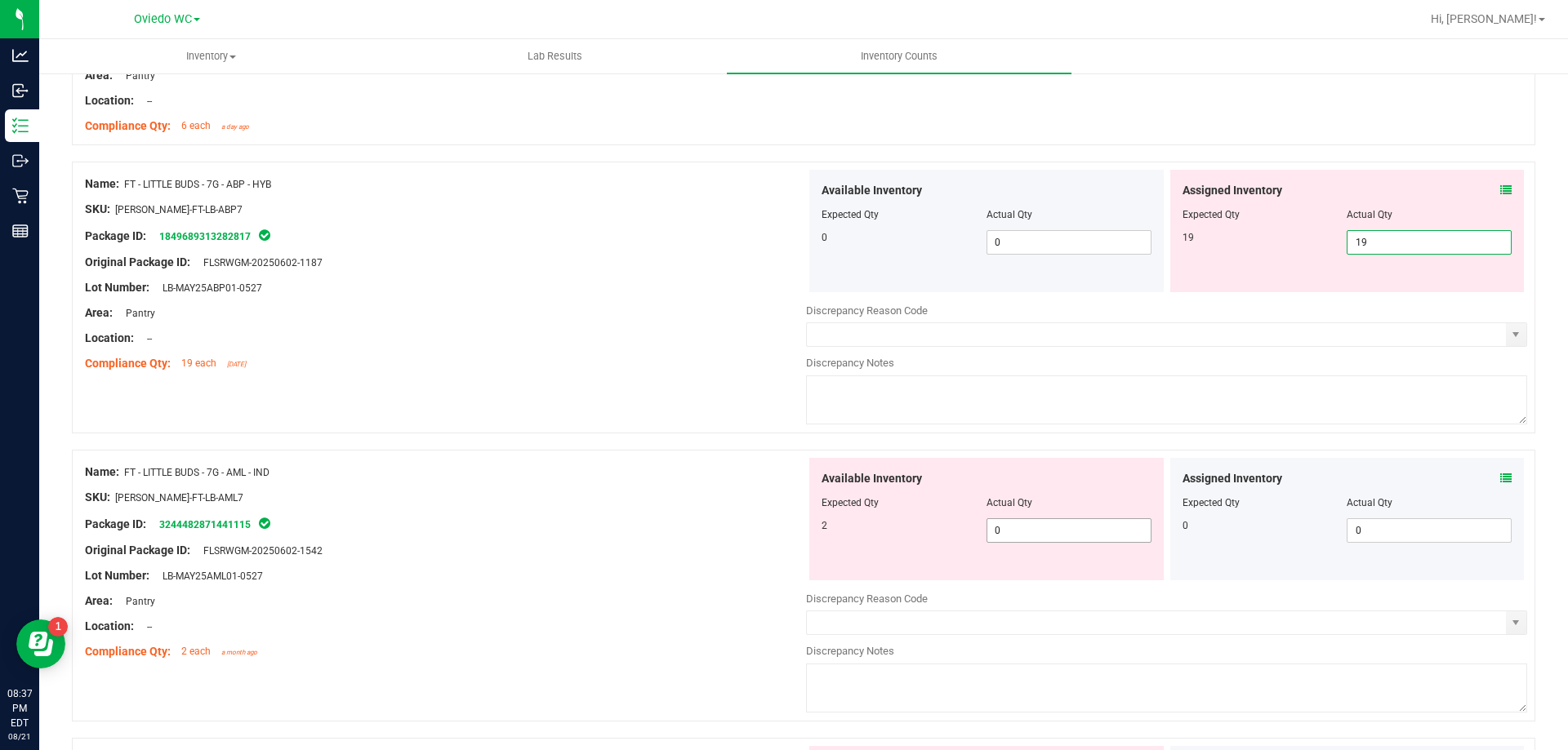
click at [1026, 532] on div "Available Inventory Expected Qty Actual Qty 2 0 0" at bounding box center [1166, 588] width 721 height 259
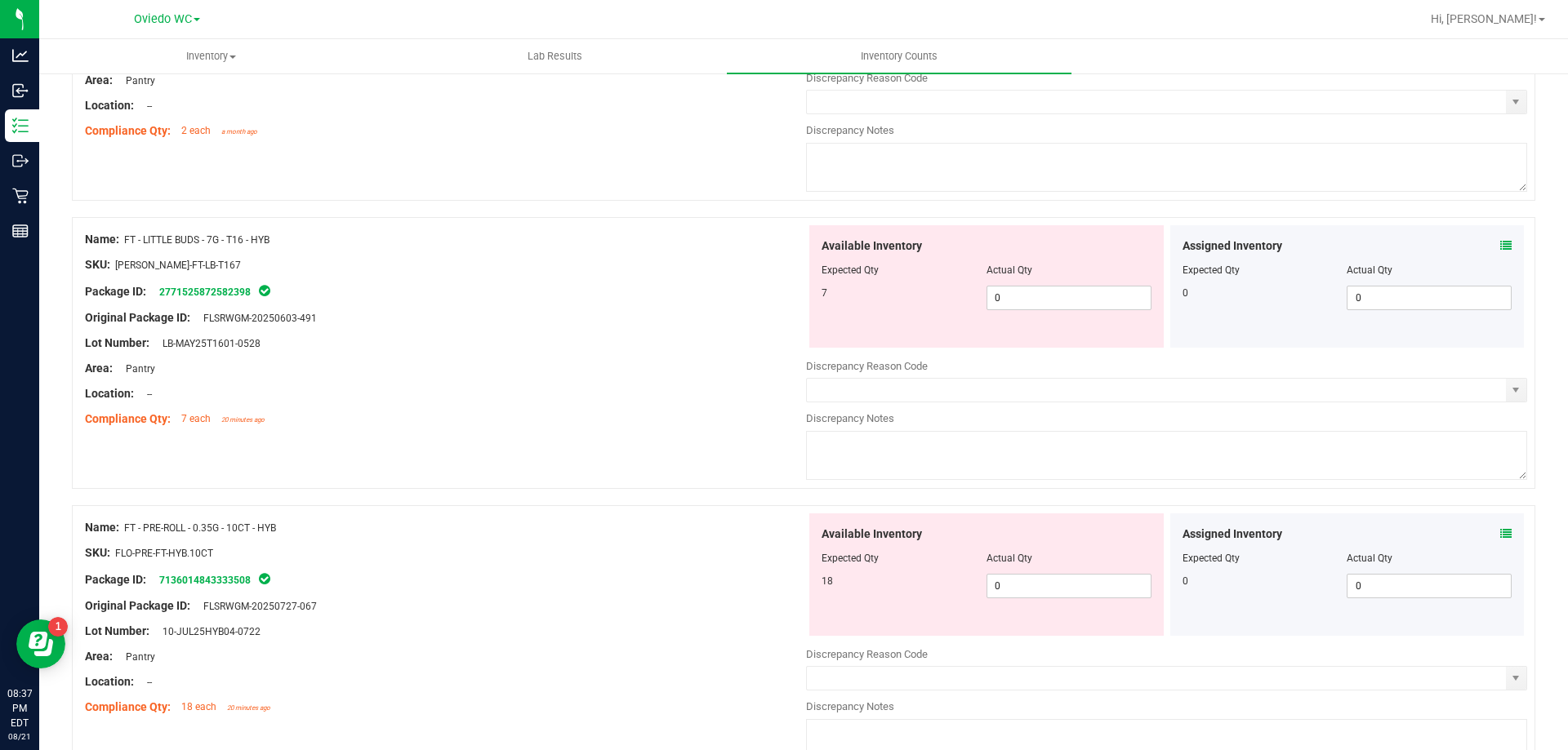
scroll to position [1306, 0]
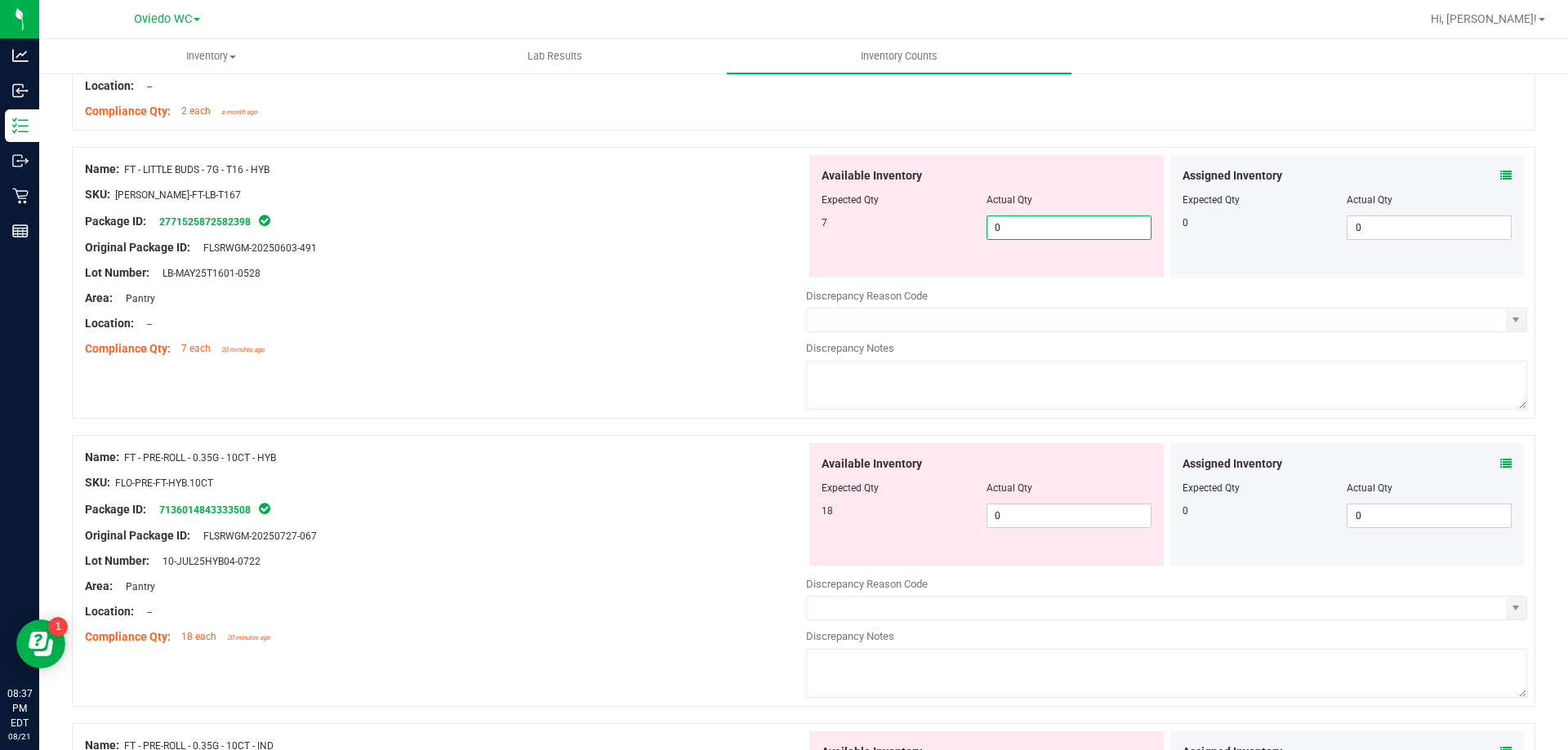
click at [1082, 274] on div "Available Inventory Expected Qty Actual Qty 7 0 0" at bounding box center [986, 216] width 354 height 122
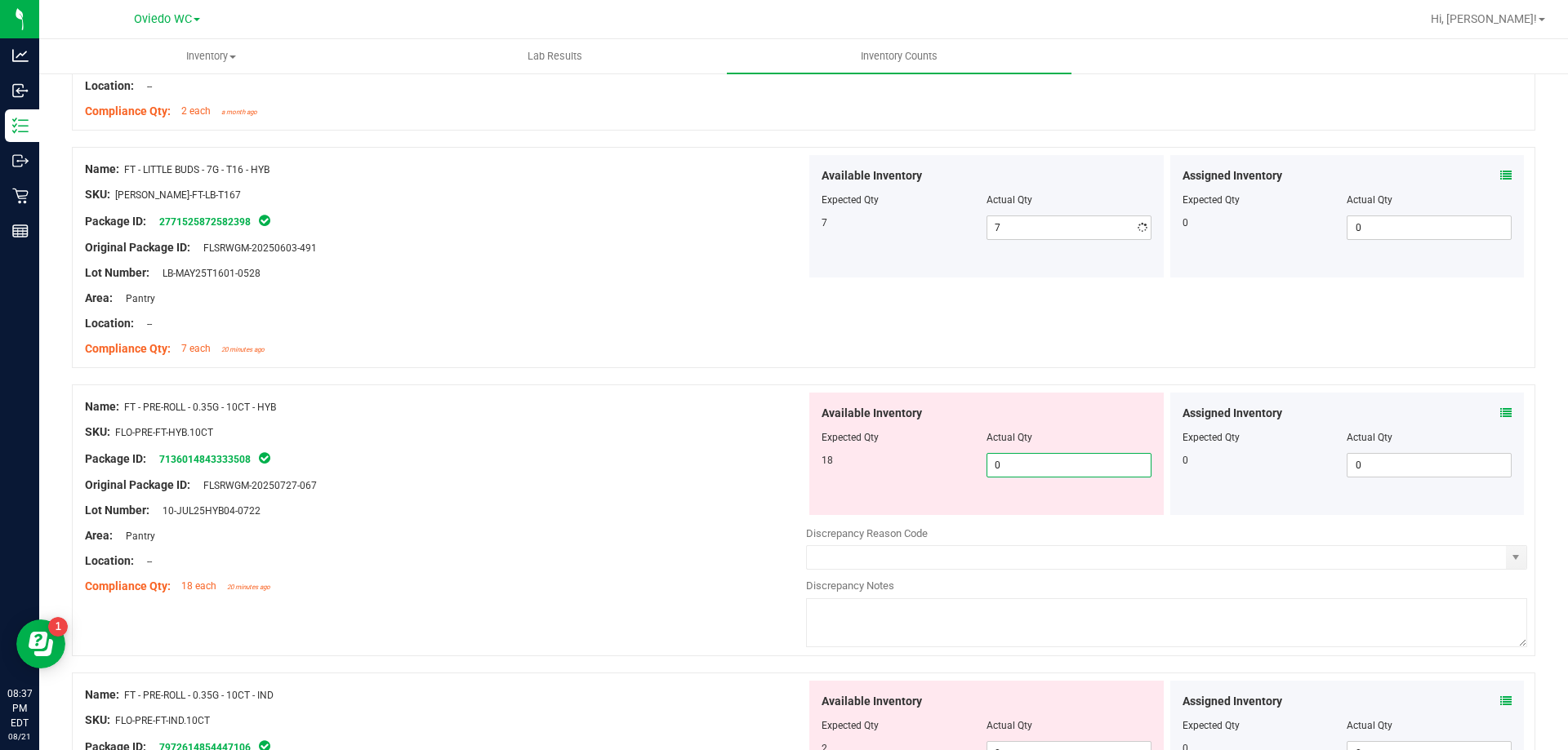
click at [1039, 510] on div "Available Inventory Expected Qty Actual Qty 18 0 0" at bounding box center [986, 453] width 354 height 122
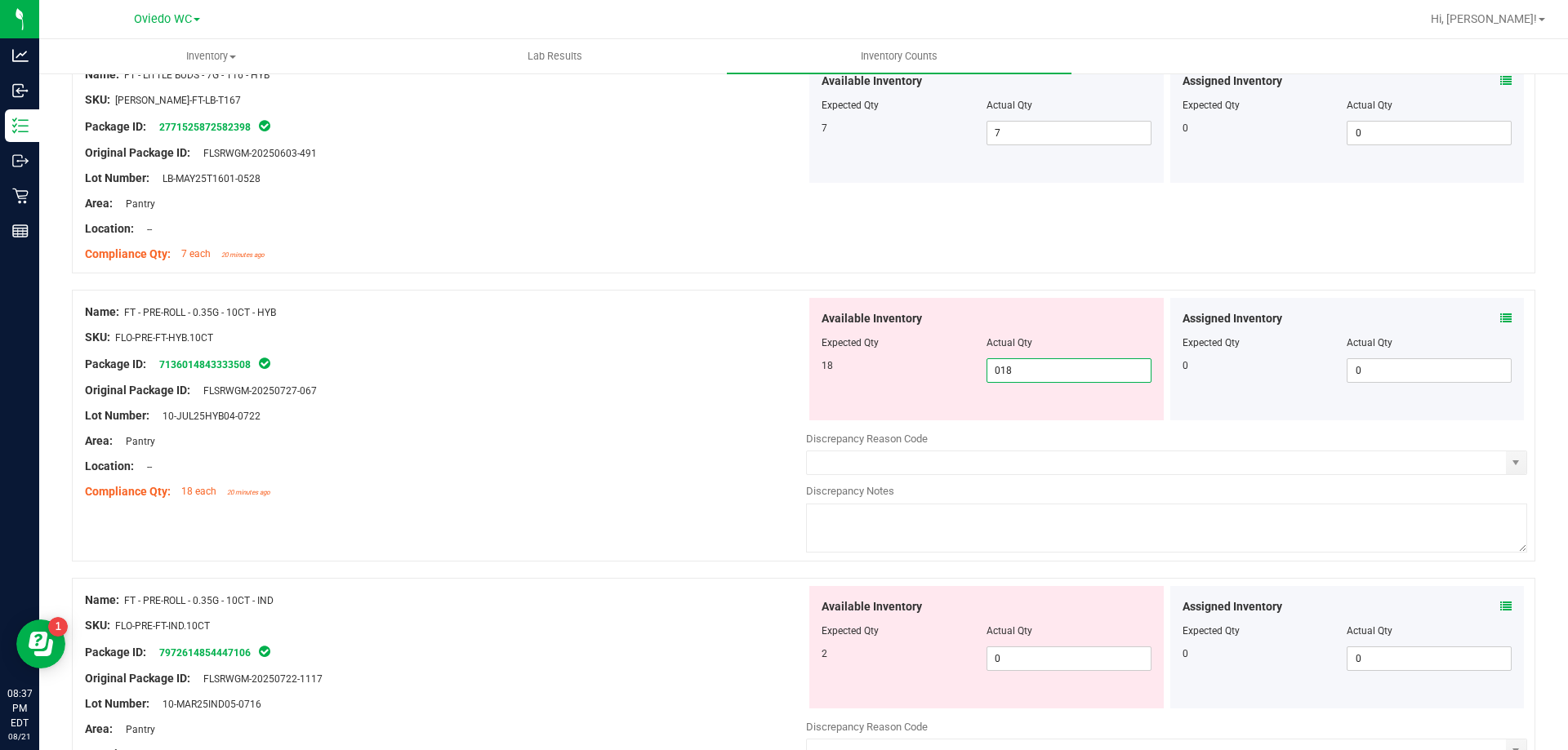
scroll to position [1714, 0]
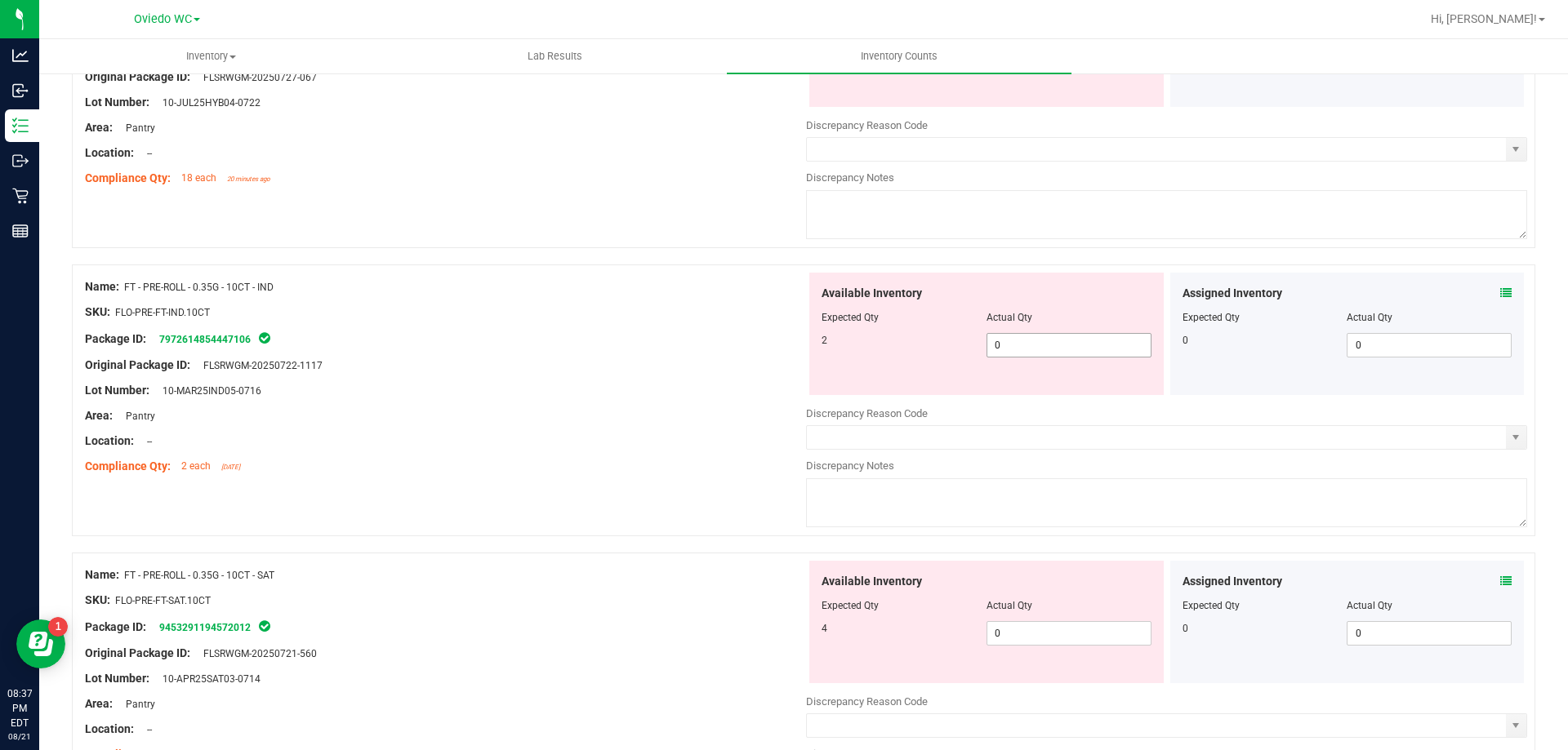
click at [1045, 352] on div "Available Inventory Expected Qty Actual Qty 2 0 0" at bounding box center [1166, 402] width 721 height 259
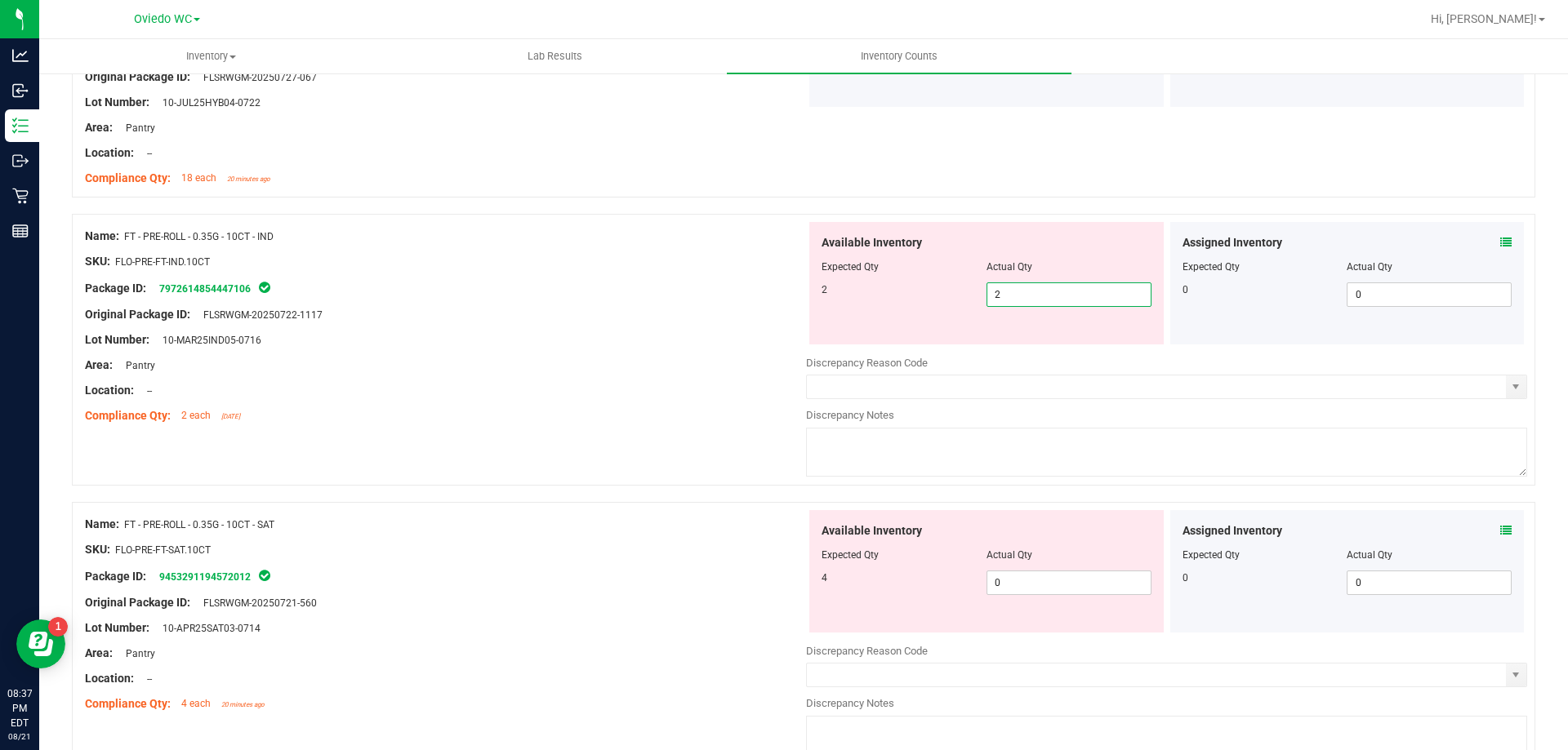
drag, startPoint x: 1017, startPoint y: 572, endPoint x: 1026, endPoint y: 566, distance: 10.8
click at [1017, 573] on div "Available Inventory Expected Qty Actual Qty 4 0 0" at bounding box center [986, 571] width 354 height 122
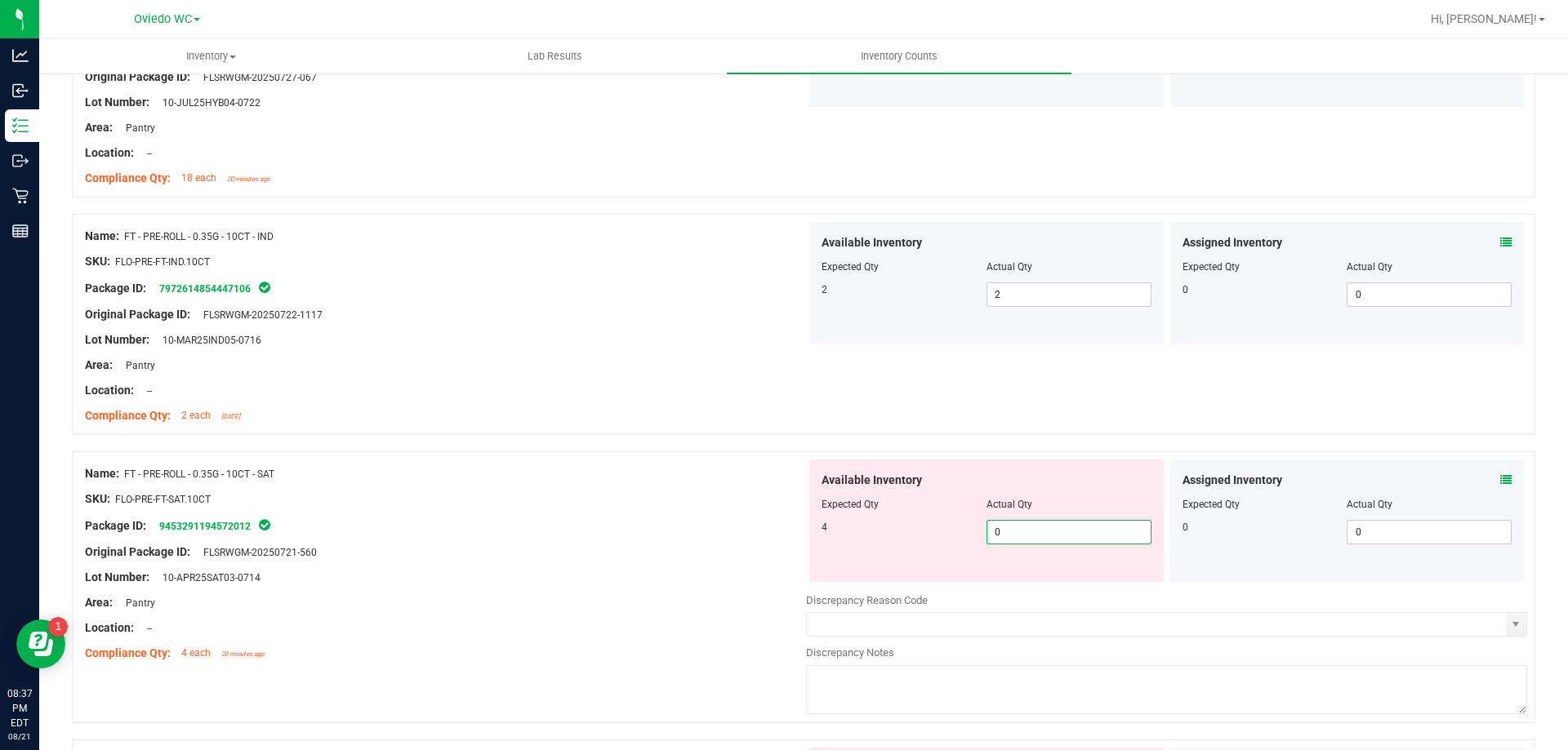
click at [1029, 521] on span "0 0" at bounding box center [1068, 532] width 165 height 24
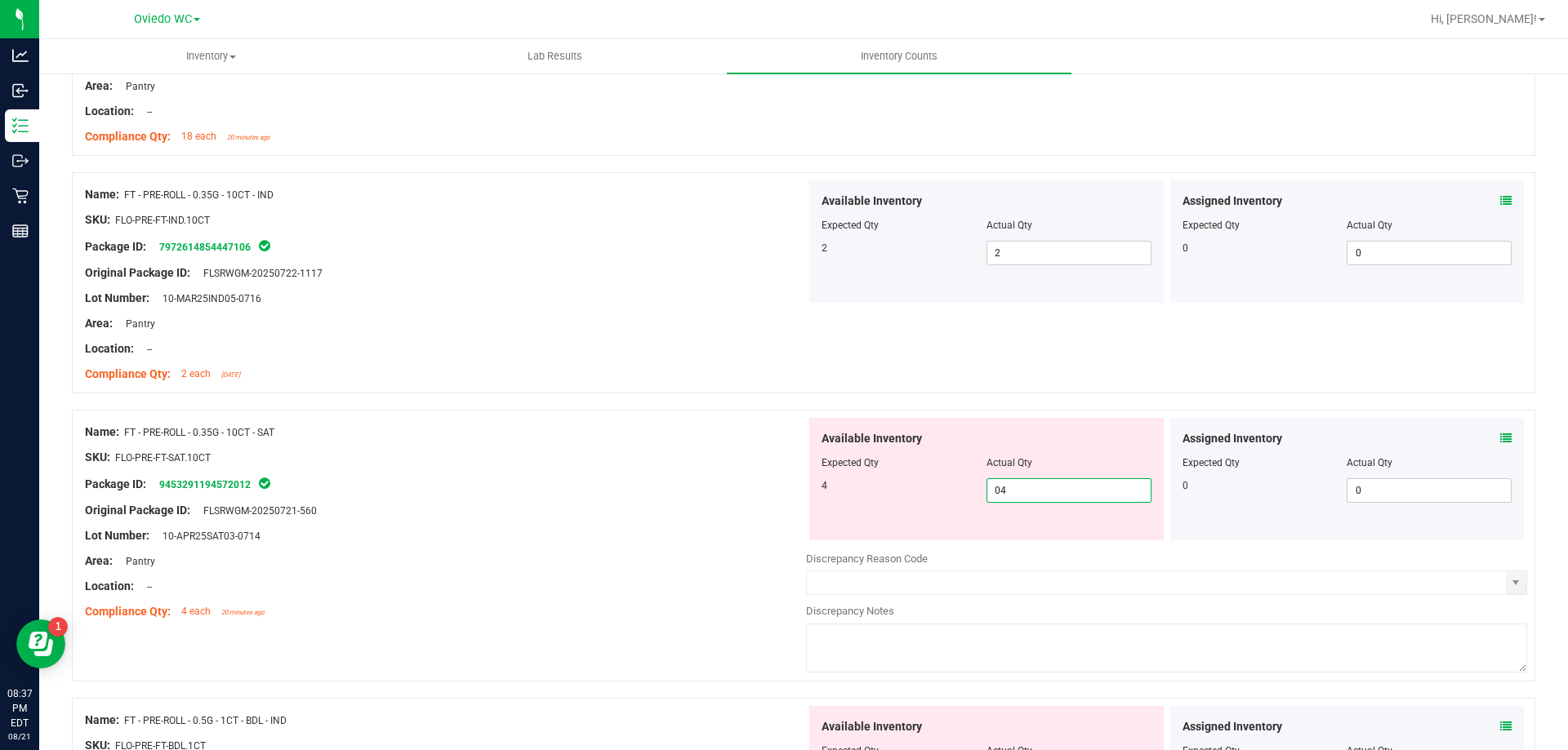
scroll to position [1959, 0]
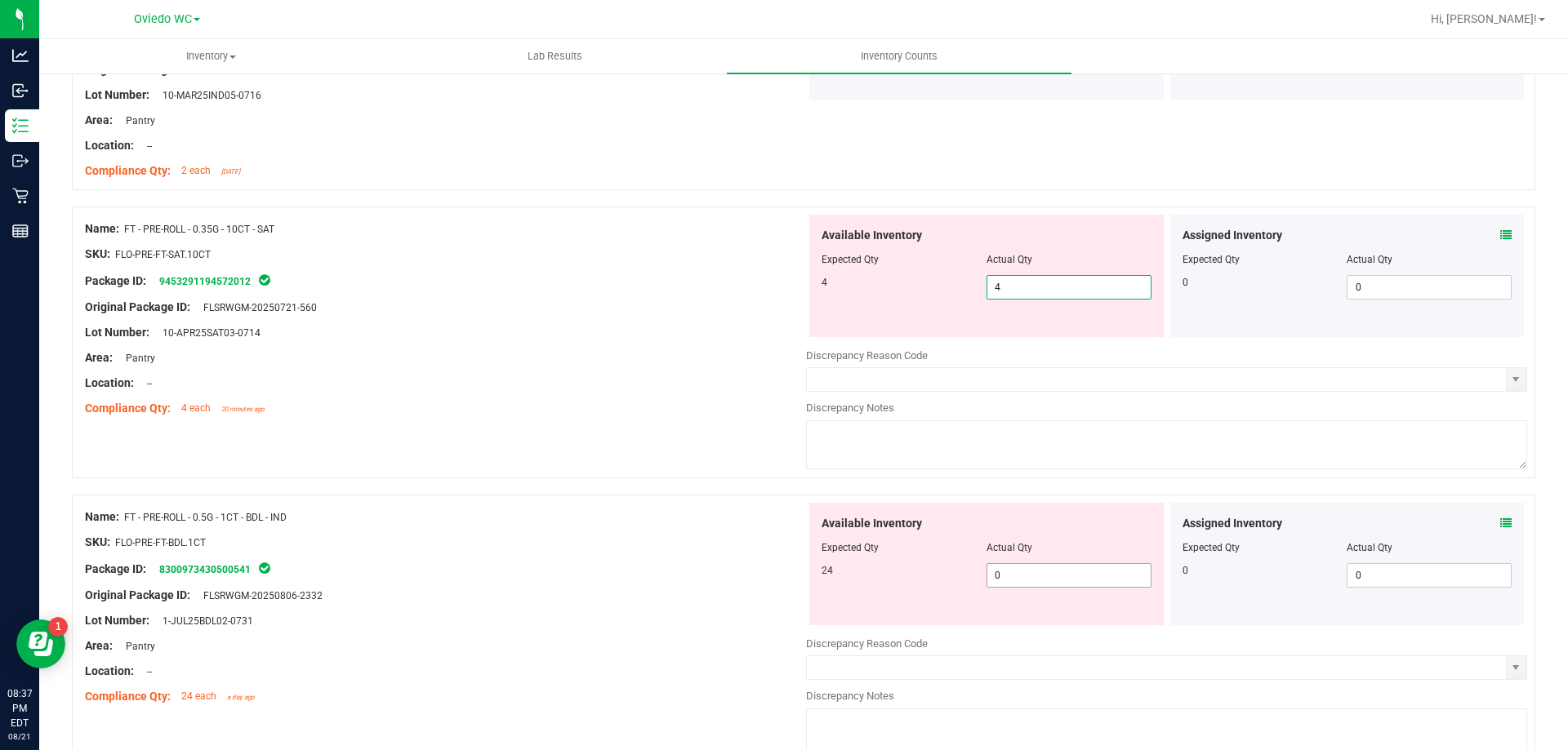
click at [1022, 580] on div "Available Inventory Expected Qty Actual Qty 24 0 0" at bounding box center [1166, 633] width 721 height 259
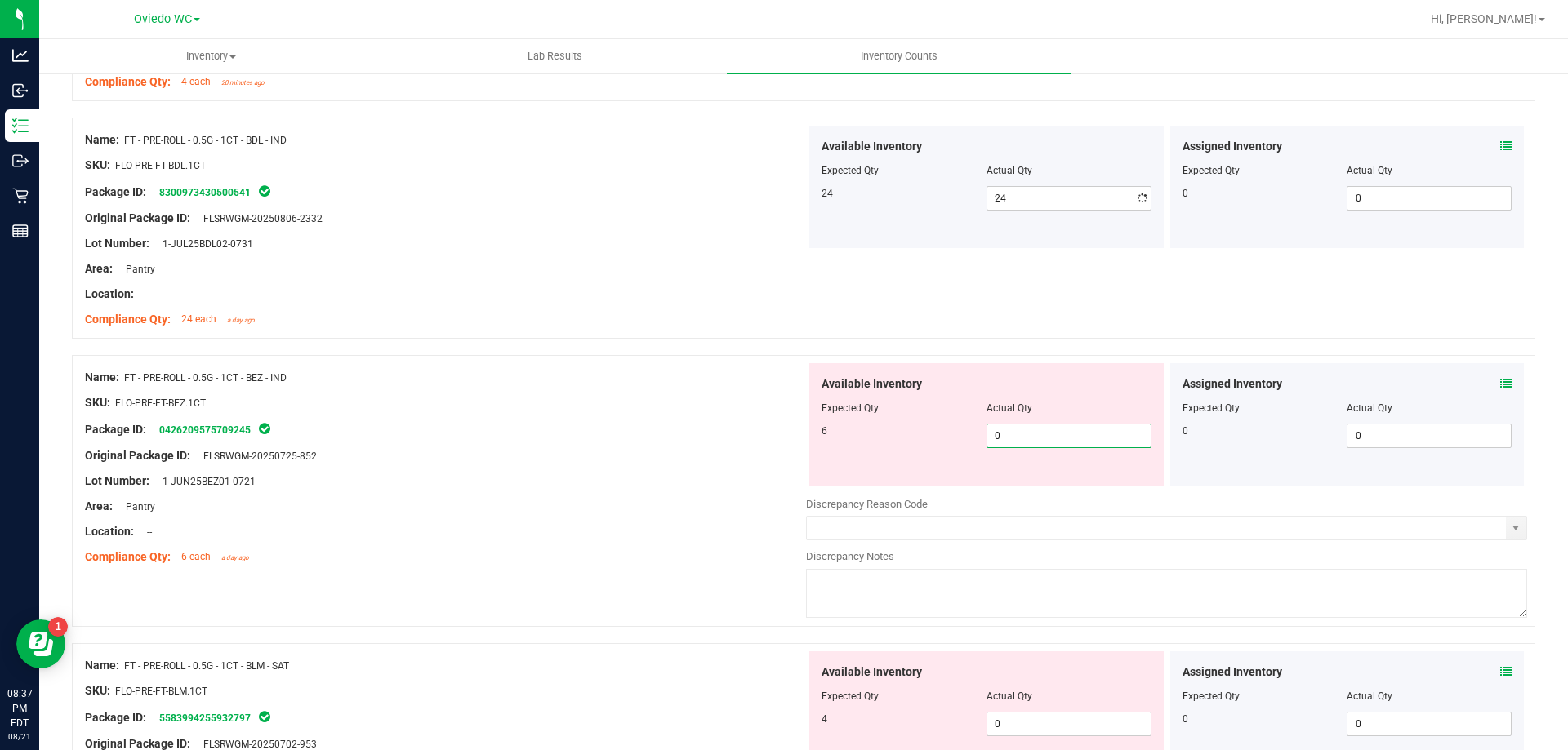
click at [1036, 481] on div "Available Inventory Expected Qty Actual Qty 6 0 0" at bounding box center [986, 424] width 354 height 122
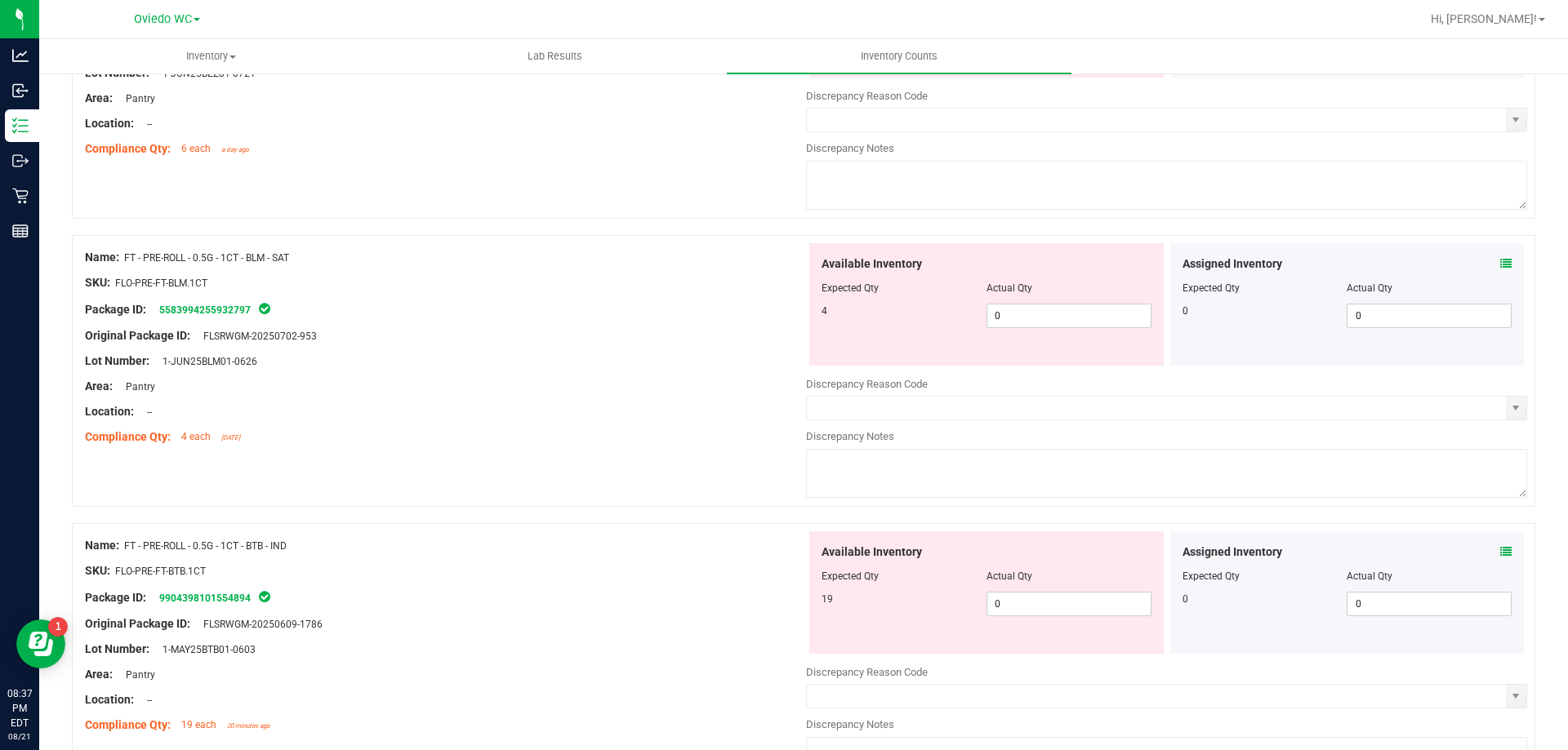
click at [1045, 327] on div "Available Inventory Expected Qty Actual Qty 4 0 0" at bounding box center [1166, 373] width 721 height 259
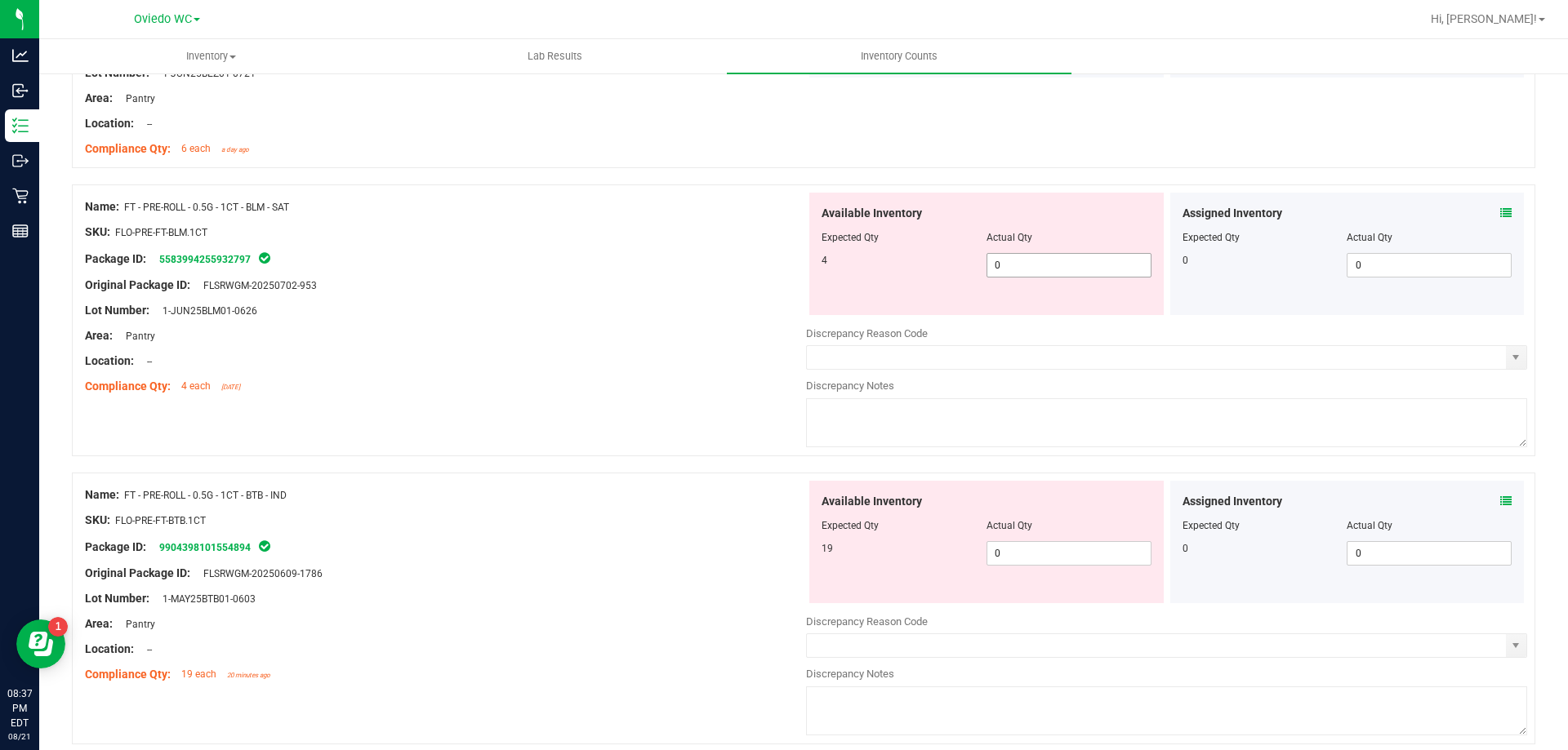
click at [1062, 263] on span "0 0" at bounding box center [1068, 266] width 165 height 24
click at [1001, 545] on div "Available Inventory Expected Qty Actual Qty 19 0 0" at bounding box center [986, 542] width 354 height 122
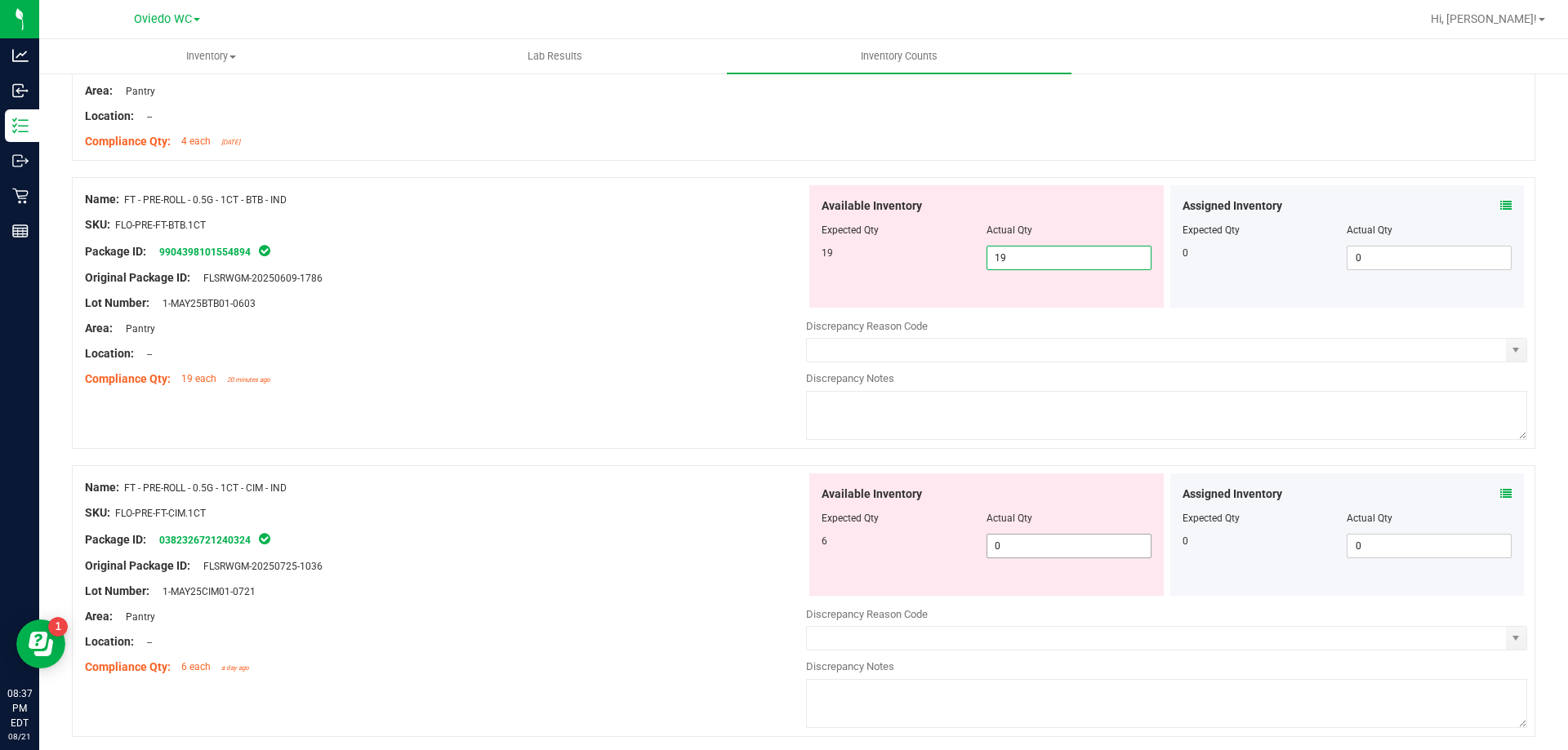
click at [1022, 550] on div "Available Inventory Expected Qty Actual Qty 6 0 0" at bounding box center [1166, 603] width 721 height 259
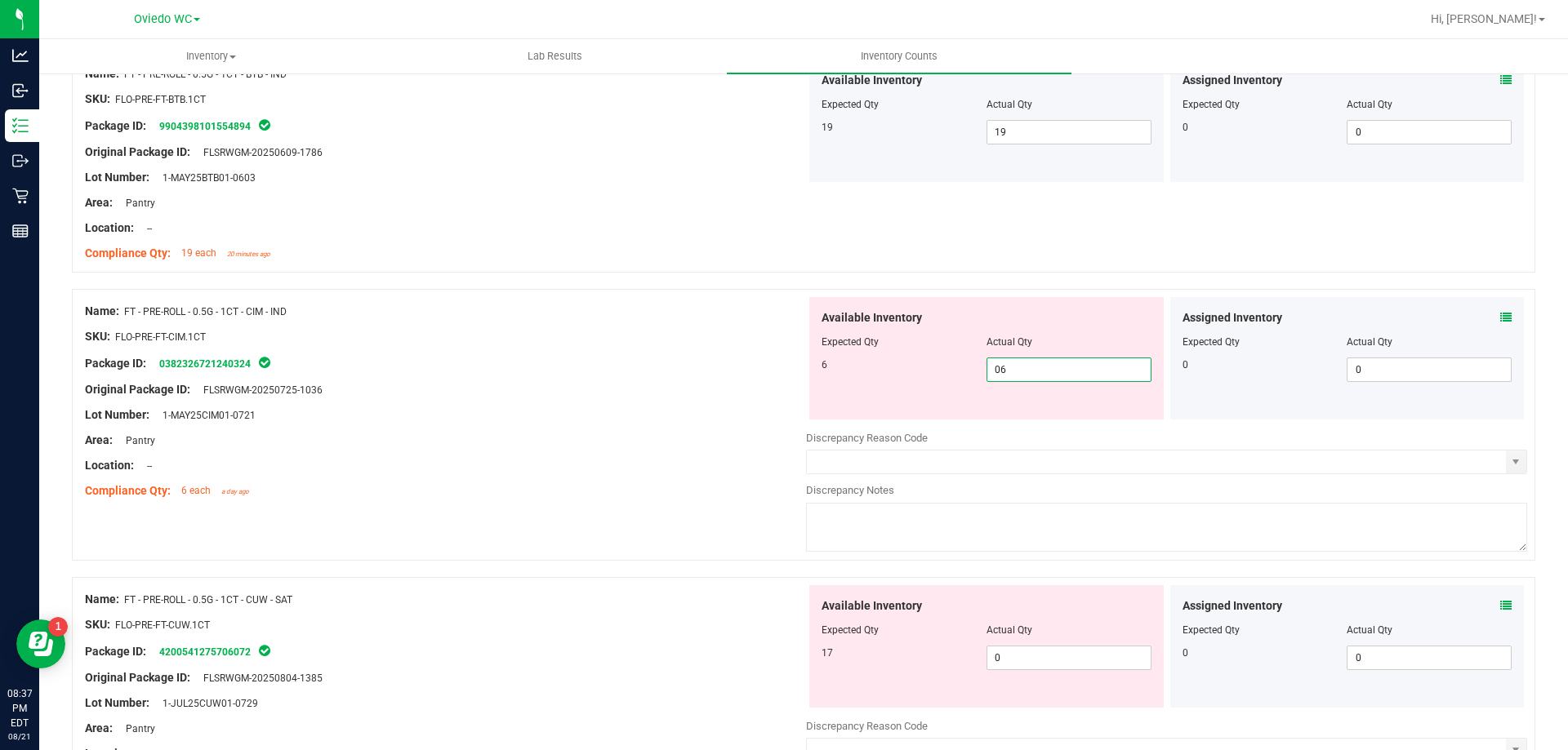
scroll to position [3183, 0]
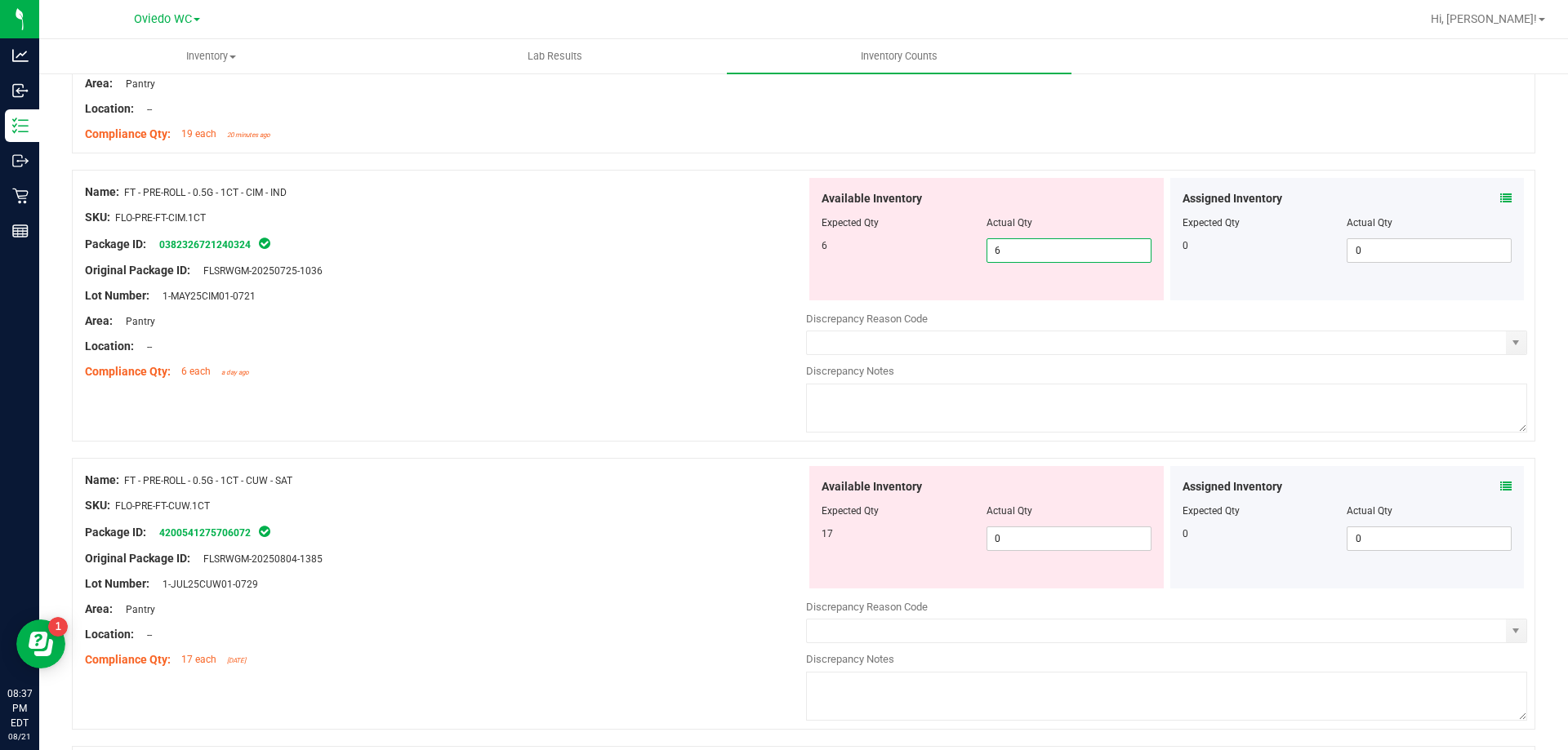
click at [1003, 558] on div "Available Inventory Expected Qty Actual Qty 17 0 0" at bounding box center [1166, 596] width 721 height 259
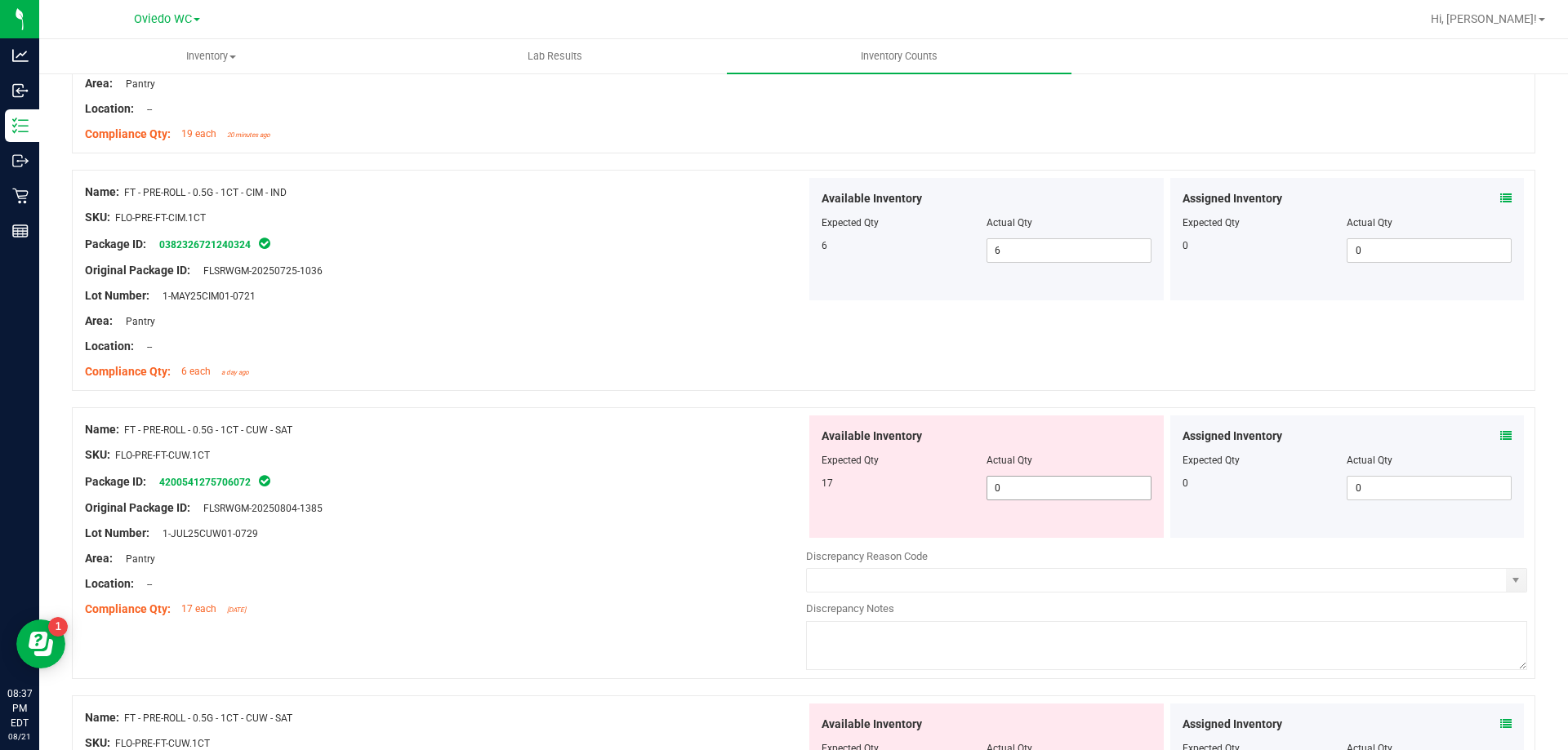
click at [1038, 487] on span "0 01" at bounding box center [1068, 488] width 165 height 24
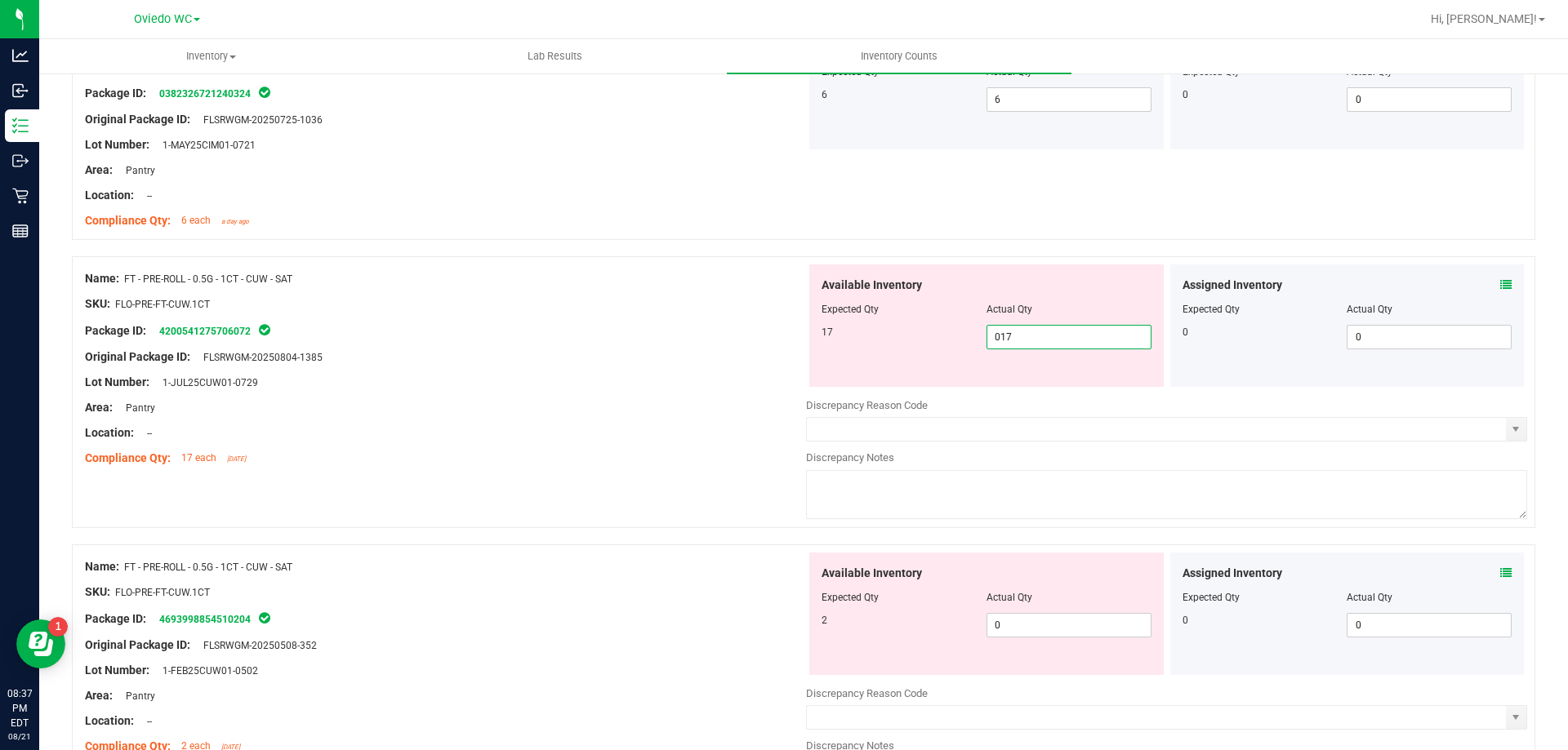
scroll to position [3510, 0]
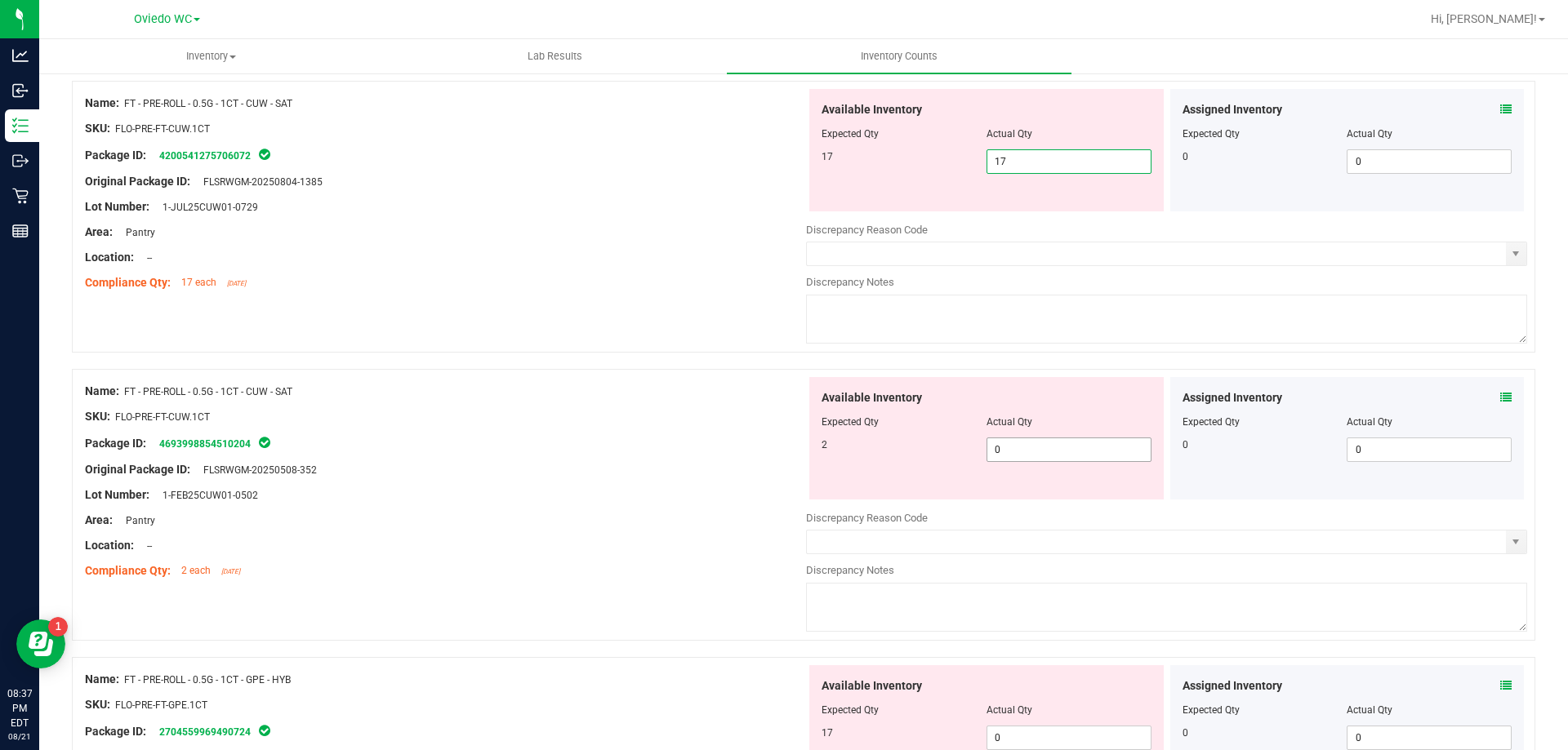
click at [1034, 451] on div "Available Inventory Expected Qty Actual Qty 2 0 0" at bounding box center [1166, 507] width 721 height 259
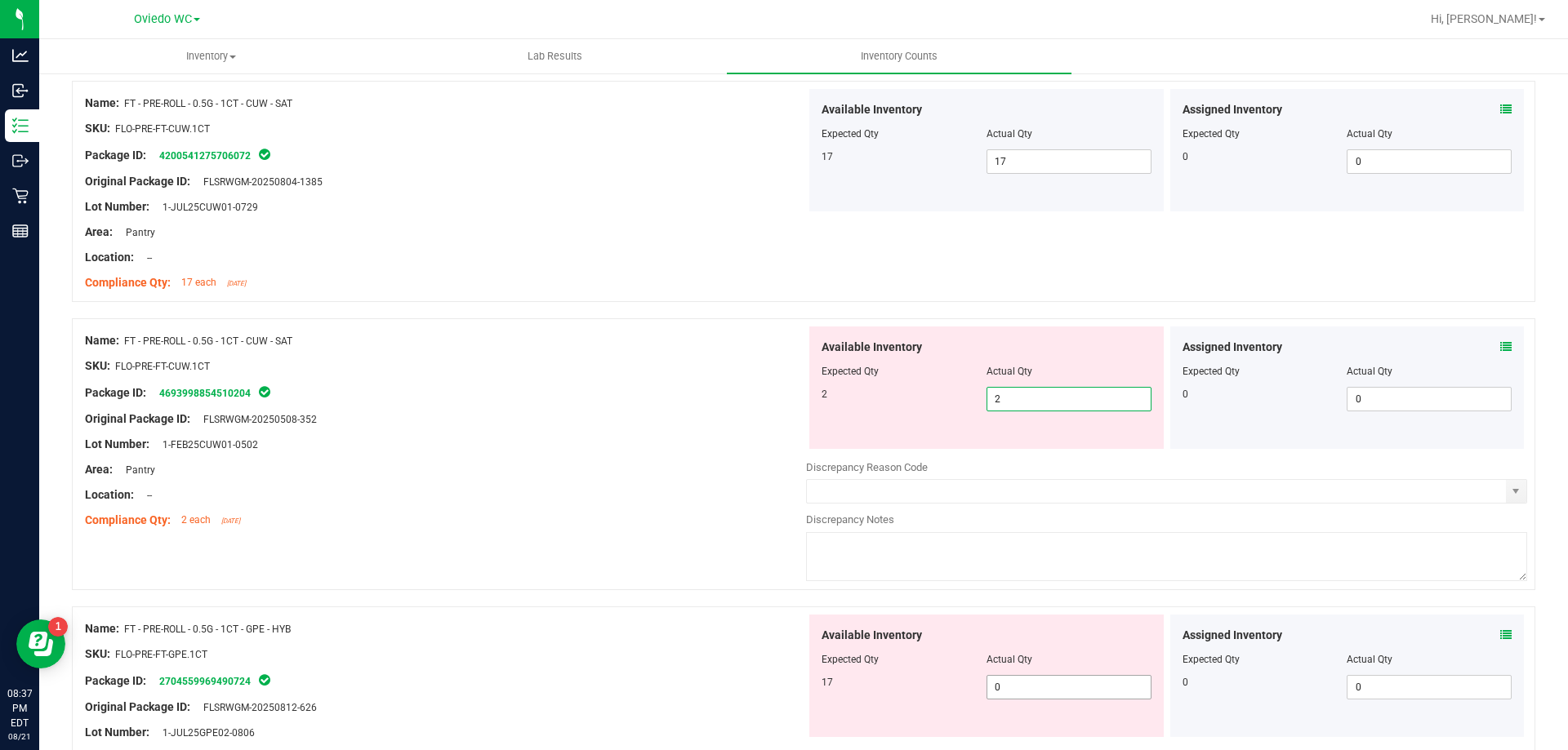
click at [1013, 681] on div "Available Inventory Expected Qty Actual Qty 17 0 0" at bounding box center [986, 676] width 354 height 122
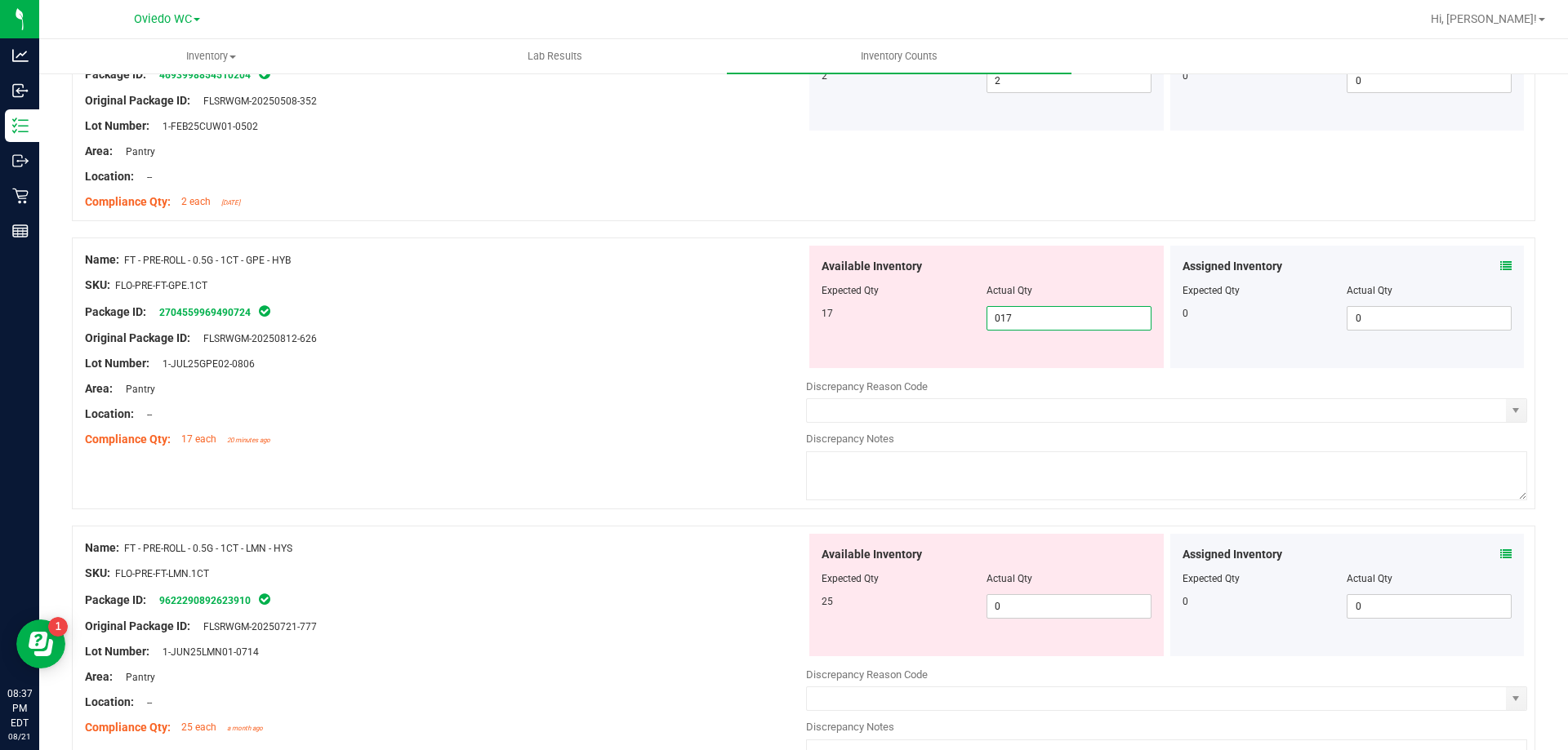
scroll to position [3836, 0]
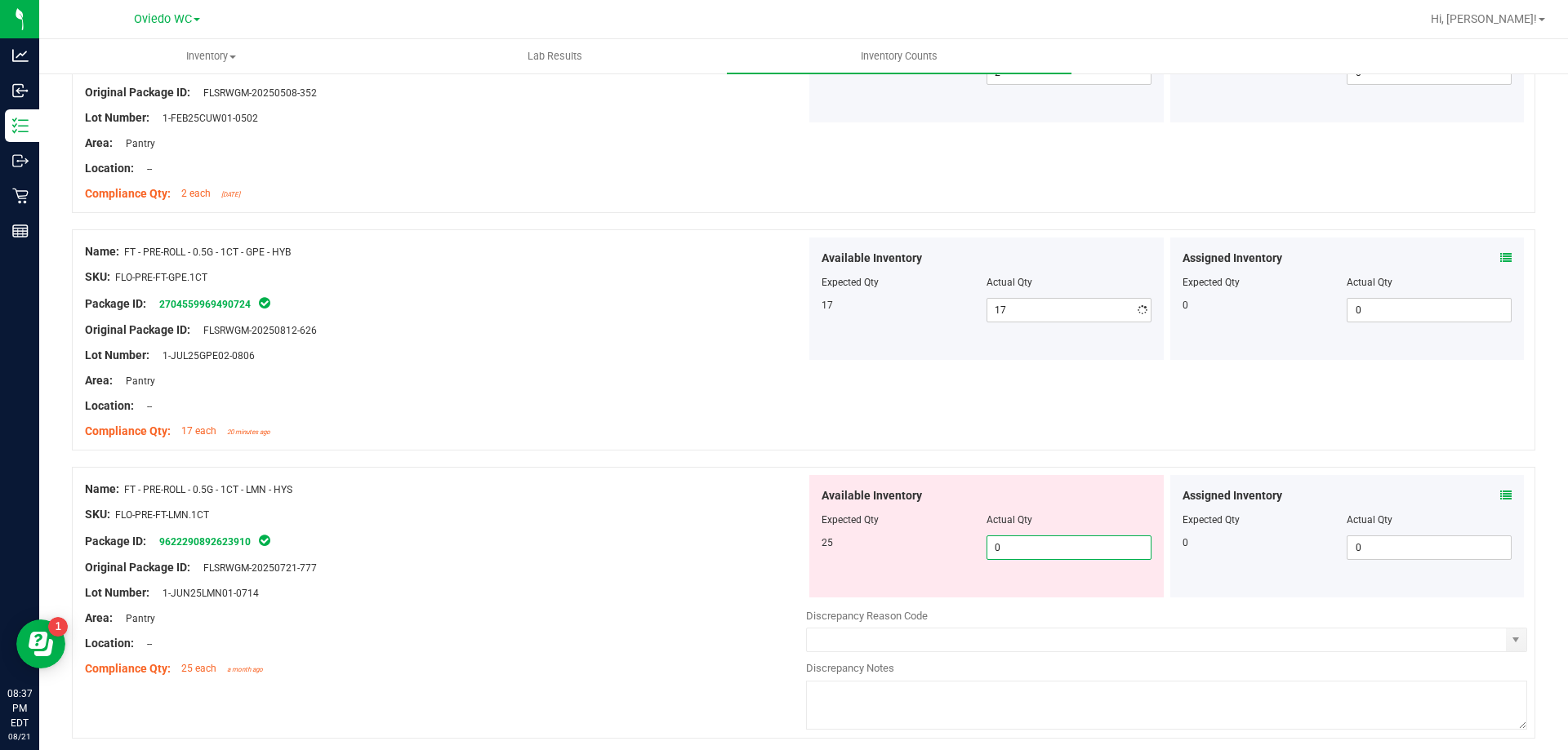
click at [1006, 591] on div "Available Inventory Expected Qty Actual Qty 25 0 0" at bounding box center [986, 536] width 354 height 122
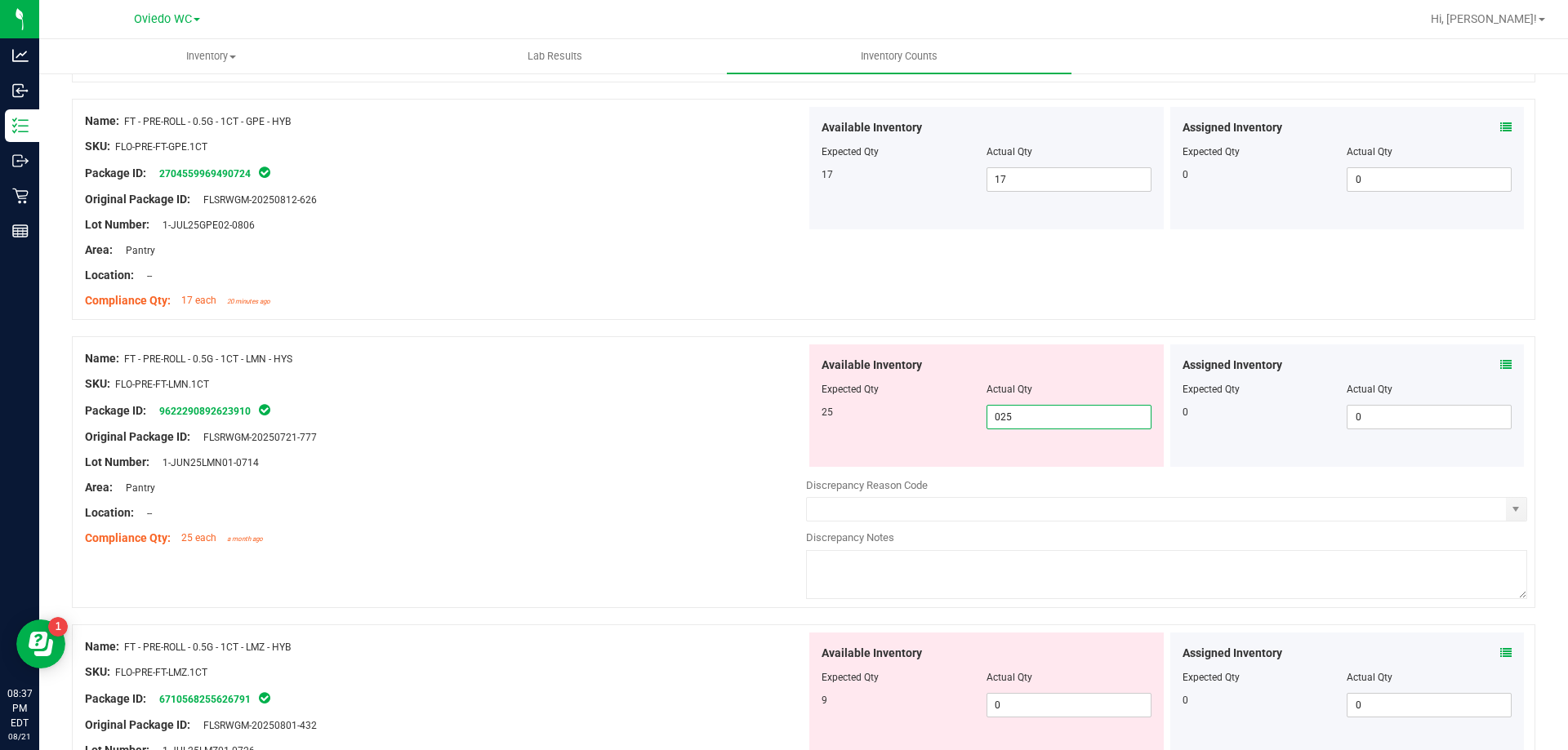
scroll to position [4163, 0]
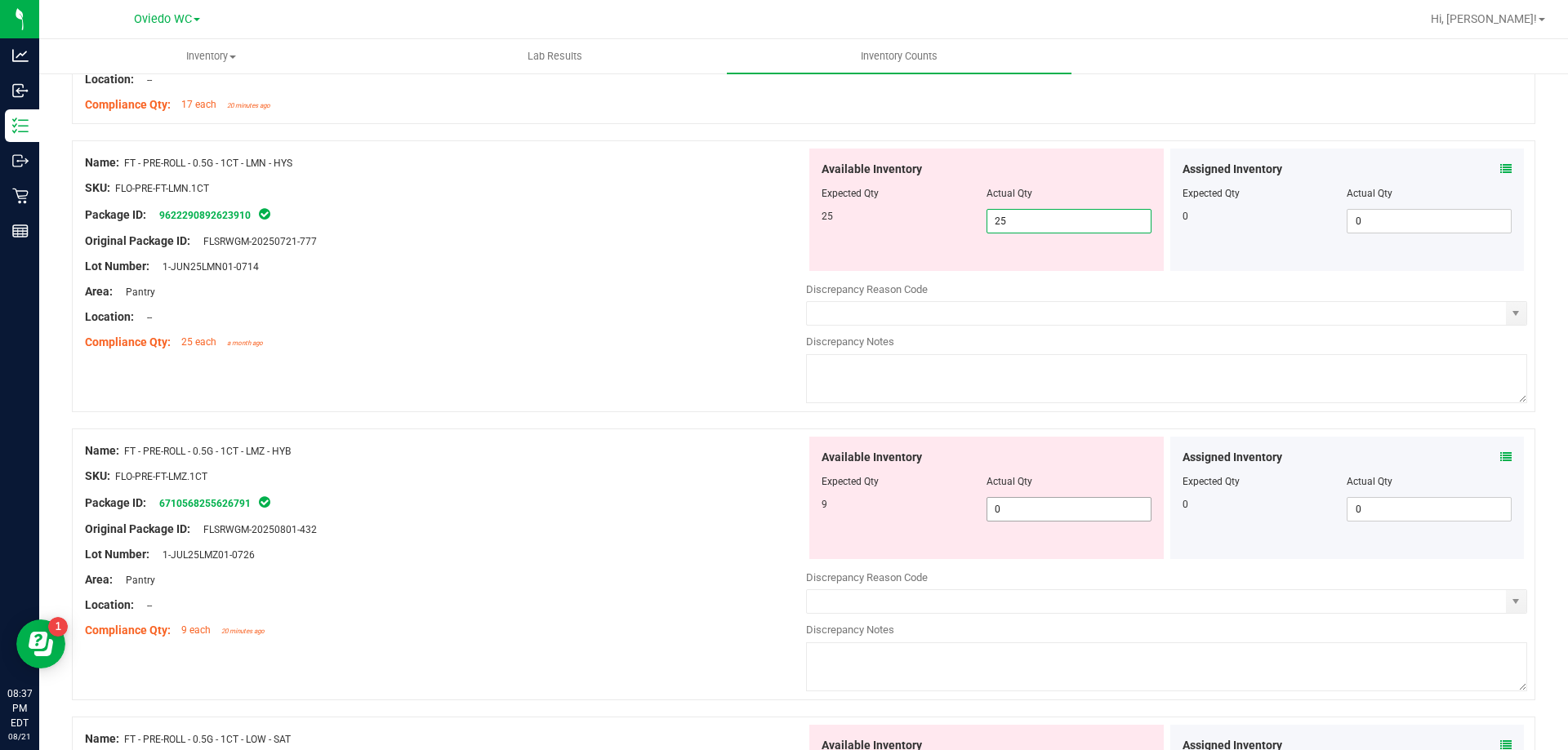
click at [1028, 504] on div "Available Inventory Expected Qty Actual Qty 9 0 0" at bounding box center [986, 497] width 354 height 122
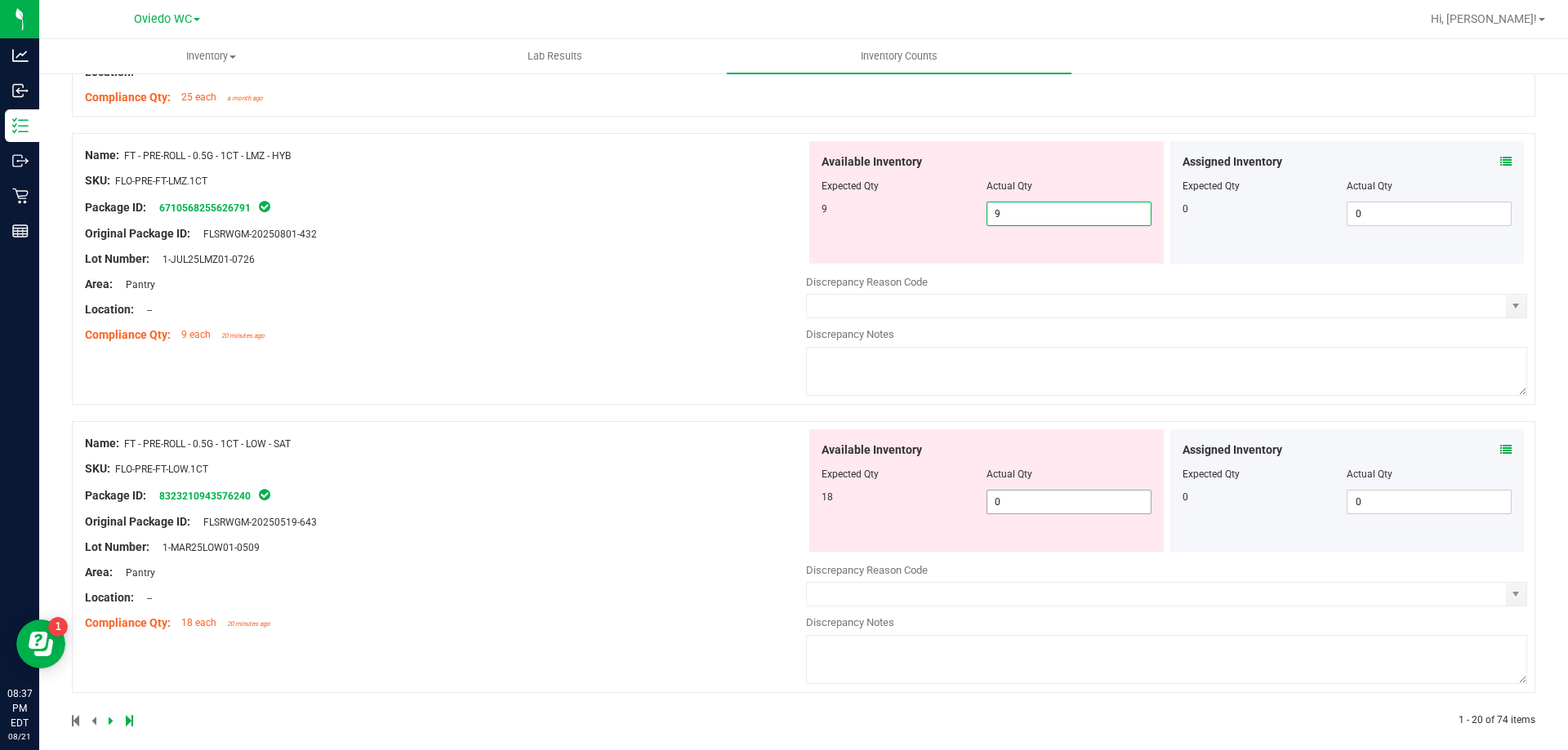
scroll to position [4371, 0]
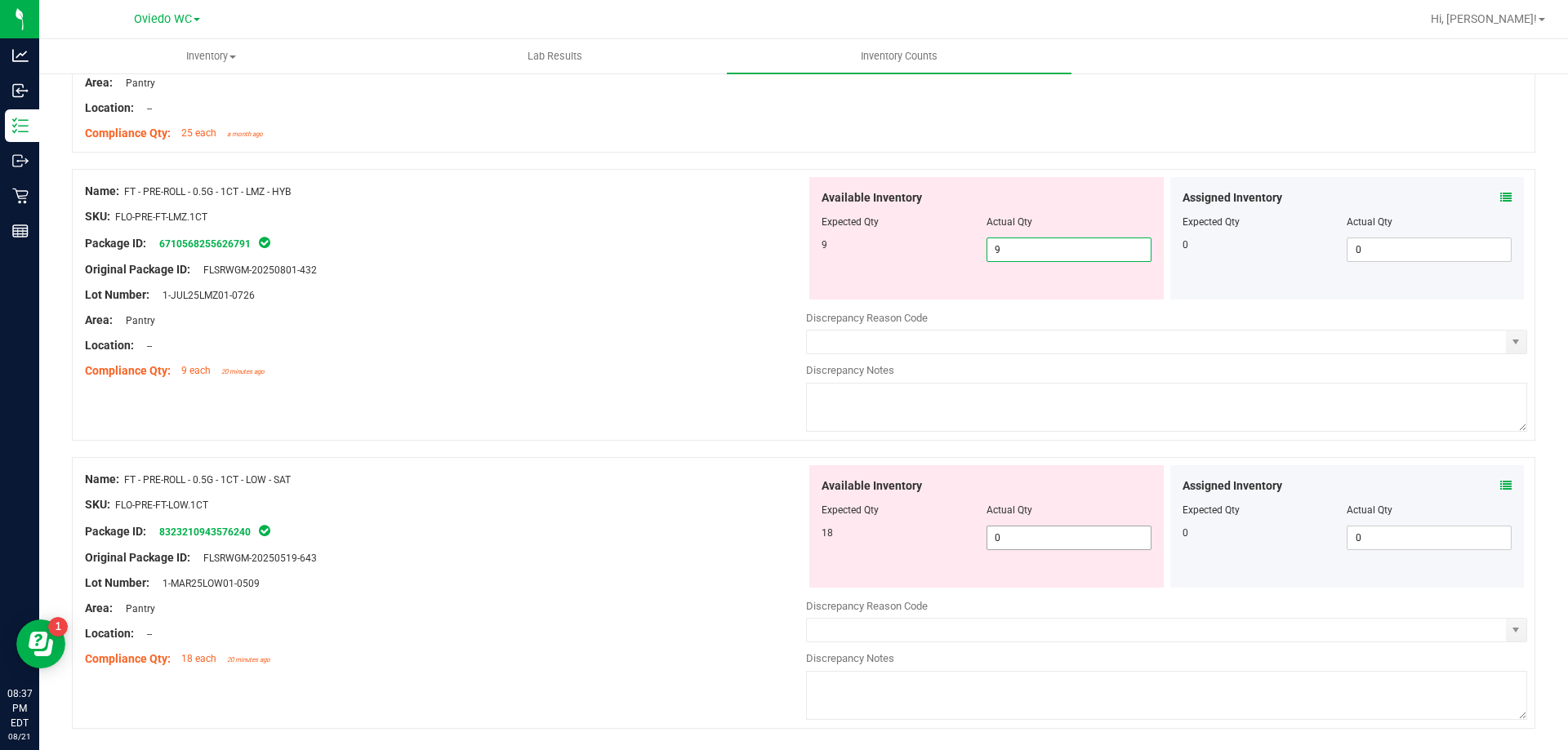
click at [1018, 504] on div "Available Inventory Expected Qty Actual Qty 18 0 0" at bounding box center [986, 527] width 354 height 122
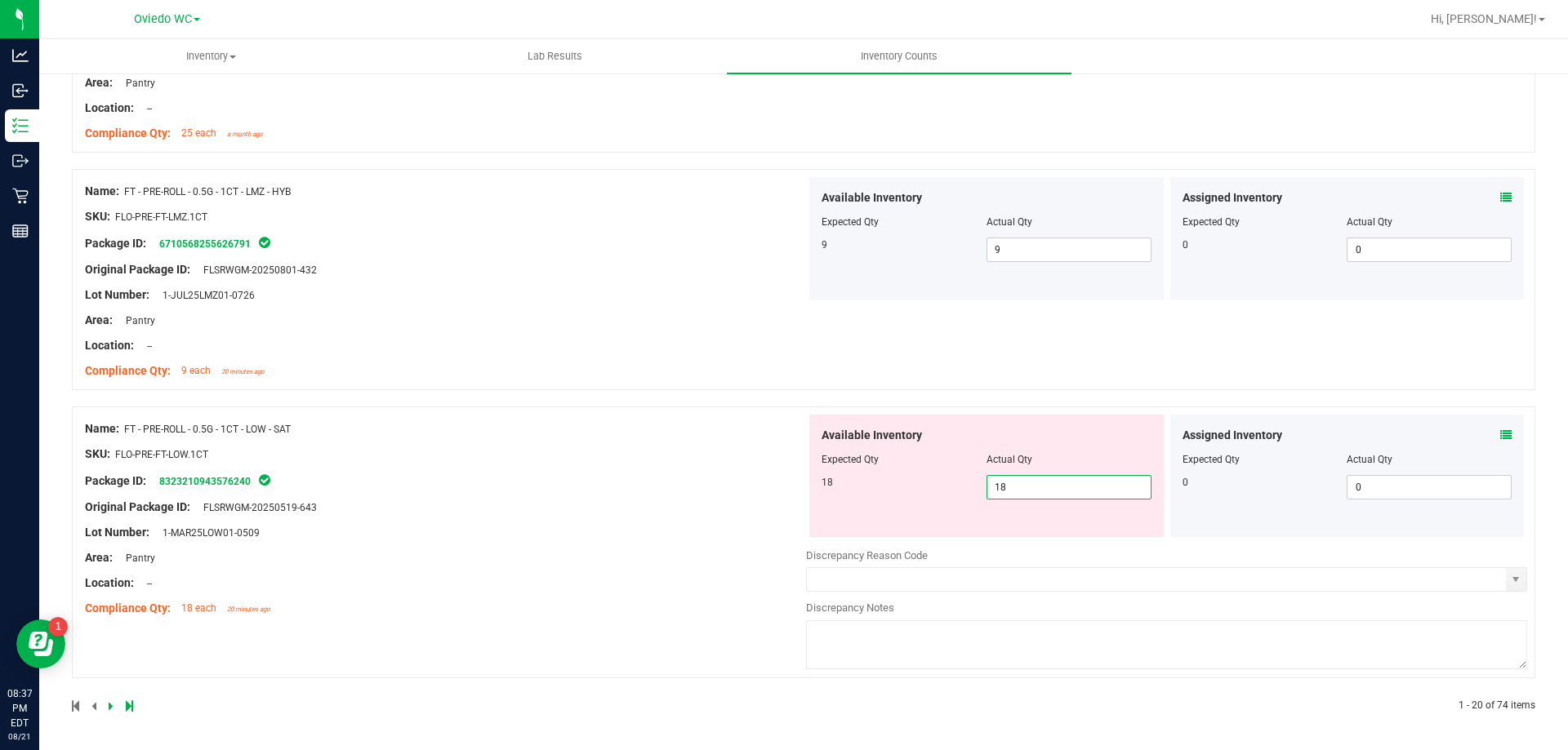
click at [598, 595] on div "Name: FT - PRE-ROLL - 0.5G - 1CT - LOW - SAT SKU: FLO-PRE-FT-LOW.1CT Package ID…" at bounding box center [445, 519] width 721 height 208
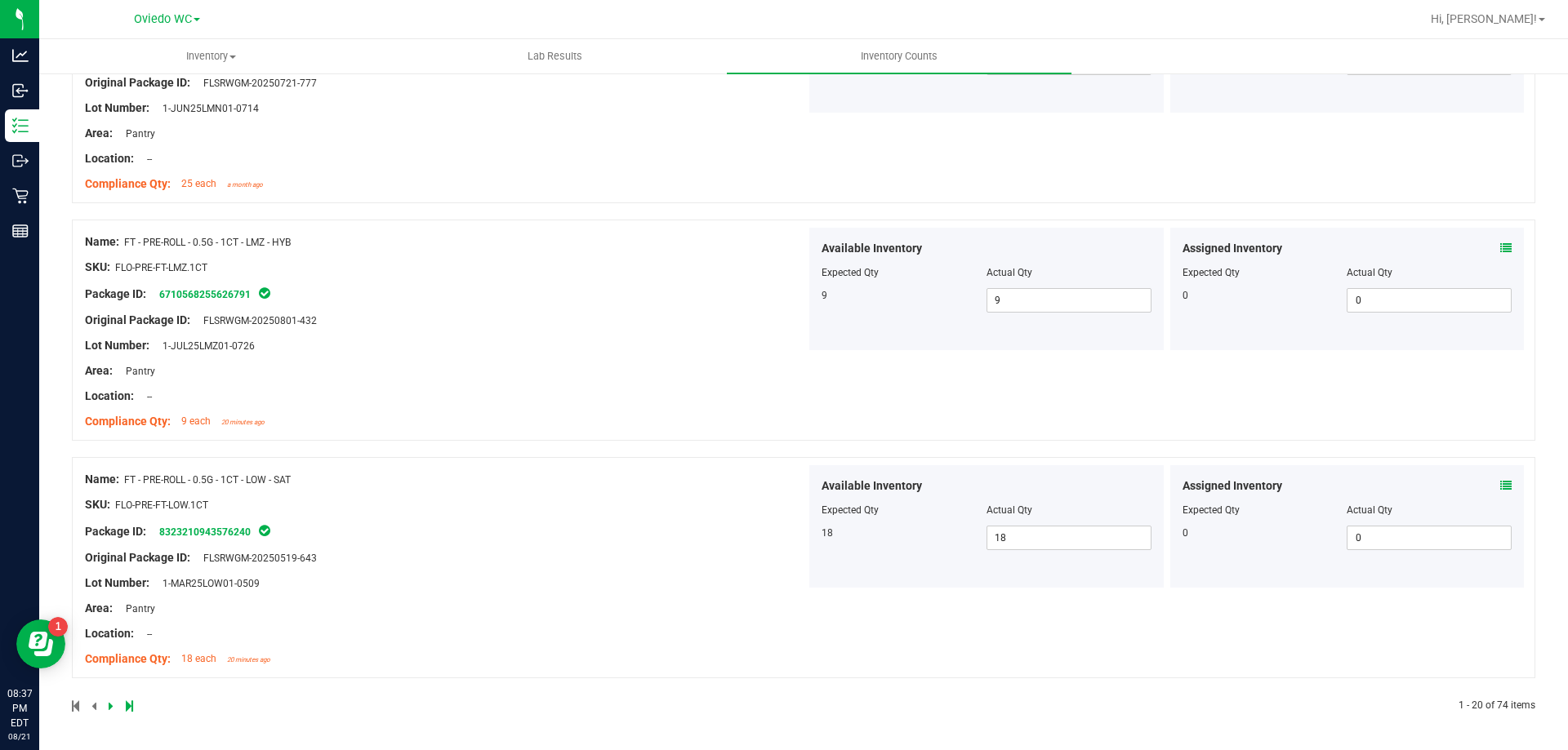
click at [110, 704] on icon at bounding box center [111, 706] width 5 height 9
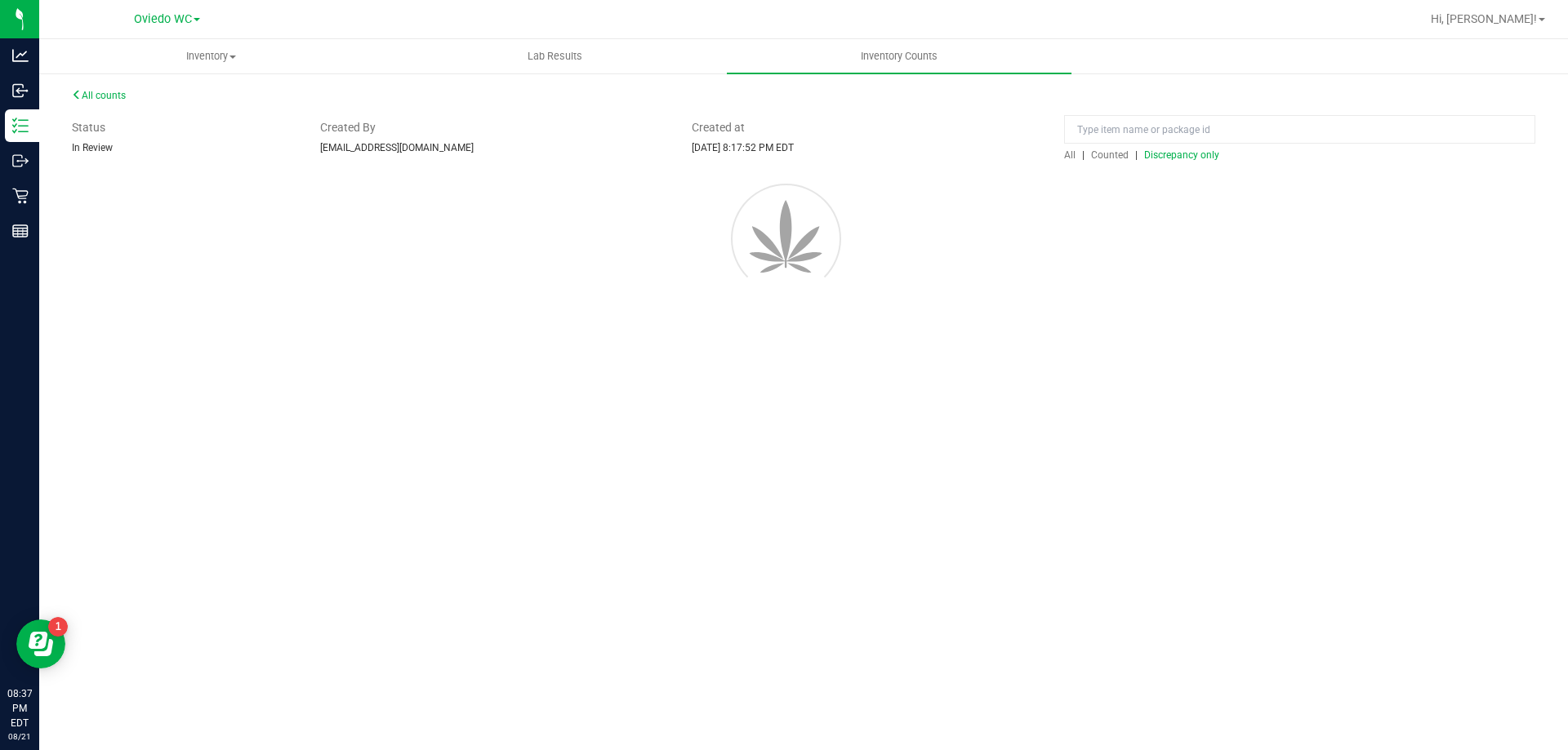
scroll to position [0, 0]
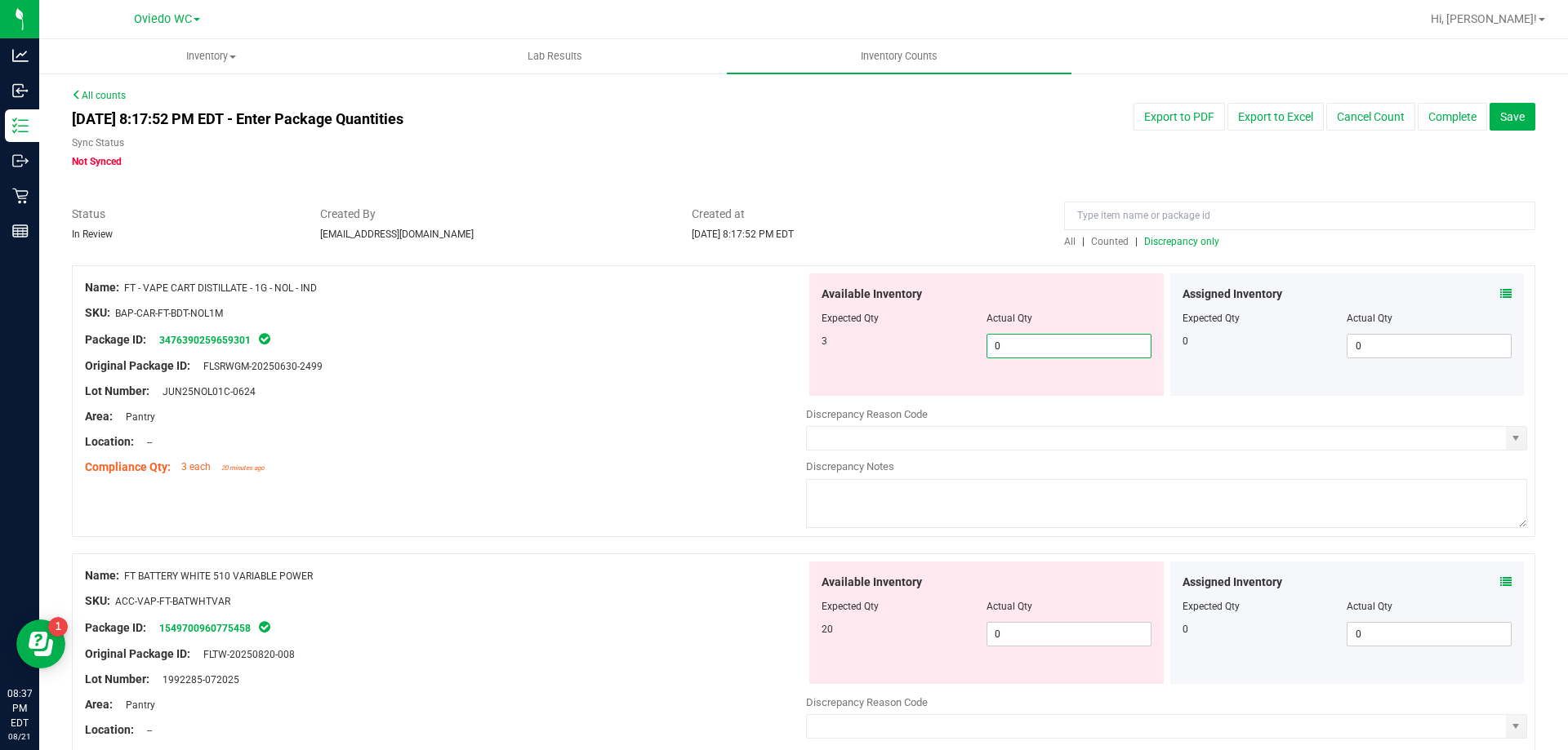
click at [1017, 357] on span "0 0" at bounding box center [1068, 346] width 165 height 24
drag, startPoint x: 998, startPoint y: 643, endPoint x: 998, endPoint y: 635, distance: 8.0
click at [998, 639] on div "Available Inventory Expected Qty Actual Qty 20 0 0" at bounding box center [1166, 691] width 721 height 259
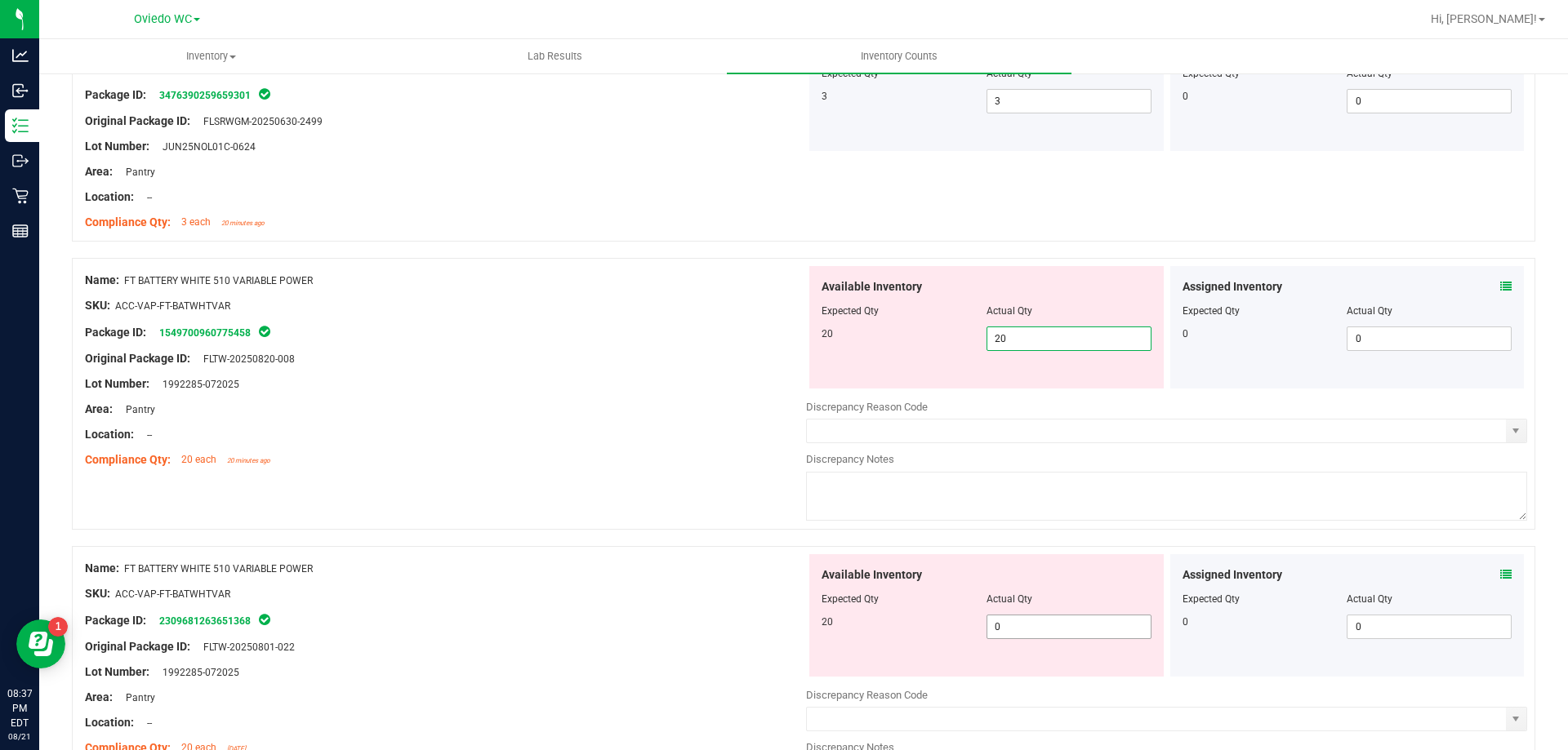
click at [1017, 635] on div "Available Inventory Expected Qty Actual Qty 20 0 0" at bounding box center [1166, 683] width 721 height 259
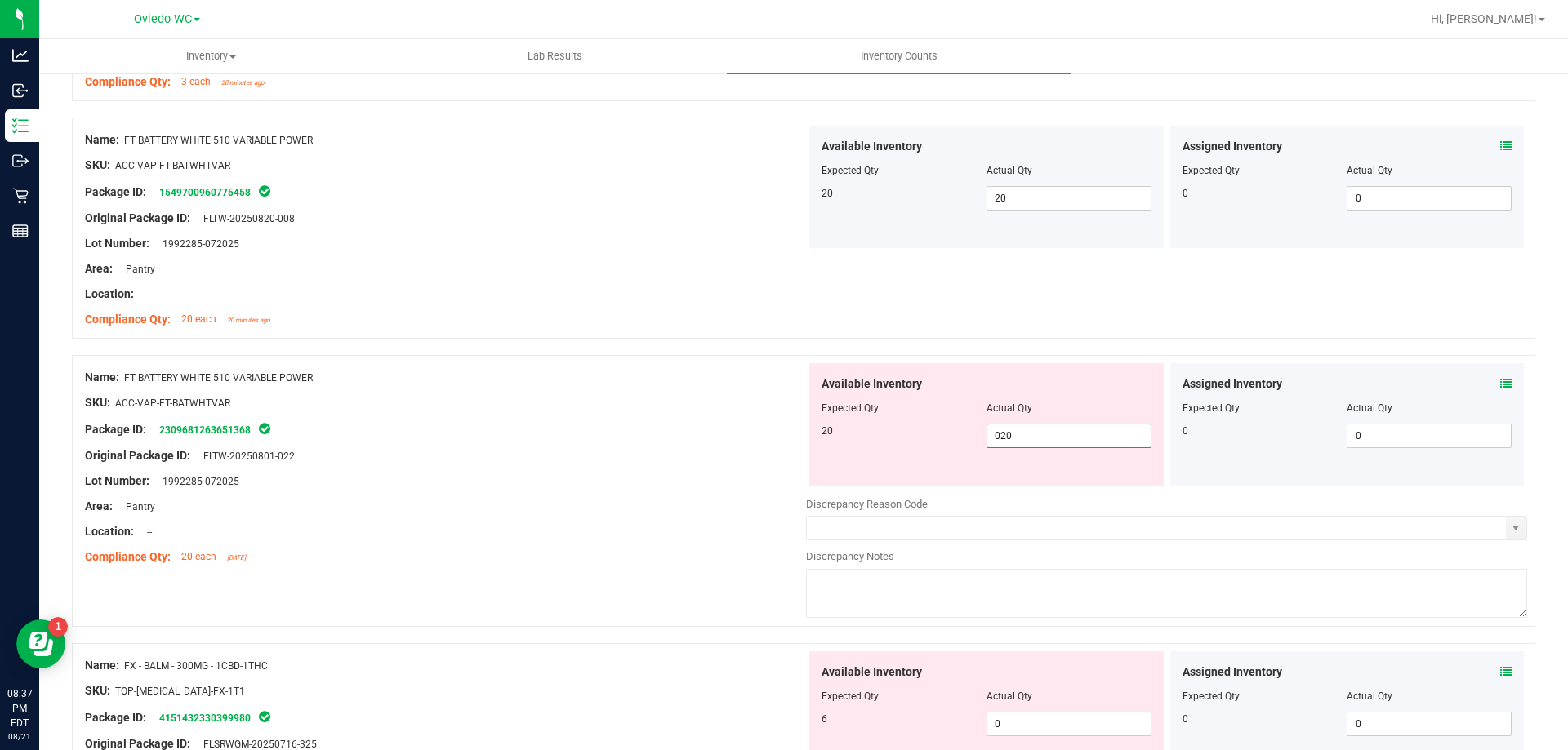
scroll to position [572, 0]
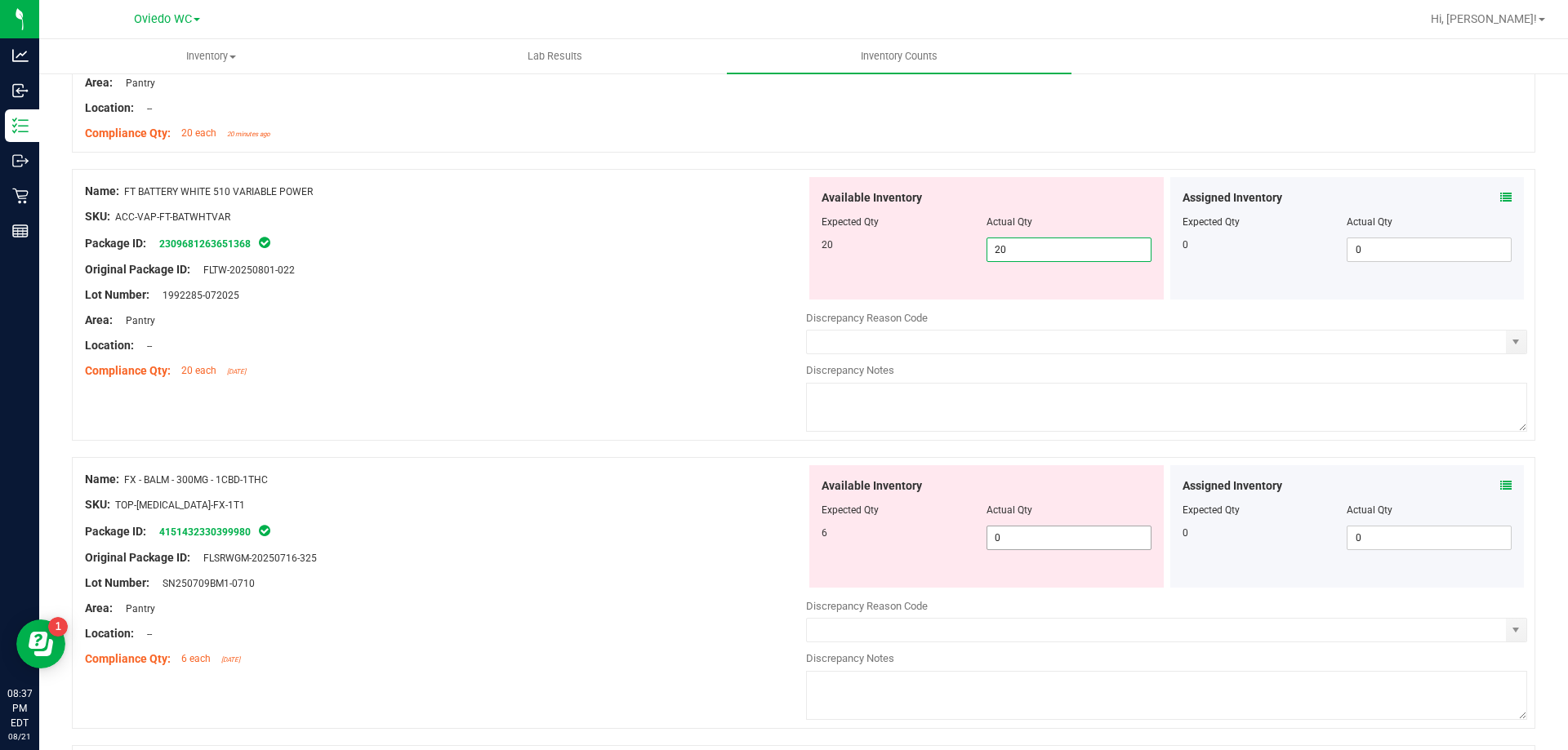
click at [1037, 546] on div "Available Inventory Expected Qty Actual Qty 6 0 0" at bounding box center [1166, 595] width 721 height 259
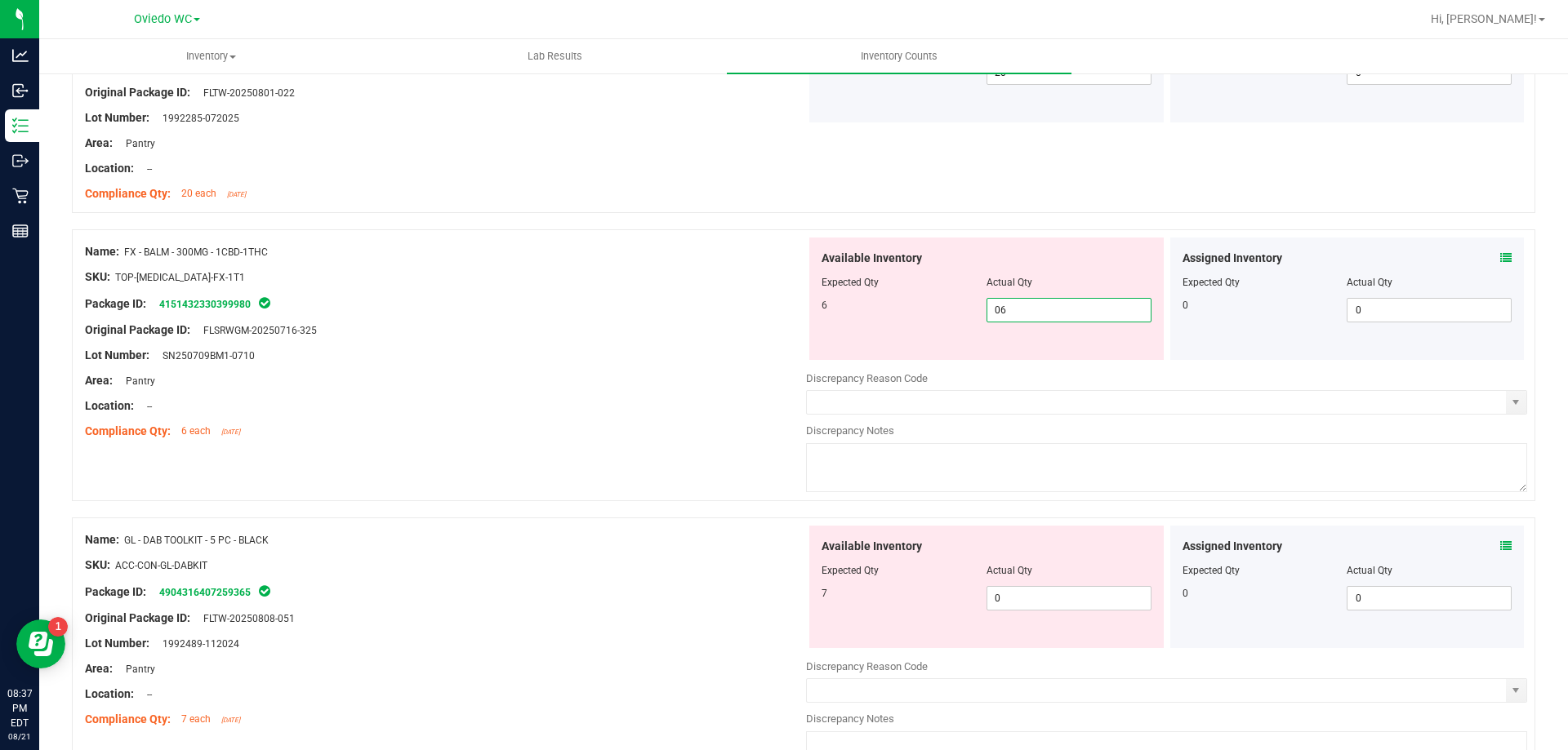
scroll to position [979, 0]
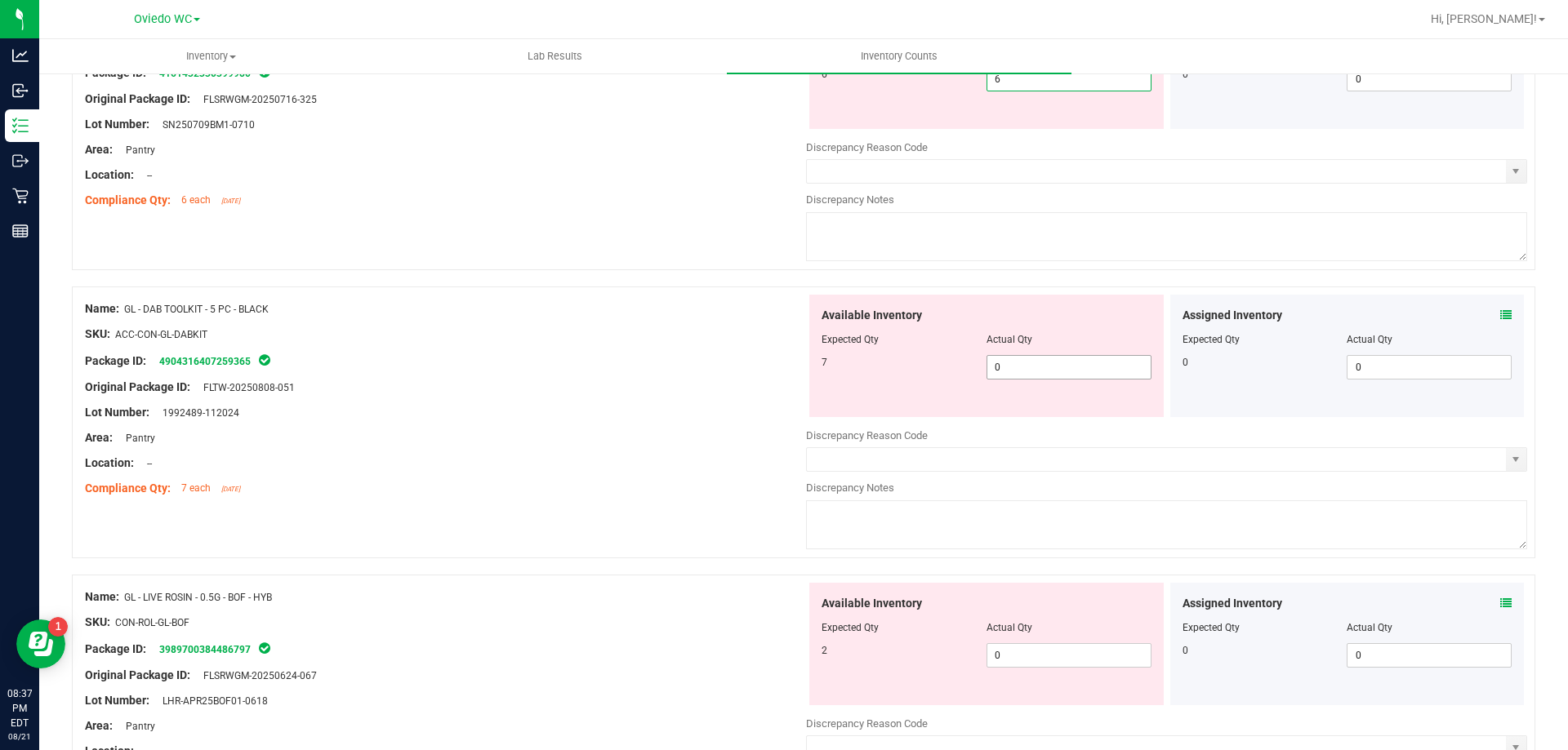
click at [1097, 372] on div "Available Inventory Expected Qty Actual Qty 7 0 0" at bounding box center [1166, 424] width 721 height 259
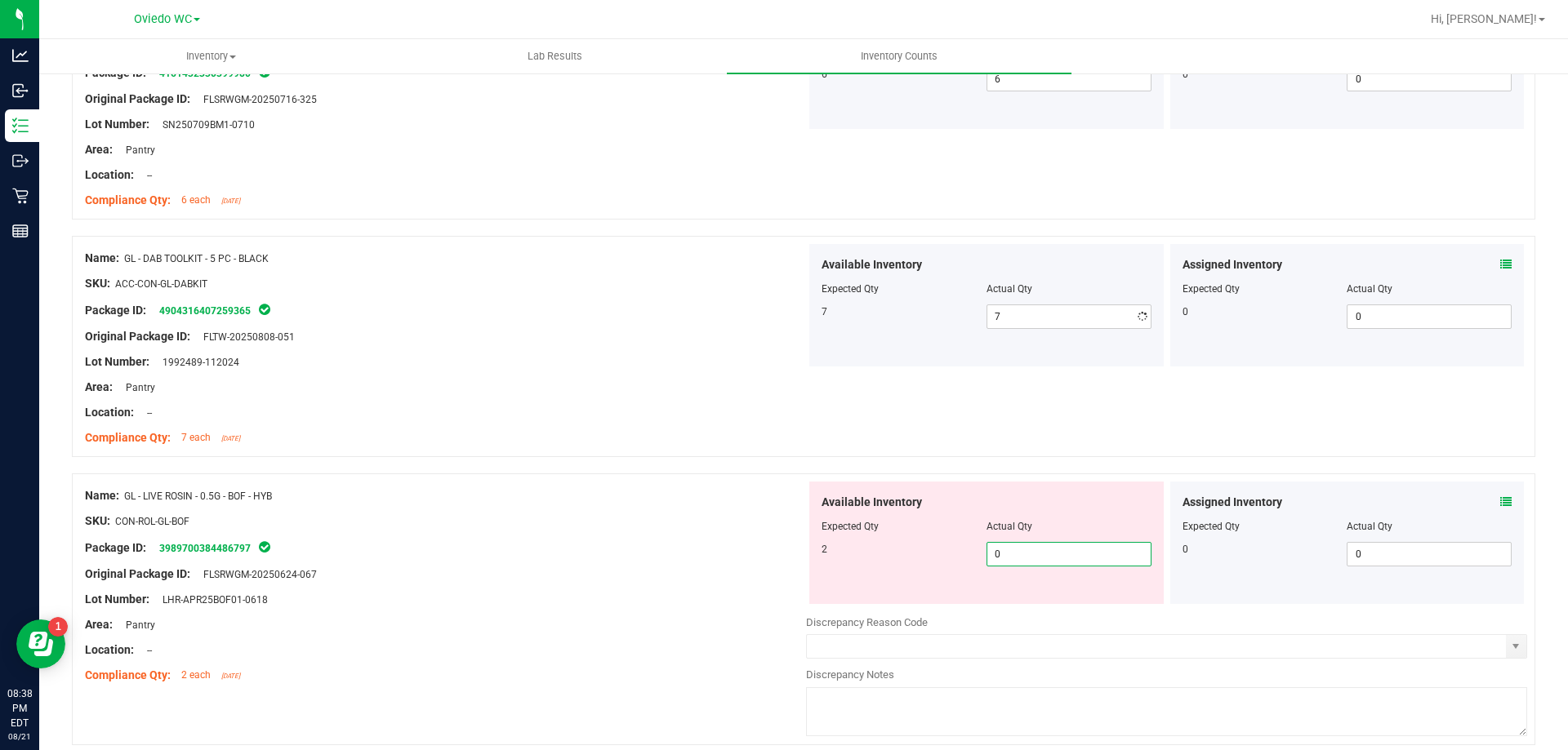
click at [1056, 597] on div "Available Inventory Expected Qty Actual Qty 2 0 0" at bounding box center [986, 543] width 354 height 122
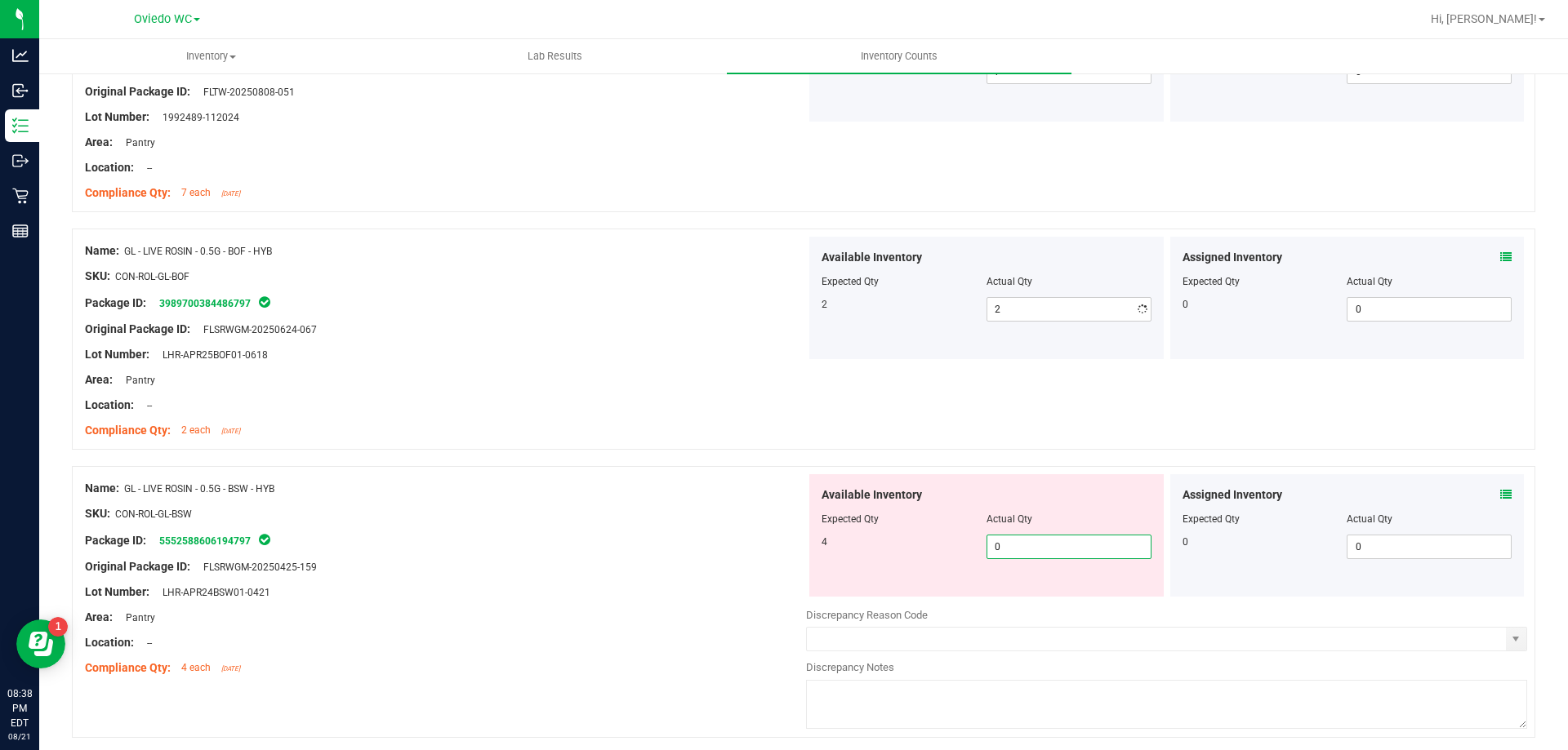
click at [1068, 604] on div "Available Inventory Expected Qty Actual Qty 4 0 0" at bounding box center [1166, 604] width 721 height 259
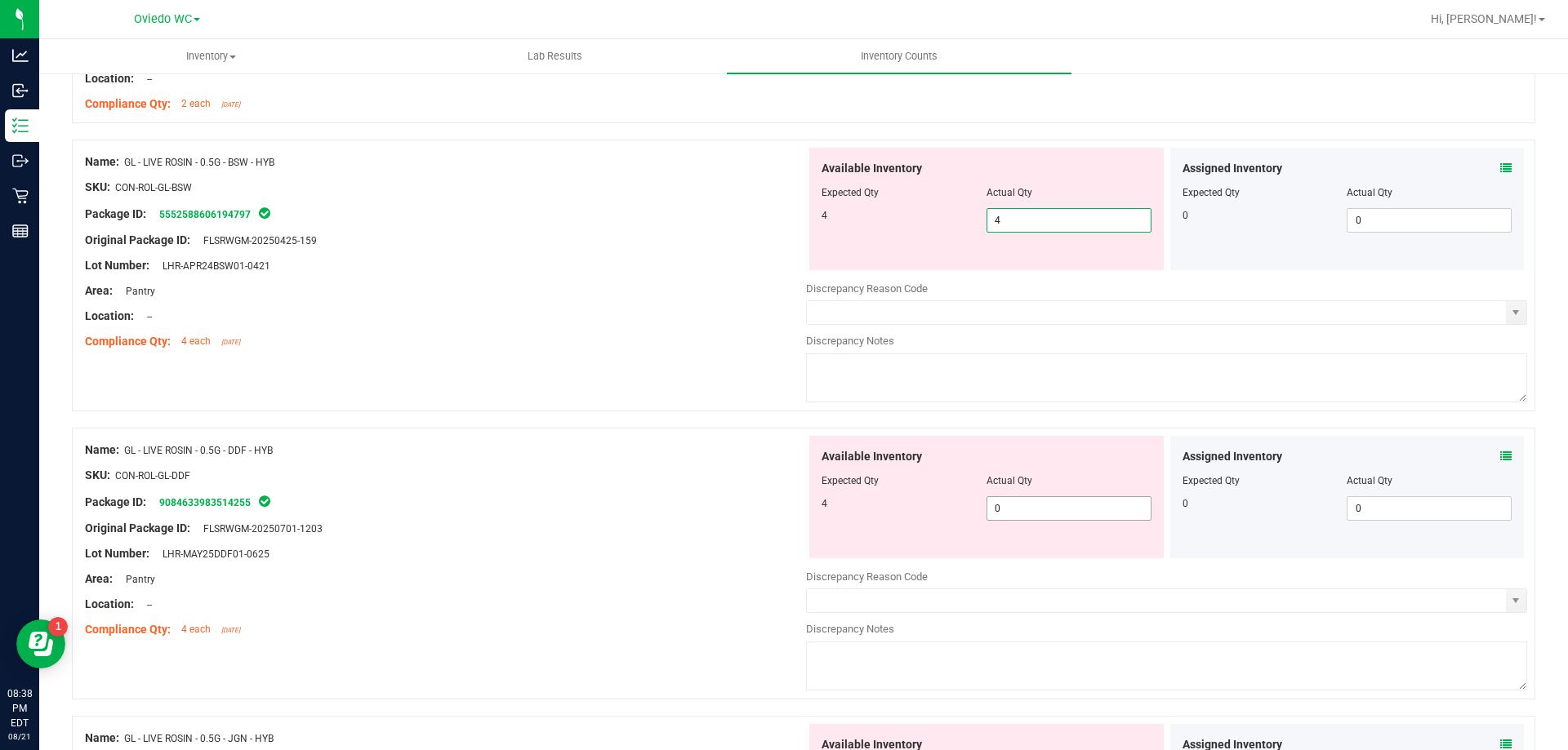
click at [1049, 513] on div "Available Inventory Expected Qty Actual Qty 4 0 0" at bounding box center [1166, 565] width 721 height 259
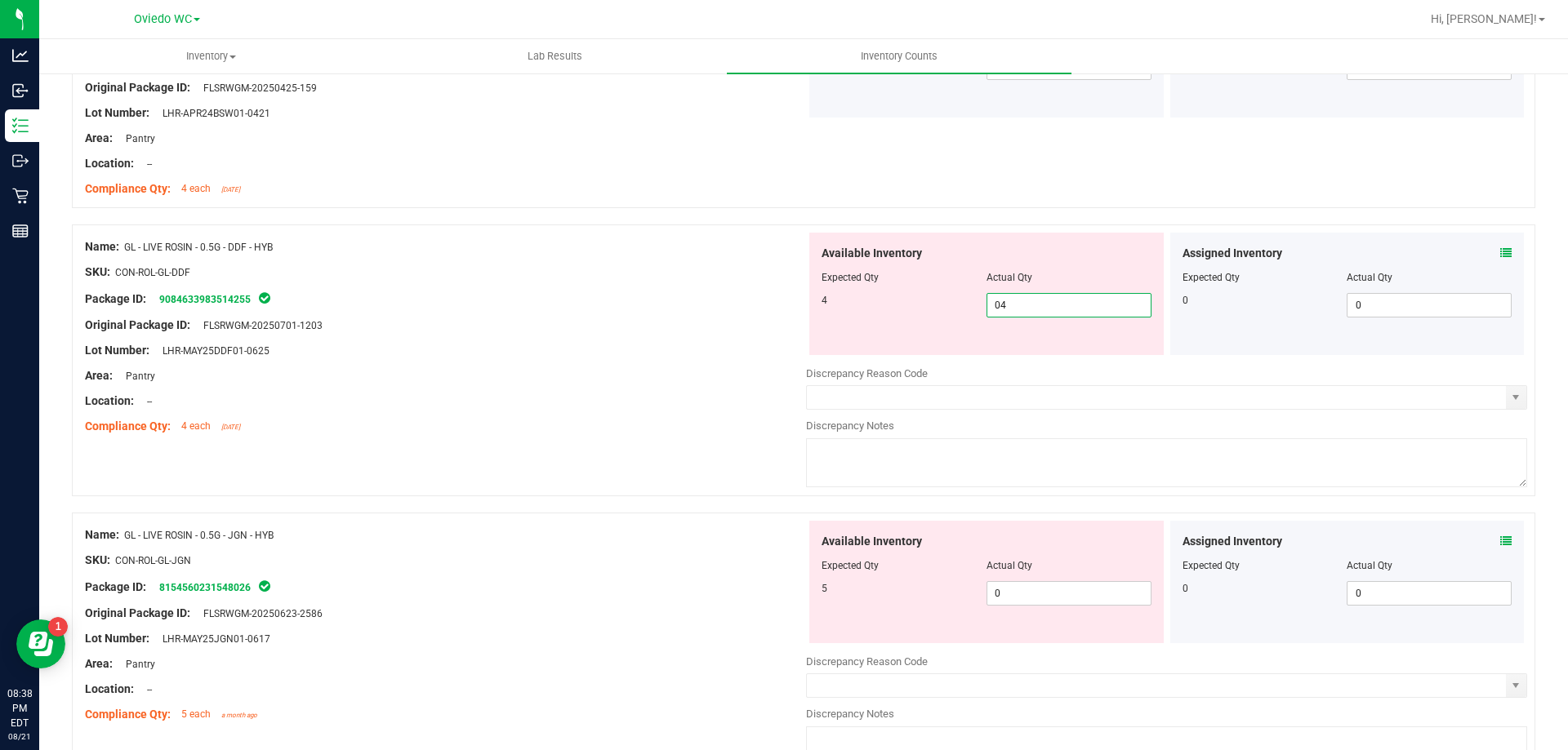
scroll to position [1877, 0]
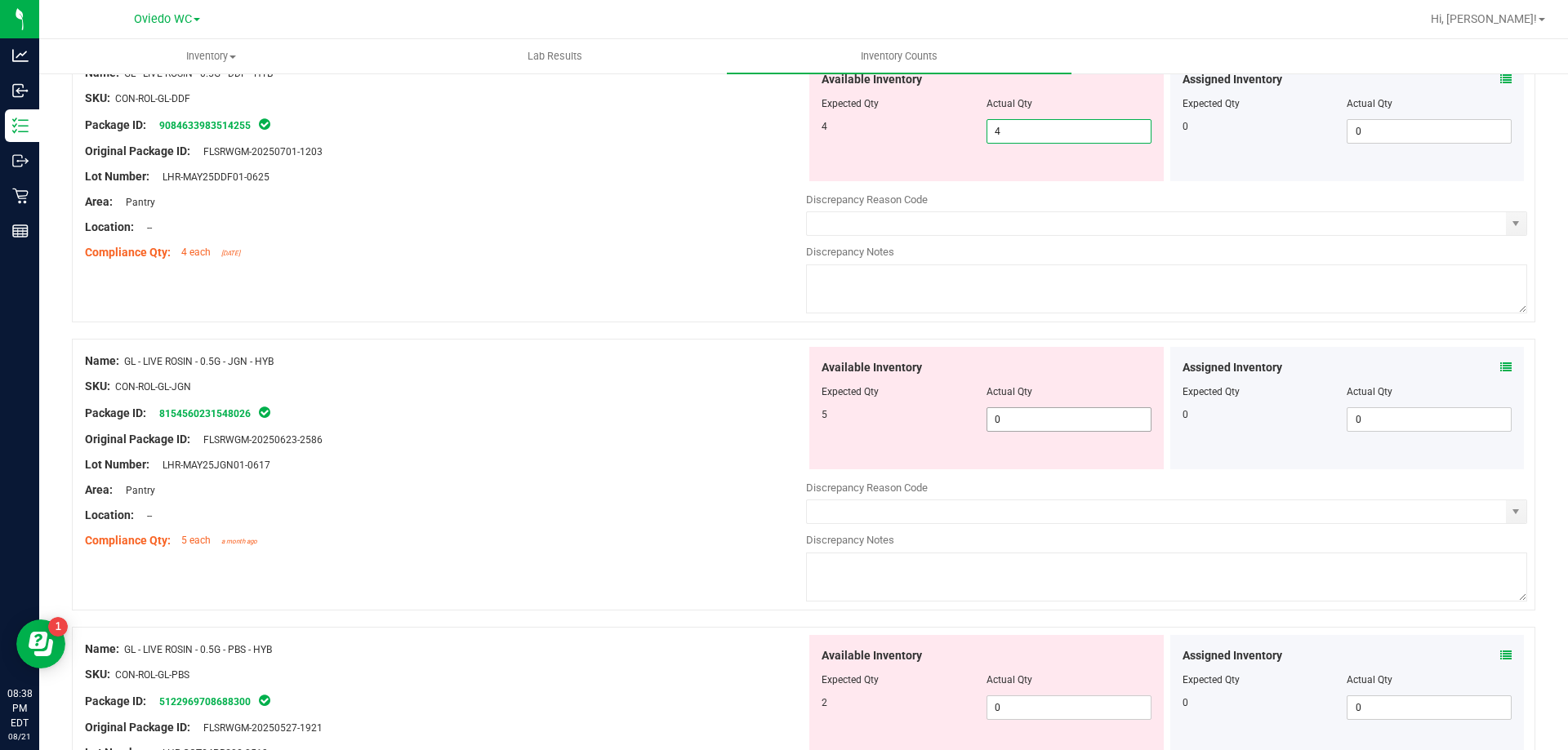
click at [1027, 425] on div "Available Inventory Expected Qty Actual Qty 5 0 0" at bounding box center [1166, 477] width 721 height 259
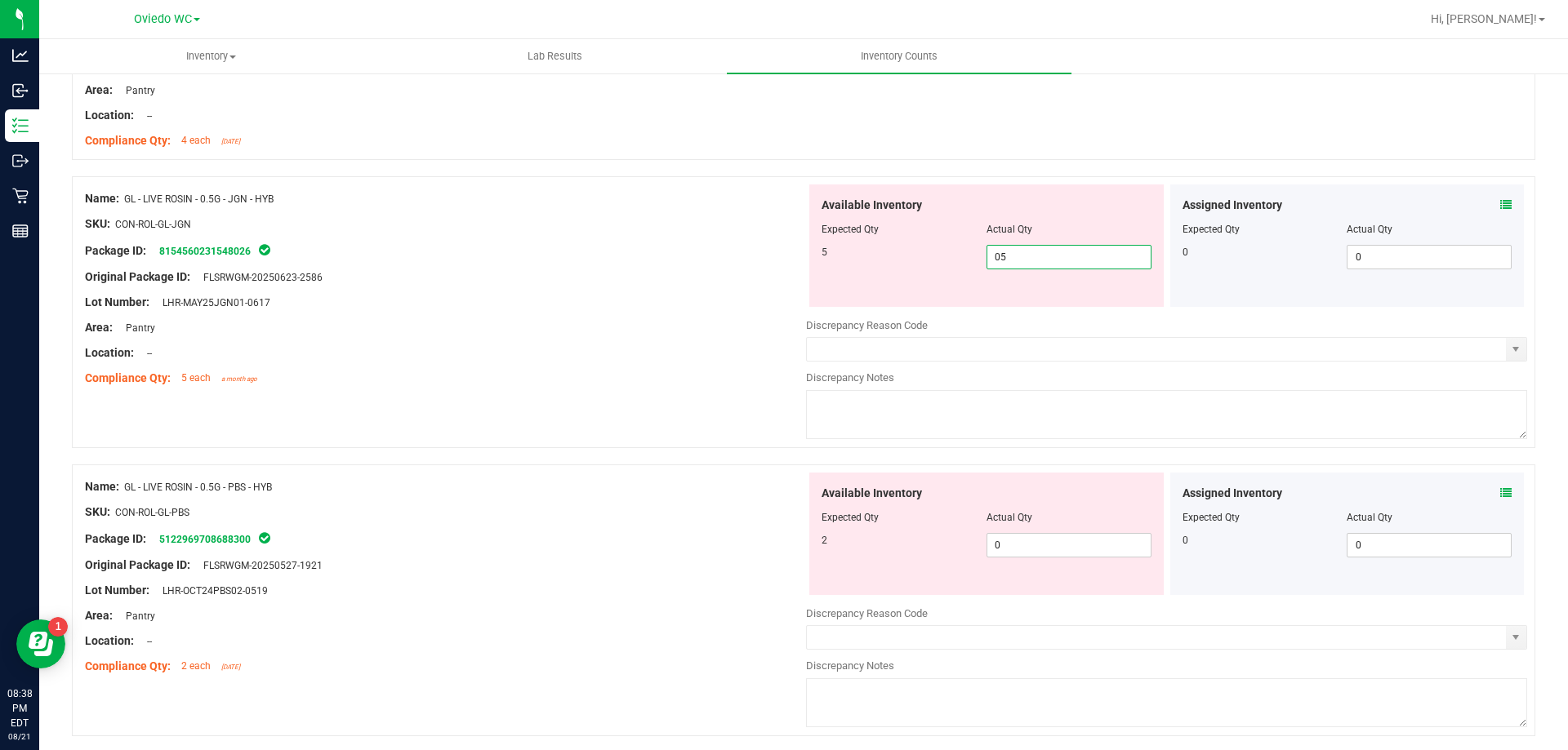
scroll to position [2041, 0]
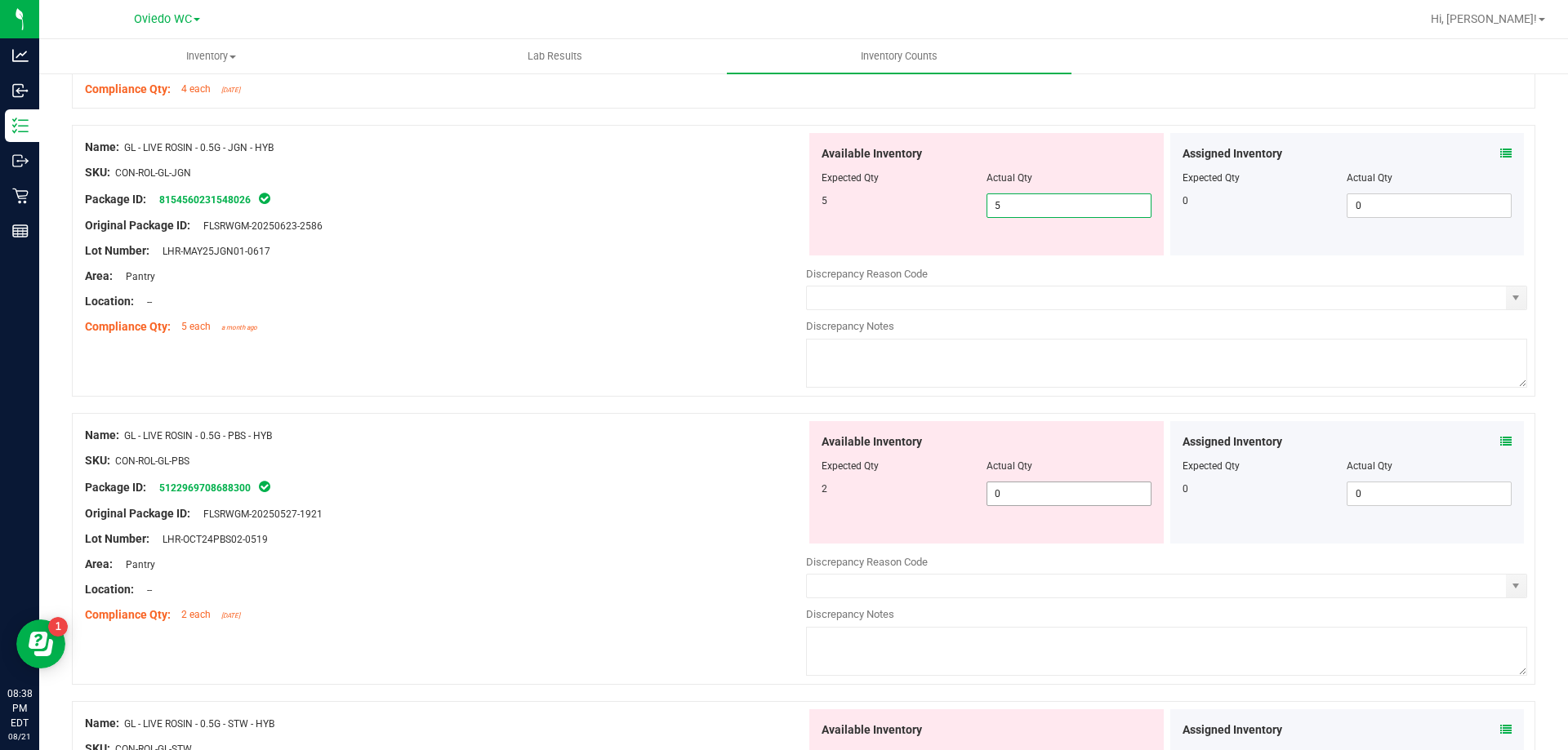
click at [1022, 488] on div "Available Inventory Expected Qty Actual Qty 2 0 0" at bounding box center [986, 482] width 354 height 122
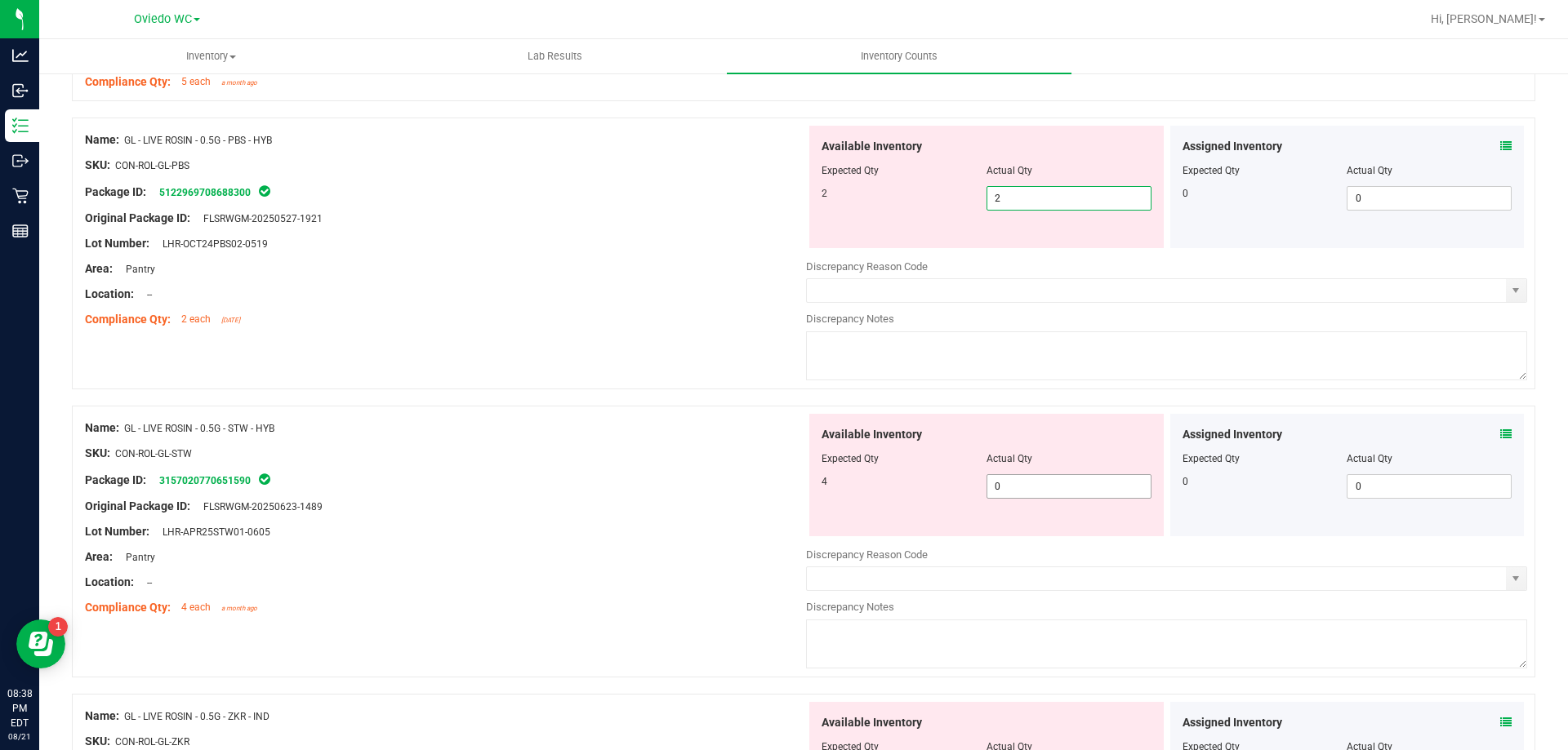
click at [1025, 486] on div "Available Inventory Expected Qty Actual Qty 4 0 0" at bounding box center [1166, 543] width 721 height 259
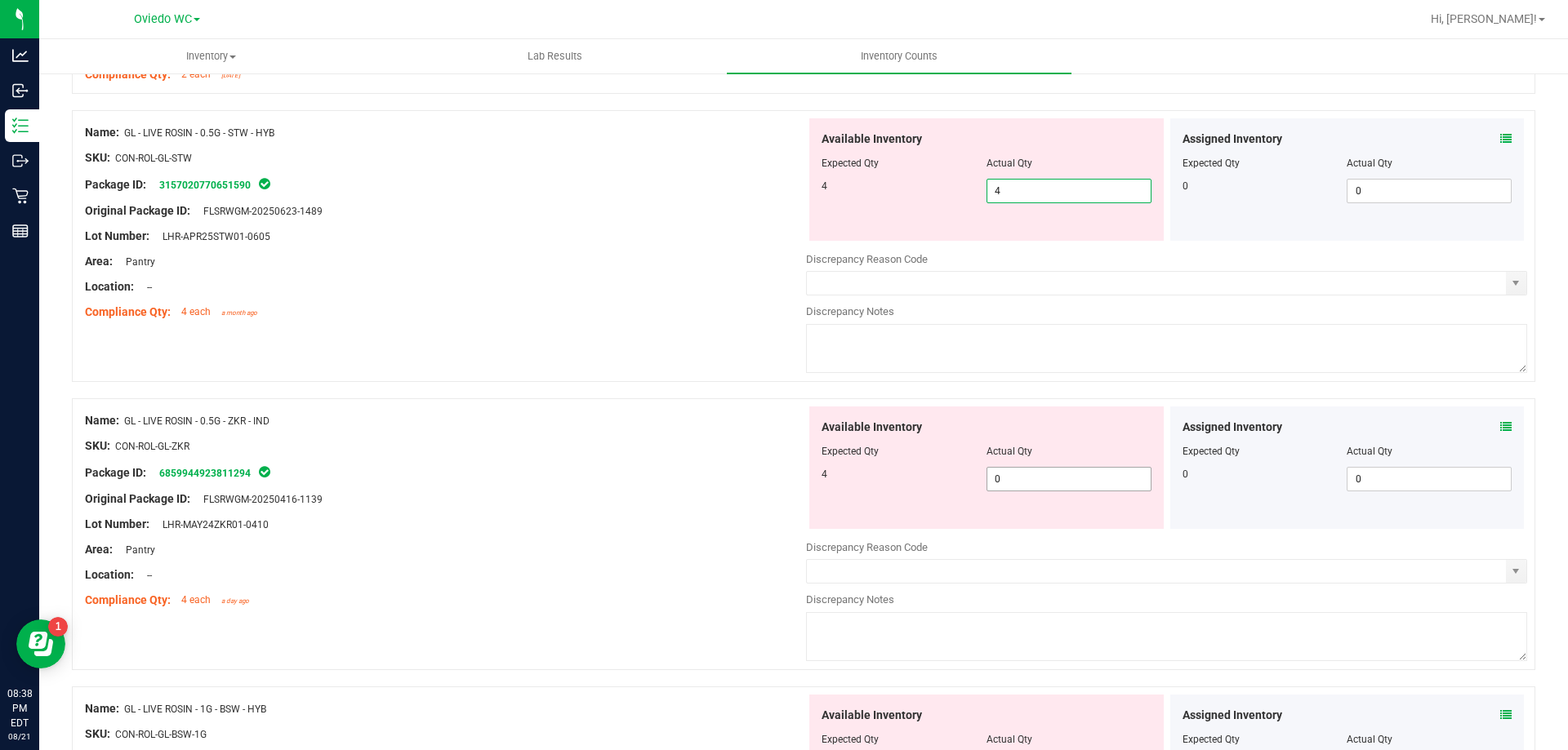
click at [1018, 475] on div "Available Inventory Expected Qty Actual Qty 4 0 0" at bounding box center [986, 467] width 354 height 122
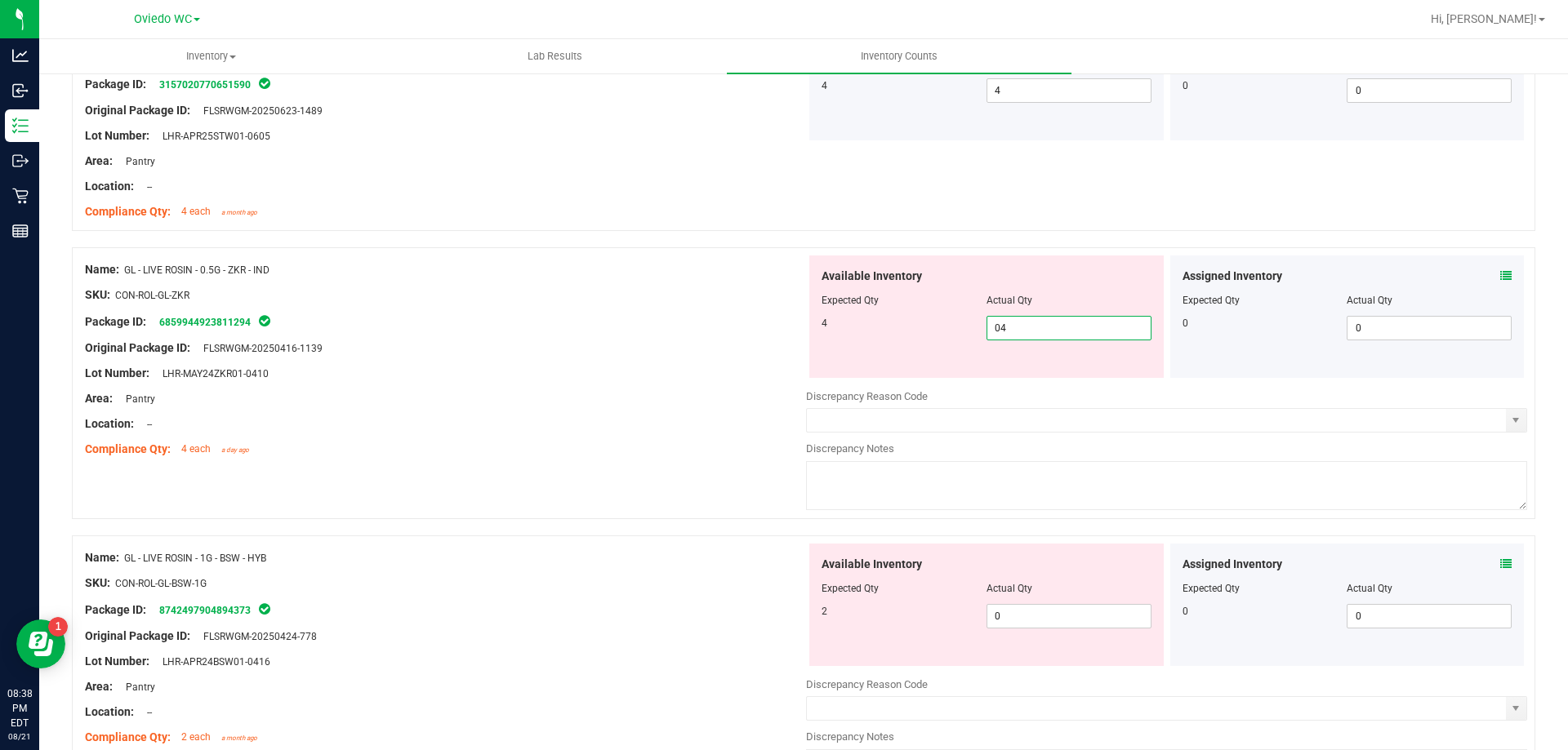
scroll to position [2776, 0]
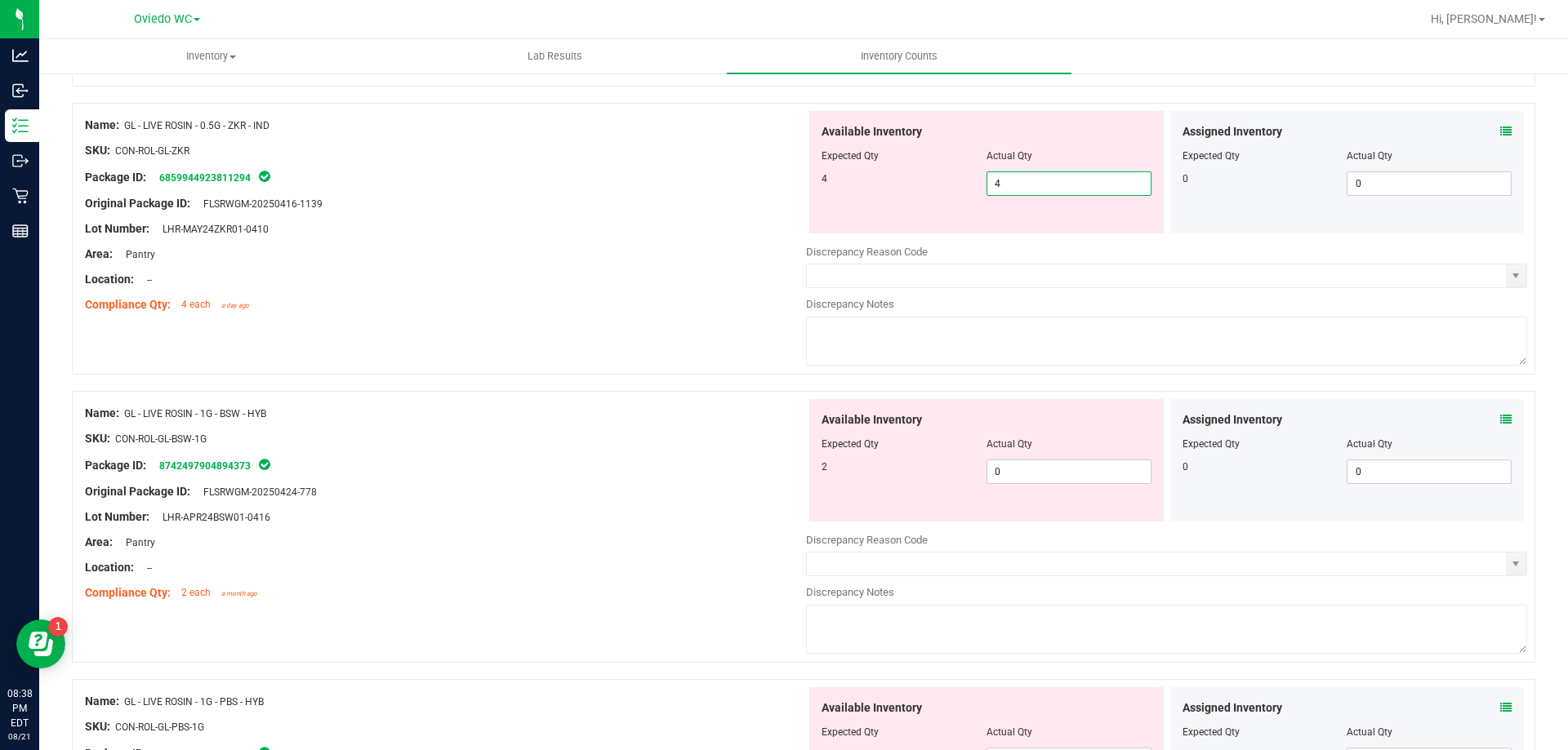
click at [1023, 475] on div "Available Inventory Expected Qty Actual Qty 2 0 0" at bounding box center [1166, 528] width 721 height 259
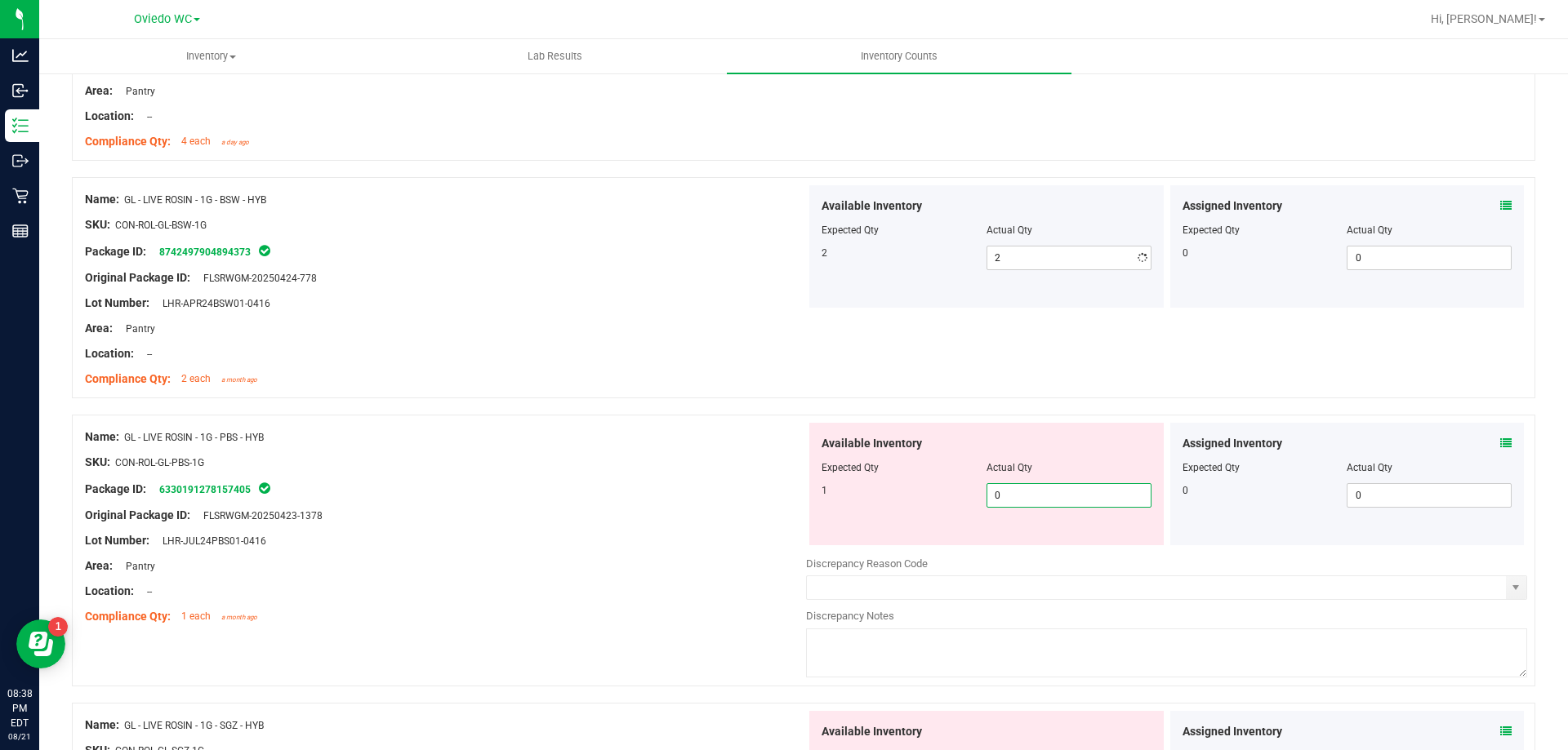
click at [1036, 535] on div "Available Inventory Expected Qty Actual Qty 1 0 0" at bounding box center [986, 483] width 354 height 122
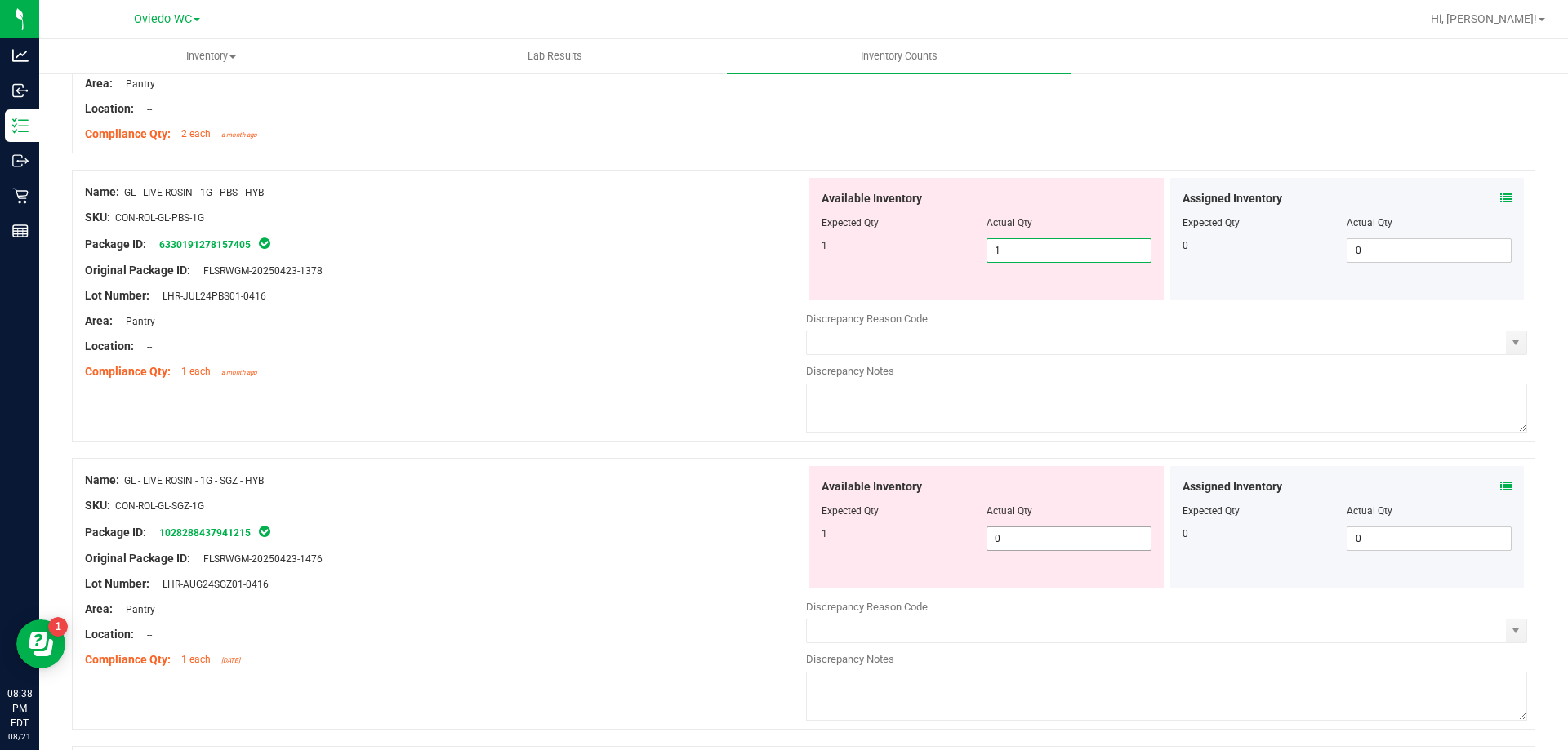
click at [1030, 535] on div "Available Inventory Expected Qty Actual Qty 1 0 0" at bounding box center [986, 528] width 354 height 122
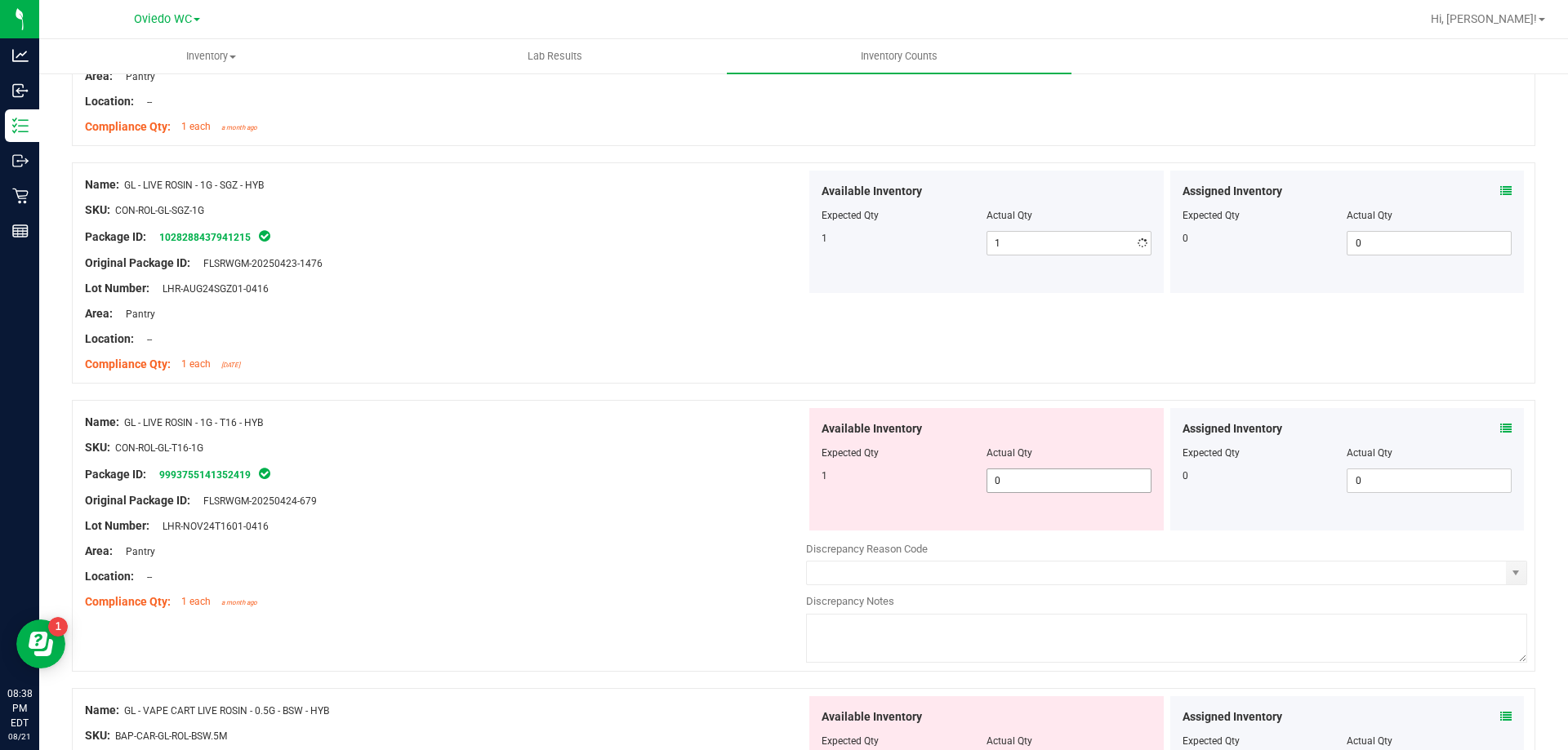
click at [1017, 520] on div "Available Inventory Expected Qty Actual Qty 1 0 0" at bounding box center [986, 469] width 354 height 122
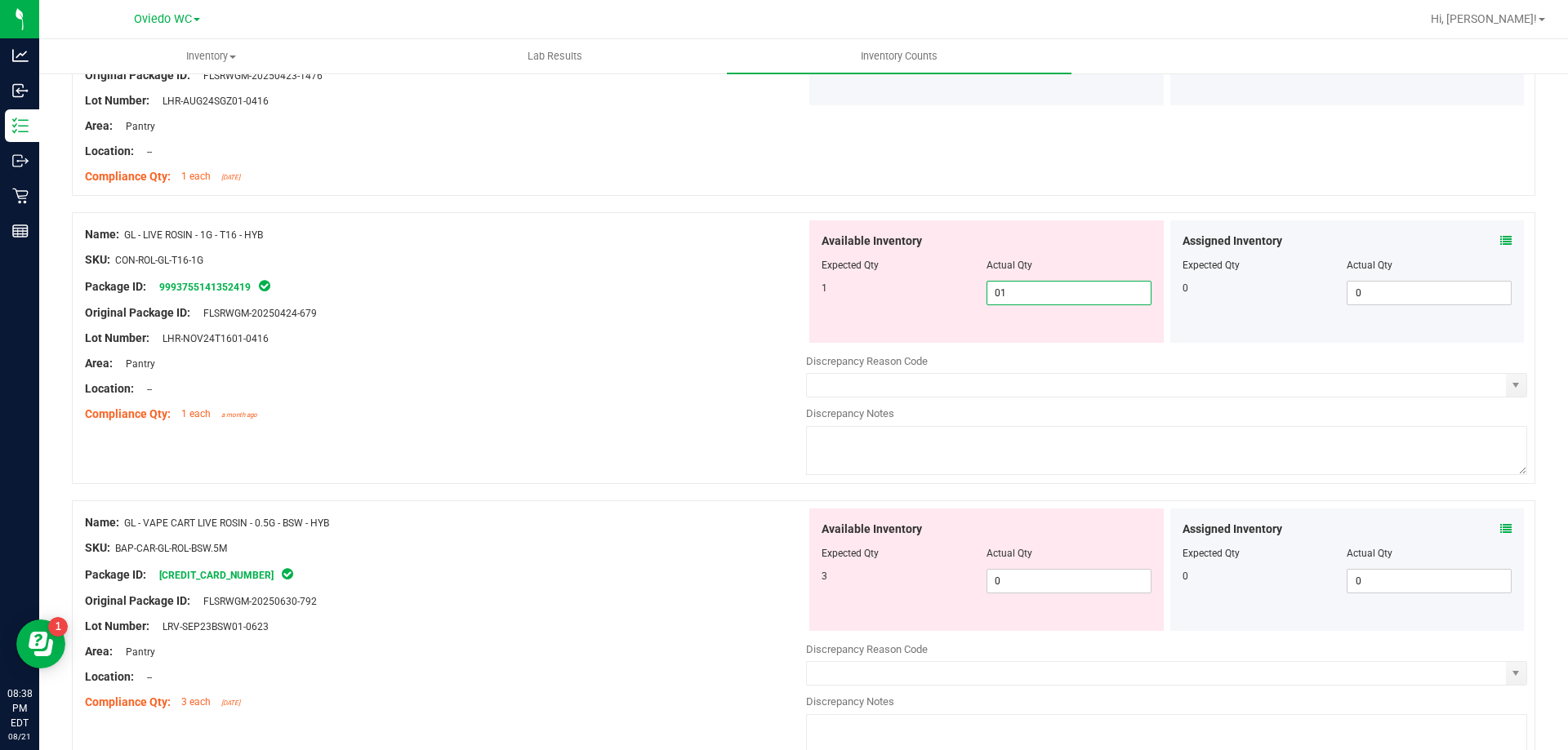
scroll to position [3755, 0]
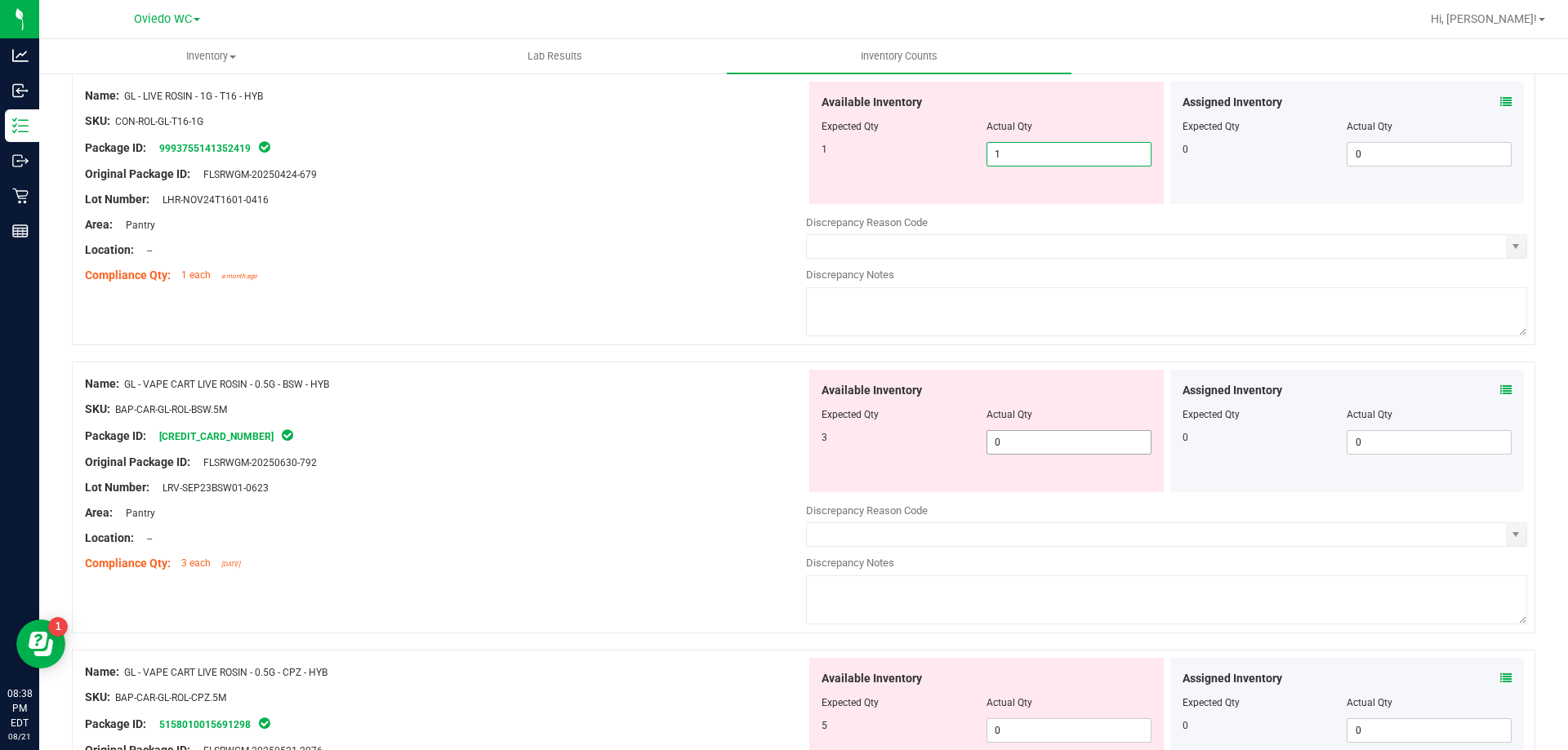
click at [1035, 452] on div "Available Inventory Expected Qty Actual Qty 3 0 0" at bounding box center [1166, 499] width 721 height 259
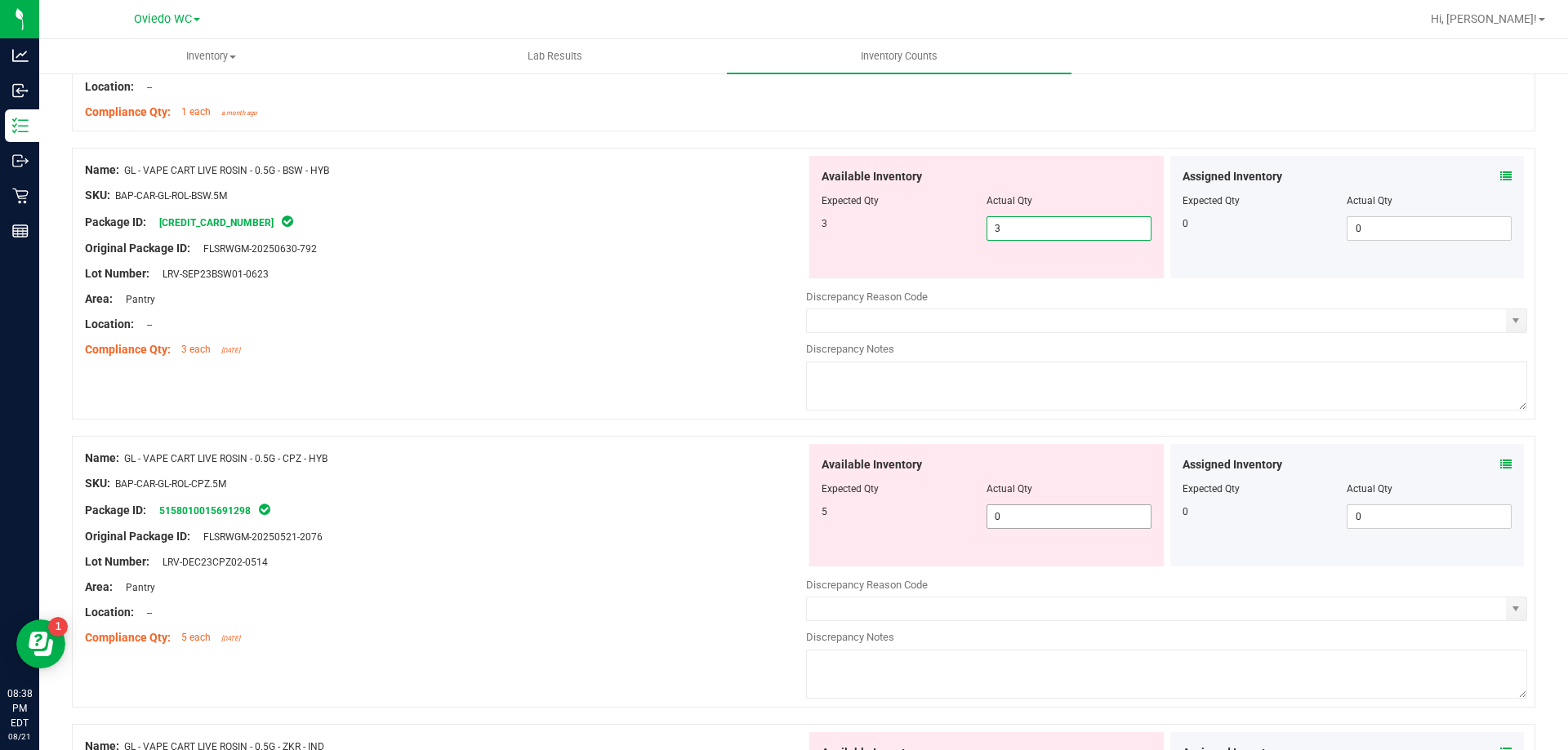
click at [1023, 510] on div "Available Inventory Expected Qty Actual Qty 5 0 0" at bounding box center [986, 505] width 354 height 122
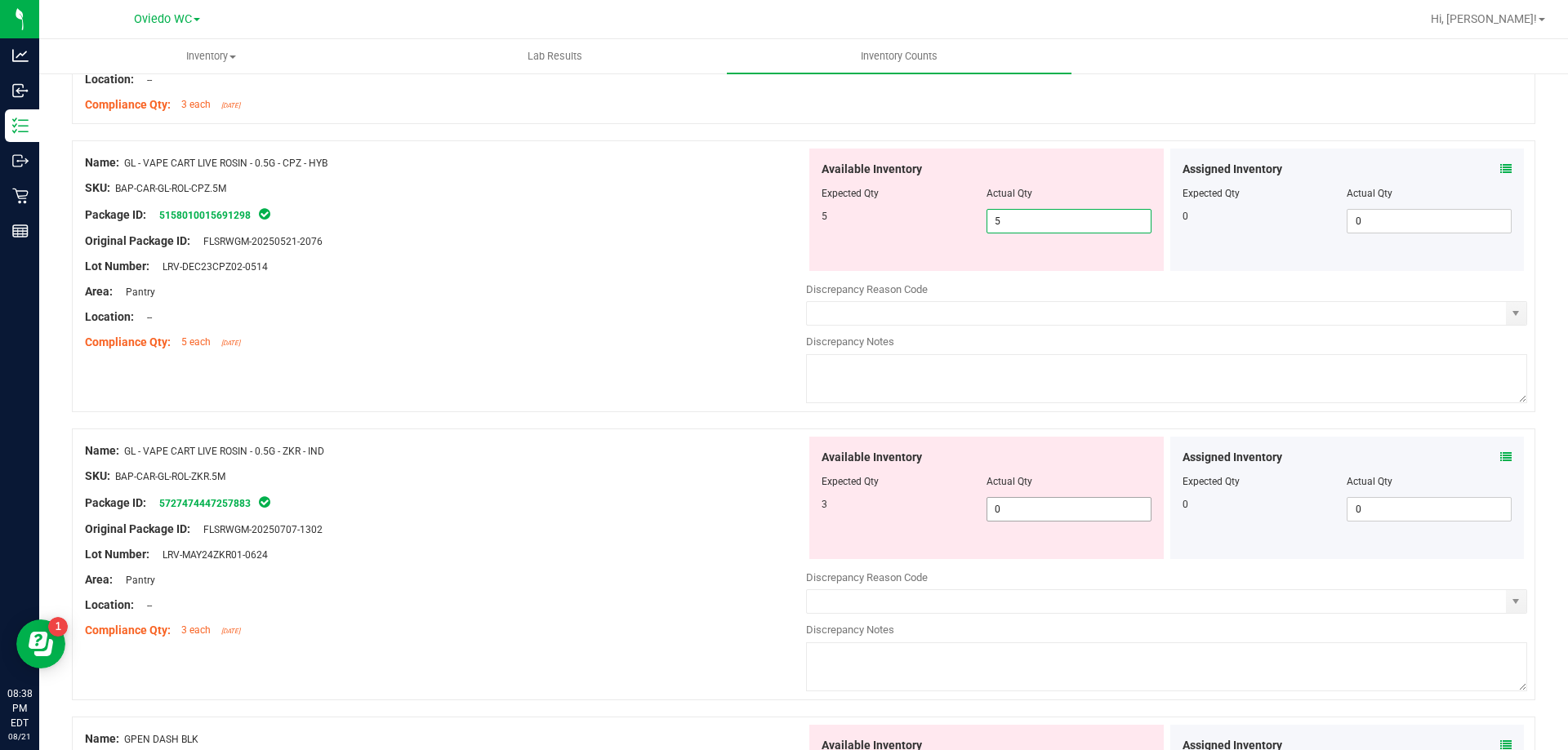
click at [1013, 498] on div "Available Inventory Expected Qty Actual Qty 3 0 0" at bounding box center [986, 497] width 354 height 122
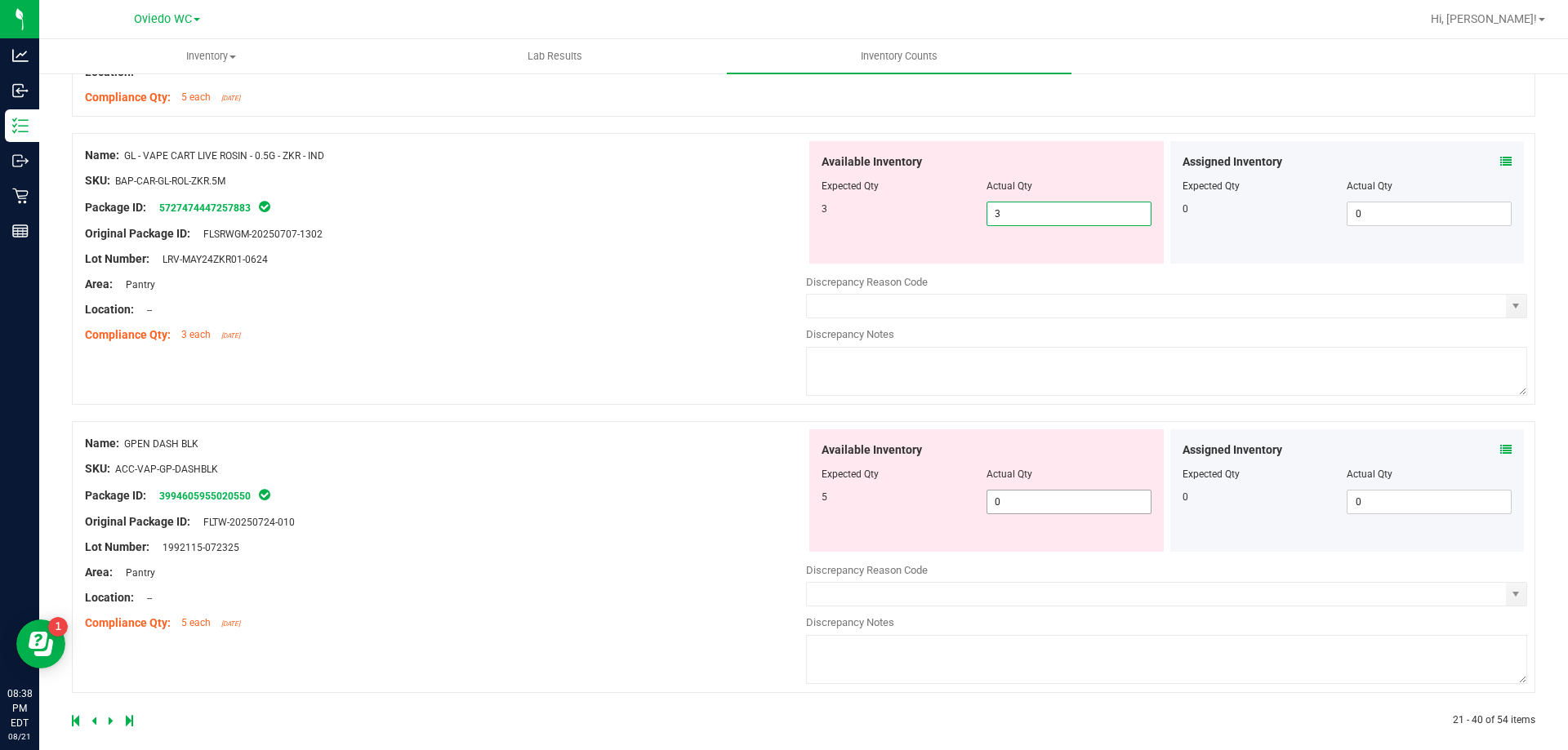
click at [1022, 504] on div "Available Inventory Expected Qty Actual Qty 5 0 0" at bounding box center [986, 490] width 354 height 122
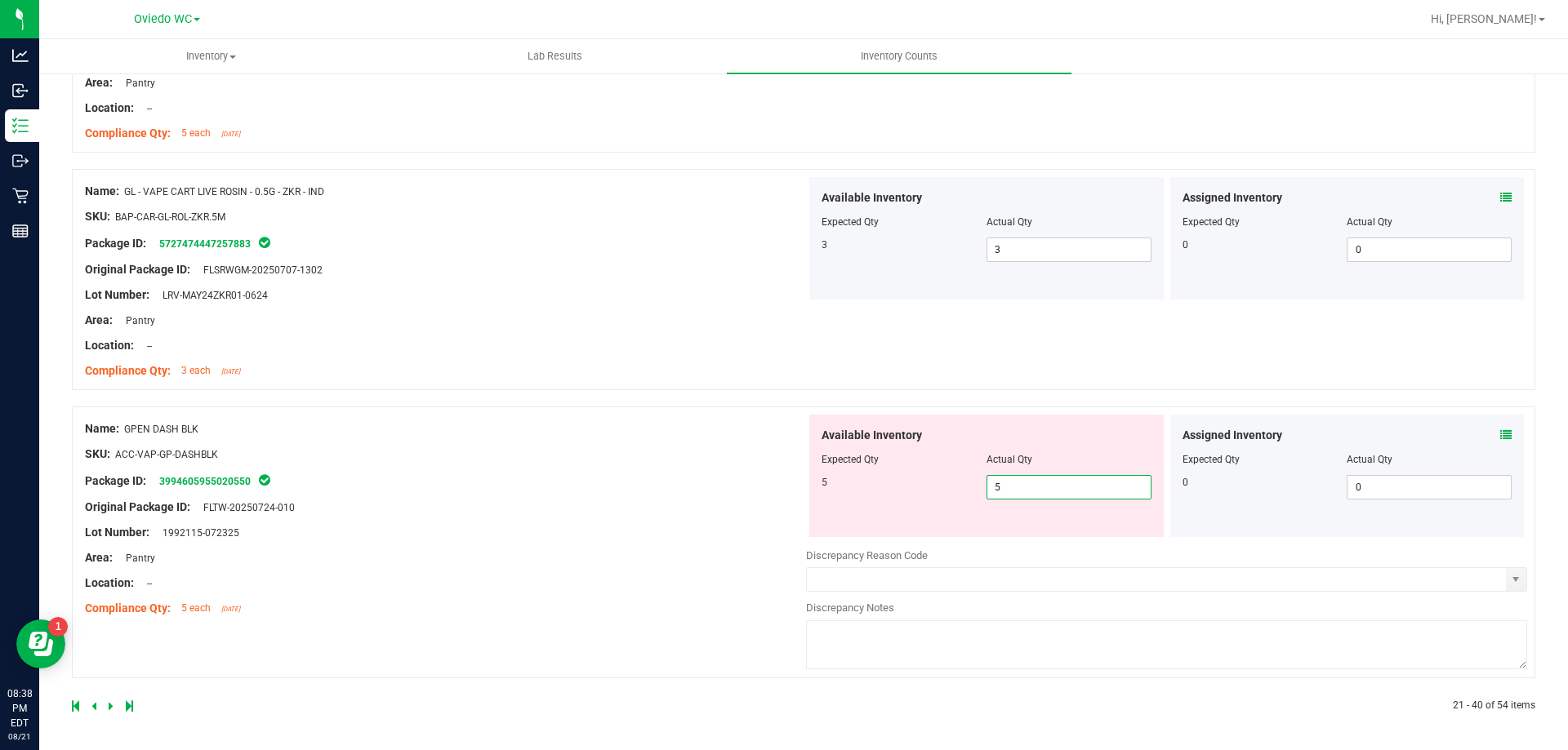
click at [719, 549] on div "Name: GPEN DASH BLK SKU: ACC-VAP-GP-DASHBLK Package ID: 3994605955020550 Origin…" at bounding box center [445, 519] width 721 height 208
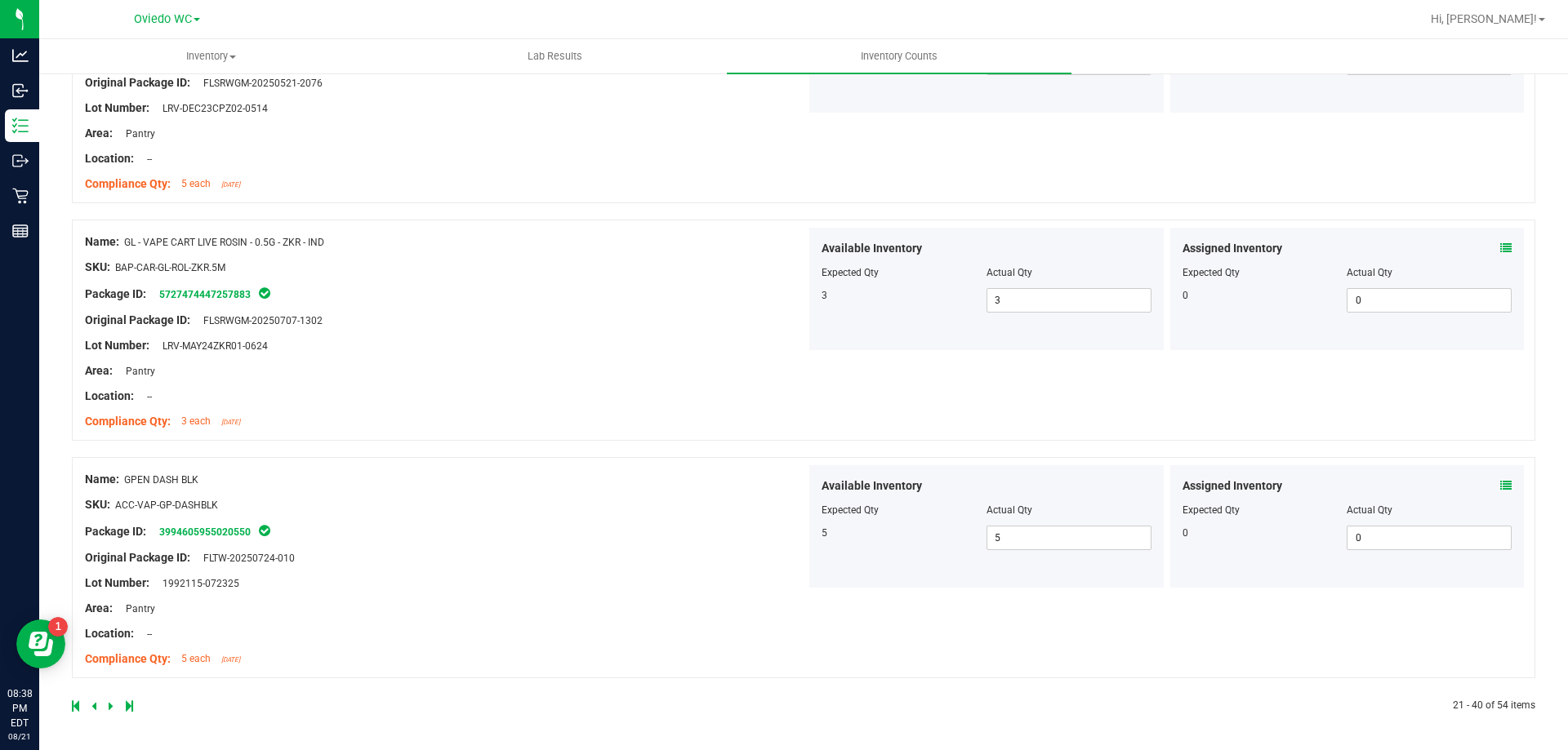
click at [113, 705] on link at bounding box center [113, 706] width 8 height 11
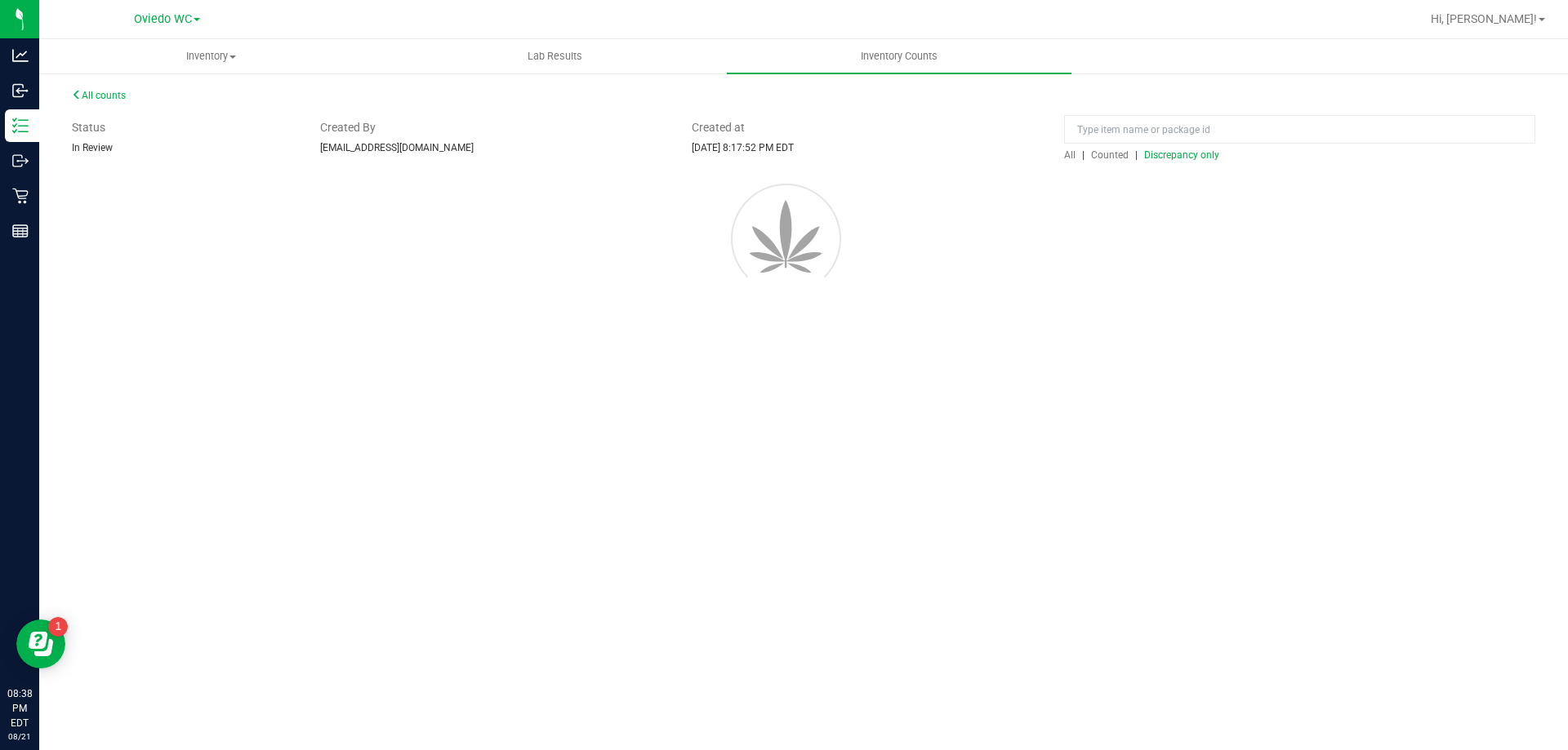
scroll to position [0, 0]
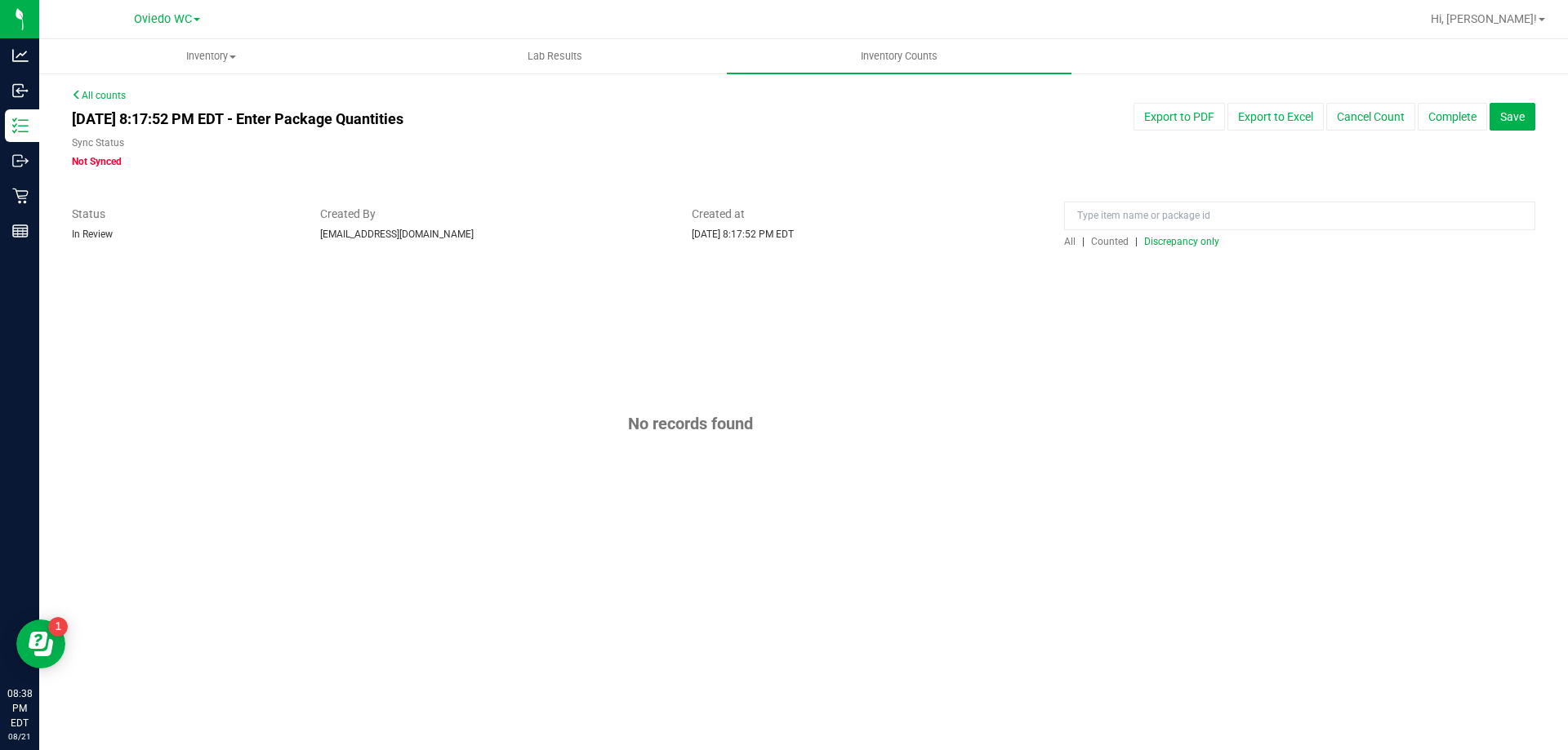
click at [1067, 241] on span "All" at bounding box center [1069, 241] width 11 height 11
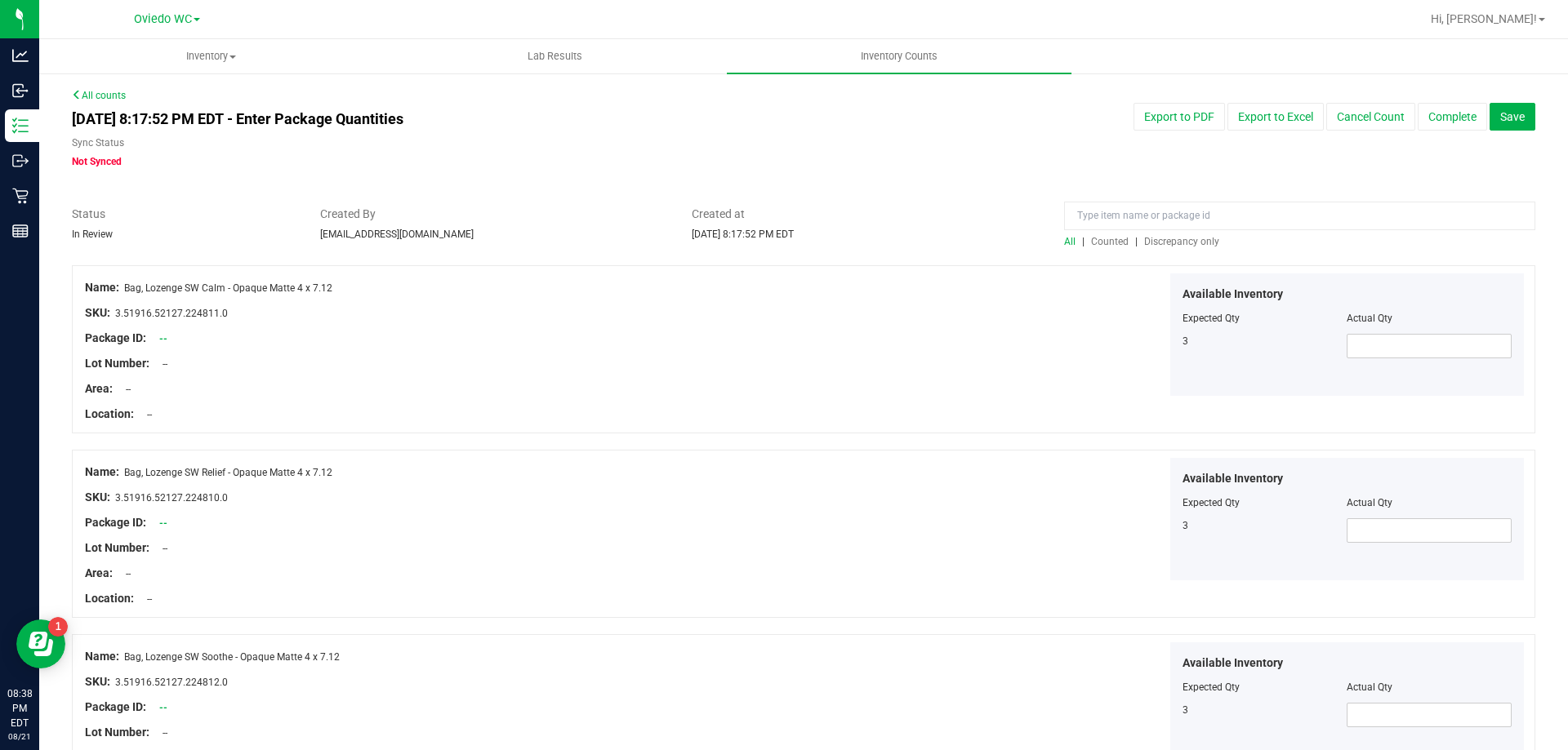
click at [1175, 243] on span "Discrepancy only" at bounding box center [1181, 241] width 75 height 11
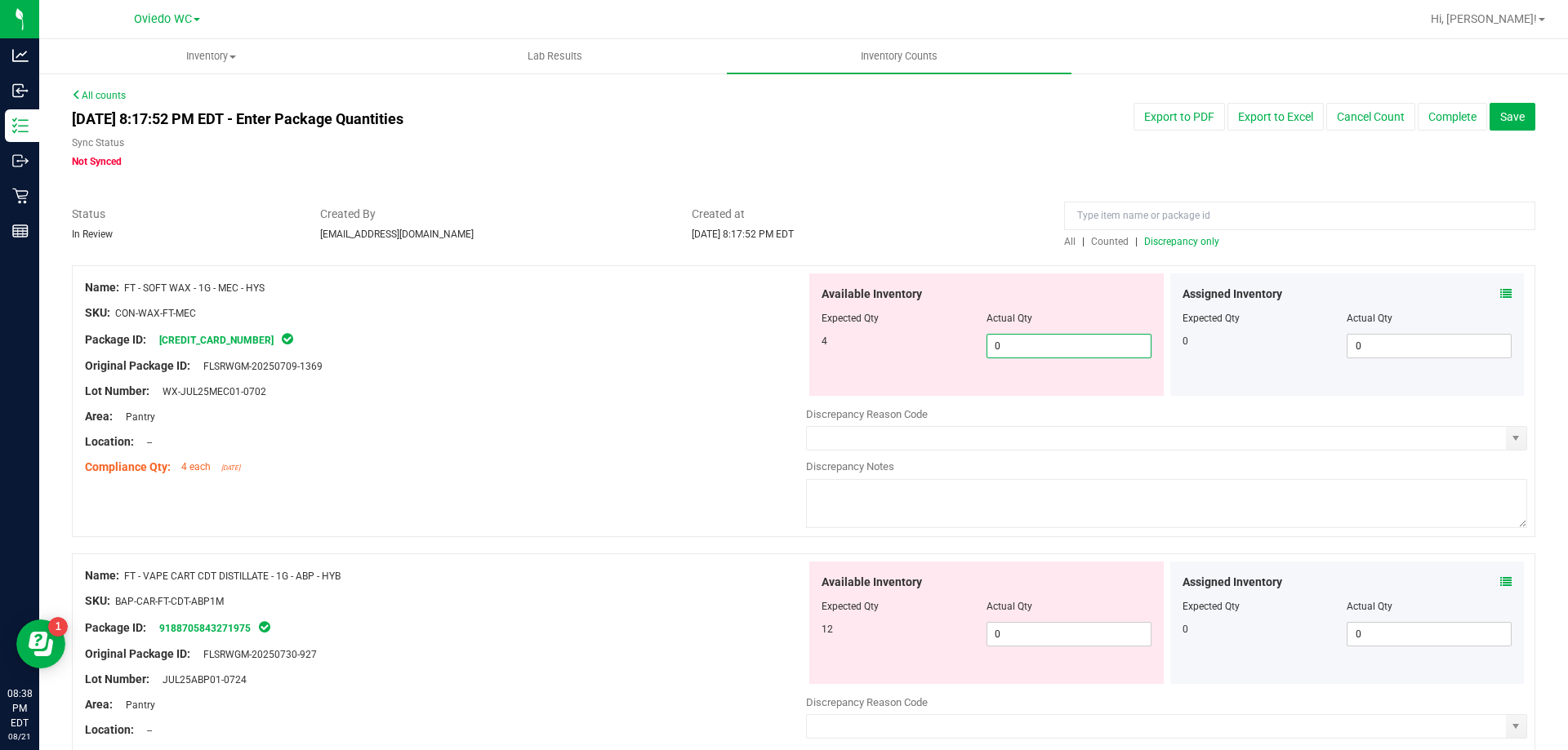
drag, startPoint x: 1042, startPoint y: 335, endPoint x: 1056, endPoint y: 415, distance: 81.2
click at [1042, 329] on div "Available Inventory Expected Qty Actual Qty 4 0 0" at bounding box center [986, 334] width 354 height 122
click at [1049, 616] on div "Available Inventory Expected Qty Actual Qty 12 0 0" at bounding box center [986, 622] width 354 height 122
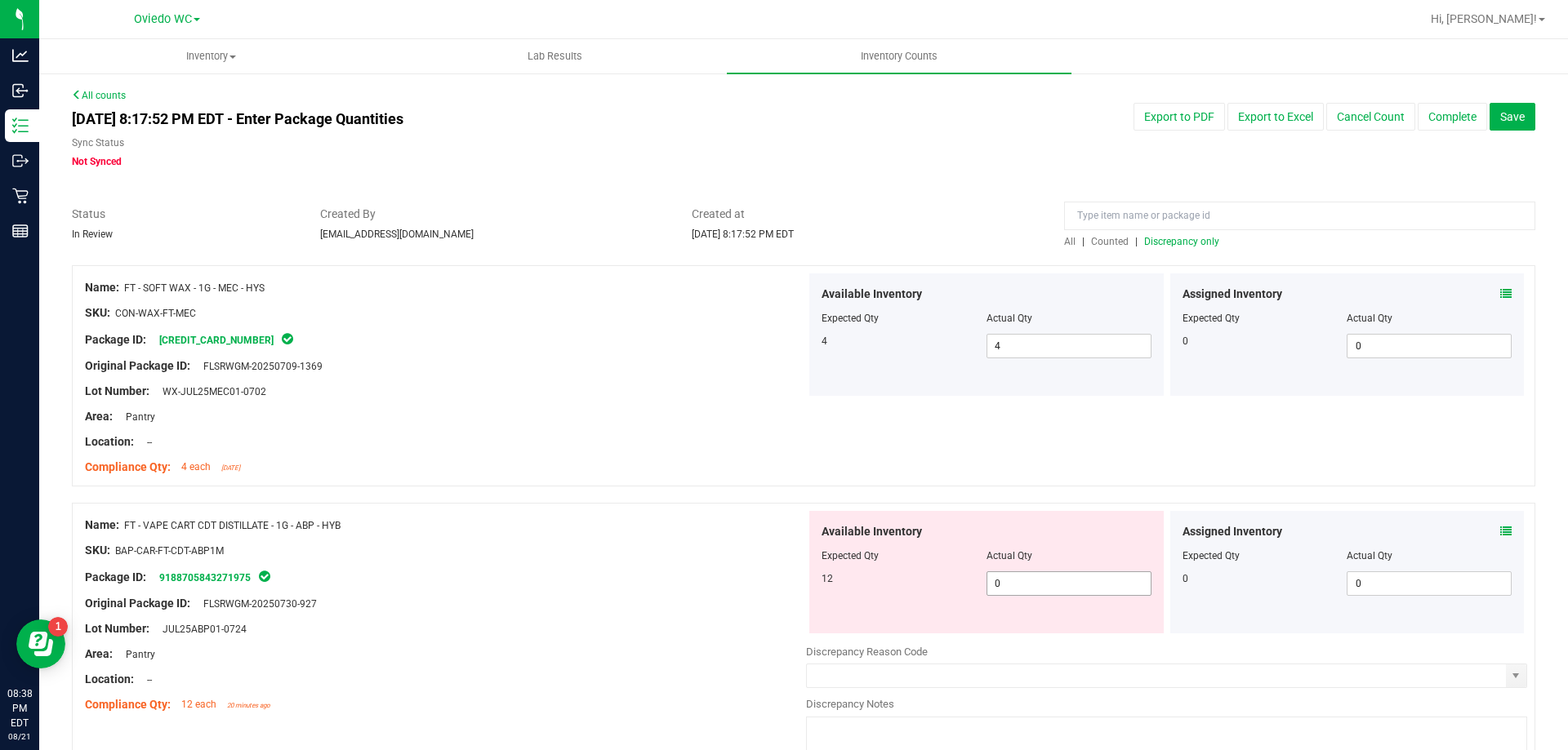
click at [1049, 577] on span "0 0" at bounding box center [1068, 584] width 165 height 24
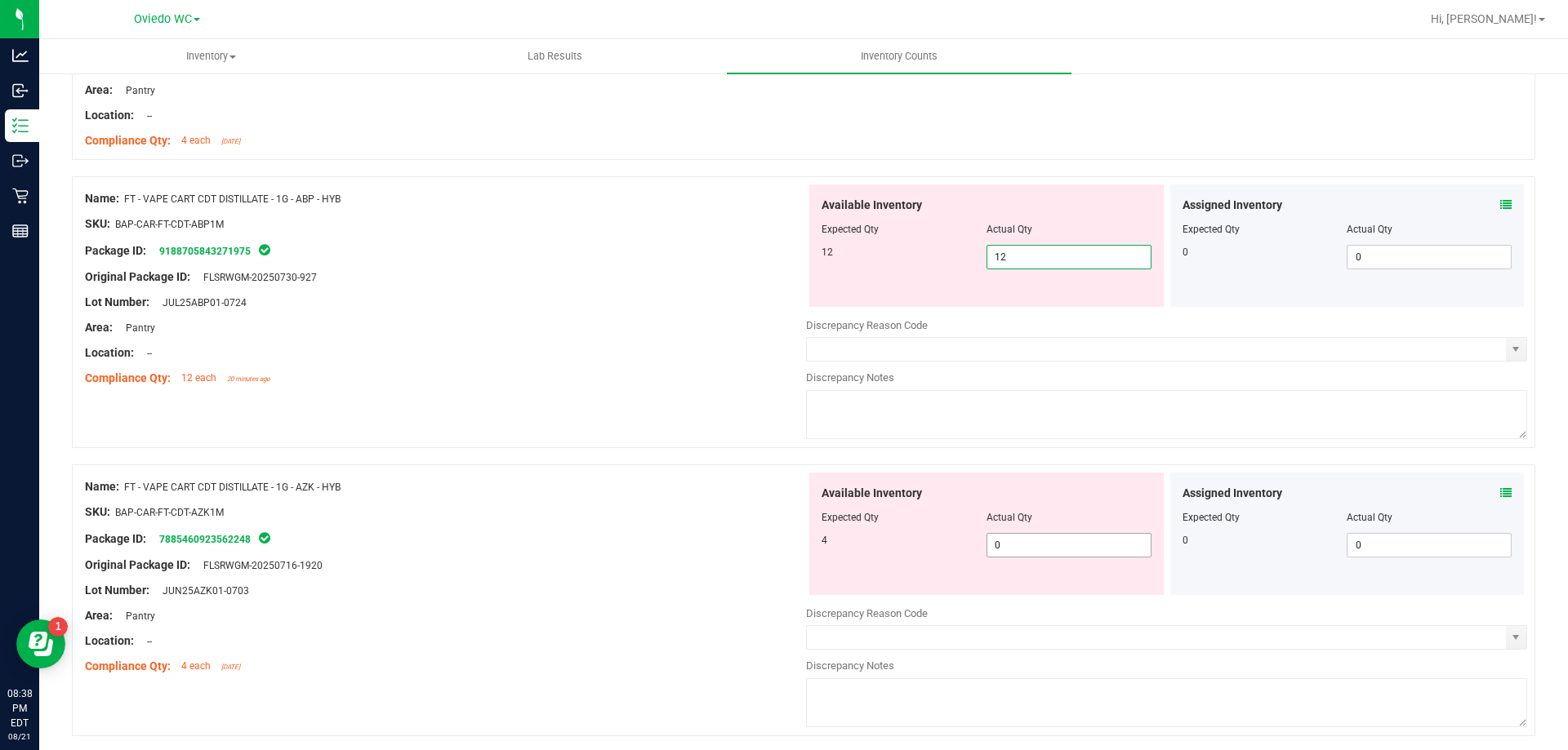
click at [1051, 539] on div "Available Inventory Expected Qty Actual Qty 4 0 0" at bounding box center [986, 533] width 354 height 122
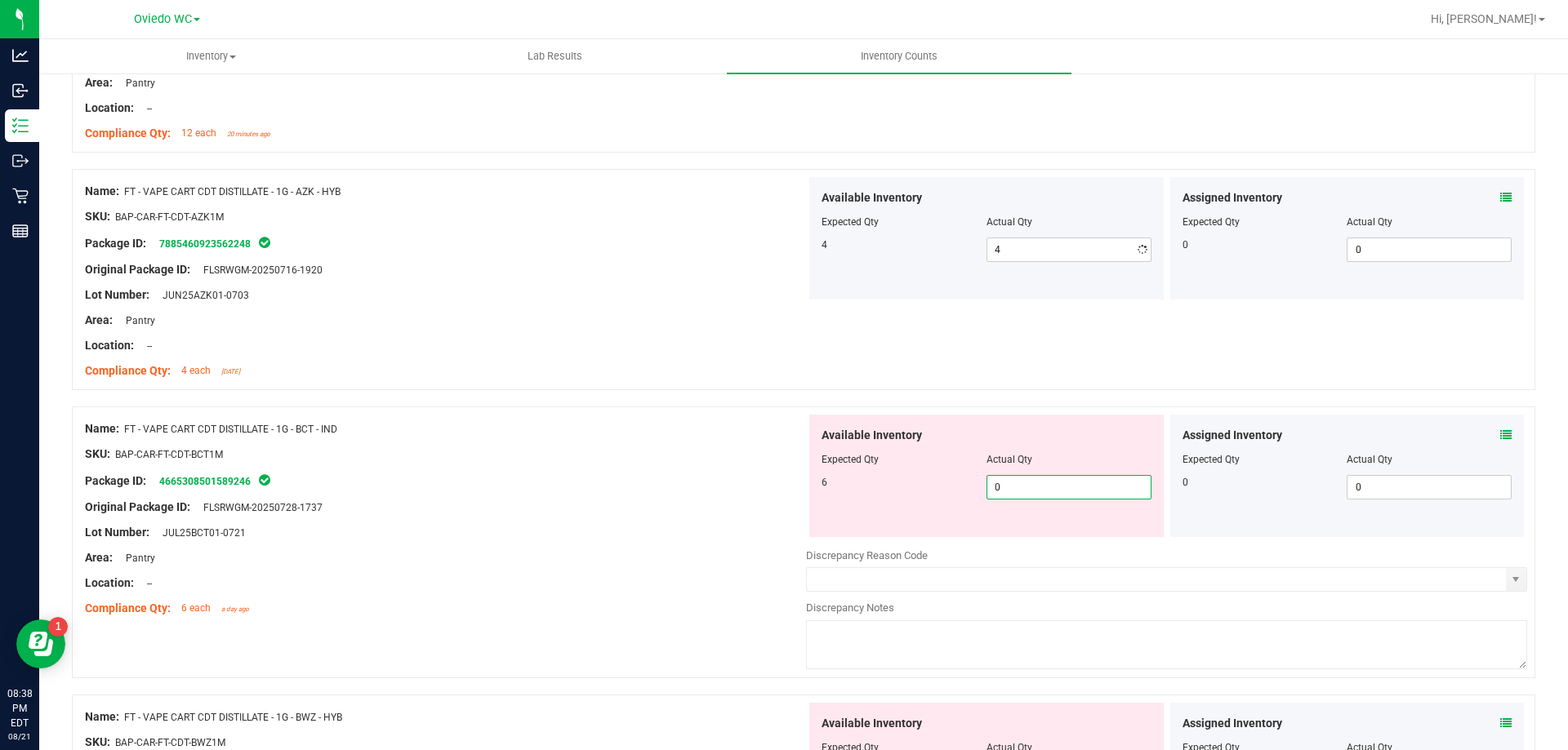
click at [1037, 537] on div "Available Inventory Expected Qty Actual Qty 6 0 0" at bounding box center [1166, 544] width 721 height 259
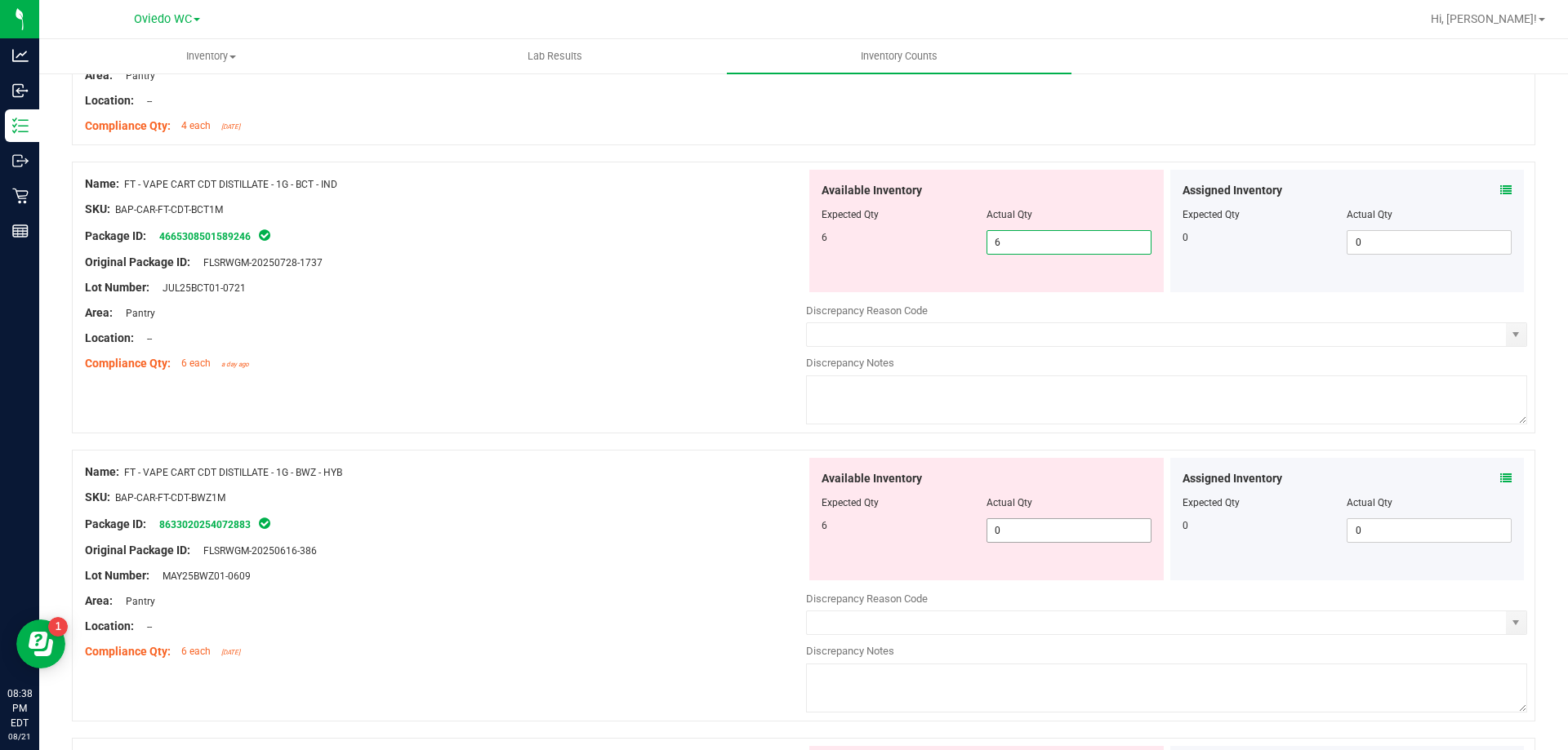
click at [1018, 533] on div "Available Inventory Expected Qty Actual Qty 6 0 0" at bounding box center [1166, 588] width 721 height 259
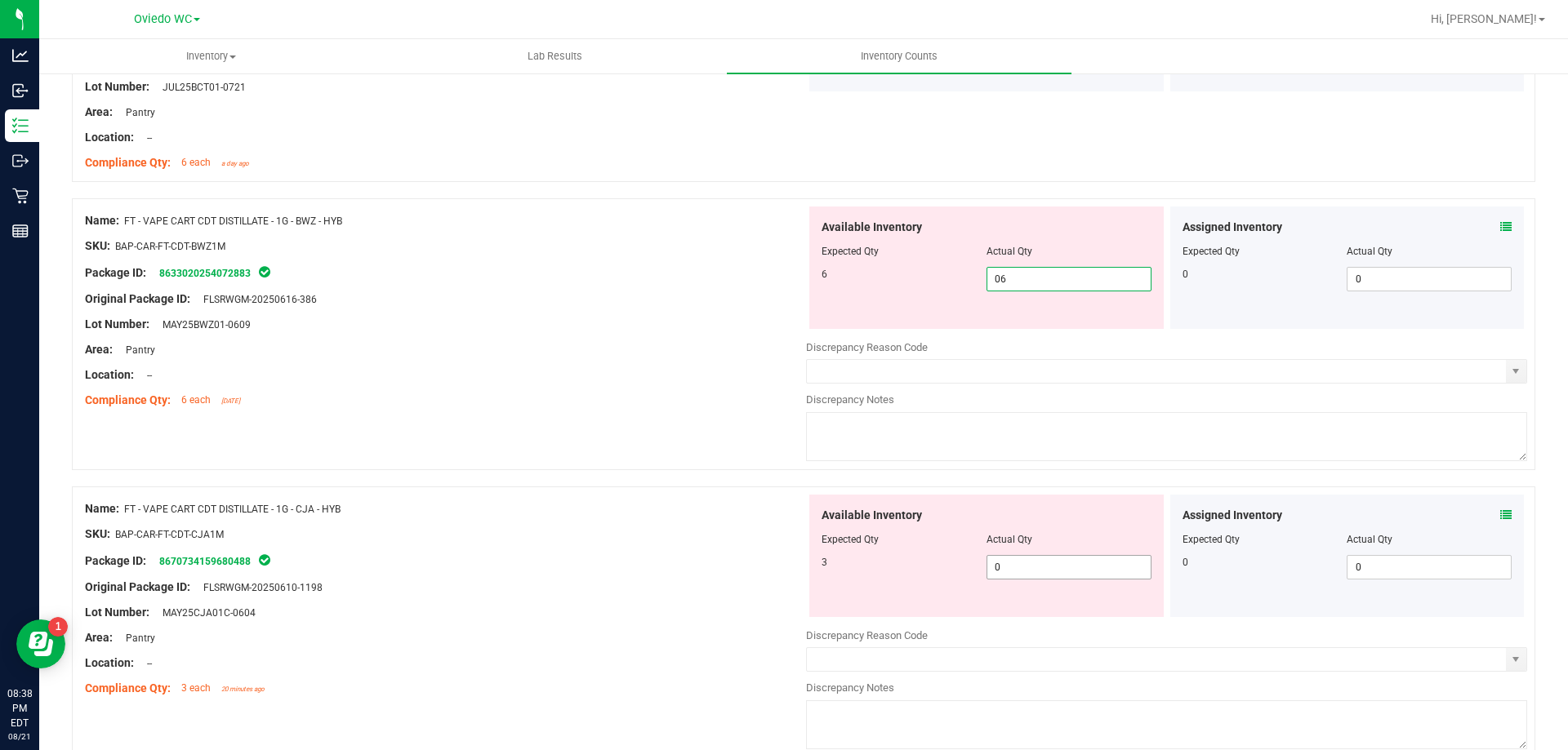
scroll to position [1142, 0]
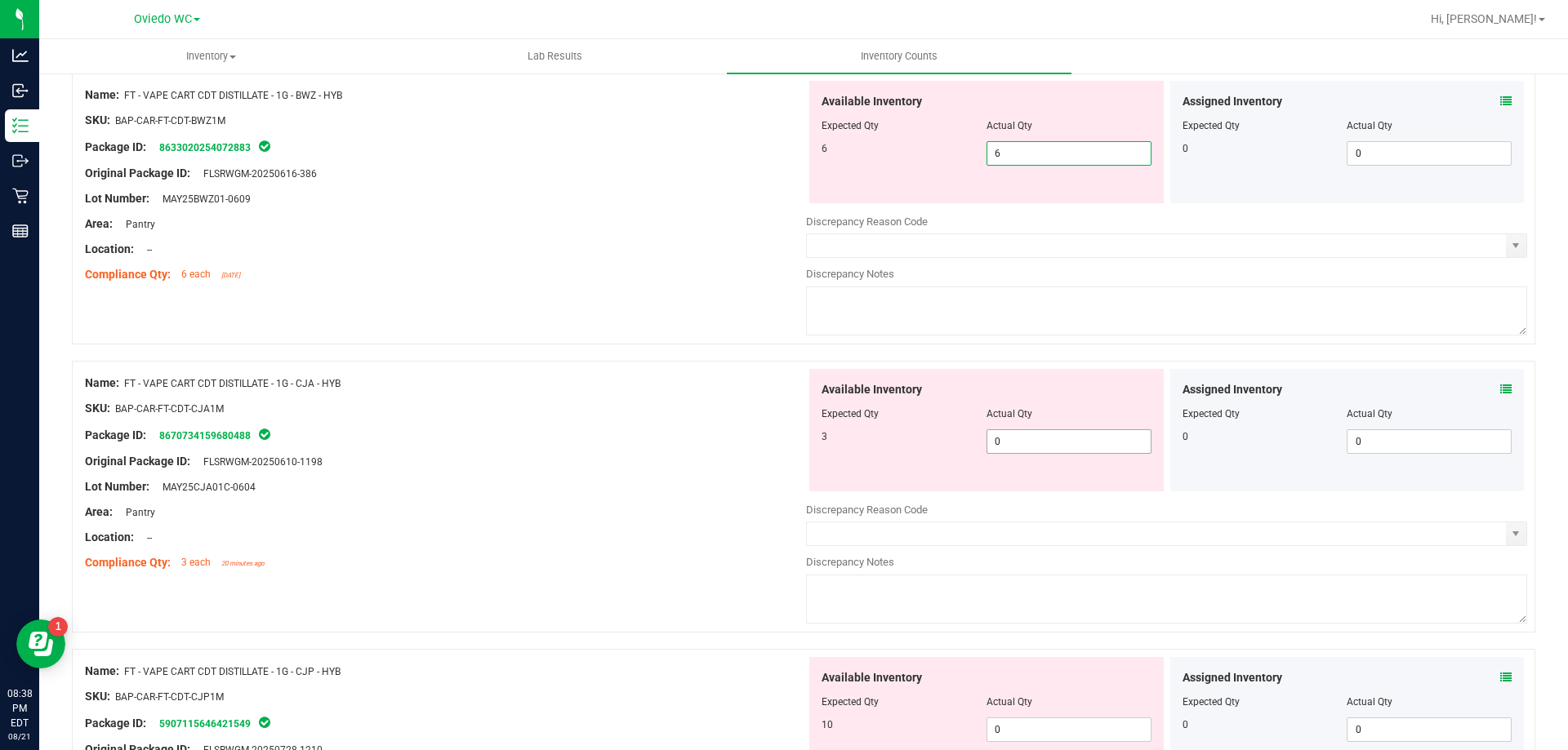
click at [1031, 442] on div "Available Inventory Expected Qty Actual Qty 3 0 0" at bounding box center [1166, 498] width 721 height 259
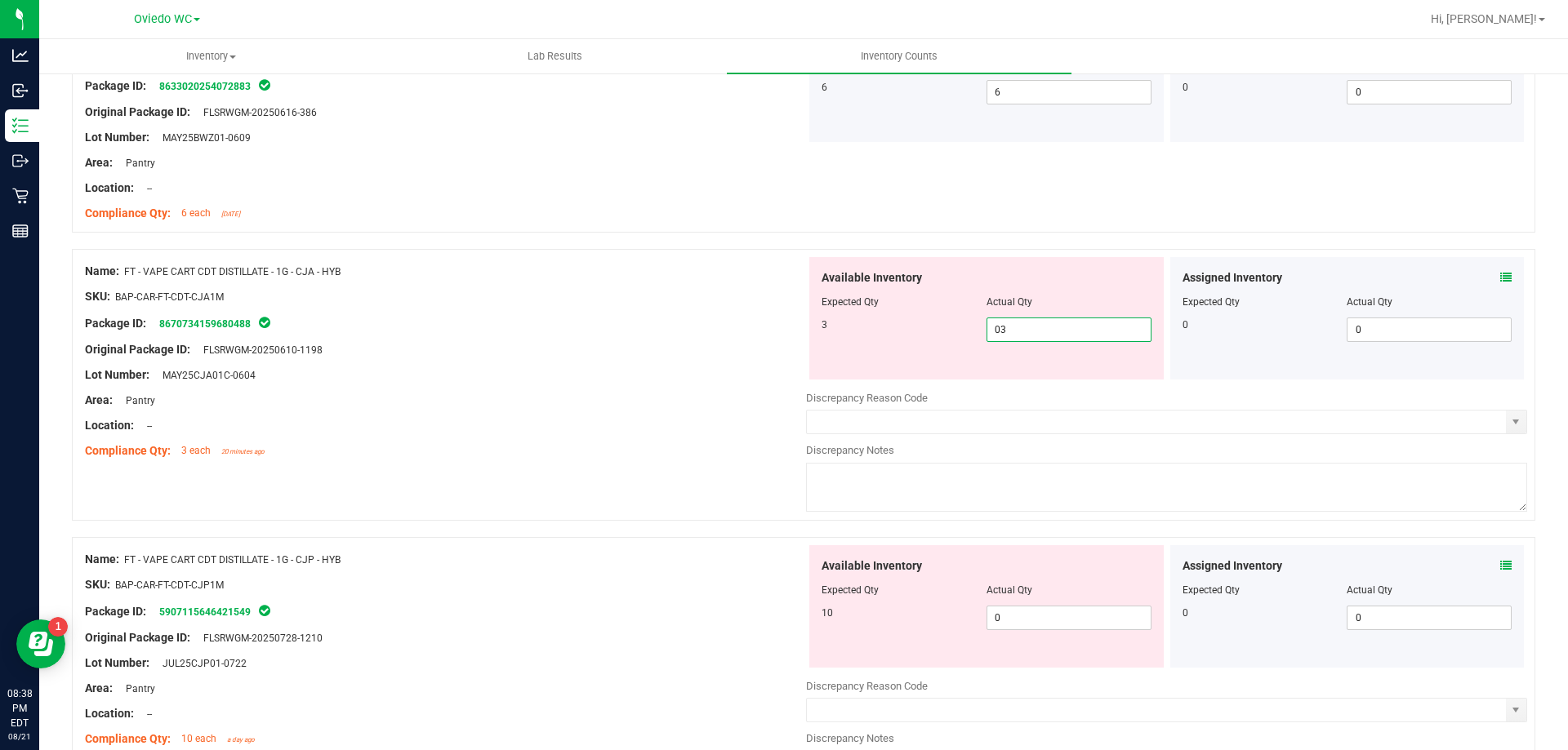
scroll to position [1306, 0]
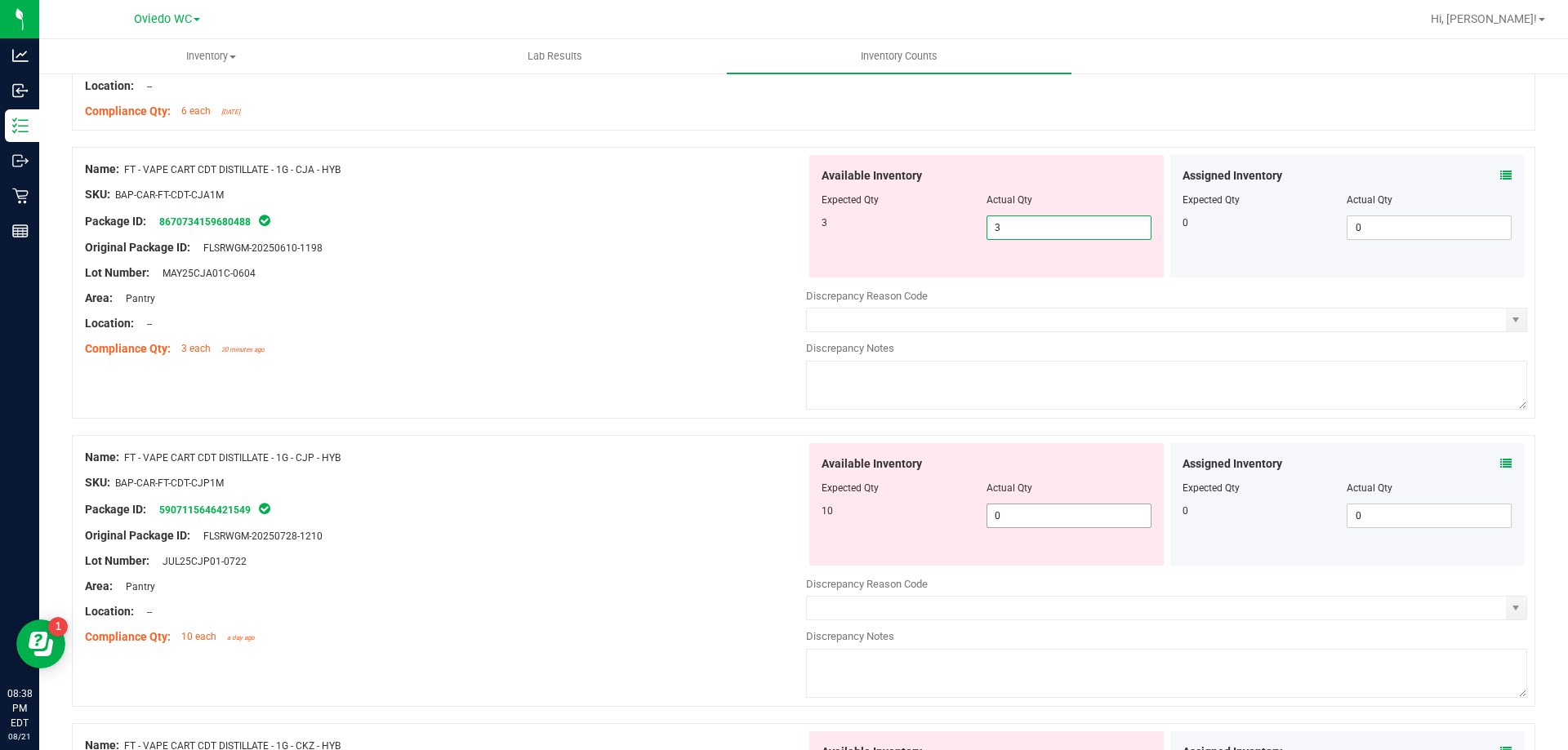
click at [1027, 516] on div "Available Inventory Expected Qty Actual Qty 10 0 0" at bounding box center [1166, 573] width 721 height 259
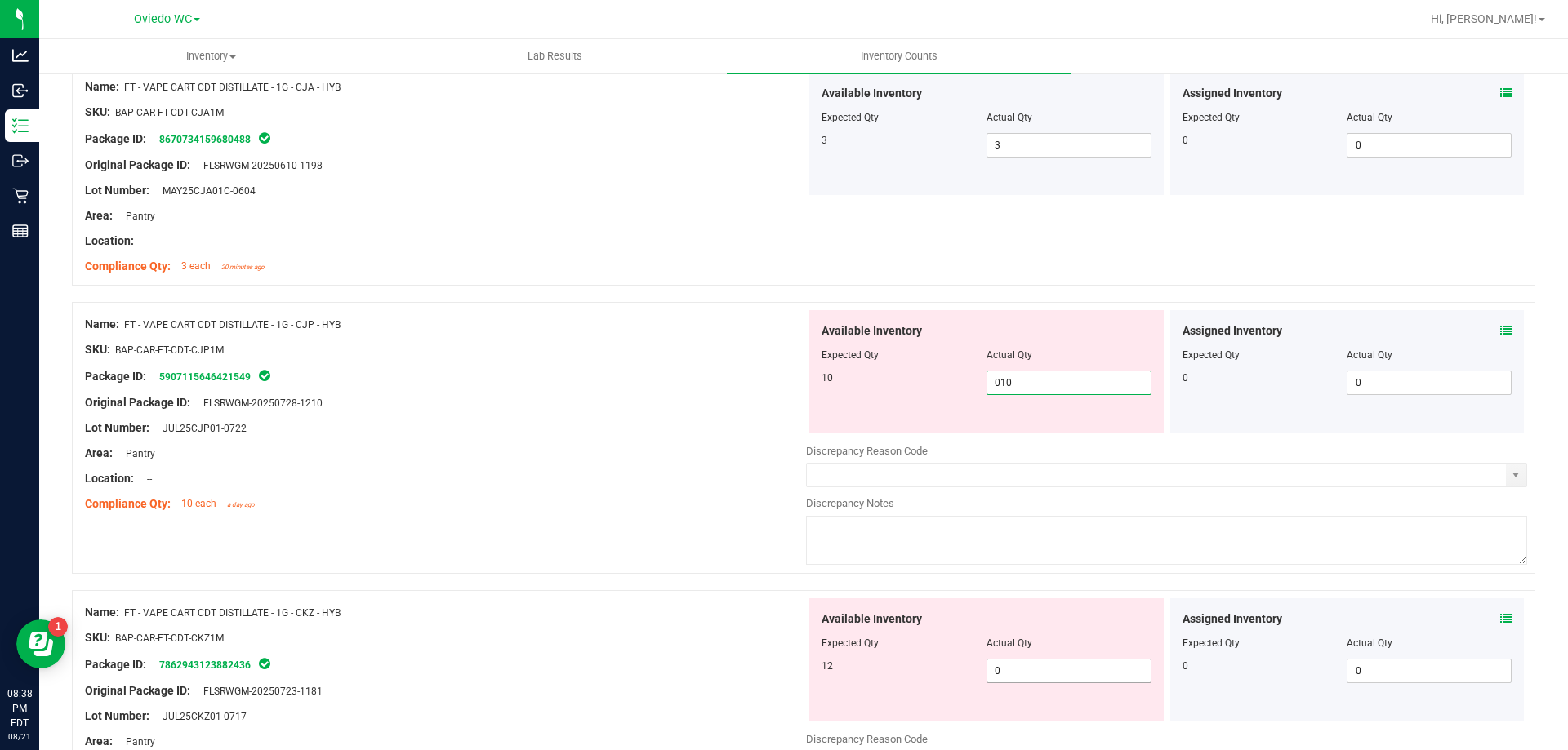
scroll to position [1551, 0]
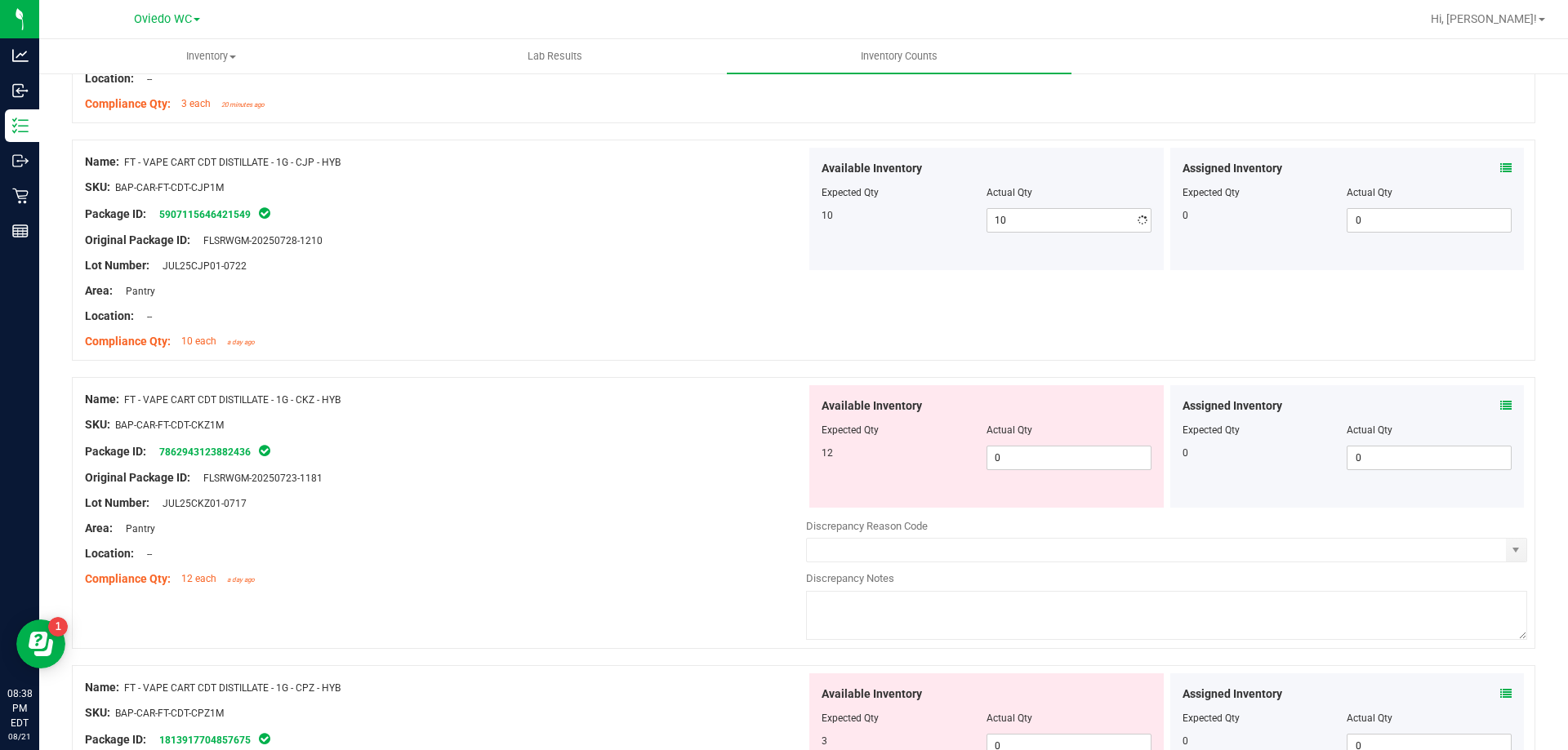
click at [1046, 491] on div "Available Inventory Expected Qty Actual Qty 12 0 0" at bounding box center [986, 446] width 354 height 122
click at [1041, 470] on div "Available Inventory Expected Qty Actual Qty 12 0 0" at bounding box center [986, 446] width 354 height 122
click at [1046, 451] on span "0 0" at bounding box center [1068, 458] width 165 height 24
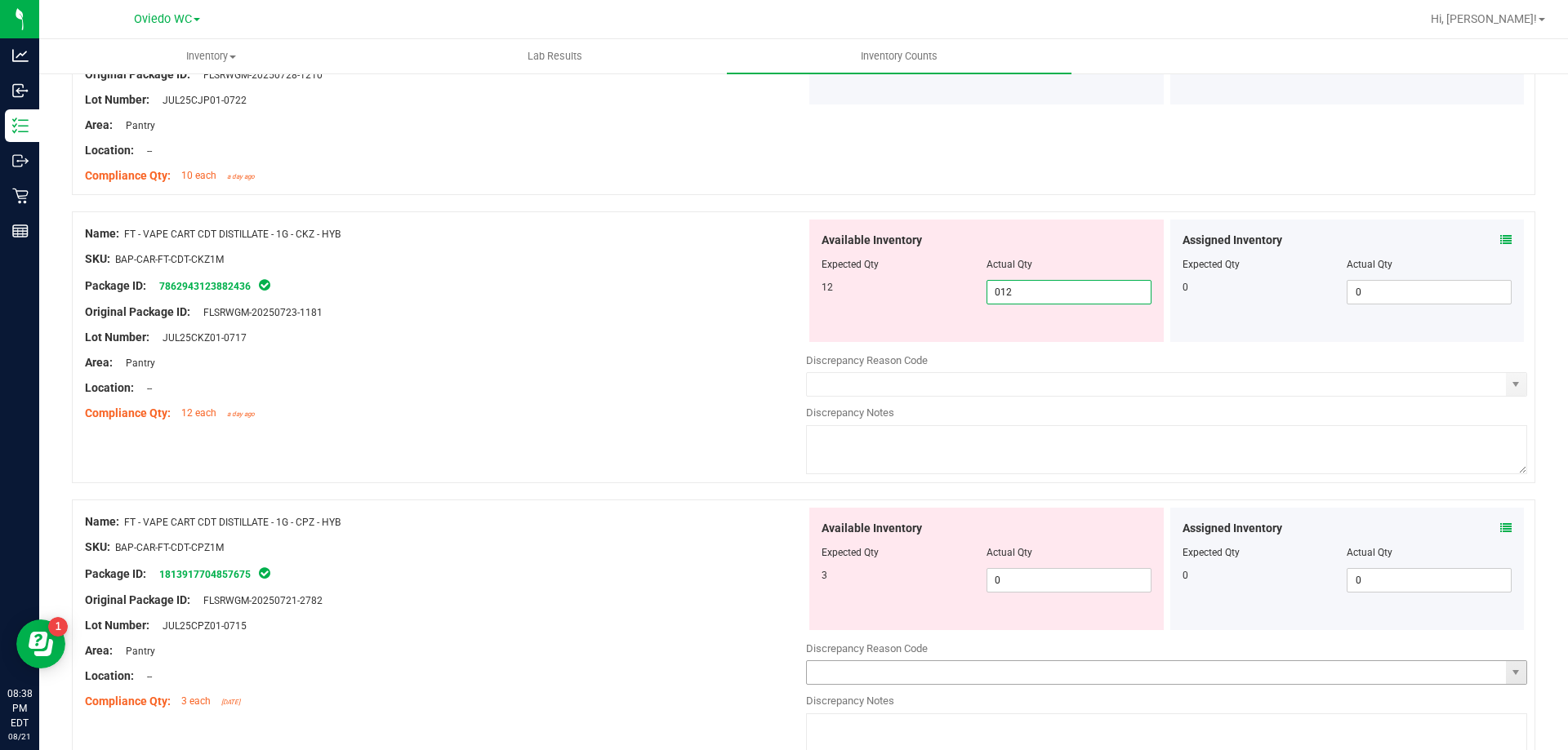
scroll to position [1877, 0]
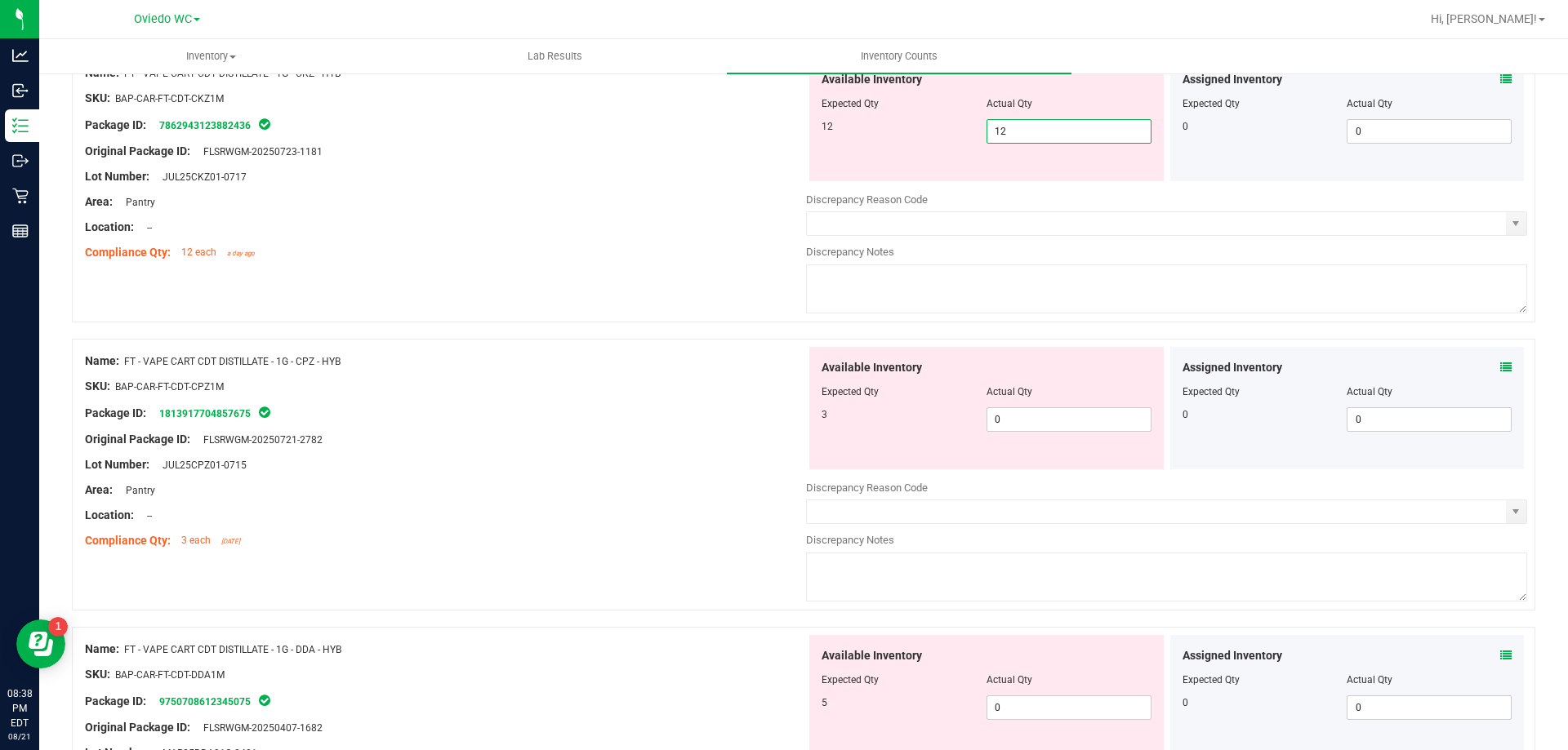
click at [1039, 435] on div "Available Inventory Expected Qty Actual Qty 3 0 0" at bounding box center [1166, 477] width 721 height 259
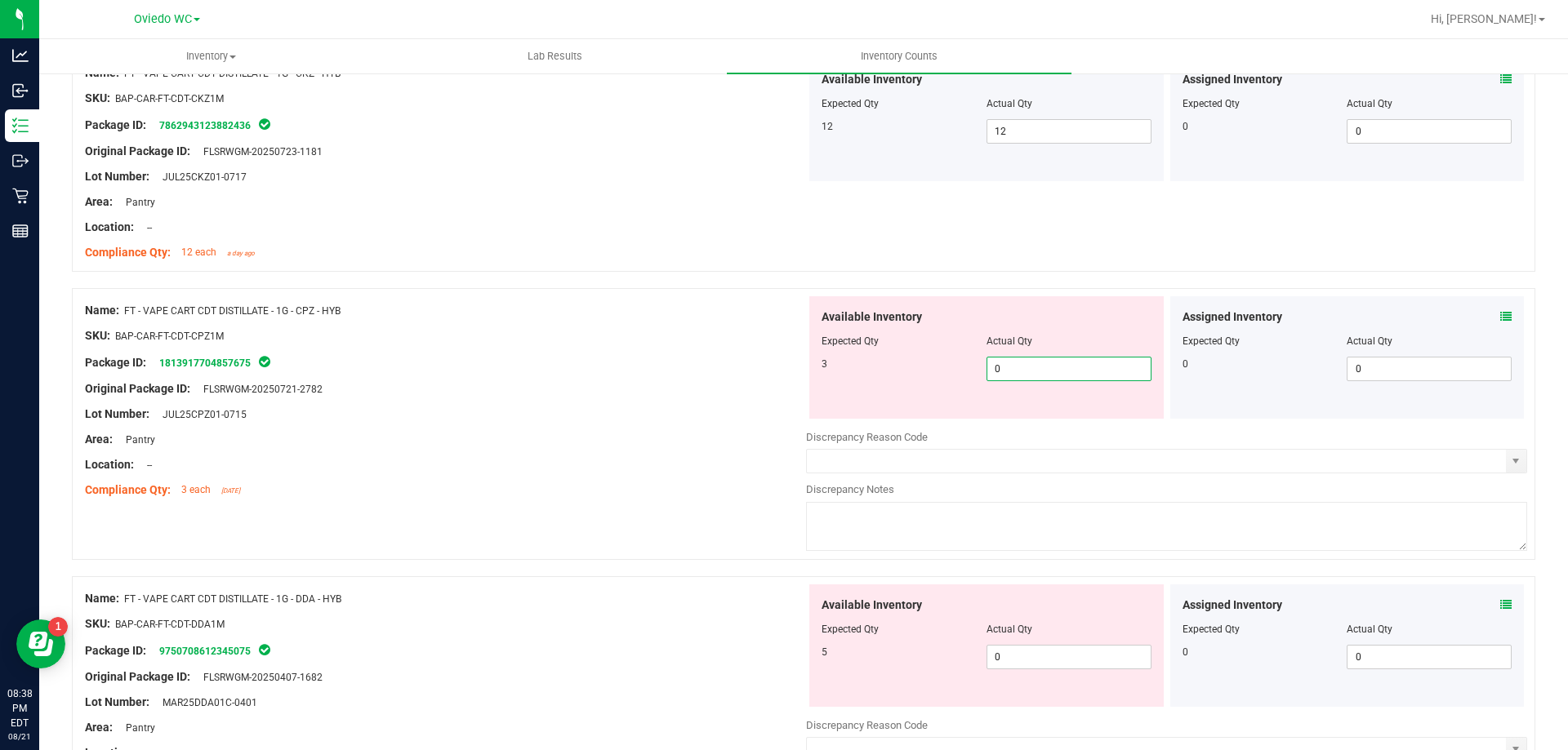
drag, startPoint x: 1069, startPoint y: 366, endPoint x: 1073, endPoint y: 388, distance: 22.4
click at [1073, 365] on span "0 0" at bounding box center [1068, 369] width 165 height 24
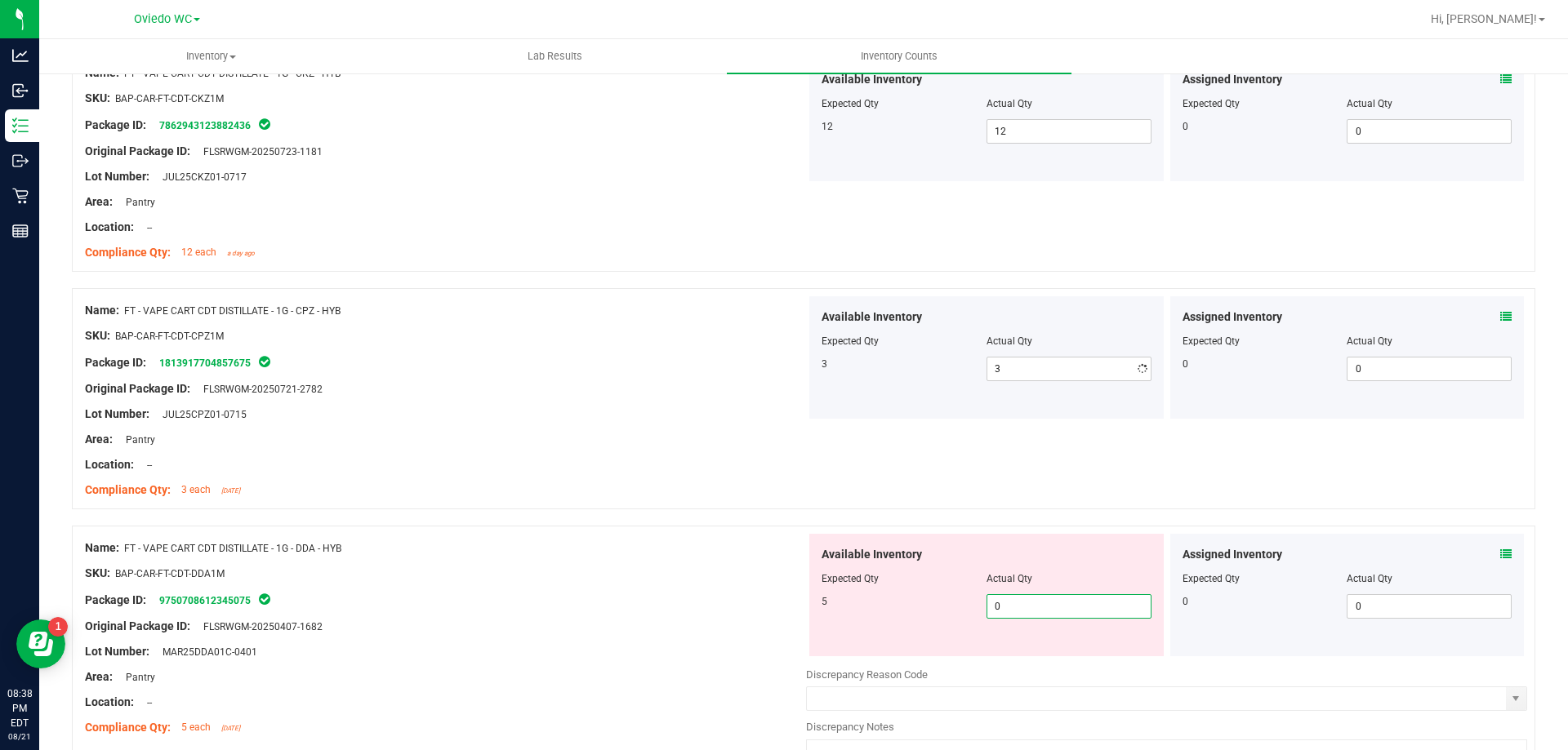
drag, startPoint x: 1033, startPoint y: 656, endPoint x: 1035, endPoint y: 638, distance: 18.1
click at [1034, 655] on div "Available Inventory Expected Qty Actual Qty 5 0 0" at bounding box center [986, 595] width 354 height 122
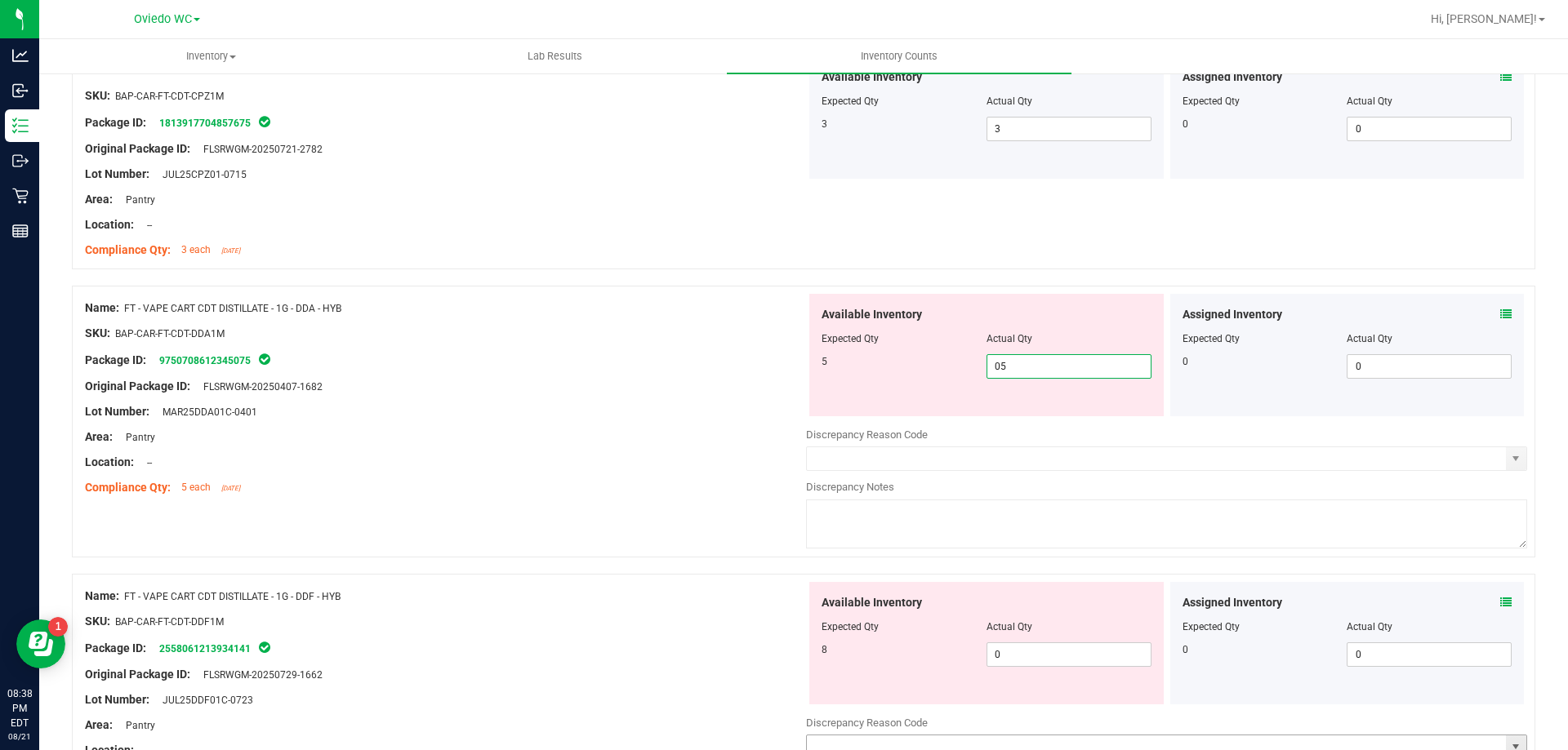
scroll to position [2286, 0]
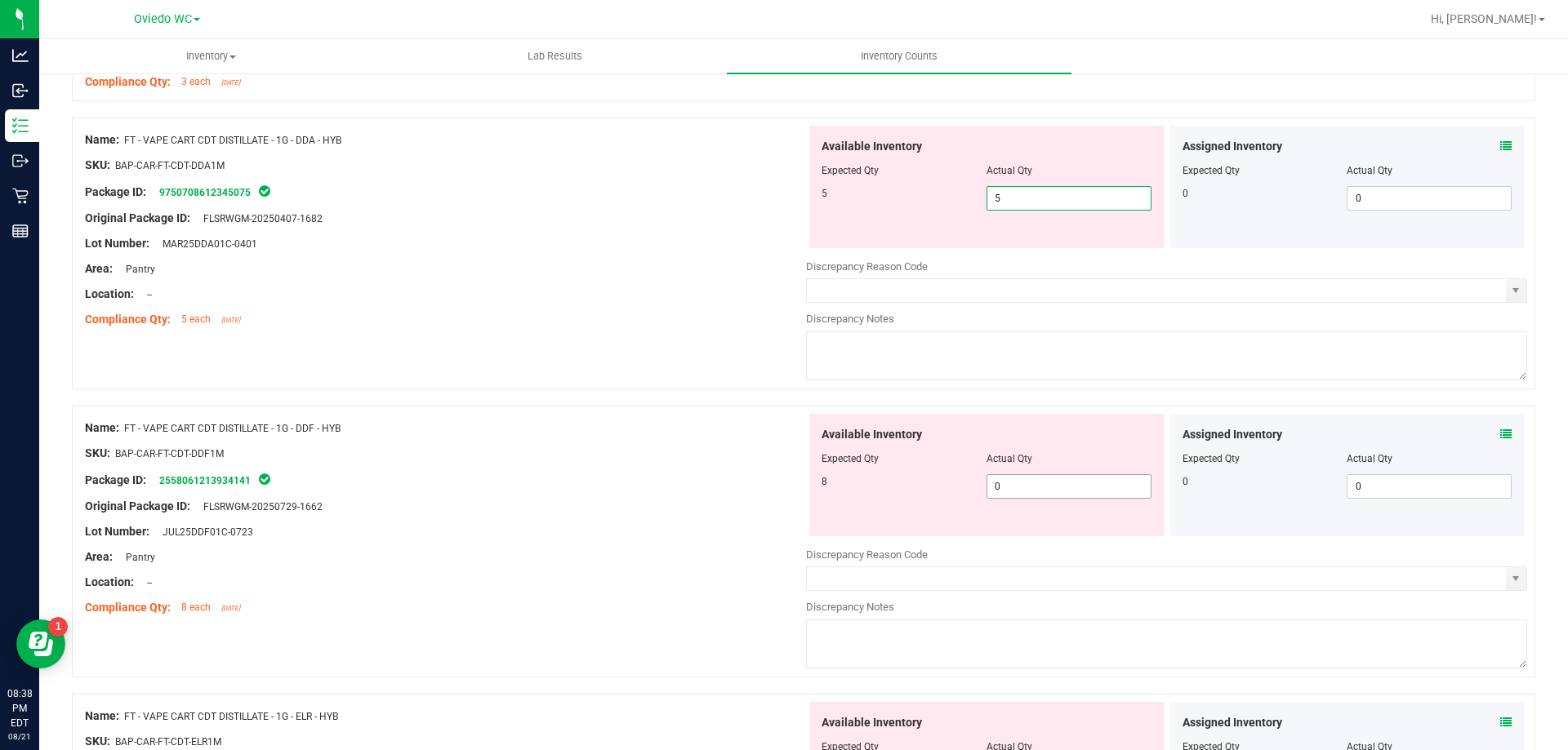
click at [1023, 482] on div "Available Inventory Expected Qty Actual Qty 8 0 0" at bounding box center [986, 475] width 354 height 122
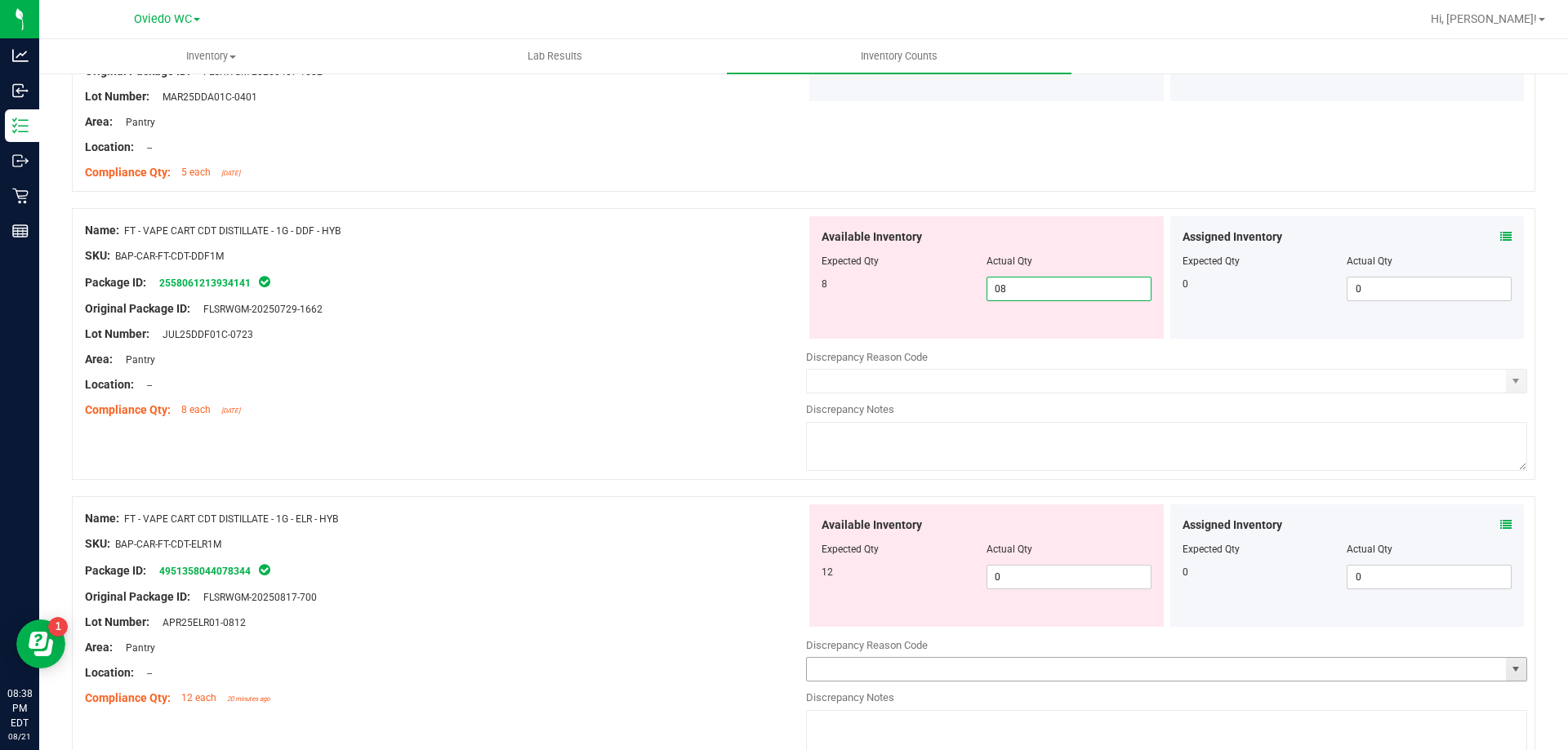
scroll to position [2612, 0]
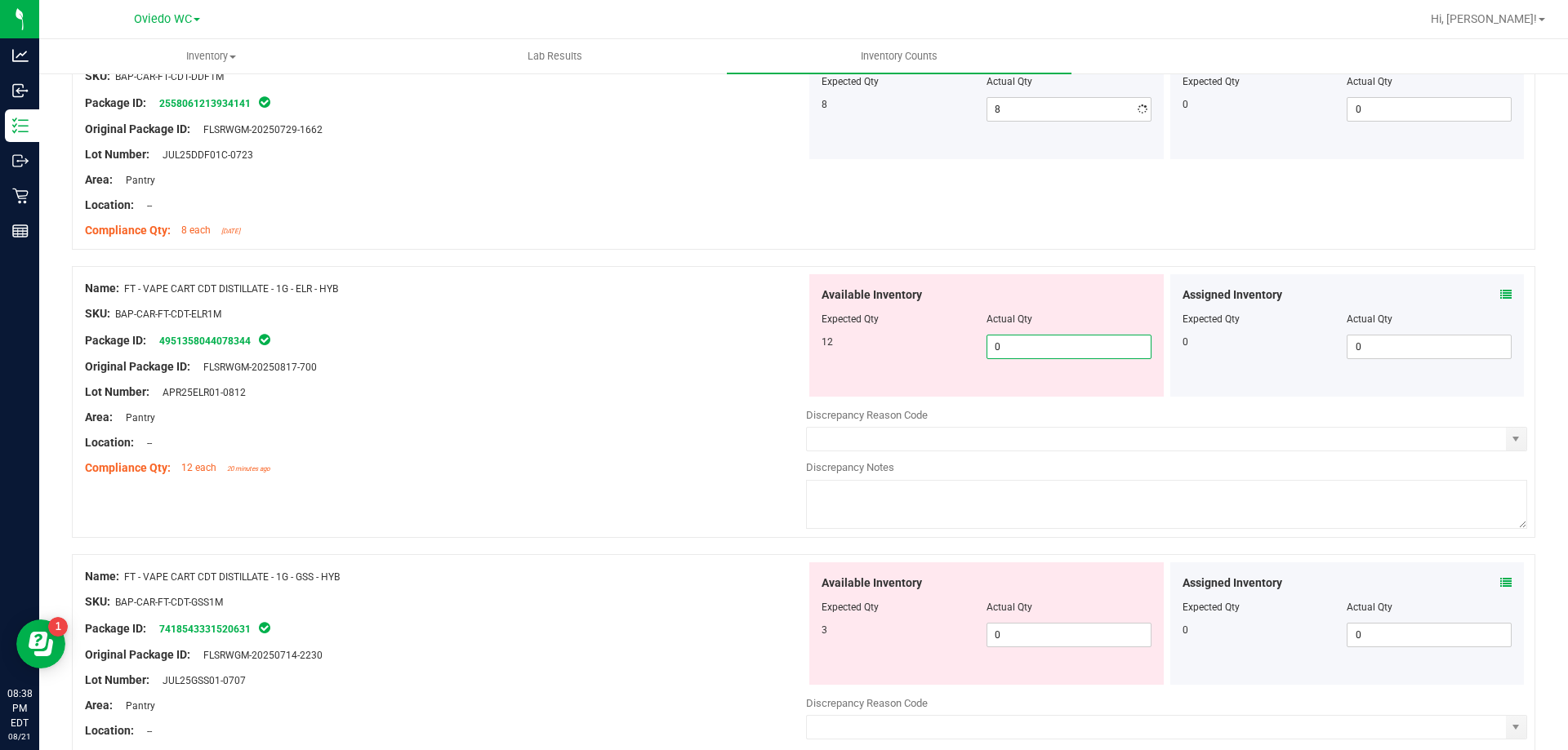
click at [1039, 388] on div "Available Inventory Expected Qty Actual Qty 12 0 0" at bounding box center [986, 335] width 354 height 122
click at [1028, 637] on div "Available Inventory Expected Qty Actual Qty 3 0 0" at bounding box center [1166, 692] width 721 height 259
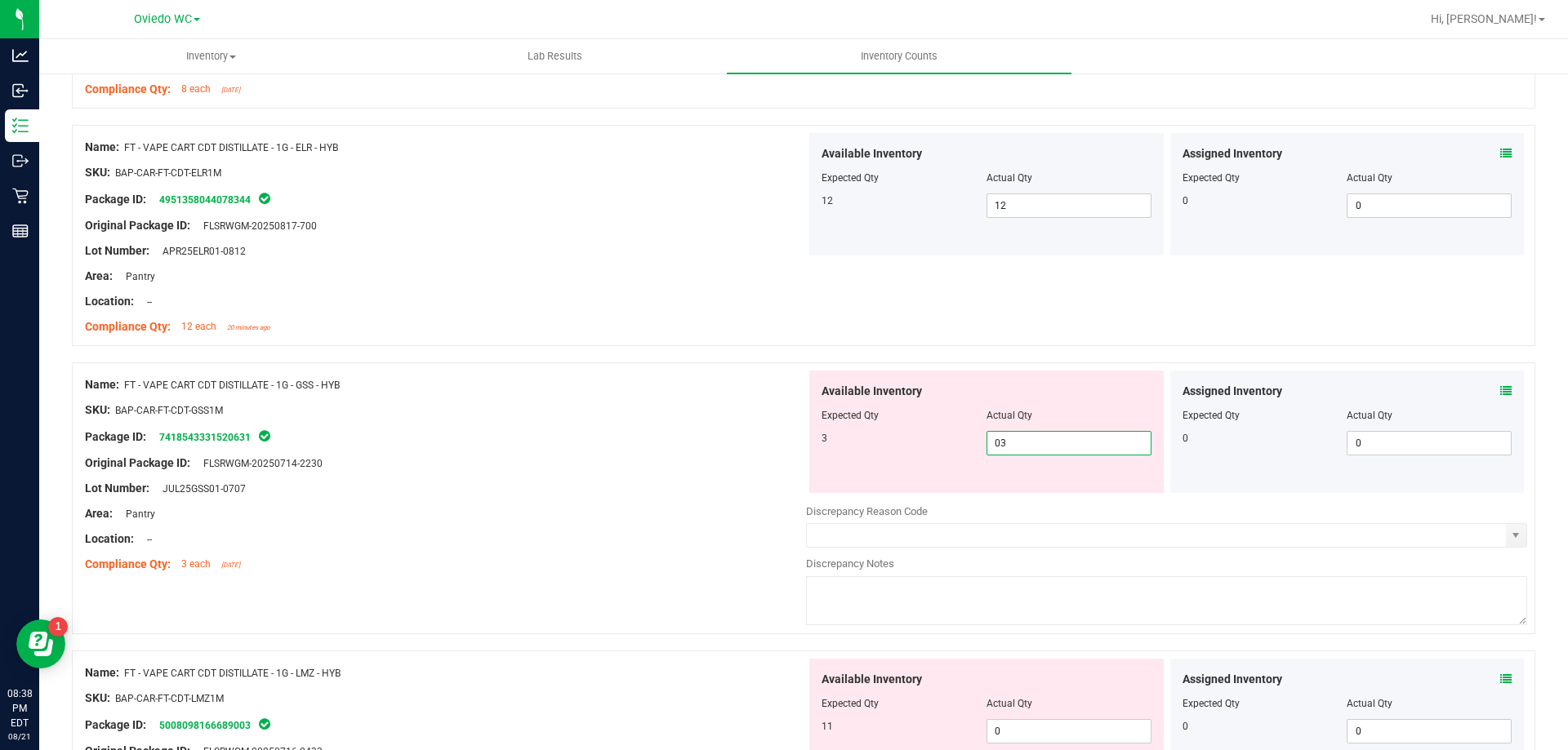
scroll to position [2938, 0]
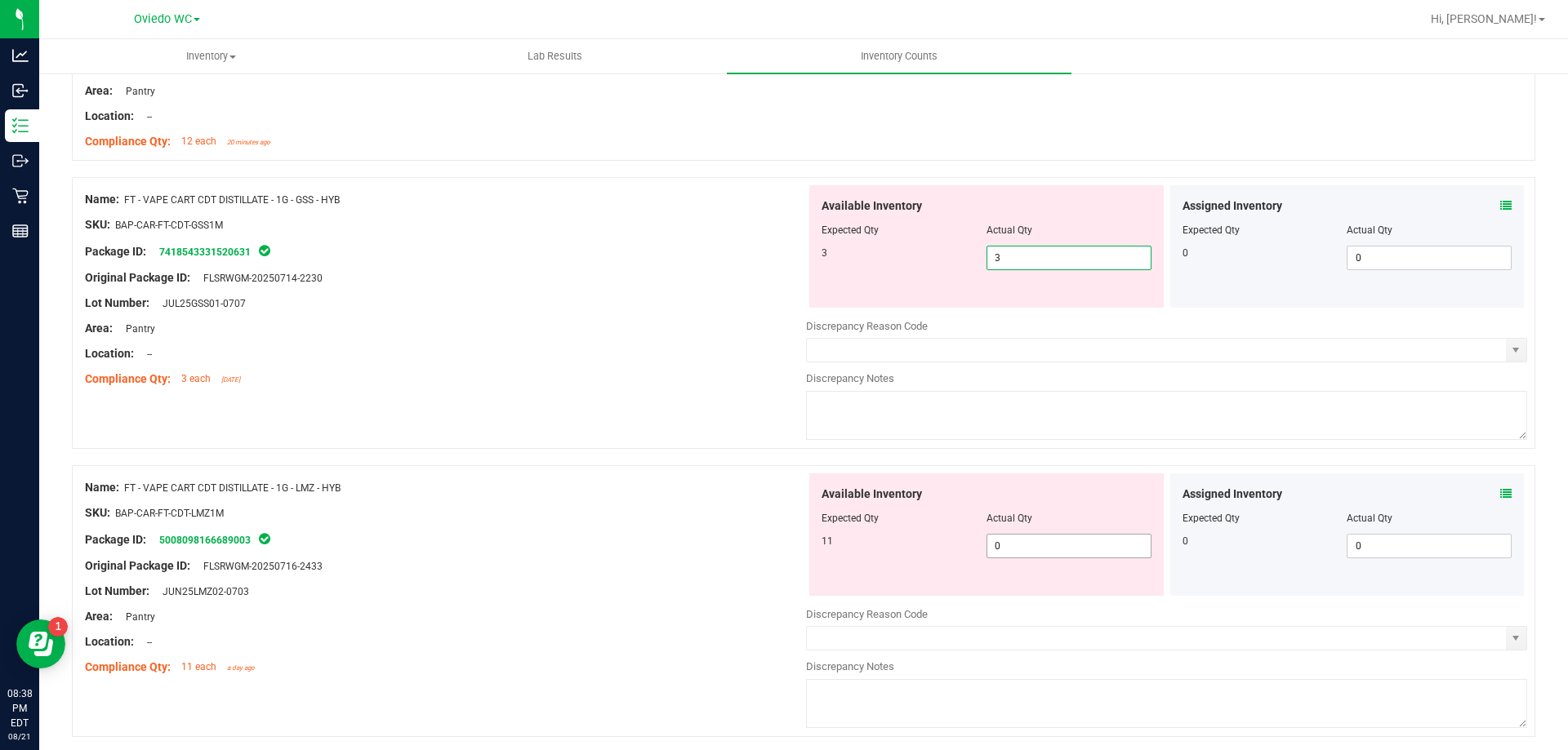
click at [1015, 548] on div "Available Inventory Expected Qty Actual Qty 11 0 0" at bounding box center [1166, 603] width 721 height 259
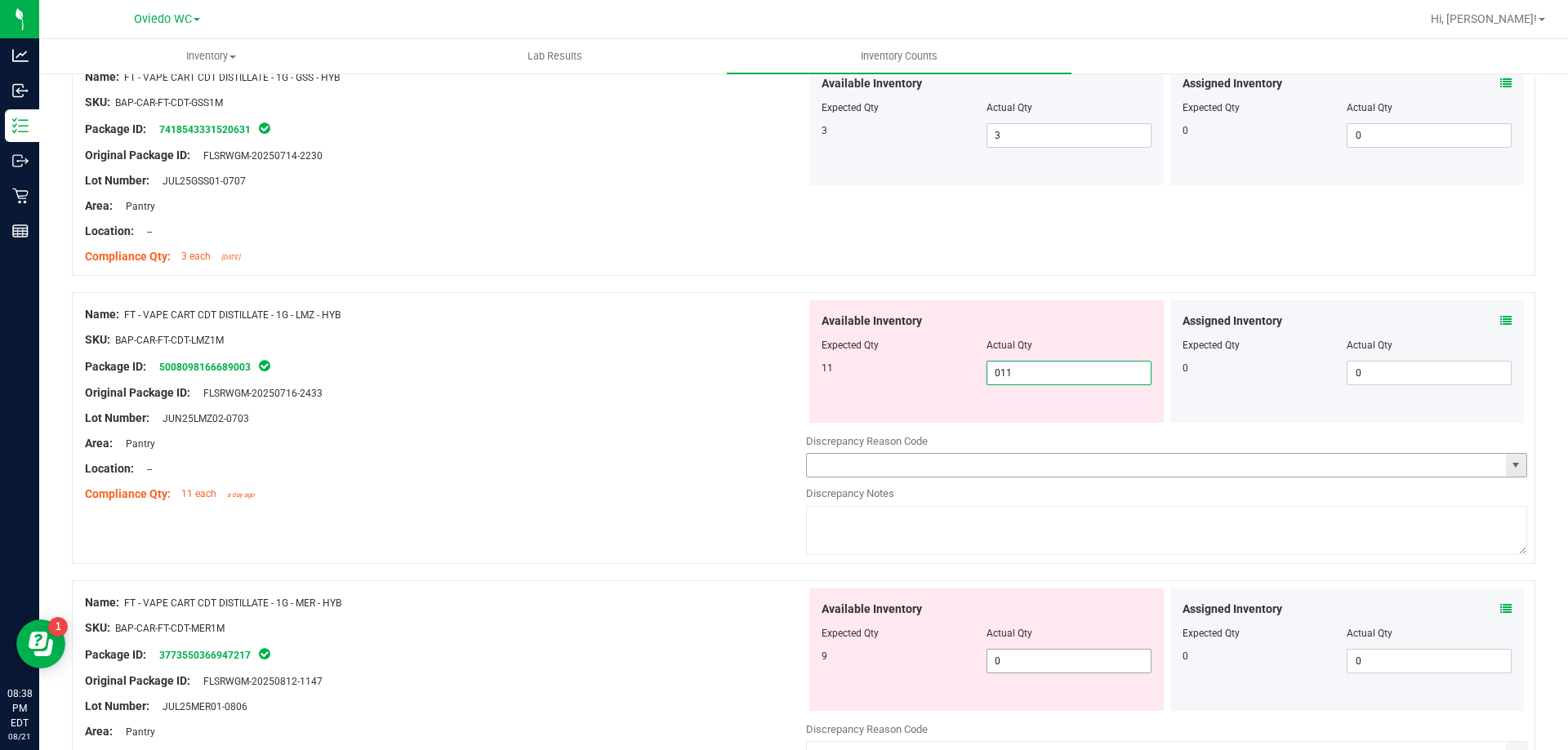
scroll to position [3183, 0]
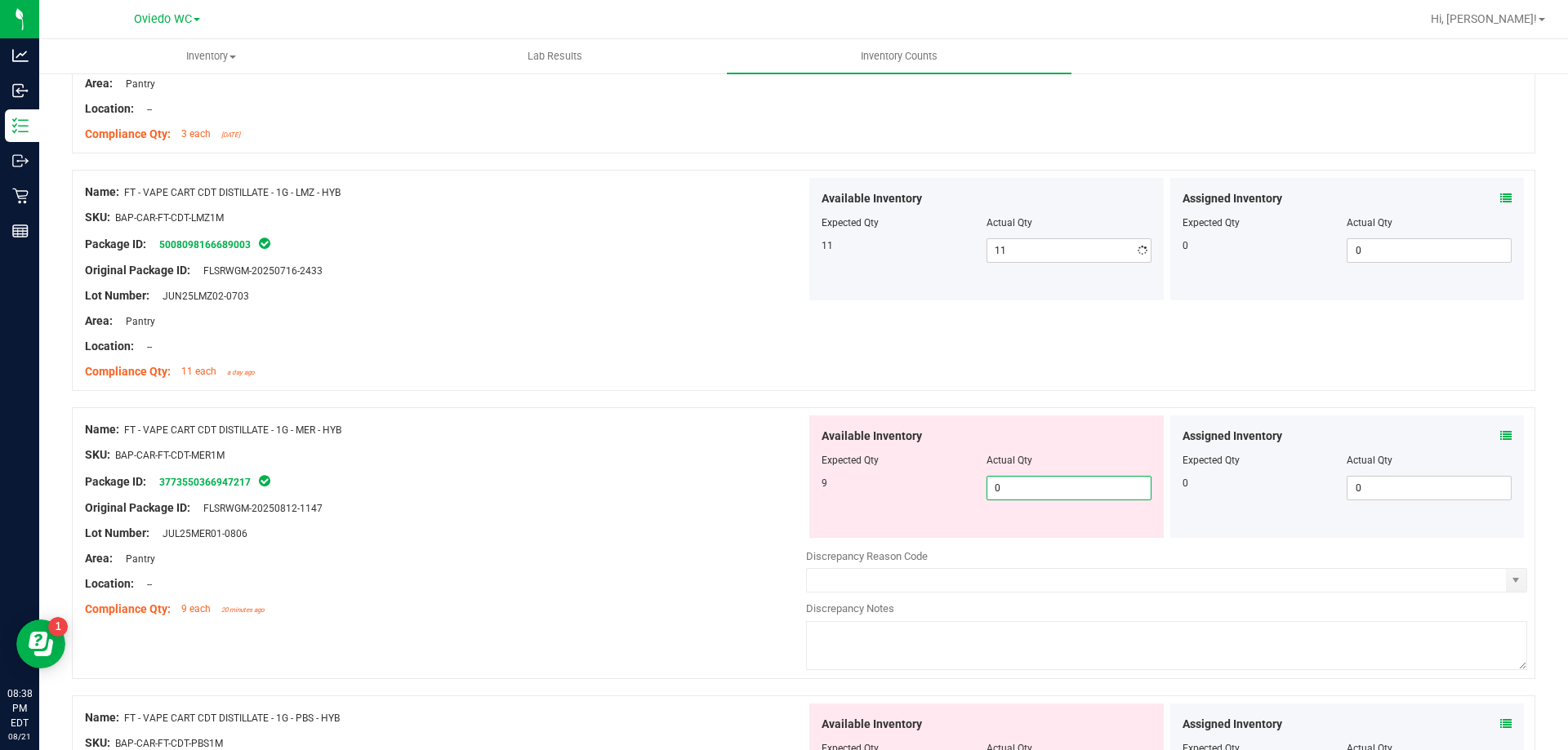
click at [1023, 547] on div "Available Inventory Expected Qty Actual Qty 9 0 0" at bounding box center [1166, 545] width 721 height 259
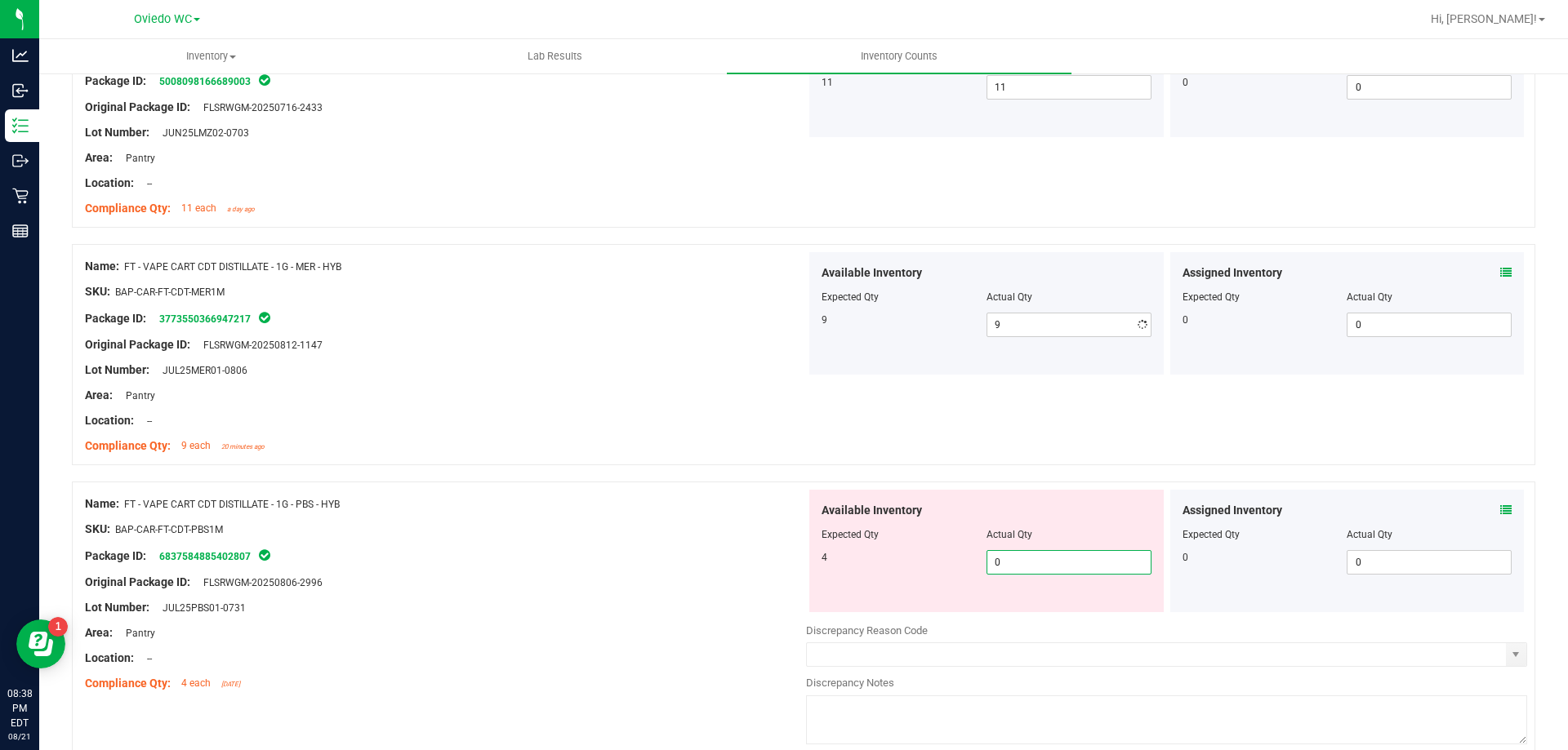
click at [1017, 610] on div "Available Inventory Expected Qty Actual Qty 4 0 0" at bounding box center [986, 551] width 354 height 122
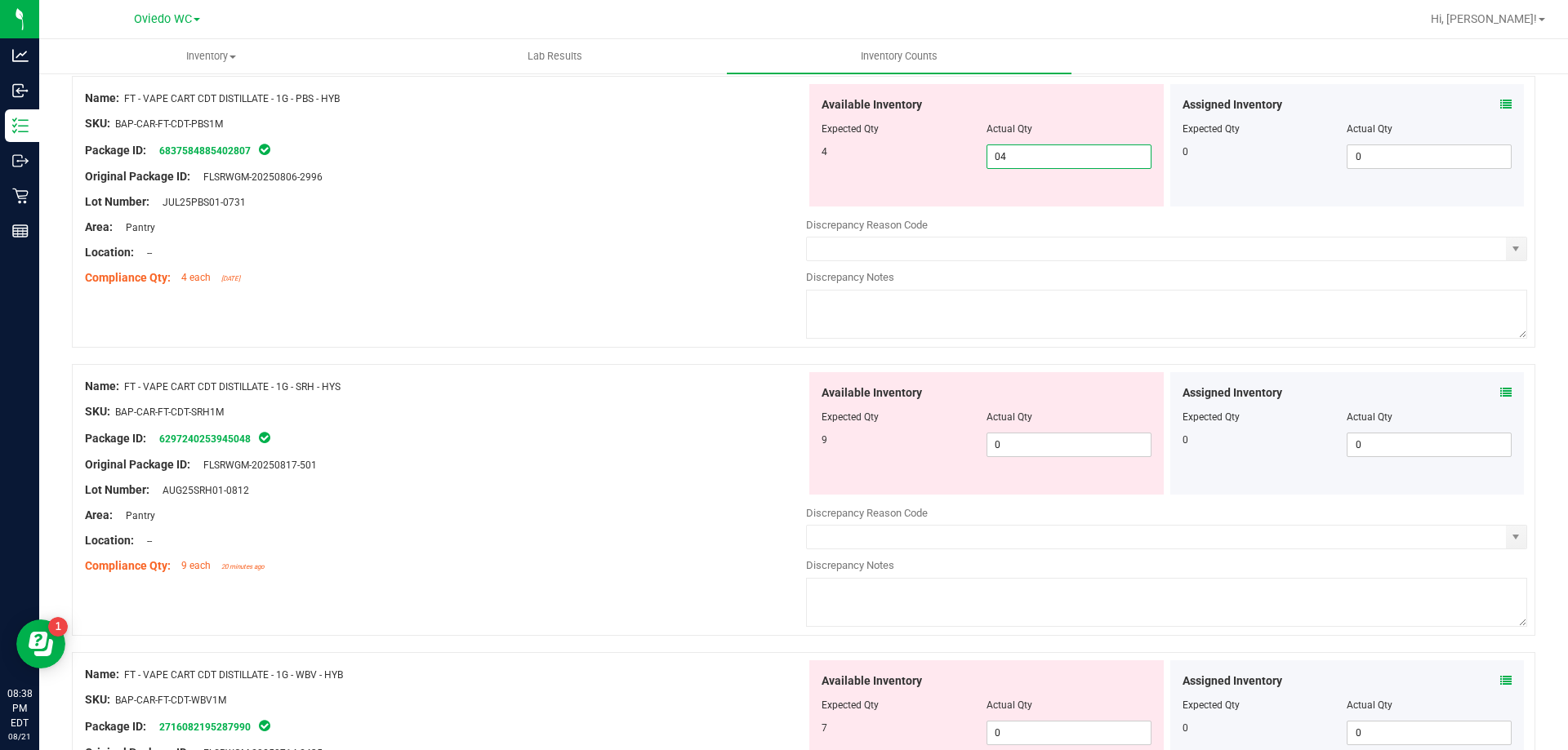
scroll to position [3755, 0]
click at [1070, 441] on div "Available Inventory Expected Qty Actual Qty 9 0 0" at bounding box center [986, 431] width 354 height 122
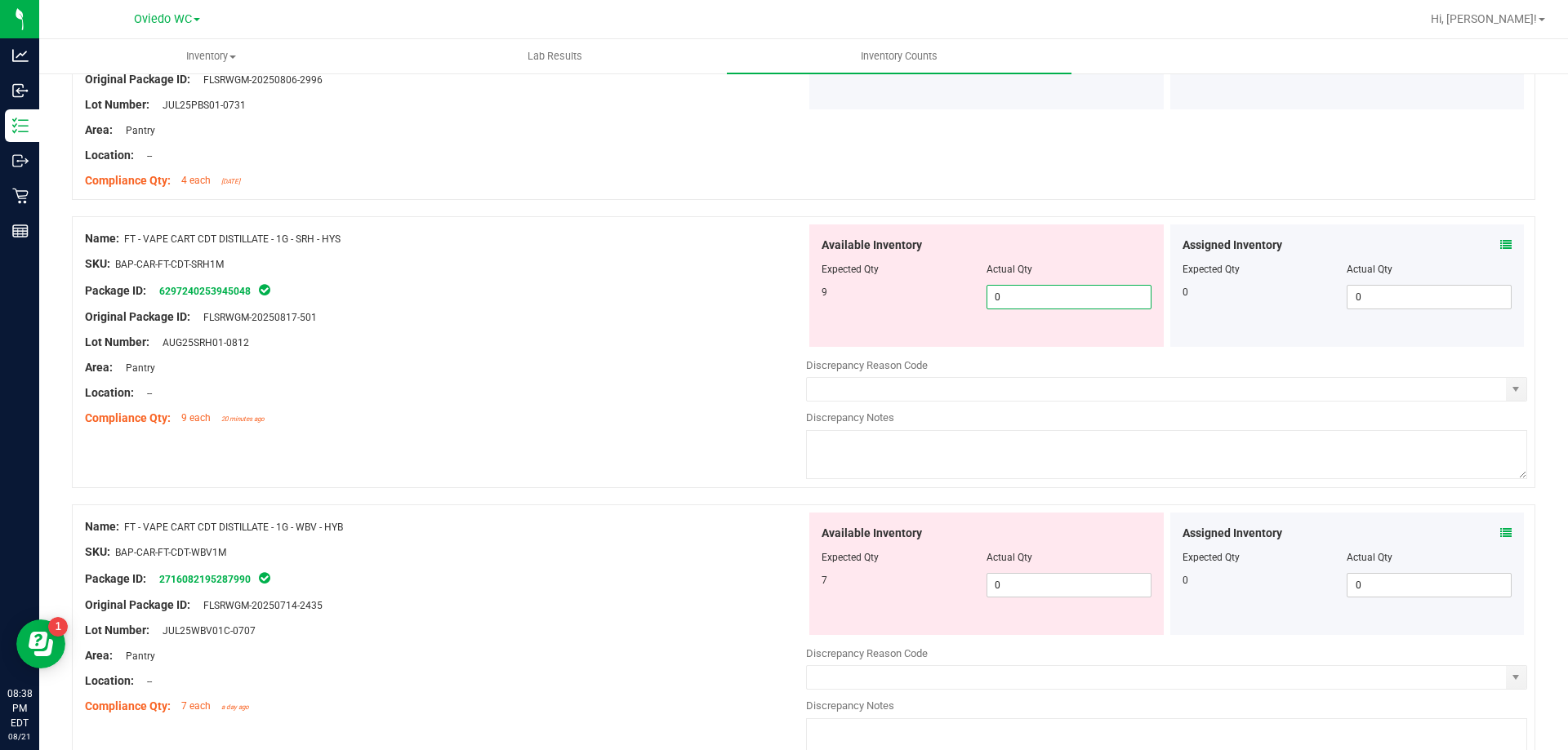
scroll to position [4000, 0]
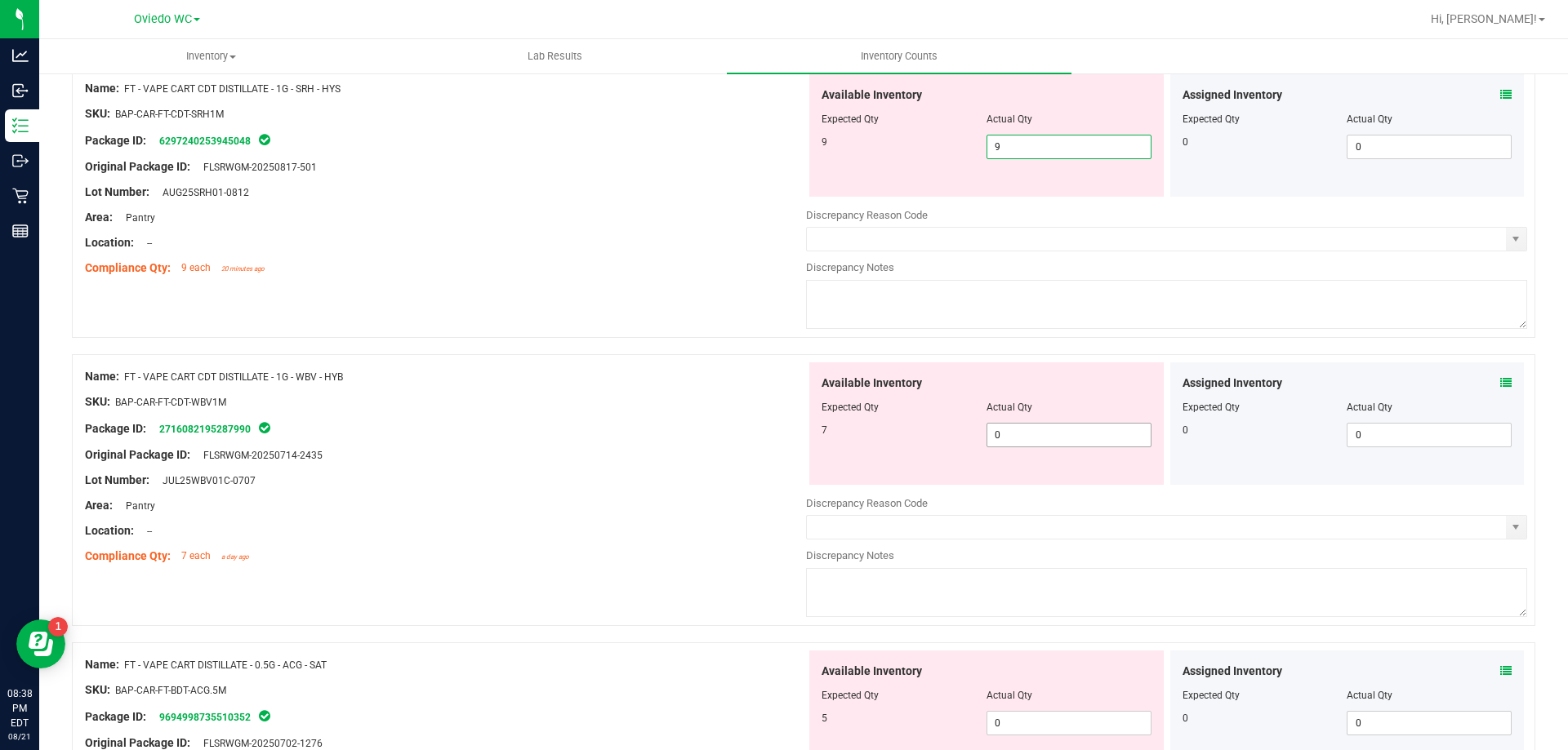
click at [1087, 424] on div "Available Inventory Expected Qty Actual Qty 7 0 0" at bounding box center [986, 423] width 354 height 122
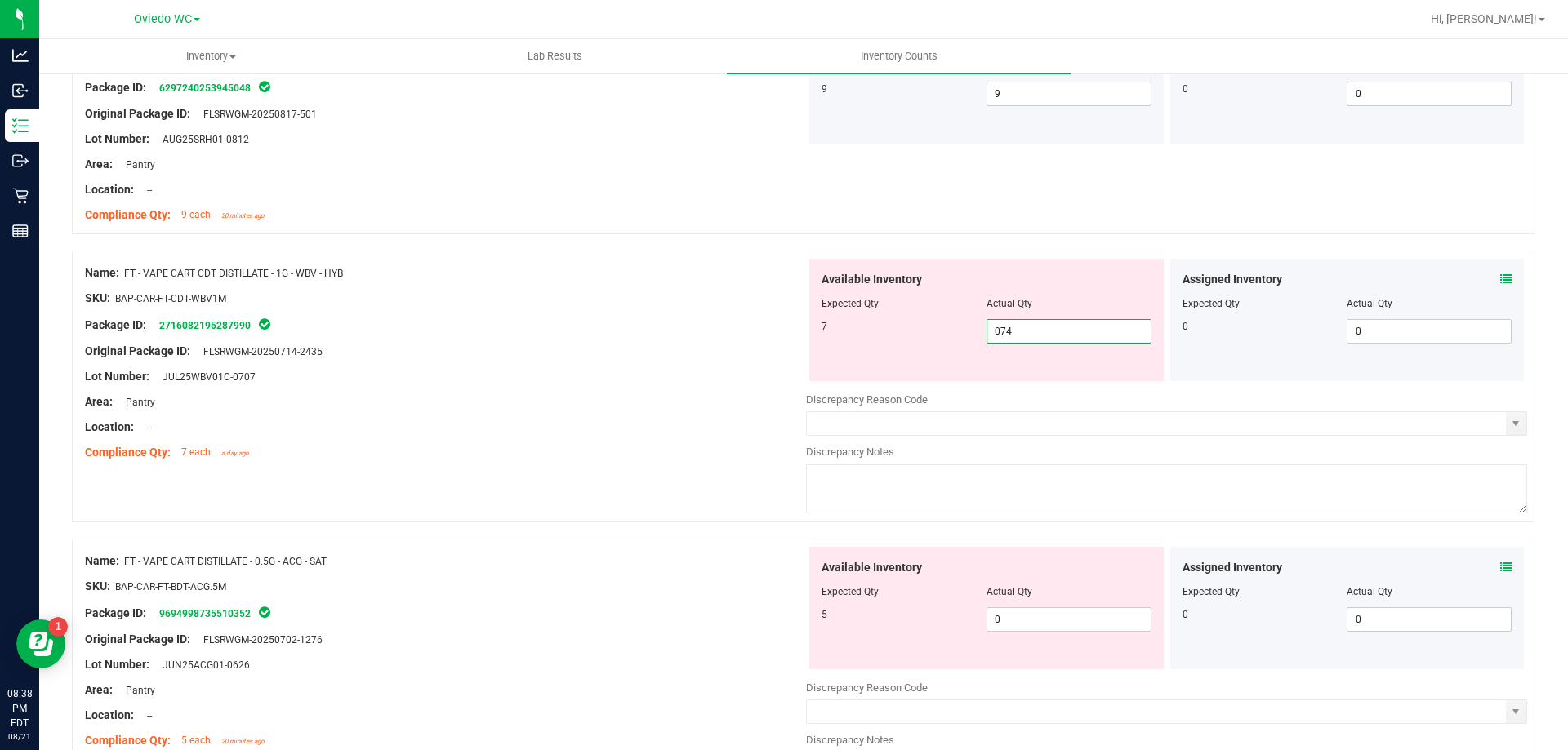
scroll to position [4081, 0]
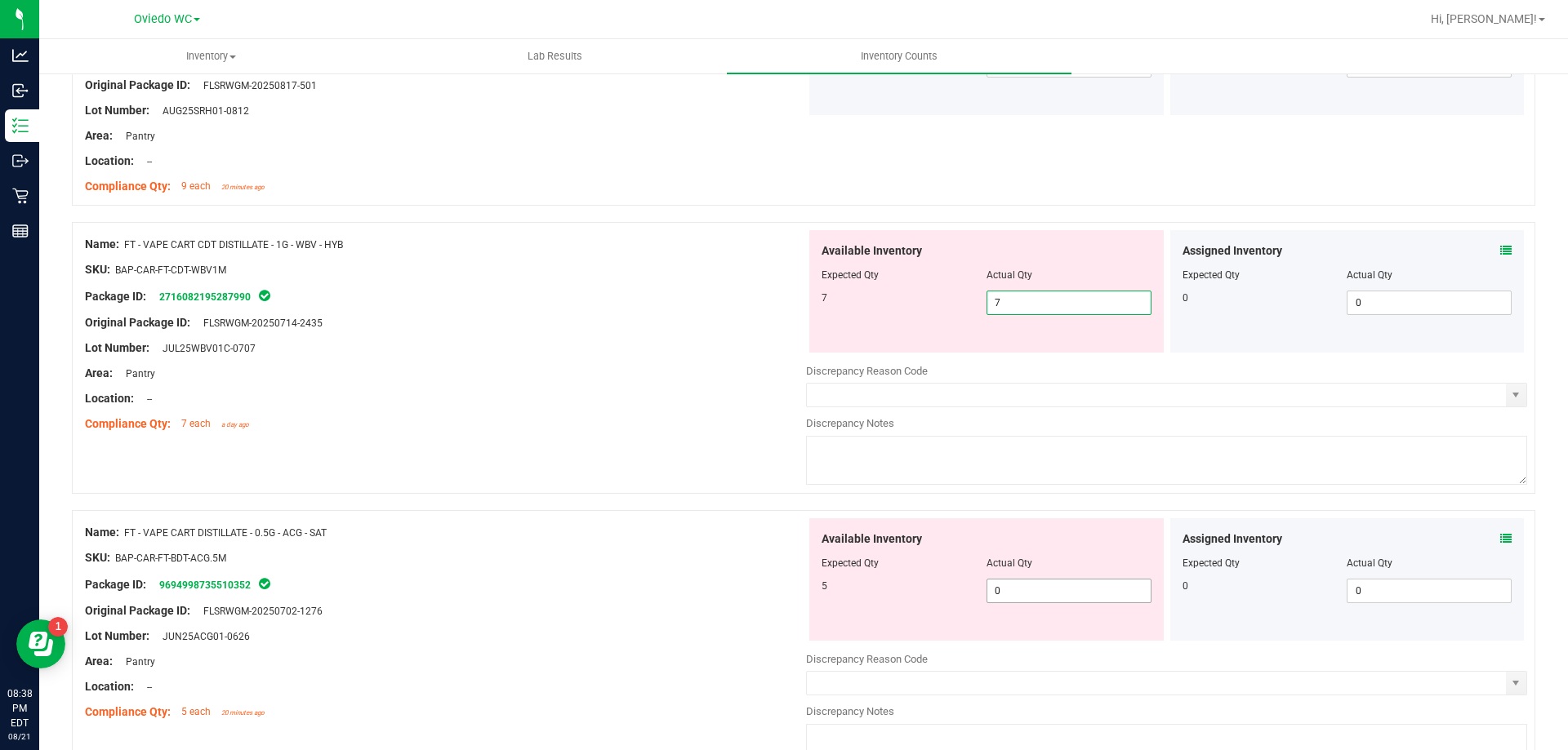
click at [1044, 592] on div "Available Inventory Expected Qty Actual Qty 5 0 0" at bounding box center [1166, 648] width 721 height 259
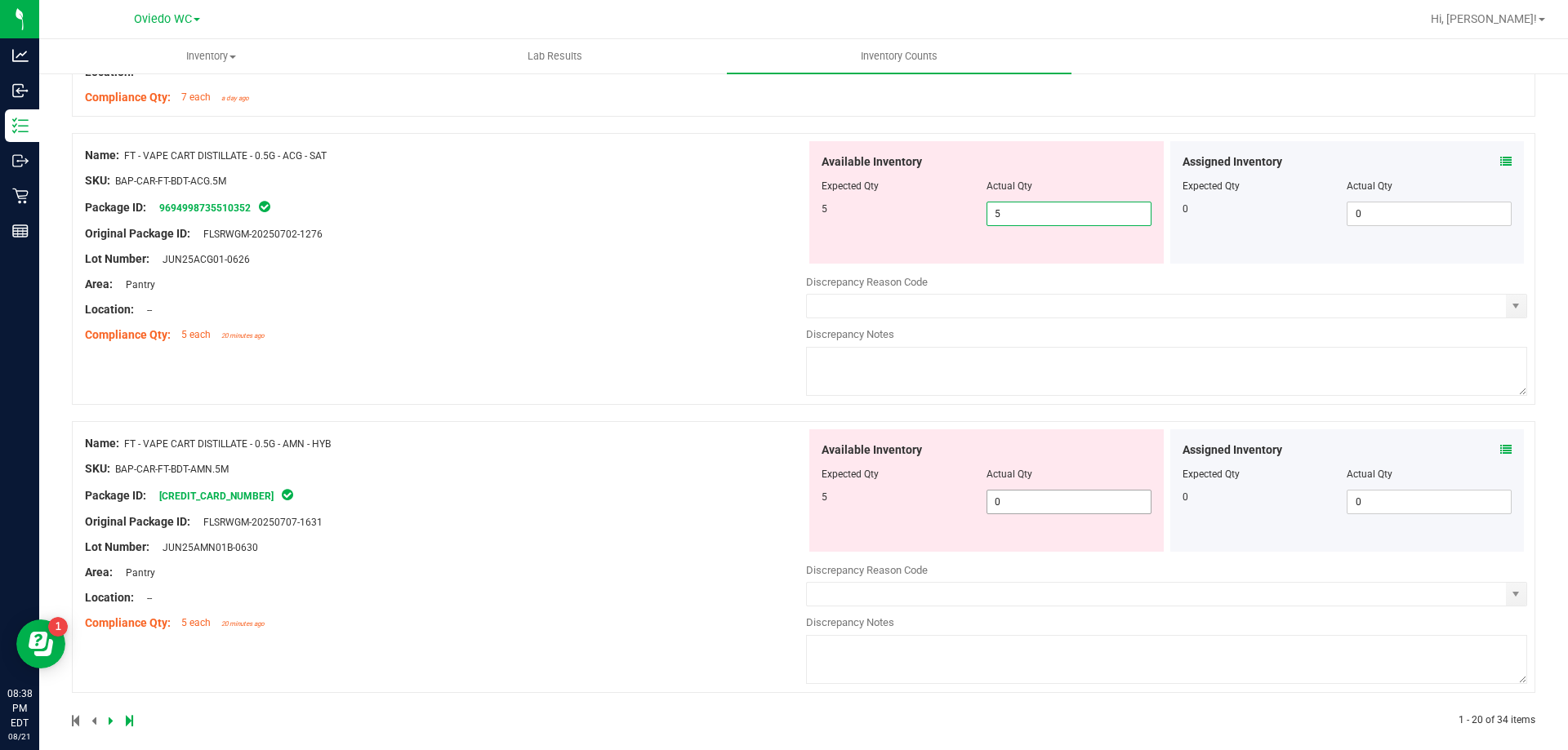
click at [1048, 500] on div "Available Inventory Expected Qty Actual Qty 5 0 0" at bounding box center [986, 490] width 354 height 122
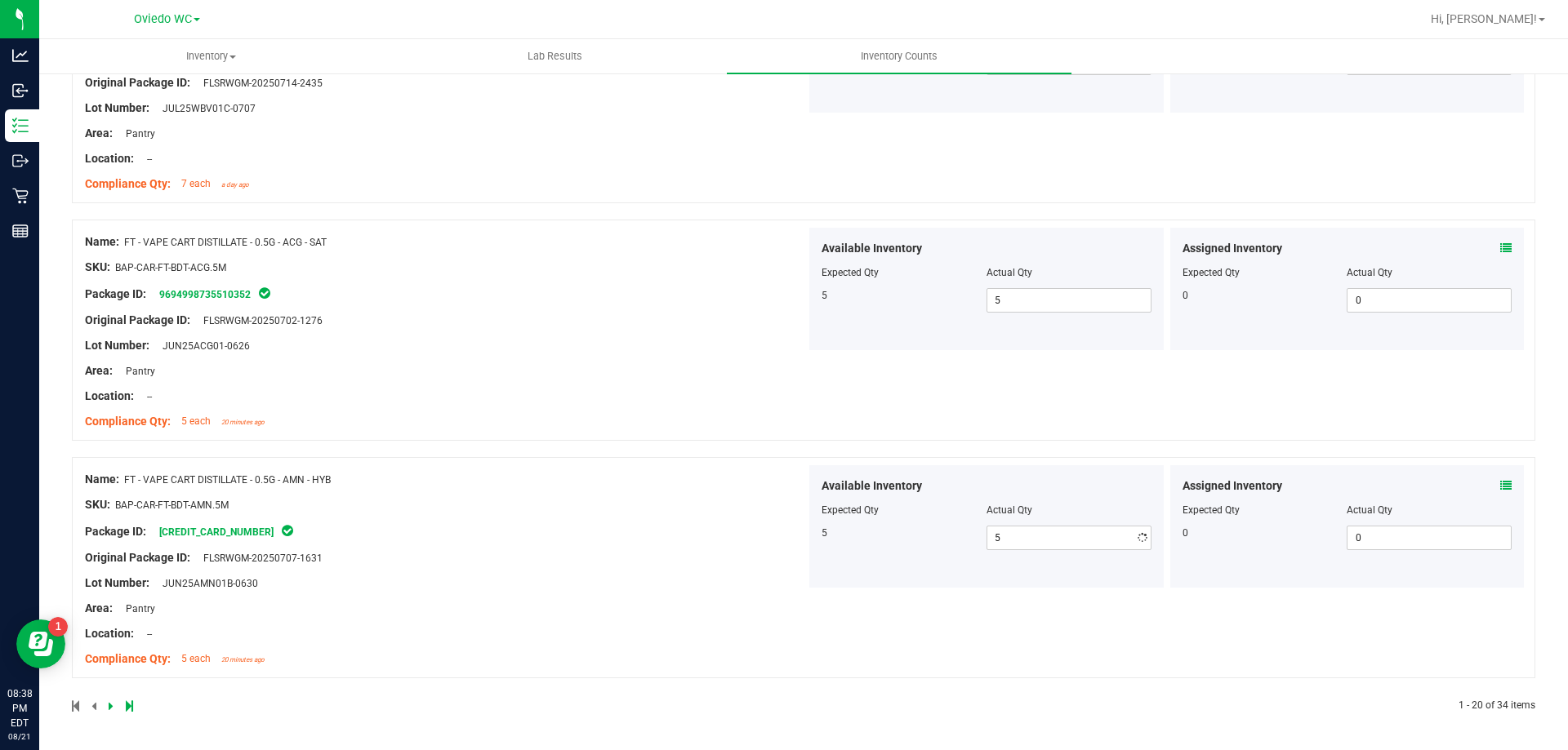
drag, startPoint x: 687, startPoint y: 601, endPoint x: 424, endPoint y: 654, distance: 268.3
click at [685, 602] on div "Name: FT - VAPE CART DISTILLATE - 0.5G - AMN - HYB SKU: BAP-CAR-FT-BDT-AMN.5M P…" at bounding box center [445, 570] width 721 height 208
click at [110, 704] on icon at bounding box center [111, 706] width 5 height 9
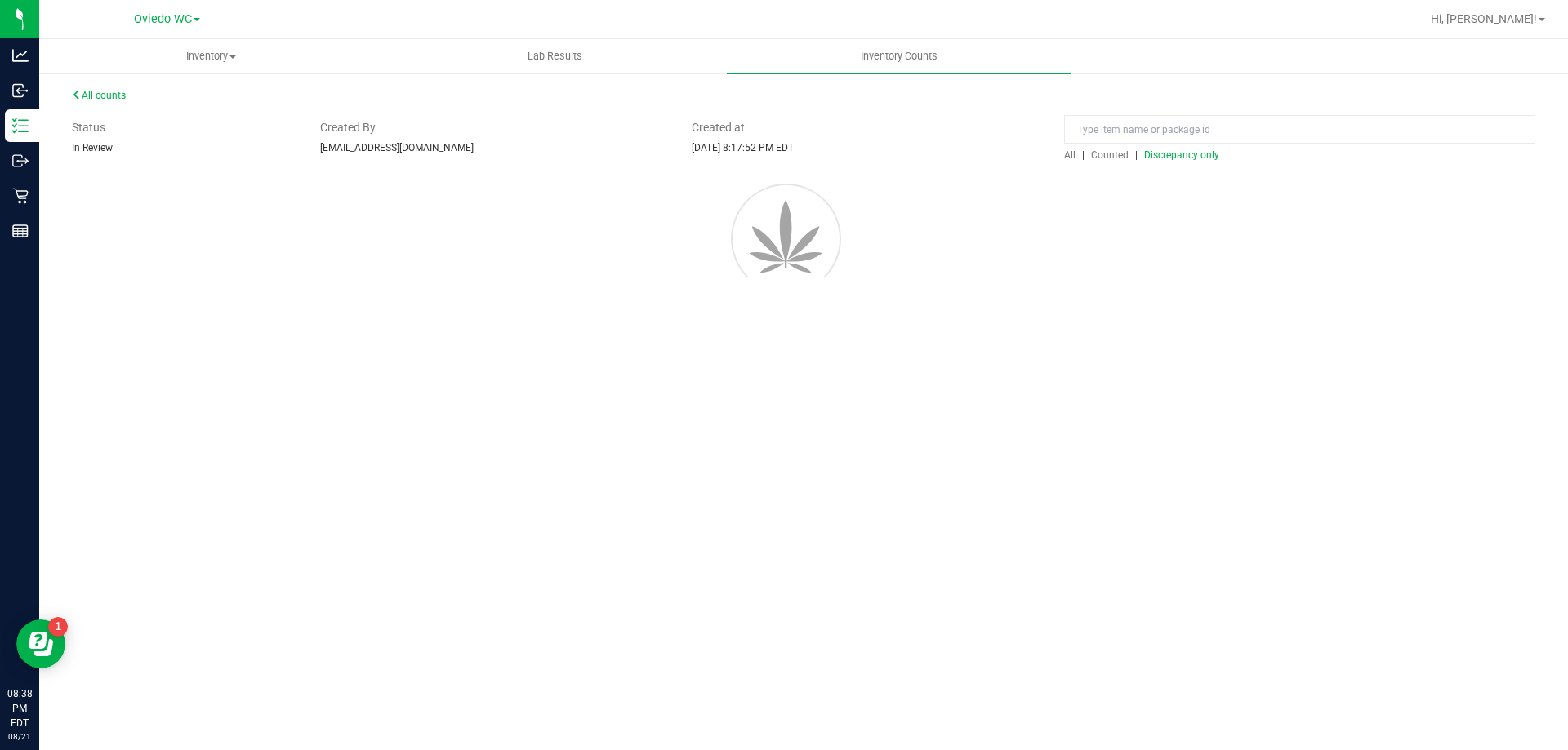
scroll to position [0, 0]
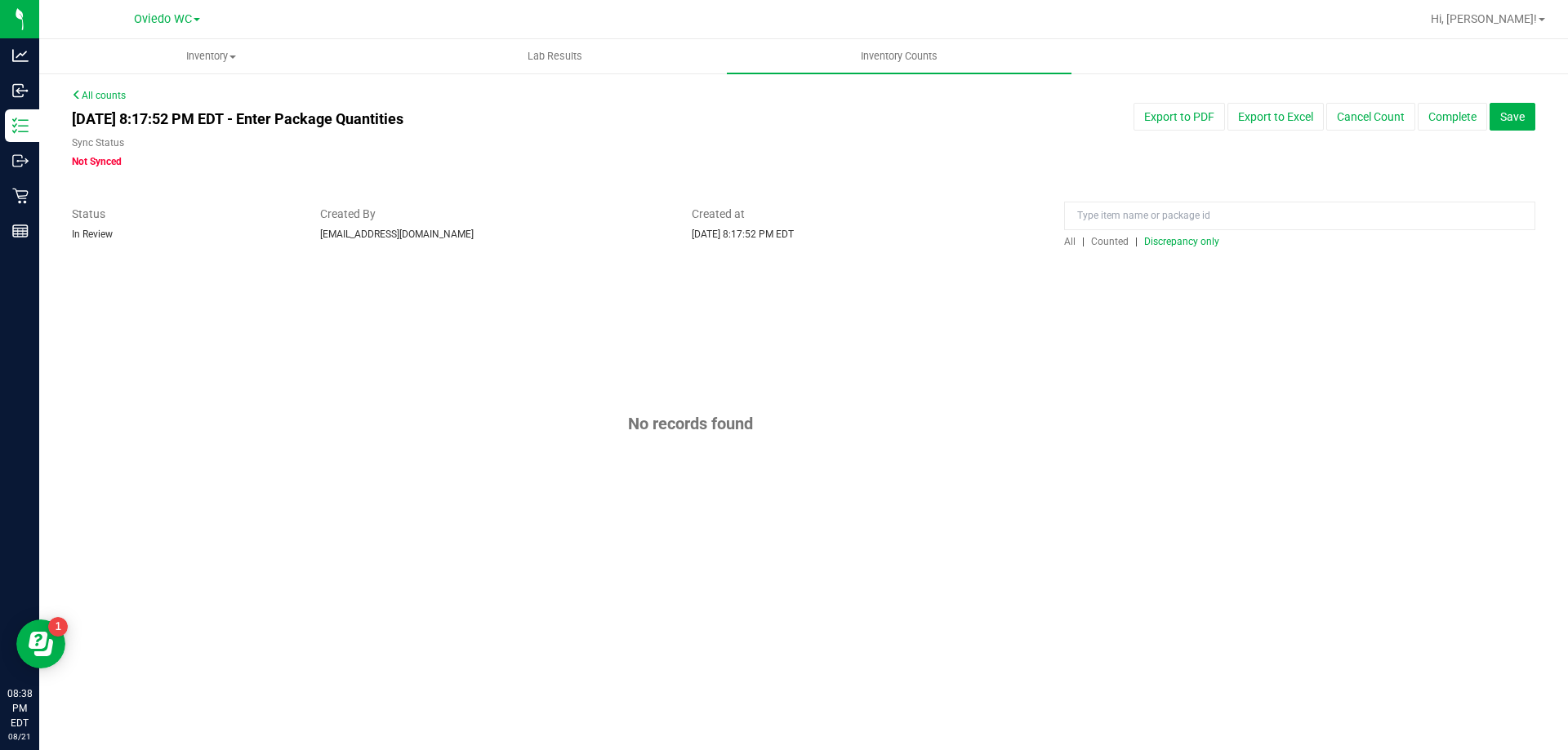
click at [1061, 241] on div "All | Counted | Discrepancy only" at bounding box center [1299, 227] width 496 height 43
click at [1071, 240] on span "All" at bounding box center [1069, 241] width 11 height 11
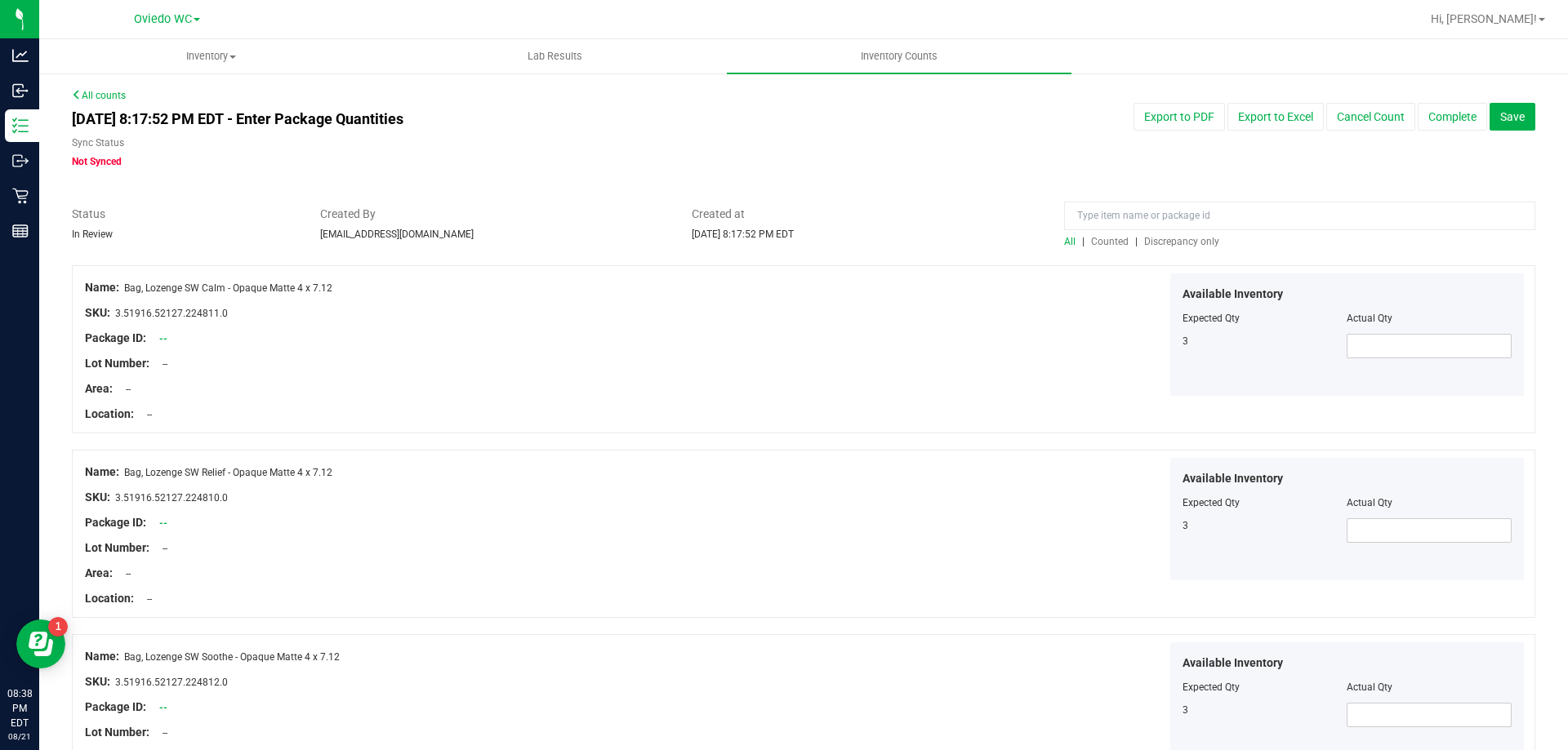
click at [1148, 236] on span "Discrepancy only" at bounding box center [1181, 241] width 75 height 11
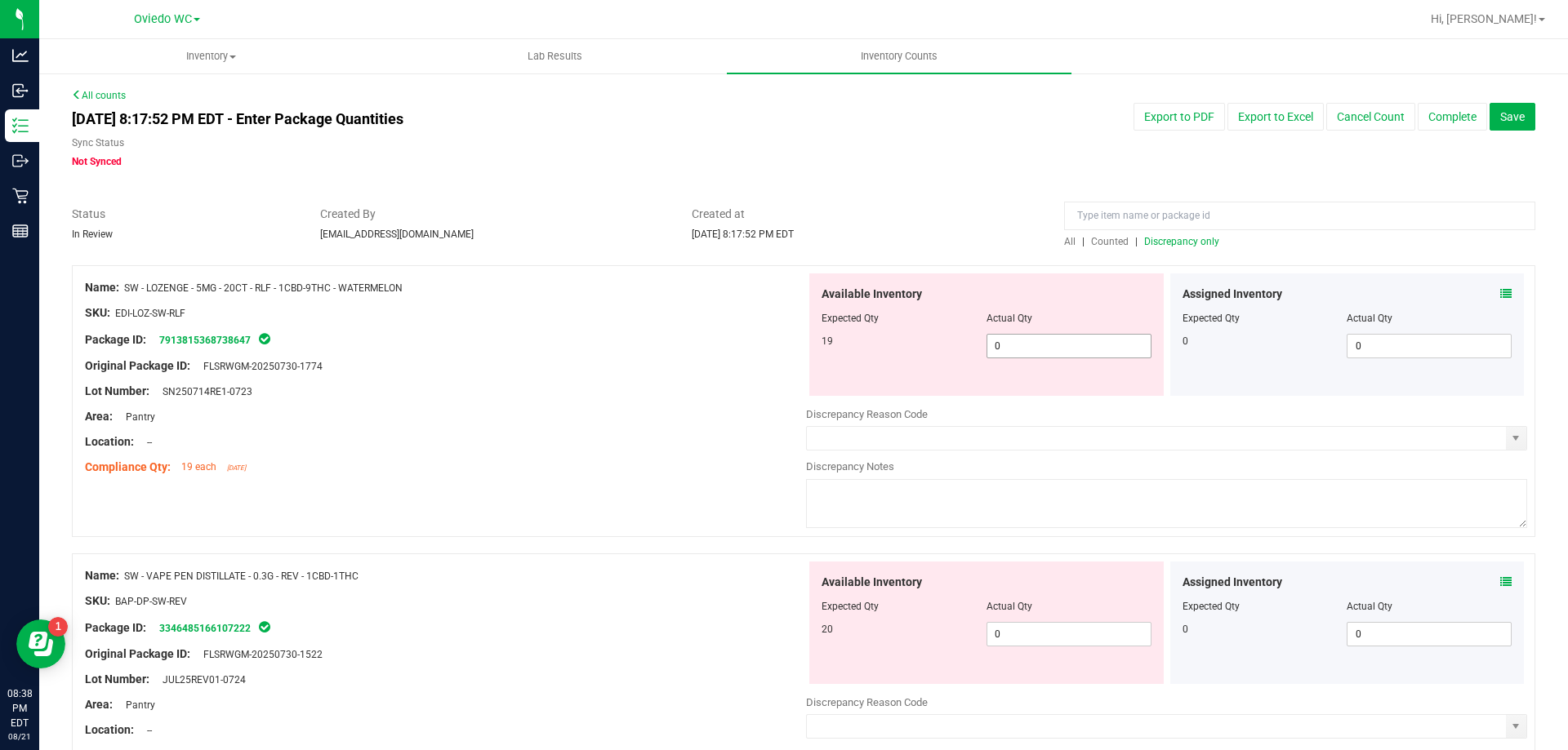
click at [1073, 341] on span "0 0" at bounding box center [1068, 346] width 165 height 24
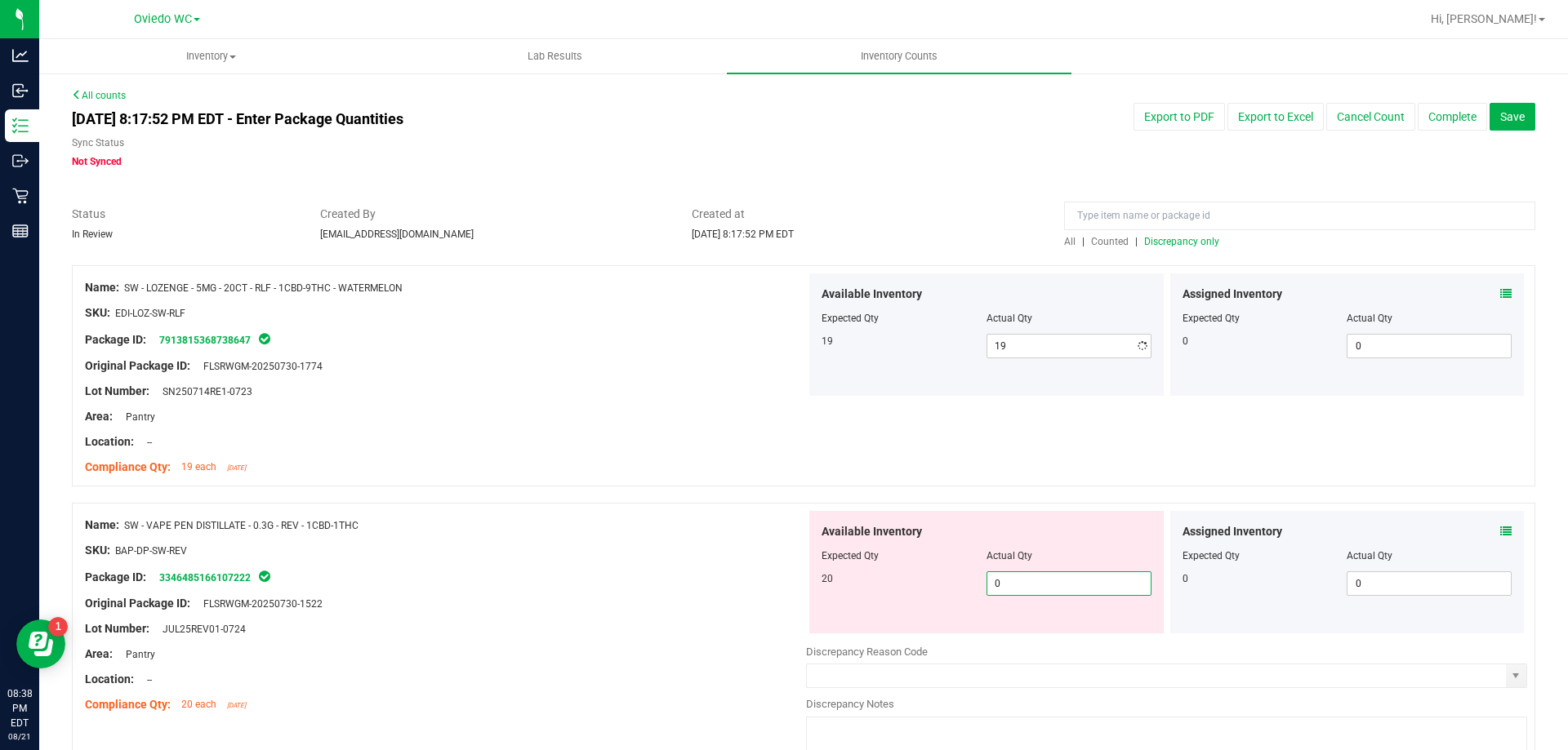
click at [1086, 639] on div "Available Inventory Expected Qty Actual Qty 20 0 0" at bounding box center [1166, 640] width 721 height 259
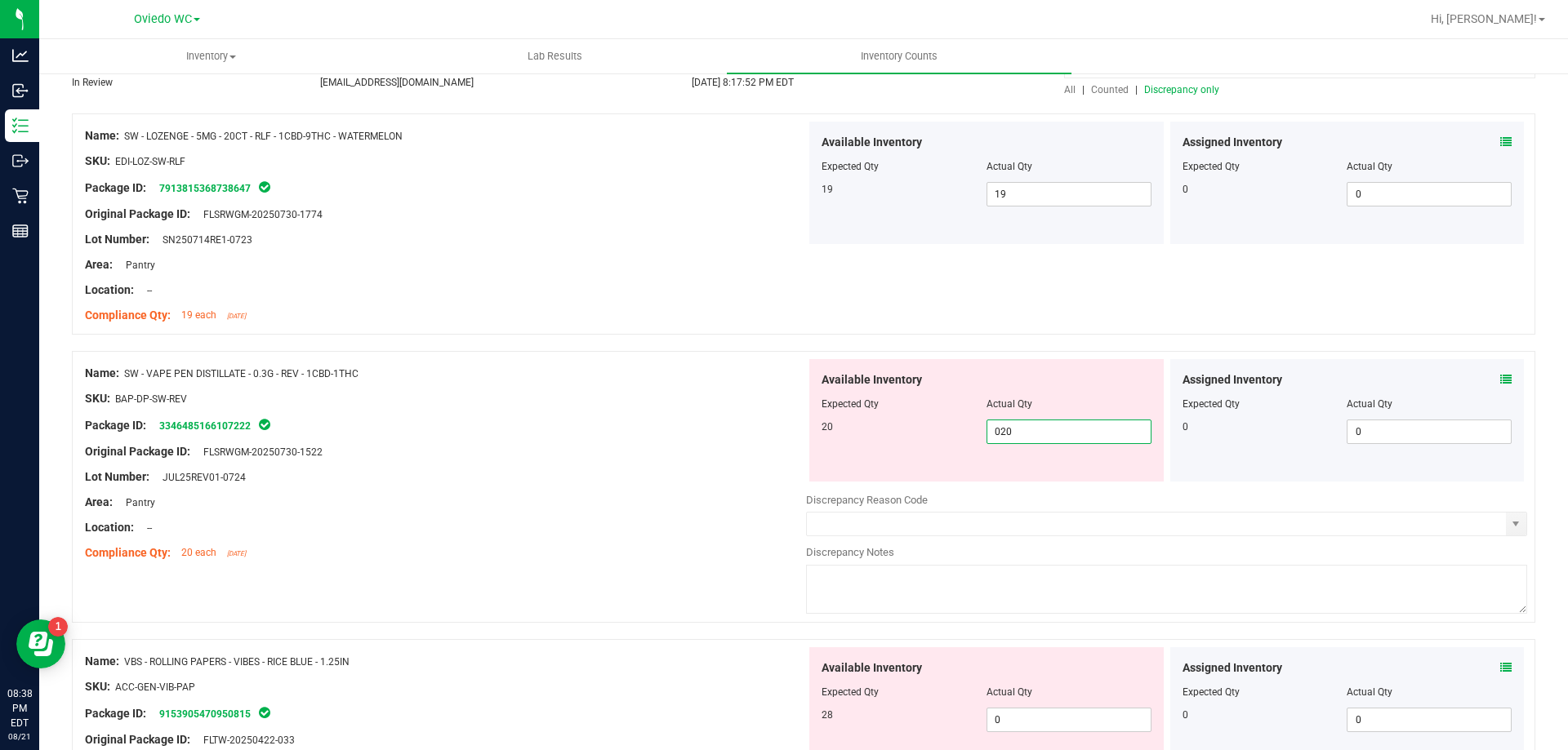
scroll to position [327, 0]
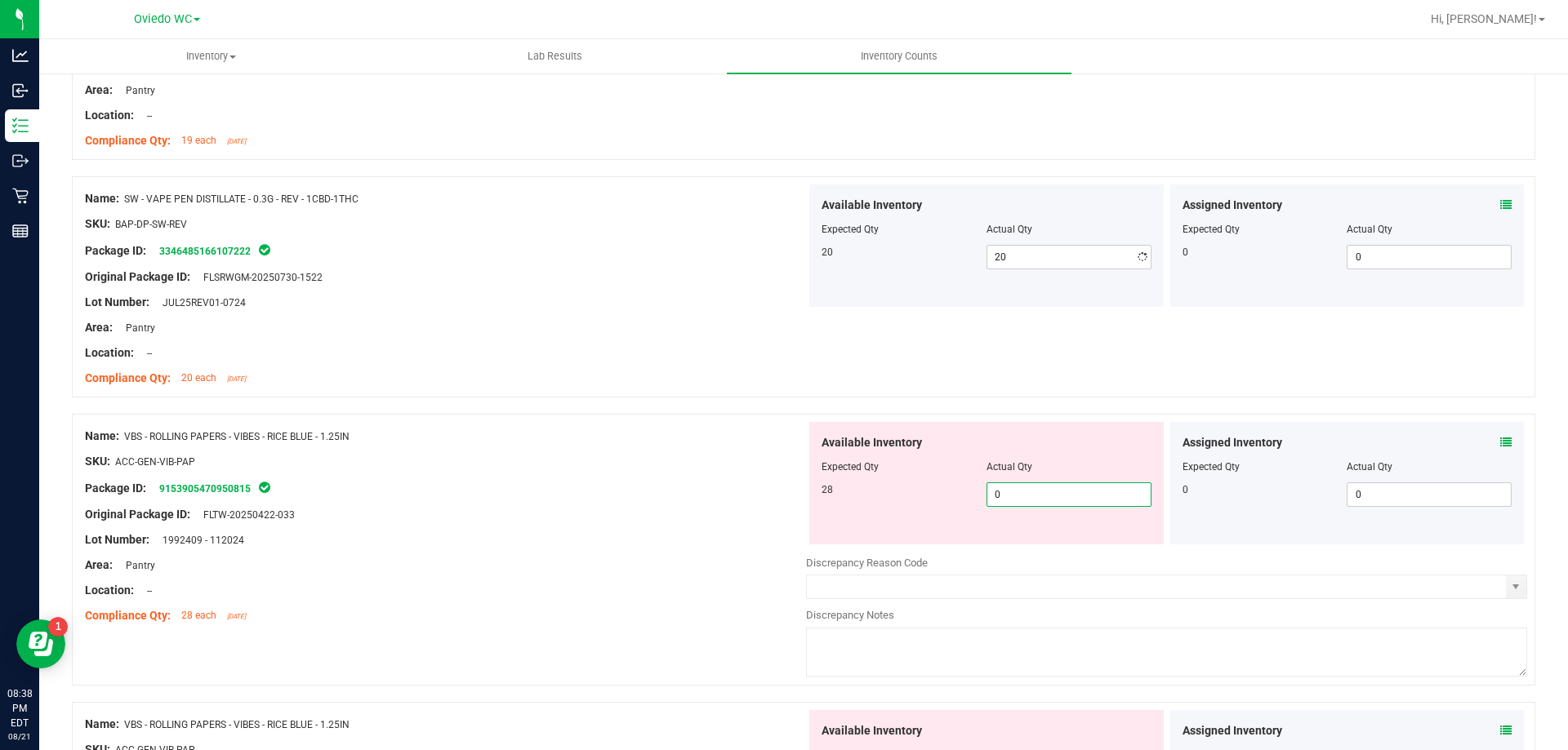
click at [1022, 543] on div "Available Inventory Expected Qty Actual Qty 28 0 0" at bounding box center [986, 483] width 354 height 122
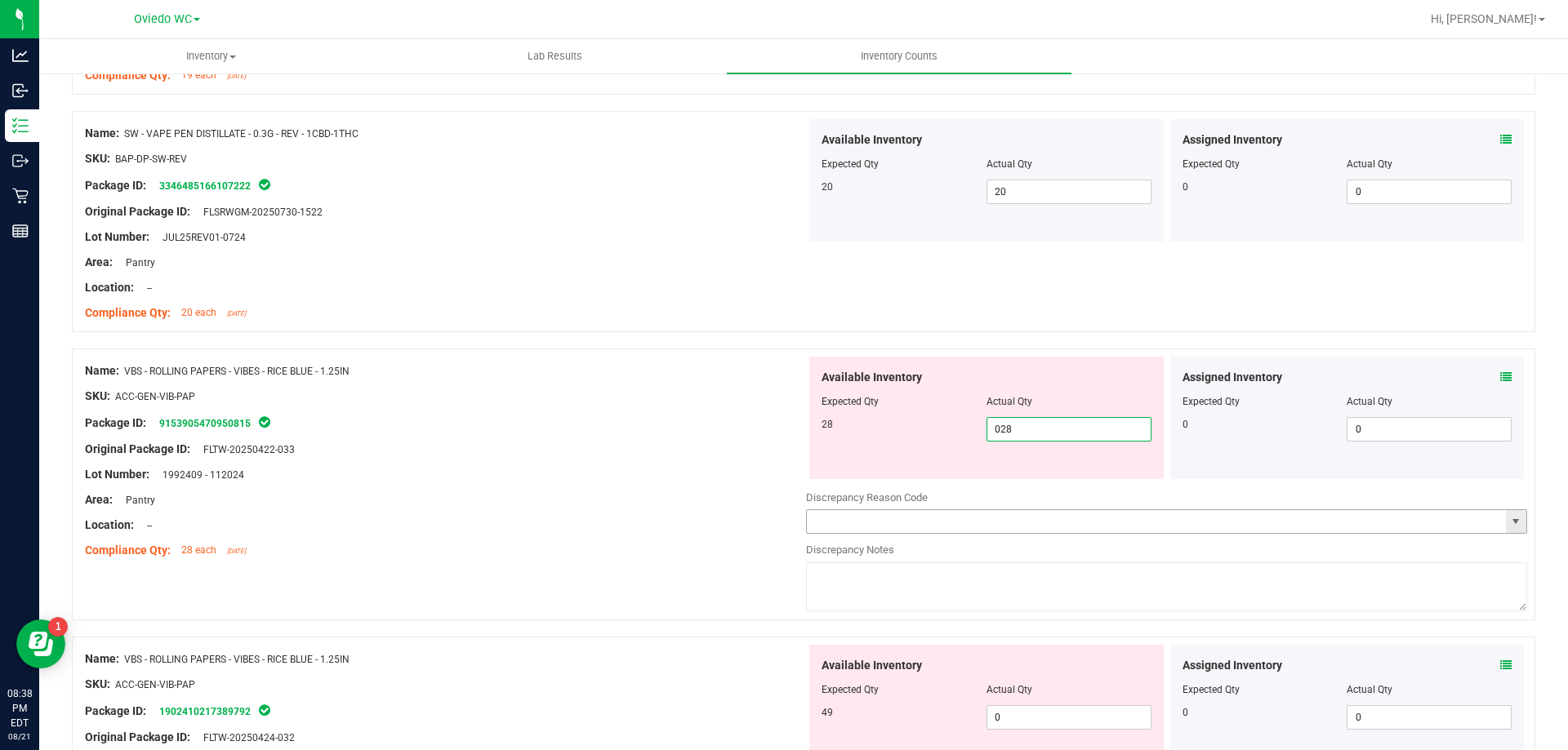
scroll to position [490, 0]
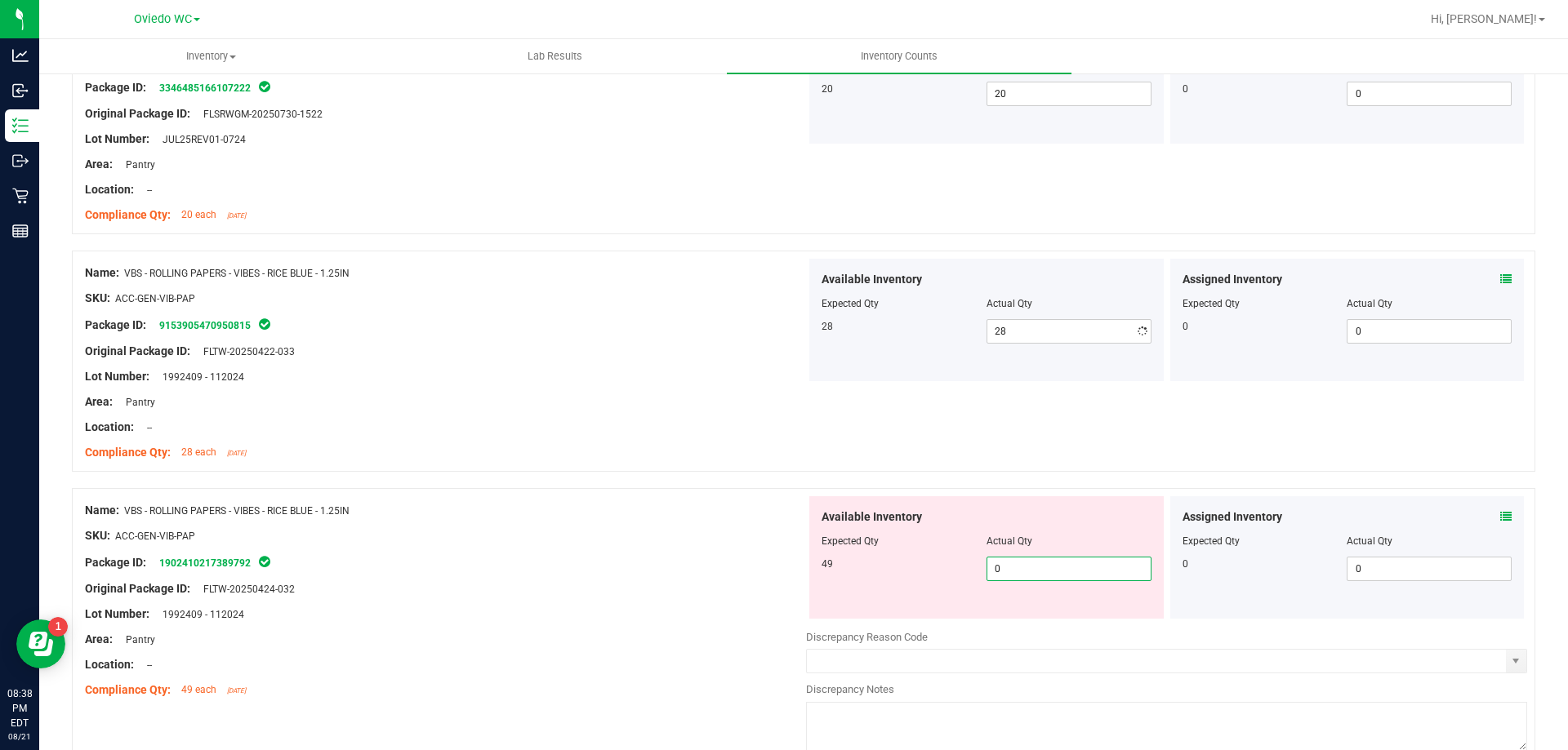
click at [1015, 623] on div "Available Inventory Expected Qty Actual Qty 49 0 0" at bounding box center [1166, 626] width 721 height 259
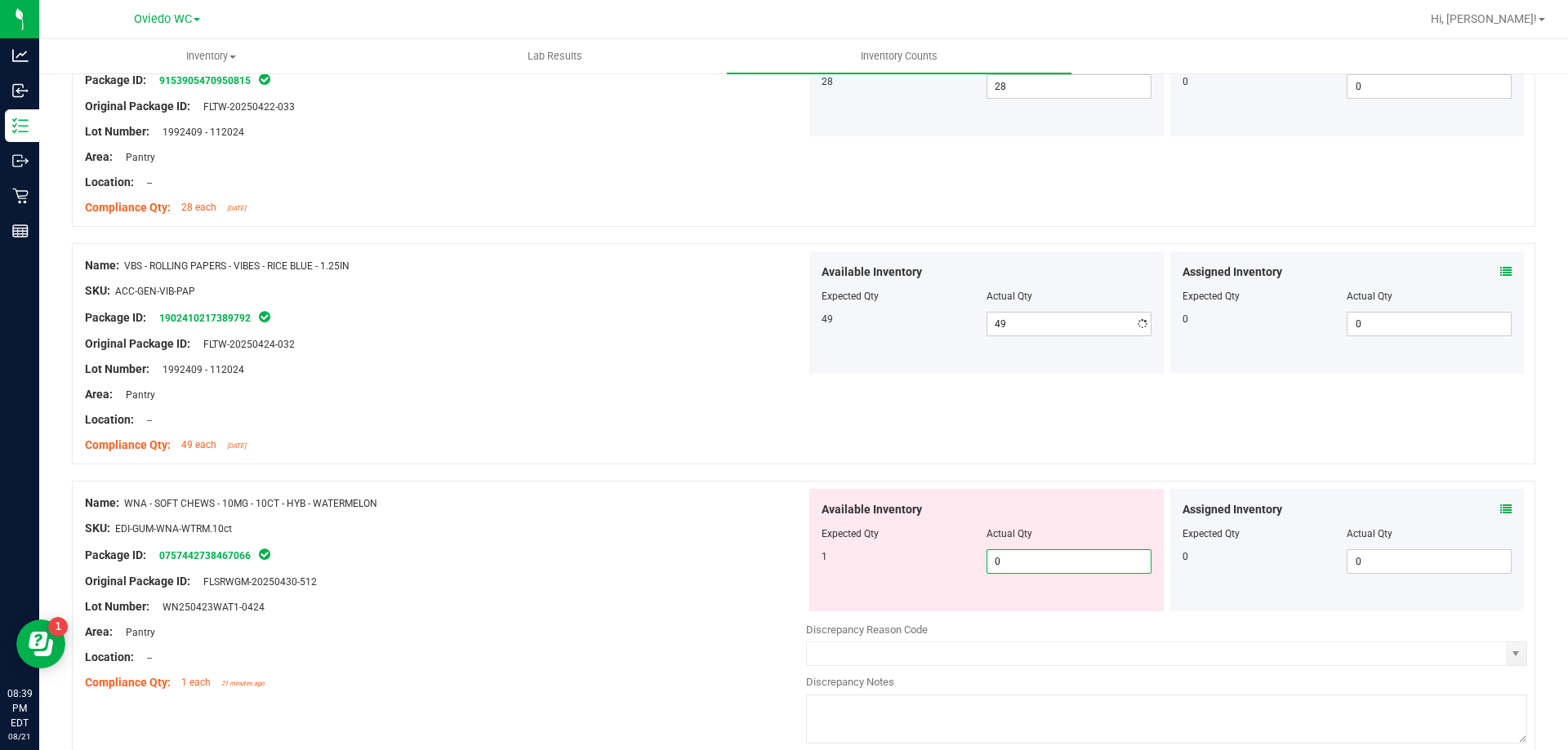
click at [1003, 610] on div "Available Inventory Expected Qty Actual Qty 1 0 0" at bounding box center [986, 550] width 354 height 122
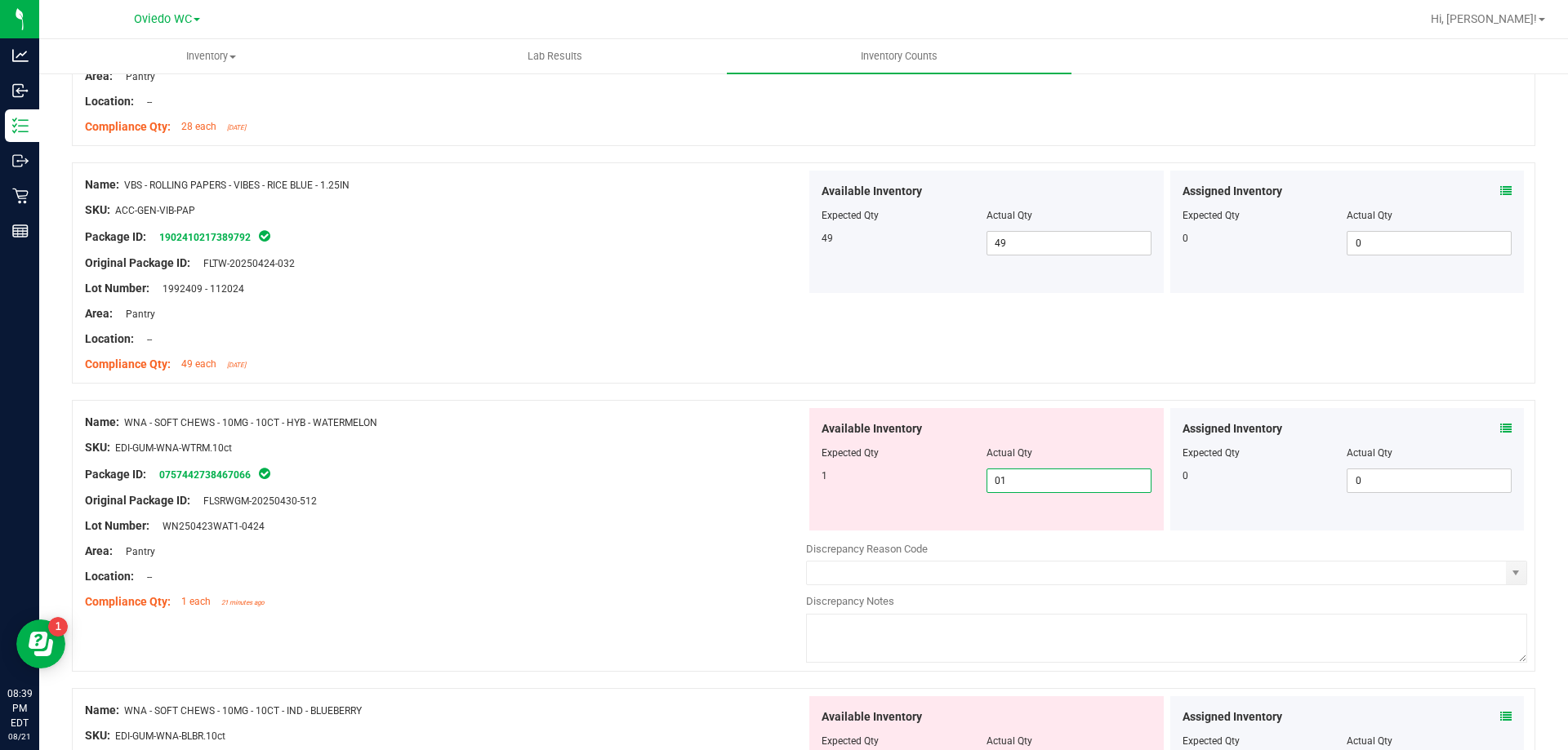
scroll to position [979, 0]
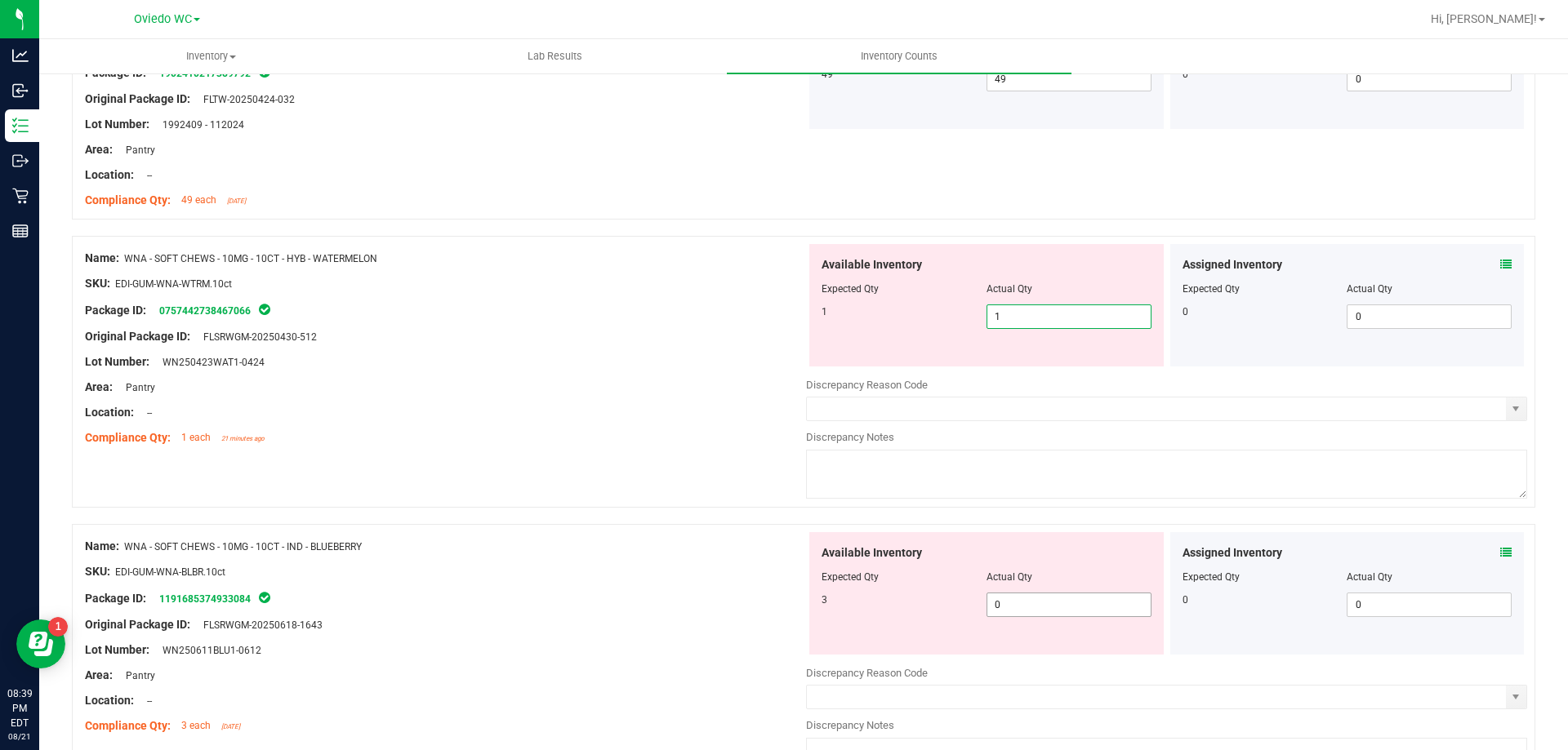
click at [1006, 605] on div "Available Inventory Expected Qty Actual Qty 3 0 0" at bounding box center [1166, 662] width 721 height 259
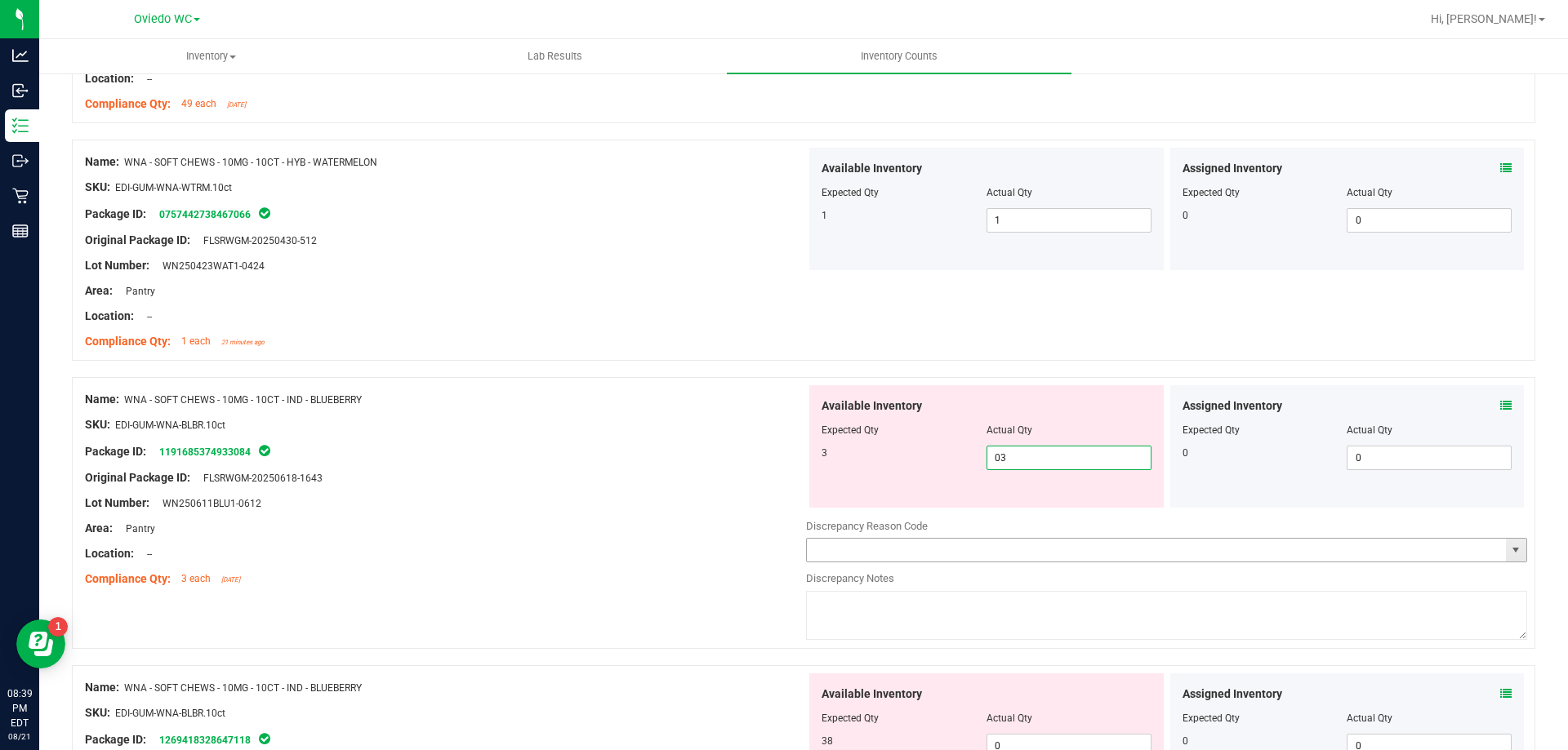
scroll to position [1224, 0]
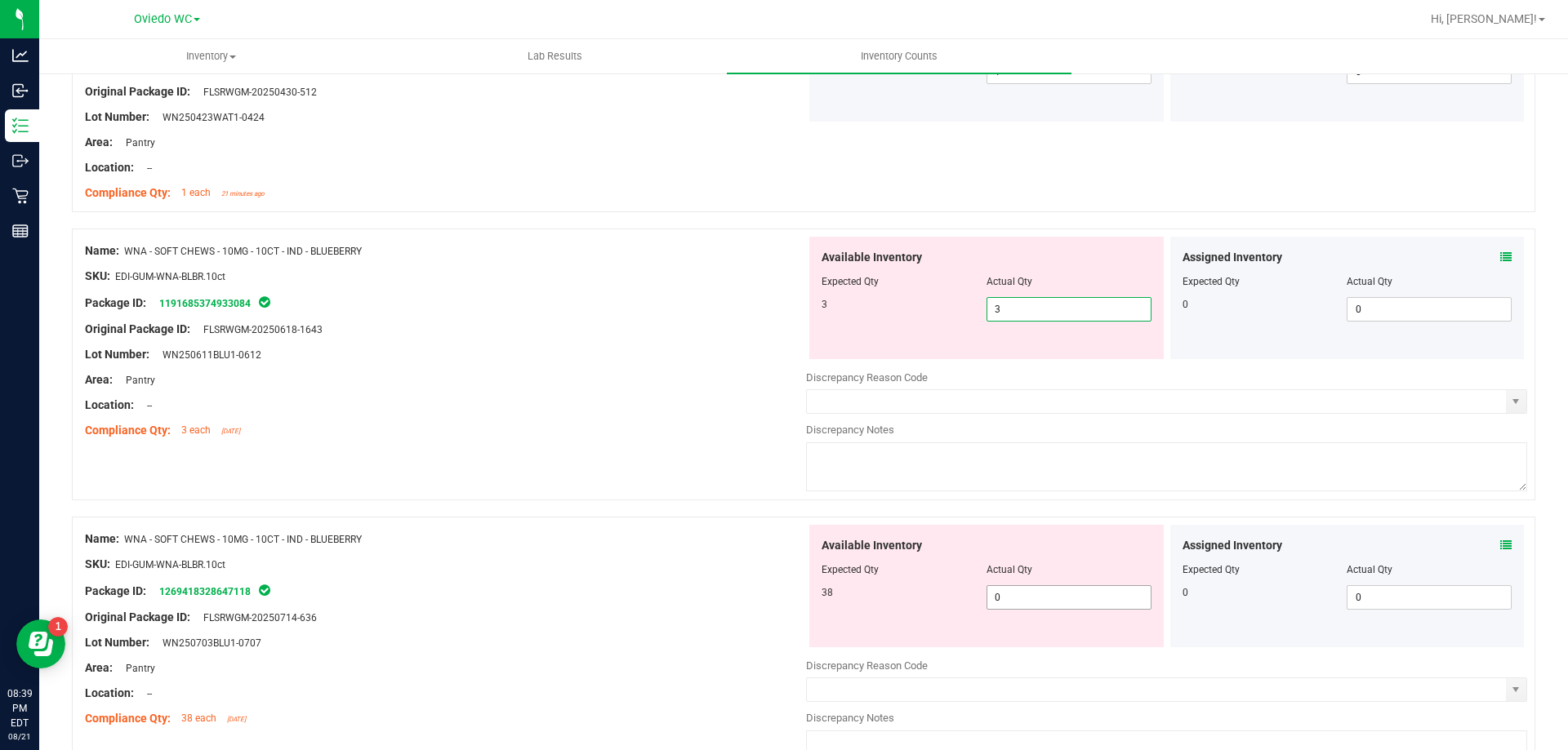
click at [1026, 595] on div "Available Inventory Expected Qty Actual Qty 38 0 0" at bounding box center [986, 586] width 354 height 122
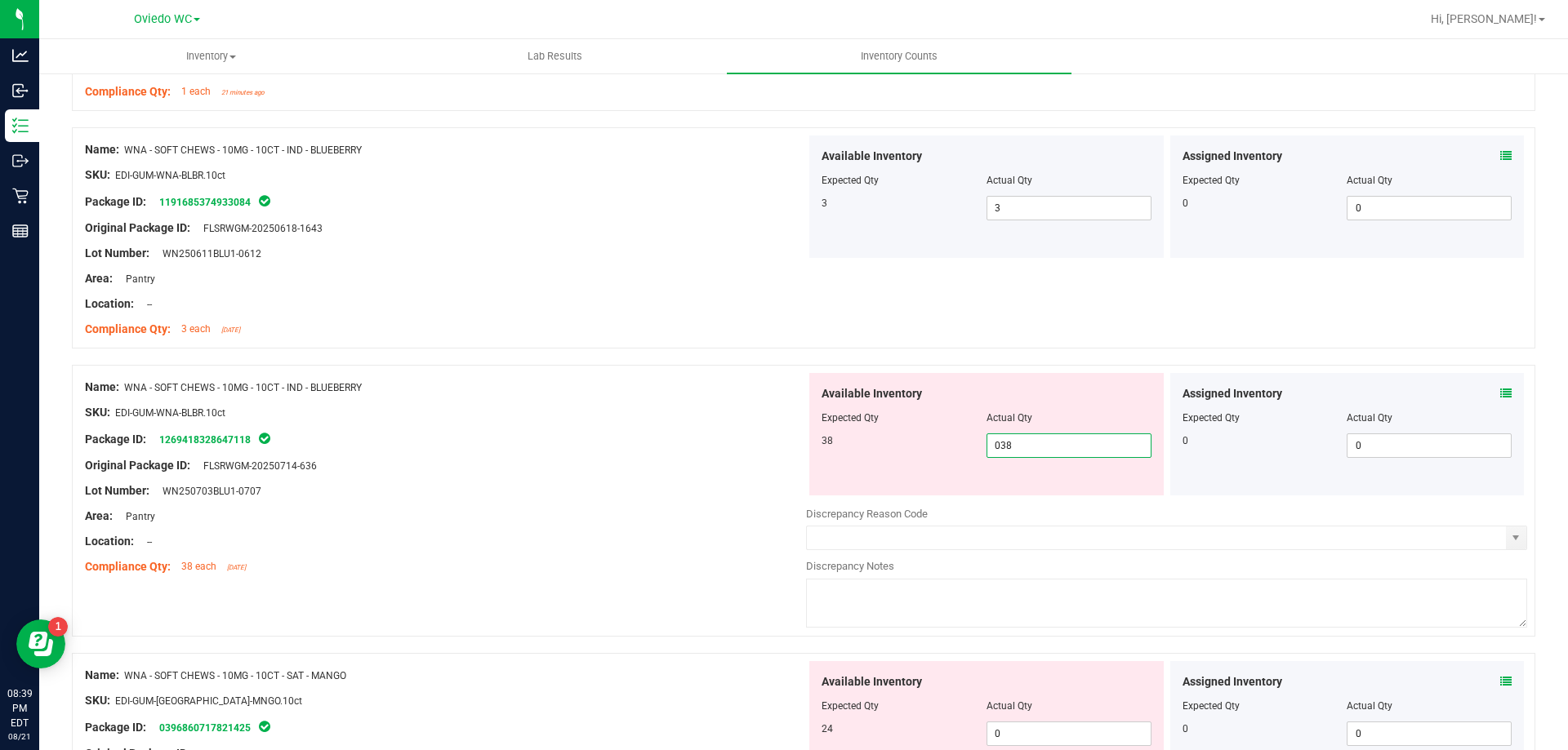
scroll to position [1469, 0]
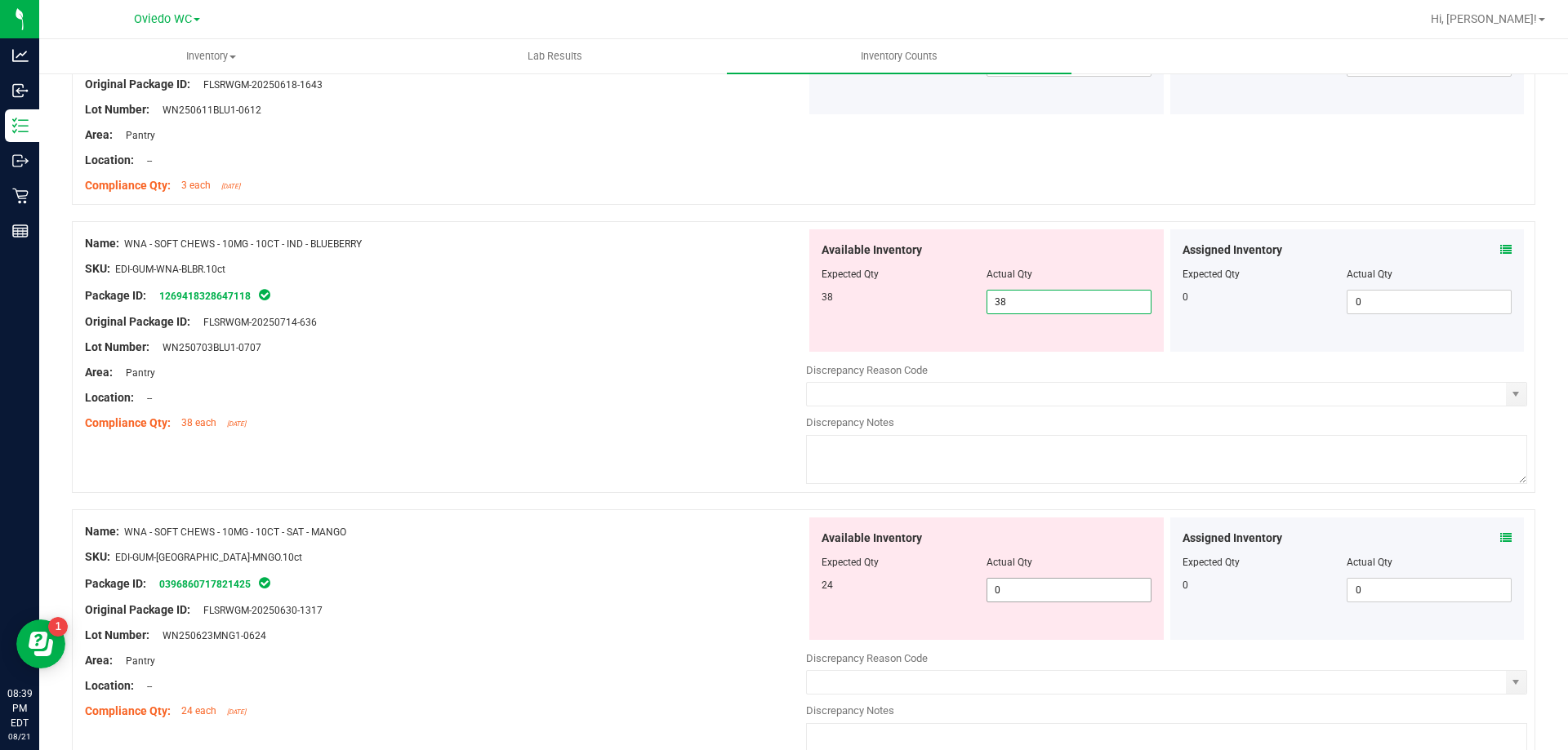
click at [1038, 580] on div "Available Inventory Expected Qty Actual Qty 24 0 0" at bounding box center [986, 578] width 354 height 122
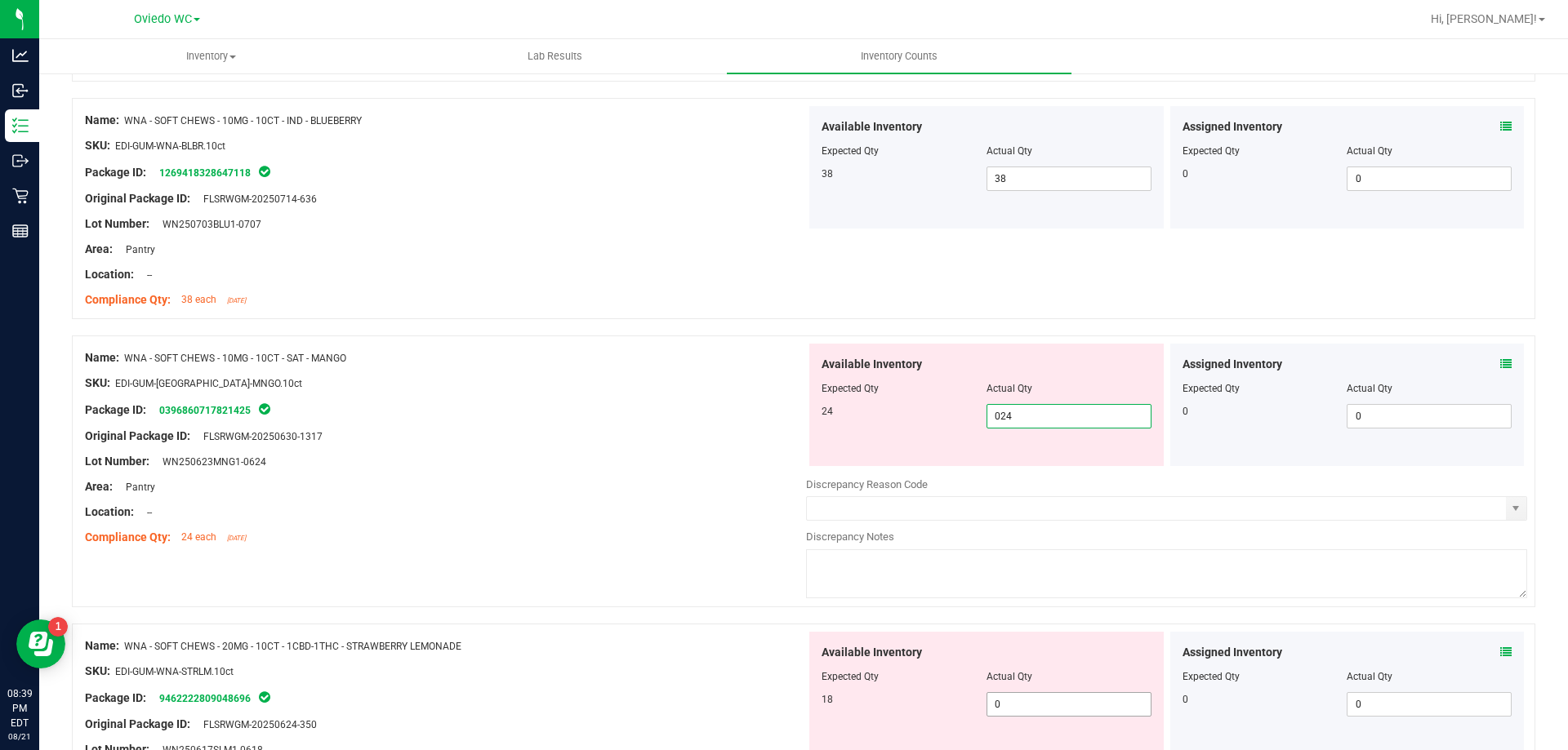
scroll to position [1714, 0]
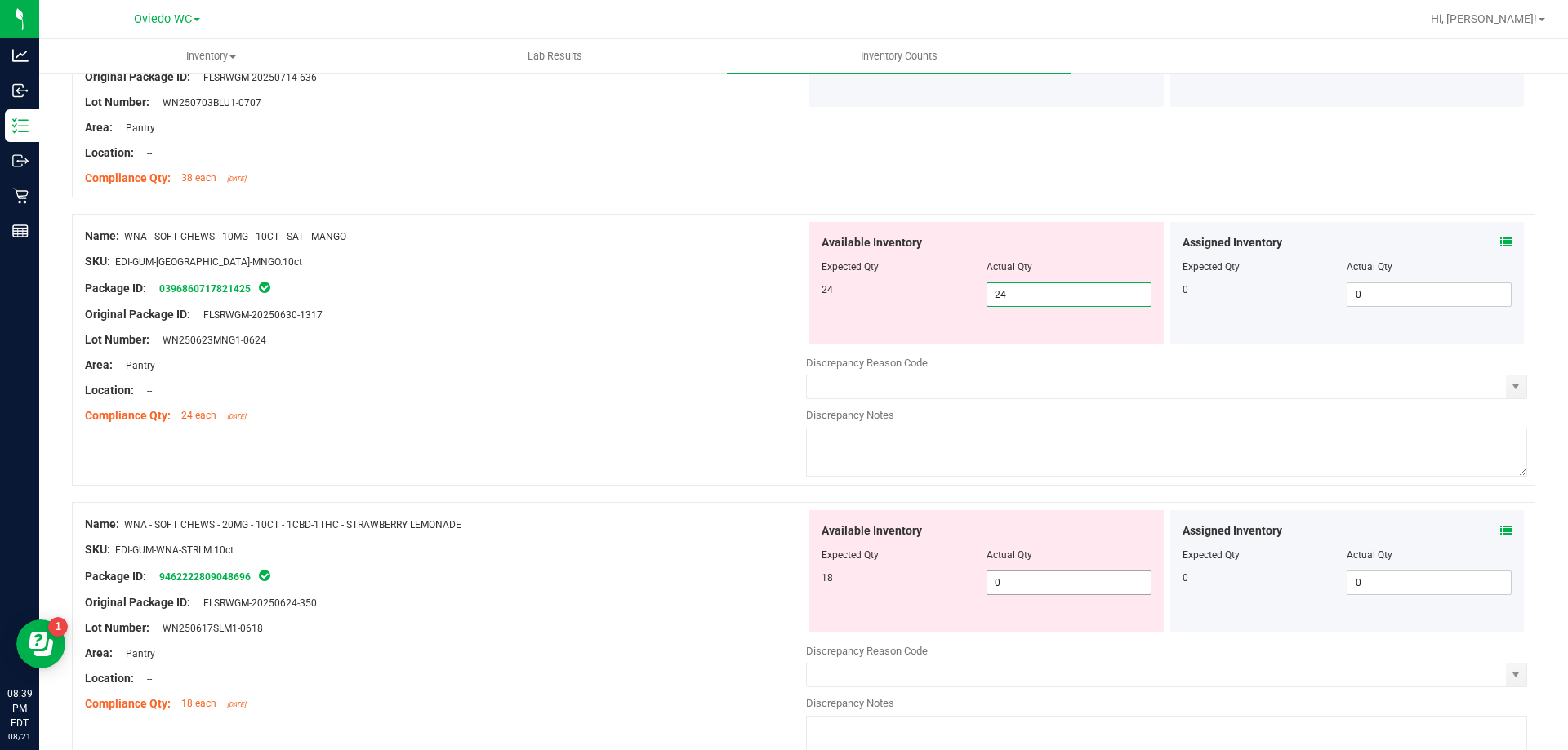
click at [1036, 591] on div "Available Inventory Expected Qty Actual Qty 18 0 0" at bounding box center [1166, 639] width 721 height 259
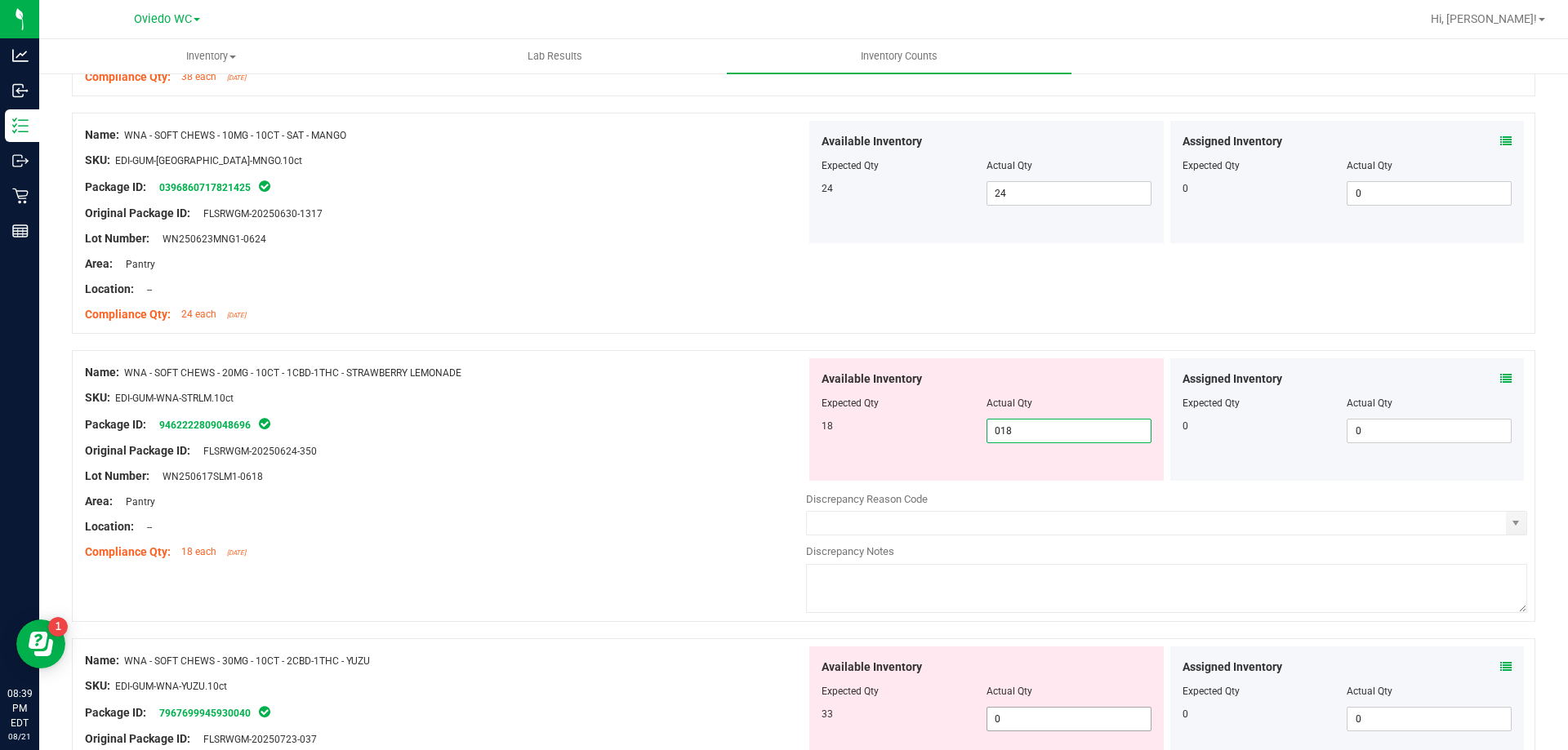
scroll to position [1959, 0]
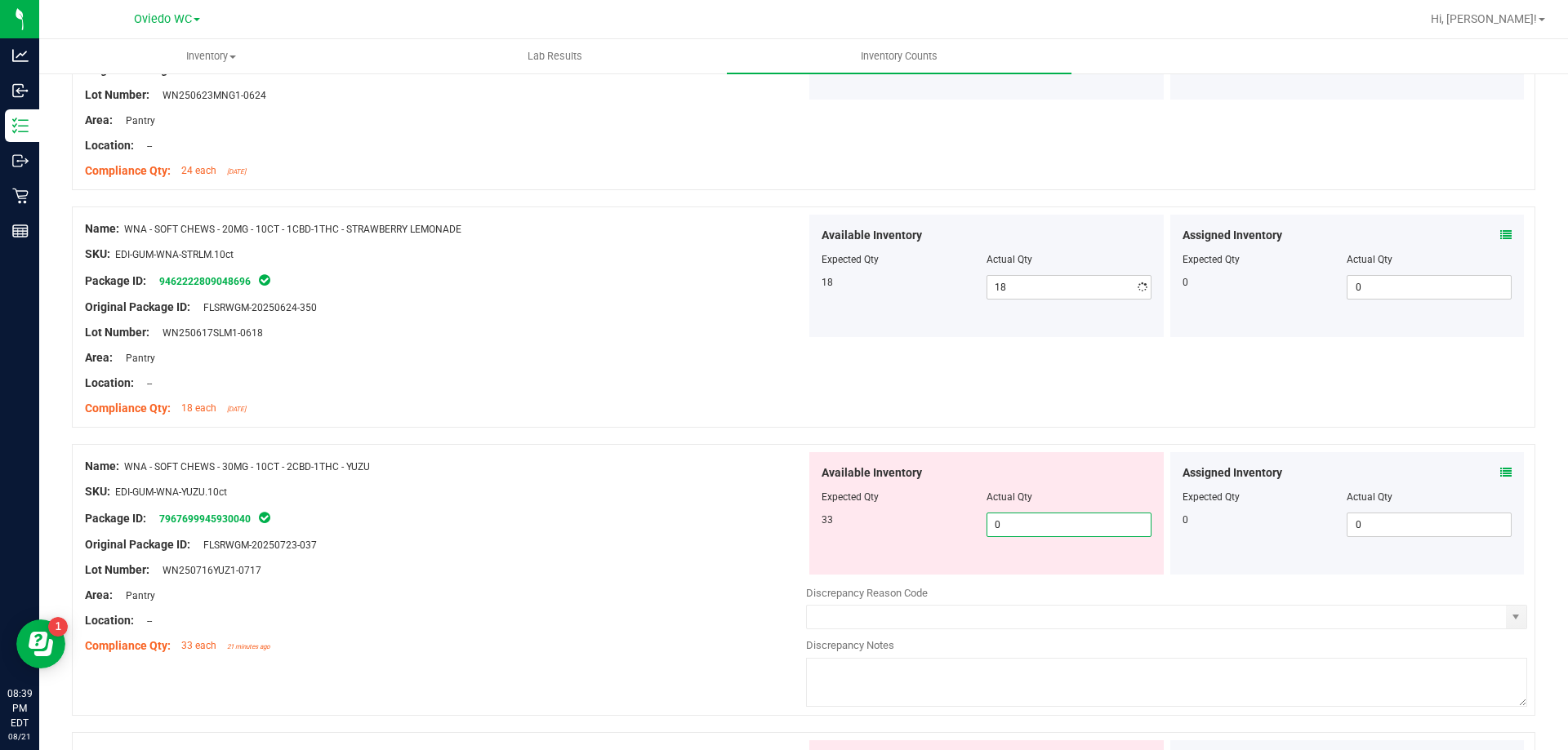
click at [1032, 583] on div "Available Inventory Expected Qty Actual Qty 33 0 0" at bounding box center [1166, 582] width 721 height 259
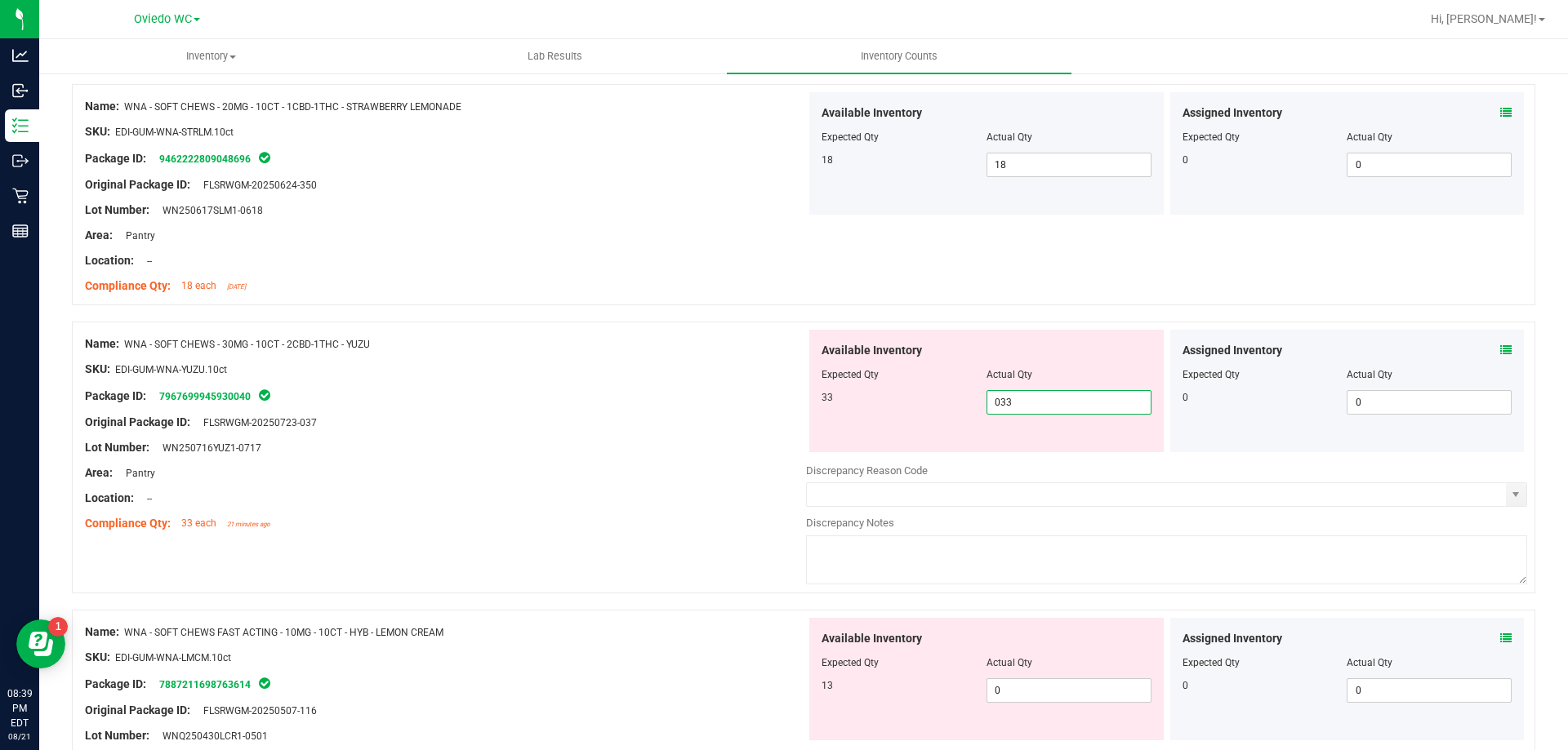
scroll to position [2204, 0]
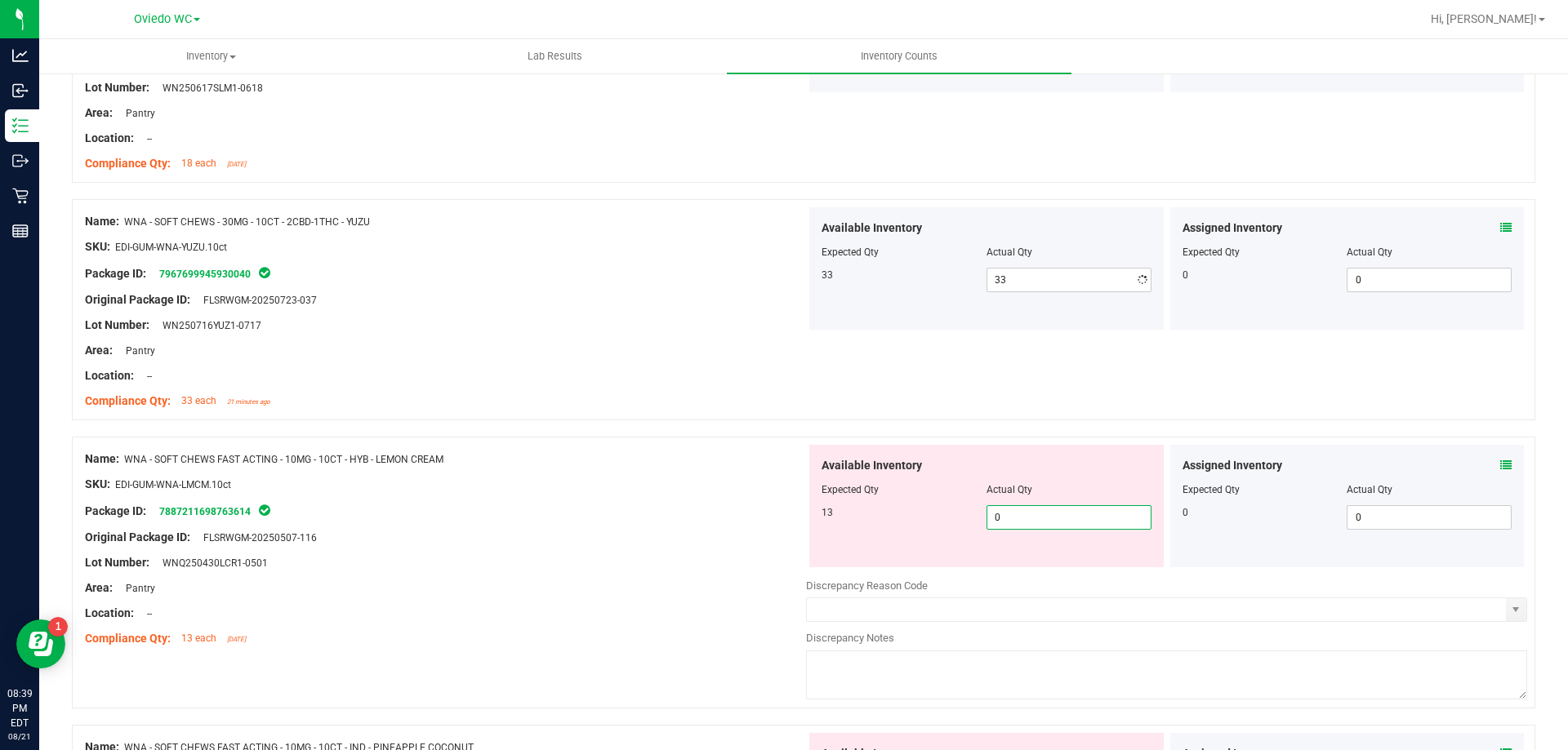
drag, startPoint x: 1016, startPoint y: 562, endPoint x: 1026, endPoint y: 564, distance: 10.2
click at [1017, 564] on div "Available Inventory Expected Qty Actual Qty 13 0 0" at bounding box center [986, 506] width 354 height 122
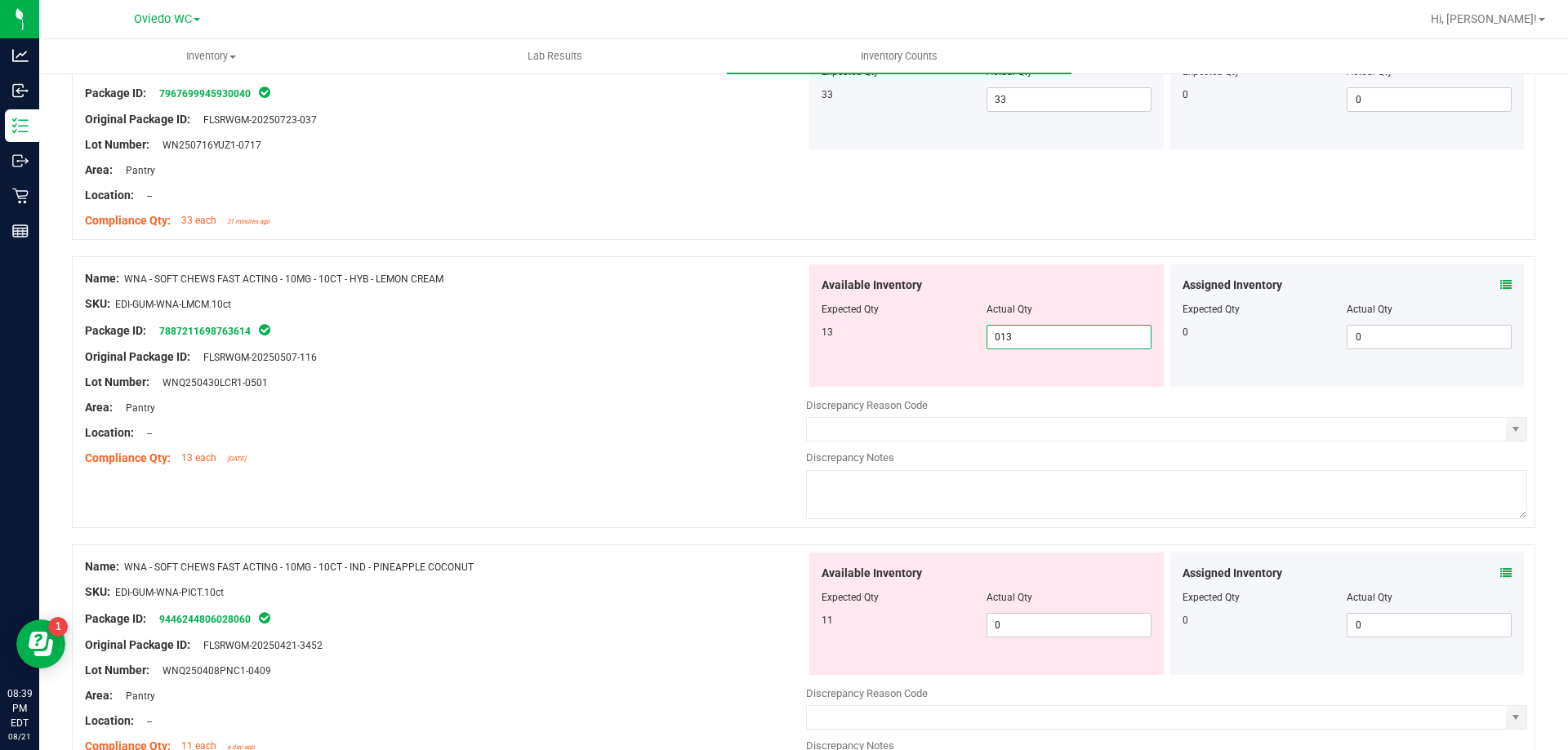
scroll to position [2531, 0]
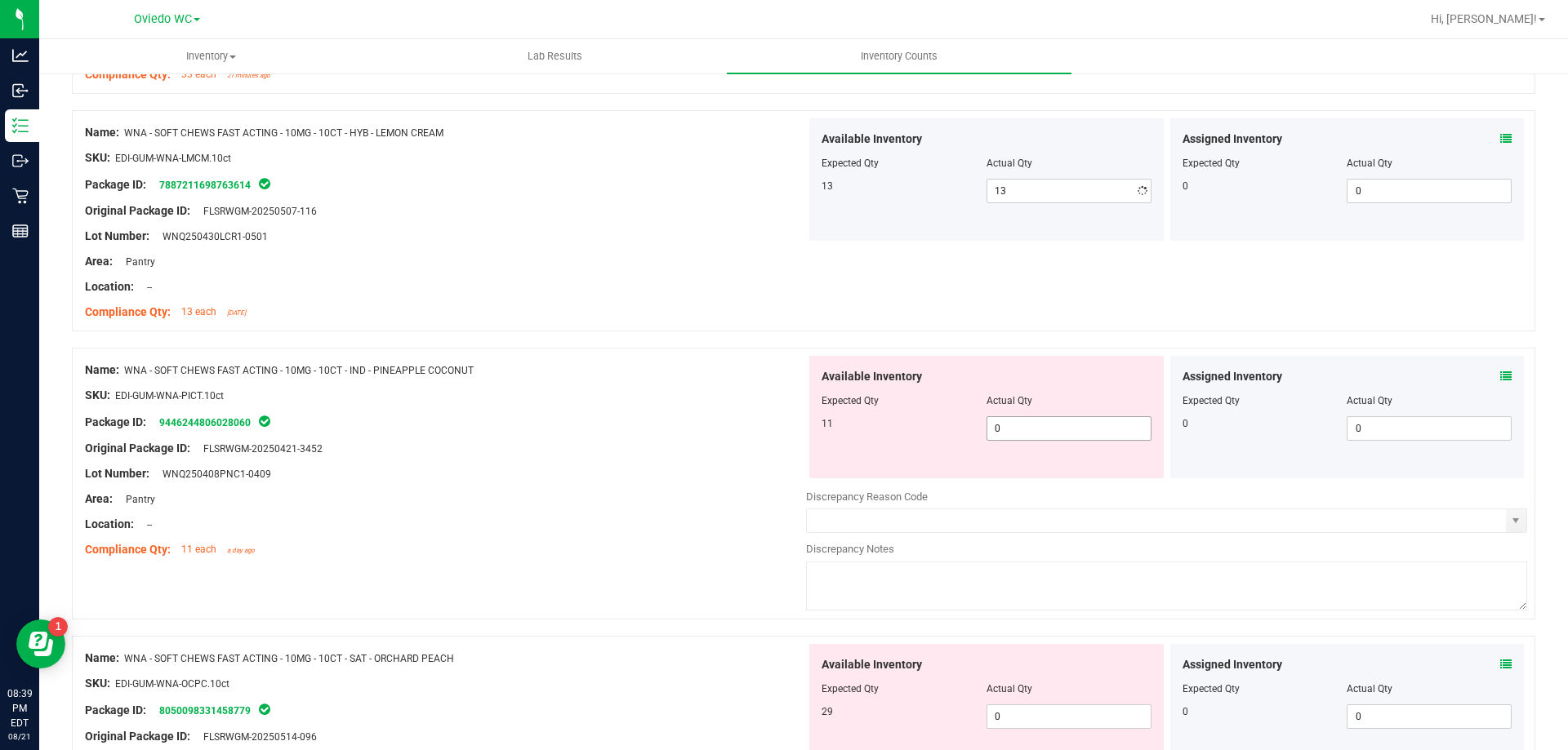
click at [1037, 467] on div "Available Inventory Expected Qty Actual Qty 11 0 0" at bounding box center [986, 417] width 354 height 122
click at [1057, 430] on span "0 0" at bounding box center [1068, 428] width 165 height 24
click at [1054, 696] on div "Available Inventory Expected Qty Actual Qty 29 0 0" at bounding box center [986, 705] width 354 height 122
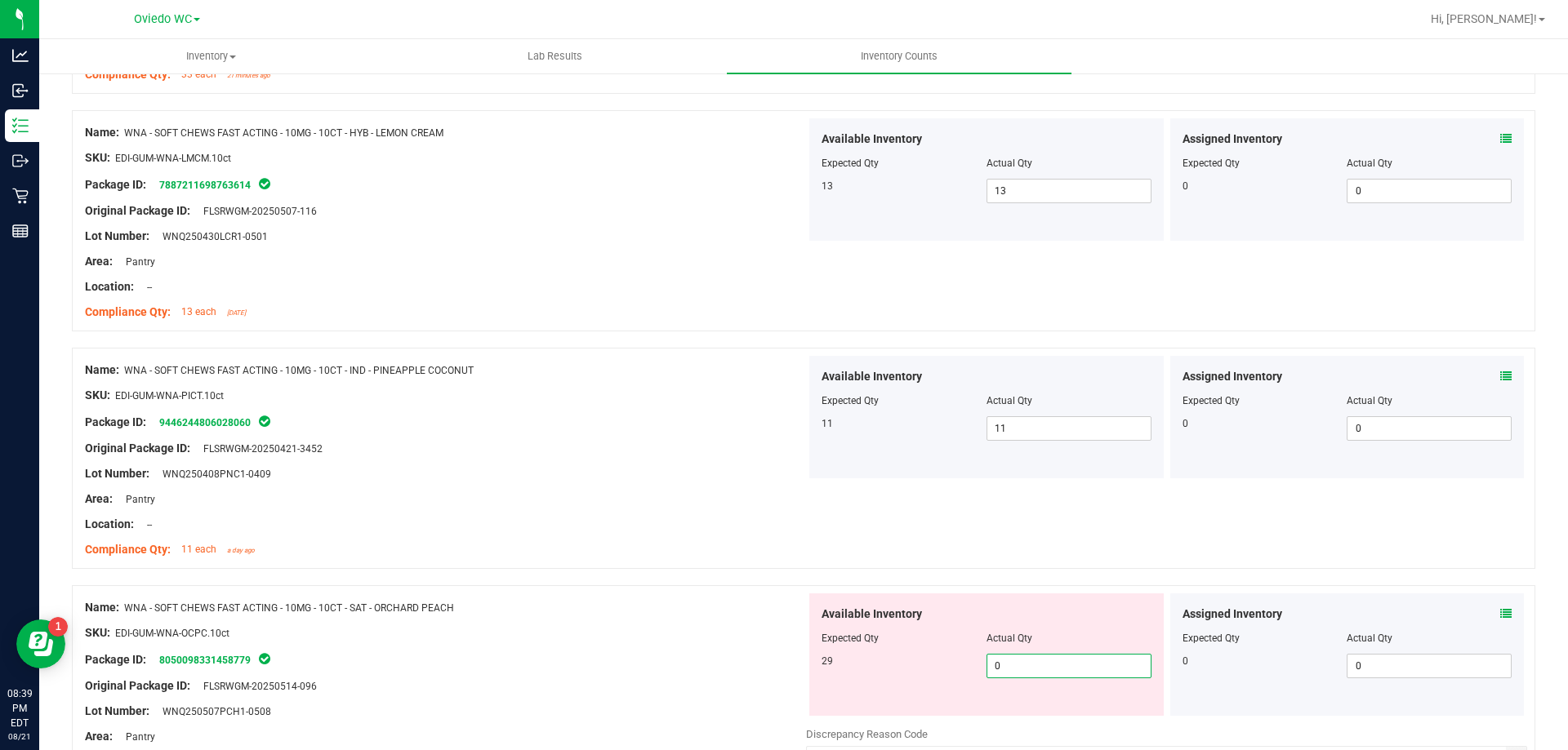
click at [1051, 660] on span "0 0" at bounding box center [1068, 666] width 165 height 24
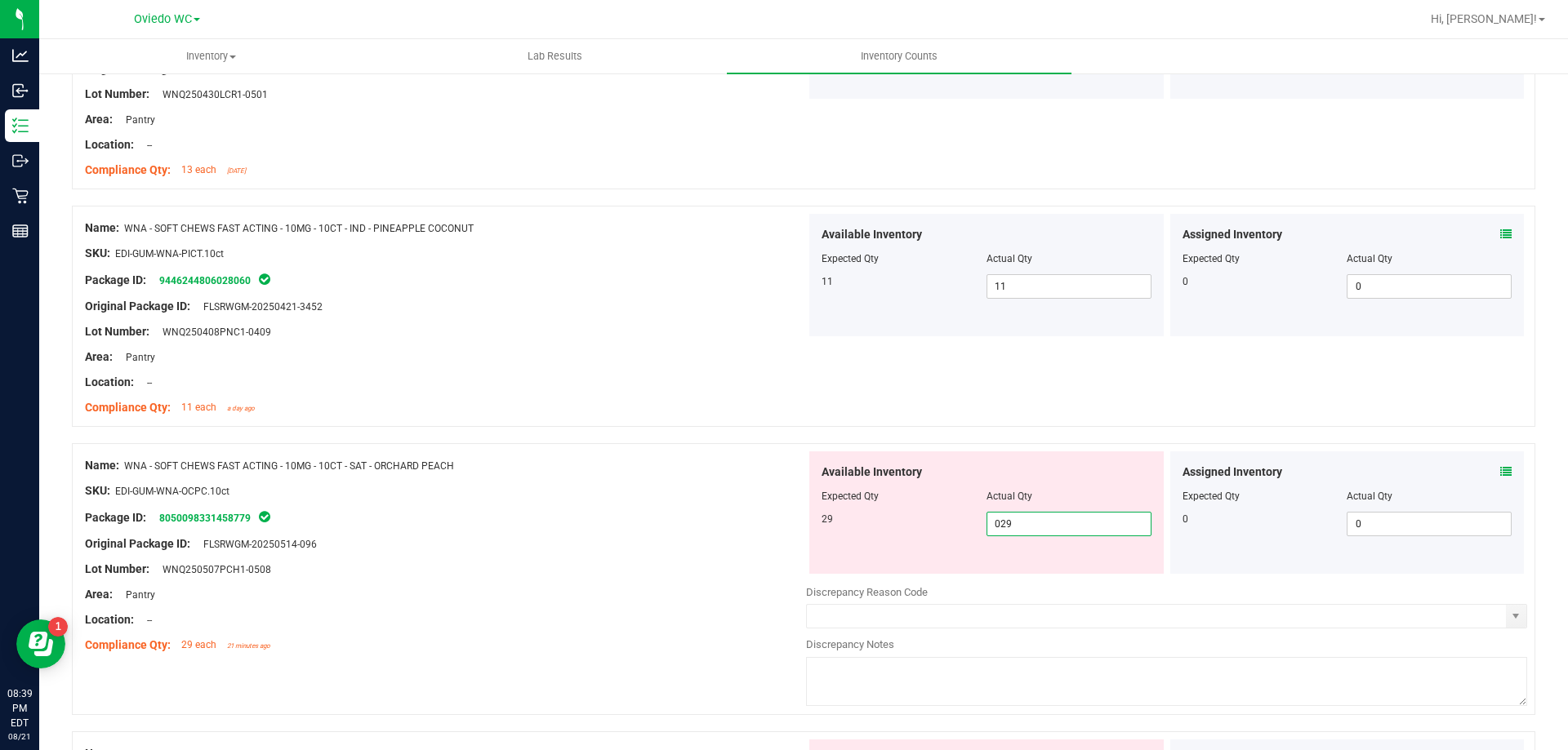
scroll to position [2938, 0]
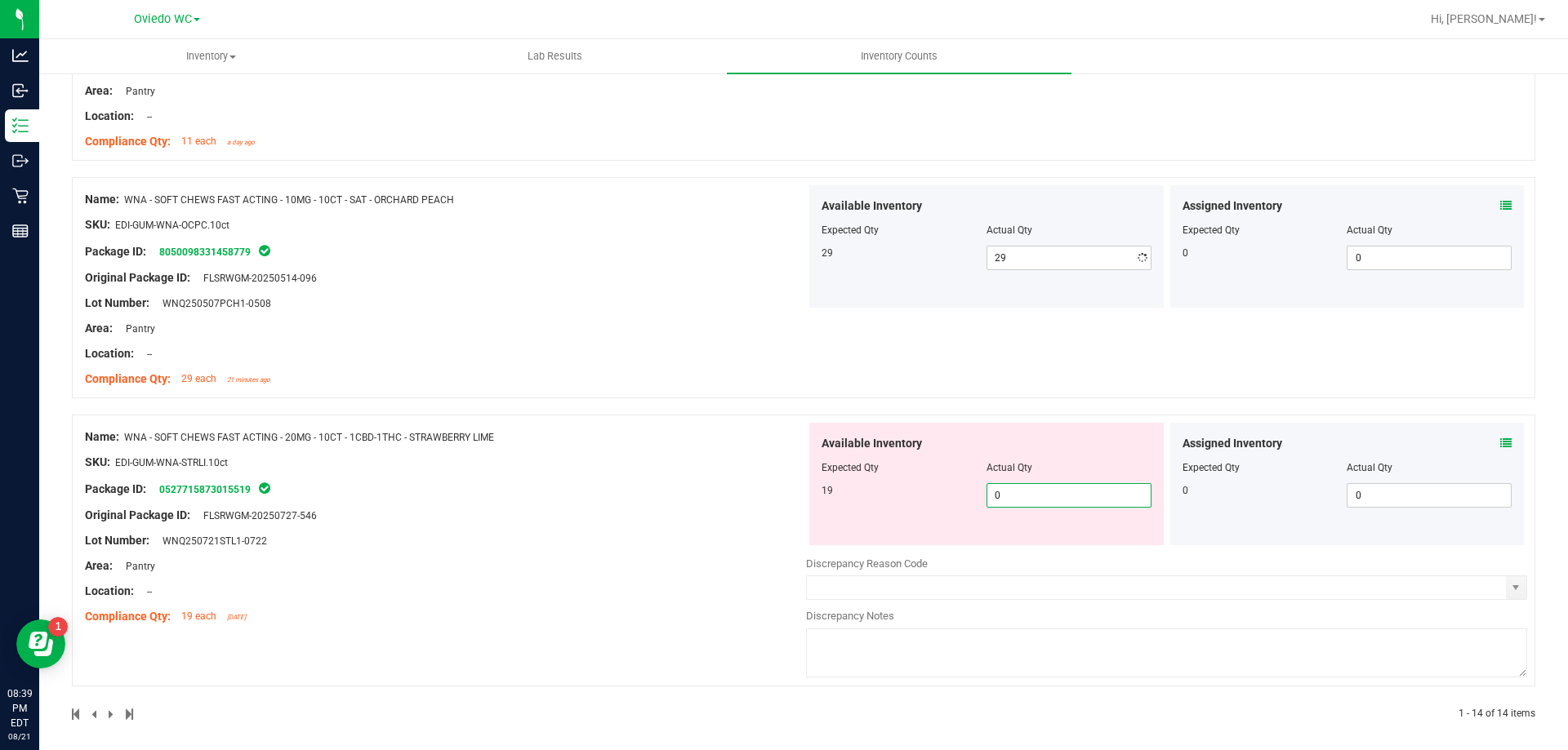
click at [1068, 557] on div "Available Inventory Expected Qty Actual Qty 19 0 0" at bounding box center [1166, 552] width 721 height 259
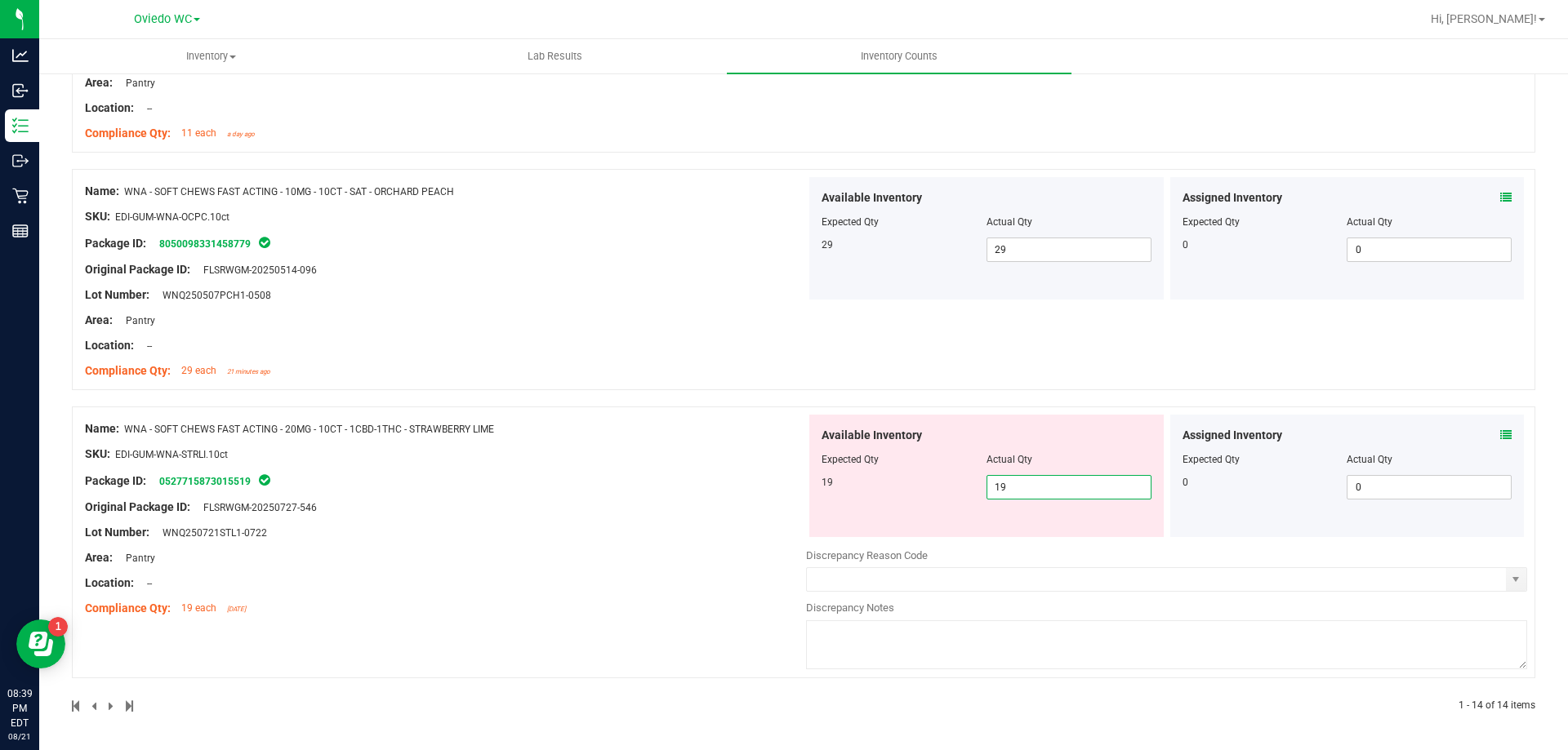
click at [740, 570] on div "Name: WNA - SOFT CHEWS FAST ACTING - 20MG - 10CT - 1CBD-1THC - STRAWBERRY LIME …" at bounding box center [445, 519] width 721 height 208
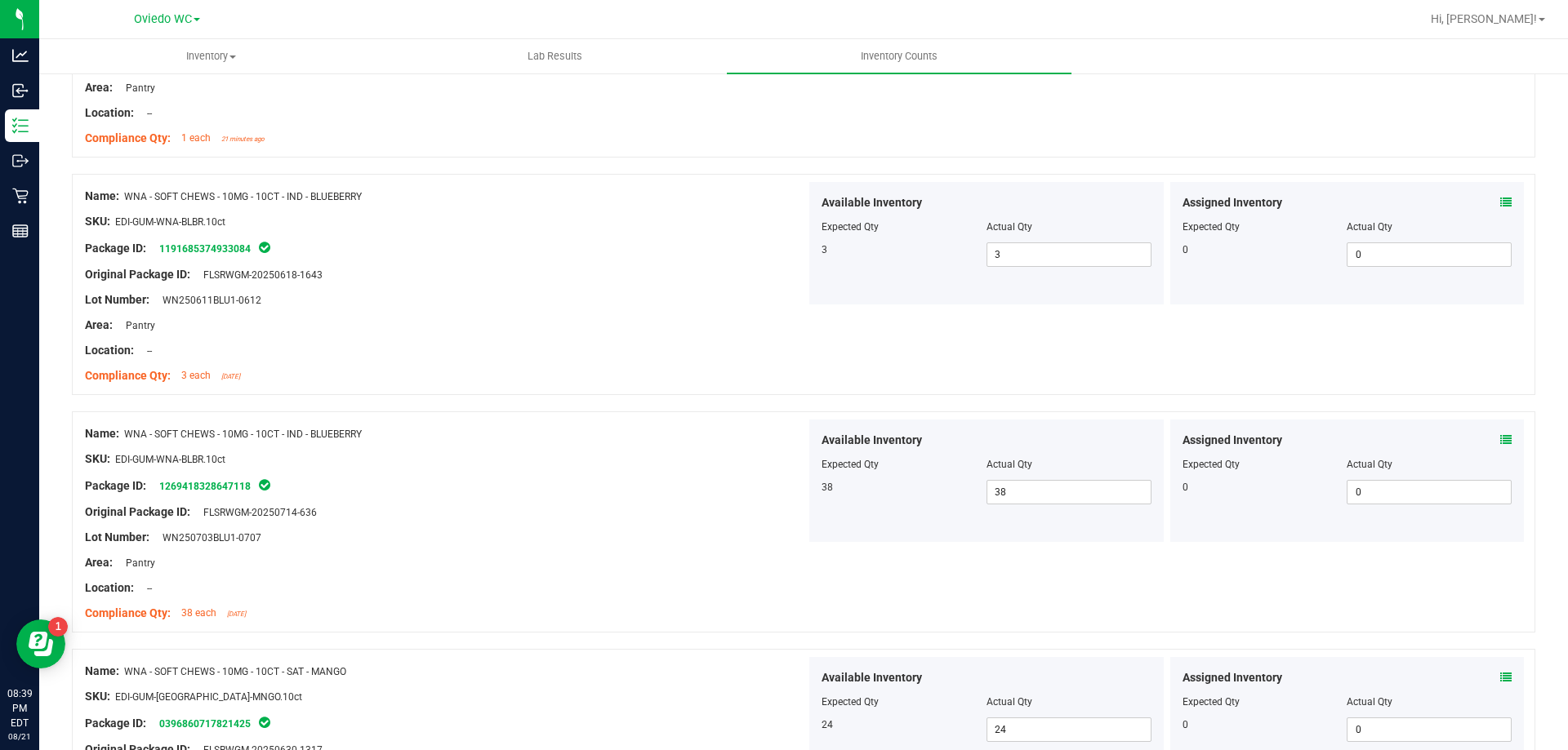
scroll to position [0, 0]
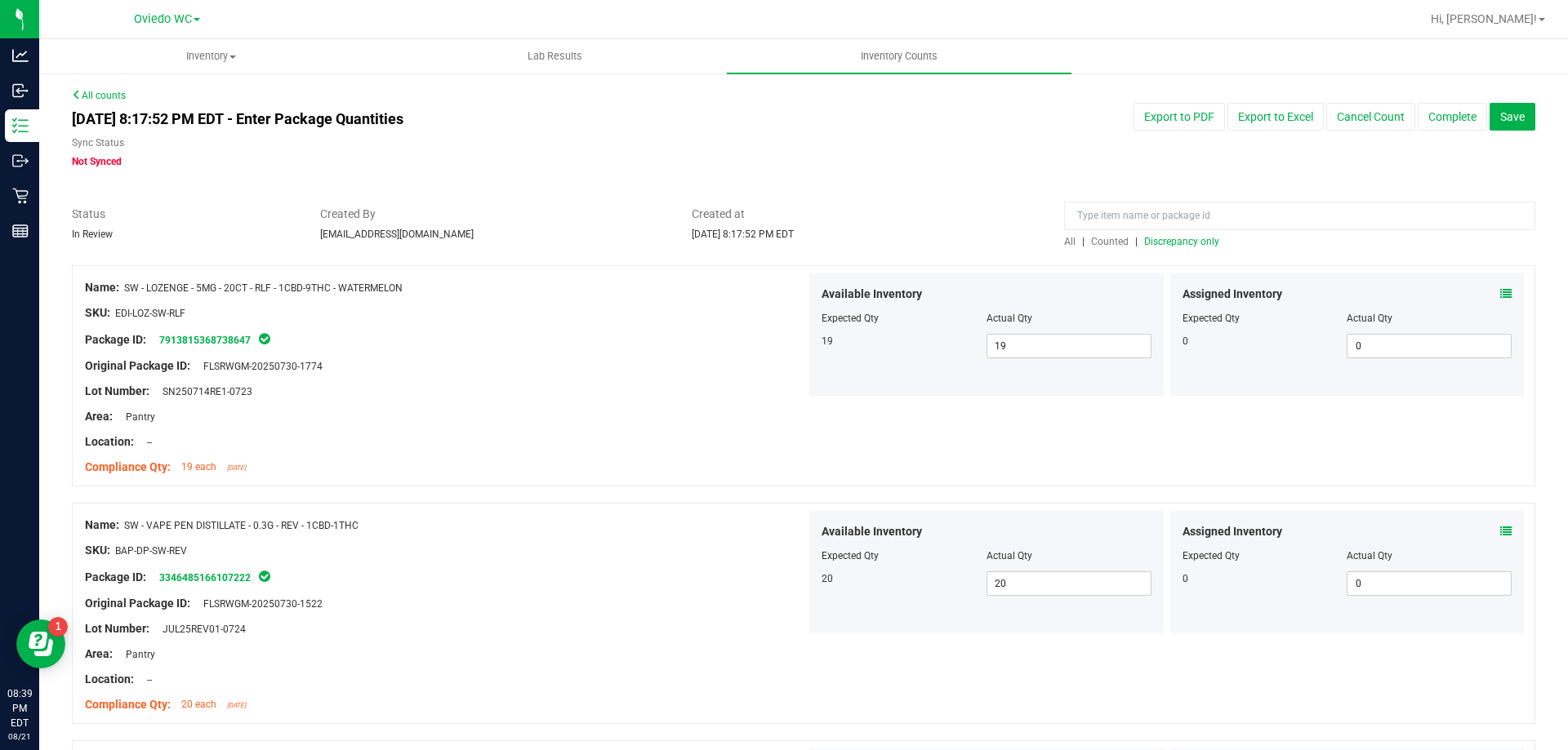
click at [1064, 238] on span "All" at bounding box center [1069, 241] width 11 height 11
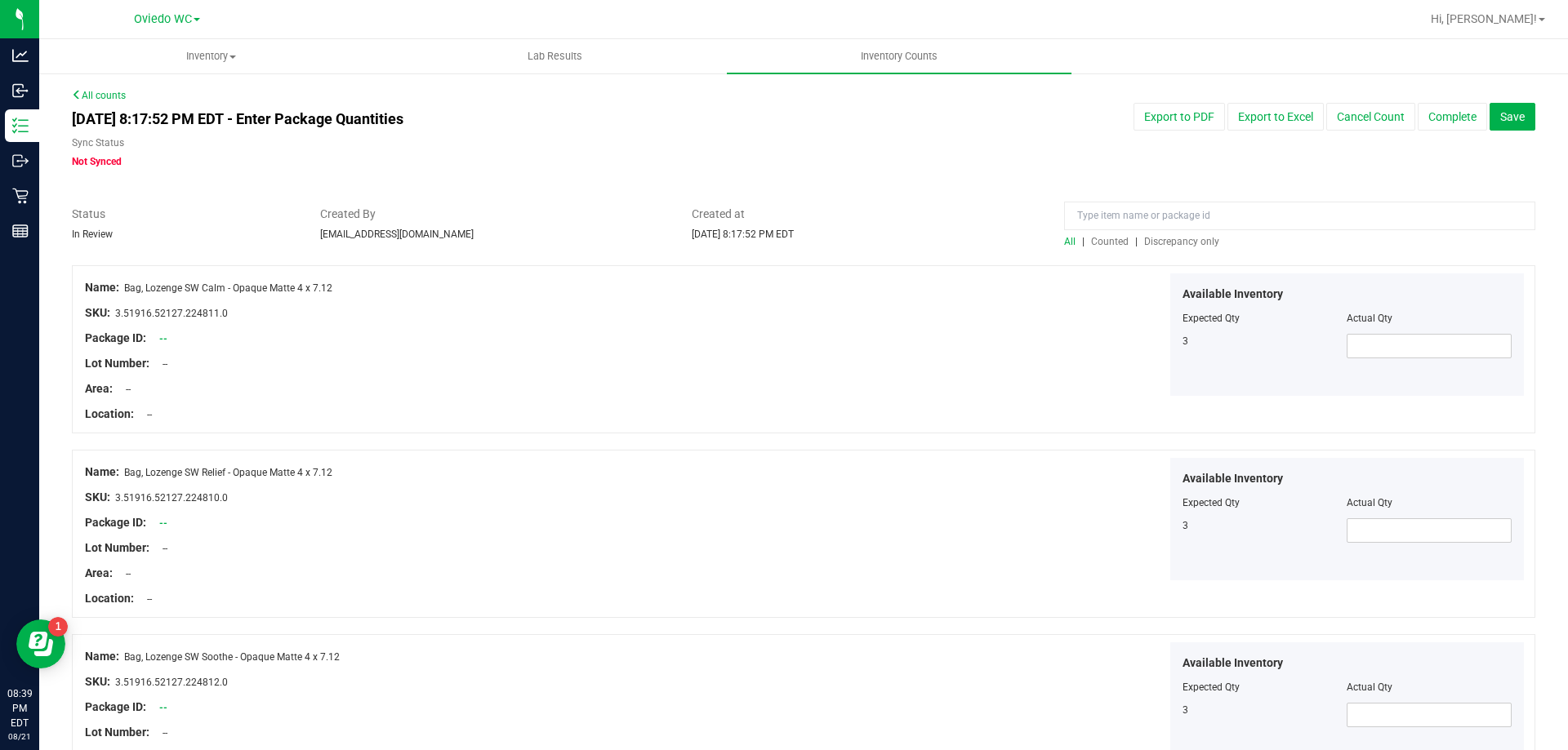
click at [1158, 245] on span "Discrepancy only" at bounding box center [1181, 241] width 75 height 11
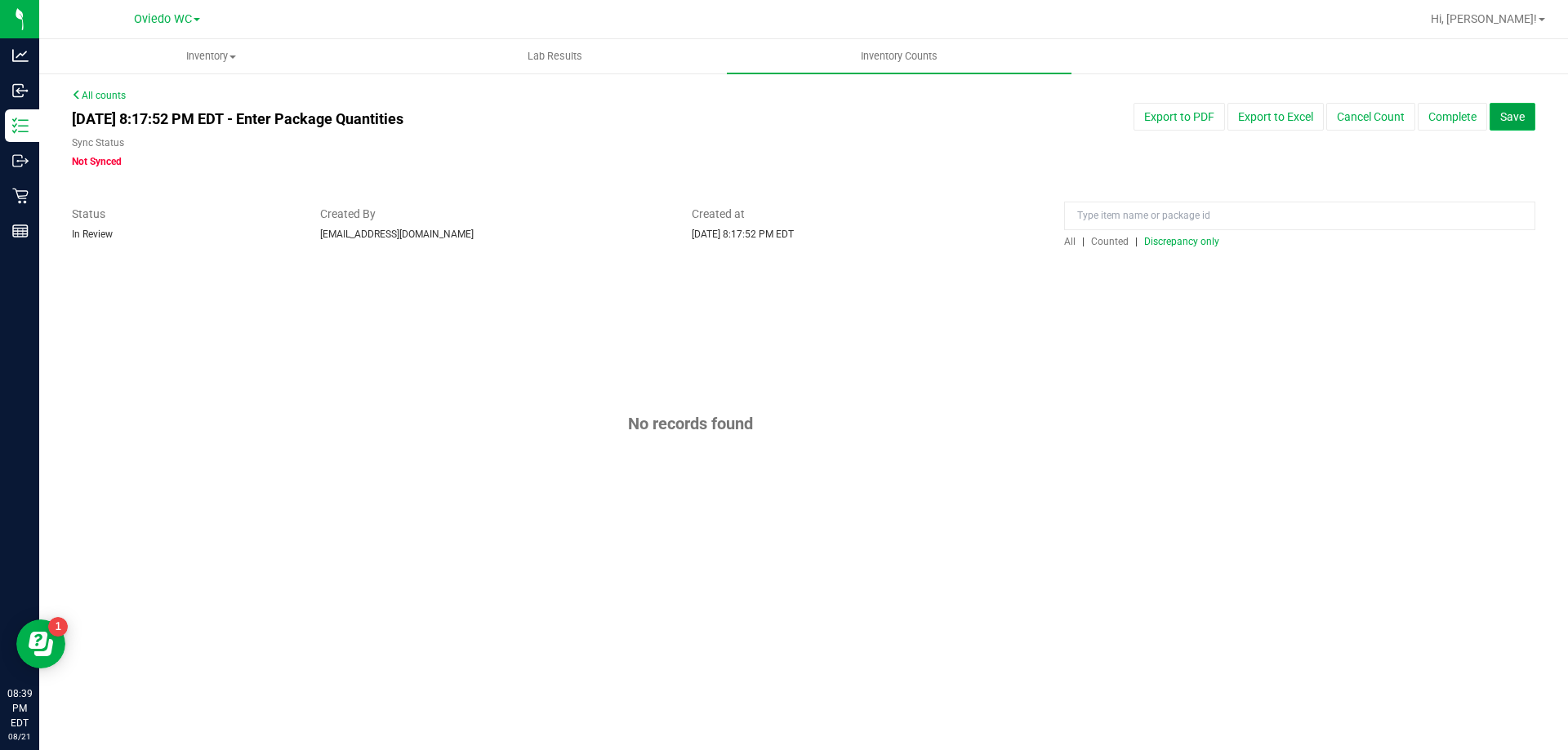
click at [1524, 118] on button "Save" at bounding box center [1512, 117] width 46 height 28
